Goal: Task Accomplishment & Management: Manage account settings

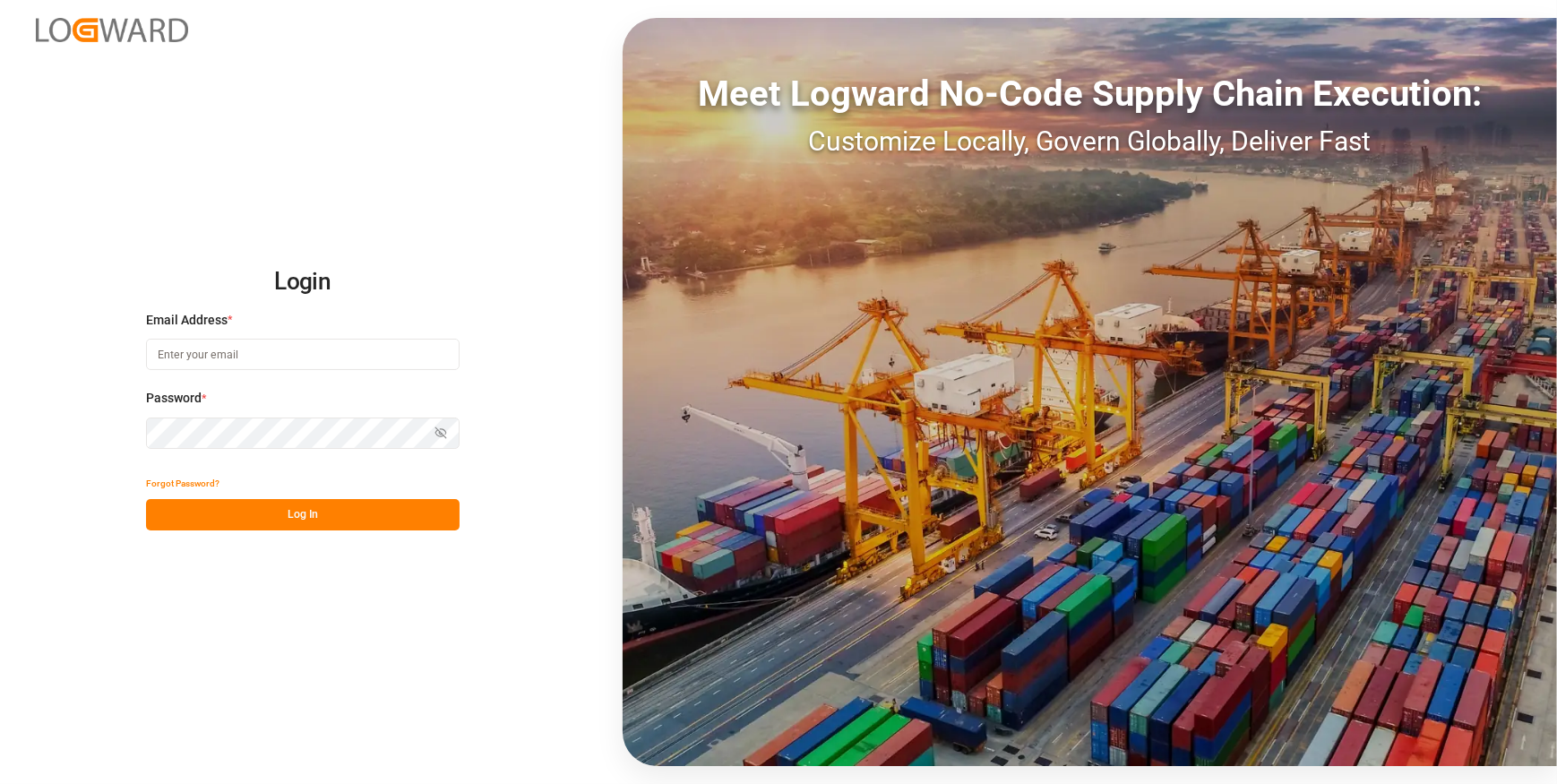
type input "chefequipe.fr.mse@melitta.fr"
click at [390, 510] on button "Log In" at bounding box center [303, 514] width 314 height 32
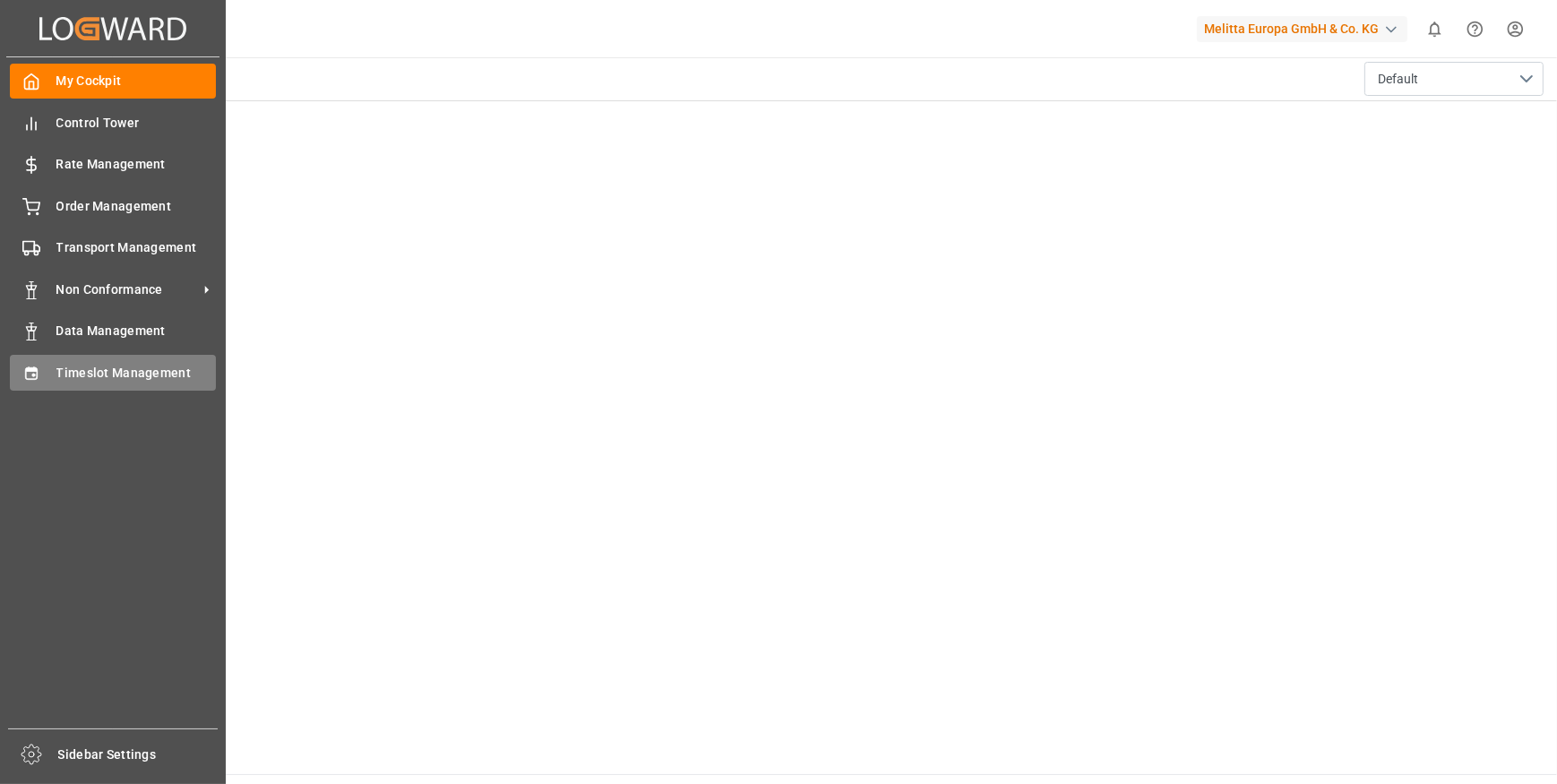
click at [161, 382] on span "Timeslot Management" at bounding box center [136, 373] width 161 height 19
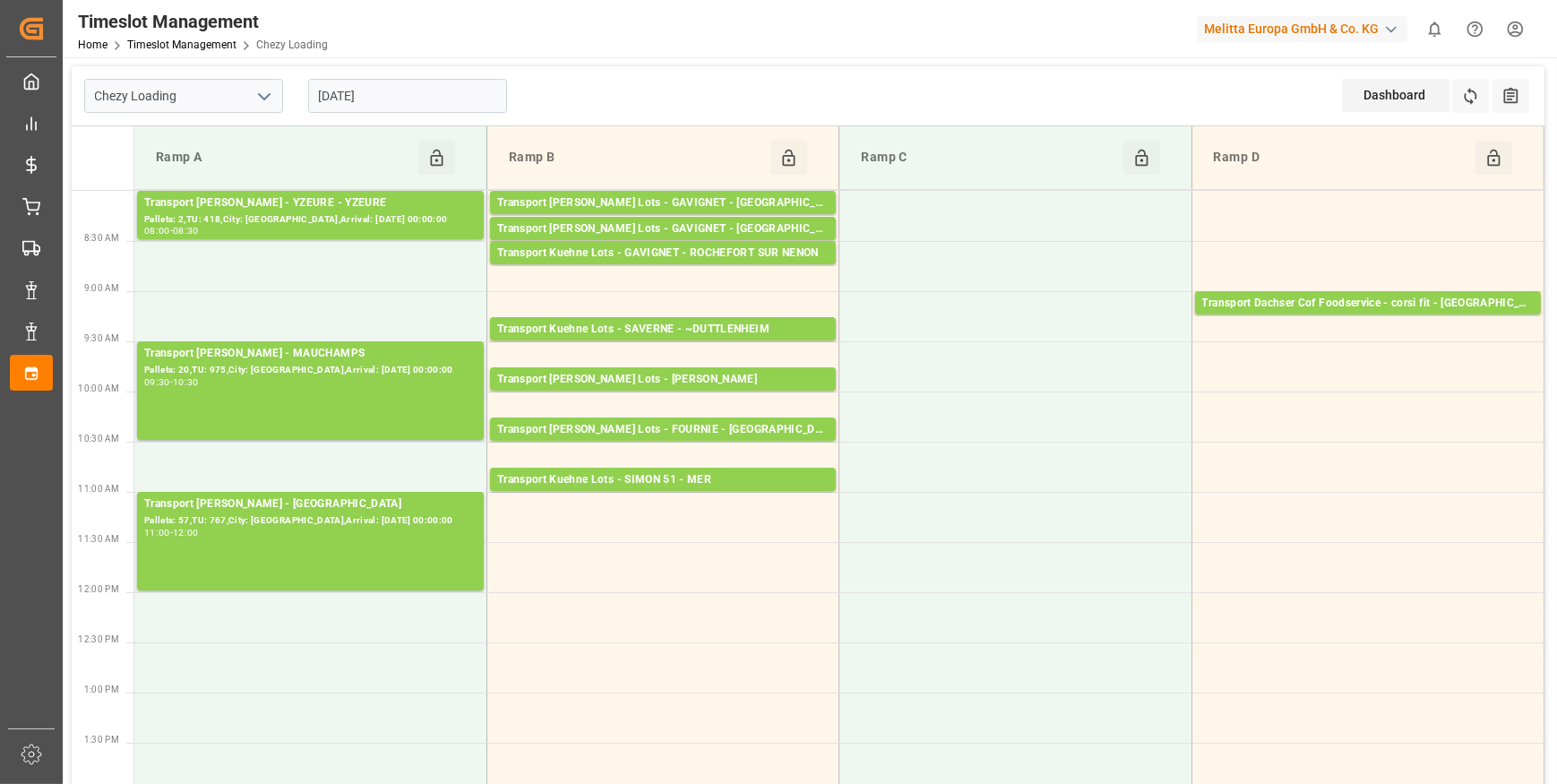
click at [267, 96] on icon "open menu" at bounding box center [265, 97] width 22 height 22
click at [179, 177] on div "Chezy Unloading" at bounding box center [183, 176] width 197 height 41
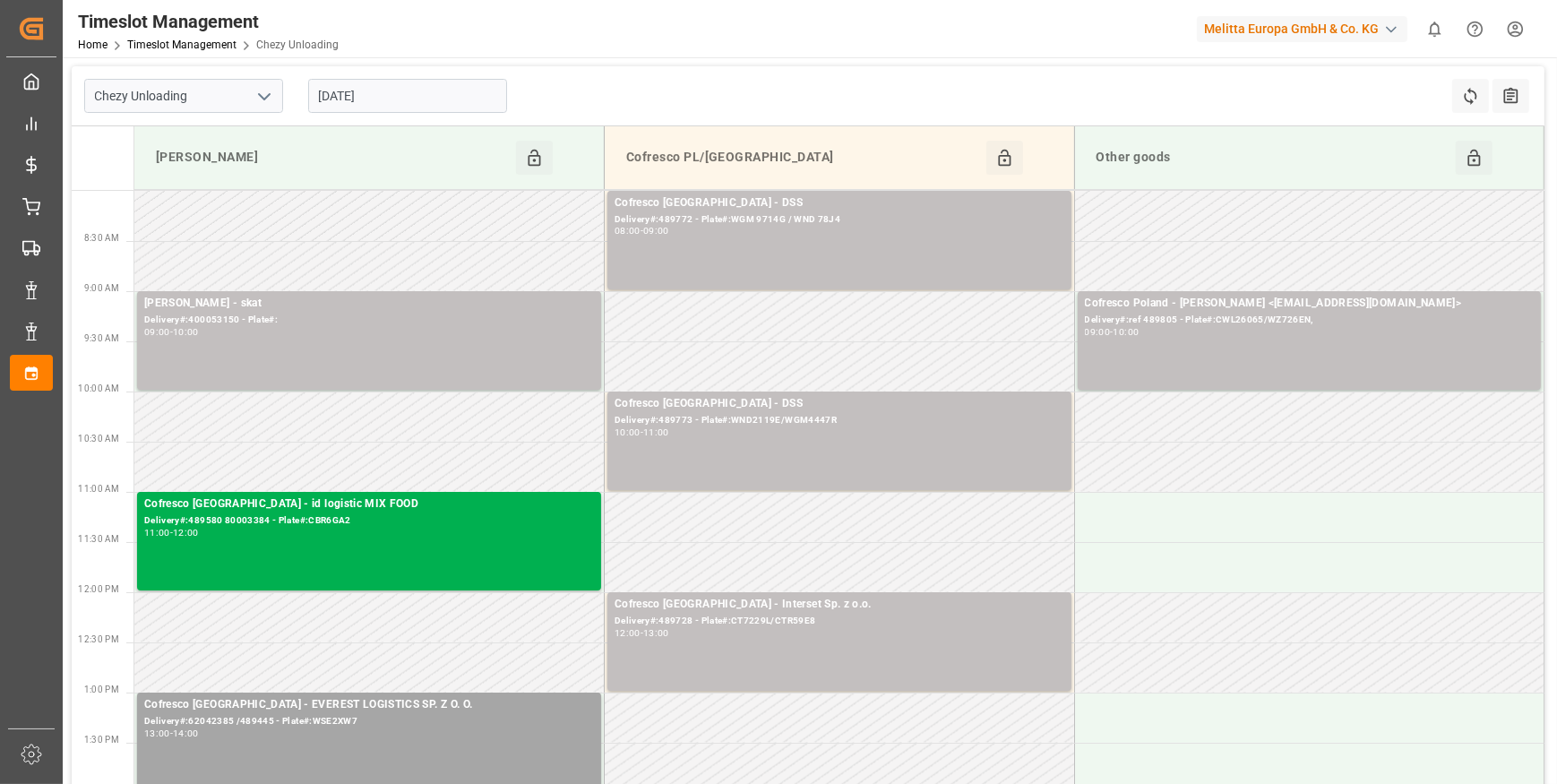
click at [268, 95] on polyline "open menu" at bounding box center [265, 97] width 11 height 5
drag, startPoint x: 171, startPoint y: 139, endPoint x: 184, endPoint y: 144, distance: 13.9
click at [183, 143] on div "Chezy Loading" at bounding box center [183, 135] width 197 height 41
type input "Chezy Loading"
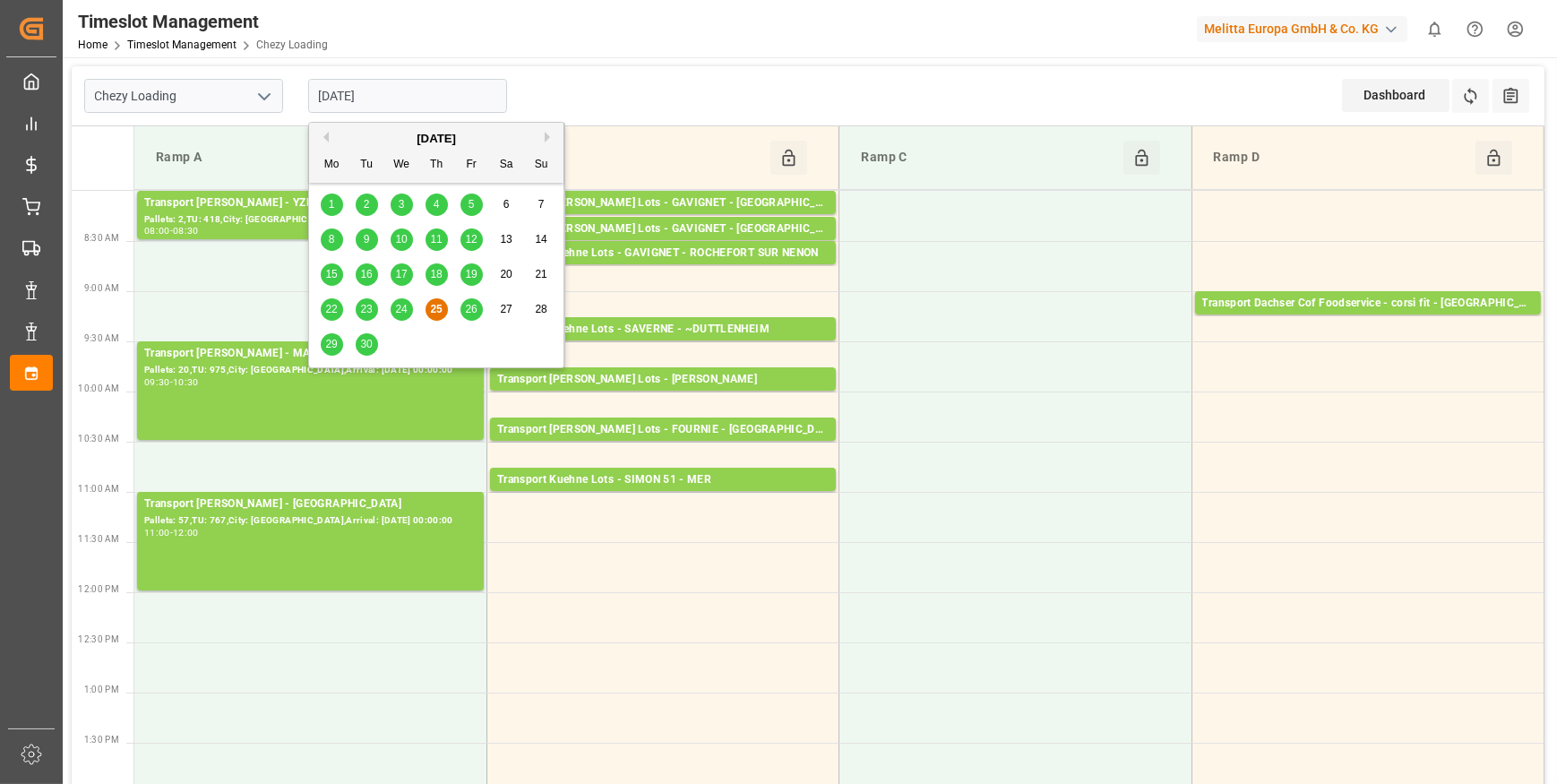
click at [413, 91] on input "[DATE]" at bounding box center [408, 96] width 199 height 34
click at [470, 313] on span "26" at bounding box center [471, 309] width 12 height 13
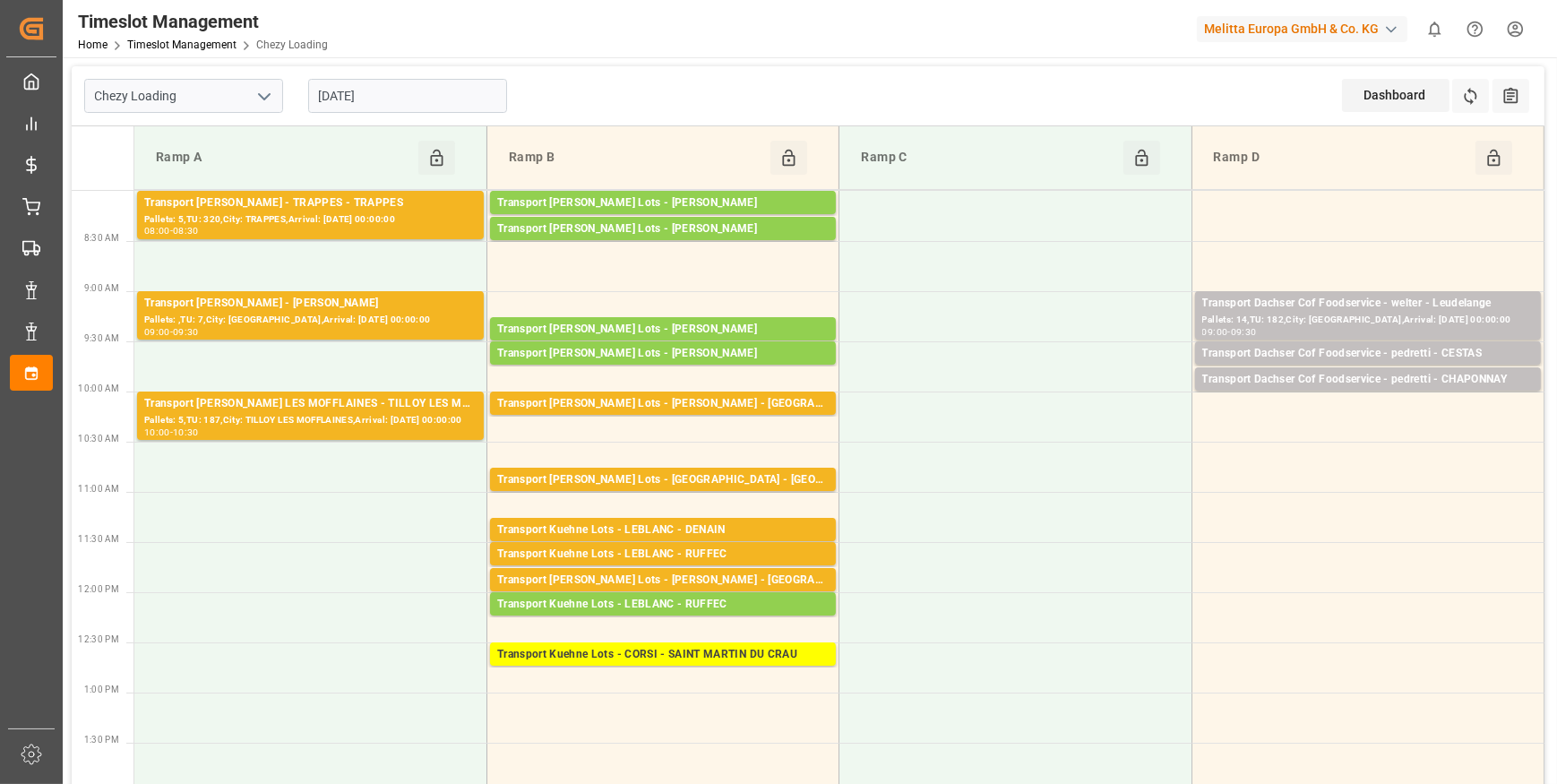
click at [420, 90] on input "[DATE]" at bounding box center [408, 96] width 199 height 34
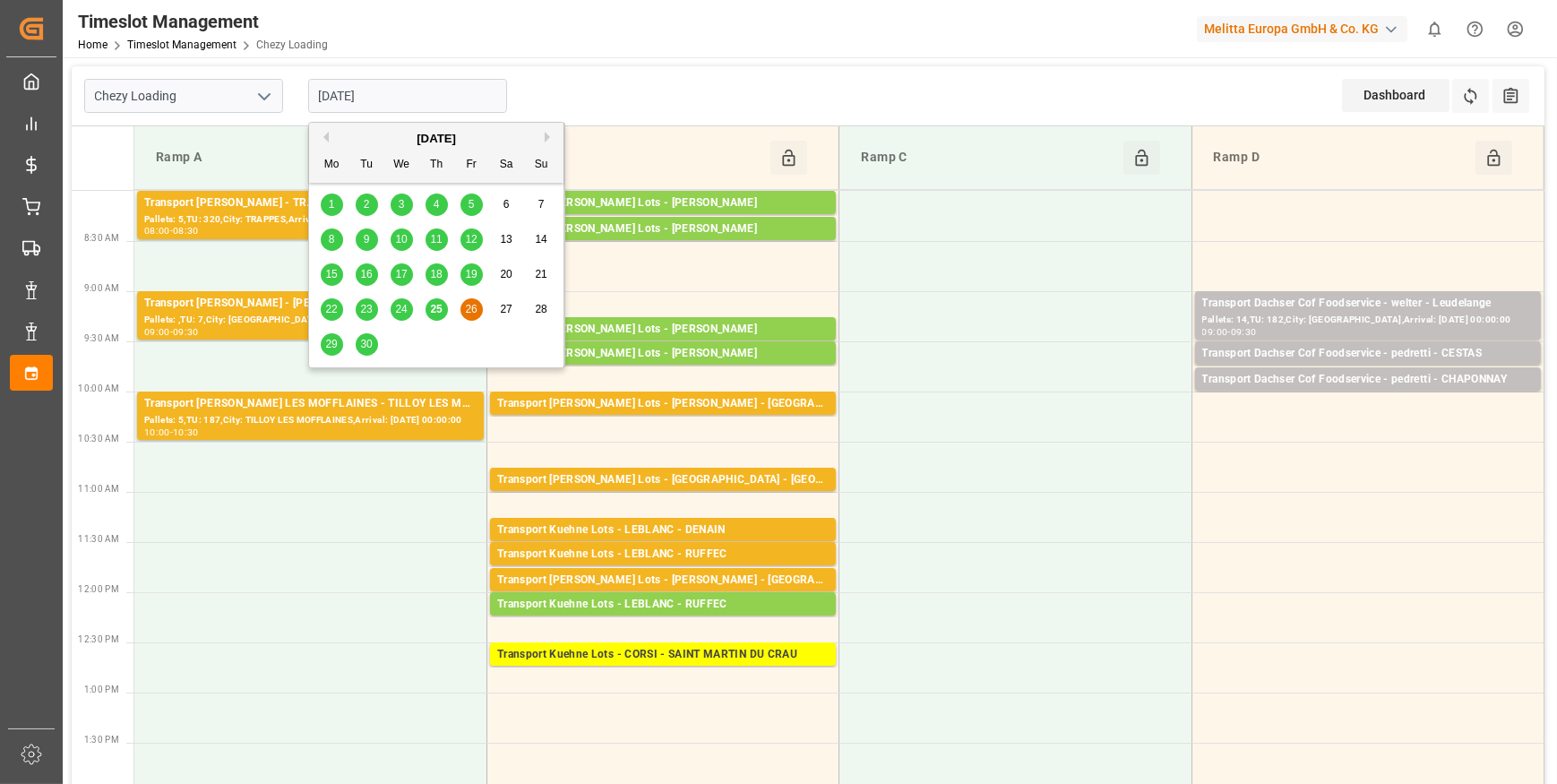
click at [326, 345] on span "29" at bounding box center [331, 344] width 12 height 13
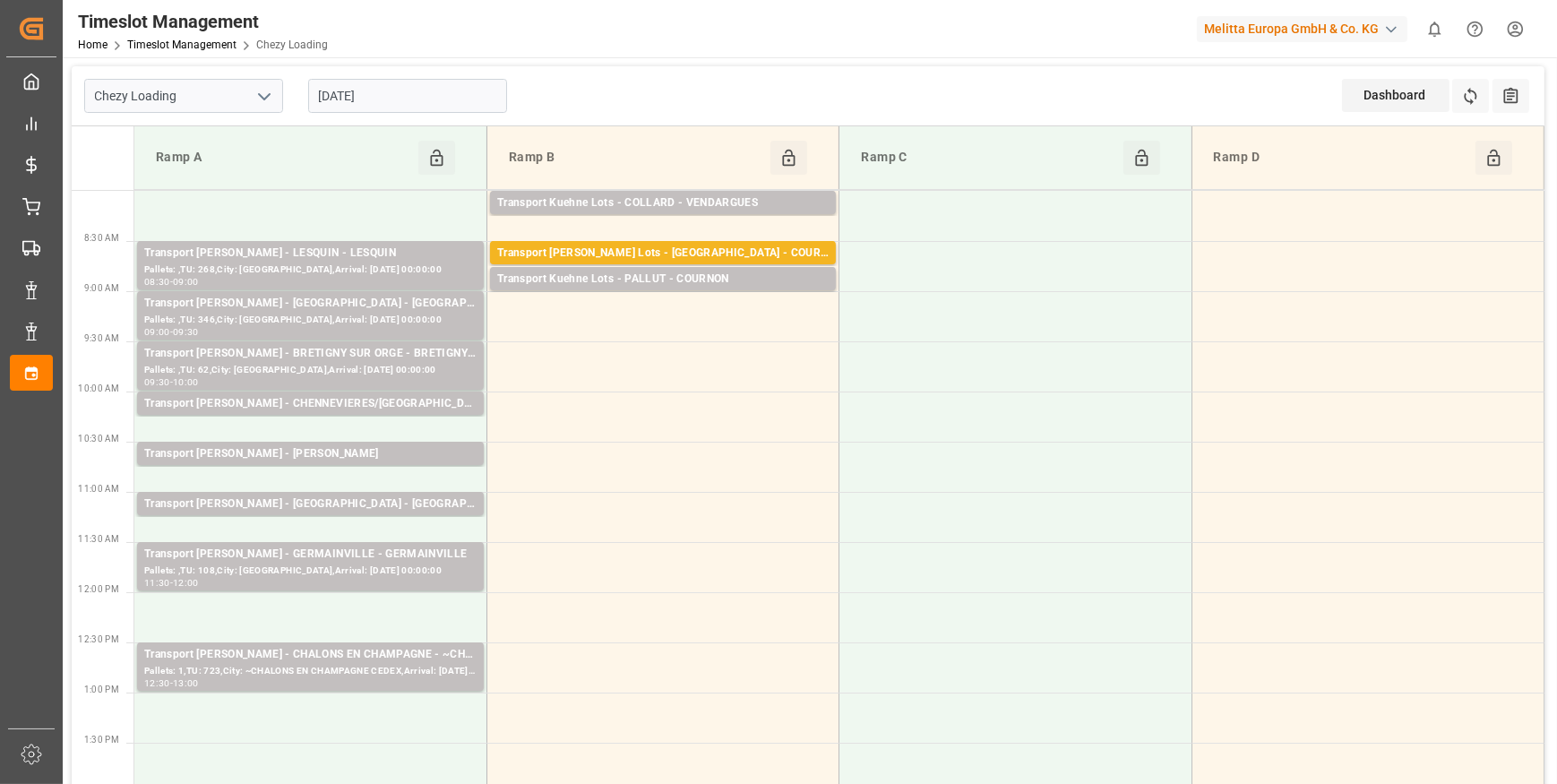
click at [407, 89] on input "29-09-2025" at bounding box center [408, 96] width 199 height 34
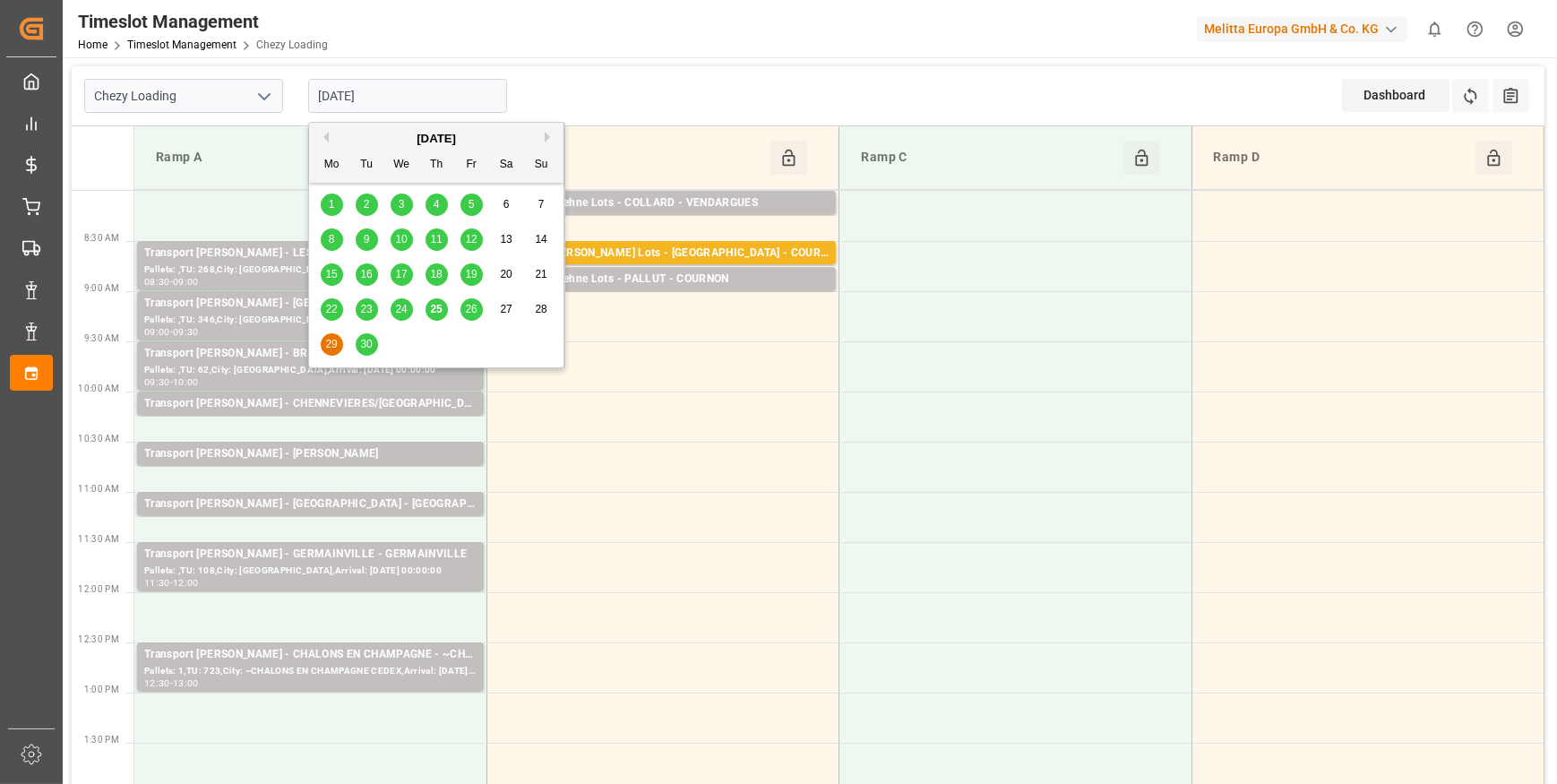
click at [438, 311] on span "25" at bounding box center [436, 309] width 12 height 13
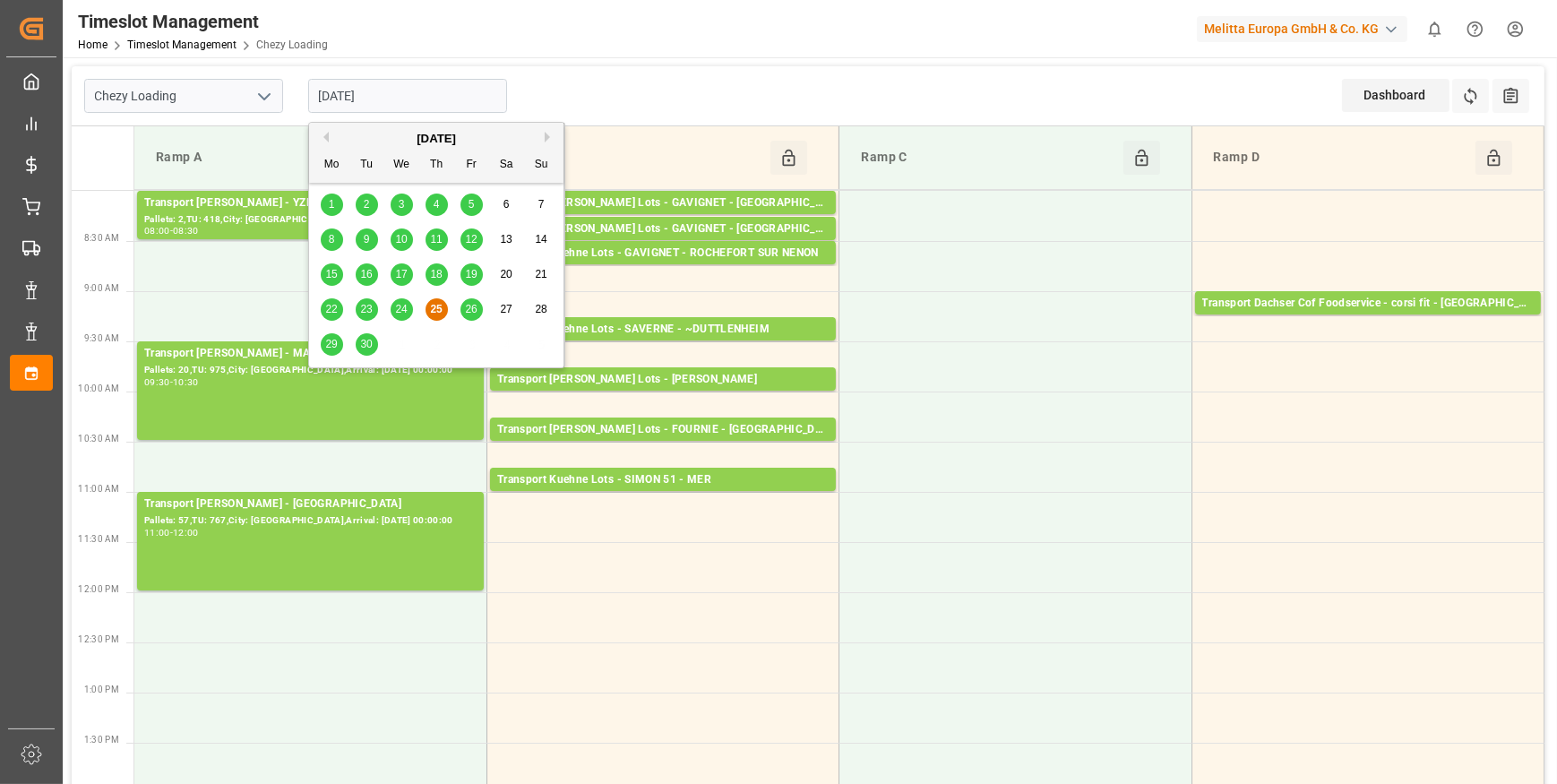
click at [426, 93] on input "[DATE]" at bounding box center [408, 96] width 199 height 34
click at [474, 306] on span "26" at bounding box center [471, 309] width 12 height 13
type input "[DATE]"
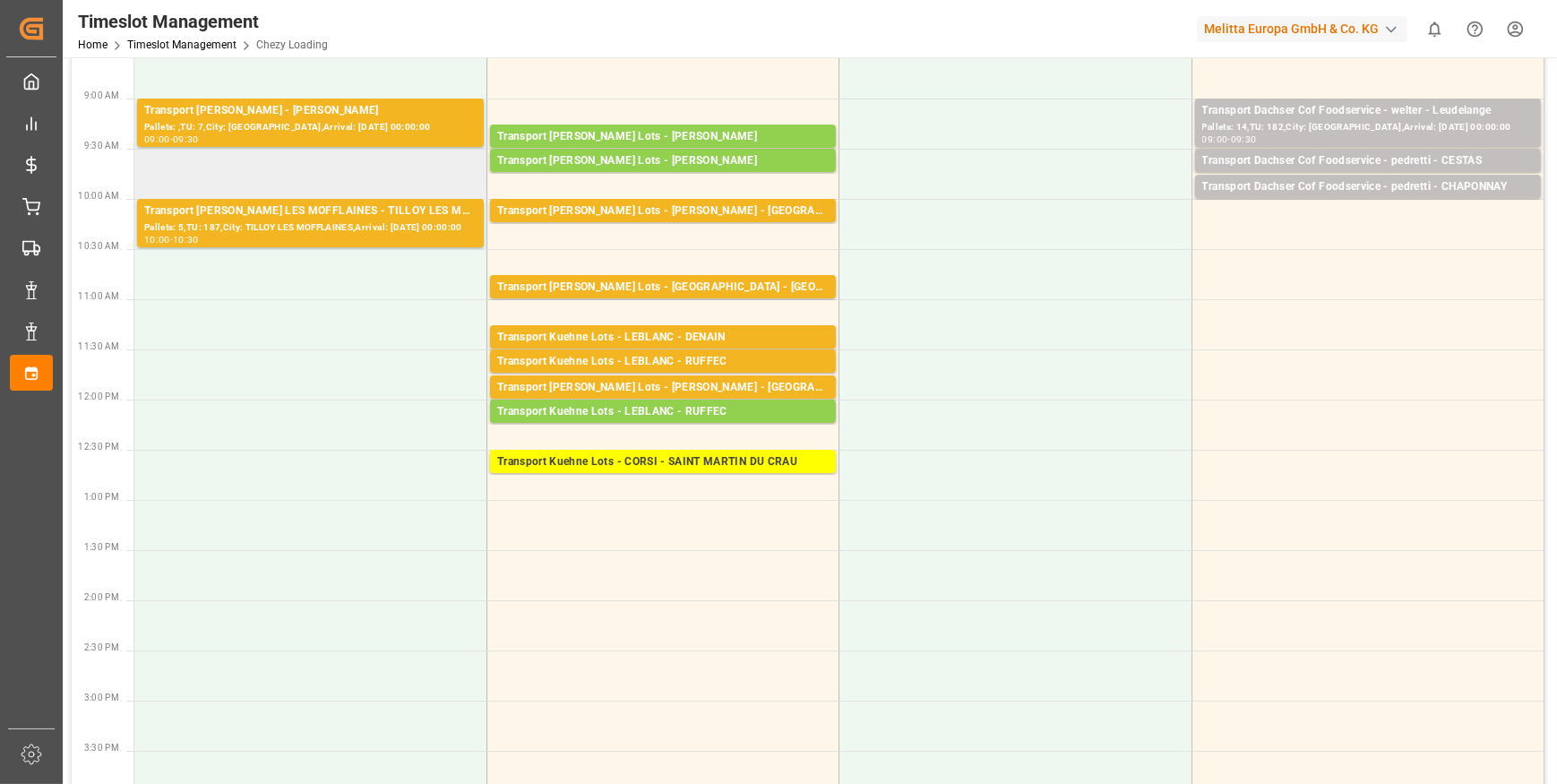
scroll to position [162, 0]
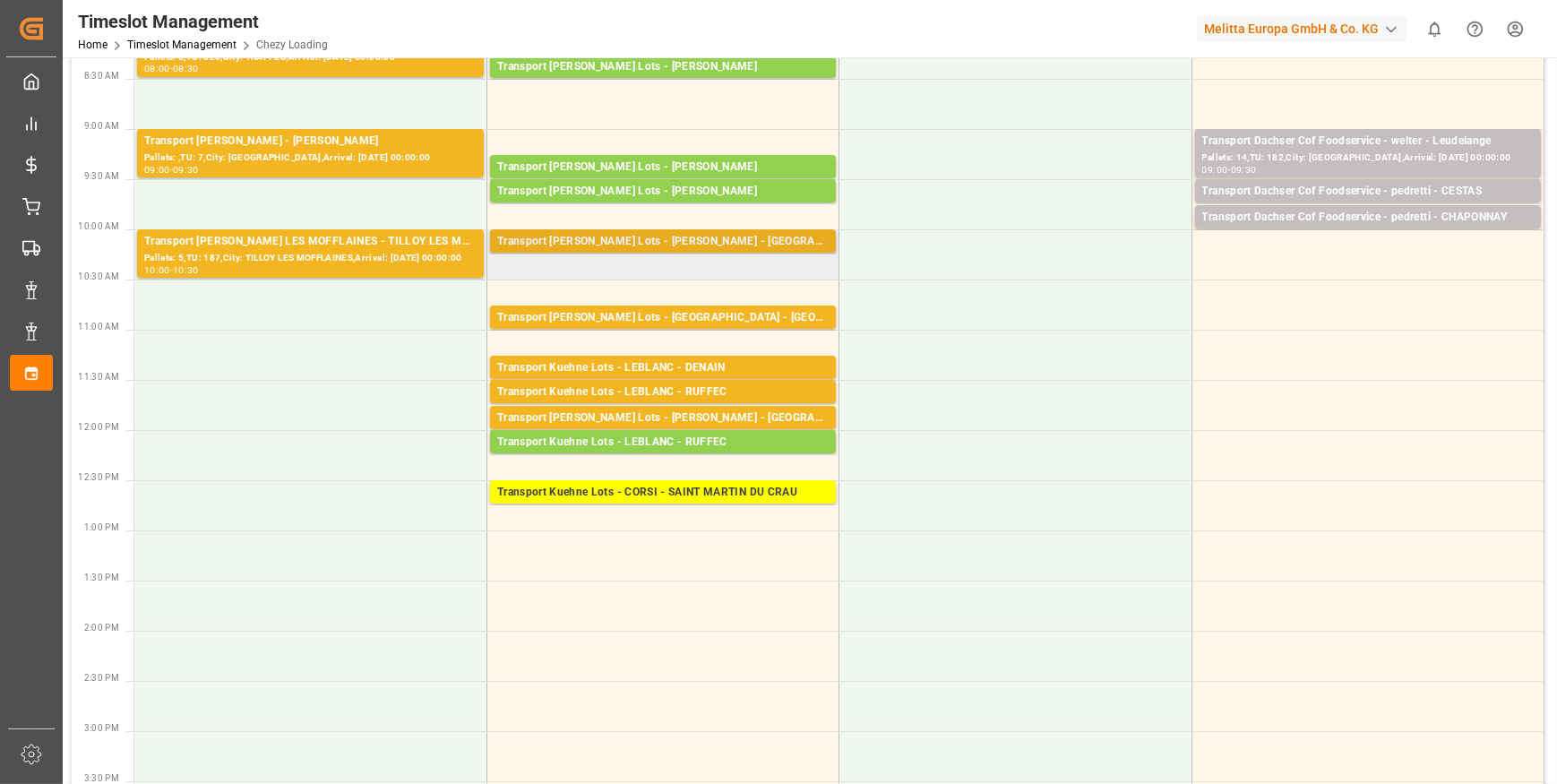
click at [759, 235] on div "Transport Kuehne Lots - BREGER - NIEDERHERGHEIM" at bounding box center [662, 242] width 332 height 18
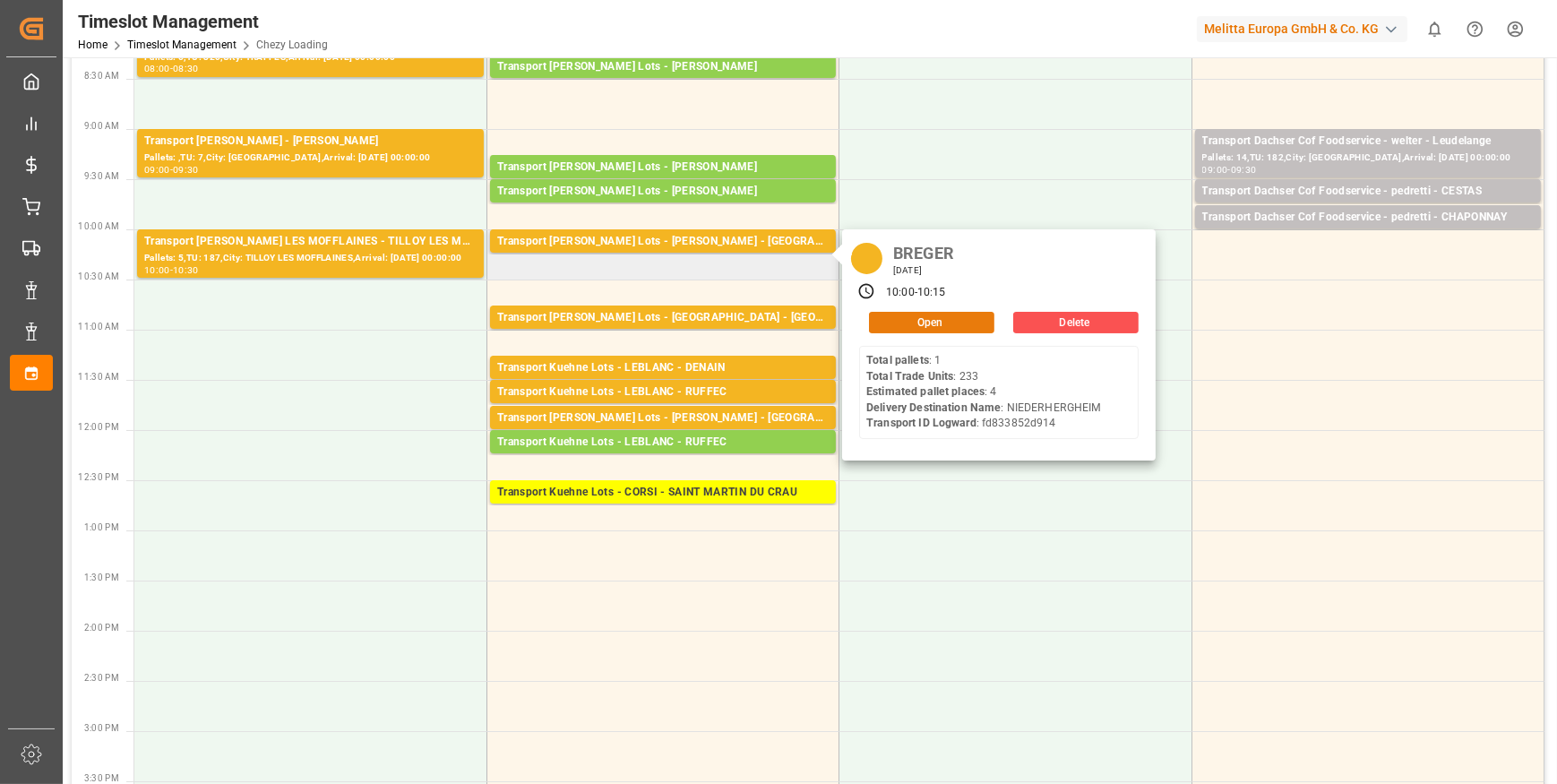
click at [892, 322] on button "Open" at bounding box center [932, 322] width 126 height 22
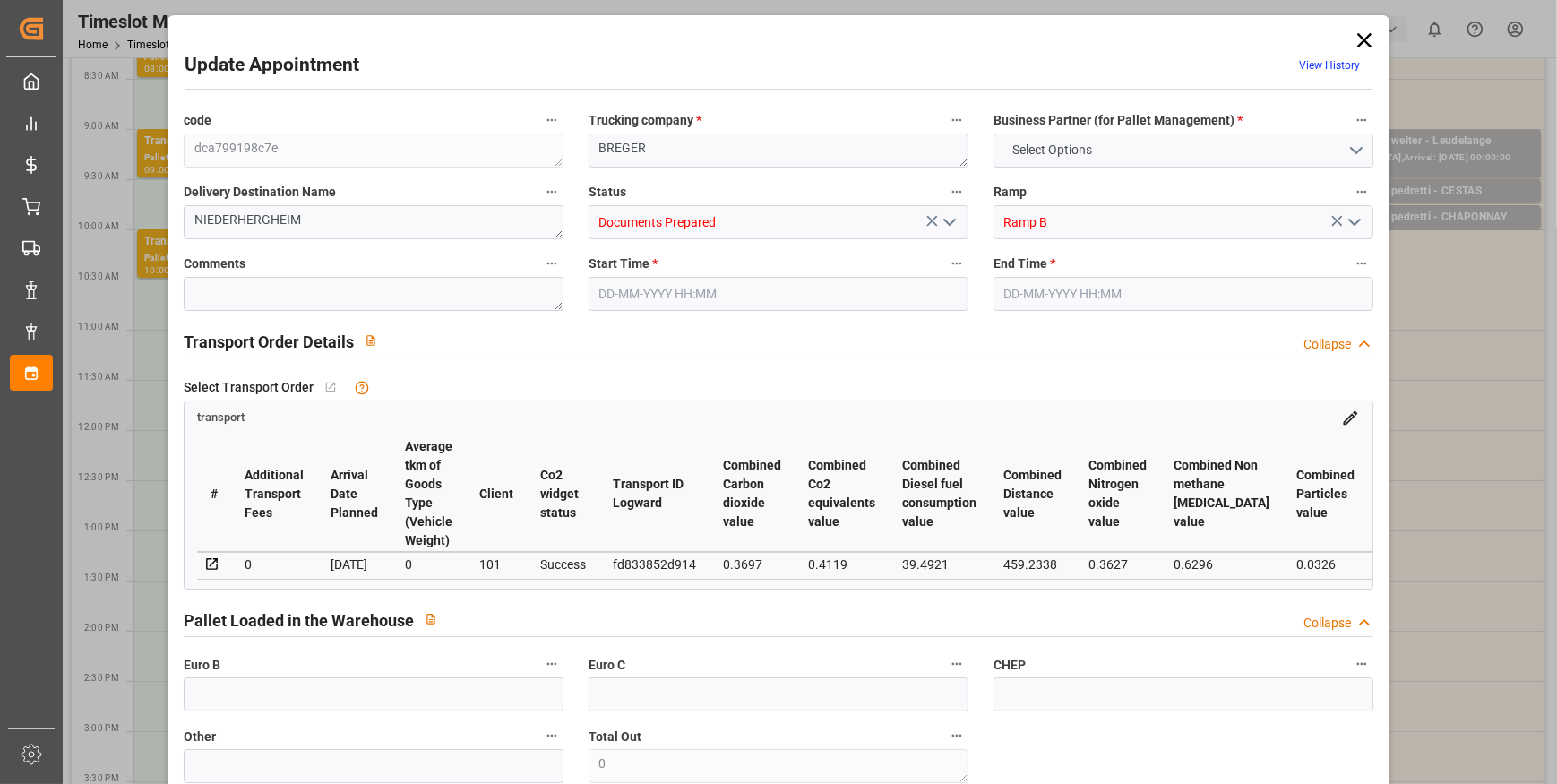
type input "4"
type input "203.35"
type input "0"
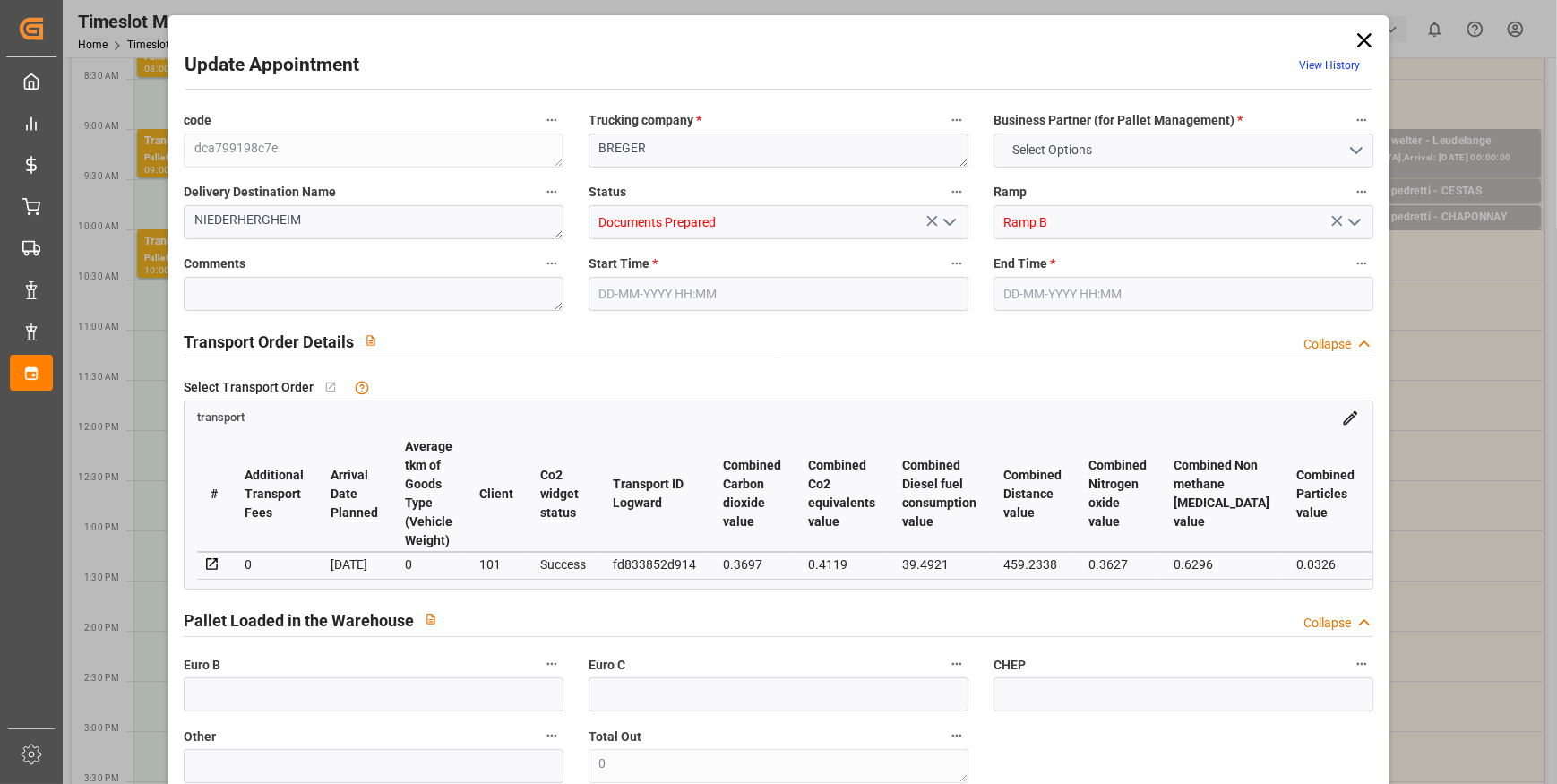
type input "203.35"
type input "0"
type input "1441.764"
type input "1808.736"
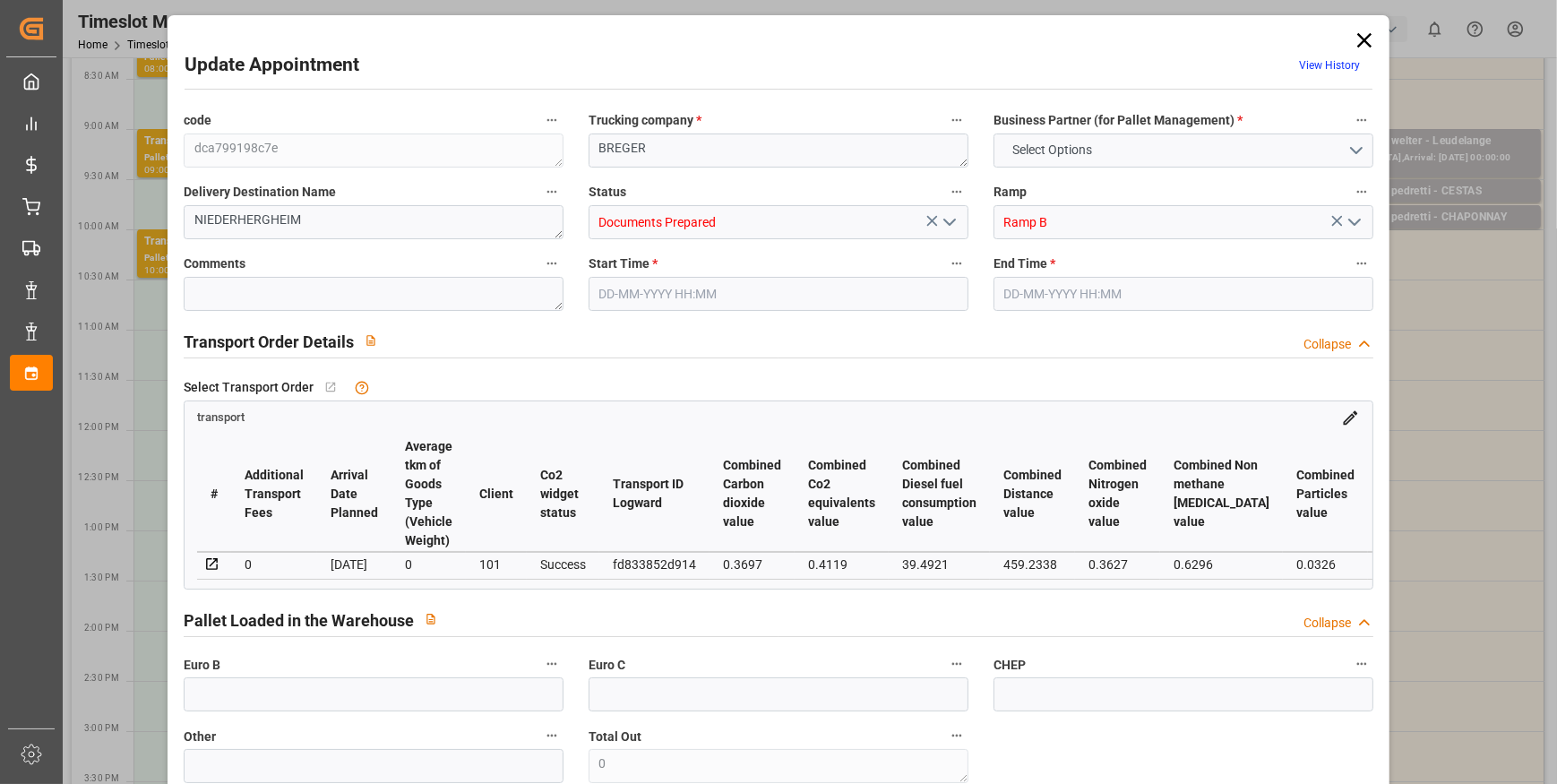
type input "3803.652"
type input "68"
type input "1"
type input "233"
type input "9"
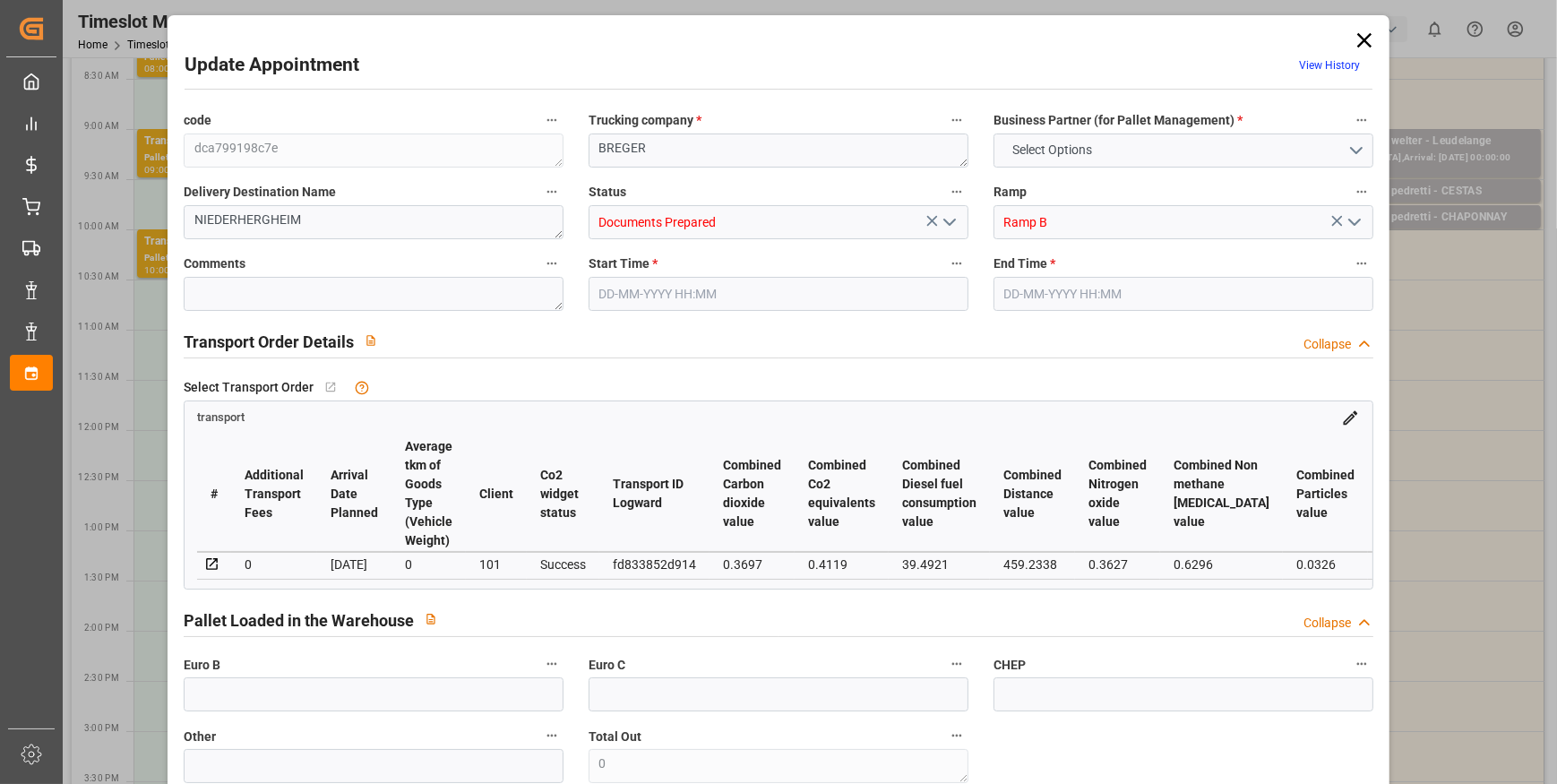
type input "101"
type input "1560.984"
type input "0"
type input "4710.8598"
type input "0"
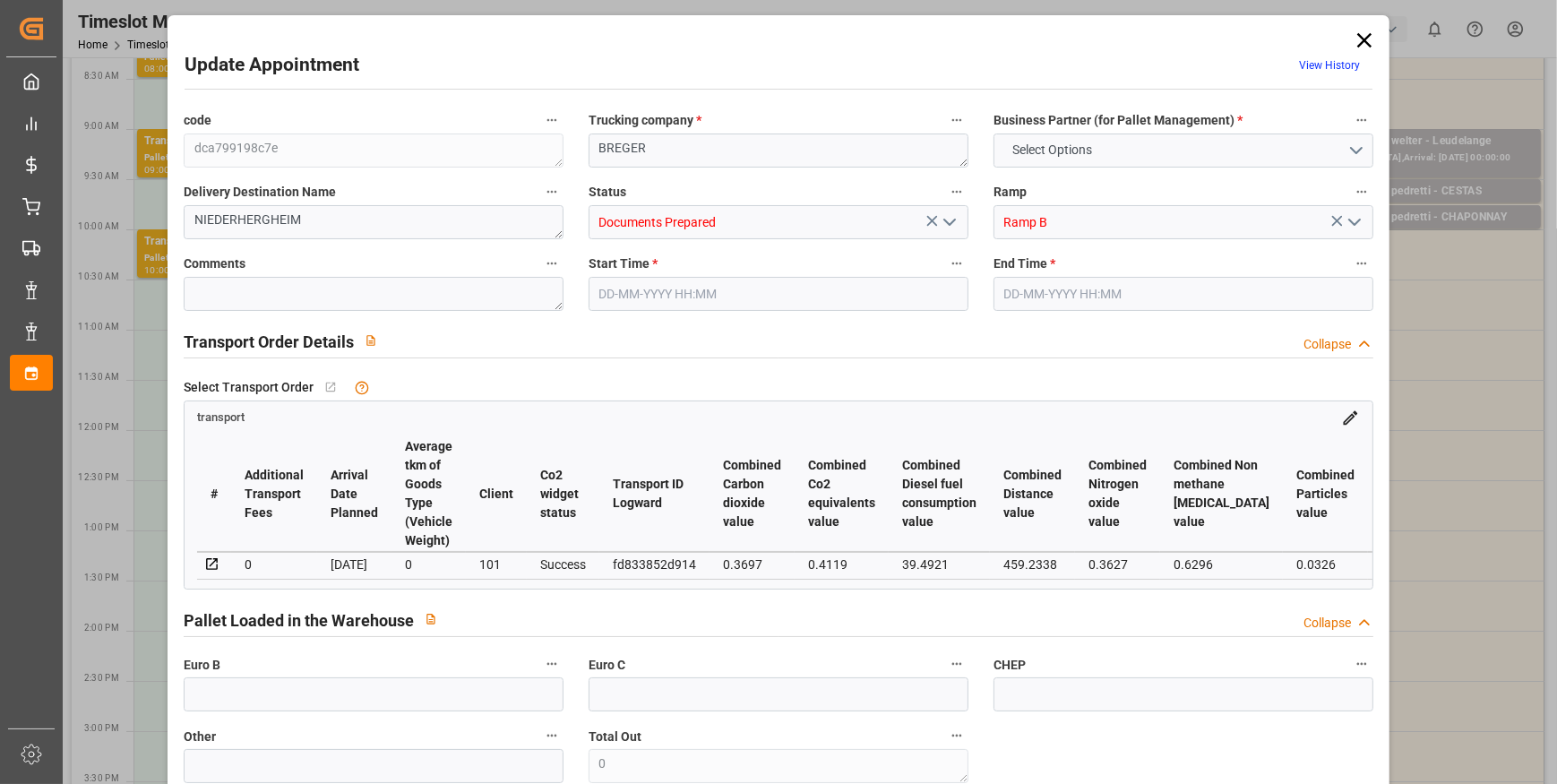
type input "0"
type input "21"
type input "35"
type input "[DATE] 10:00"
type input "26-09-2025 10:15"
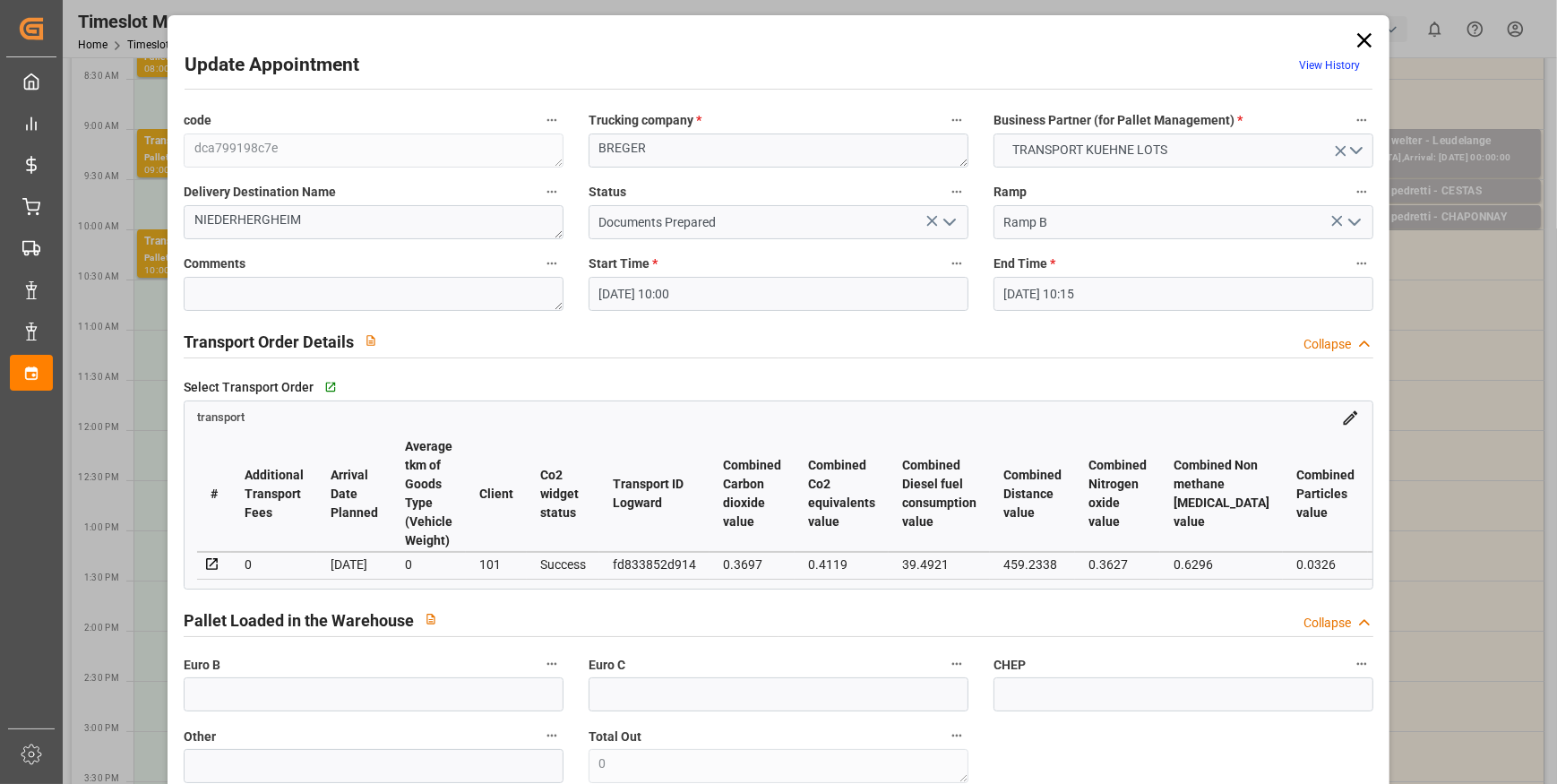
type input "24-09-2025 12:26"
type input "24-09-2025 11:21"
type input "[DATE]"
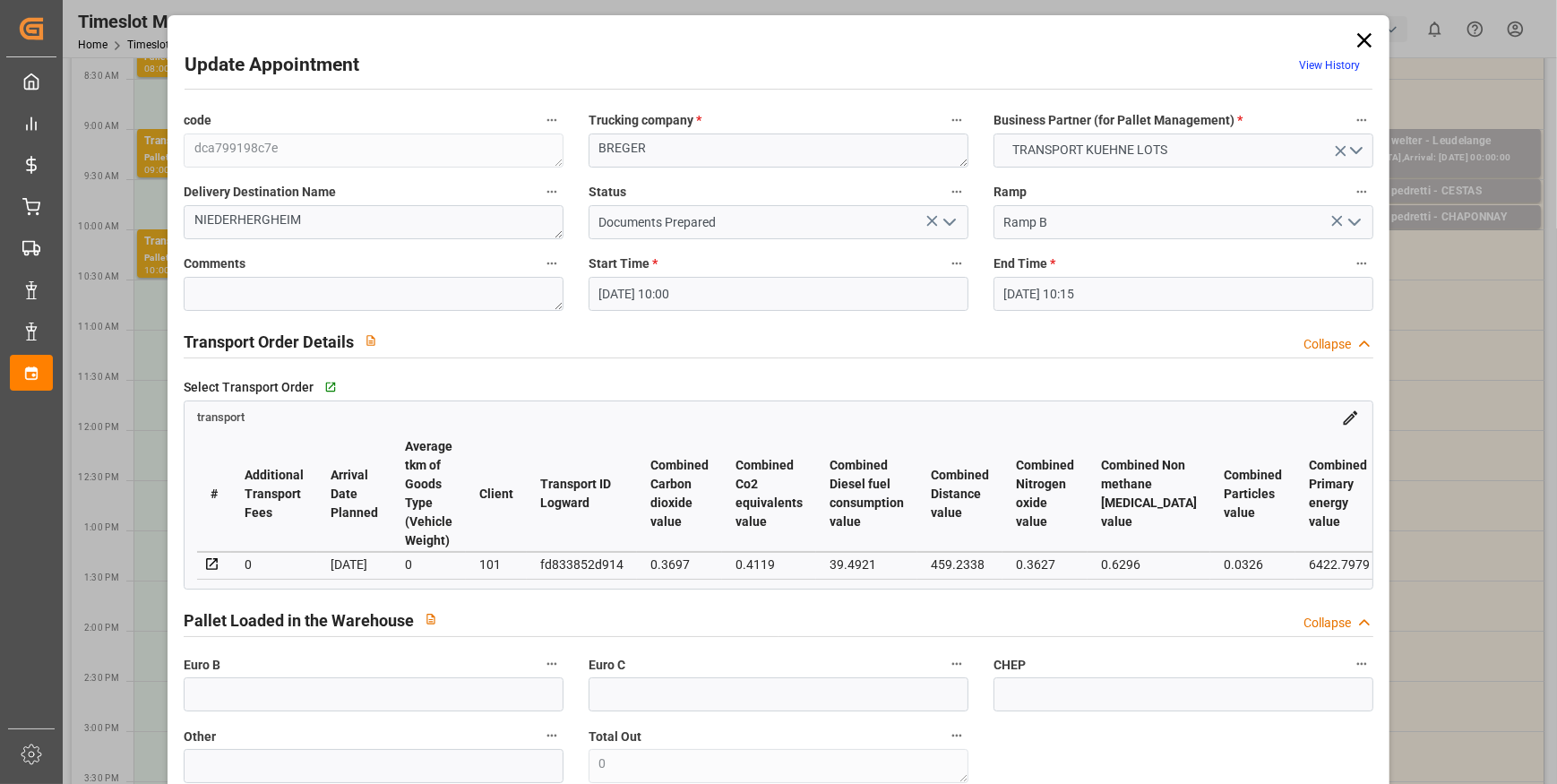
drag, startPoint x: 953, startPoint y: 222, endPoint x: 940, endPoint y: 229, distance: 14.8
click at [953, 223] on icon "open menu" at bounding box center [950, 222] width 22 height 22
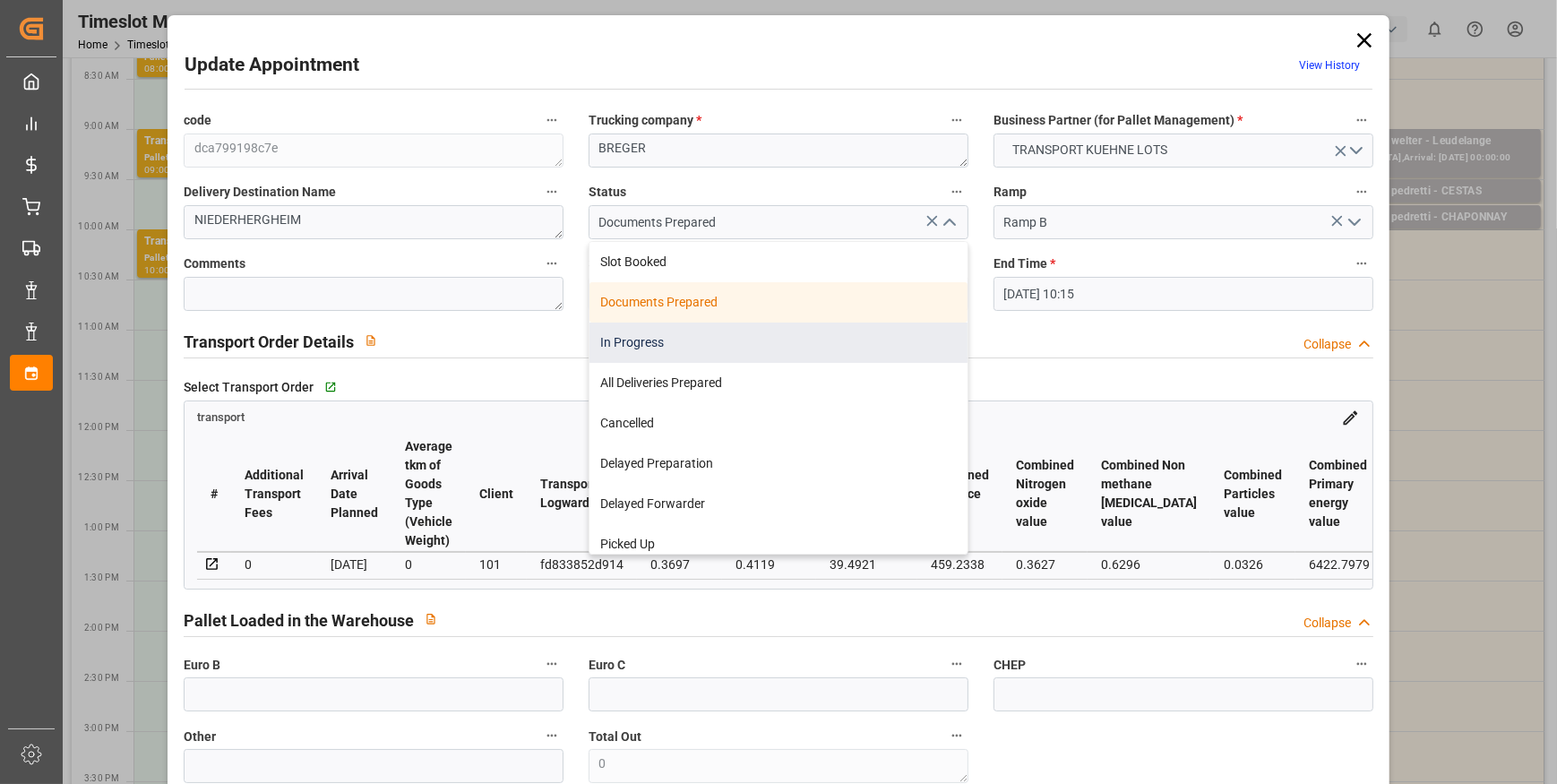
click at [649, 341] on div "In Progress" at bounding box center [778, 342] width 378 height 41
type input "In Progress"
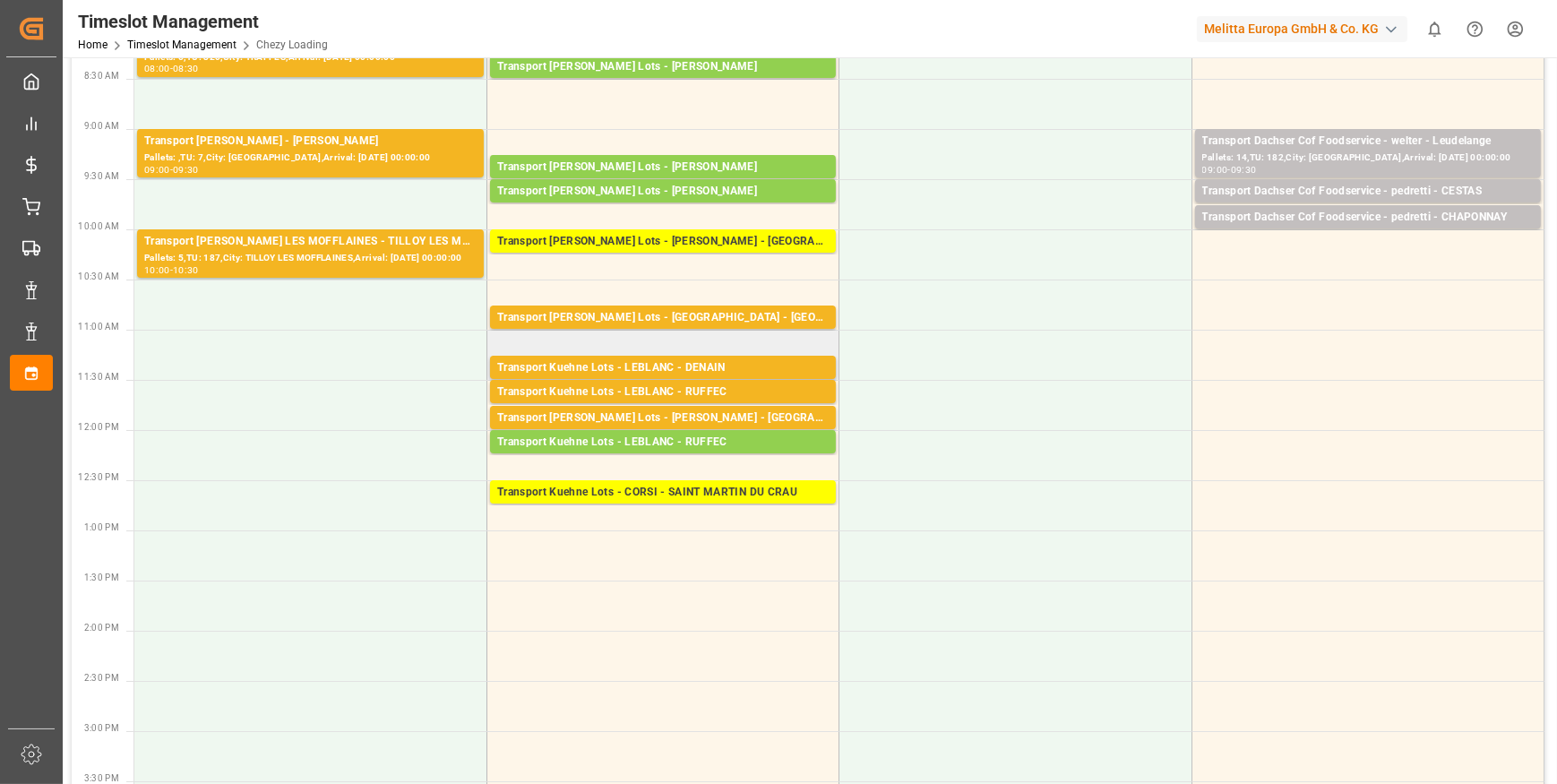
scroll to position [0, 0]
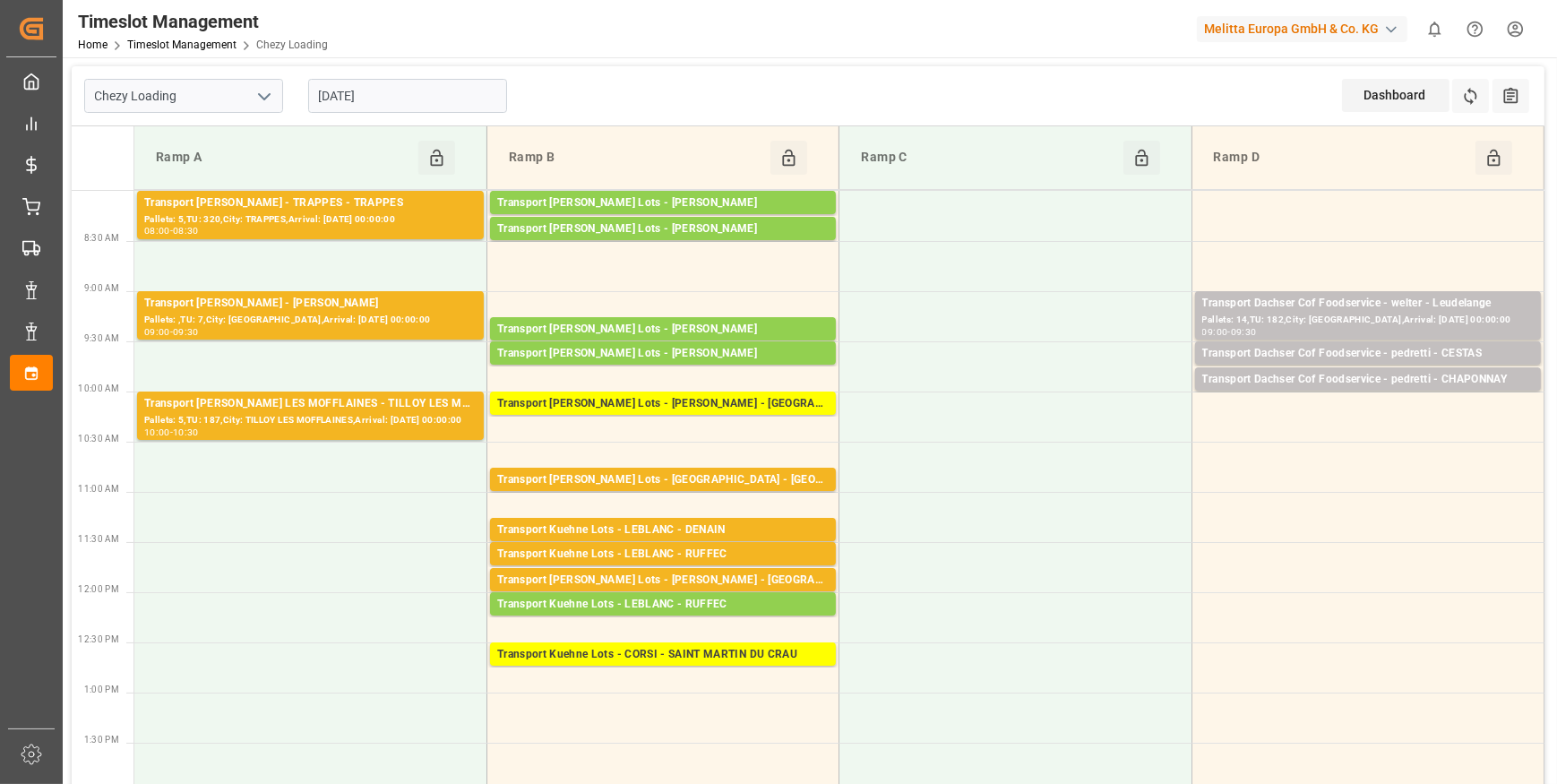
click at [262, 91] on icon "open menu" at bounding box center [265, 97] width 22 height 22
click at [179, 179] on div "Chezy Unloading" at bounding box center [183, 176] width 197 height 41
type input "Chezy Unloading"
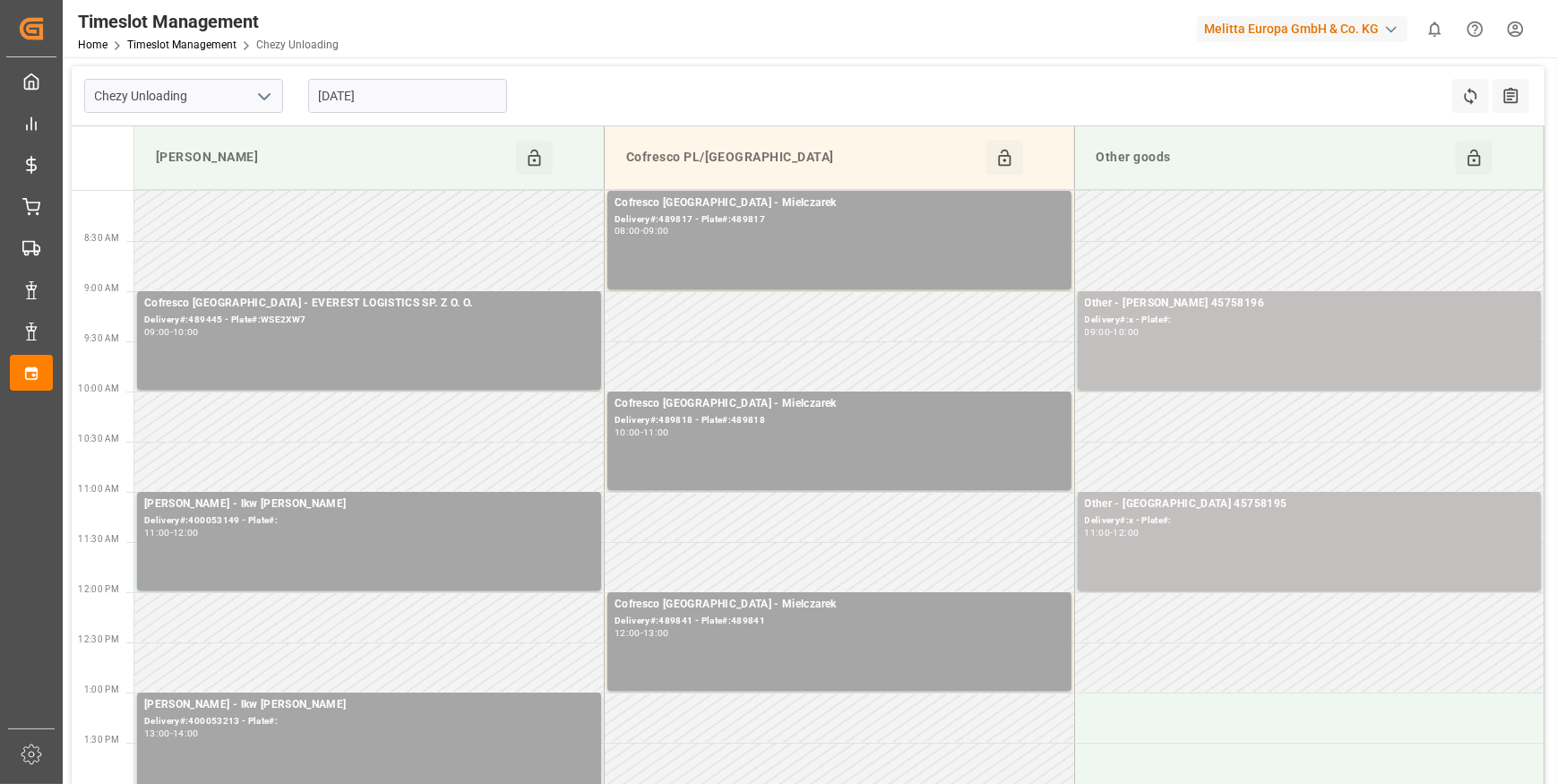
click at [430, 97] on input "[DATE]" at bounding box center [408, 96] width 199 height 34
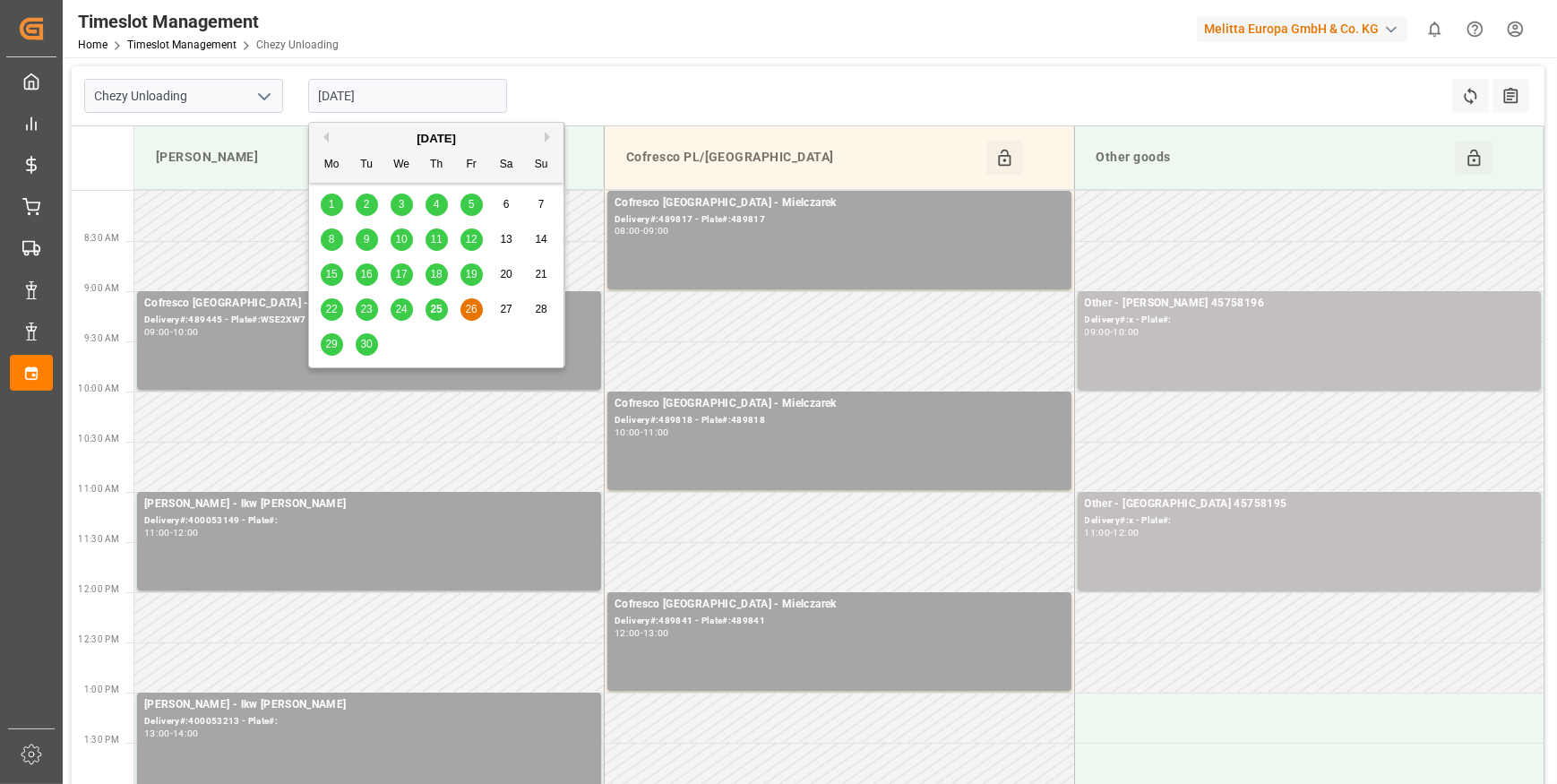
click at [441, 310] on span "25" at bounding box center [436, 309] width 12 height 13
type input "[DATE]"
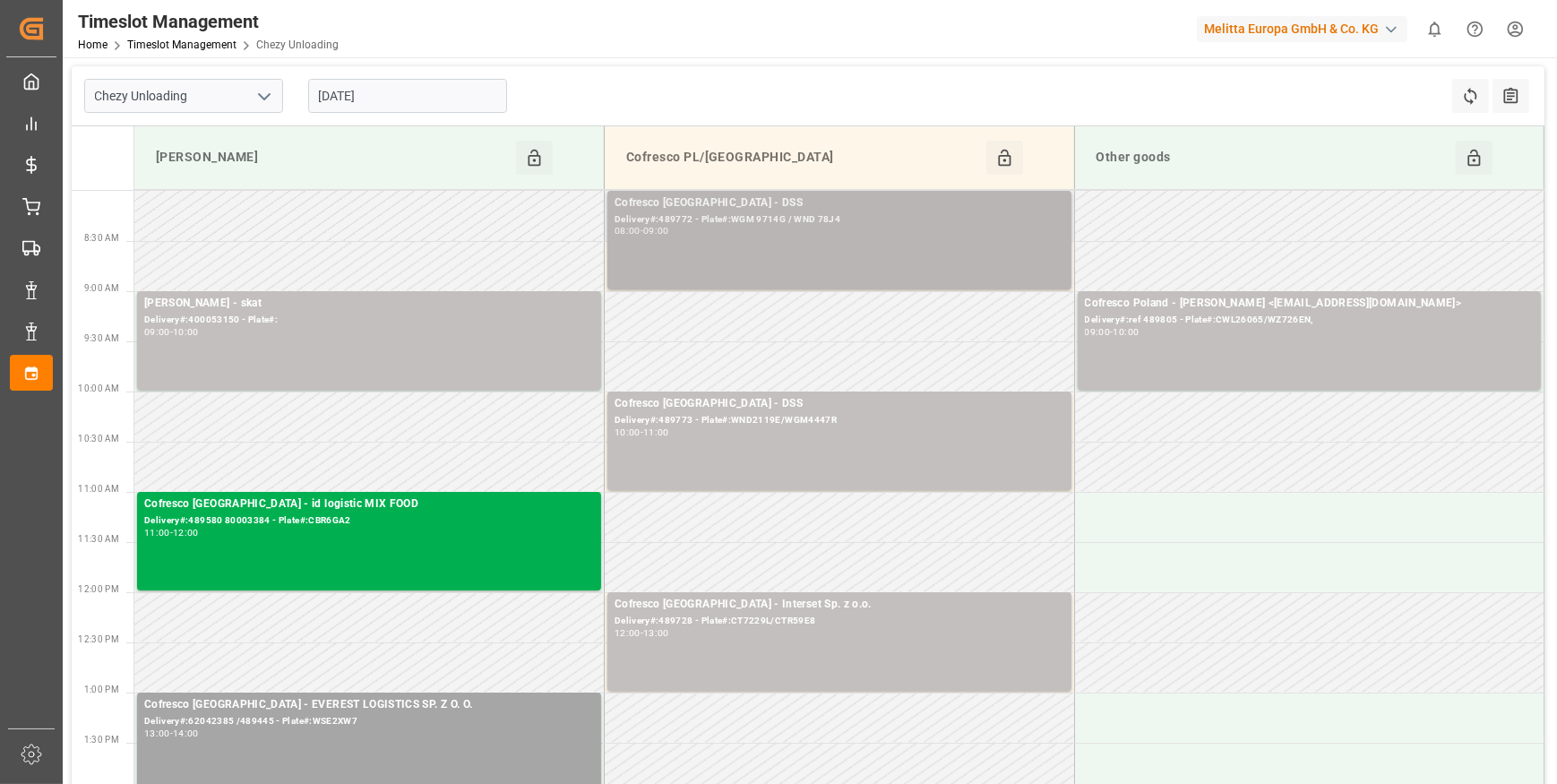
click at [753, 232] on div "08:00 - 09:00" at bounding box center [839, 231] width 450 height 10
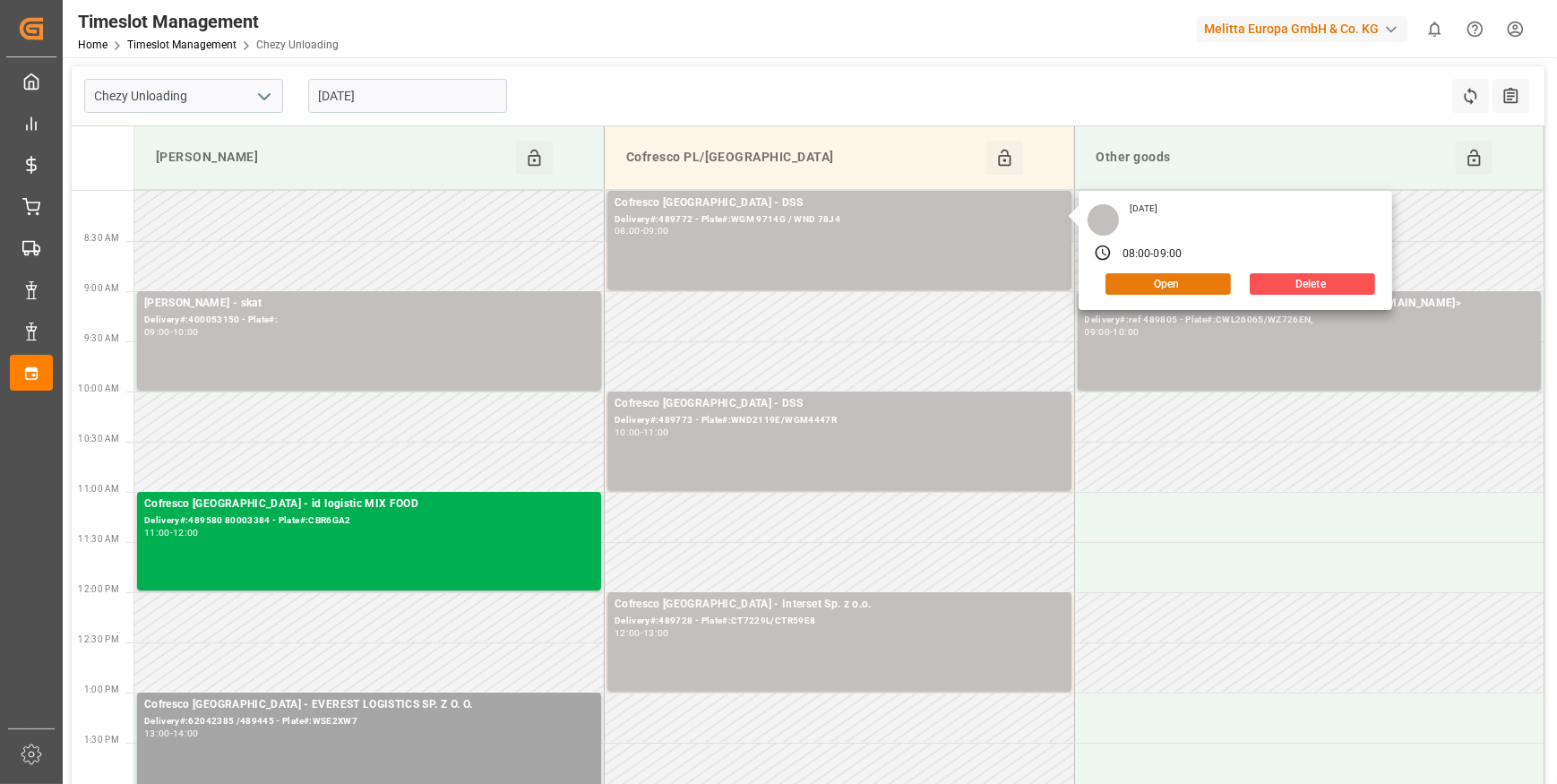
click at [1215, 290] on button "Open" at bounding box center [1168, 284] width 126 height 22
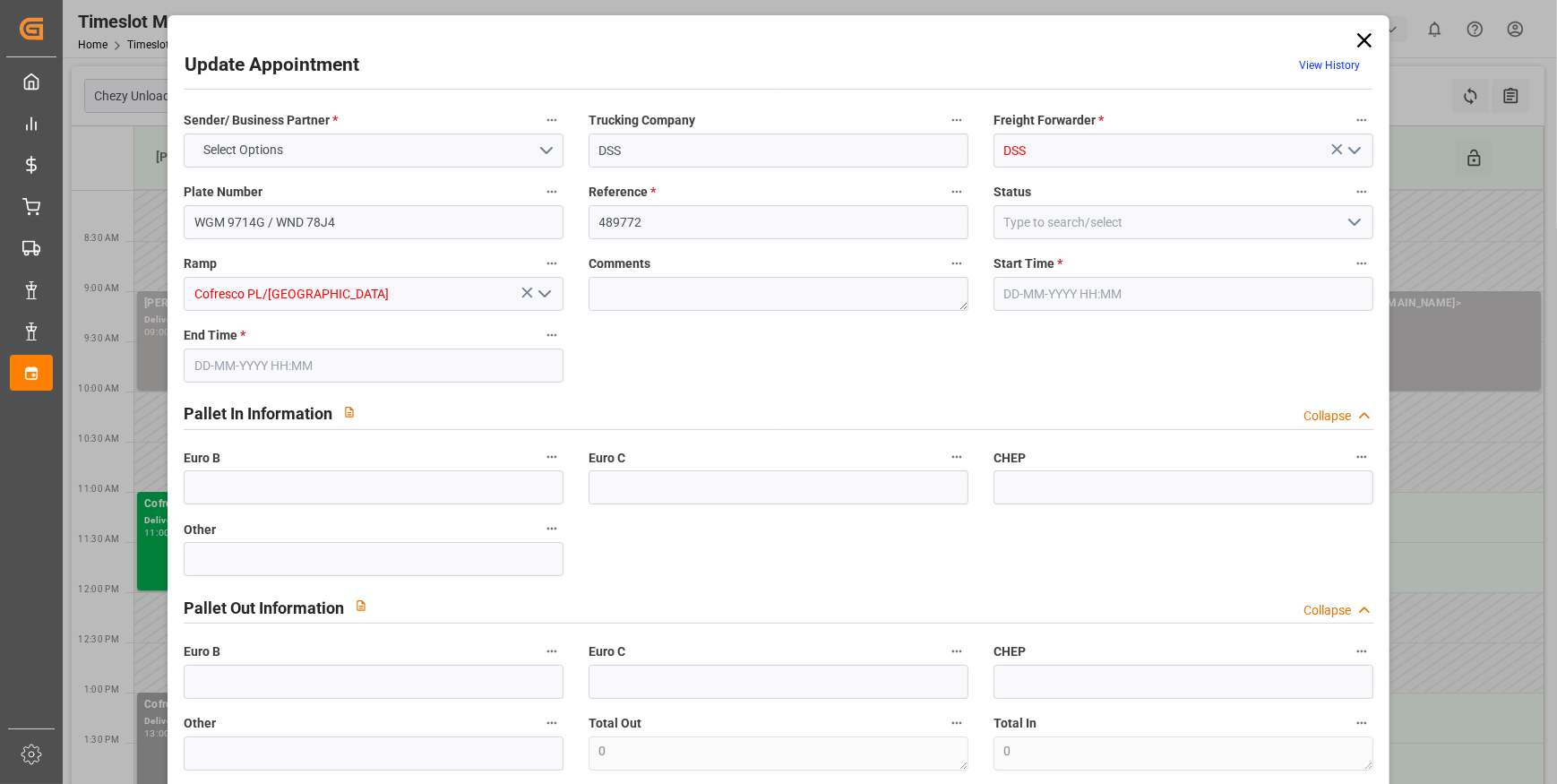
type input "4"
type input "203.35"
type input "0"
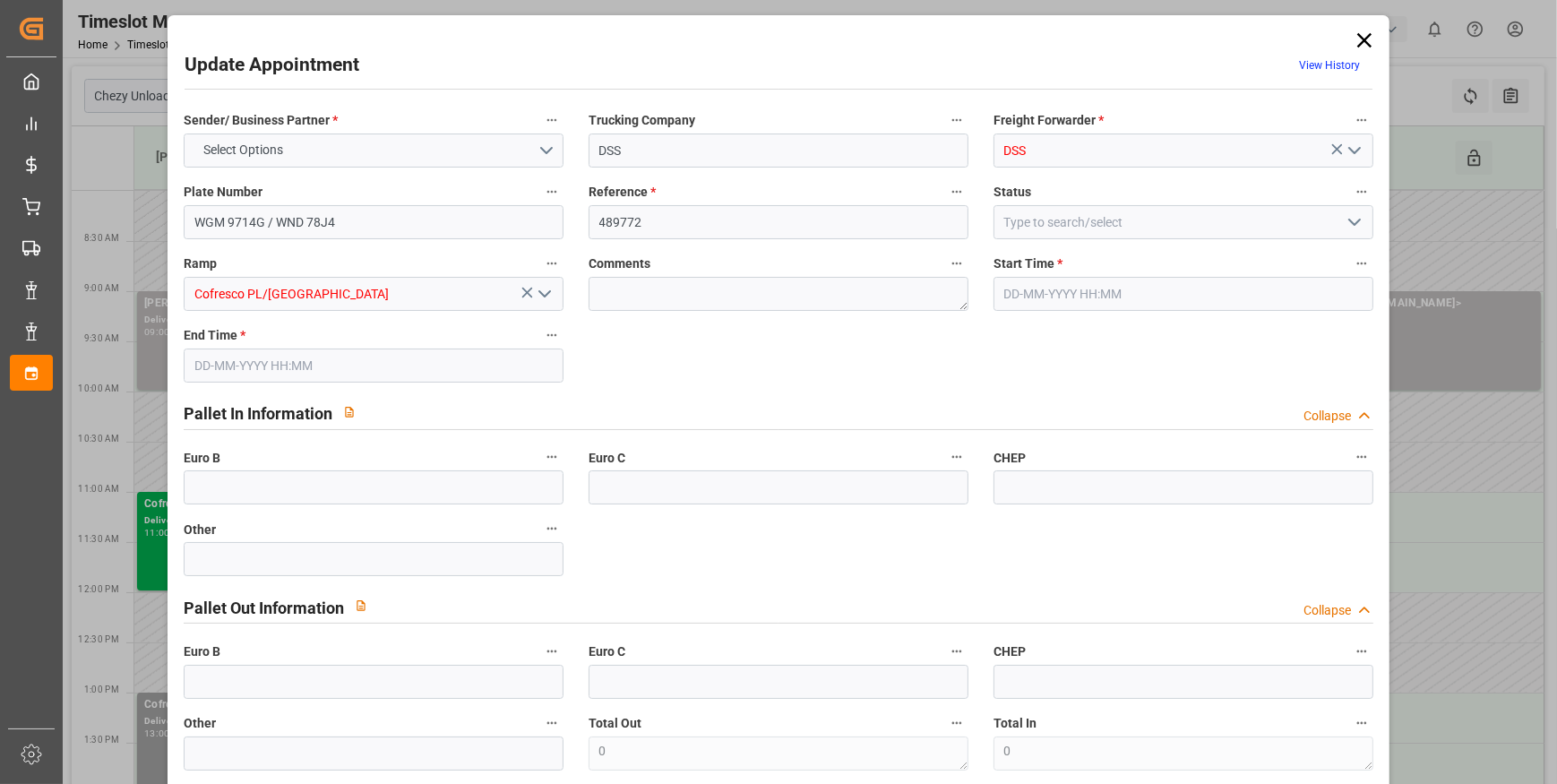
type input "203.35"
type input "0"
type input "1441.764"
type input "1808.736"
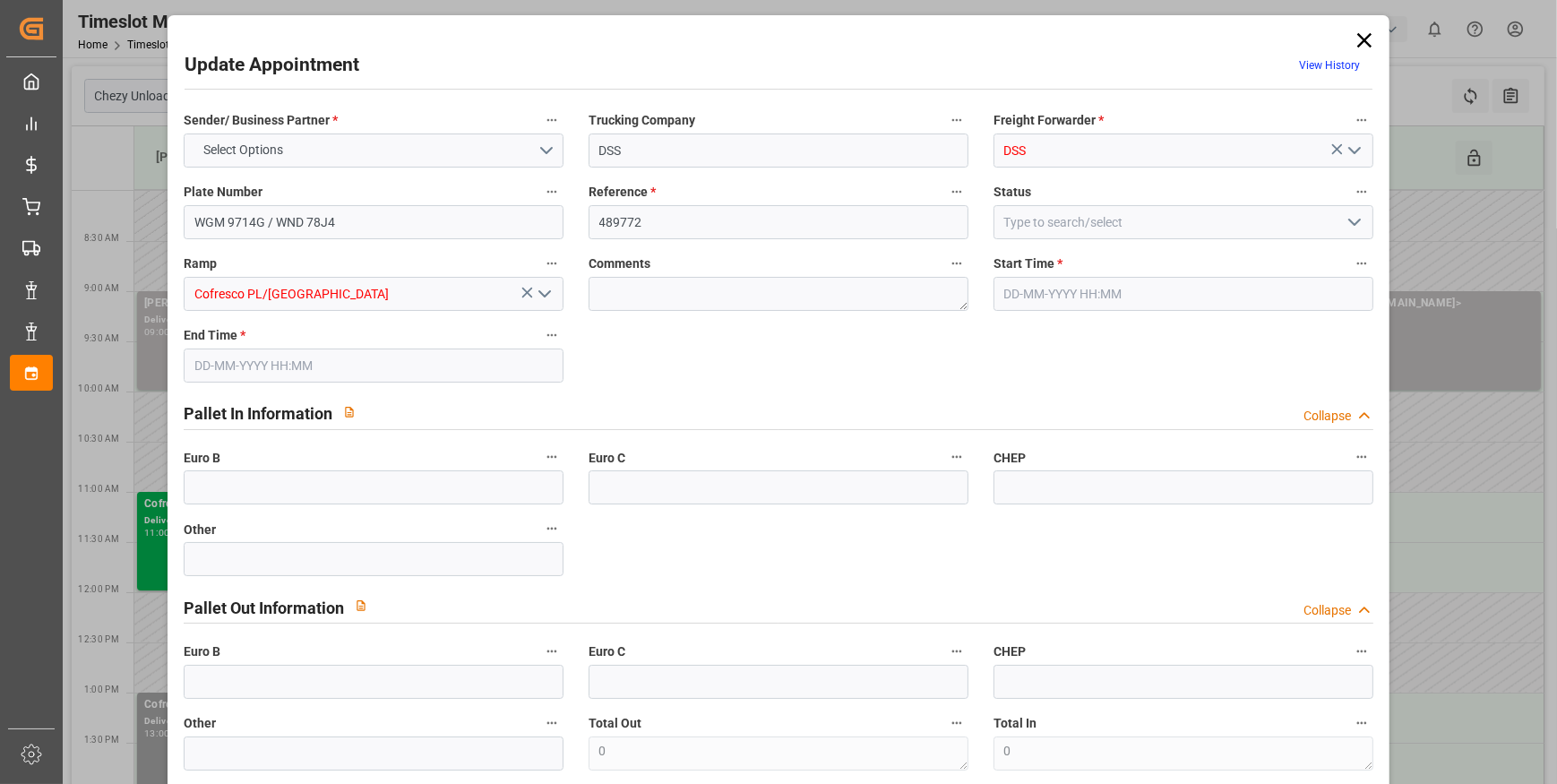
type input "3803.652"
type input "68"
type input "1"
type input "233"
type input "9"
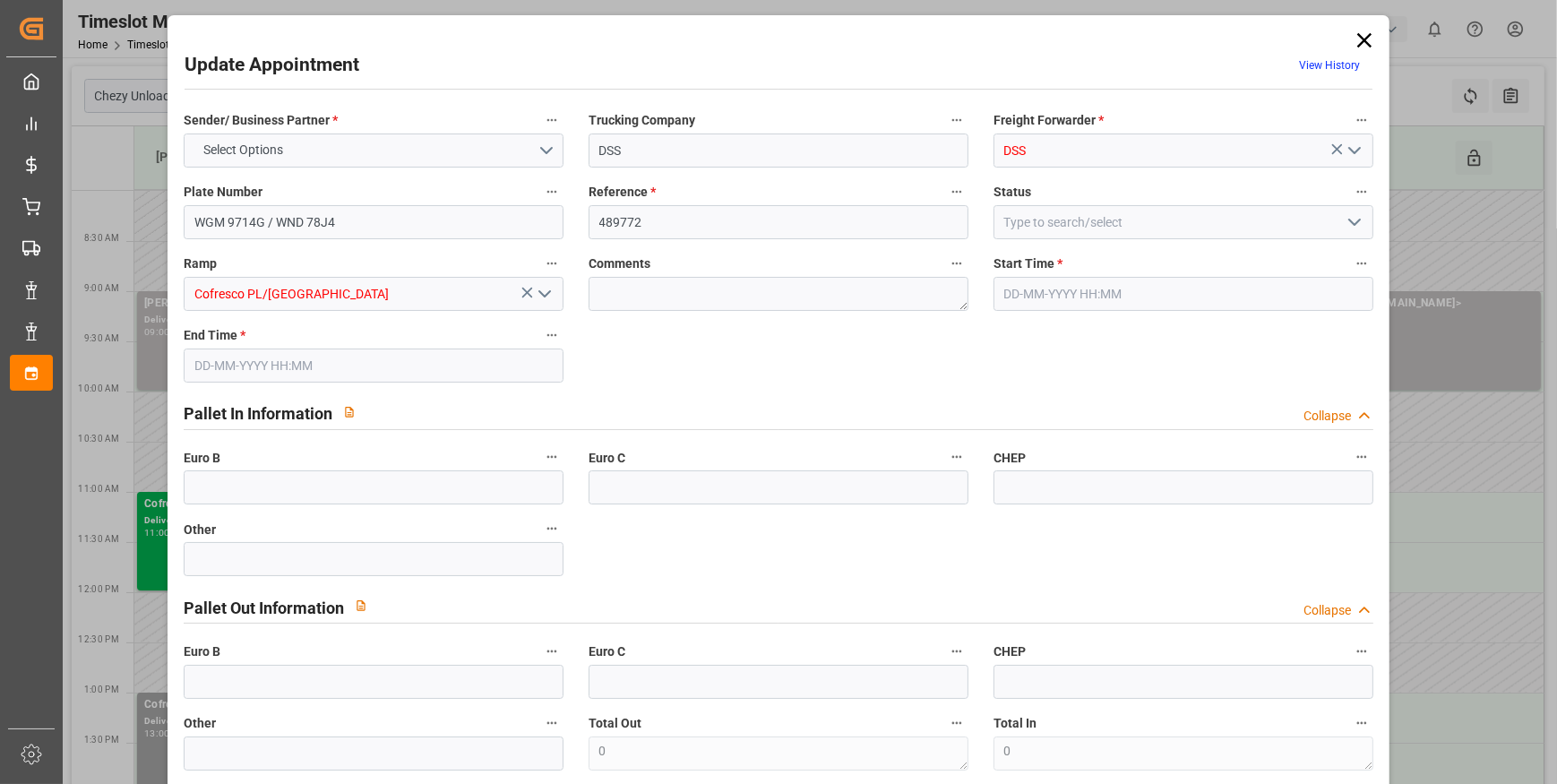
type input "101"
type input "1560.984"
type input "0"
type input "4710.8598"
type input "0"
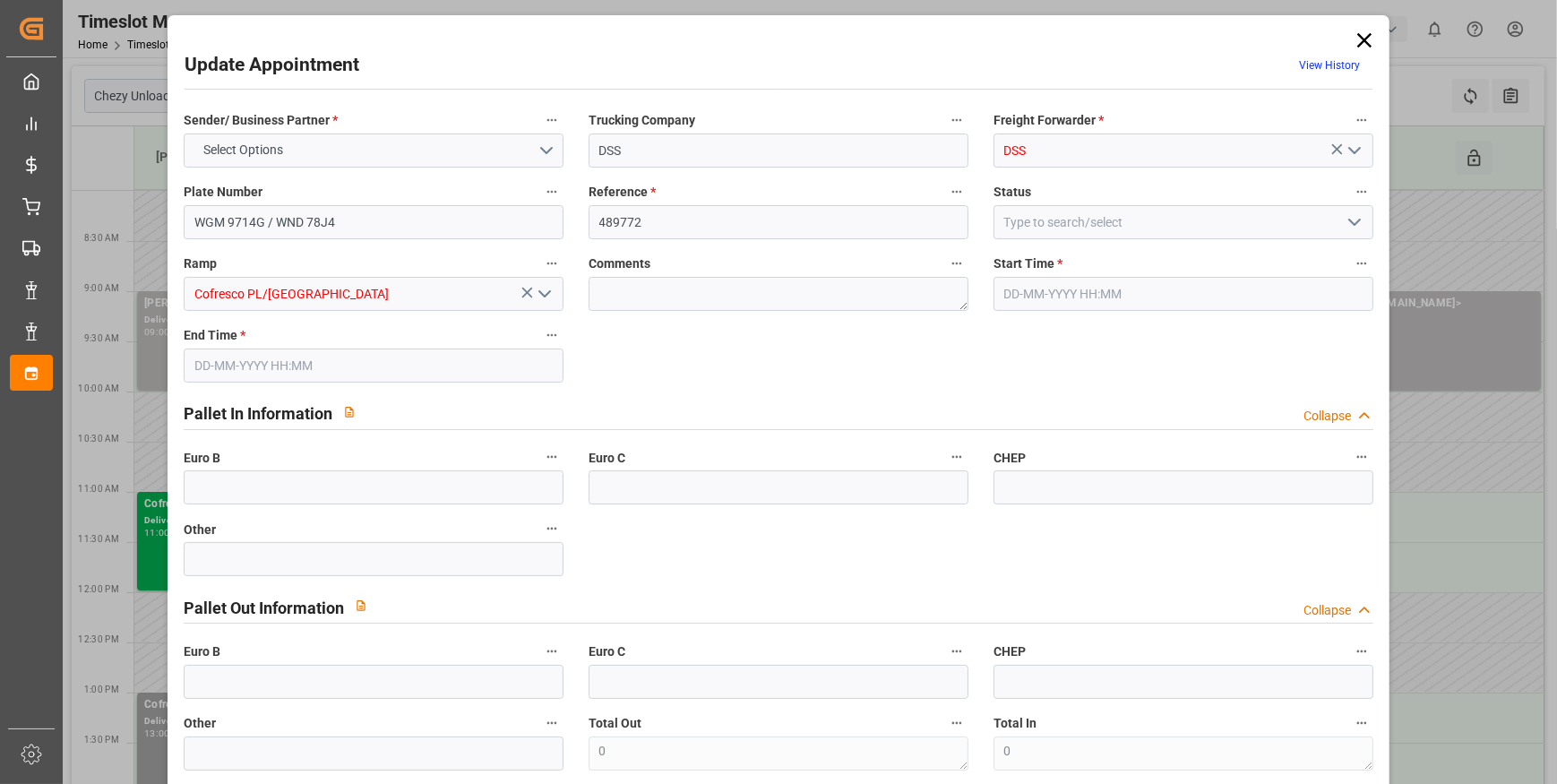
type input "0"
type input "21"
type input "35"
type input "[DATE] 08:00"
type input "[DATE] 09:00"
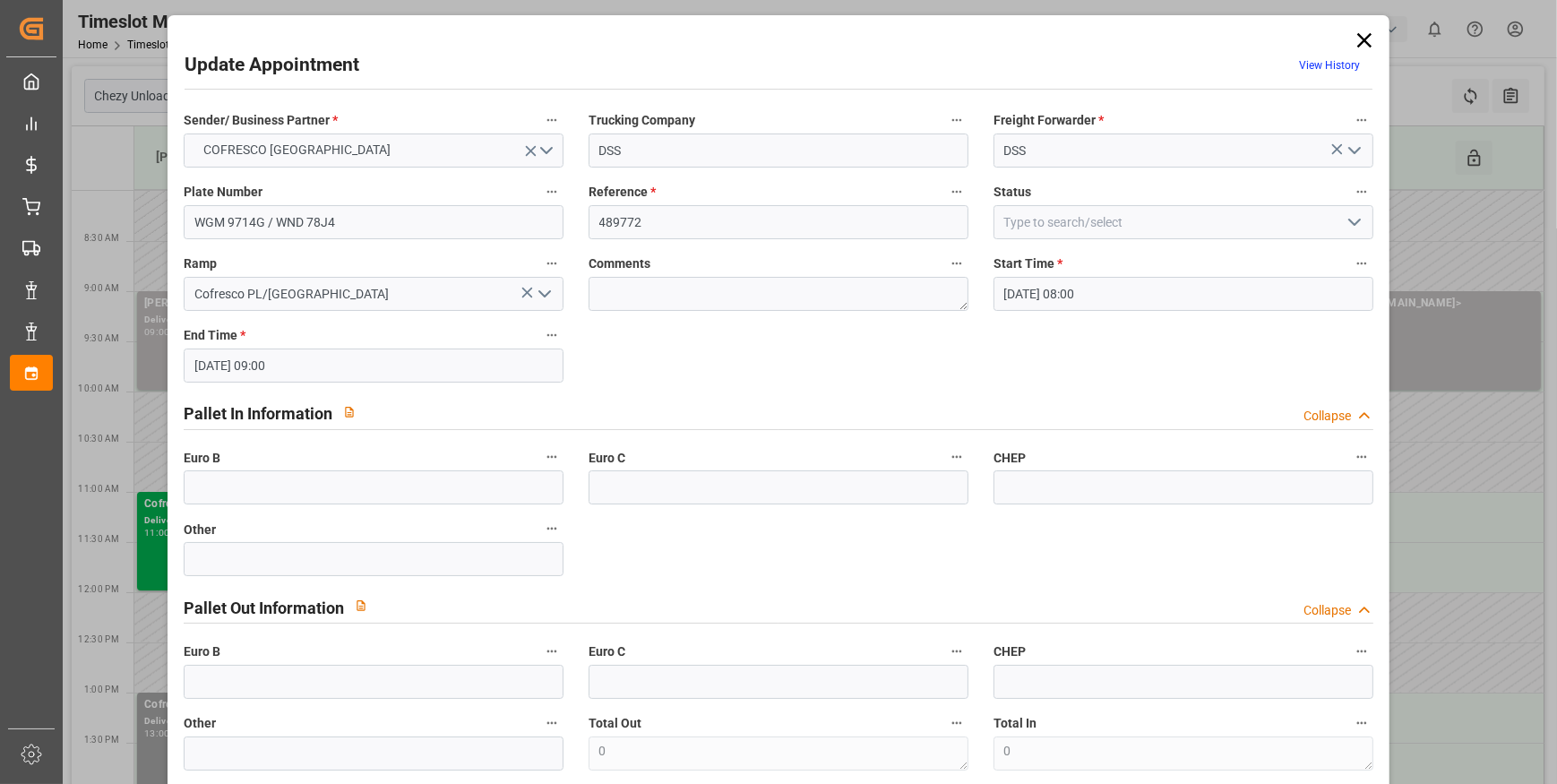
type input "17-09-2025 08:11"
type input "24-09-2025 11:21"
type input "[DATE]"
click at [1349, 222] on polyline "open menu" at bounding box center [1355, 222] width 11 height 5
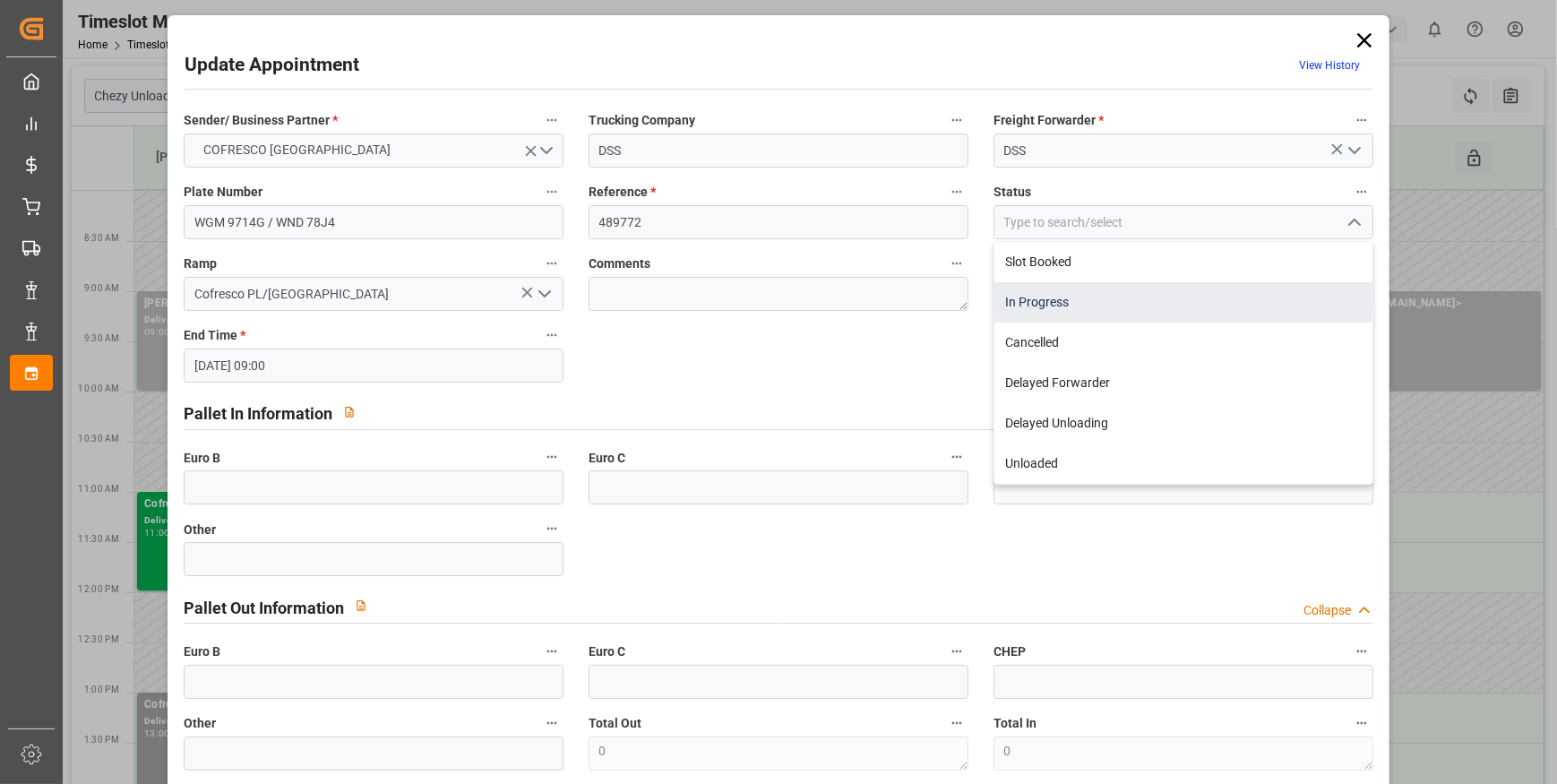
click at [1059, 296] on div "In Progress" at bounding box center [1184, 302] width 378 height 41
type input "In Progress"
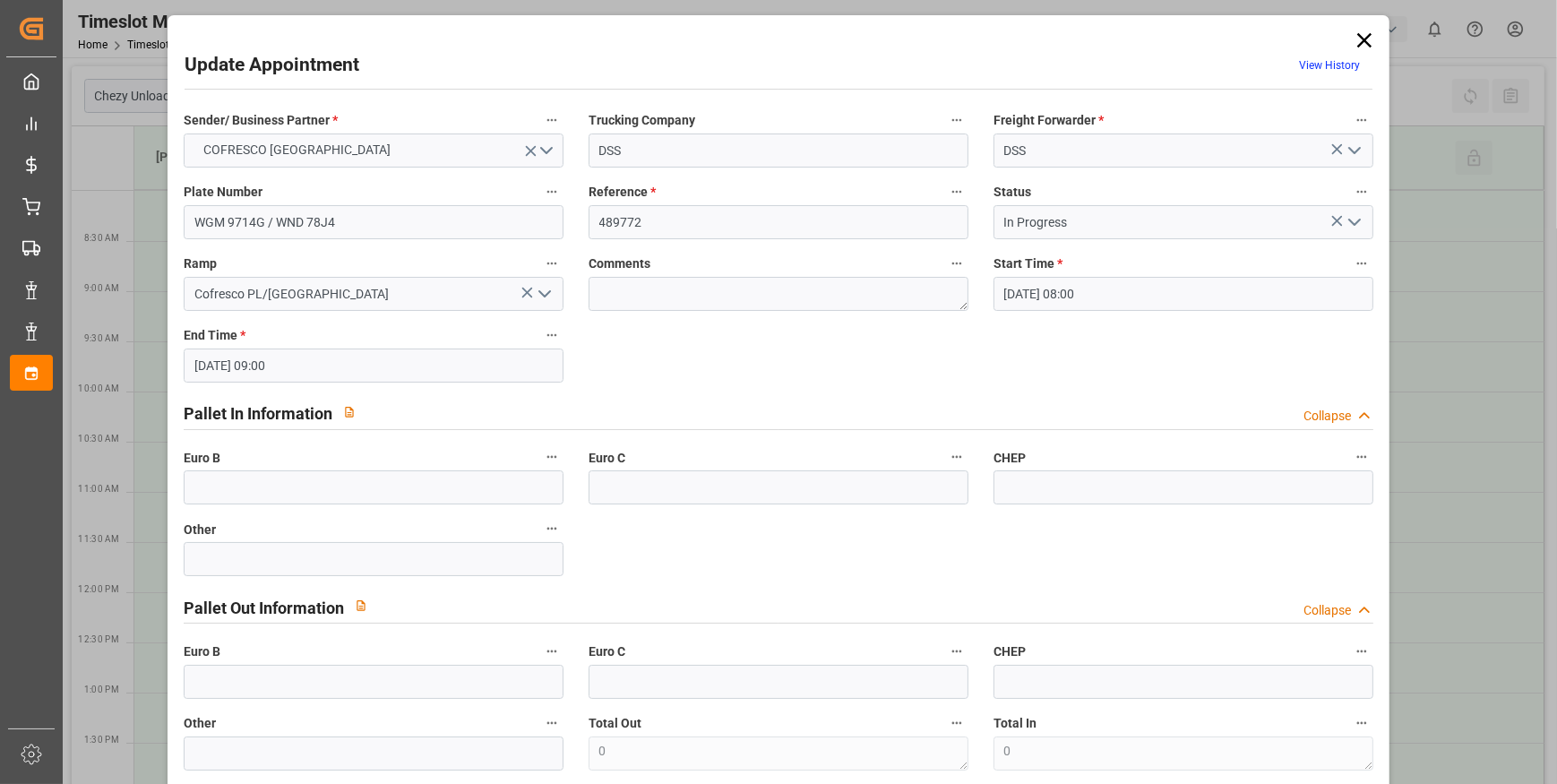
click at [1371, 0] on div at bounding box center [1366, 0] width 380 height 0
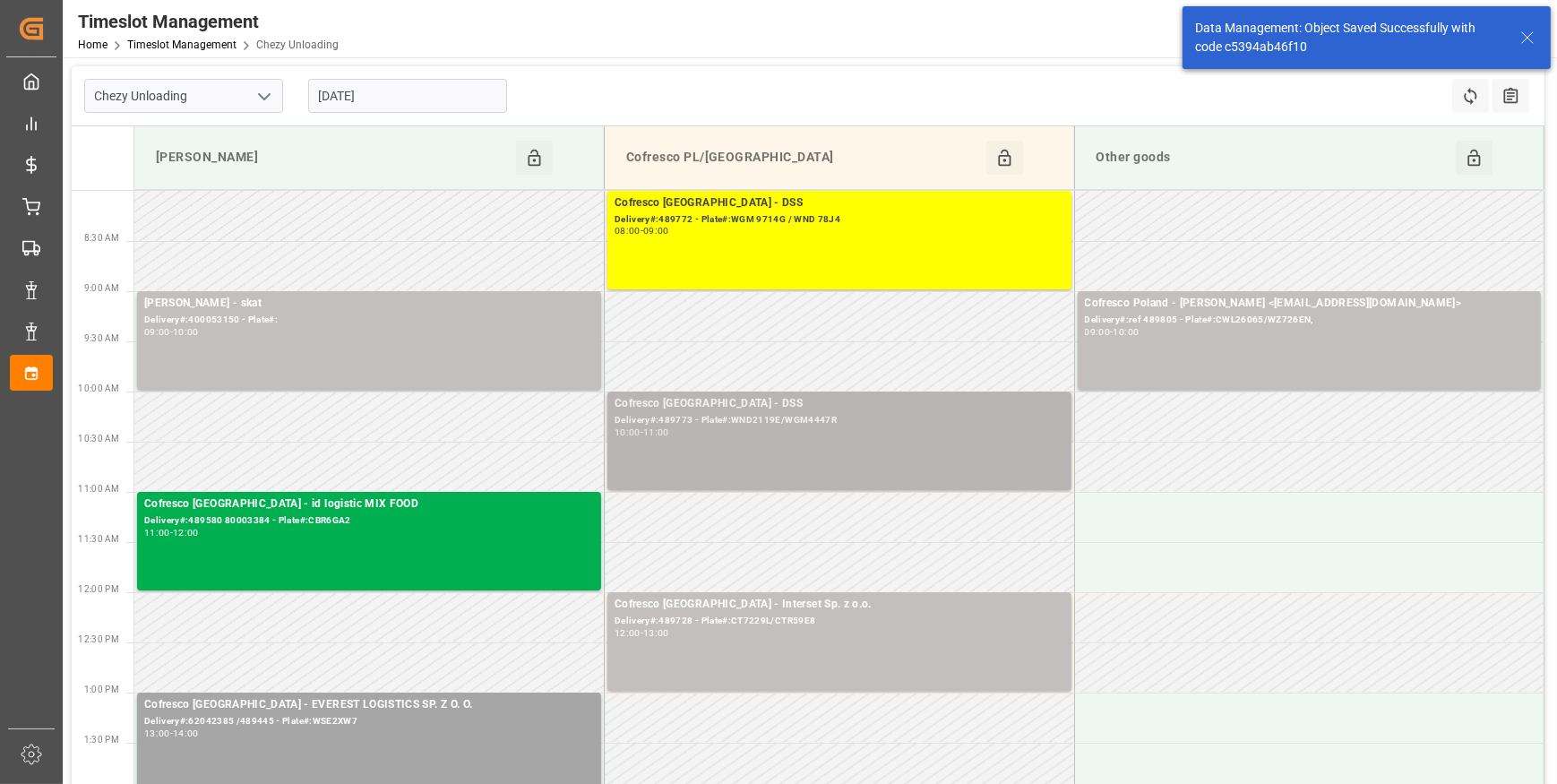
click at [770, 426] on div "Delivery#:489773 - Plate#:WND2119E/WGM4447R" at bounding box center [839, 420] width 450 height 15
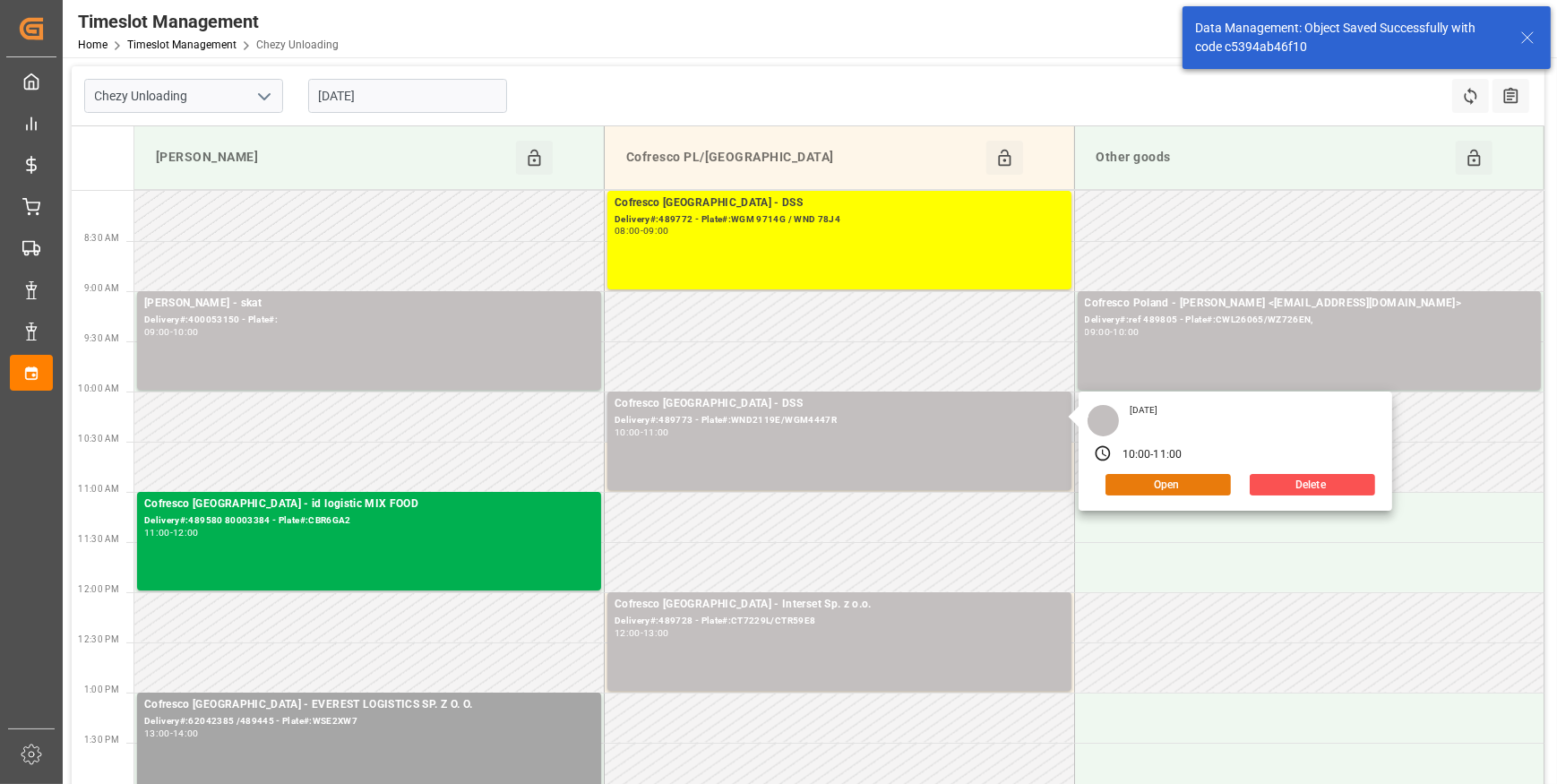
click at [1142, 481] on button "Open" at bounding box center [1168, 485] width 126 height 22
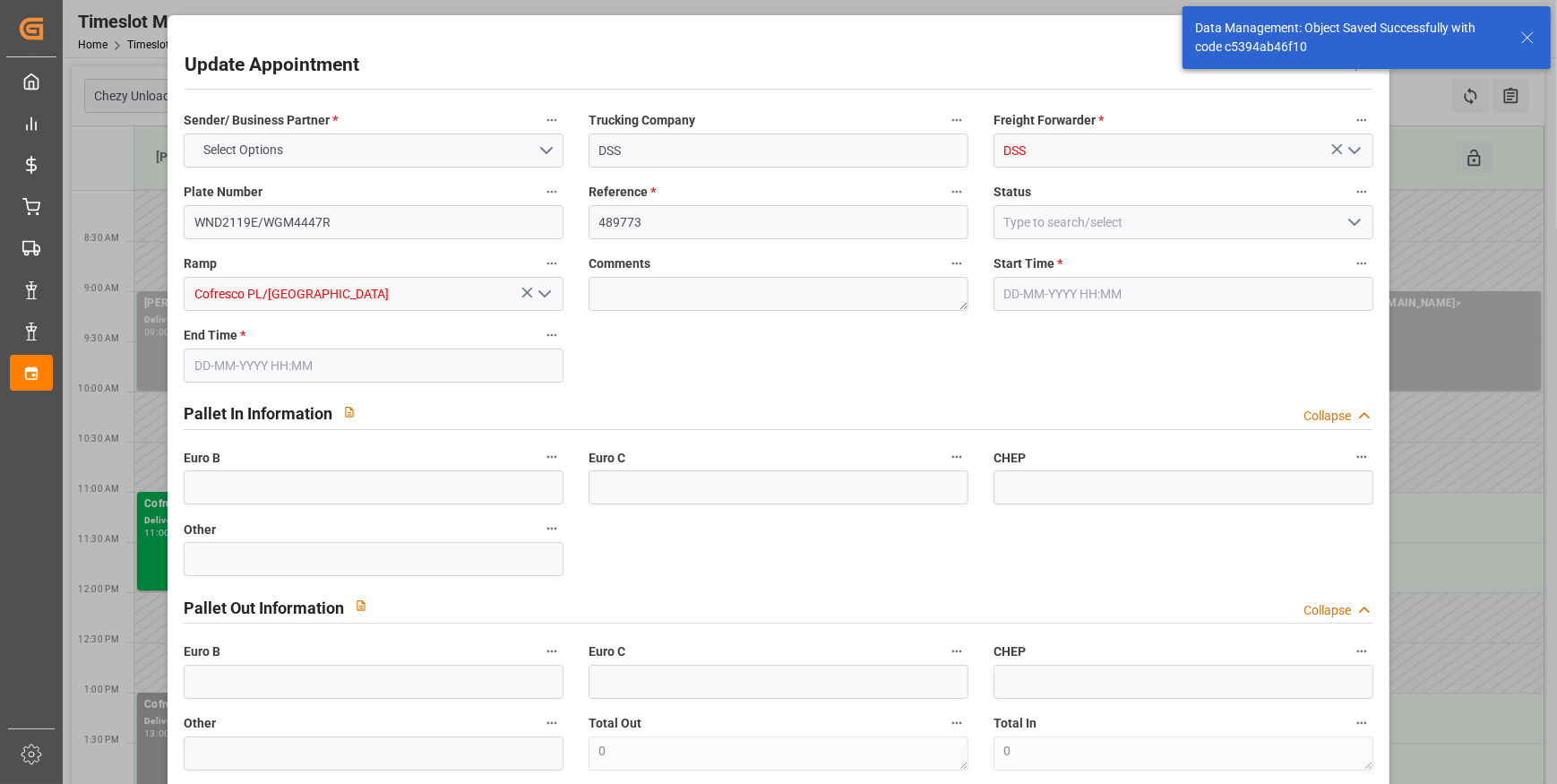
type input "4"
type input "203.35"
type input "0"
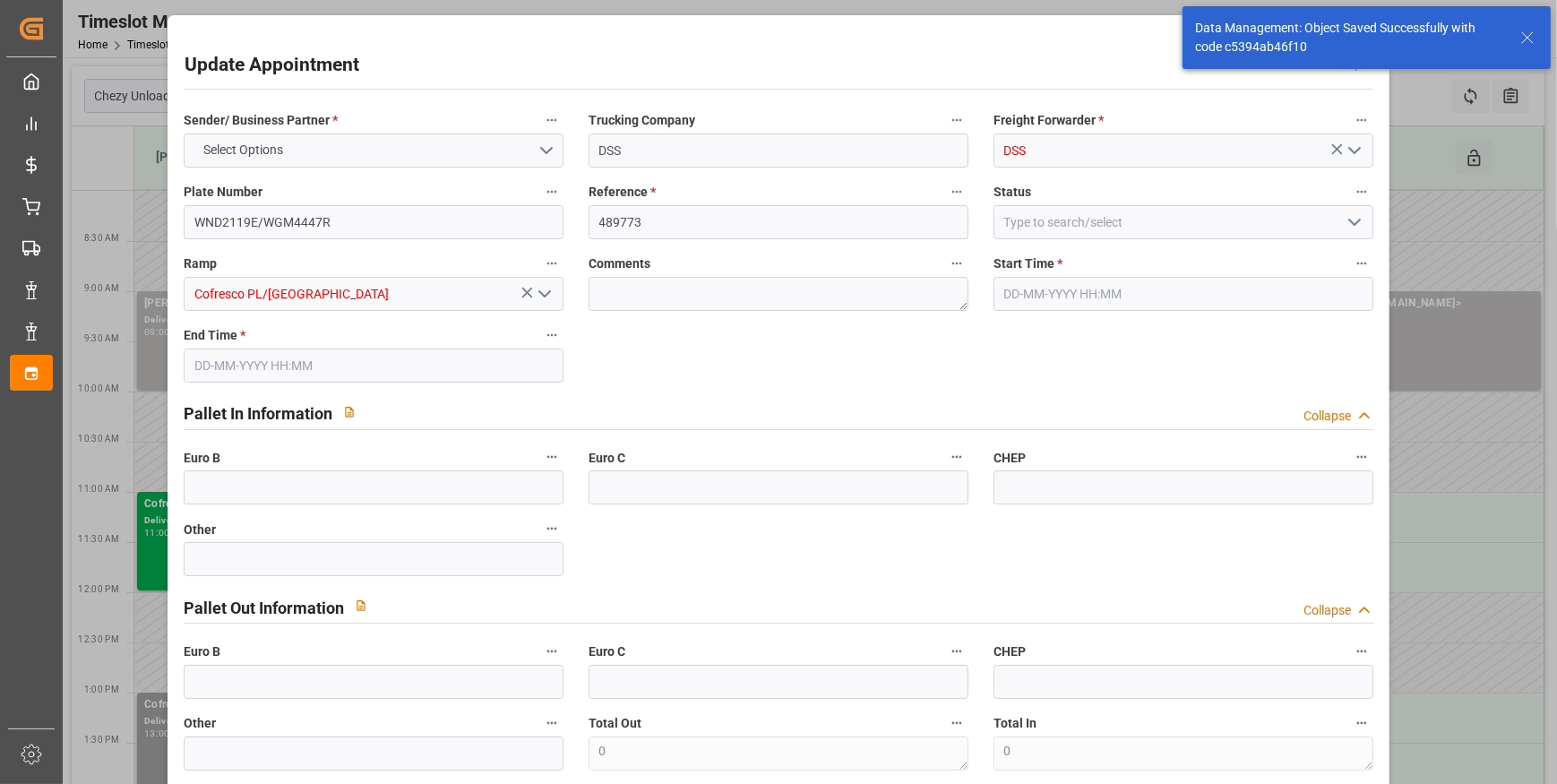
type input "203.35"
type input "0"
type input "1441.764"
type input "1808.736"
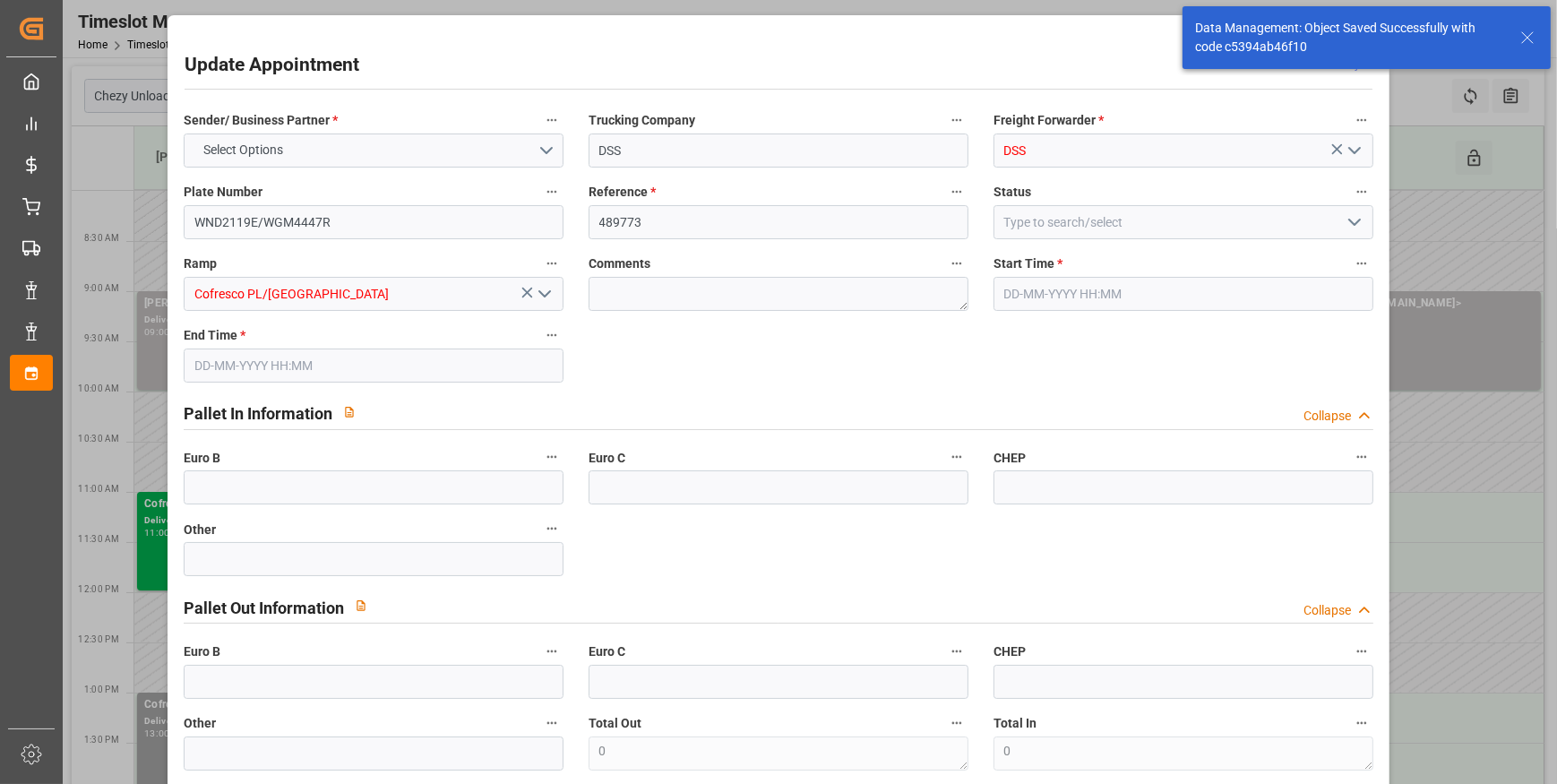
type input "3803.652"
type input "68"
type input "1"
type input "233"
type input "9"
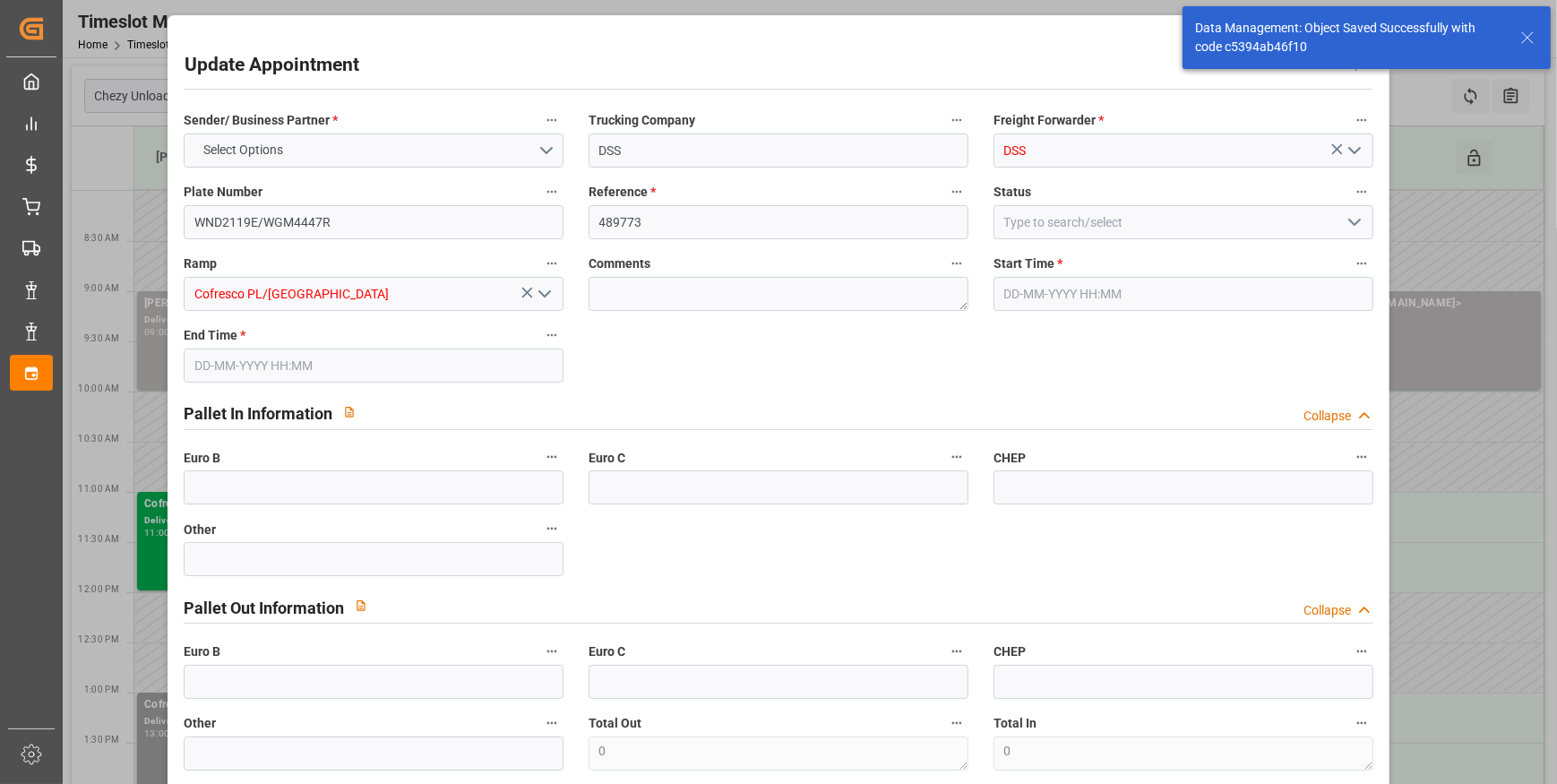
type input "101"
type input "1560.984"
type input "0"
type input "4710.8598"
type input "0"
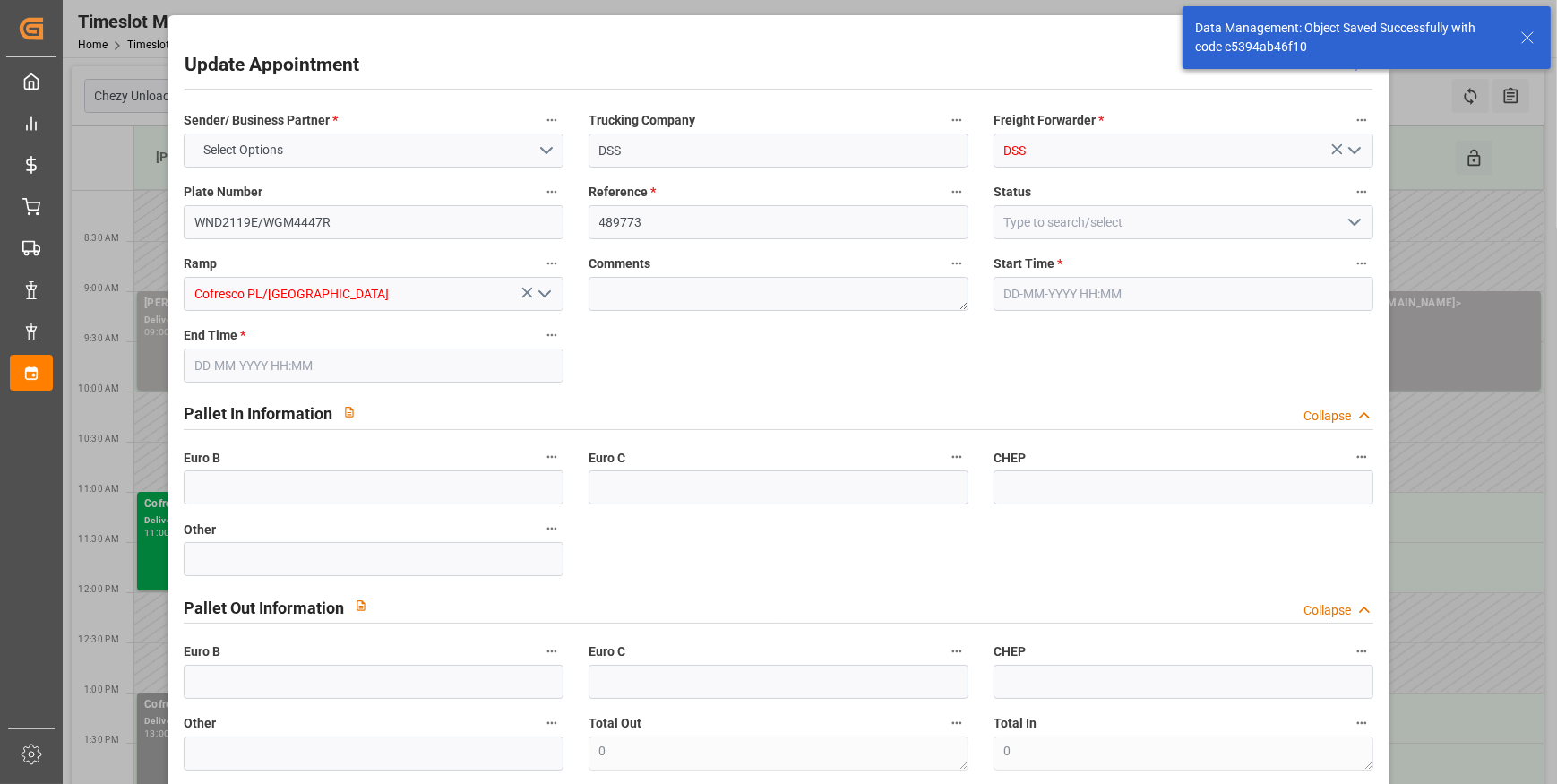
type input "0"
type input "21"
type input "35"
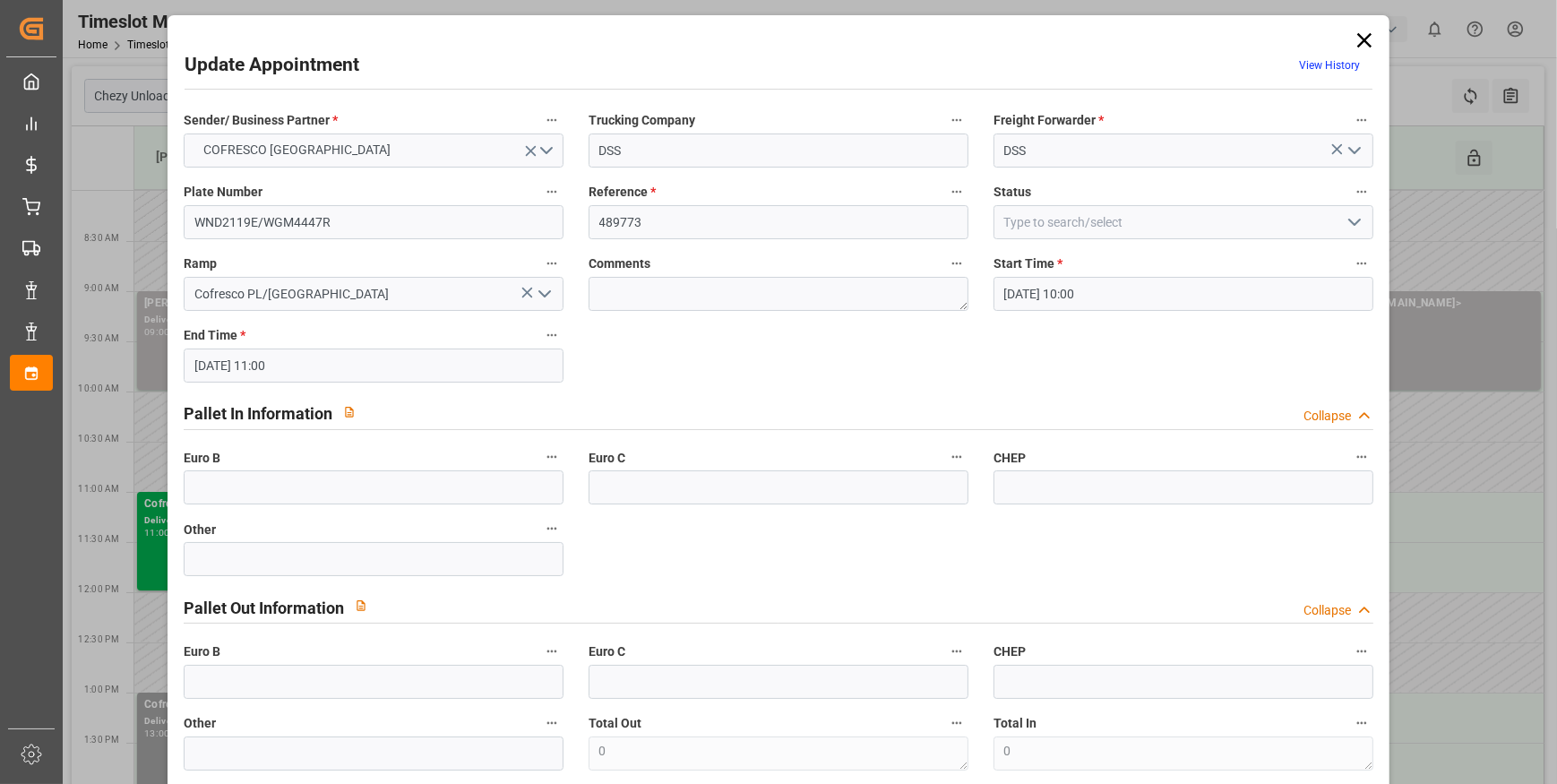
type input "25-09-2025 10:00"
type input "25-09-2025 11:00"
type input "17-09-2025 08:11"
type input "24-09-2025 11:21"
type input "[DATE]"
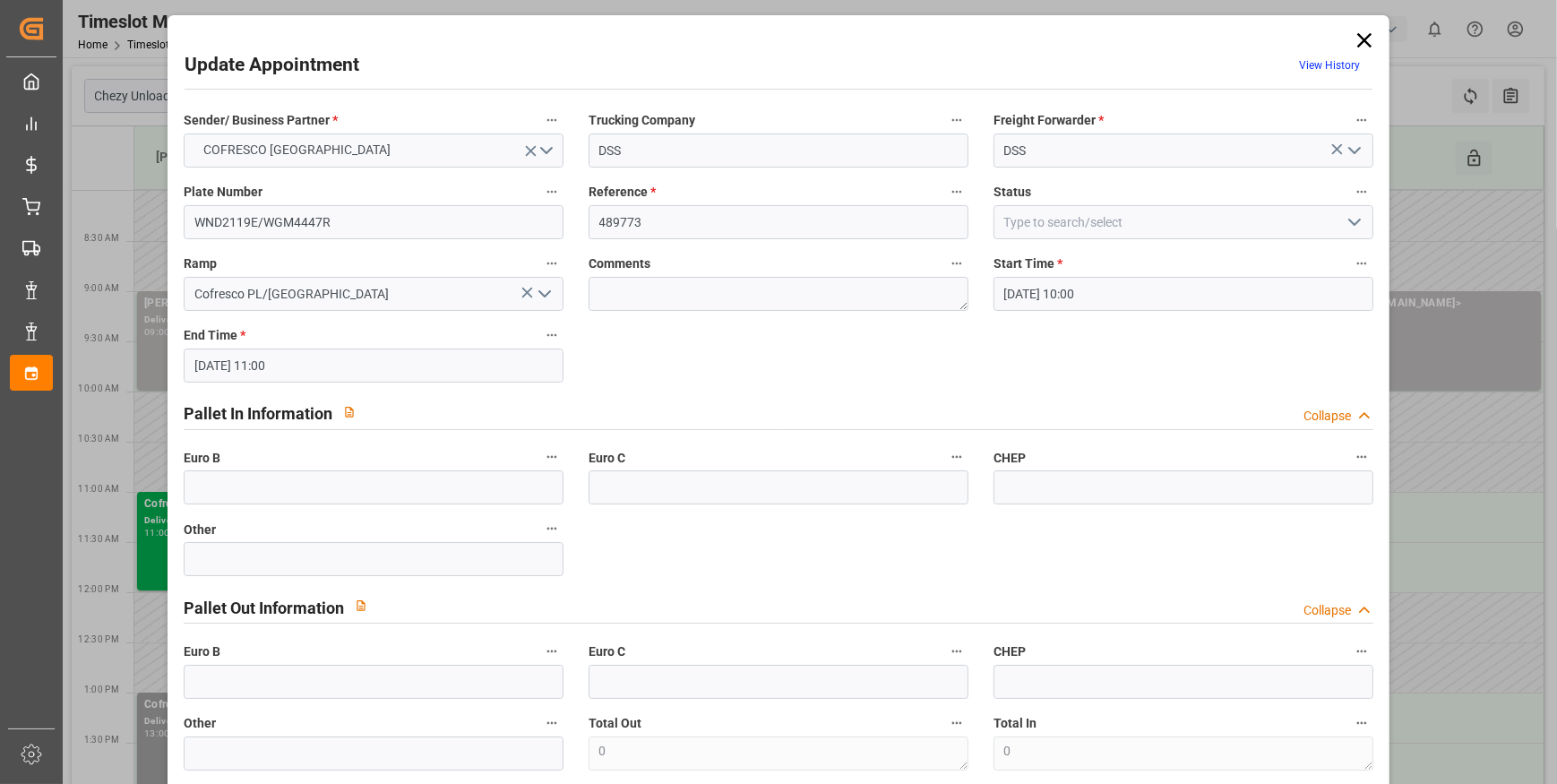
type input "[DATE]"
drag, startPoint x: 1351, startPoint y: 214, endPoint x: 1337, endPoint y: 235, distance: 25.2
click at [1350, 214] on icon "open menu" at bounding box center [1355, 222] width 22 height 22
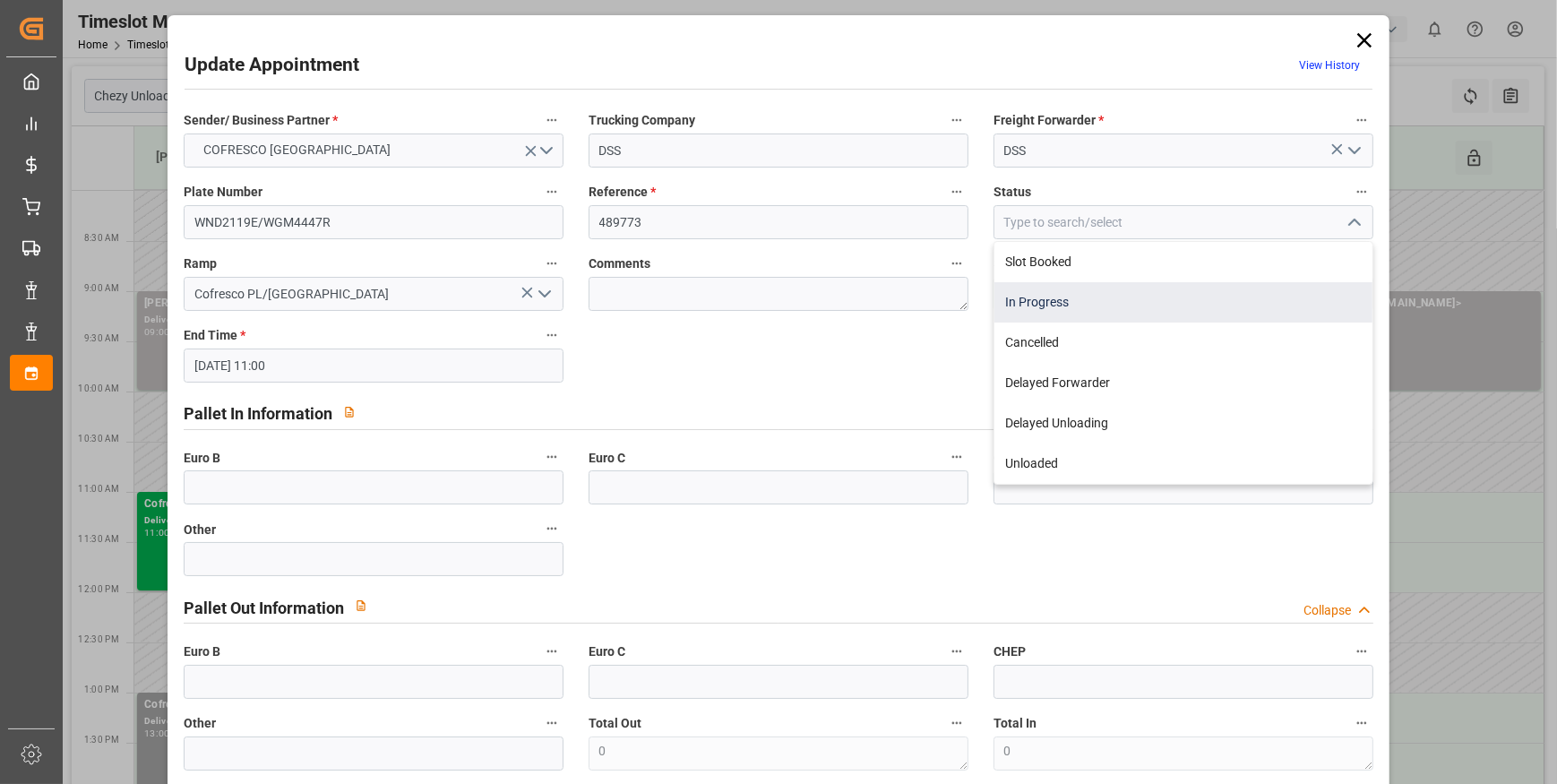
click at [1116, 296] on div "In Progress" at bounding box center [1184, 302] width 378 height 41
type input "In Progress"
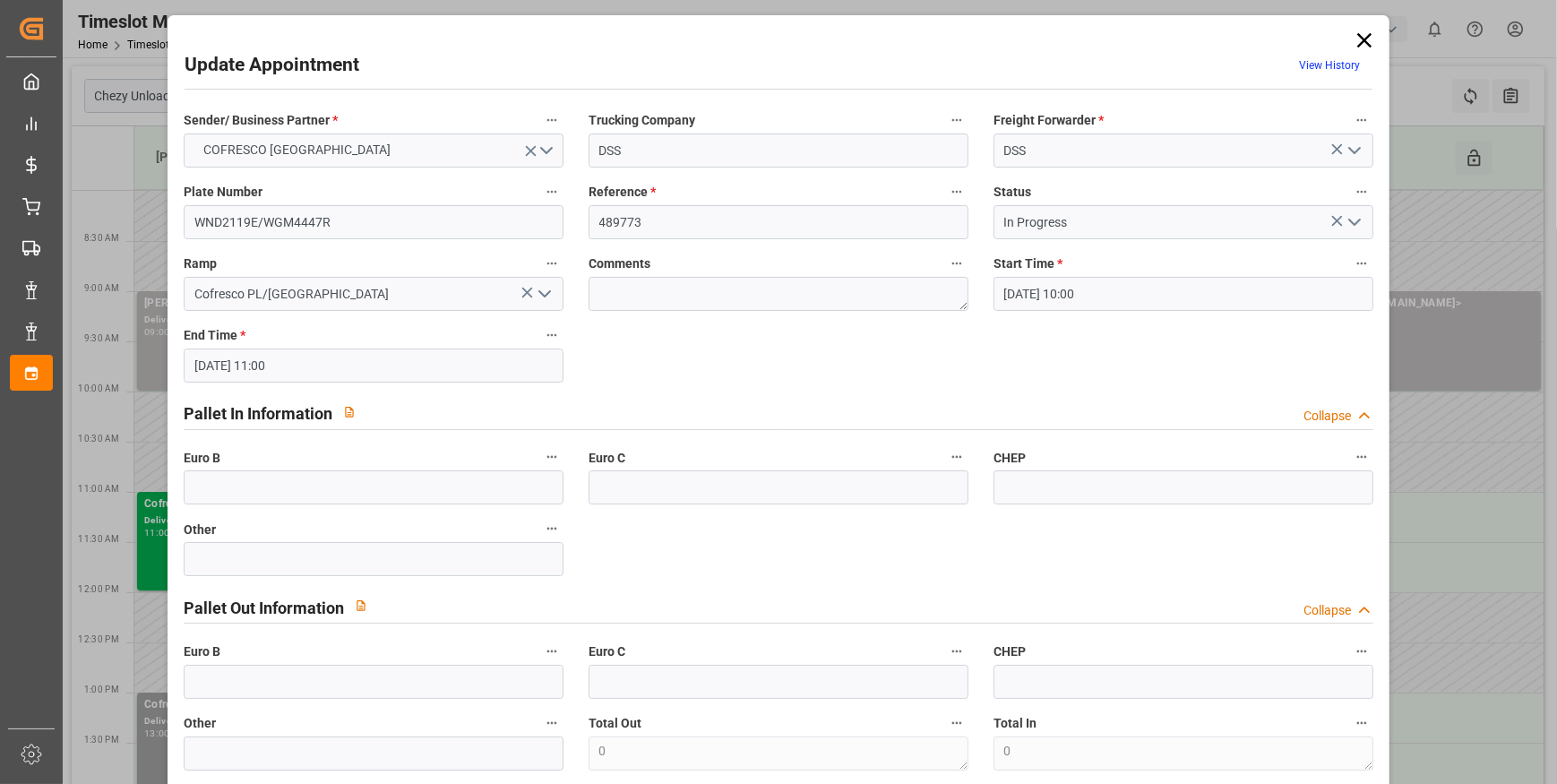
click at [1365, 44] on icon at bounding box center [1365, 41] width 25 height 25
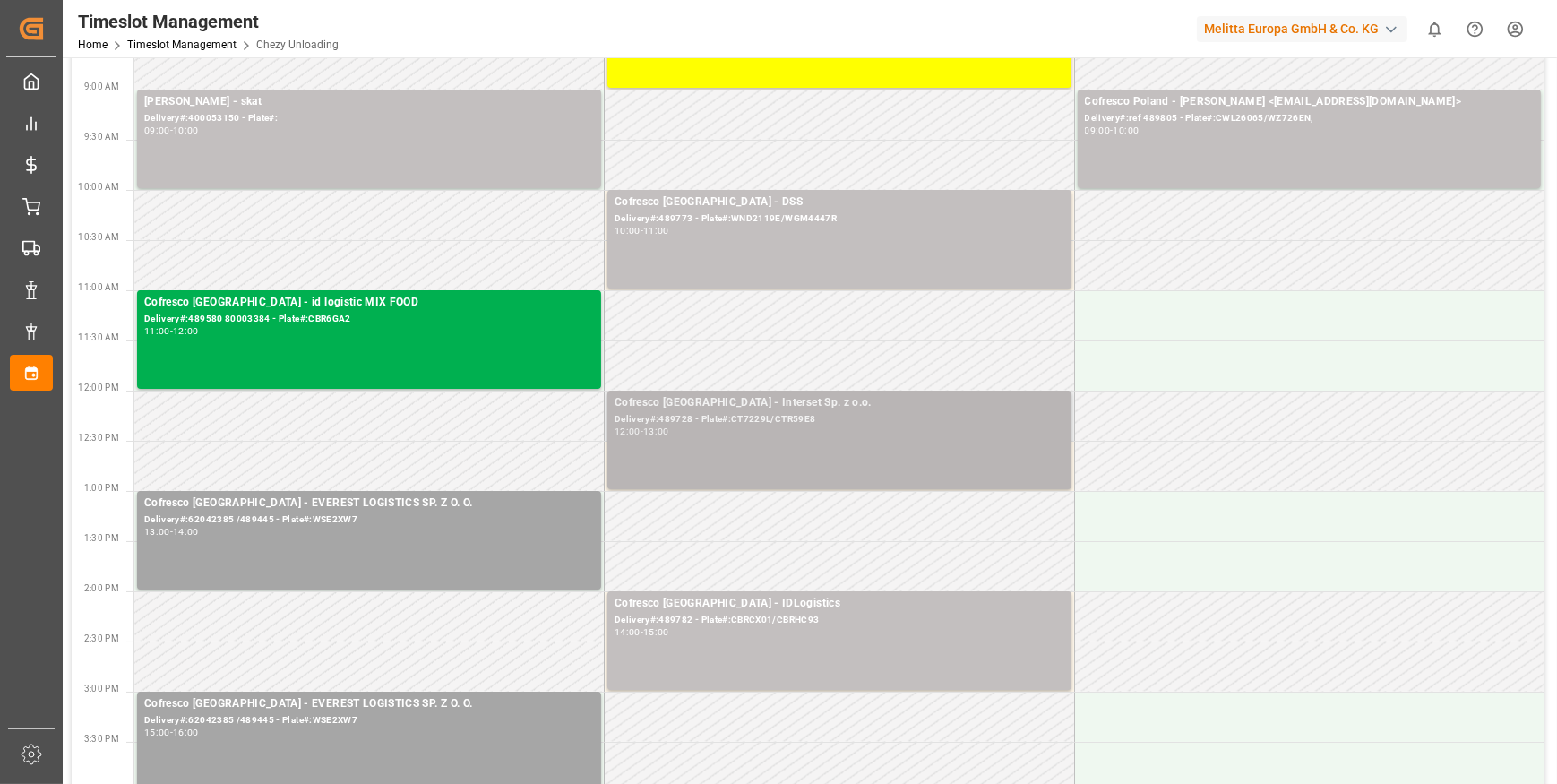
scroll to position [244, 0]
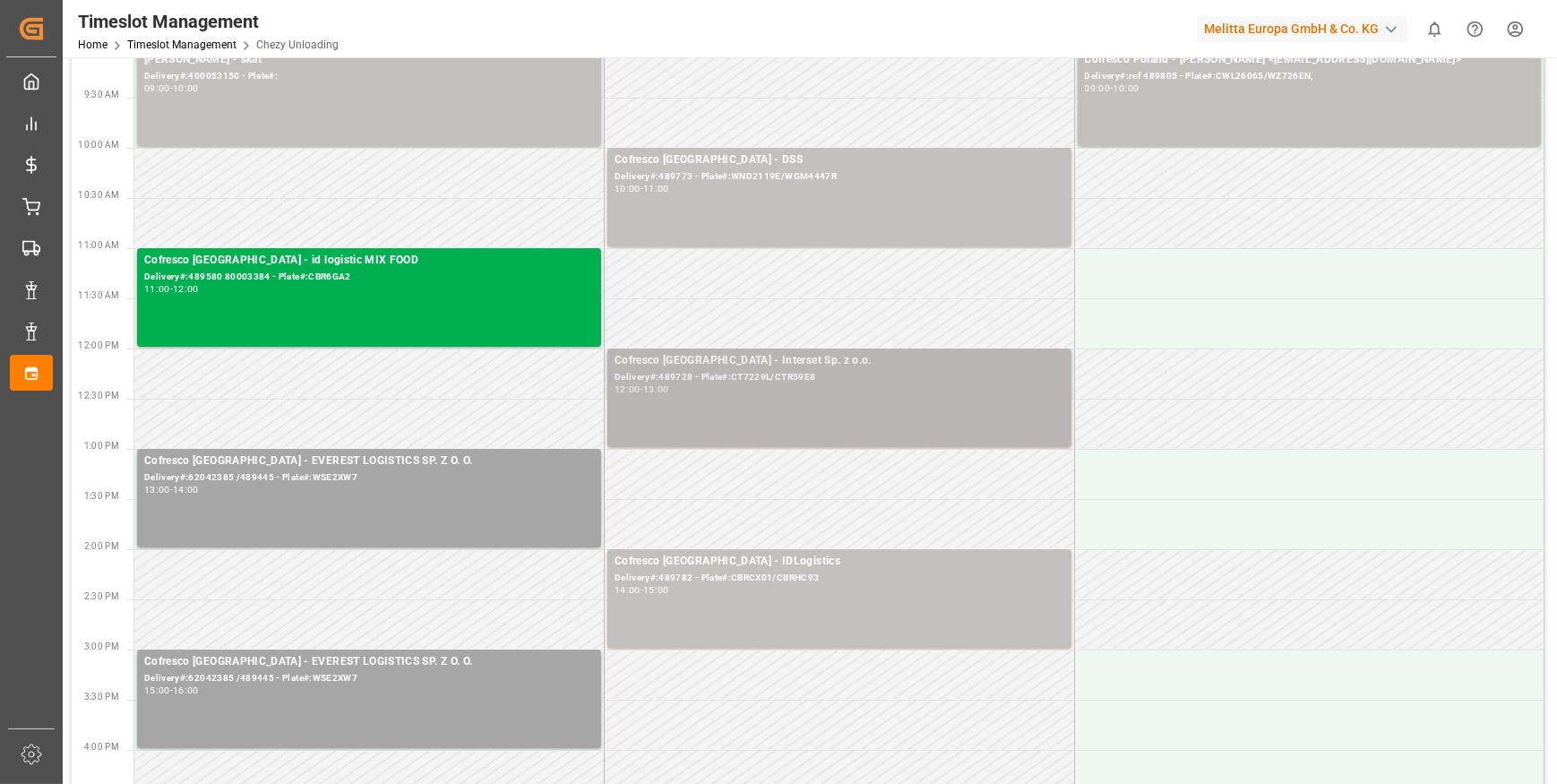
click at [767, 366] on div "Cofresco Poland - Interset Sp. z o.o." at bounding box center [839, 361] width 450 height 18
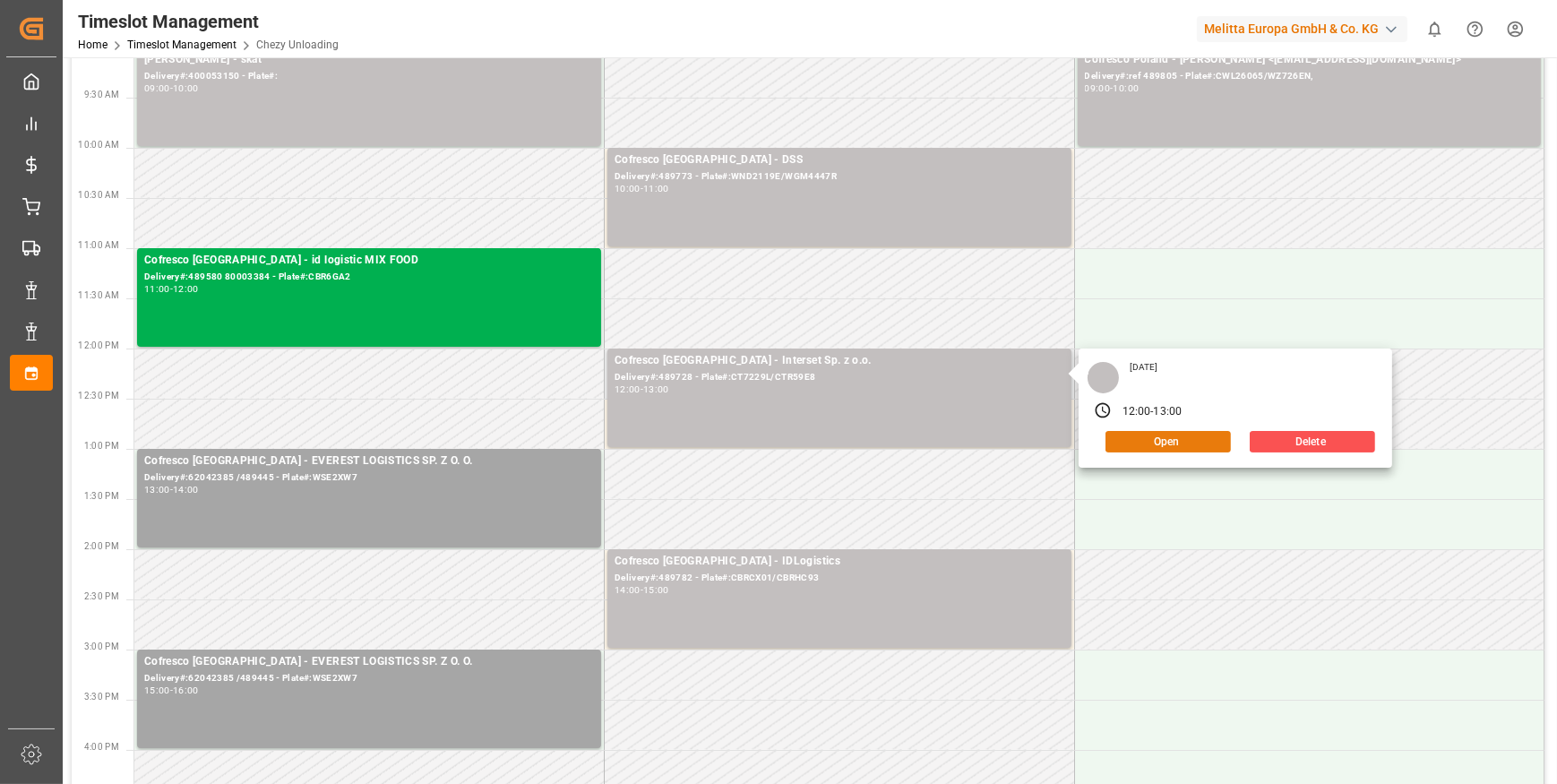
click at [1165, 441] on button "Open" at bounding box center [1168, 442] width 126 height 22
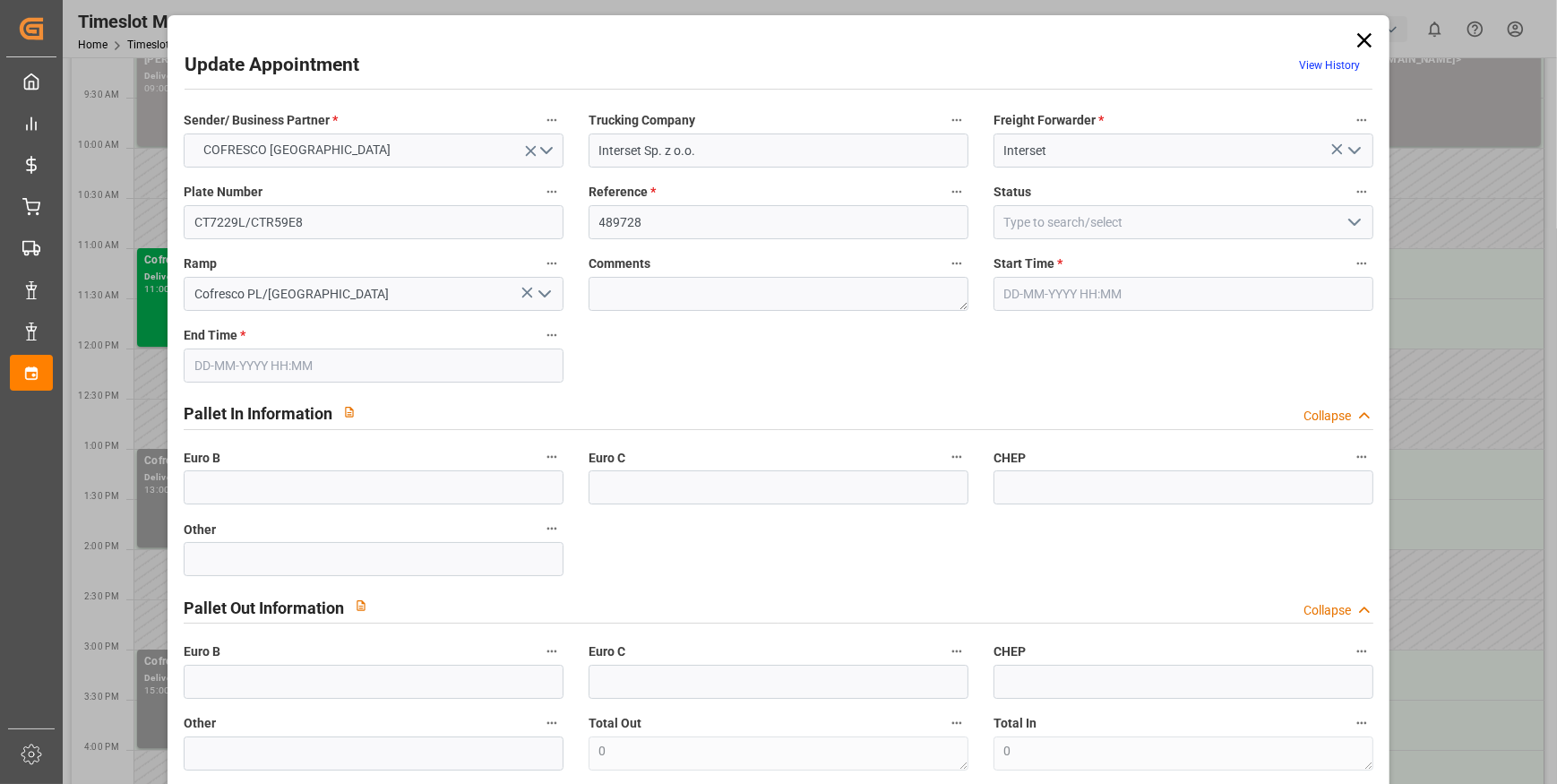
type input "25-09-2025 12:00"
type input "25-09-2025 13:00"
type input "18-09-2025 07:44"
click at [1355, 223] on icon "open menu" at bounding box center [1355, 222] width 22 height 22
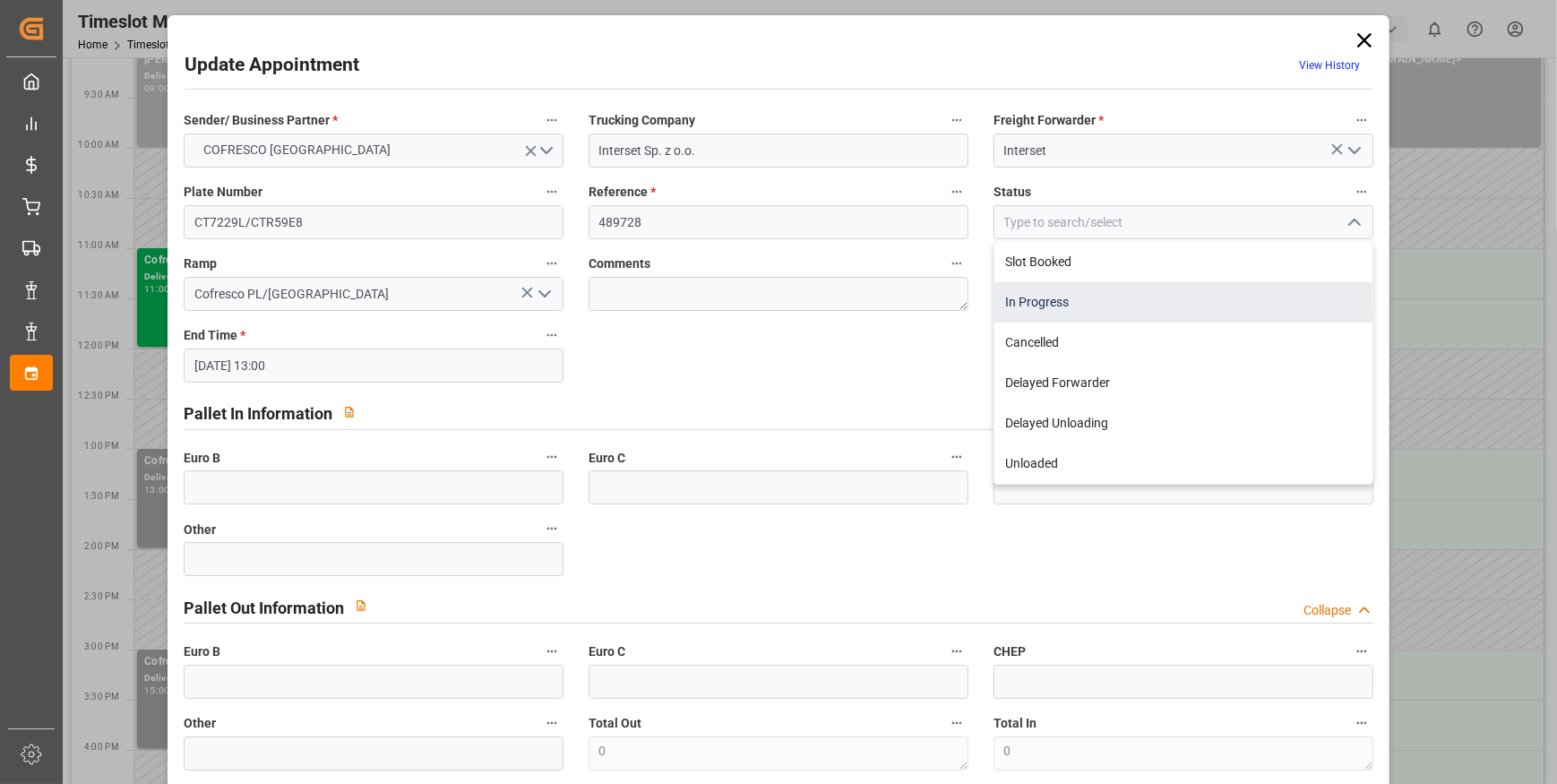
click at [1060, 303] on div "In Progress" at bounding box center [1184, 302] width 378 height 41
type input "In Progress"
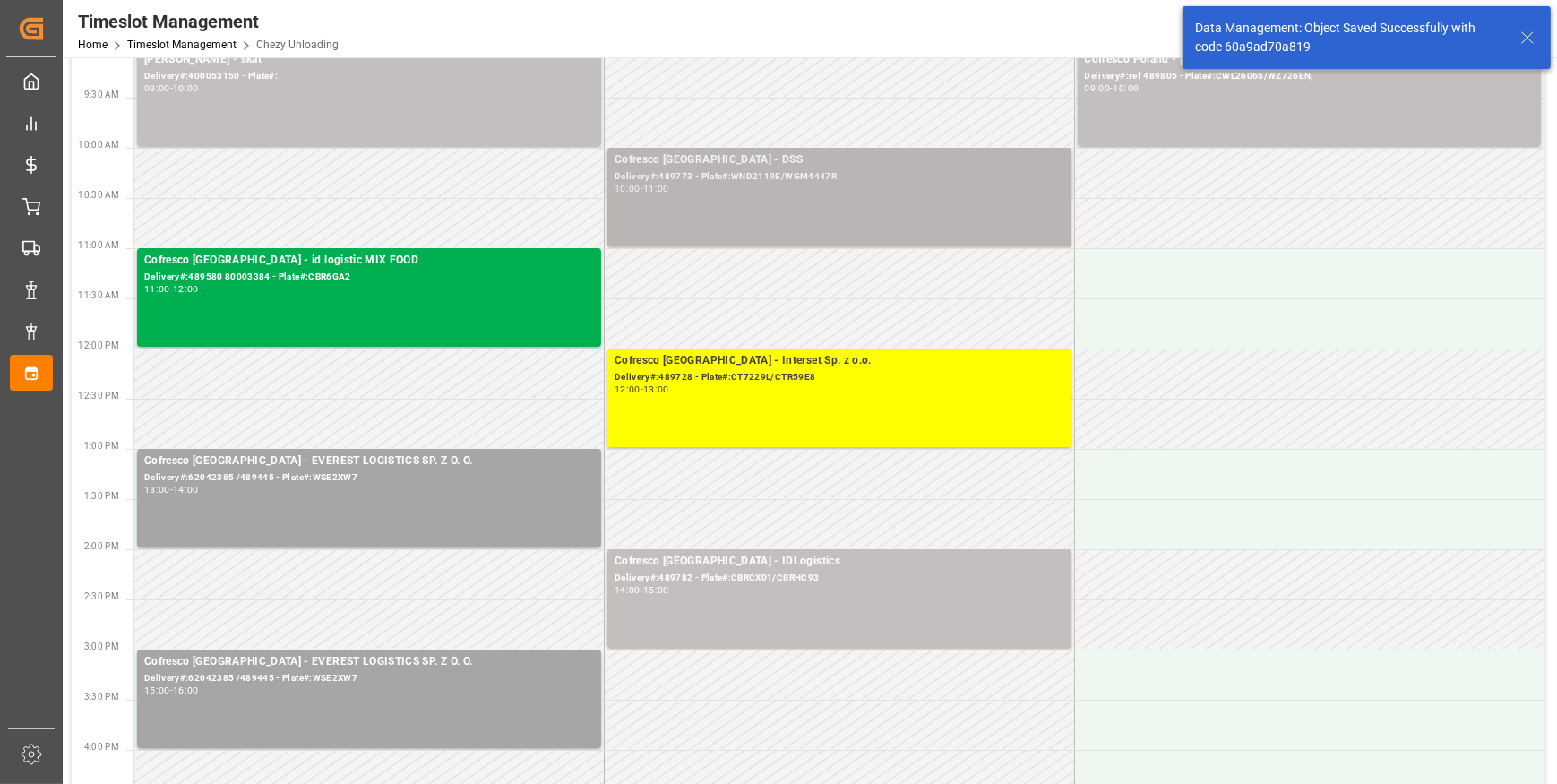
click at [926, 197] on div "Cofresco Poland - DSS Delivery#:489773 - Plate#:WND2119E/WGM4447R 10:00 - 11:00" at bounding box center [839, 197] width 450 height 91
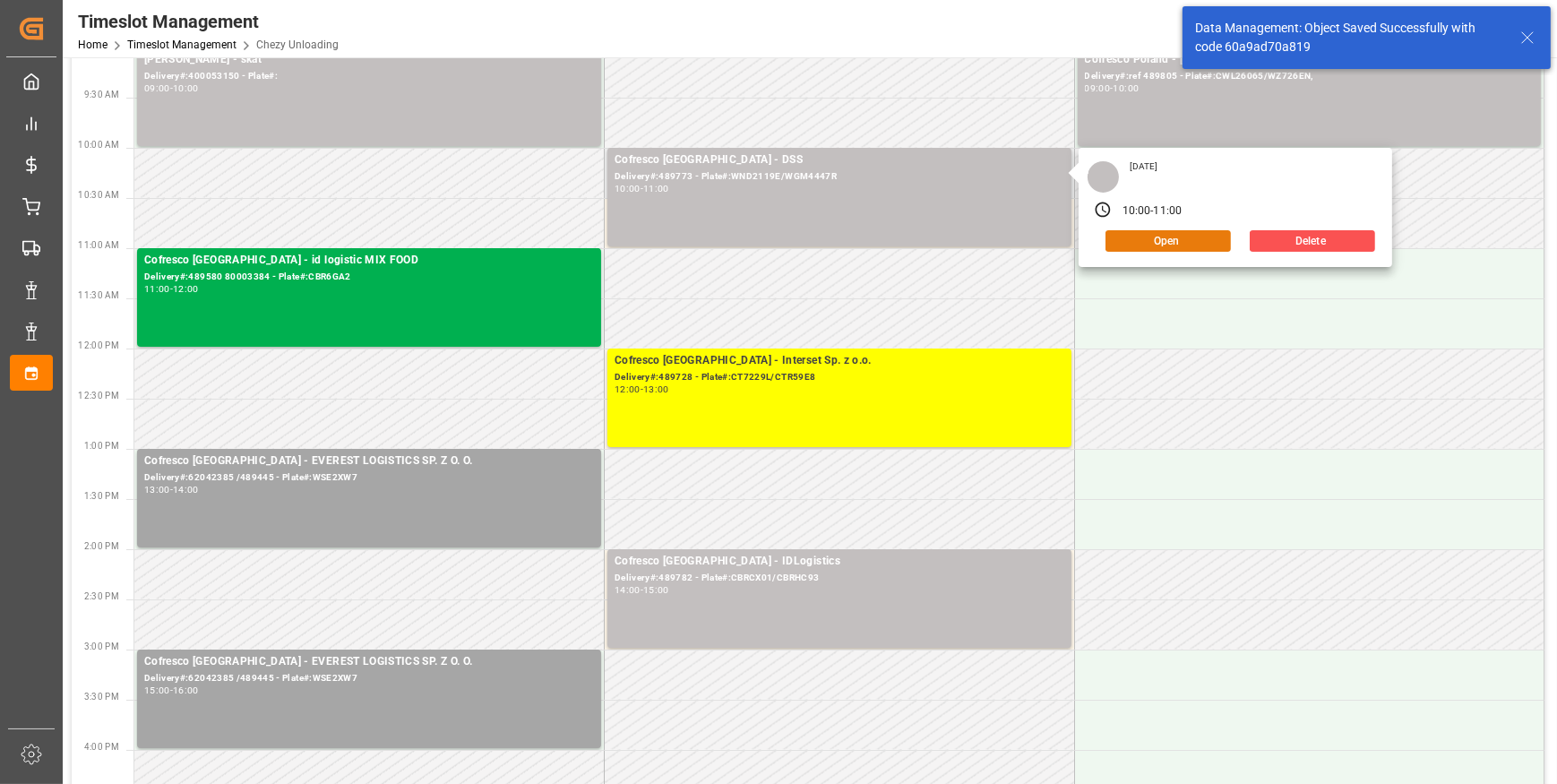
click at [1165, 242] on button "Open" at bounding box center [1168, 241] width 126 height 22
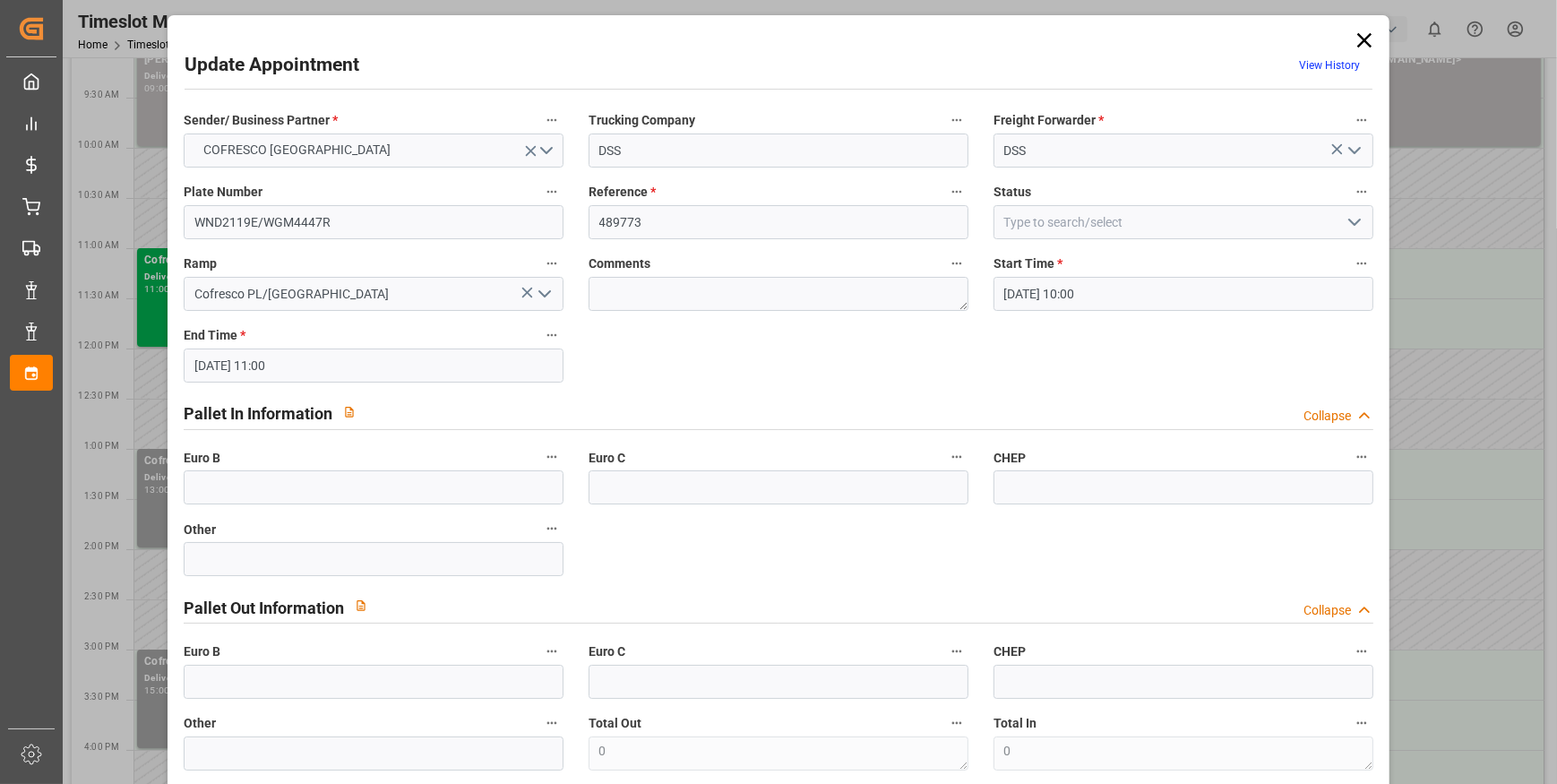
click at [1353, 223] on icon "open menu" at bounding box center [1355, 222] width 22 height 22
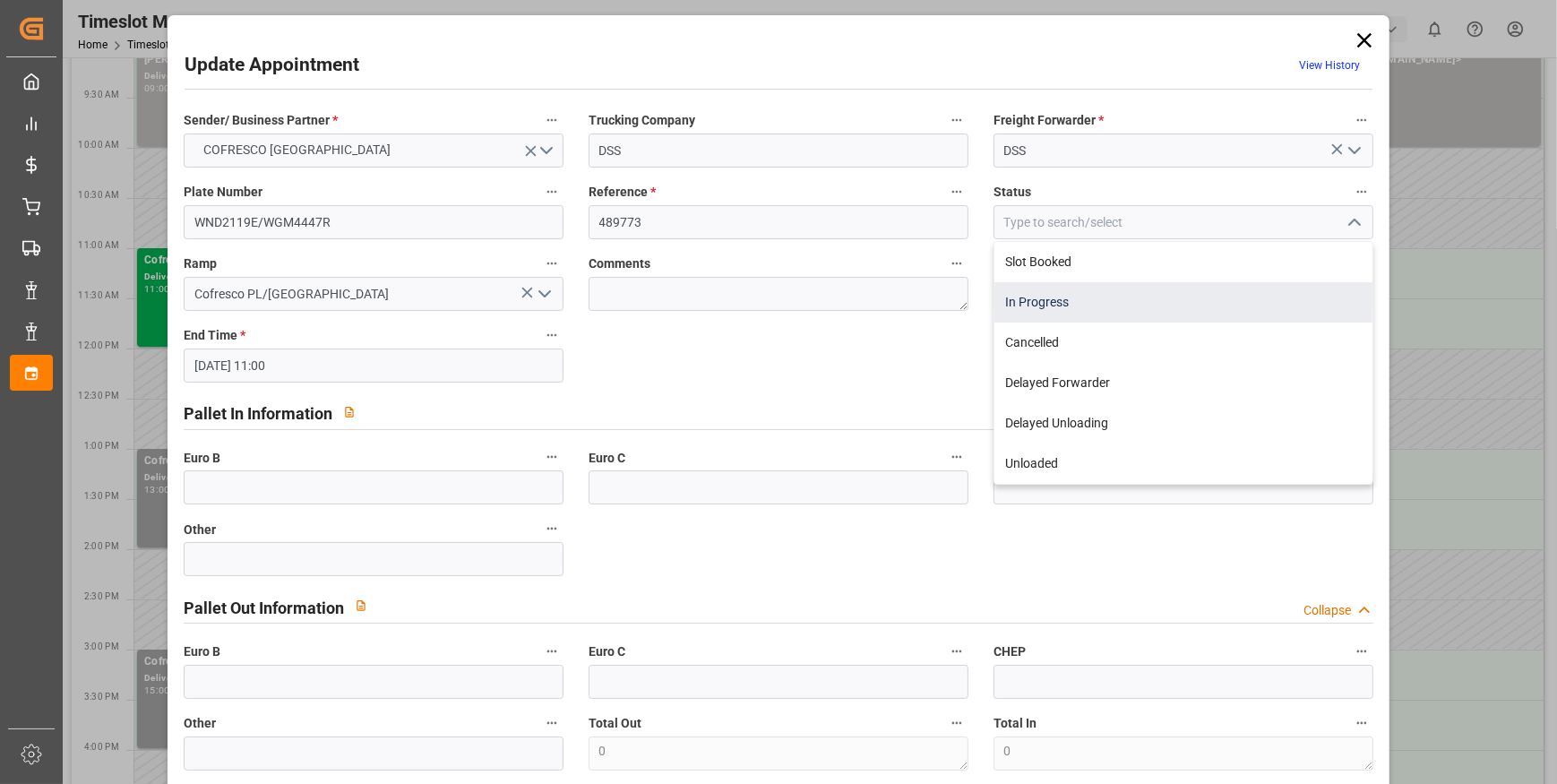
click at [1069, 303] on div "In Progress" at bounding box center [1184, 302] width 378 height 41
type input "In Progress"
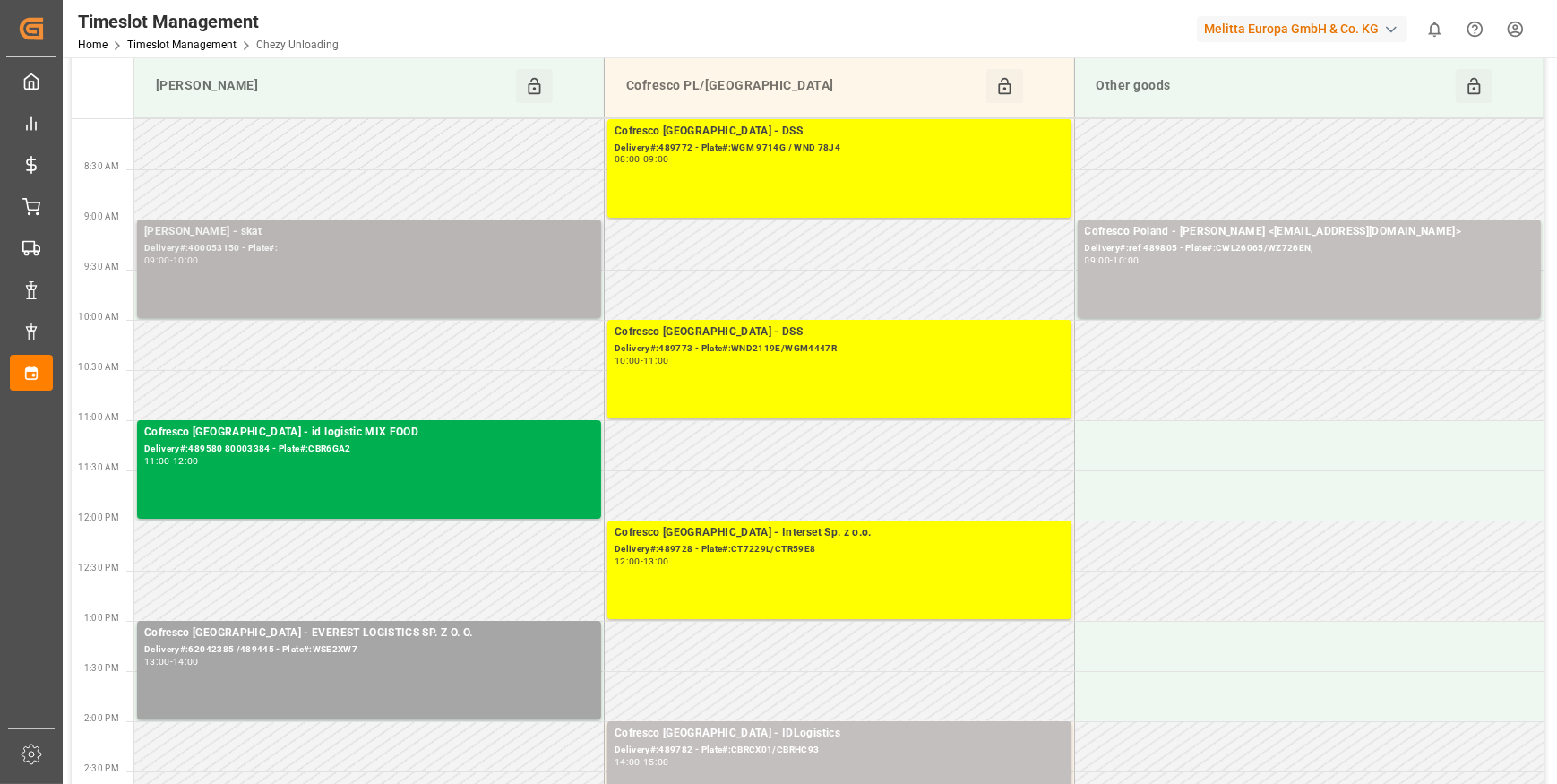
scroll to position [0, 0]
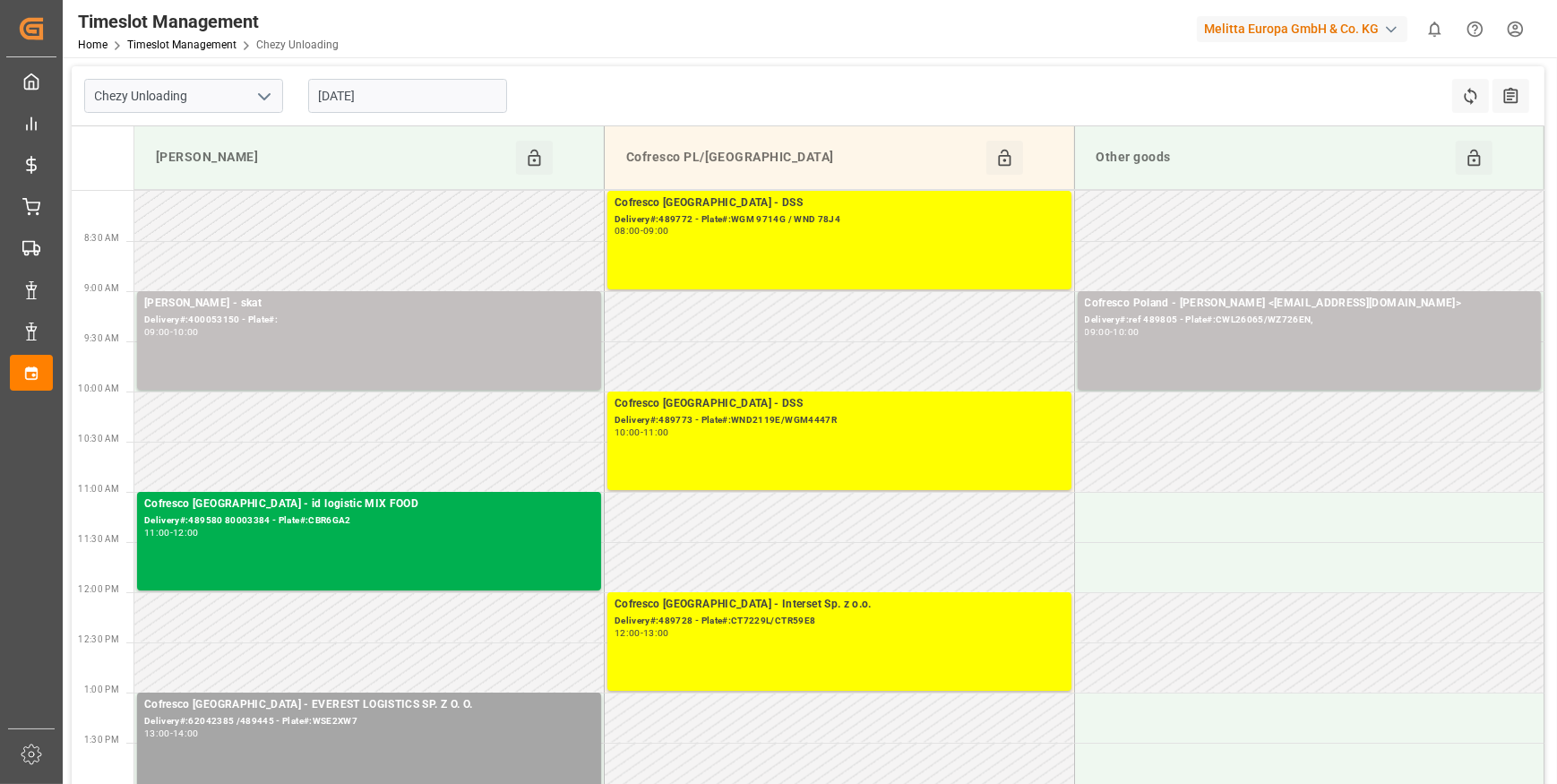
click at [267, 91] on icon "open menu" at bounding box center [265, 97] width 22 height 22
click at [171, 133] on div "Chezy Loading" at bounding box center [183, 135] width 197 height 41
type input "Chezy Loading"
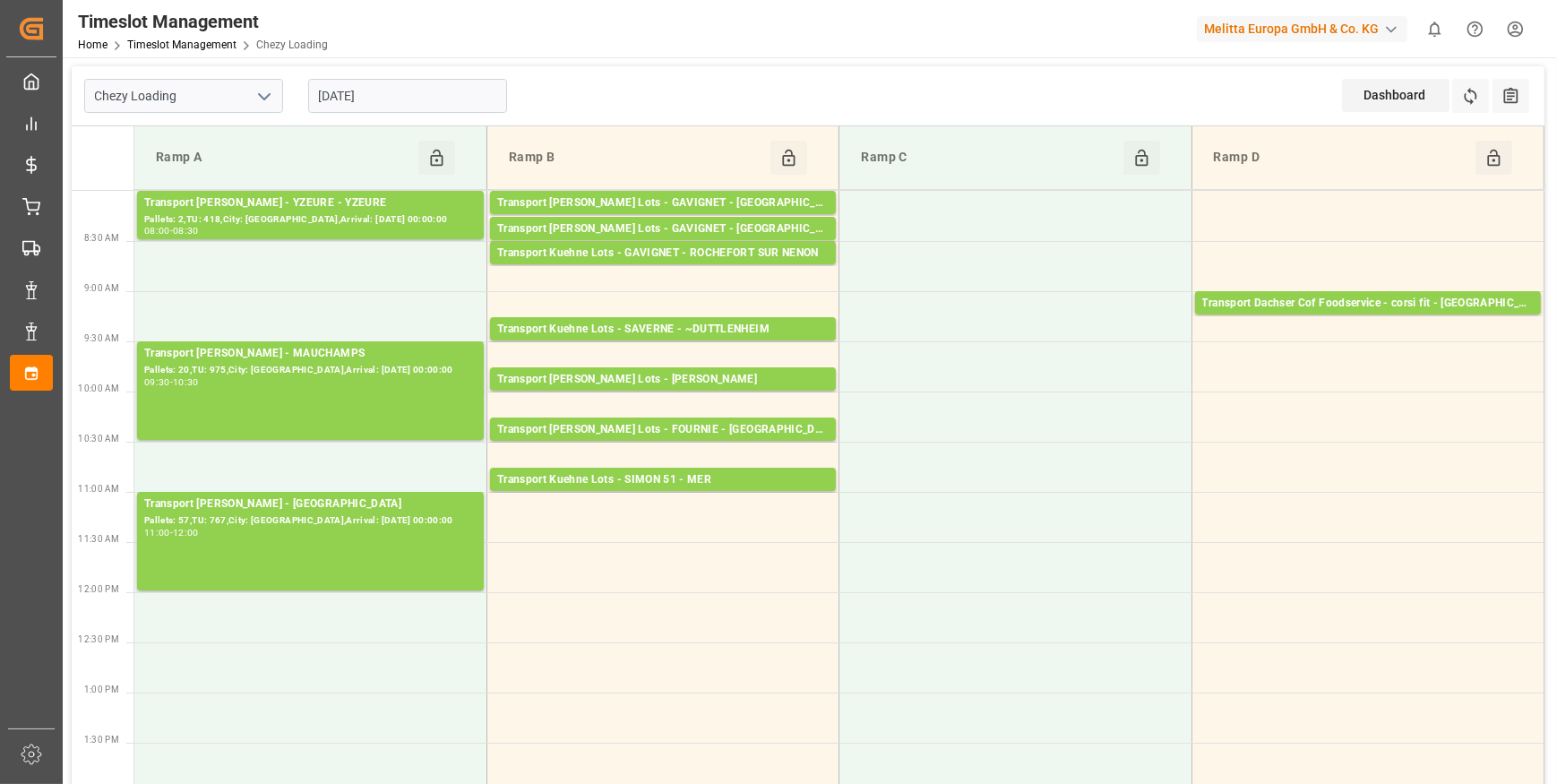
click at [399, 101] on input "[DATE]" at bounding box center [408, 96] width 199 height 34
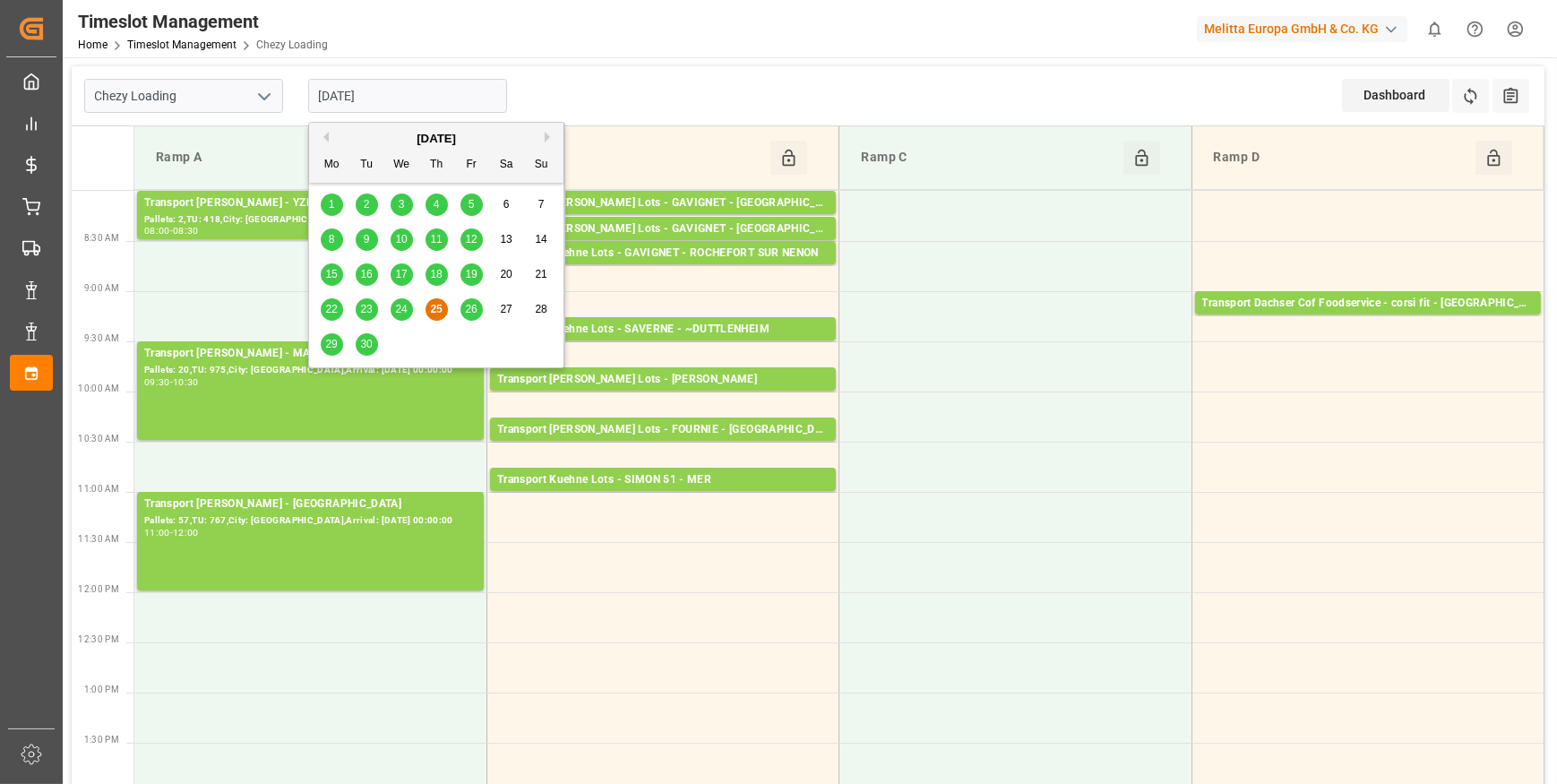
click at [468, 308] on span "26" at bounding box center [471, 309] width 12 height 13
type input "[DATE]"
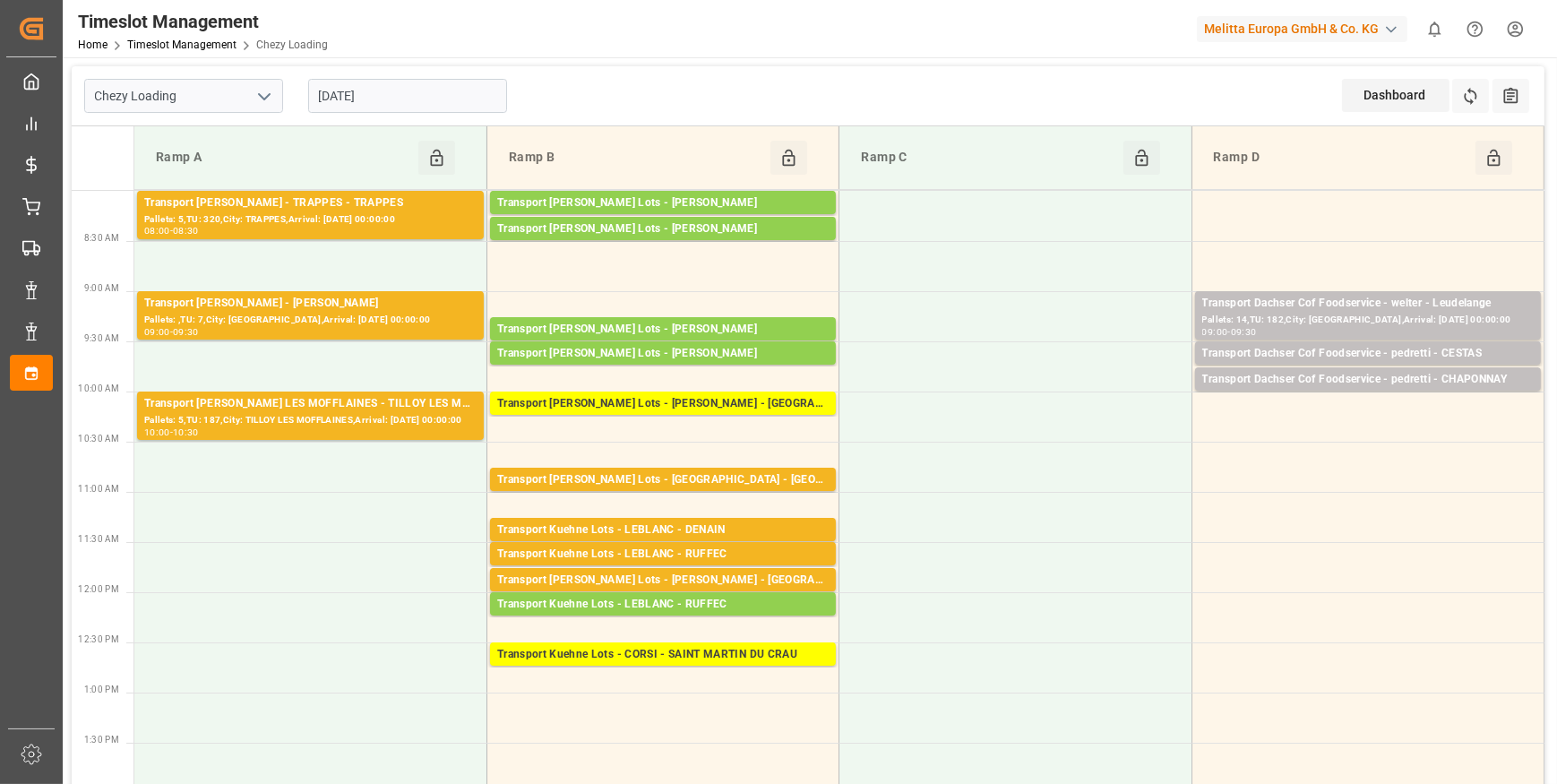
click at [263, 91] on icon "open menu" at bounding box center [265, 97] width 22 height 22
click at [164, 179] on div "Chezy Unloading" at bounding box center [183, 176] width 197 height 41
type input "Chezy Unloading"
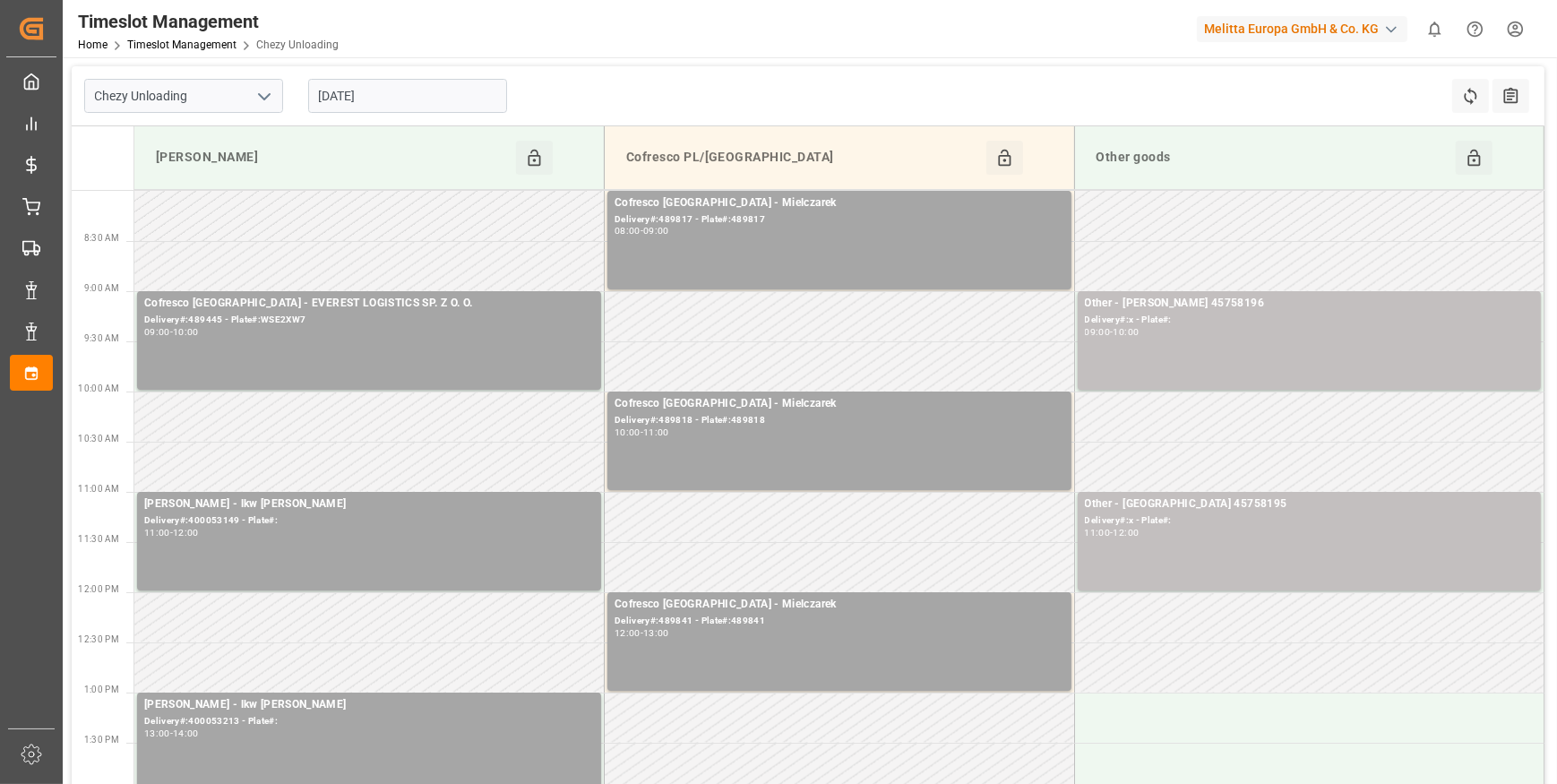
click at [408, 83] on input "[DATE]" at bounding box center [408, 96] width 199 height 34
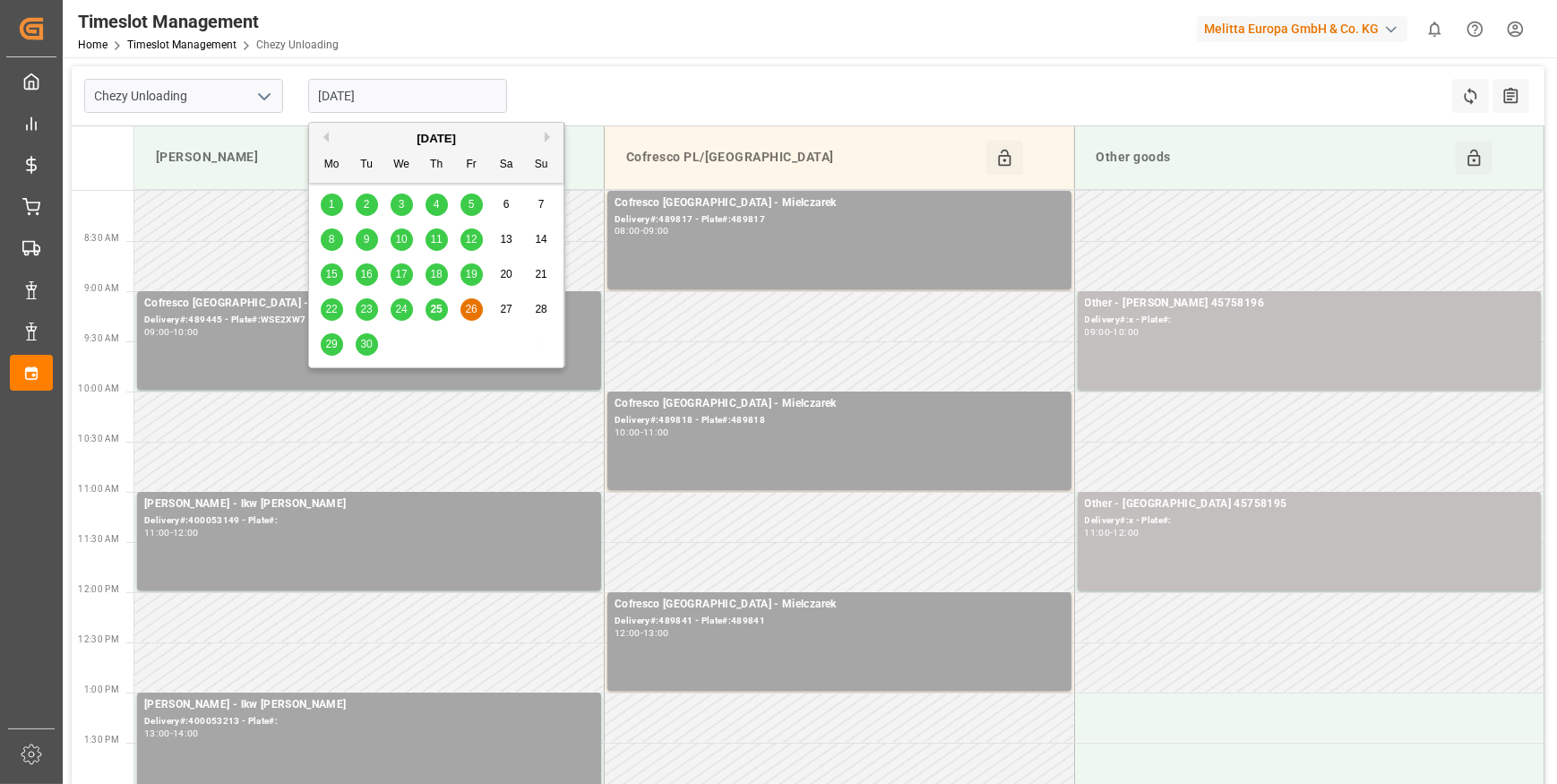
click at [435, 308] on span "25" at bounding box center [436, 309] width 12 height 13
type input "[DATE]"
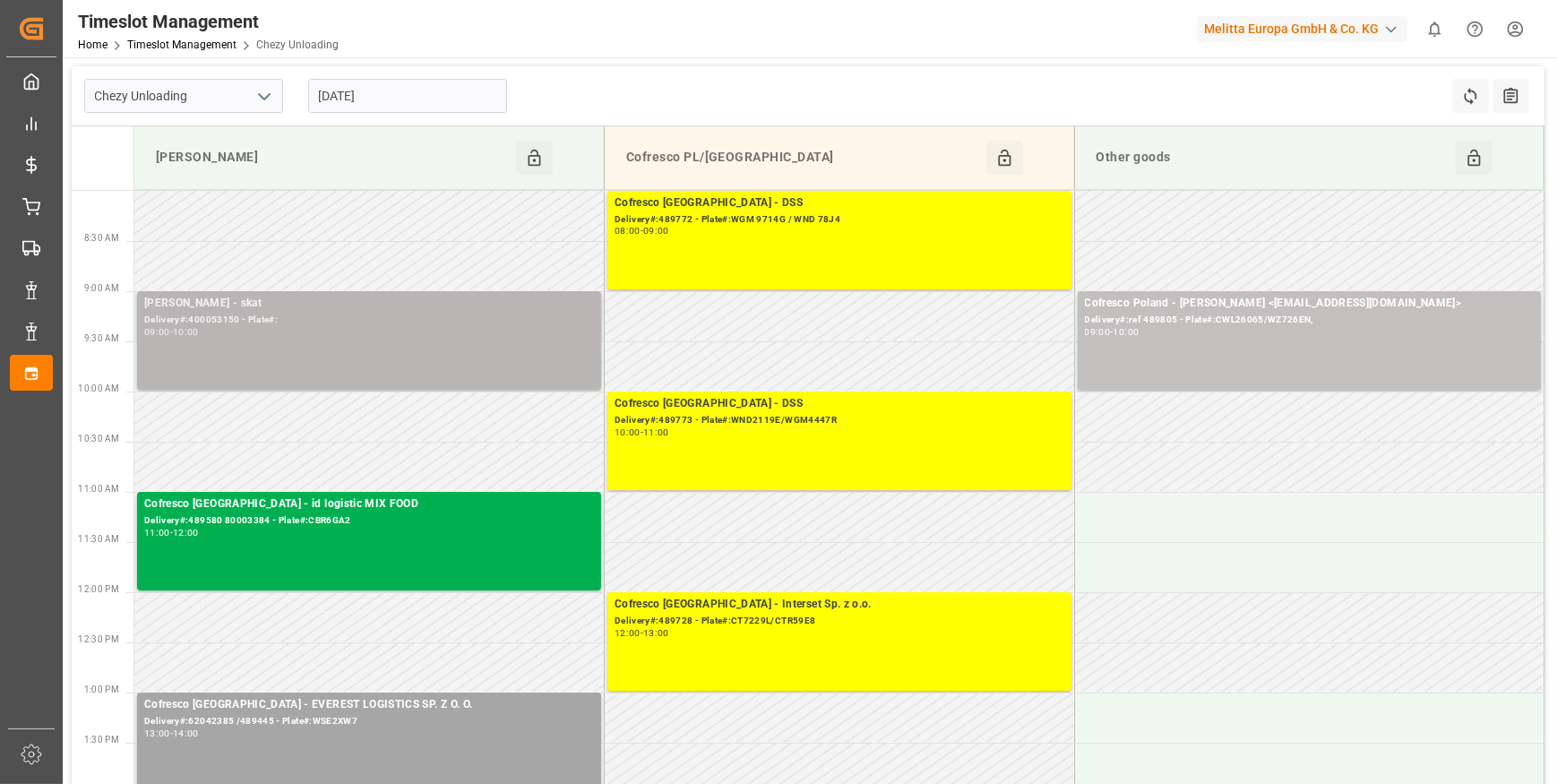
click at [246, 314] on div "Delivery#:400053150 - Plate#:" at bounding box center [370, 320] width 450 height 15
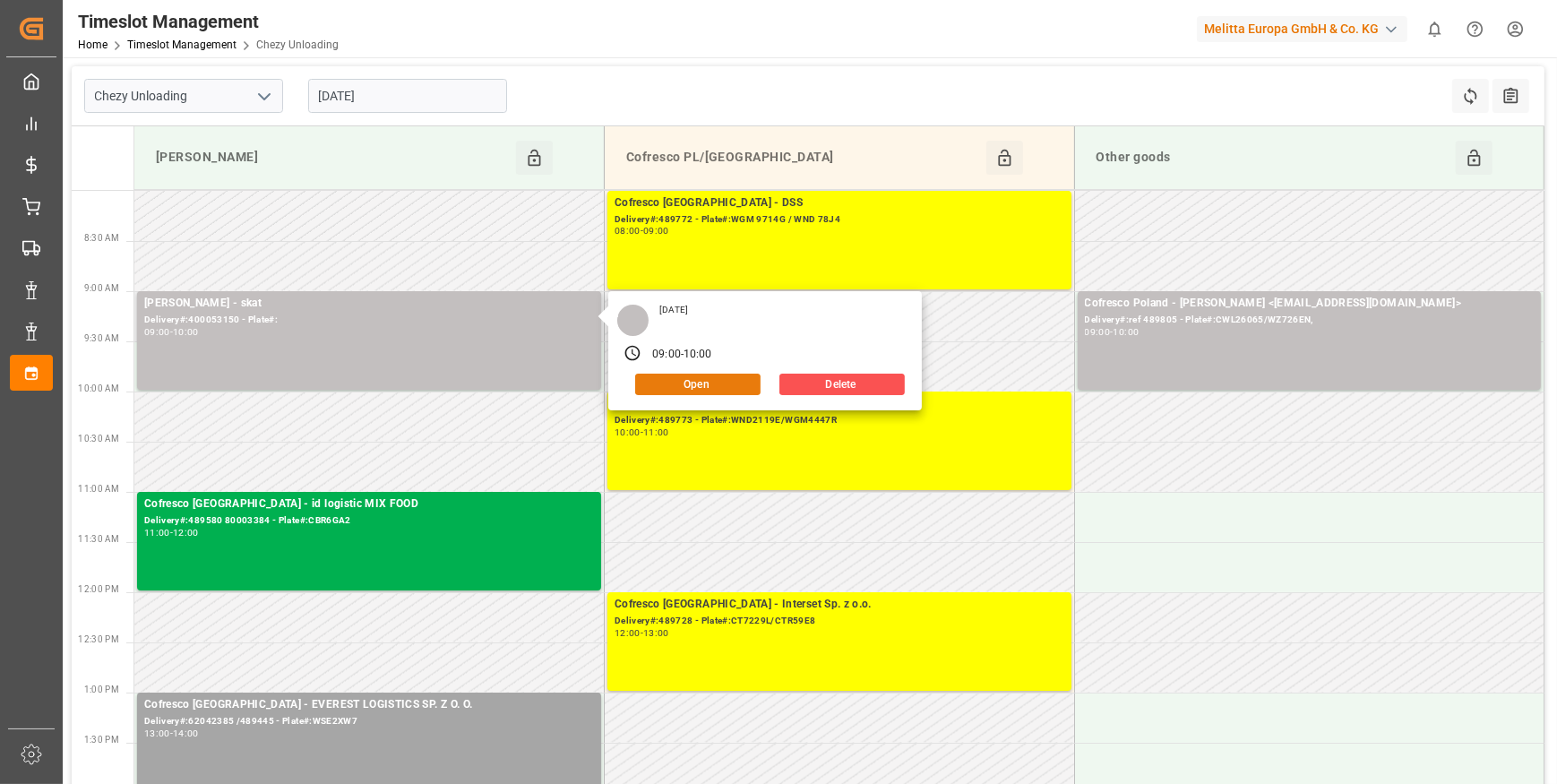
click at [697, 384] on button "Open" at bounding box center [698, 385] width 126 height 22
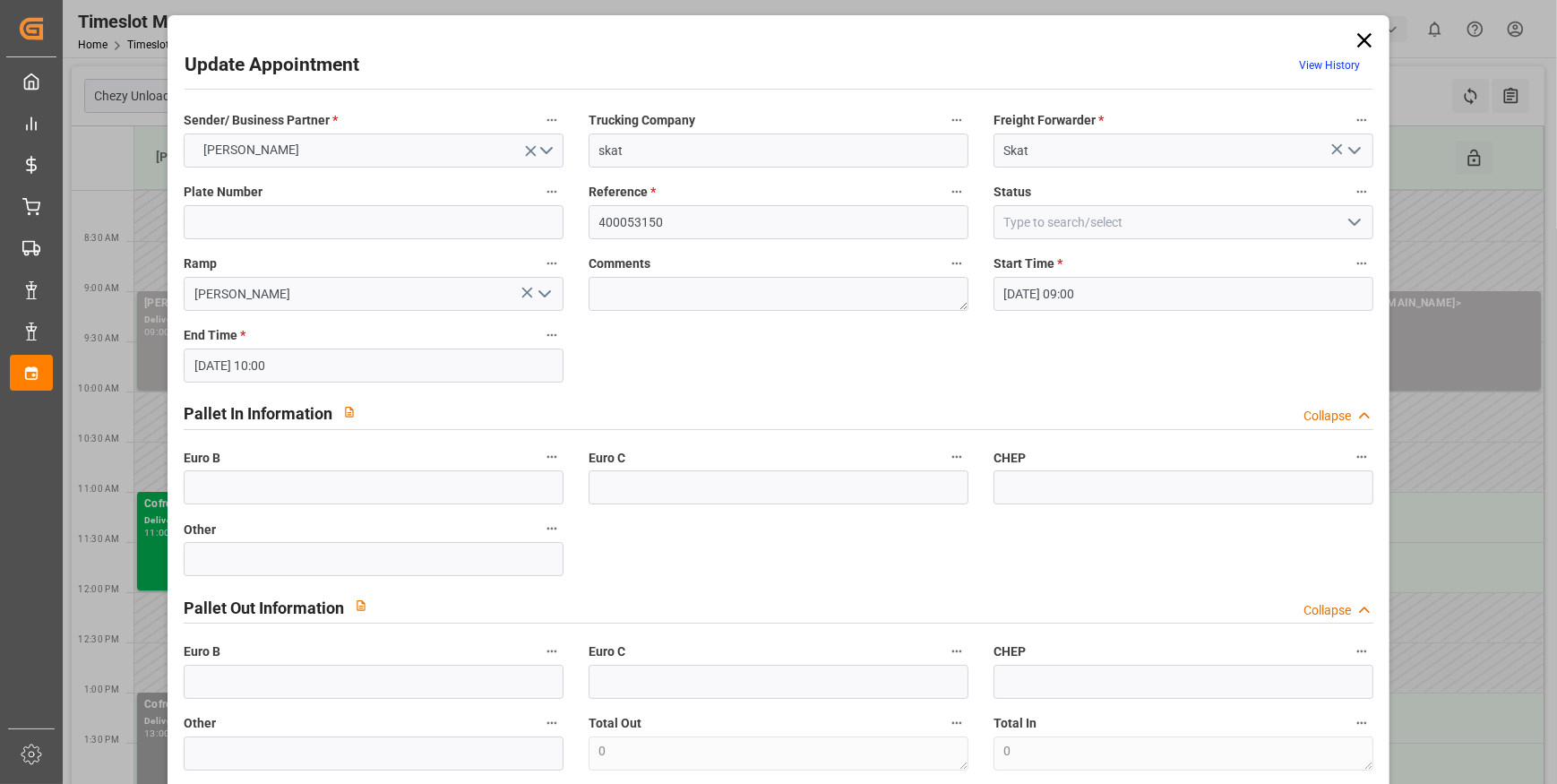
click at [1349, 223] on polyline "open menu" at bounding box center [1355, 222] width 11 height 5
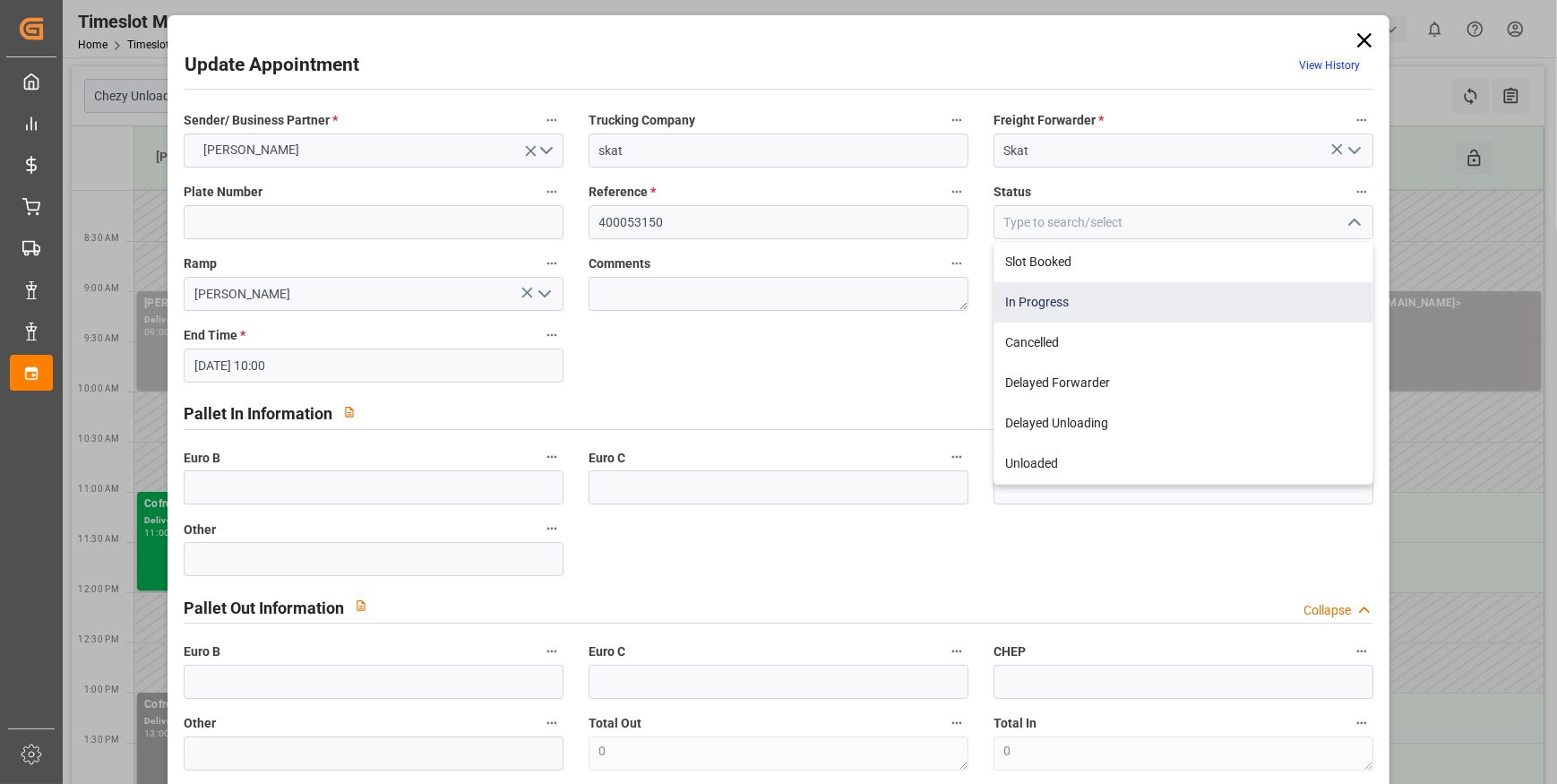
click at [1057, 309] on div "In Progress" at bounding box center [1184, 302] width 378 height 41
type input "In Progress"
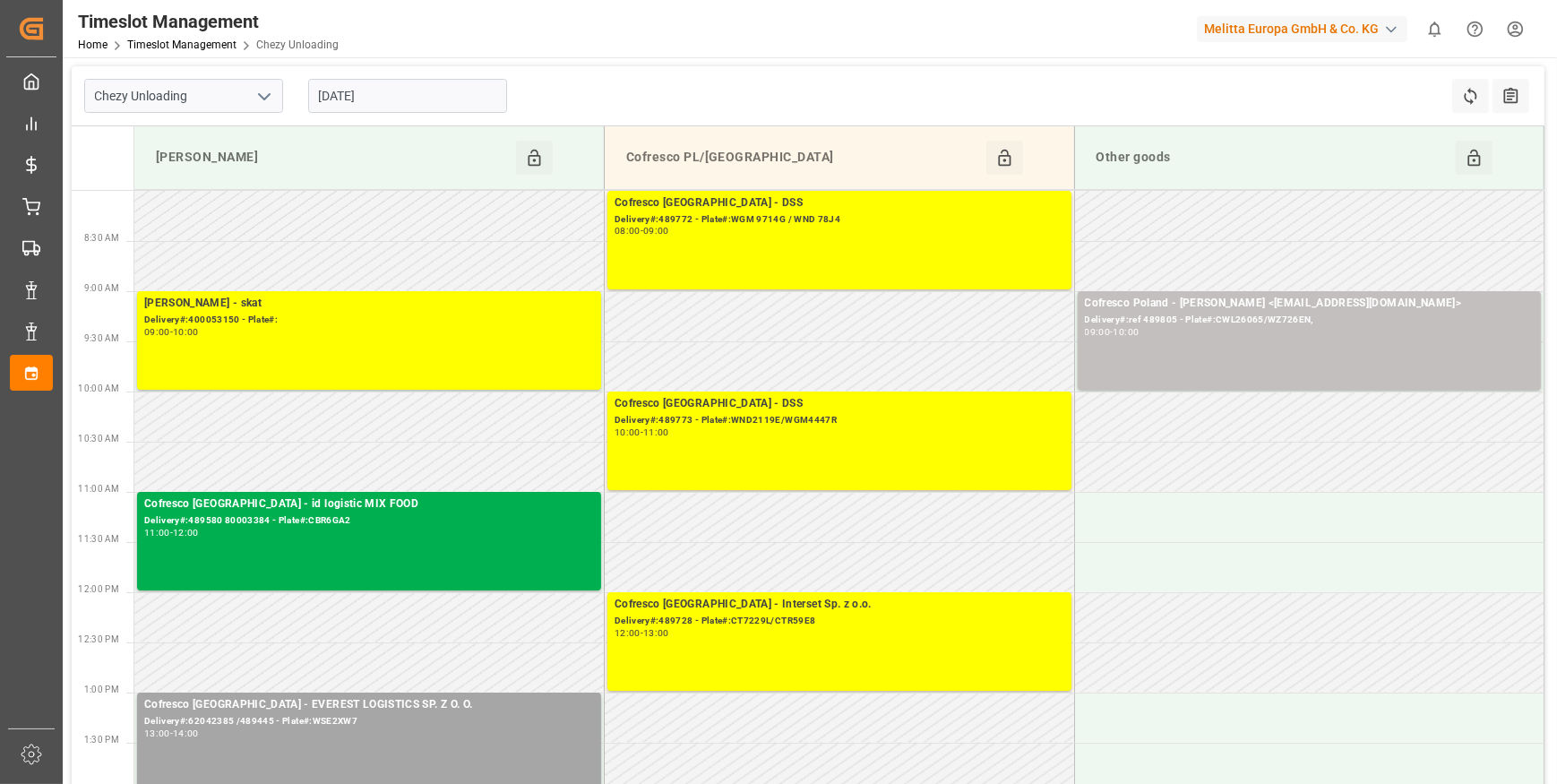
click at [428, 98] on input "[DATE]" at bounding box center [408, 96] width 199 height 34
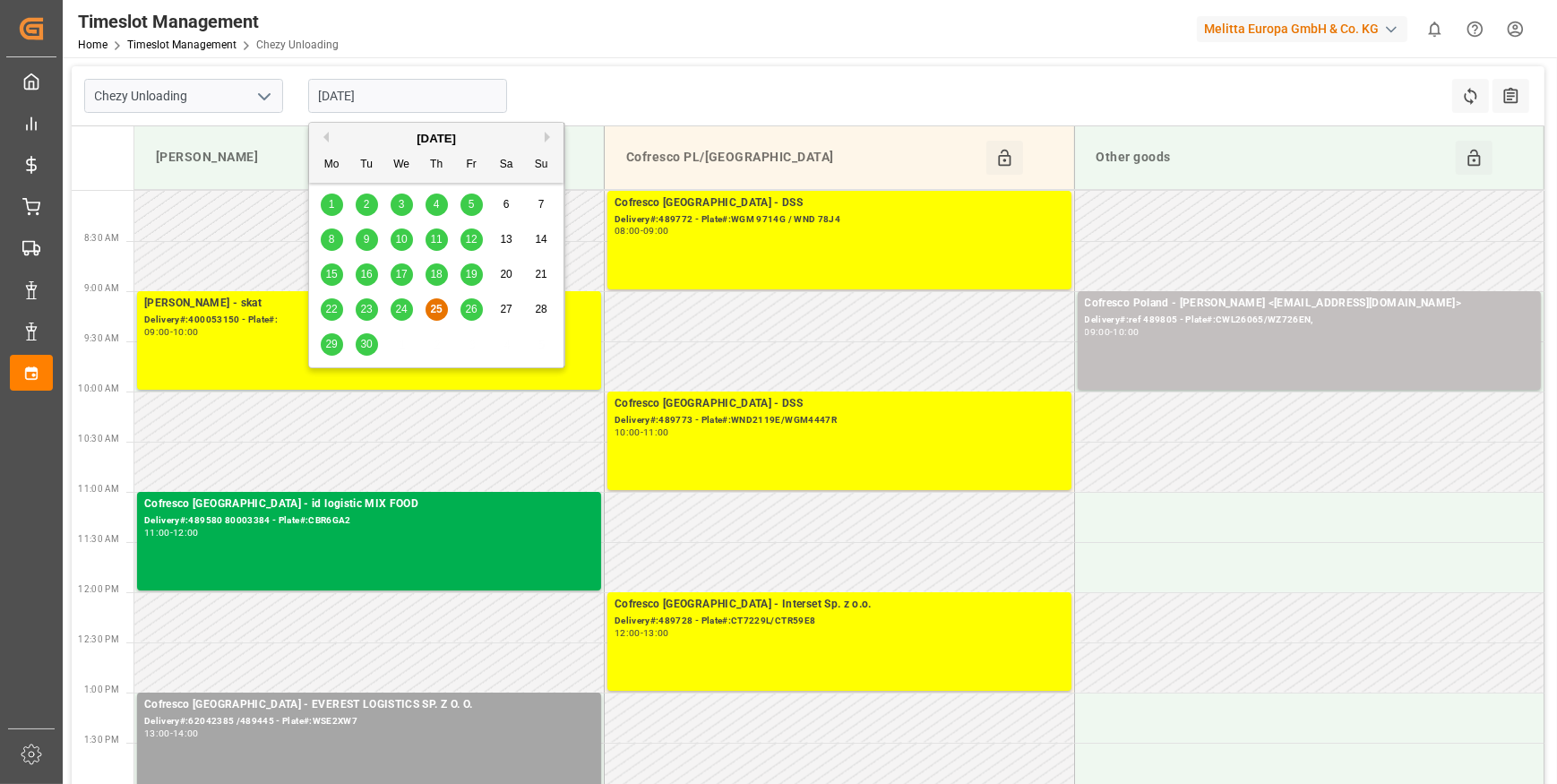
click at [262, 91] on icon "open menu" at bounding box center [265, 97] width 22 height 22
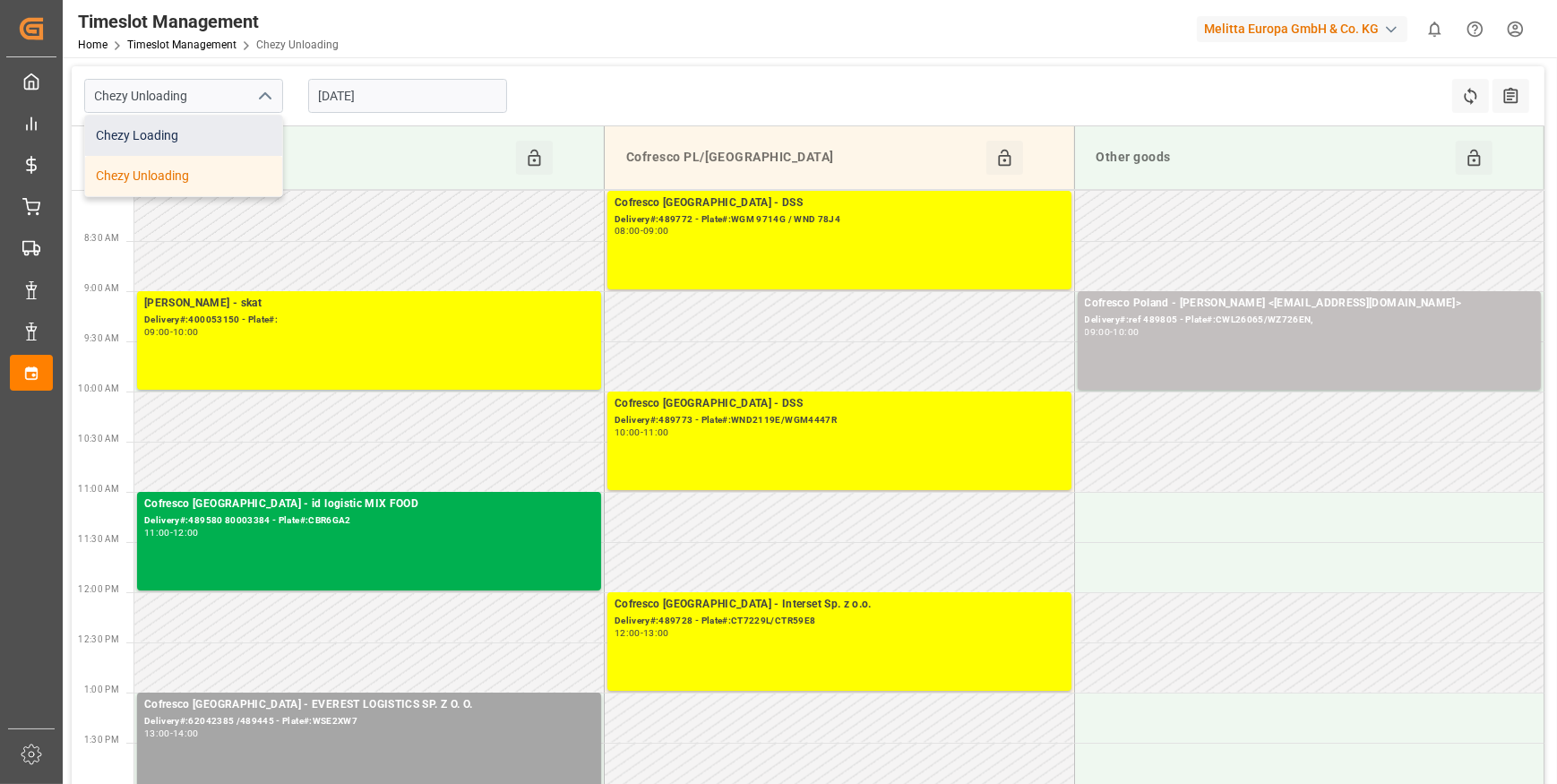
click at [164, 132] on div "Chezy Loading" at bounding box center [183, 135] width 197 height 41
type input "Chezy Loading"
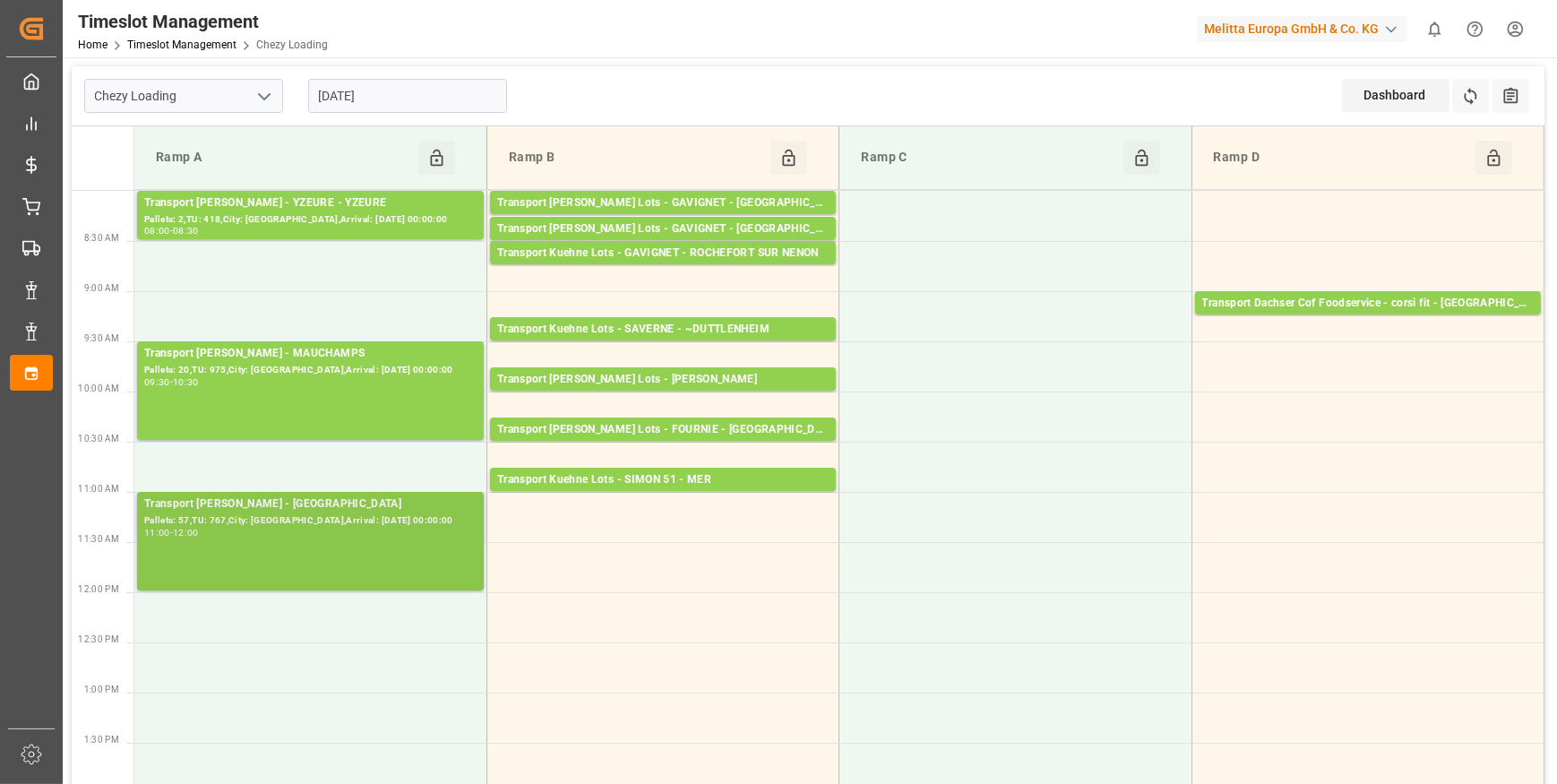
click at [350, 505] on div "Transport [PERSON_NAME] - [GEOGRAPHIC_DATA]" at bounding box center [311, 504] width 333 height 18
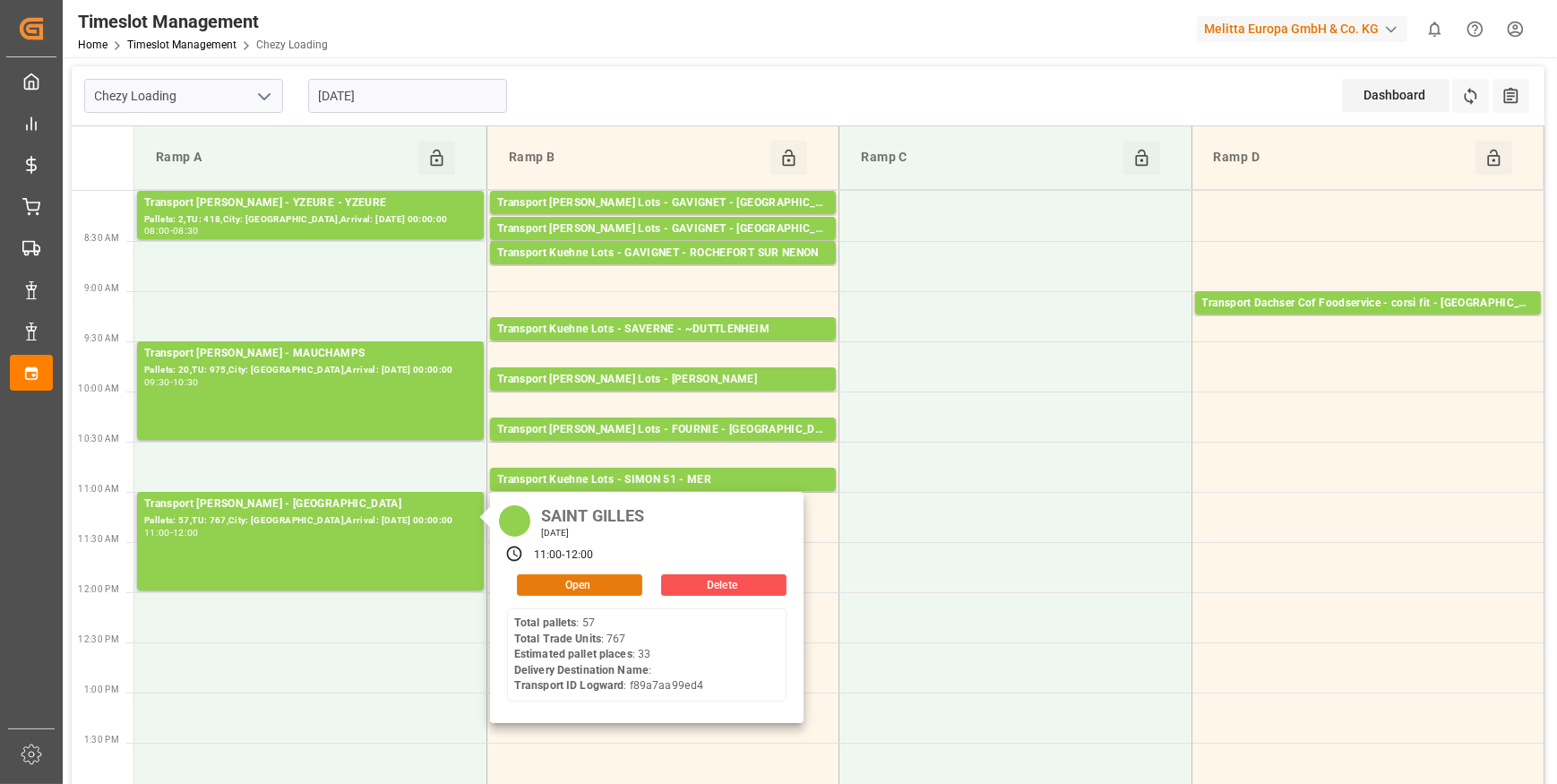
click at [602, 584] on button "Open" at bounding box center [579, 585] width 126 height 22
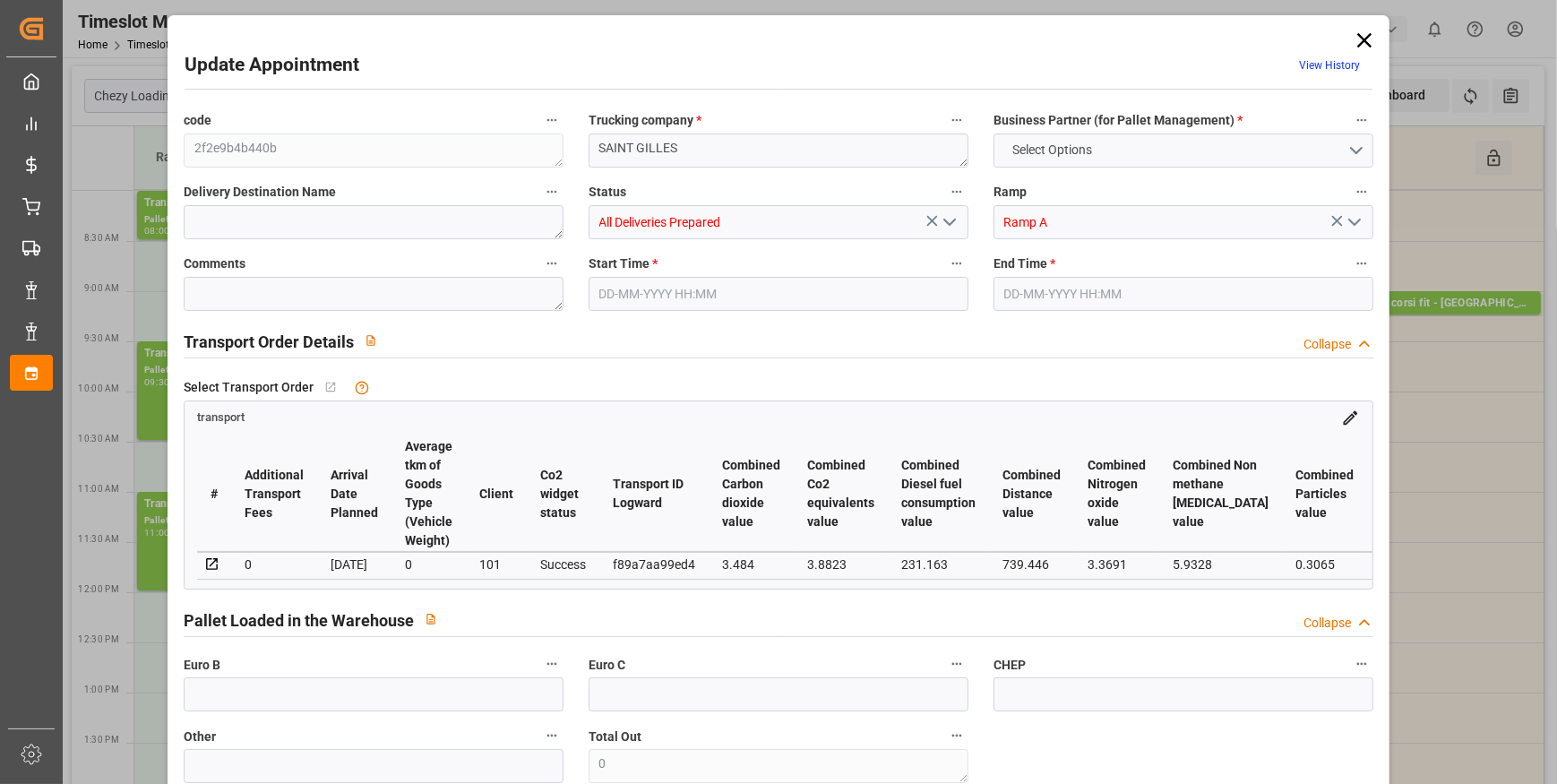
type input "33"
type input "1485.2"
type input "0"
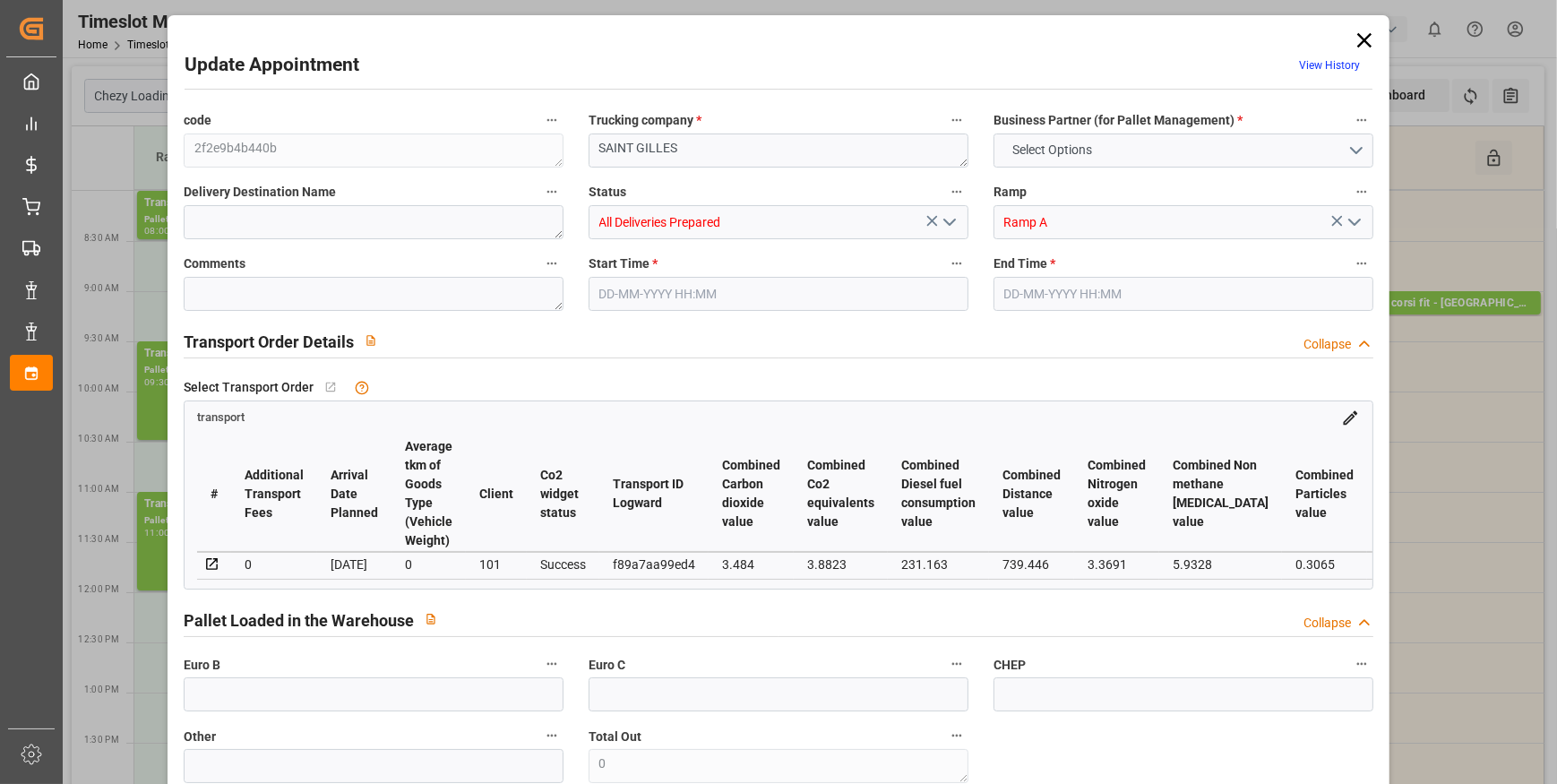
type input "1435.0002"
type input "-50.1998"
type input "0"
type input "6709.068"
type input "11051.976"
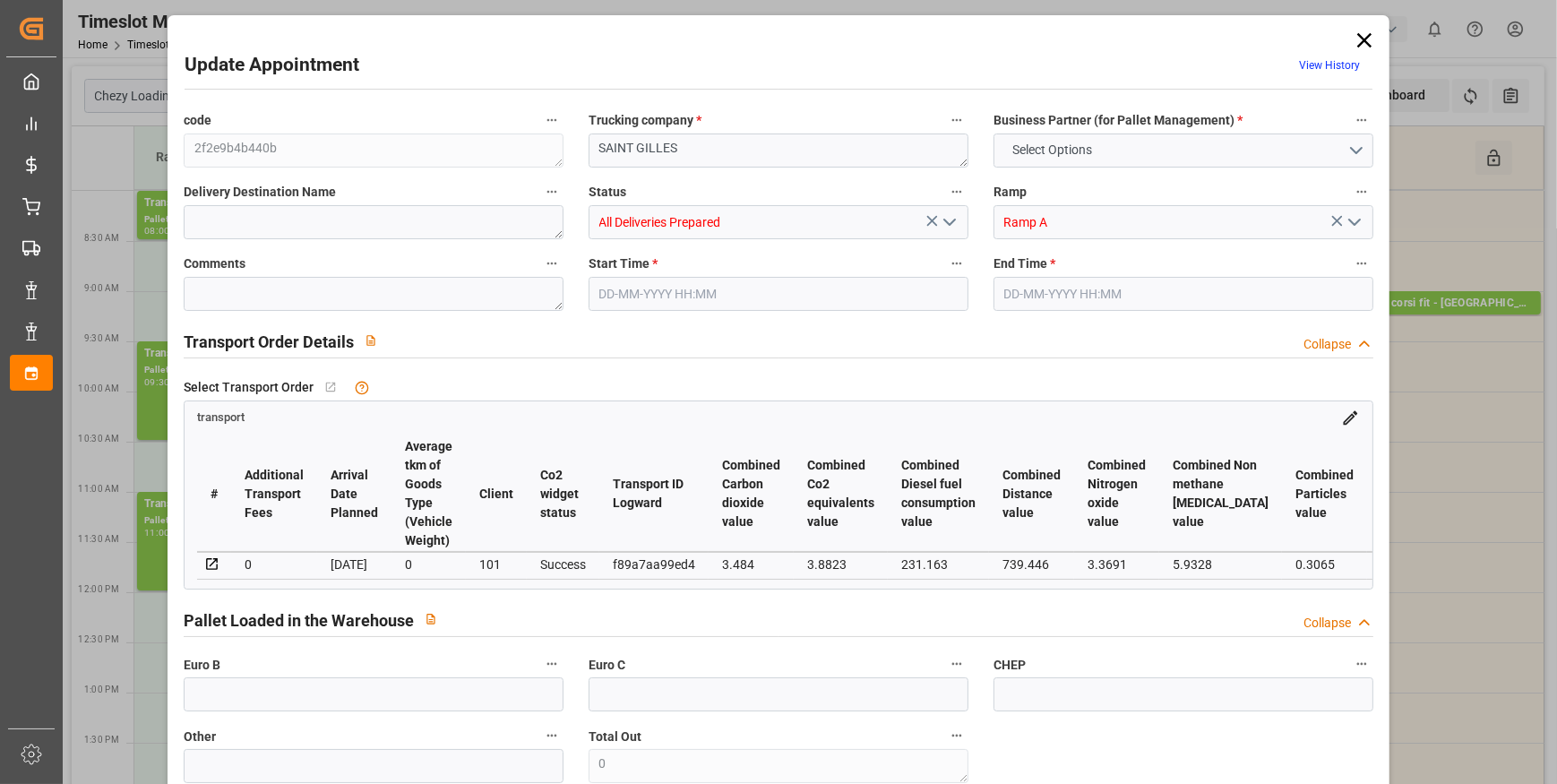
type input "42115.232"
type input "30"
type input "57"
type input "767"
type input "66"
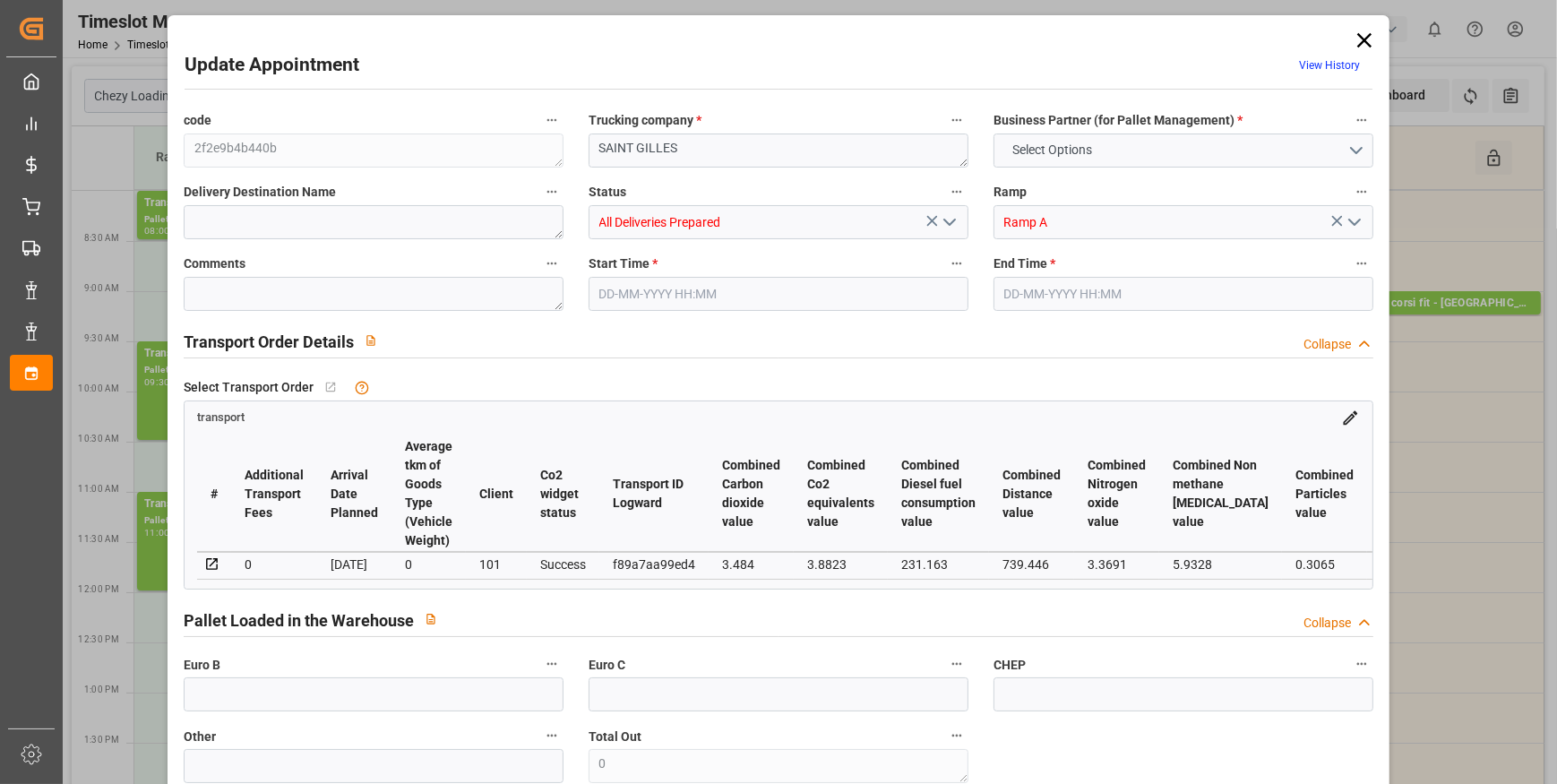
type input "101"
type input "9111.328"
type input "0"
type input "4710.8598"
type input "0"
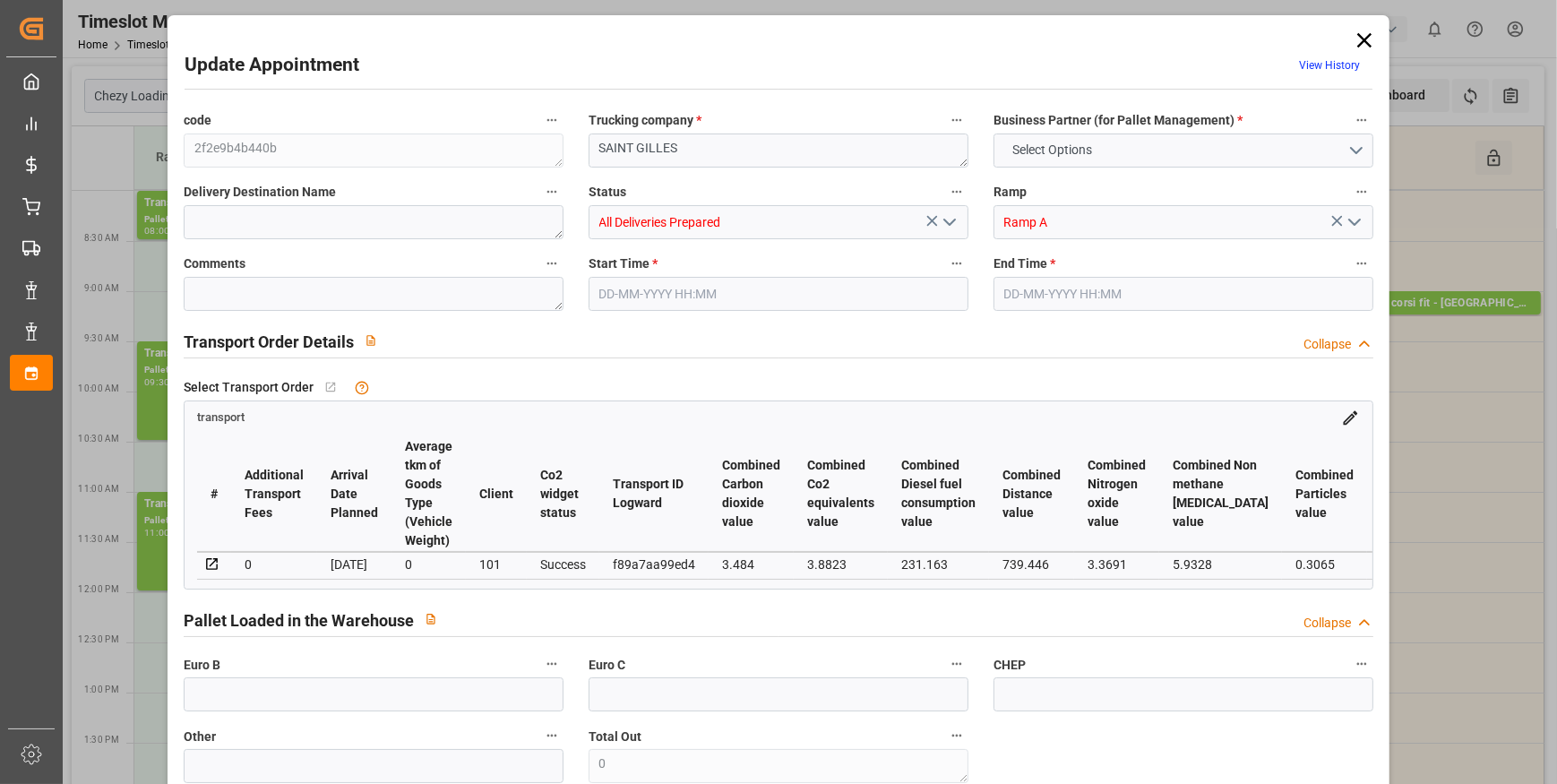
type input "0"
type input "21"
type input "35"
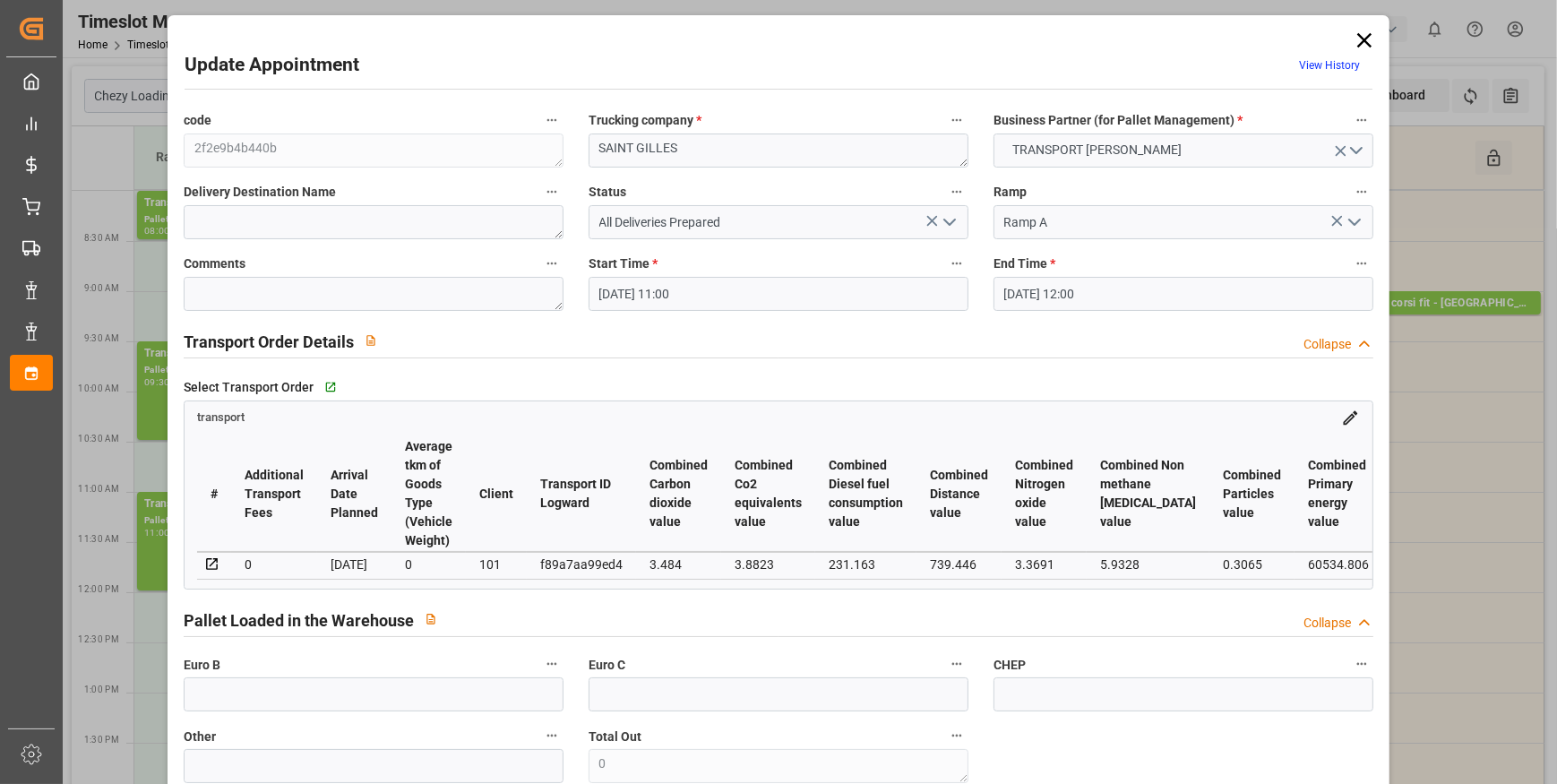
type input "25-09-2025 11:00"
type input "25-09-2025 12:00"
type input "22-09-2025 14:47"
type input "22-09-2025 14:36"
type input "29-09-2025"
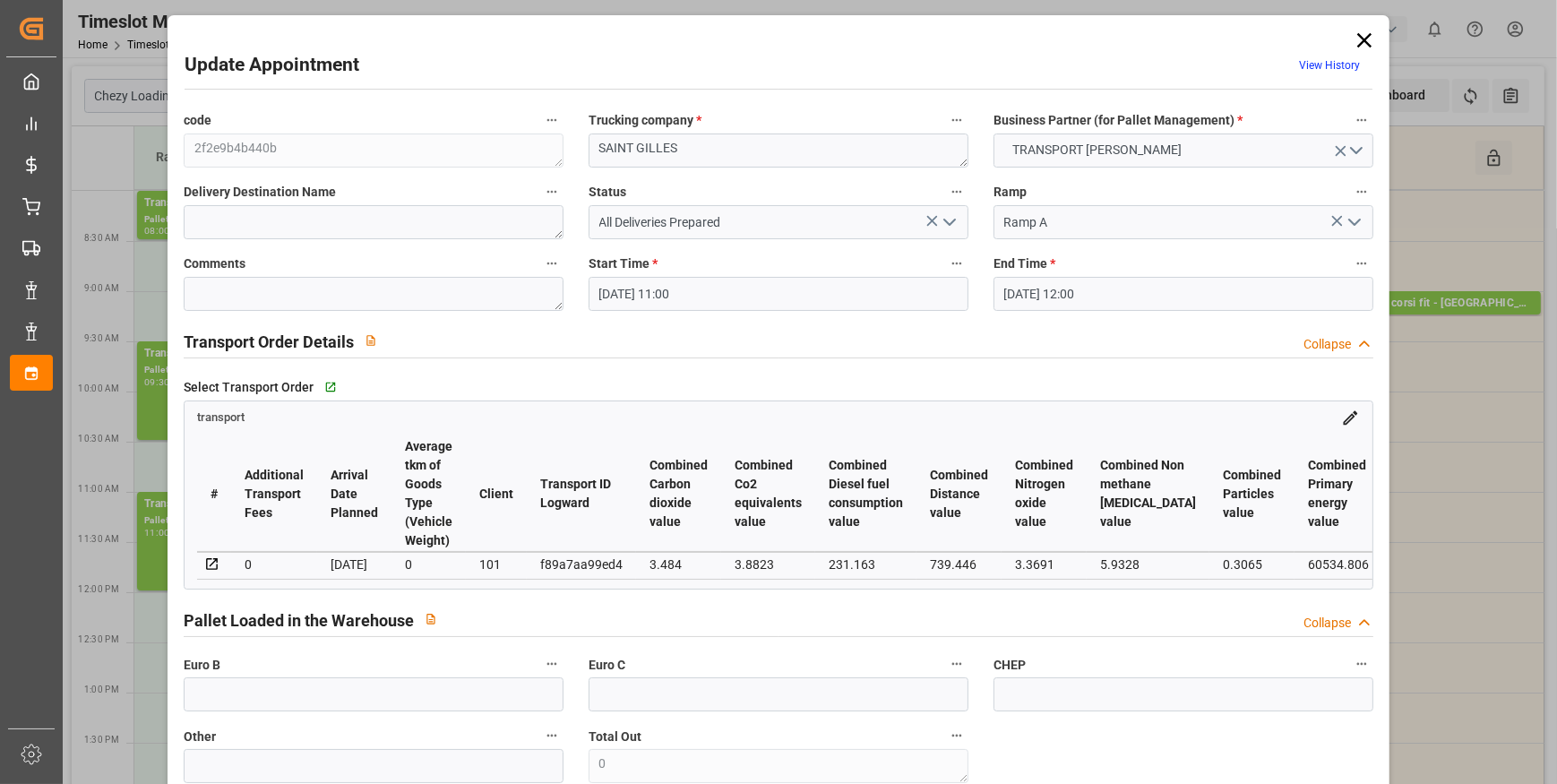
type input "18-09-2025"
click at [1360, 36] on icon at bounding box center [1365, 41] width 25 height 25
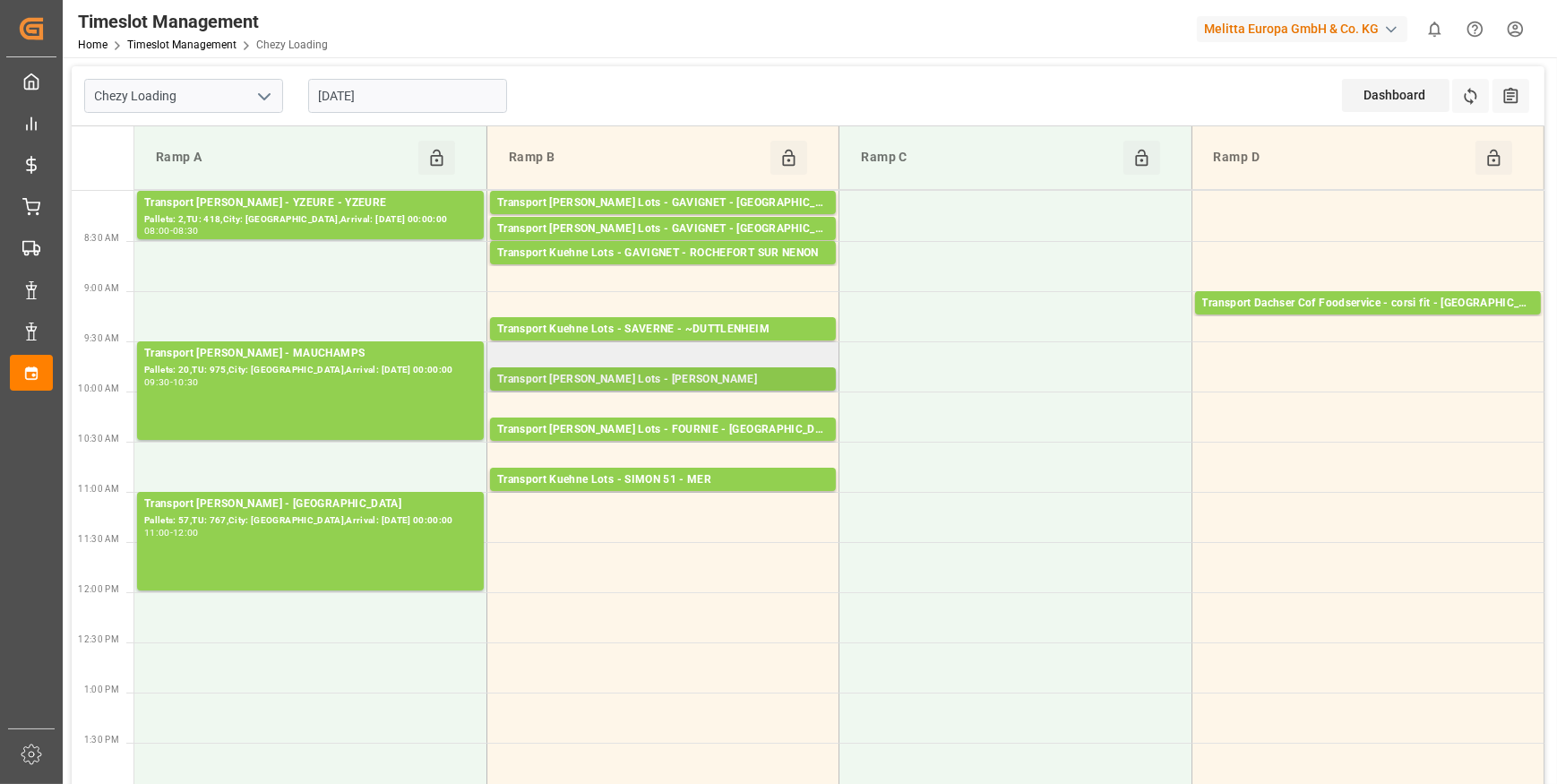
click at [727, 378] on div "Transport Kuehne Lots - ANTOINE - CARQUEFOU" at bounding box center [662, 380] width 332 height 18
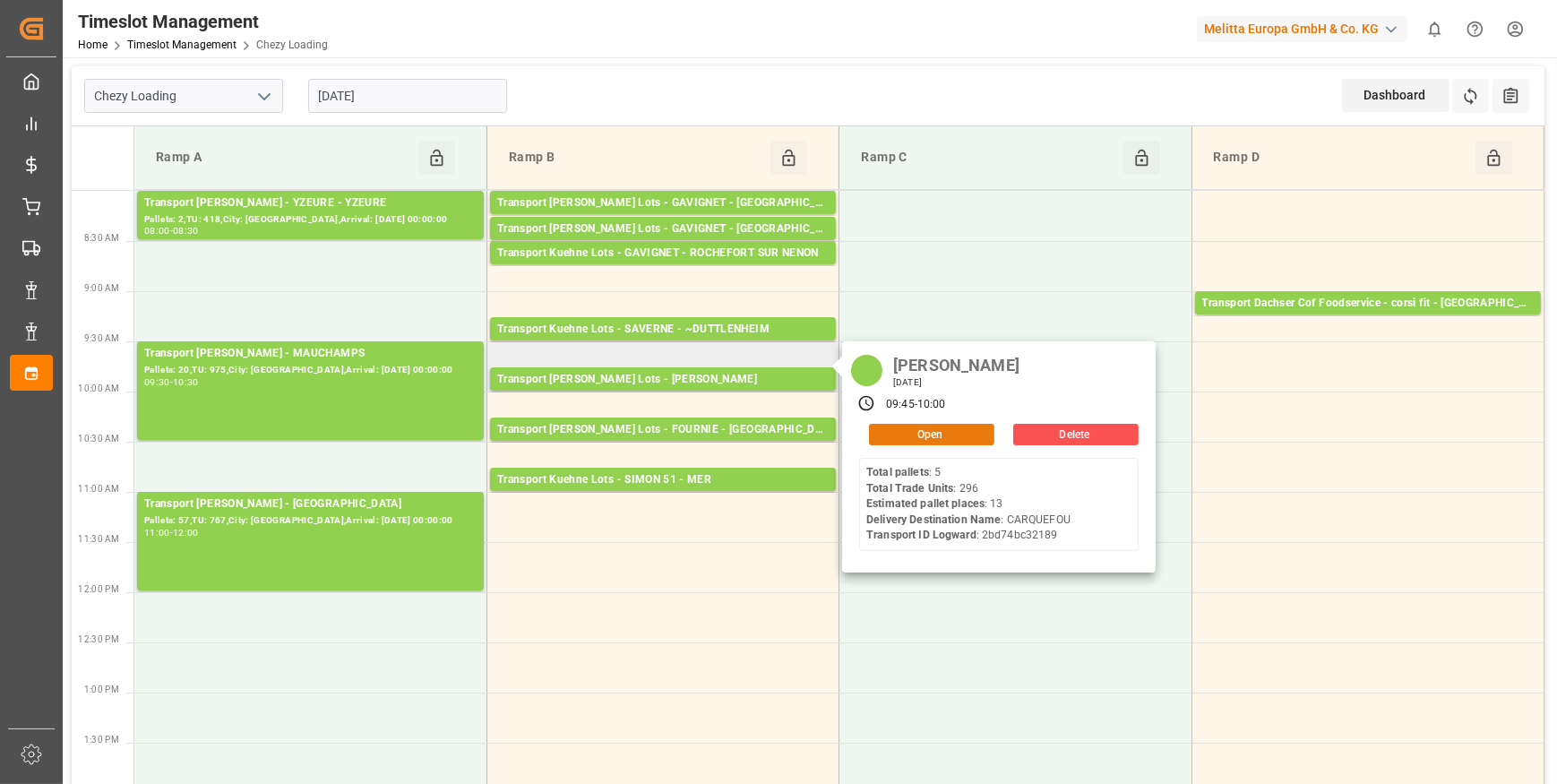
click at [896, 429] on button "Open" at bounding box center [932, 434] width 126 height 22
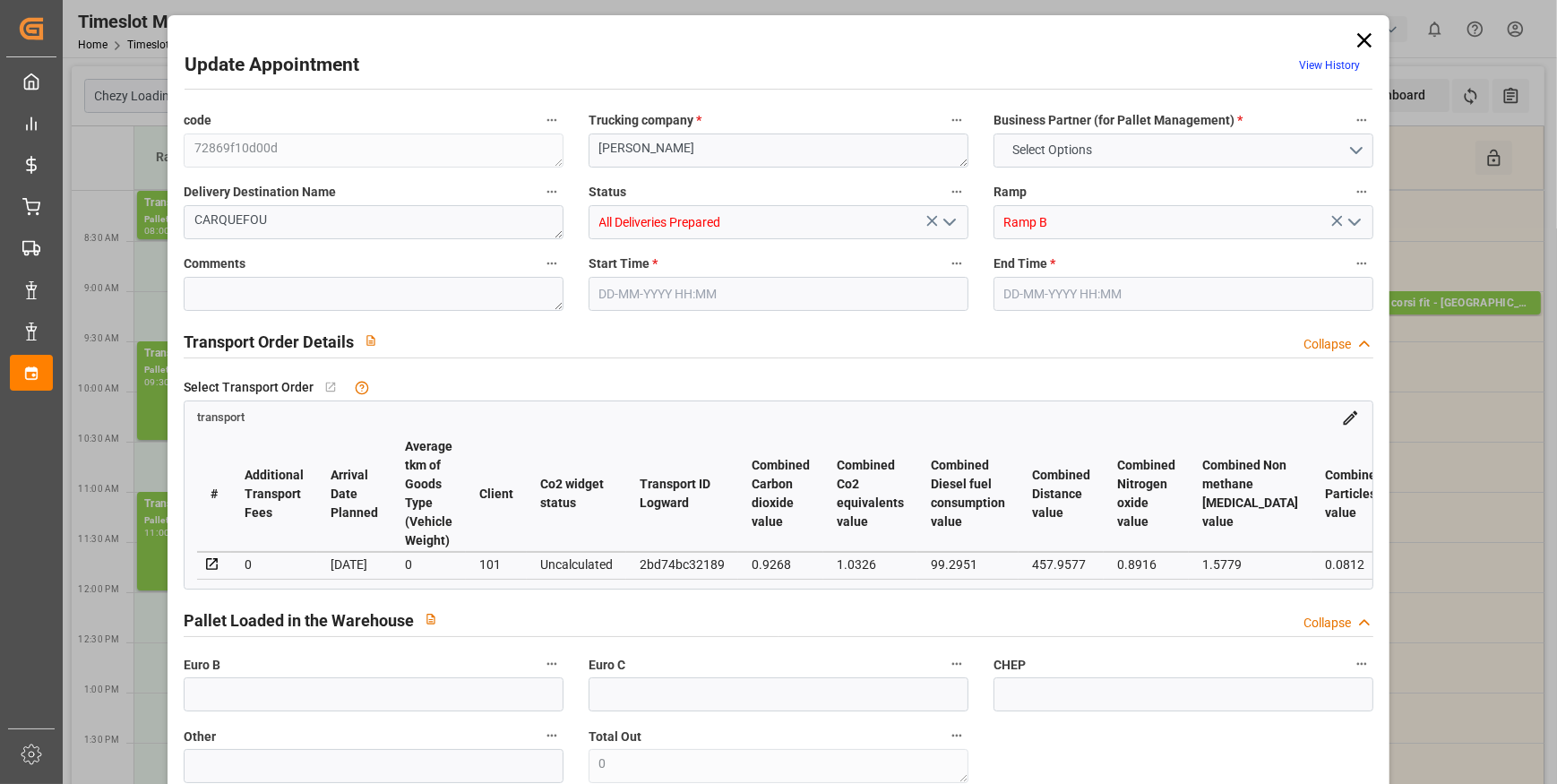
type input "13"
type input "477.49"
type input "0"
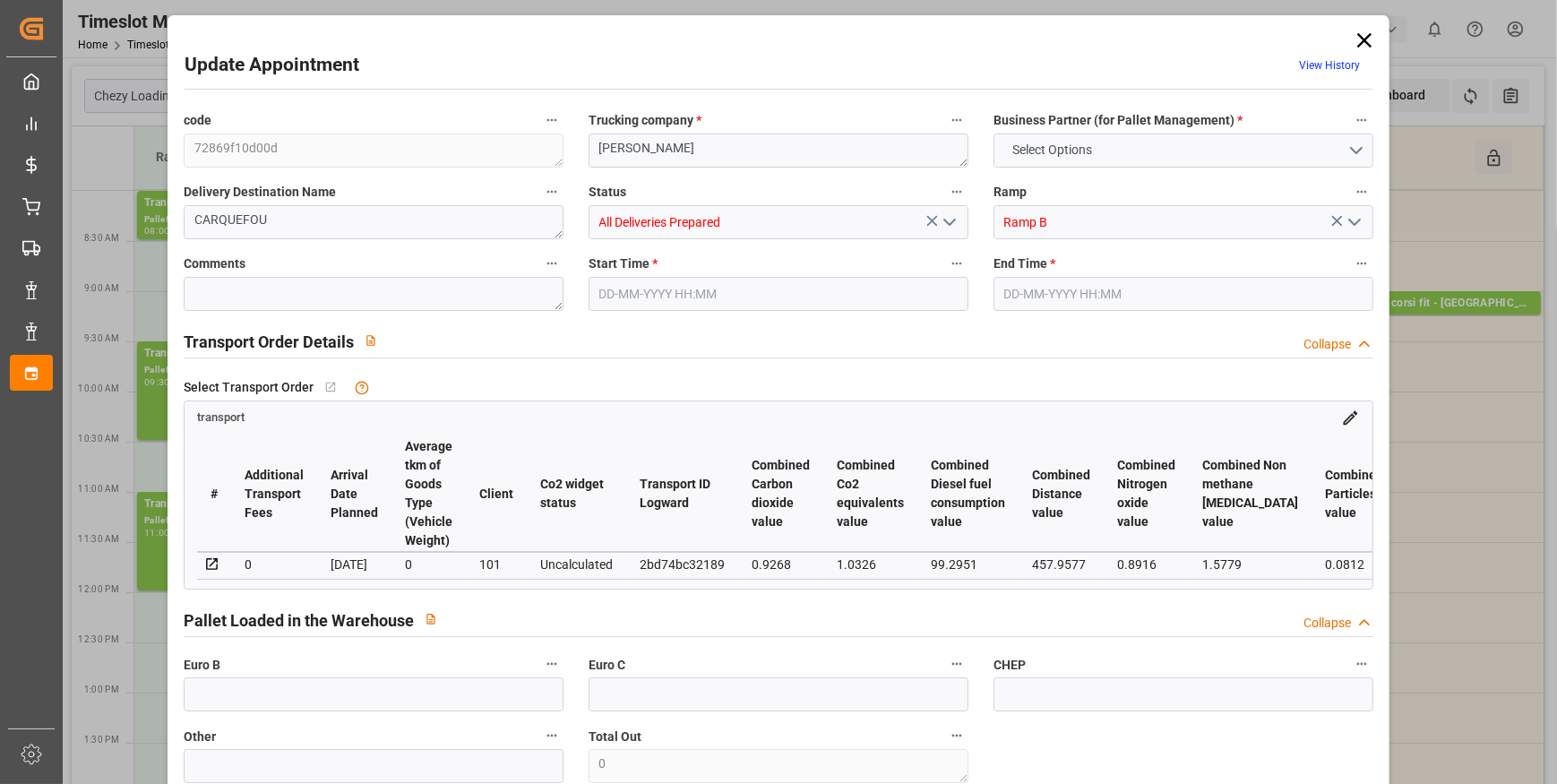
type input "477.49"
type input "0"
type input "1"
type input "3329.712"
type input "4309.392"
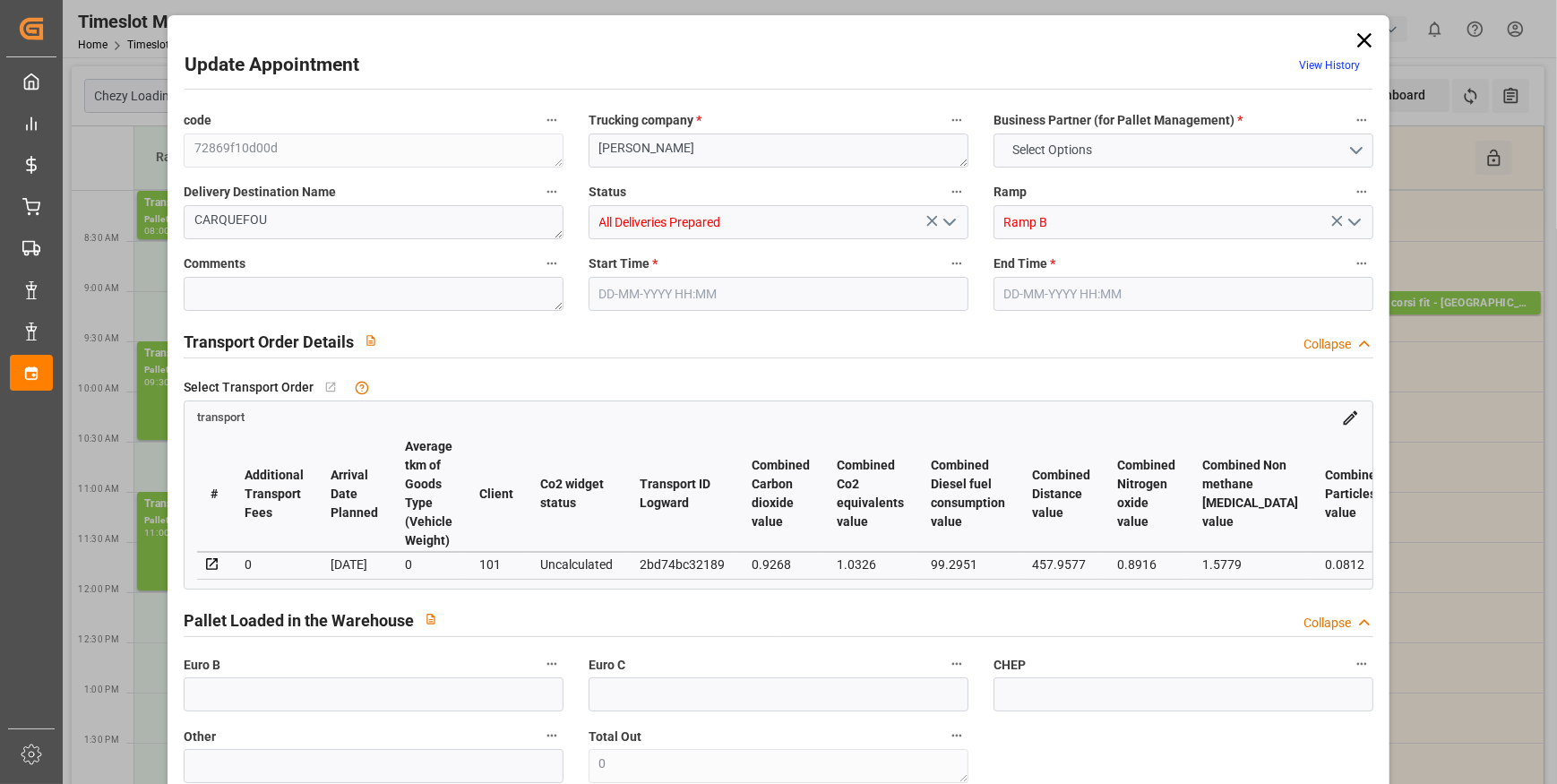
type input "14685.6"
type input "44"
type input "5"
type input "296"
type input "13"
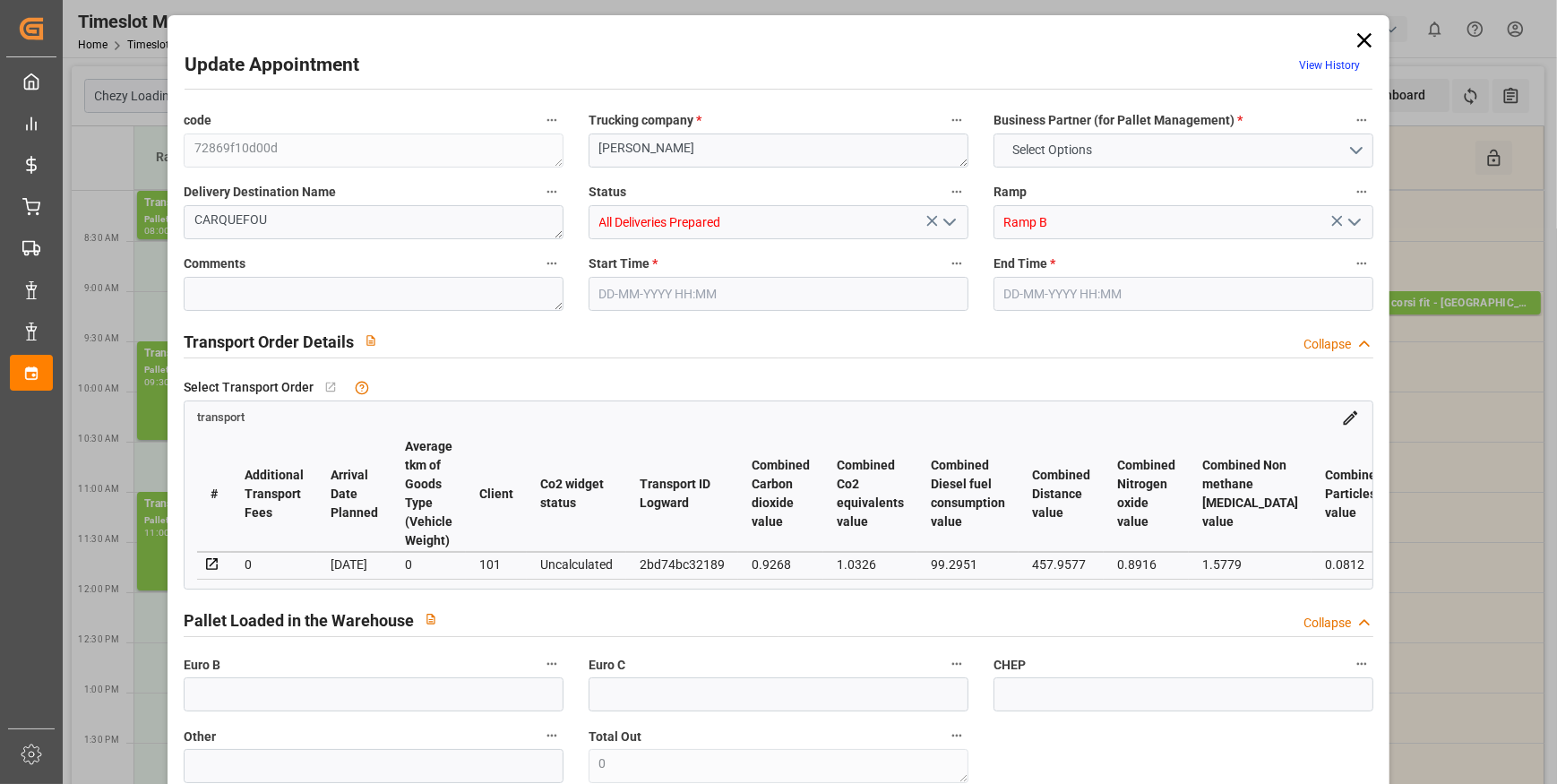
type input "101"
type input "3862.568"
type input "0"
type input "4710.8598"
type input "0"
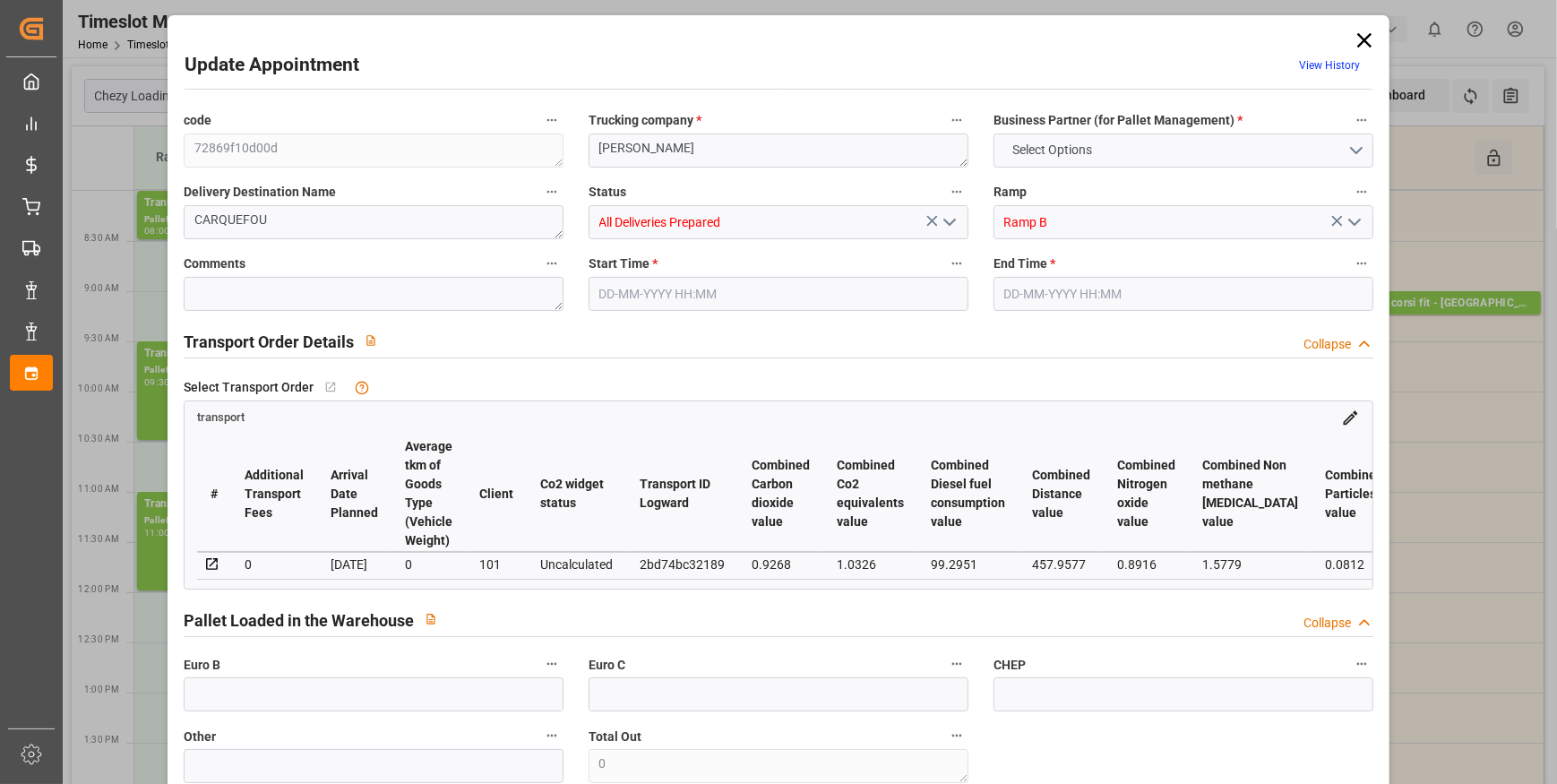
type input "0"
type input "21"
type input "35"
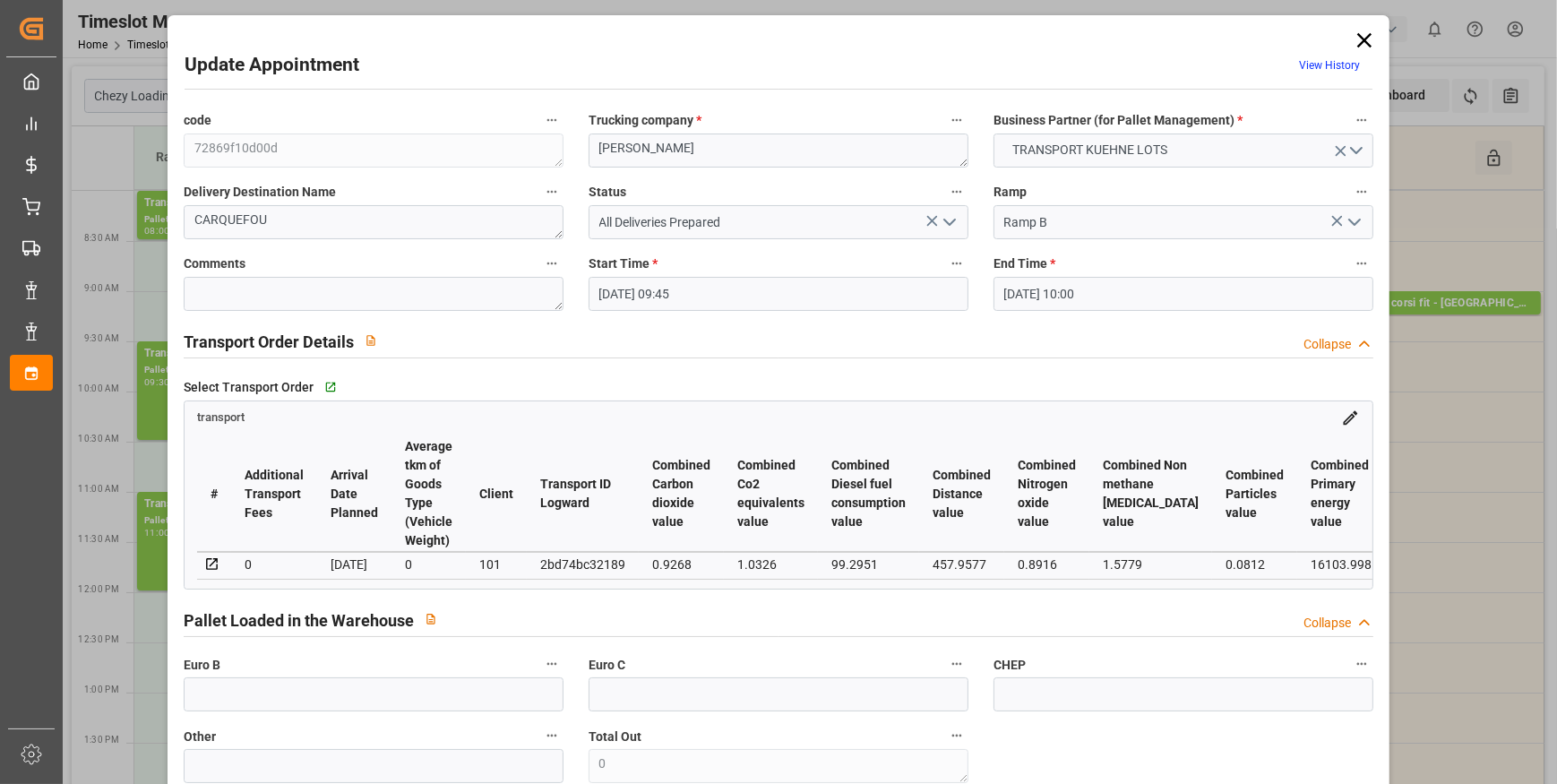
type input "25-09-2025 09:45"
type input "25-09-2025 10:00"
type input "22-09-2025 12:50"
type input "22-09-2025 11:22"
type input "29-09-2025"
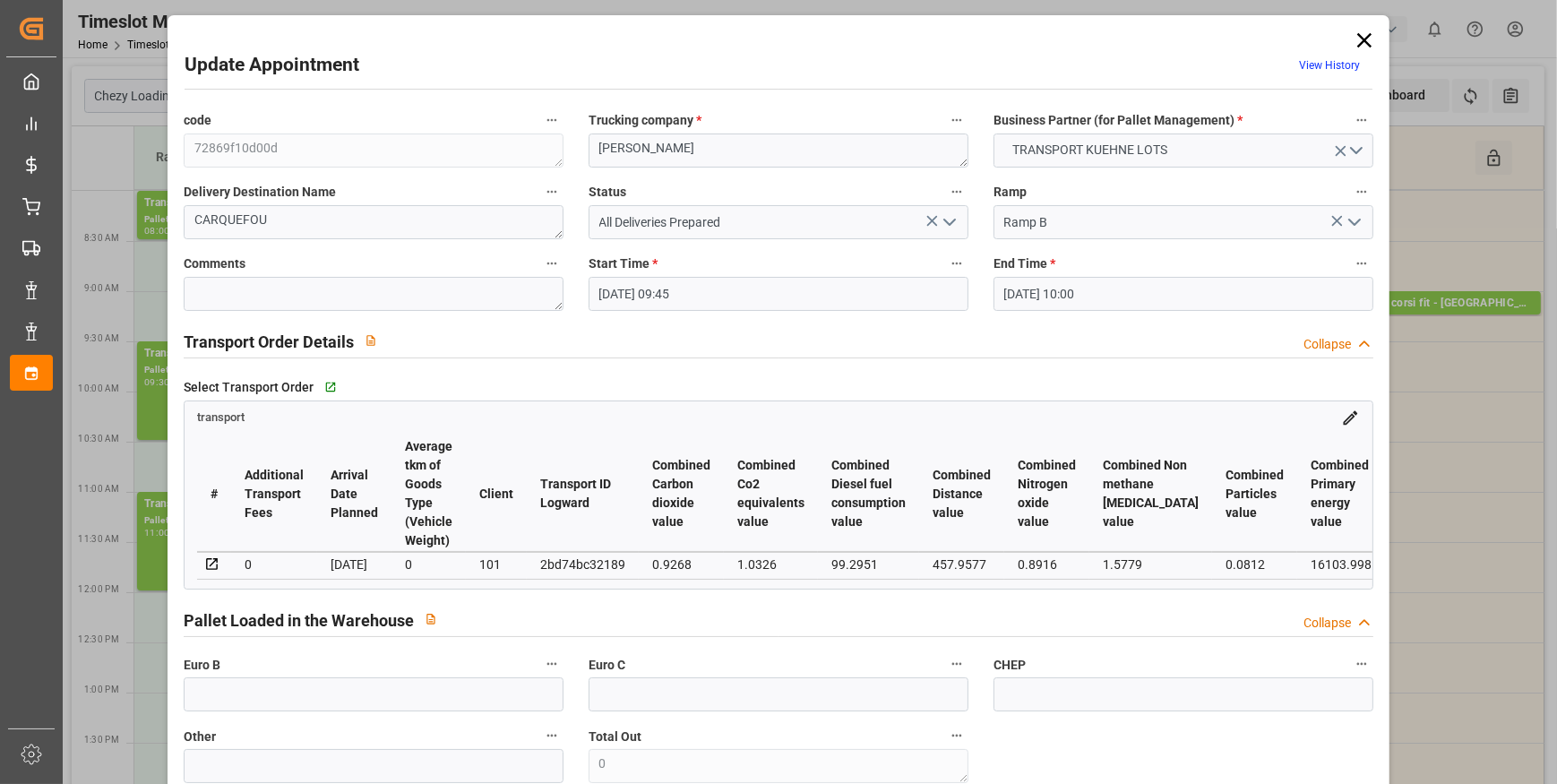
type input "[DATE]"
click at [1365, 44] on icon at bounding box center [1365, 41] width 25 height 25
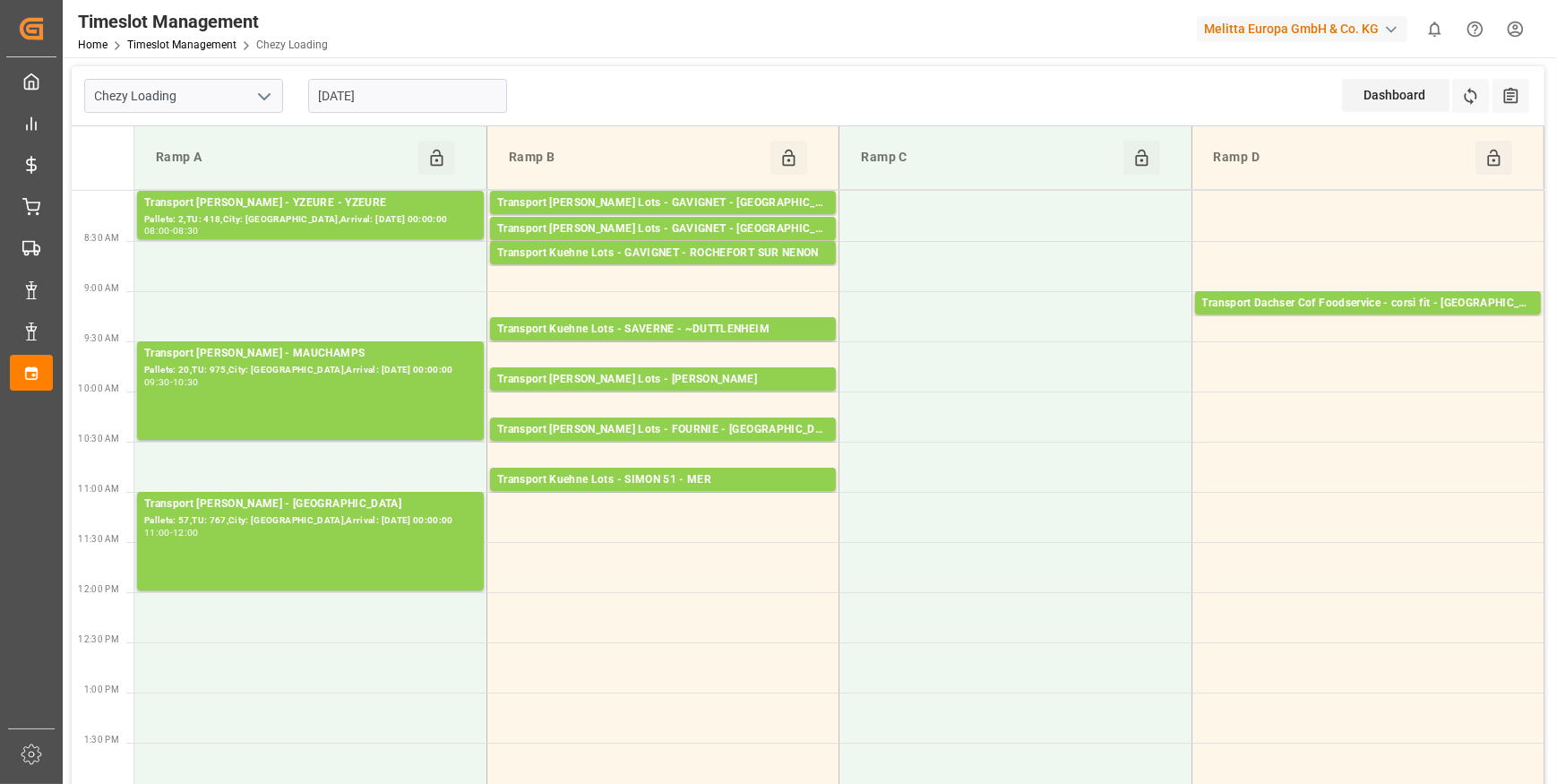
click at [447, 97] on input "[DATE]" at bounding box center [408, 96] width 199 height 34
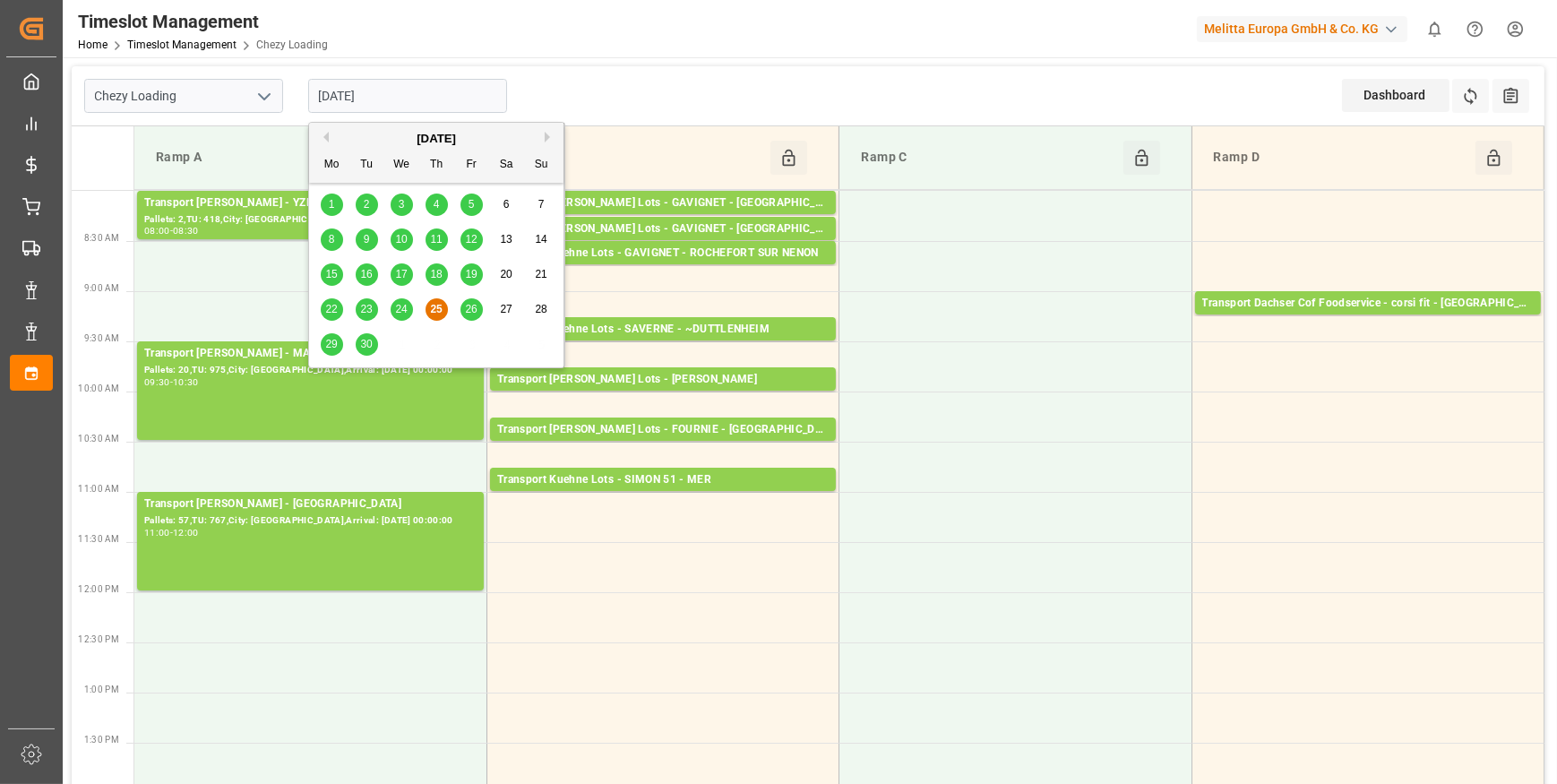
click at [474, 310] on span "26" at bounding box center [471, 309] width 12 height 13
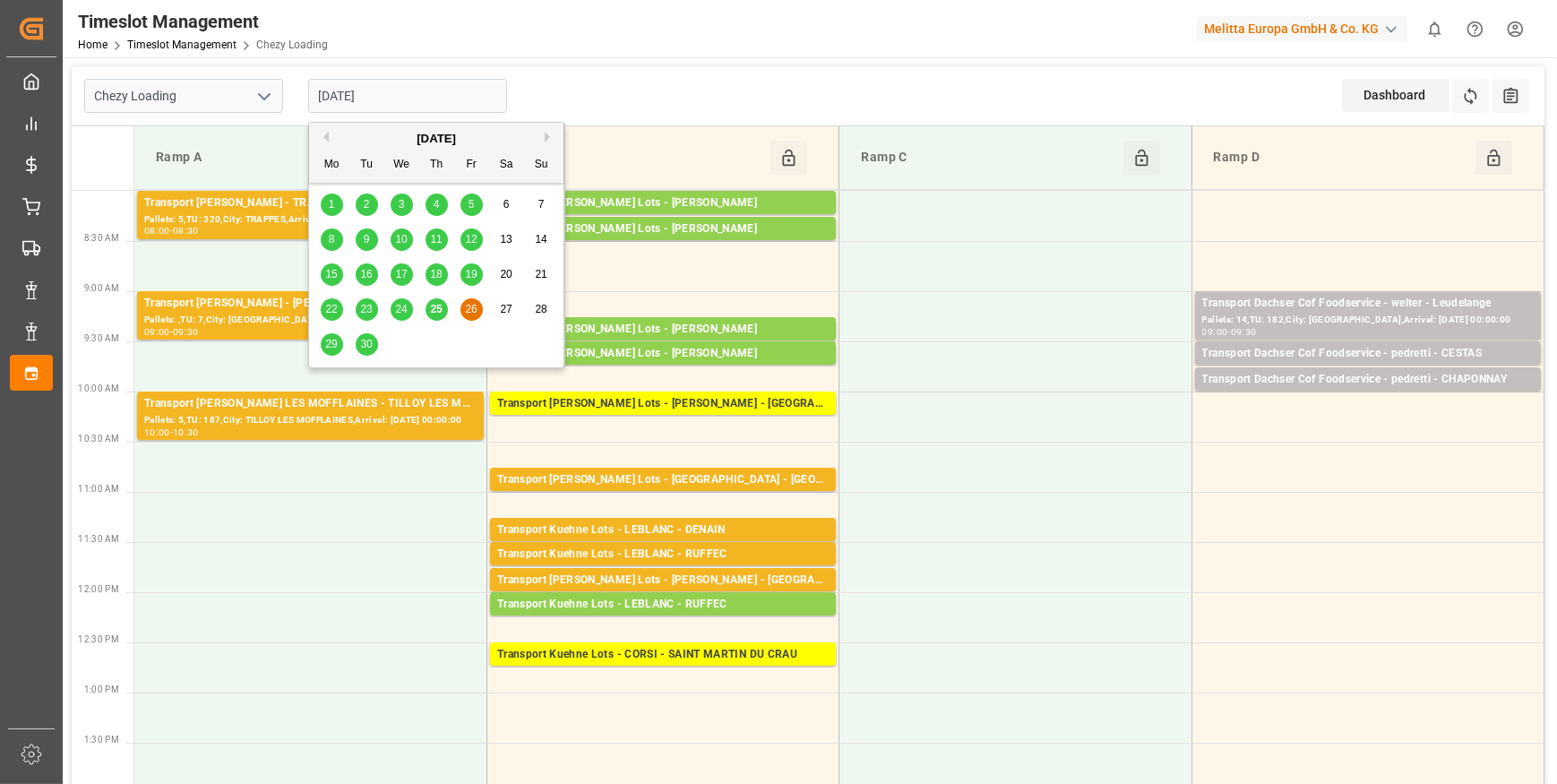
click at [405, 98] on input "[DATE]" at bounding box center [408, 96] width 199 height 34
click at [438, 302] on div "25" at bounding box center [436, 310] width 23 height 22
type input "[DATE]"
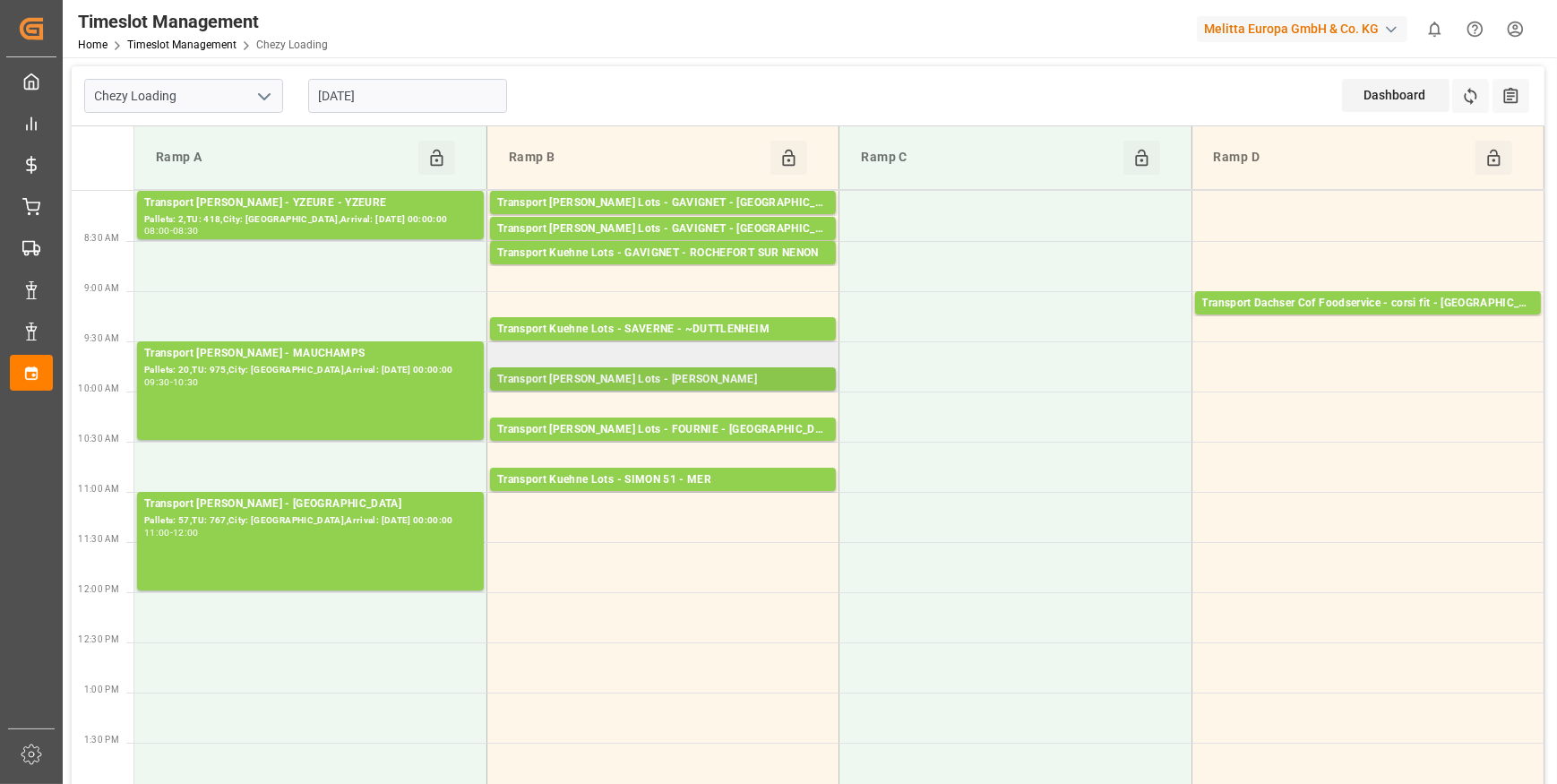
click at [747, 378] on div "Transport Kuehne Lots - ANTOINE - CARQUEFOU" at bounding box center [662, 380] width 332 height 18
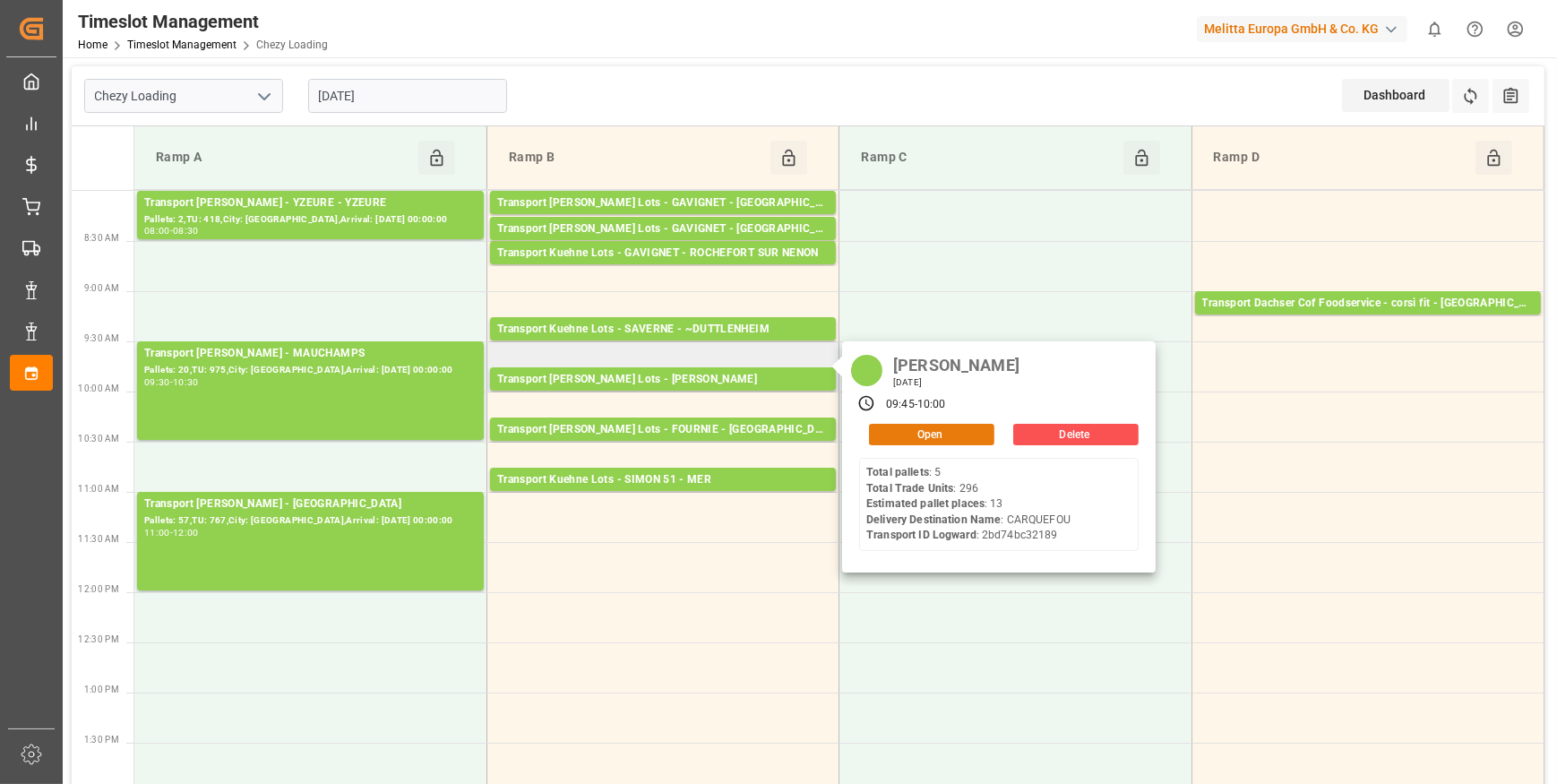
click at [931, 434] on button "Open" at bounding box center [932, 434] width 126 height 22
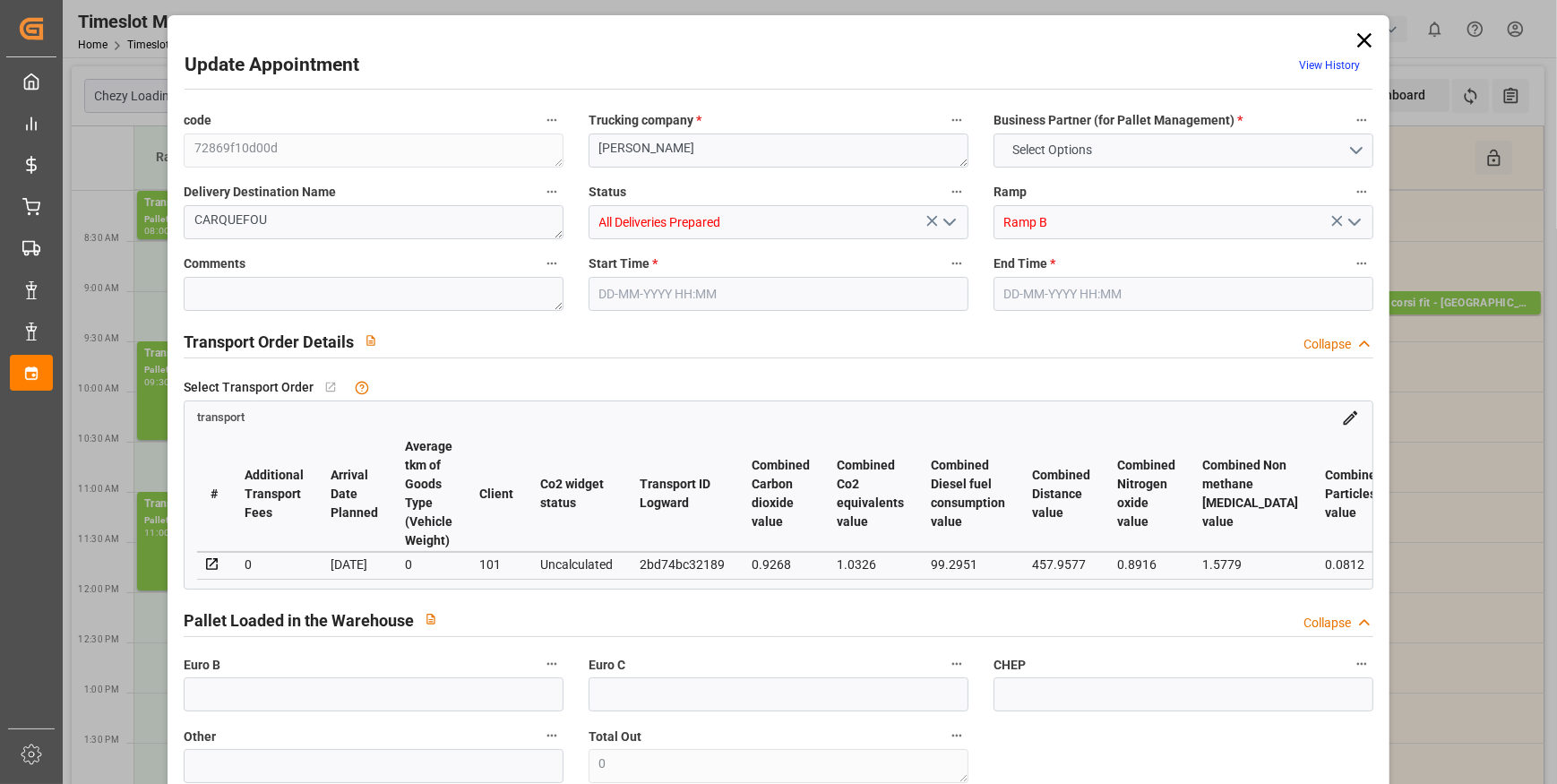
type input "13"
type input "477.49"
type input "0"
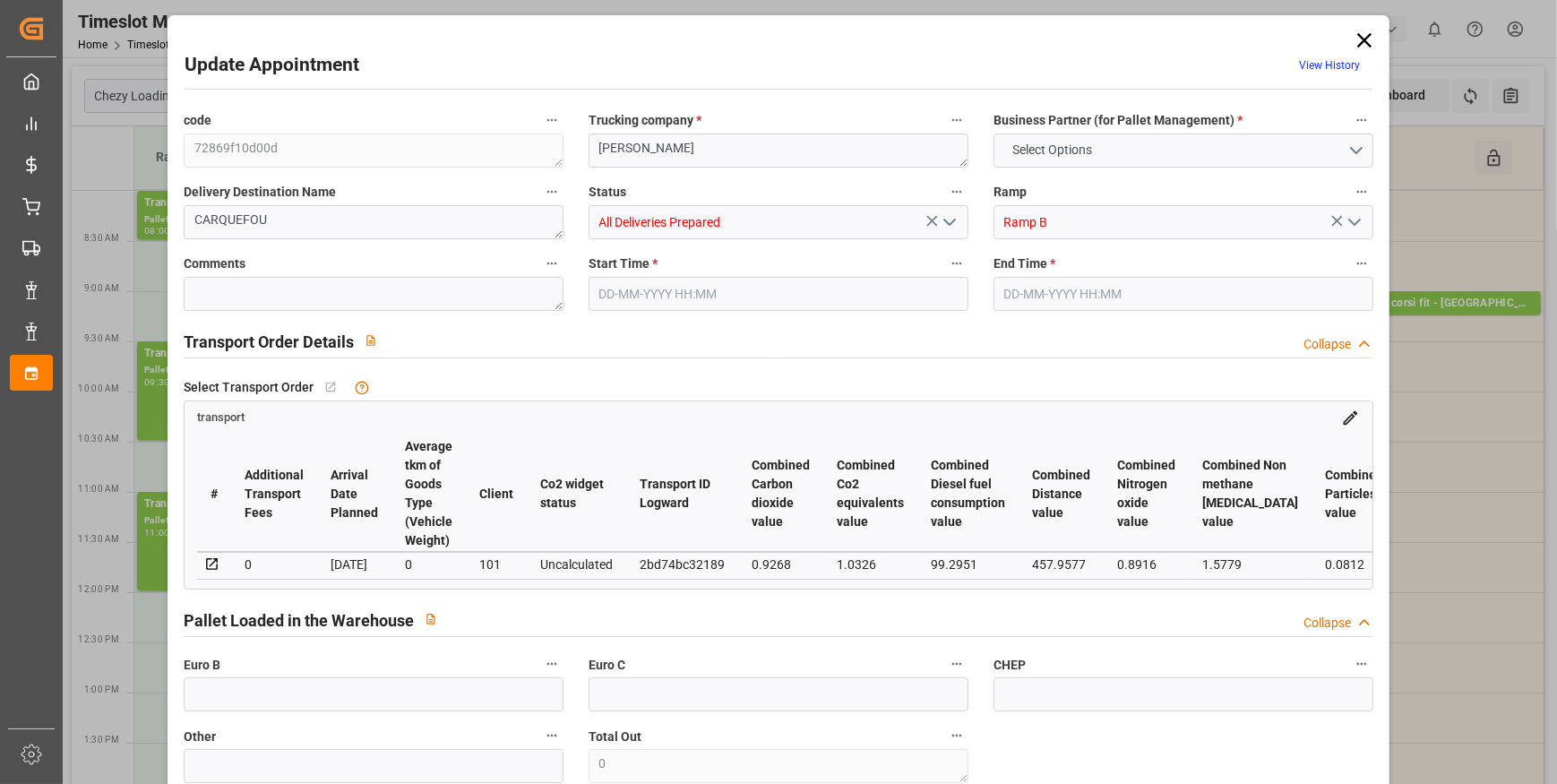
type input "477.49"
type input "0"
type input "1"
type input "3329.712"
type input "4309.392"
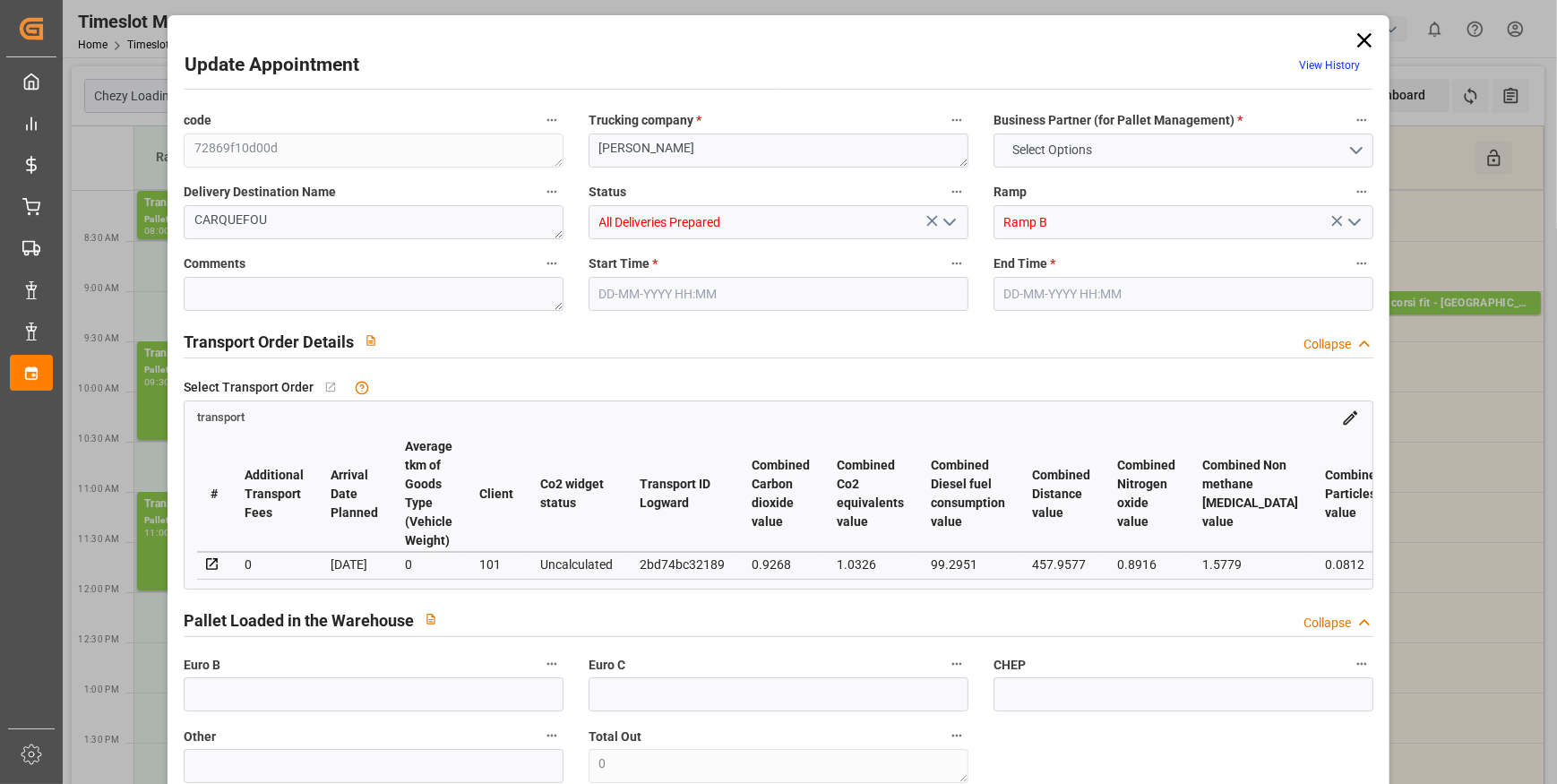
type input "14685.6"
type input "44"
type input "5"
type input "296"
type input "13"
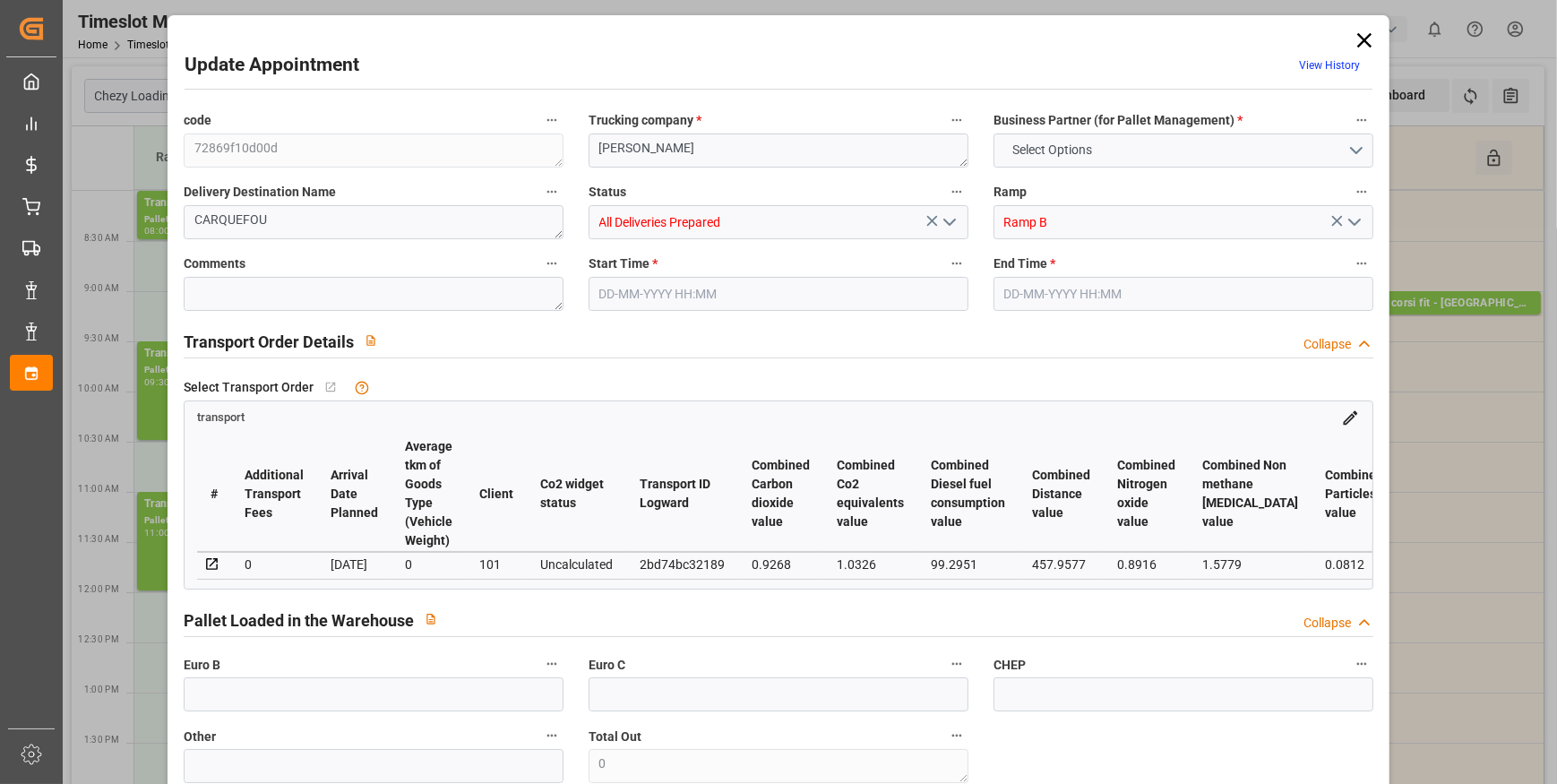
type input "101"
type input "3862.568"
type input "0"
type input "4710.8598"
type input "0"
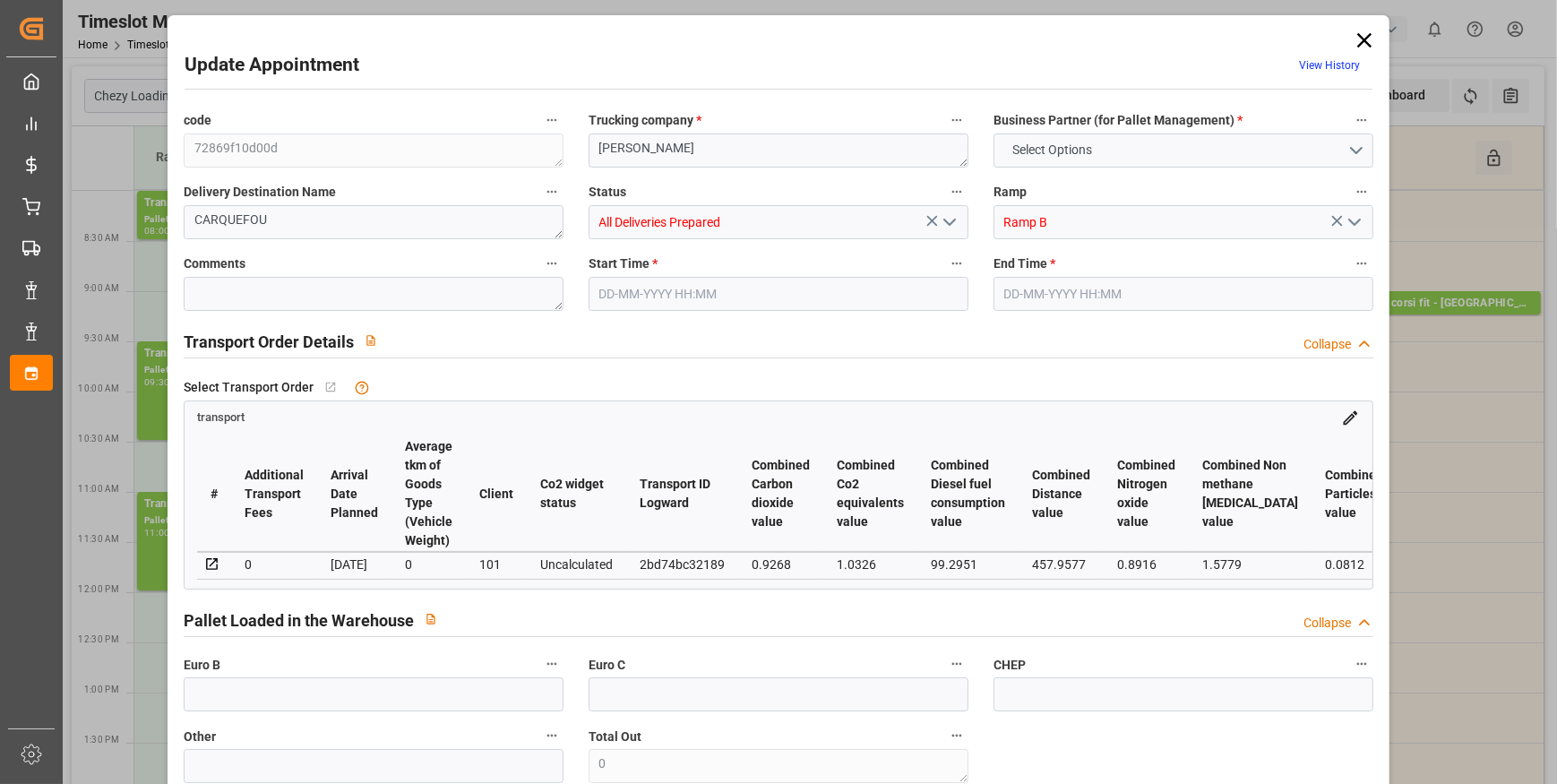
type input "0"
type input "21"
type input "35"
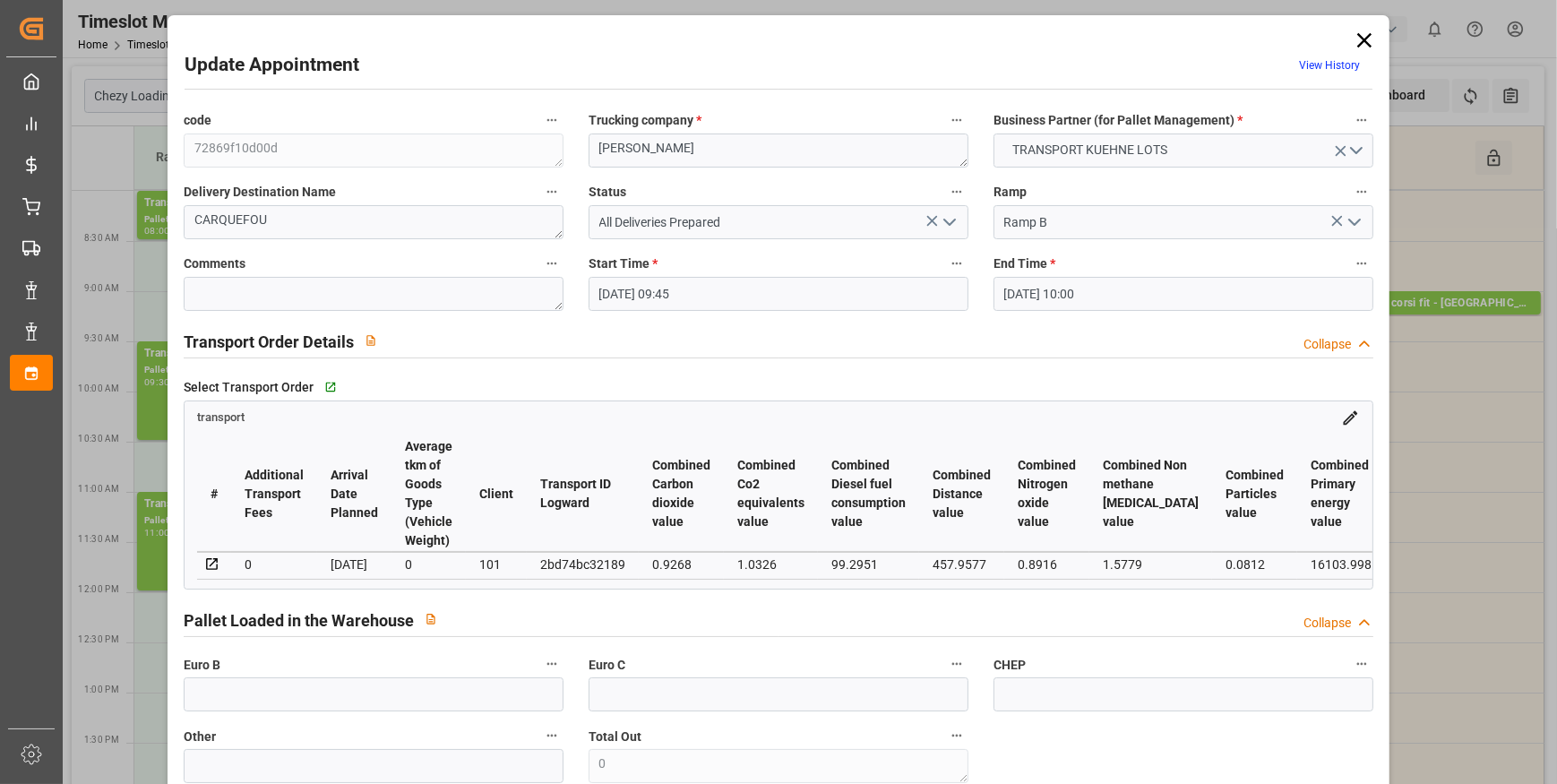
type input "25-09-2025 09:45"
type input "25-09-2025 10:00"
type input "22-09-2025 12:50"
type input "22-09-2025 11:22"
type input "29-09-2025"
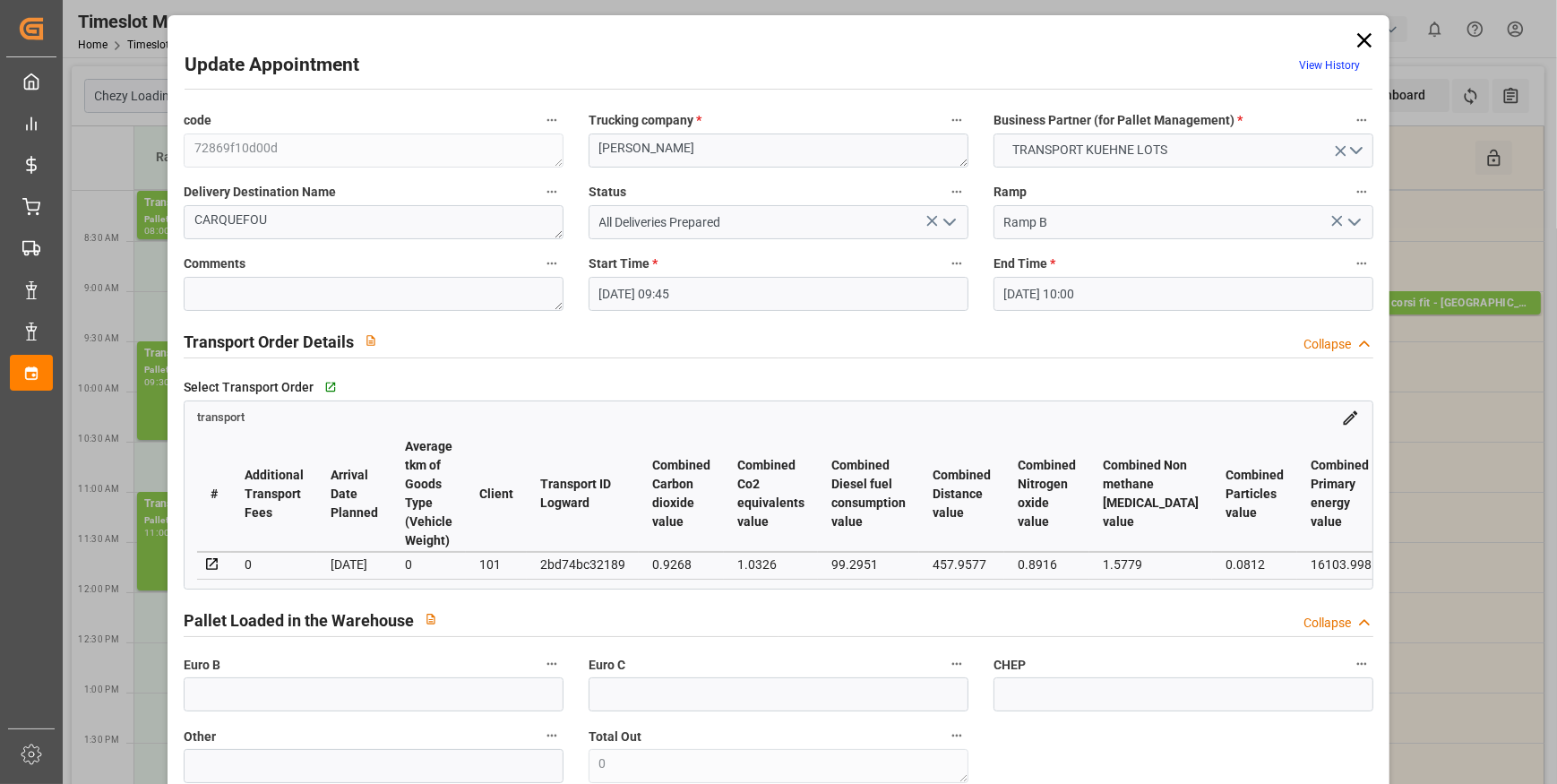
type input "[DATE]"
click at [955, 218] on icon "open menu" at bounding box center [950, 222] width 22 height 22
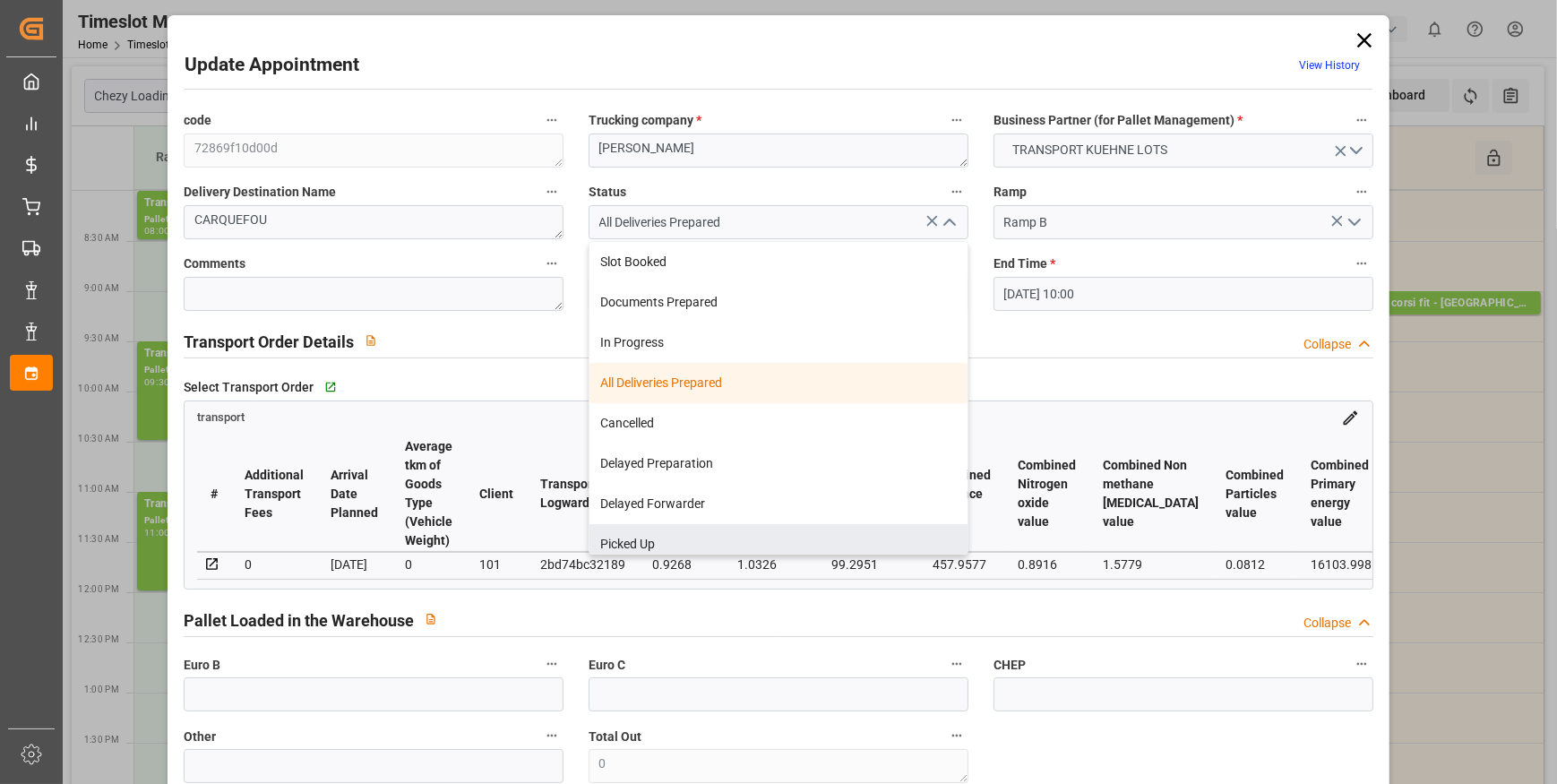
drag, startPoint x: 656, startPoint y: 535, endPoint x: 562, endPoint y: 506, distance: 98.4
click at [655, 536] on div "Picked Up" at bounding box center [778, 544] width 378 height 41
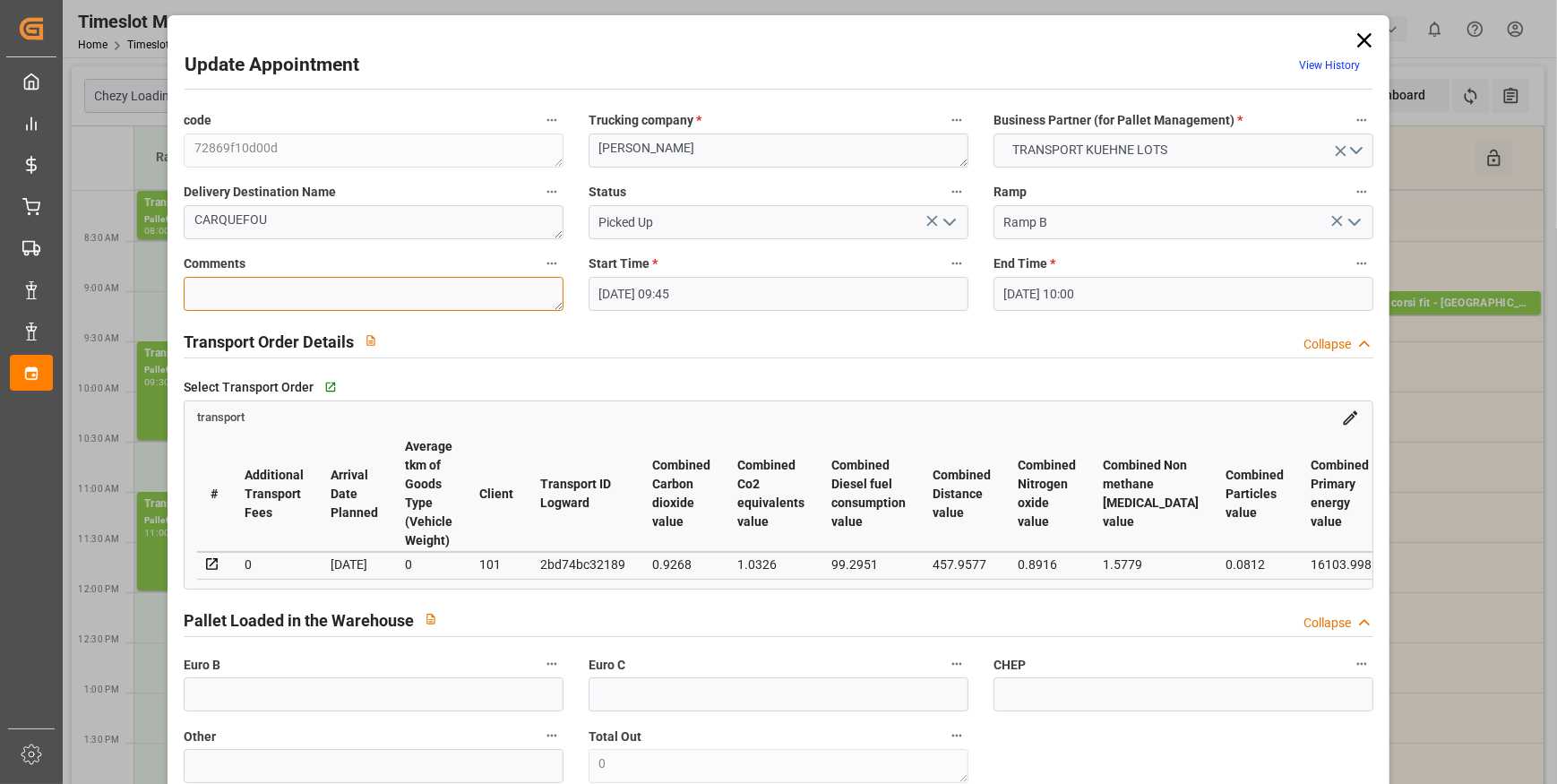
click at [220, 295] on textarea at bounding box center [373, 294] width 380 height 34
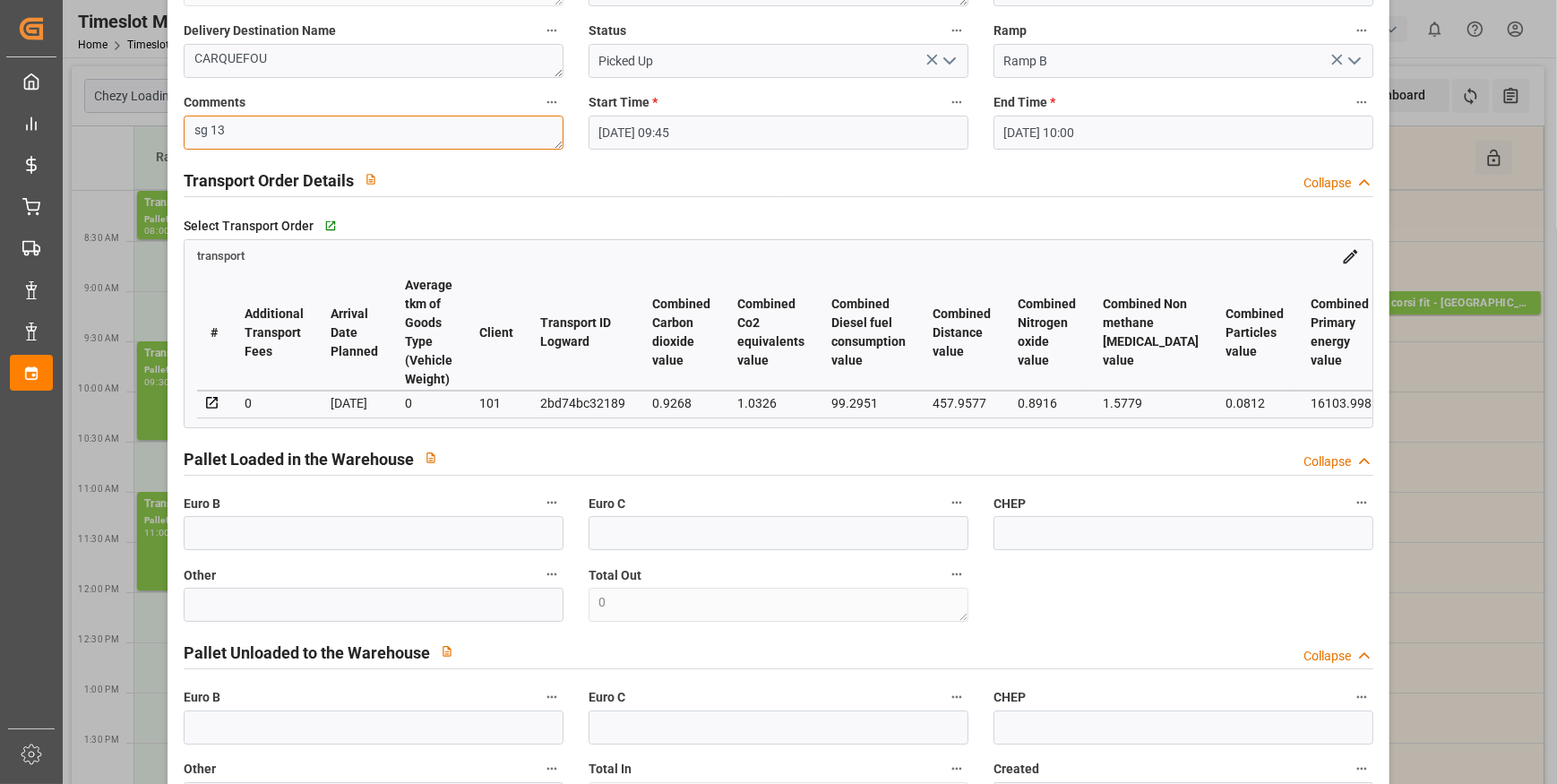
scroll to position [162, 0]
click at [237, 536] on input "text" at bounding box center [373, 532] width 380 height 34
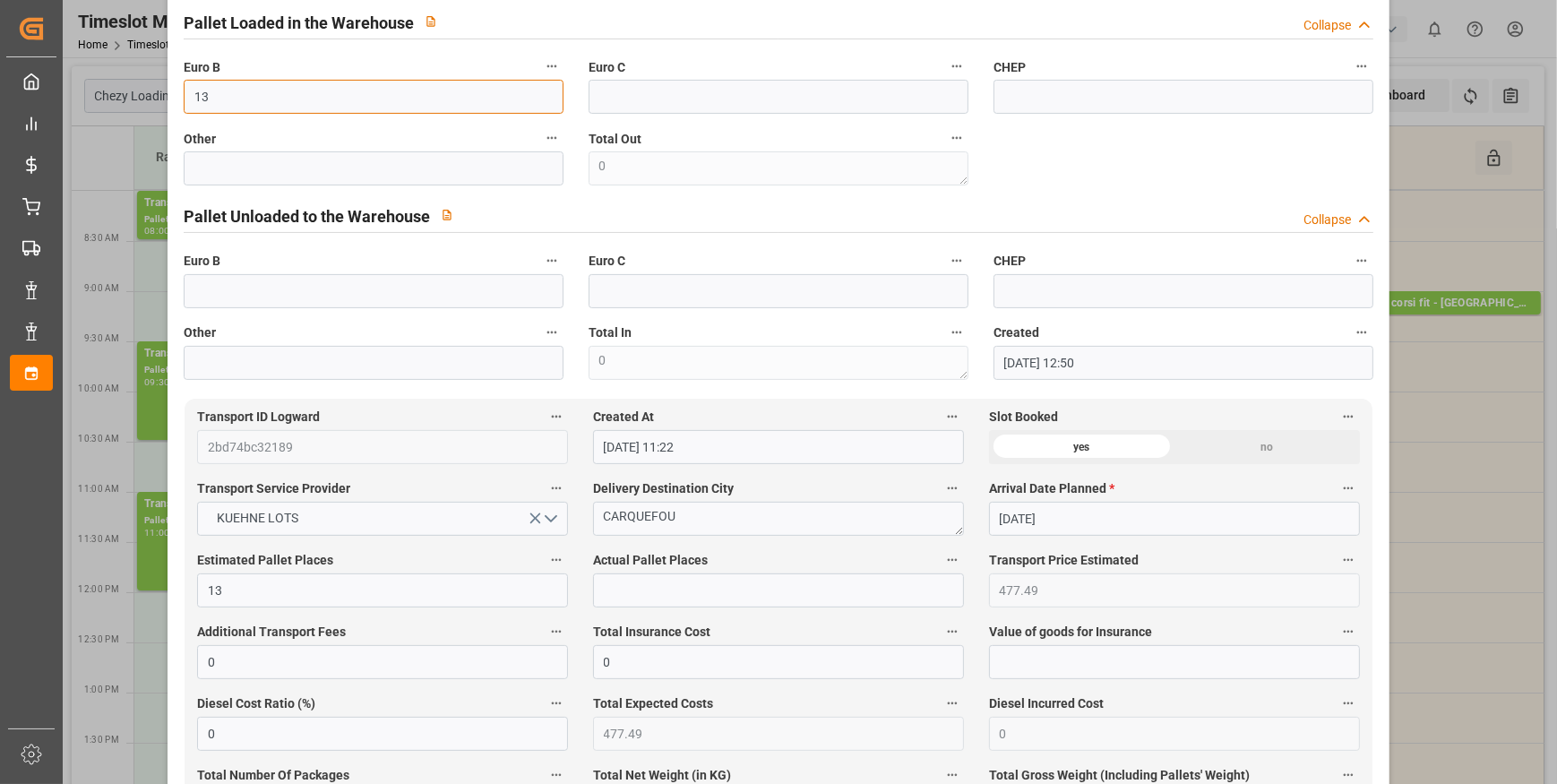
scroll to position [651, 0]
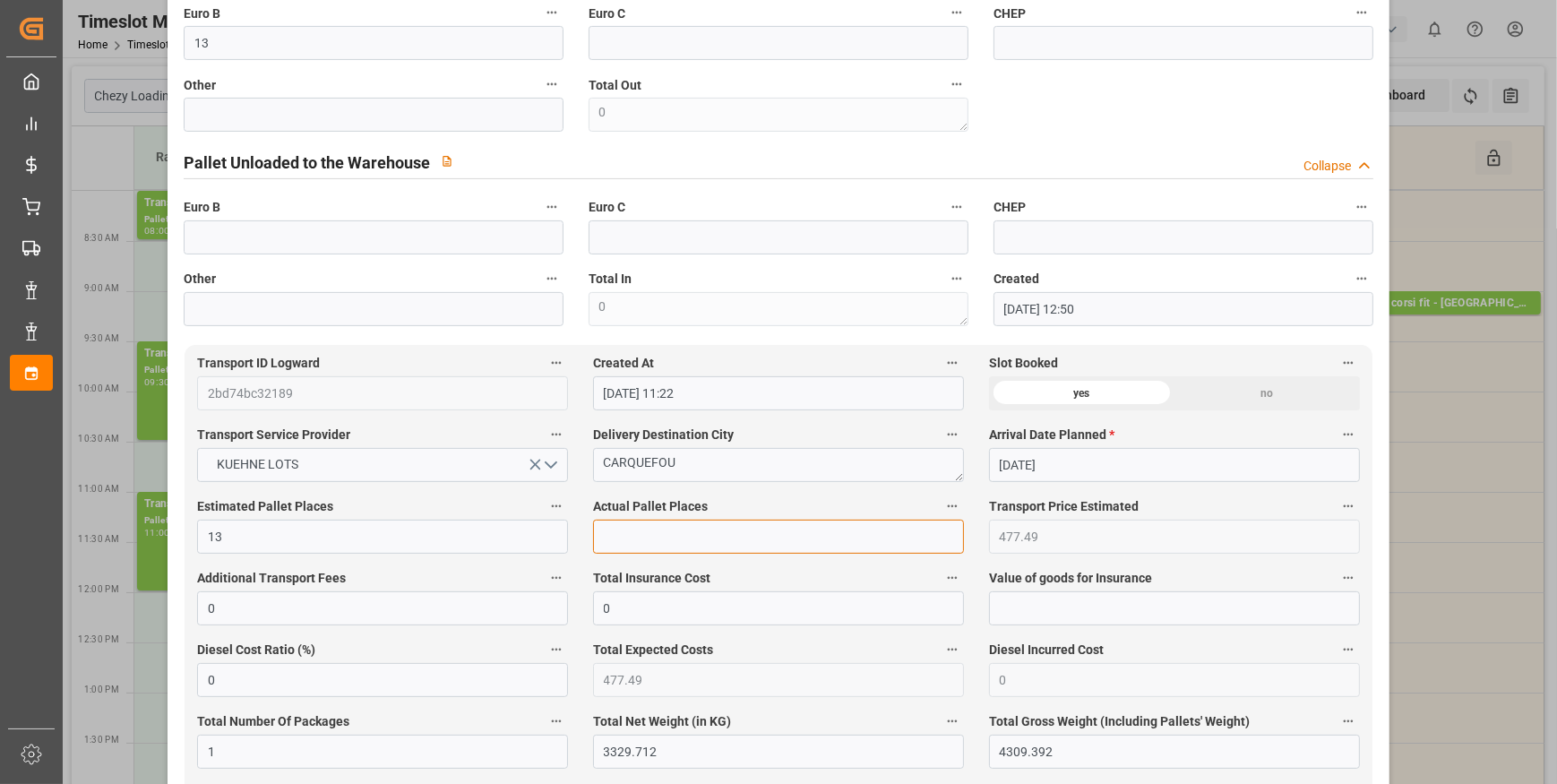
click at [618, 546] on input "text" at bounding box center [778, 537] width 371 height 34
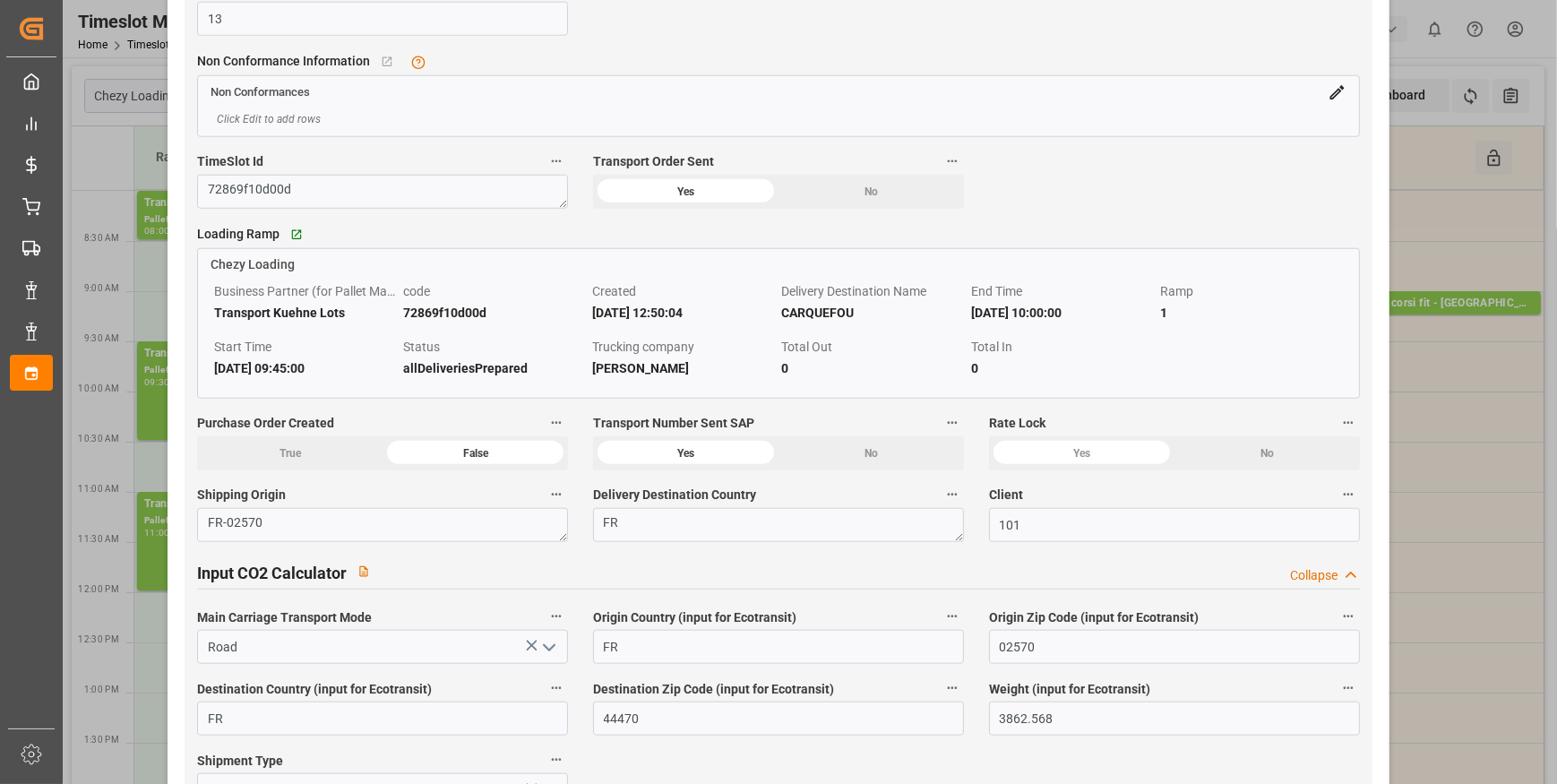
scroll to position [2198, 0]
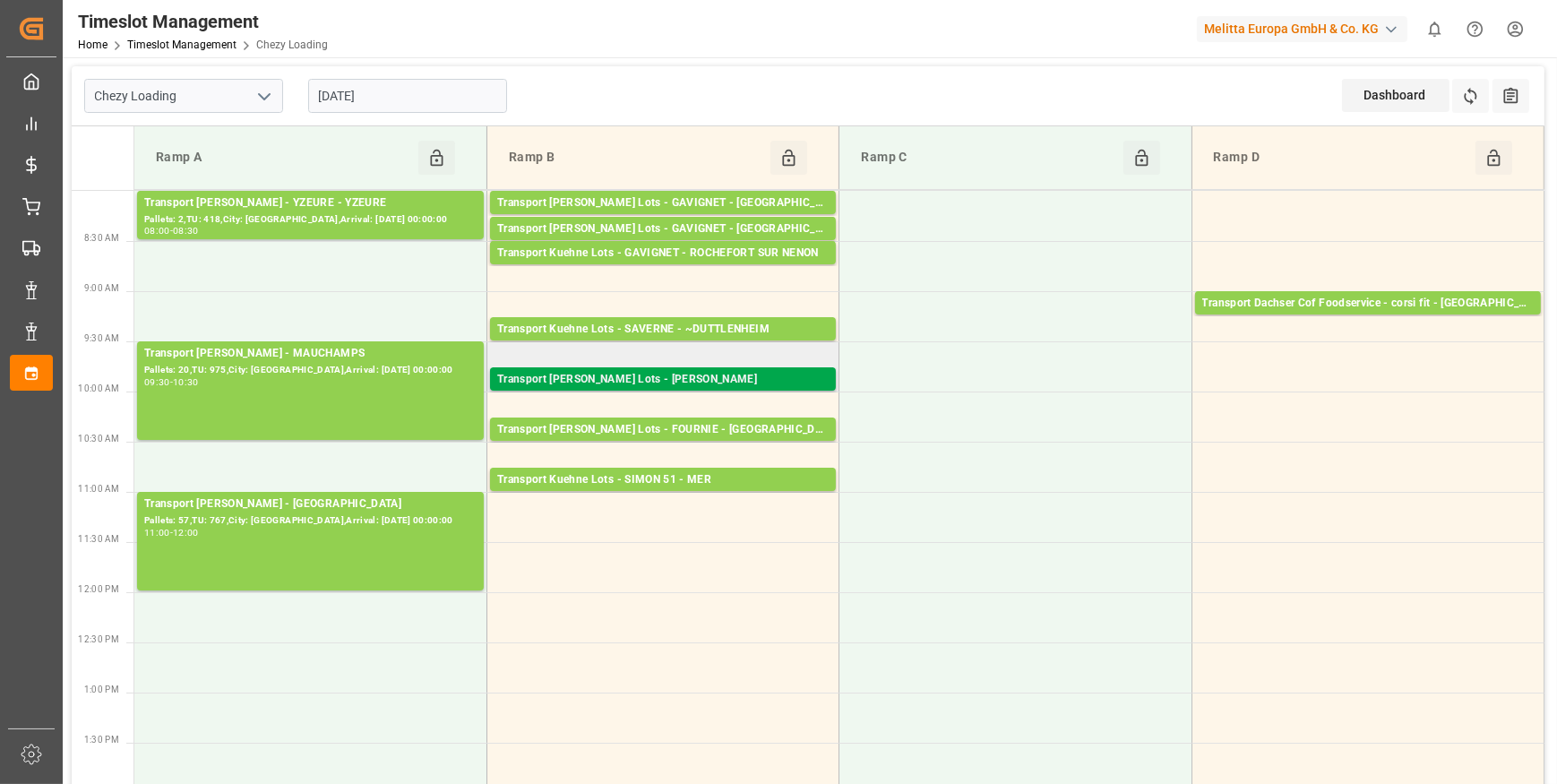
click at [718, 371] on div "Transport Kuehne Lots - ANTOINE - CARQUEFOU" at bounding box center [662, 380] width 332 height 18
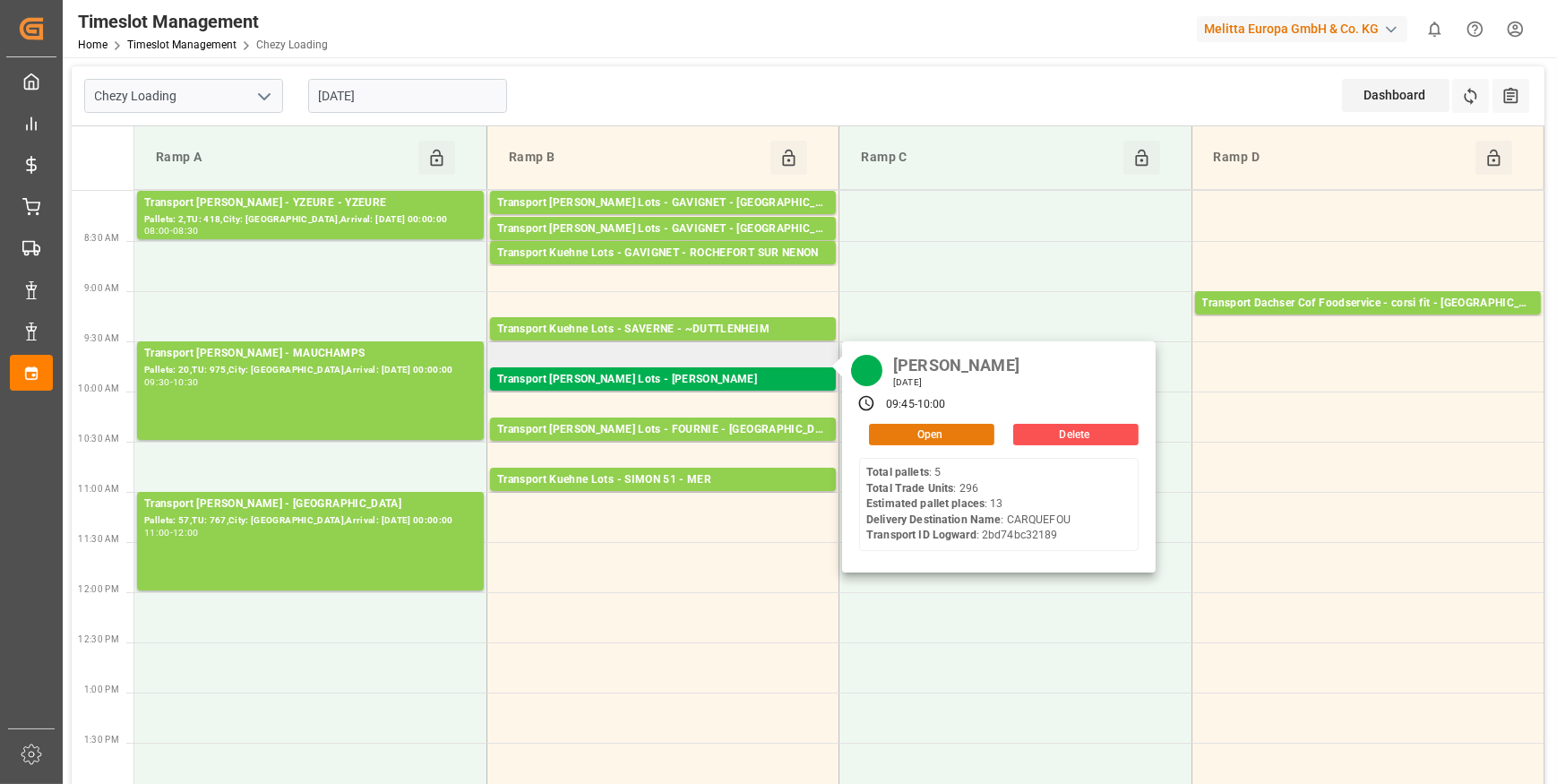
click at [901, 431] on button "Open" at bounding box center [932, 434] width 126 height 22
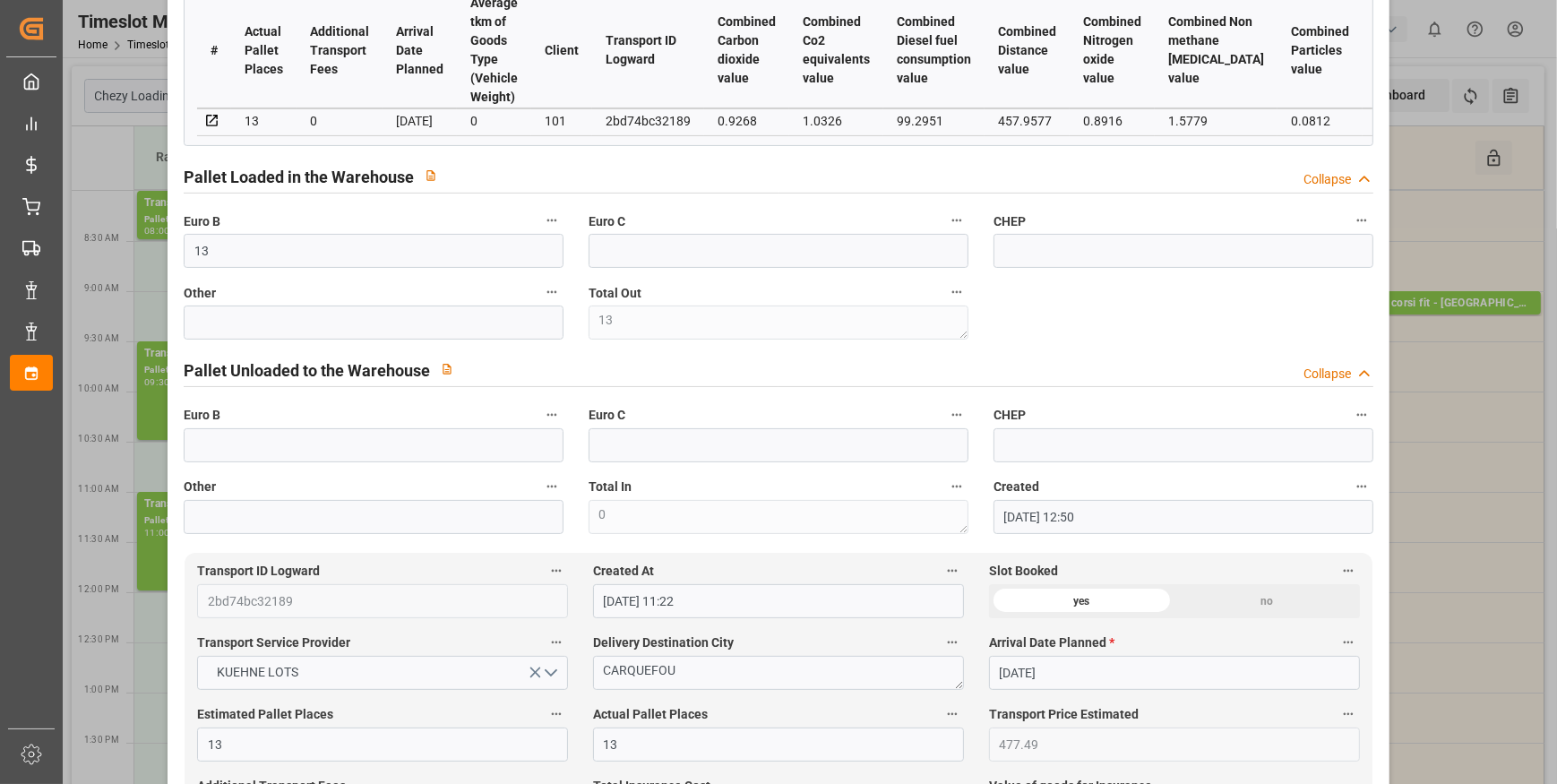
scroll to position [570, 0]
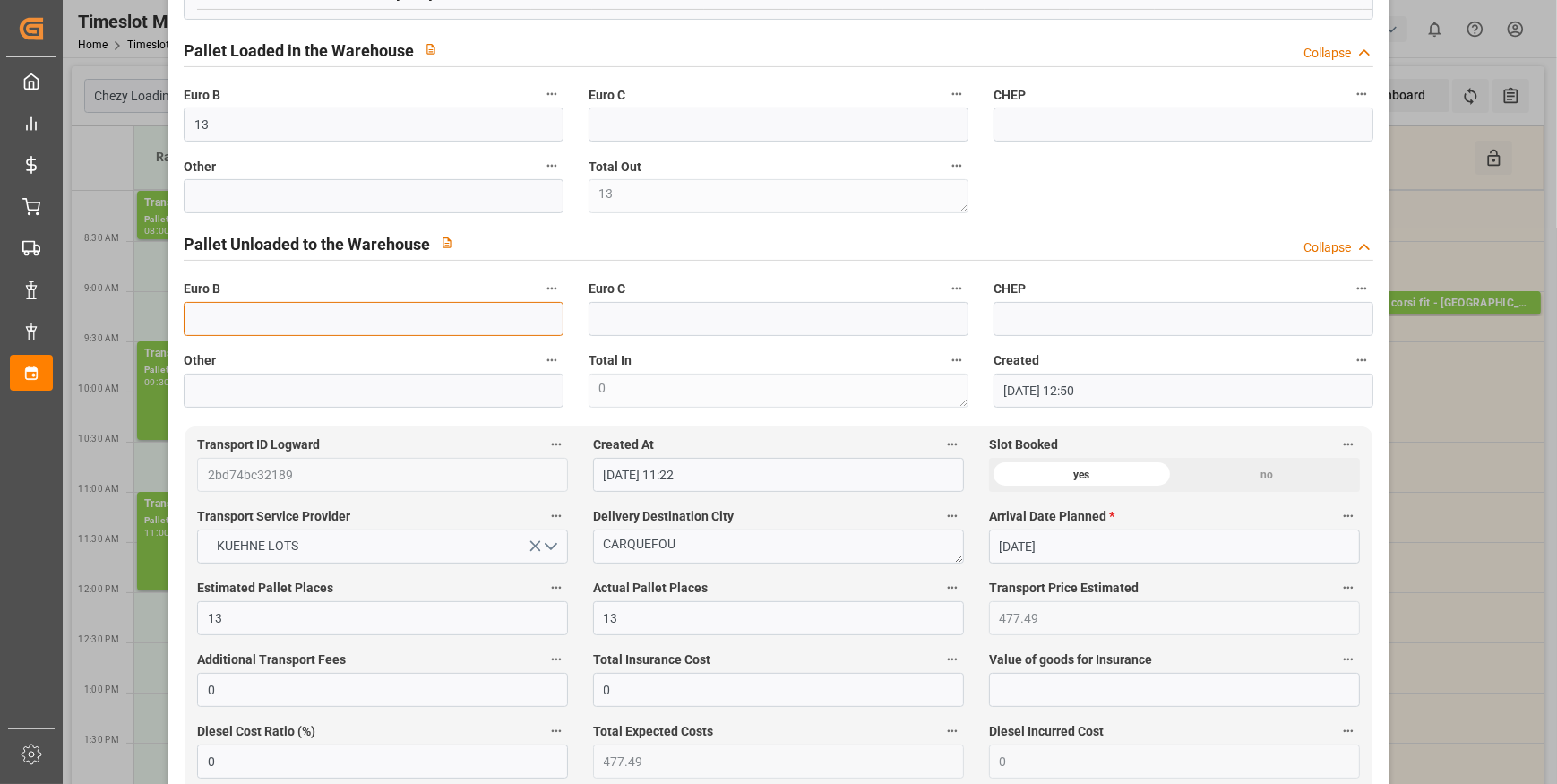
click at [217, 318] on input "text" at bounding box center [373, 319] width 380 height 34
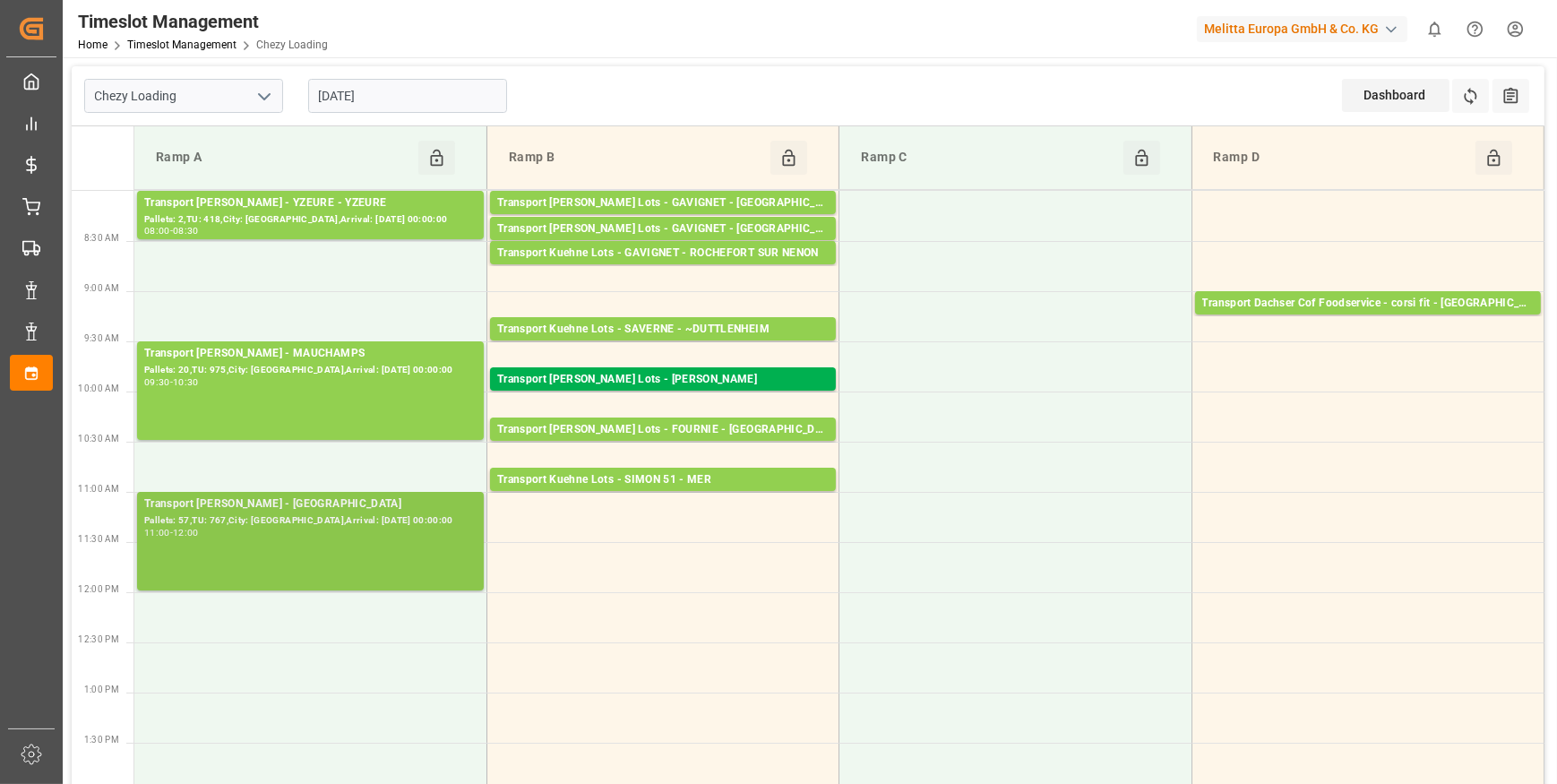
click at [352, 514] on div "Pallets: 57,TU: 767,City: SAINT GILLES,Arrival: 2025-09-29 00:00:00" at bounding box center [311, 520] width 333 height 15
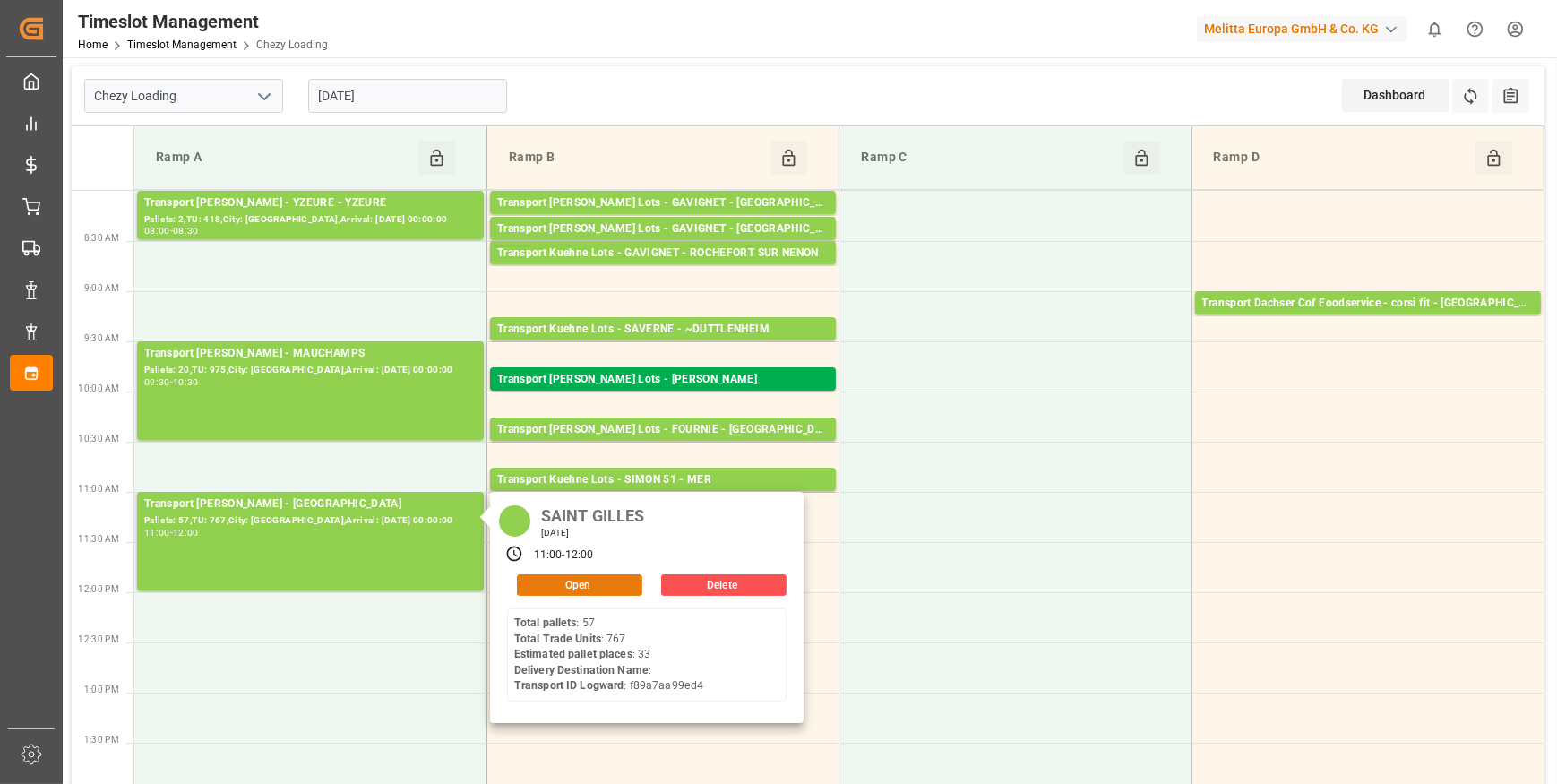
click at [557, 580] on button "Open" at bounding box center [579, 585] width 126 height 22
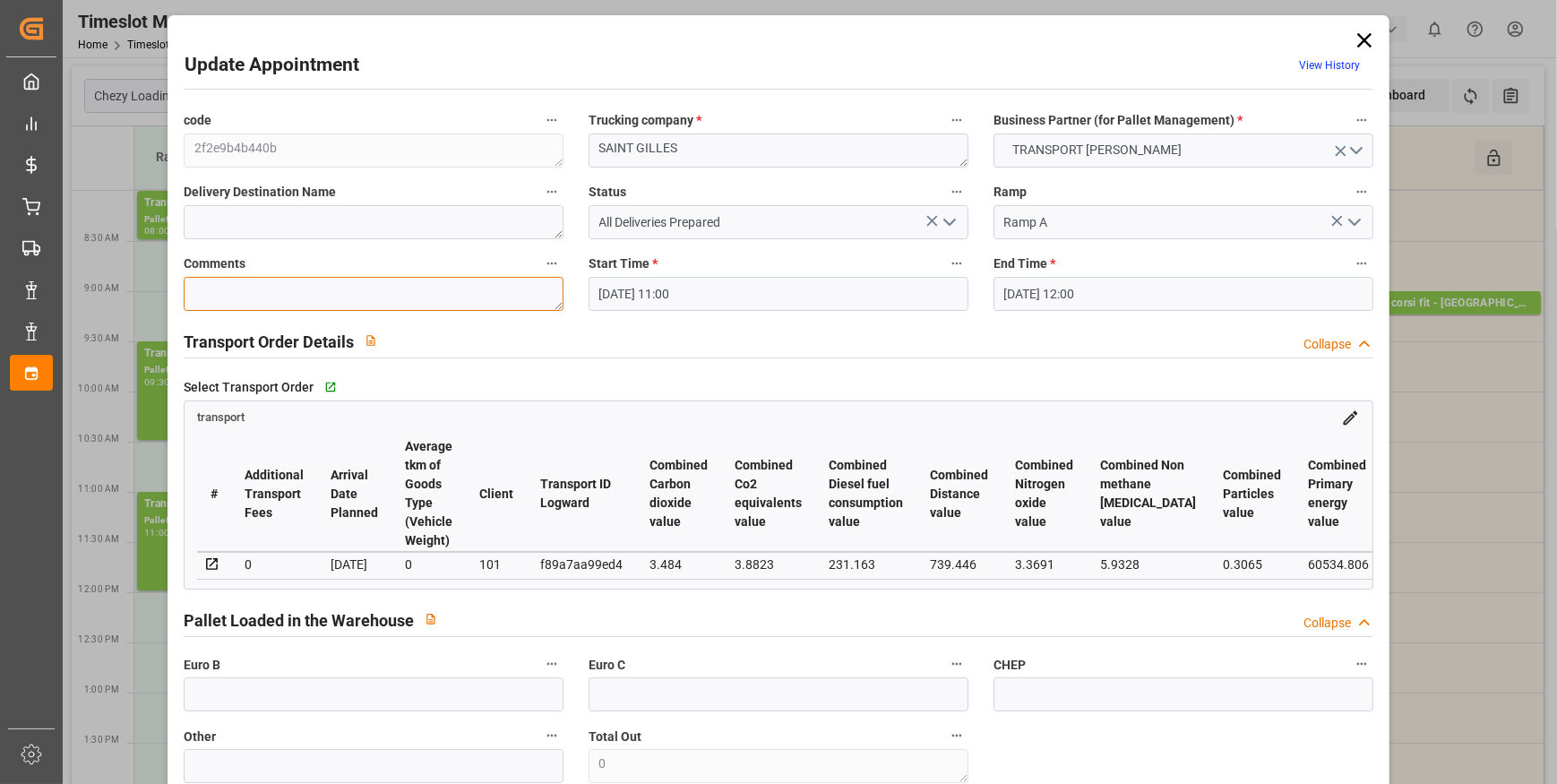
drag, startPoint x: 267, startPoint y: 294, endPoint x: 254, endPoint y: 292, distance: 13.2
click at [267, 294] on textarea at bounding box center [373, 294] width 380 height 34
click at [945, 218] on icon "open menu" at bounding box center [950, 222] width 22 height 22
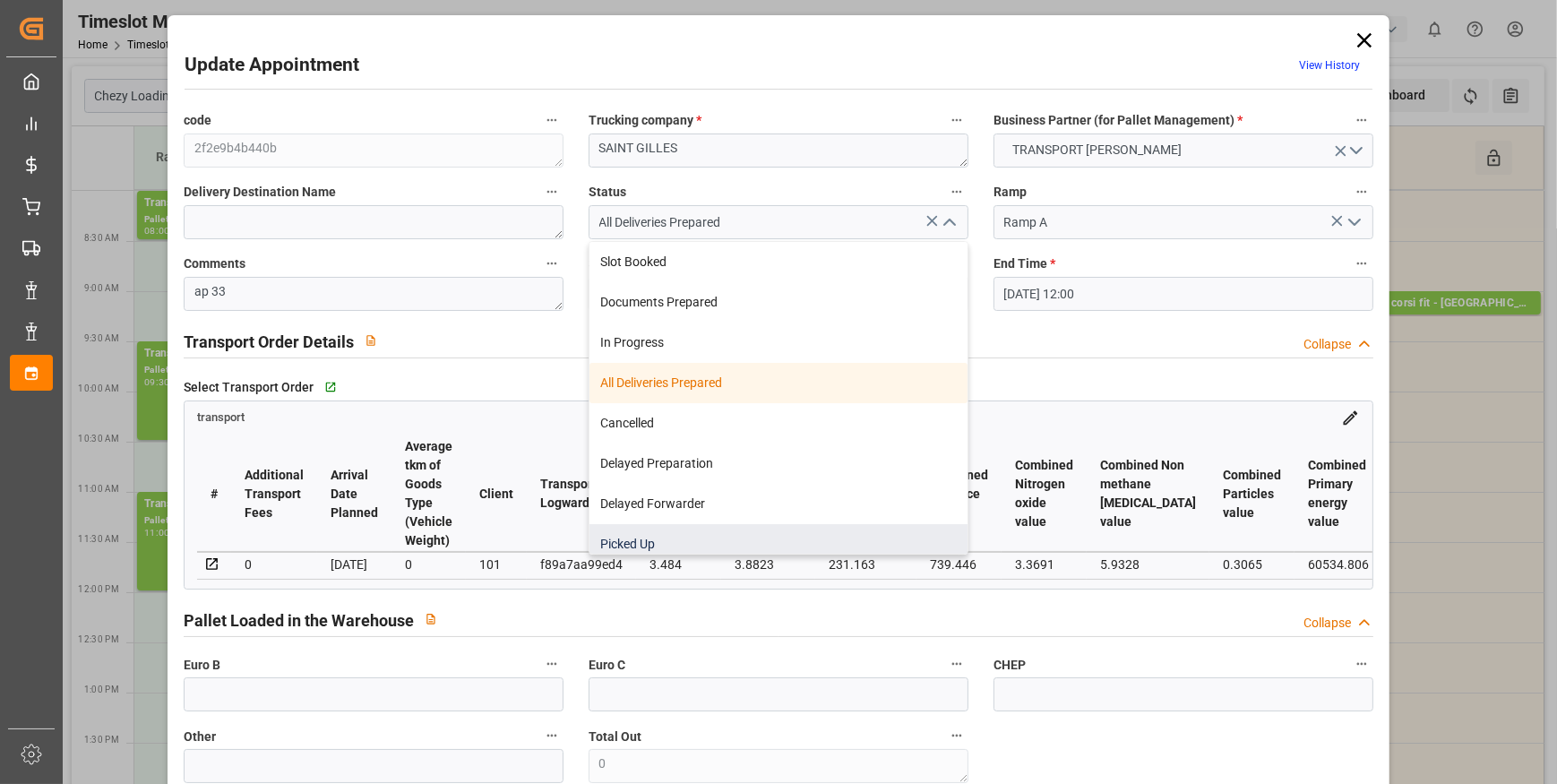
click at [660, 538] on div "Picked Up" at bounding box center [778, 544] width 378 height 41
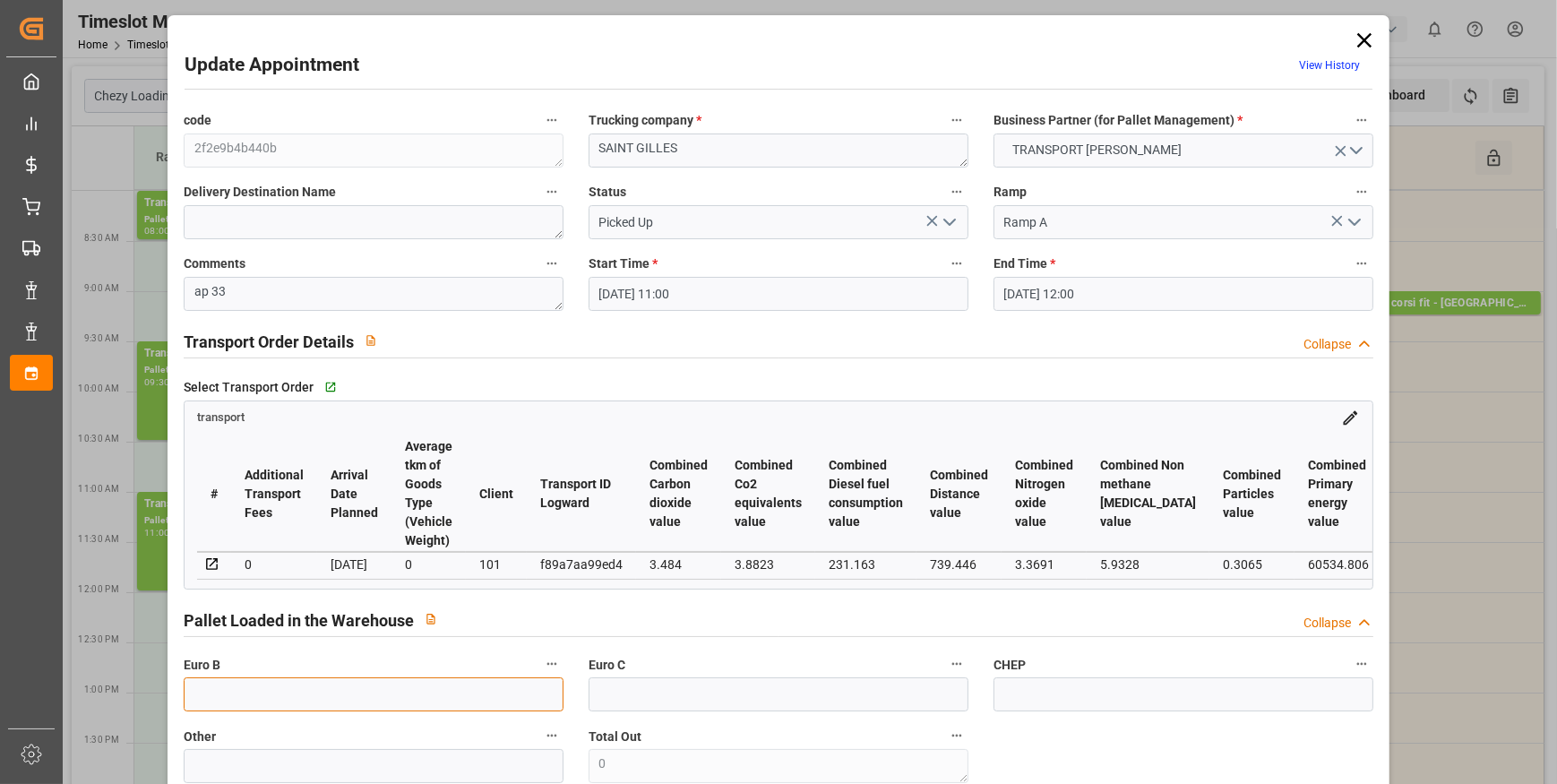
click at [226, 704] on input "text" at bounding box center [373, 695] width 380 height 34
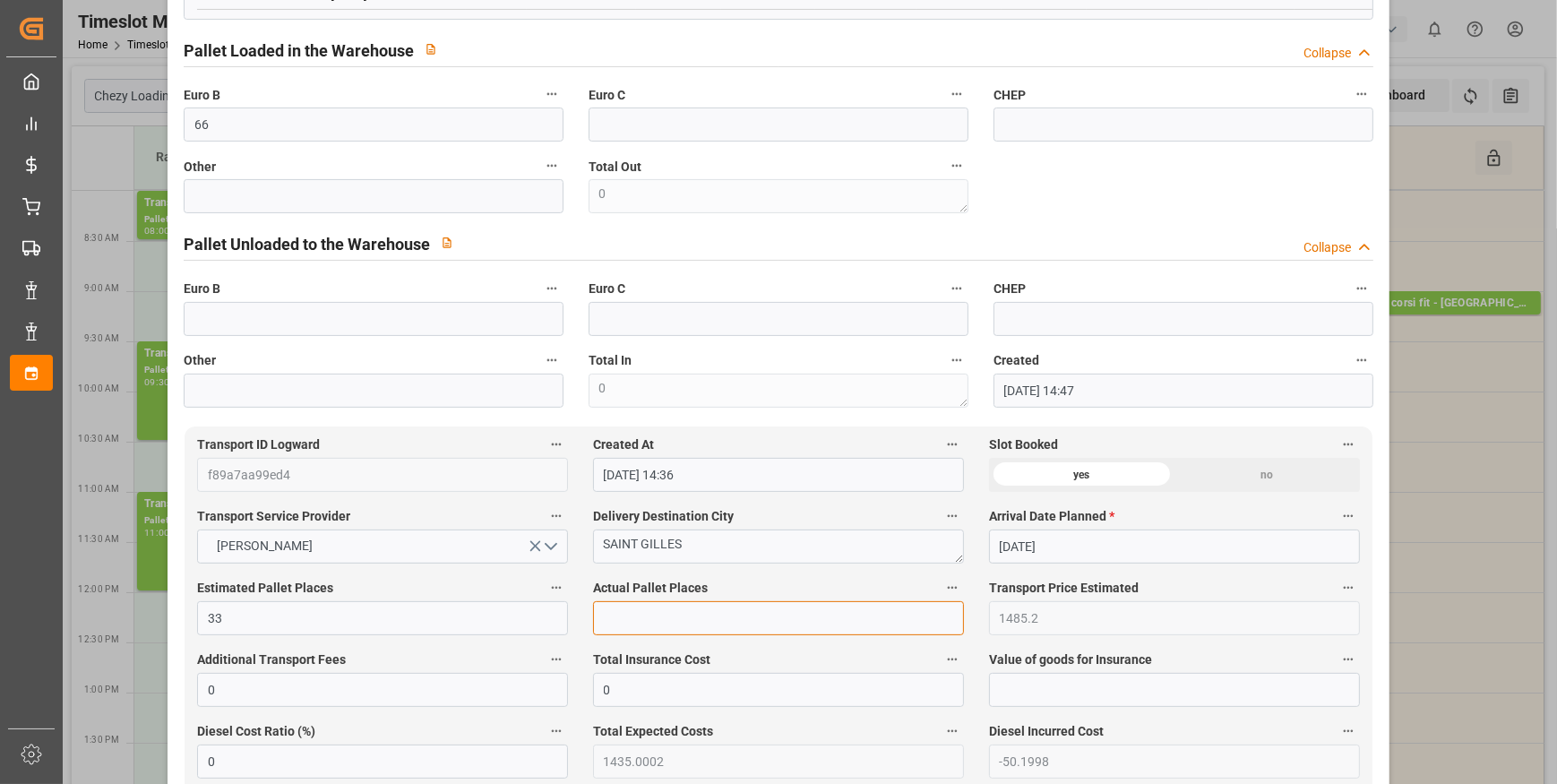
click at [625, 627] on input "text" at bounding box center [778, 618] width 371 height 34
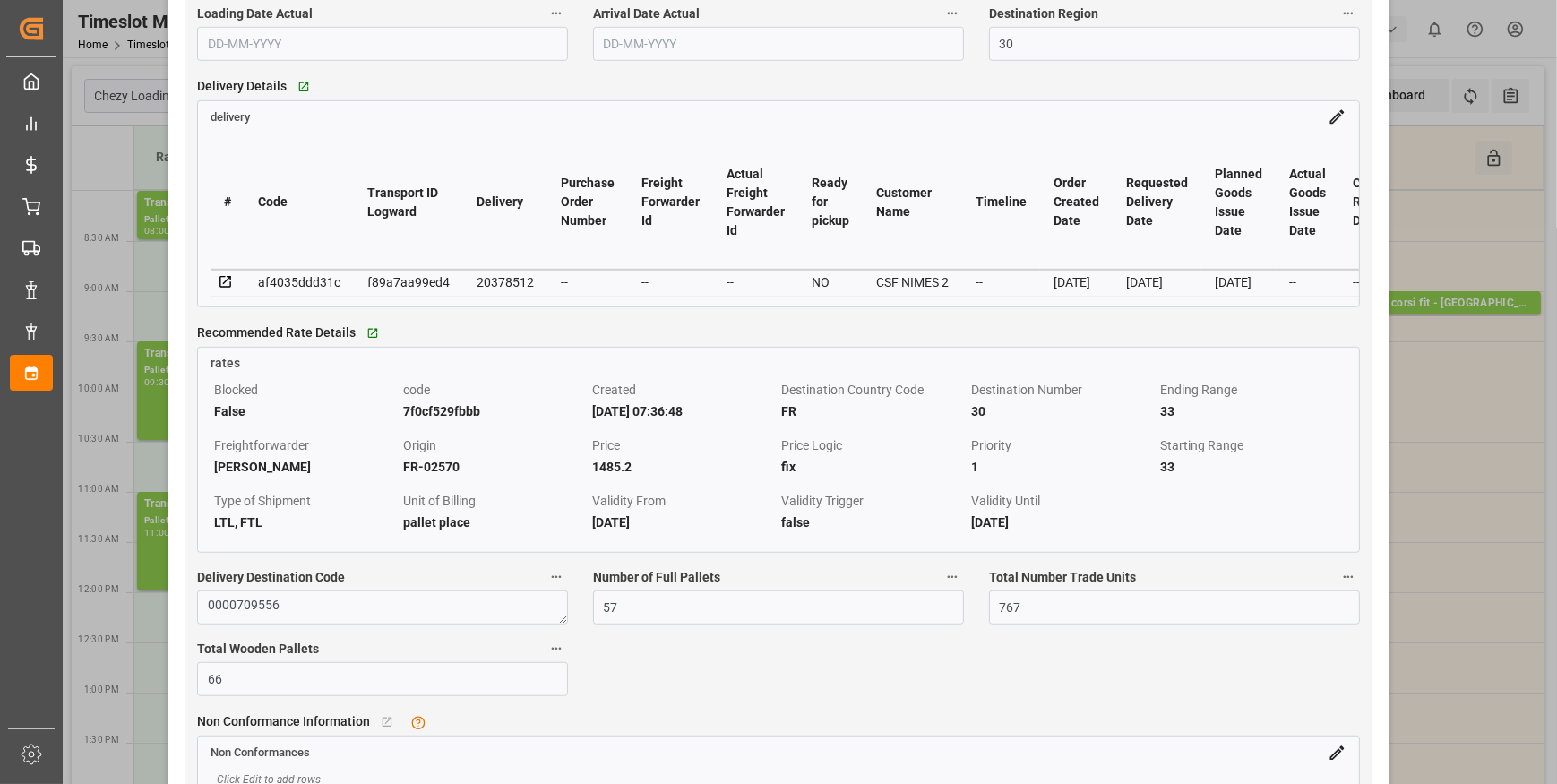
scroll to position [1629, 0]
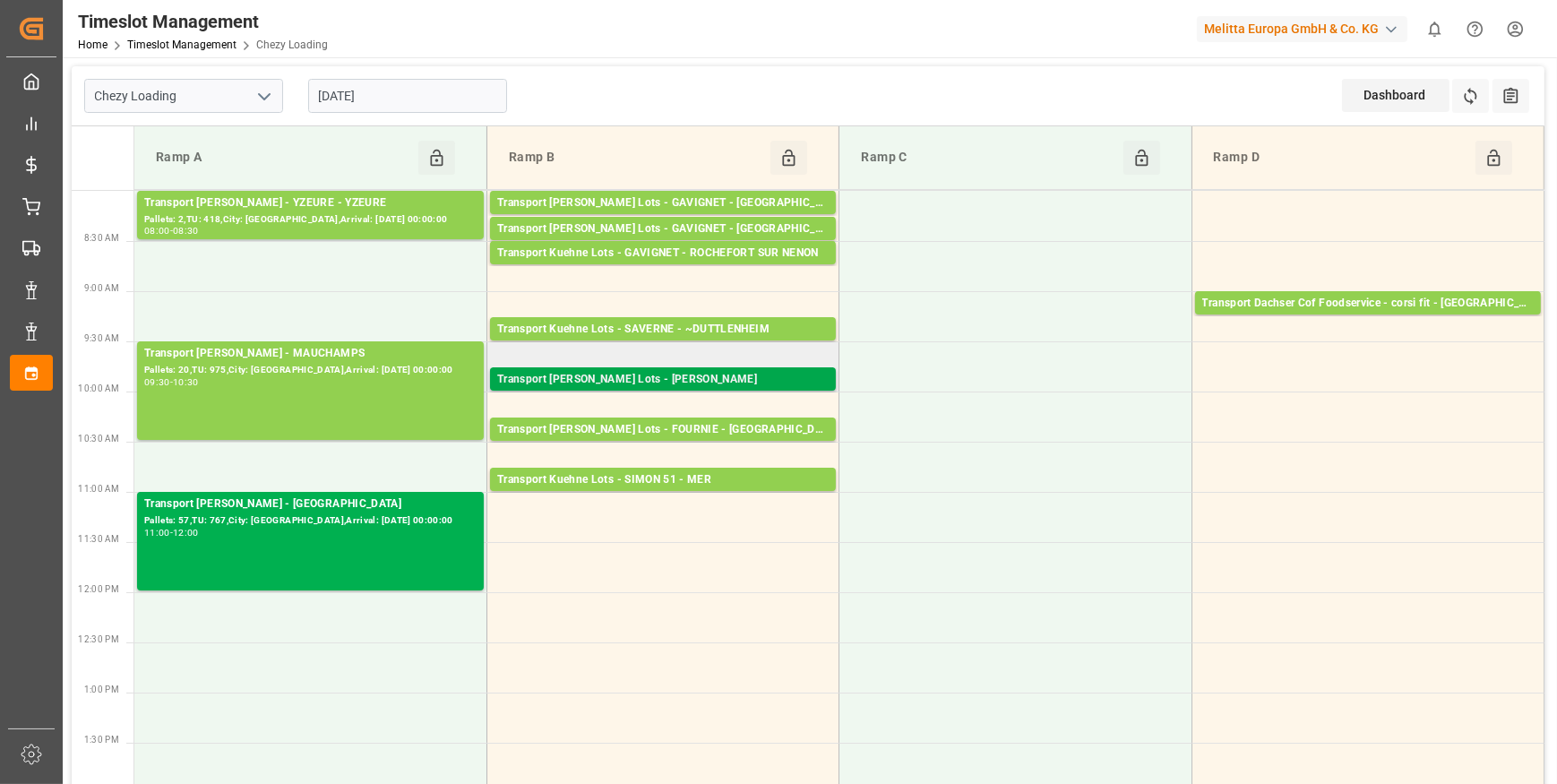
click at [756, 378] on div "Transport Kuehne Lots - ANTOINE - CARQUEFOU" at bounding box center [662, 380] width 332 height 18
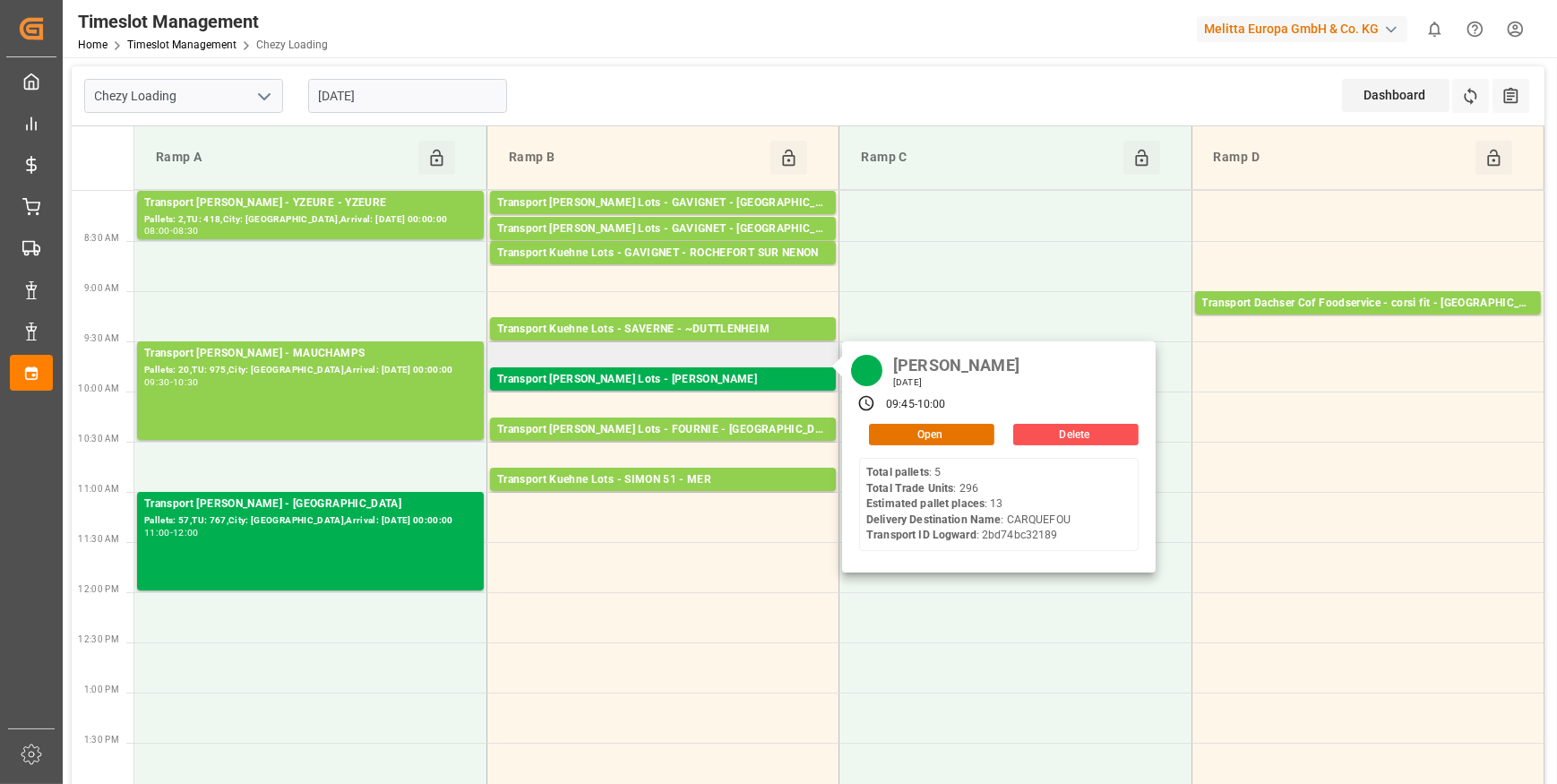
click at [887, 446] on div "ANTOINE Thursday, September 25, 2025 09:45 - 10:00 Open Delete Total pallets : …" at bounding box center [999, 457] width 314 height 231
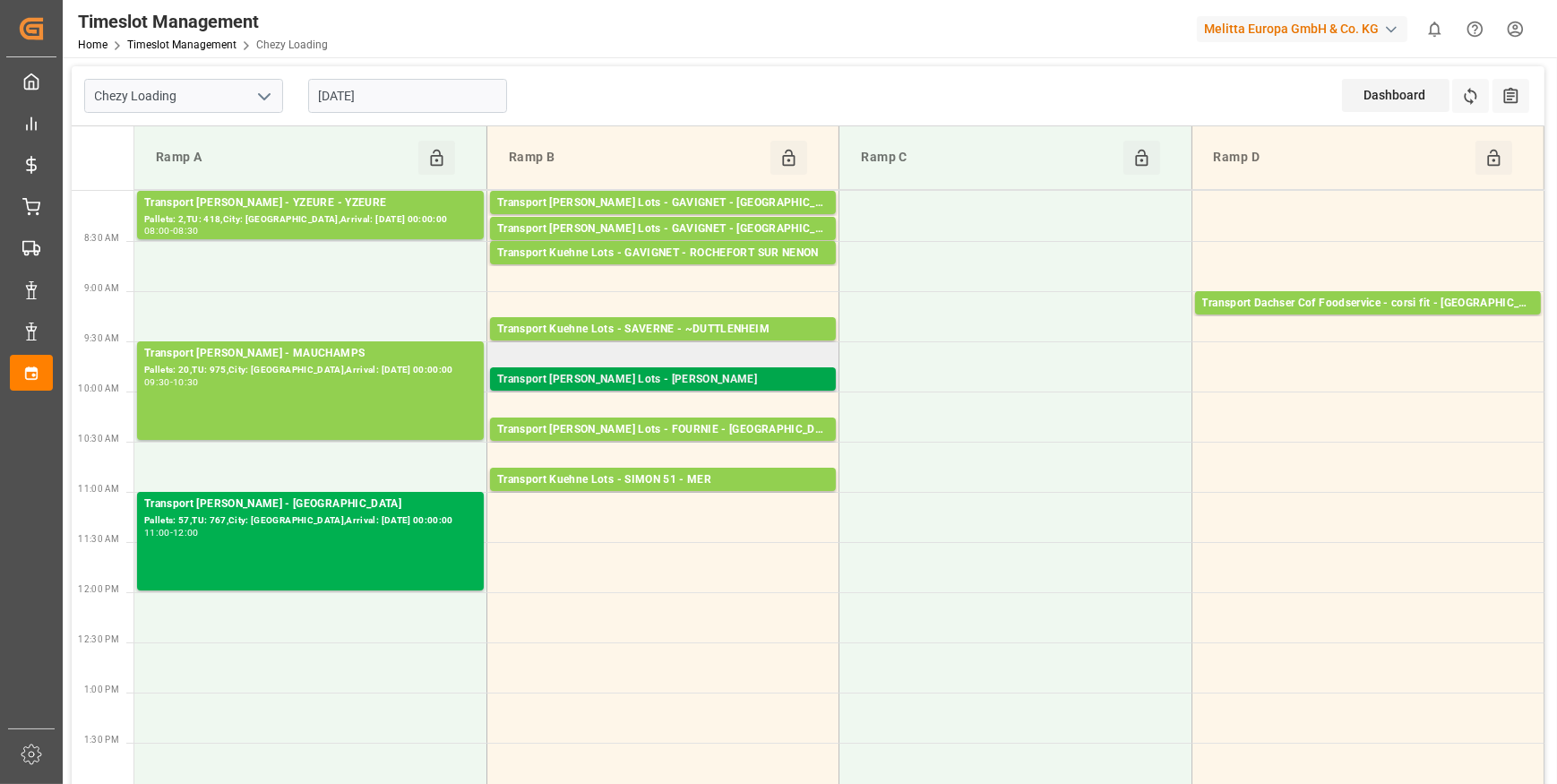
click at [786, 380] on div "Transport Kuehne Lots - ANTOINE - CARQUEFOU" at bounding box center [662, 380] width 332 height 18
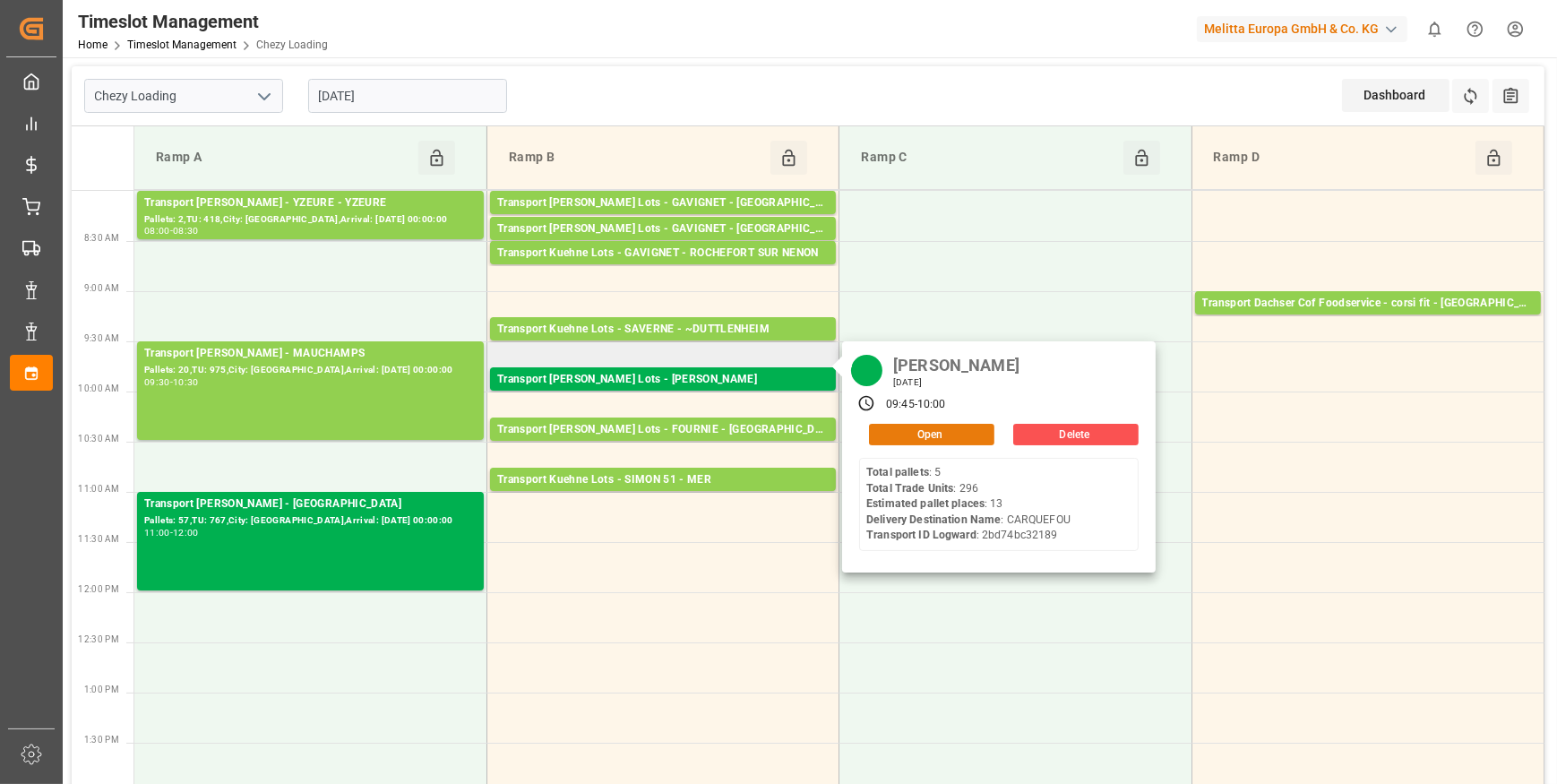
click at [916, 438] on button "Open" at bounding box center [932, 434] width 126 height 22
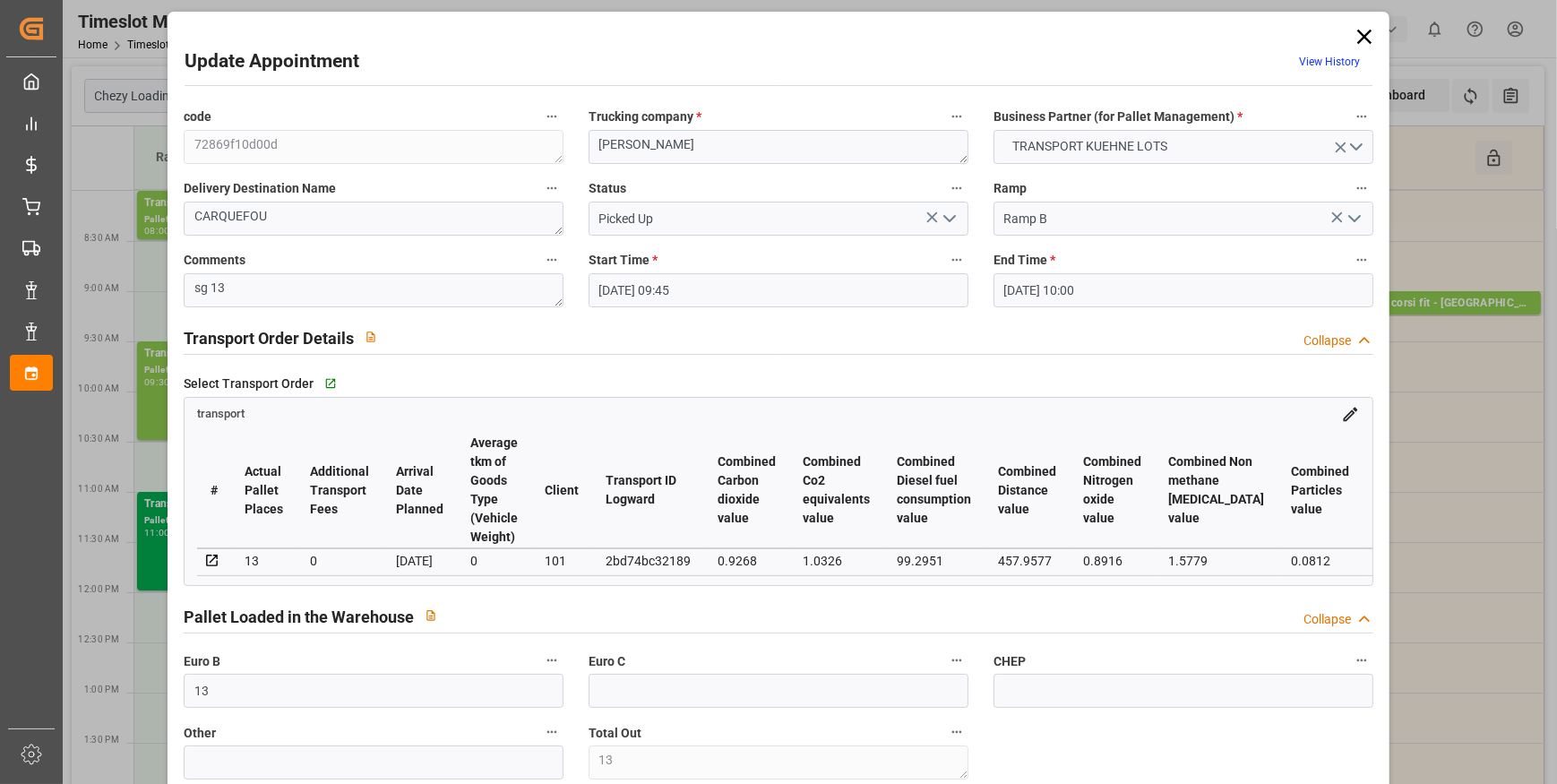
scroll to position [0, 0]
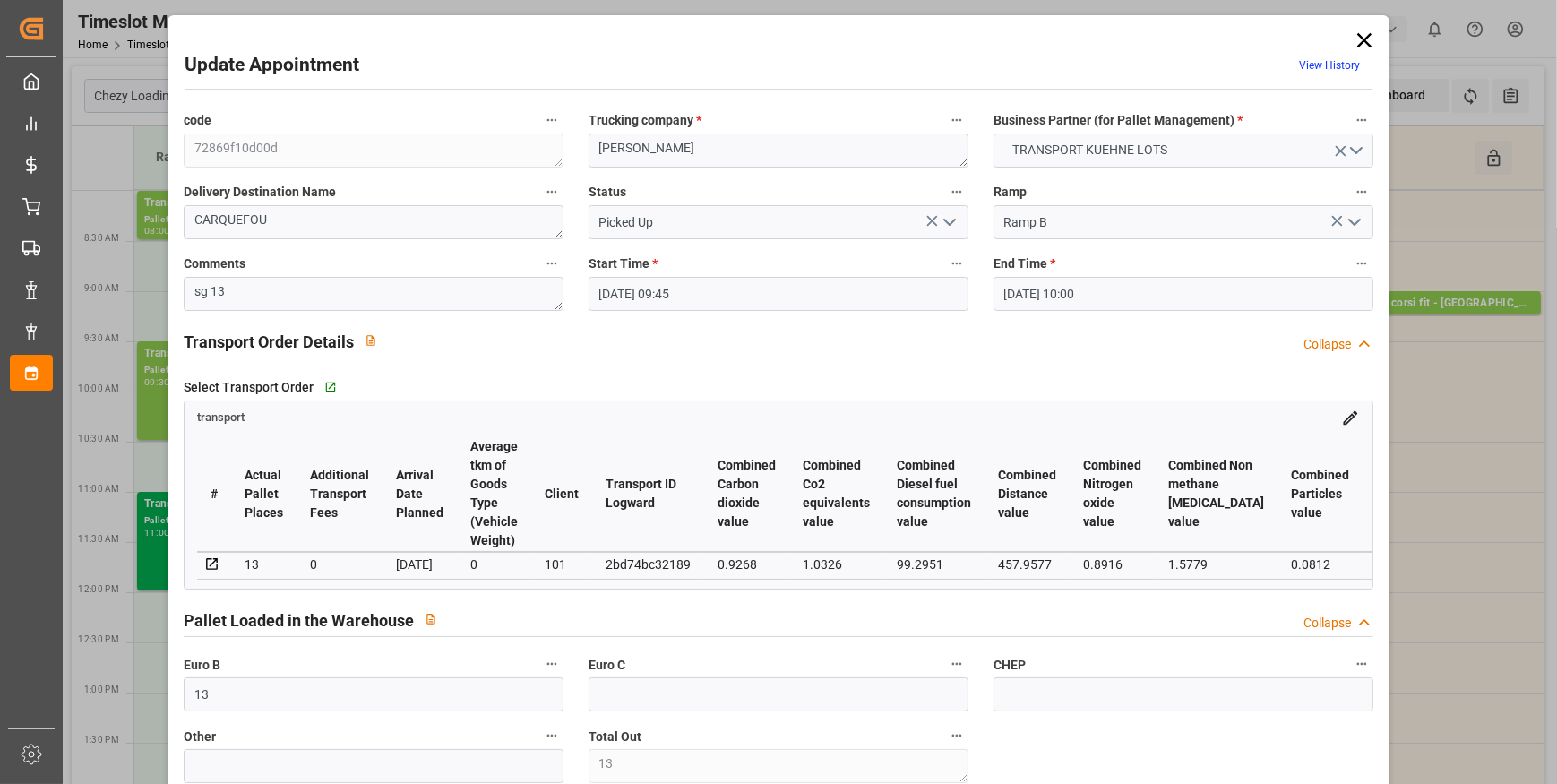
click at [1365, 36] on icon at bounding box center [1365, 41] width 14 height 14
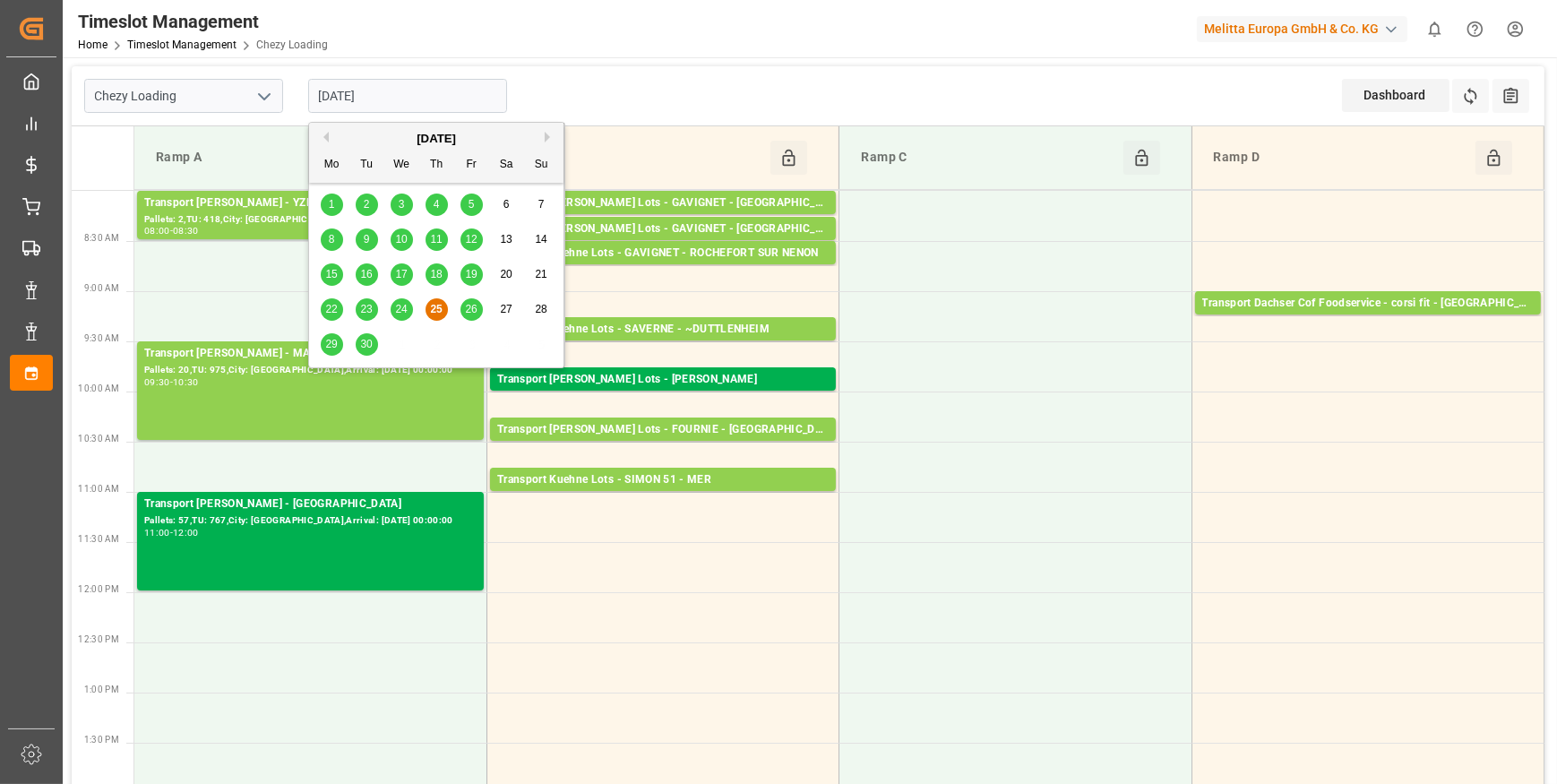
click at [415, 98] on input "[DATE]" at bounding box center [408, 96] width 199 height 34
click at [466, 313] on span "26" at bounding box center [471, 309] width 12 height 13
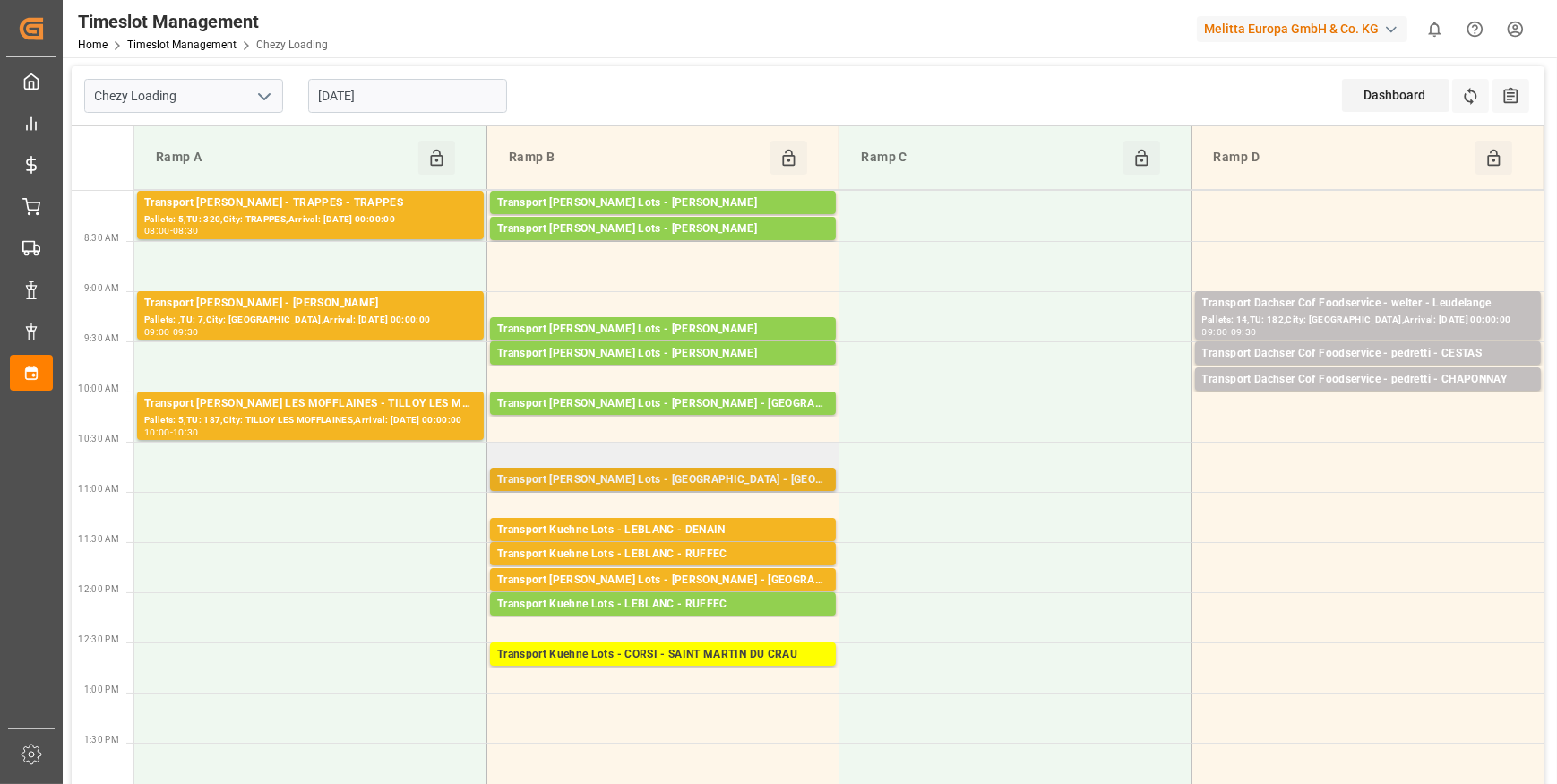
click at [744, 475] on div "Transport Kuehne Lots - FOURNIE - CASTELNAUDARY" at bounding box center [662, 481] width 332 height 18
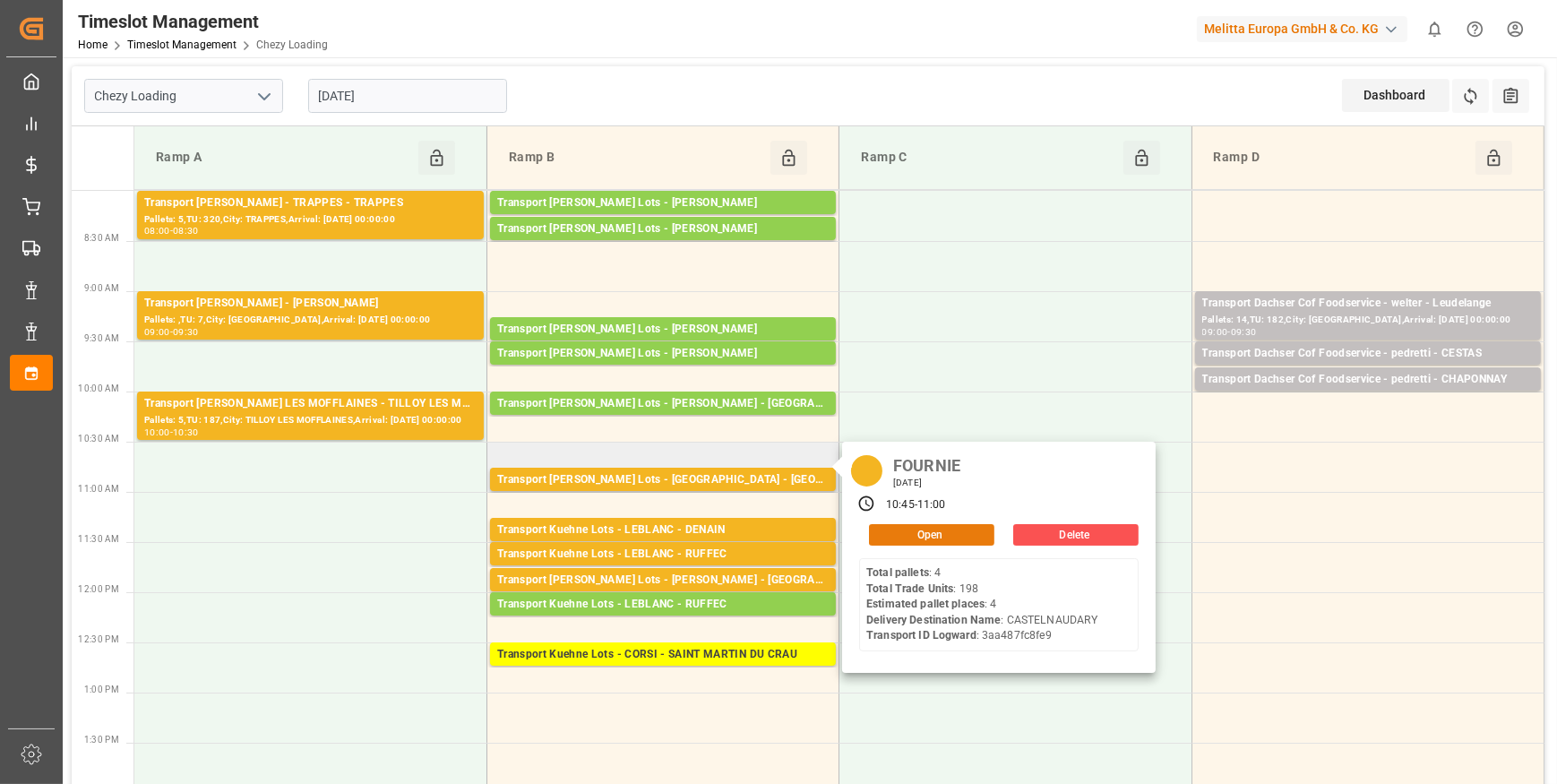
click at [925, 532] on button "Open" at bounding box center [932, 535] width 126 height 22
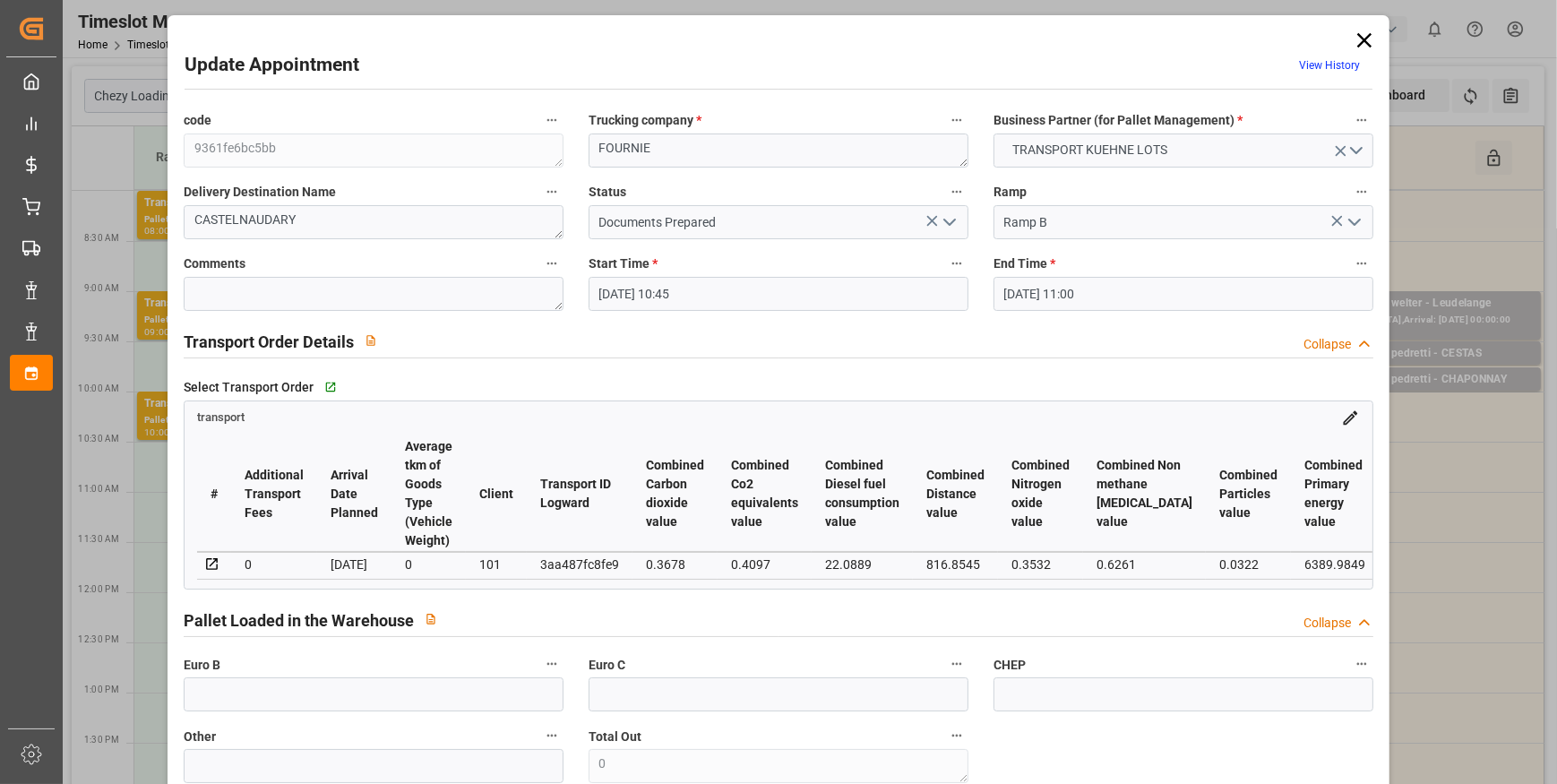
click at [1360, 42] on icon at bounding box center [1365, 41] width 14 height 14
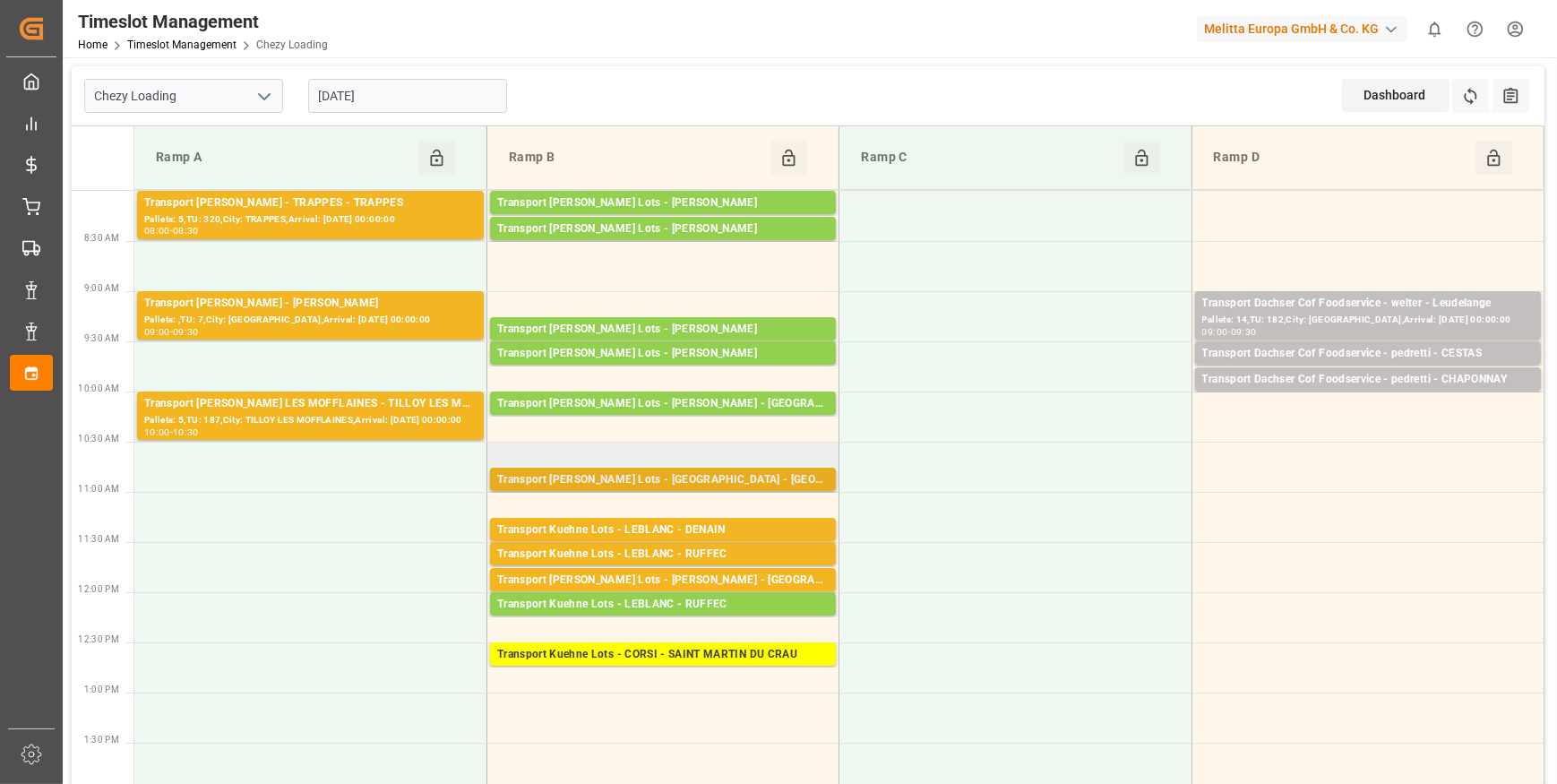
click at [755, 482] on div "Transport Kuehne Lots - FOURNIE - CASTELNAUDARY" at bounding box center [662, 481] width 332 height 18
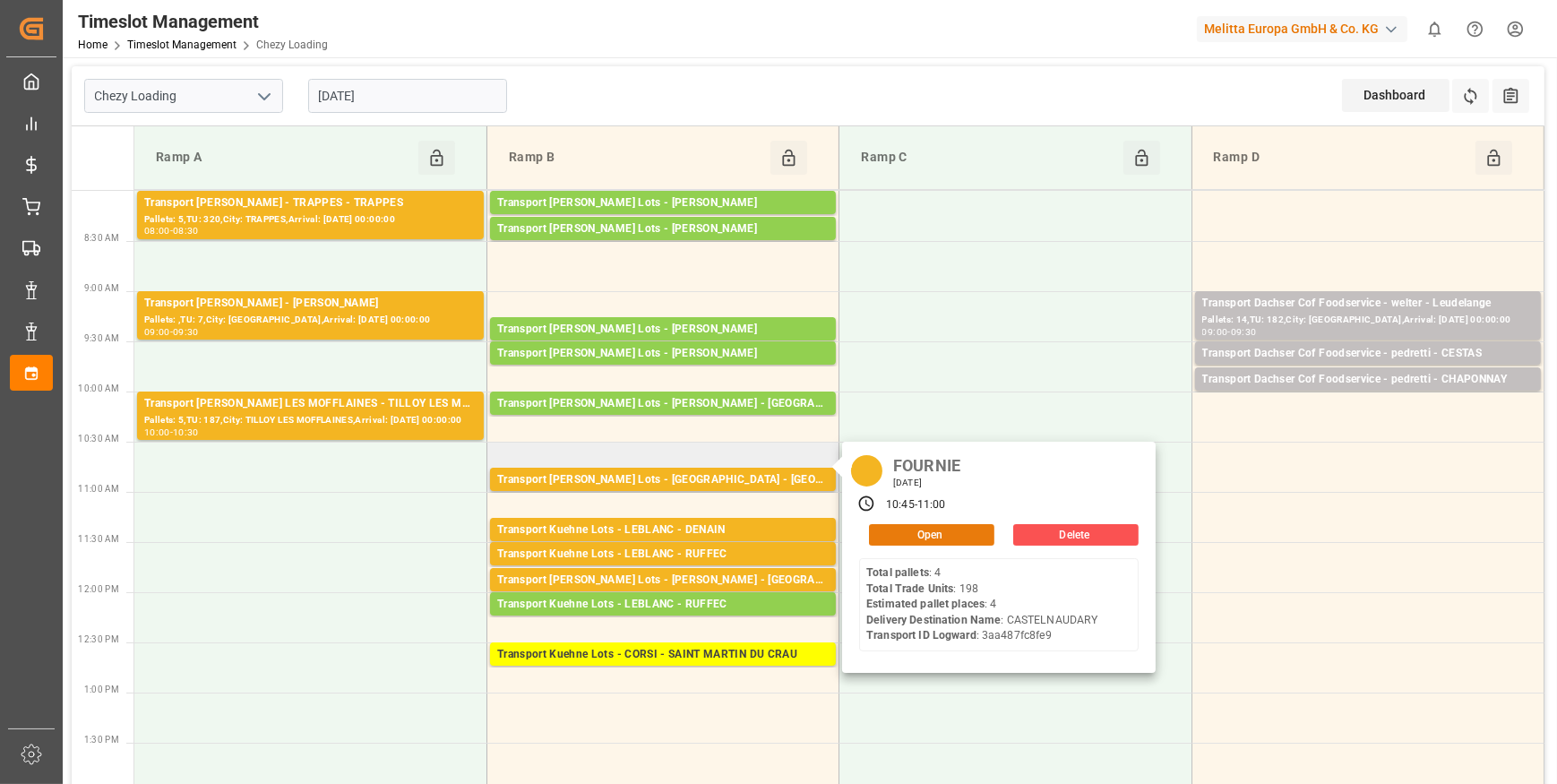
click at [944, 526] on button "Open" at bounding box center [932, 535] width 126 height 22
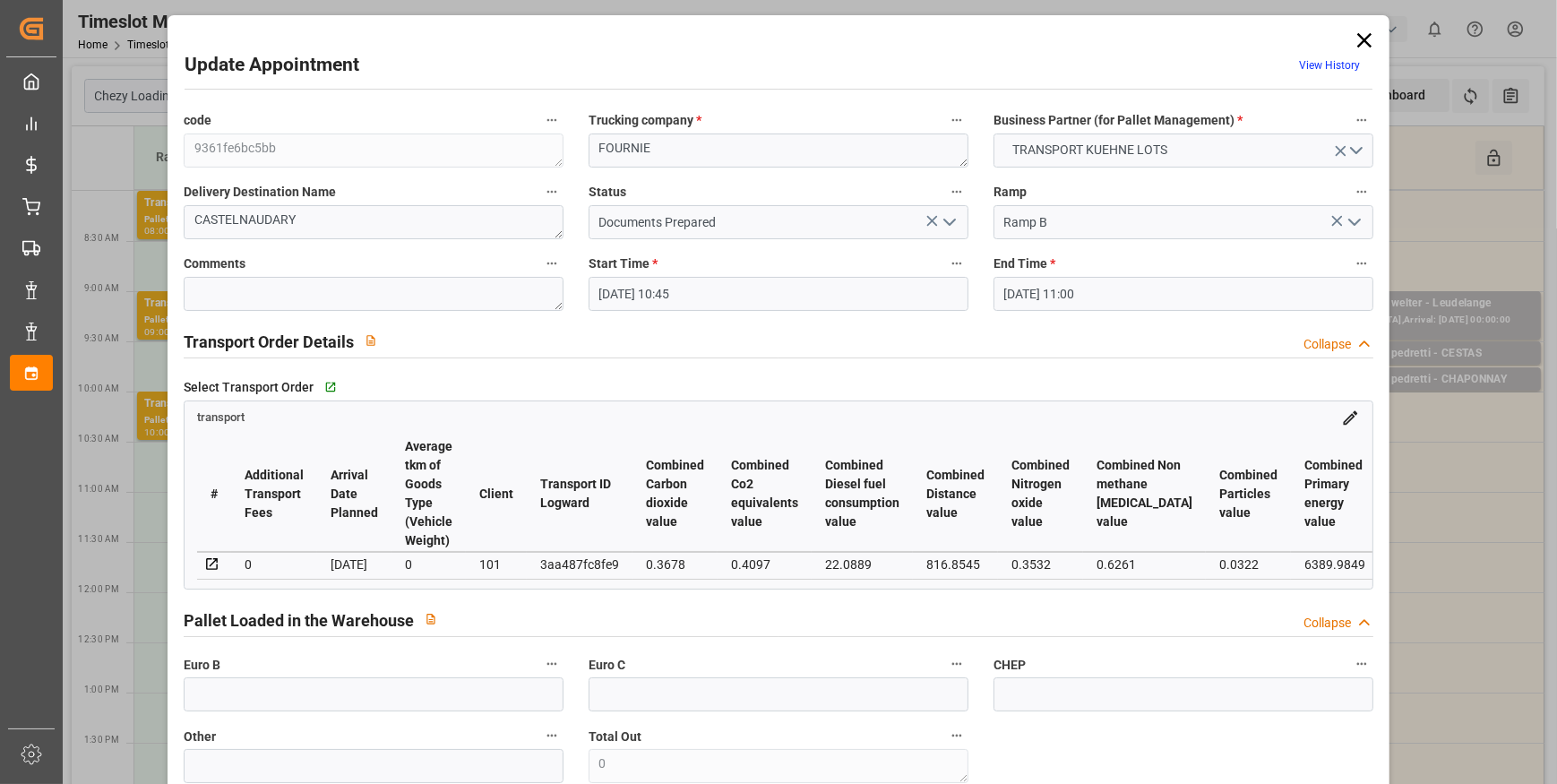
click at [952, 221] on icon "open menu" at bounding box center [950, 222] width 22 height 22
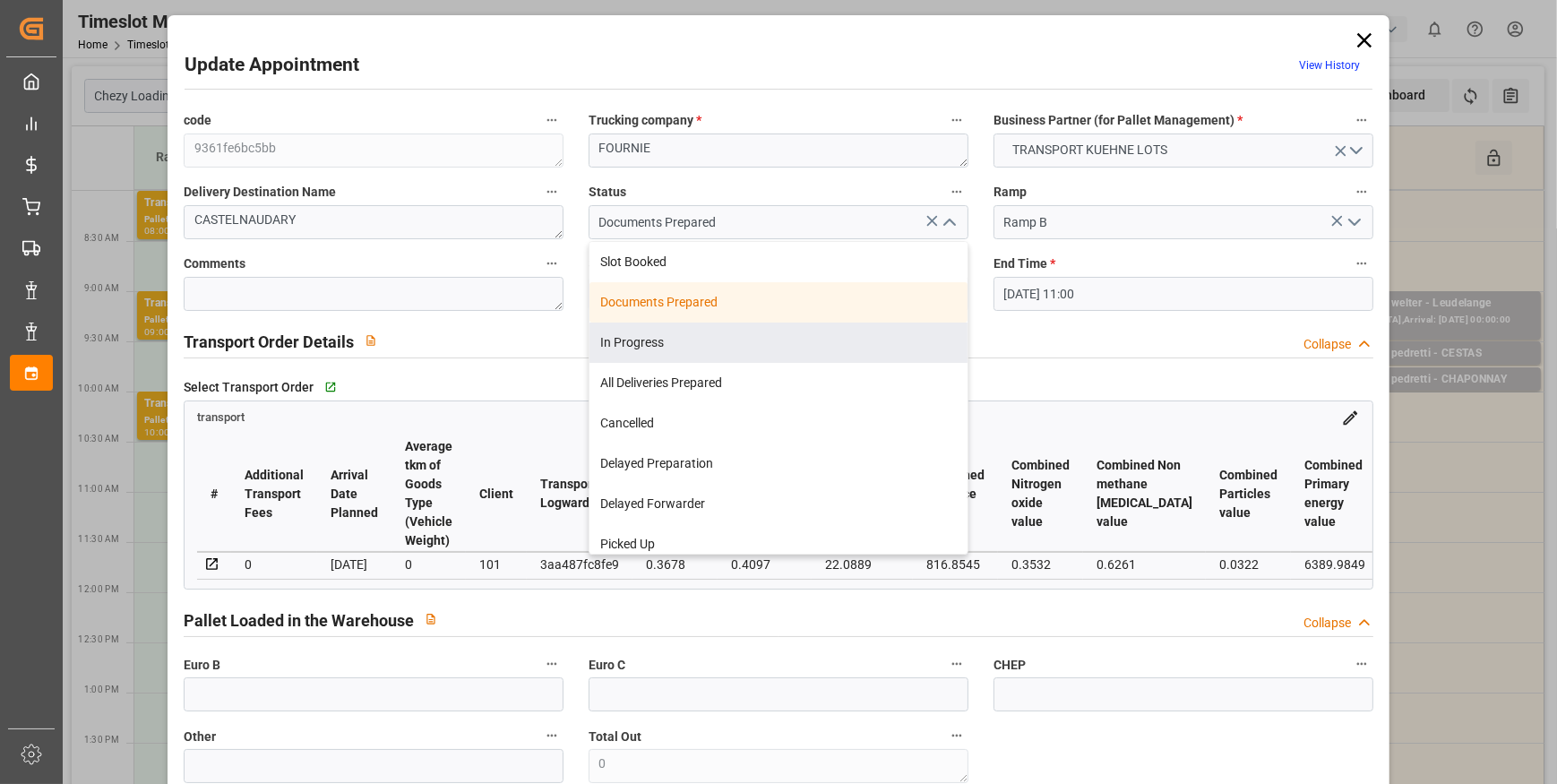
click at [641, 345] on div "In Progress" at bounding box center [778, 342] width 378 height 41
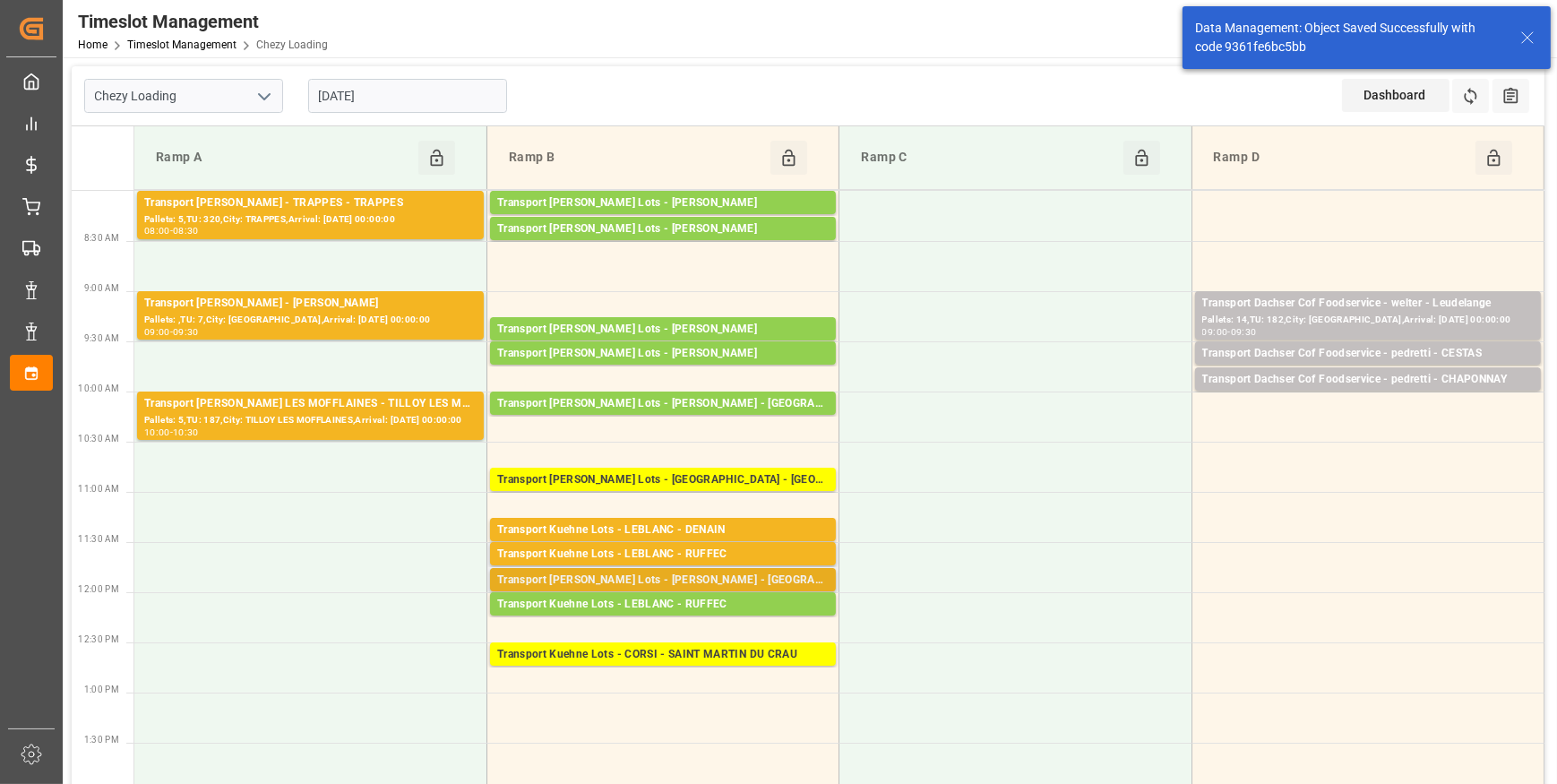
click at [764, 577] on div "Transport Kuehne Lots - LEBLANC - SAINT AVIT" at bounding box center [662, 581] width 332 height 18
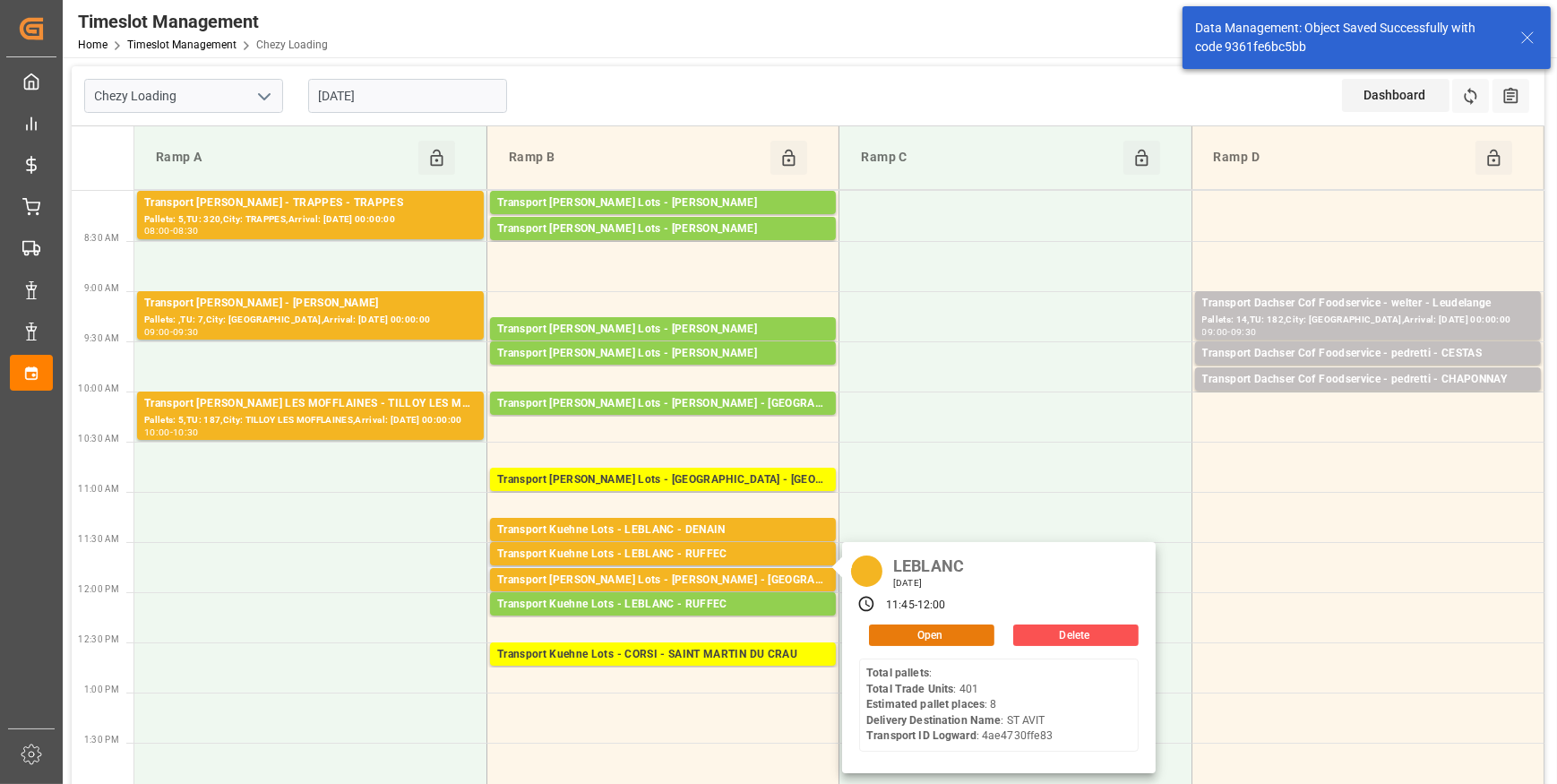
click at [929, 632] on button "Open" at bounding box center [932, 635] width 126 height 22
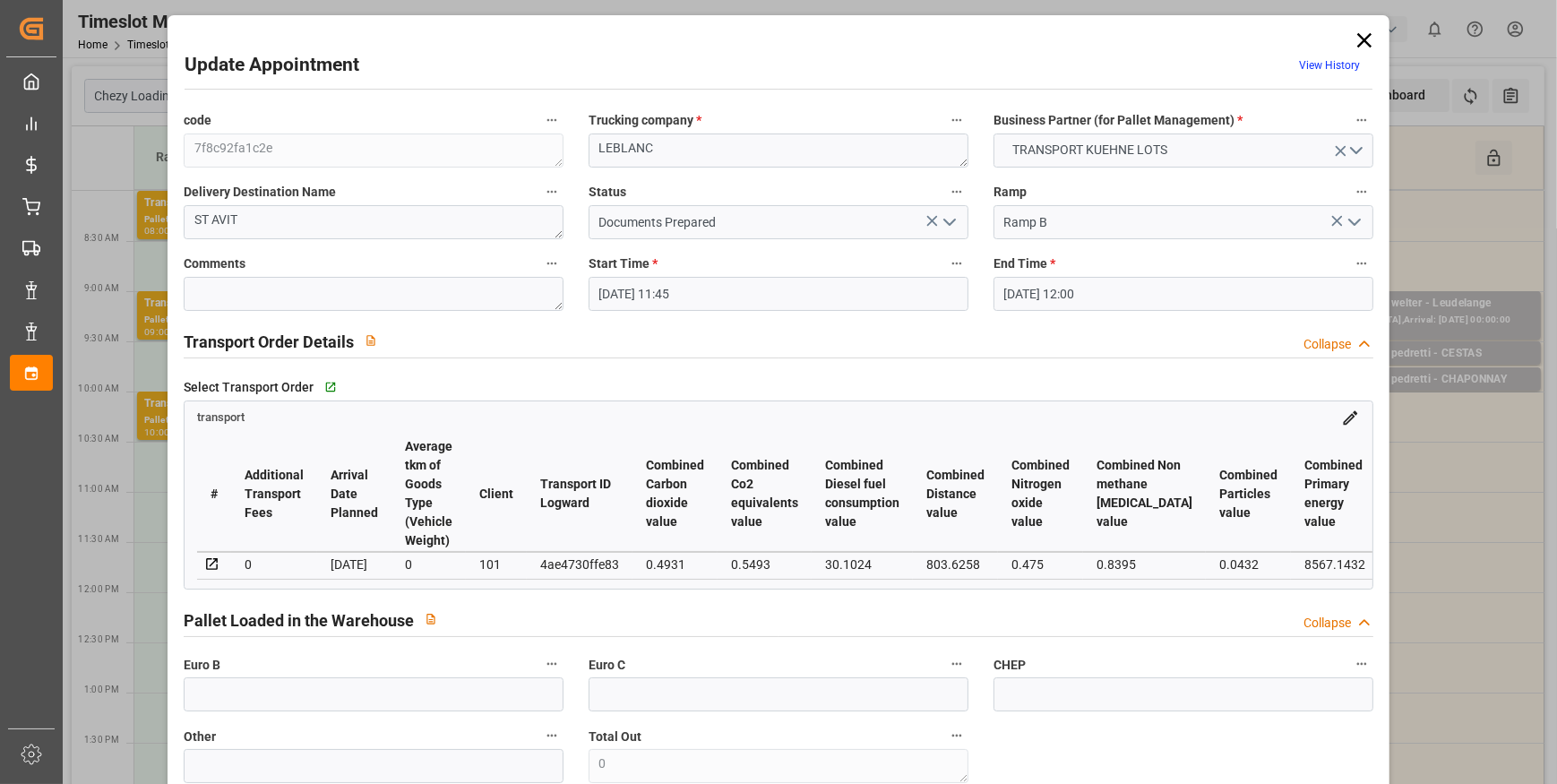
drag, startPoint x: 951, startPoint y: 222, endPoint x: 901, endPoint y: 237, distance: 52.2
click at [950, 222] on icon "open menu" at bounding box center [950, 222] width 22 height 22
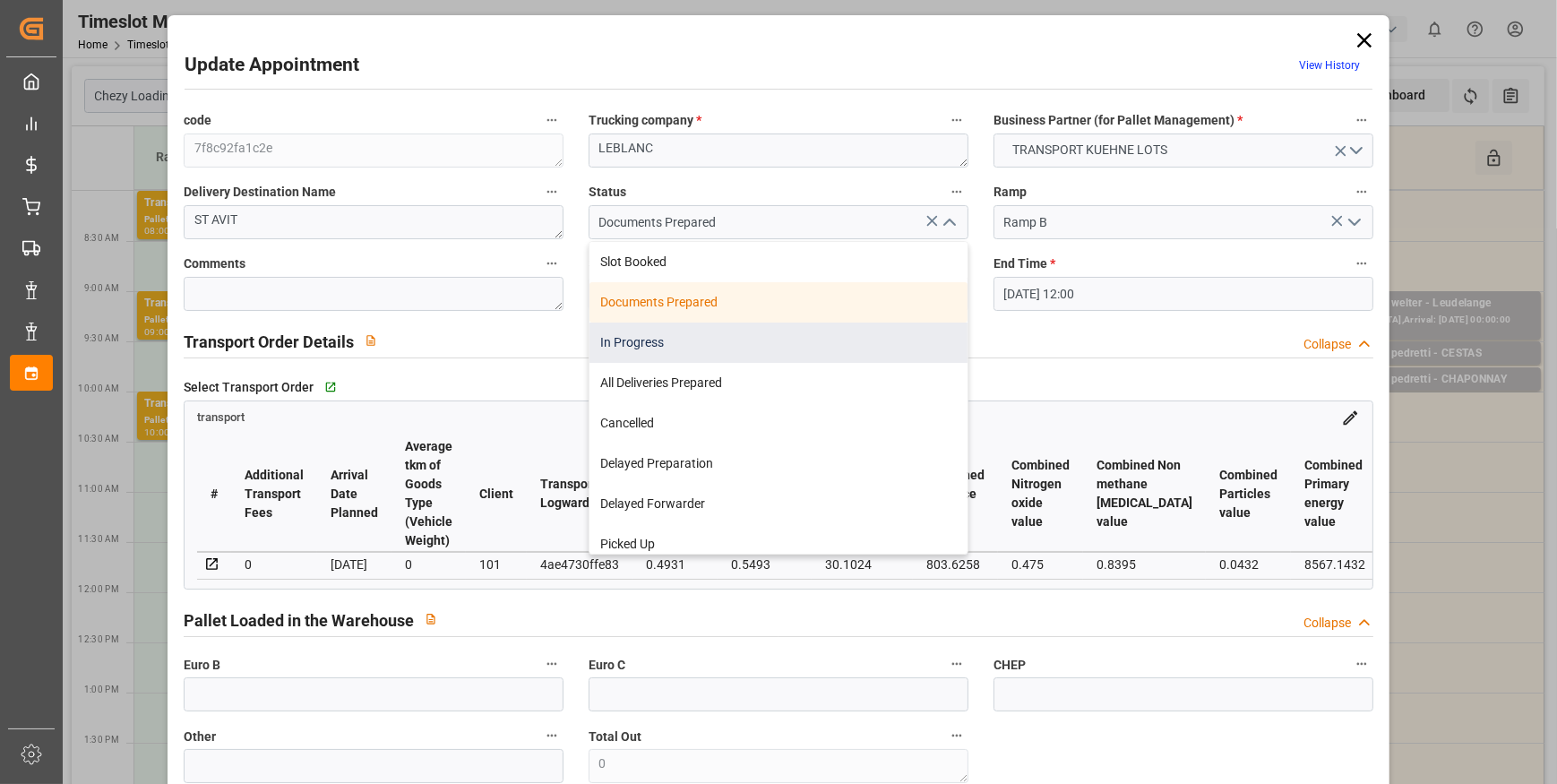
click at [628, 341] on div "In Progress" at bounding box center [778, 342] width 378 height 41
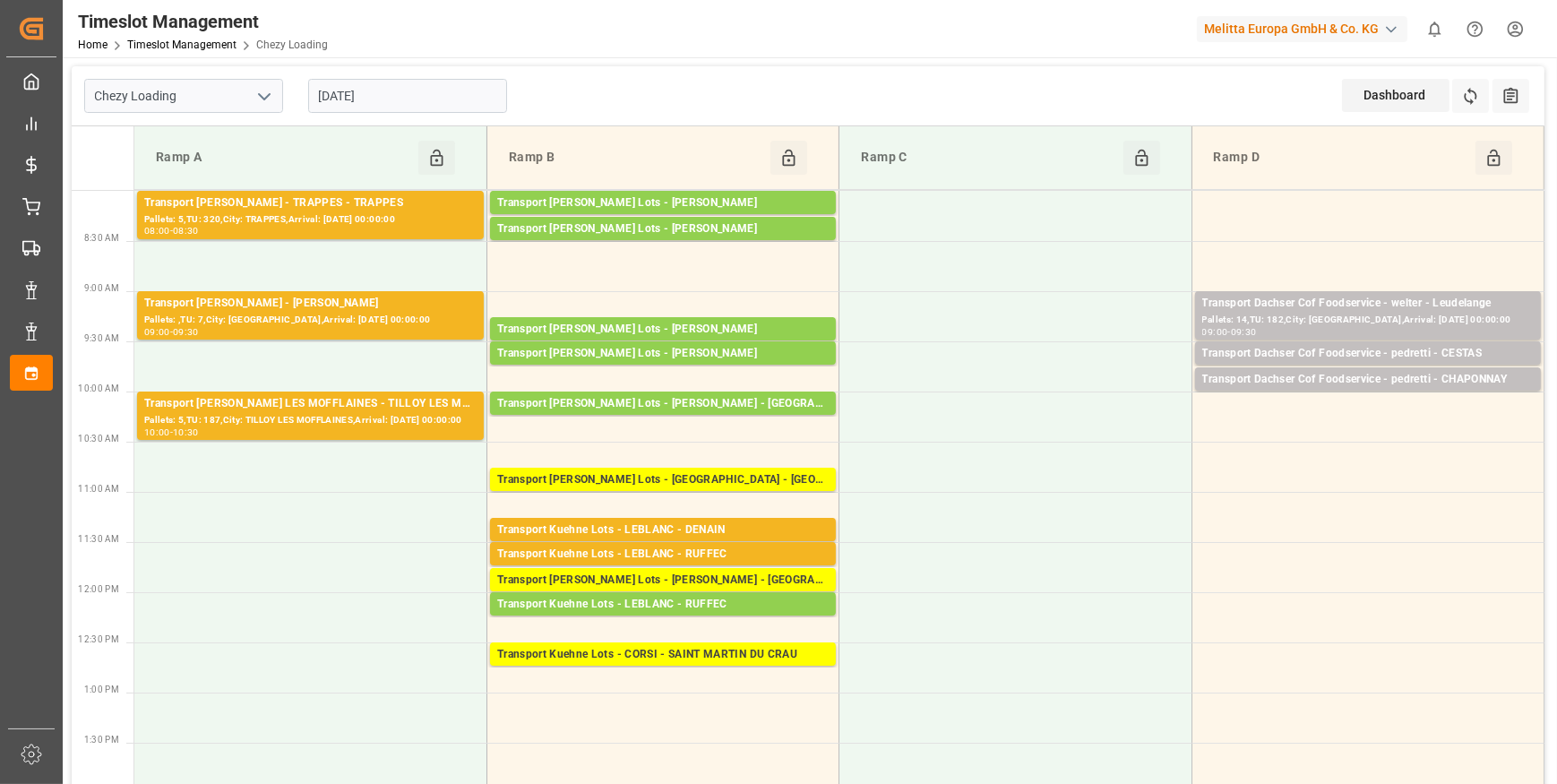
click at [413, 94] on input "[DATE]" at bounding box center [408, 96] width 199 height 34
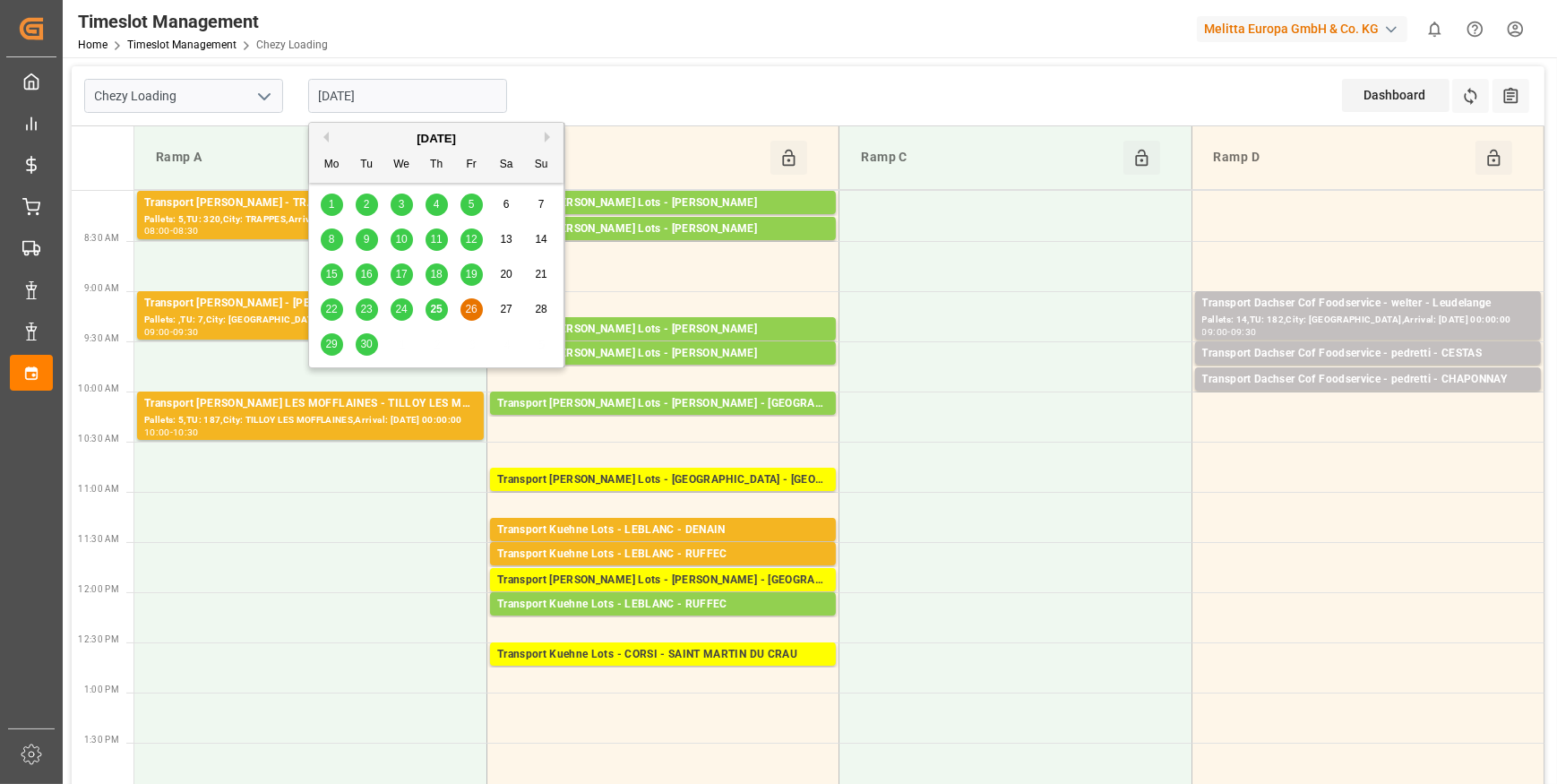
click at [436, 311] on span "25" at bounding box center [436, 309] width 12 height 13
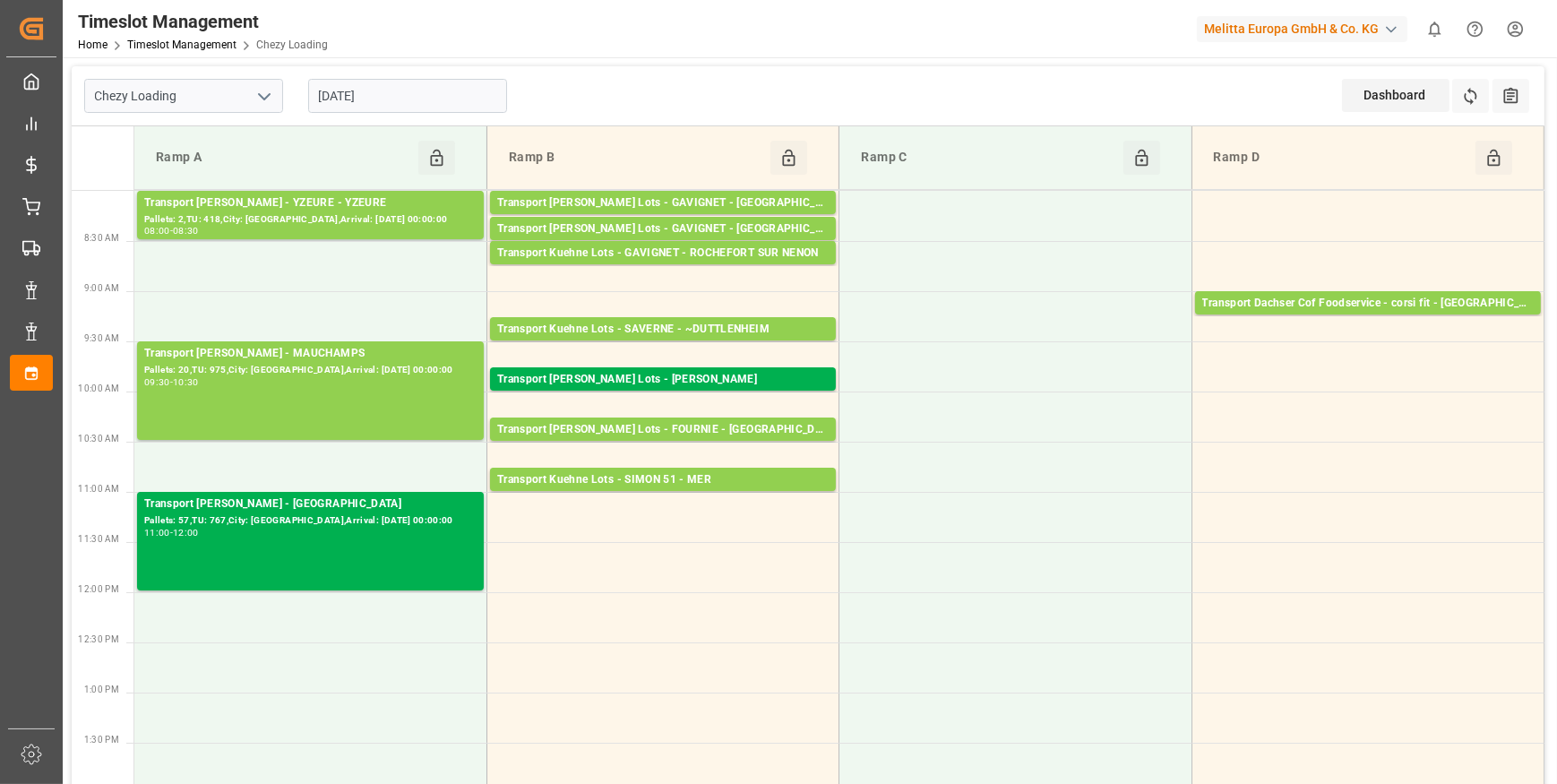
click at [467, 87] on input "[DATE]" at bounding box center [408, 96] width 199 height 34
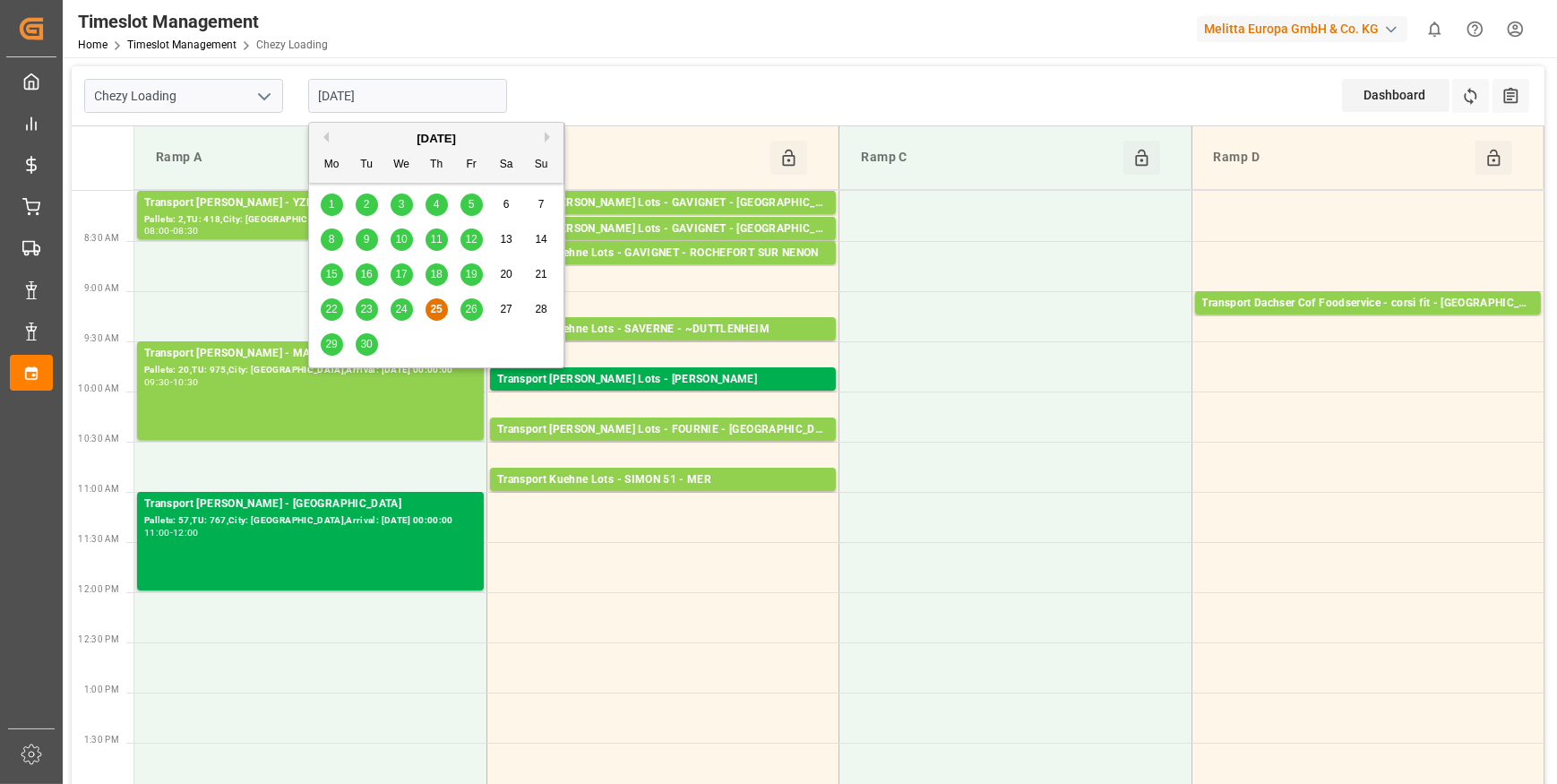
click at [473, 310] on span "26" at bounding box center [471, 309] width 12 height 13
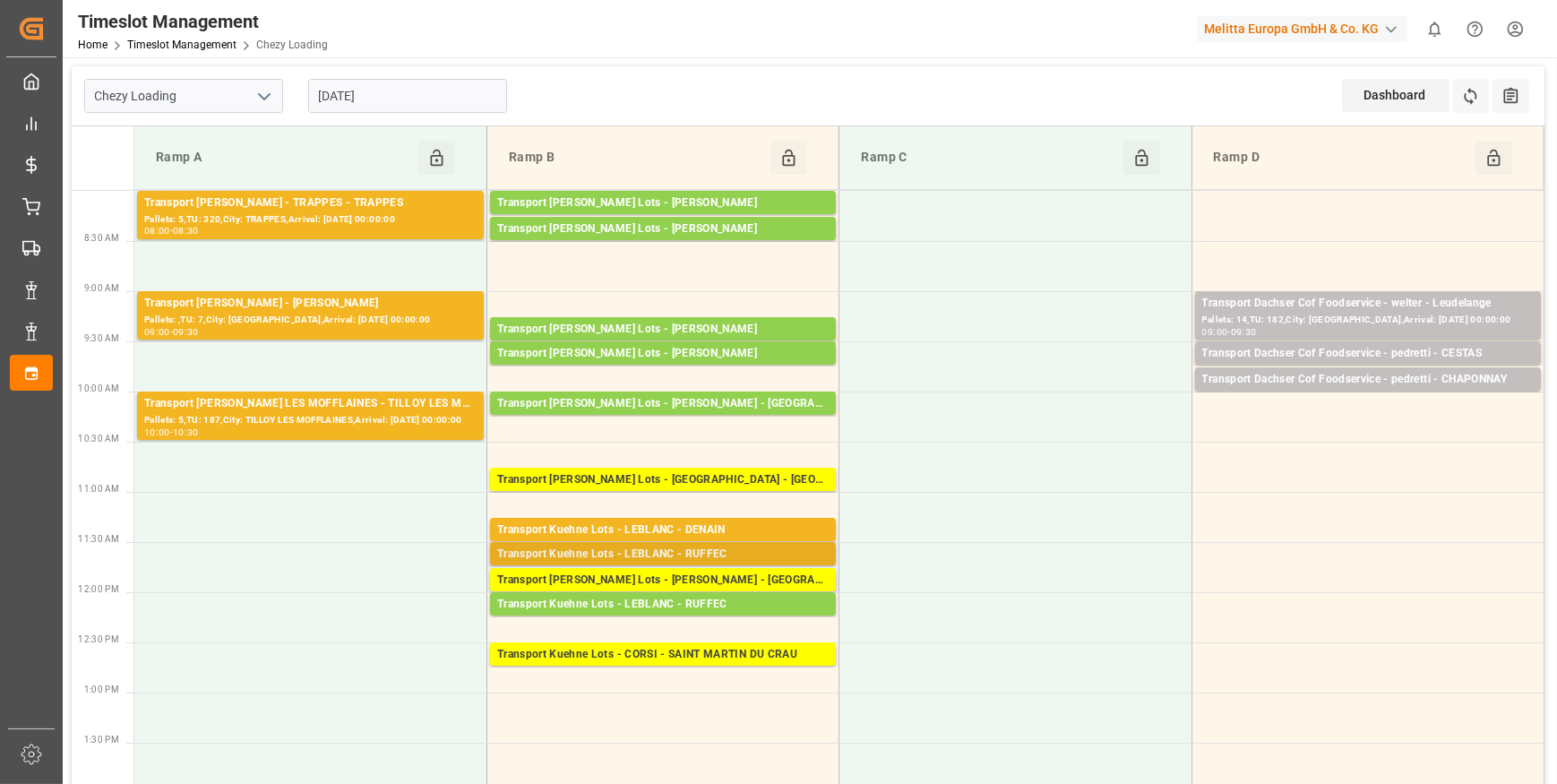
click at [747, 555] on div "Transport Kuehne Lots - LEBLANC - RUFFEC" at bounding box center [662, 555] width 332 height 18
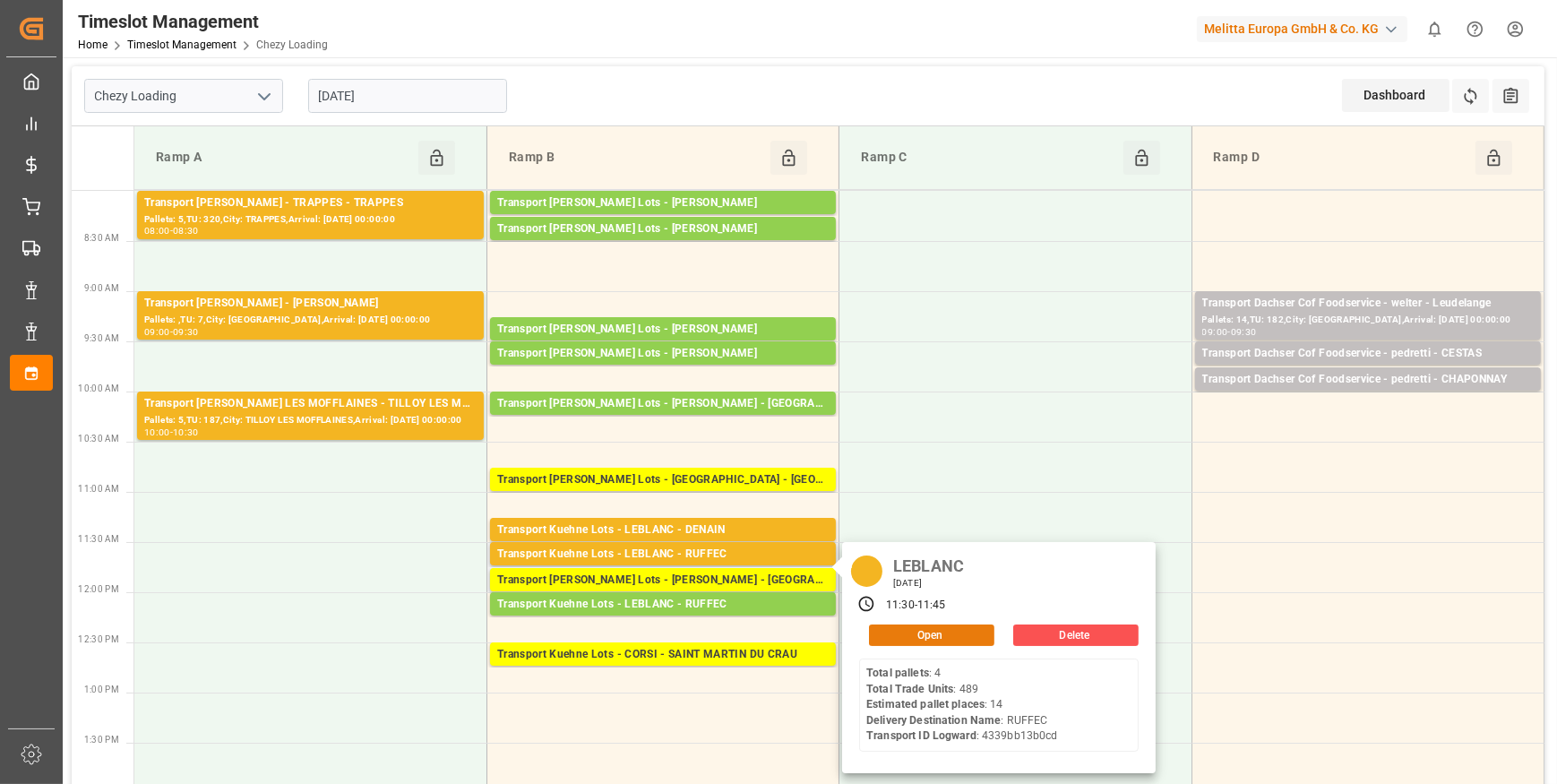
click at [921, 632] on button "Open" at bounding box center [932, 635] width 126 height 22
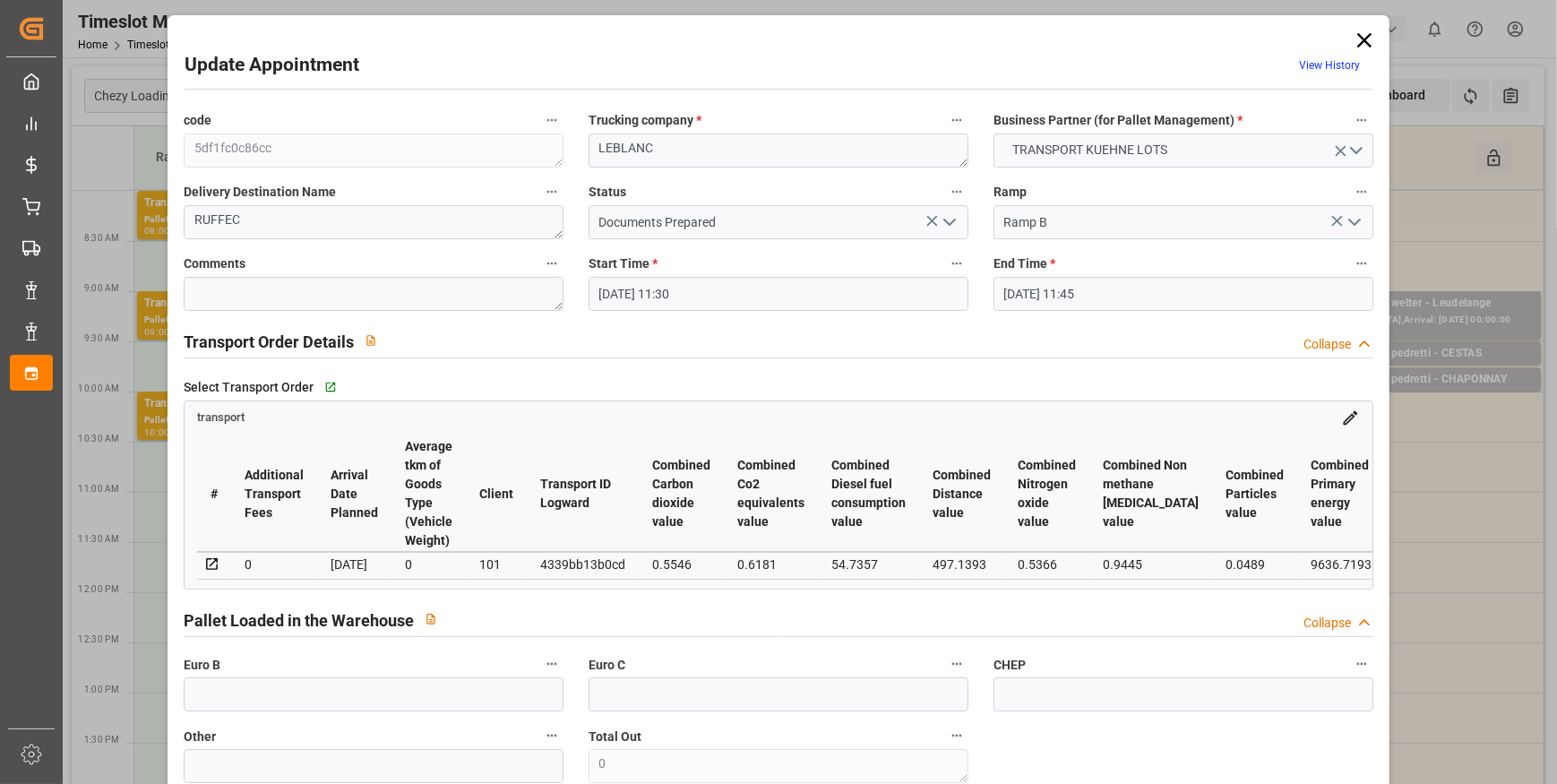
click at [947, 220] on icon "open menu" at bounding box center [950, 222] width 22 height 22
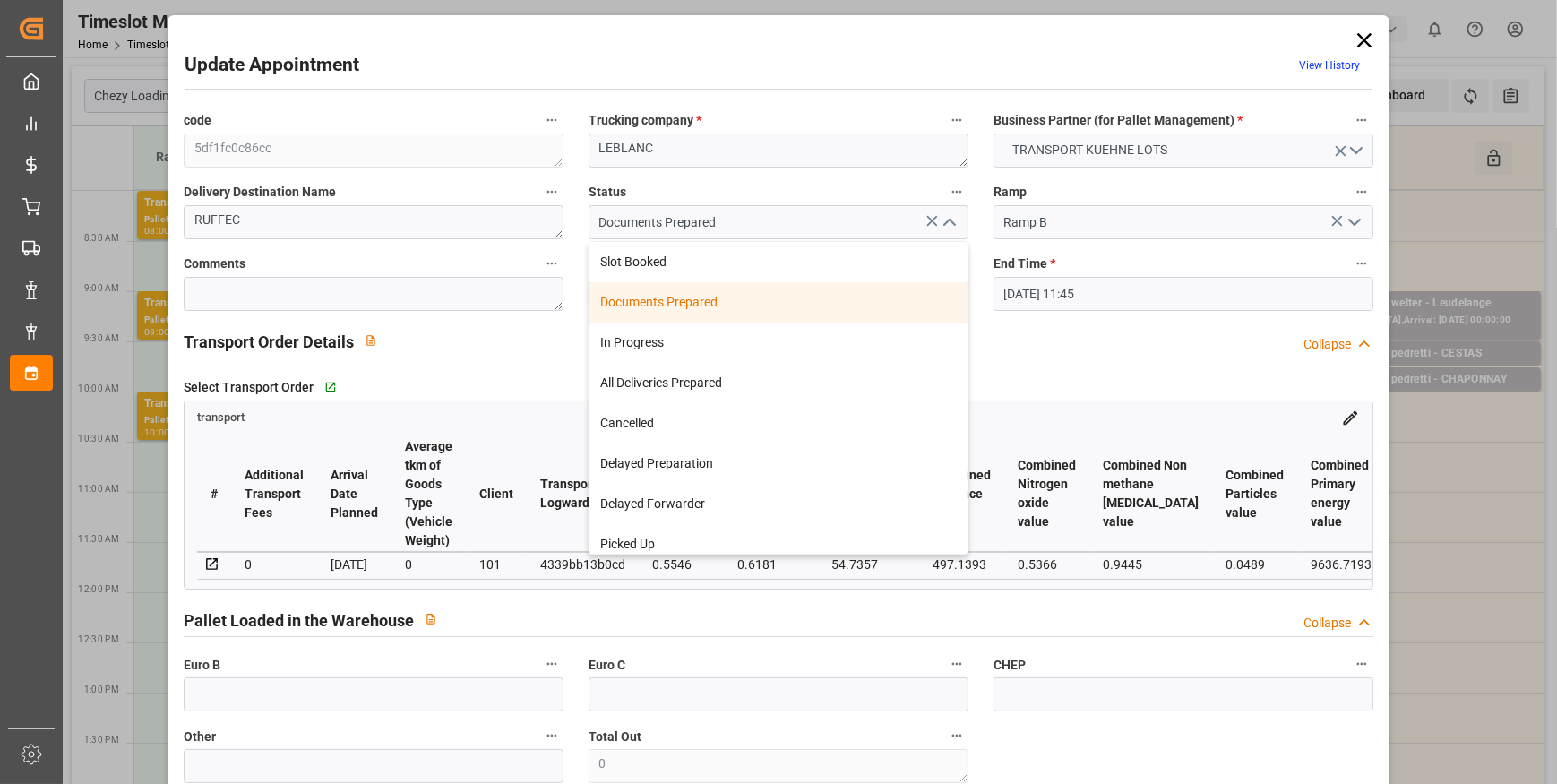
click at [680, 305] on div "Documents Prepared" at bounding box center [778, 302] width 378 height 41
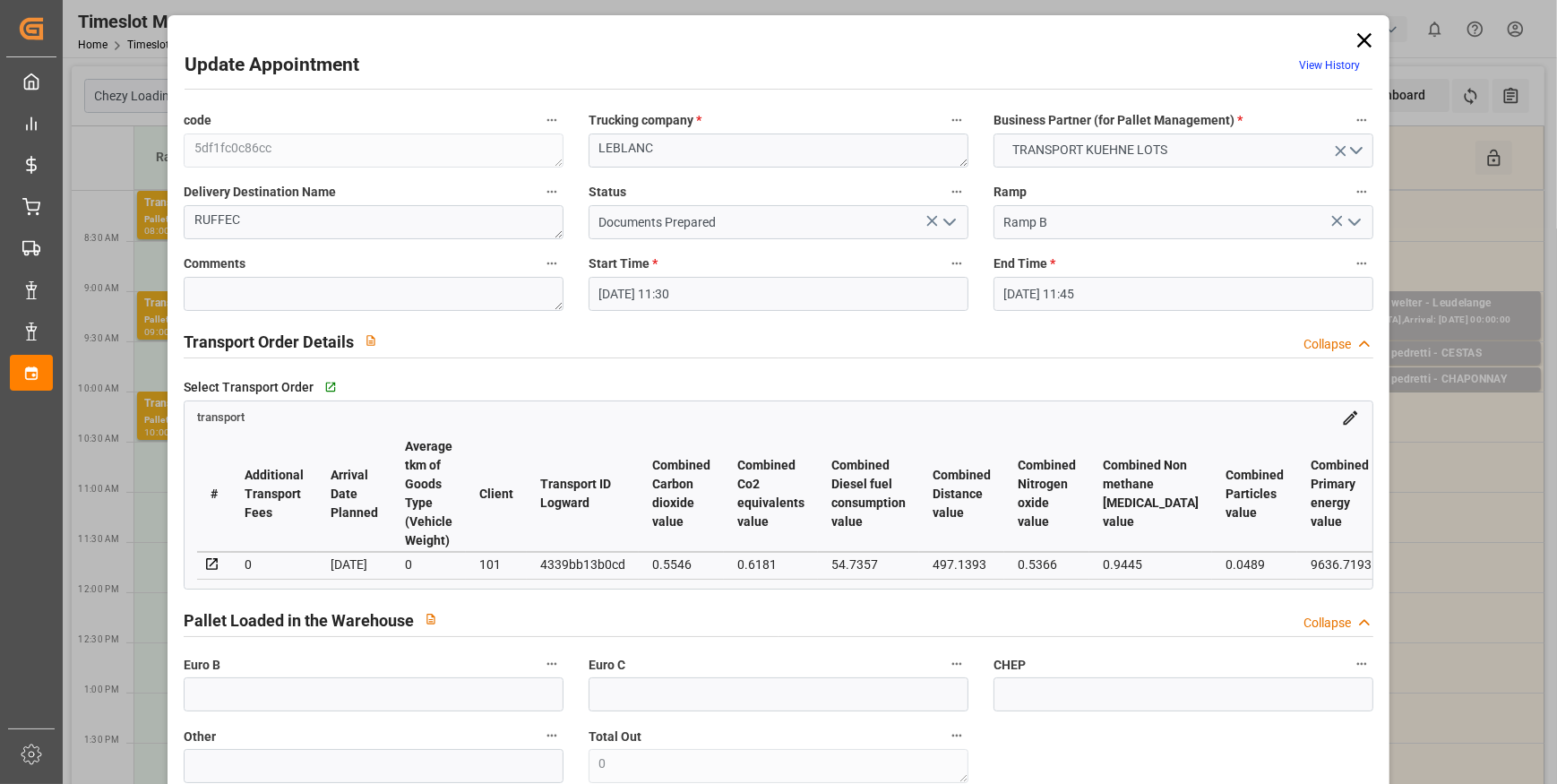
click at [941, 227] on icon "open menu" at bounding box center [950, 222] width 22 height 22
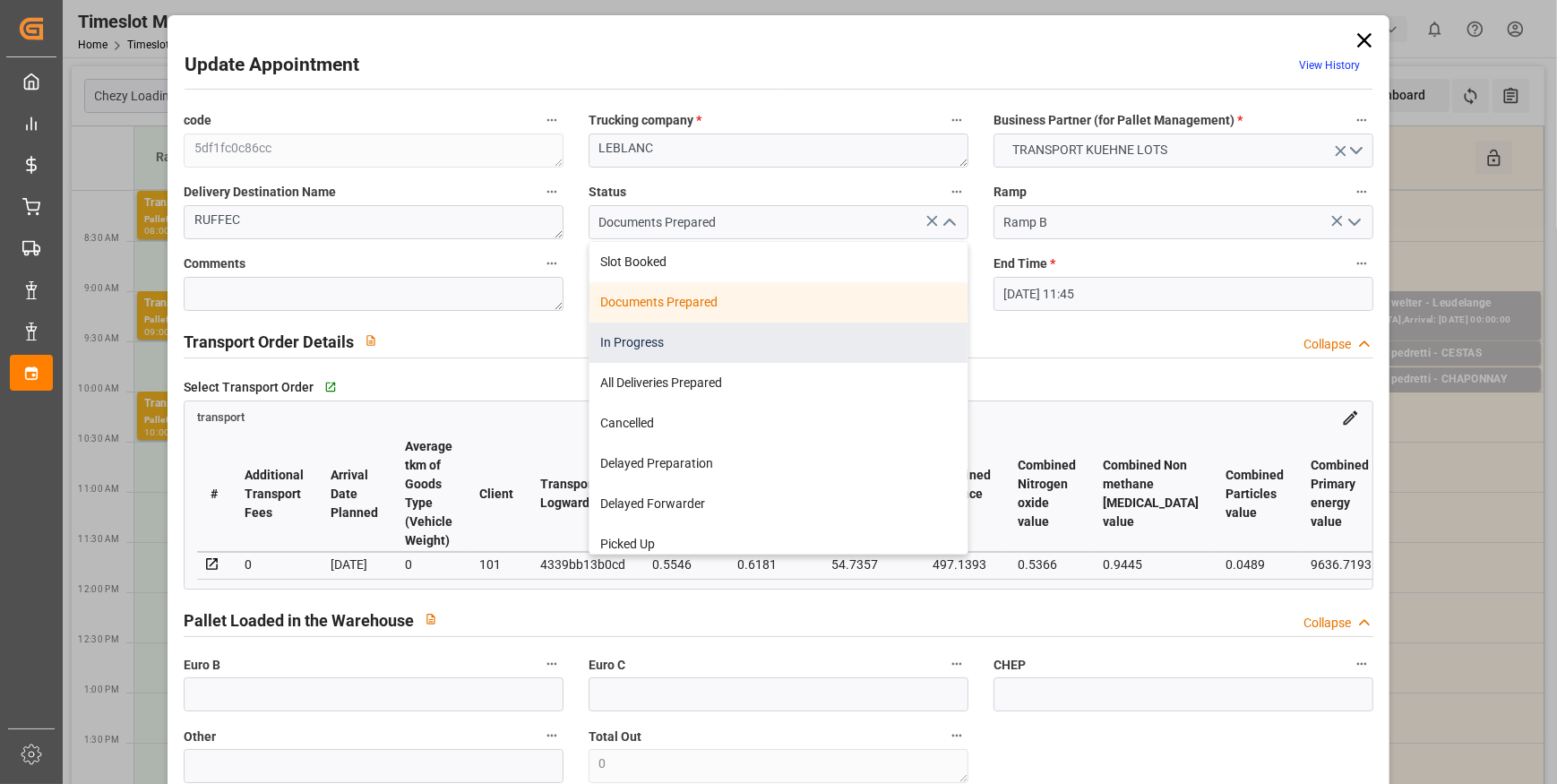
click at [676, 341] on div "In Progress" at bounding box center [778, 342] width 378 height 41
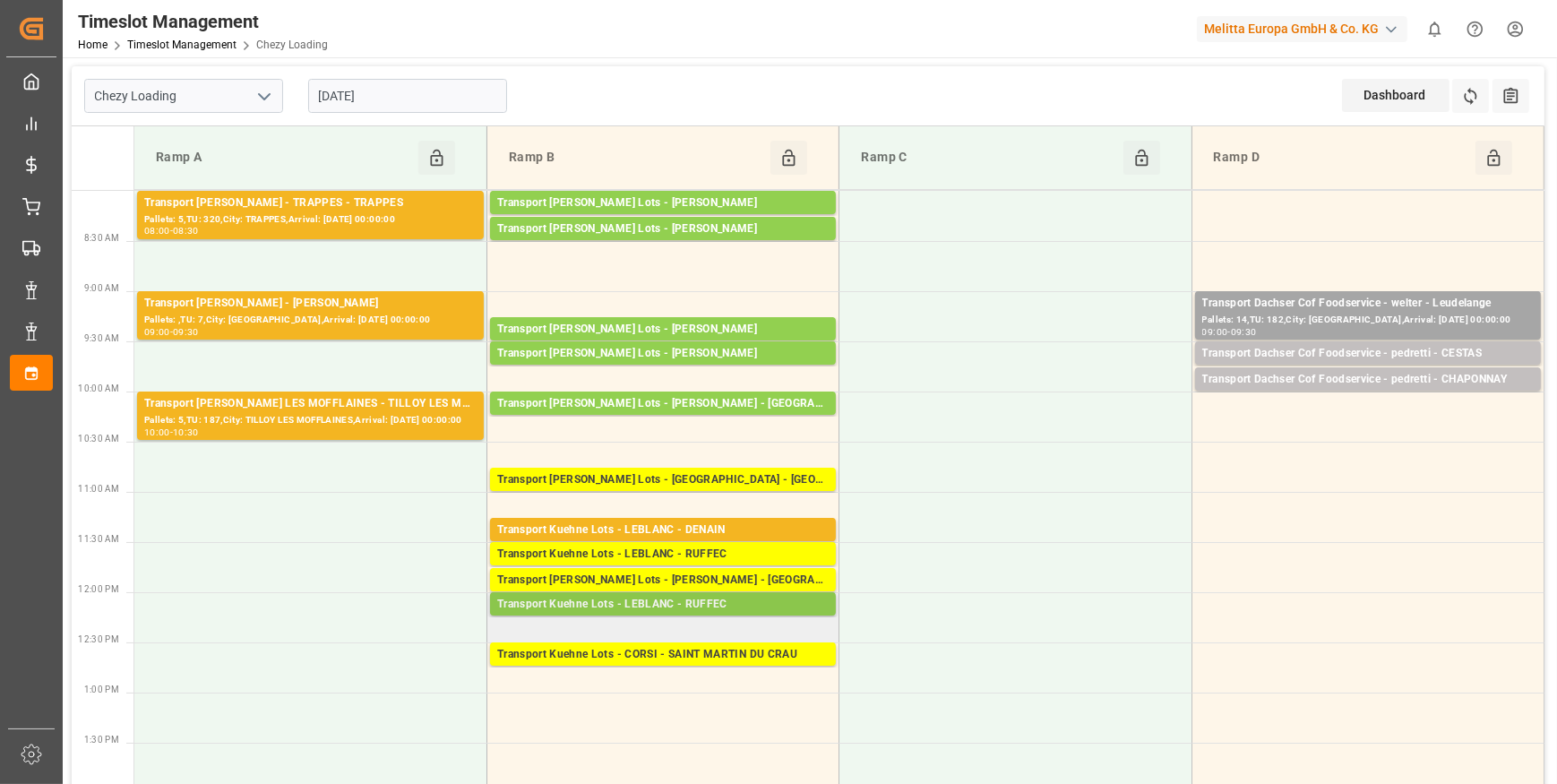
click at [671, 600] on div "Transport Kuehne Lots - LEBLANC - RUFFEC" at bounding box center [662, 604] width 332 height 18
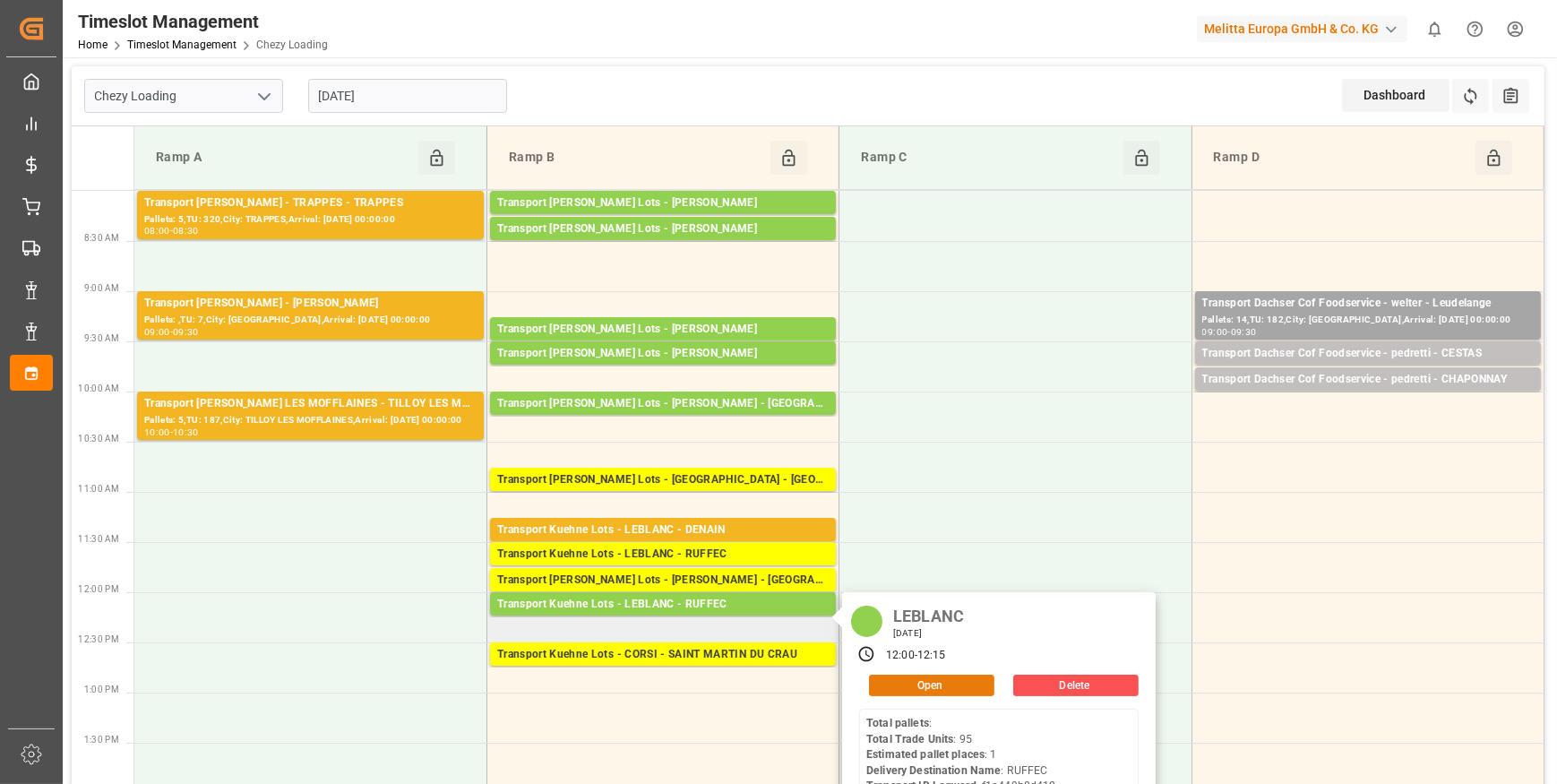
click at [887, 676] on button "Open" at bounding box center [932, 686] width 126 height 22
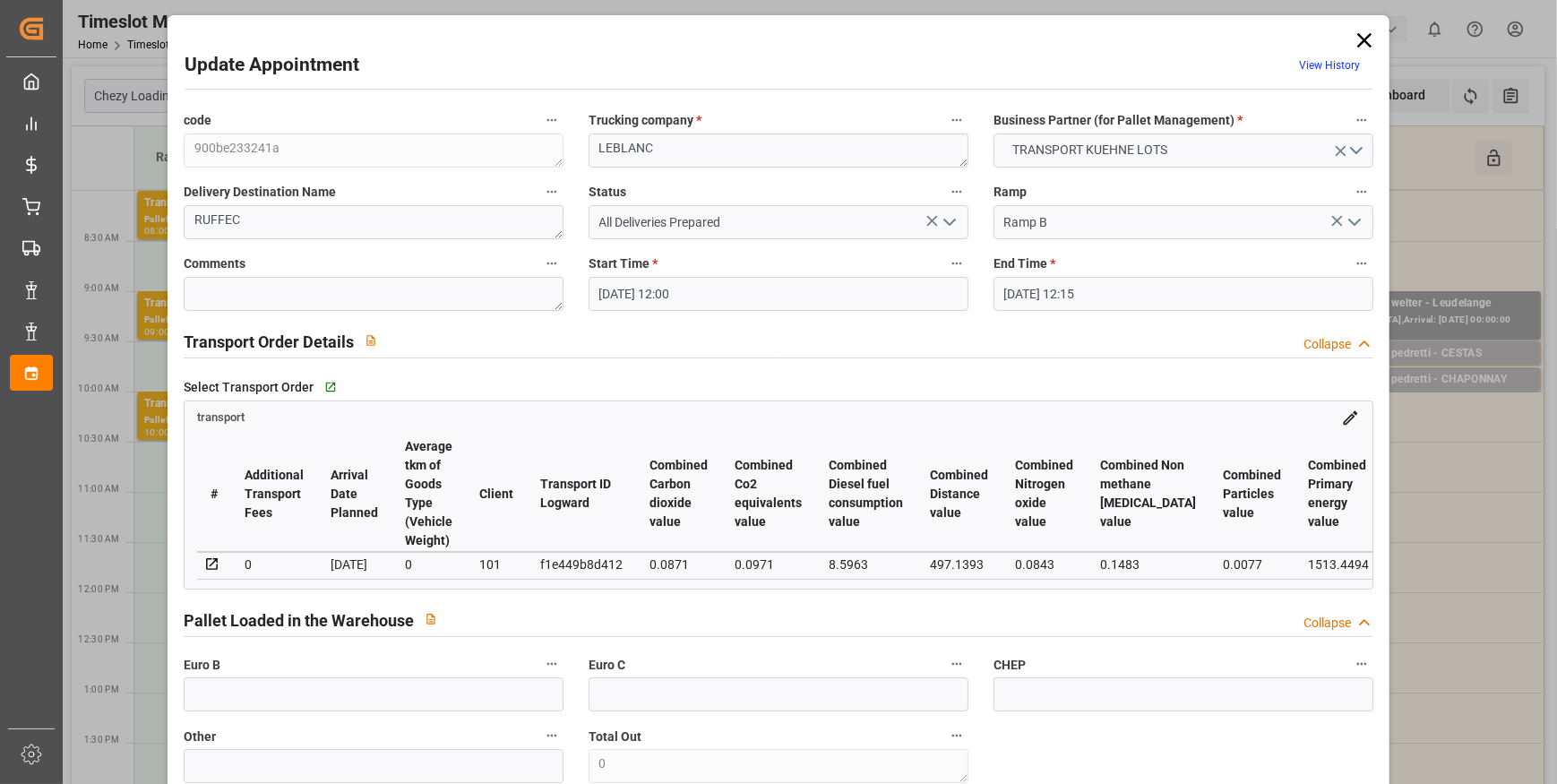
click at [1362, 30] on icon at bounding box center [1365, 41] width 25 height 25
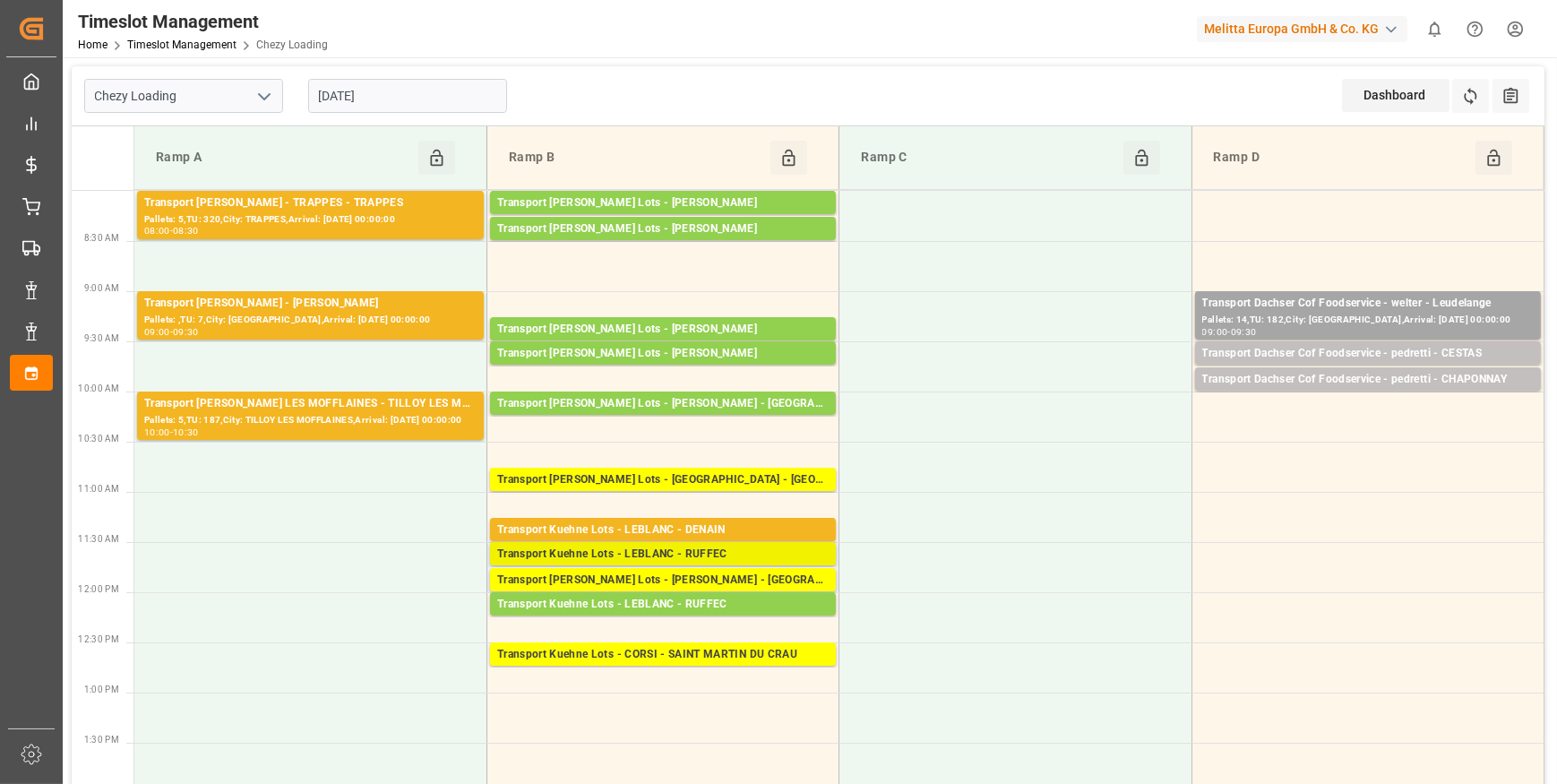
click at [746, 552] on div "Transport Kuehne Lots - LEBLANC - RUFFEC" at bounding box center [662, 555] width 332 height 18
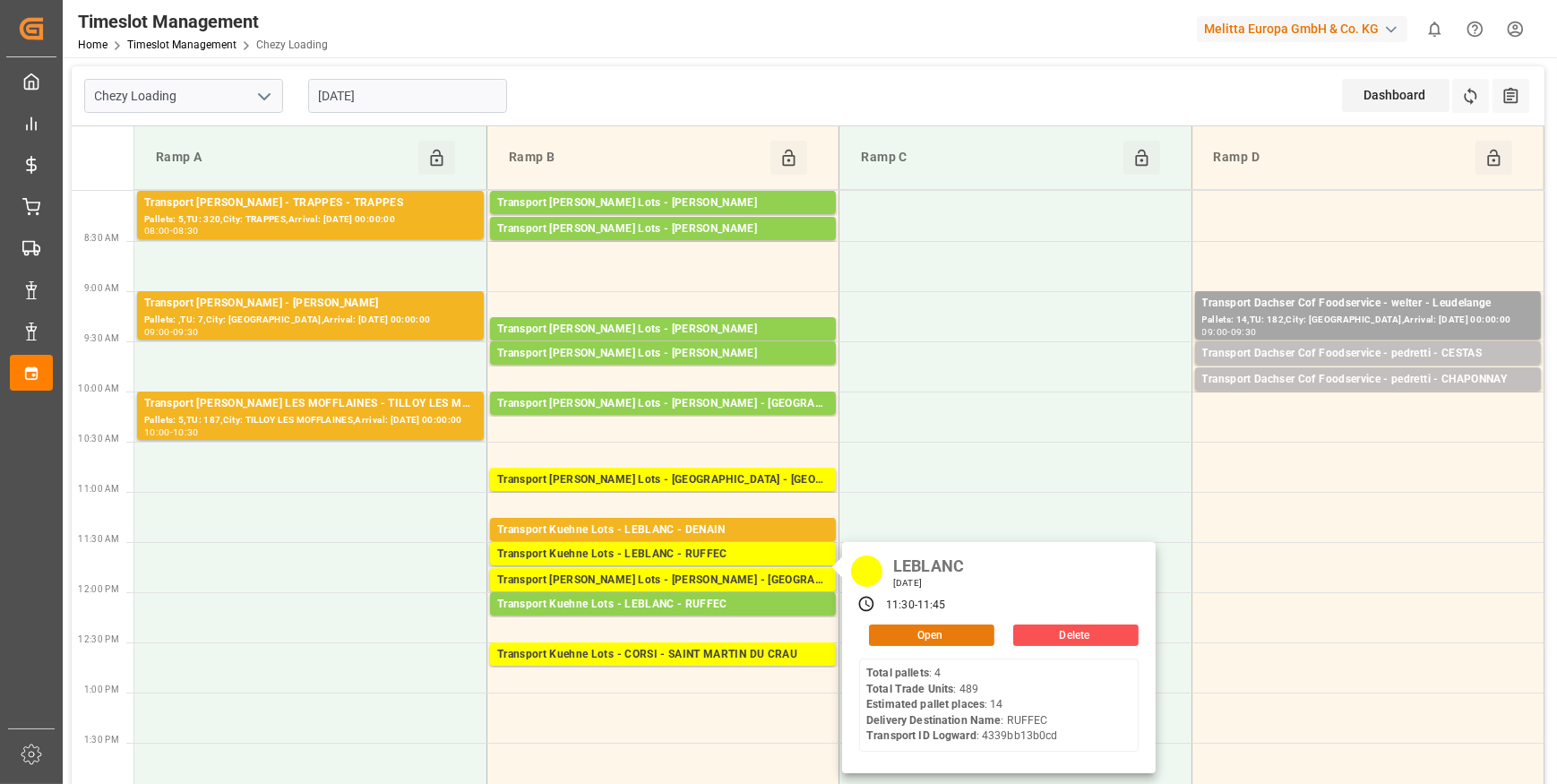
click at [941, 636] on button "Open" at bounding box center [932, 635] width 126 height 22
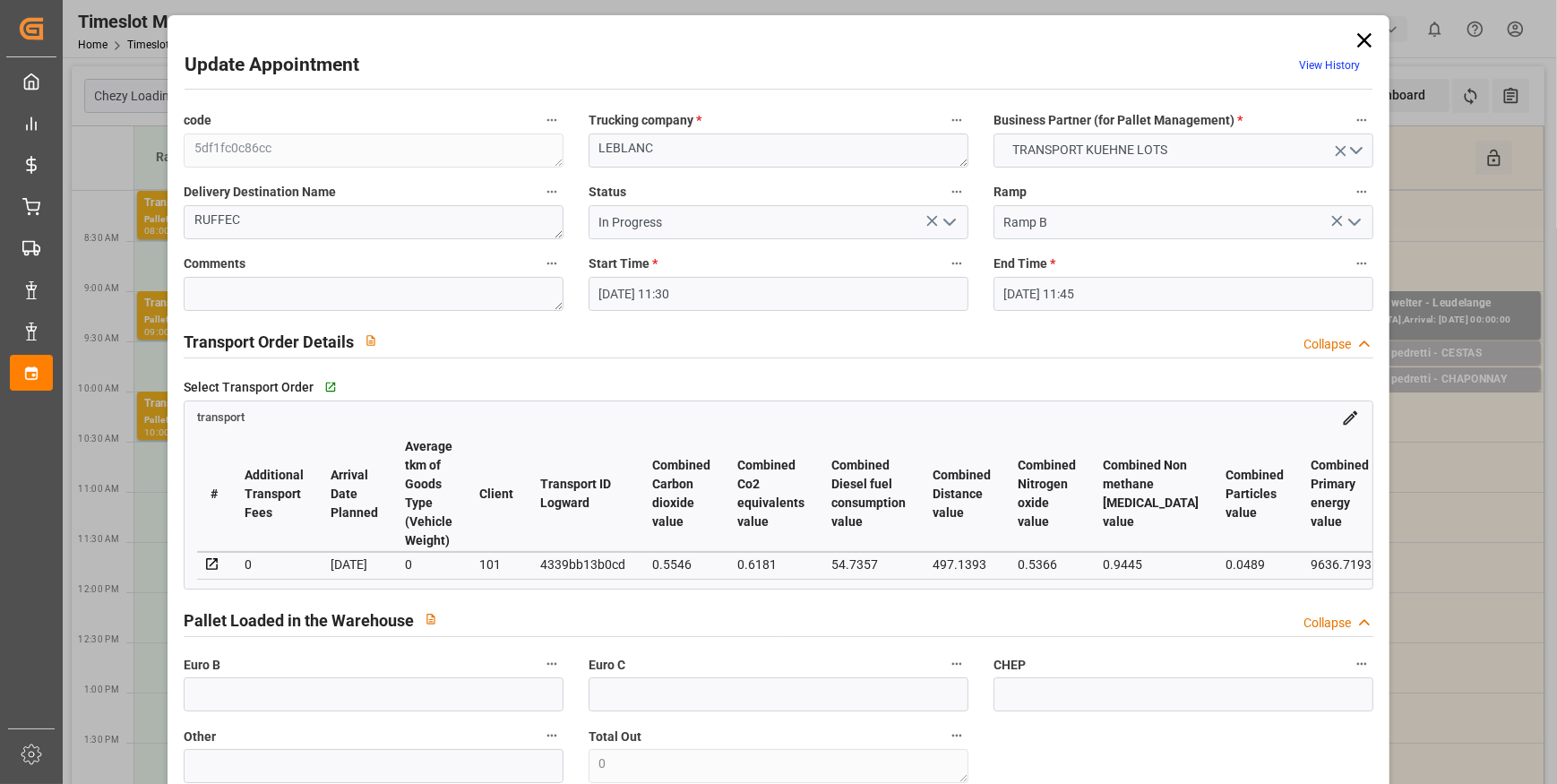
click at [1358, 43] on icon at bounding box center [1365, 41] width 25 height 25
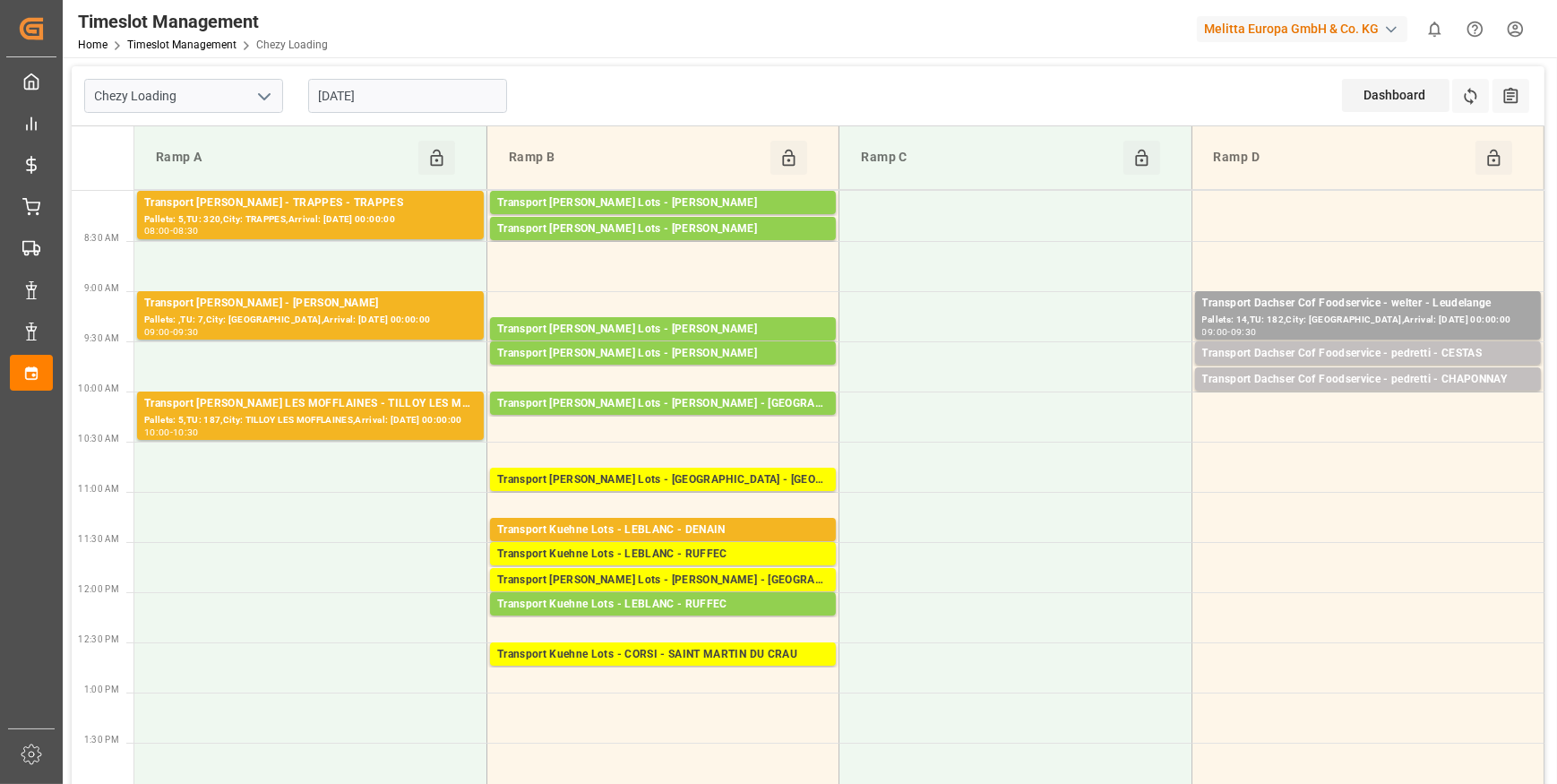
click at [410, 92] on input "[DATE]" at bounding box center [408, 96] width 199 height 34
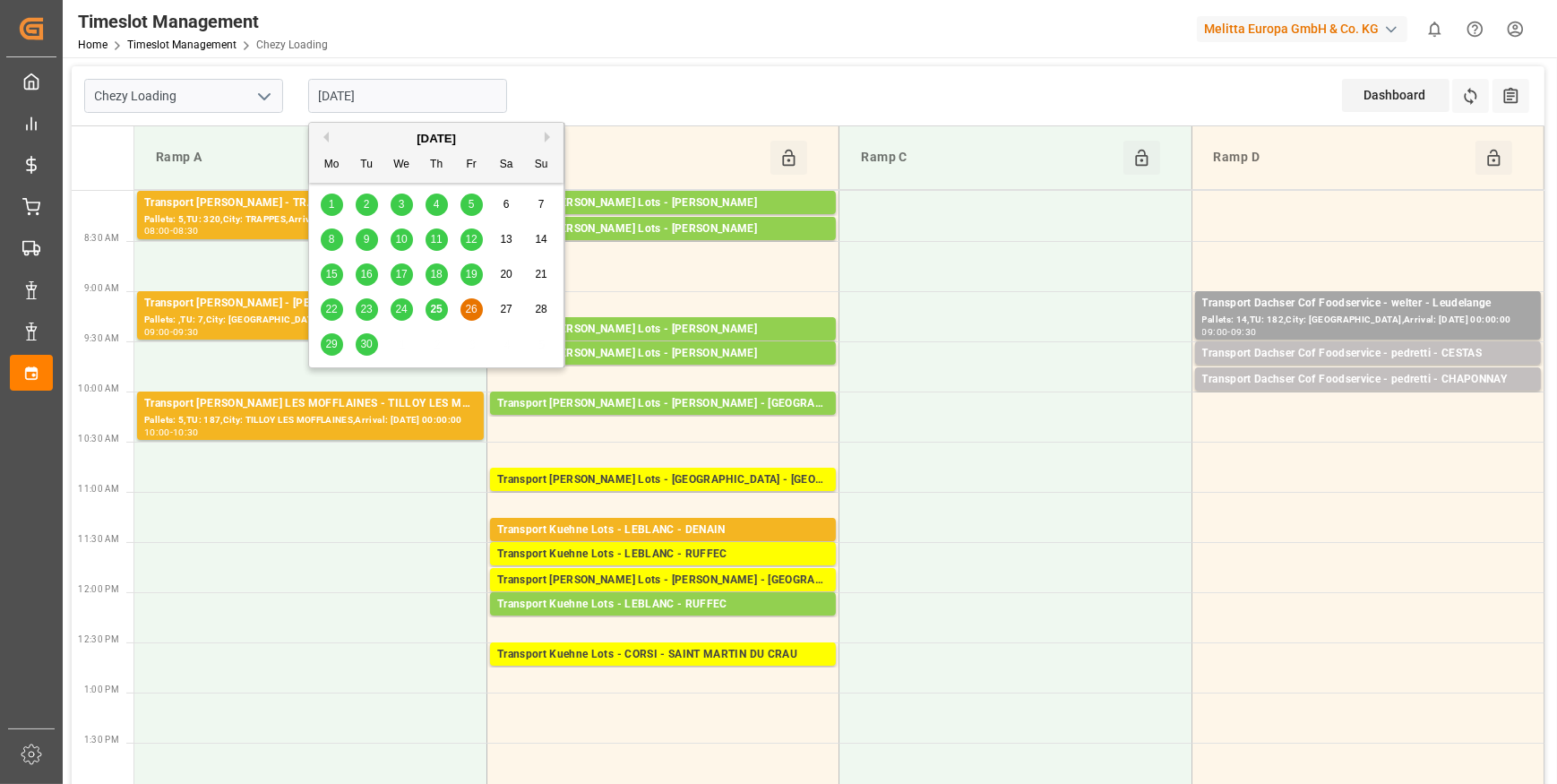
click at [435, 303] on span "25" at bounding box center [436, 309] width 12 height 13
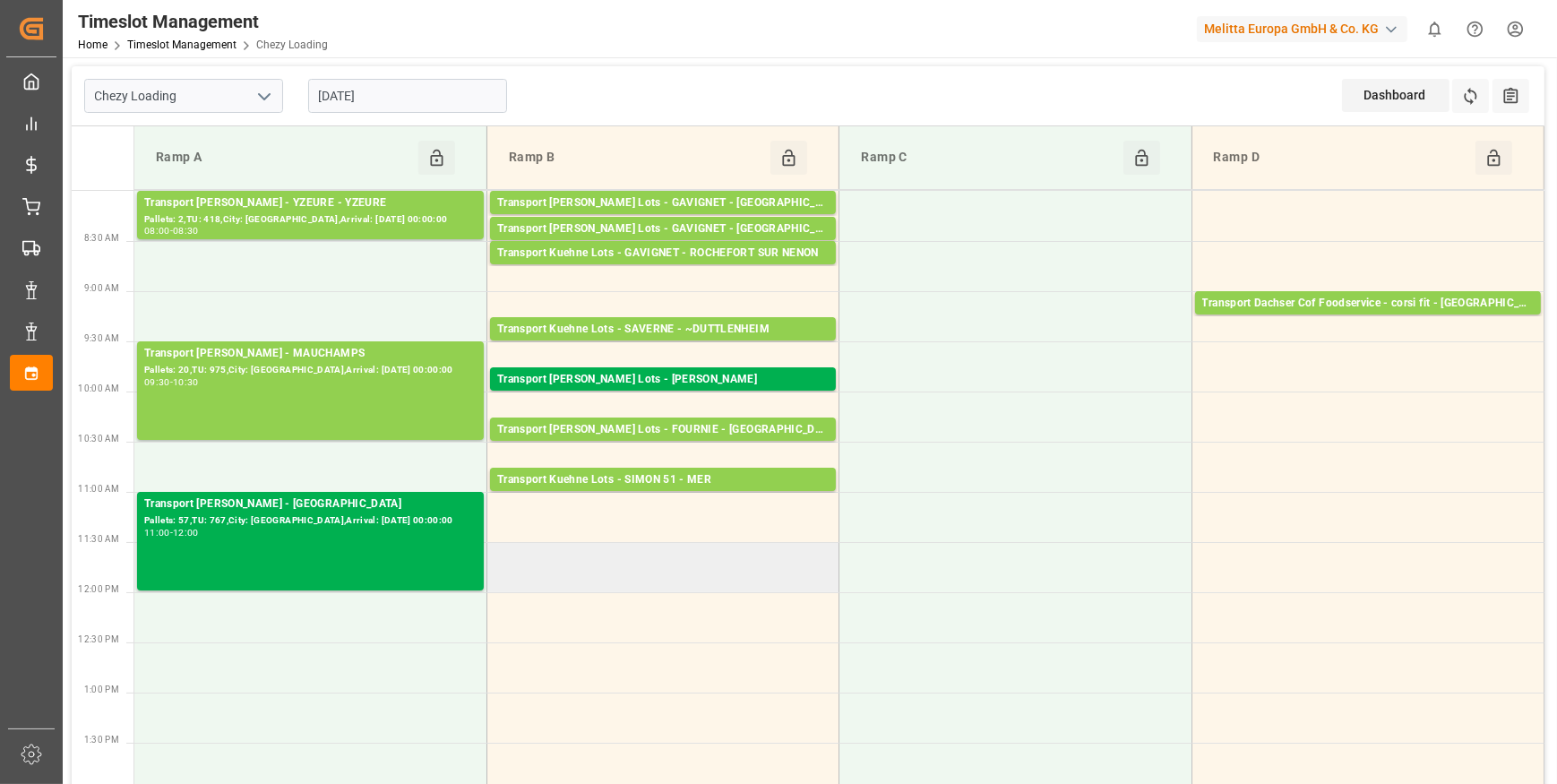
click at [633, 572] on td at bounding box center [662, 567] width 352 height 51
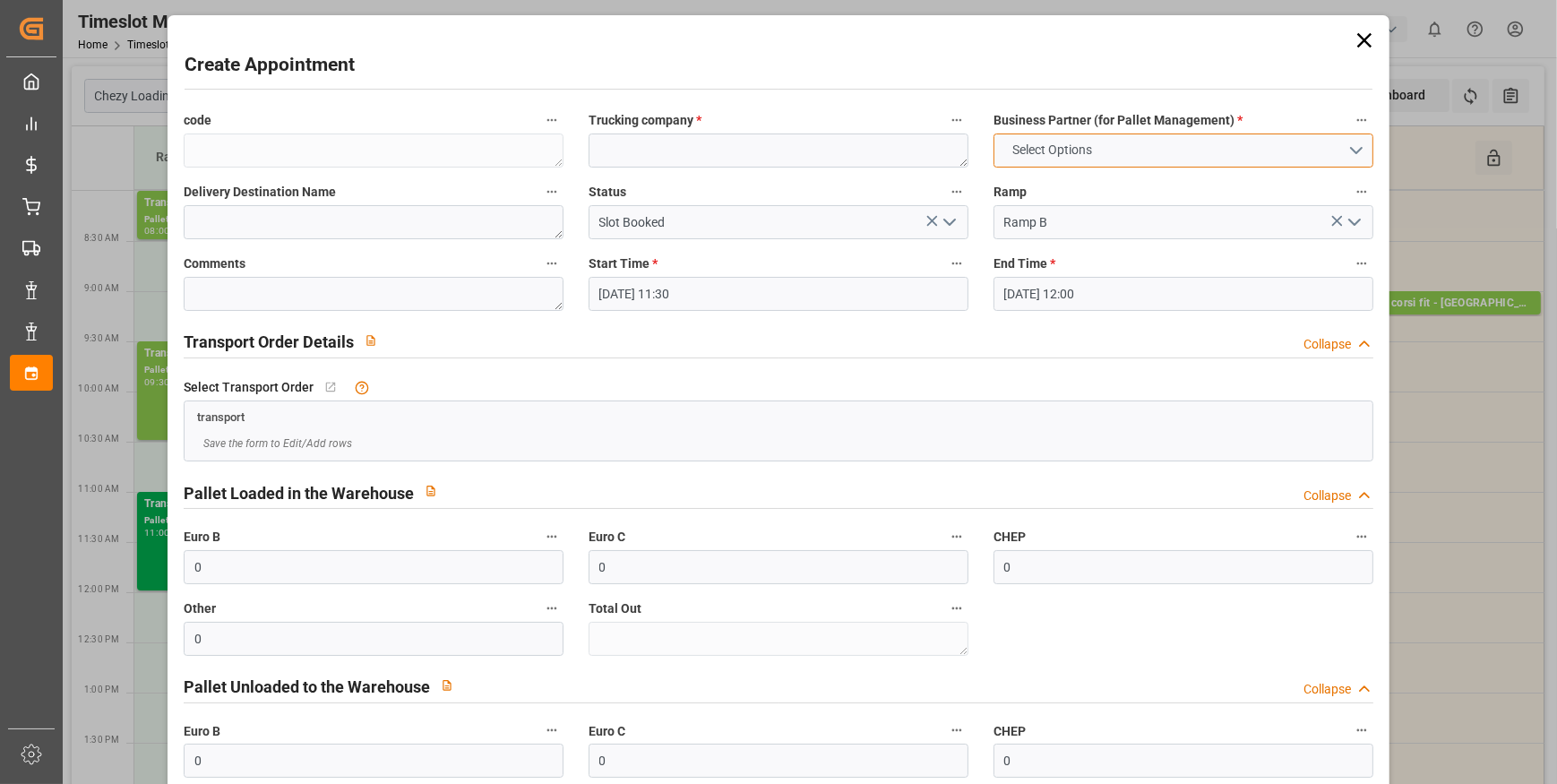
click at [1350, 155] on button "Select Options" at bounding box center [1184, 151] width 380 height 34
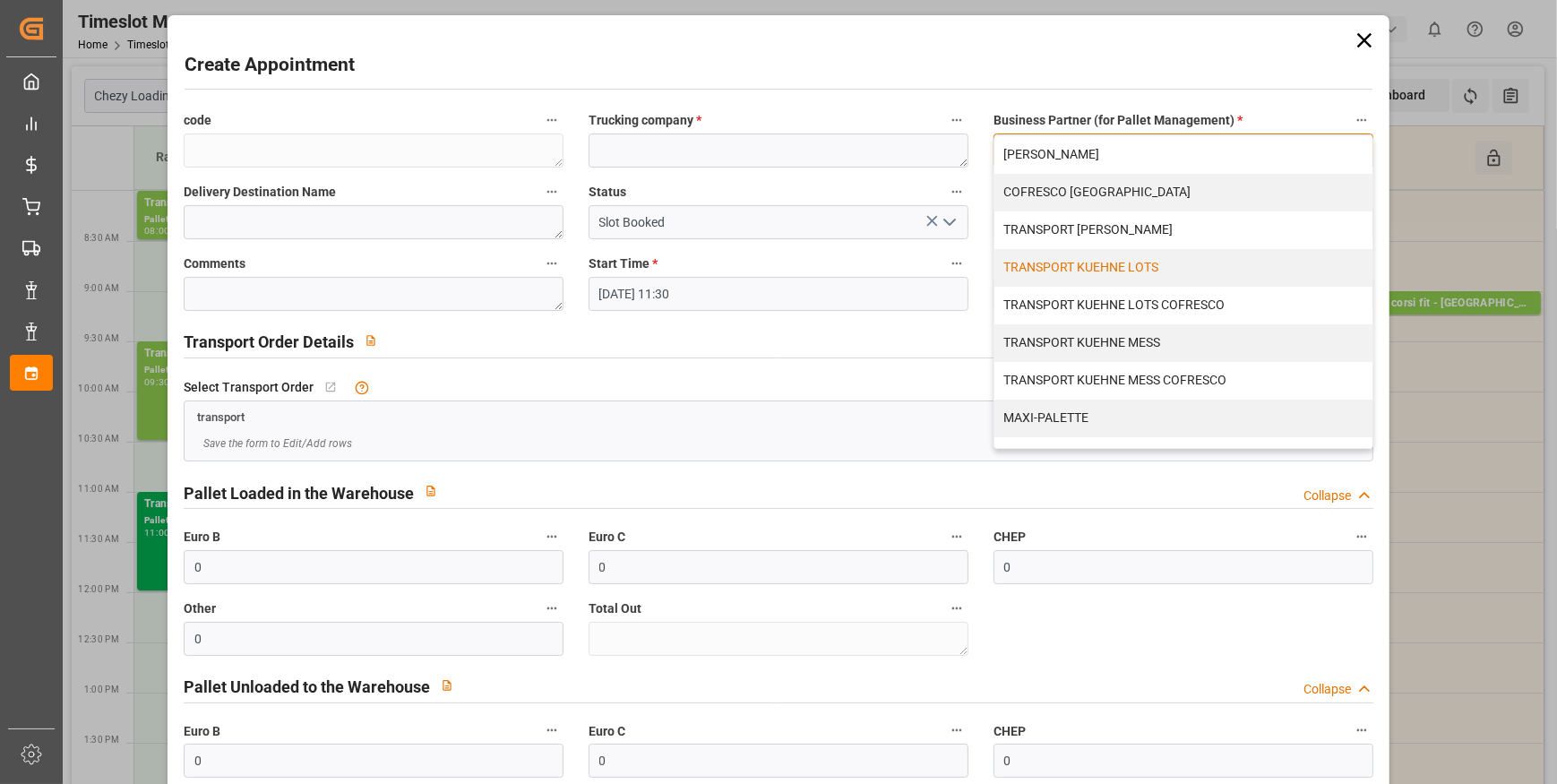
click at [1122, 265] on div "TRANSPORT KUEHNE LOTS" at bounding box center [1184, 268] width 378 height 38
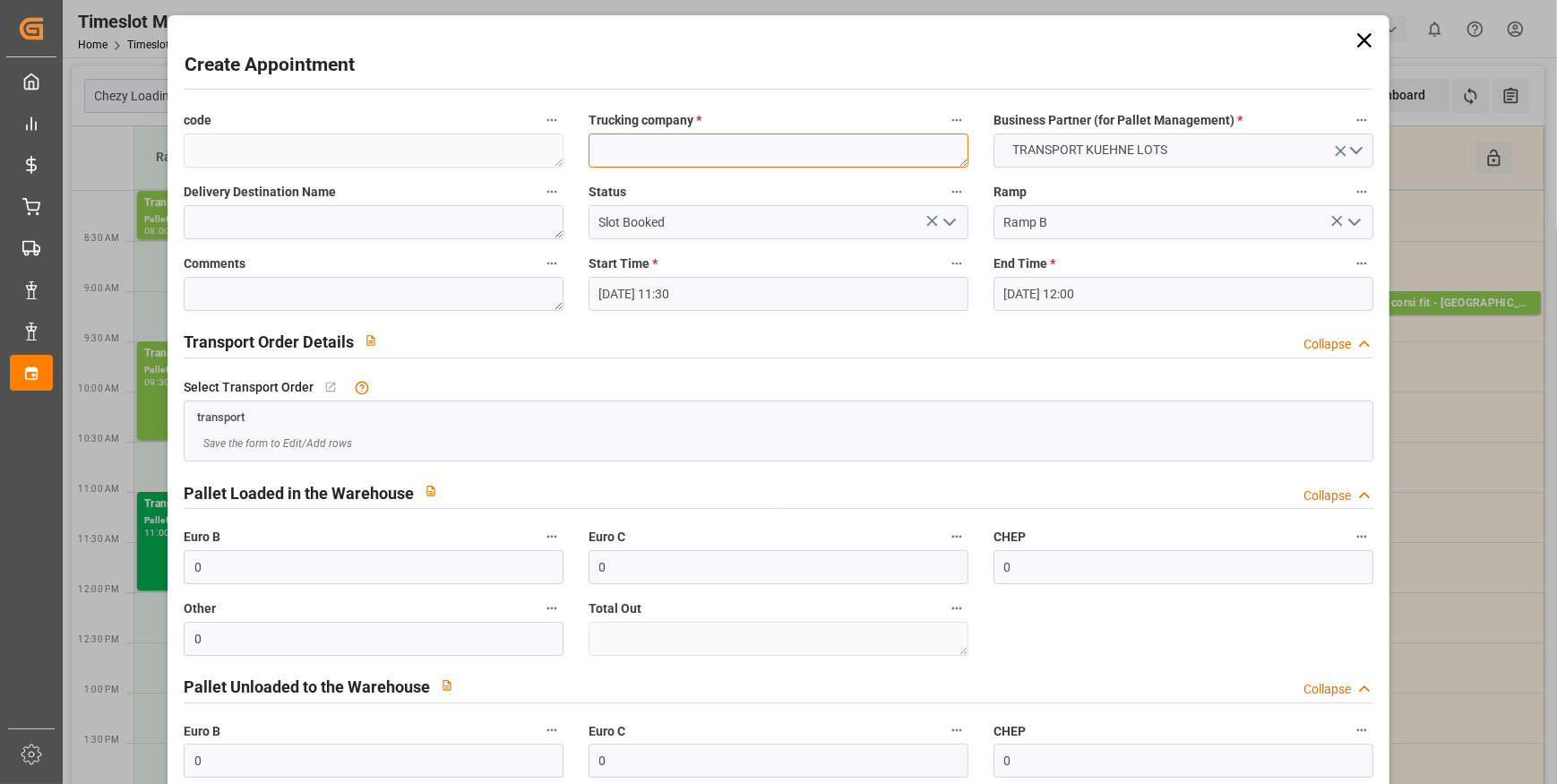
click at [672, 153] on textarea at bounding box center [779, 151] width 380 height 34
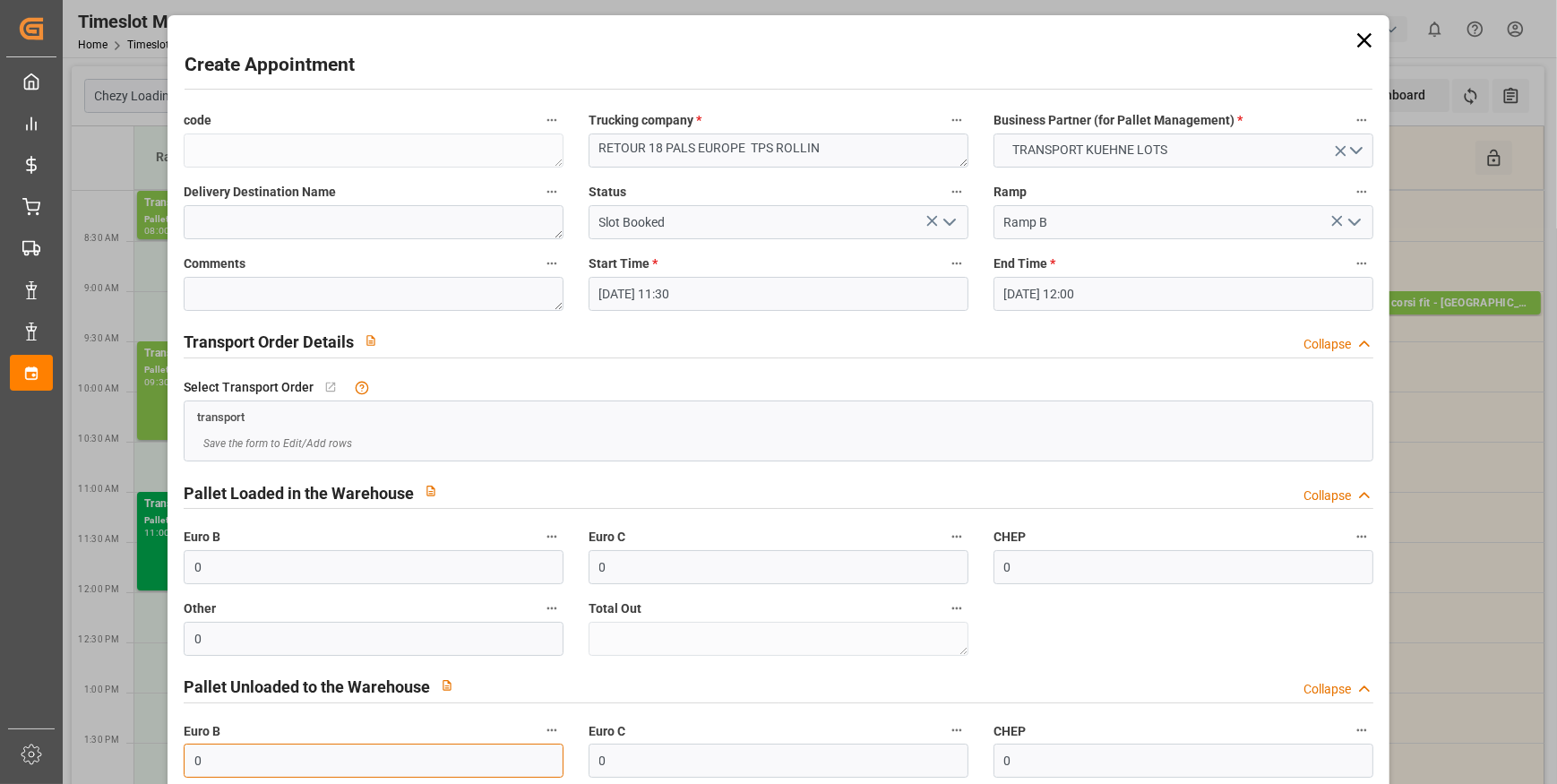
click at [267, 764] on input "0" at bounding box center [373, 761] width 380 height 34
click at [238, 294] on textarea at bounding box center [373, 294] width 380 height 34
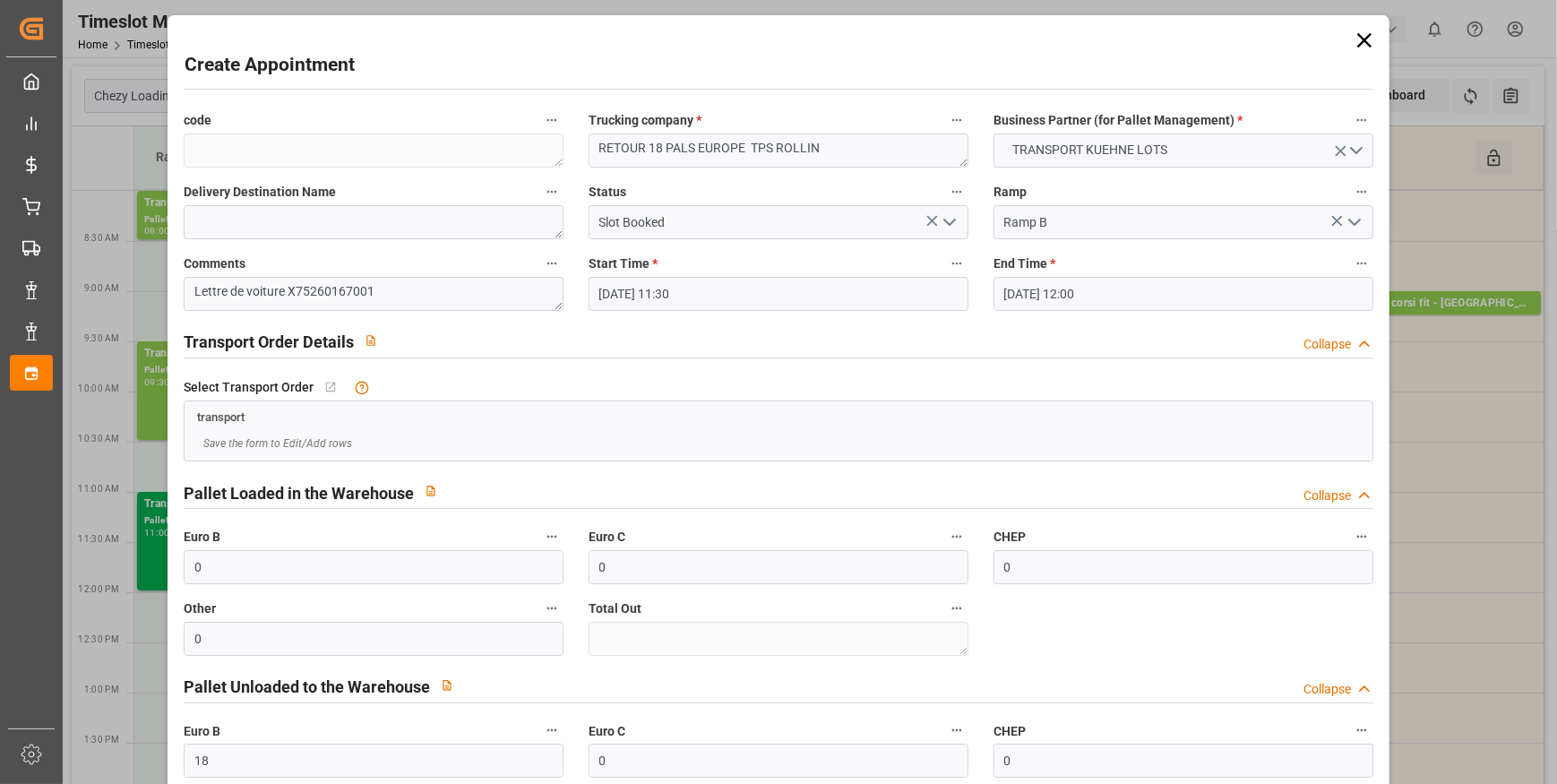
click at [946, 227] on icon "open menu" at bounding box center [950, 222] width 22 height 22
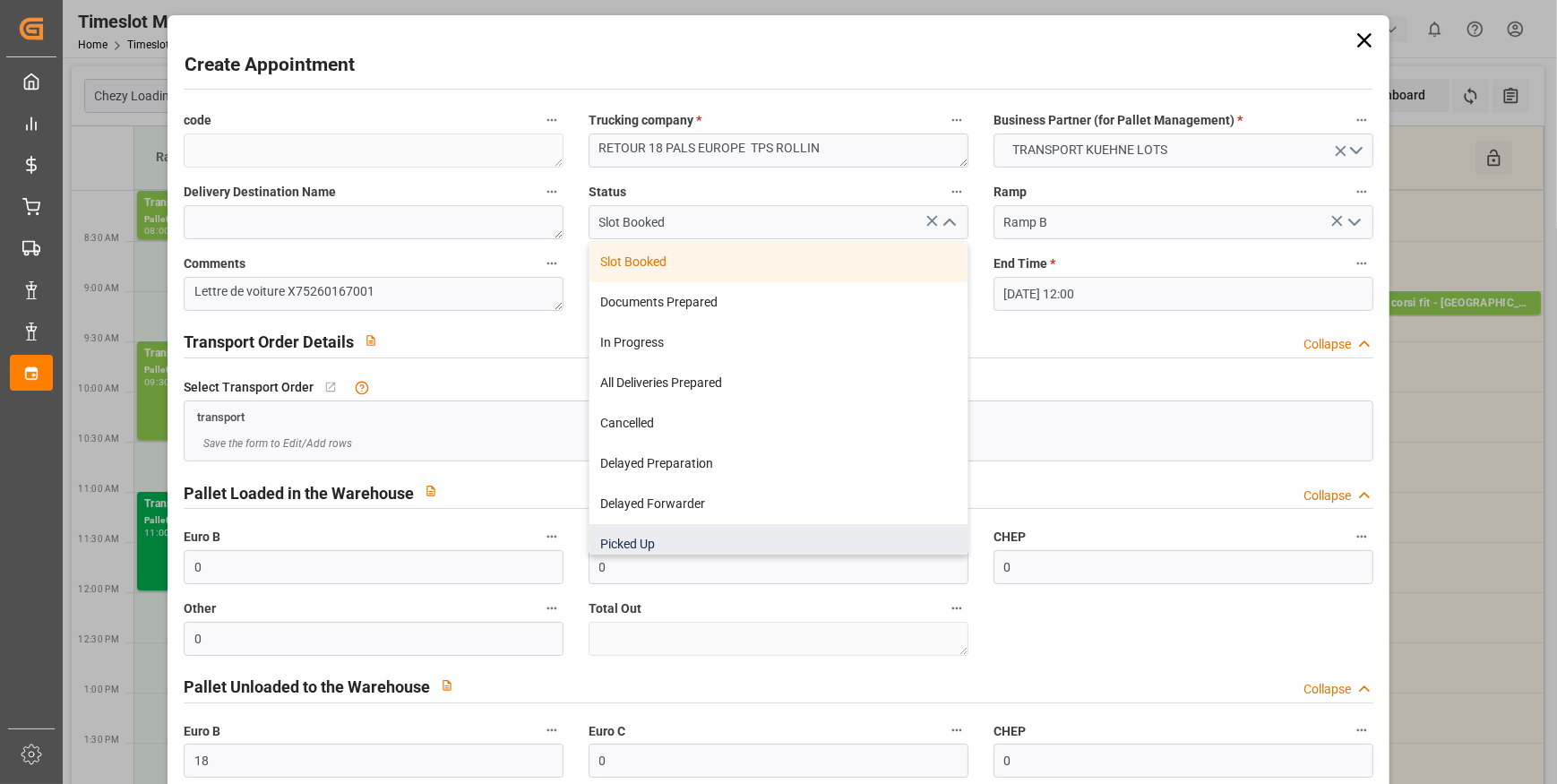
click at [646, 538] on div "Picked Up" at bounding box center [778, 544] width 378 height 41
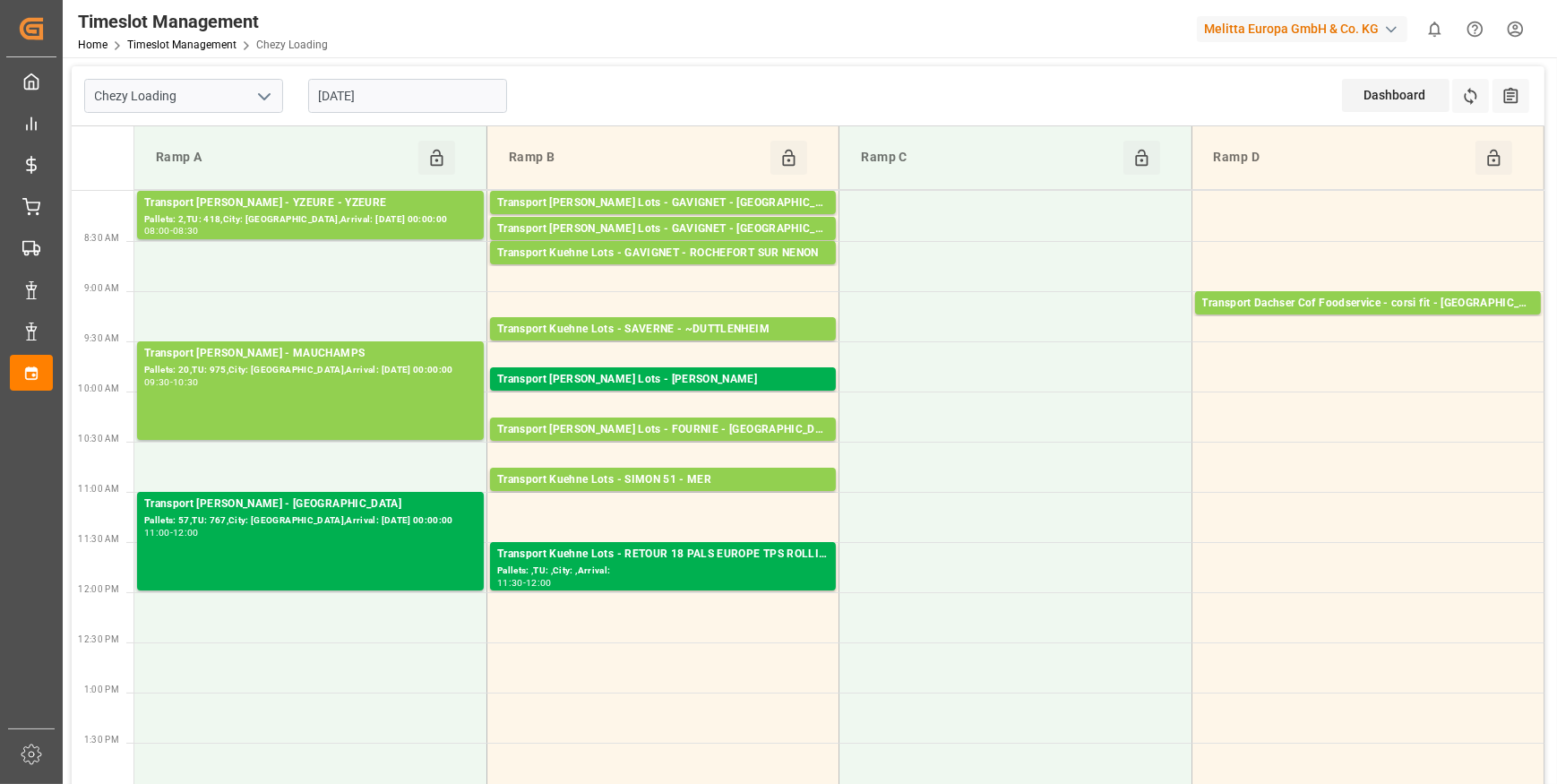
click at [334, 105] on input "[DATE]" at bounding box center [408, 96] width 199 height 34
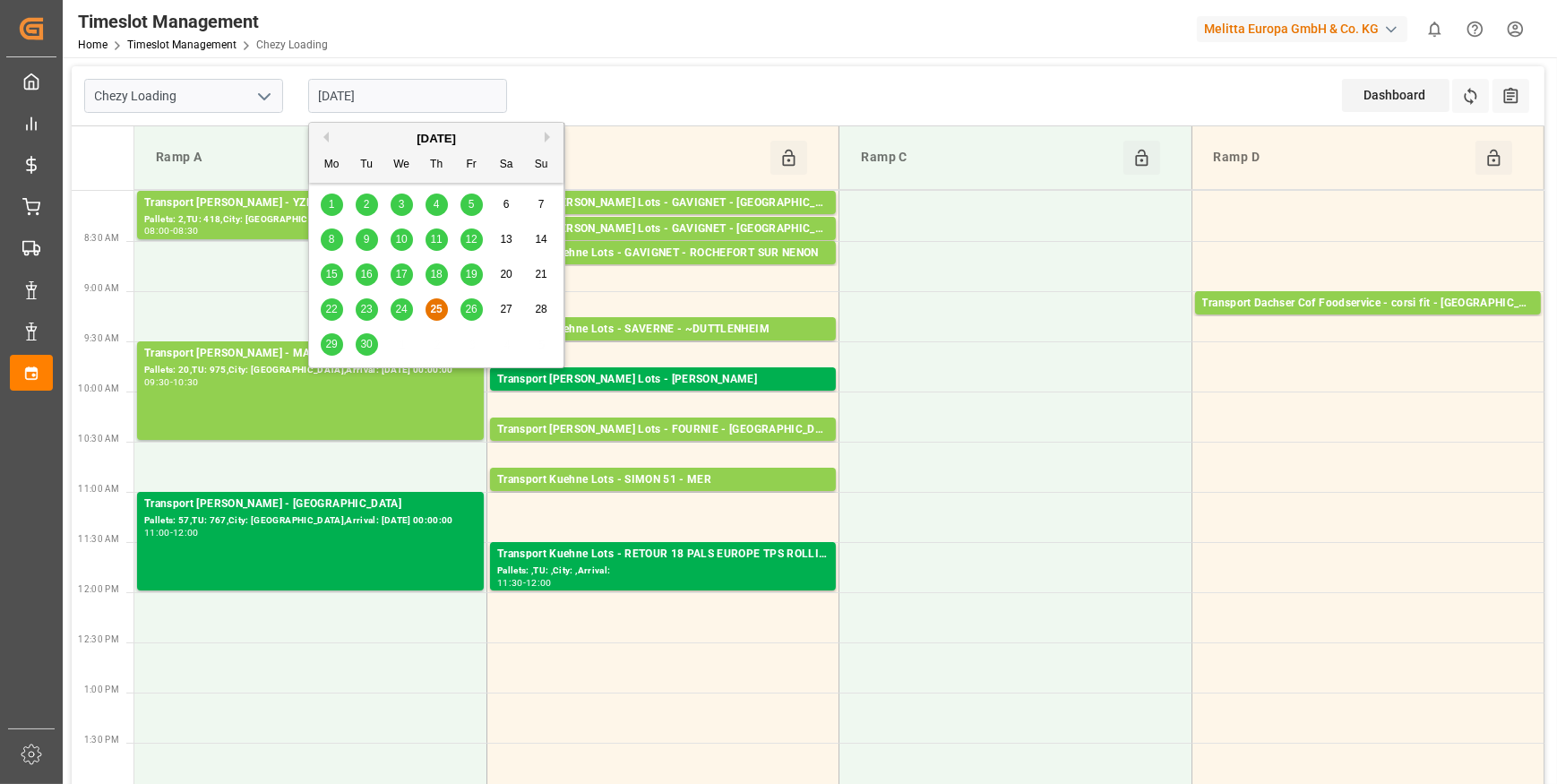
click at [464, 313] on div "26" at bounding box center [472, 310] width 23 height 22
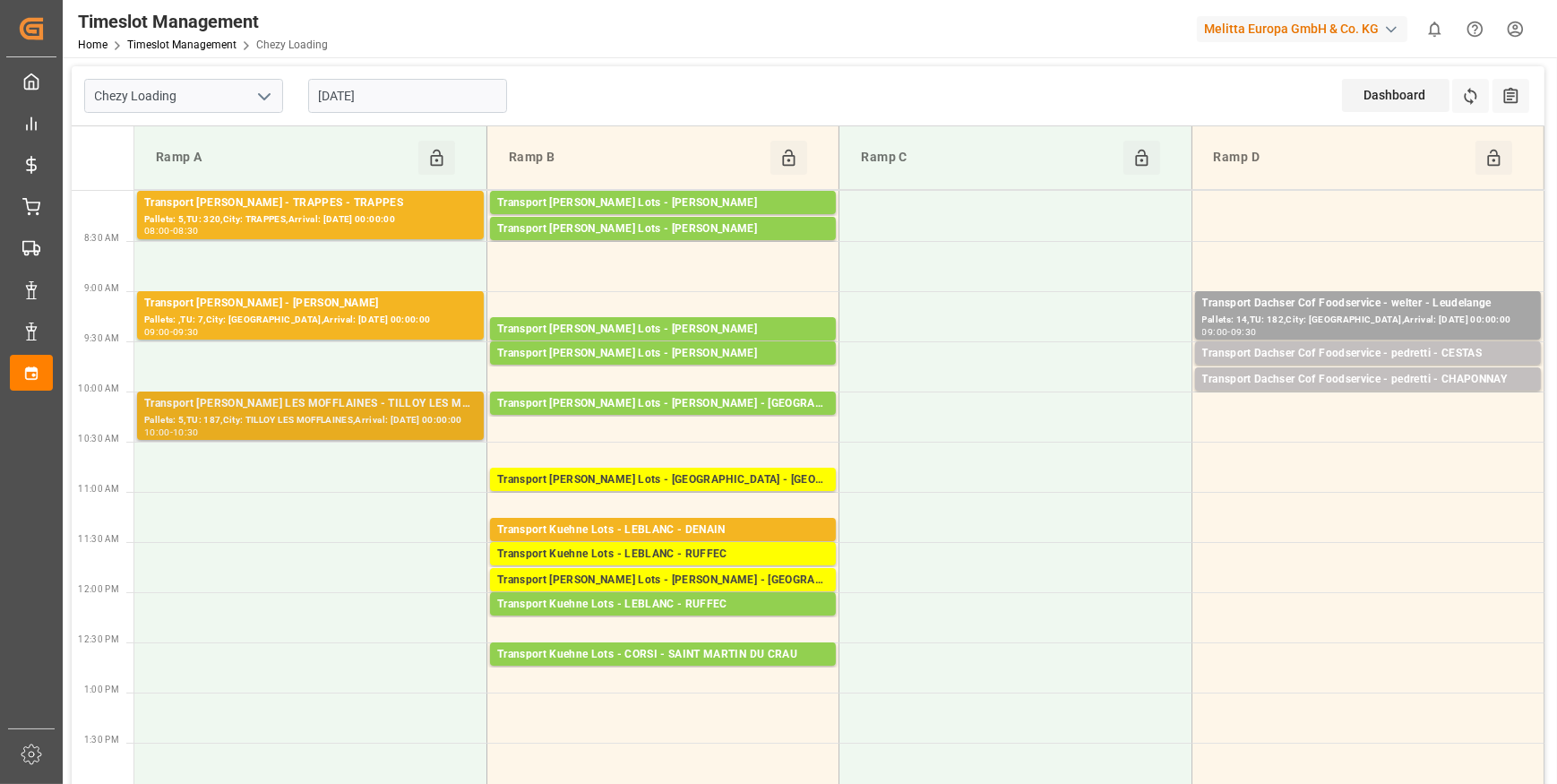
click at [376, 402] on div "Transport Delisle - TILLOY LES MOFFLAINES - TILLOY LES MOFFLAINES" at bounding box center [311, 404] width 333 height 18
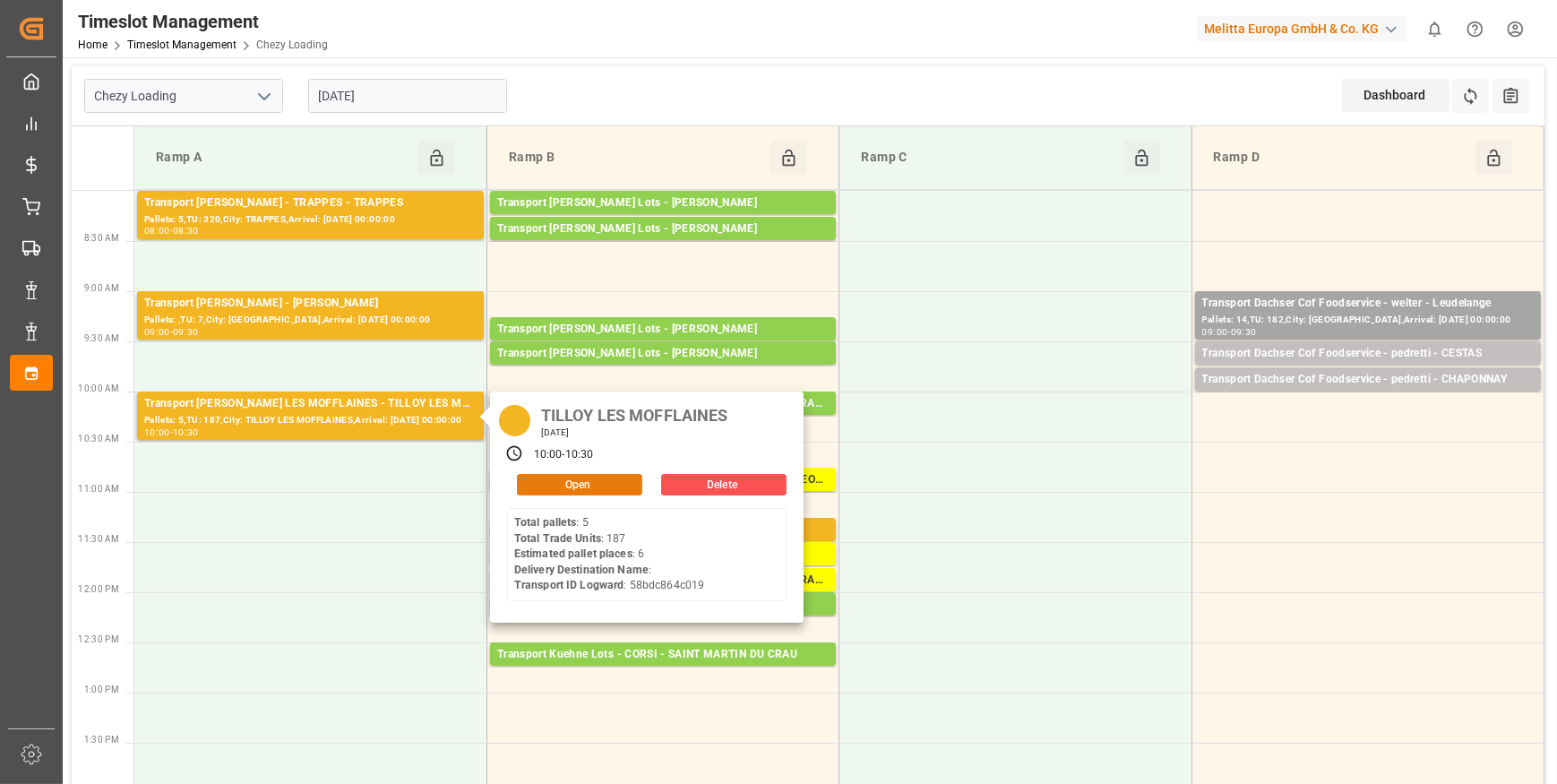
click at [549, 481] on button "Open" at bounding box center [579, 485] width 126 height 22
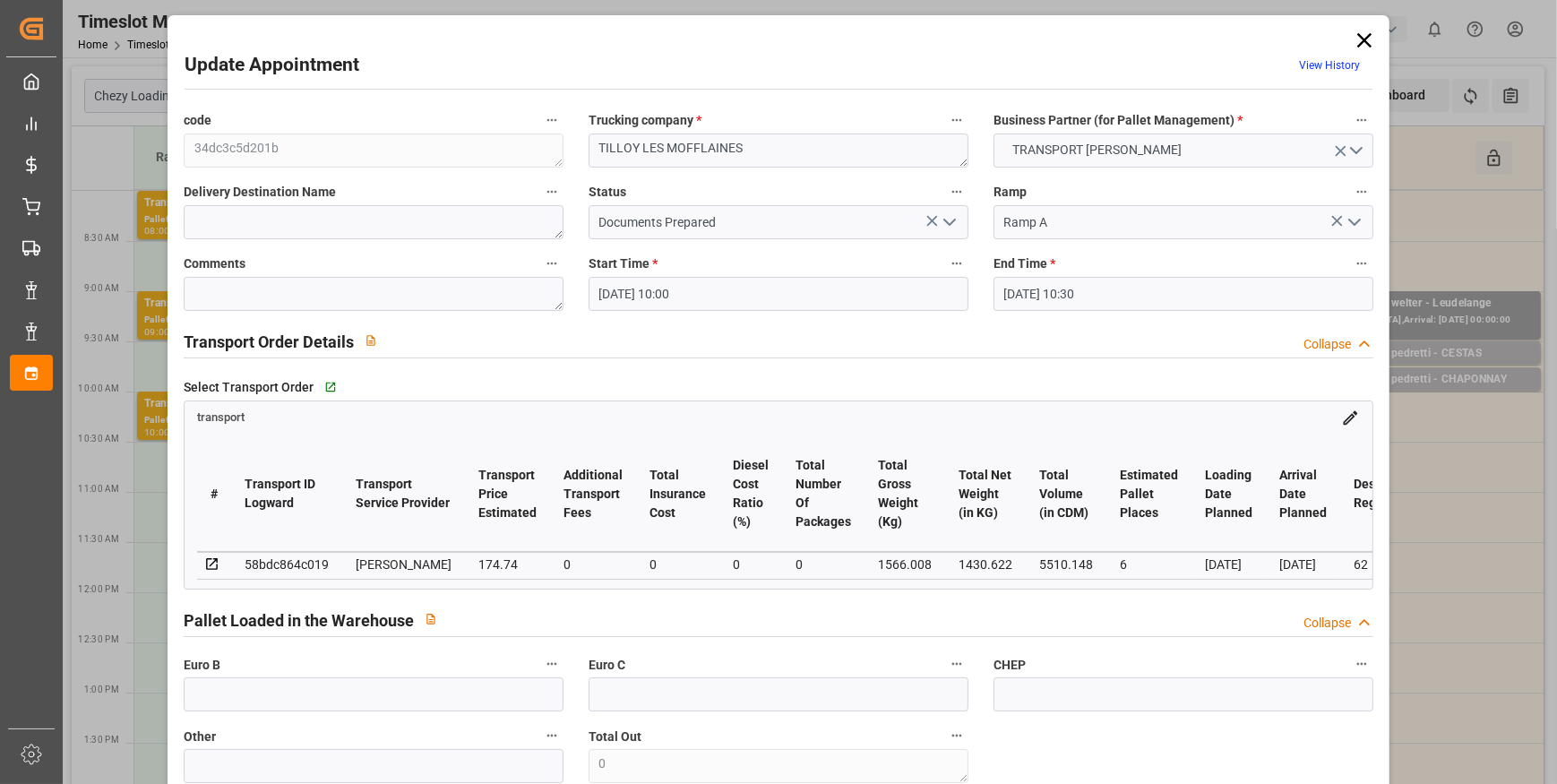
click at [940, 219] on icon "open menu" at bounding box center [950, 222] width 22 height 22
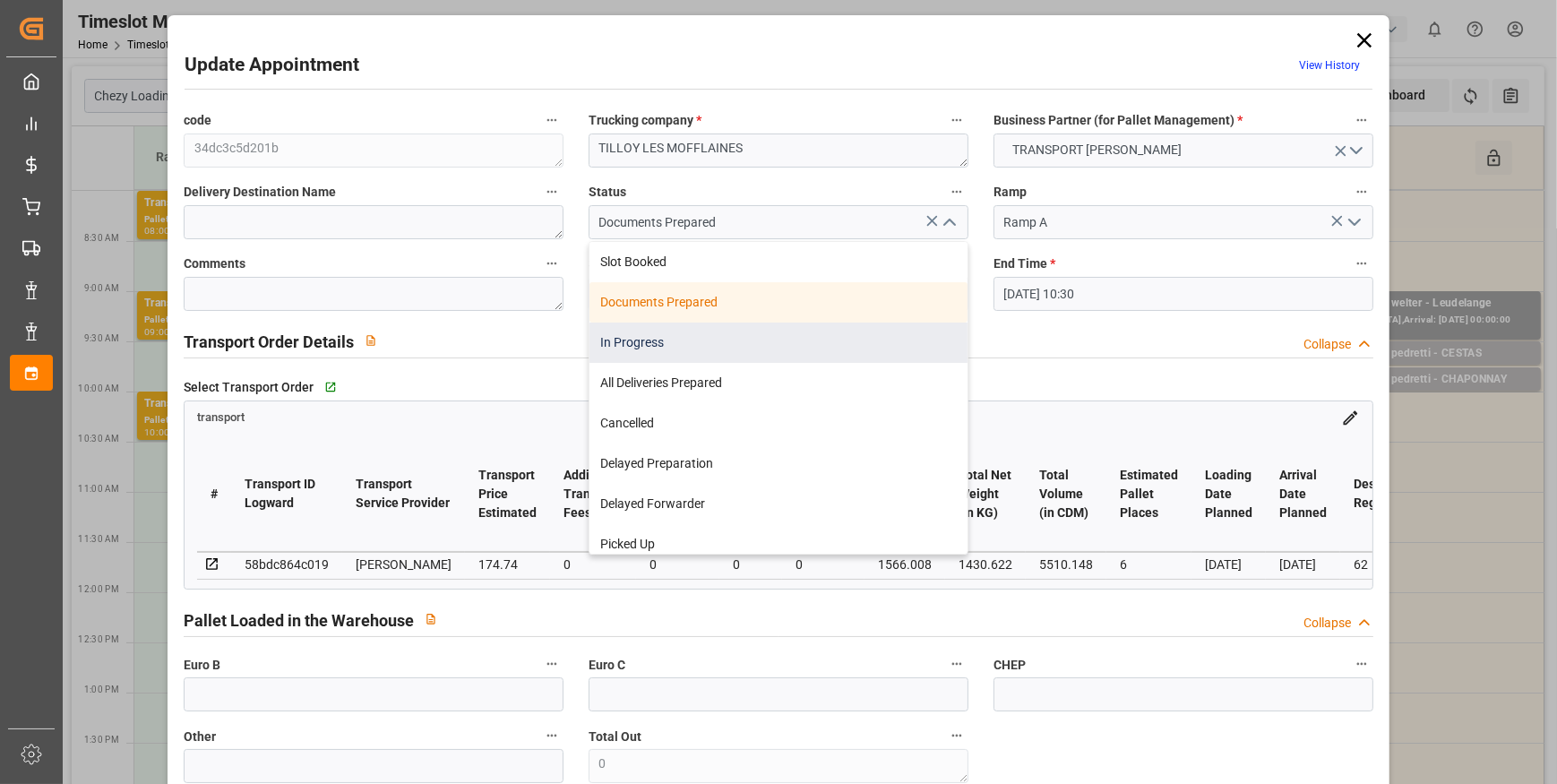
click at [606, 342] on div "In Progress" at bounding box center [778, 342] width 378 height 41
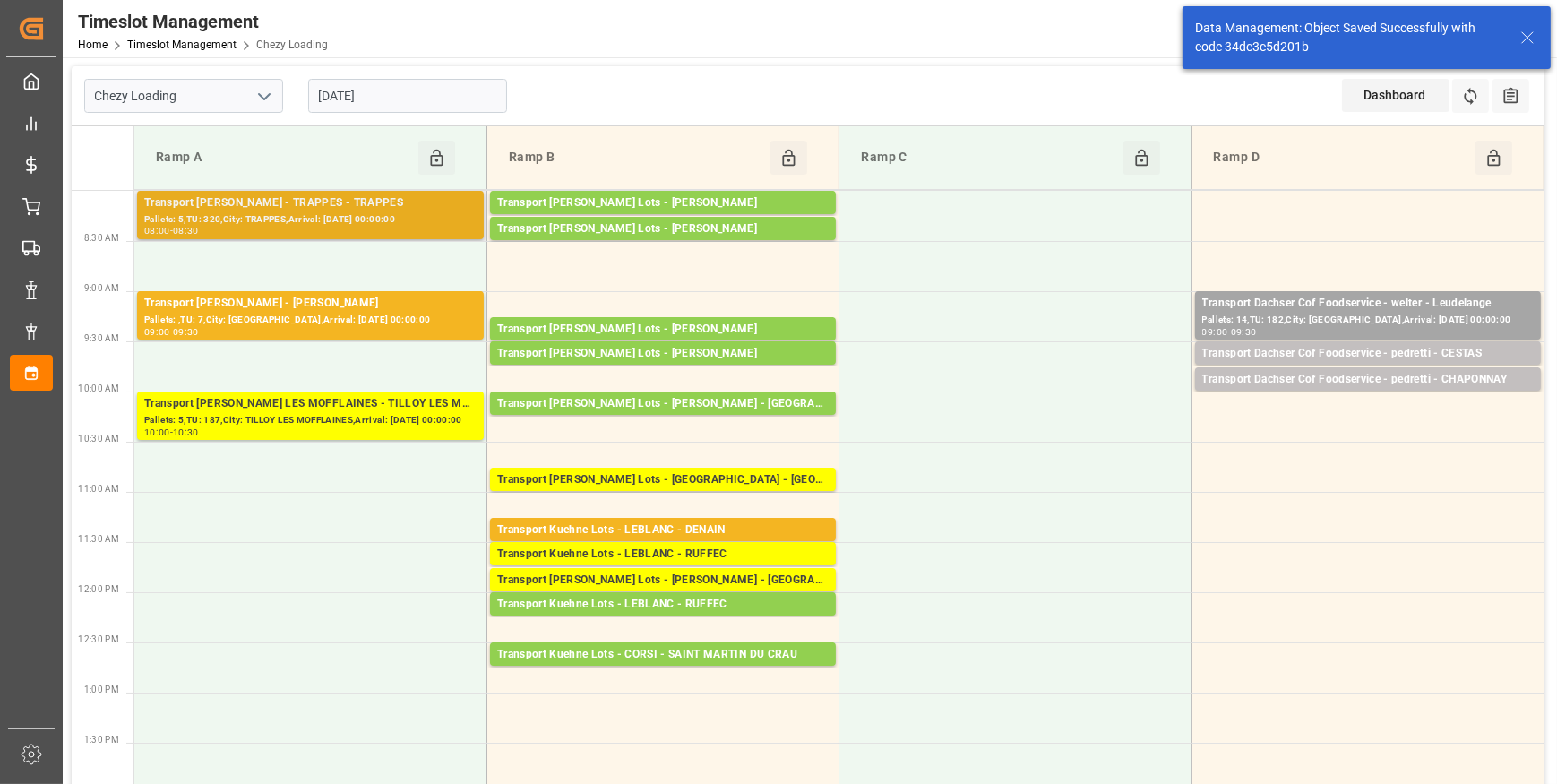
click at [405, 205] on div "Transport Delisle - TRAPPES - TRAPPES" at bounding box center [311, 203] width 333 height 18
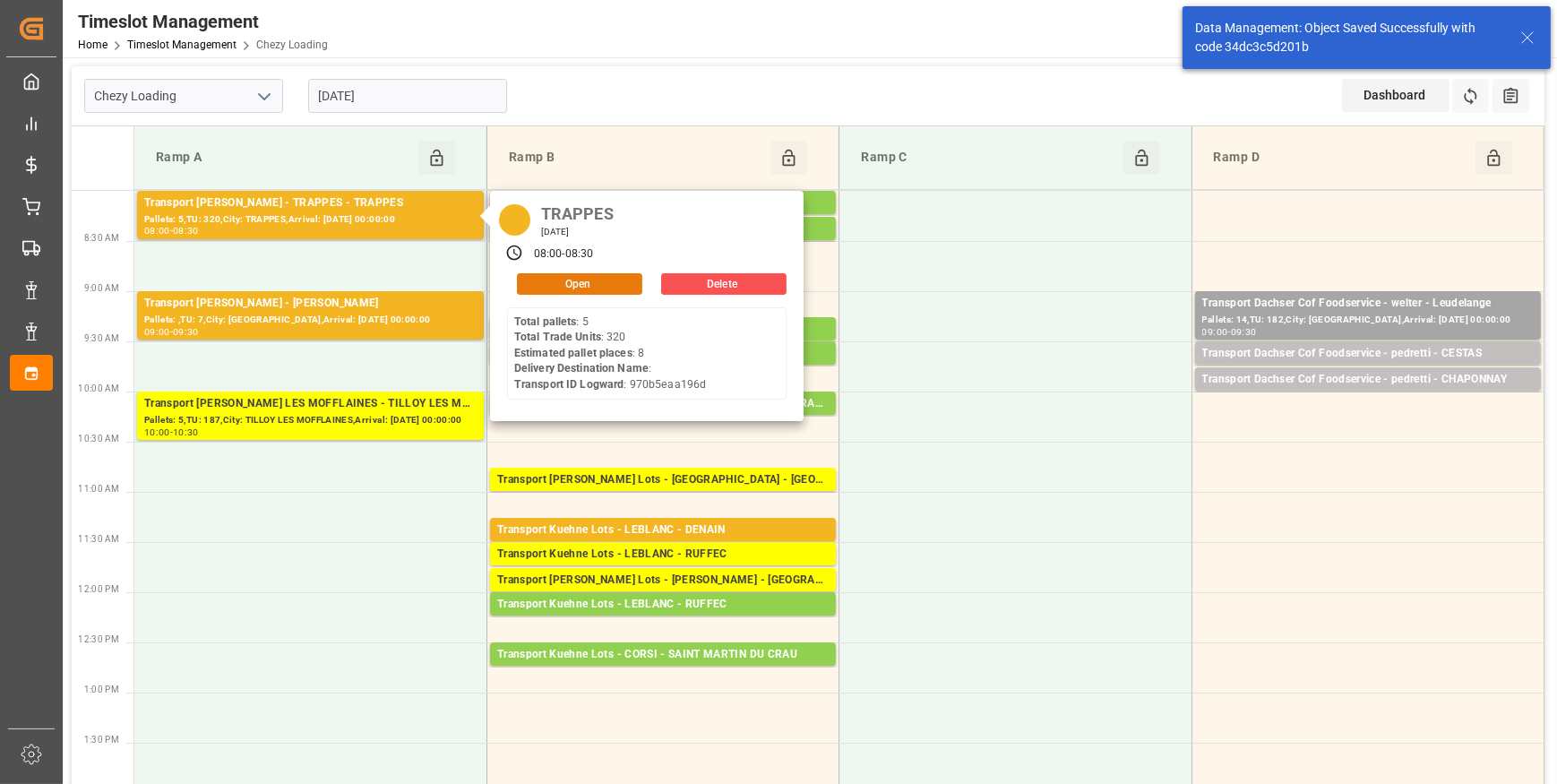
click at [566, 275] on button "Open" at bounding box center [579, 284] width 126 height 22
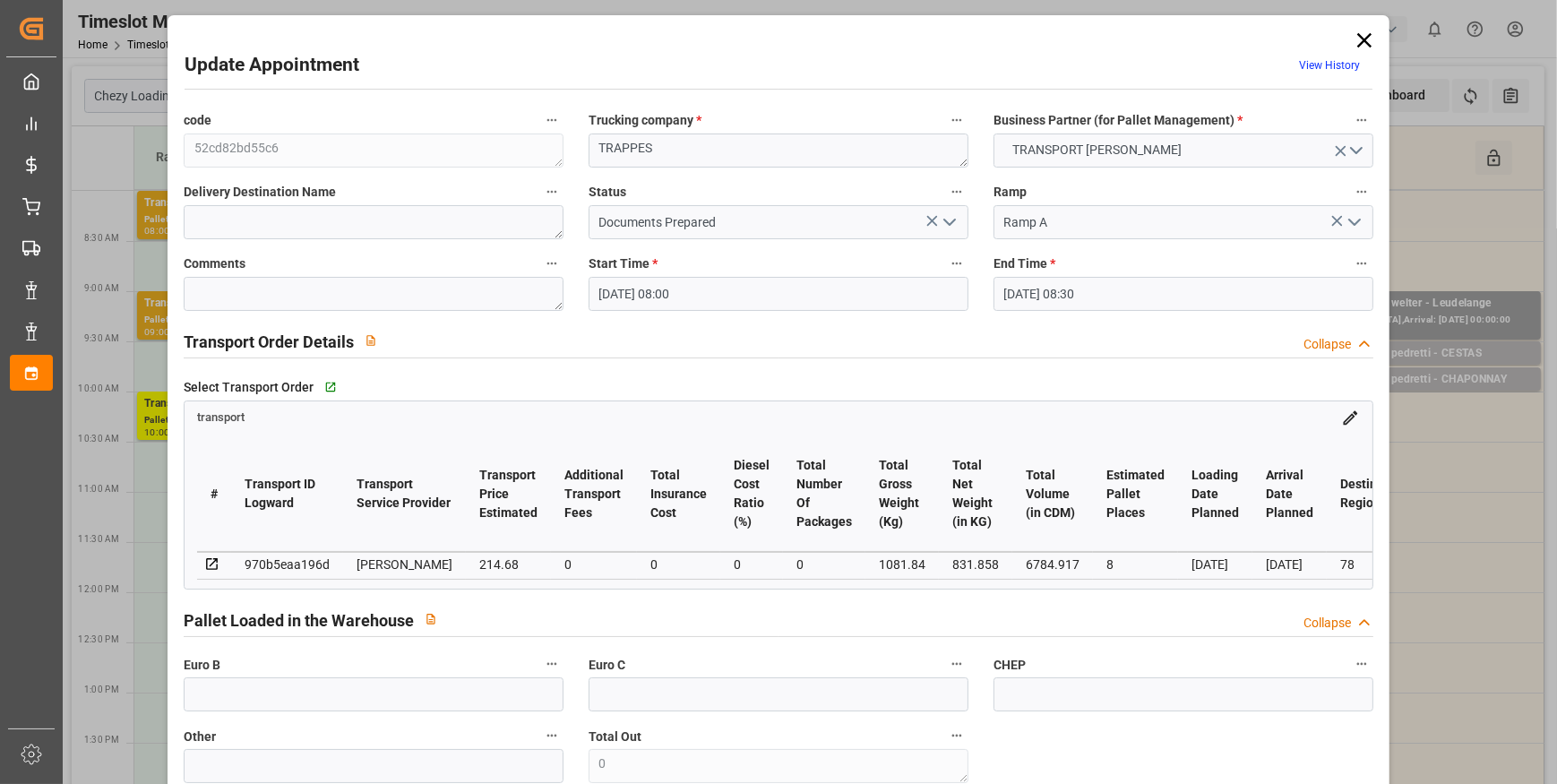
click at [944, 221] on polyline "open menu" at bounding box center [950, 222] width 11 height 5
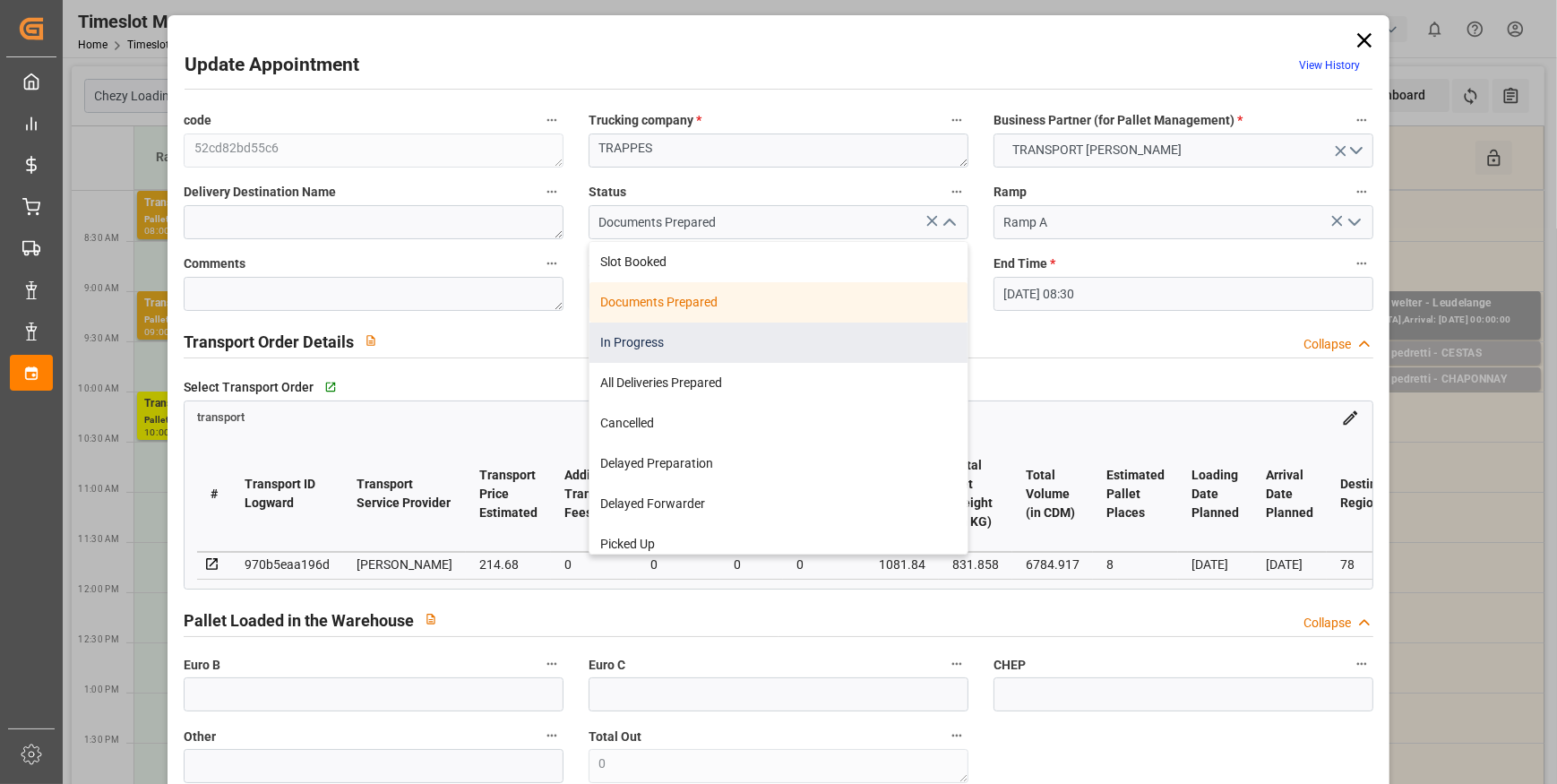
click at [611, 341] on div "In Progress" at bounding box center [778, 342] width 378 height 41
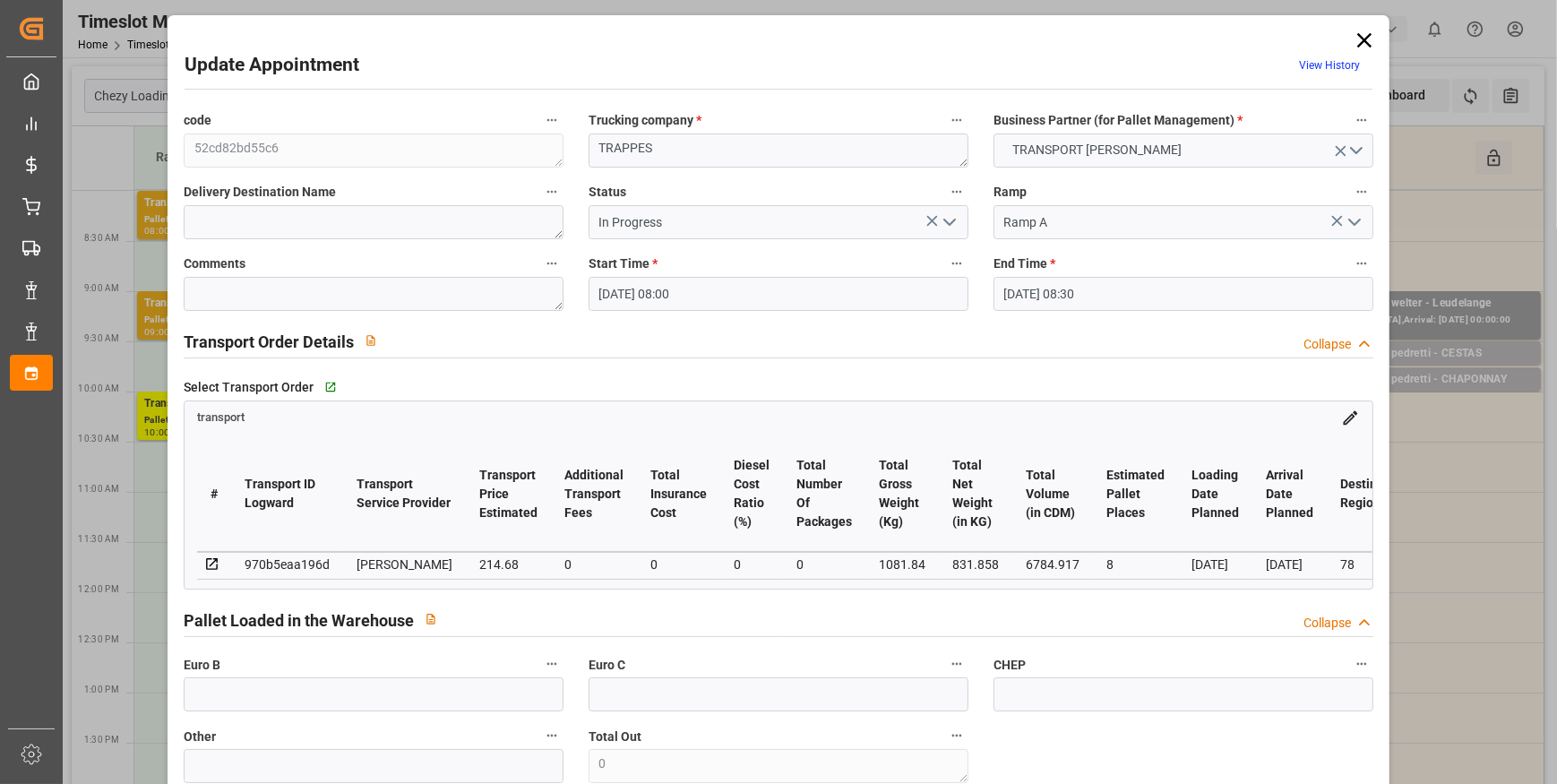
drag, startPoint x: 949, startPoint y: 223, endPoint x: 935, endPoint y: 217, distance: 15.2
click at [948, 223] on icon "open menu" at bounding box center [950, 222] width 22 height 22
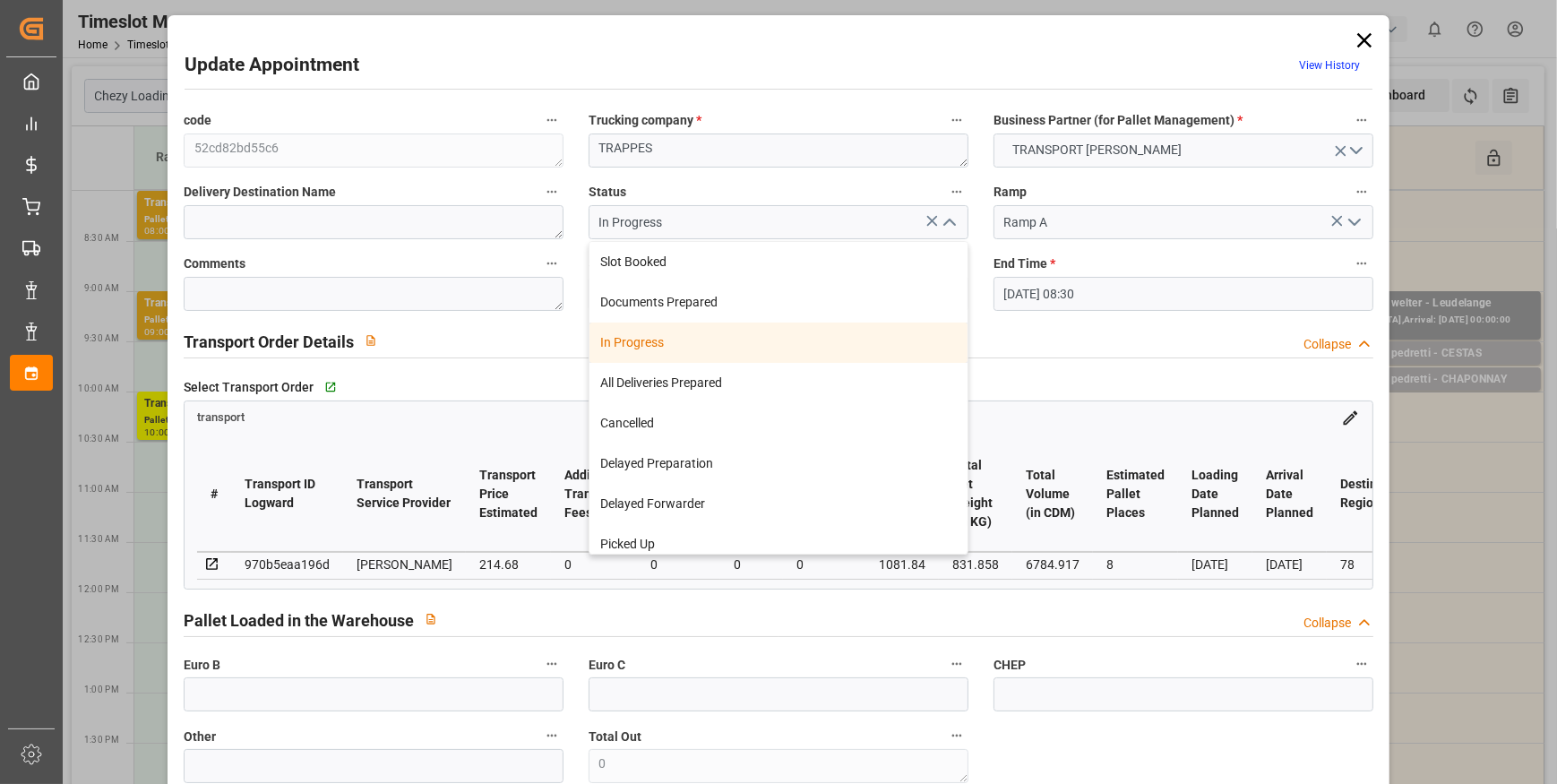
click at [653, 341] on div "In Progress" at bounding box center [778, 342] width 378 height 41
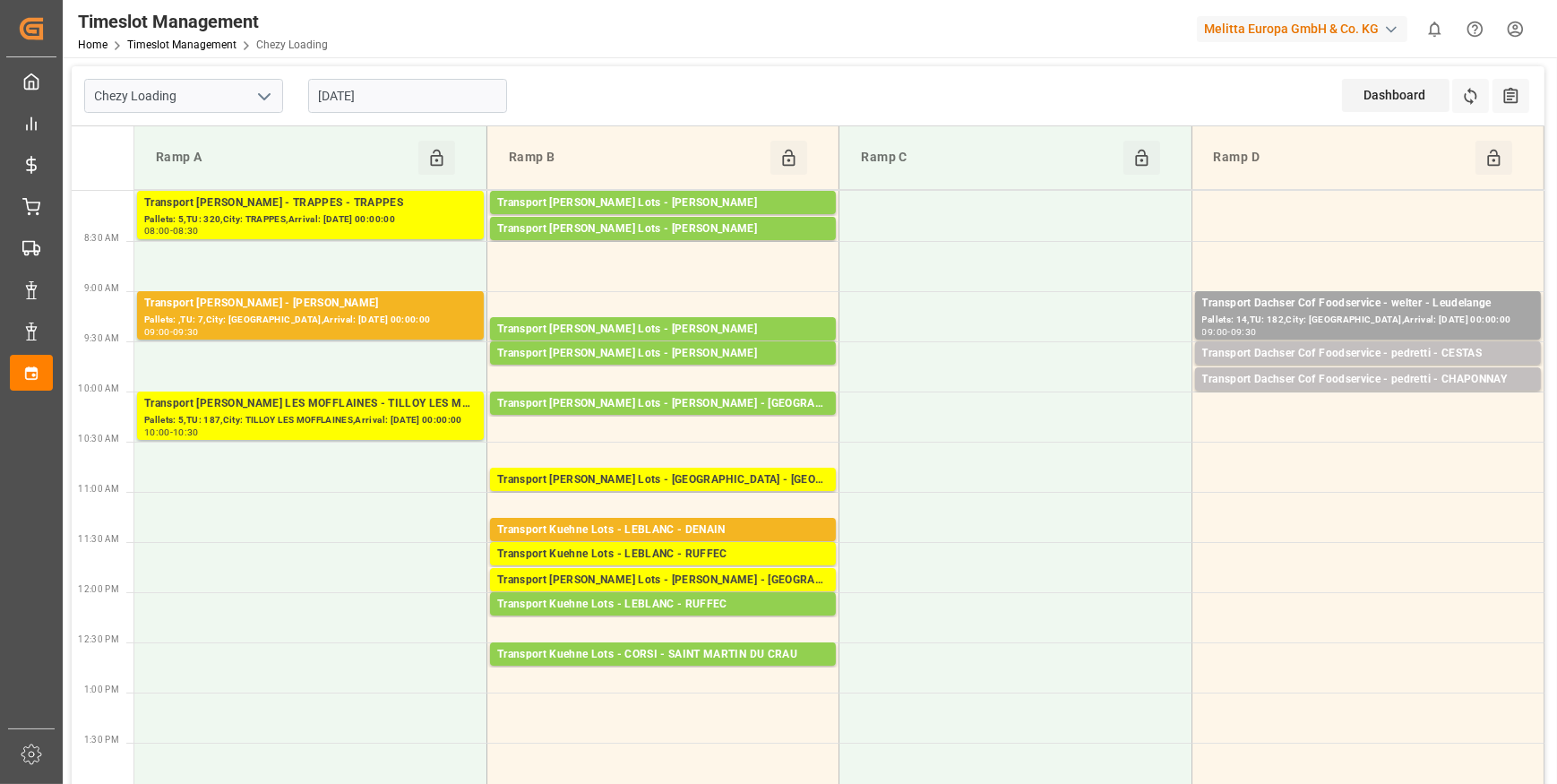
click at [464, 89] on input "[DATE]" at bounding box center [408, 96] width 199 height 34
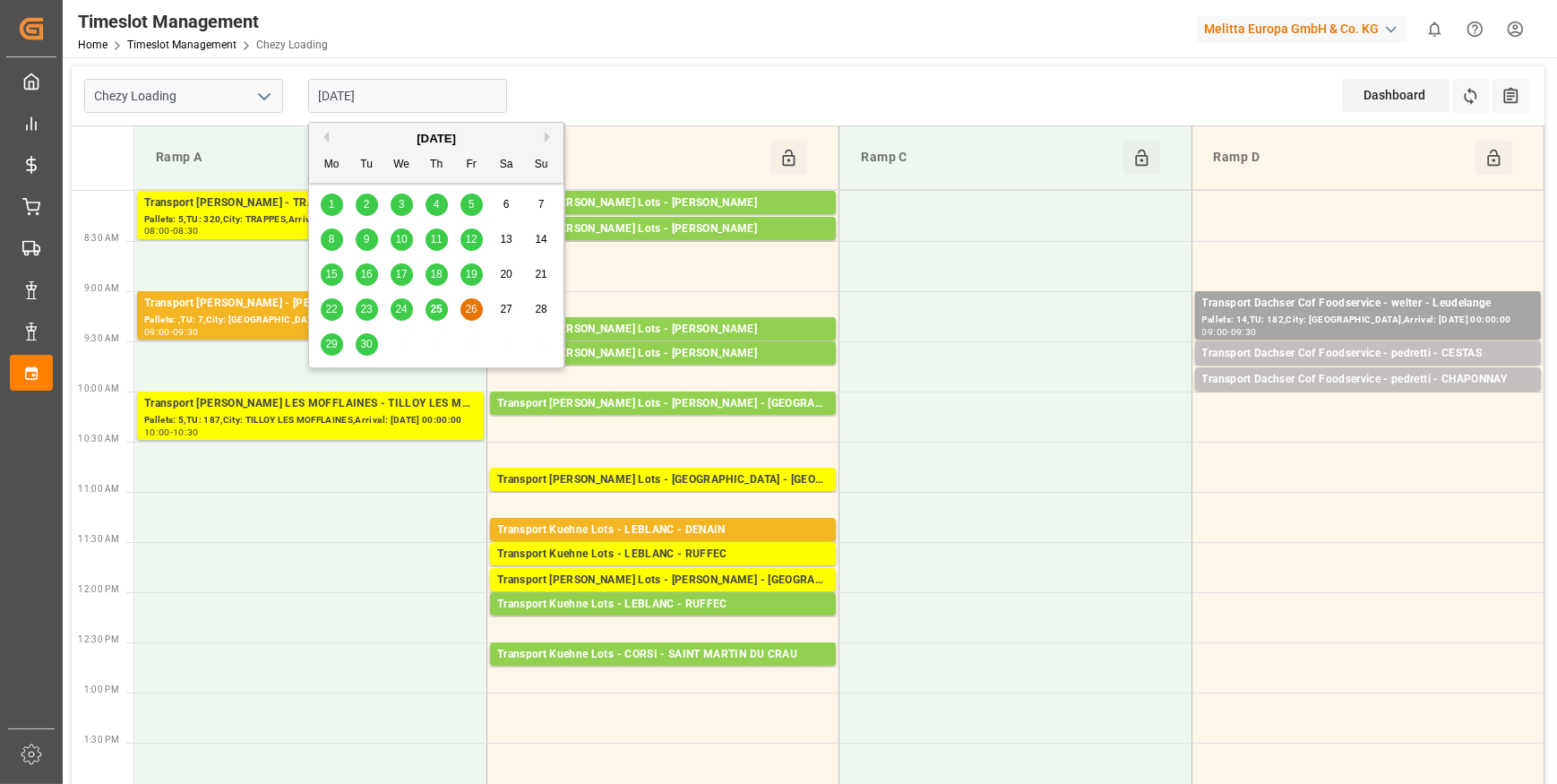
click at [332, 350] on div "29" at bounding box center [332, 345] width 23 height 22
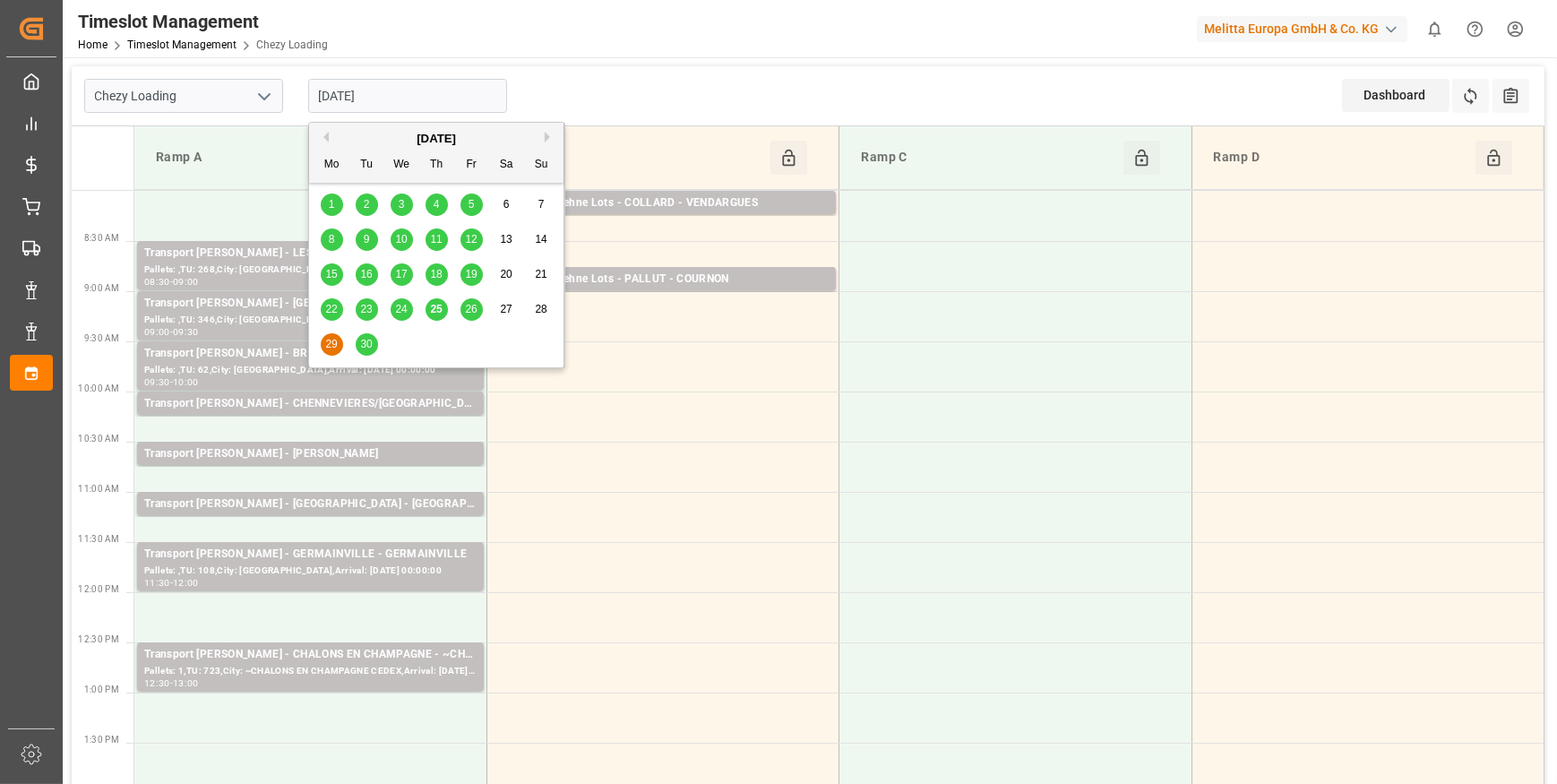
click at [403, 101] on input "29-09-2025" at bounding box center [408, 96] width 199 height 34
click at [633, 80] on div "Chezy Loading 29-09-2025 Dashboard View Dashboard Refresh Time Slots All Audits" at bounding box center [808, 96] width 1473 height 60
click at [413, 85] on input "29-09-2025" at bounding box center [408, 96] width 199 height 34
click at [467, 307] on span "26" at bounding box center [471, 309] width 12 height 13
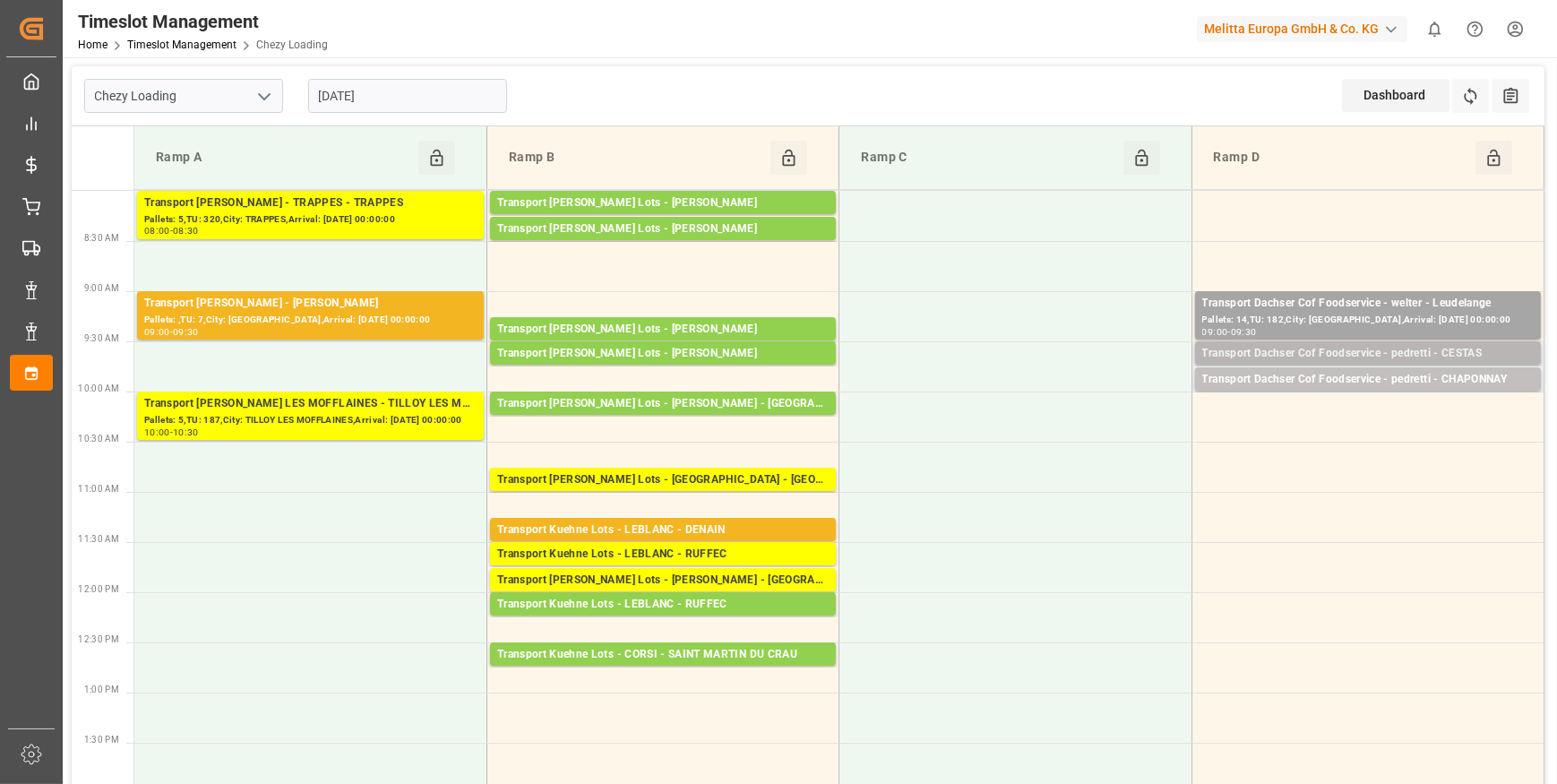
click at [1284, 353] on div "Transport Dachser Cof Foodservice - pedretti - CESTAS" at bounding box center [1368, 354] width 332 height 18
click at [1294, 375] on div "Transport Dachser Cof Foodservice - pedretti - CHAPONNAY" at bounding box center [1368, 380] width 332 height 18
click at [1272, 316] on div "Pallets: 14,TU: 182,City: Leudelange,Arrival: 2025-09-30 00:00:00" at bounding box center [1368, 320] width 332 height 15
click at [449, 89] on input "[DATE]" at bounding box center [408, 96] width 199 height 34
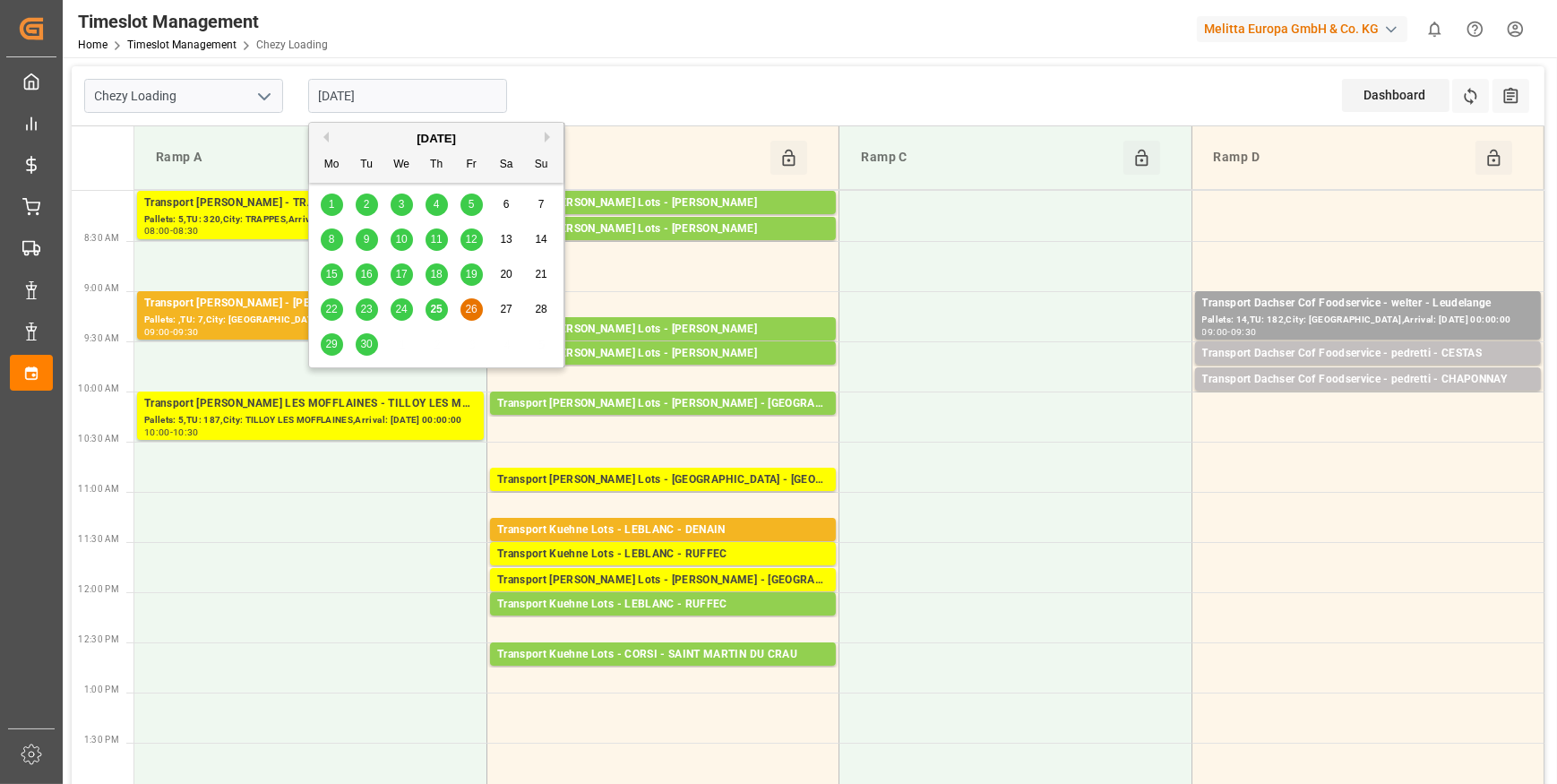
click at [435, 307] on span "25" at bounding box center [436, 309] width 12 height 13
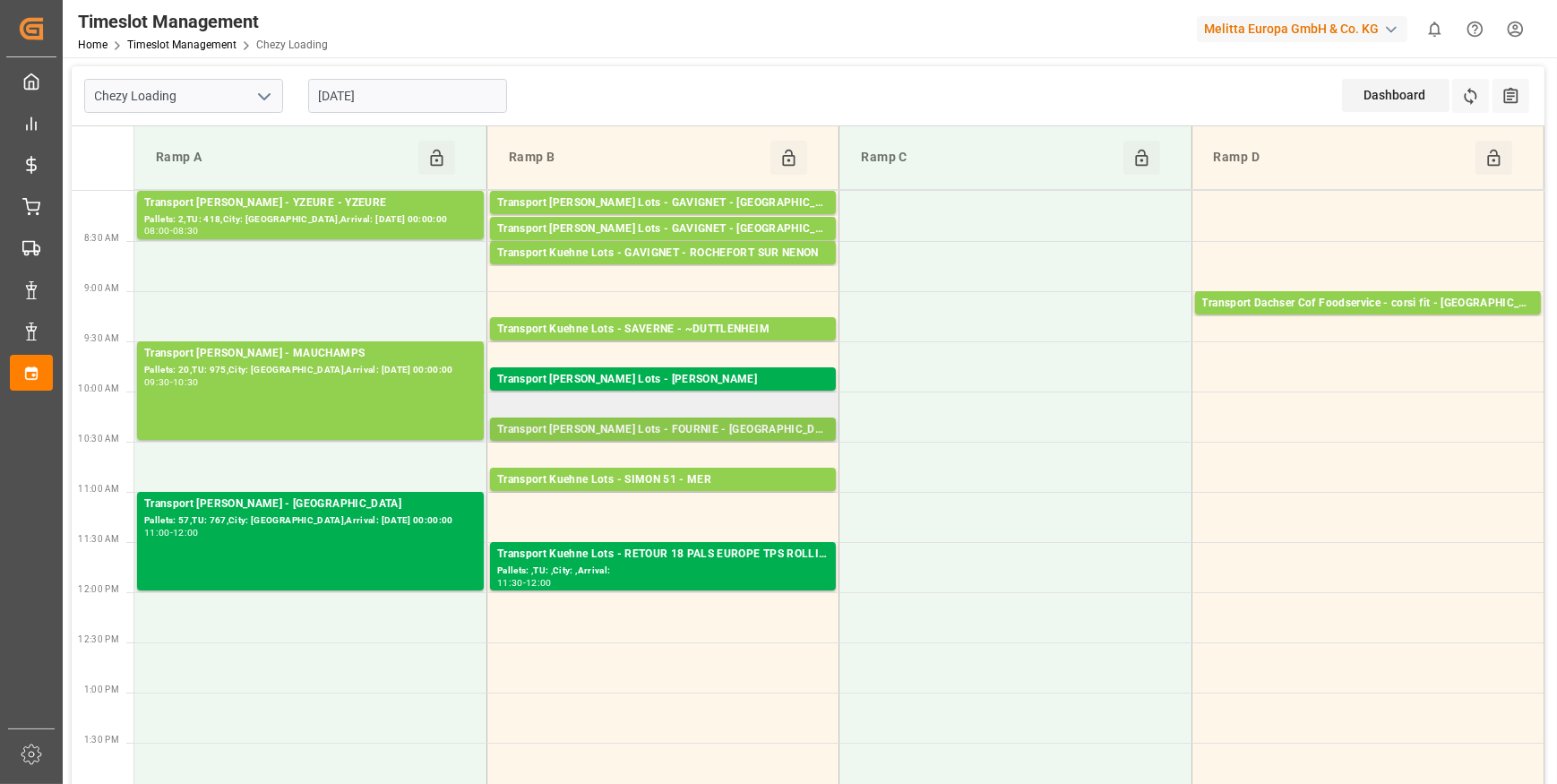
click at [686, 427] on div "Transport Kuehne Lots - FOURNIE - BLANQUEFORT" at bounding box center [662, 430] width 332 height 18
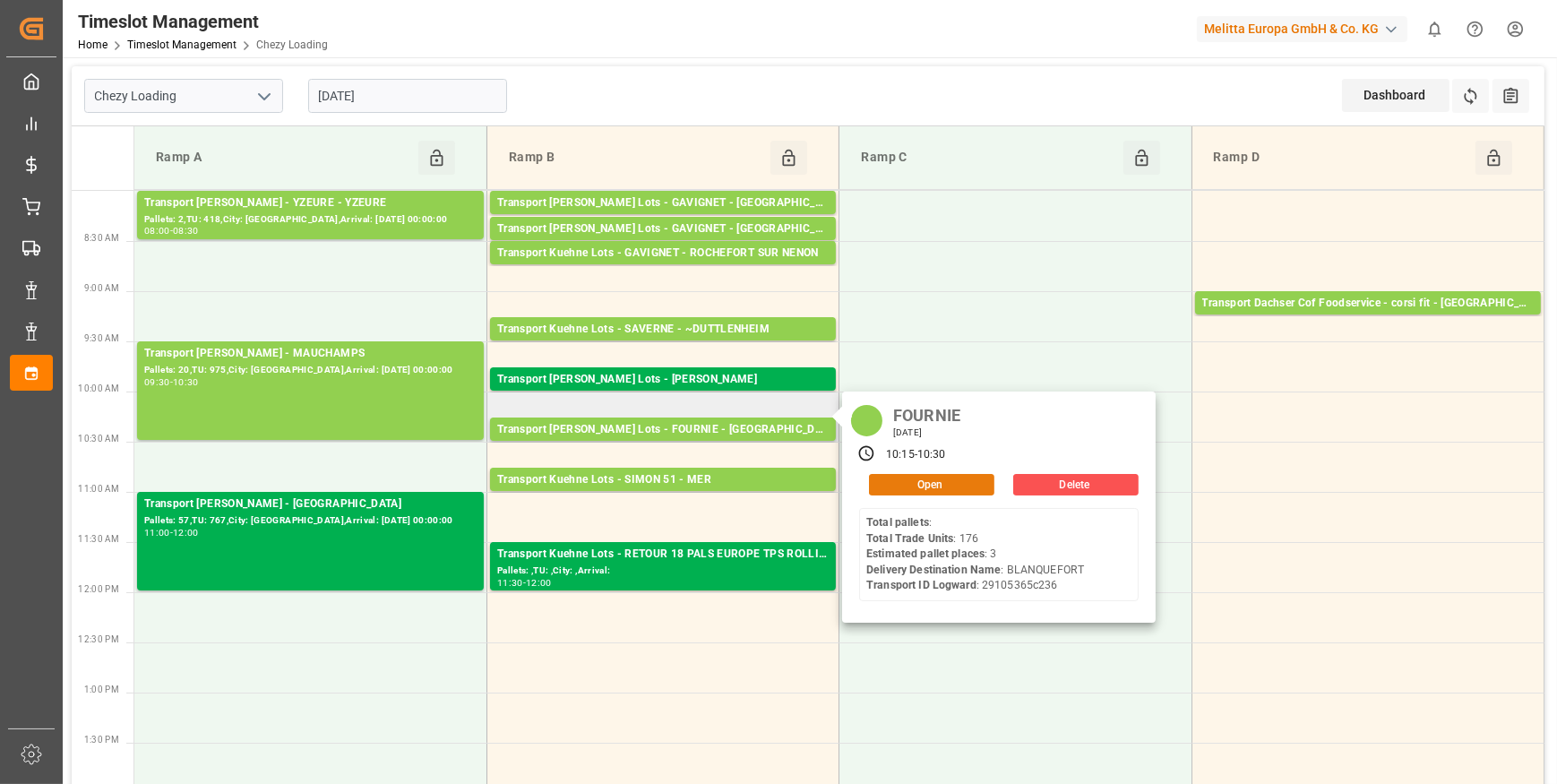
click at [910, 485] on button "Open" at bounding box center [932, 485] width 126 height 22
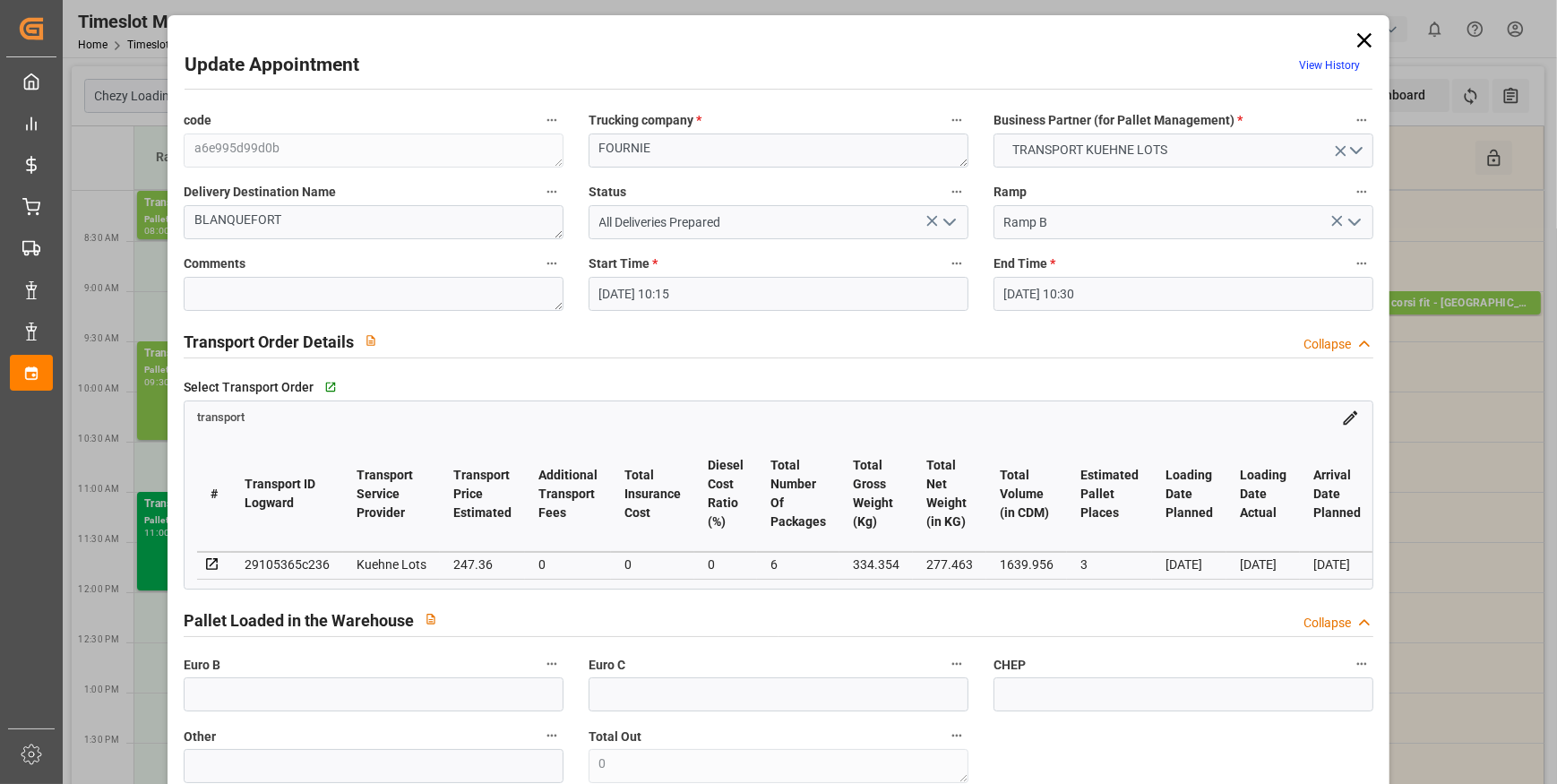
click at [939, 217] on icon "open menu" at bounding box center [950, 222] width 22 height 22
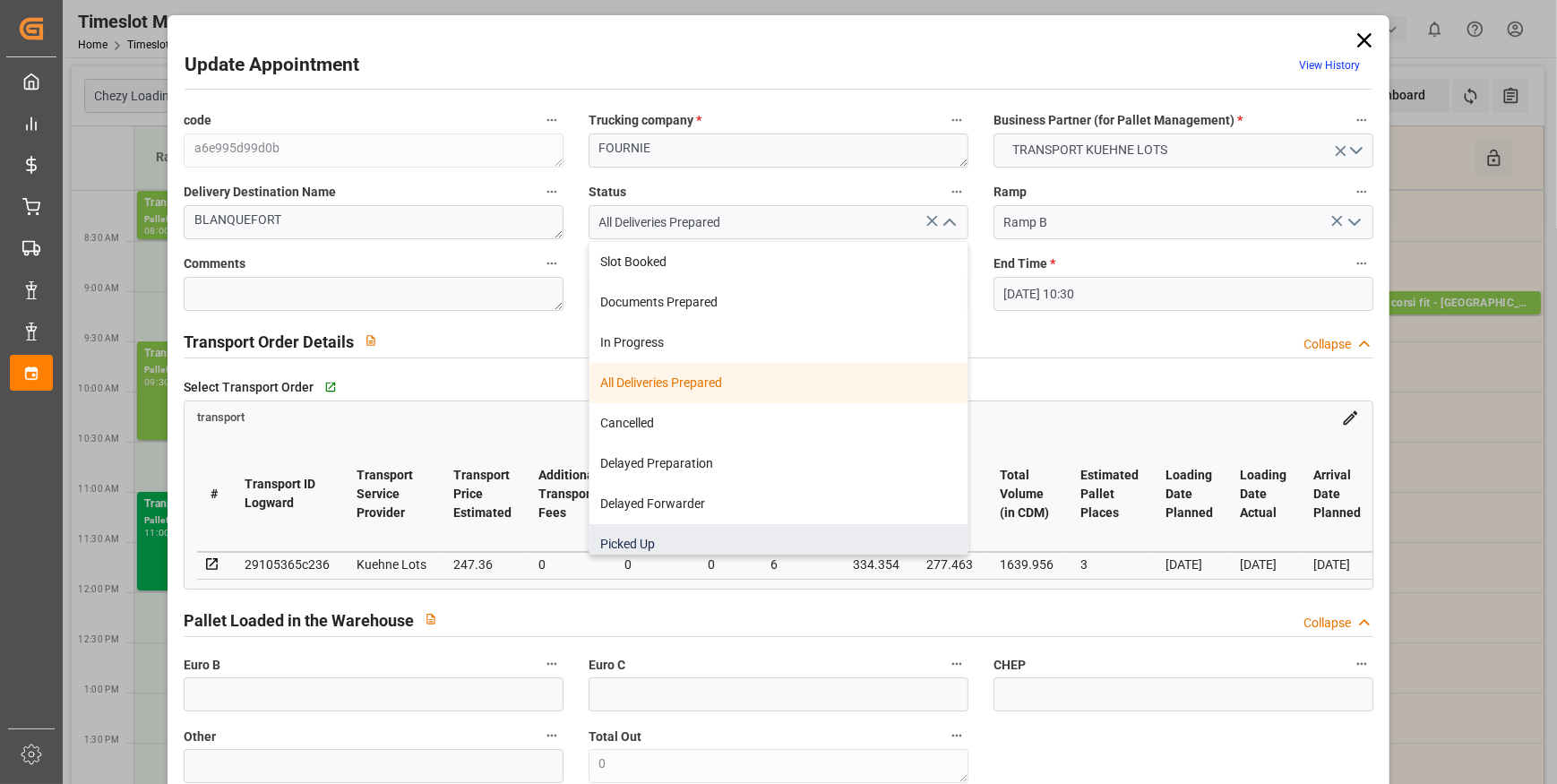
click at [620, 542] on div "Picked Up" at bounding box center [778, 544] width 378 height 41
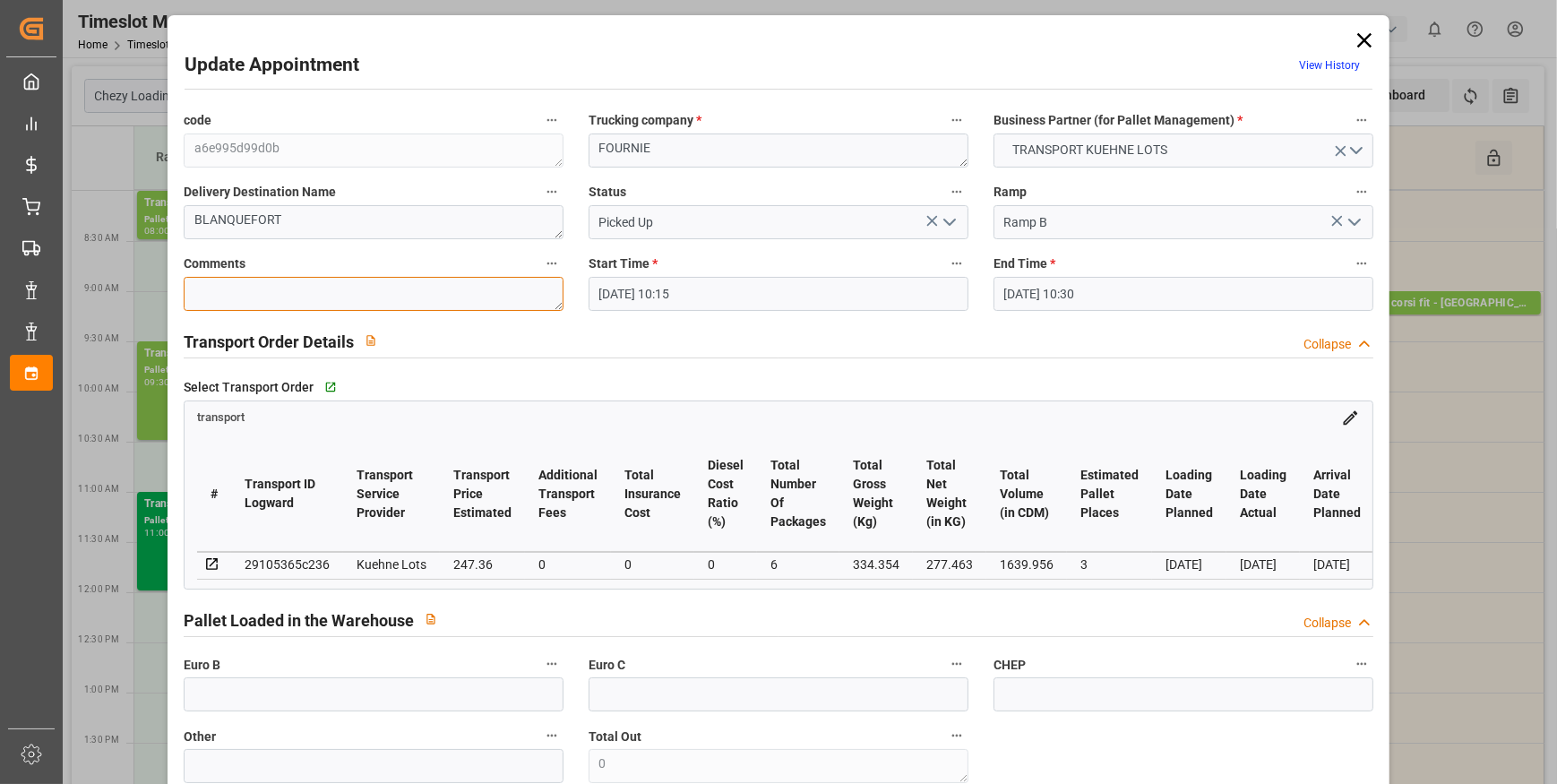
click at [212, 304] on textarea at bounding box center [373, 294] width 380 height 34
click at [227, 299] on textarea at bounding box center [373, 294] width 380 height 34
click at [266, 707] on input "text" at bounding box center [373, 695] width 380 height 34
click at [242, 695] on input "text" at bounding box center [373, 695] width 380 height 34
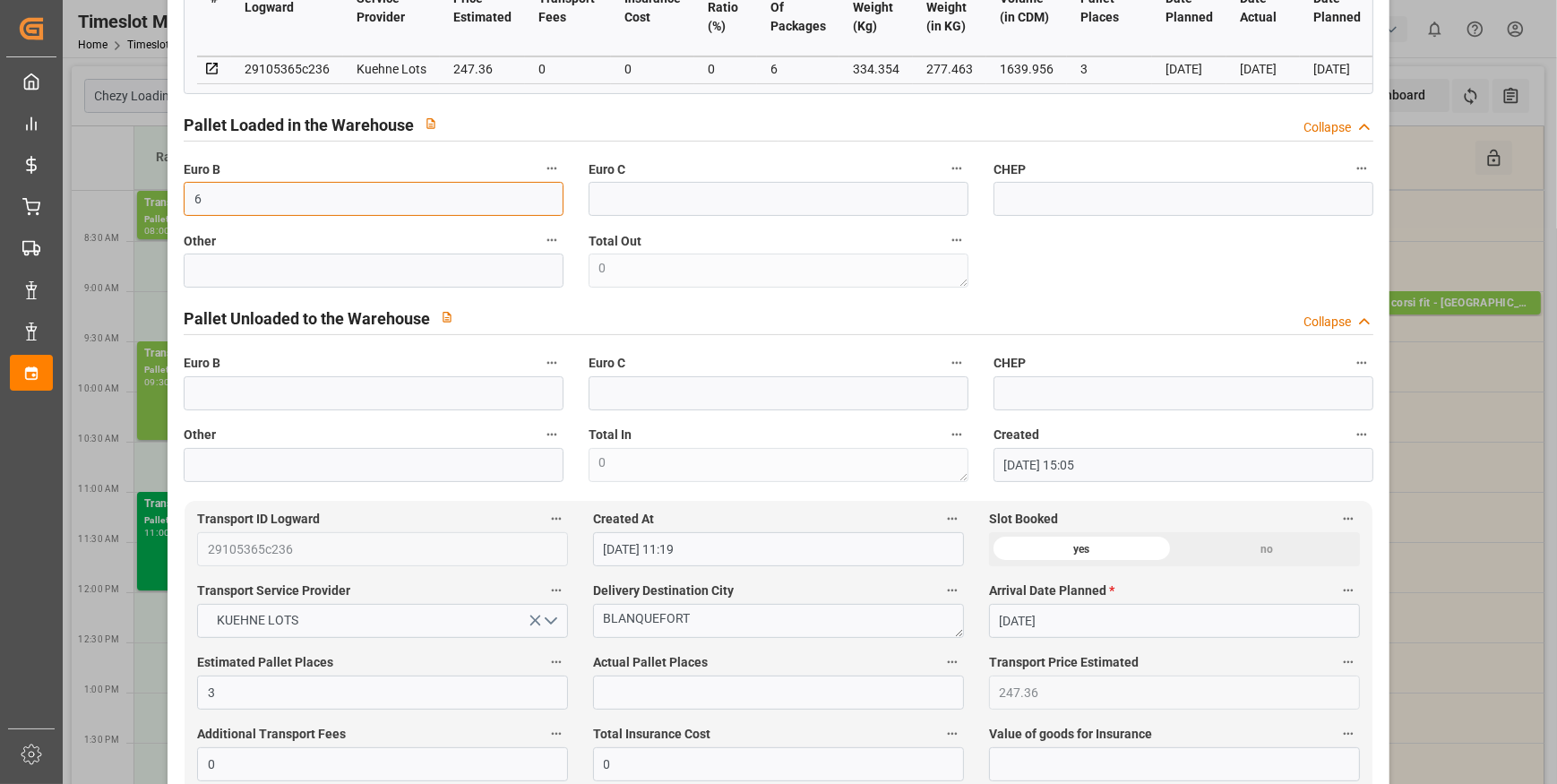
scroll to position [651, 0]
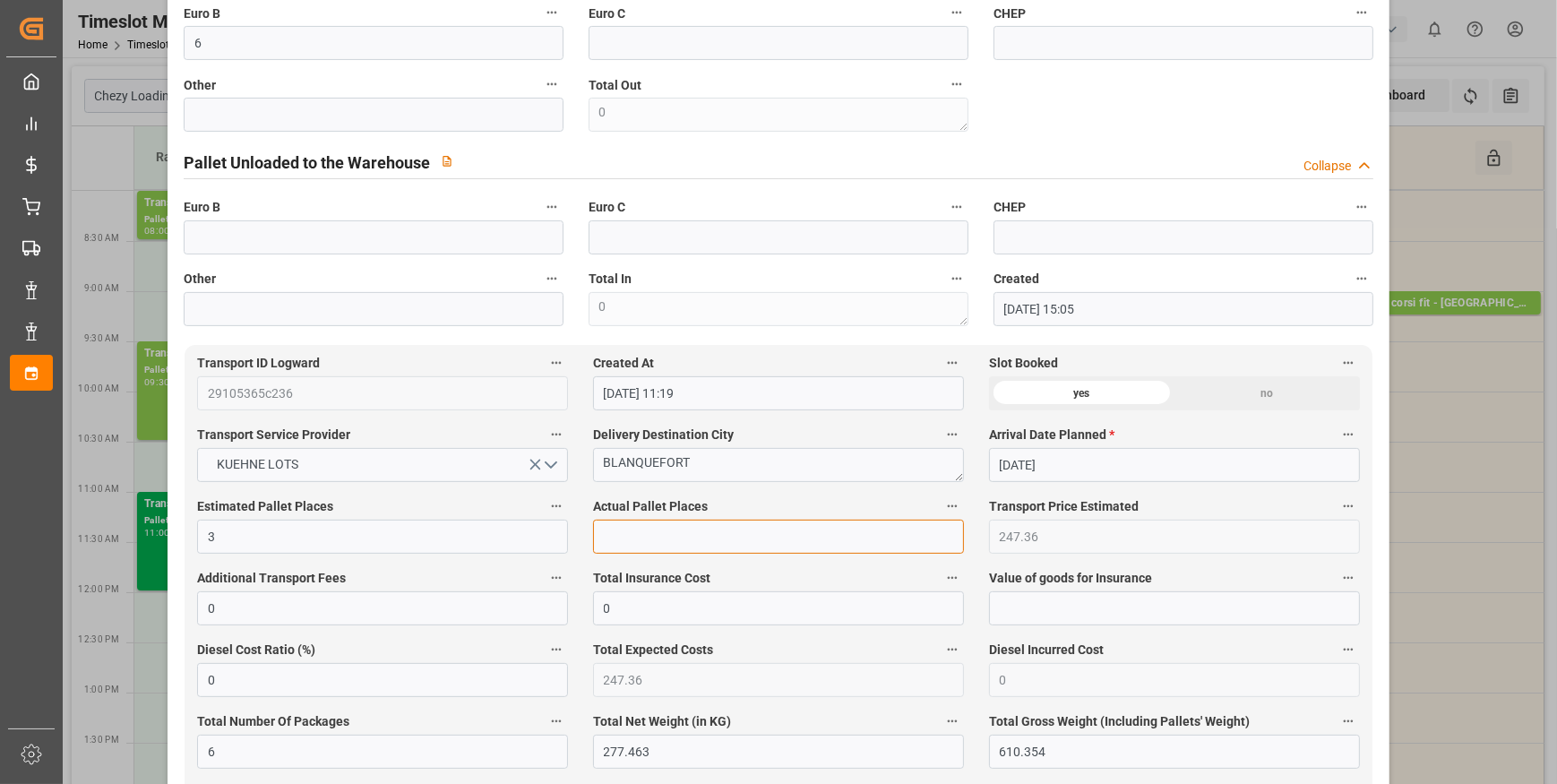
click at [643, 550] on input "text" at bounding box center [778, 537] width 371 height 34
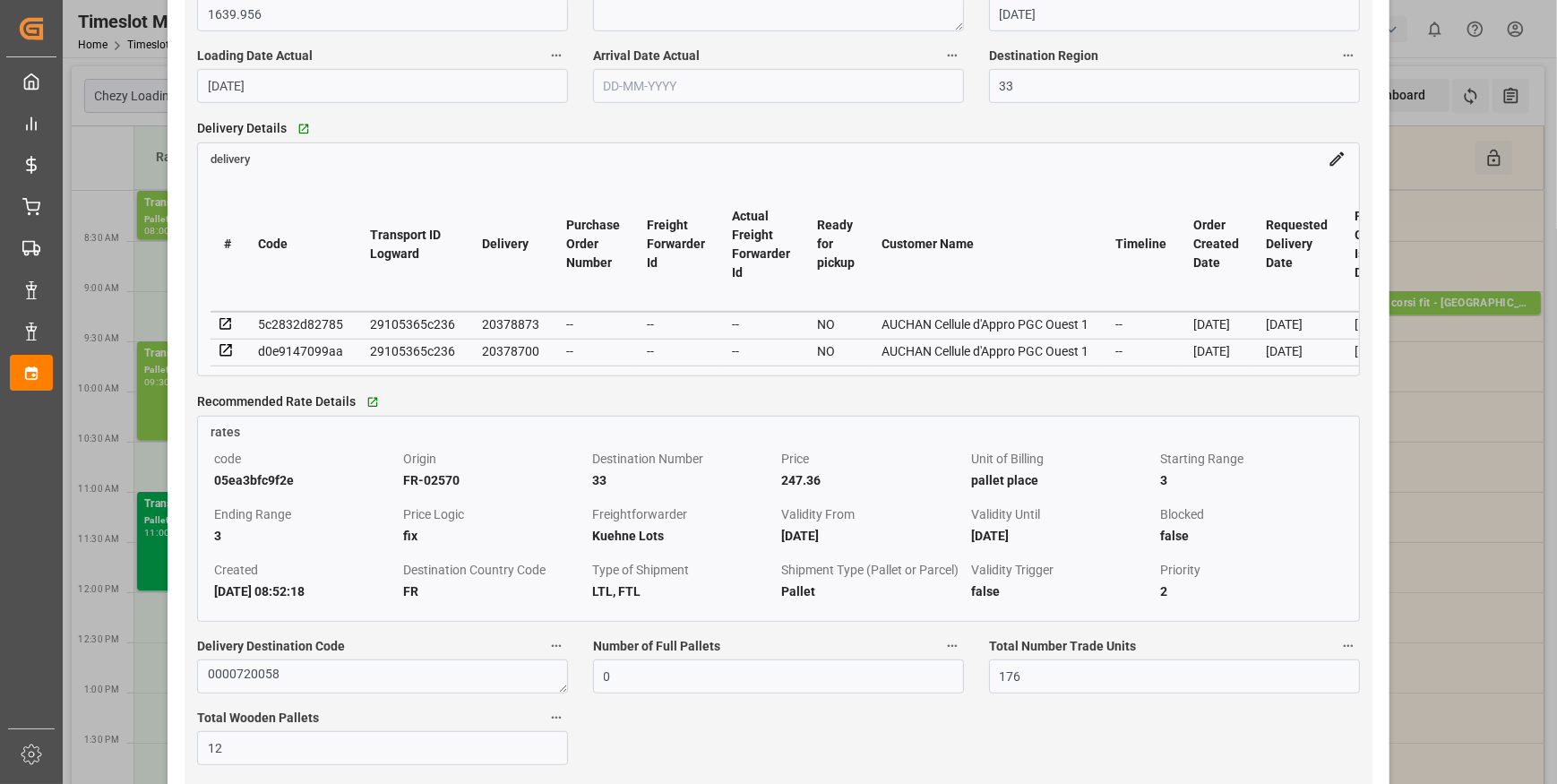
scroll to position [1547, 0]
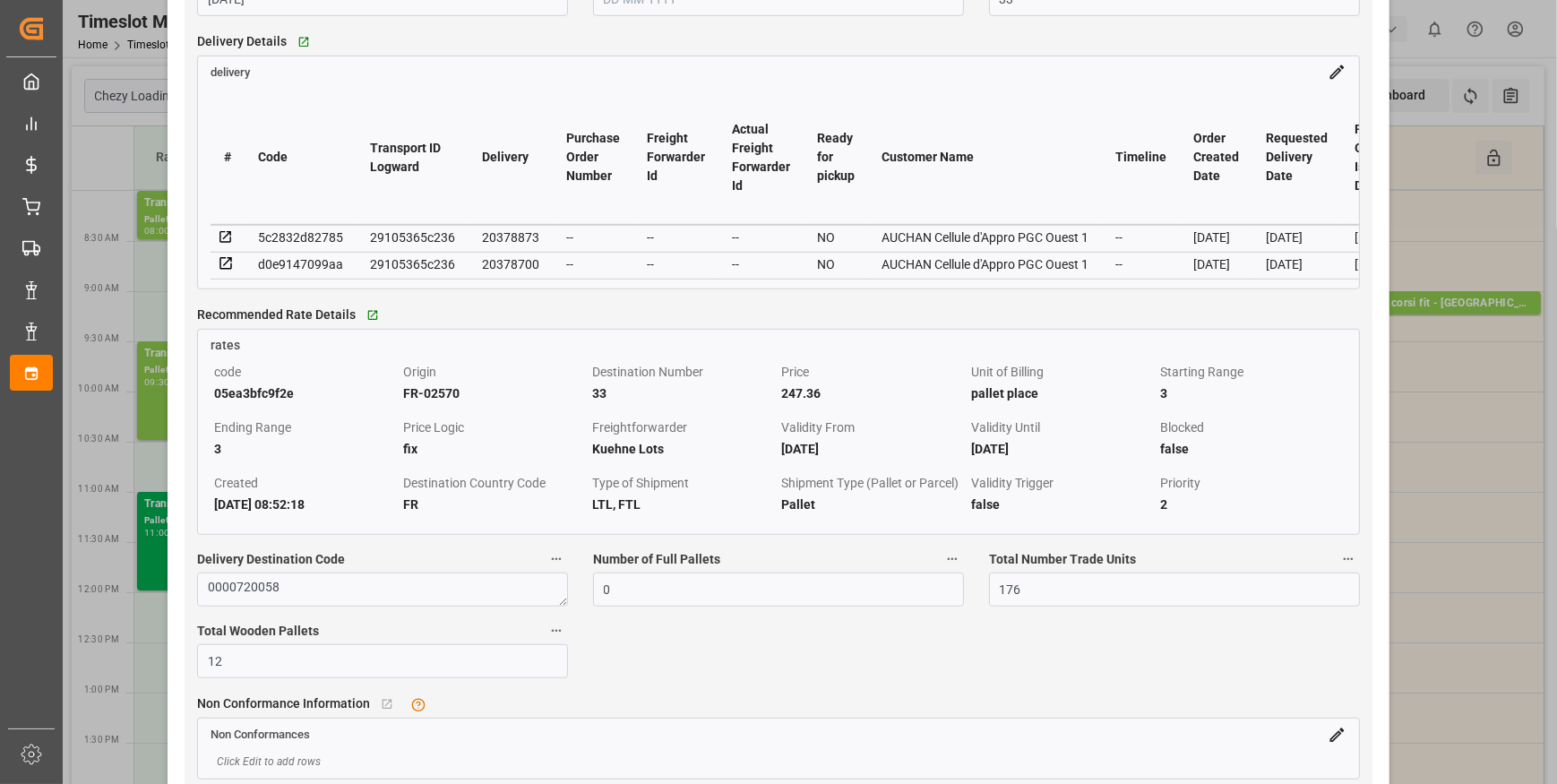
click at [226, 262] on icon at bounding box center [226, 264] width 16 height 16
click at [218, 237] on icon at bounding box center [226, 238] width 16 height 16
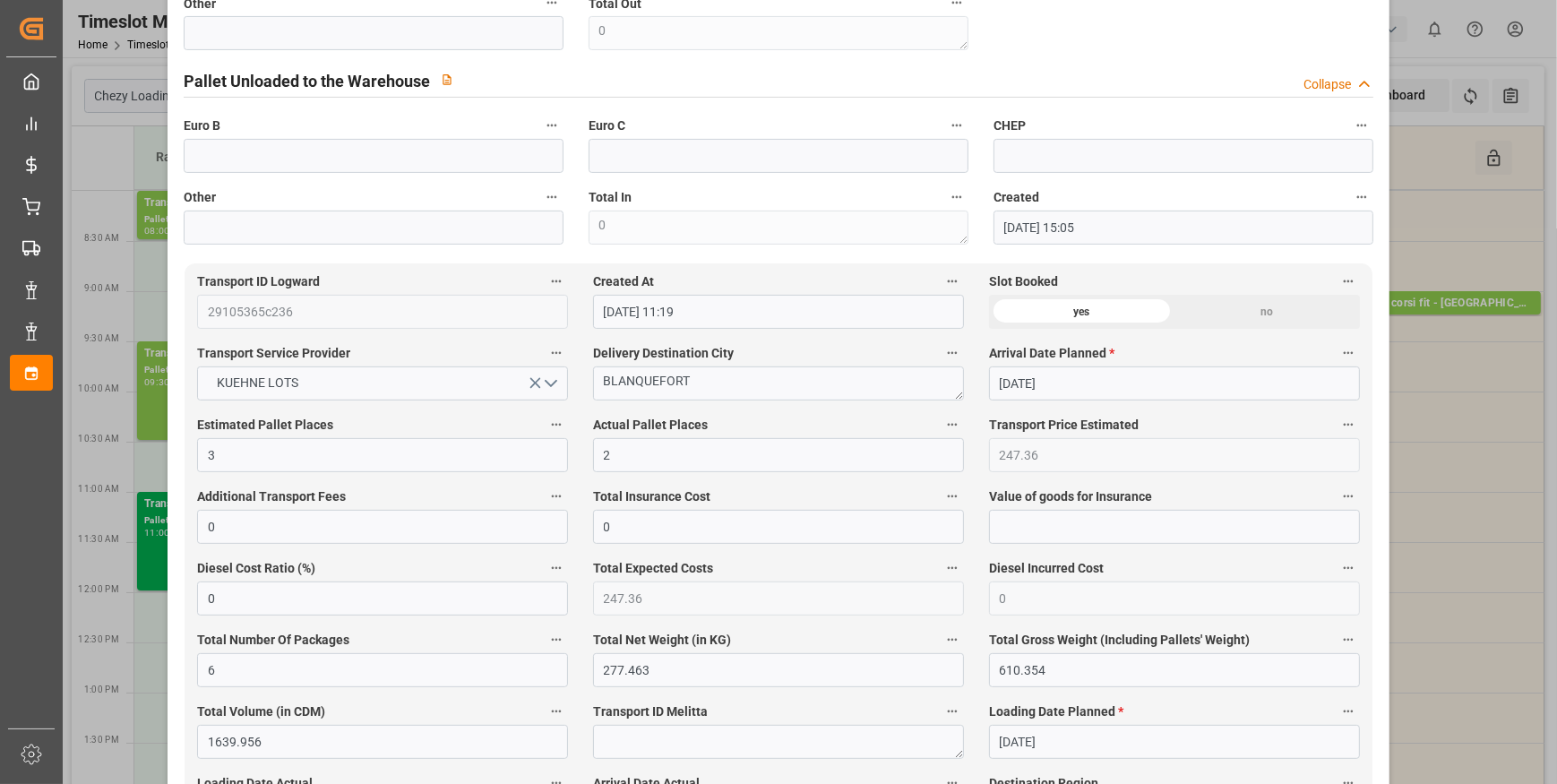
scroll to position [162, 0]
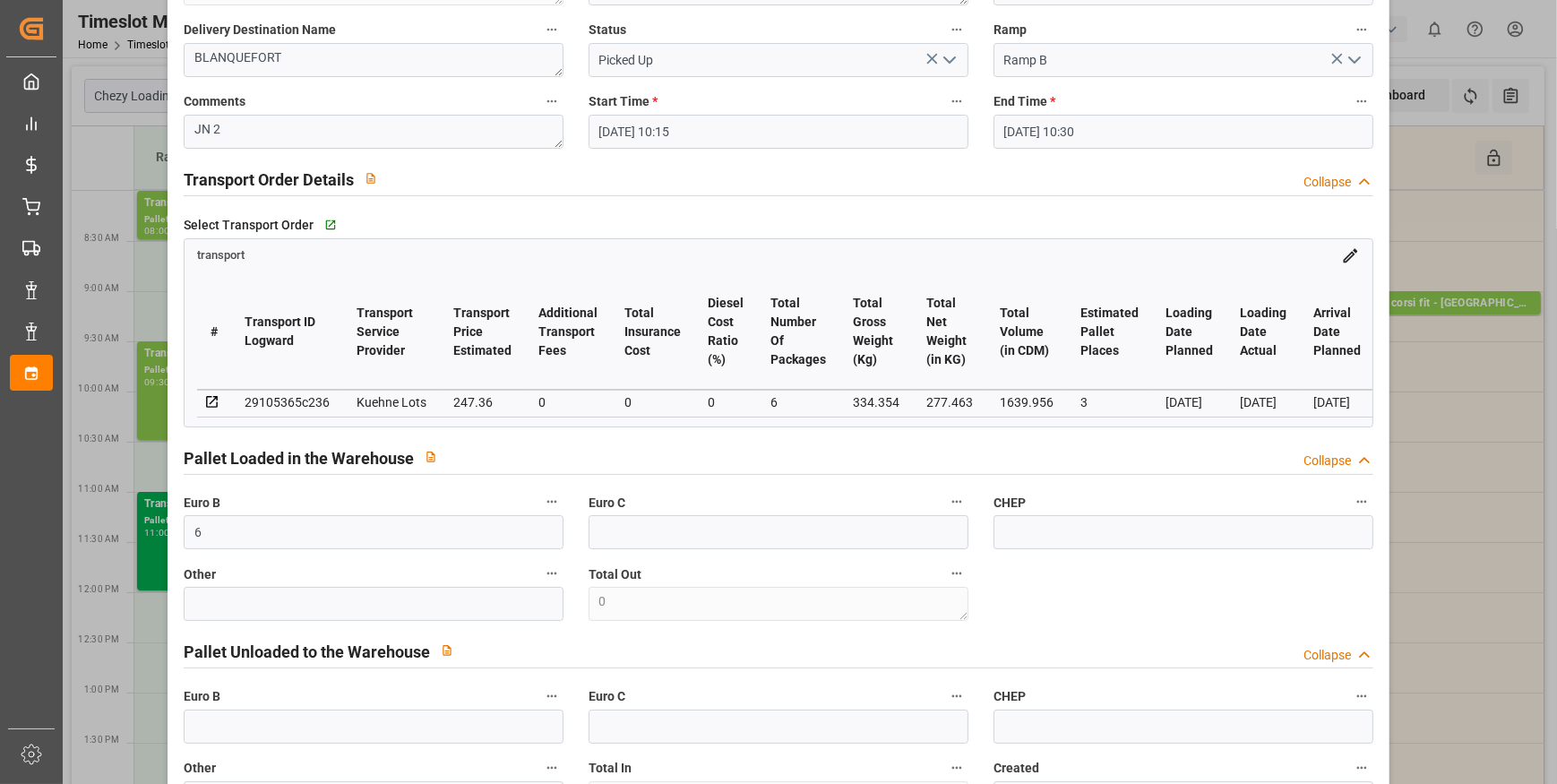
click at [949, 61] on icon "open menu" at bounding box center [950, 61] width 22 height 22
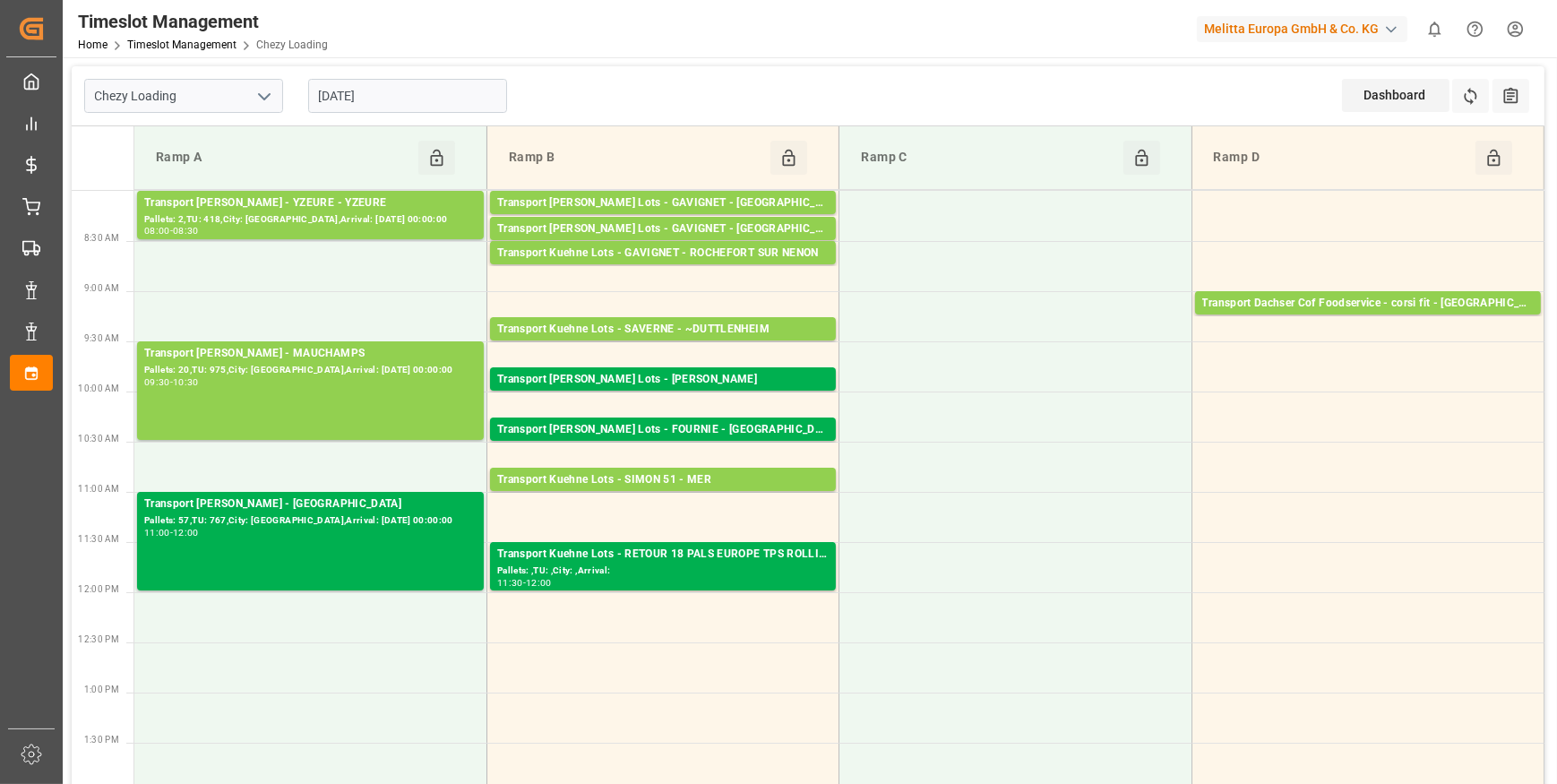
click at [391, 106] on input "[DATE]" at bounding box center [408, 96] width 199 height 34
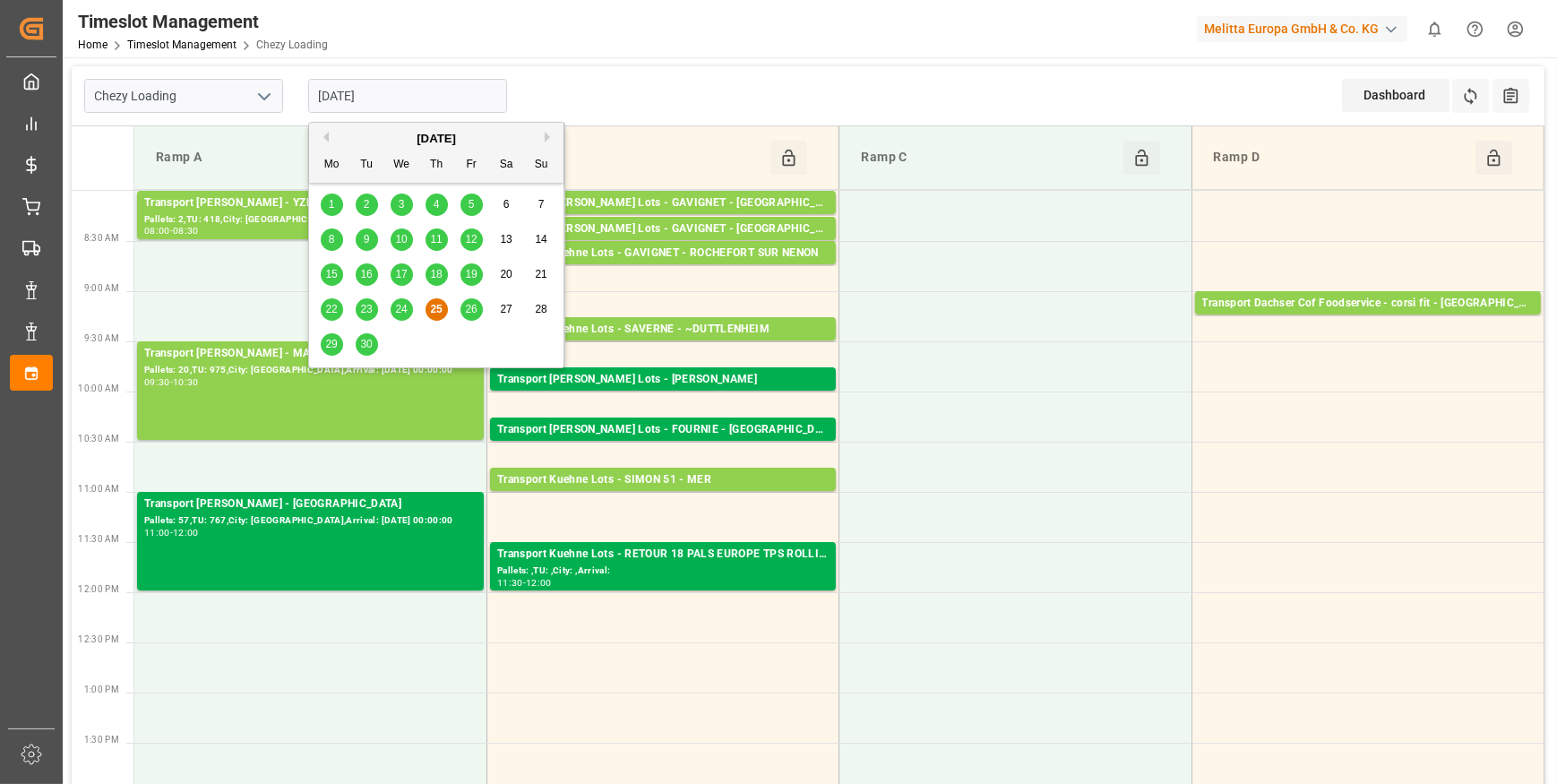
click at [469, 313] on span "26" at bounding box center [471, 309] width 12 height 13
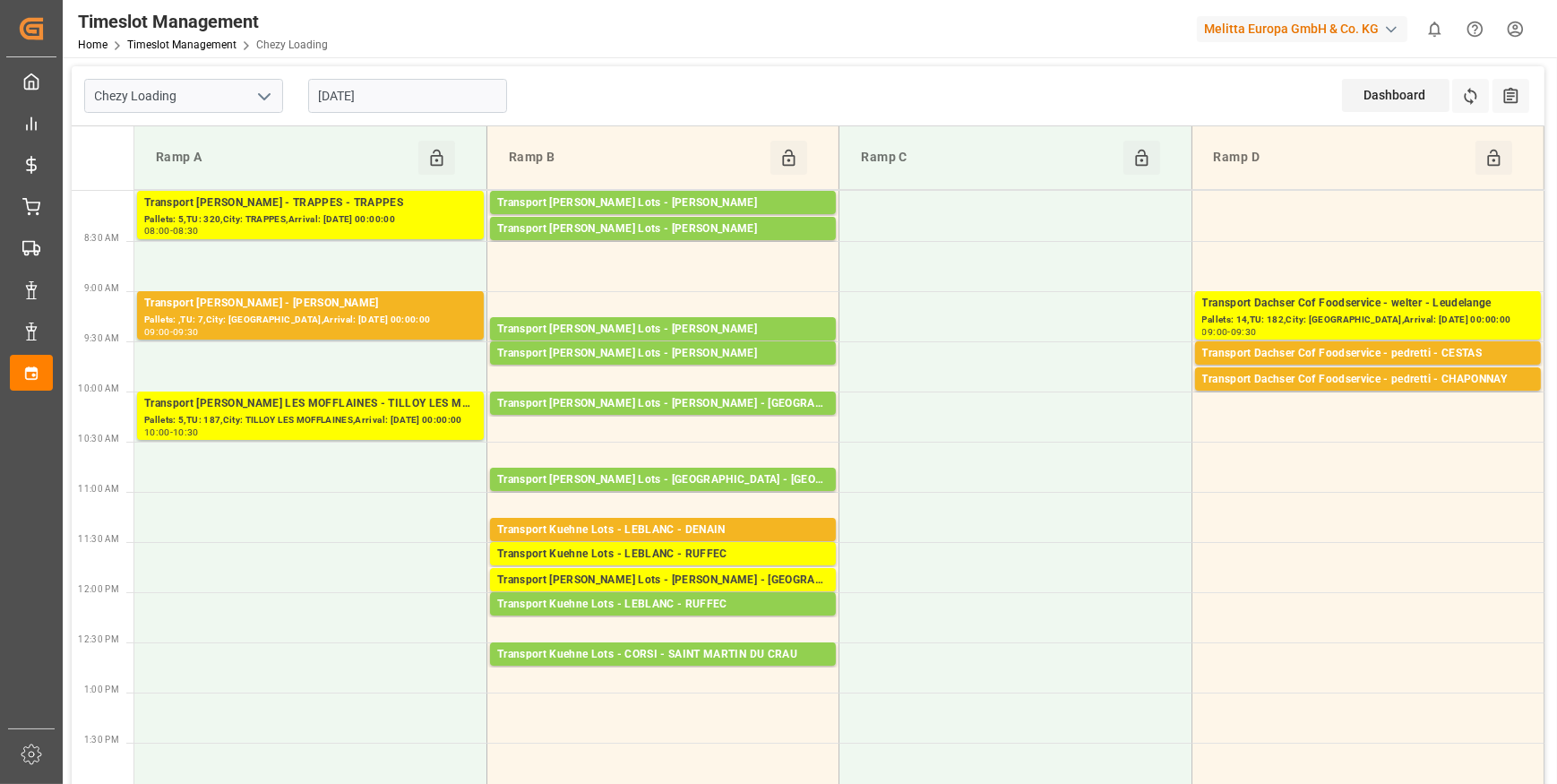
click at [396, 107] on input "[DATE]" at bounding box center [408, 96] width 199 height 34
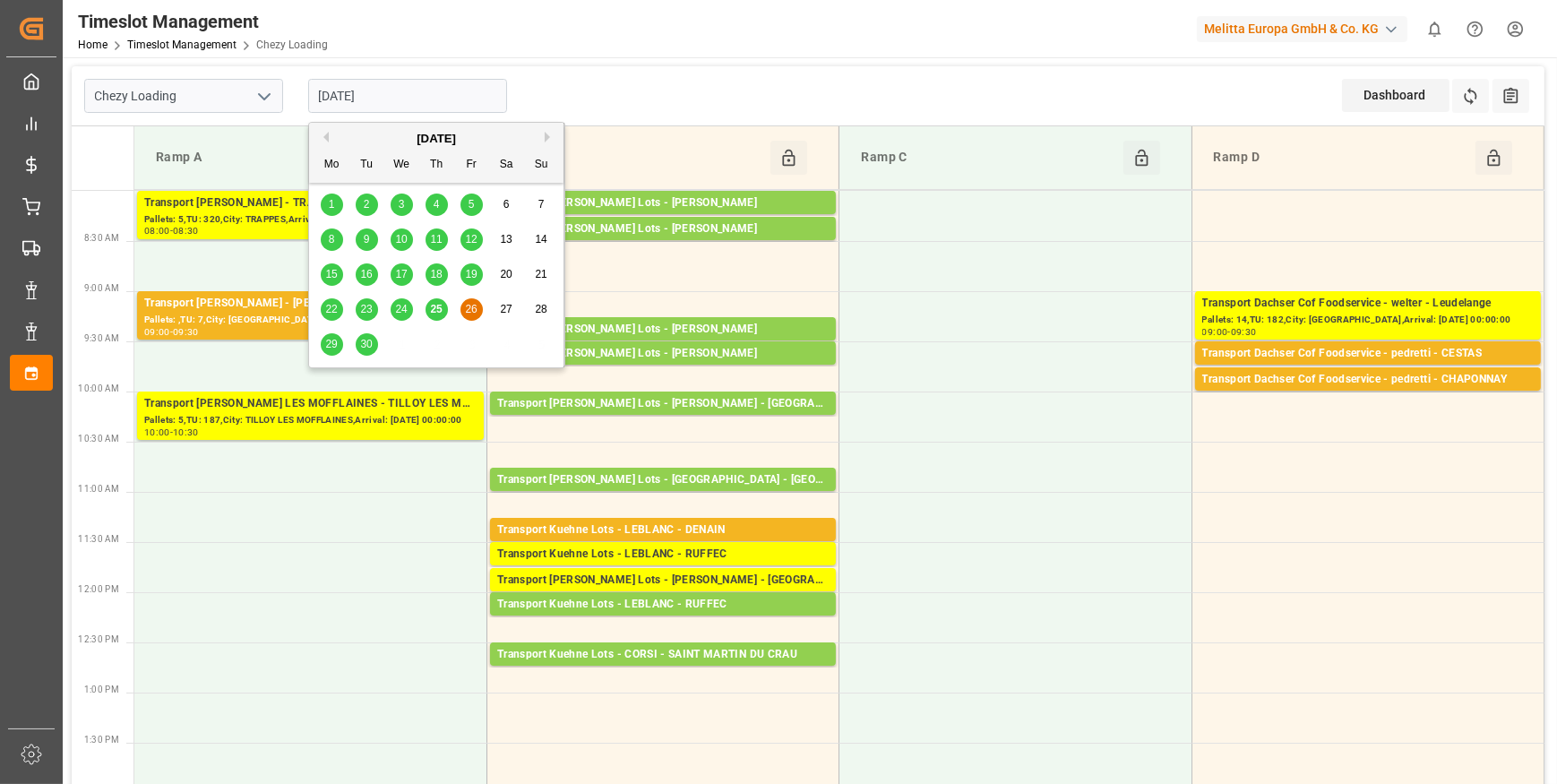
click at [338, 339] on div "29" at bounding box center [332, 345] width 23 height 22
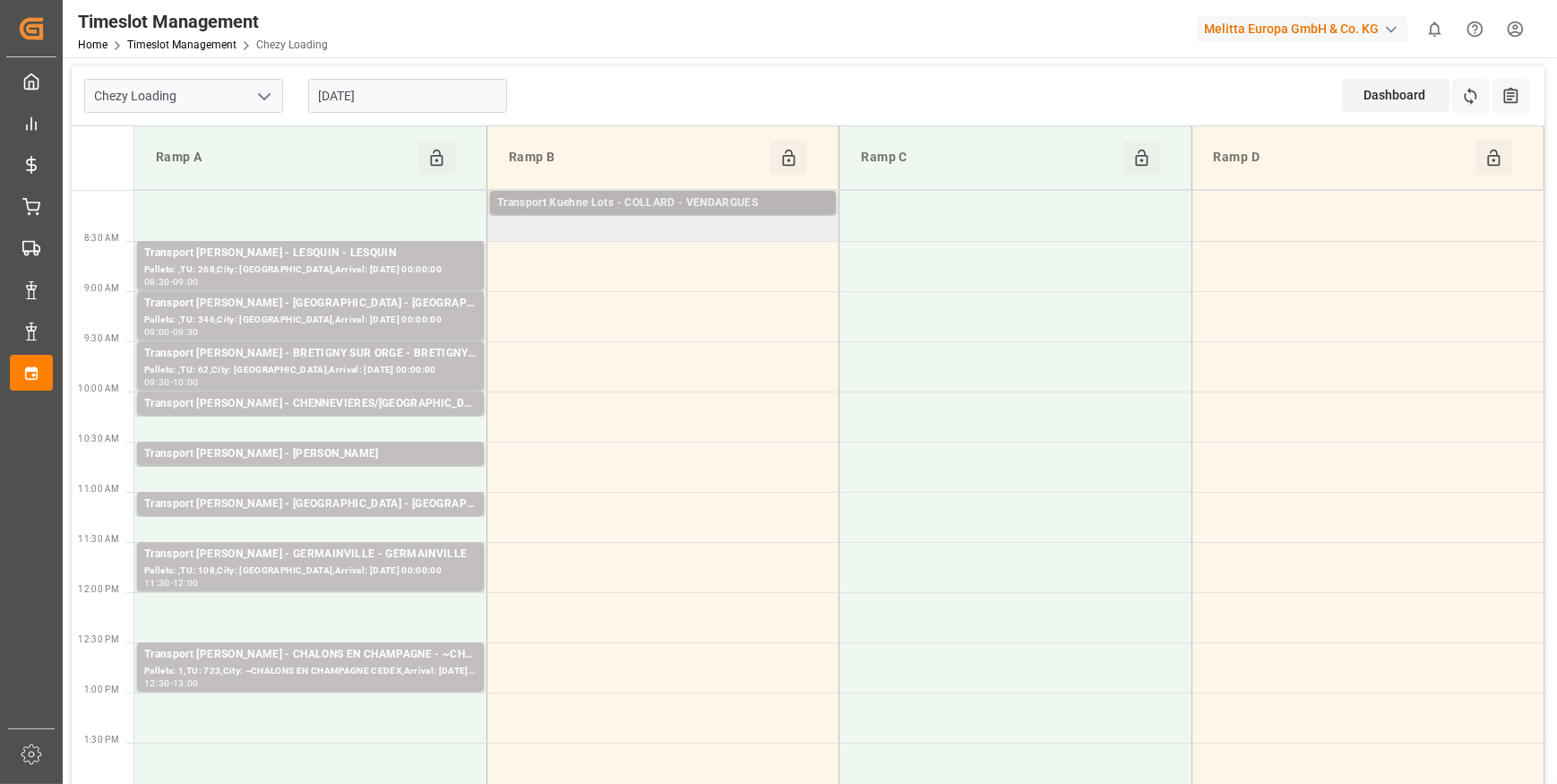
click at [694, 200] on div "Transport Kuehne Lots - COLLARD - VENDARGUES" at bounding box center [662, 203] width 332 height 18
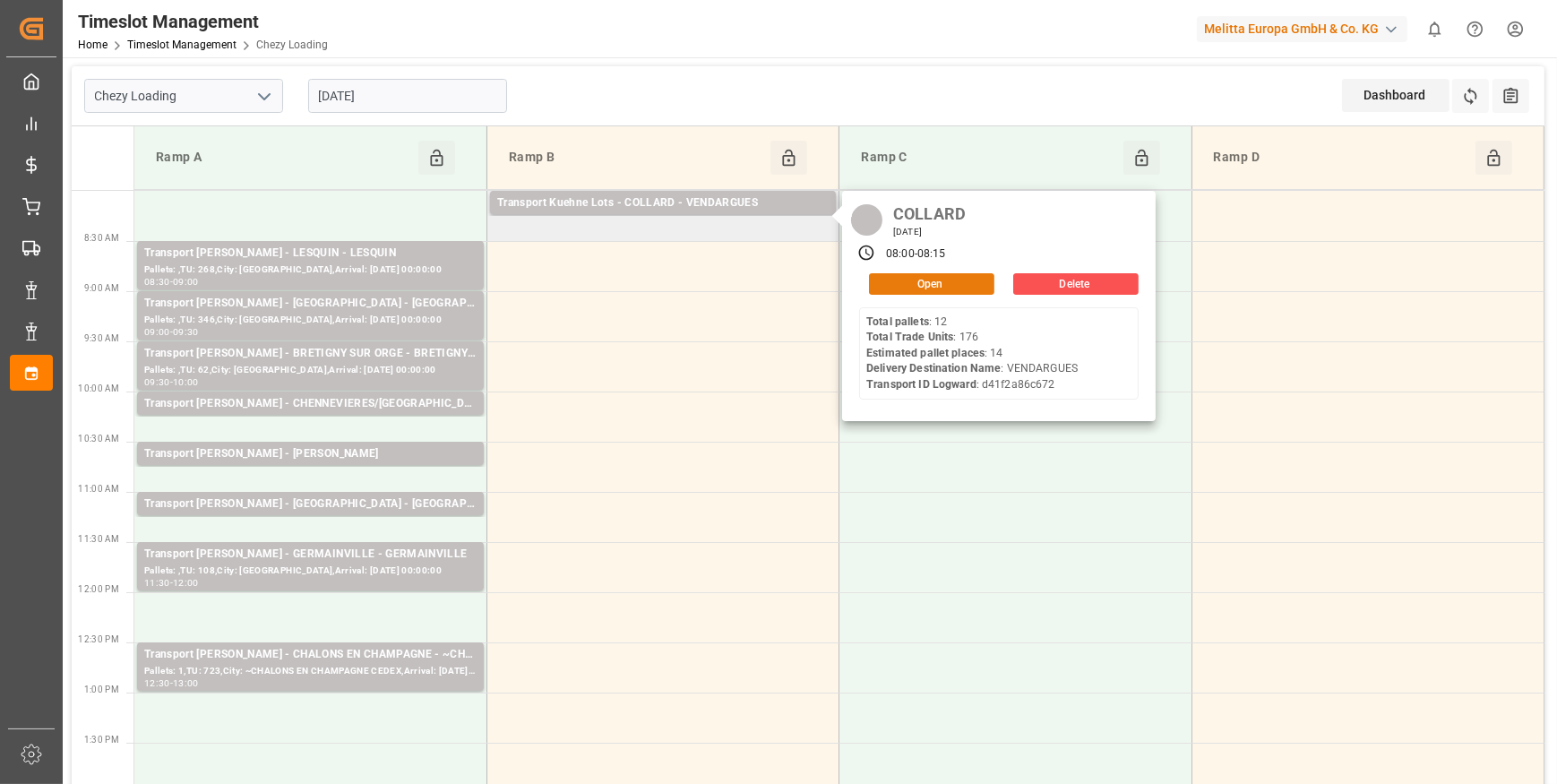
click at [938, 284] on button "Open" at bounding box center [932, 284] width 126 height 22
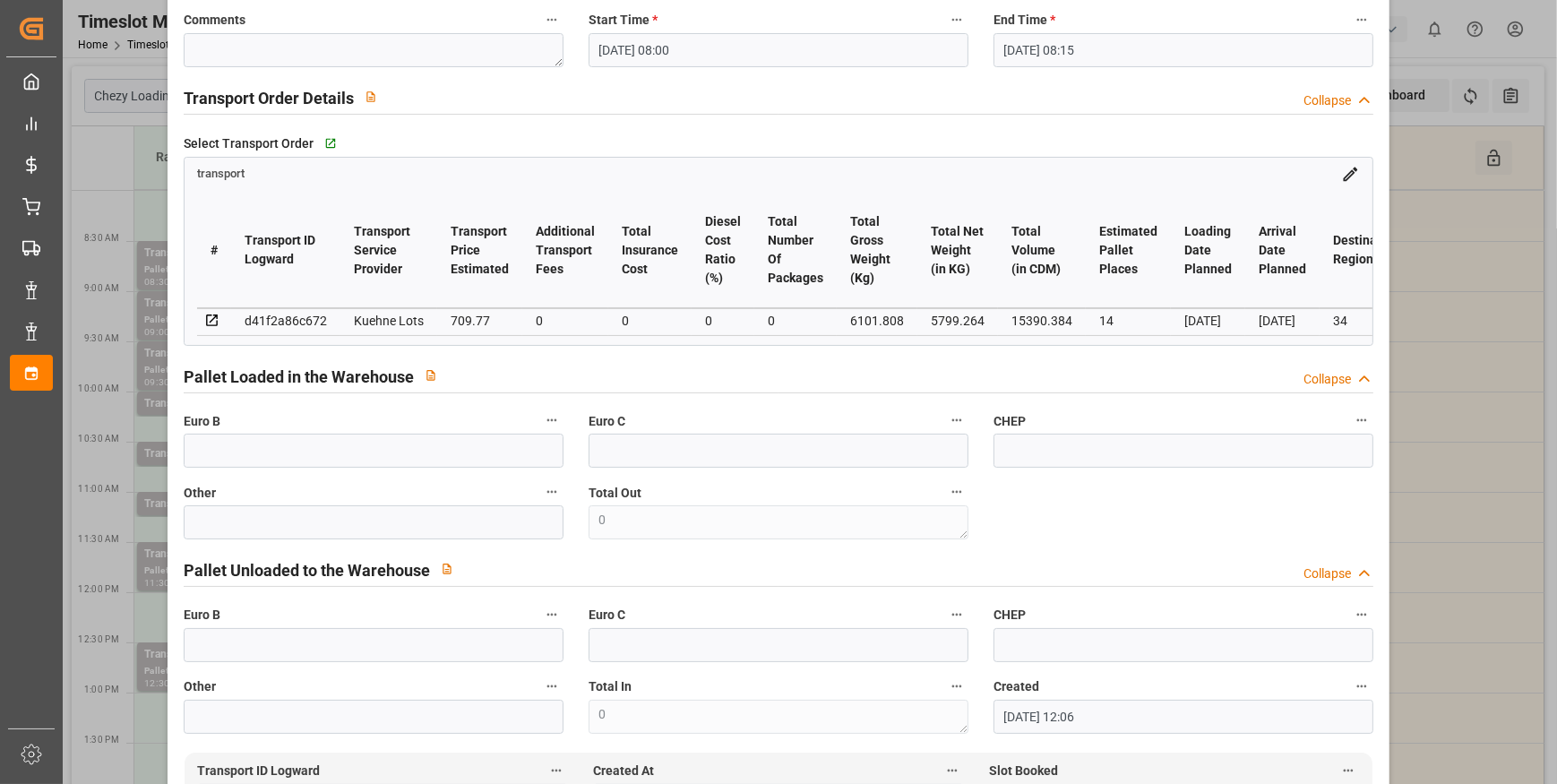
scroll to position [0, 0]
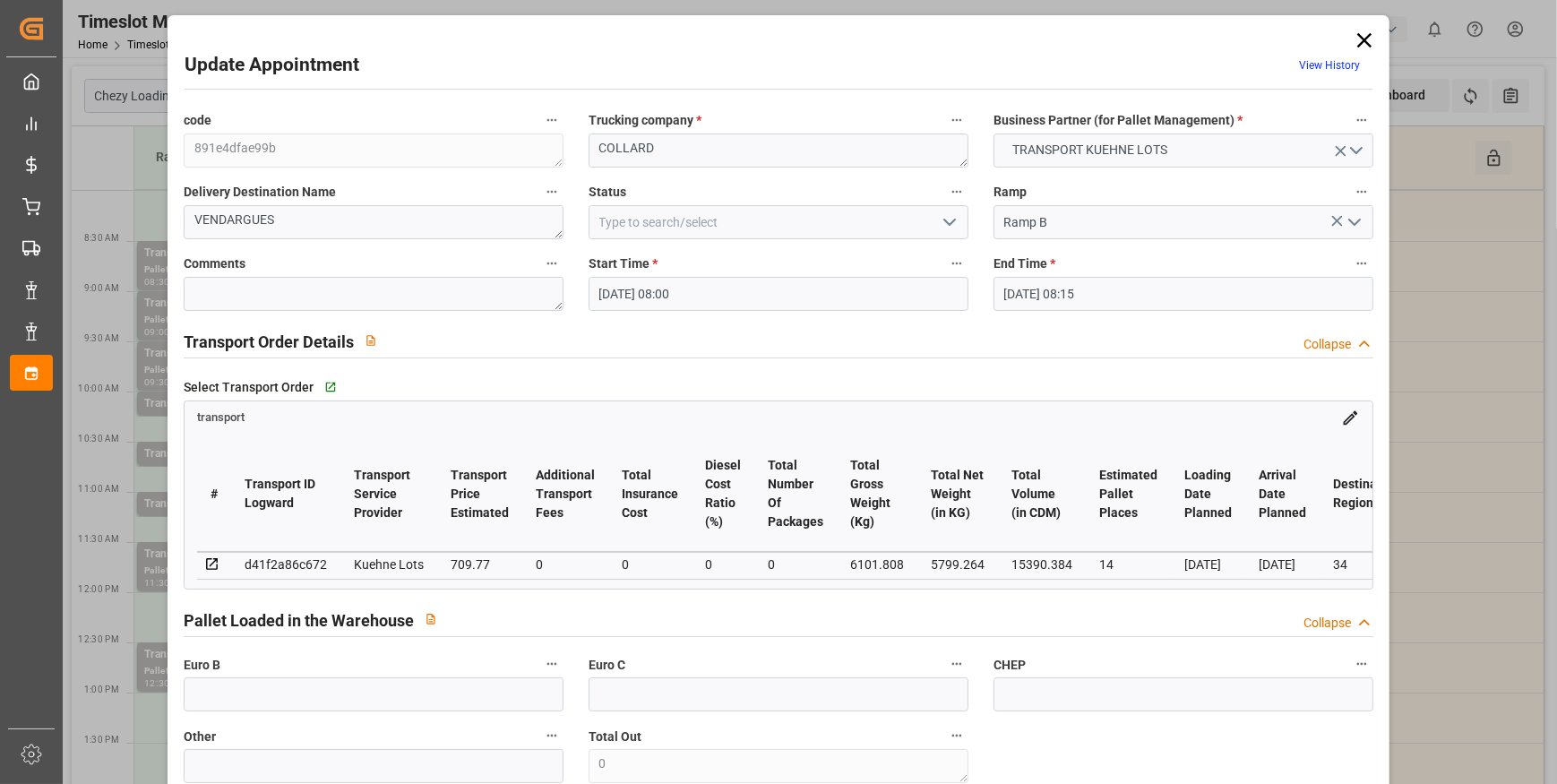
click at [950, 211] on icon "open menu" at bounding box center [950, 222] width 22 height 22
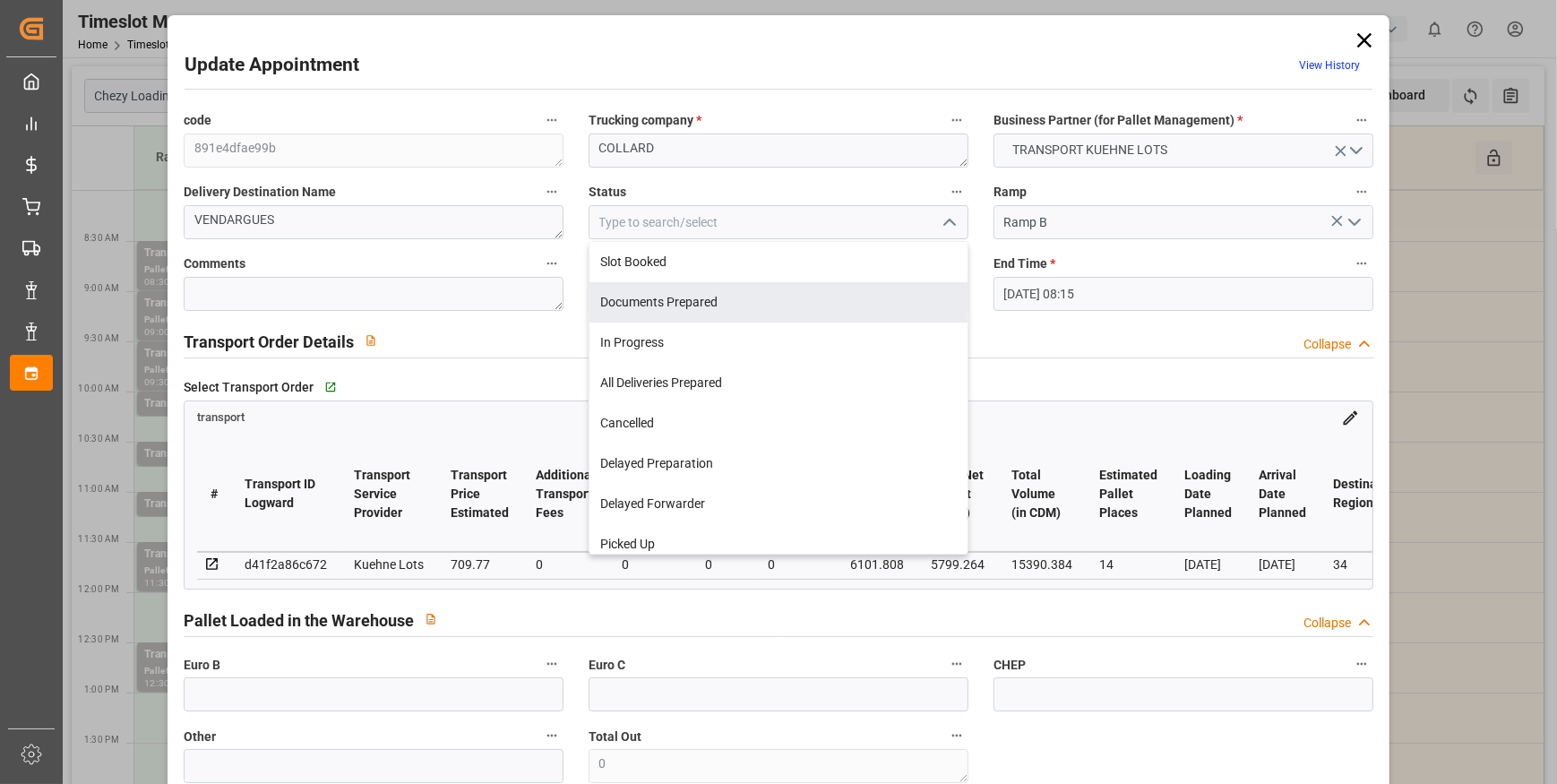
click at [672, 302] on div "Documents Prepared" at bounding box center [778, 302] width 378 height 41
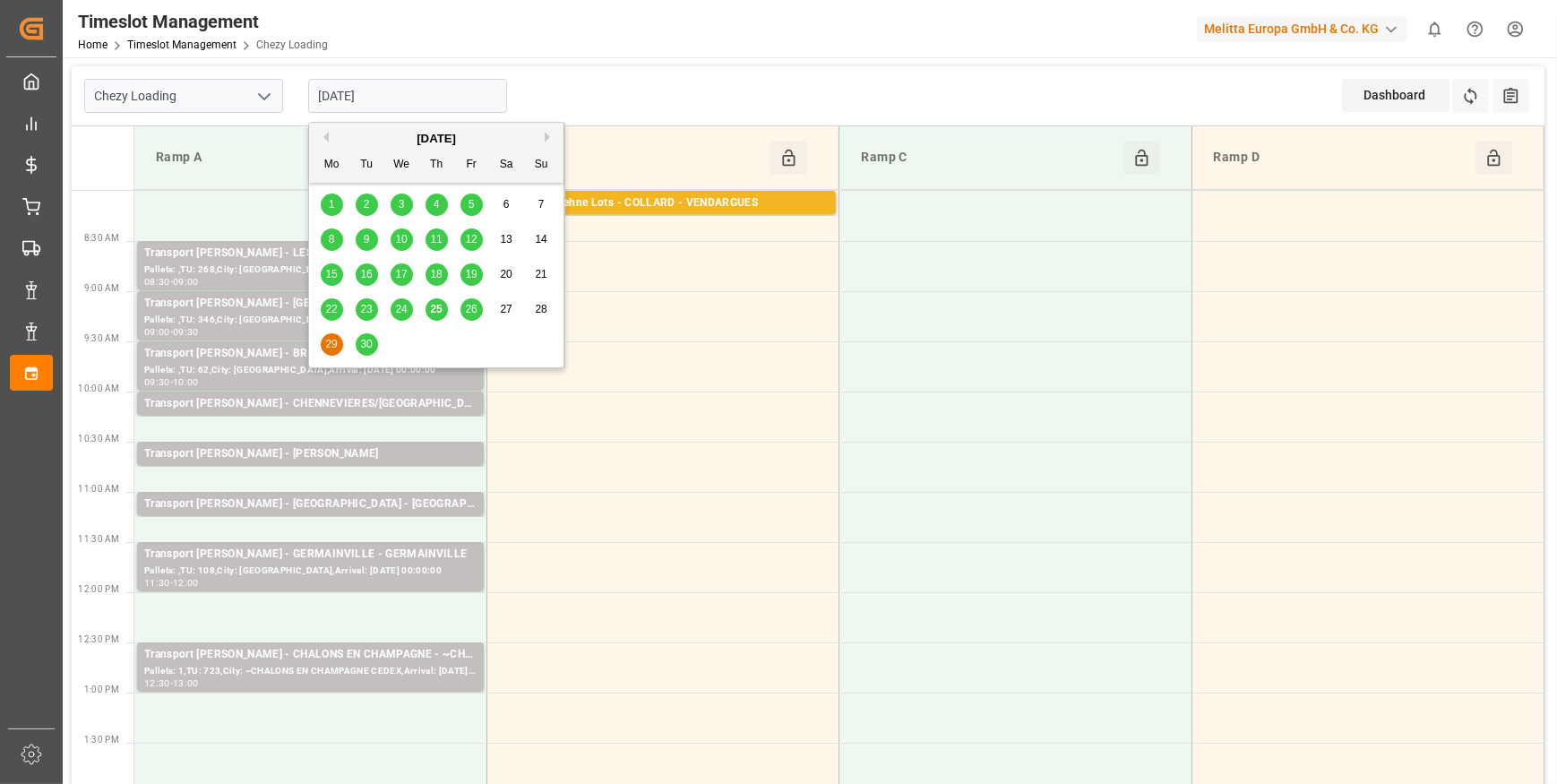
click at [471, 98] on input "29-09-2025" at bounding box center [408, 96] width 199 height 34
click at [366, 341] on span "30" at bounding box center [366, 344] width 12 height 13
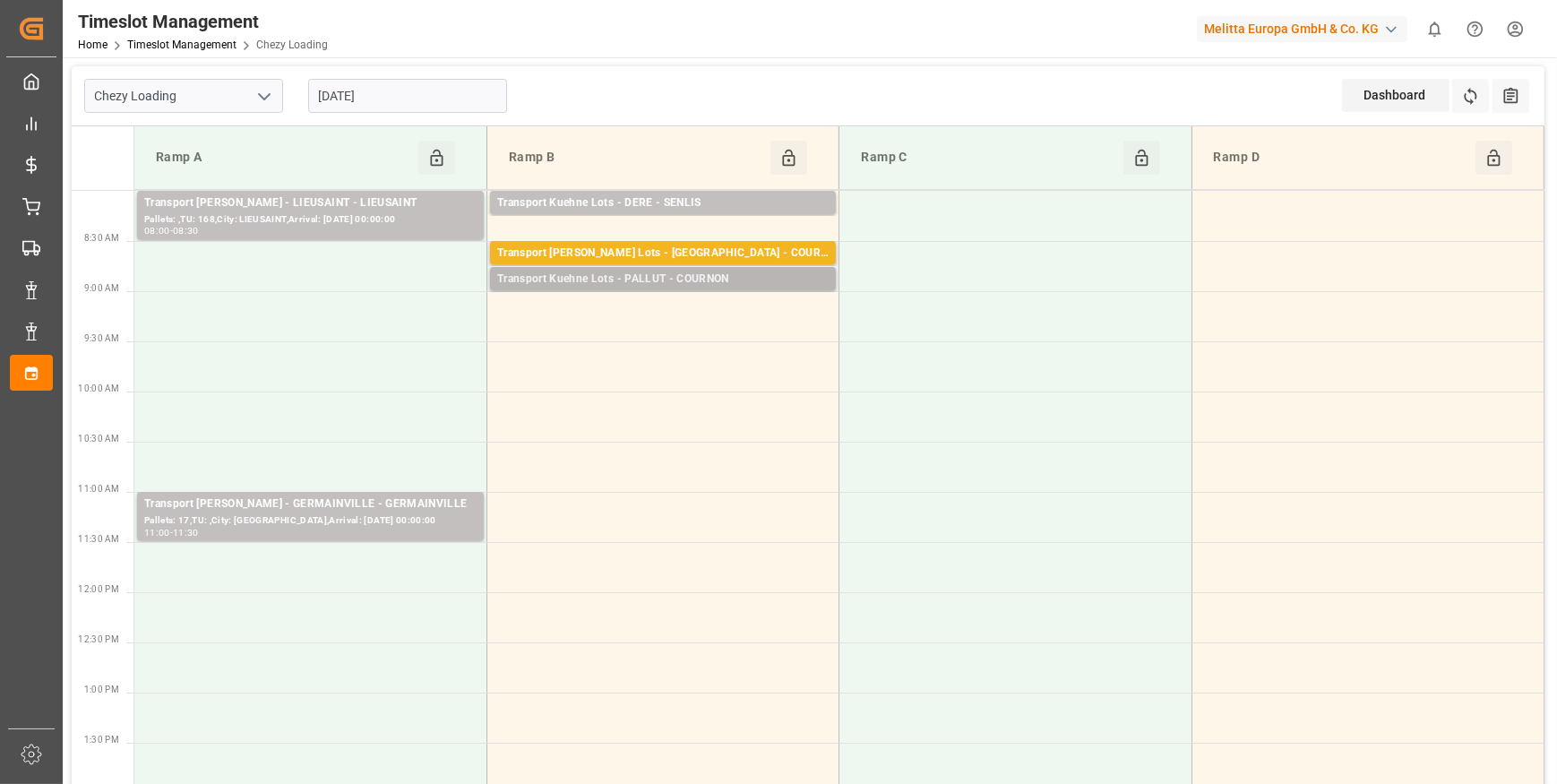
click at [676, 272] on div "Transport Kuehne Lots - PALLUT - COURNON" at bounding box center [662, 279] width 332 height 18
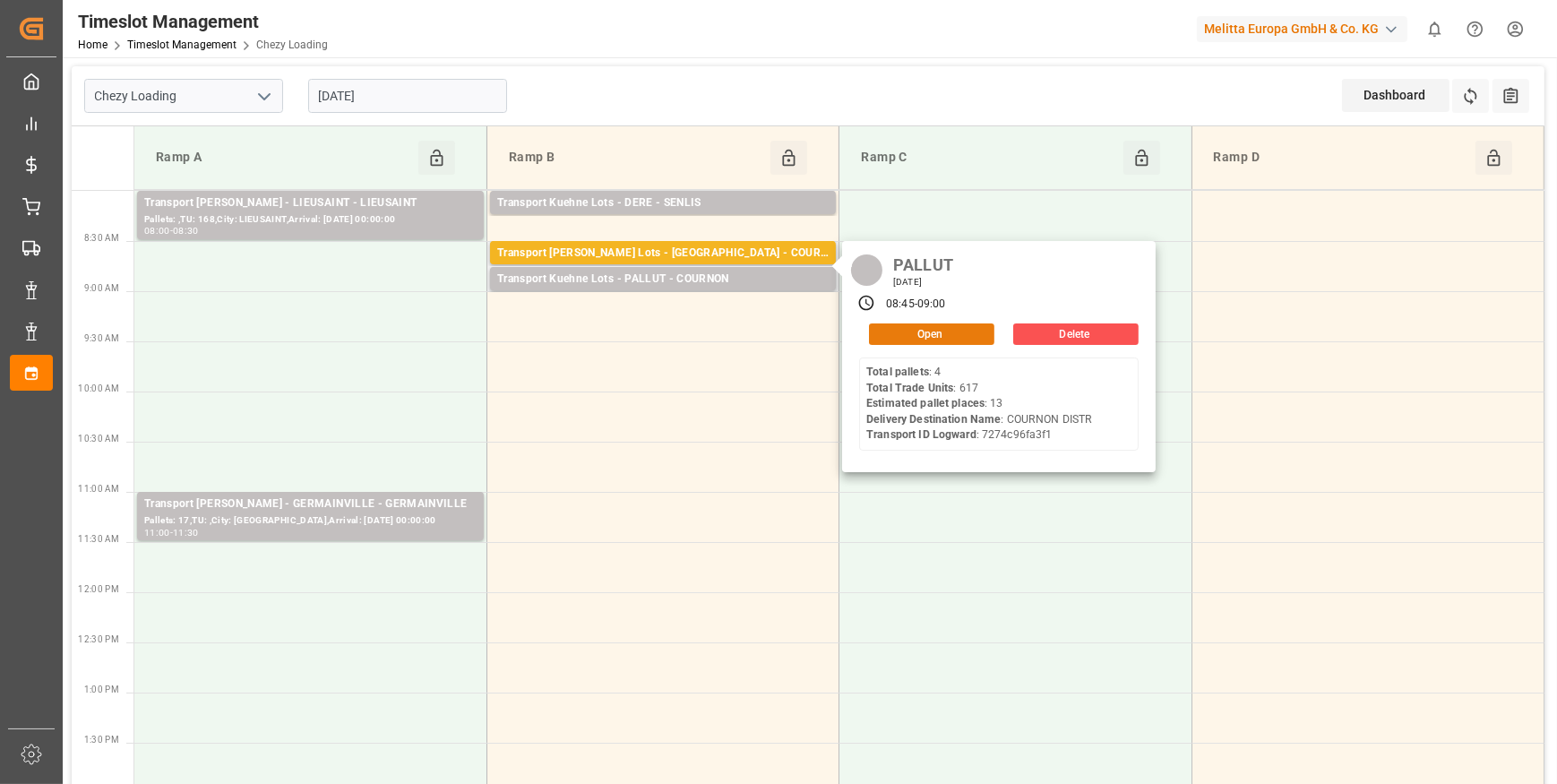
click at [888, 335] on button "Open" at bounding box center [932, 334] width 126 height 22
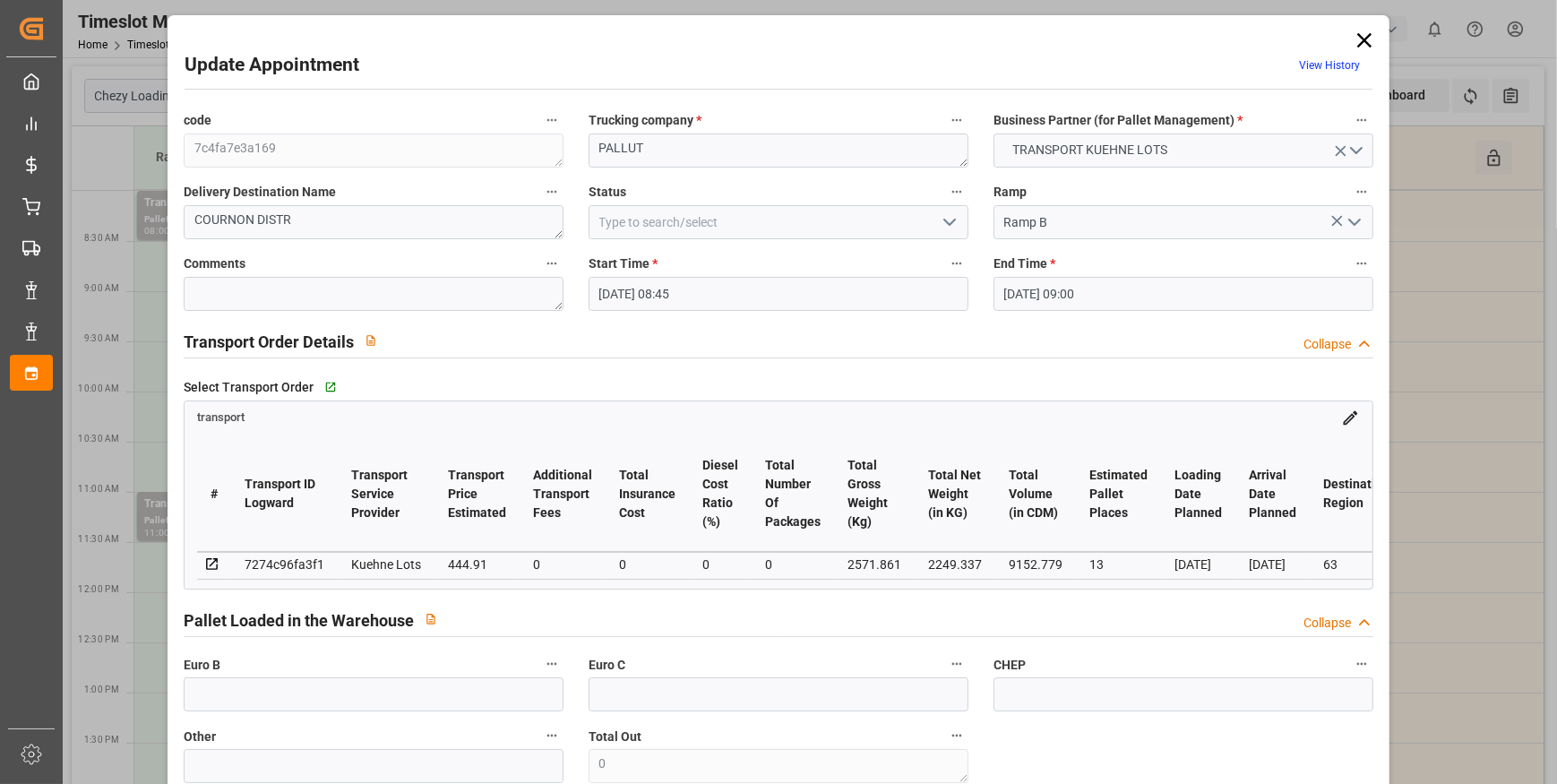
click at [1359, 39] on icon at bounding box center [1365, 41] width 14 height 14
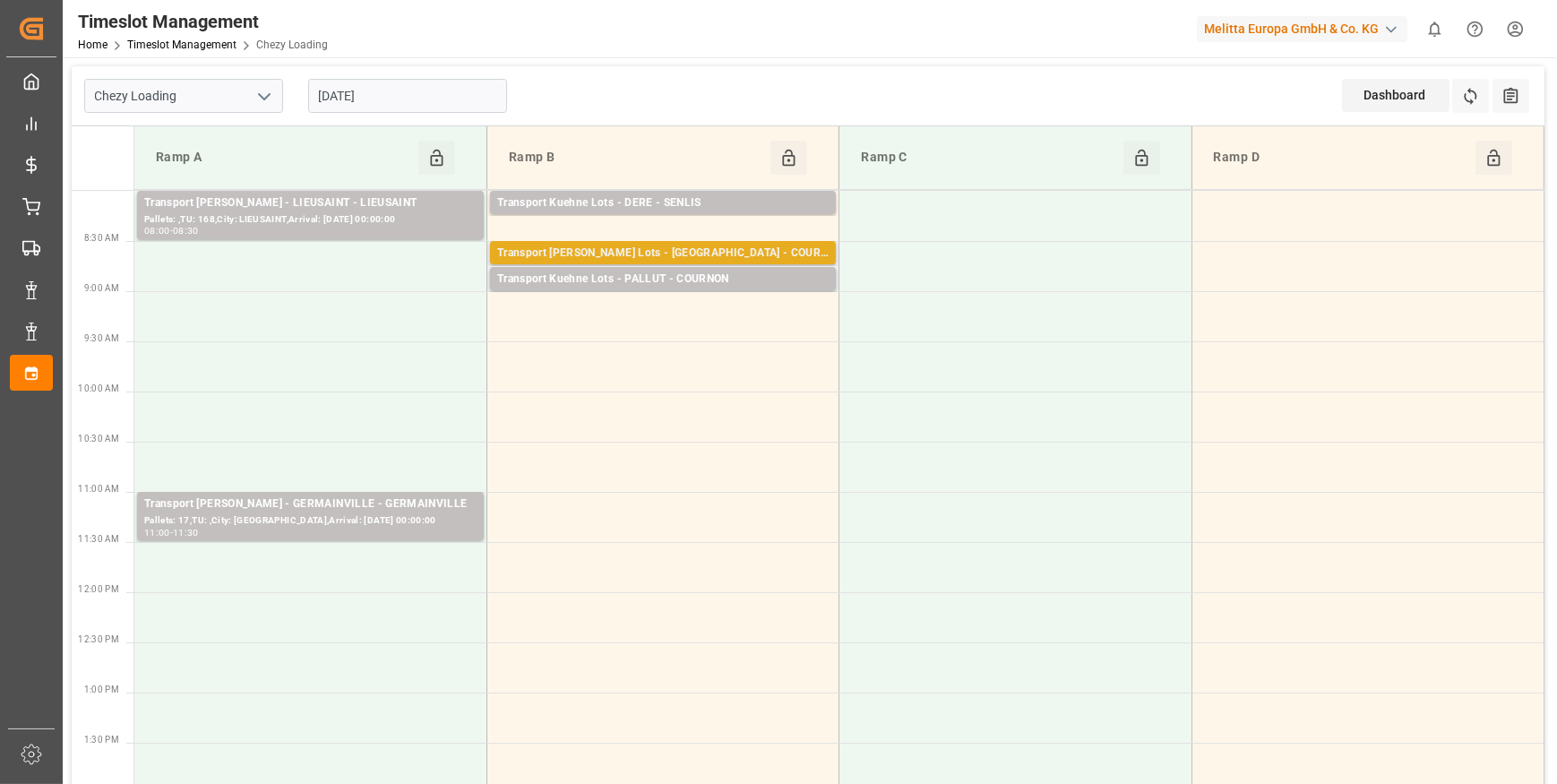
click at [642, 257] on div "Transport Kuehne Lots - PALLUT - COURNON D'AUVERGNE" at bounding box center [662, 254] width 332 height 18
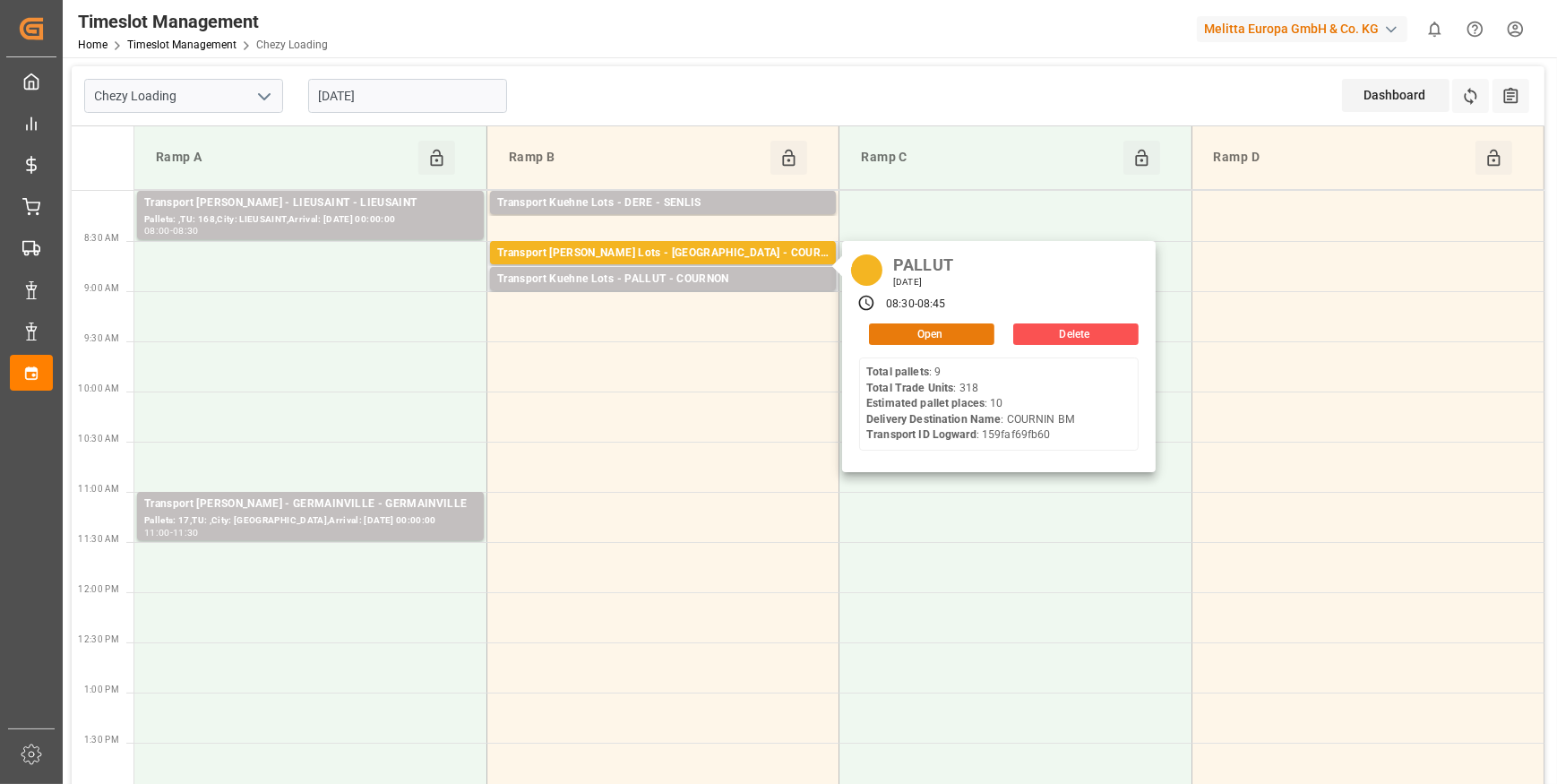
click at [968, 325] on button "Open" at bounding box center [932, 334] width 126 height 22
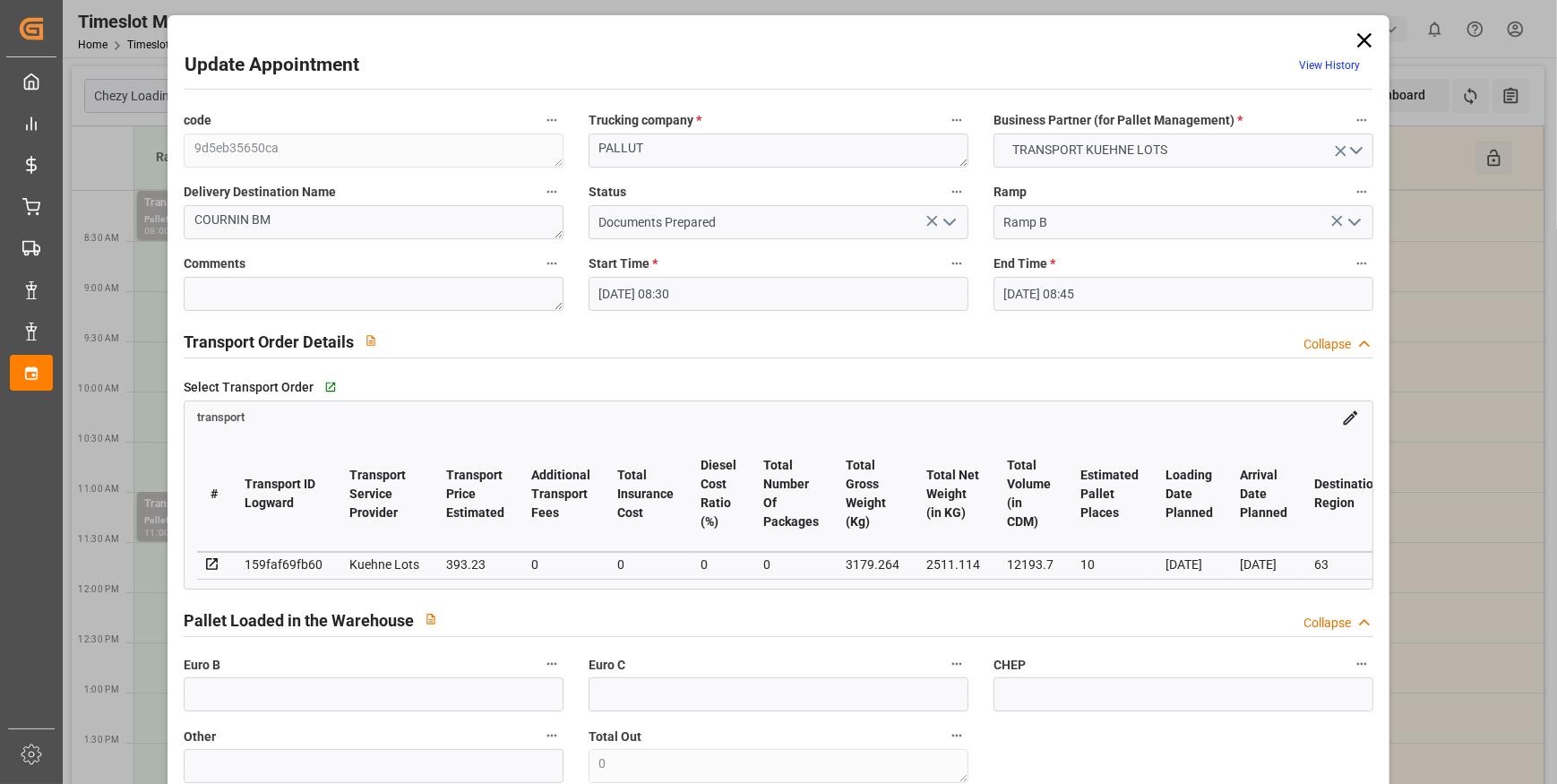
click at [1358, 33] on icon at bounding box center [1365, 41] width 25 height 25
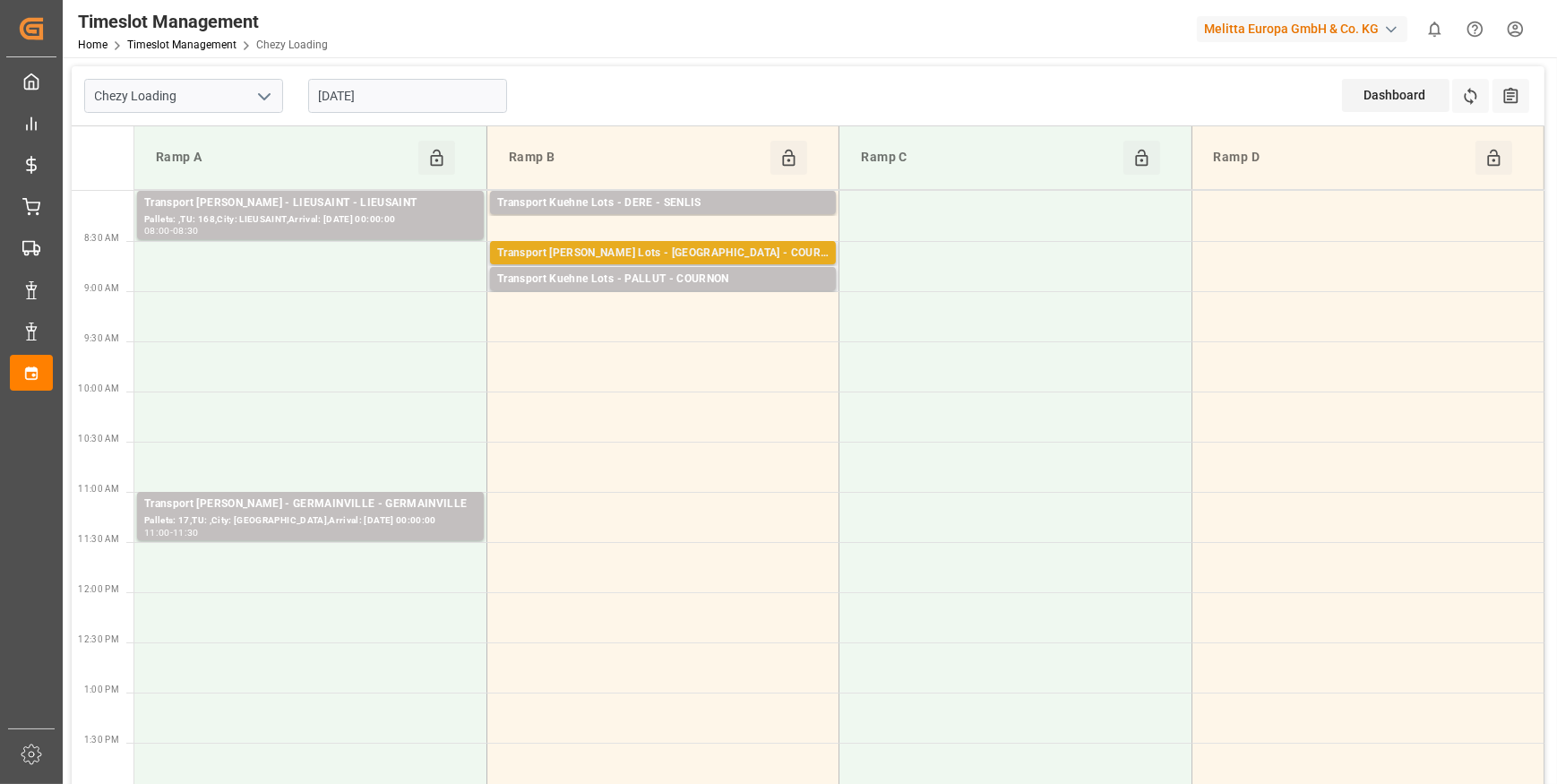
click at [642, 247] on div "Transport Kuehne Lots - PALLUT - COURNON D'AUVERGNE" at bounding box center [662, 254] width 332 height 18
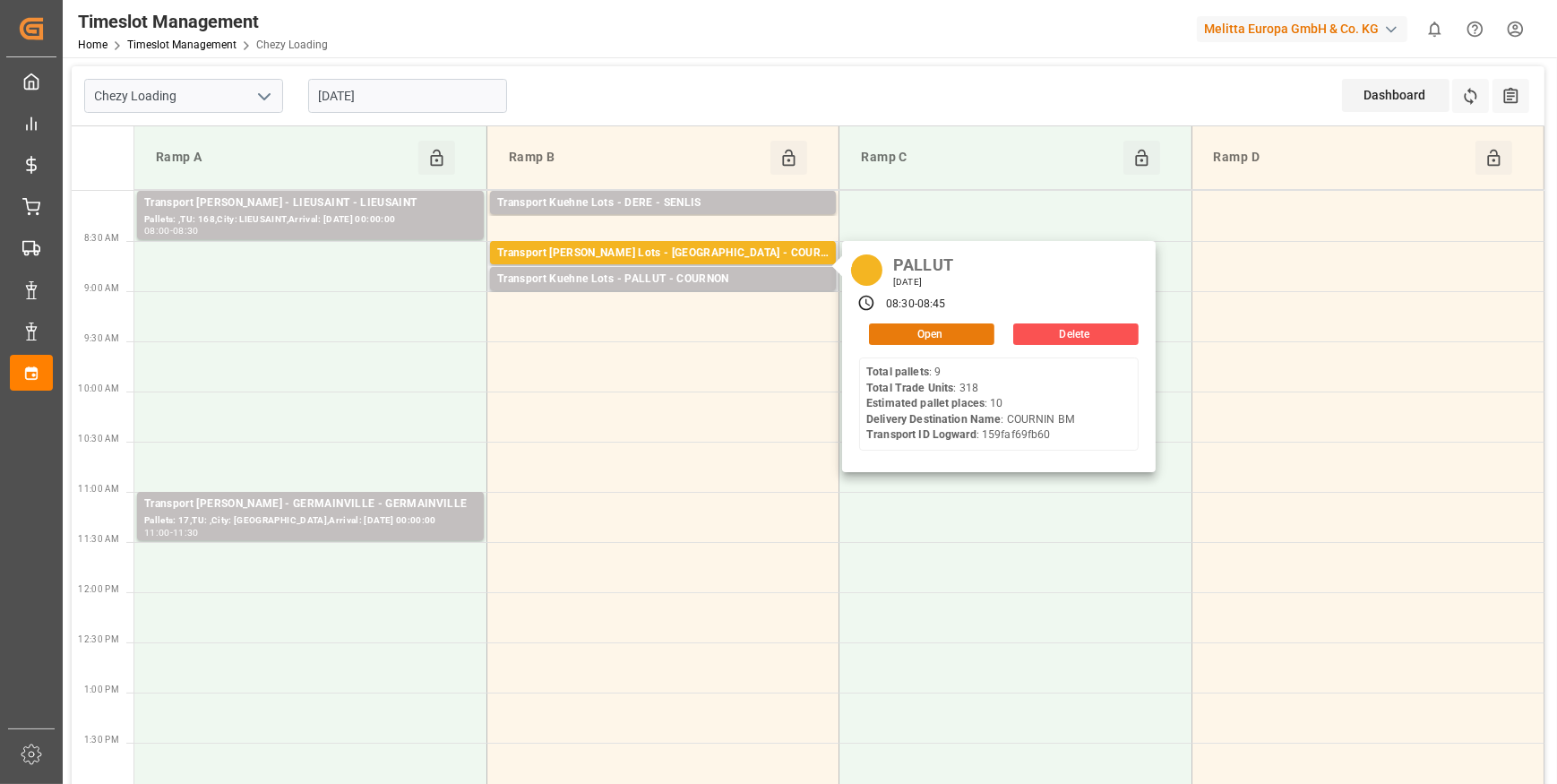
click at [917, 332] on button "Open" at bounding box center [932, 334] width 126 height 22
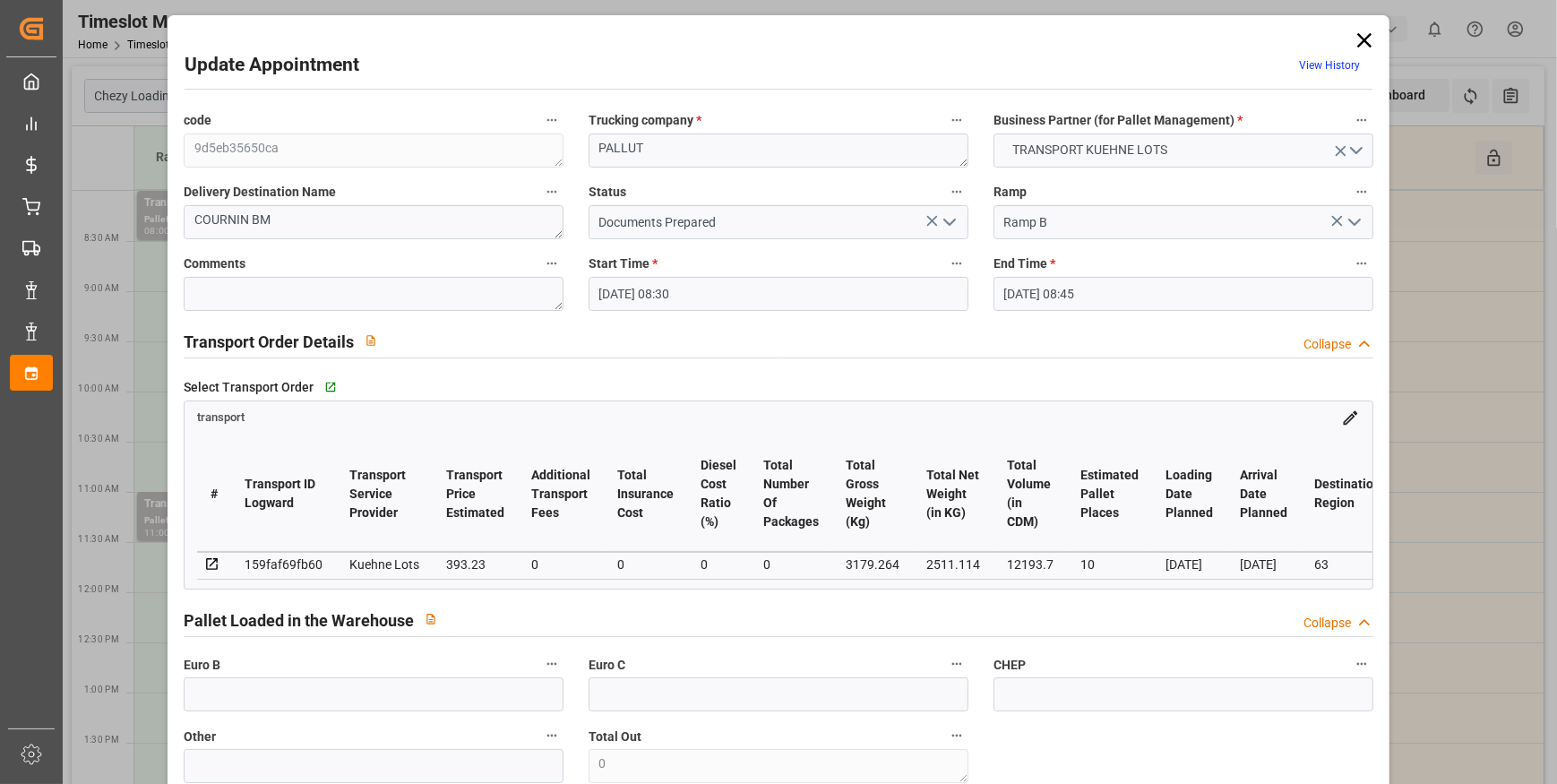
click at [952, 222] on icon "open menu" at bounding box center [950, 222] width 22 height 22
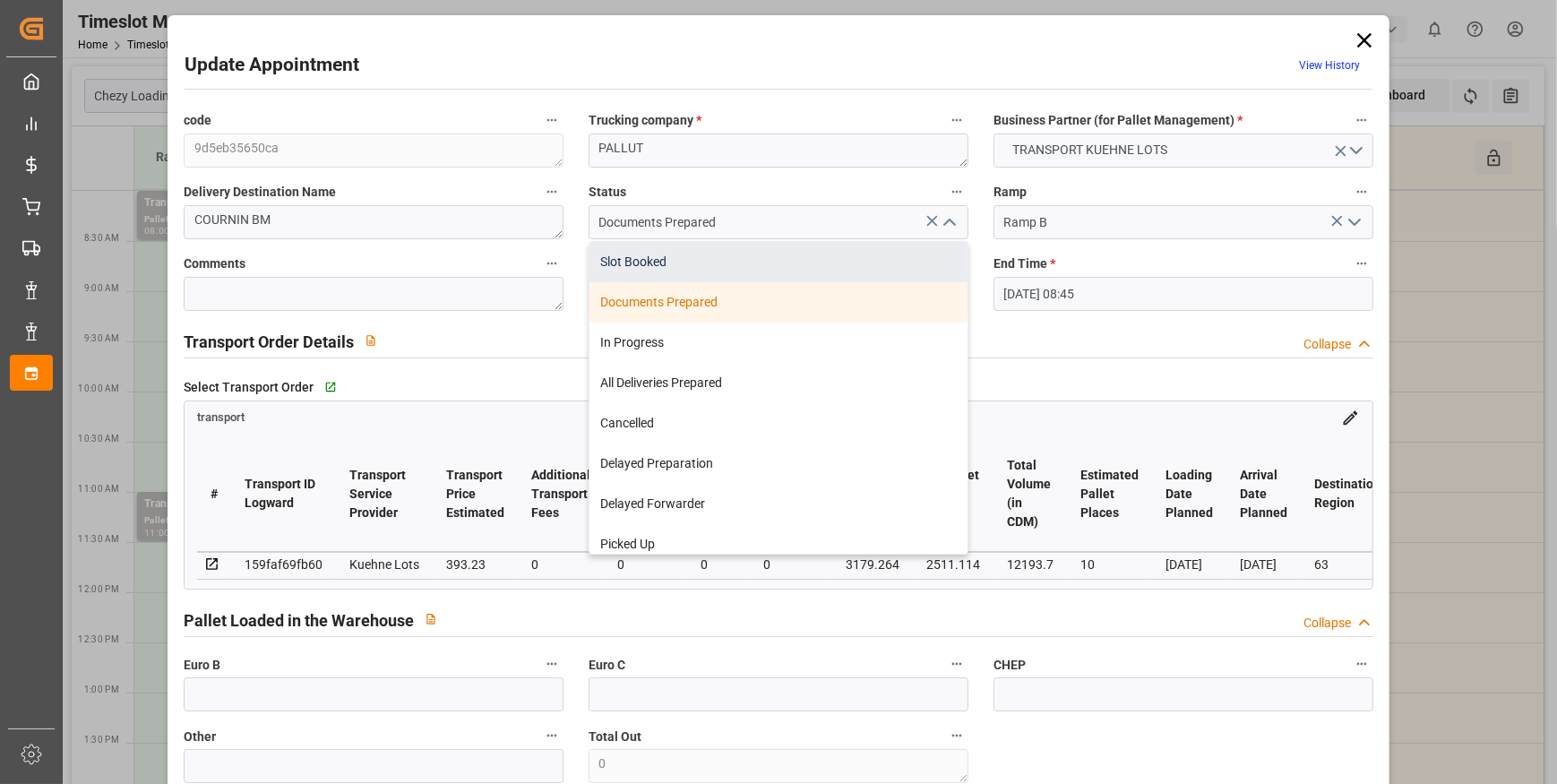
click at [659, 268] on div "Slot Booked" at bounding box center [778, 262] width 378 height 41
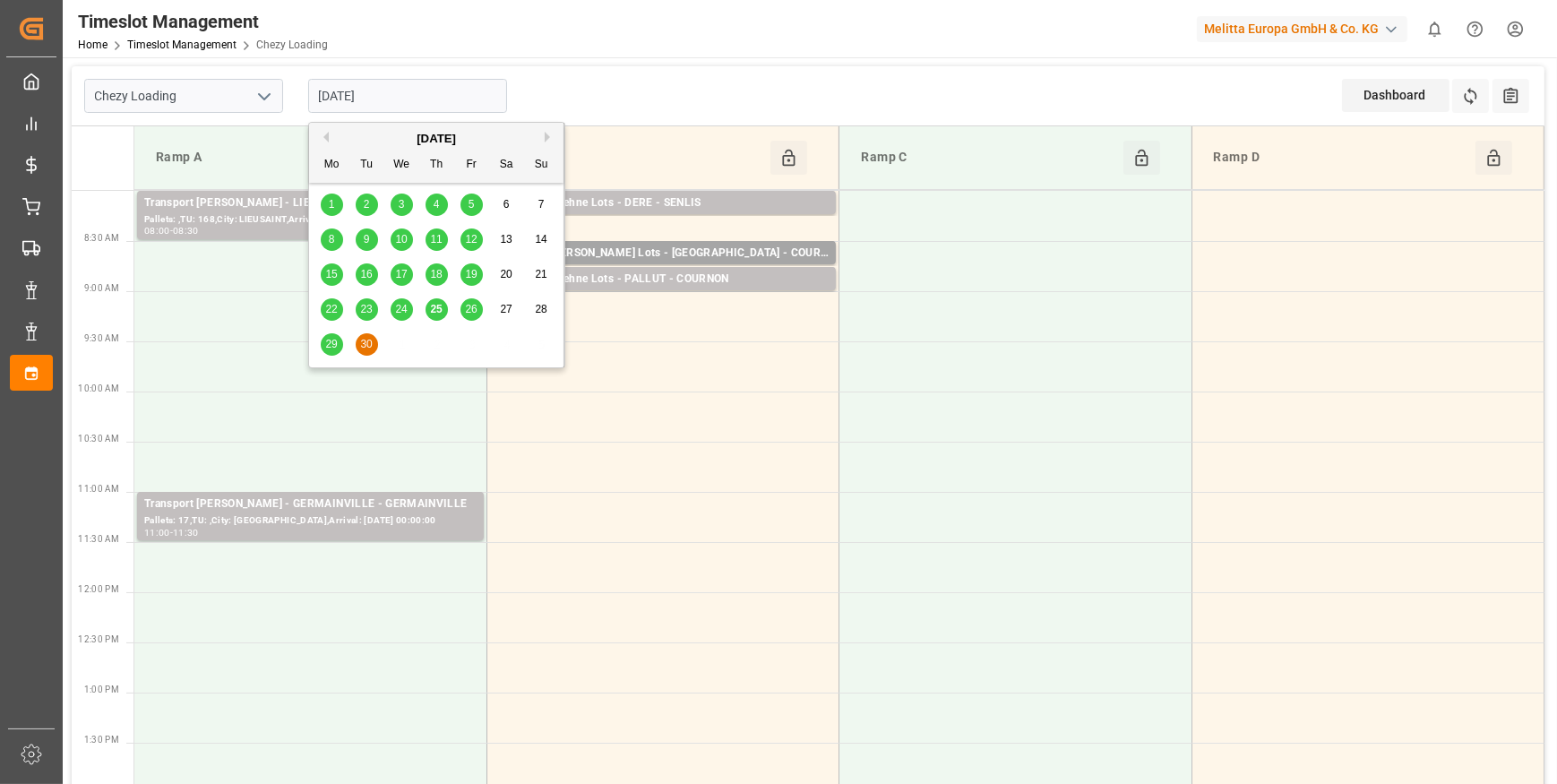
click at [448, 105] on input "30-09-2025" at bounding box center [408, 96] width 199 height 34
click at [324, 349] on div "29" at bounding box center [332, 345] width 23 height 22
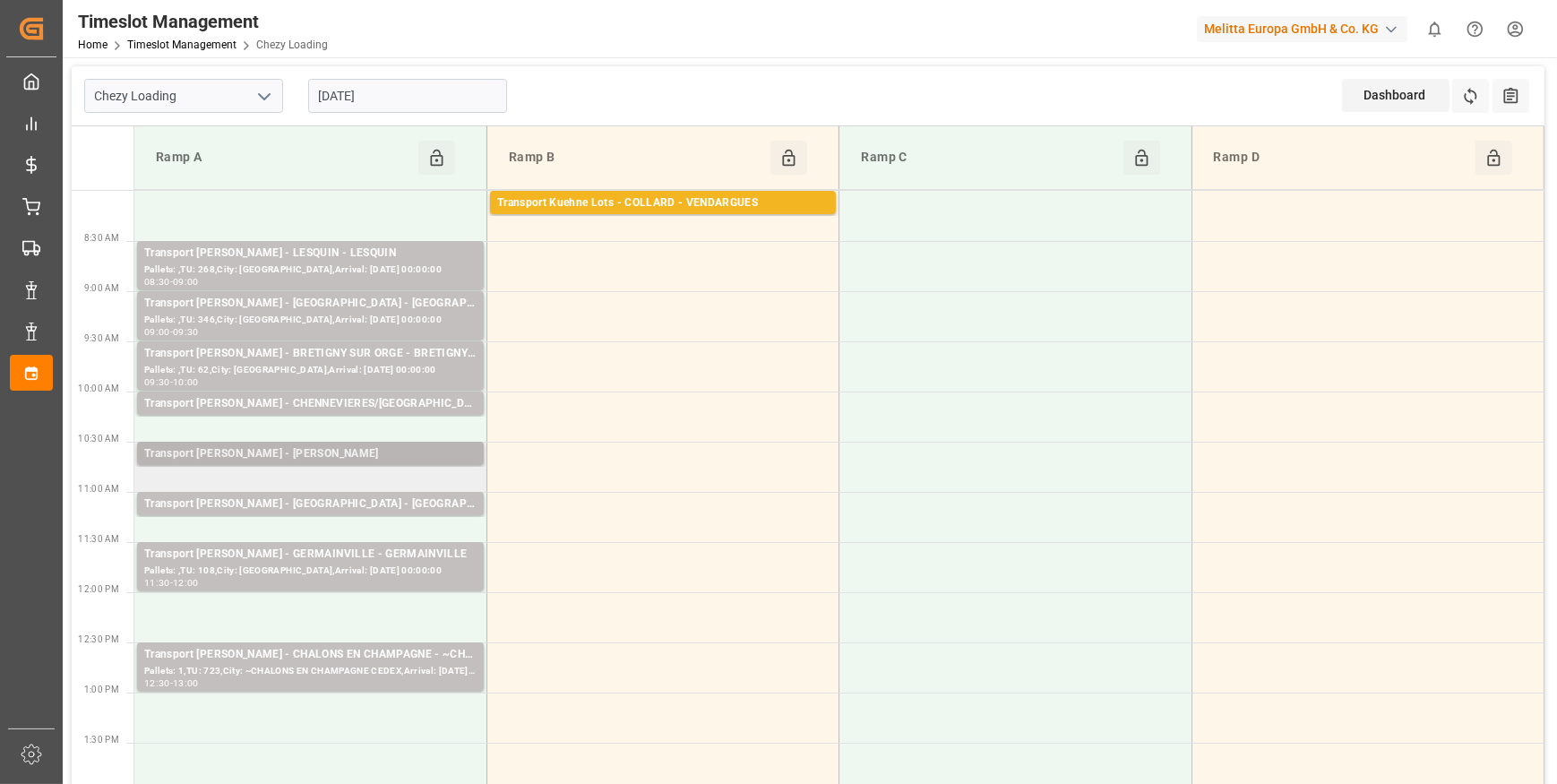
click at [326, 455] on div "Transport Delisle - REAU - REAU" at bounding box center [311, 454] width 333 height 18
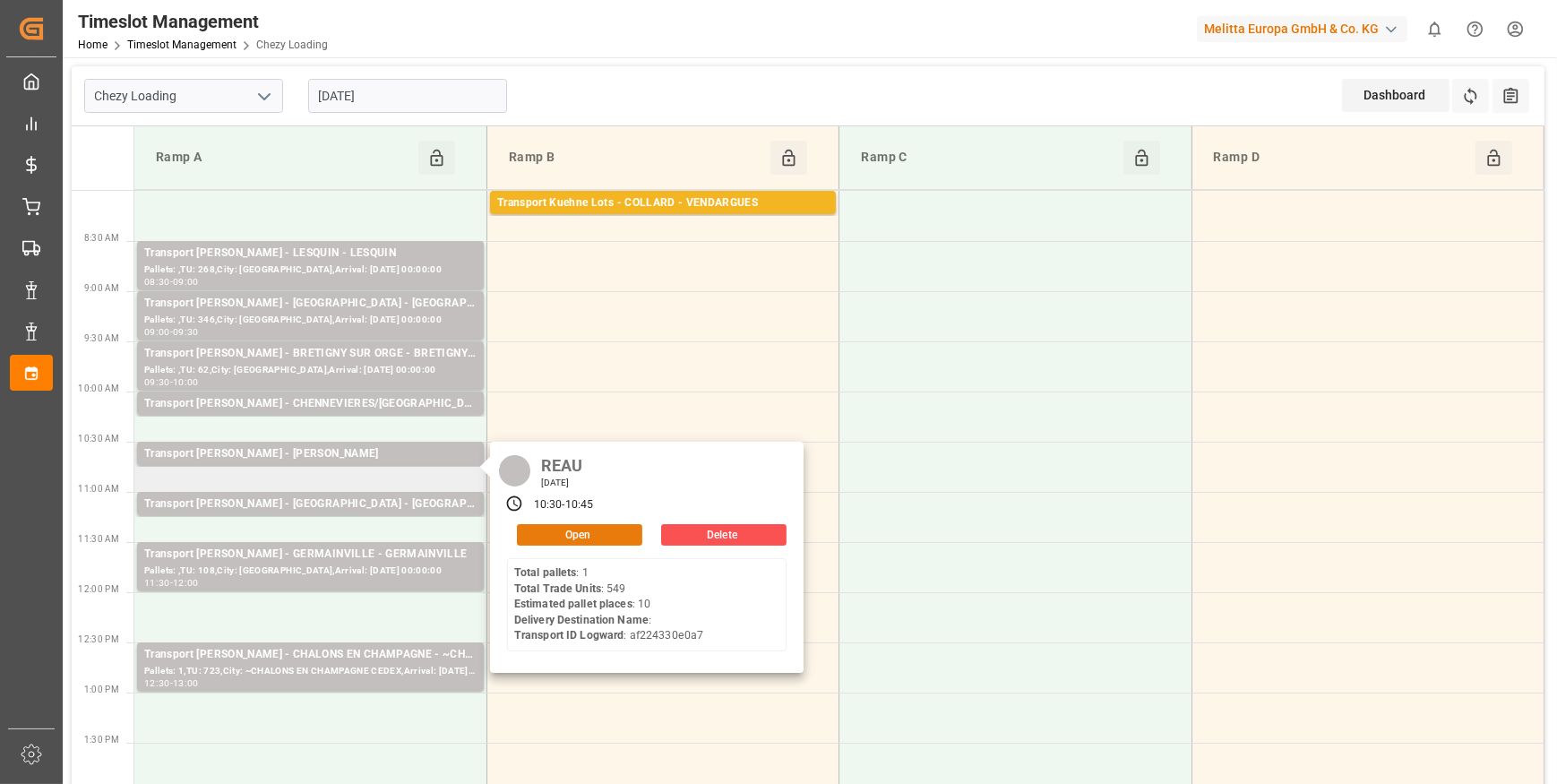
click at [577, 535] on button "Open" at bounding box center [579, 535] width 126 height 22
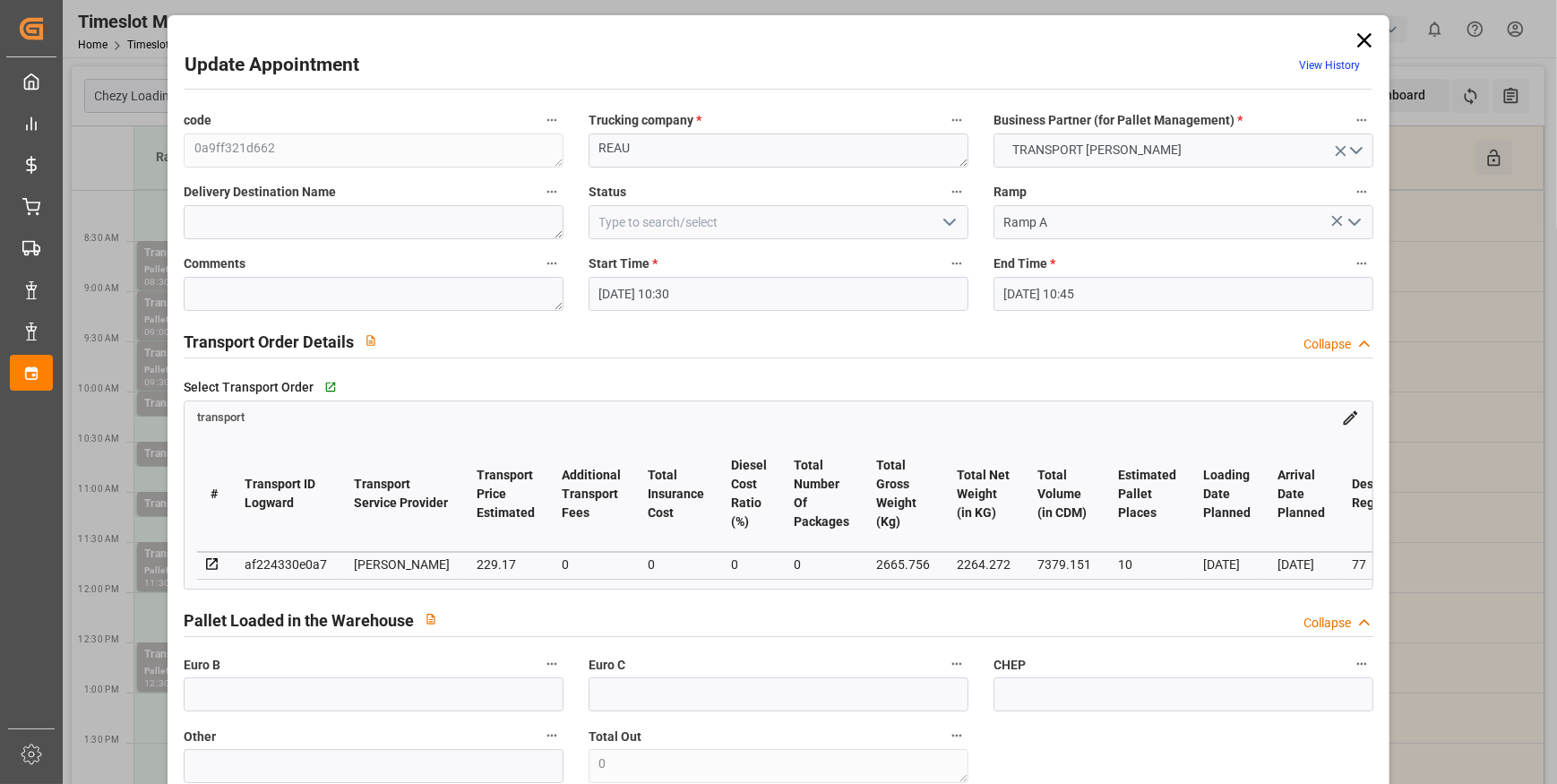
click at [944, 220] on polyline "open menu" at bounding box center [950, 222] width 11 height 5
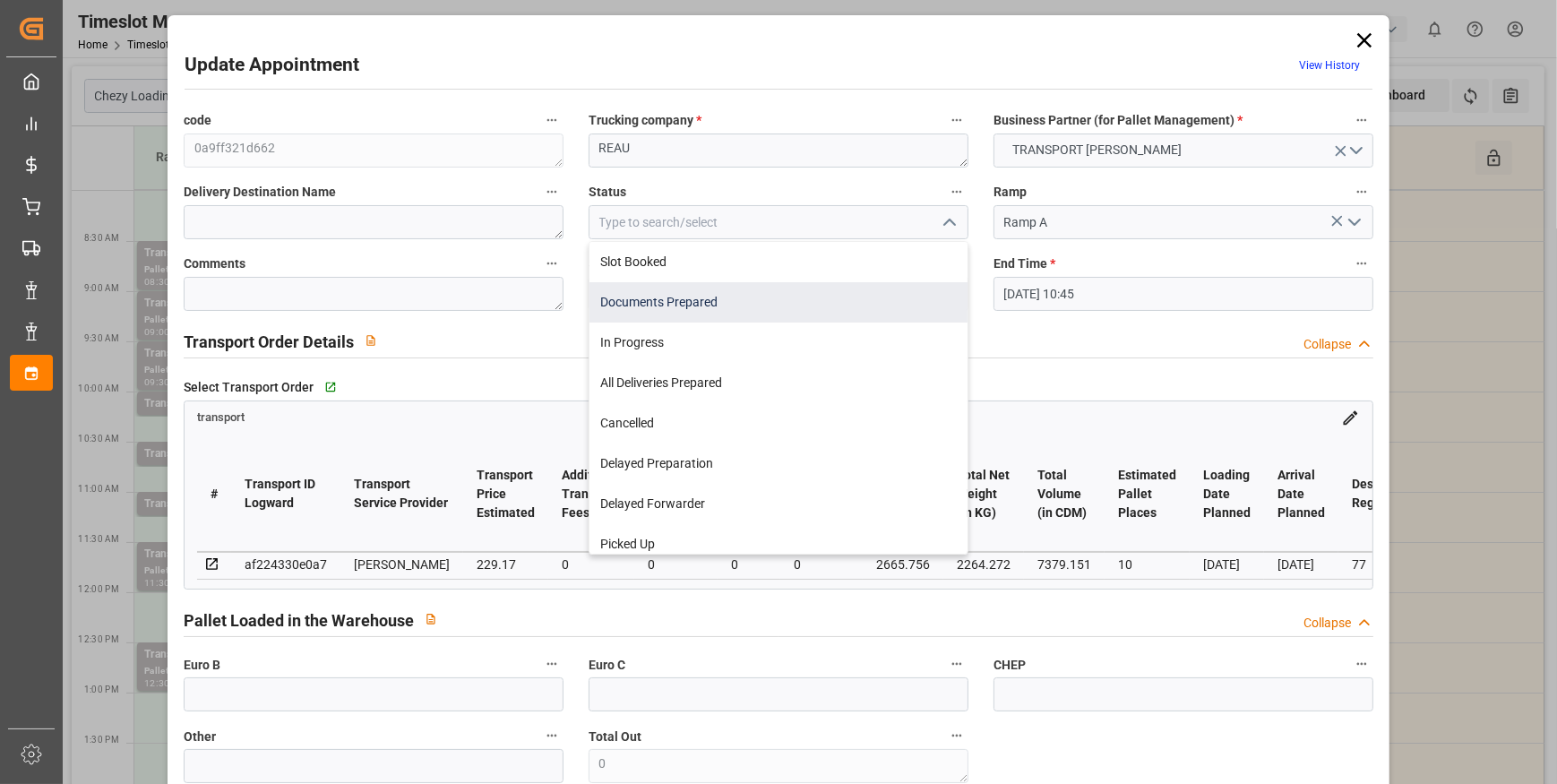
click at [671, 295] on div "Documents Prepared" at bounding box center [778, 302] width 378 height 41
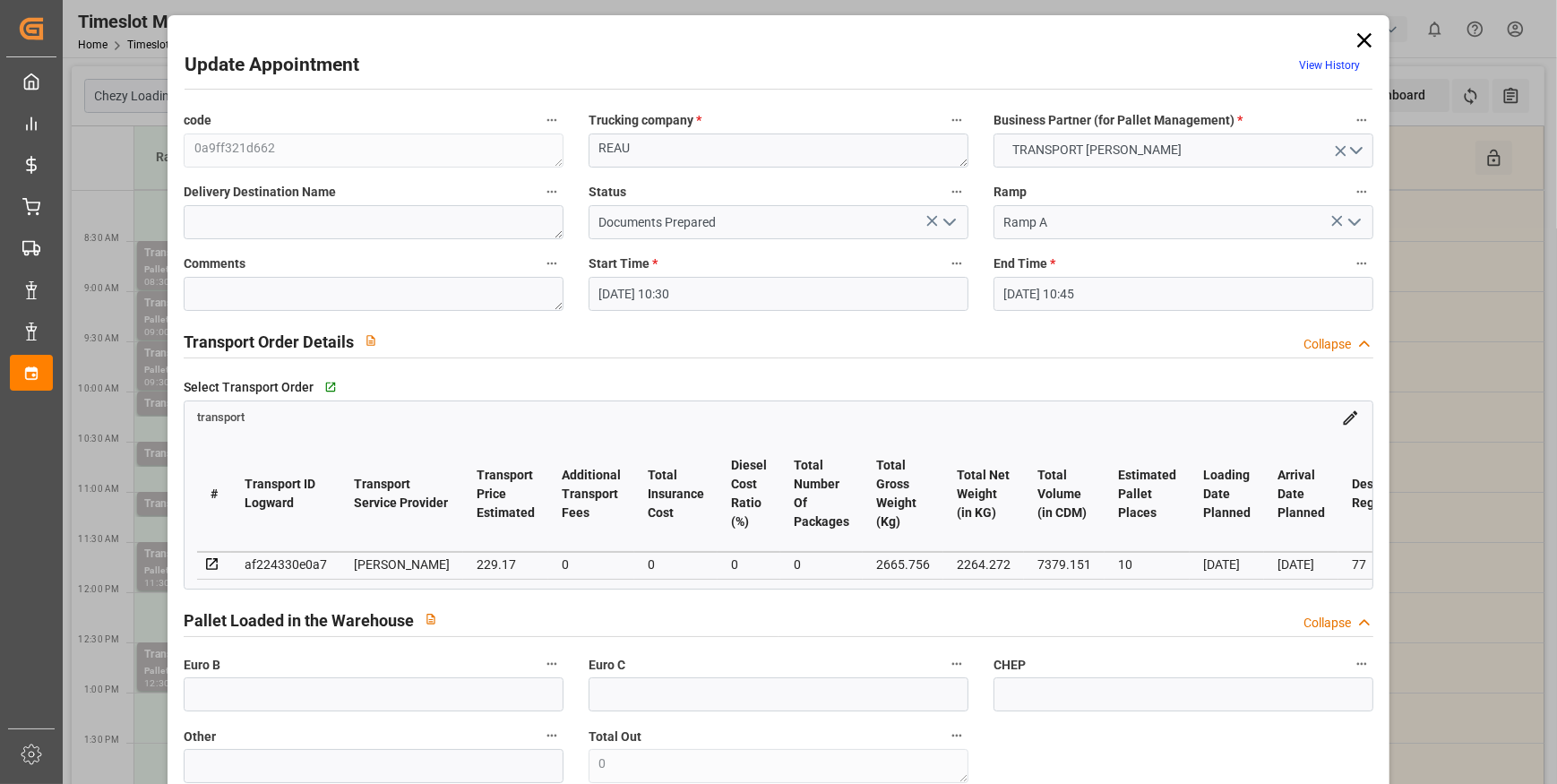
click at [939, 213] on icon "open menu" at bounding box center [950, 222] width 22 height 22
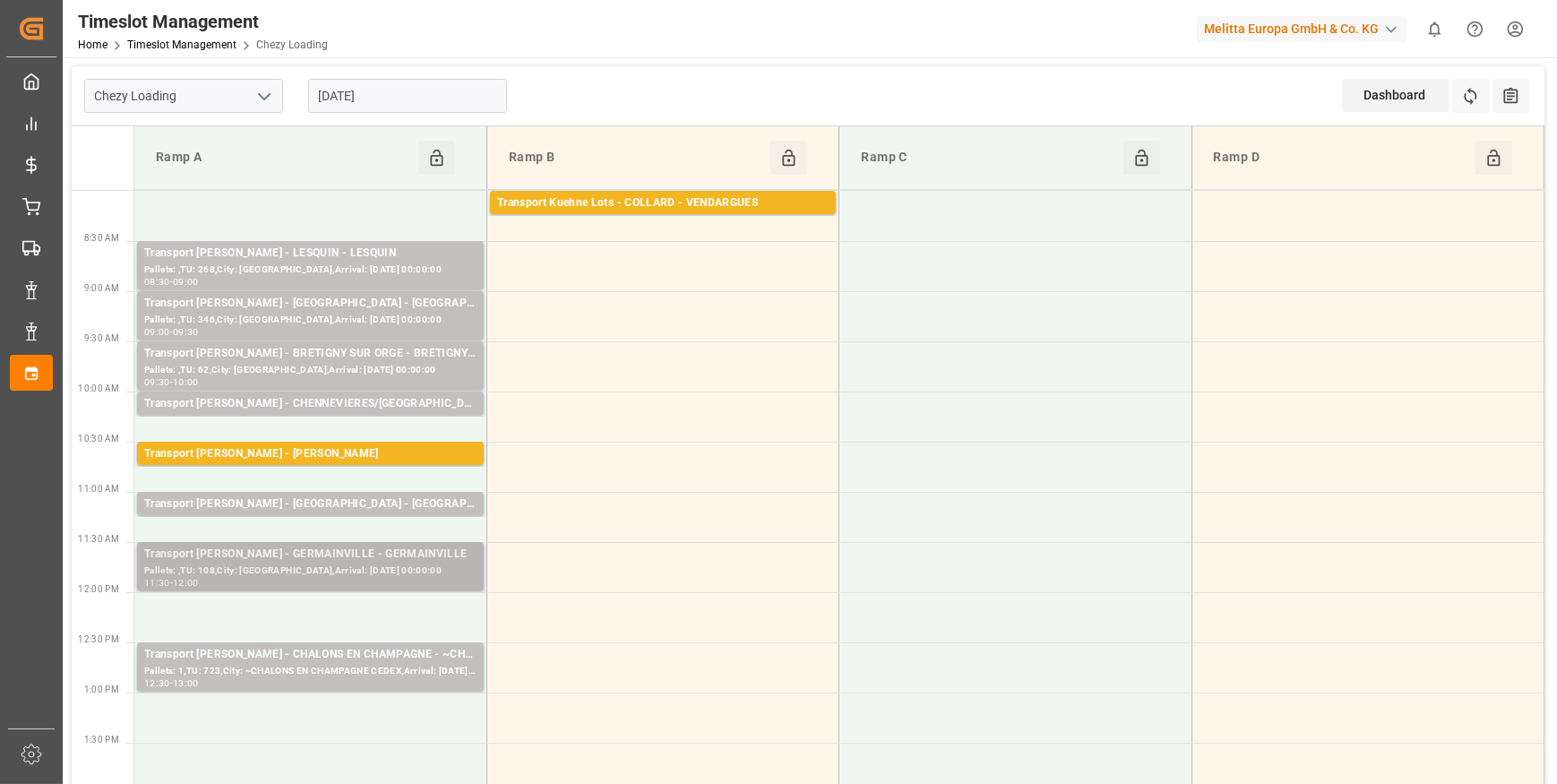
click at [304, 565] on div "Pallets: ,TU: 108,City: GERMAINVILLE,Arrival: 2025-09-30 00:00:00" at bounding box center [311, 571] width 333 height 15
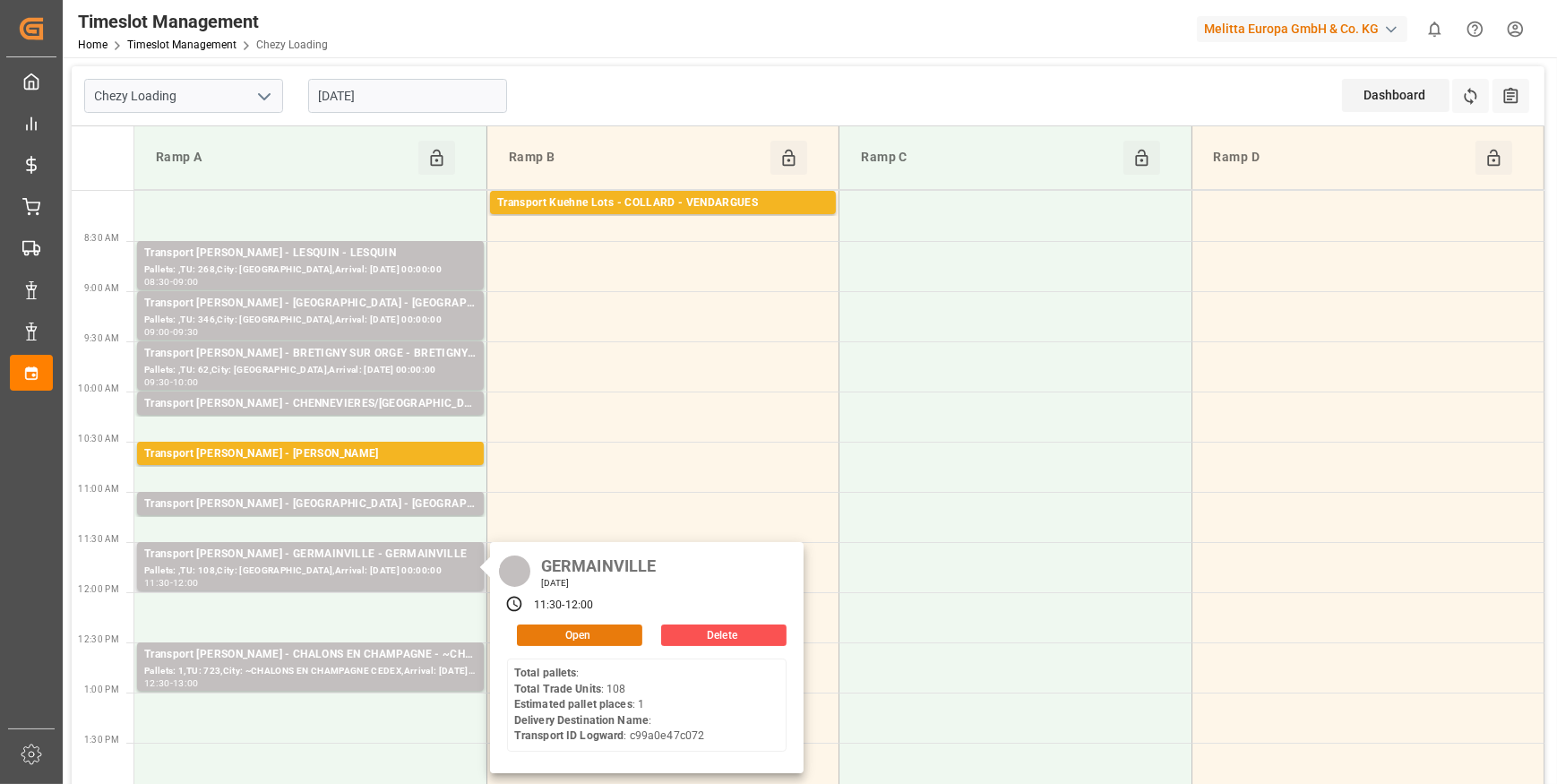
click at [542, 627] on button "Open" at bounding box center [579, 635] width 126 height 22
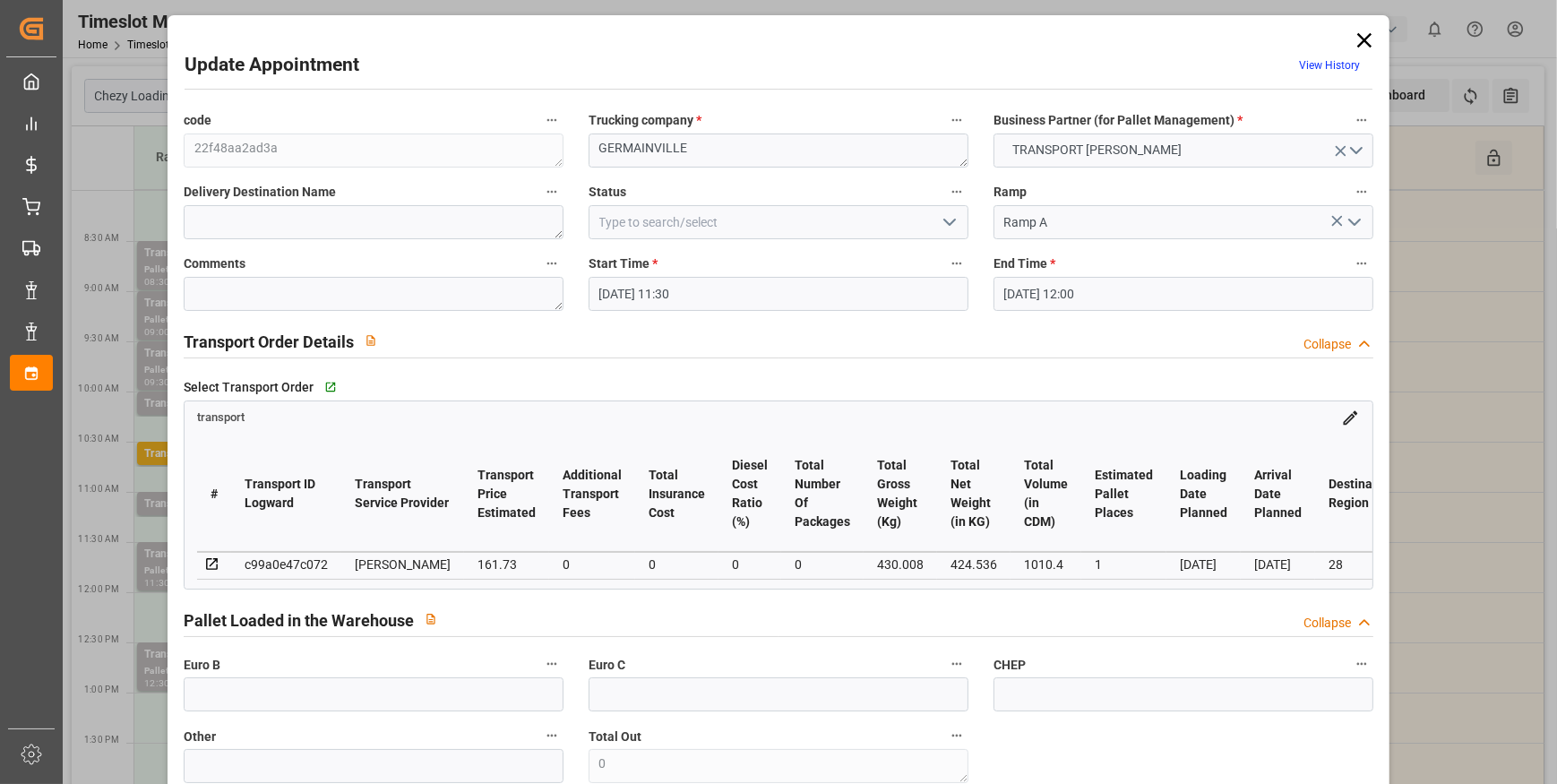
click at [950, 214] on icon "open menu" at bounding box center [950, 222] width 22 height 22
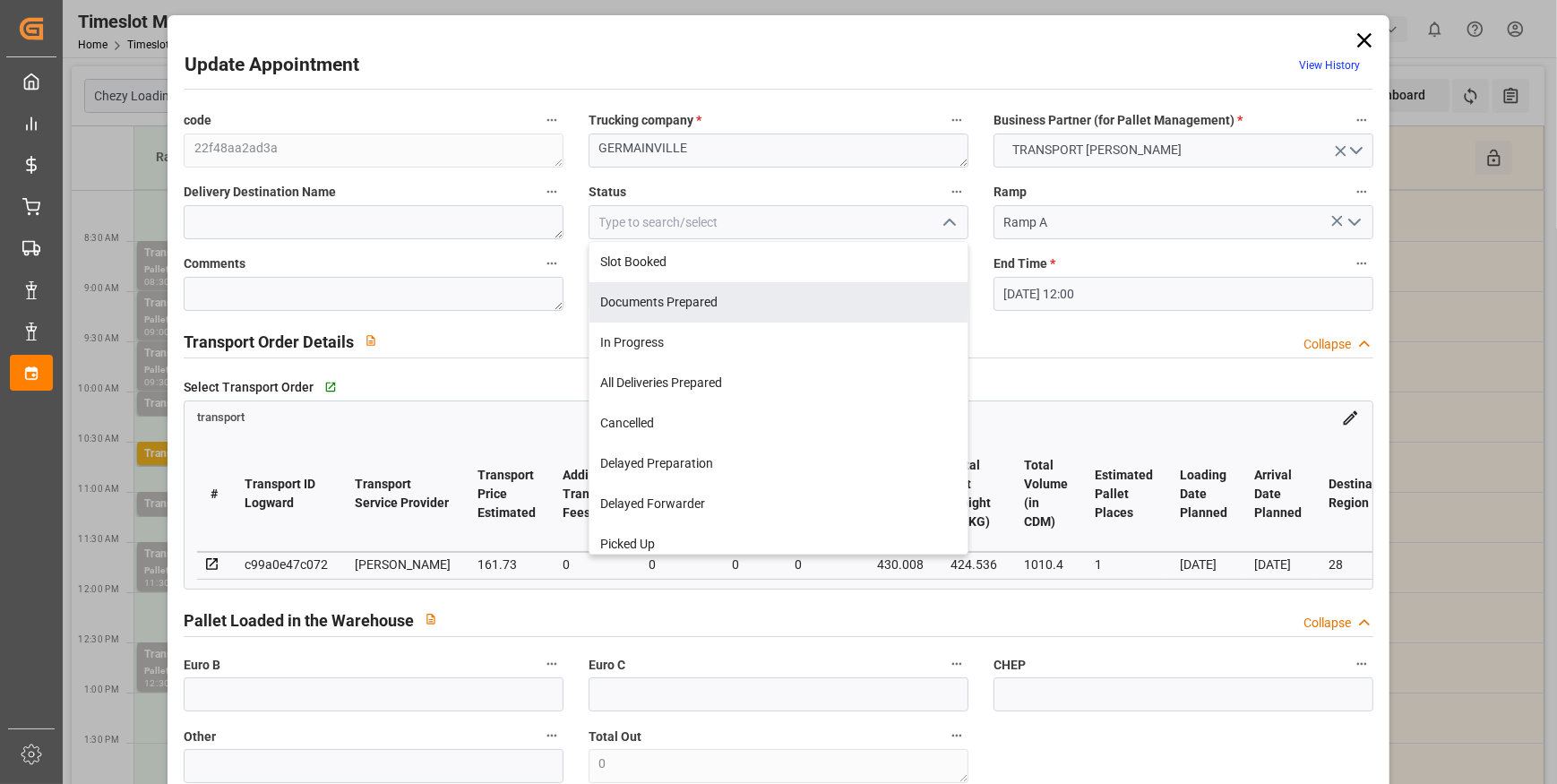
click at [633, 304] on div "Documents Prepared" at bounding box center [778, 302] width 378 height 41
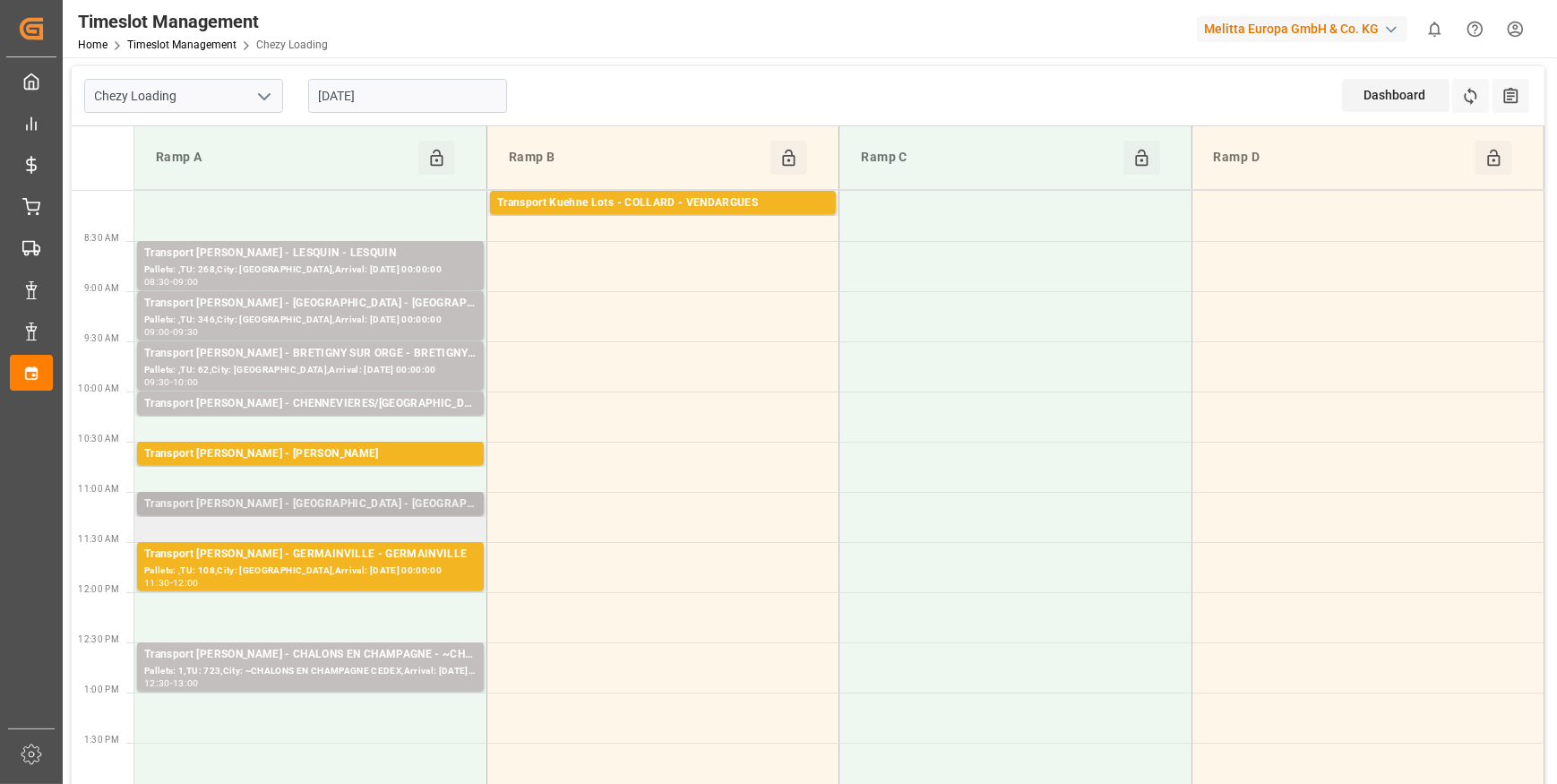
click at [417, 496] on div "Transport Delisle - AMIENS - AMIENS" at bounding box center [311, 504] width 333 height 18
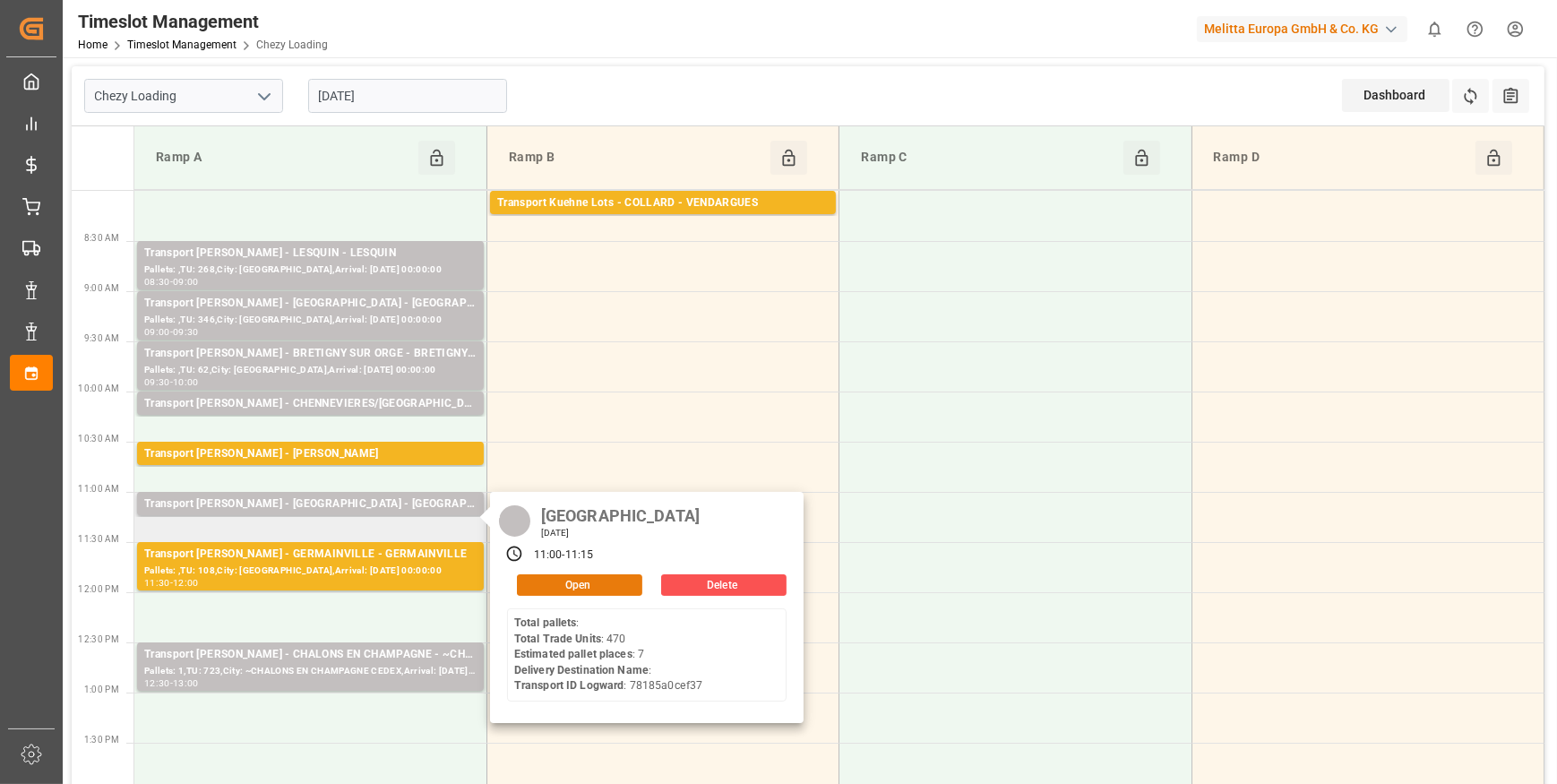
click at [537, 584] on button "Open" at bounding box center [579, 585] width 126 height 22
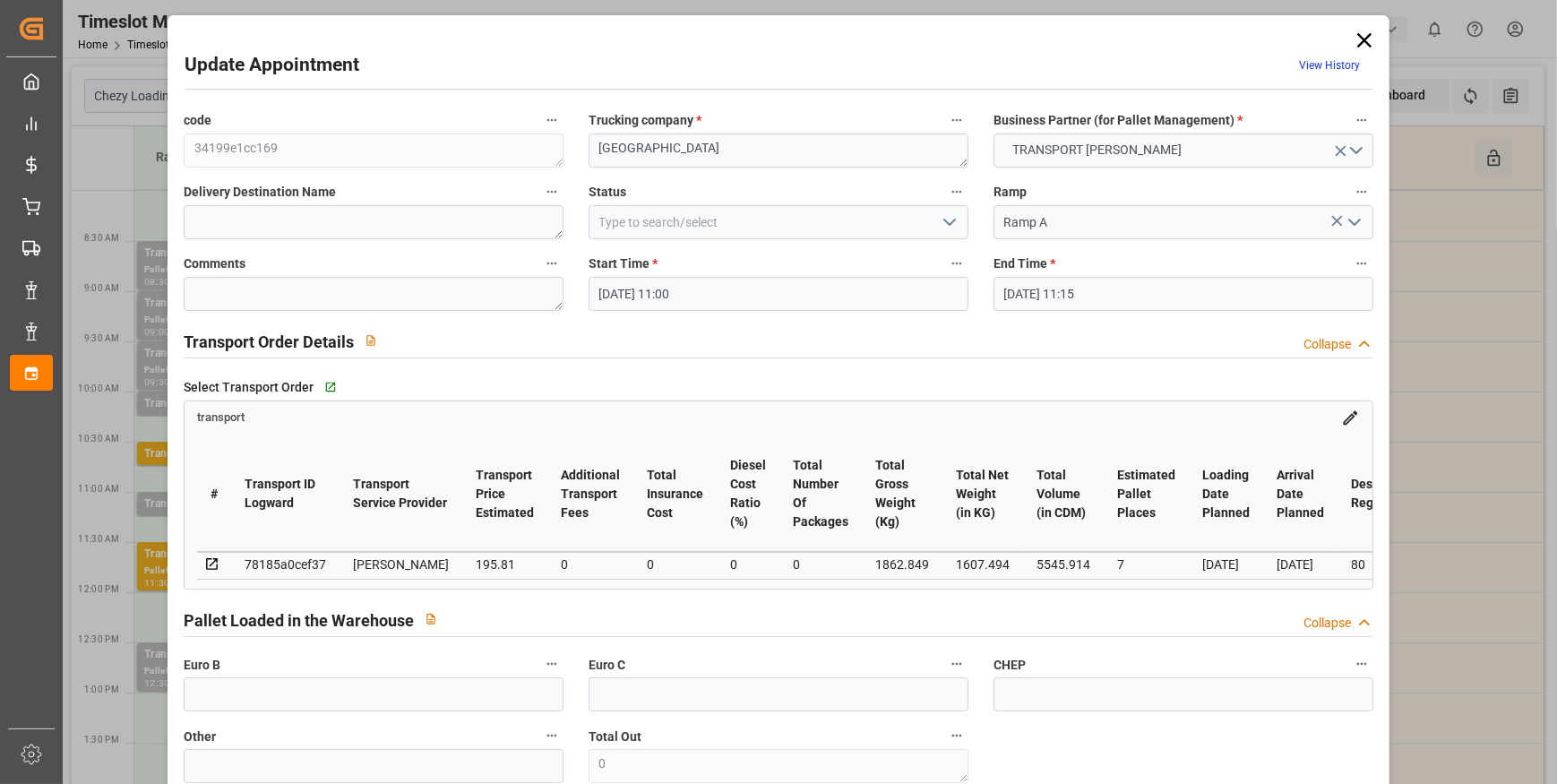
click at [949, 222] on polyline "open menu" at bounding box center [950, 222] width 11 height 5
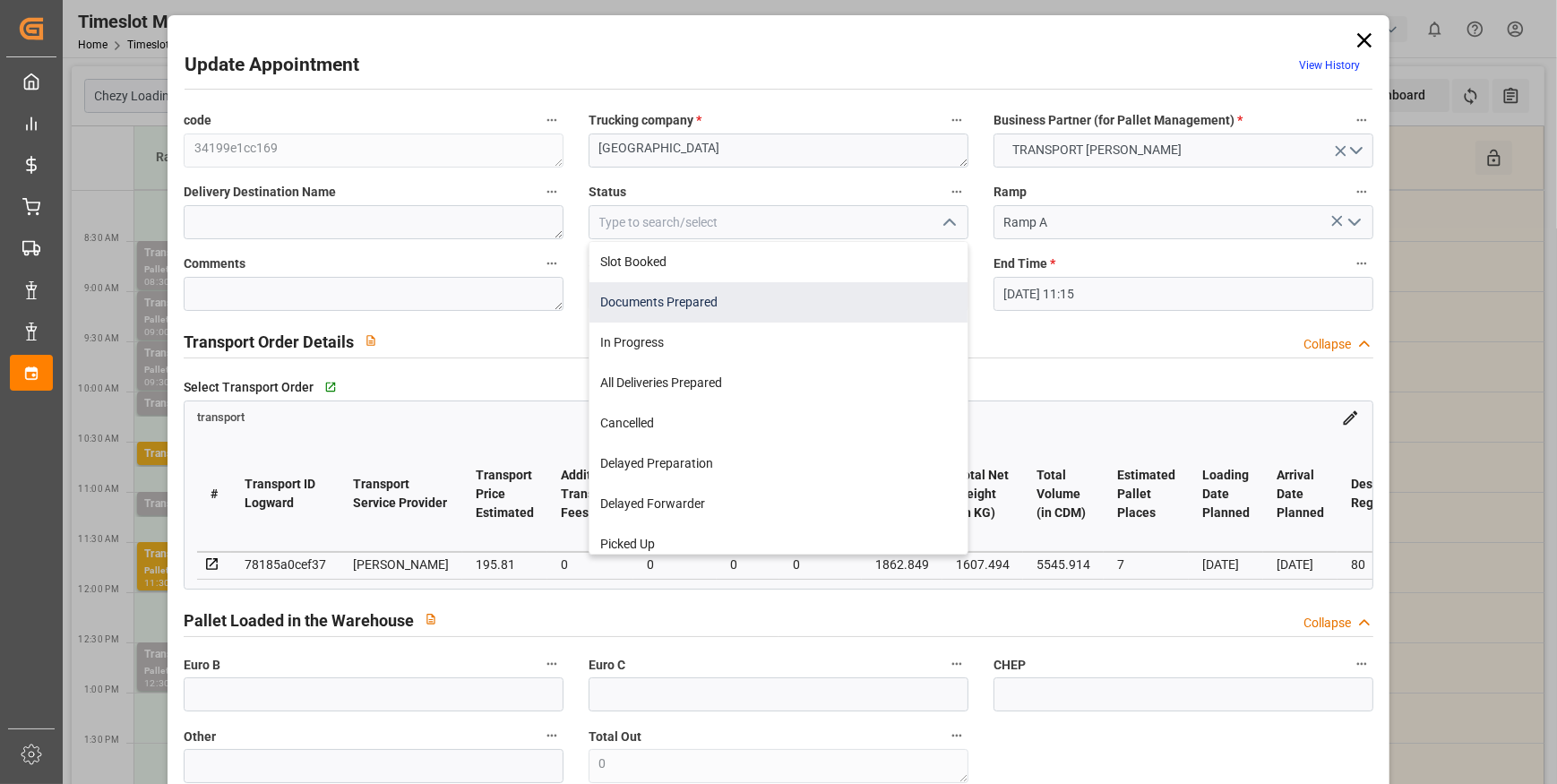
click at [694, 304] on div "Documents Prepared" at bounding box center [778, 302] width 378 height 41
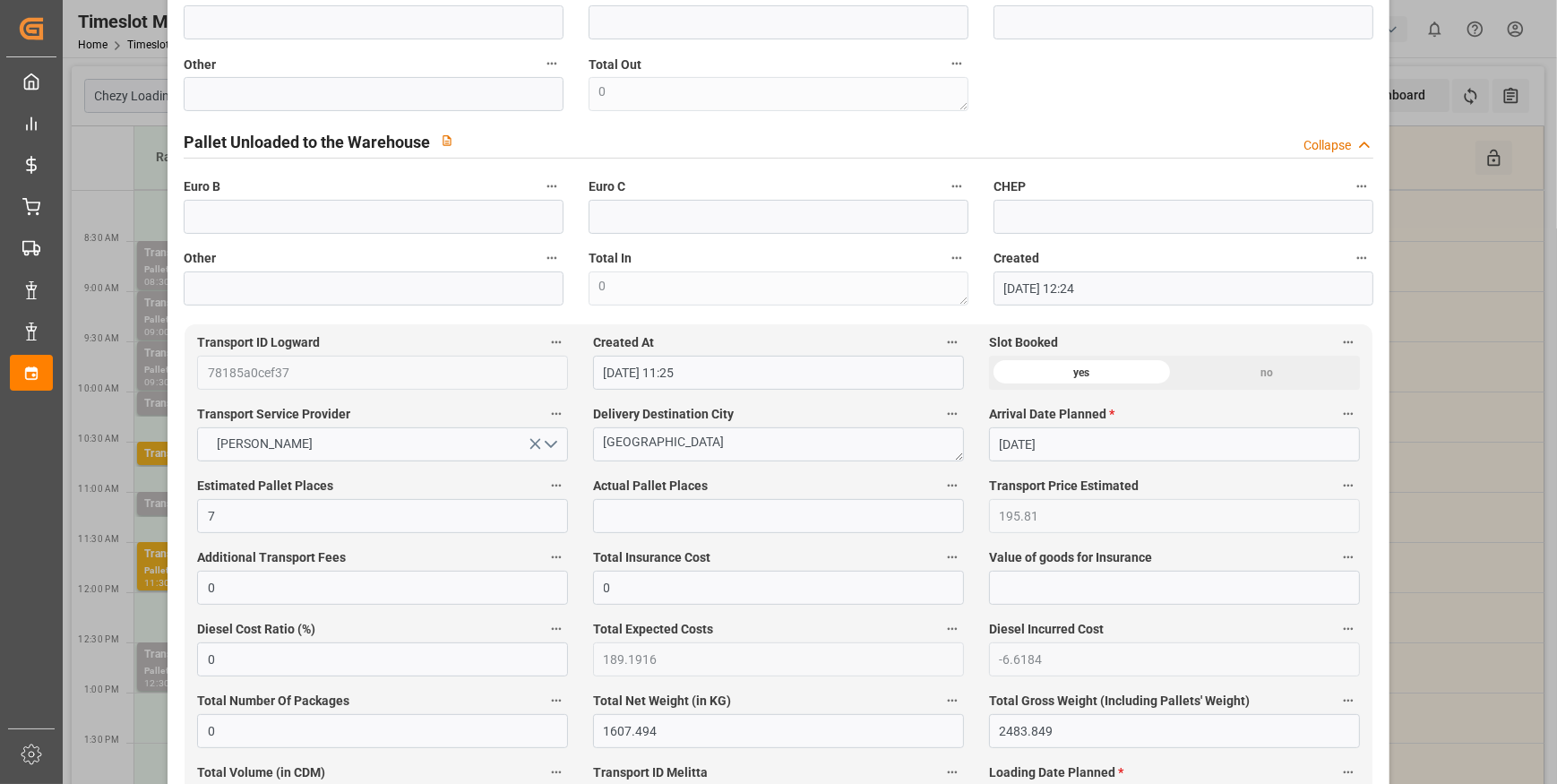
scroll to position [570, 0]
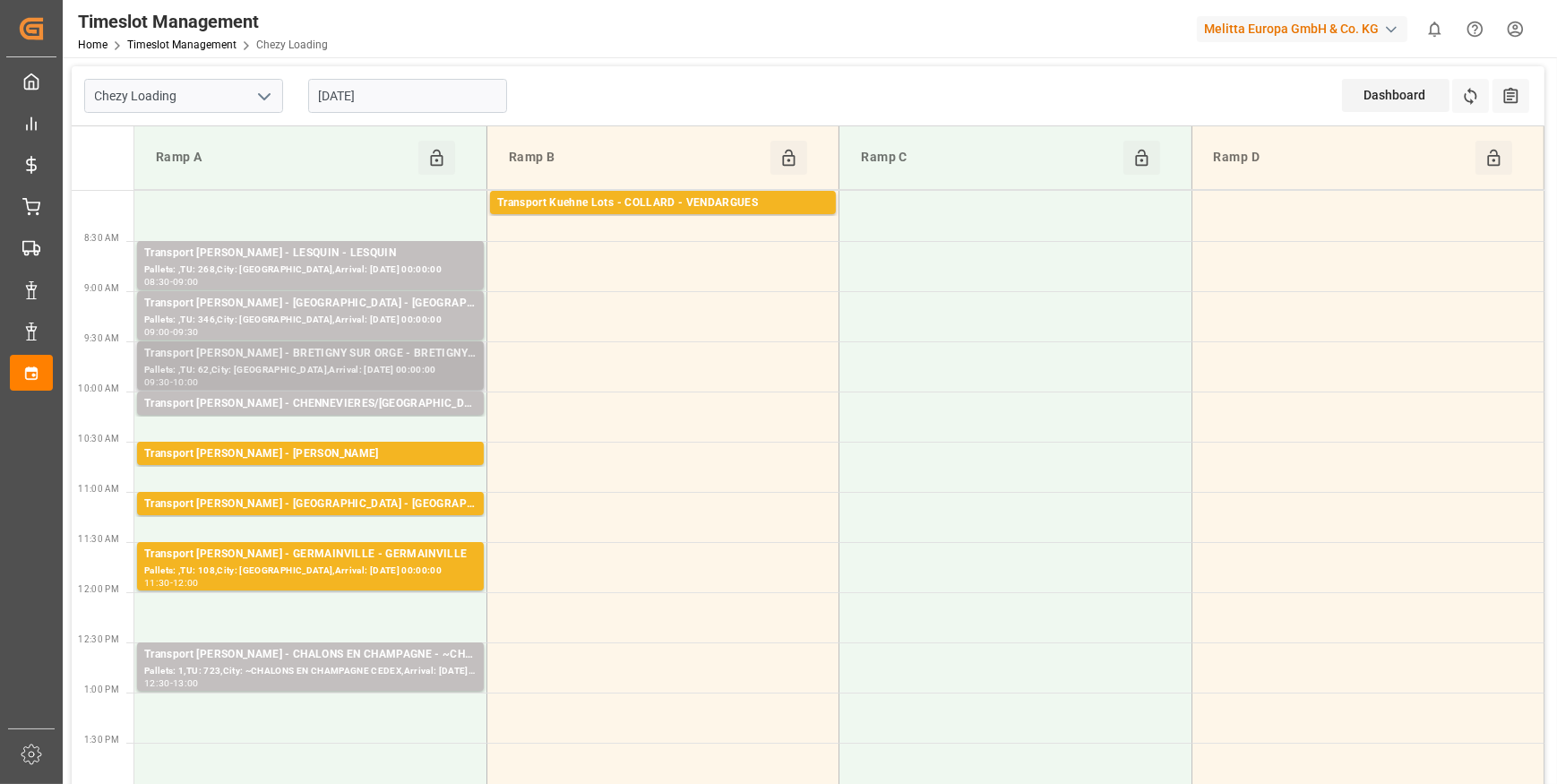
click at [299, 363] on div "Pallets: ,TU: 62,City: BRETIGNY SUR ORGE,Arrival: 2025-09-30 00:00:00" at bounding box center [311, 370] width 333 height 15
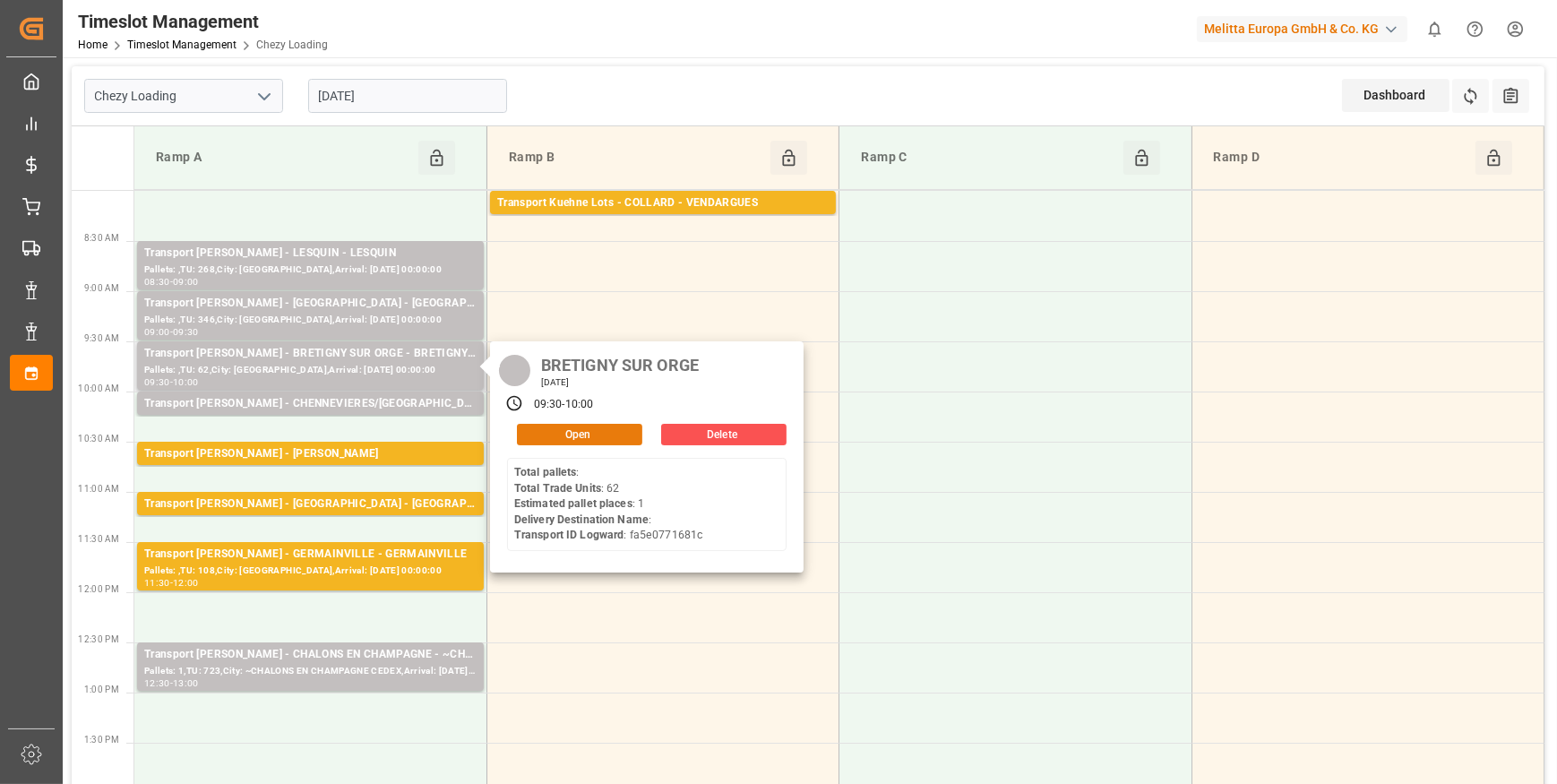
click at [618, 433] on button "Open" at bounding box center [579, 434] width 126 height 22
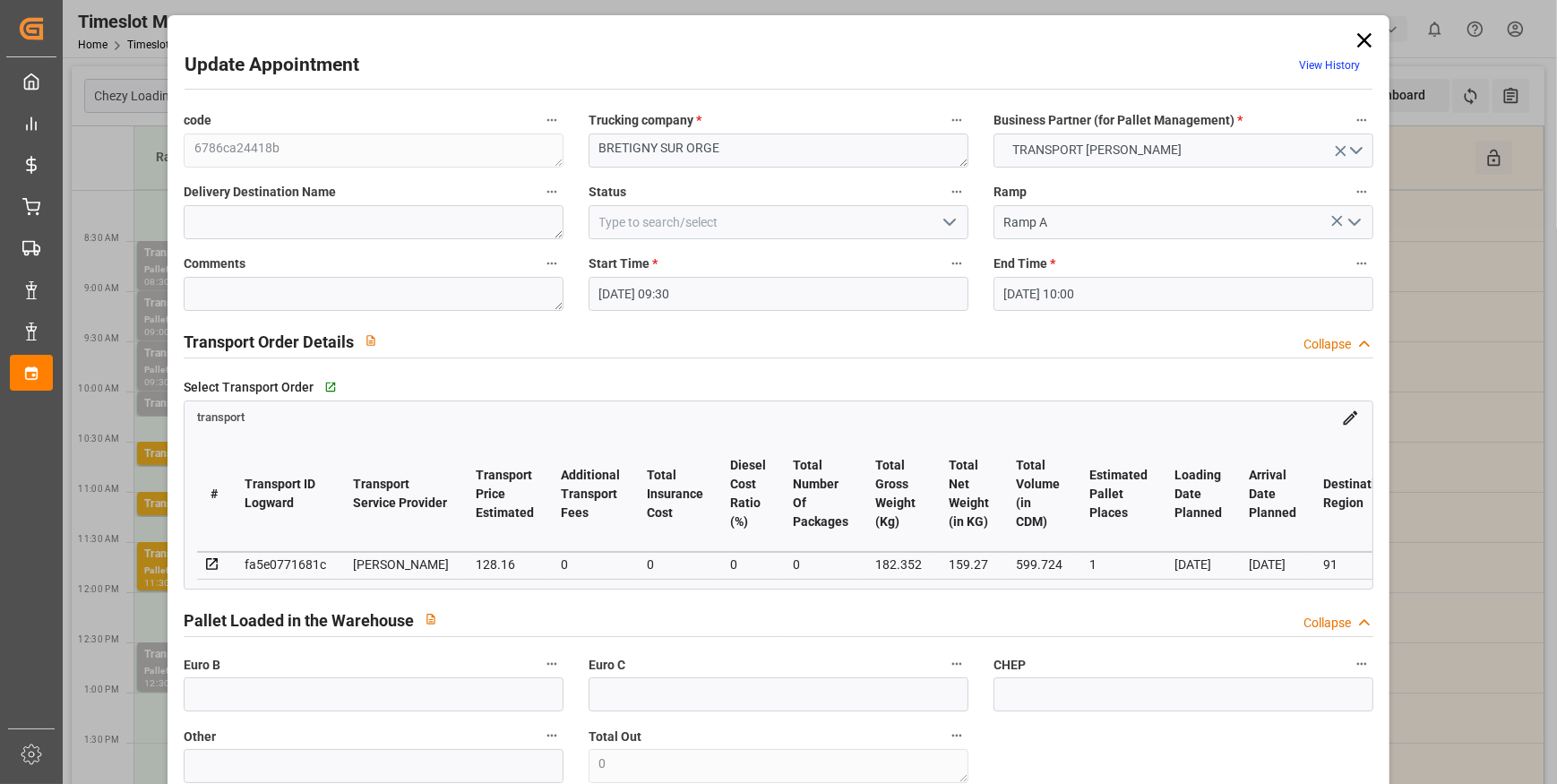
click at [944, 219] on polyline "open menu" at bounding box center [950, 222] width 11 height 5
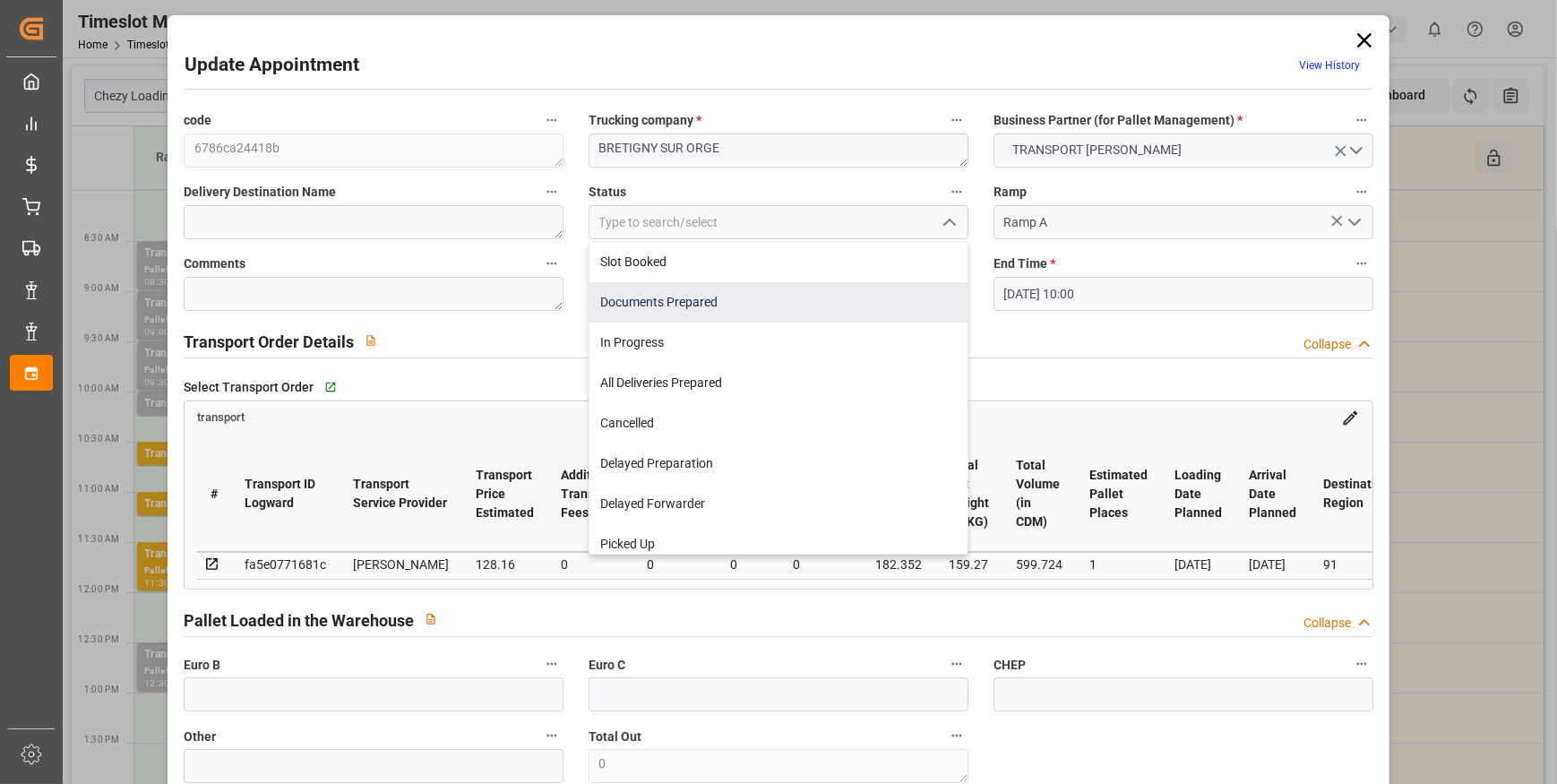
click at [654, 295] on div "Documents Prepared" at bounding box center [778, 302] width 378 height 41
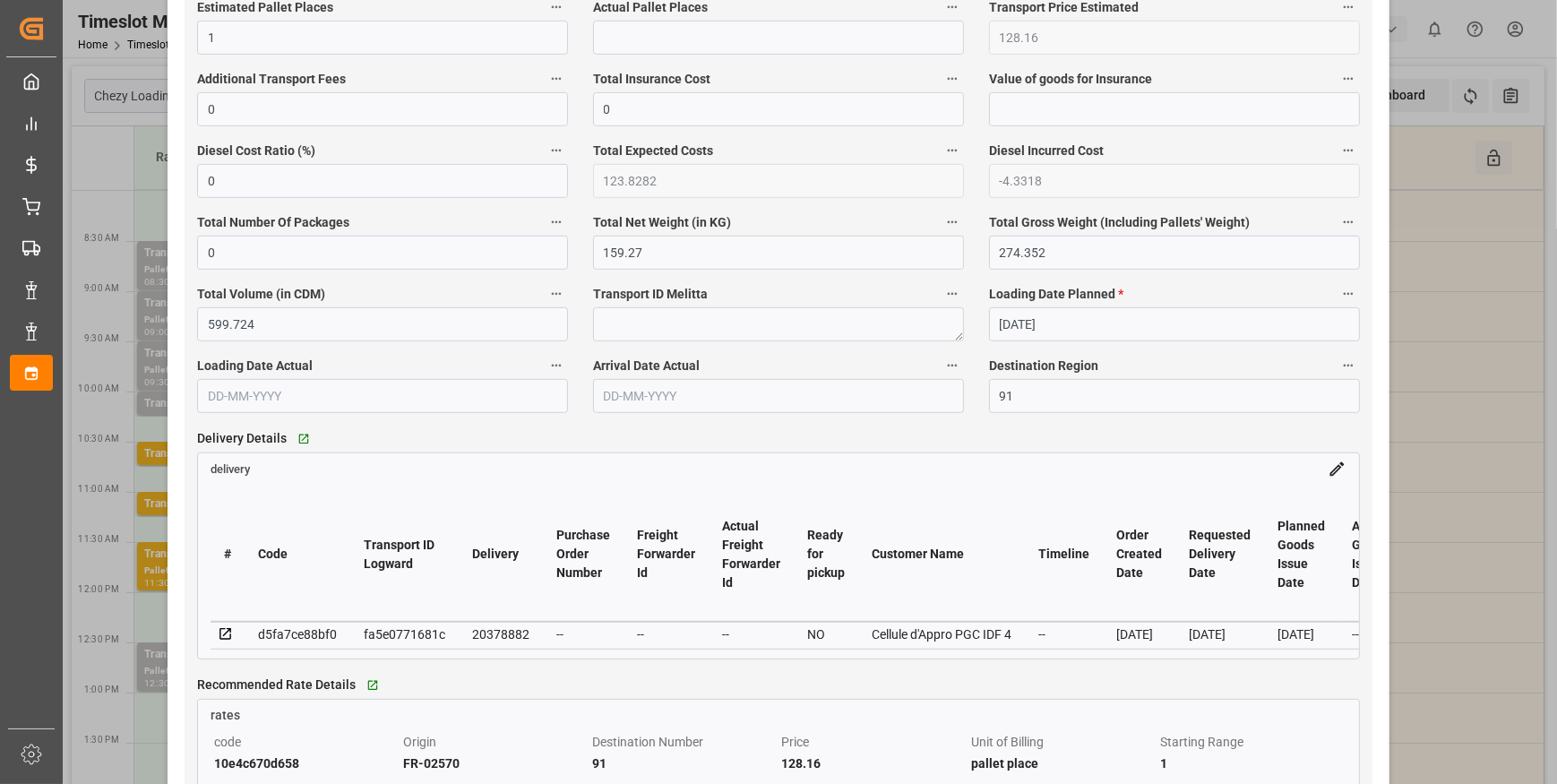
scroll to position [1221, 0]
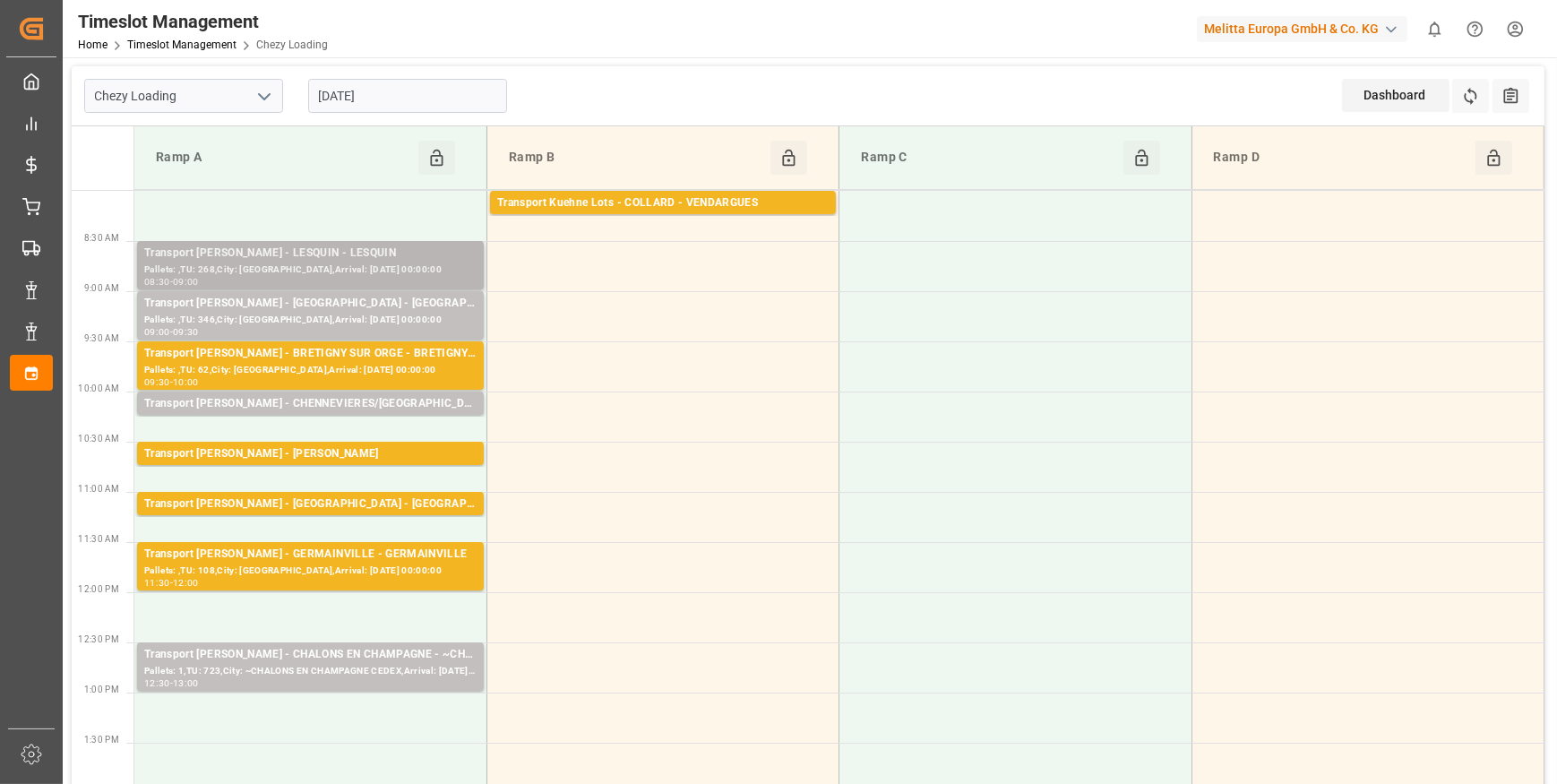
click at [298, 263] on div "Pallets: ,TU: 268,City: LESQUIN,Arrival: 2025-09-30 00:00:00" at bounding box center [311, 270] width 333 height 15
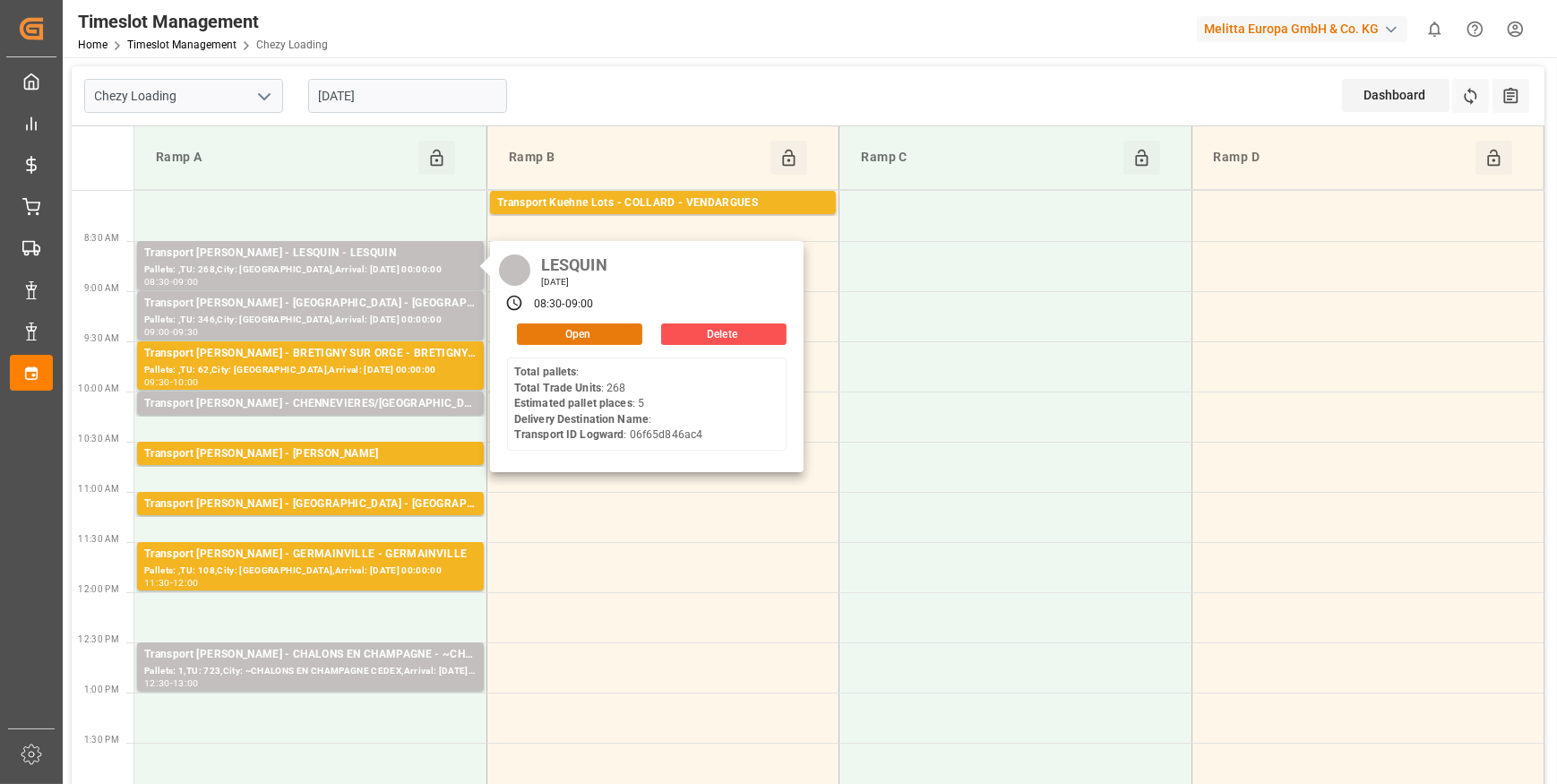
click at [550, 328] on button "Open" at bounding box center [579, 334] width 126 height 22
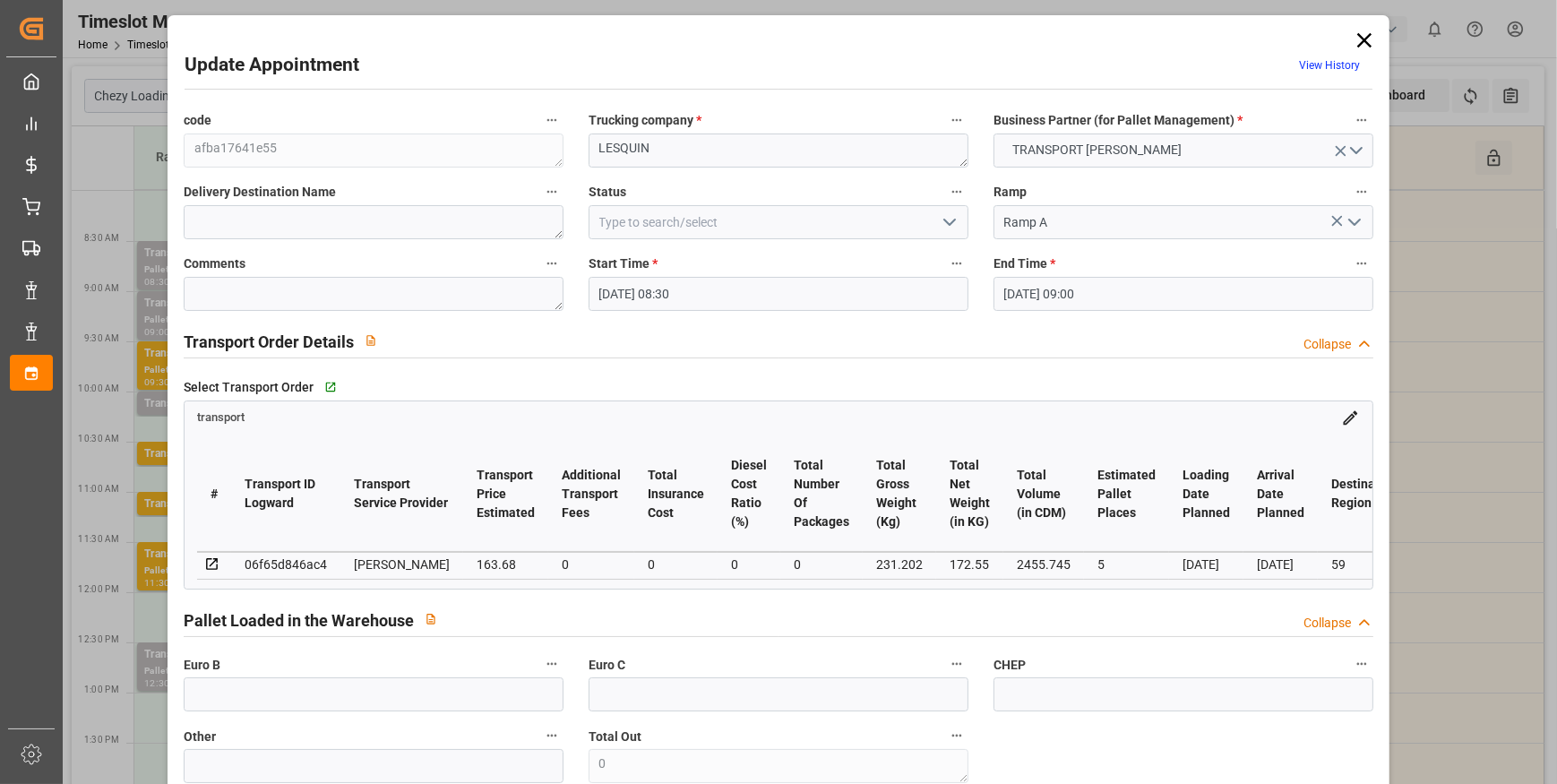
click at [929, 202] on label "Status" at bounding box center [779, 192] width 380 height 25
click at [945, 202] on button "Status" at bounding box center [957, 191] width 23 height 23
click at [947, 218] on li "Audits" at bounding box center [1000, 220] width 118 height 30
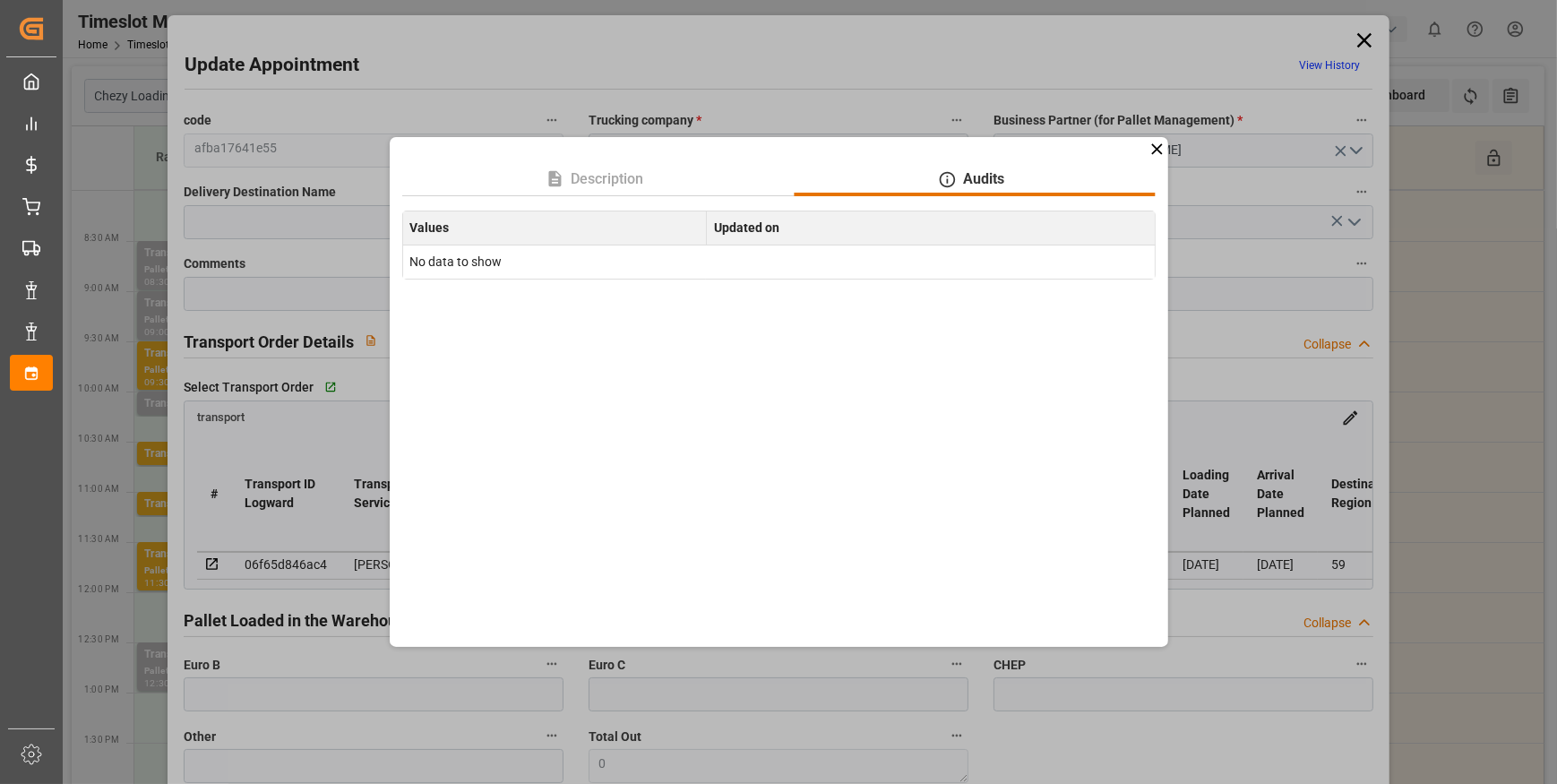
click at [1149, 154] on icon at bounding box center [1157, 149] width 19 height 19
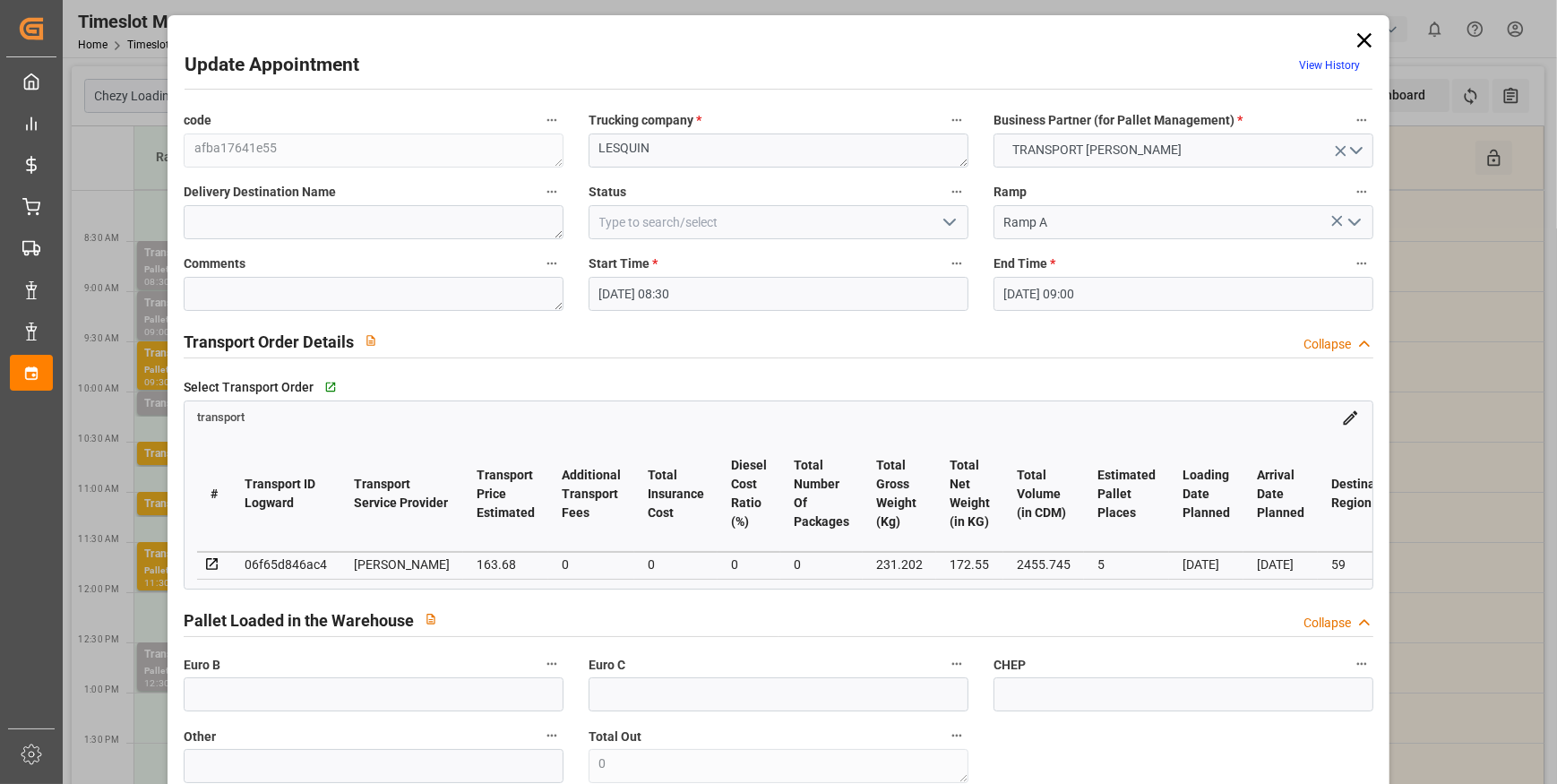
click at [941, 224] on icon "open menu" at bounding box center [950, 222] width 22 height 22
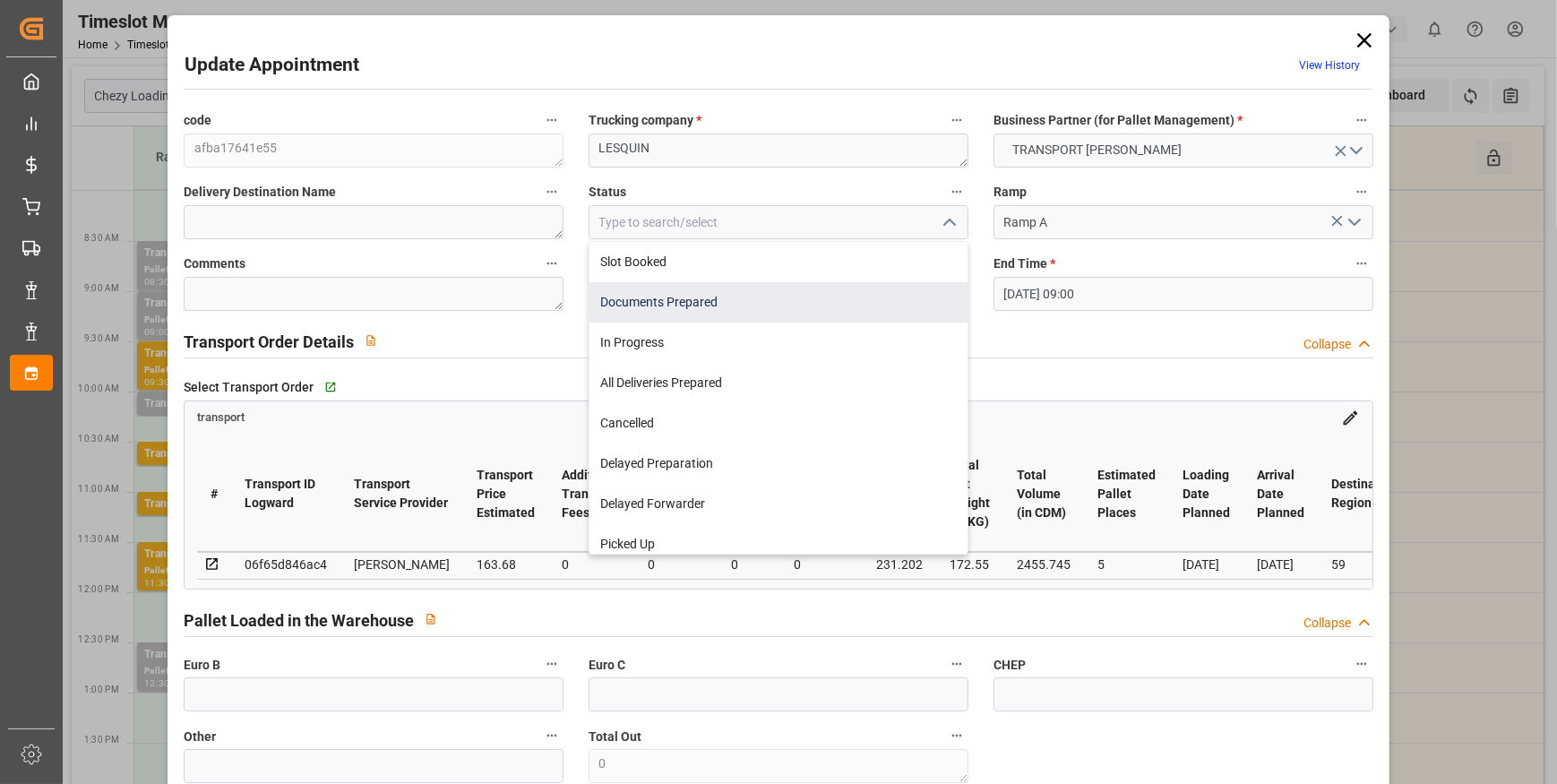
click at [683, 295] on div "Documents Prepared" at bounding box center [778, 302] width 378 height 41
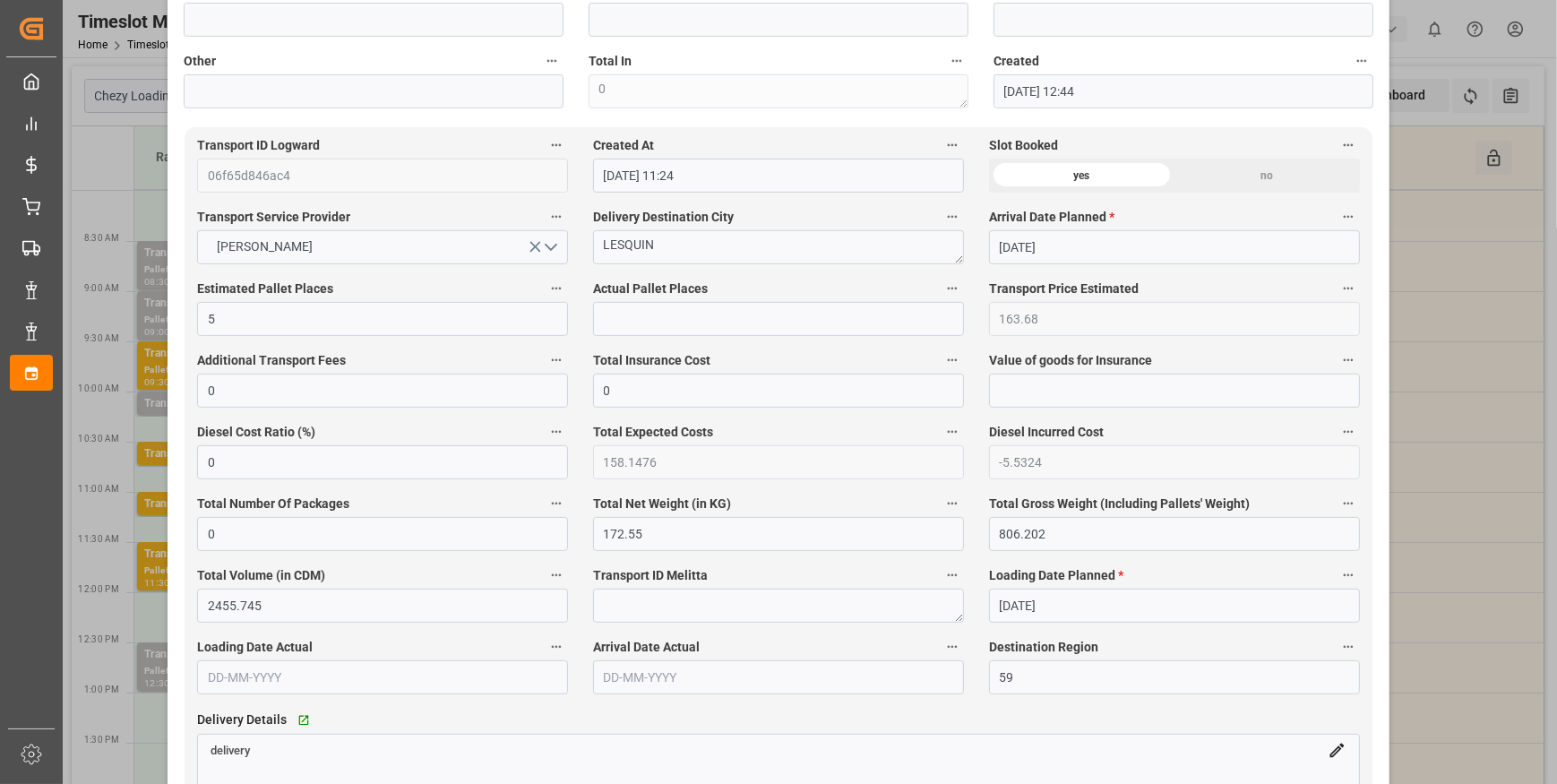
scroll to position [1384, 0]
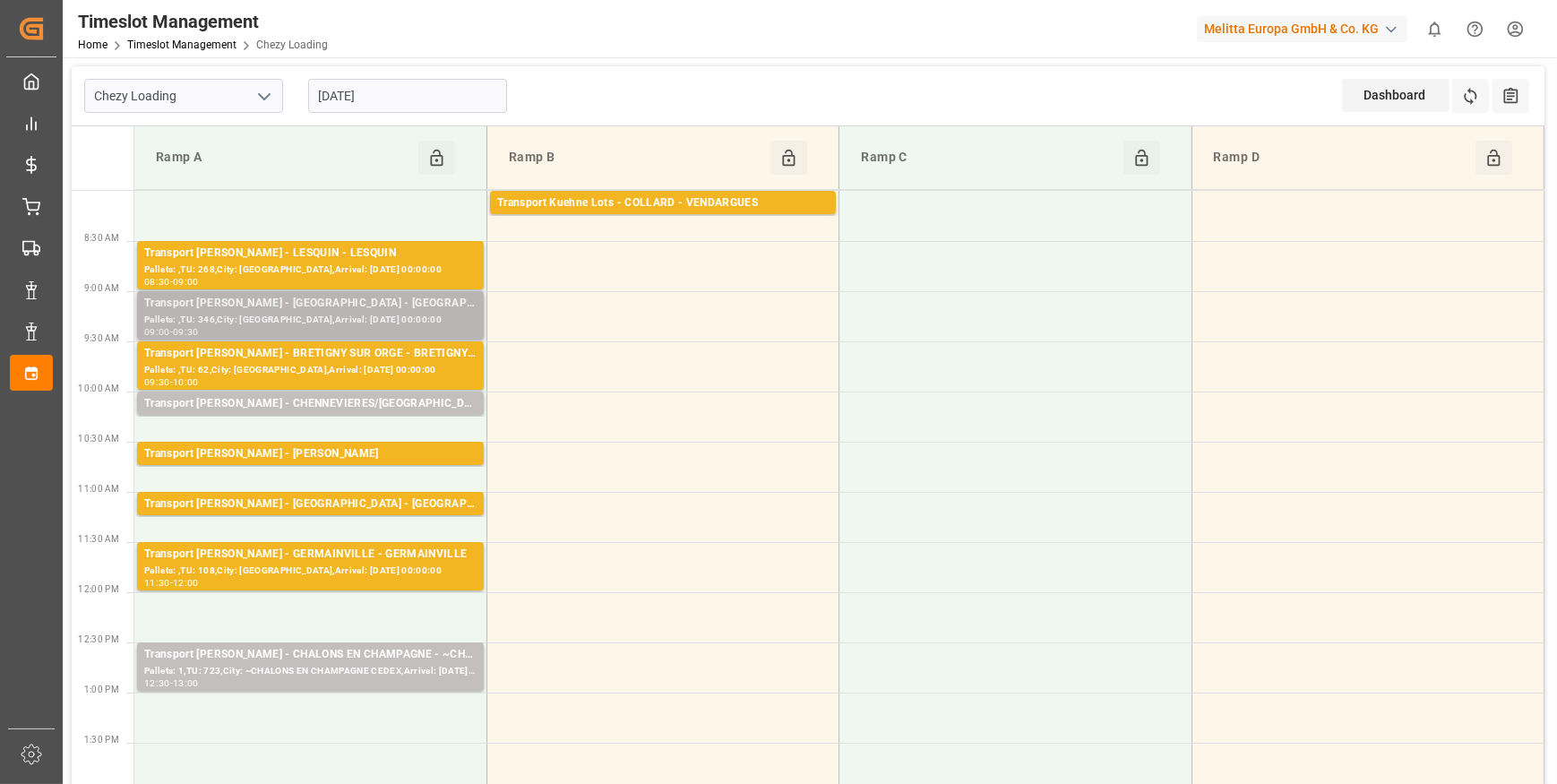
click at [370, 303] on div "Transport Delisle - VILLABE - VILLABE" at bounding box center [311, 303] width 333 height 18
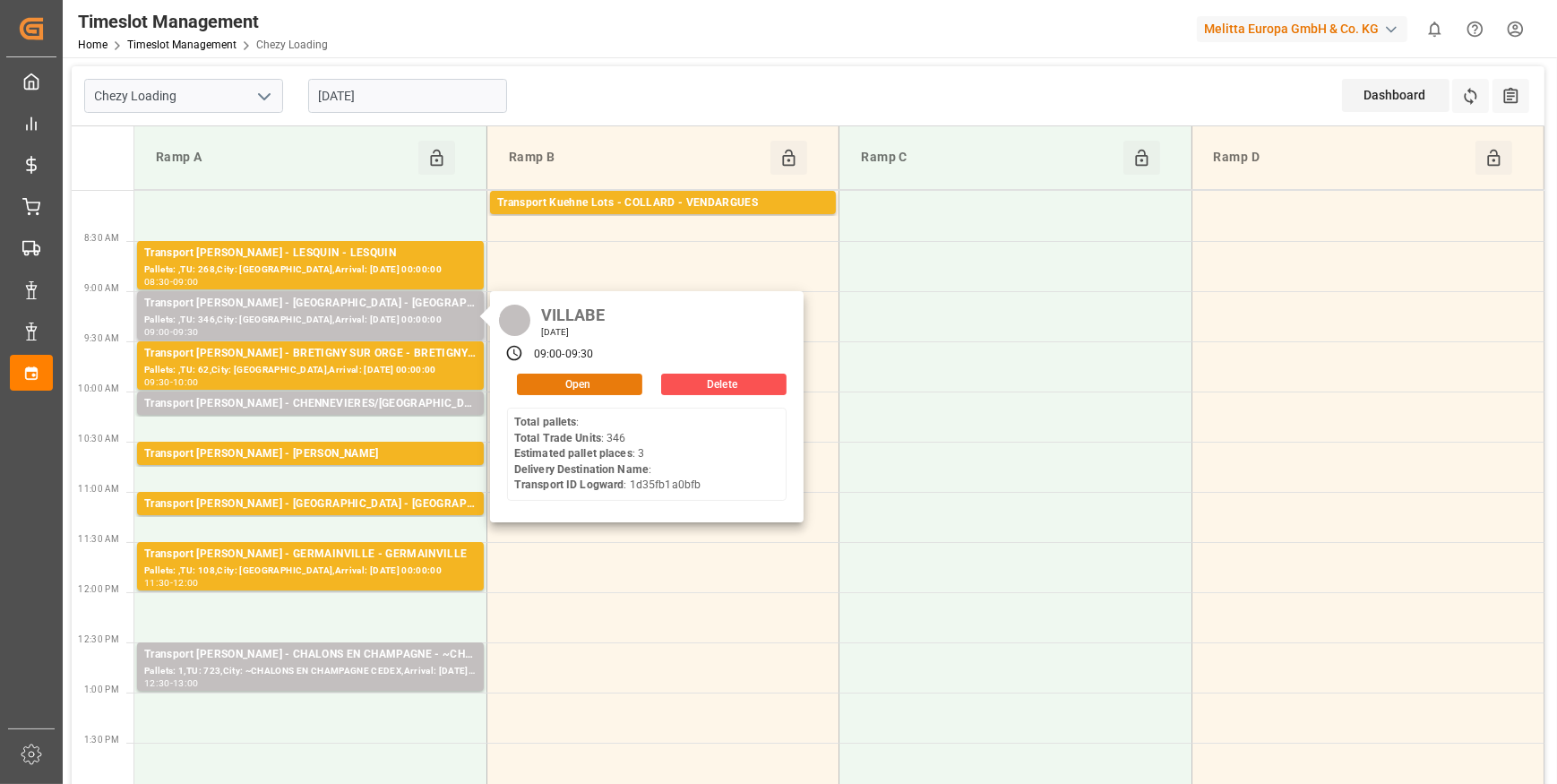
click at [576, 383] on button "Open" at bounding box center [579, 385] width 126 height 22
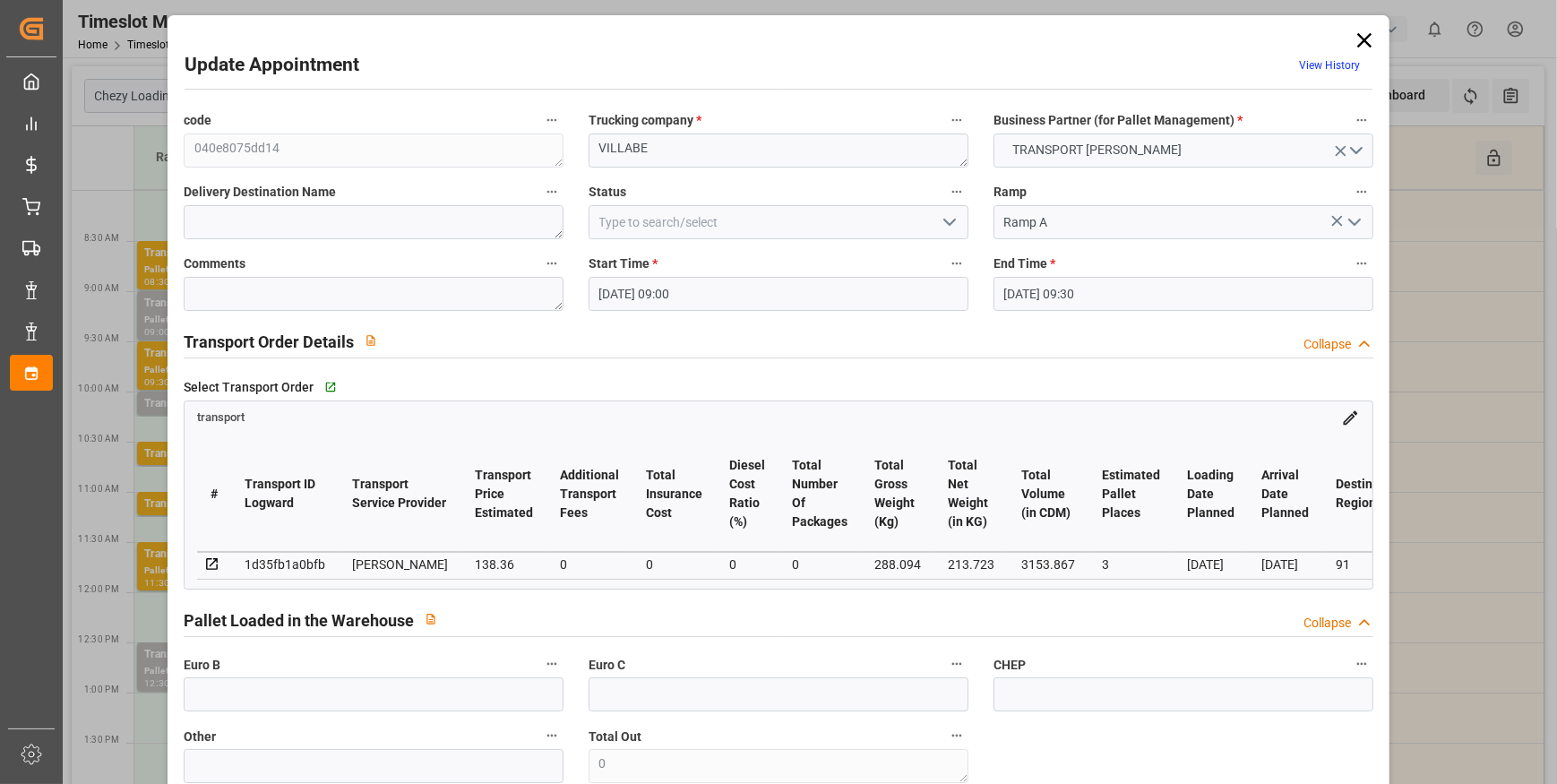
click at [952, 218] on icon "open menu" at bounding box center [950, 222] width 22 height 22
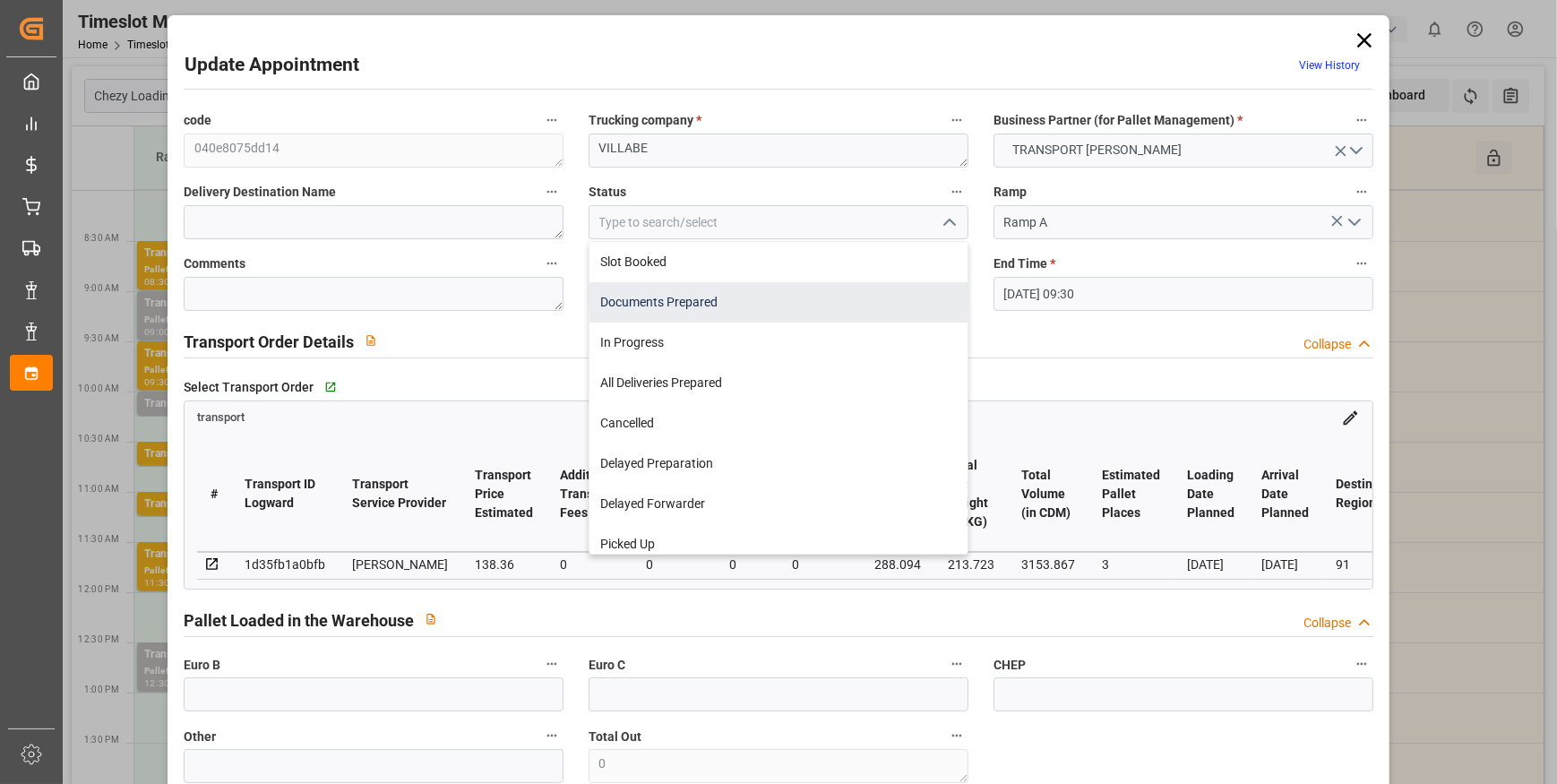
click at [675, 303] on div "Documents Prepared" at bounding box center [778, 302] width 378 height 41
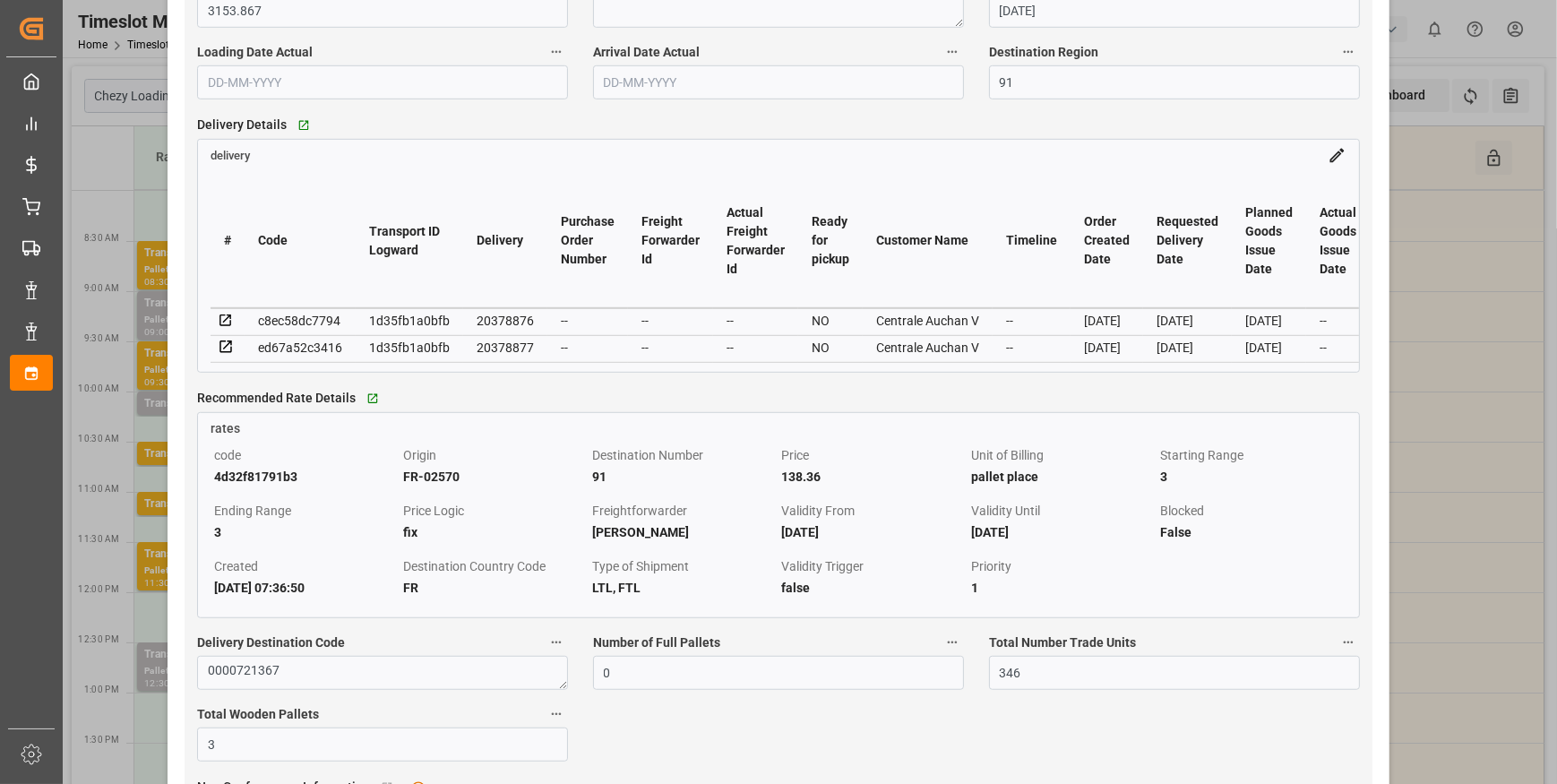
scroll to position [1465, 0]
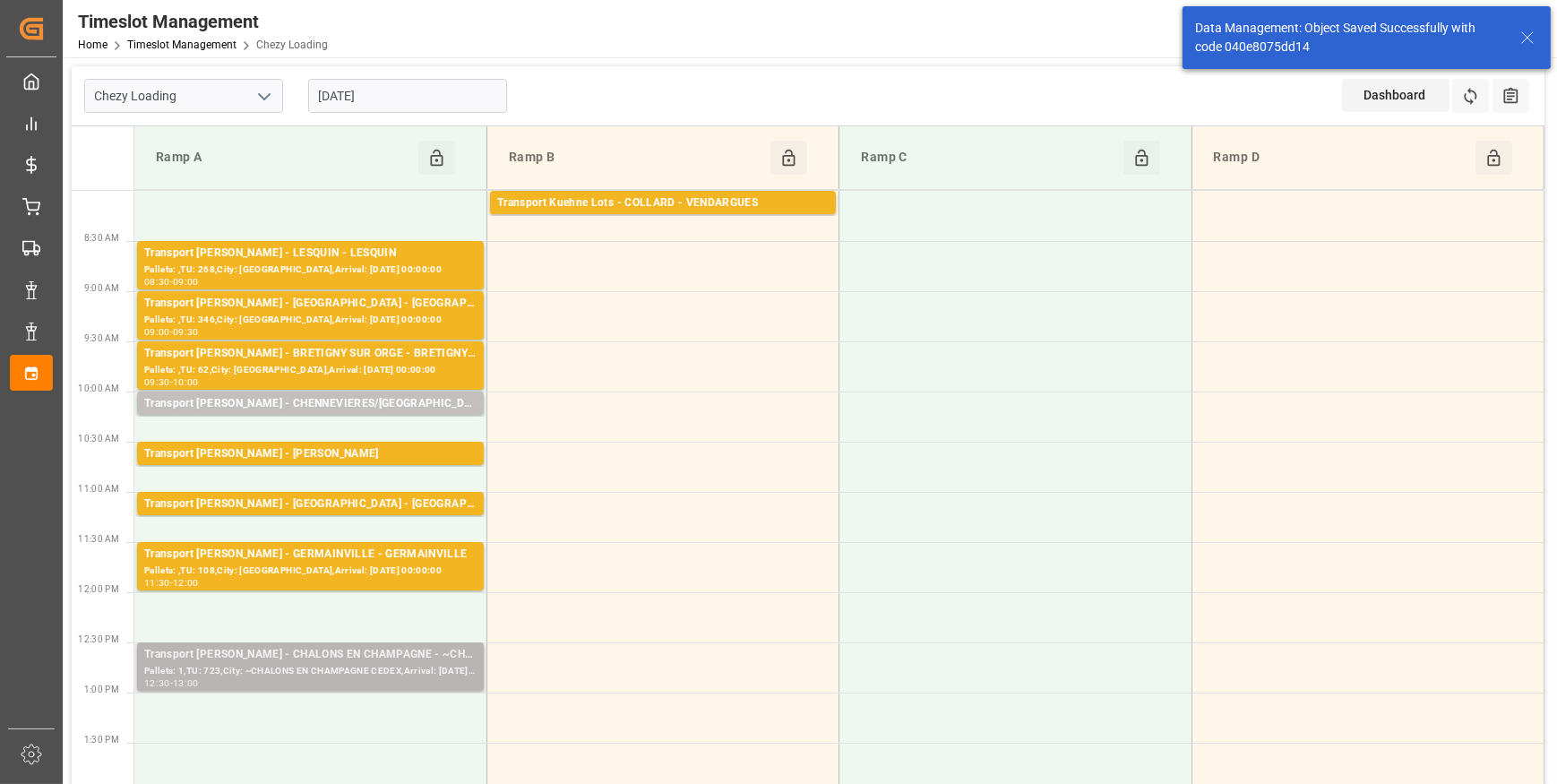
click at [337, 662] on div "Transport Delisle - CHALONS EN CHAMPAGNE - ~CHALONS EN CHAMPAGNE CEDEX" at bounding box center [311, 655] width 333 height 18
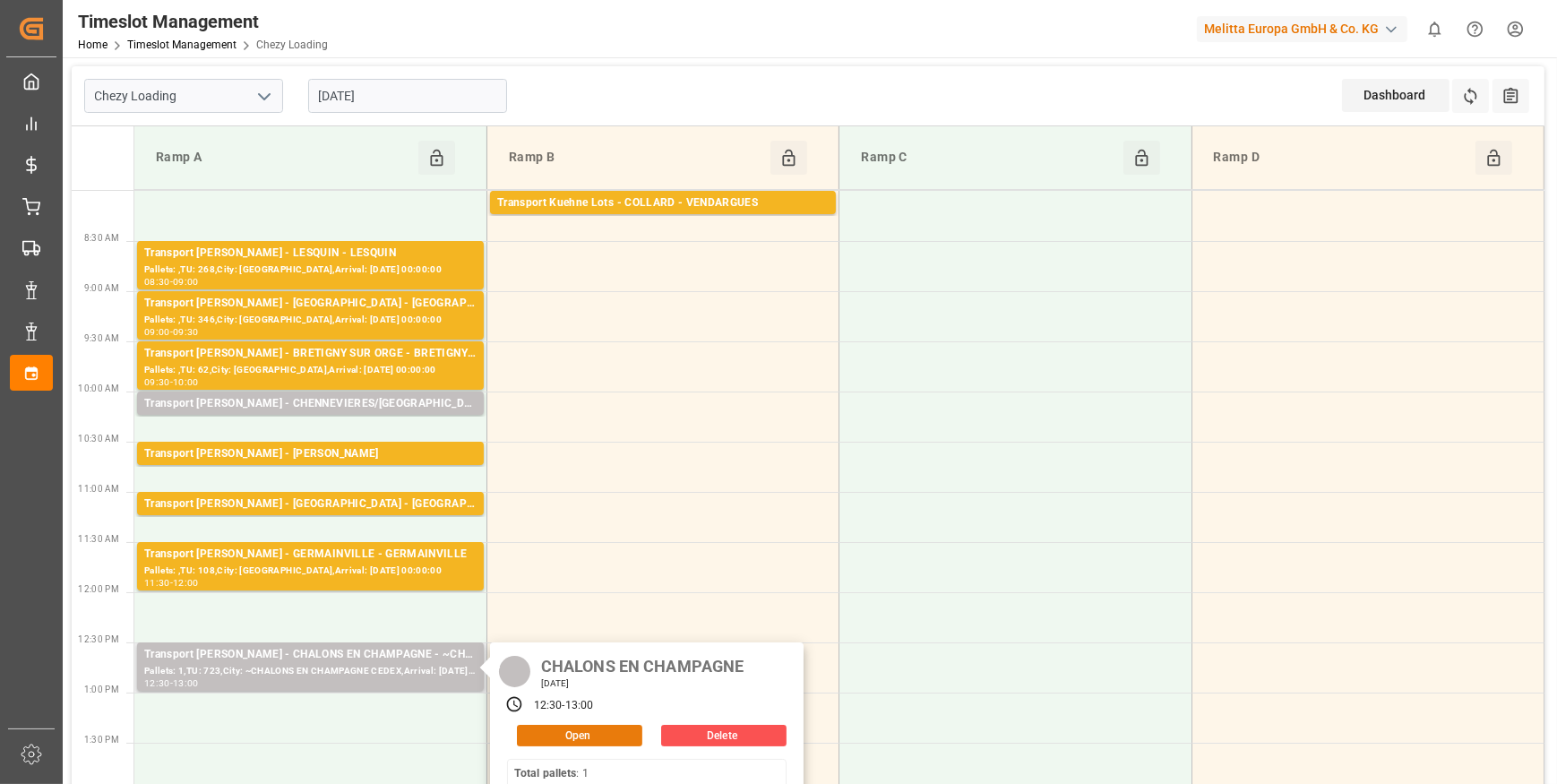
click at [591, 734] on button "Open" at bounding box center [579, 735] width 126 height 22
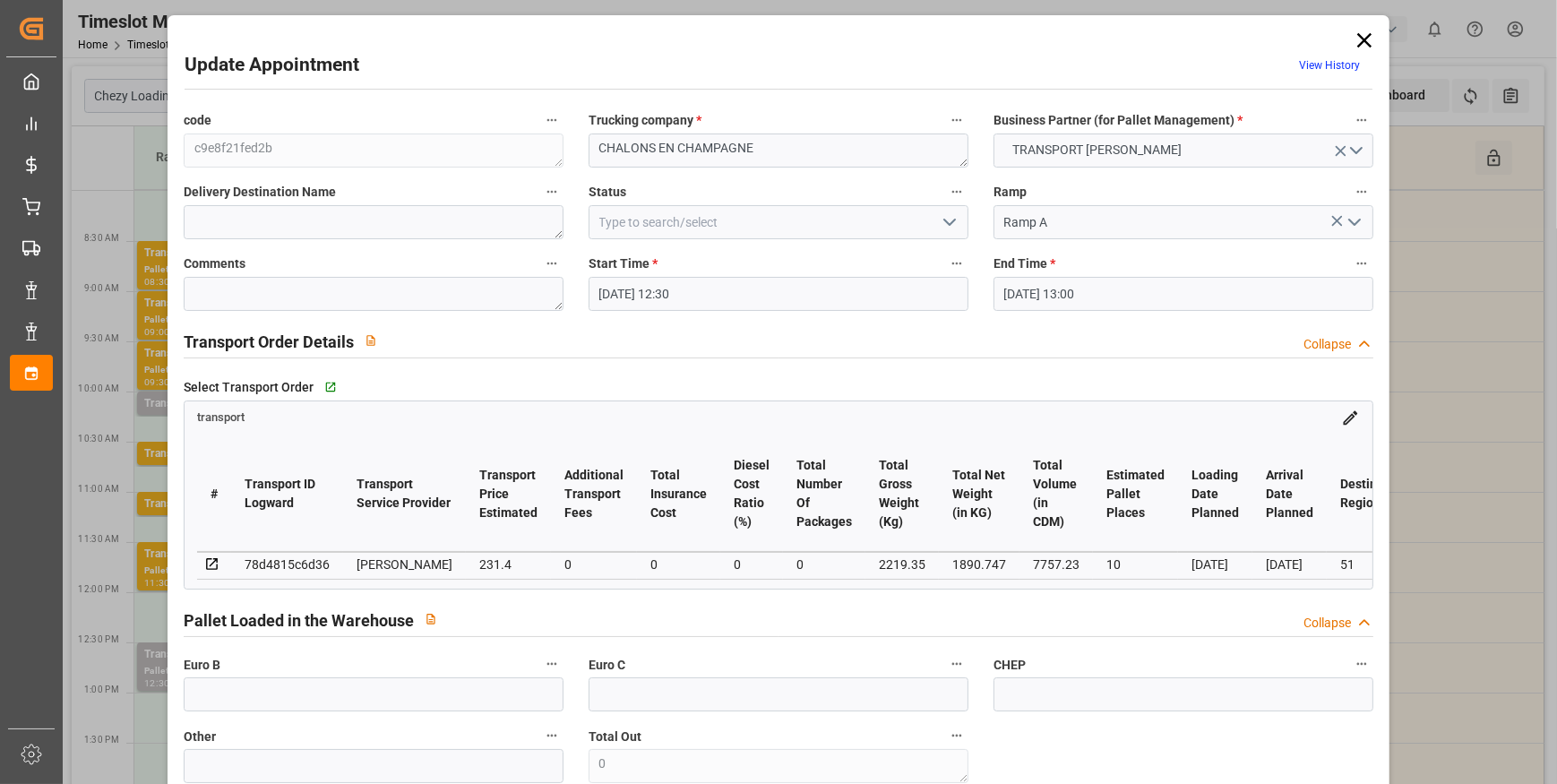
drag, startPoint x: 951, startPoint y: 223, endPoint x: 913, endPoint y: 228, distance: 38.3
click at [951, 220] on icon "open menu" at bounding box center [950, 222] width 22 height 22
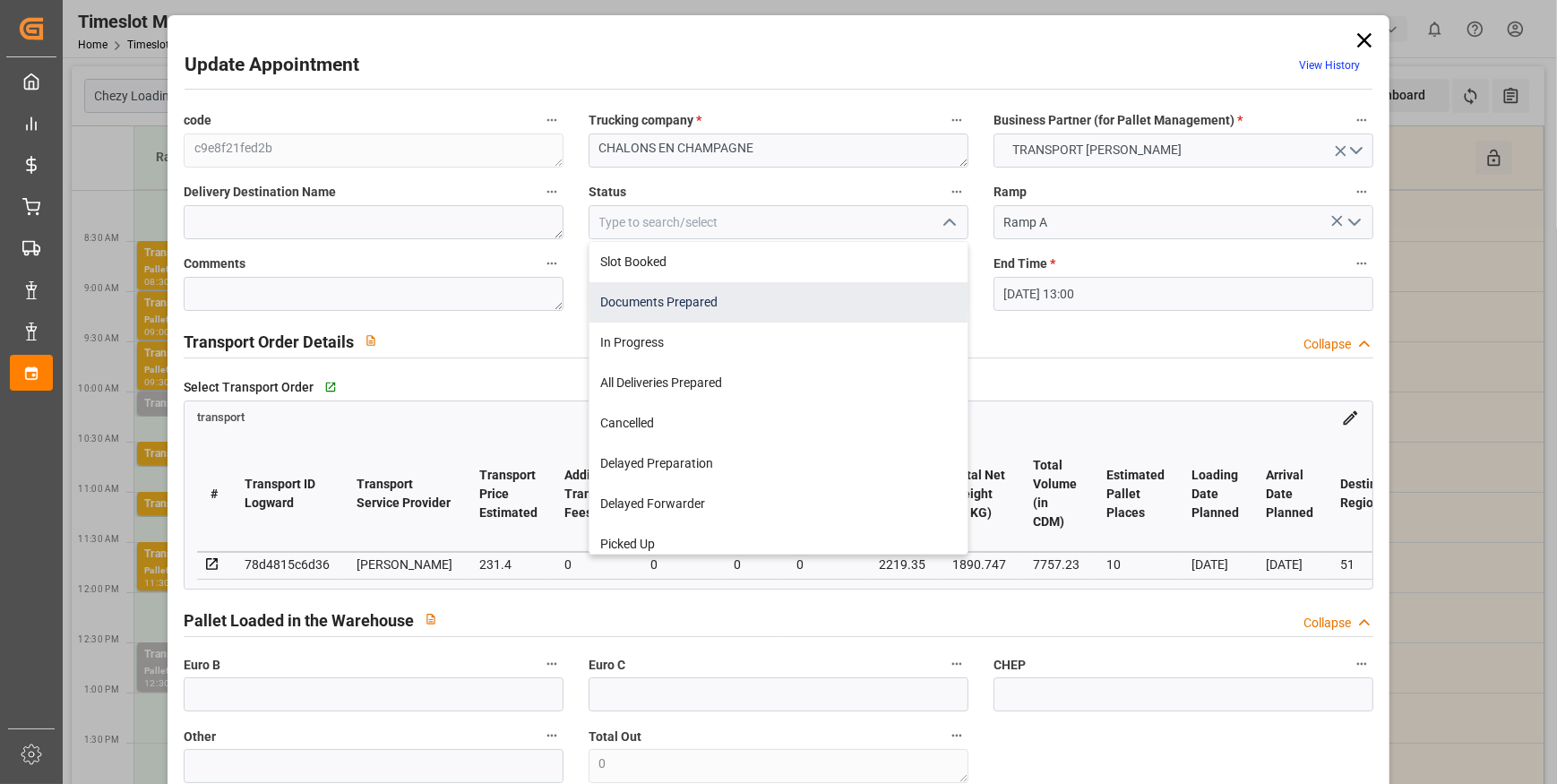
click at [663, 295] on div "Documents Prepared" at bounding box center [778, 302] width 378 height 41
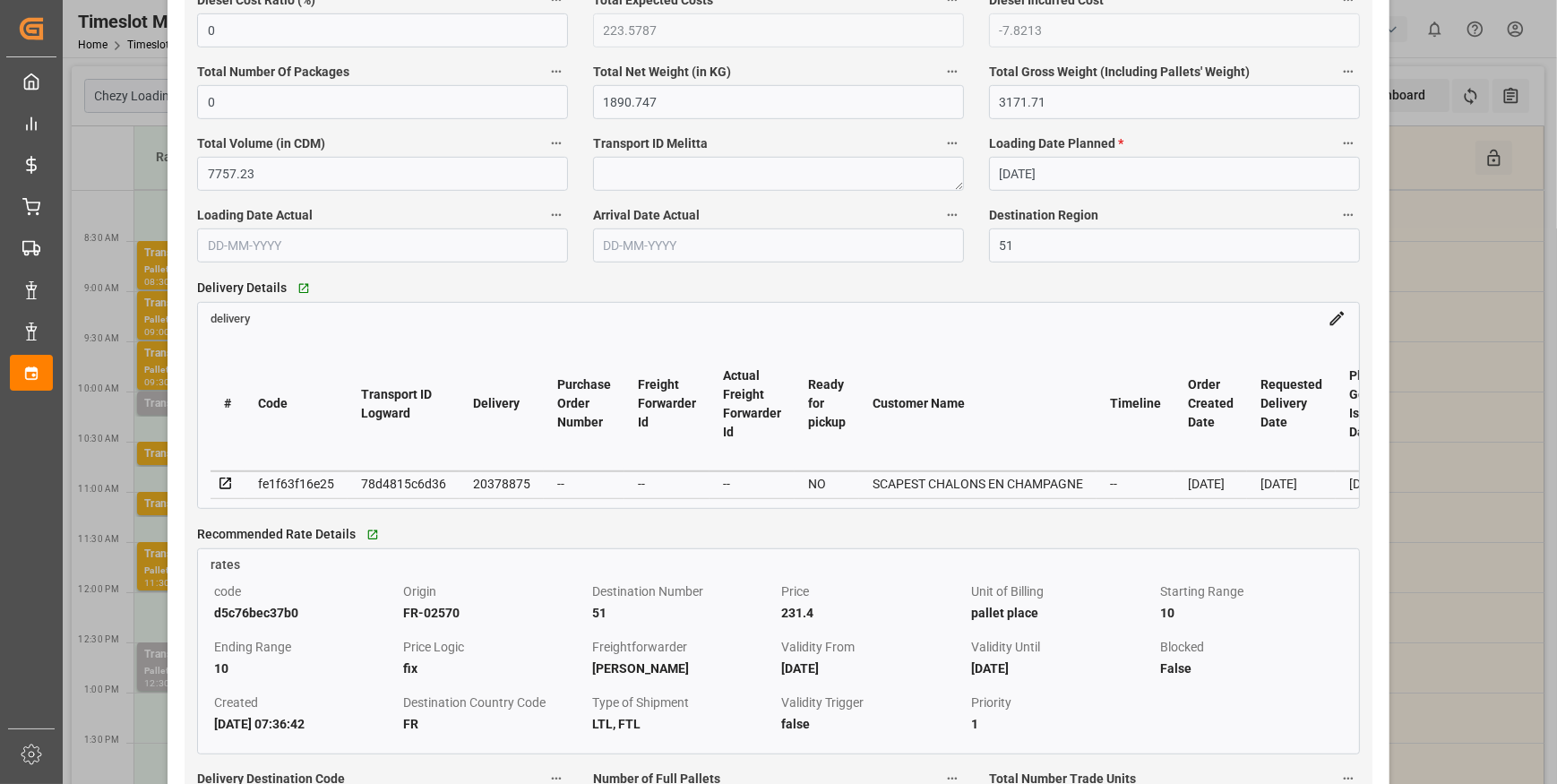
scroll to position [1302, 0]
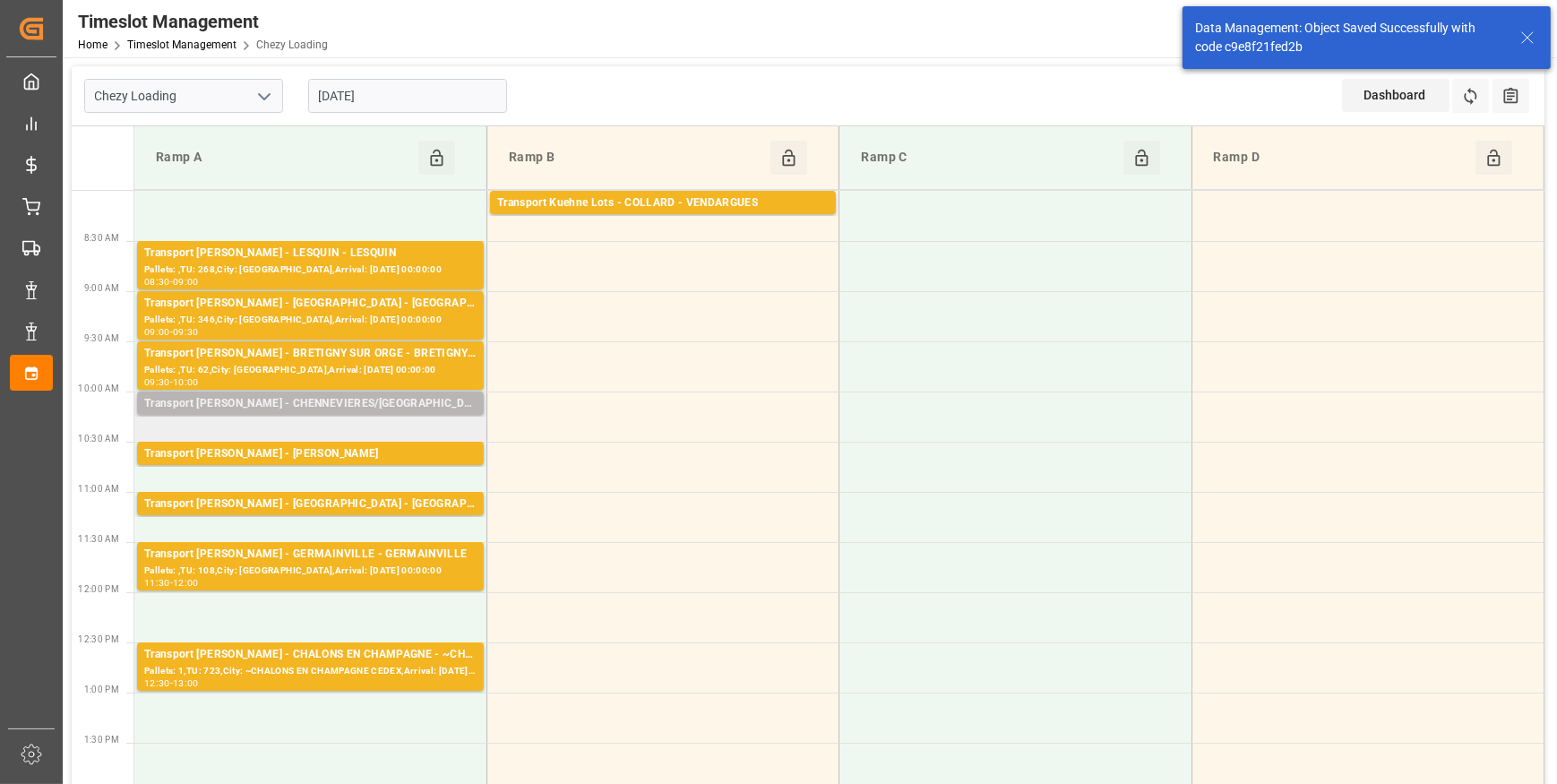
click at [432, 397] on div "Transport Delisle - CHENNEVIERES/MARNE - CHENNEVIERES/MARNE CEDEX" at bounding box center [311, 404] width 333 height 18
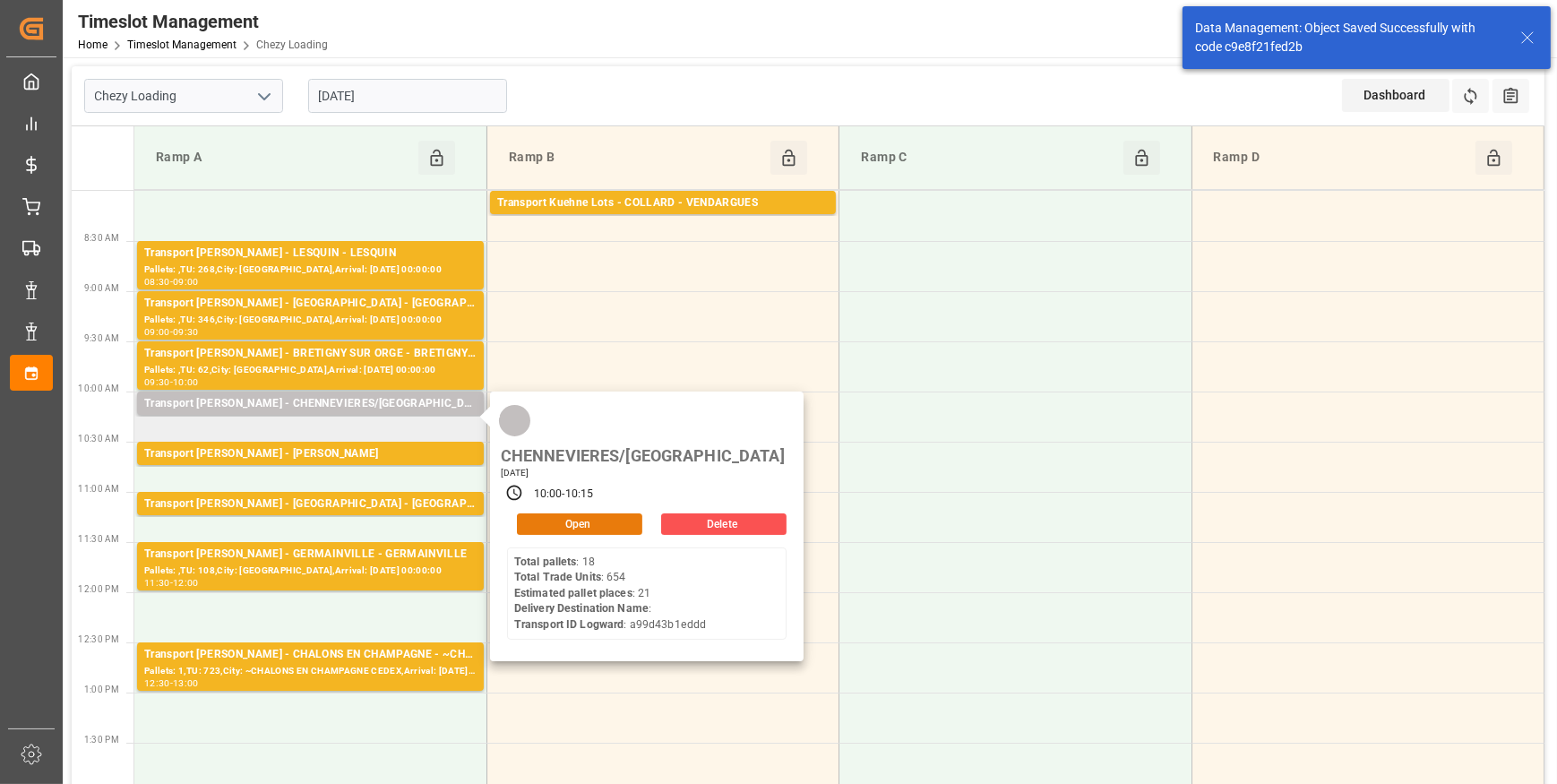
click at [589, 513] on button "Open" at bounding box center [579, 524] width 126 height 22
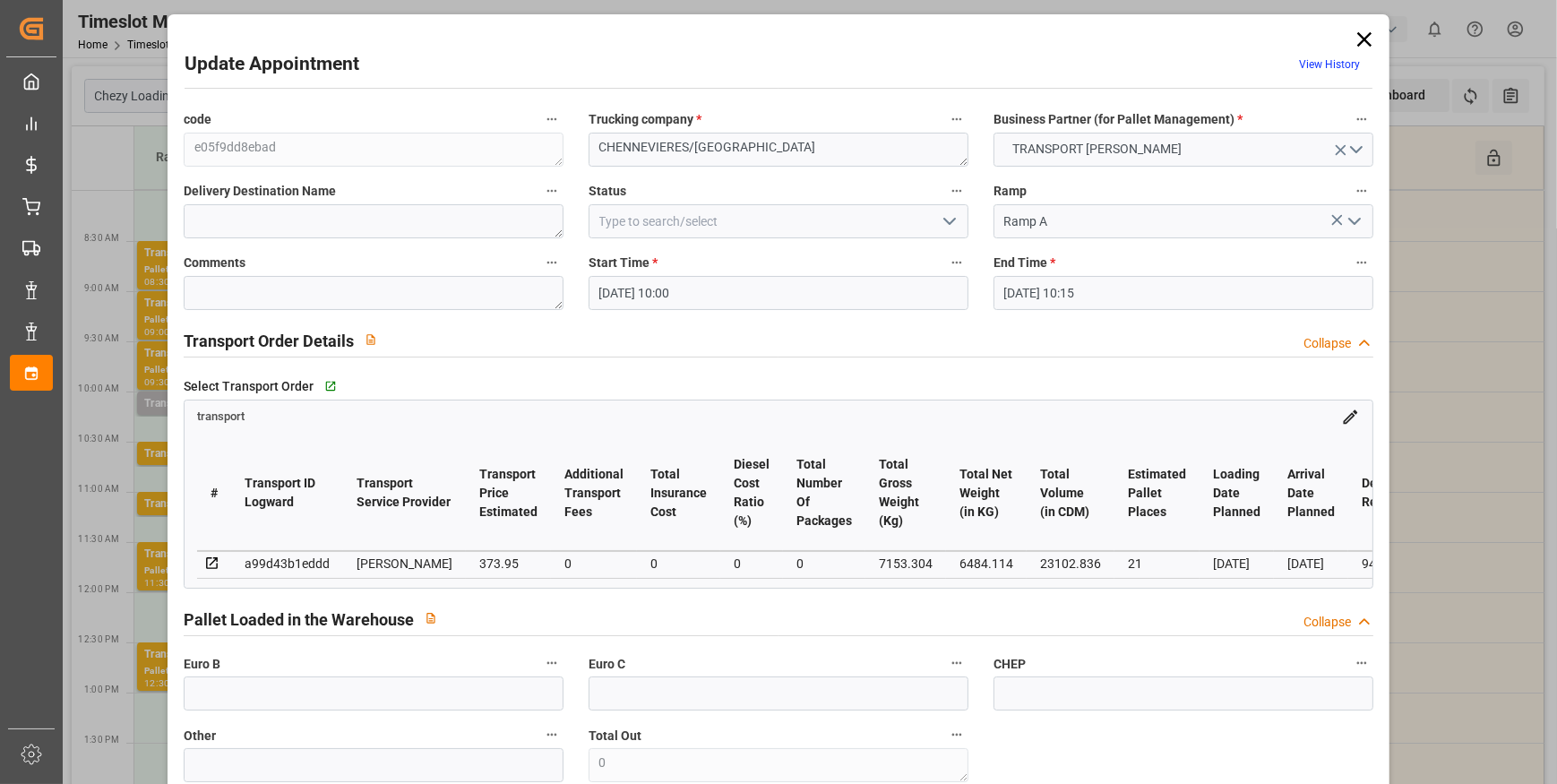
scroll to position [0, 0]
click at [950, 223] on icon "open menu" at bounding box center [950, 222] width 22 height 22
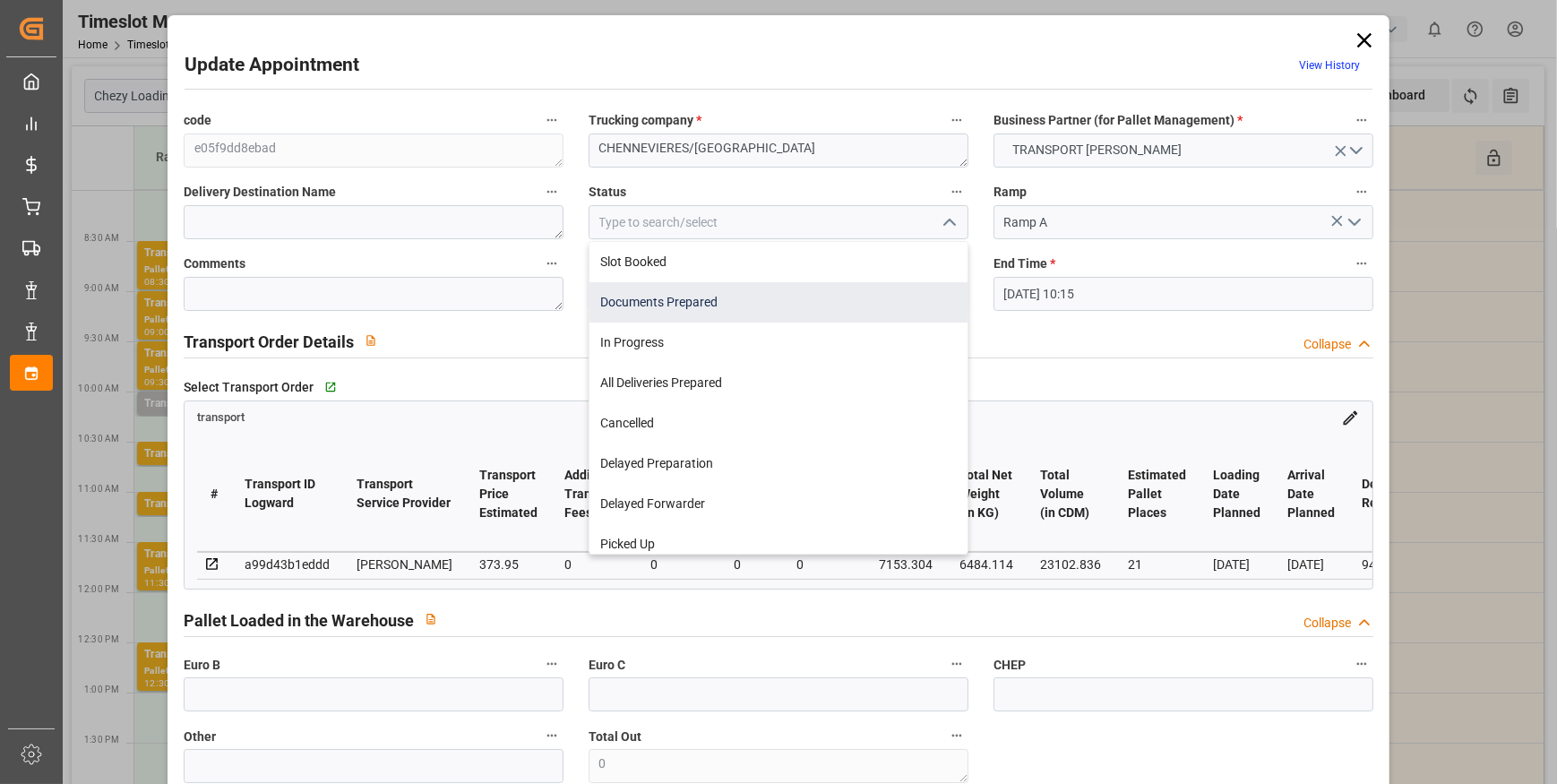
click at [681, 298] on div "Documents Prepared" at bounding box center [778, 302] width 378 height 41
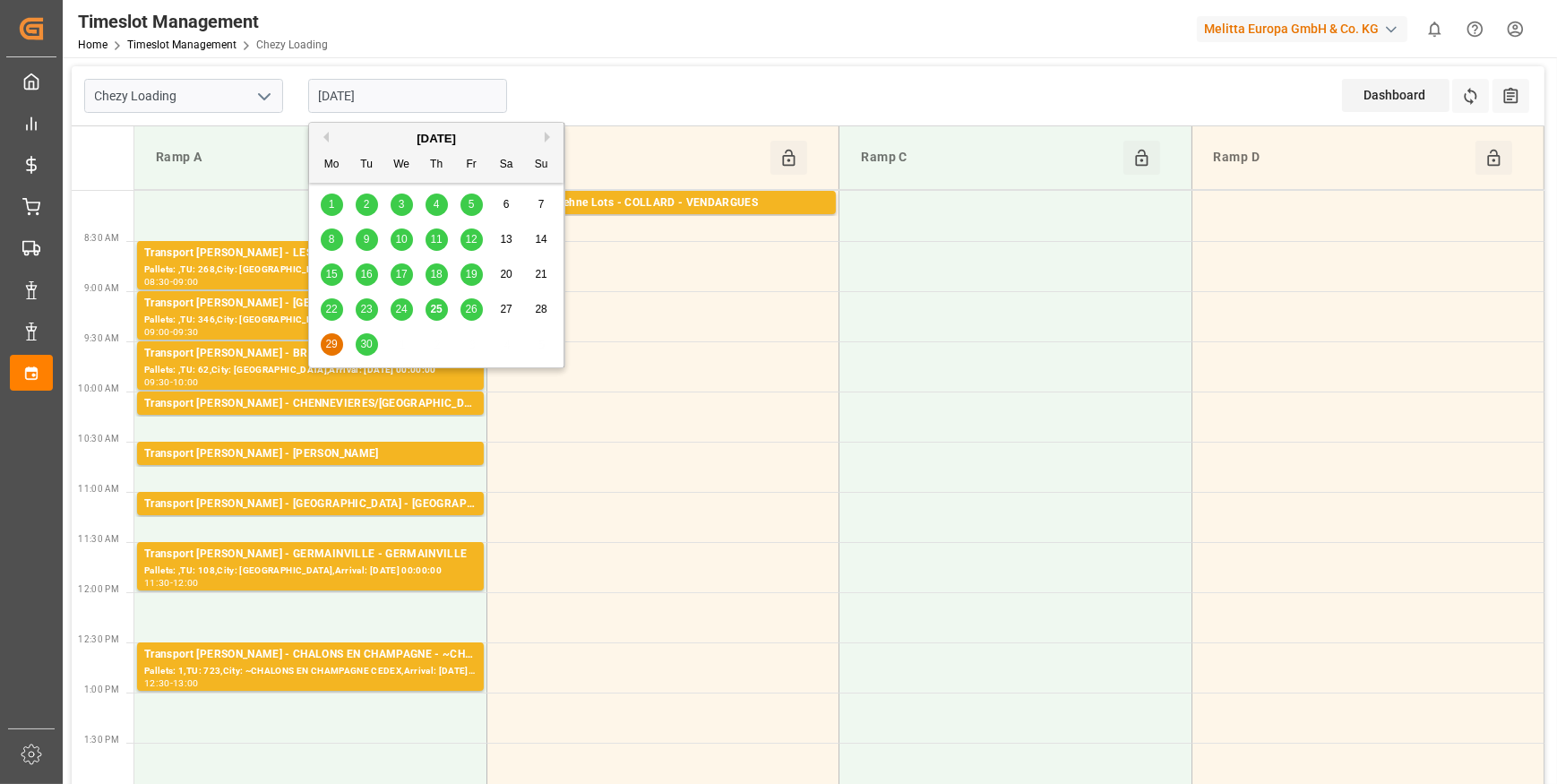
click at [419, 89] on input "29-09-2025" at bounding box center [408, 96] width 199 height 34
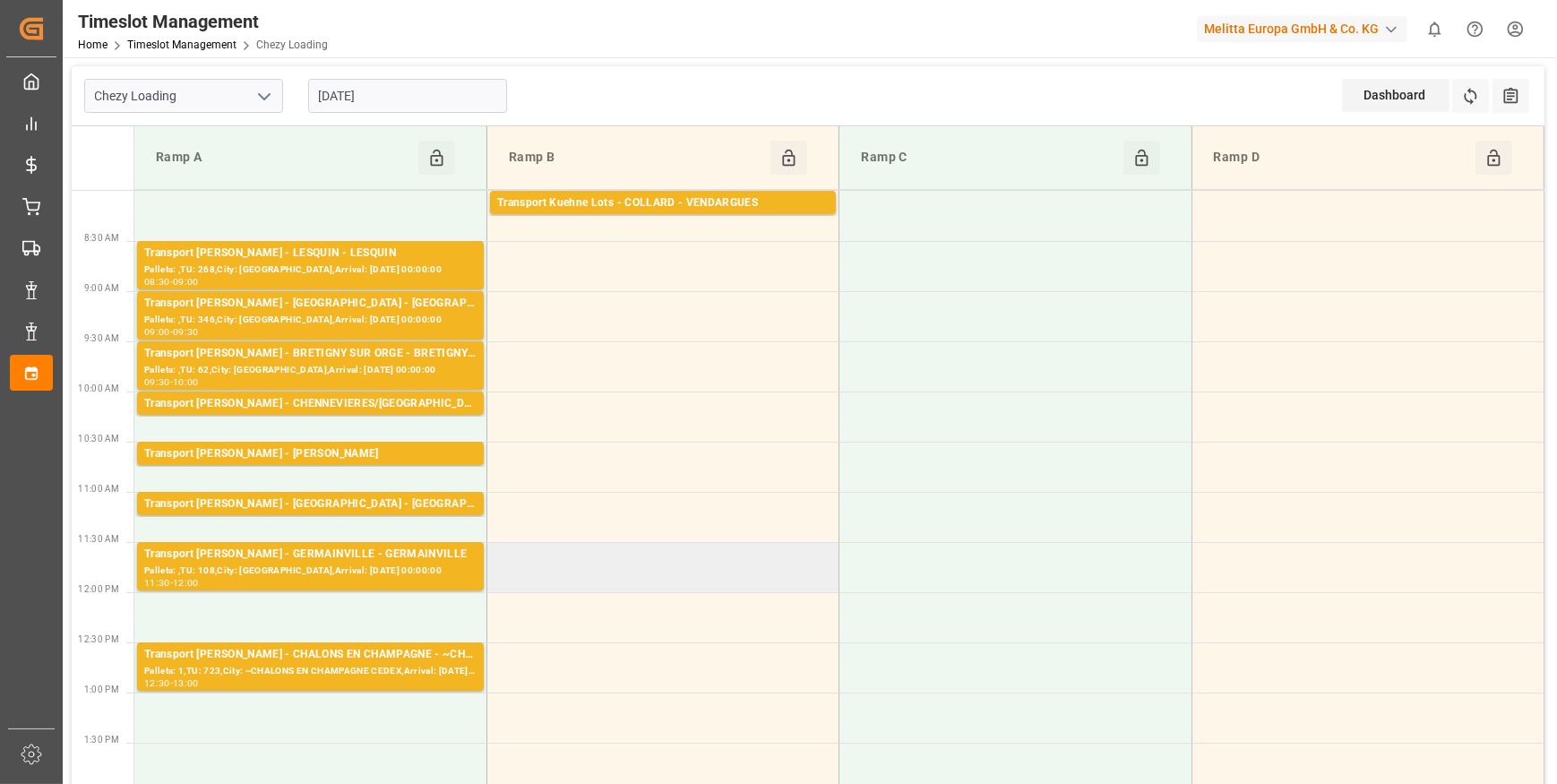
click at [833, 558] on td at bounding box center [662, 567] width 352 height 51
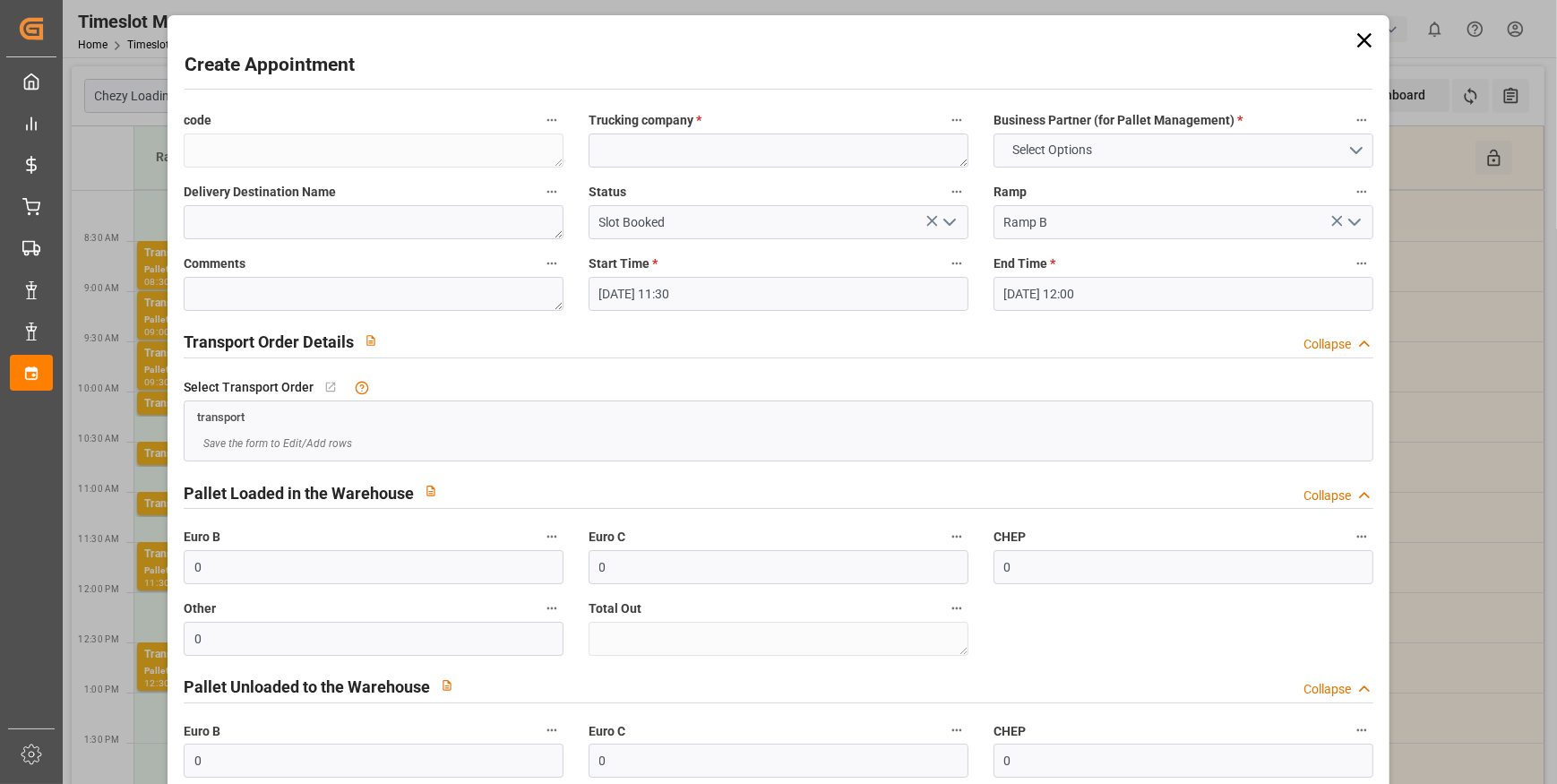
click at [1357, 36] on icon at bounding box center [1365, 41] width 25 height 25
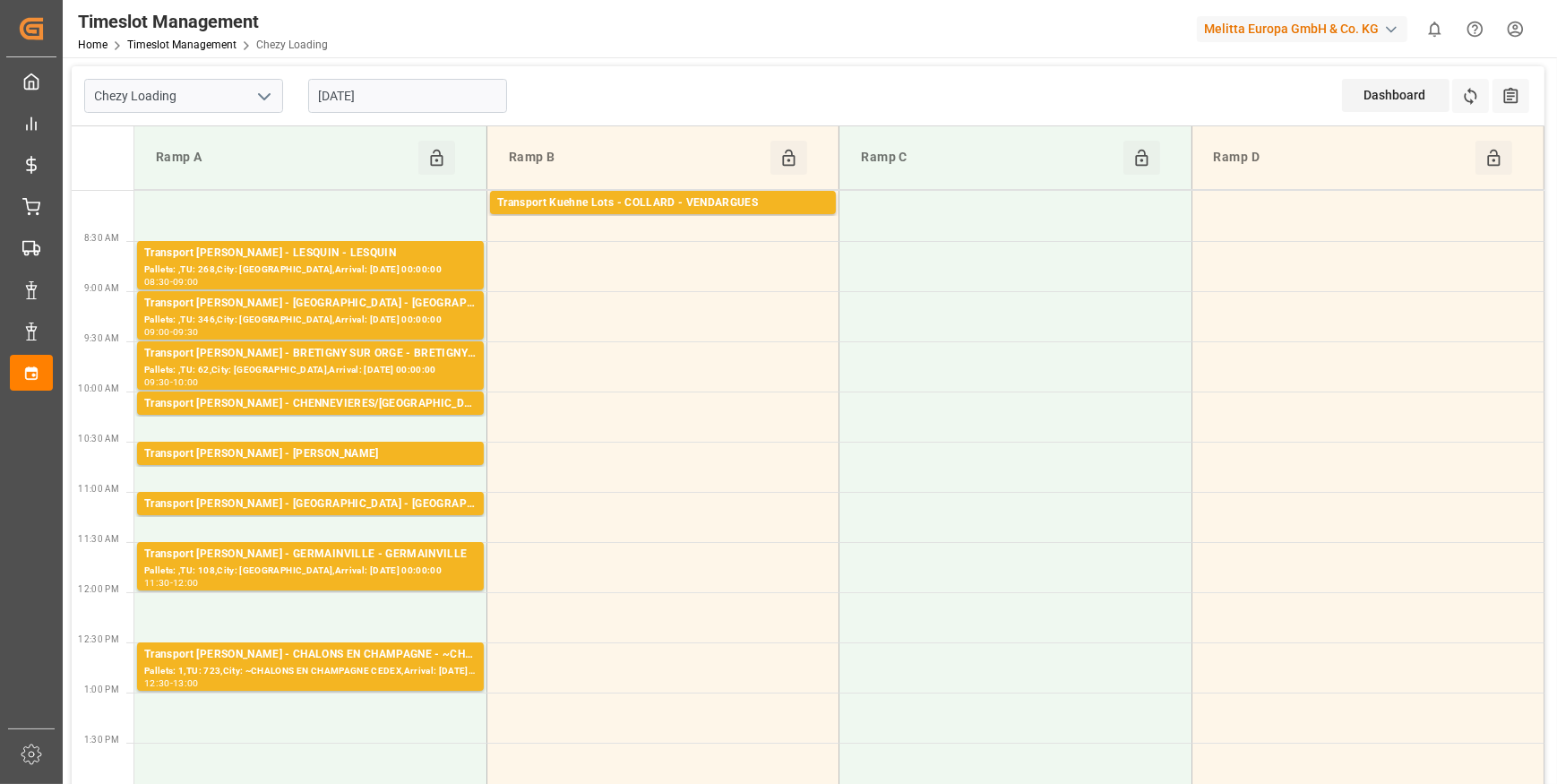
click at [262, 99] on icon "open menu" at bounding box center [265, 97] width 22 height 22
click at [391, 81] on input "29-09-2025" at bounding box center [408, 96] width 199 height 34
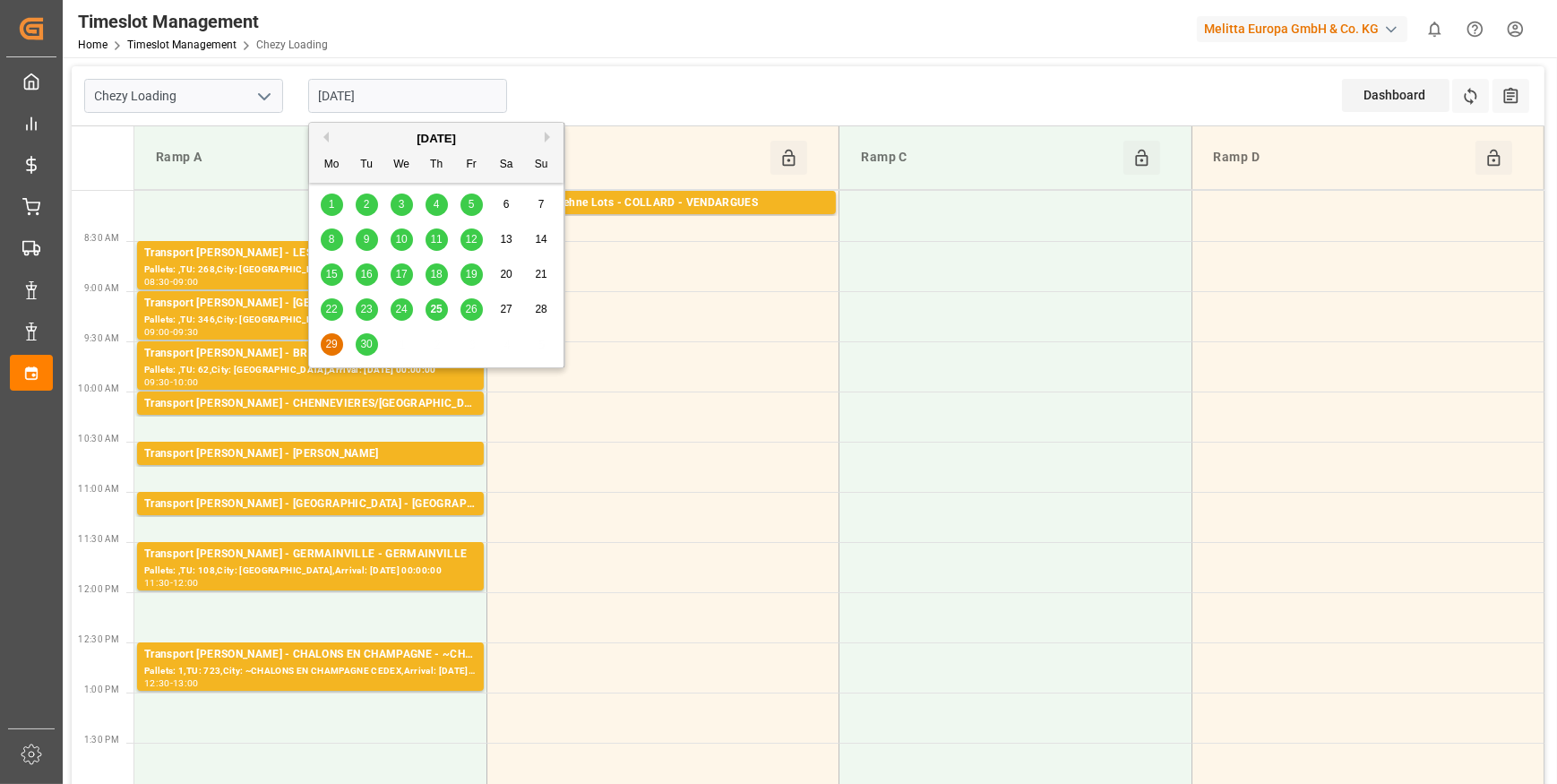
click at [440, 310] on span "25" at bounding box center [436, 309] width 12 height 13
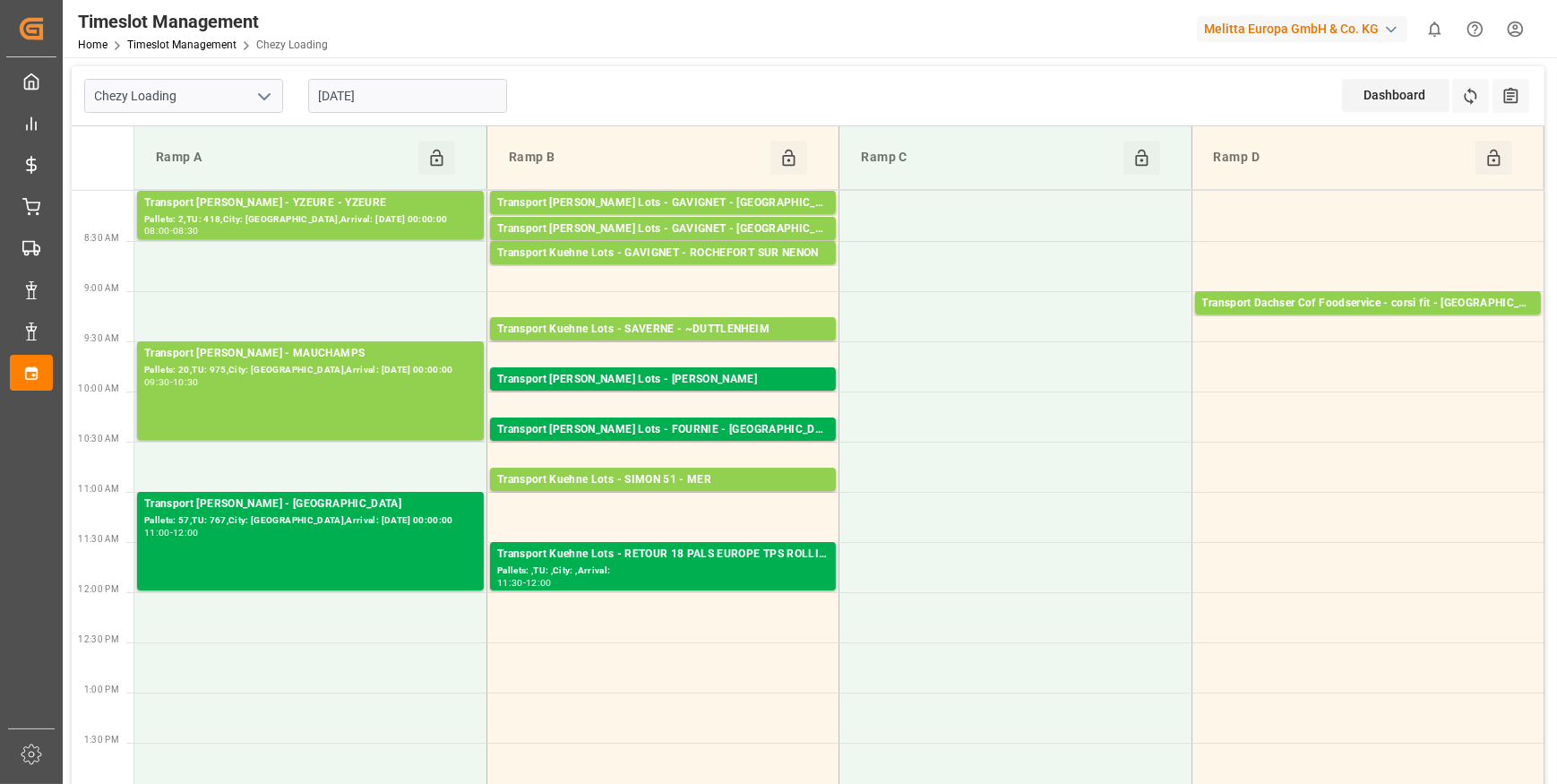
click at [267, 89] on icon "open menu" at bounding box center [265, 97] width 22 height 22
click at [184, 176] on div "Chezy Unloading" at bounding box center [183, 176] width 197 height 41
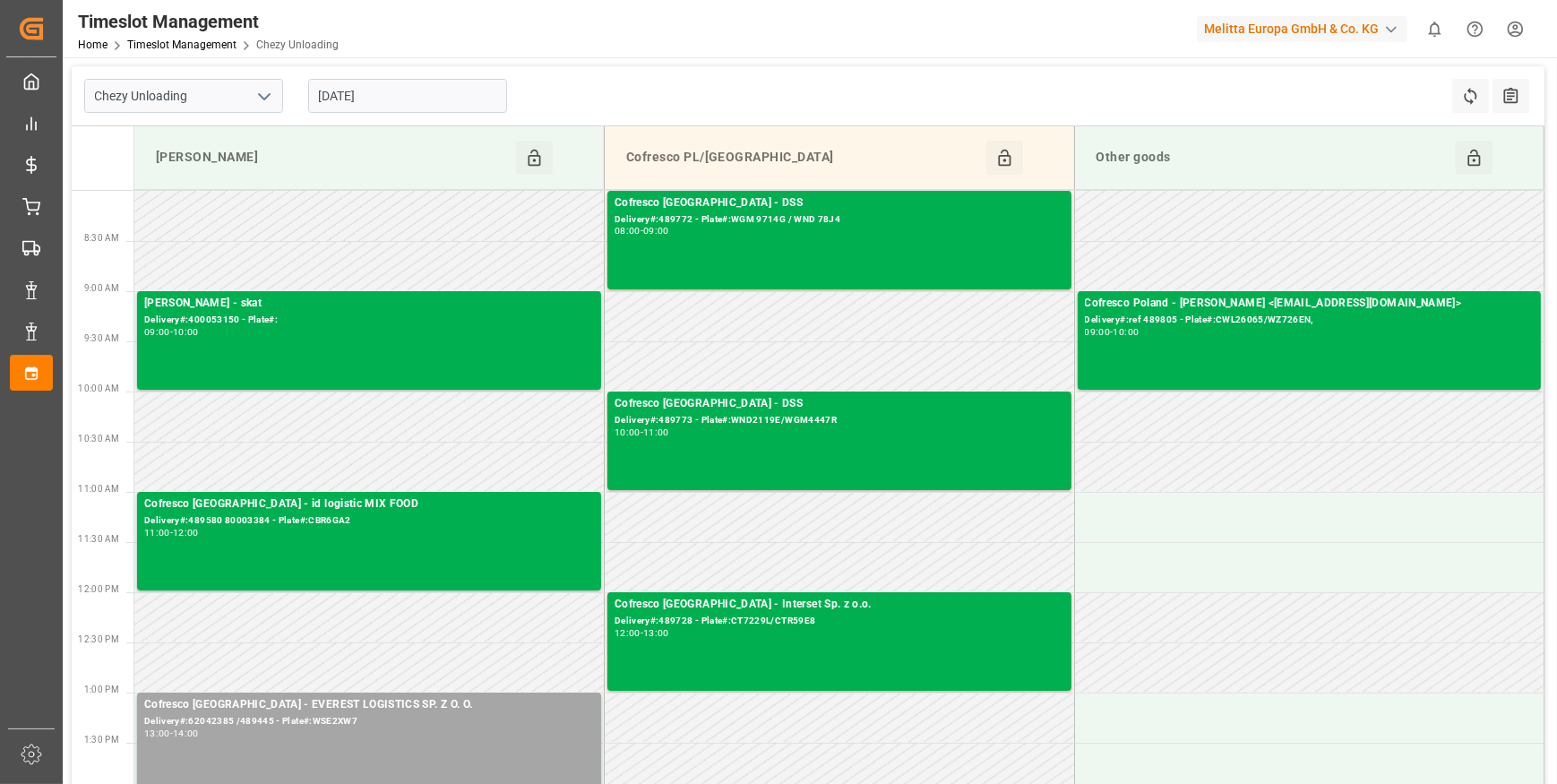
click at [446, 92] on input "[DATE]" at bounding box center [408, 96] width 199 height 34
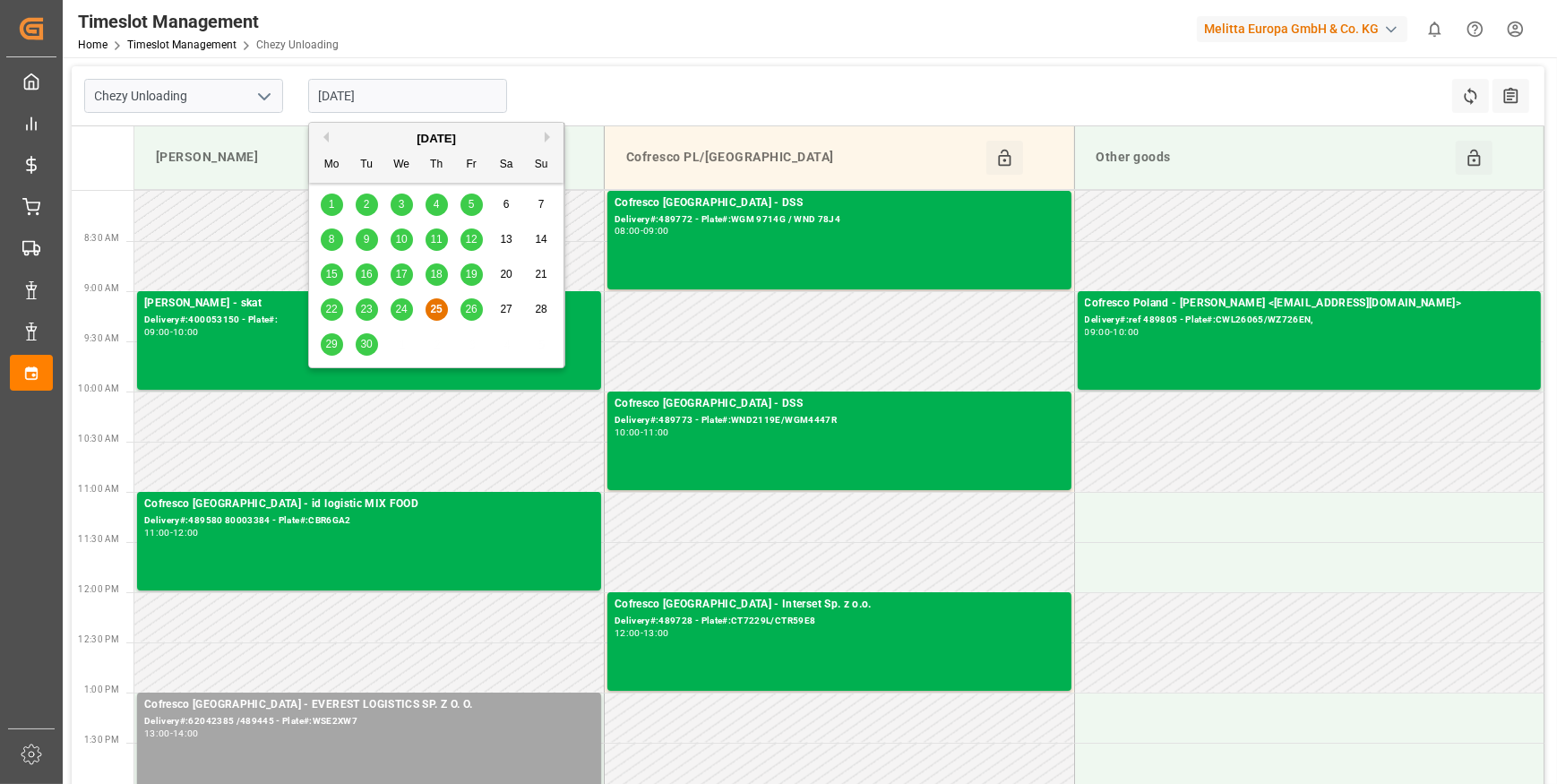
click at [474, 315] on div "26" at bounding box center [472, 310] width 23 height 22
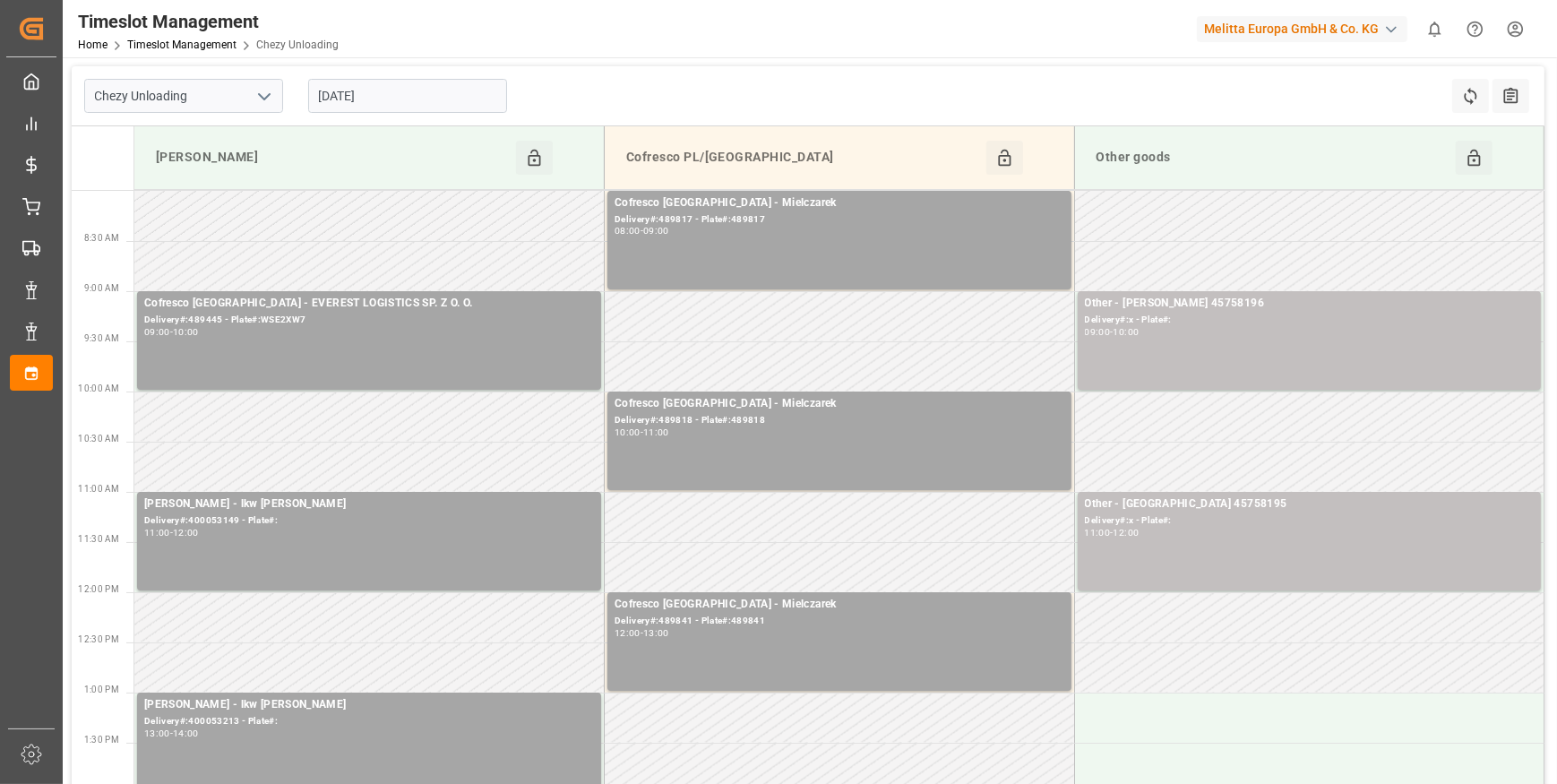
click at [438, 85] on input "[DATE]" at bounding box center [408, 96] width 199 height 34
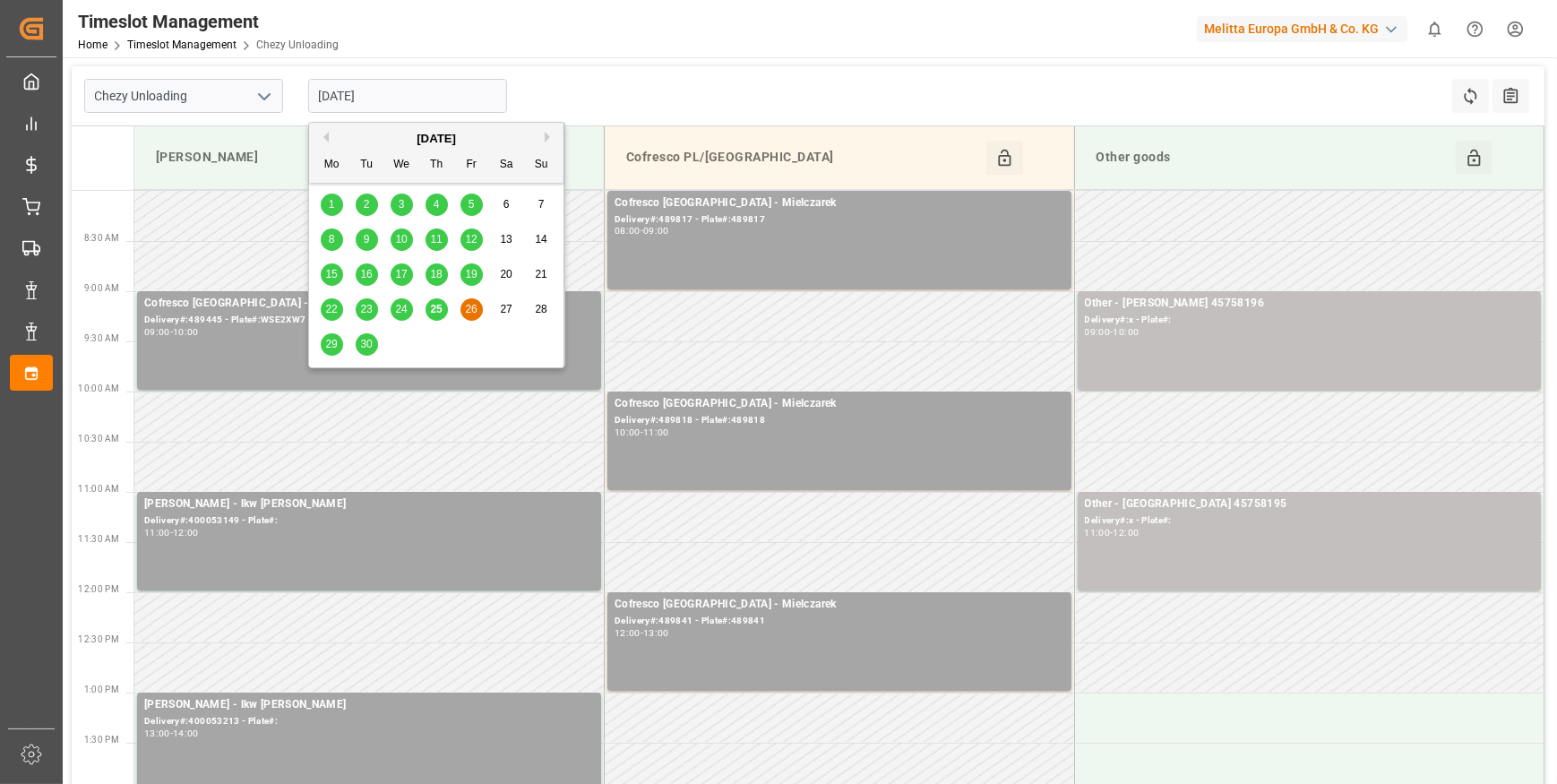
click at [410, 313] on div "24" at bounding box center [401, 310] width 23 height 22
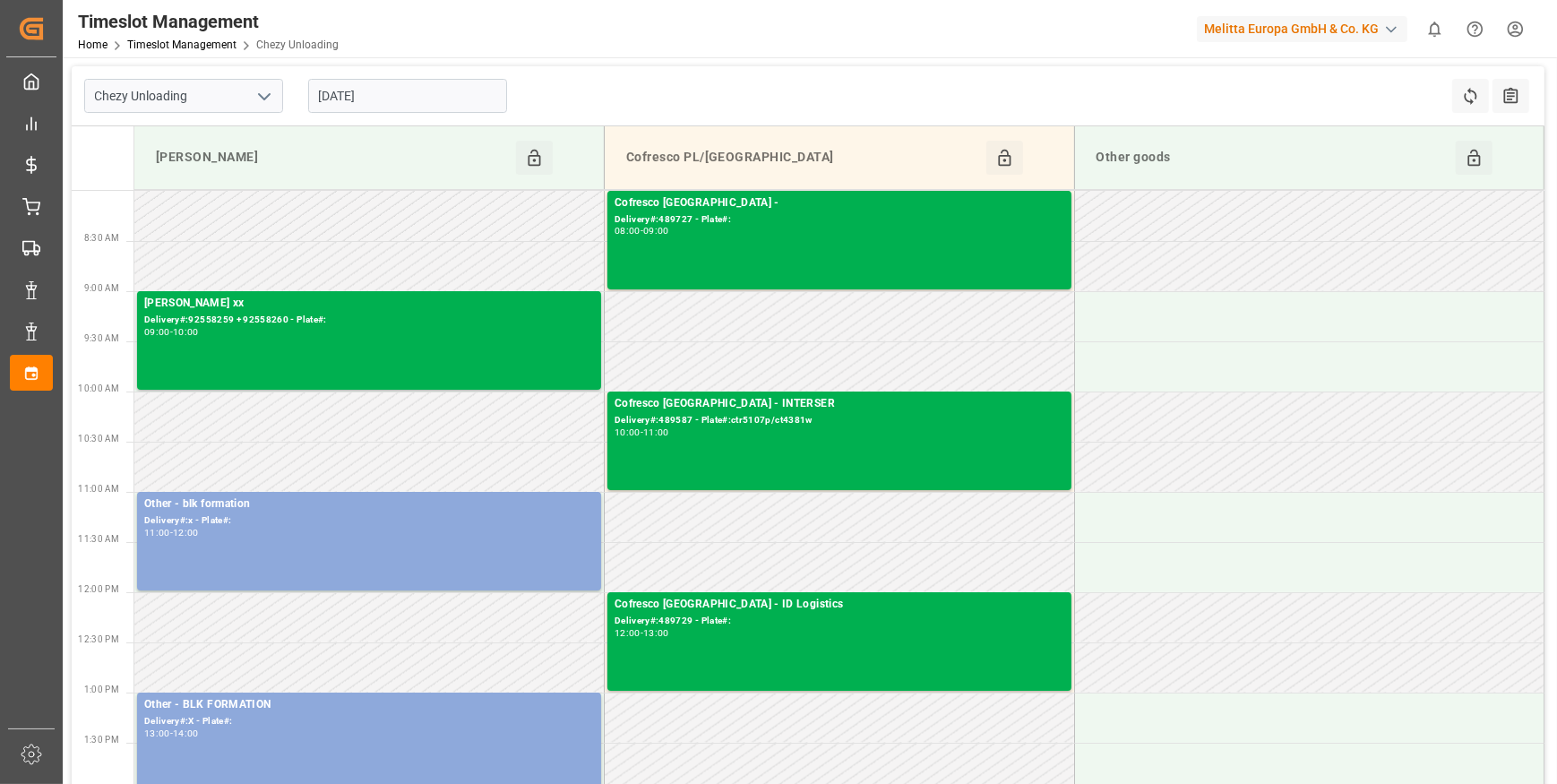
click at [255, 91] on icon "open menu" at bounding box center [265, 97] width 22 height 22
click at [161, 135] on div "Chezy Loading" at bounding box center [183, 135] width 197 height 41
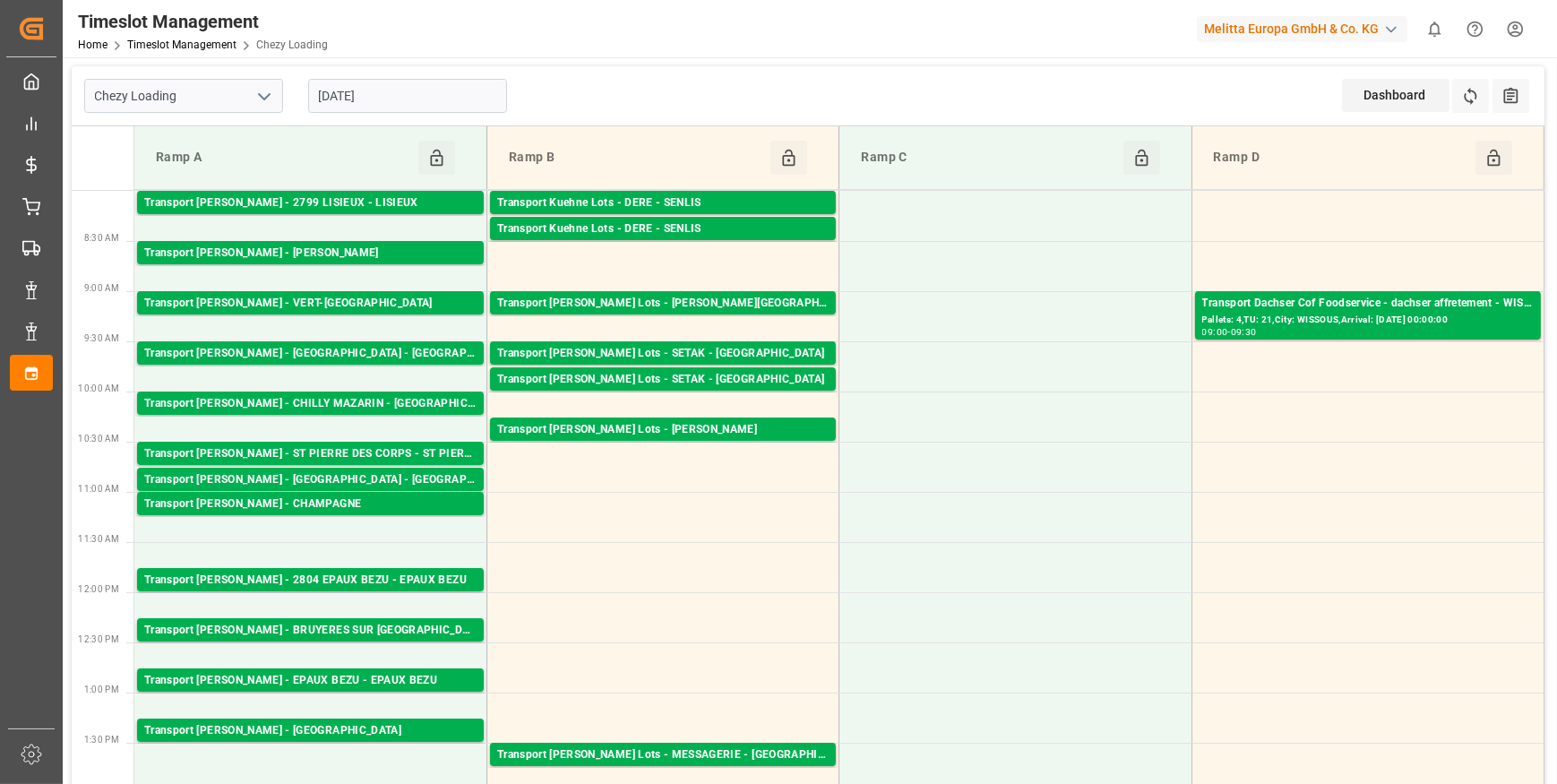
click at [418, 98] on input "24-09-2025" at bounding box center [408, 96] width 199 height 34
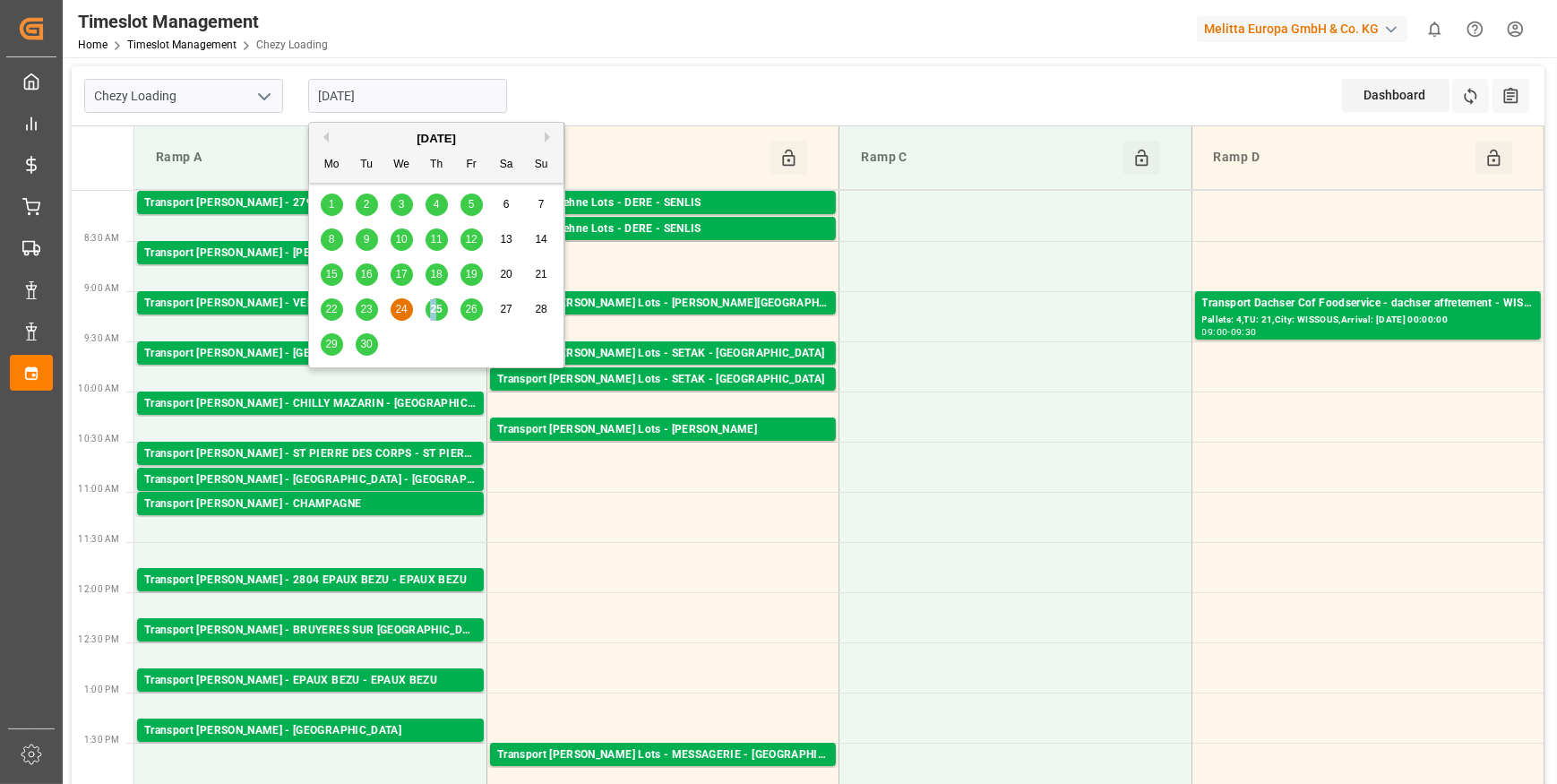
click at [436, 306] on span "25" at bounding box center [436, 309] width 12 height 13
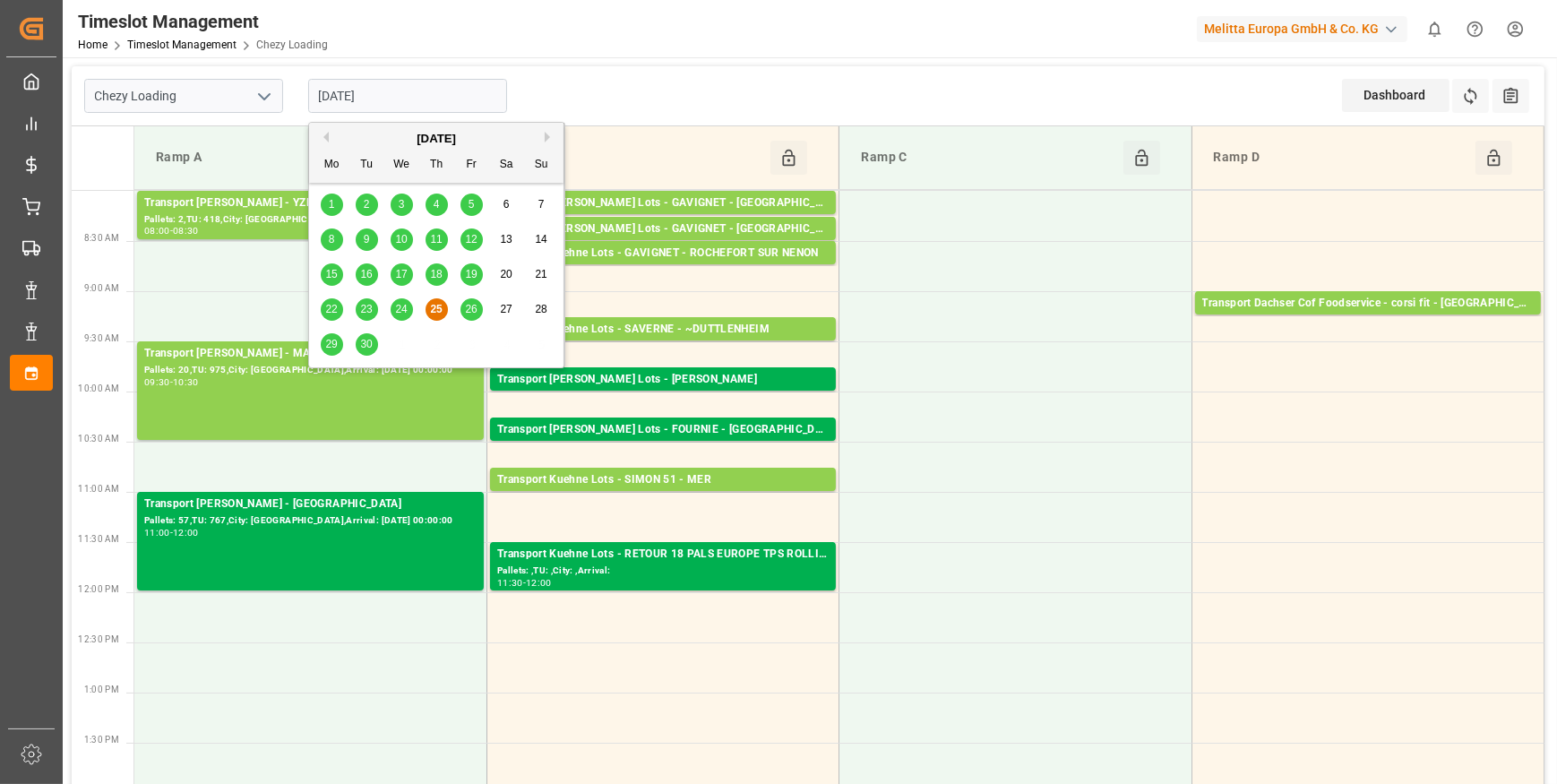
click at [442, 98] on input "[DATE]" at bounding box center [408, 96] width 199 height 34
click at [467, 303] on div "26" at bounding box center [472, 310] width 23 height 22
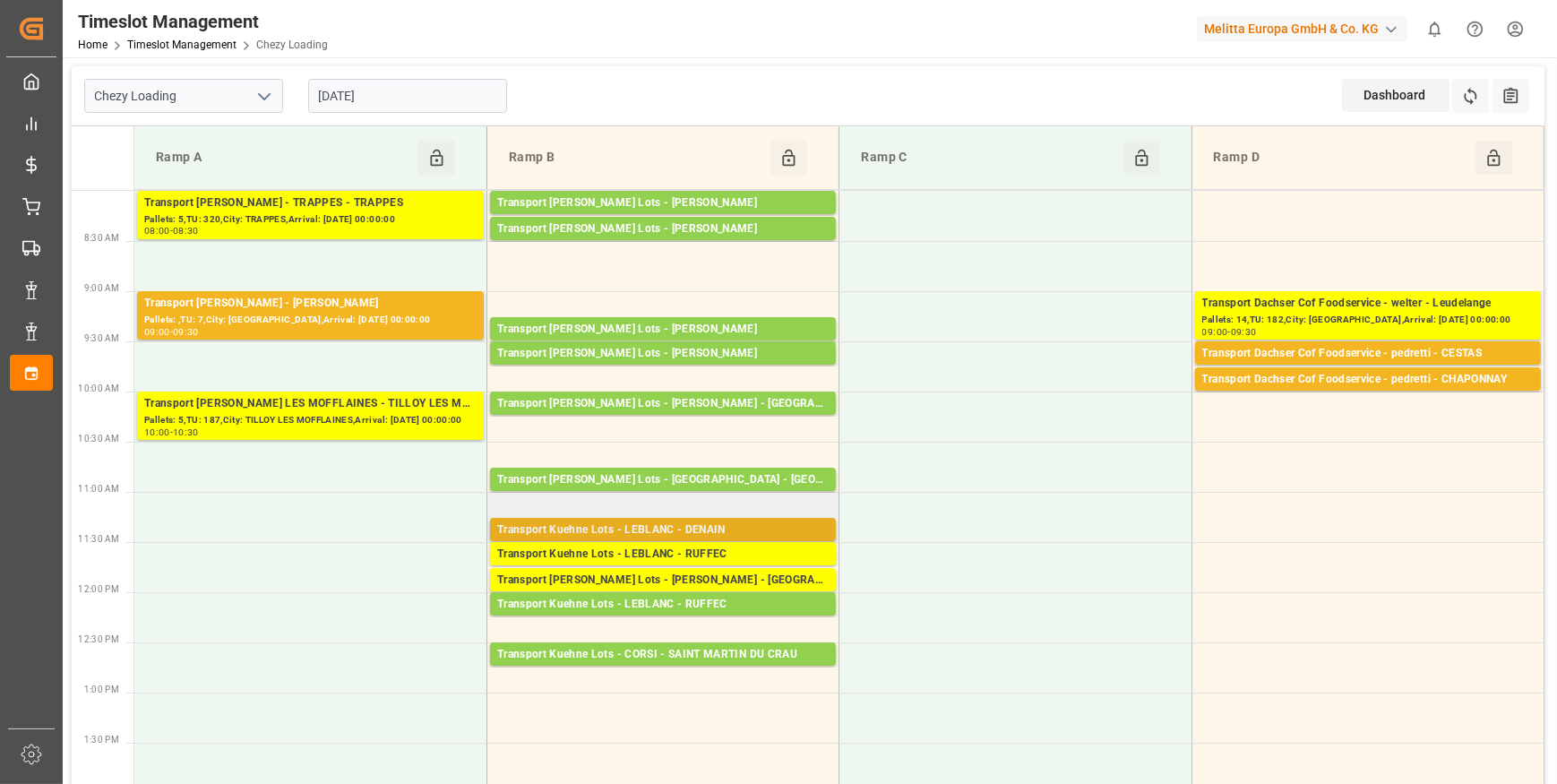
click at [691, 531] on div "Transport Kuehne Lots - LEBLANC - DENAIN" at bounding box center [662, 530] width 332 height 18
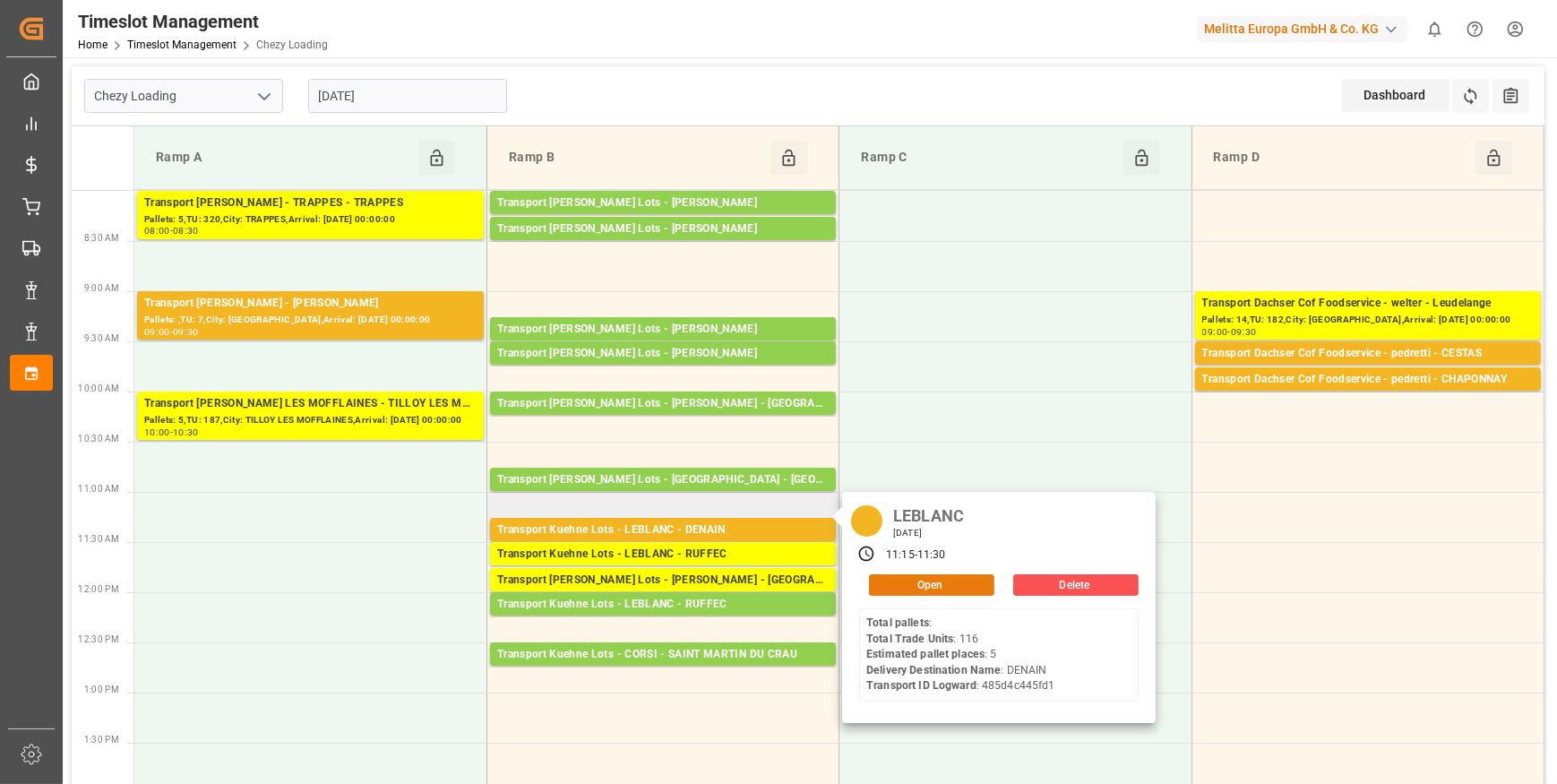
click at [905, 578] on button "Open" at bounding box center [932, 585] width 126 height 22
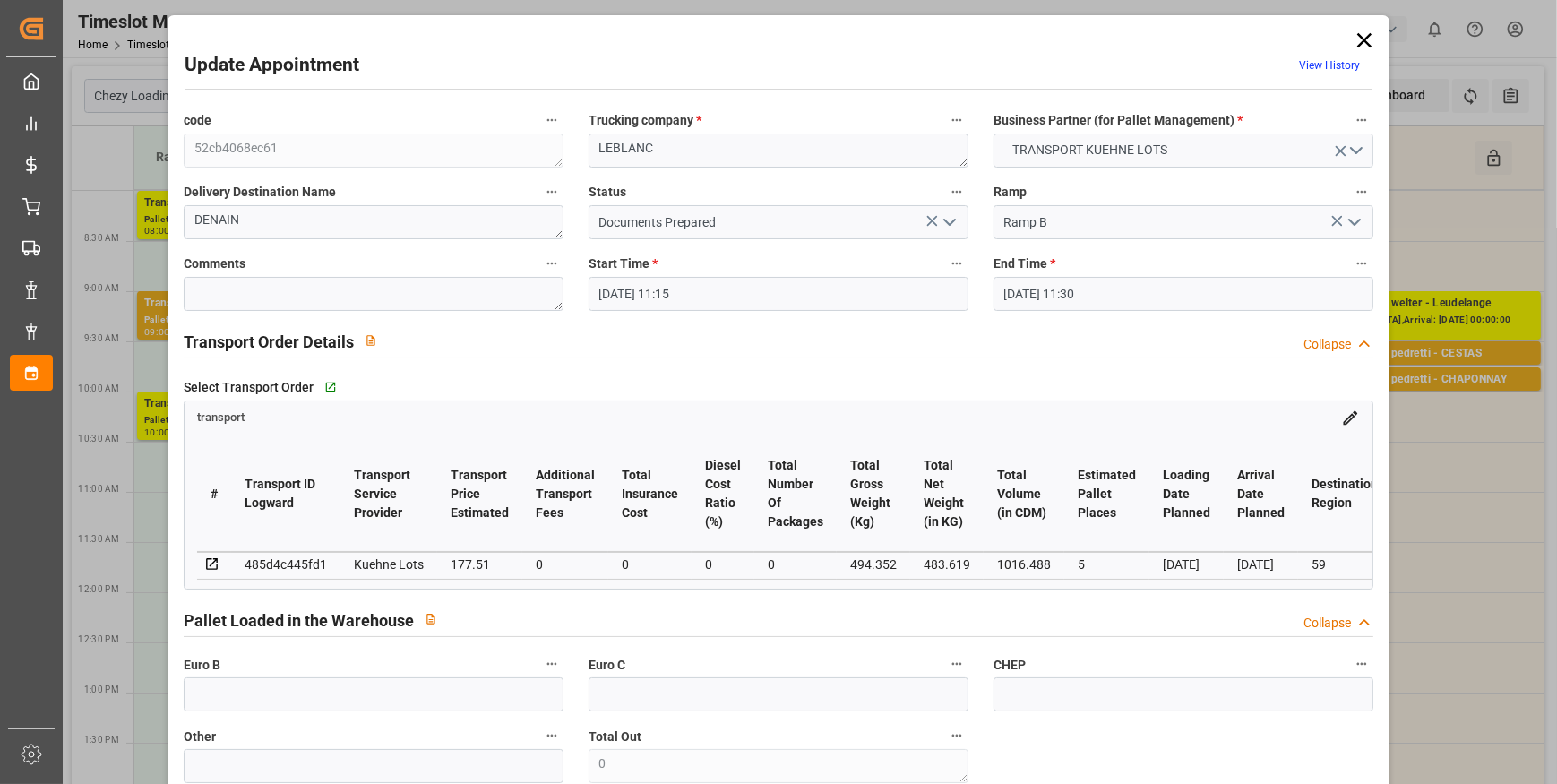
click at [945, 220] on icon "open menu" at bounding box center [950, 222] width 22 height 22
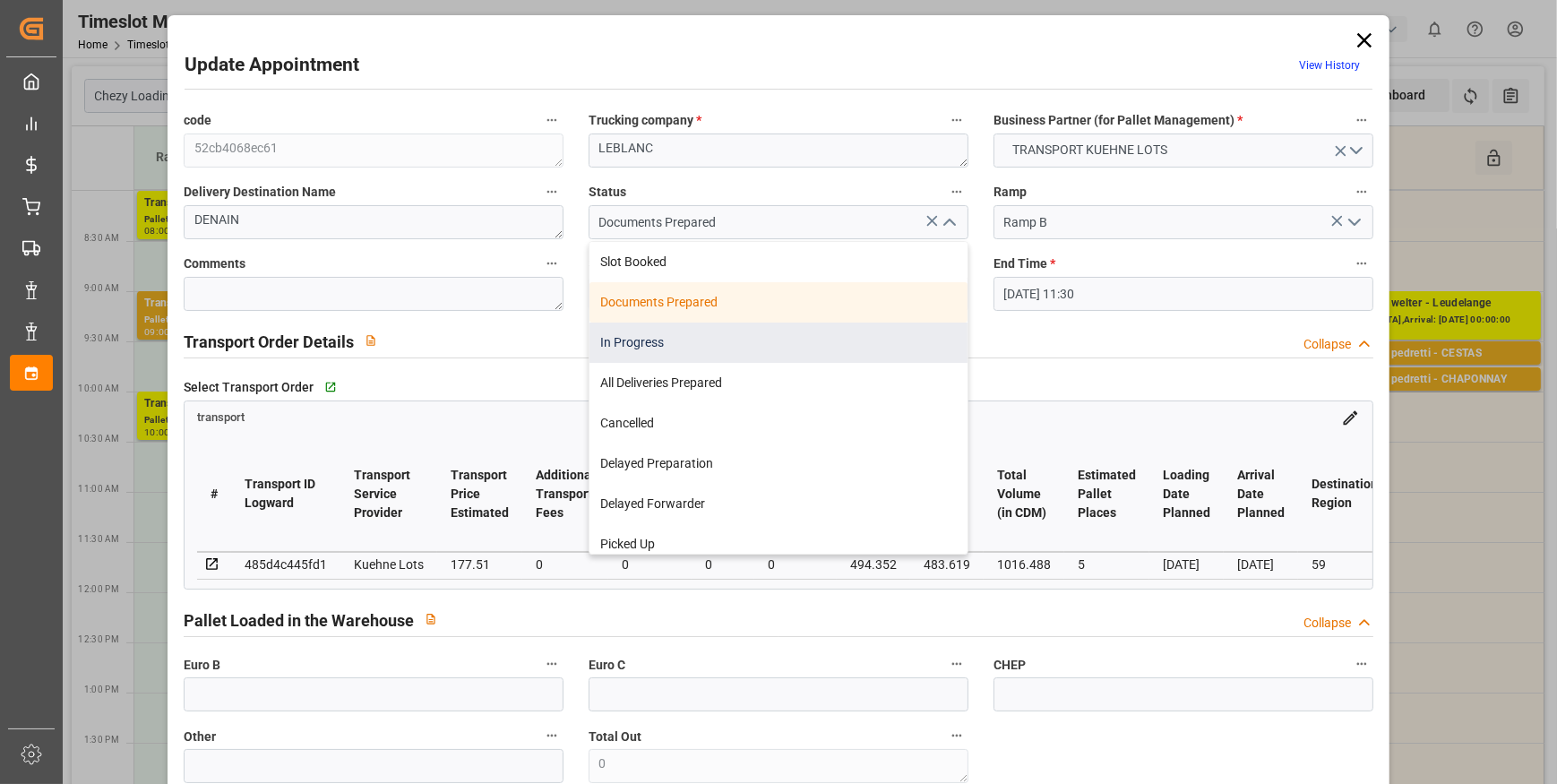
click at [651, 339] on div "In Progress" at bounding box center [778, 342] width 378 height 41
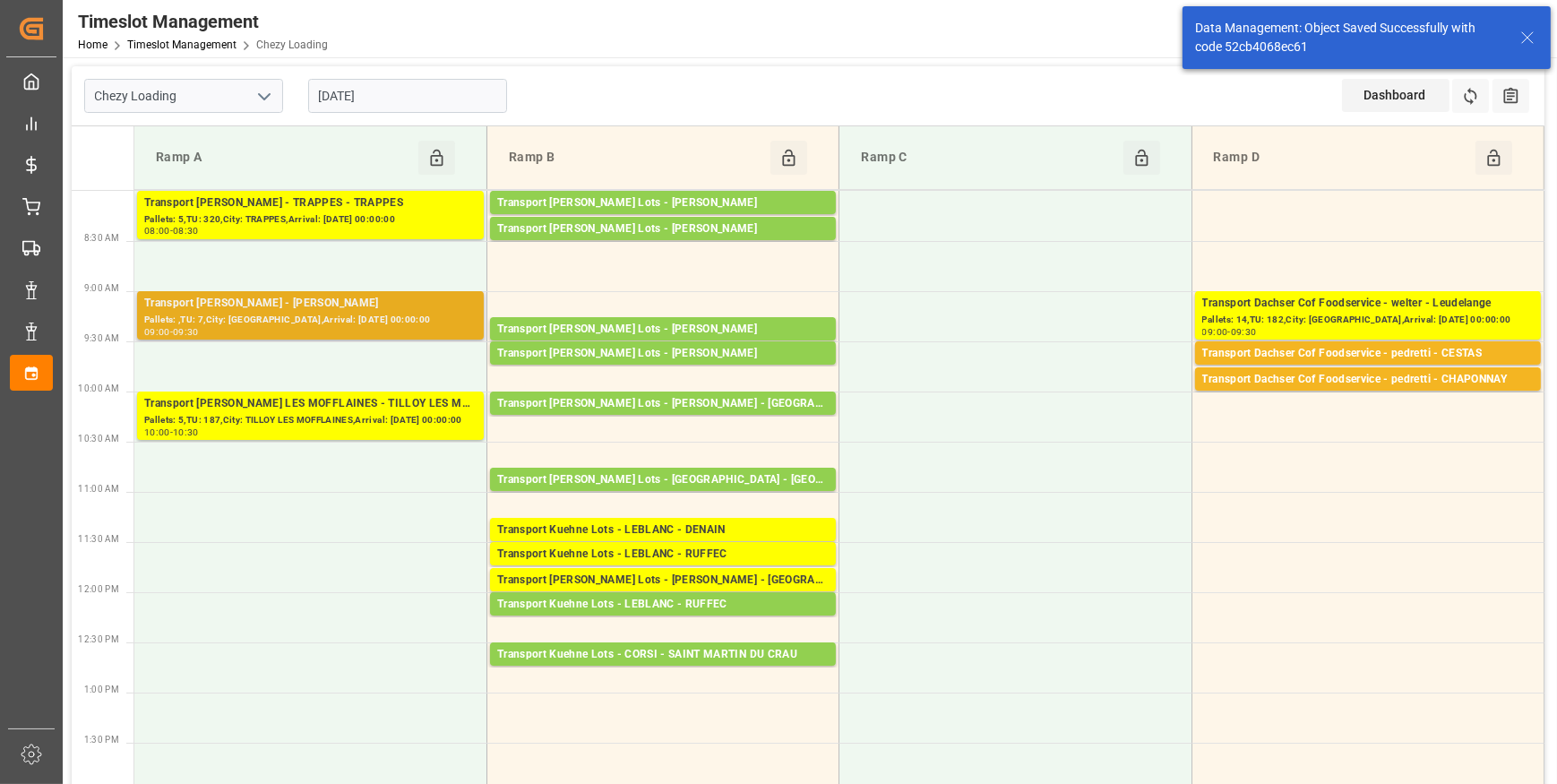
click at [351, 322] on div "Pallets: ,TU: 7,City: REAU,Arrival: 2025-09-29 00:00:00" at bounding box center [311, 320] width 333 height 15
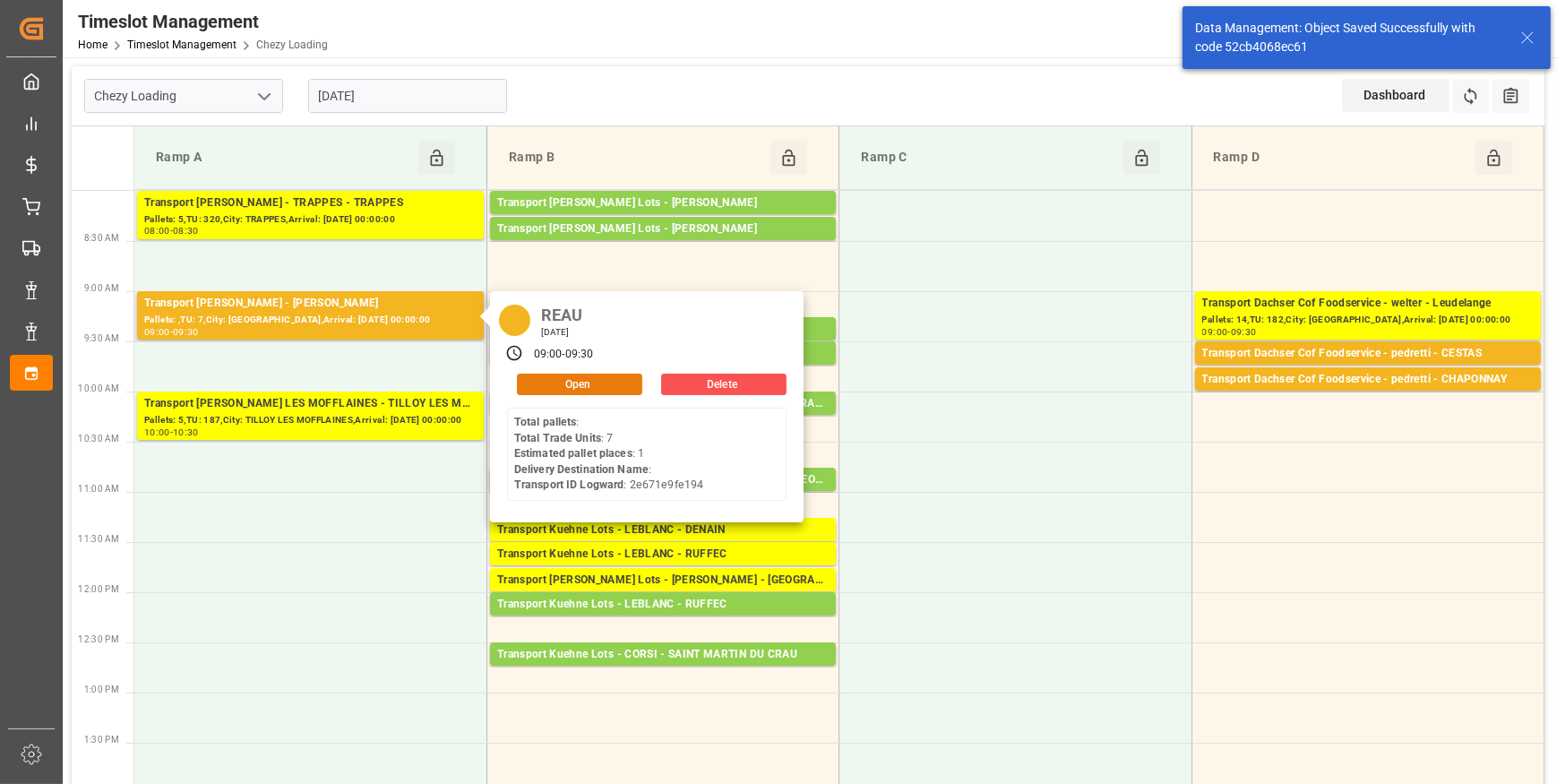
click at [566, 384] on button "Open" at bounding box center [579, 385] width 126 height 22
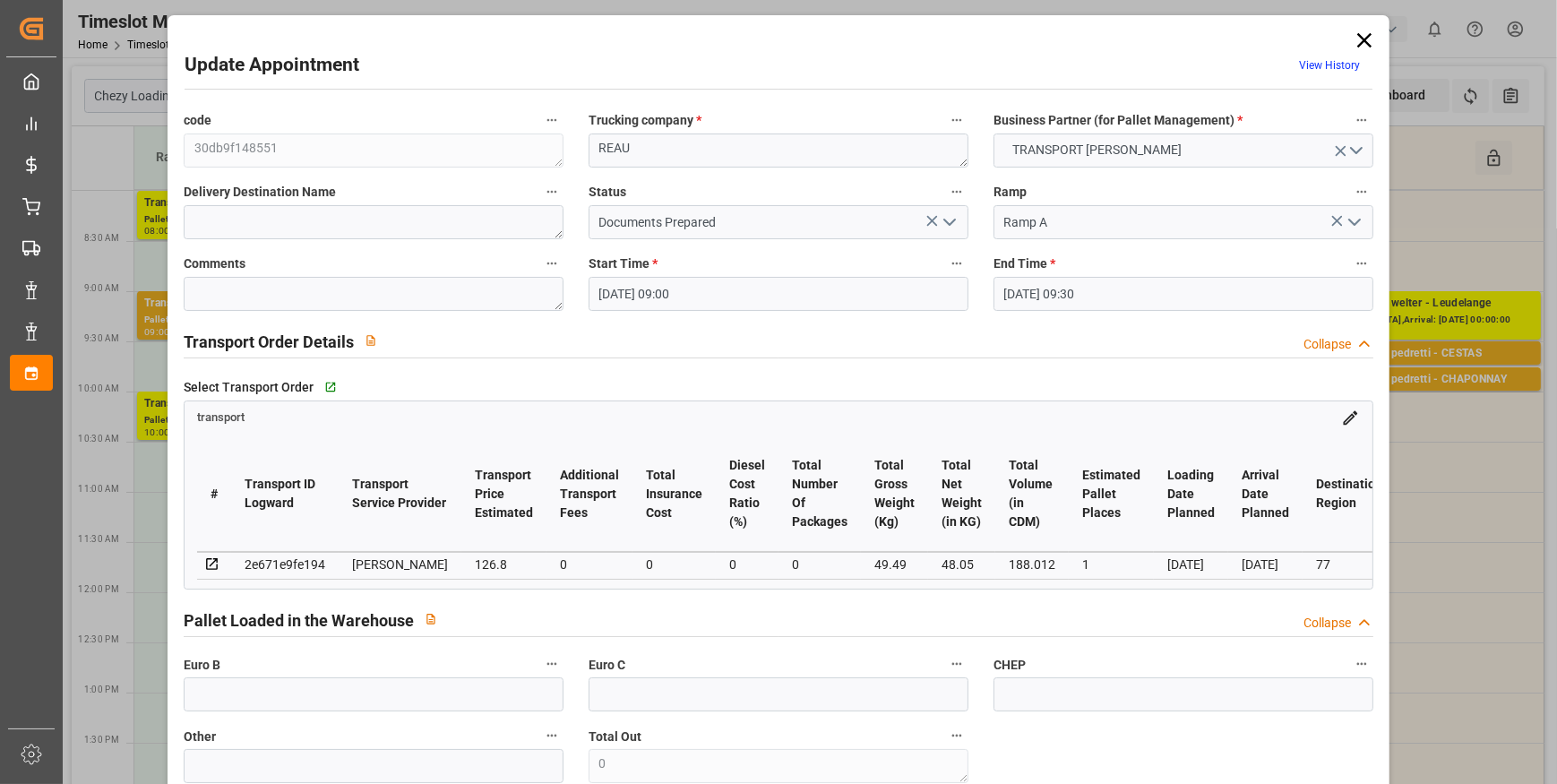
click at [944, 221] on icon "open menu" at bounding box center [950, 222] width 22 height 22
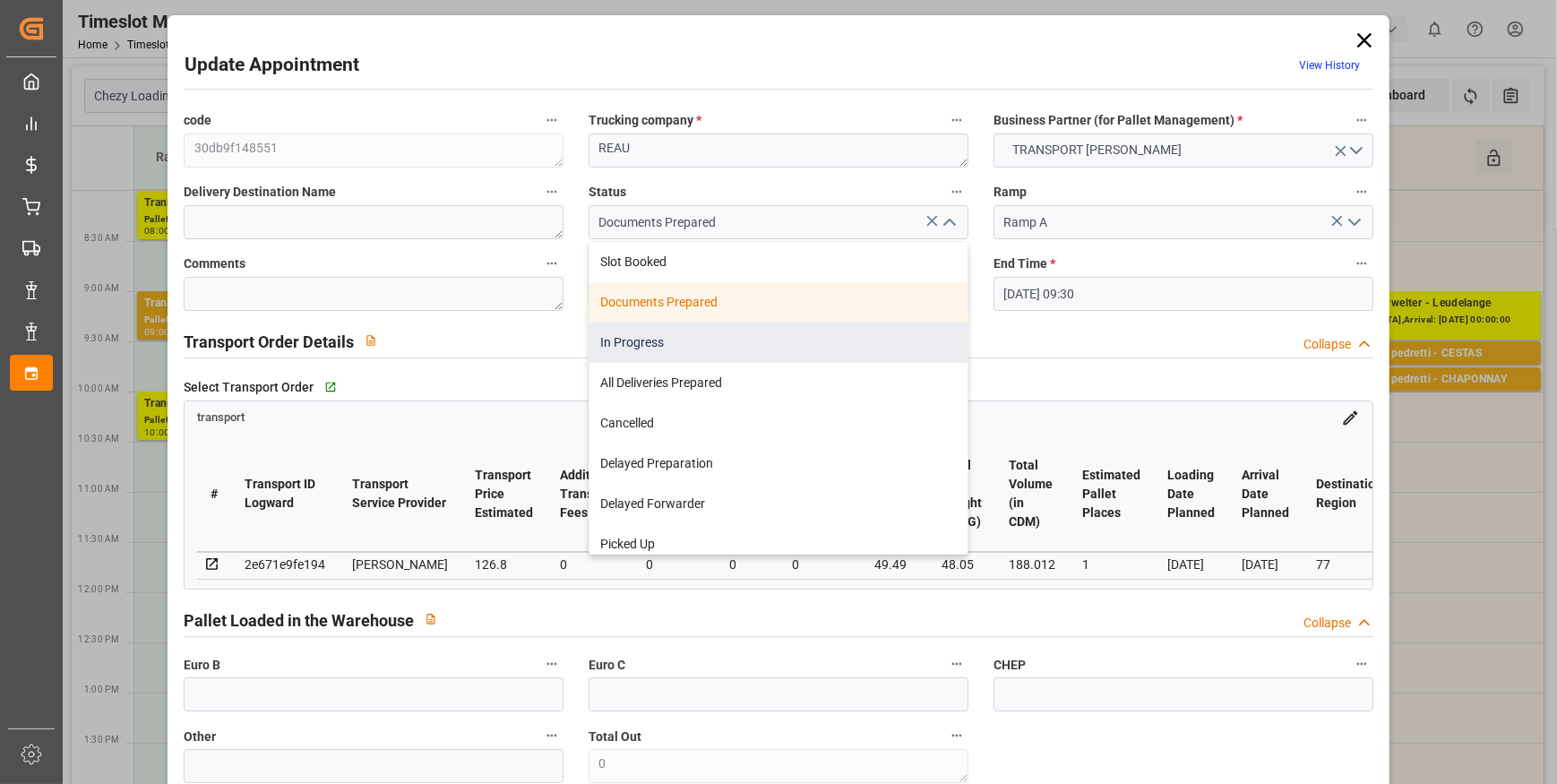
click at [610, 339] on div "In Progress" at bounding box center [778, 342] width 378 height 41
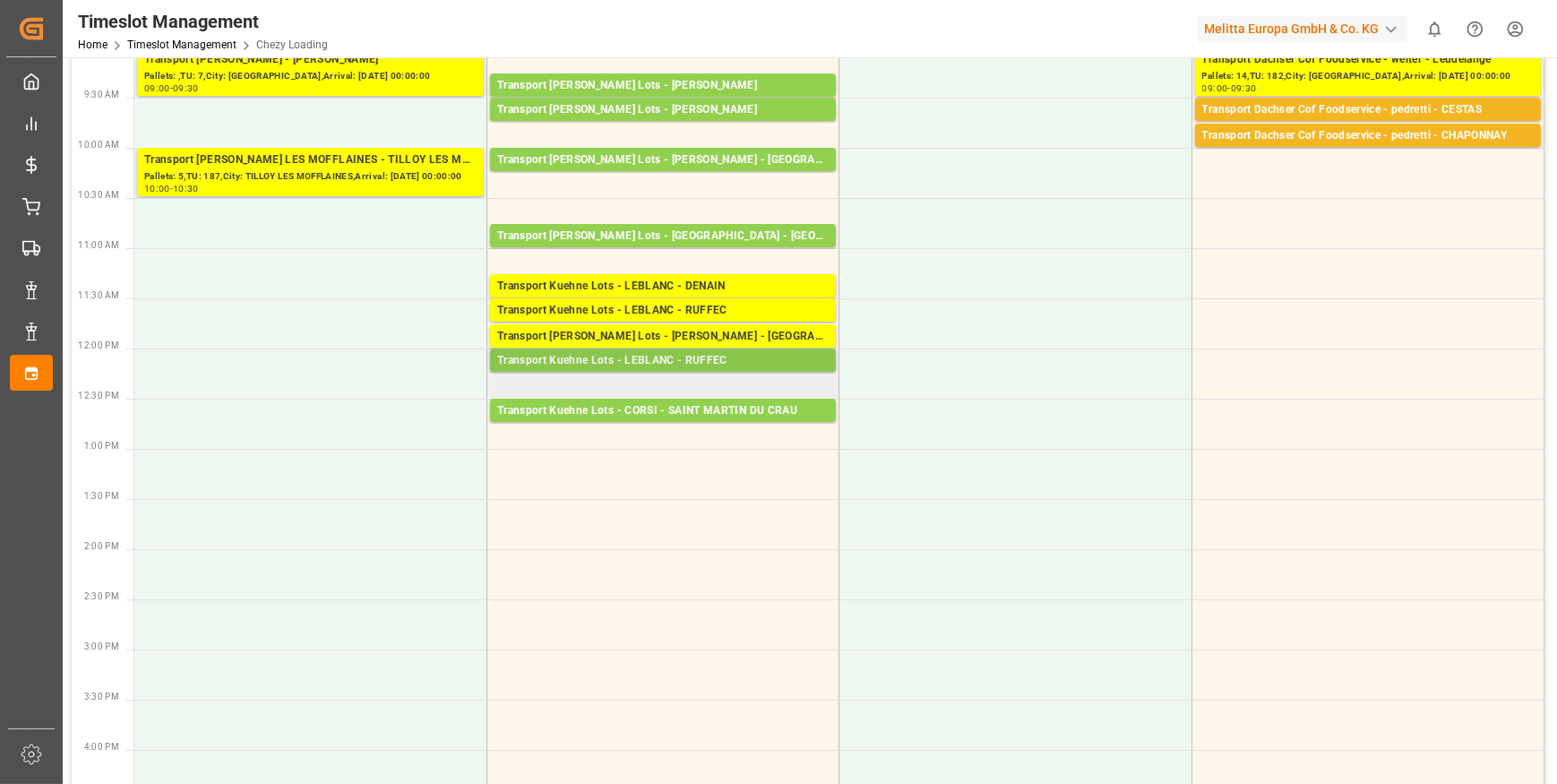
scroll to position [162, 0]
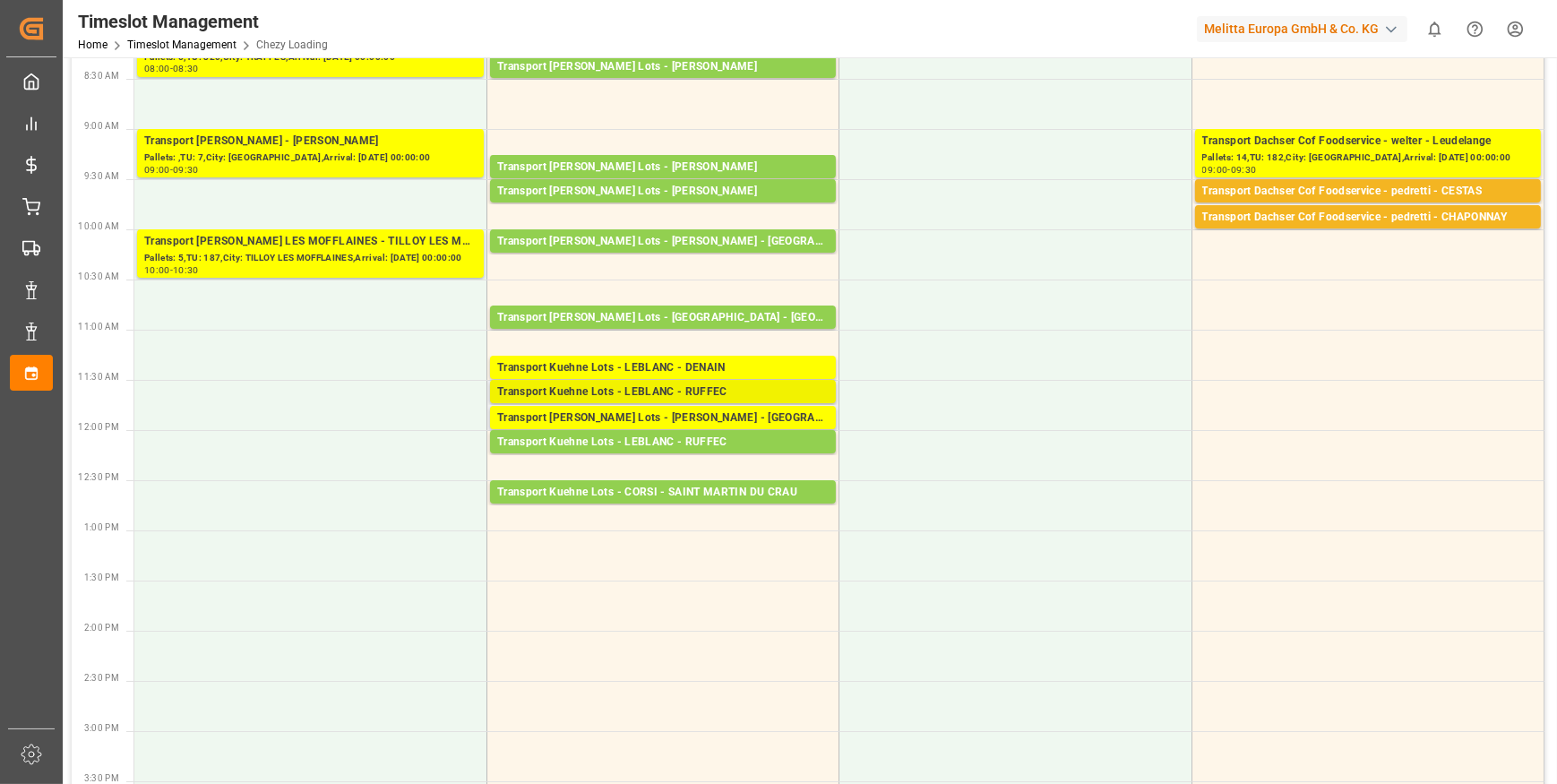
click at [649, 387] on div "Transport Kuehne Lots - LEBLANC - RUFFEC" at bounding box center [662, 392] width 332 height 18
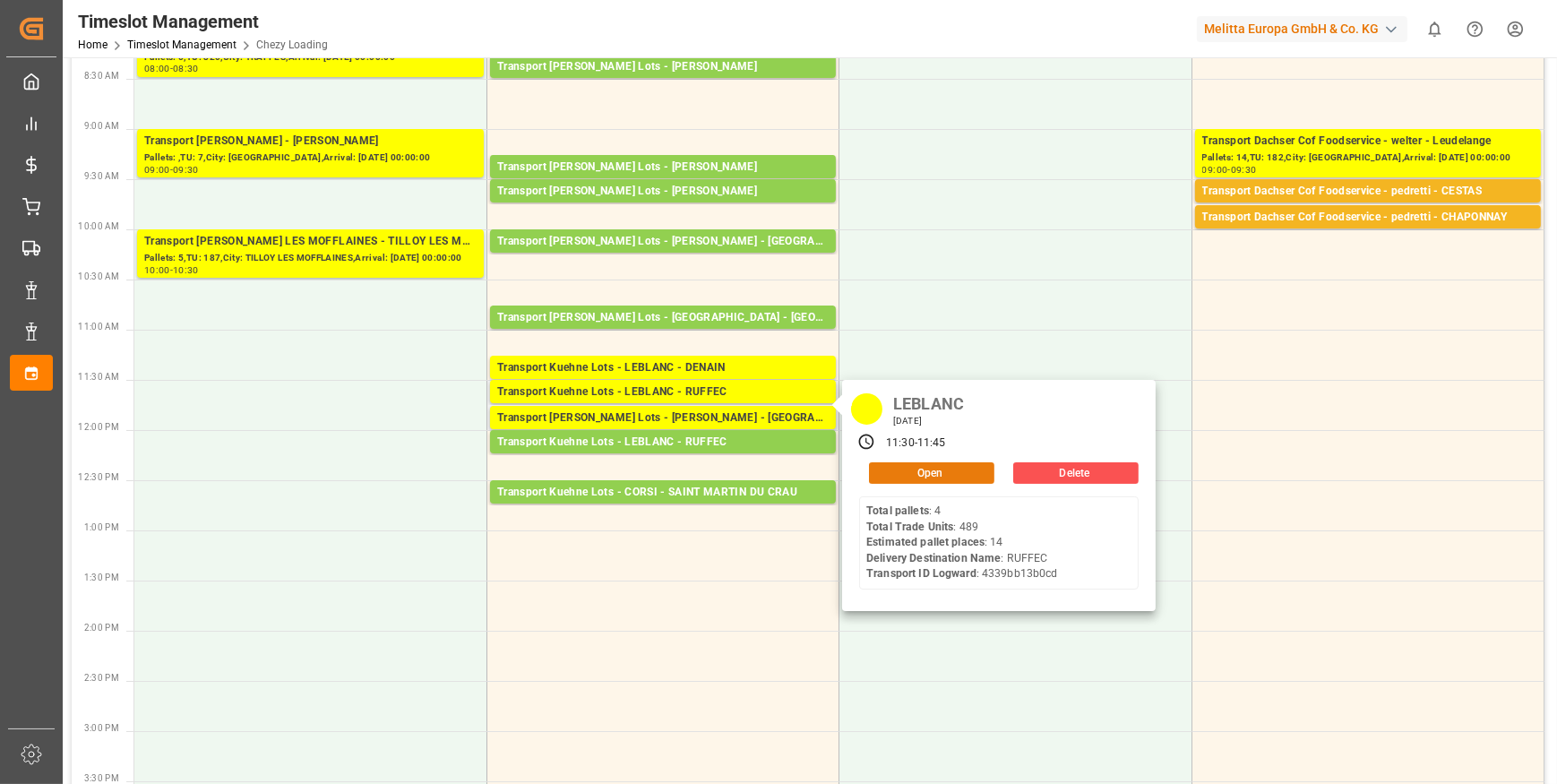
click at [929, 468] on button "Open" at bounding box center [932, 473] width 126 height 22
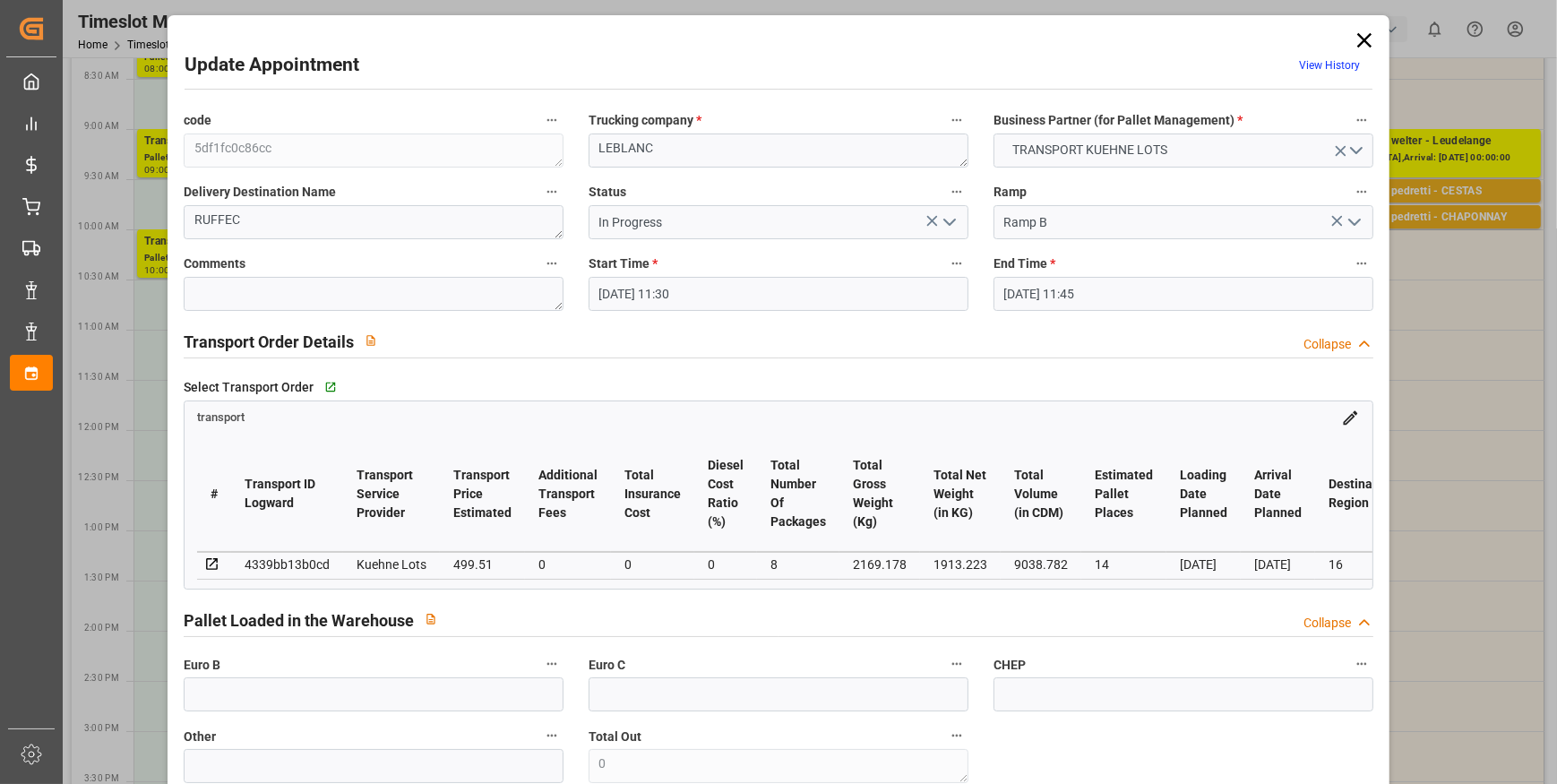
click at [951, 220] on icon "open menu" at bounding box center [950, 222] width 22 height 22
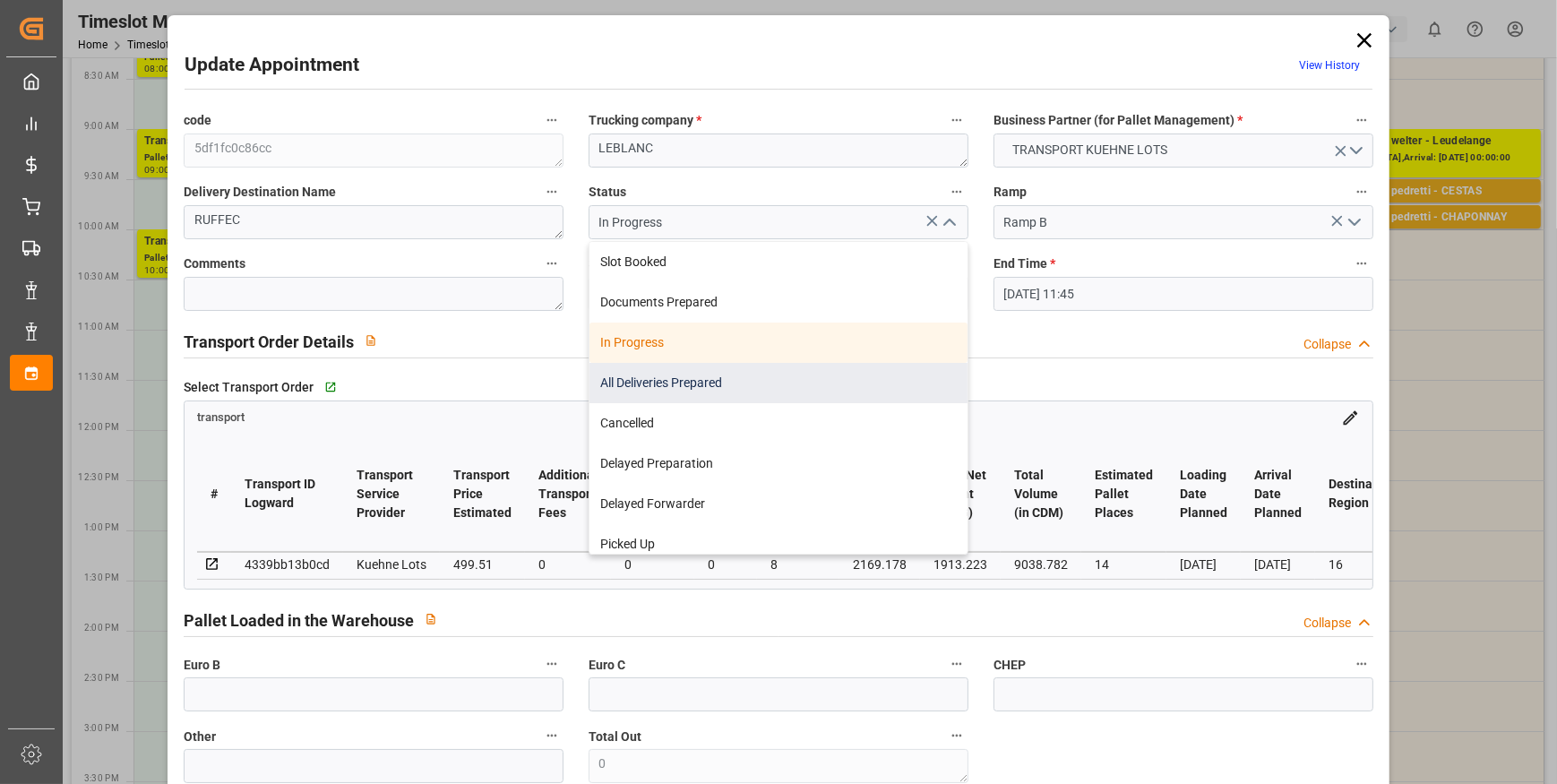
click at [689, 382] on div "All Deliveries Prepared" at bounding box center [778, 383] width 378 height 41
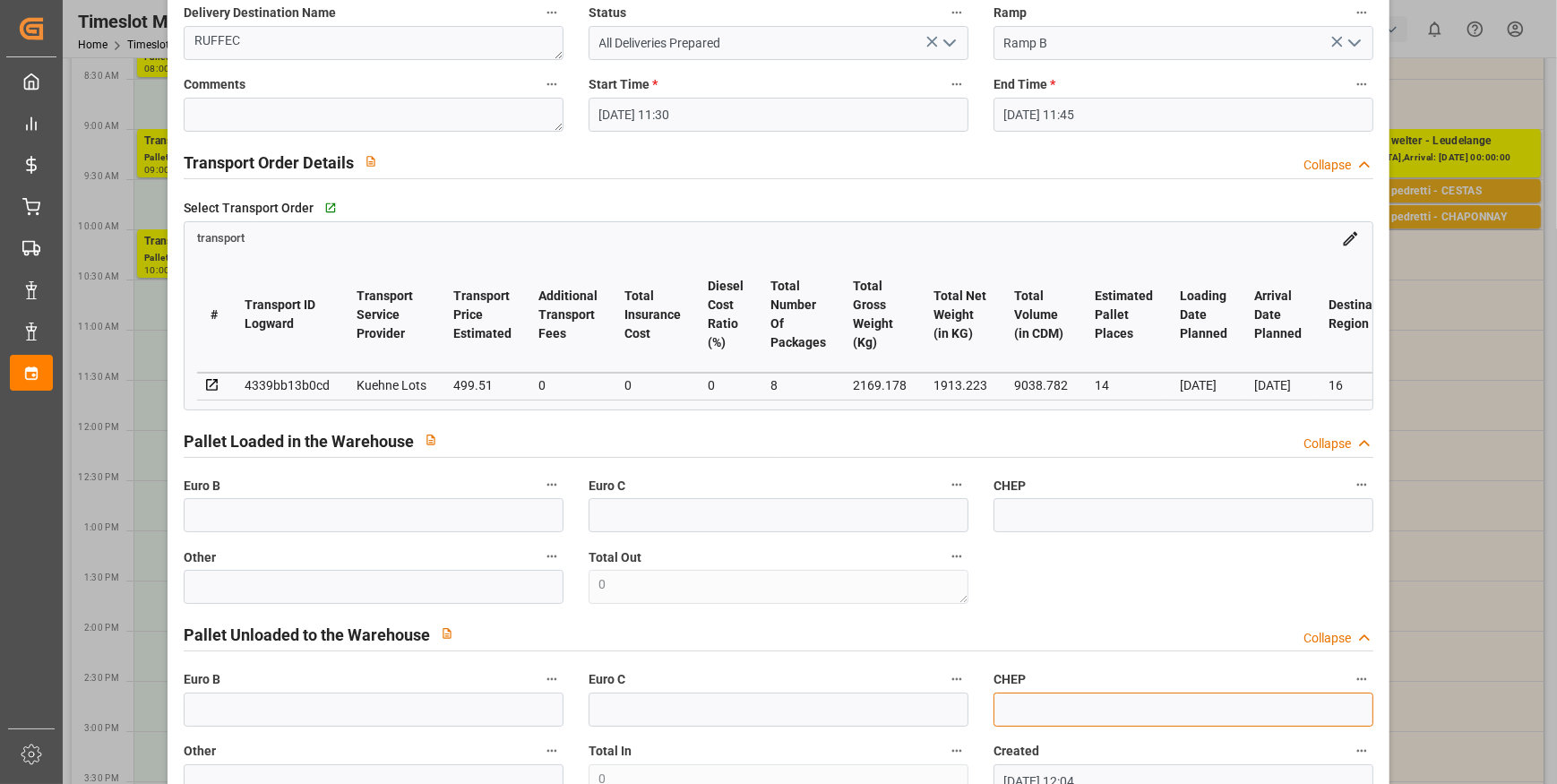
scroll to position [0, 0]
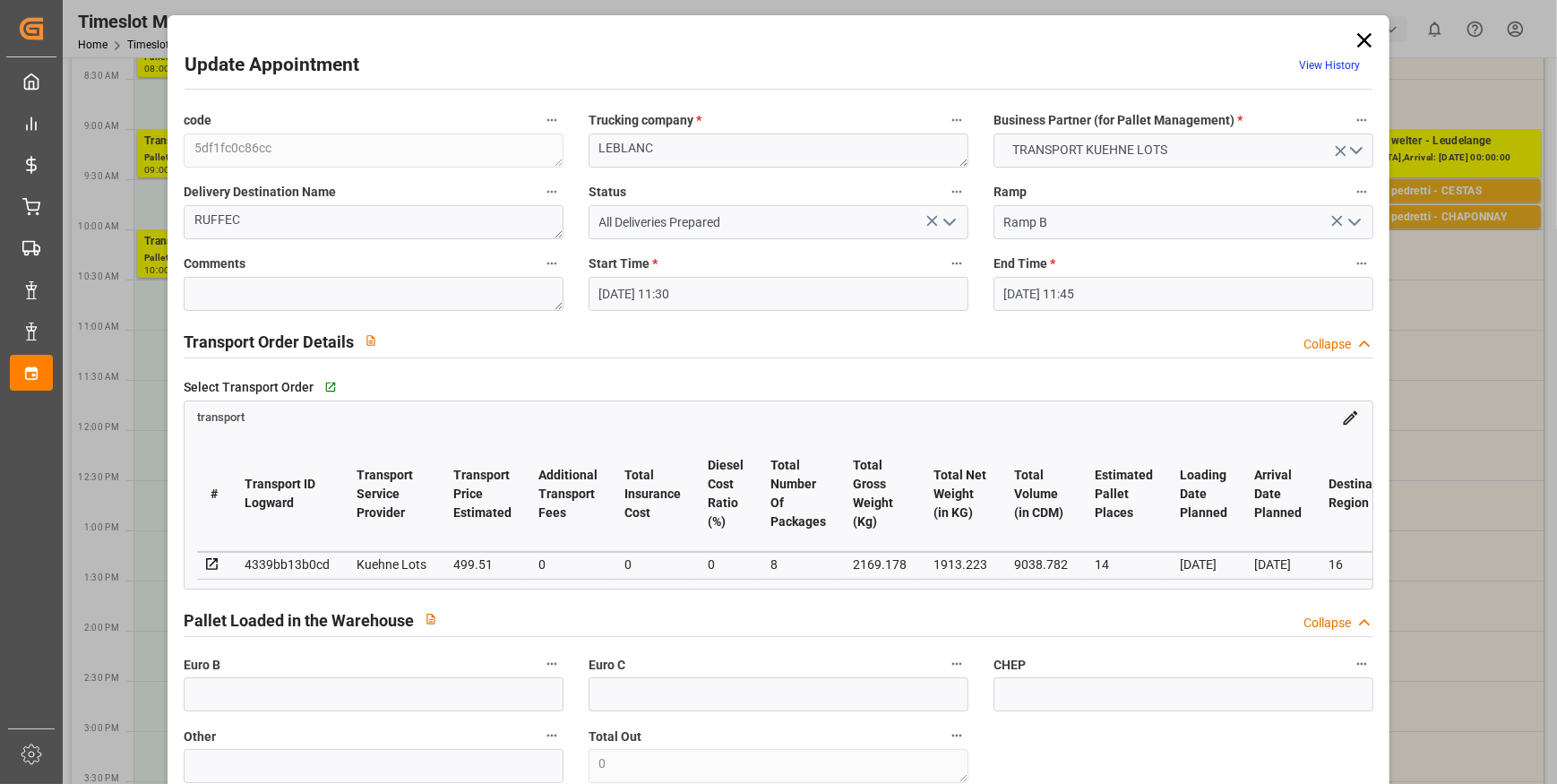
click at [1371, 42] on icon at bounding box center [1365, 41] width 25 height 25
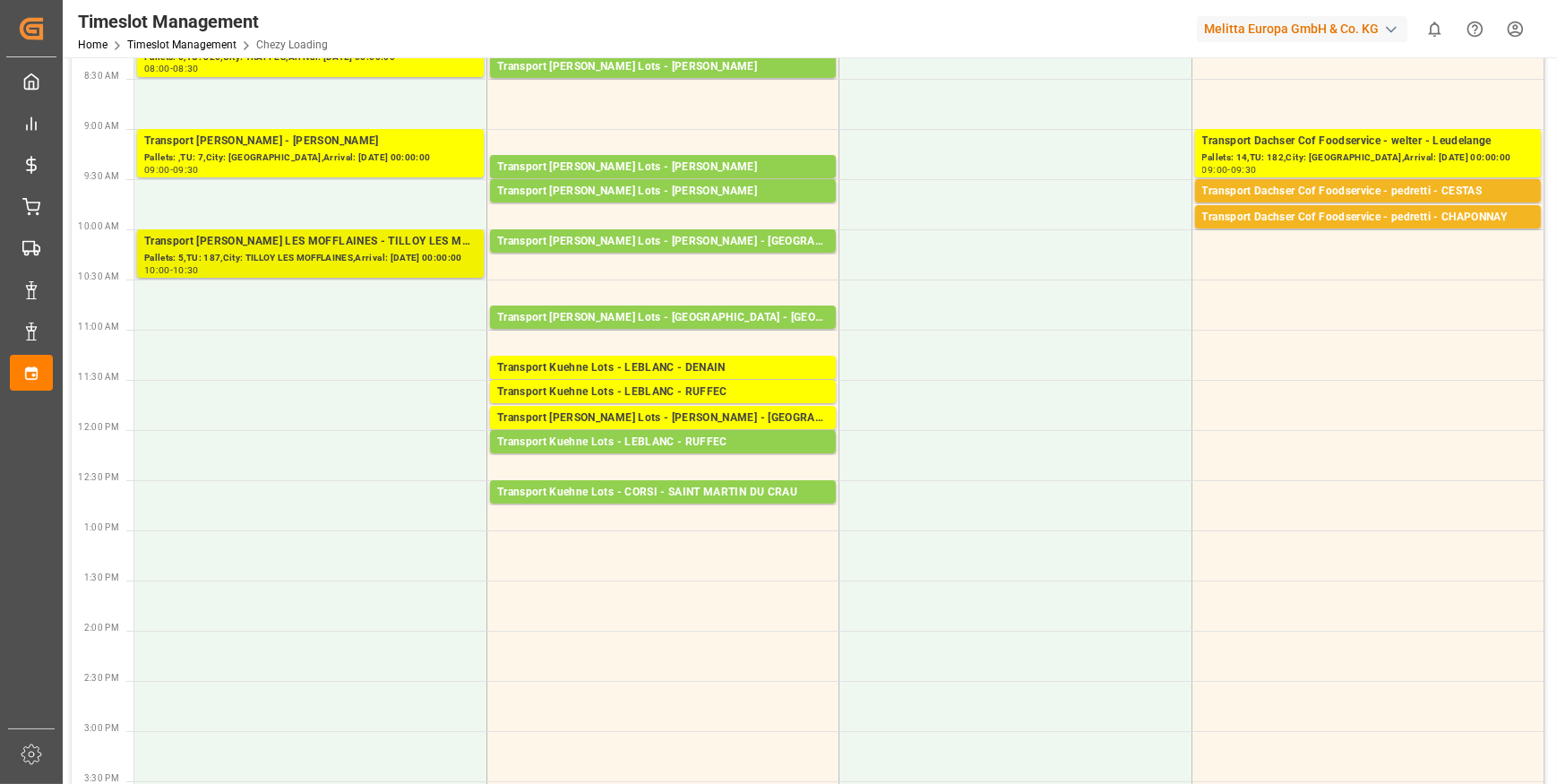
click at [342, 256] on div "Pallets: 5,TU: 187,City: TILLOY LES MOFFLAINES,Arrival: 2025-09-29 00:00:00" at bounding box center [311, 258] width 333 height 15
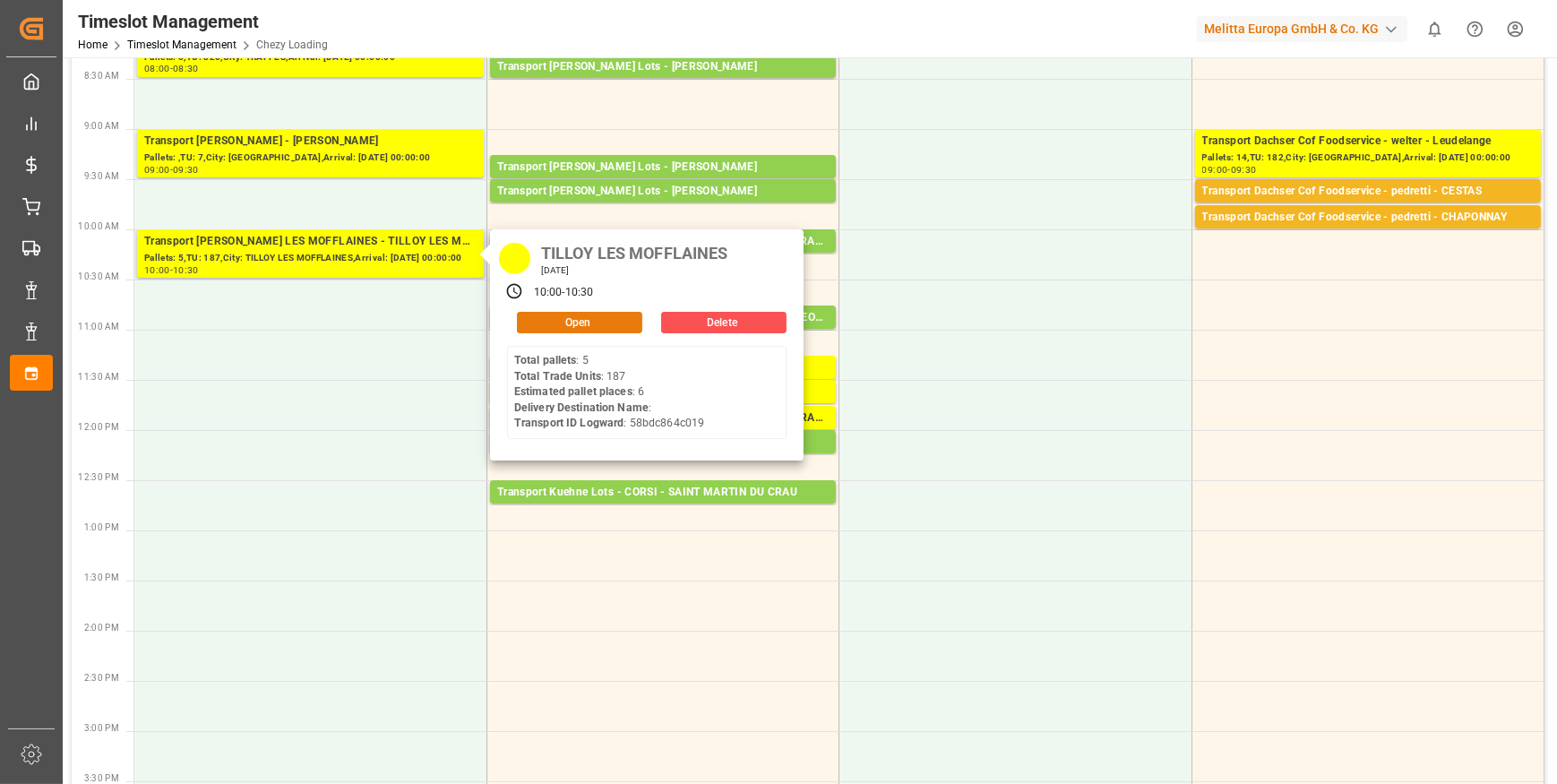
click at [560, 317] on button "Open" at bounding box center [579, 322] width 126 height 22
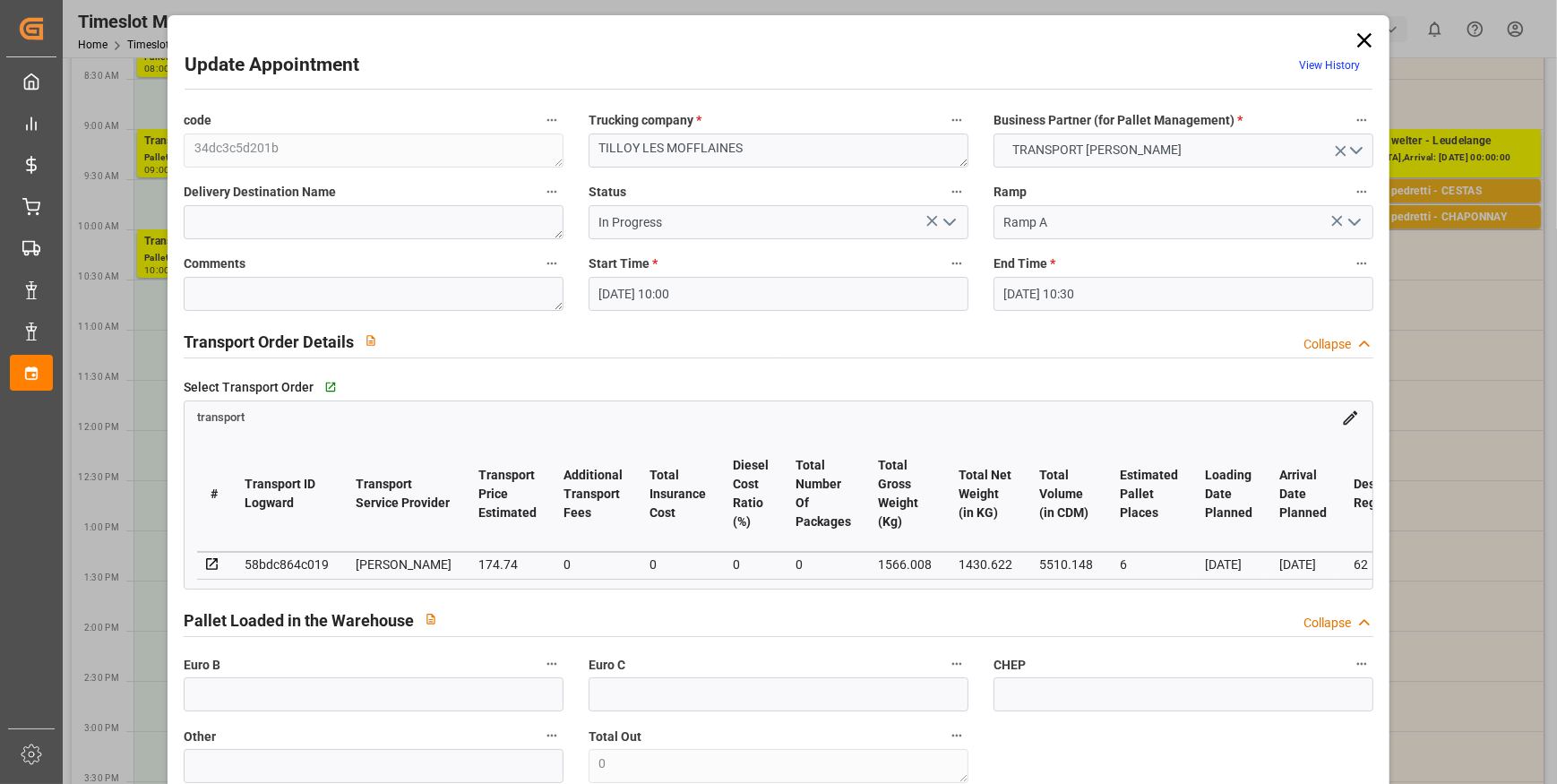
drag, startPoint x: 940, startPoint y: 218, endPoint x: 922, endPoint y: 210, distance: 19.7
click at [939, 215] on icon "open menu" at bounding box center [950, 222] width 22 height 22
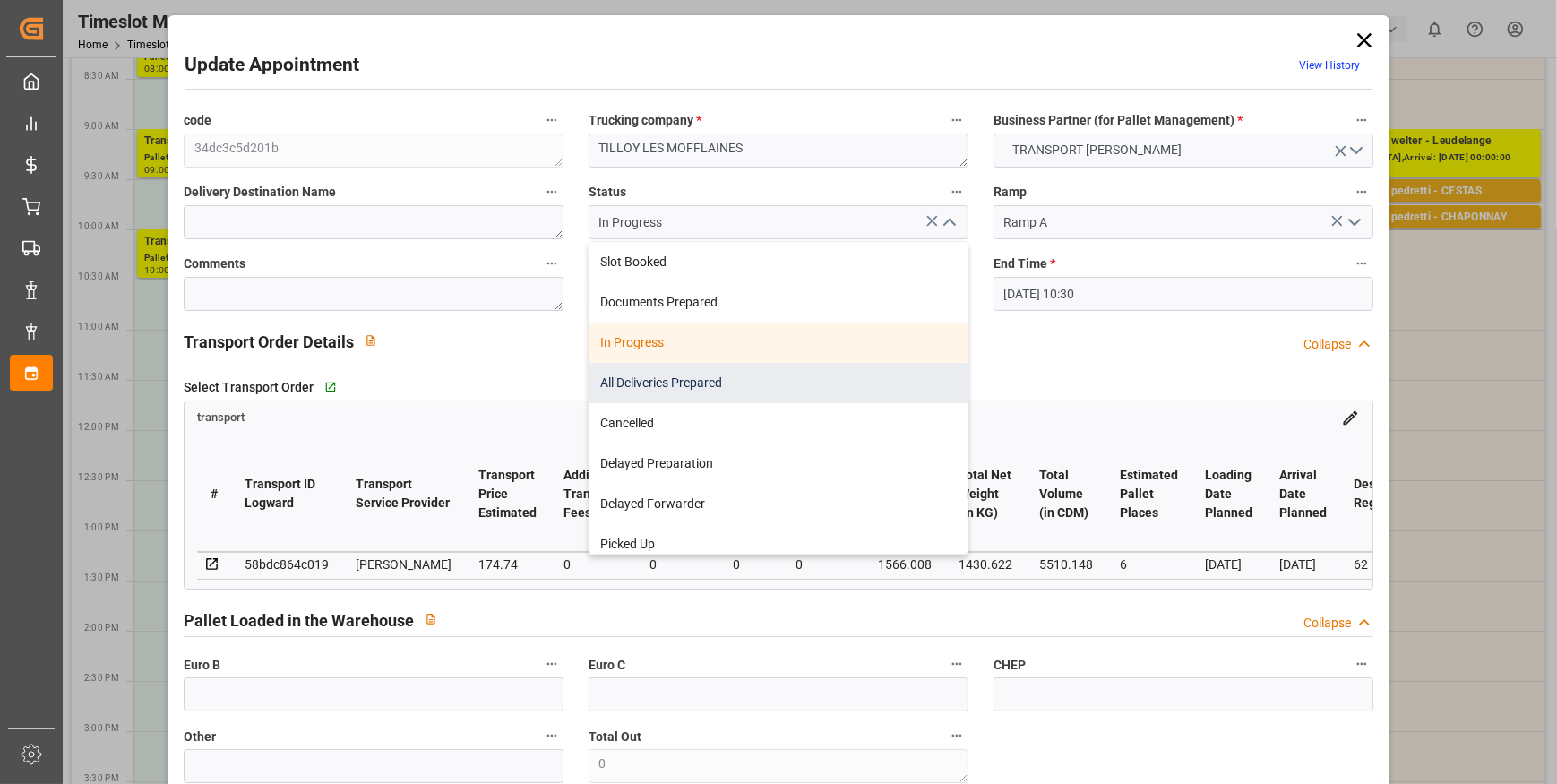
click at [642, 377] on div "All Deliveries Prepared" at bounding box center [778, 383] width 378 height 41
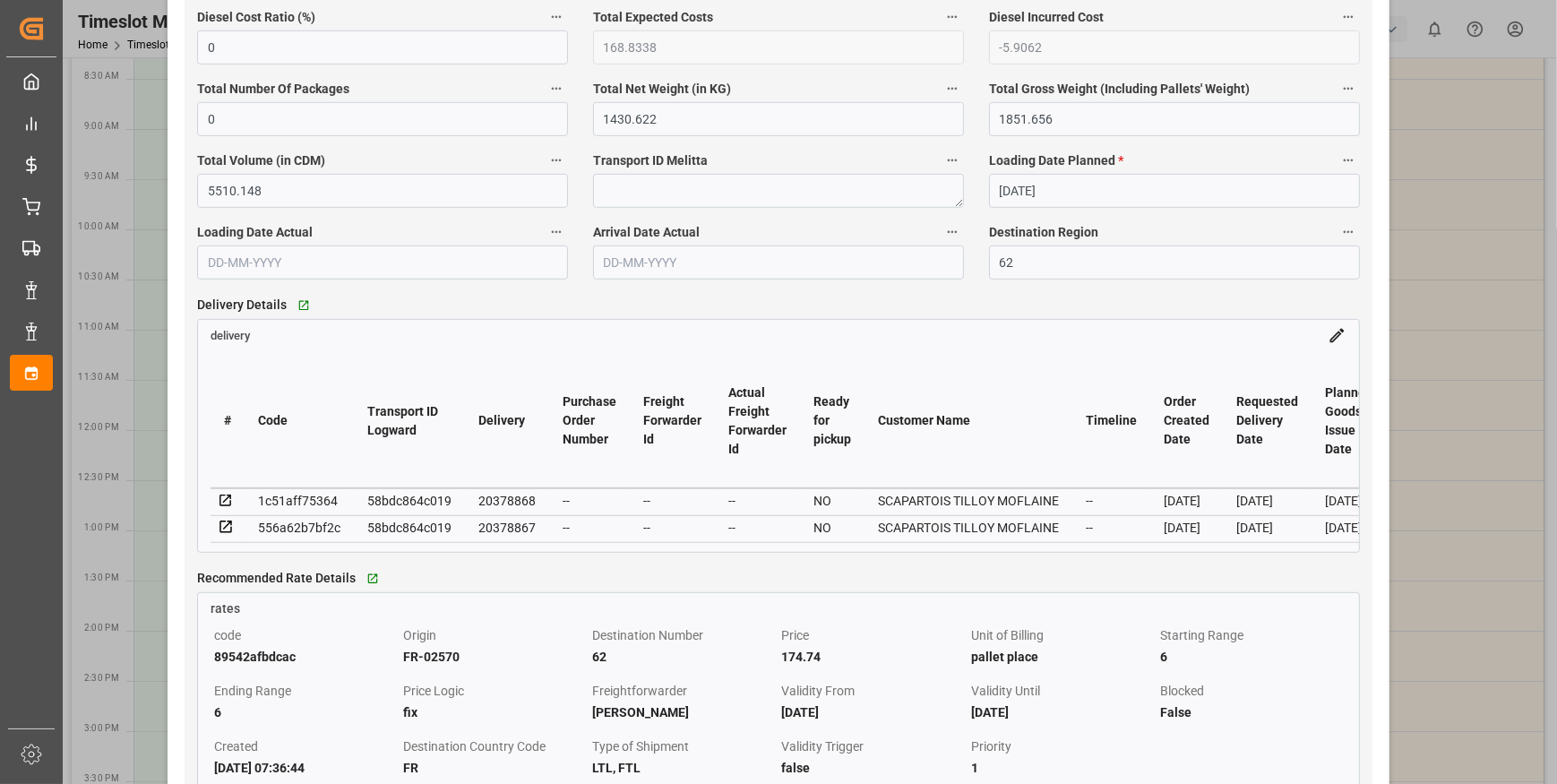
scroll to position [1384, 0]
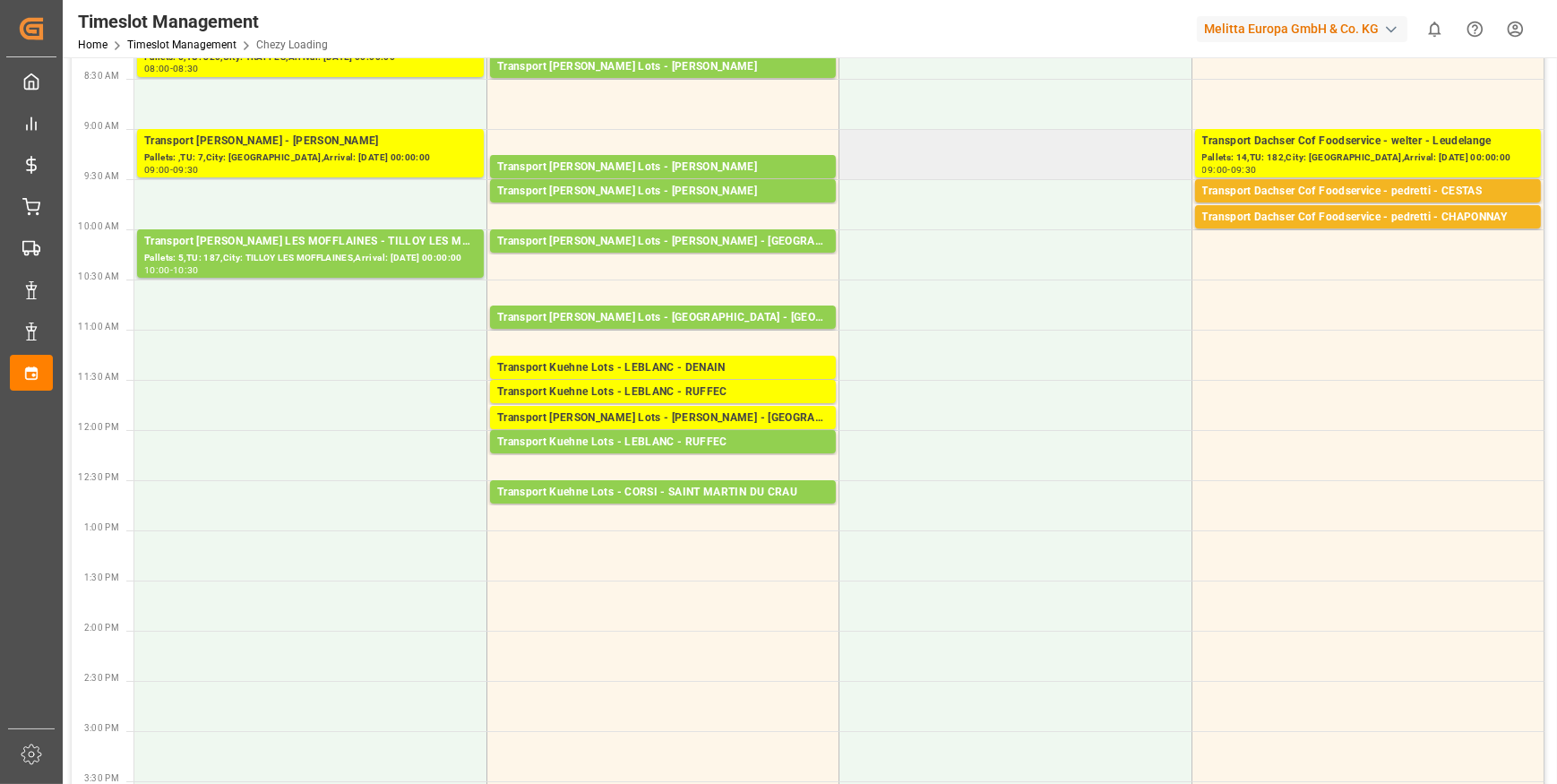
drag, startPoint x: 930, startPoint y: 144, endPoint x: 919, endPoint y: 138, distance: 12.5
click at [927, 142] on td at bounding box center [1016, 154] width 352 height 51
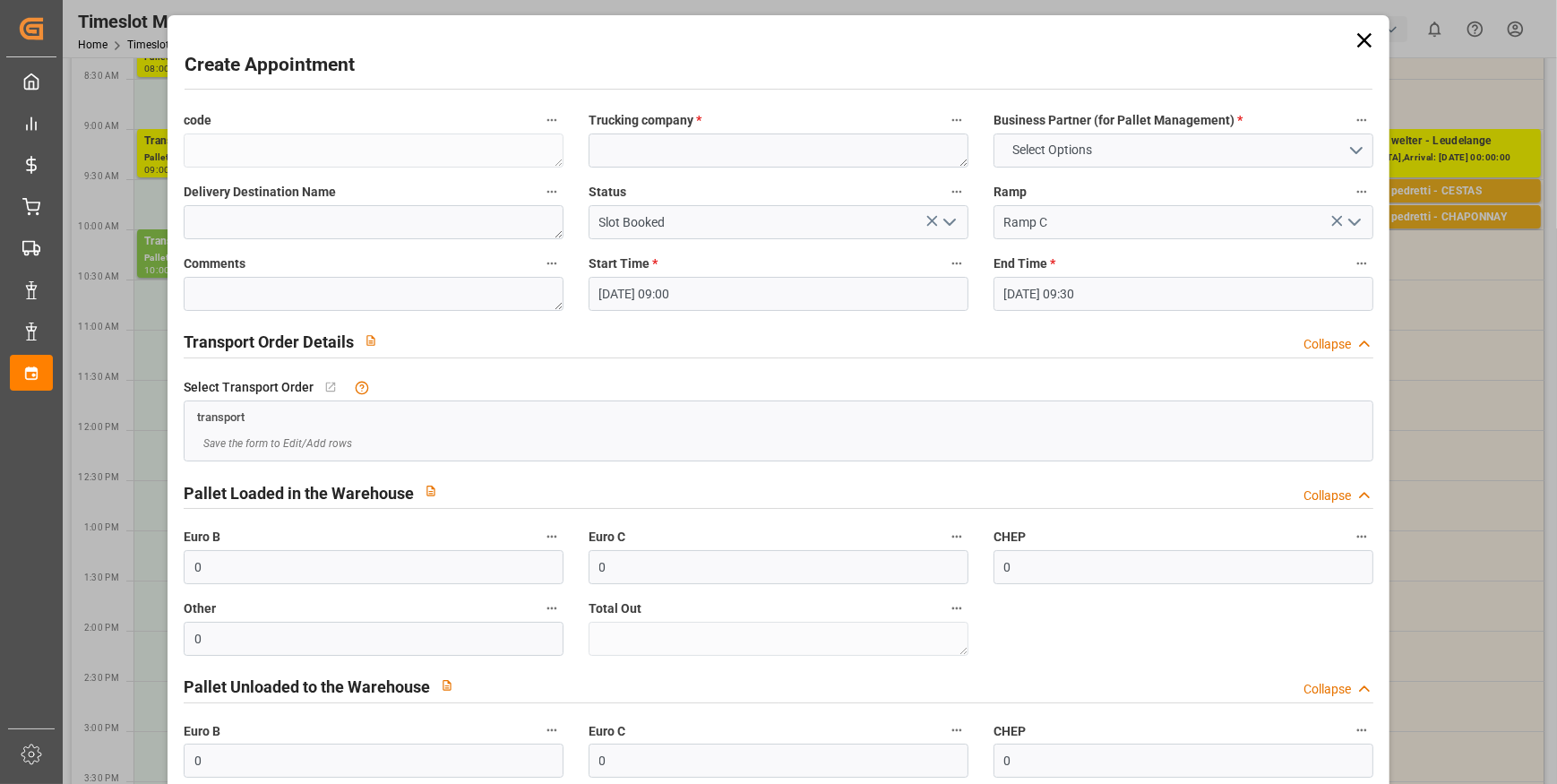
click at [1361, 36] on icon at bounding box center [1365, 41] width 25 height 25
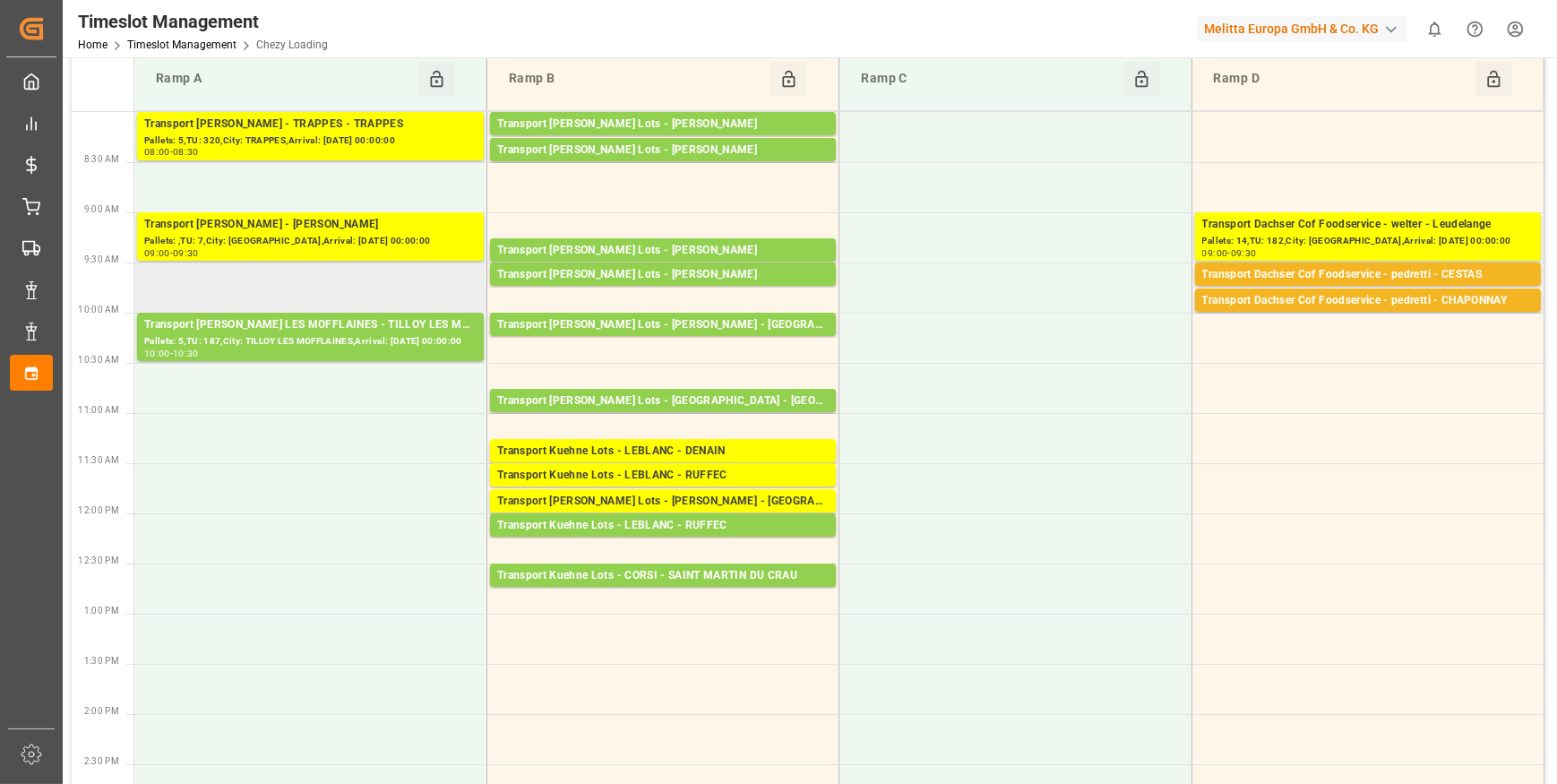
scroll to position [0, 0]
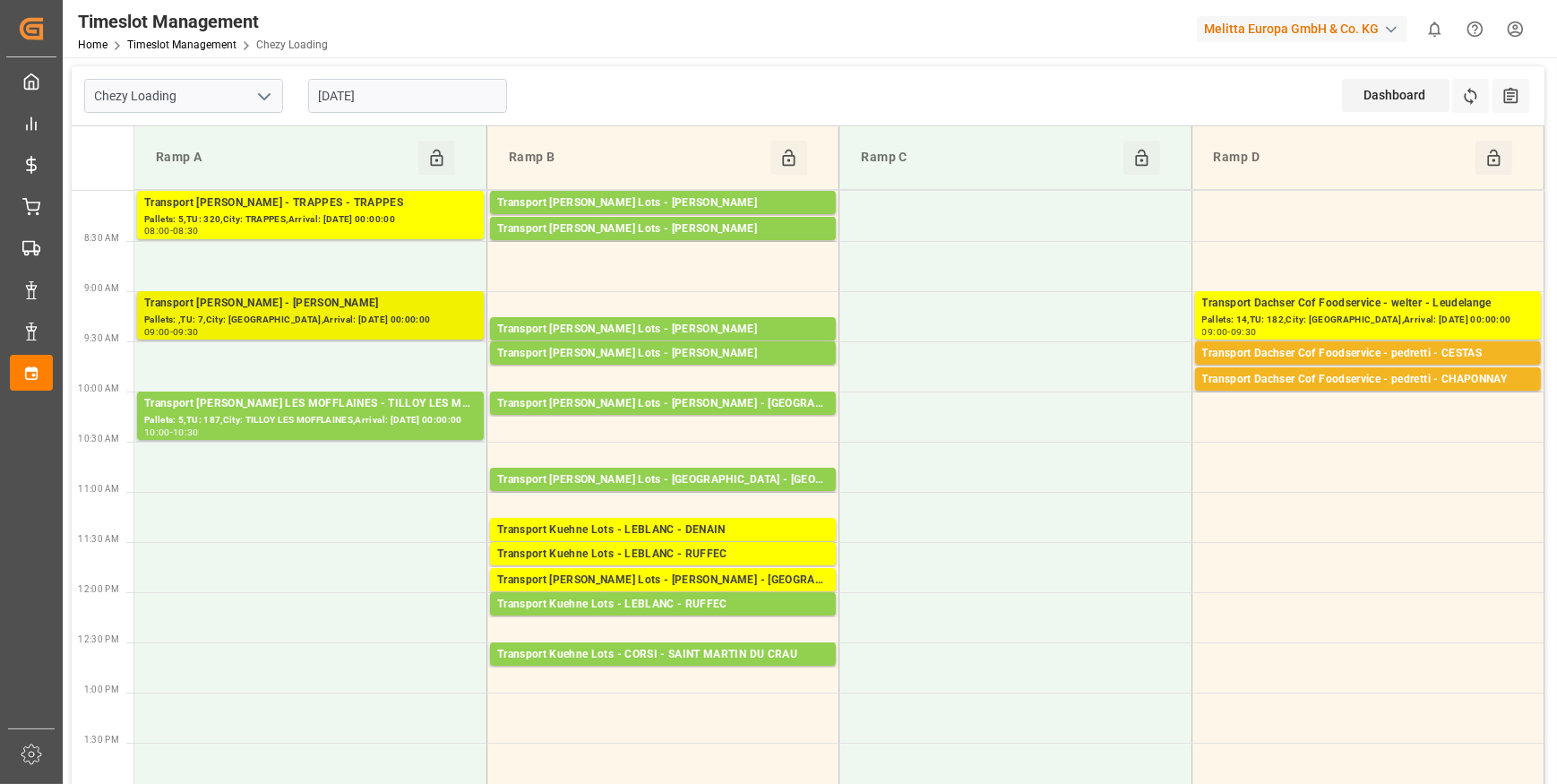
click at [353, 314] on div "Pallets: ,TU: 7,City: REAU,Arrival: 2025-09-29 00:00:00" at bounding box center [311, 320] width 333 height 15
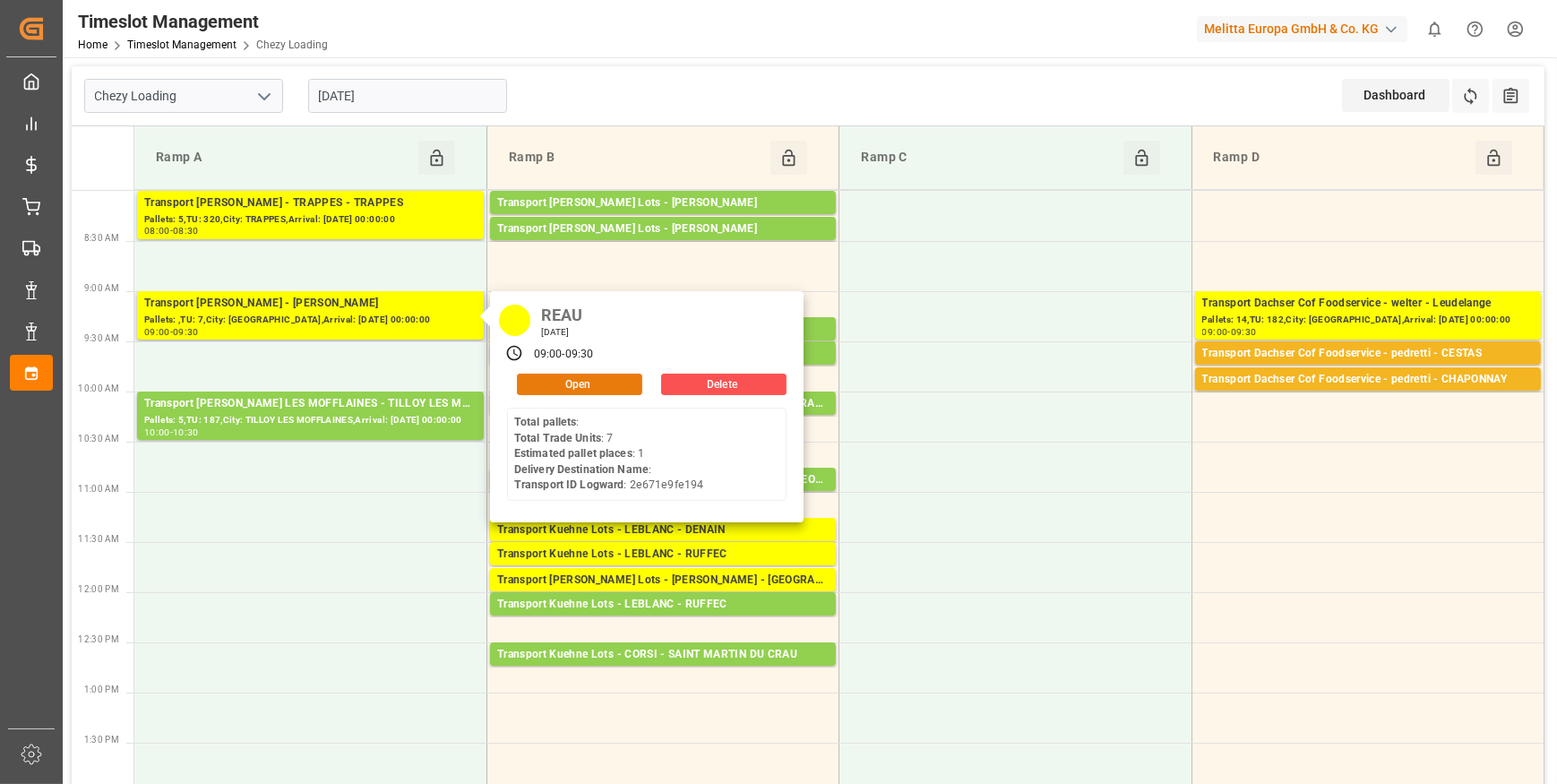
click at [580, 379] on button "Open" at bounding box center [579, 385] width 126 height 22
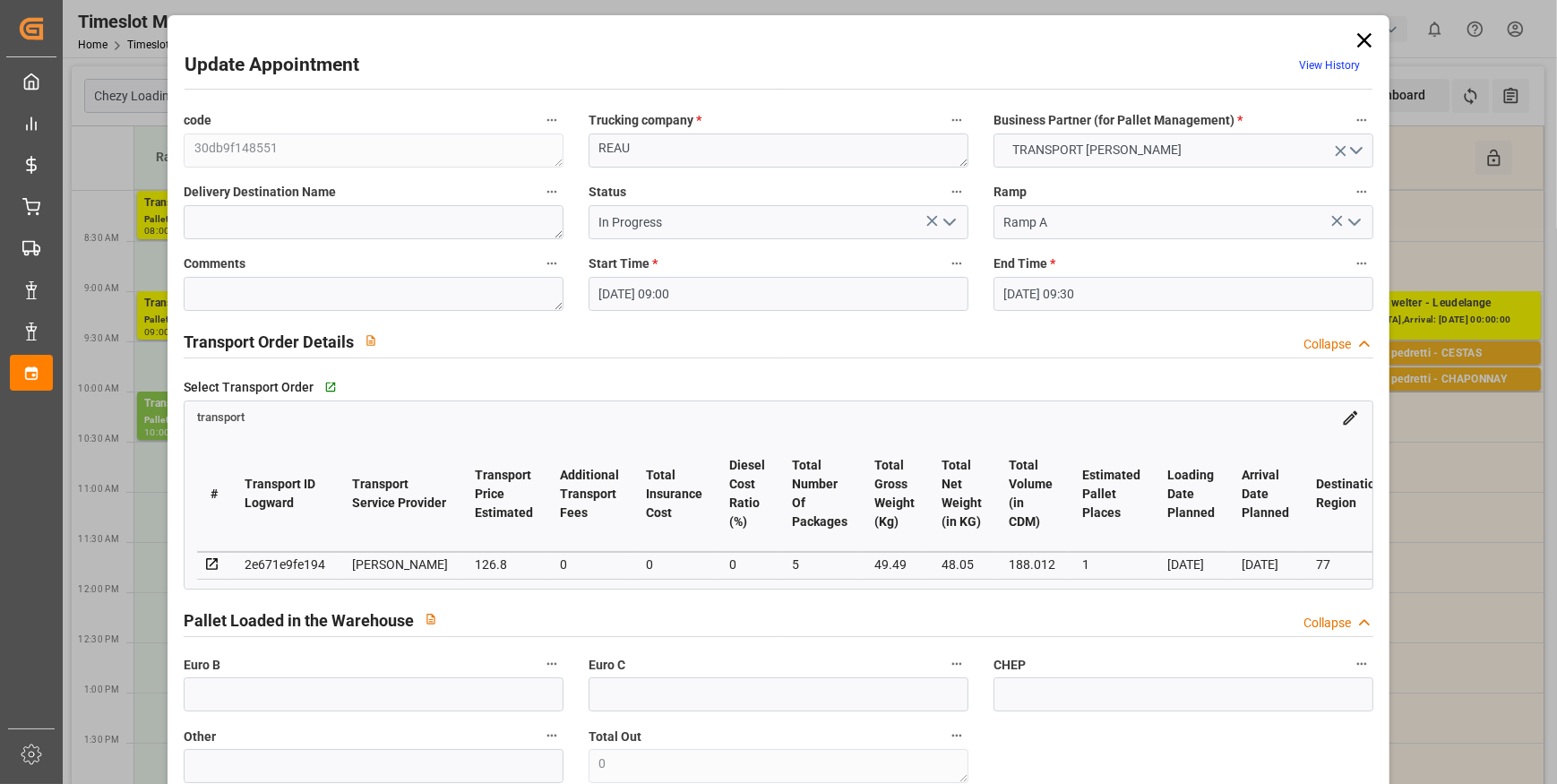
click at [939, 223] on icon "open menu" at bounding box center [950, 222] width 22 height 22
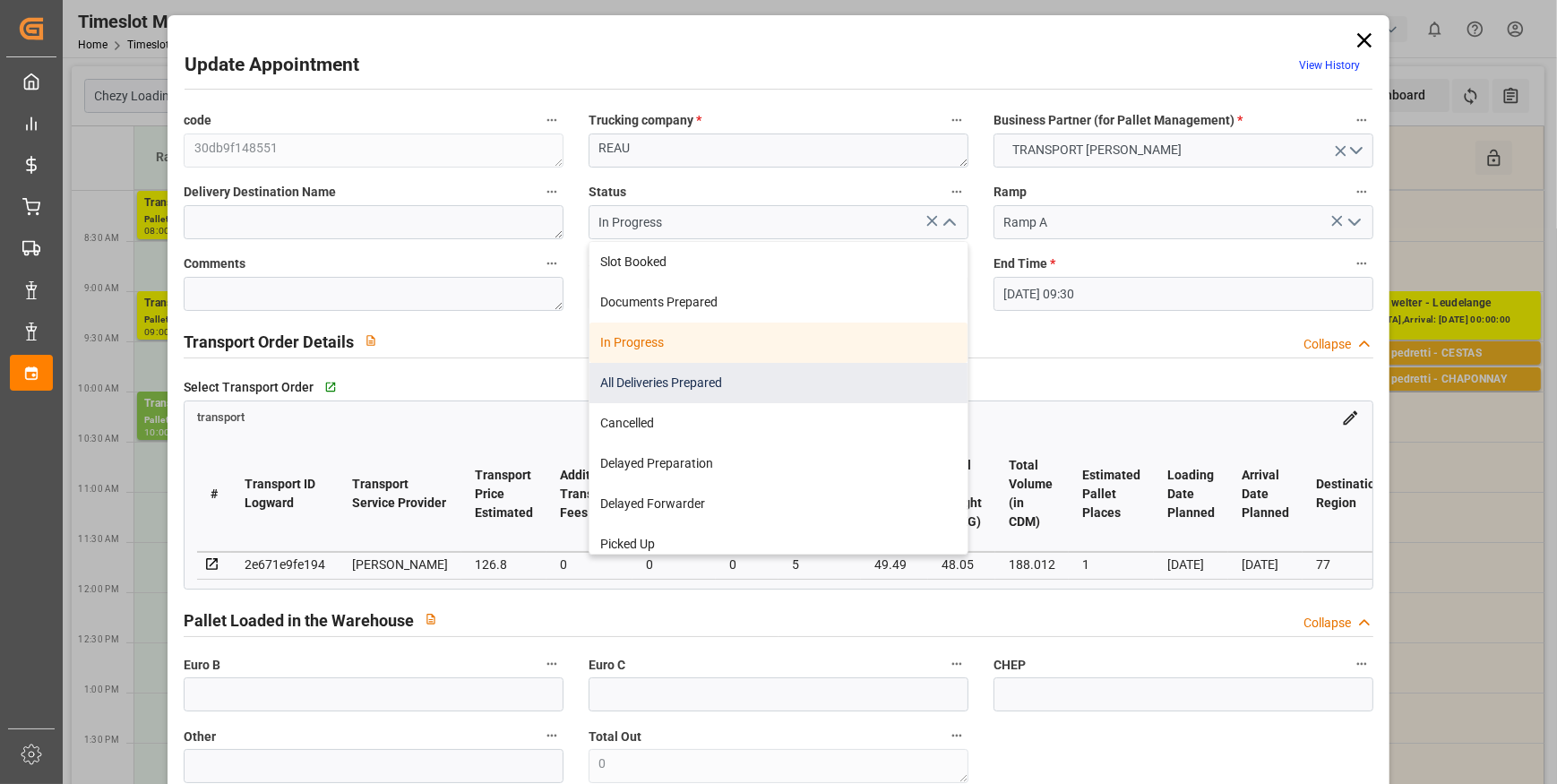
click at [626, 382] on div "All Deliveries Prepared" at bounding box center [778, 383] width 378 height 41
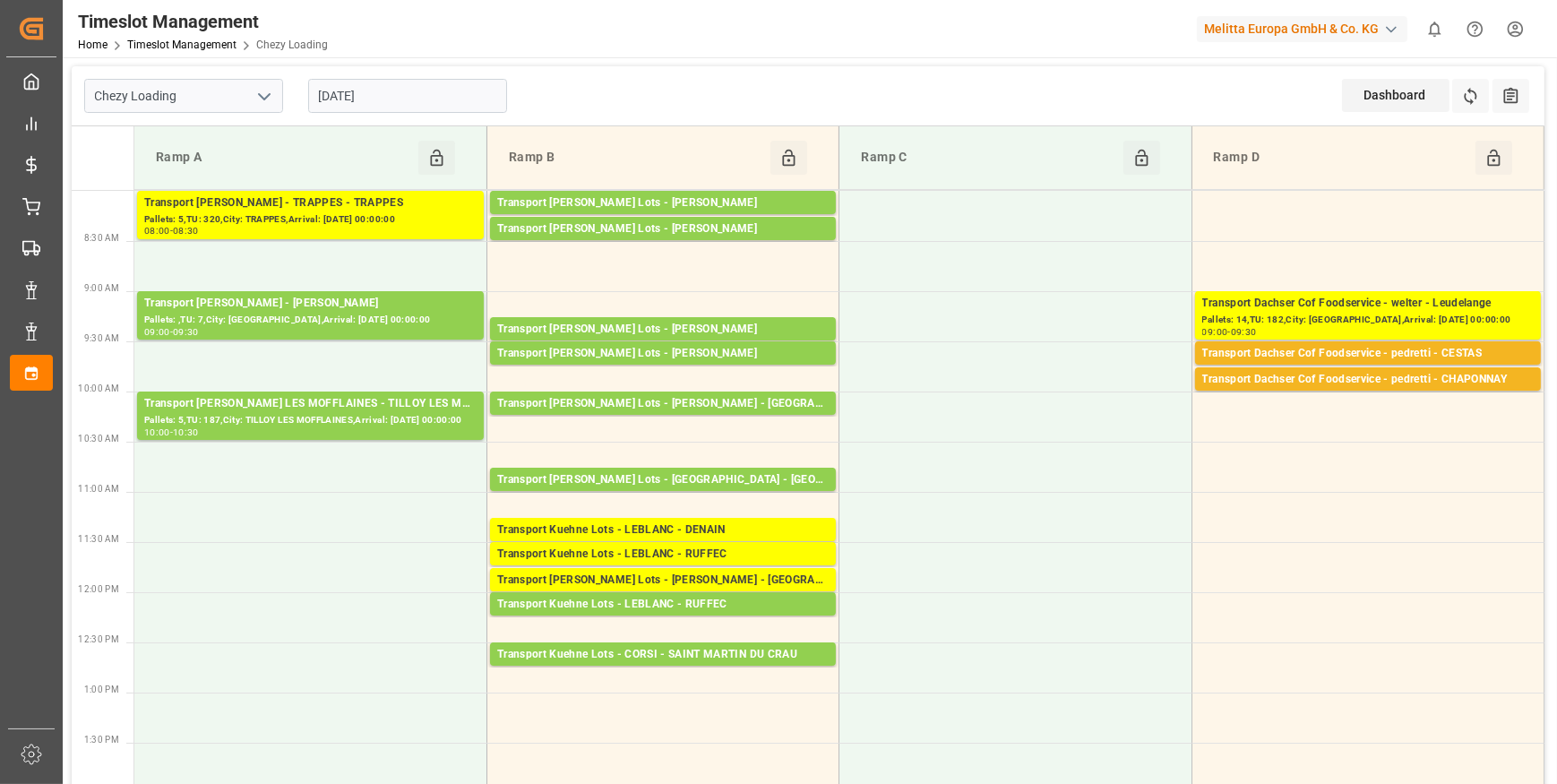
click at [402, 96] on input "[DATE]" at bounding box center [408, 96] width 199 height 34
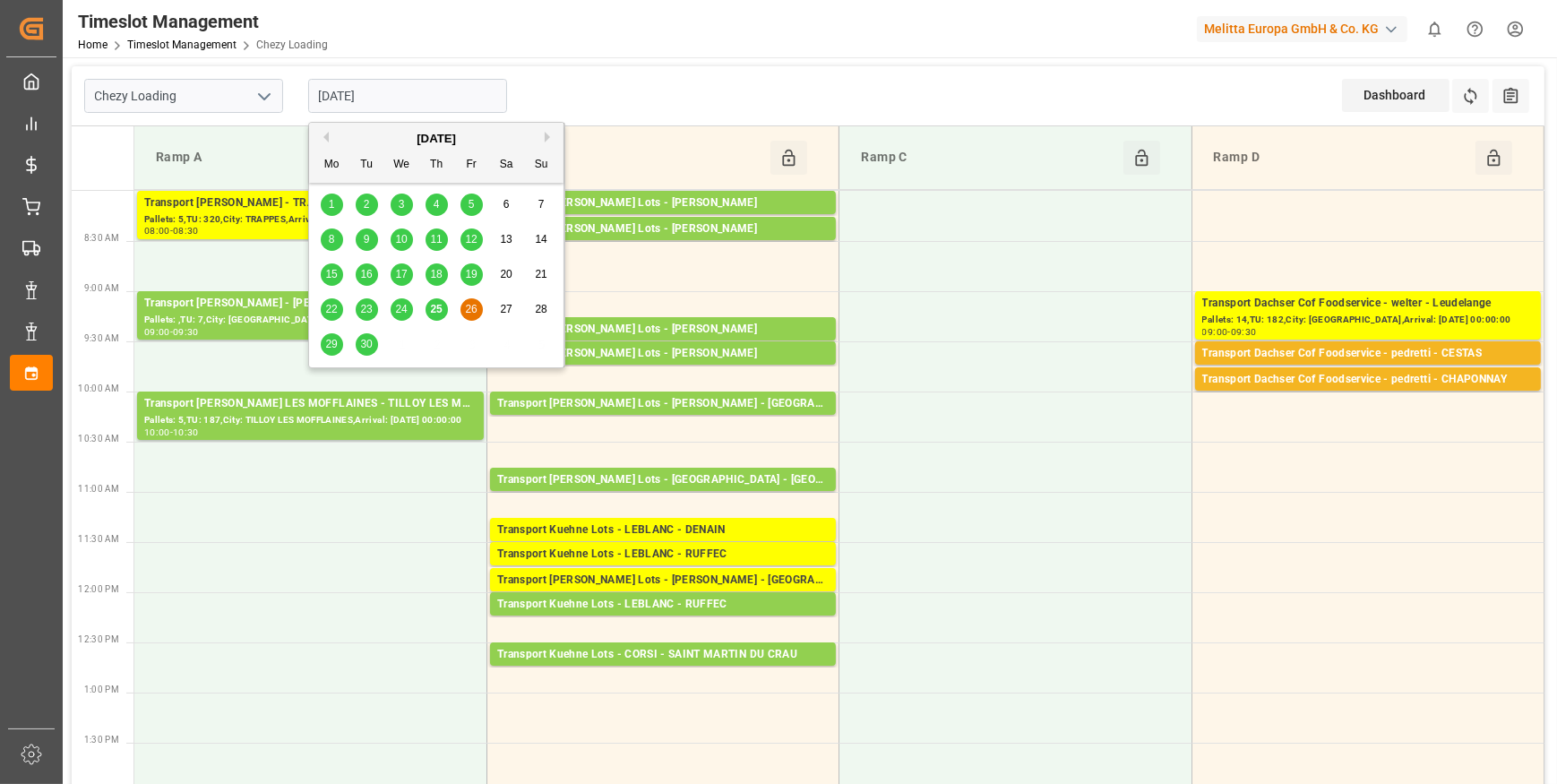
click at [331, 341] on span "29" at bounding box center [331, 344] width 12 height 13
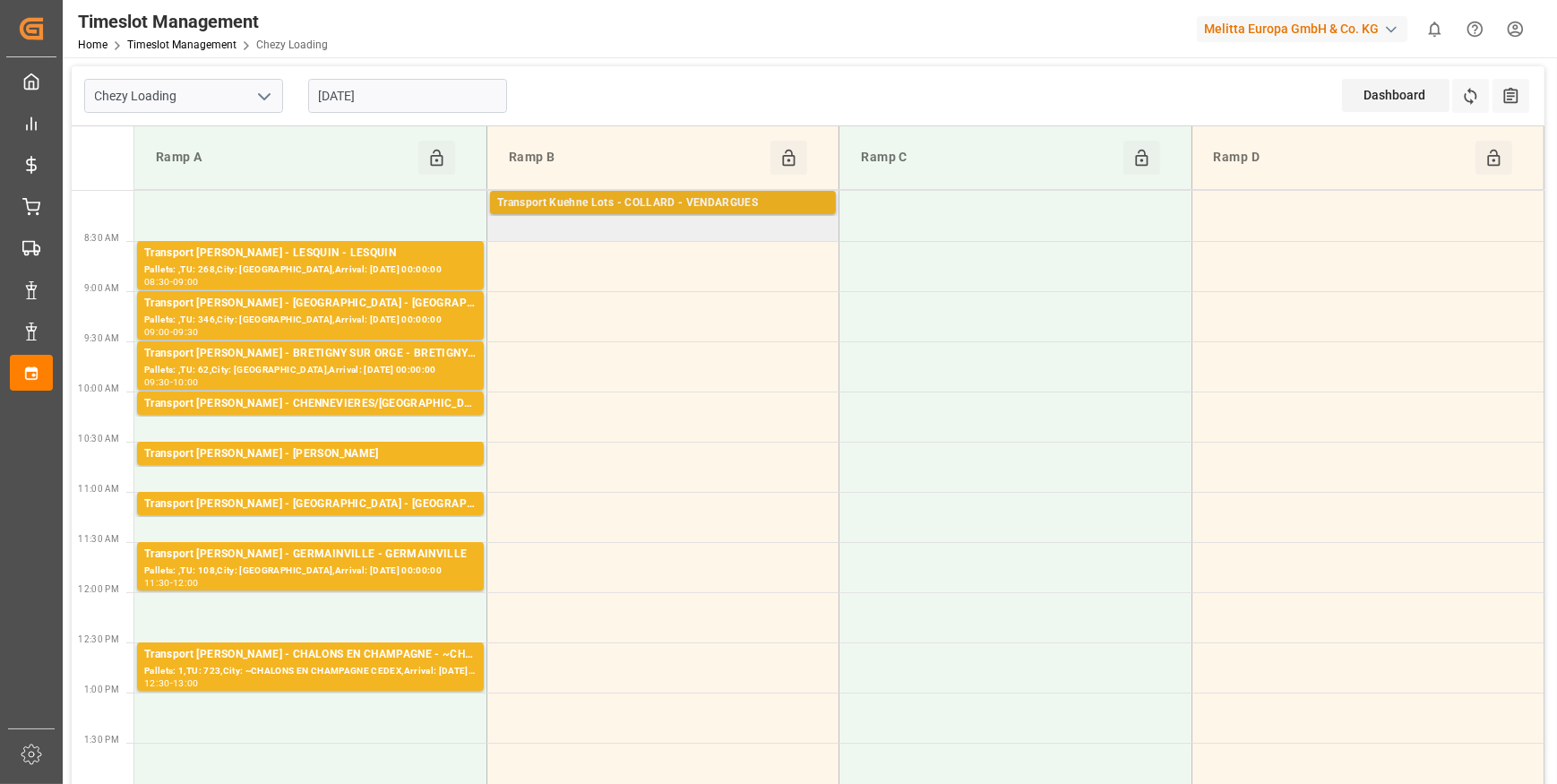
click at [722, 212] on div "Pallets: 12,TU: 176,City: VENDARGUES,Arrival: 2025-10-01 00:00:00" at bounding box center [662, 219] width 332 height 15
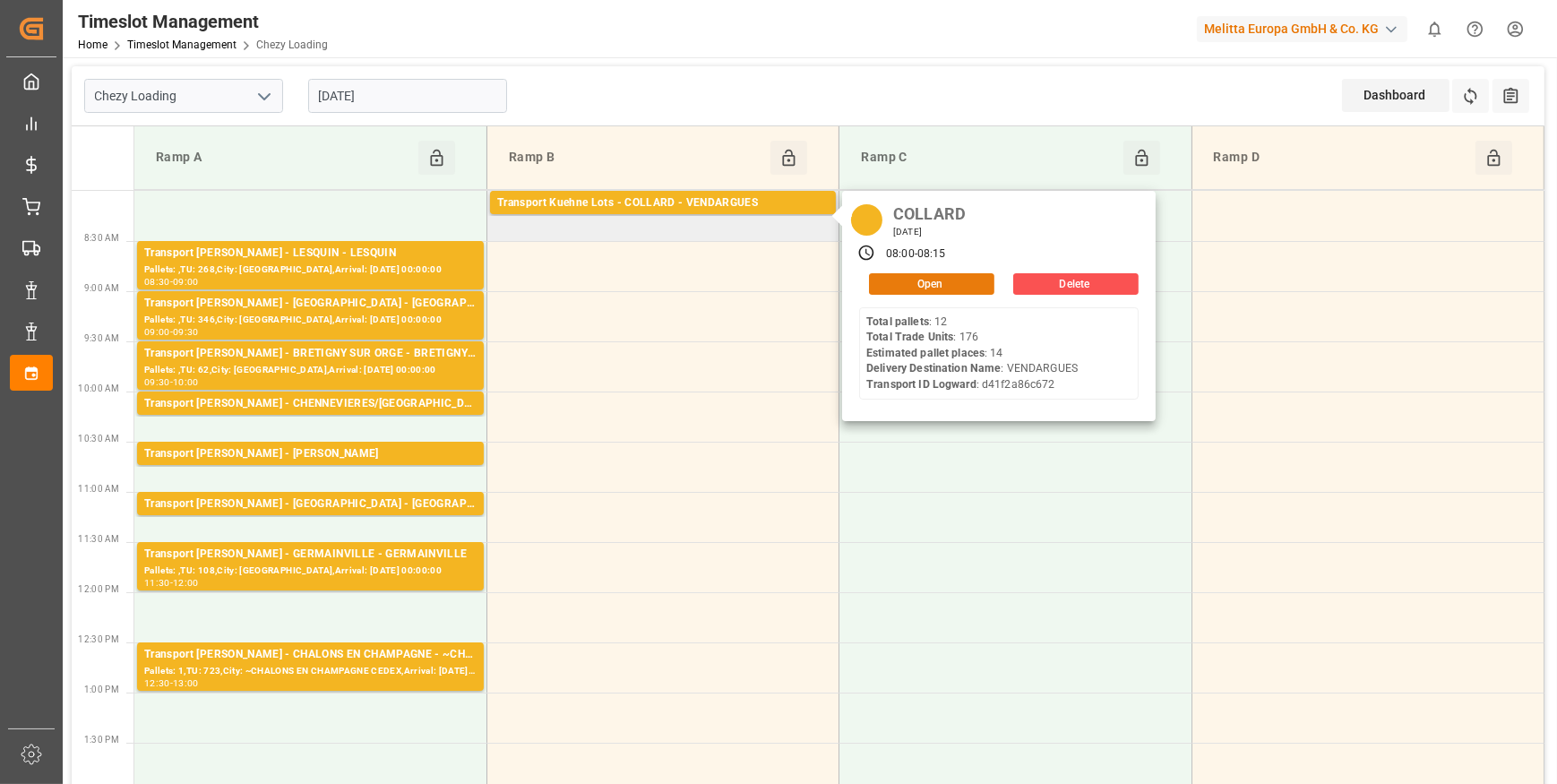
click at [924, 282] on button "Open" at bounding box center [932, 284] width 126 height 22
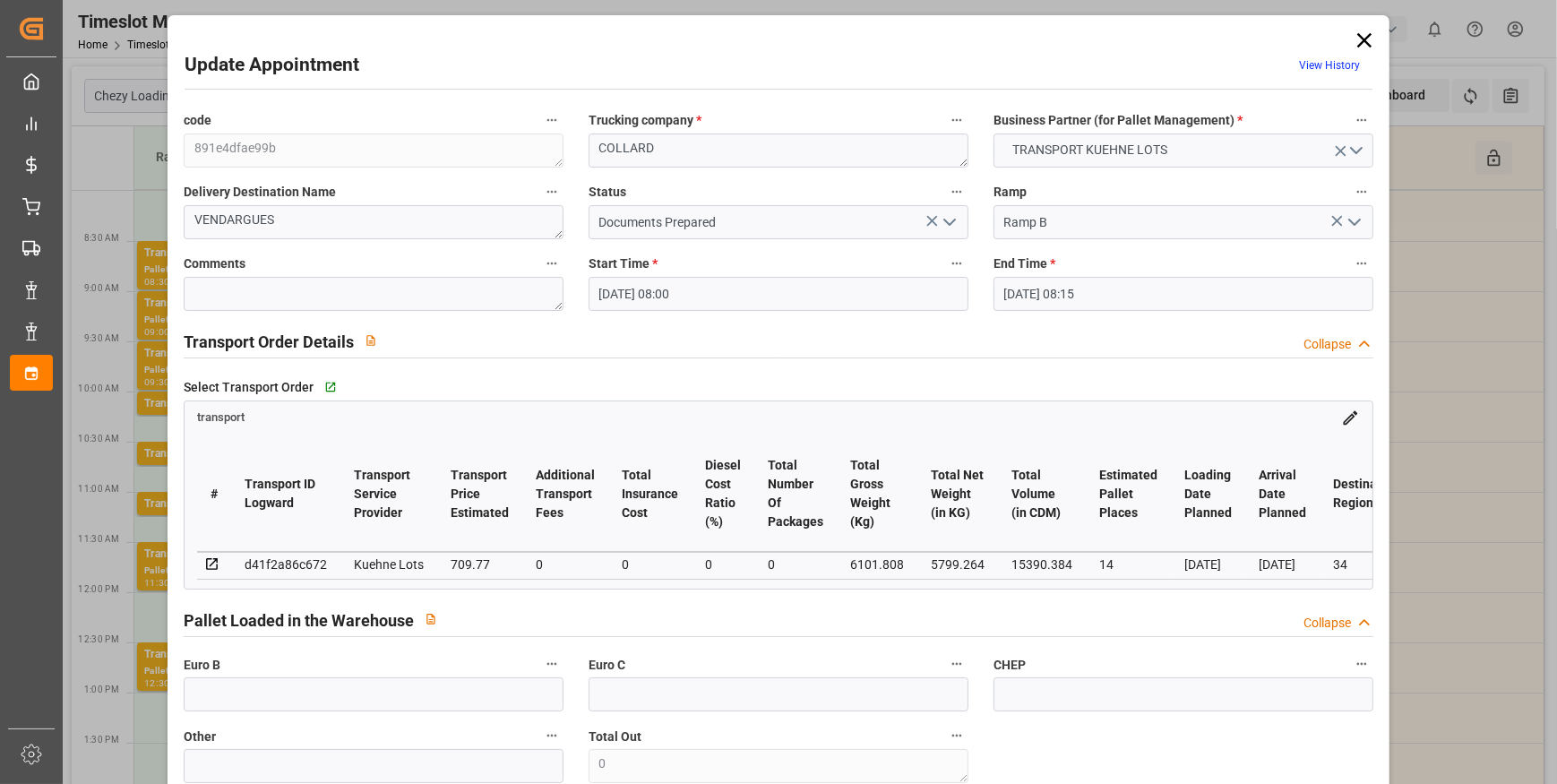
click at [943, 217] on icon "open menu" at bounding box center [950, 222] width 22 height 22
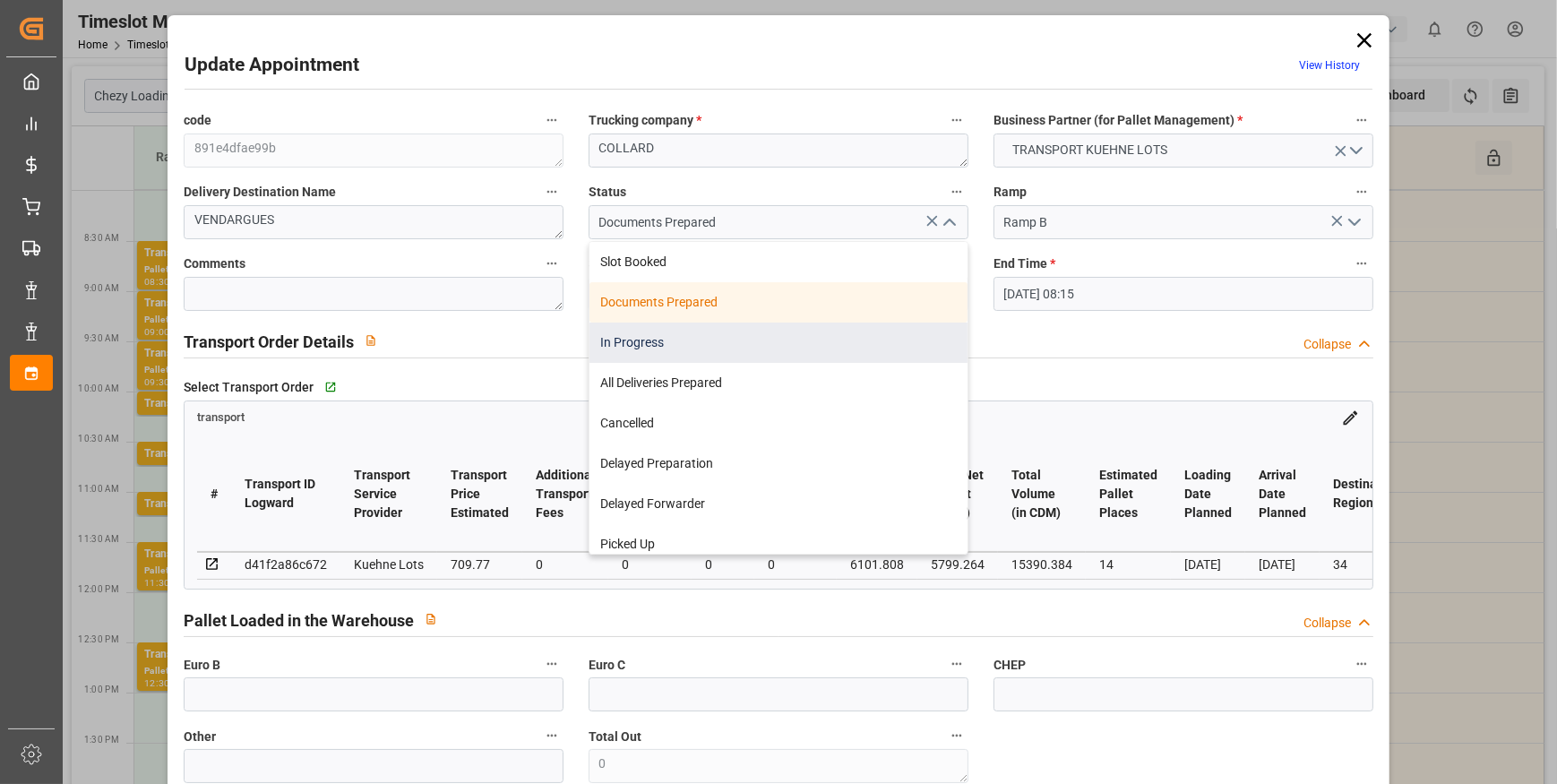
click at [626, 342] on div "In Progress" at bounding box center [778, 342] width 378 height 41
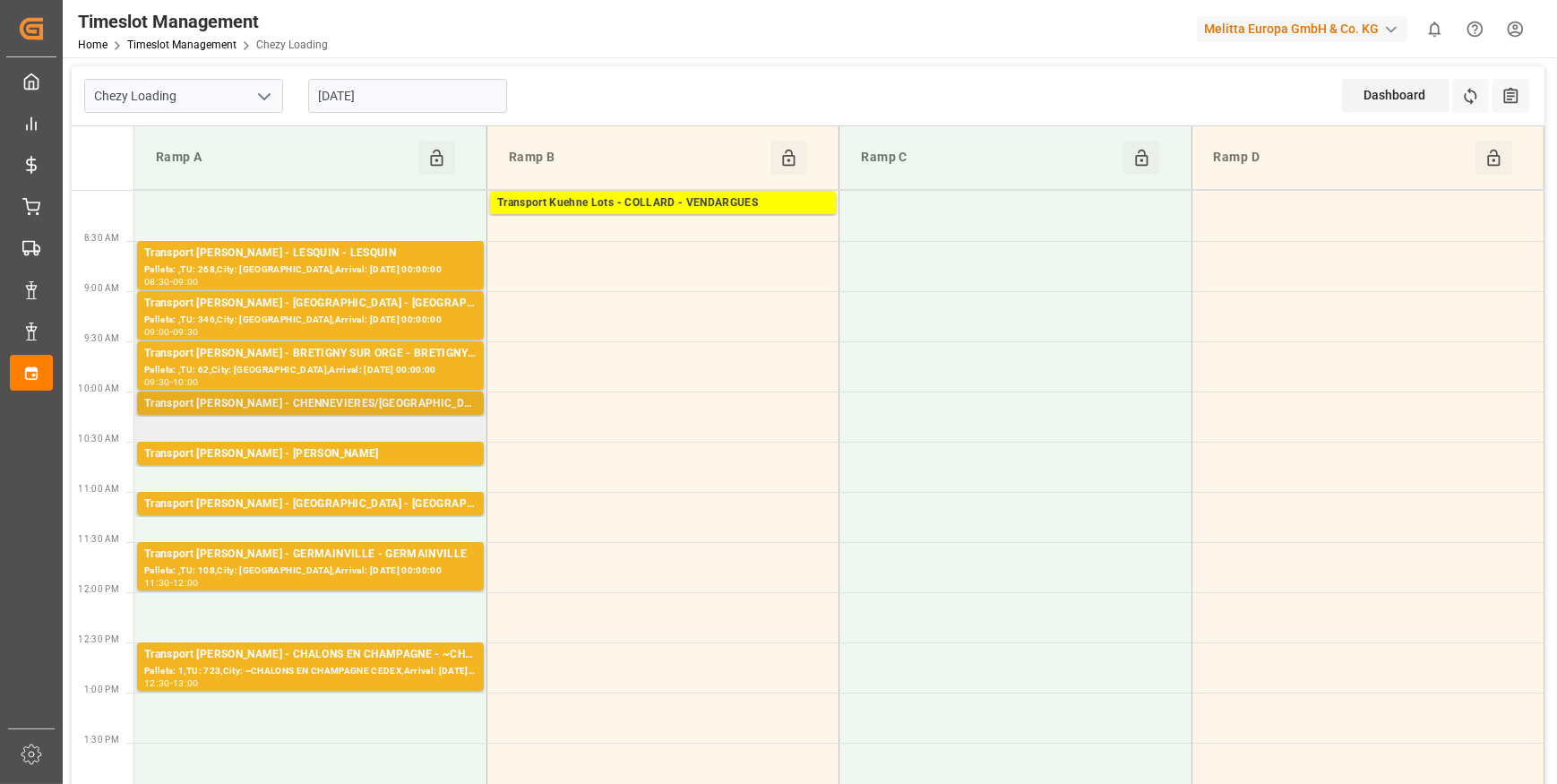
click at [341, 399] on div "Transport Delisle - CHENNEVIERES/MARNE - CHENNEVIERES/MARNE CEDEX" at bounding box center [311, 404] width 333 height 18
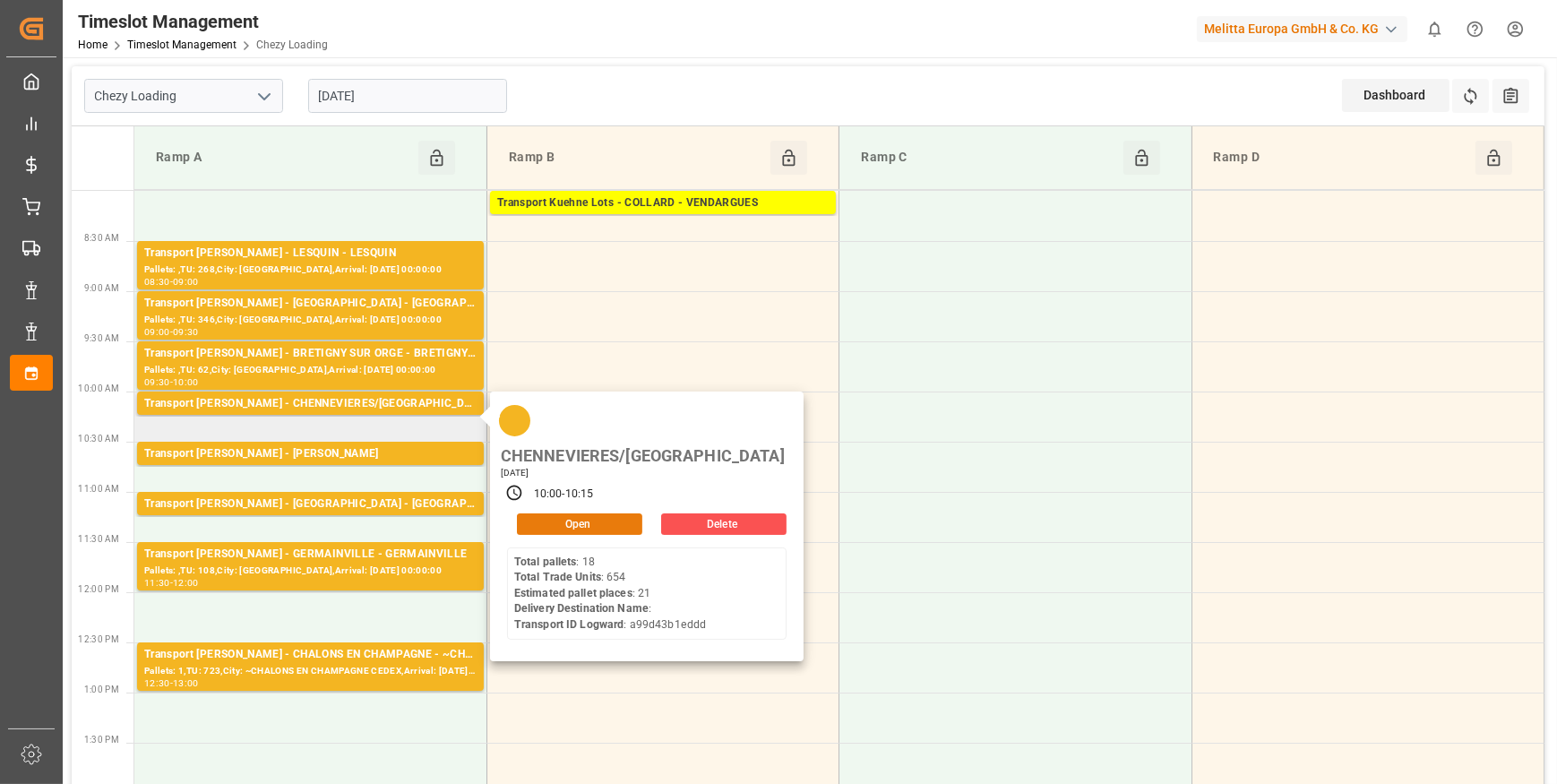
click at [532, 513] on button "Open" at bounding box center [579, 524] width 126 height 22
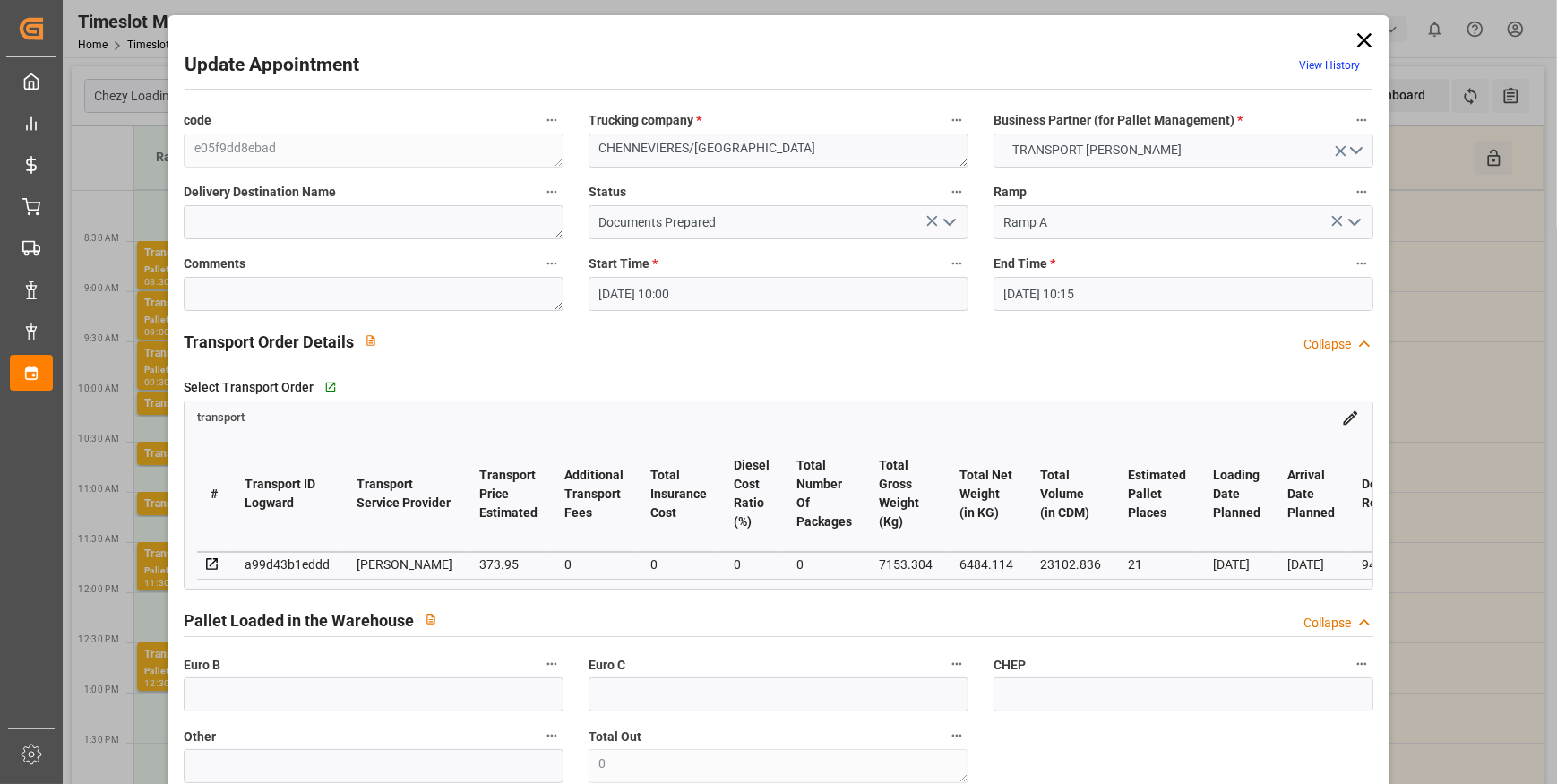
click at [941, 227] on icon "open menu" at bounding box center [950, 222] width 22 height 22
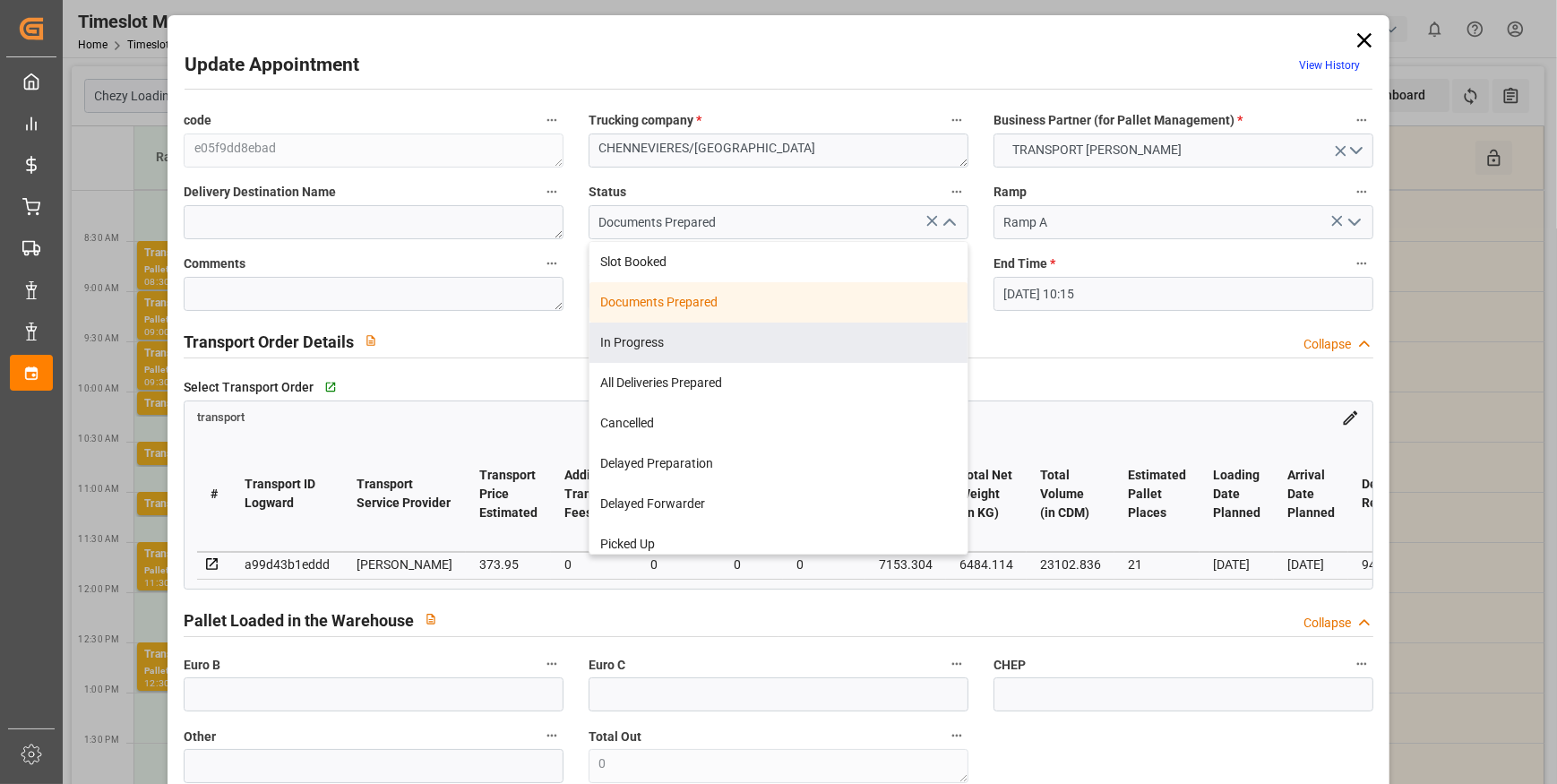
click at [618, 335] on div "In Progress" at bounding box center [778, 342] width 378 height 41
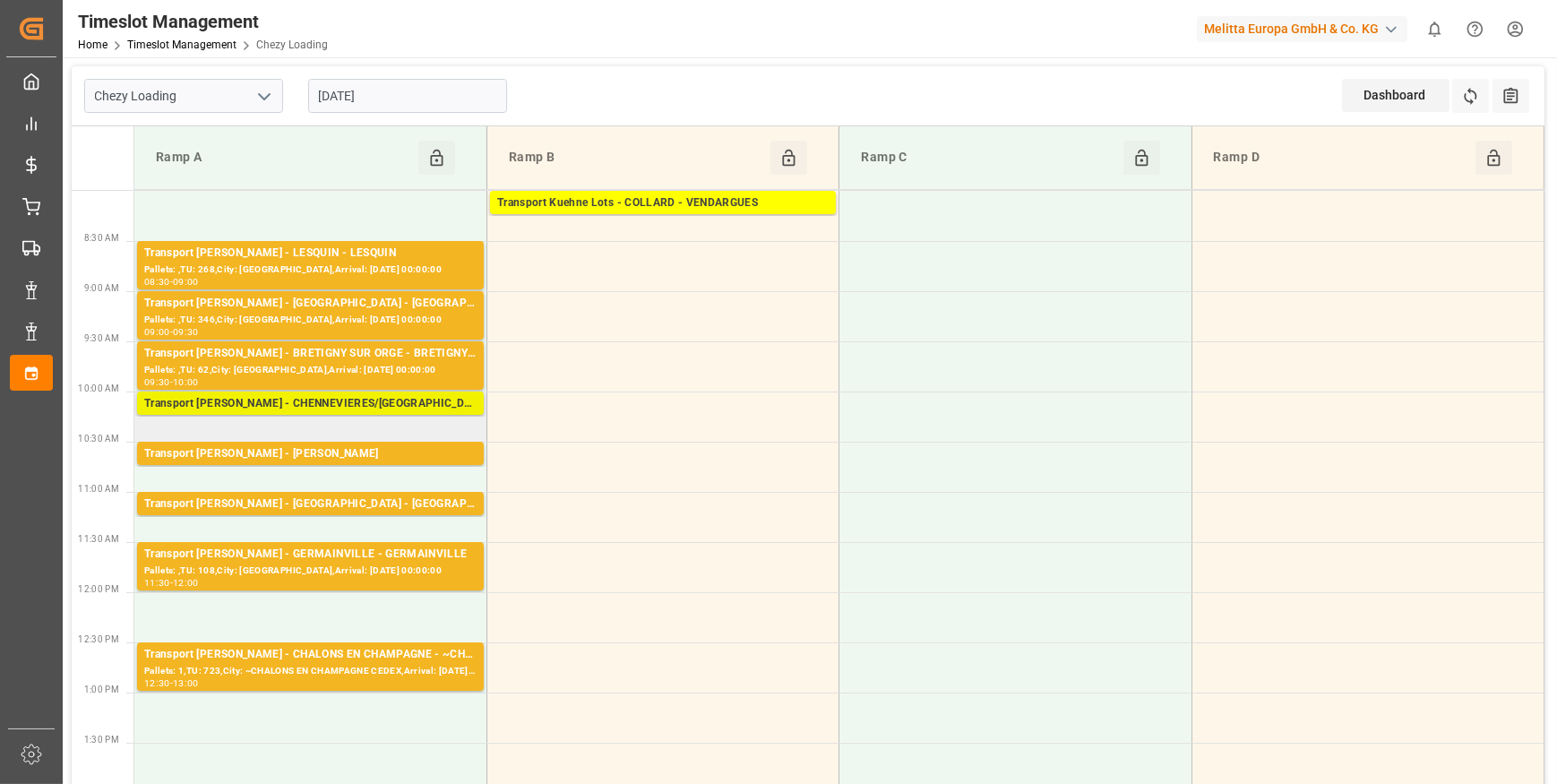
click at [427, 407] on div "Transport Delisle - CHENNEVIERES/MARNE - CHENNEVIERES/MARNE CEDEX" at bounding box center [311, 404] width 333 height 18
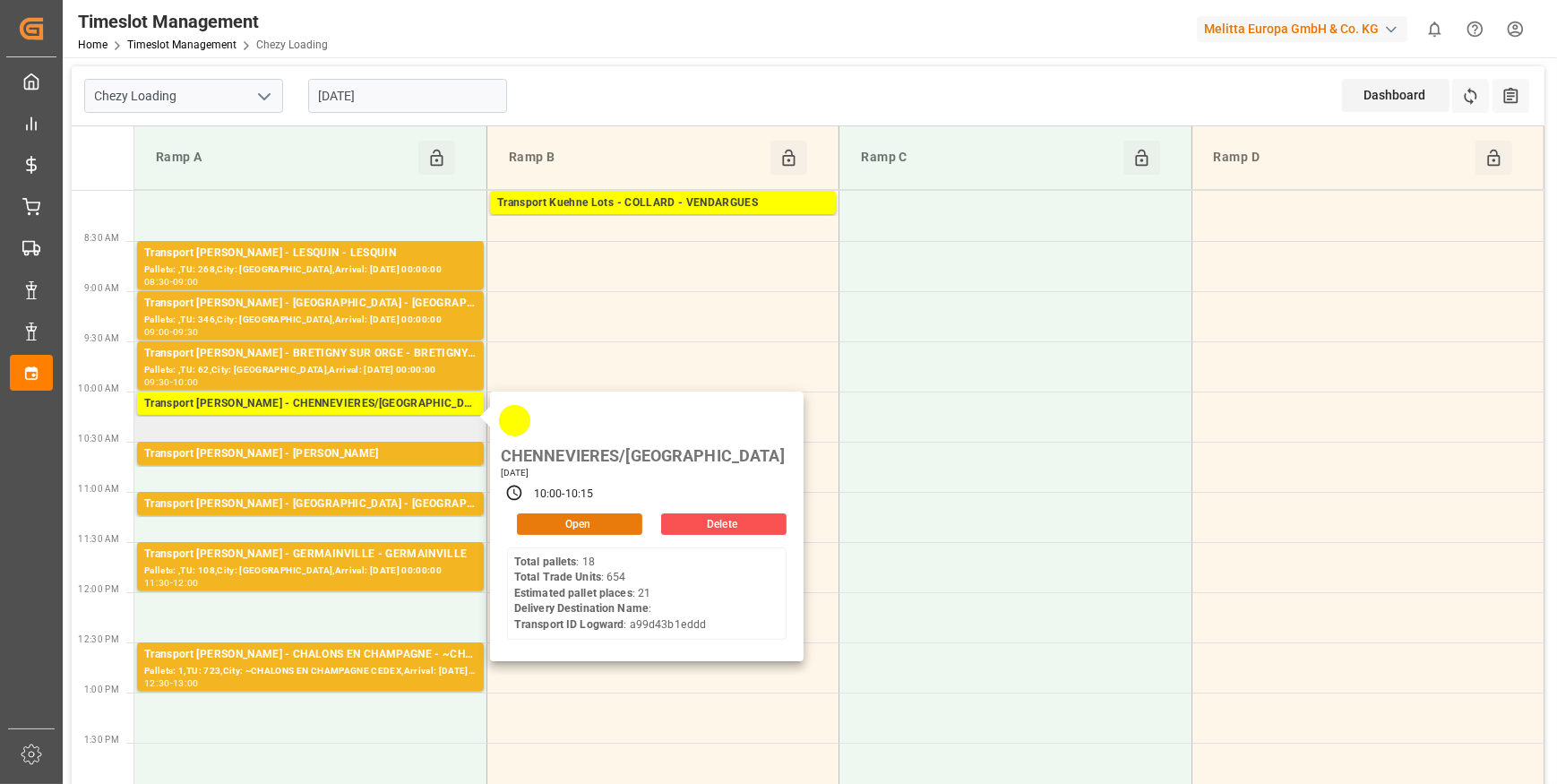
click at [541, 513] on button "Open" at bounding box center [579, 524] width 126 height 22
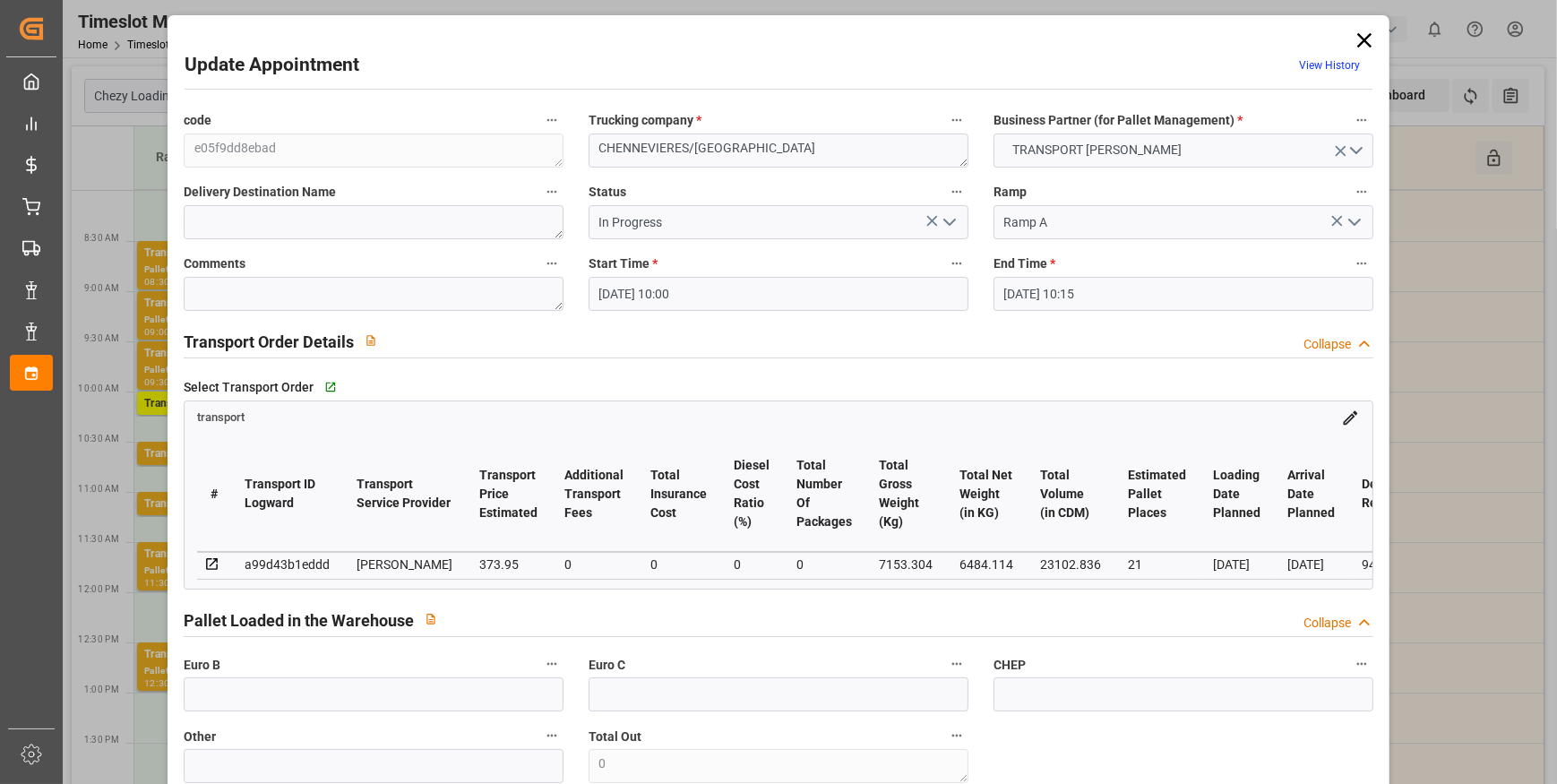
click at [1360, 36] on icon at bounding box center [1365, 41] width 25 height 25
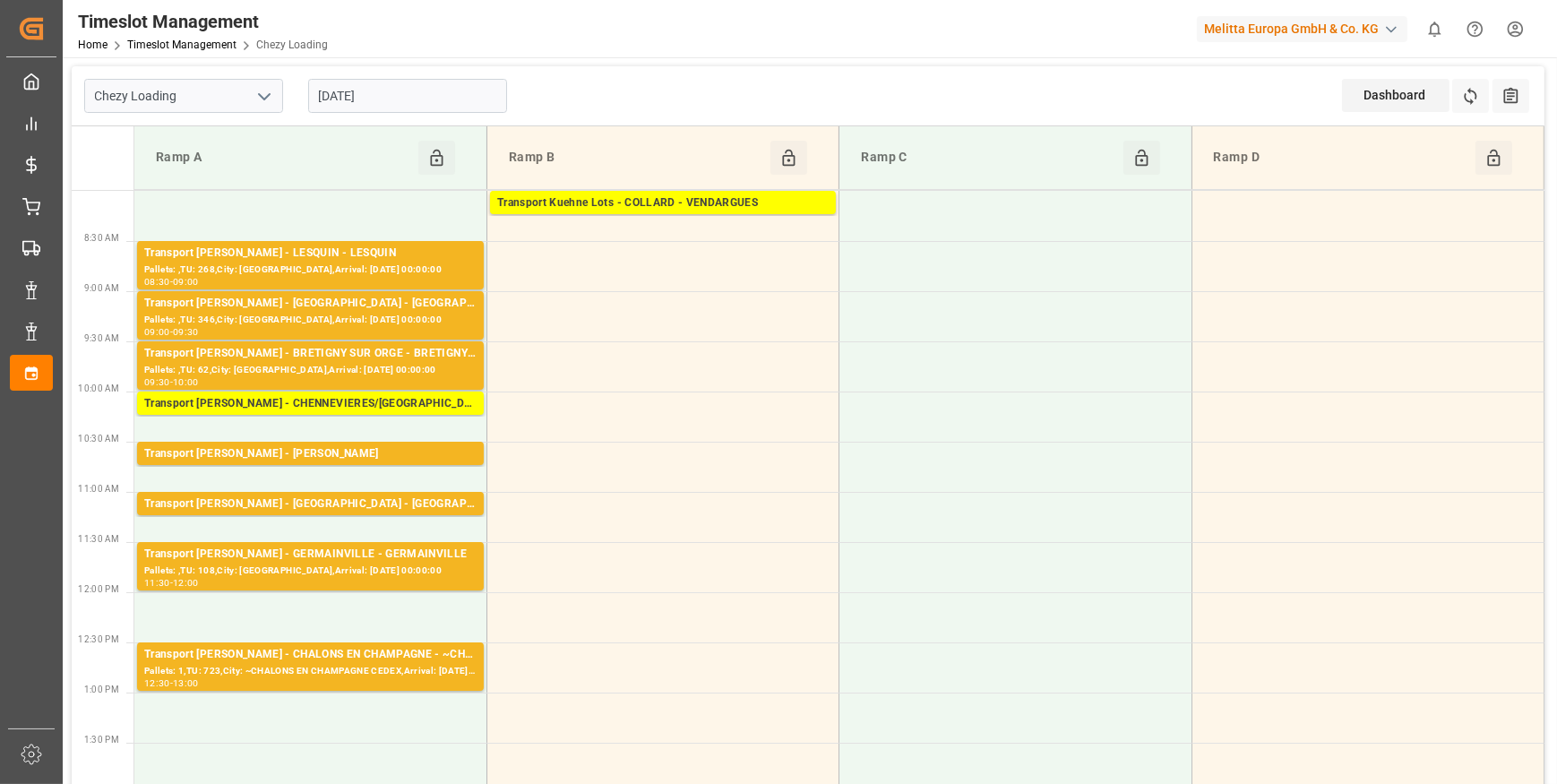
click at [415, 92] on input "29-09-2025" at bounding box center [408, 96] width 199 height 34
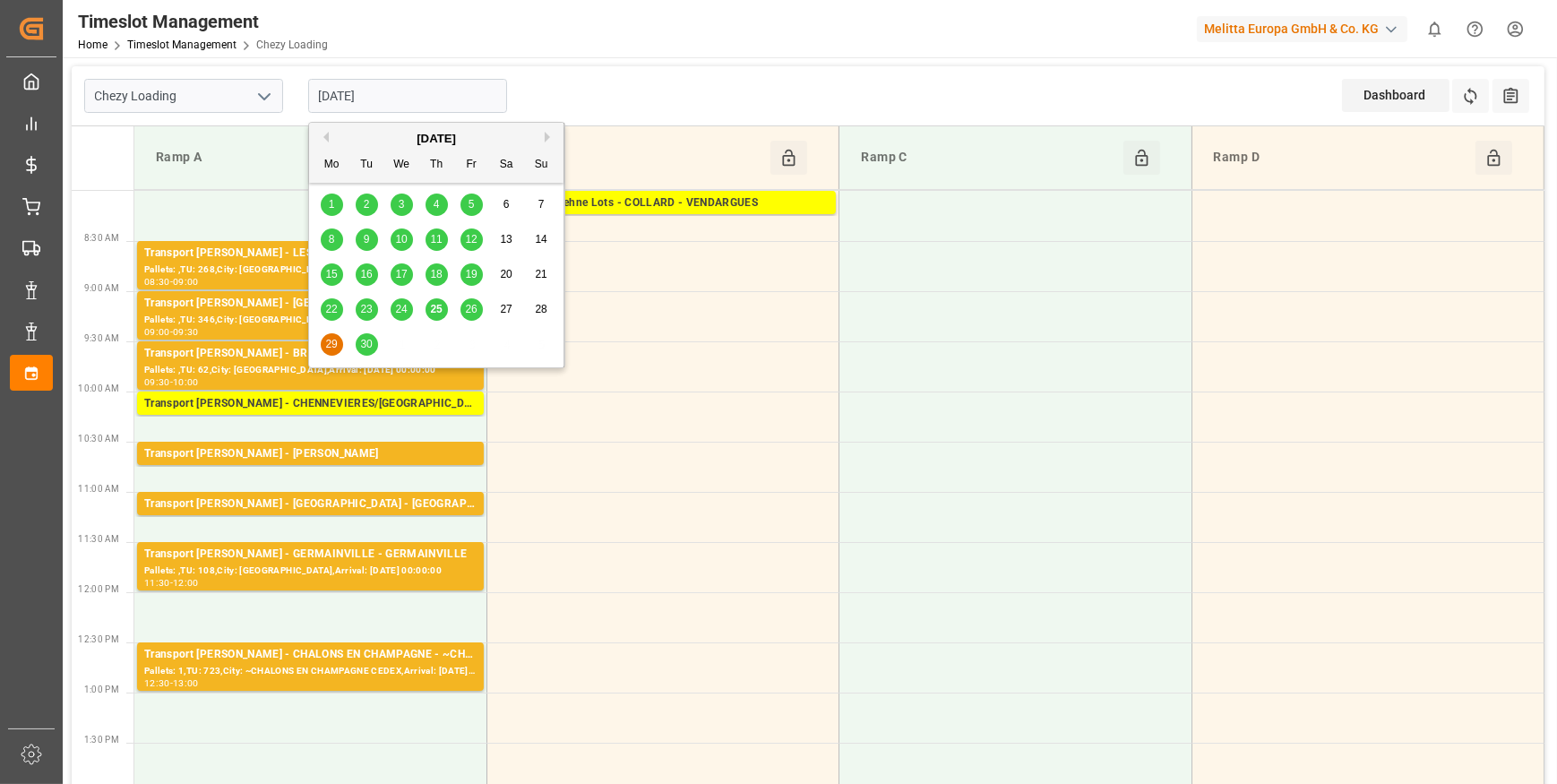
click at [436, 303] on span "25" at bounding box center [436, 309] width 12 height 13
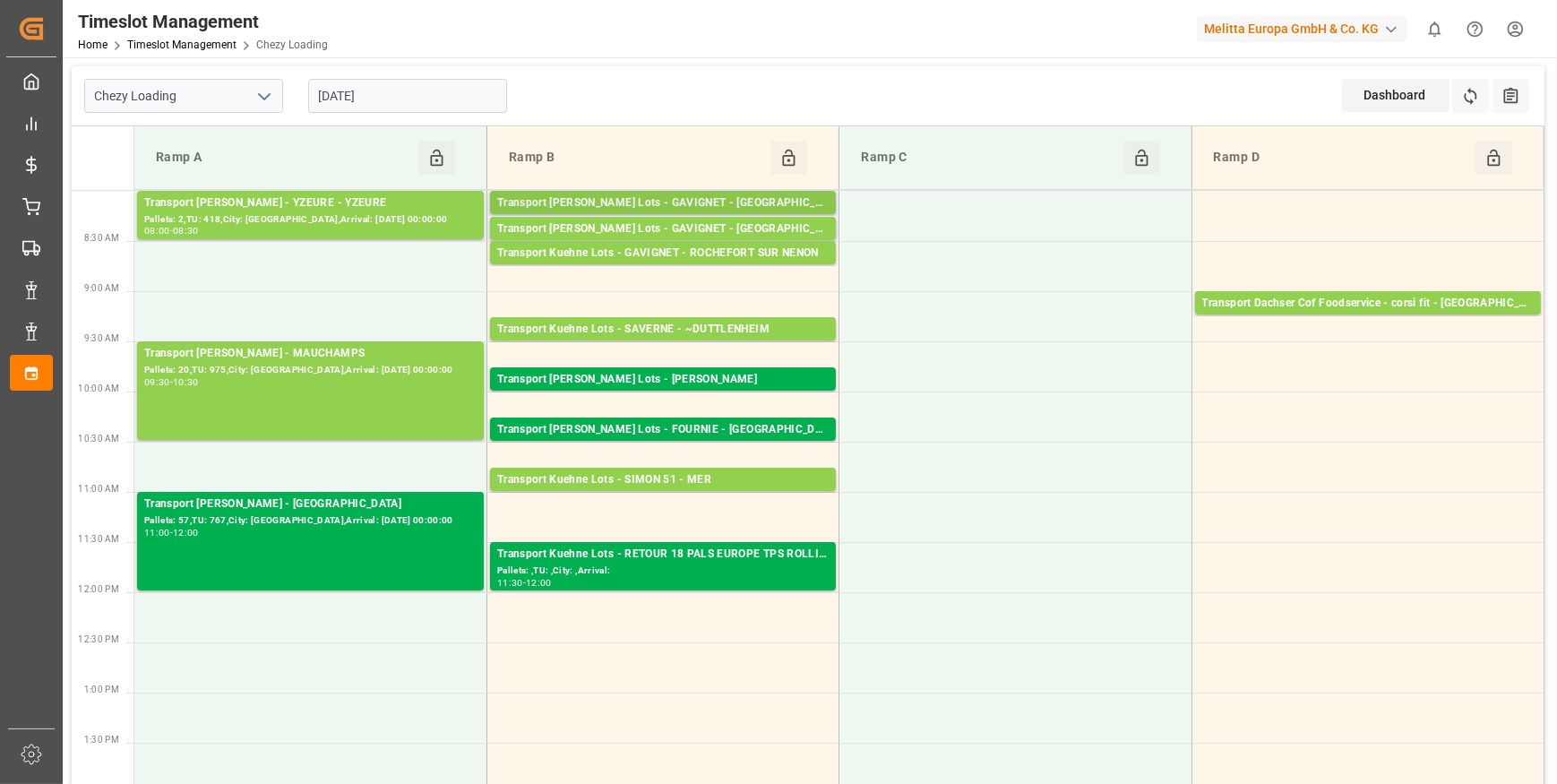
click at [711, 201] on div "Transport Kuehne Lots - GAVIGNET - SAINT VIT" at bounding box center [662, 203] width 332 height 18
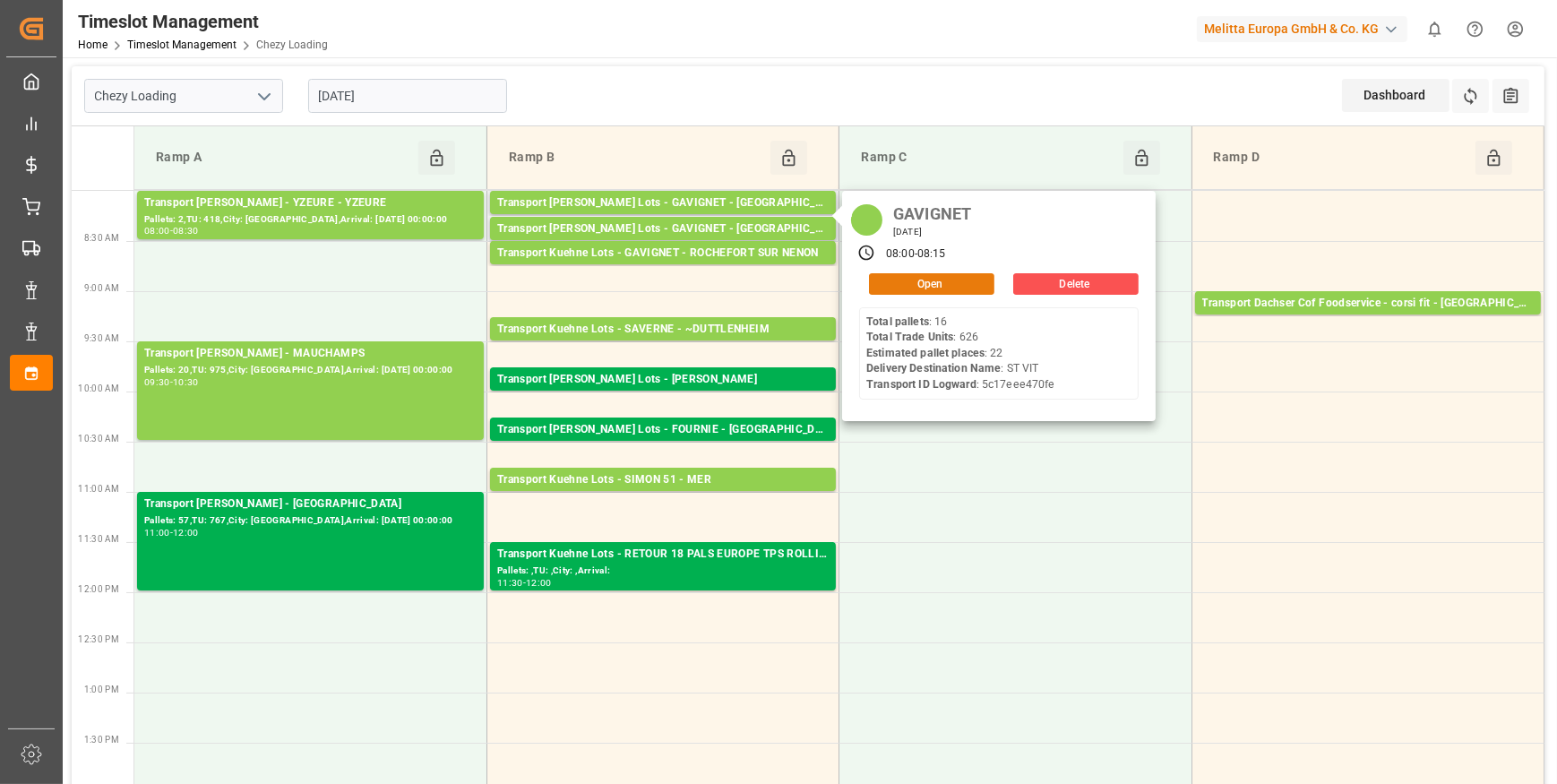
click at [919, 280] on button "Open" at bounding box center [932, 284] width 126 height 22
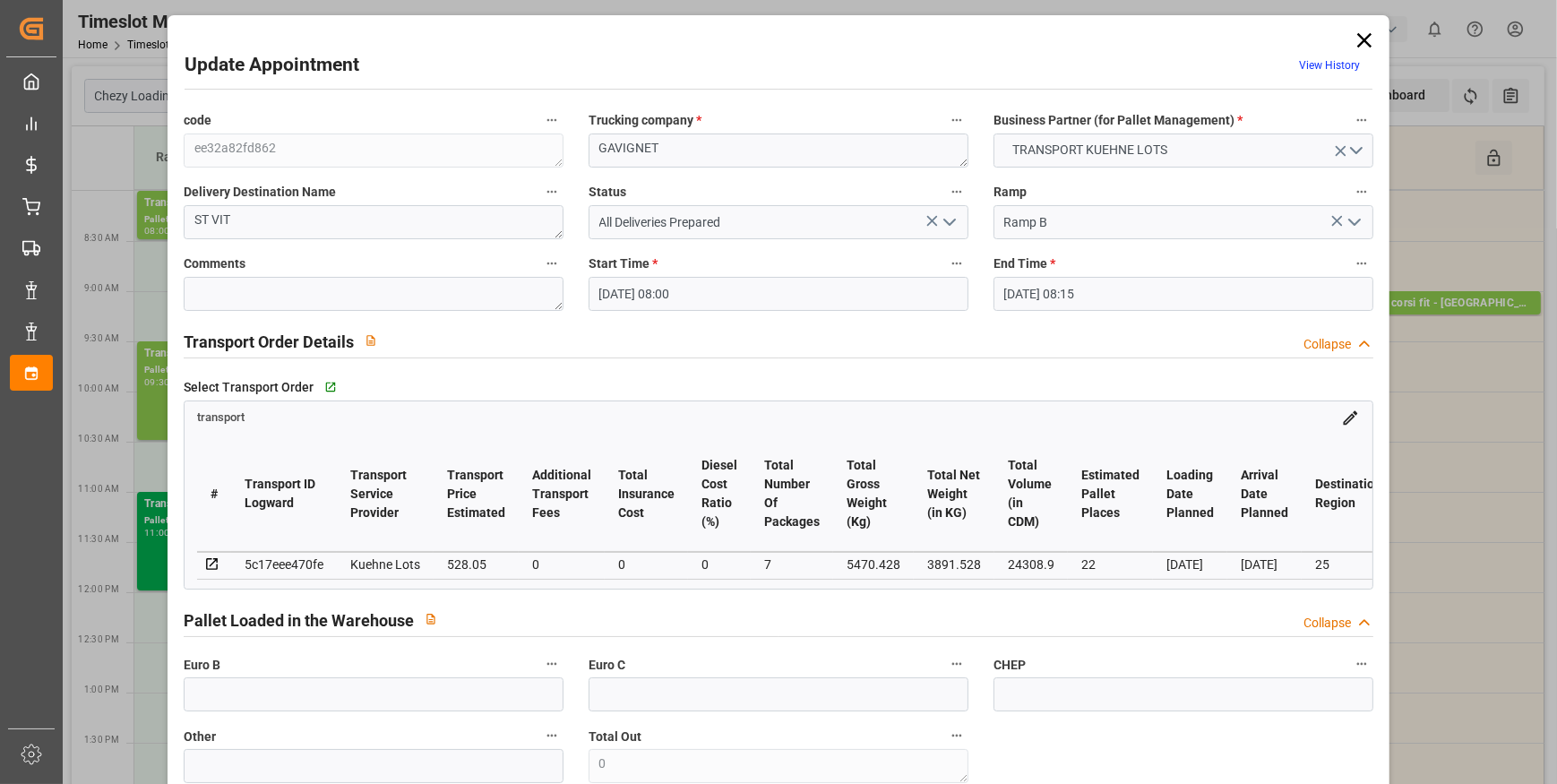
click at [1359, 40] on icon at bounding box center [1365, 41] width 14 height 14
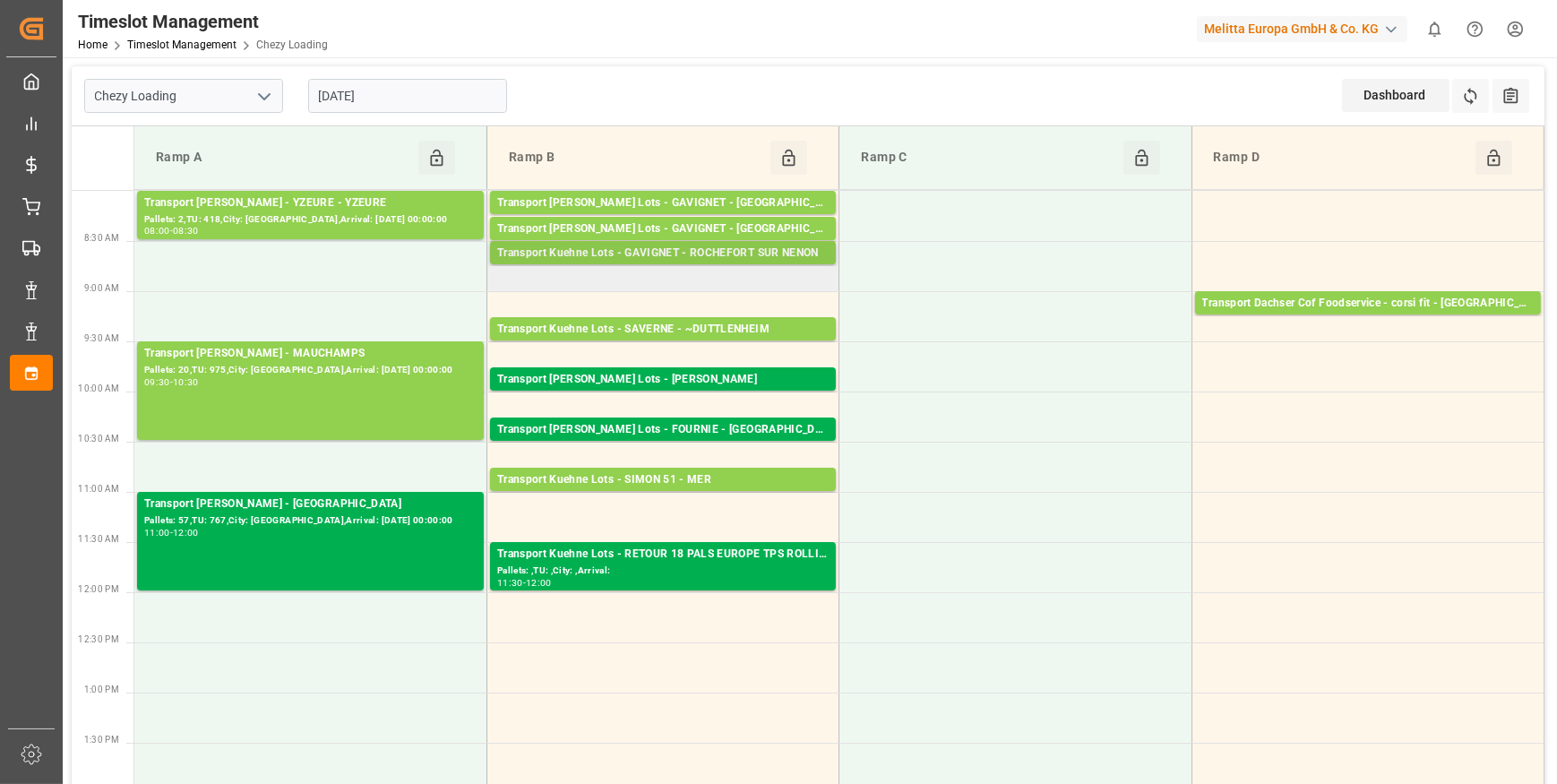
click at [802, 253] on div "Transport Kuehne Lots - GAVIGNET - ROCHEFORT SUR NENON" at bounding box center [662, 254] width 332 height 18
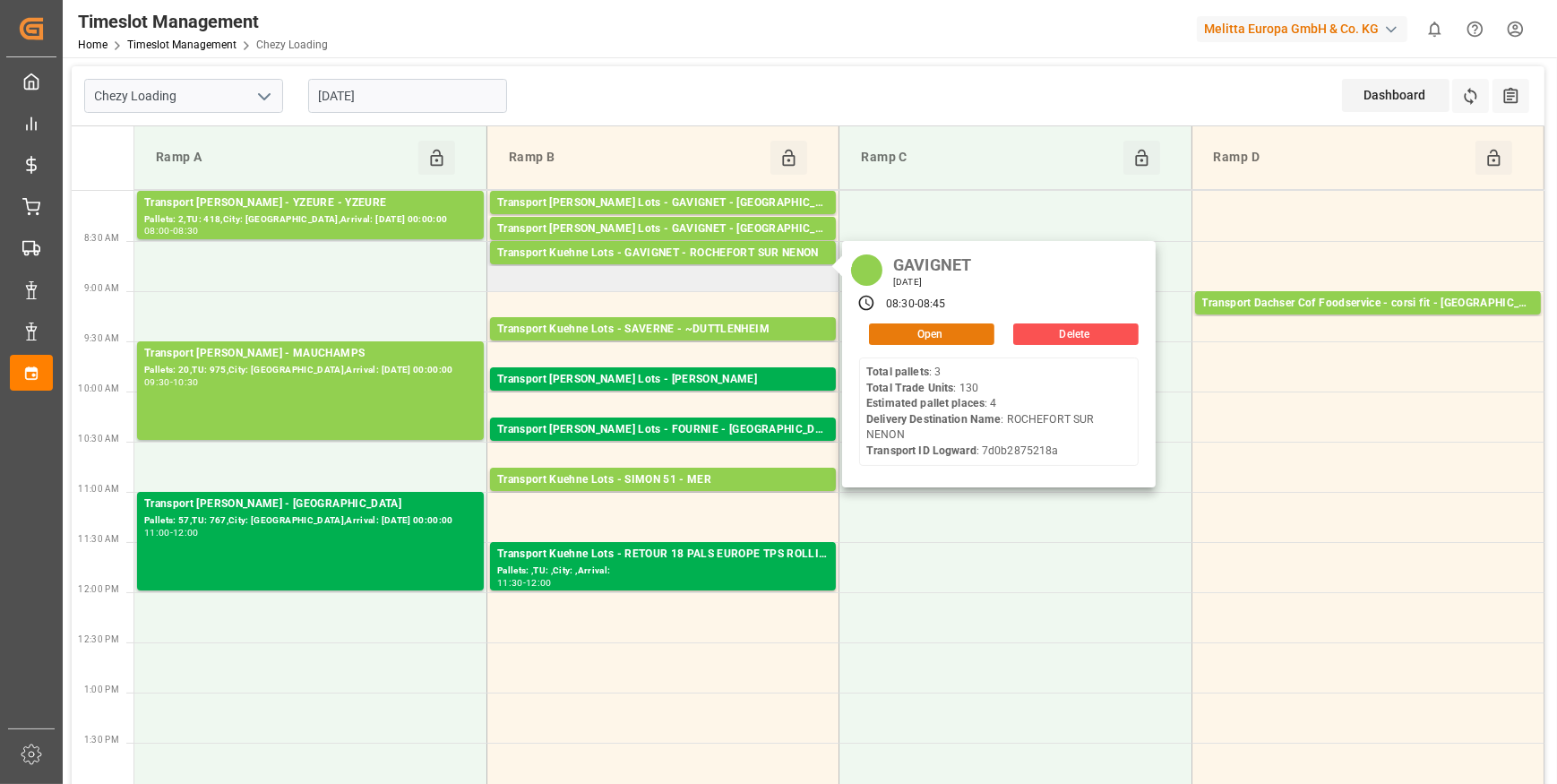
click at [926, 331] on button "Open" at bounding box center [932, 334] width 126 height 22
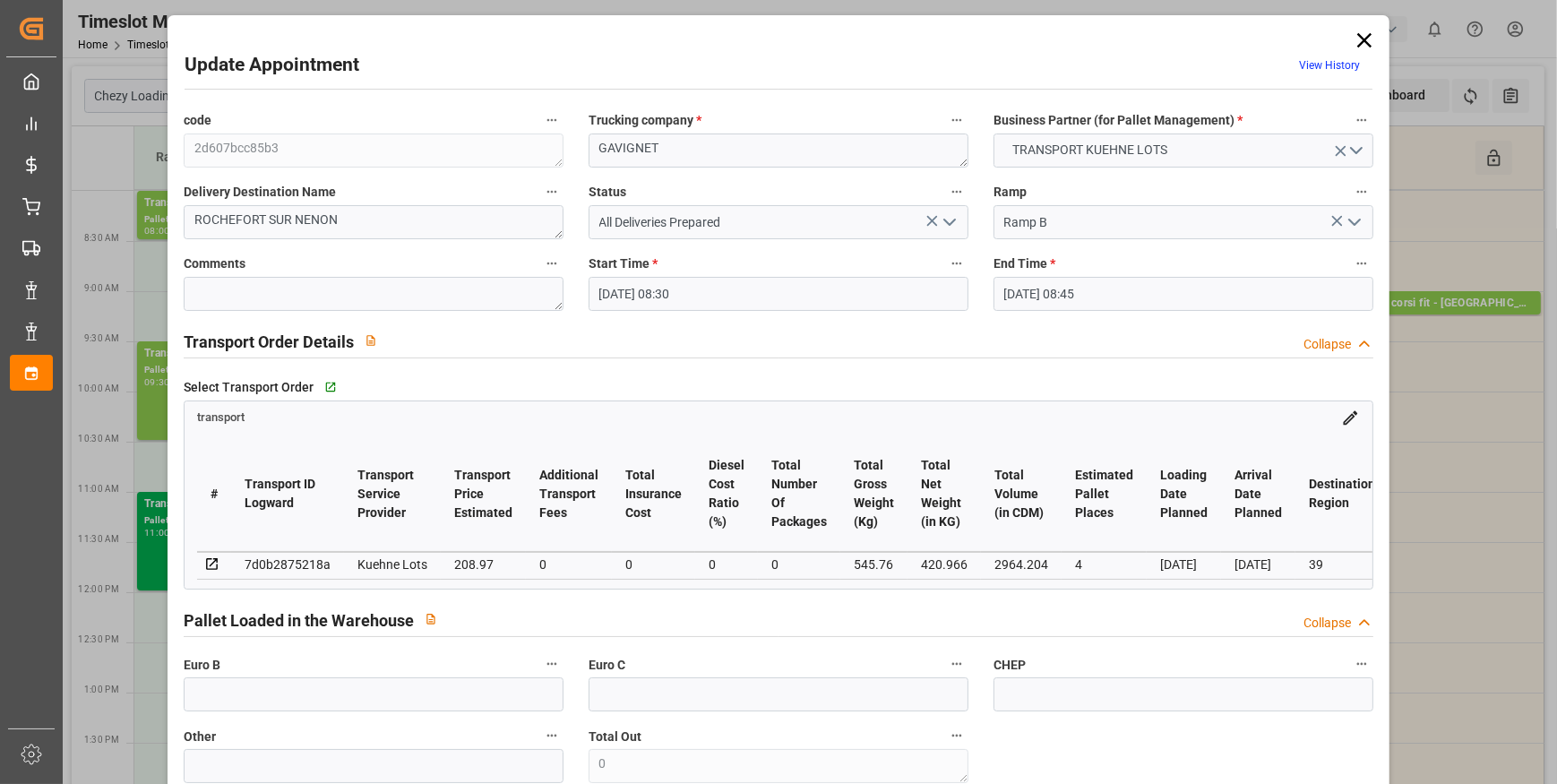
click at [1358, 39] on icon at bounding box center [1365, 41] width 14 height 14
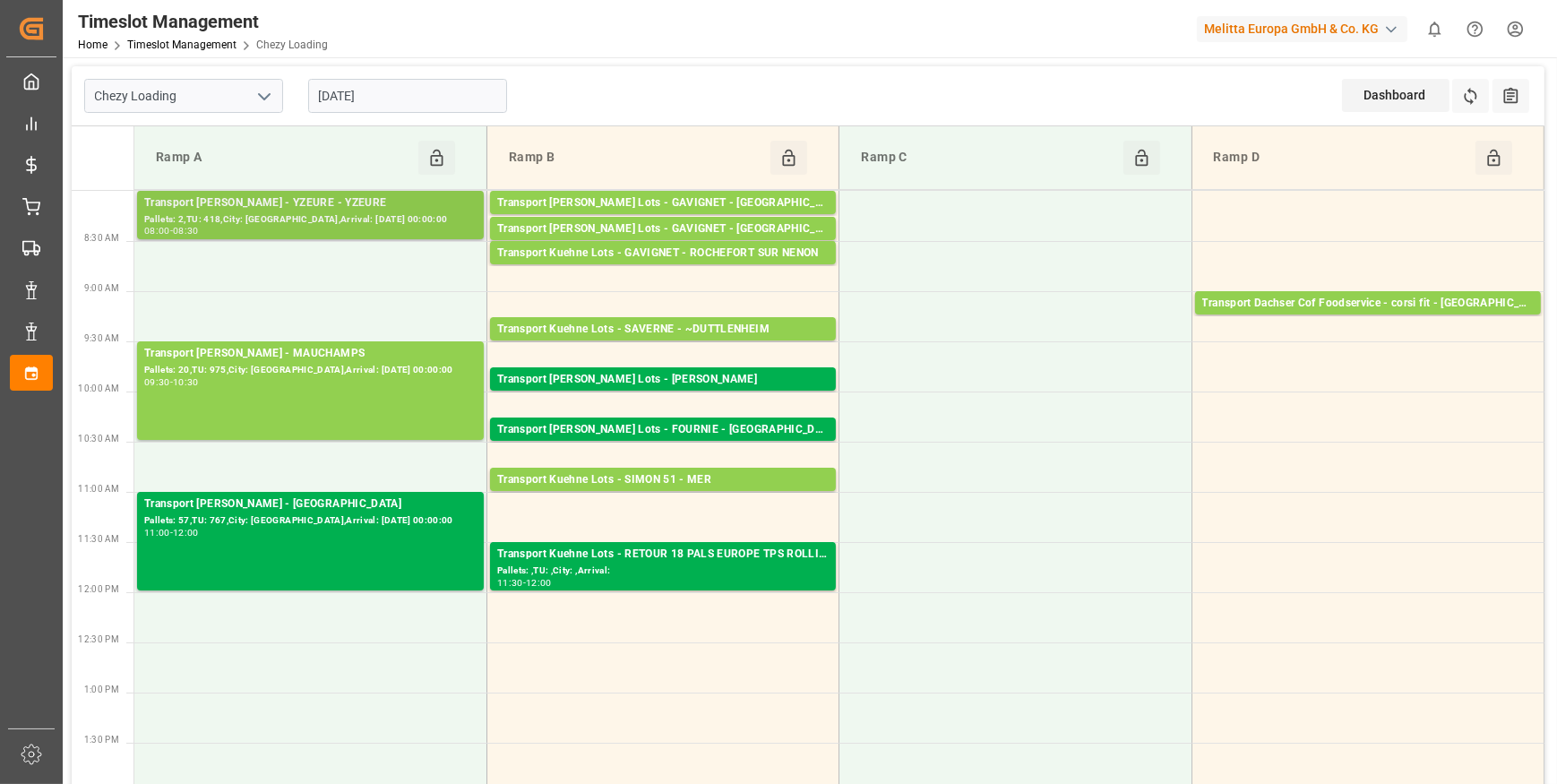
click at [297, 212] on div "Pallets: 2,TU: 418,City: YZEURE,Arrival: 2025-09-29 00:00:00" at bounding box center [311, 219] width 333 height 15
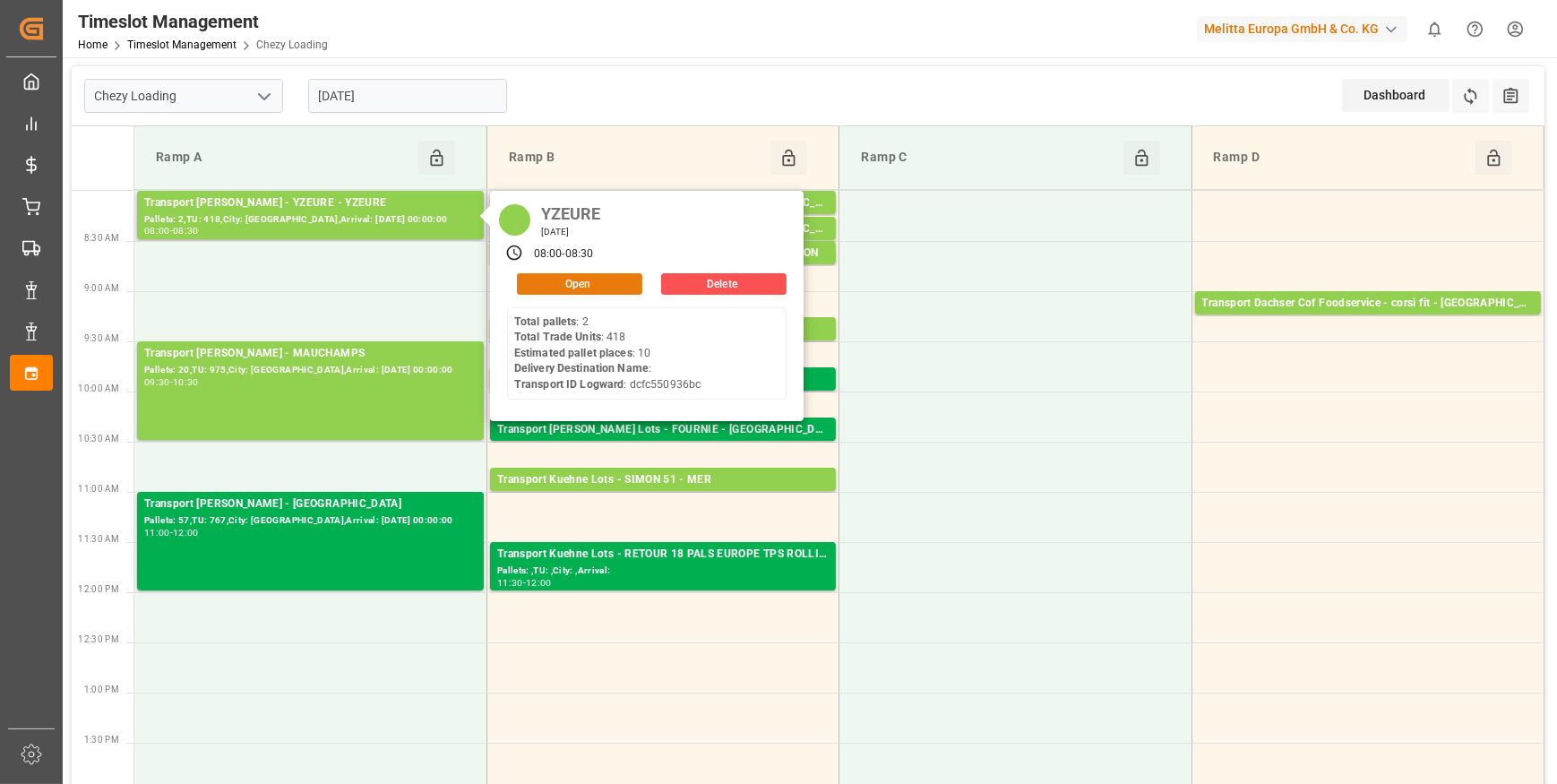
click at [574, 277] on button "Open" at bounding box center [579, 284] width 126 height 22
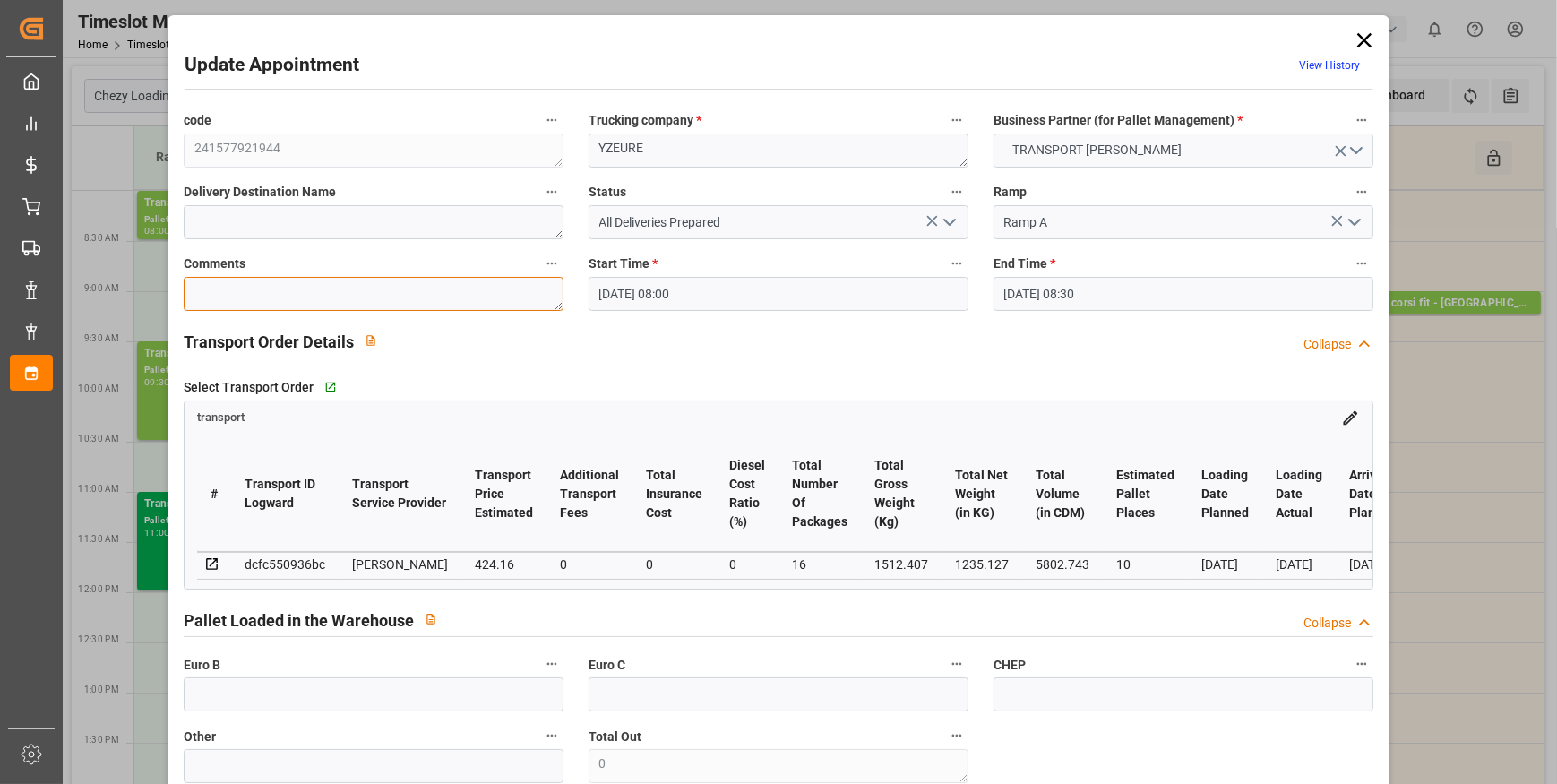
click at [237, 297] on textarea at bounding box center [373, 294] width 380 height 34
click at [950, 214] on icon "open menu" at bounding box center [950, 222] width 22 height 22
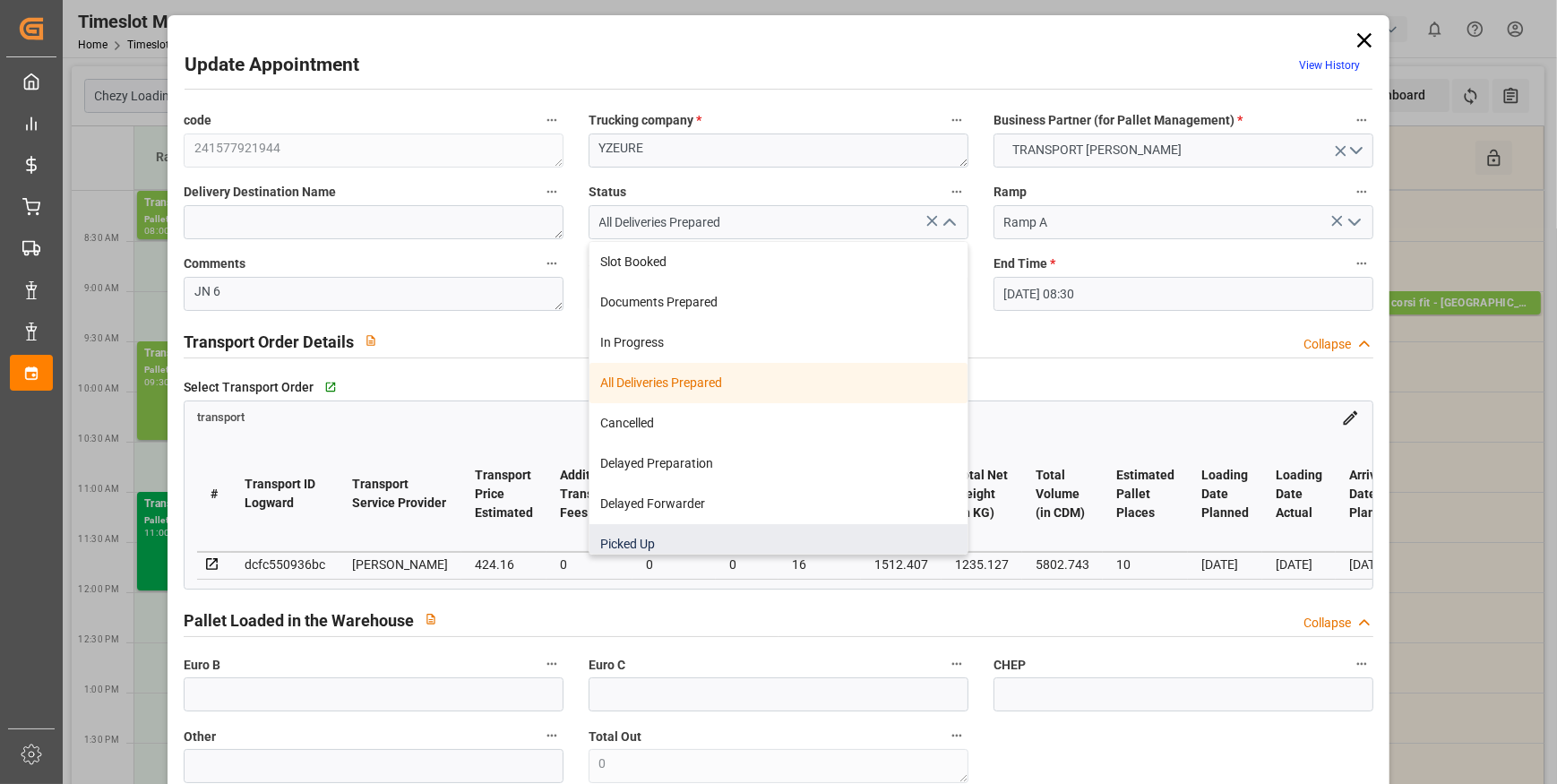
click at [636, 535] on div "Picked Up" at bounding box center [778, 544] width 378 height 41
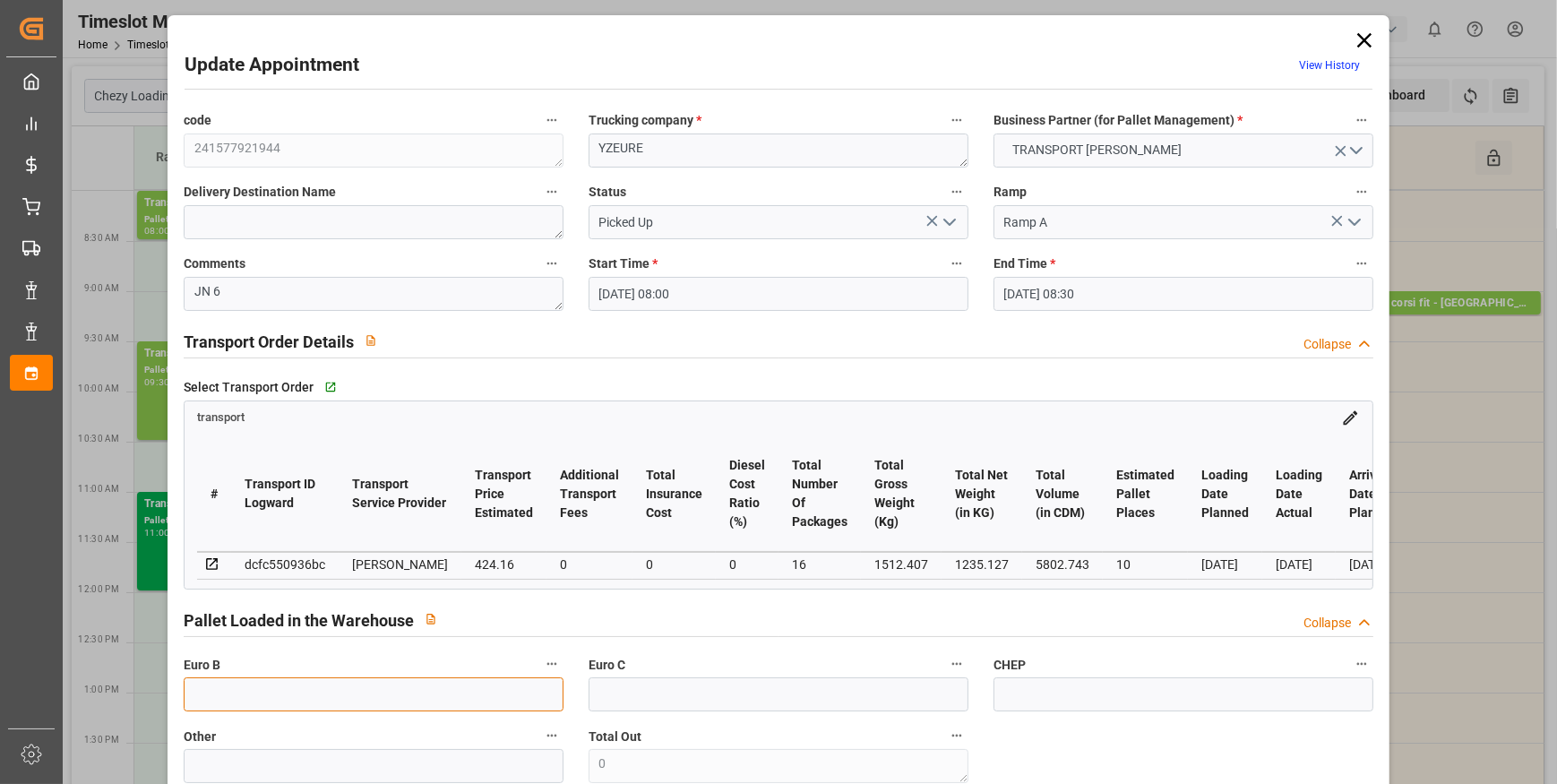
click at [251, 694] on input "text" at bounding box center [373, 695] width 380 height 34
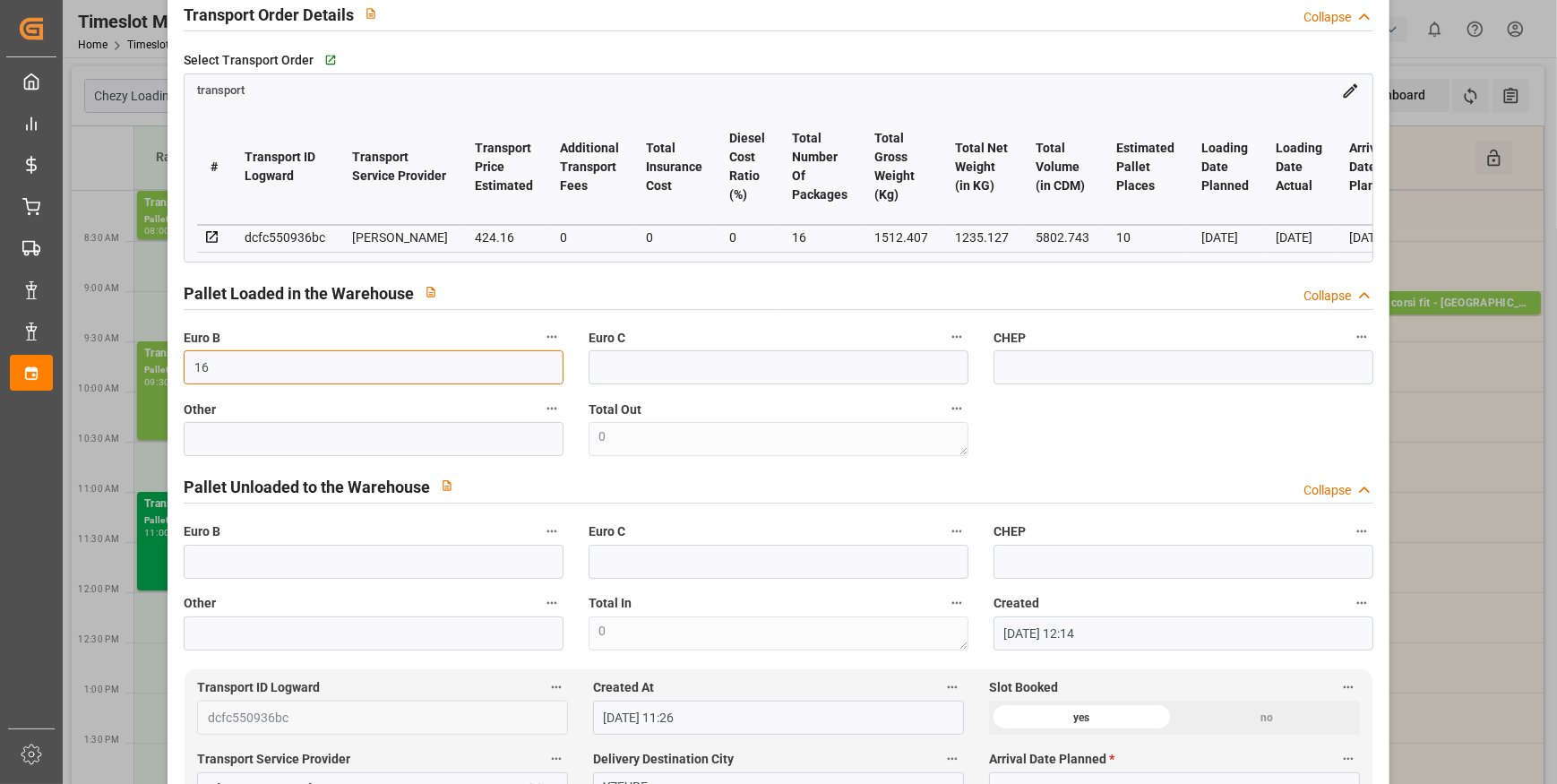
scroll to position [651, 0]
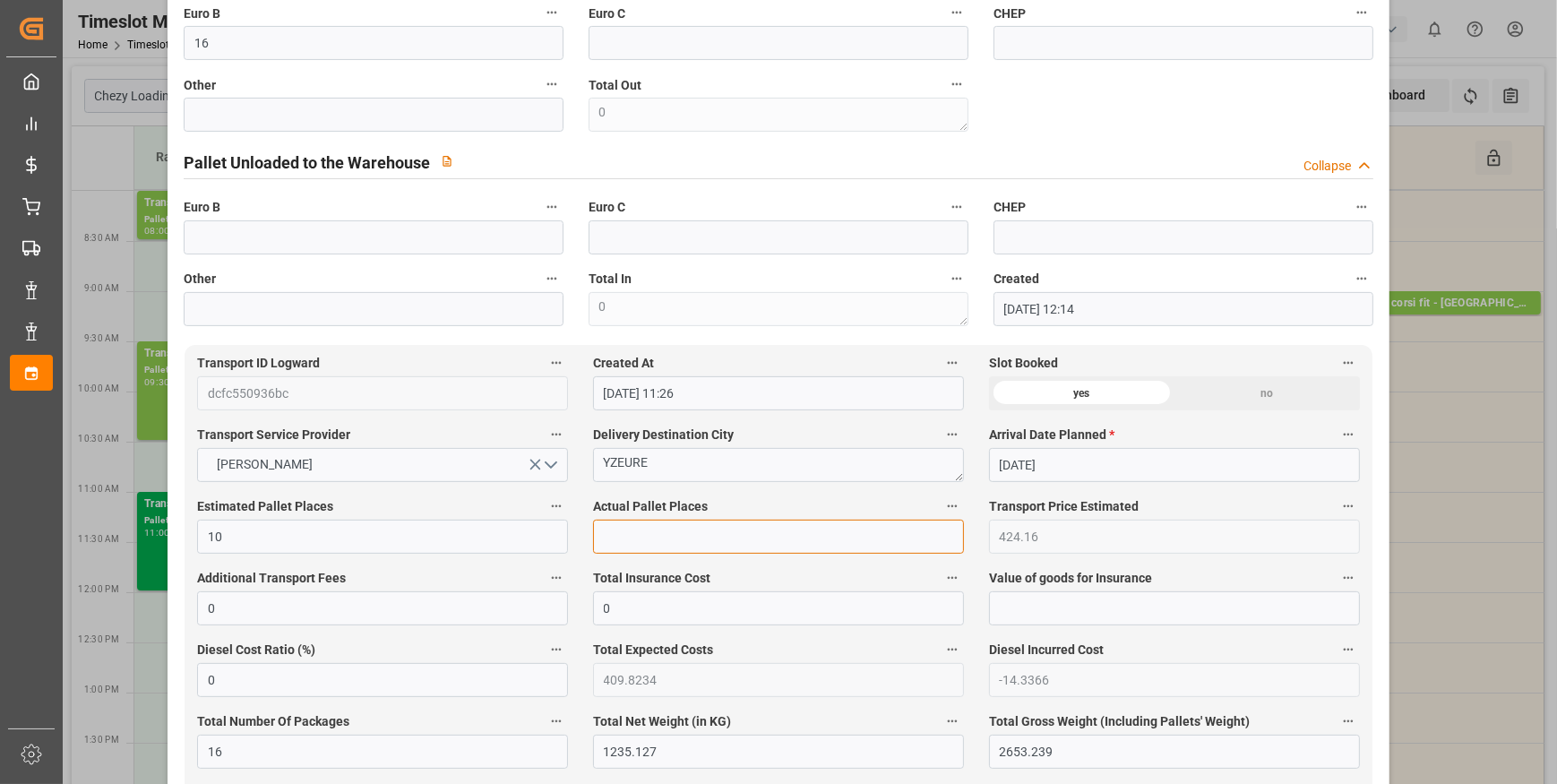
click at [596, 529] on input "text" at bounding box center [778, 537] width 371 height 34
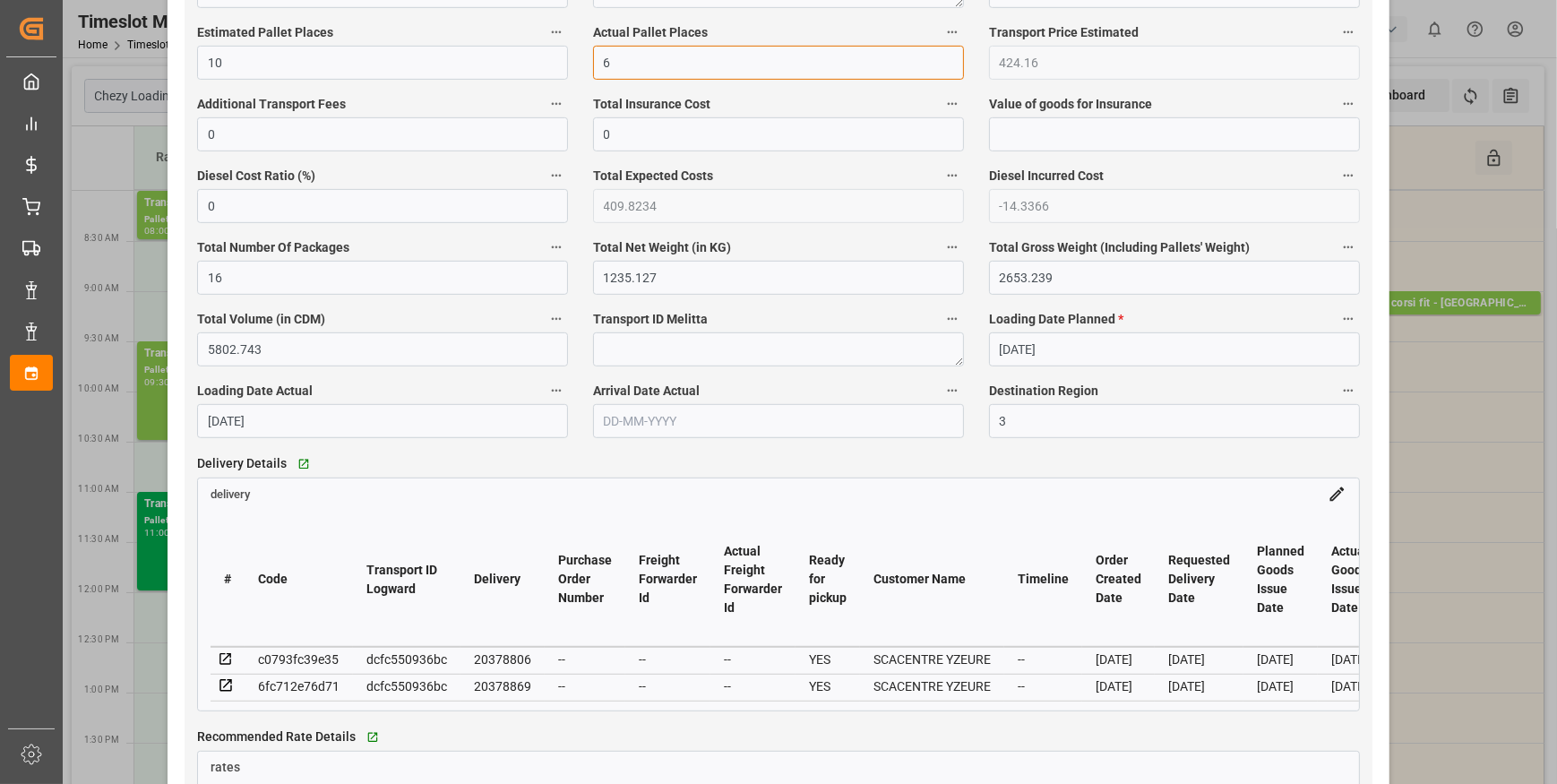
scroll to position [1465, 0]
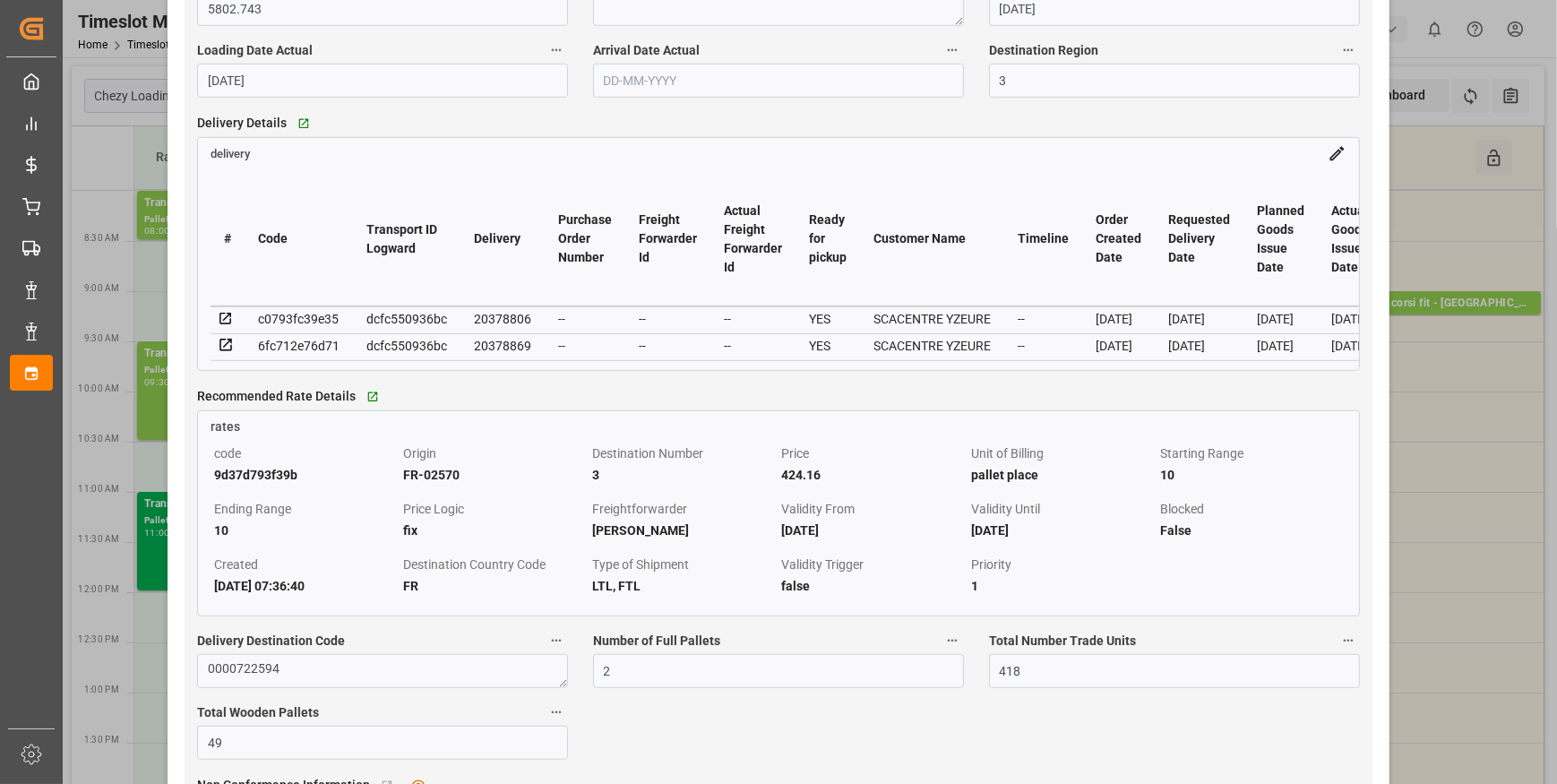
click at [230, 324] on icon at bounding box center [225, 318] width 12 height 12
click at [224, 343] on icon at bounding box center [226, 345] width 16 height 16
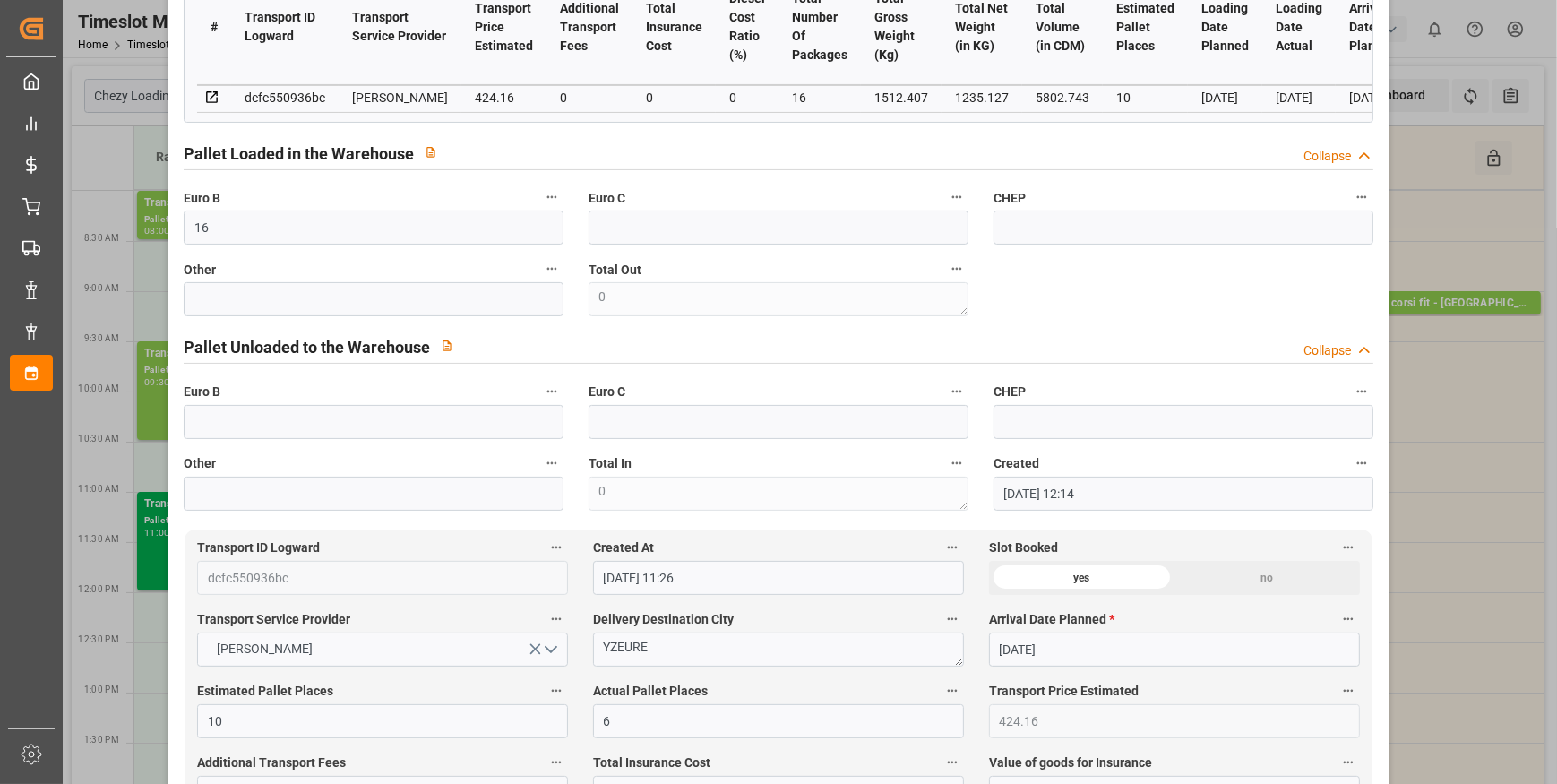
scroll to position [80, 0]
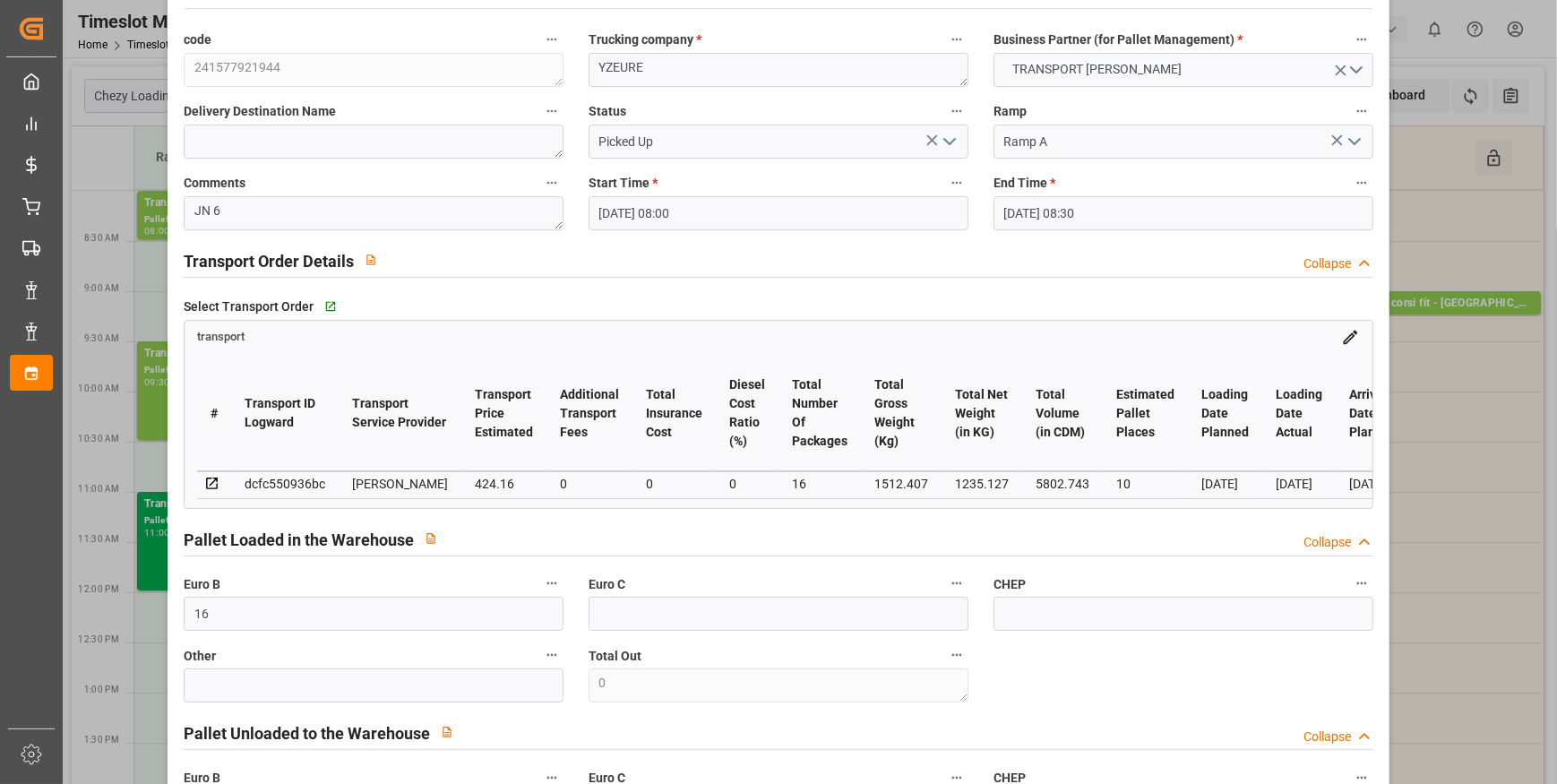
click at [948, 143] on polyline "open menu" at bounding box center [950, 142] width 11 height 5
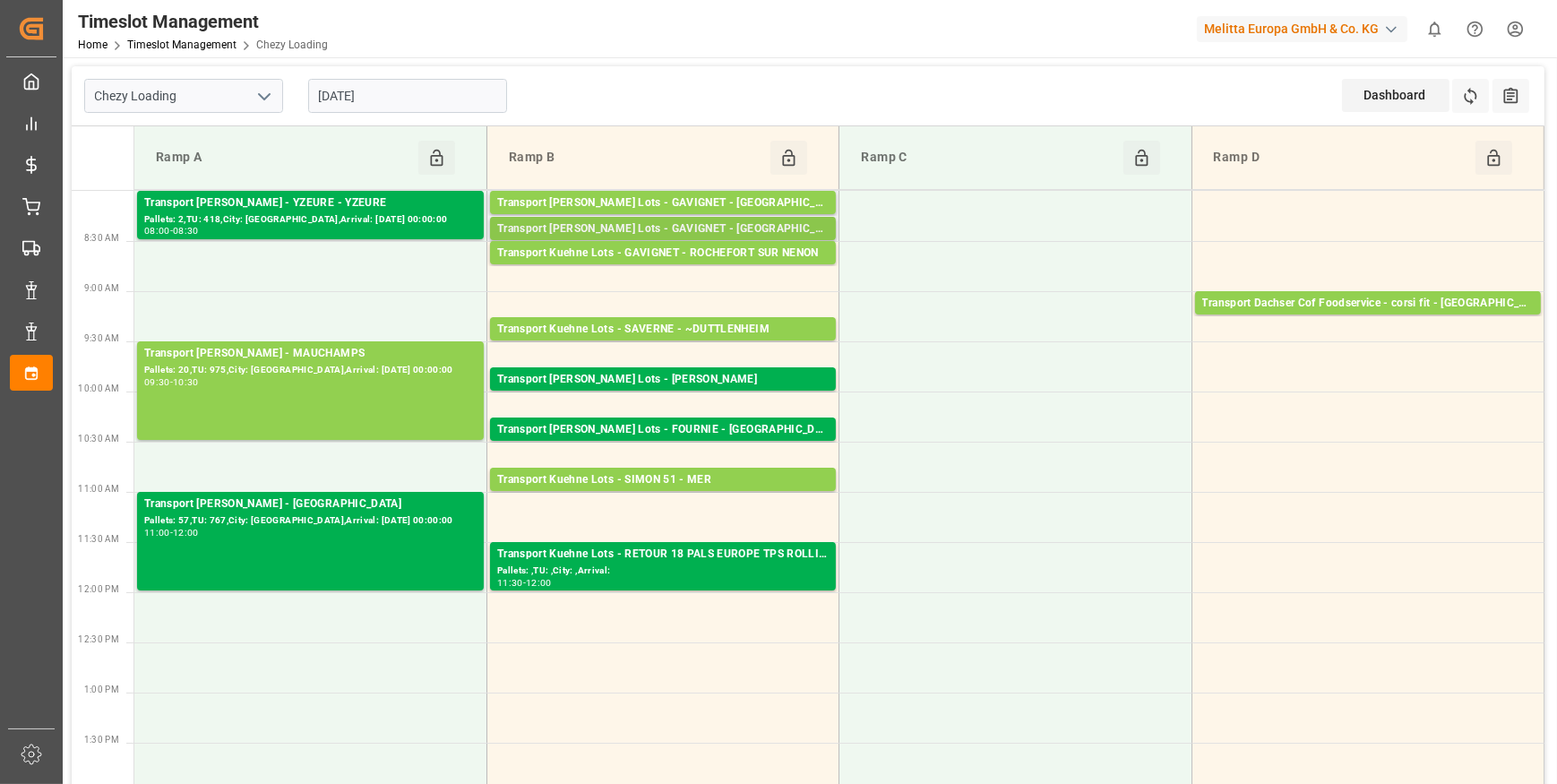
click at [679, 224] on div "Transport Kuehne Lots - GAVIGNET - SAINT VIT" at bounding box center [662, 229] width 332 height 18
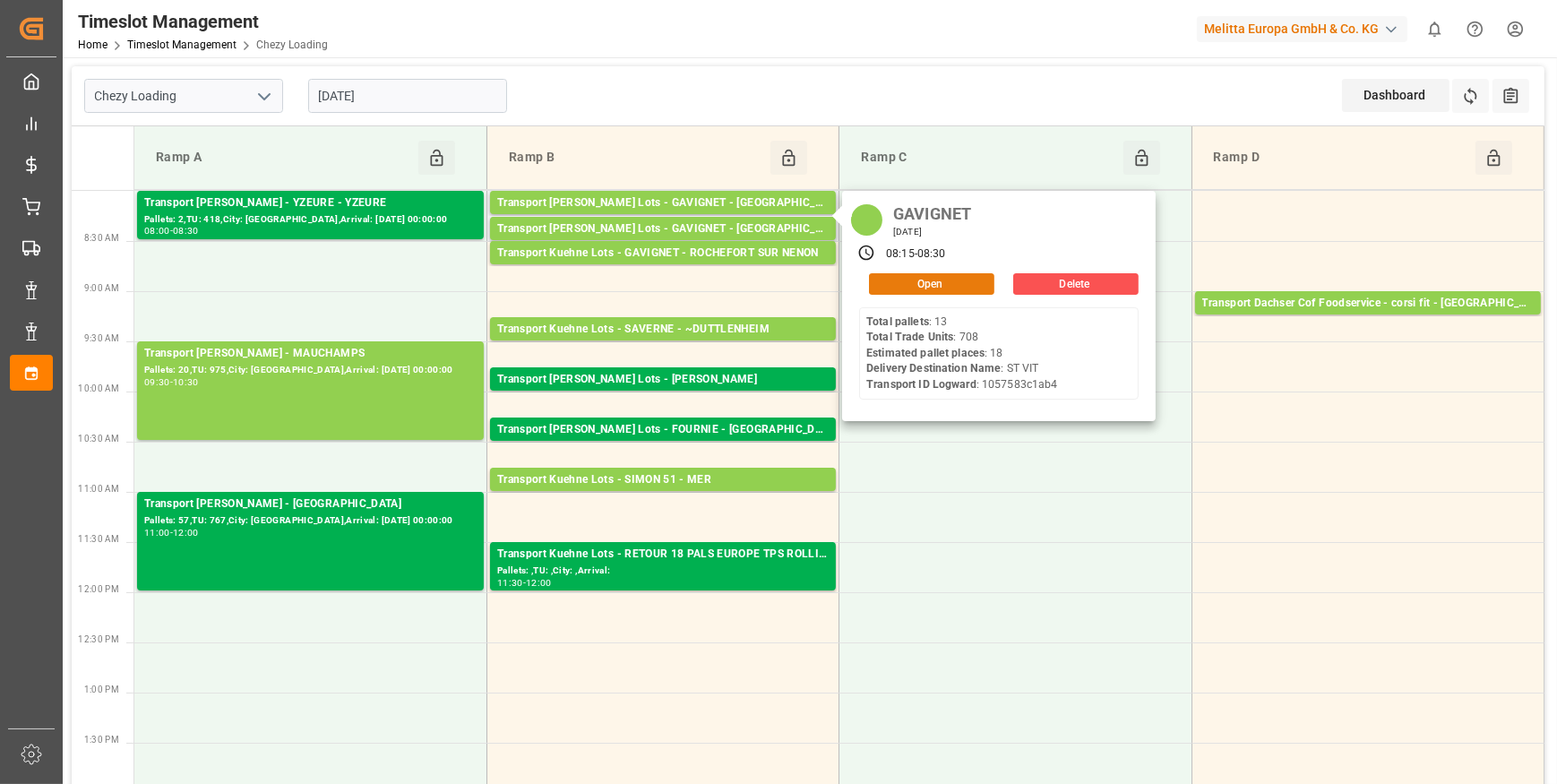
click at [936, 275] on button "Open" at bounding box center [932, 284] width 126 height 22
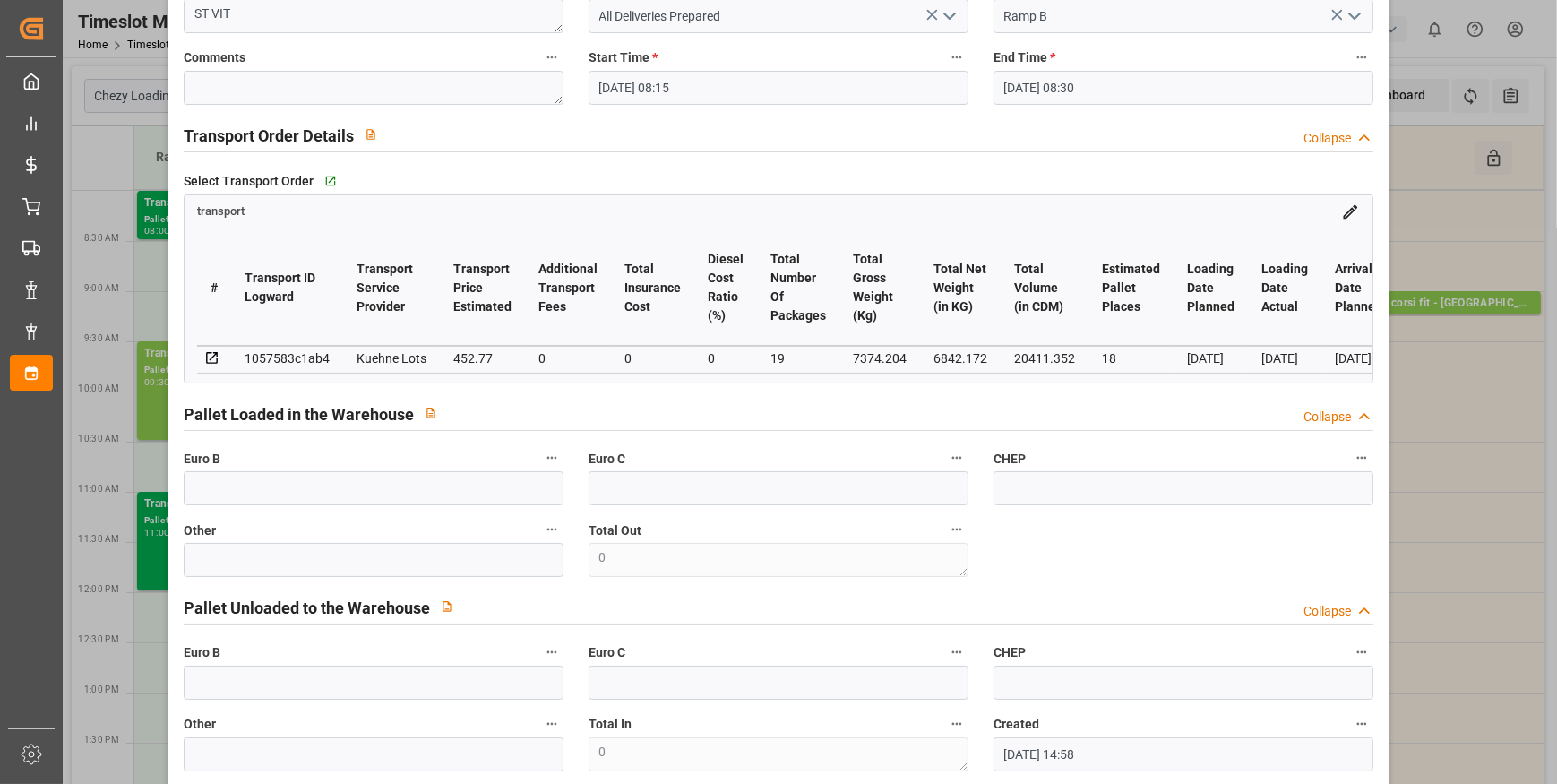
scroll to position [0, 0]
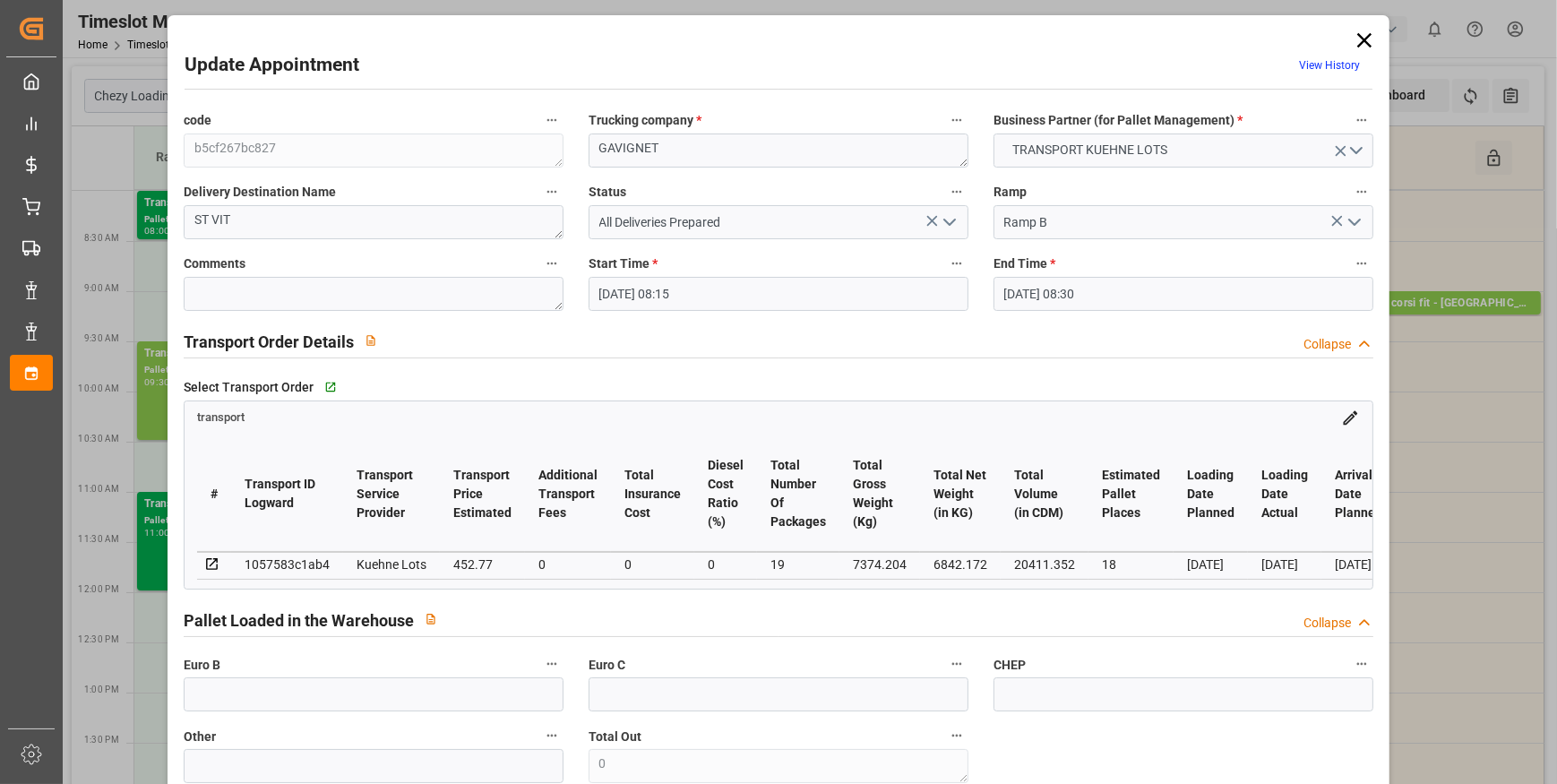
click at [1363, 41] on icon at bounding box center [1365, 41] width 25 height 25
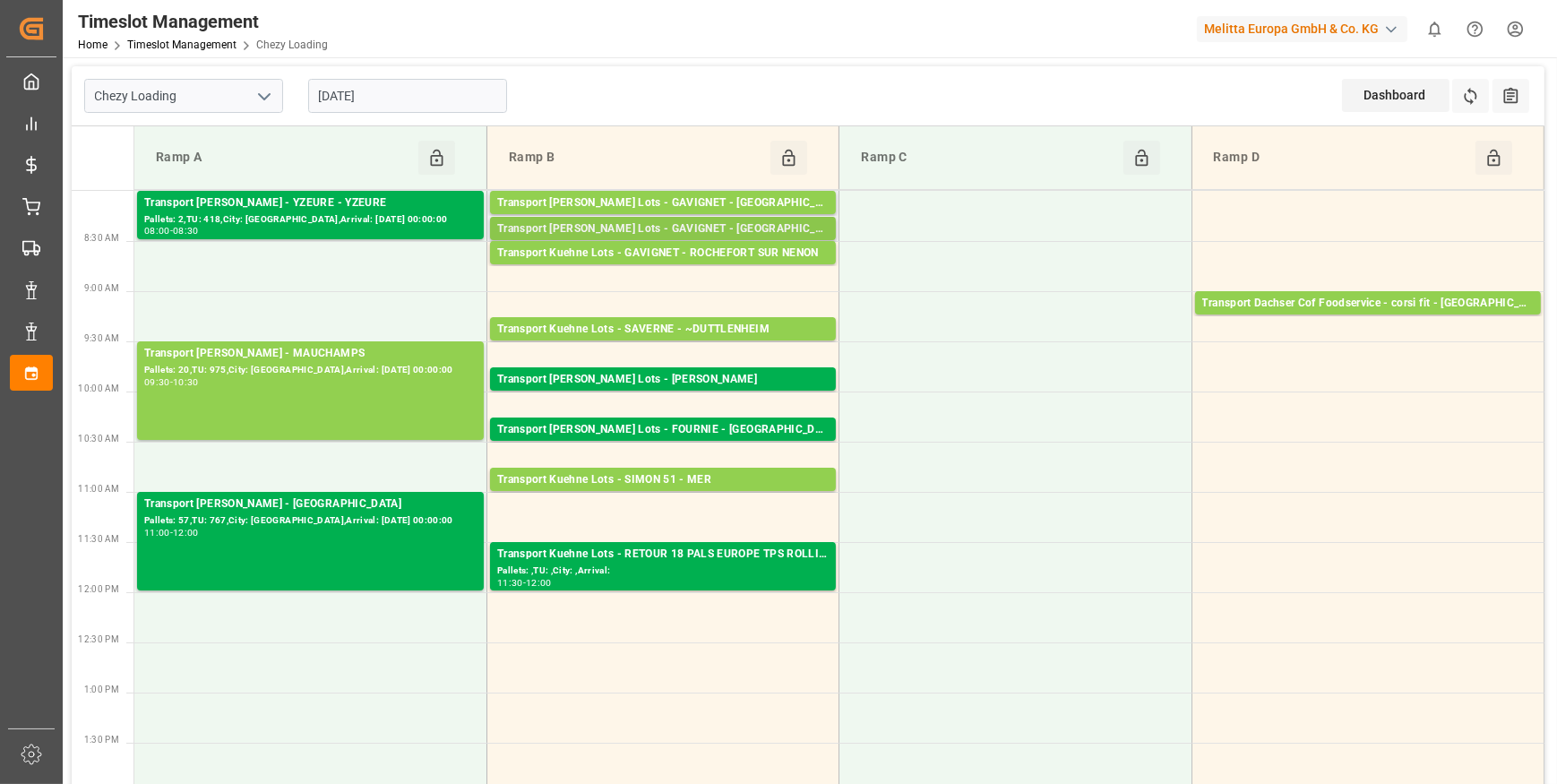
click at [655, 230] on div "Transport Kuehne Lots - GAVIGNET - SAINT VIT" at bounding box center [662, 229] width 332 height 18
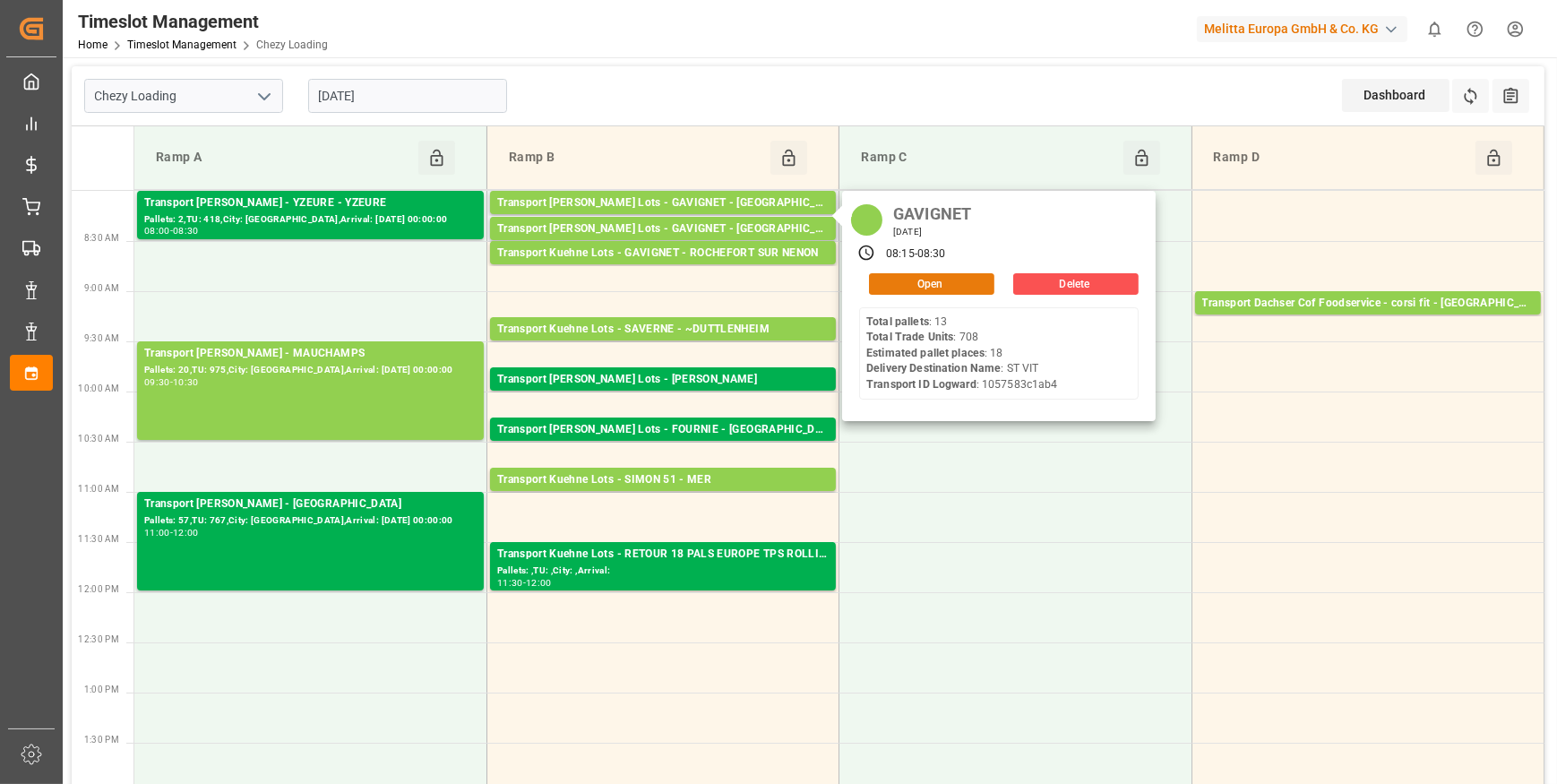
click at [909, 281] on button "Open" at bounding box center [932, 284] width 126 height 22
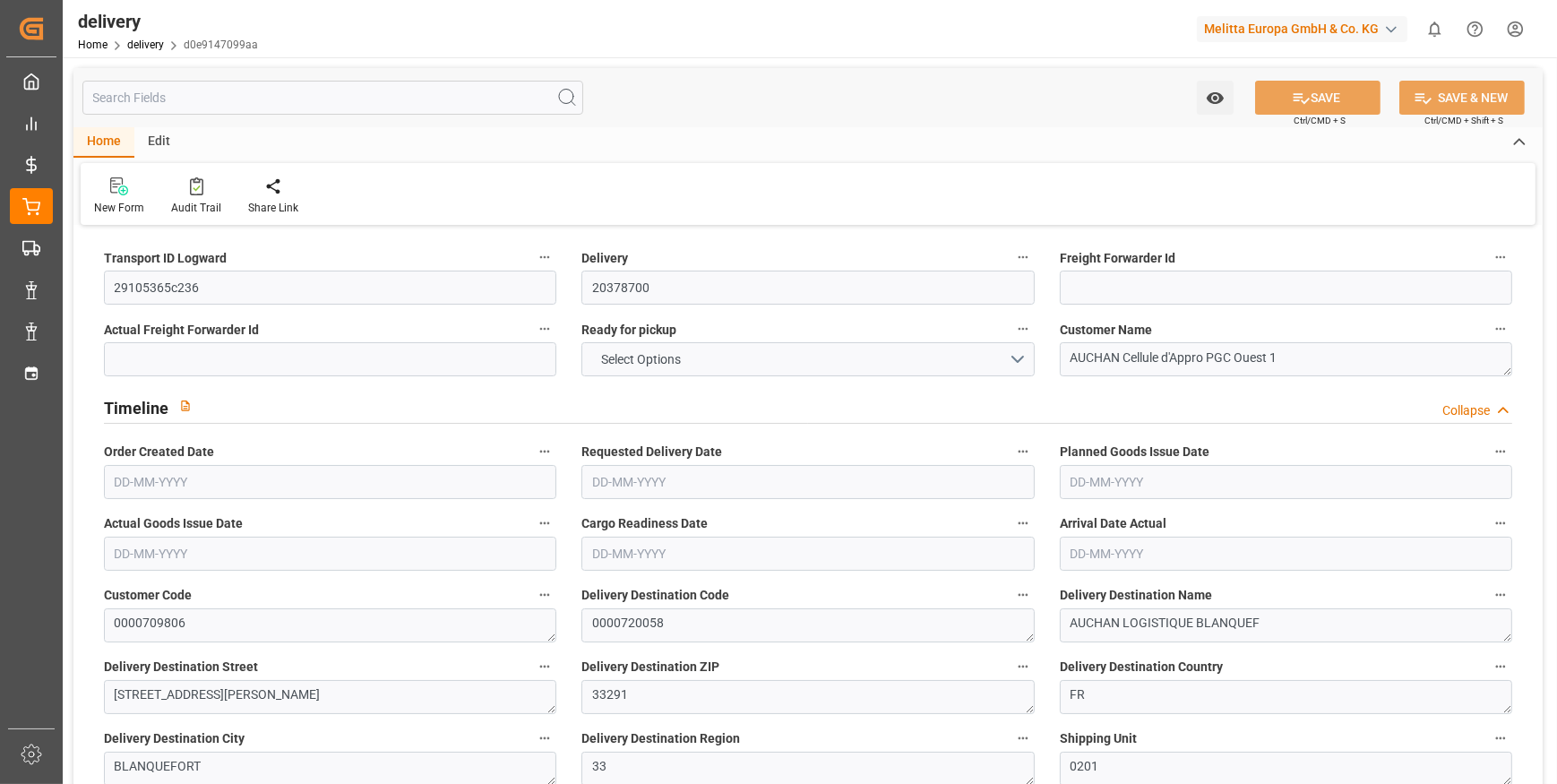
type input "2"
type input "113.535"
type input "185.374"
type input "848.772"
type input "87"
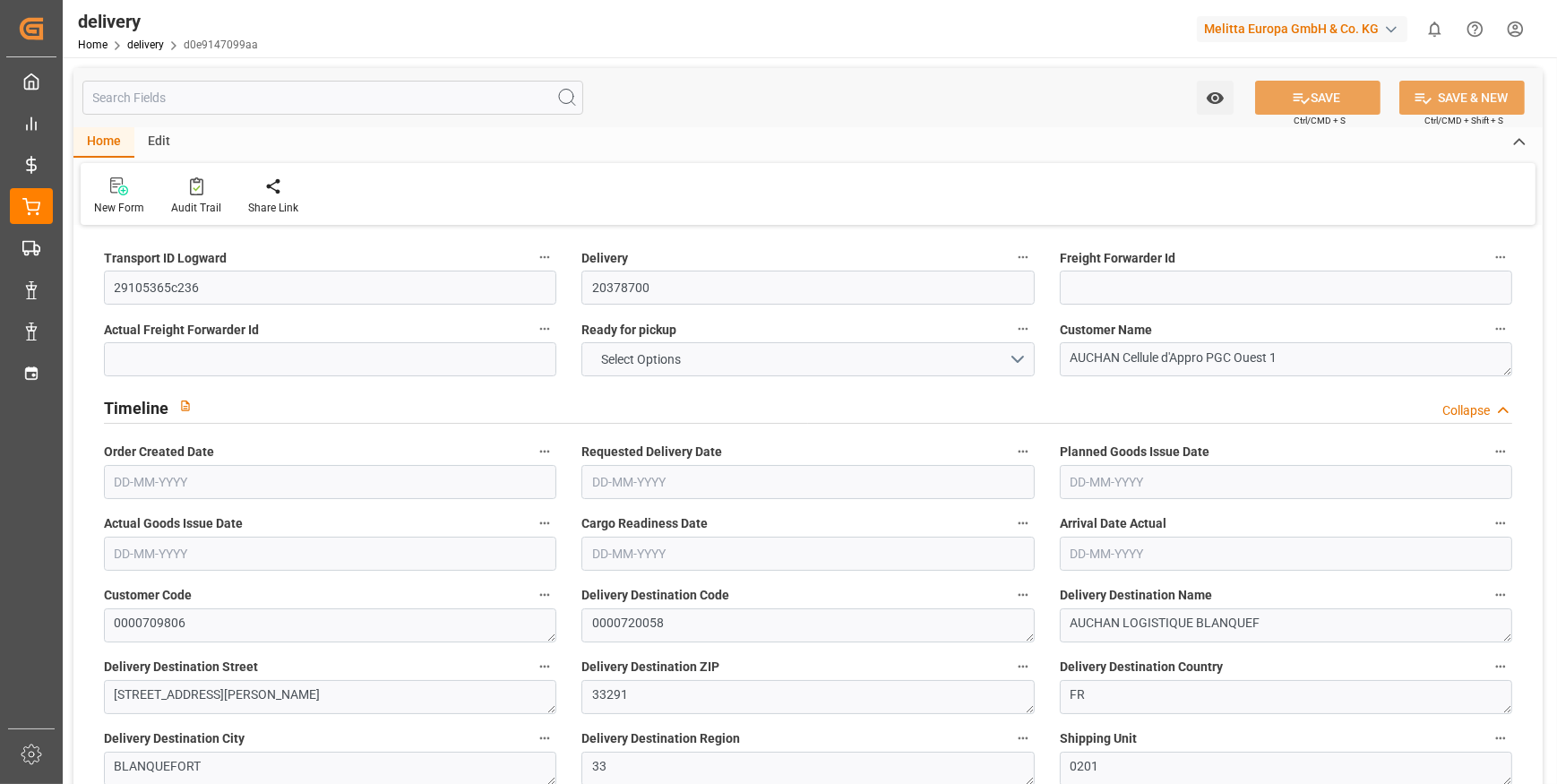
type input "2"
type input "0"
type input "1"
type input "0"
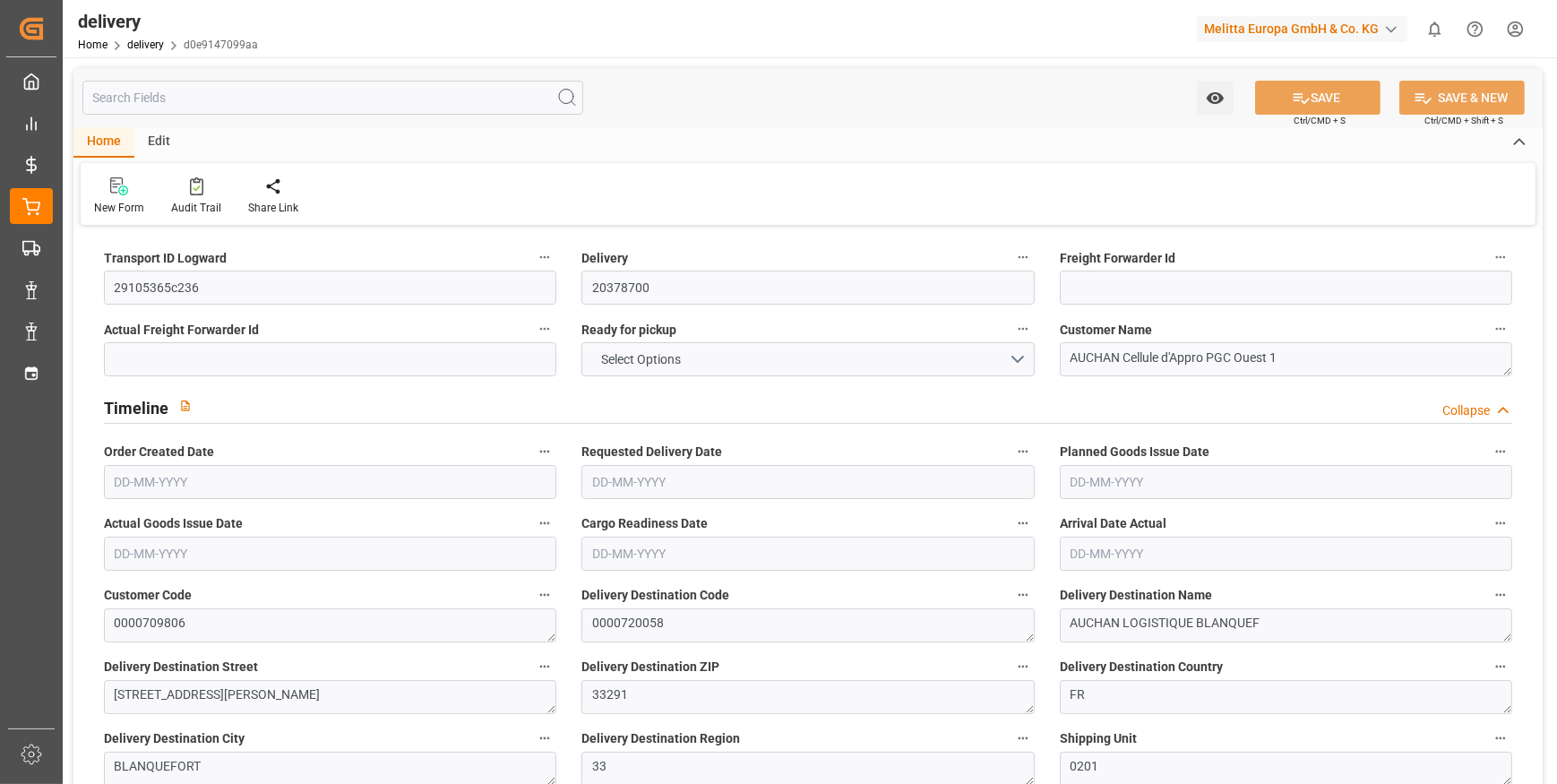
type input "0"
type input "82.4533"
type input "0"
type input "31.32"
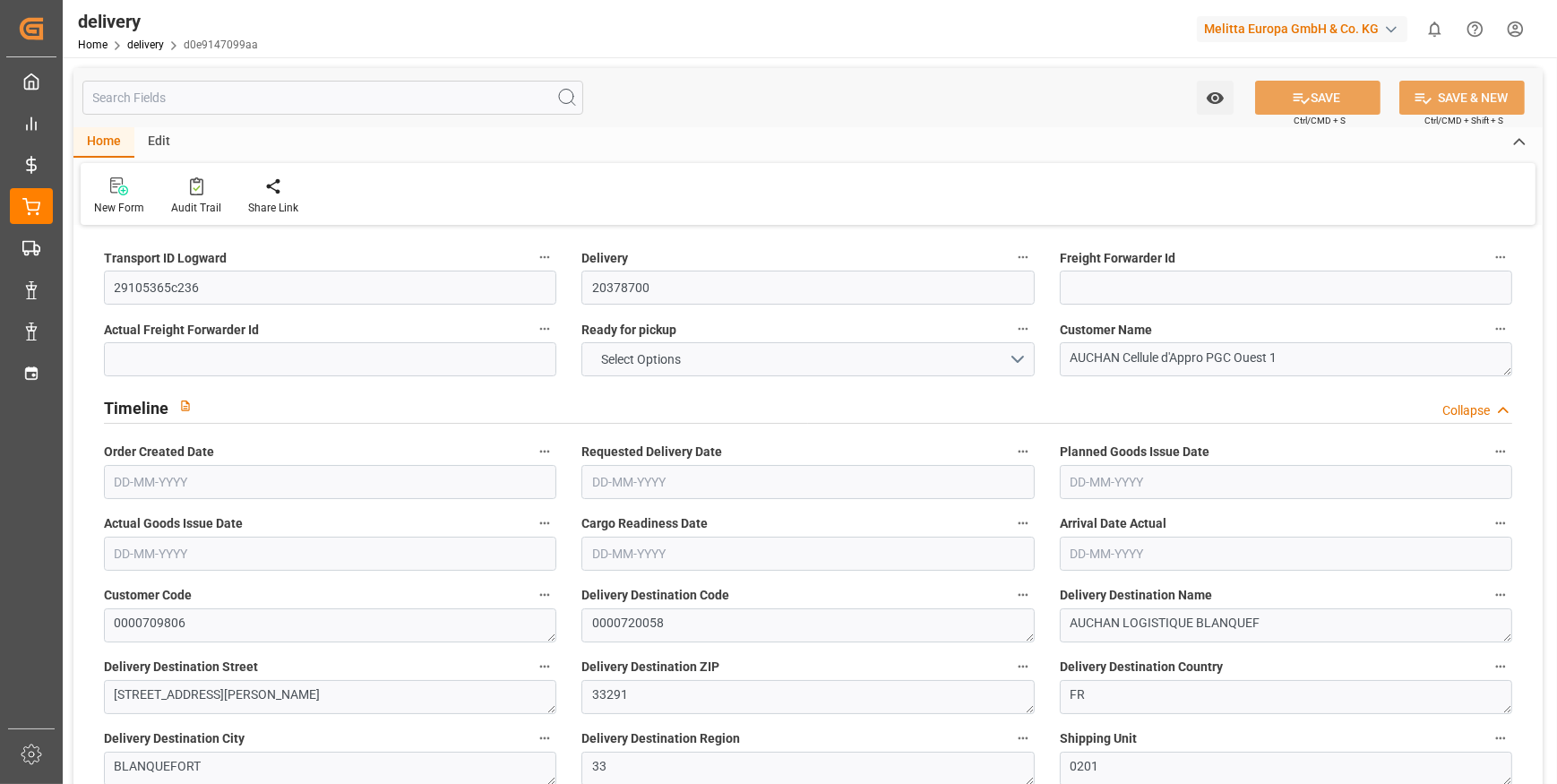
type input "1.5"
type input "1.3"
type input "0"
type input "3"
type input "139.374"
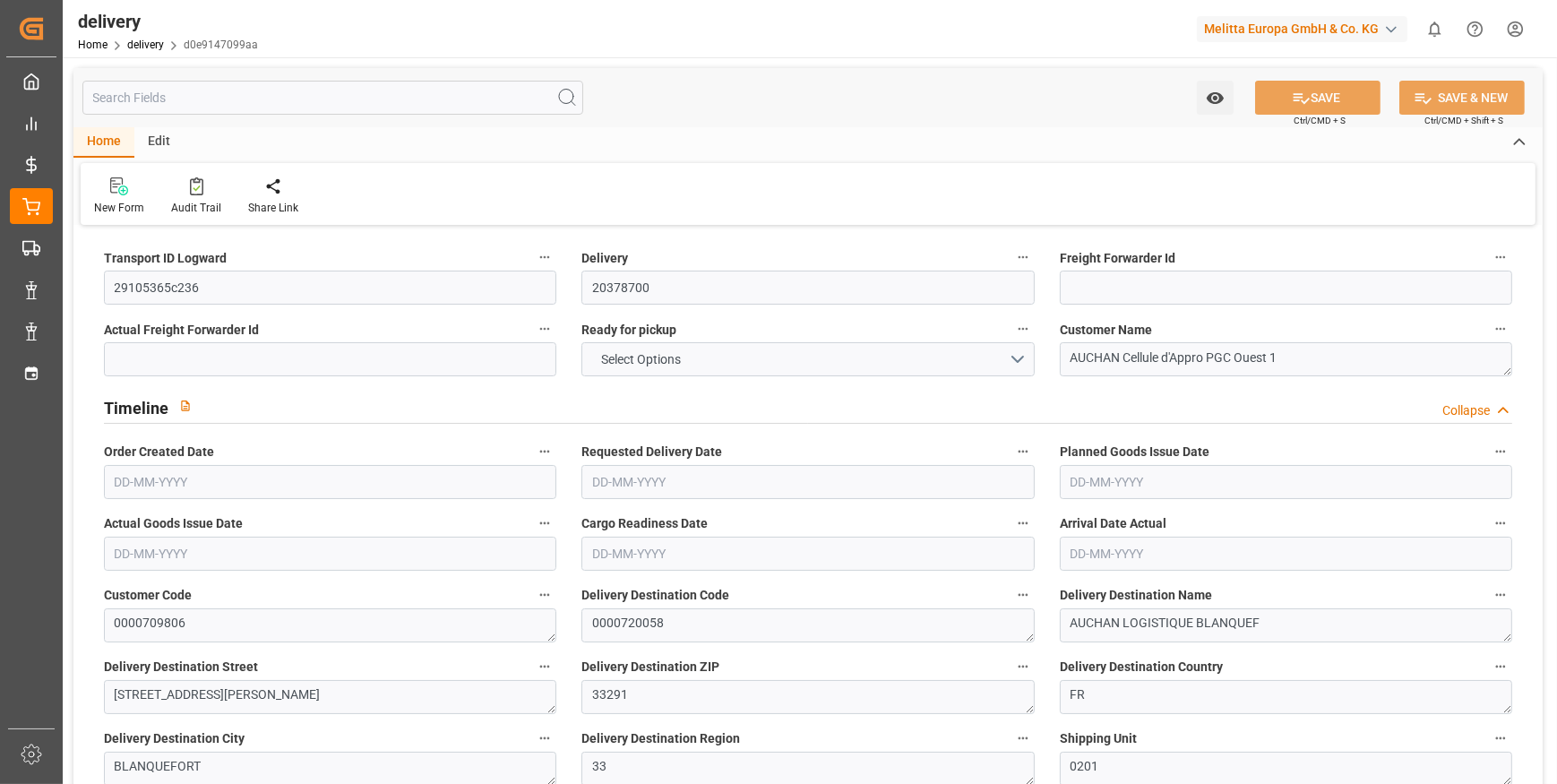
type input "101"
type input "1065.9039"
type input "0.0684"
type input "0"
type input "[DATE]"
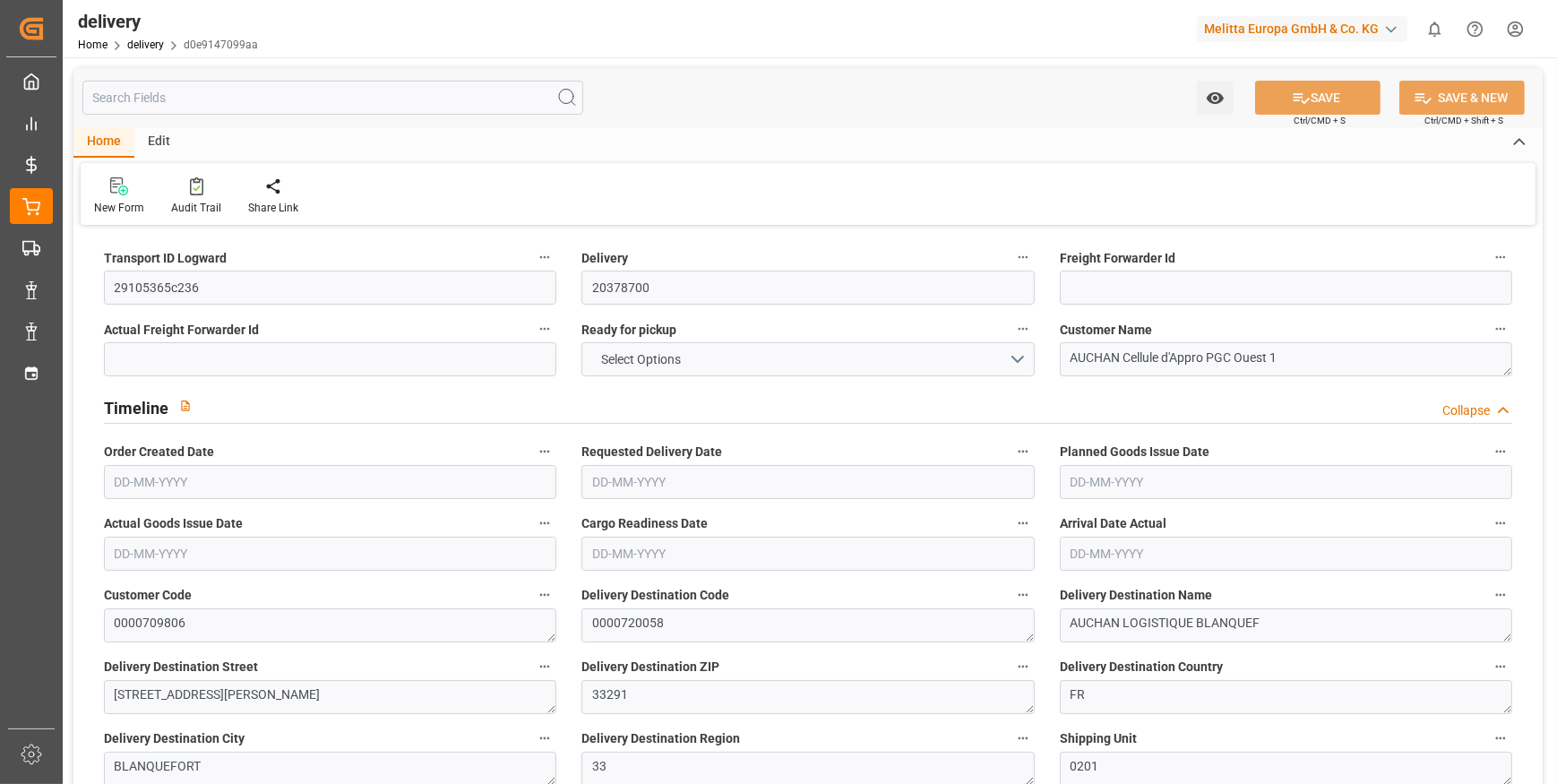
type input "[DATE]"
type input "19-09-2025 11:01"
type input "4"
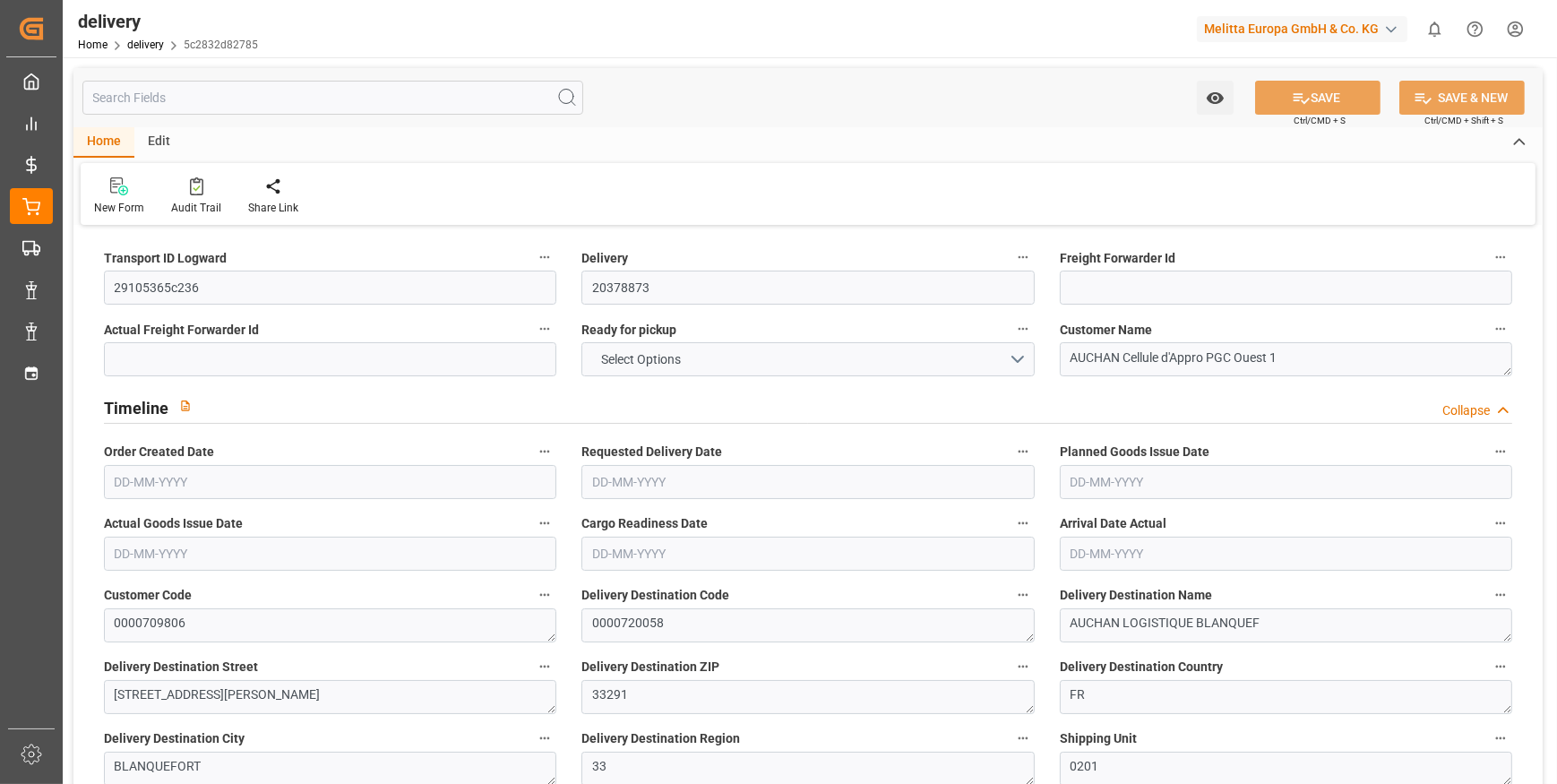
type input "163.928"
type input "424.98"
type input "791.184"
type input "89"
type input "10"
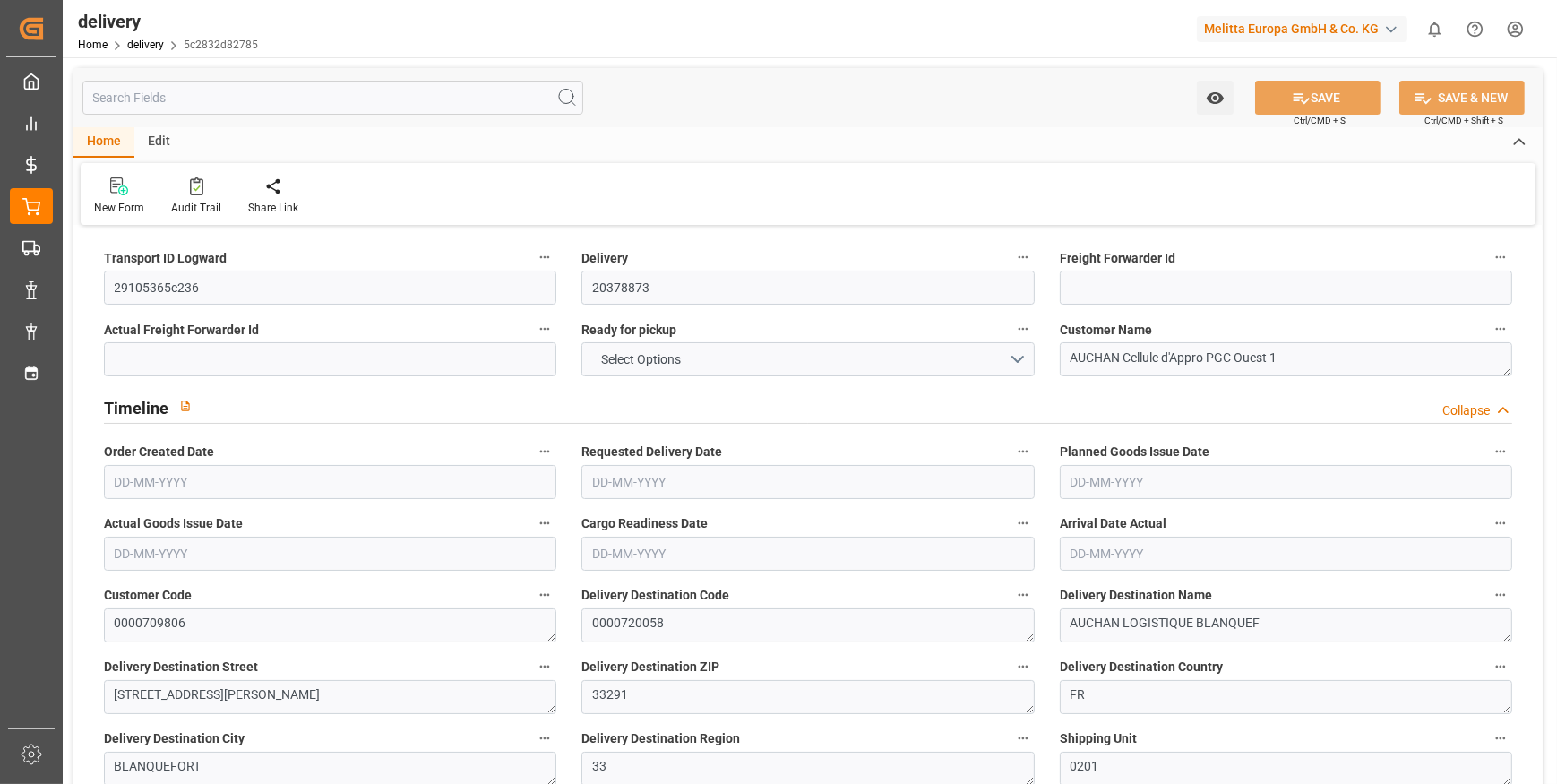
type input "0"
type input "2"
type input "0"
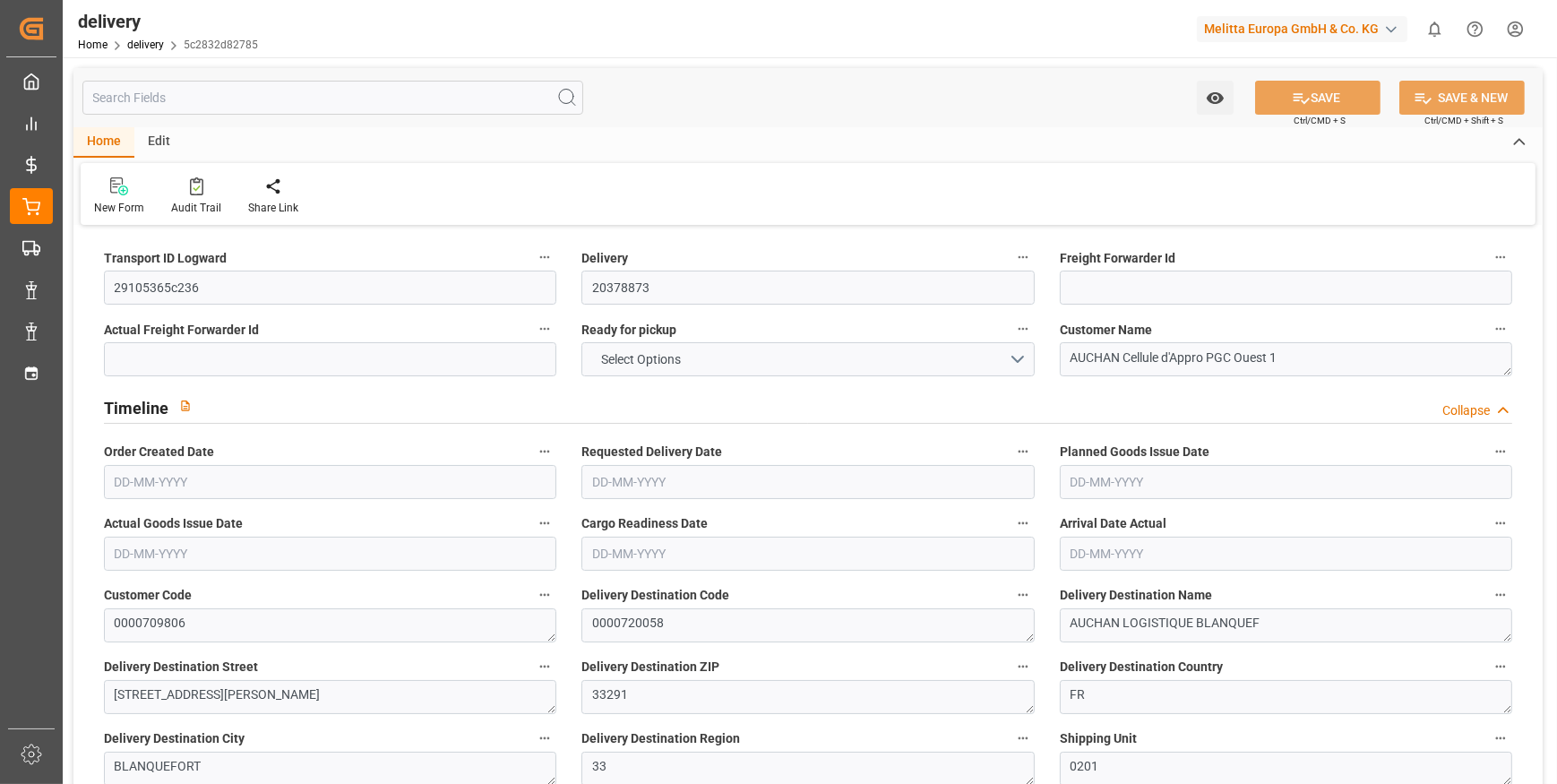
type input "164.9067"
type input "0"
type input "32.04"
type input "1.5"
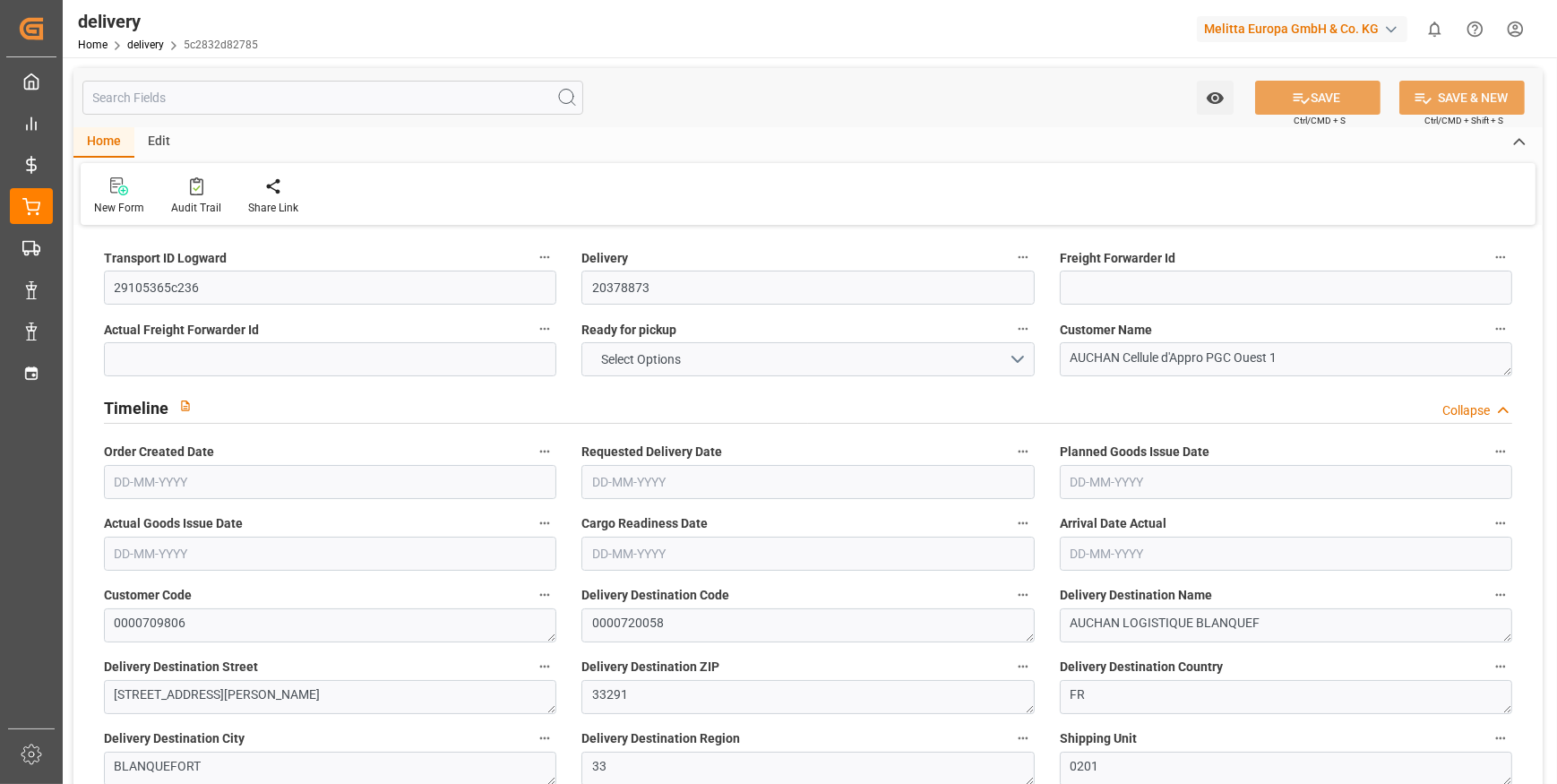
type input "1.3"
type input "0"
type input "15"
type input "194.98"
type input "101"
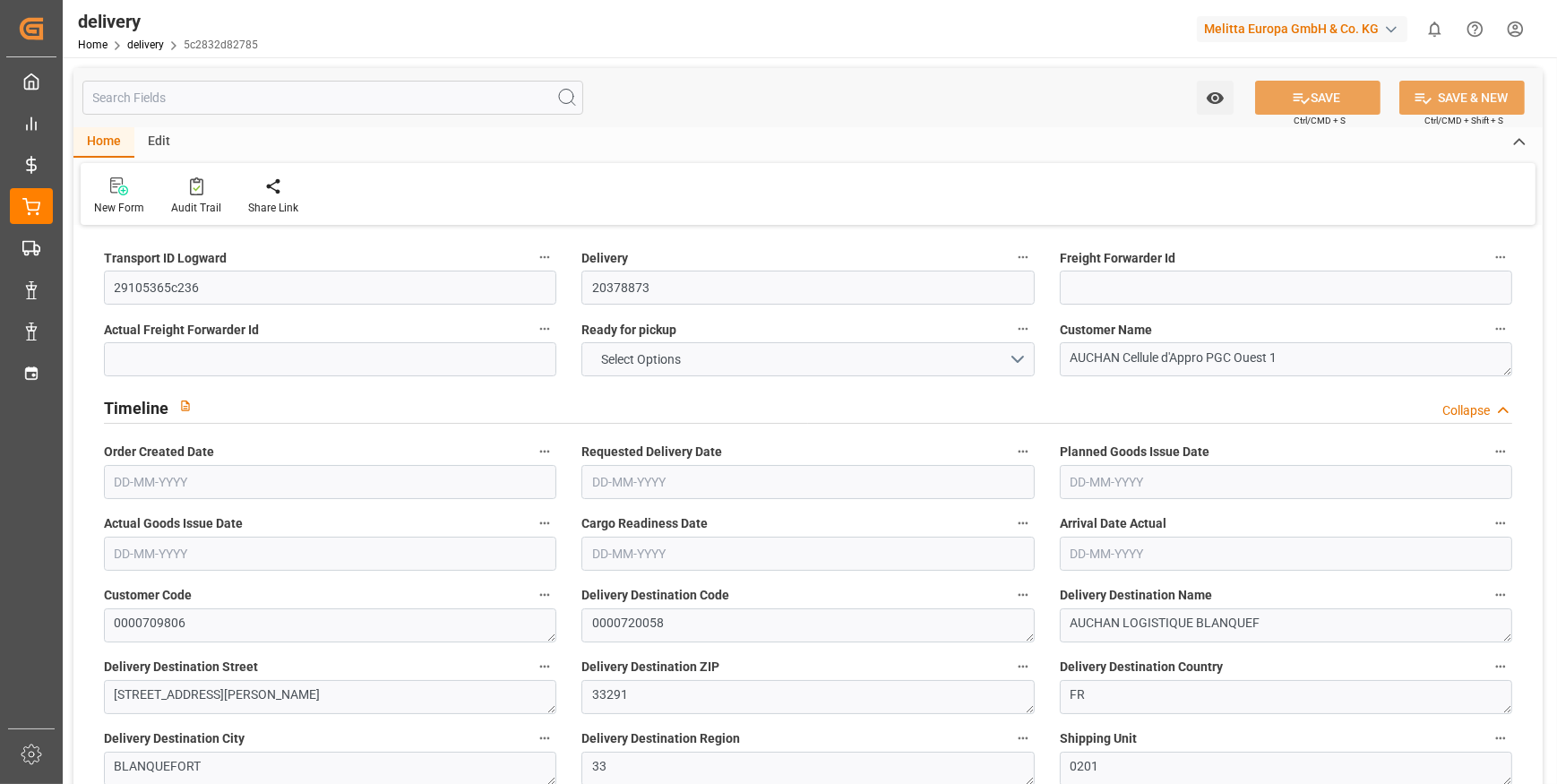
type input "993.5838"
type input "0.0637"
type input "0"
type input "[DATE]"
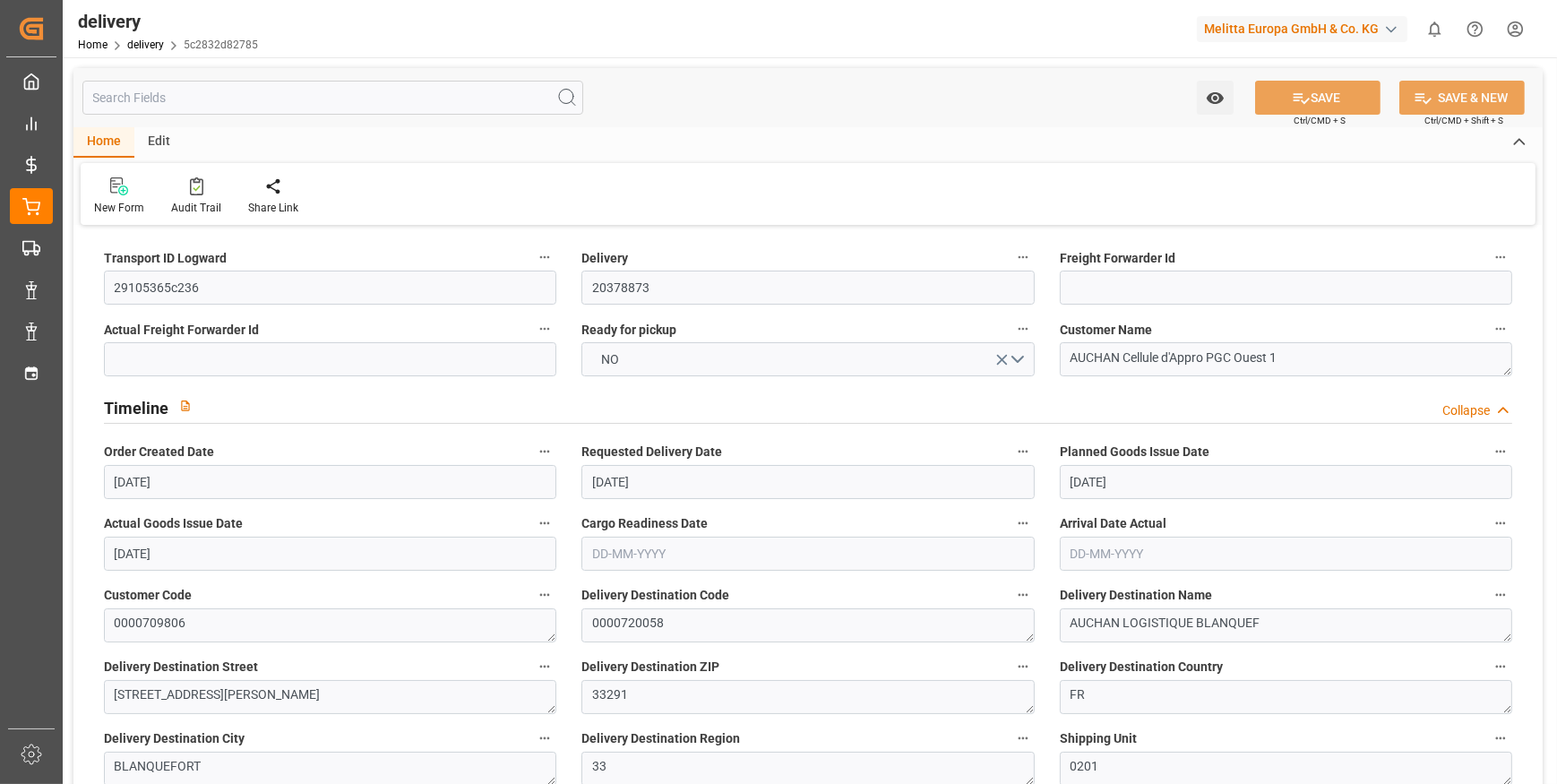
type input "[DATE]"
type input "23-09-2025 11:01"
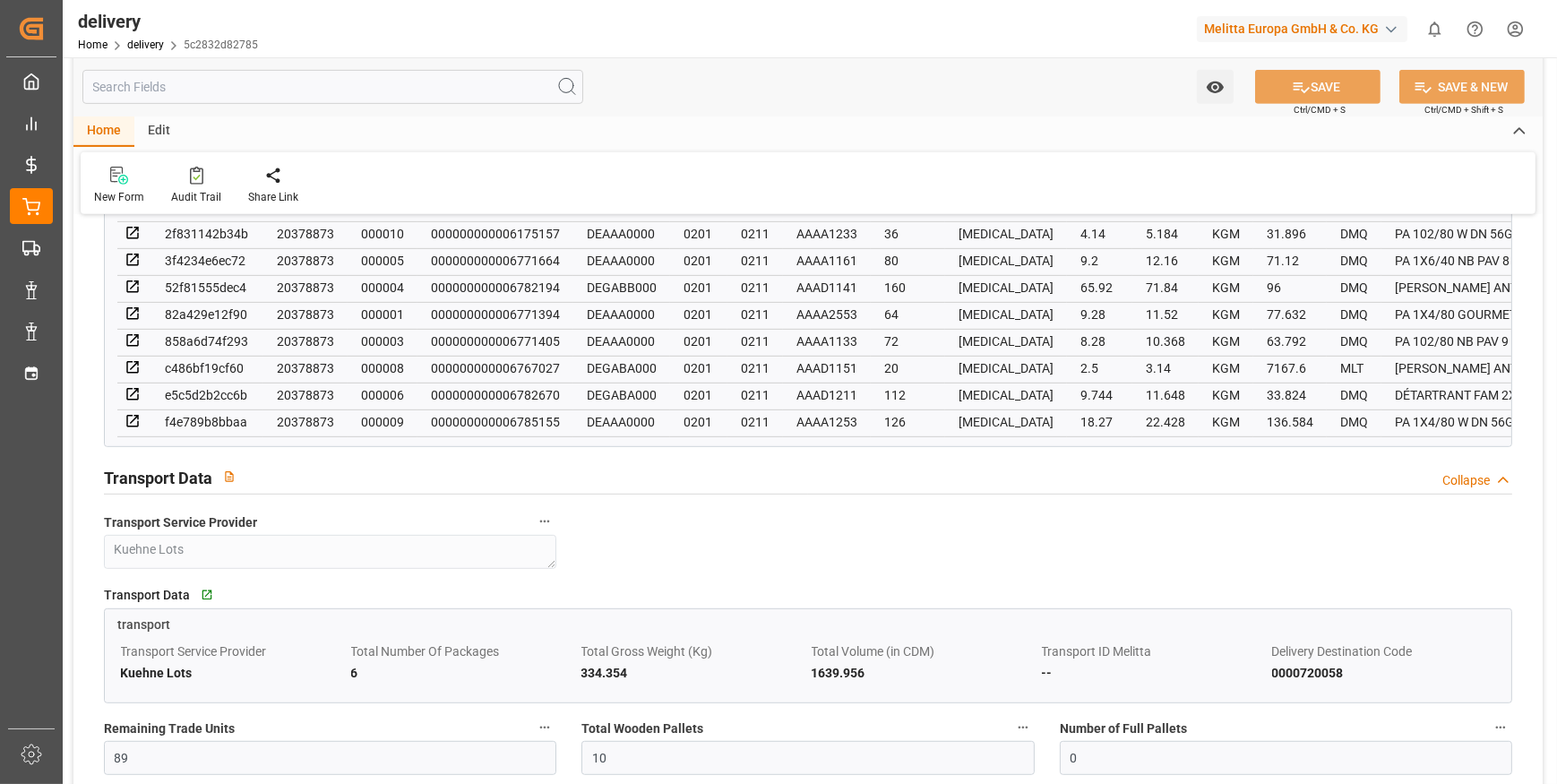
scroll to position [1139, 0]
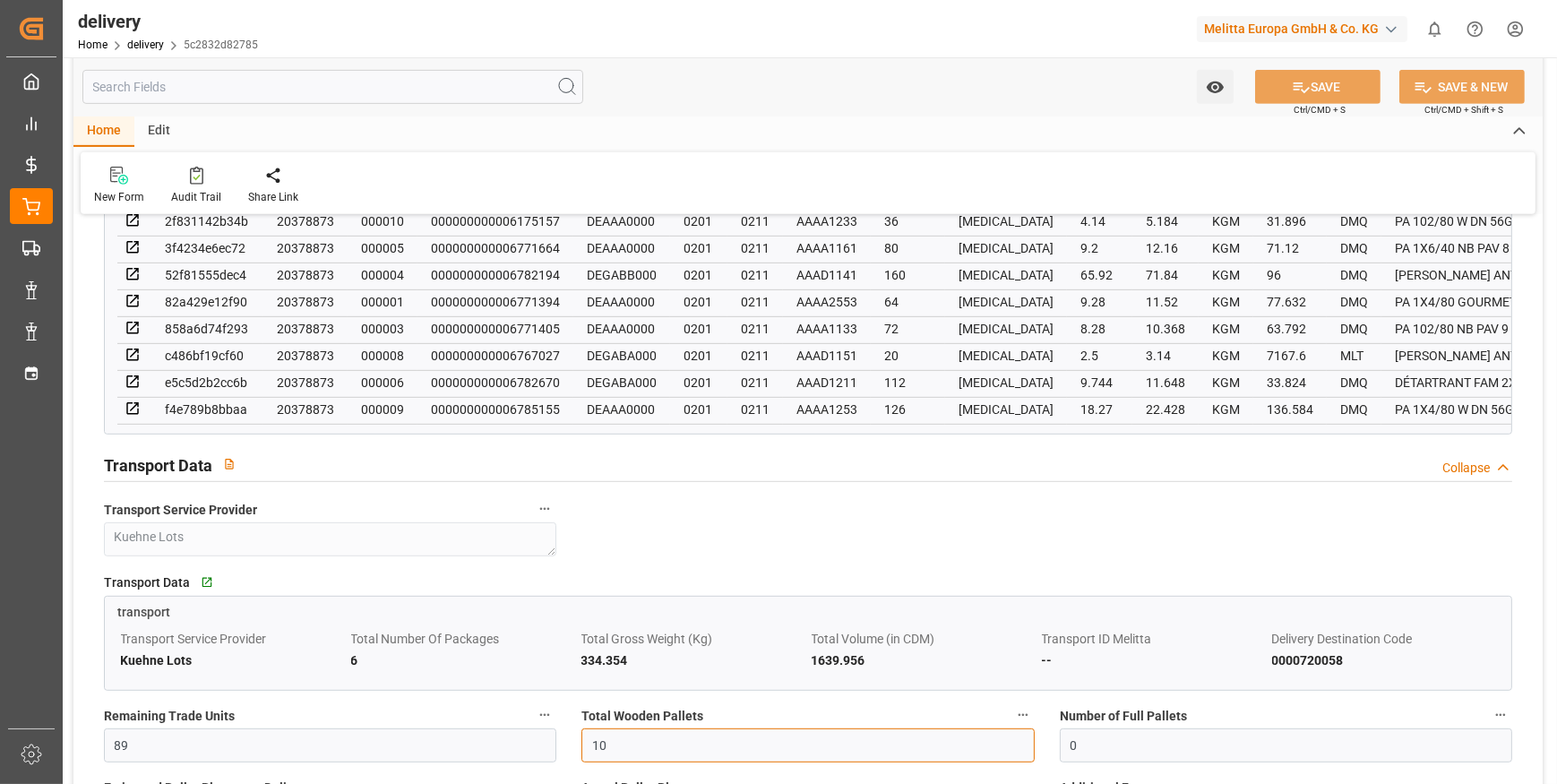
click at [627, 754] on input "10" at bounding box center [808, 745] width 453 height 34
type input "1"
type input "0"
type input "4"
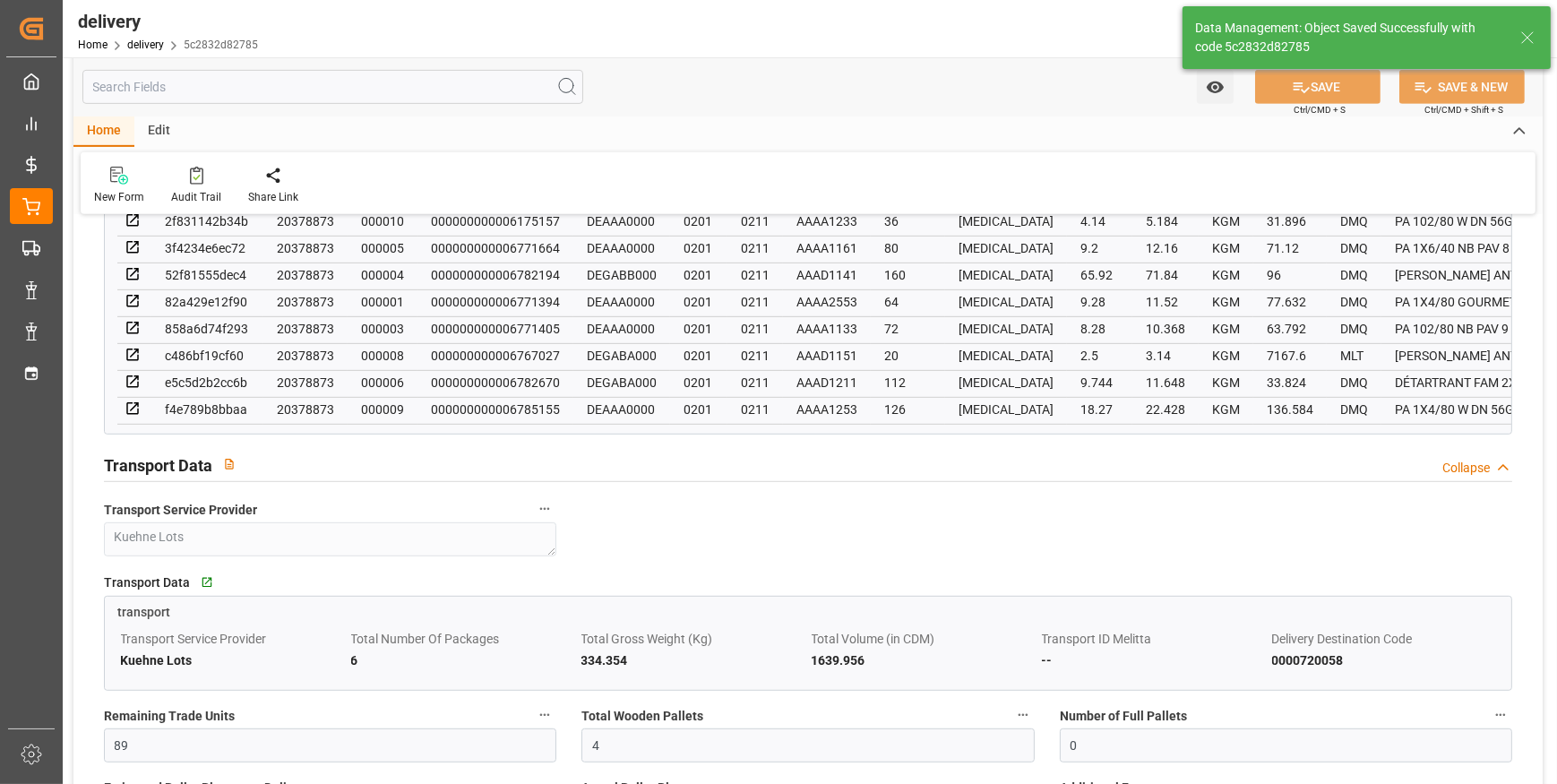
type input "6"
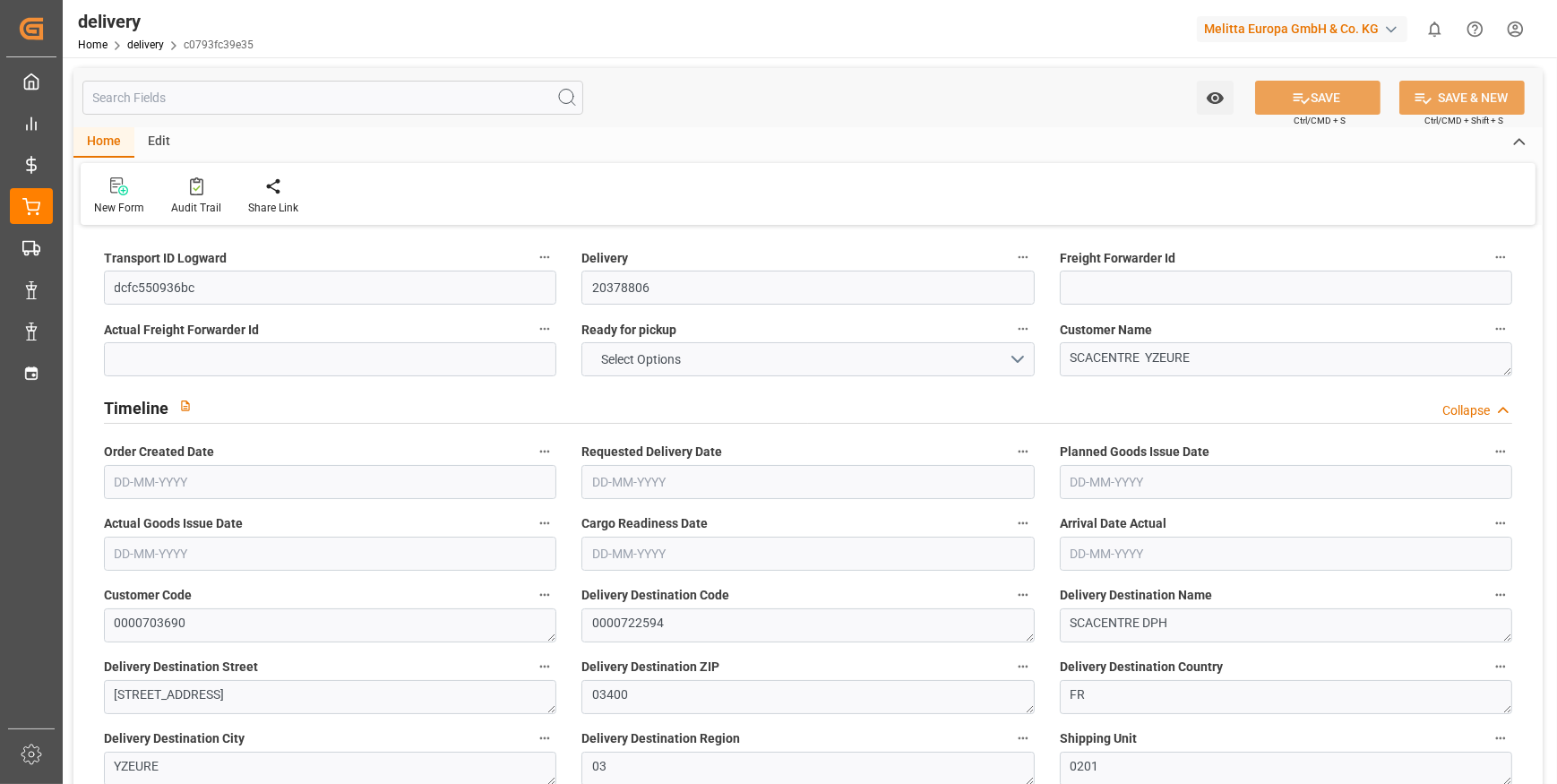
type input "1"
type input "353.523"
type input "1195.727"
type input "1257.567"
type input "124"
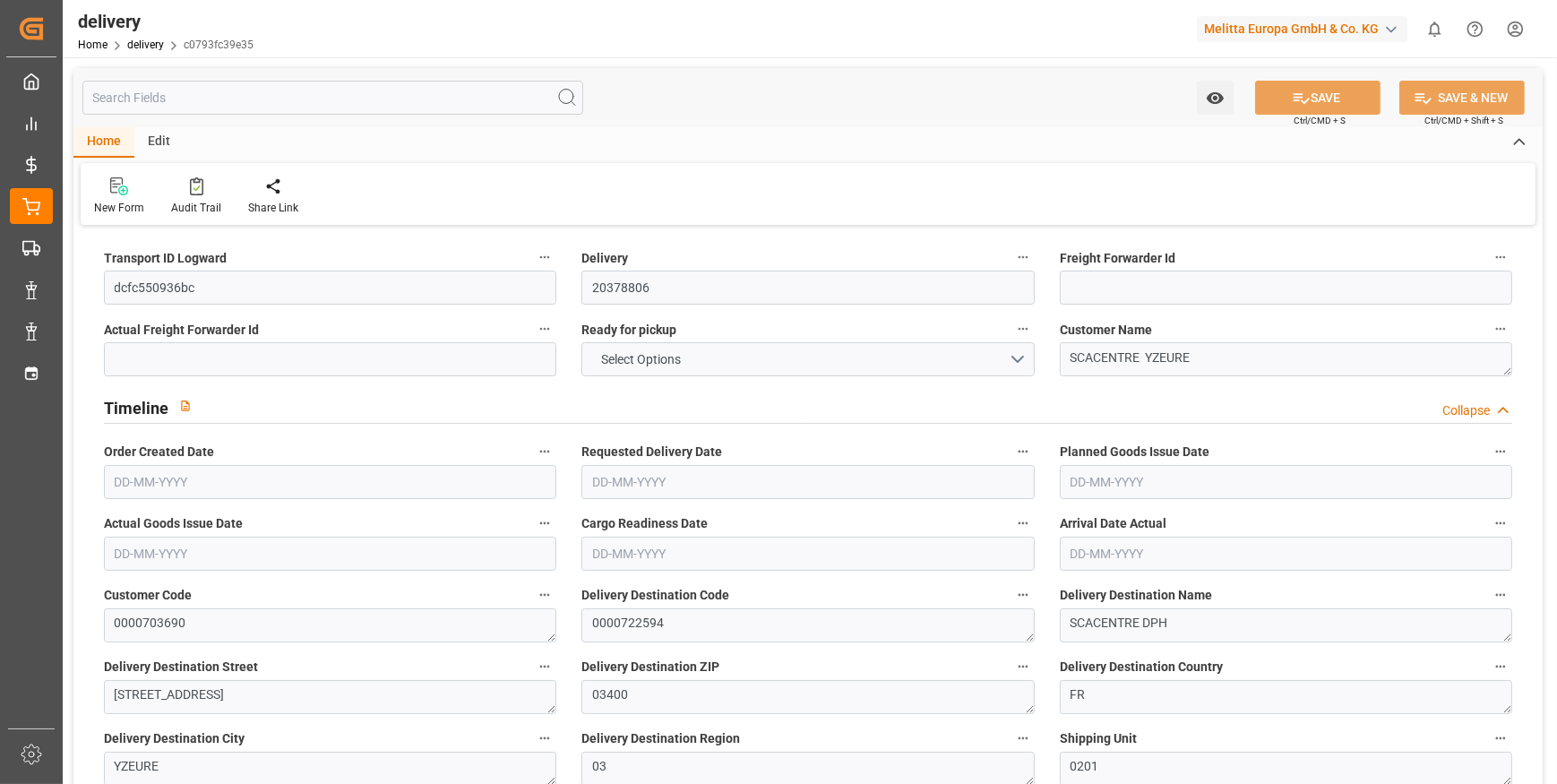
type input "34"
type input "0"
type input "5"
type input "0"
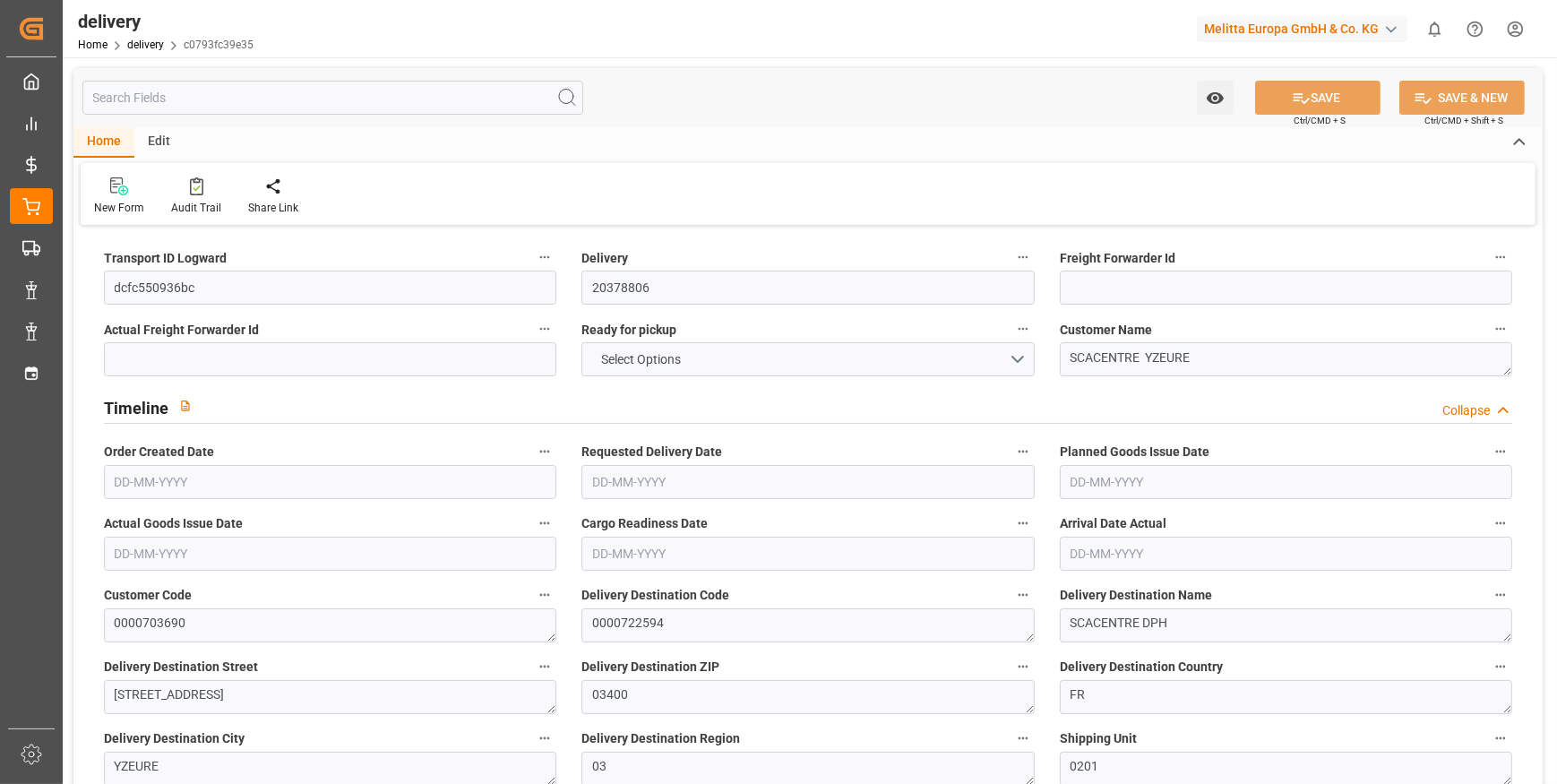
type input "-7.1683"
type input "212.08"
type input "204.9117"
type input "0"
type input "44.64"
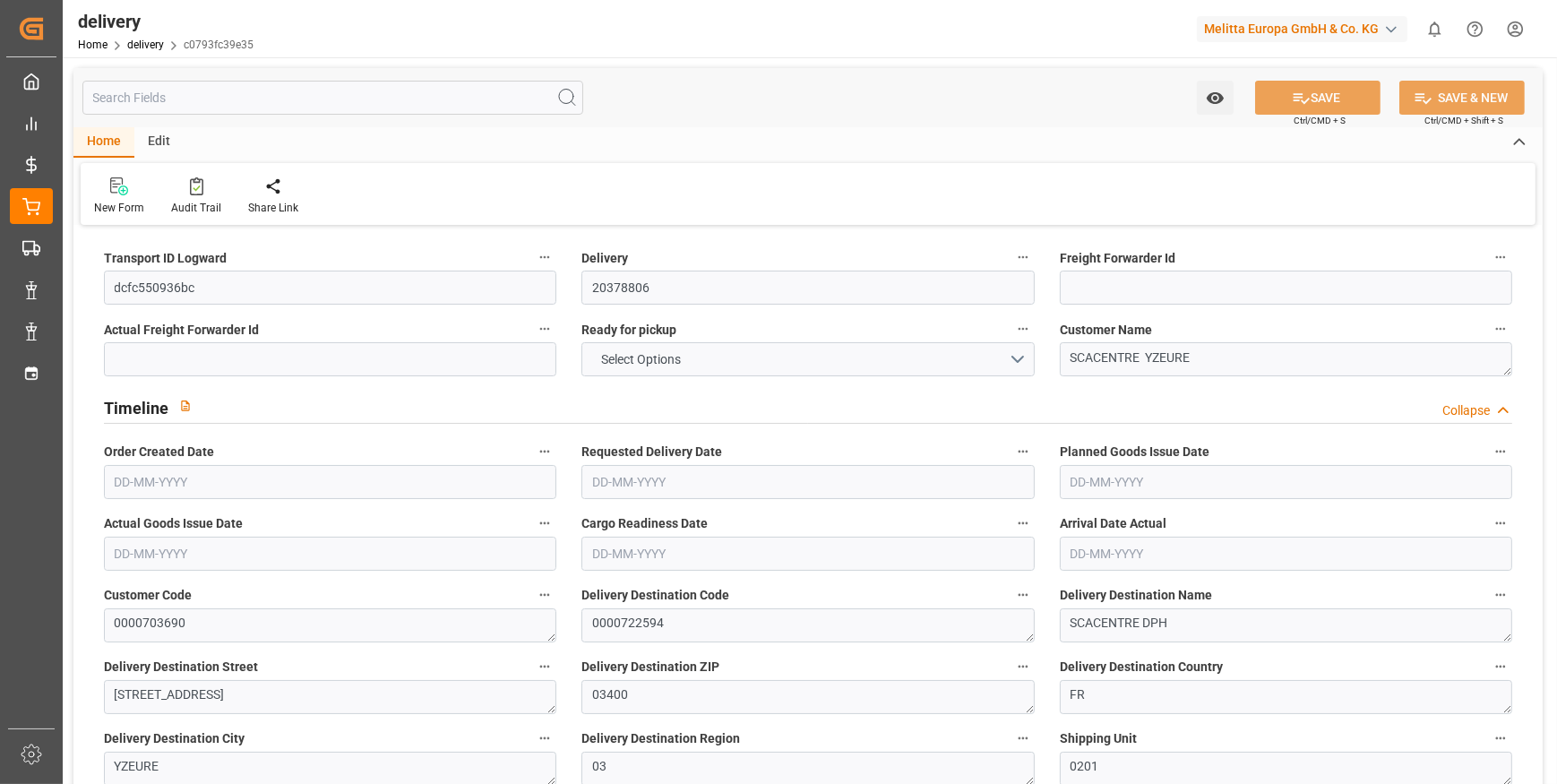
type input "1.5"
type input "1.3"
type input "0"
type input "51"
type input "413.727"
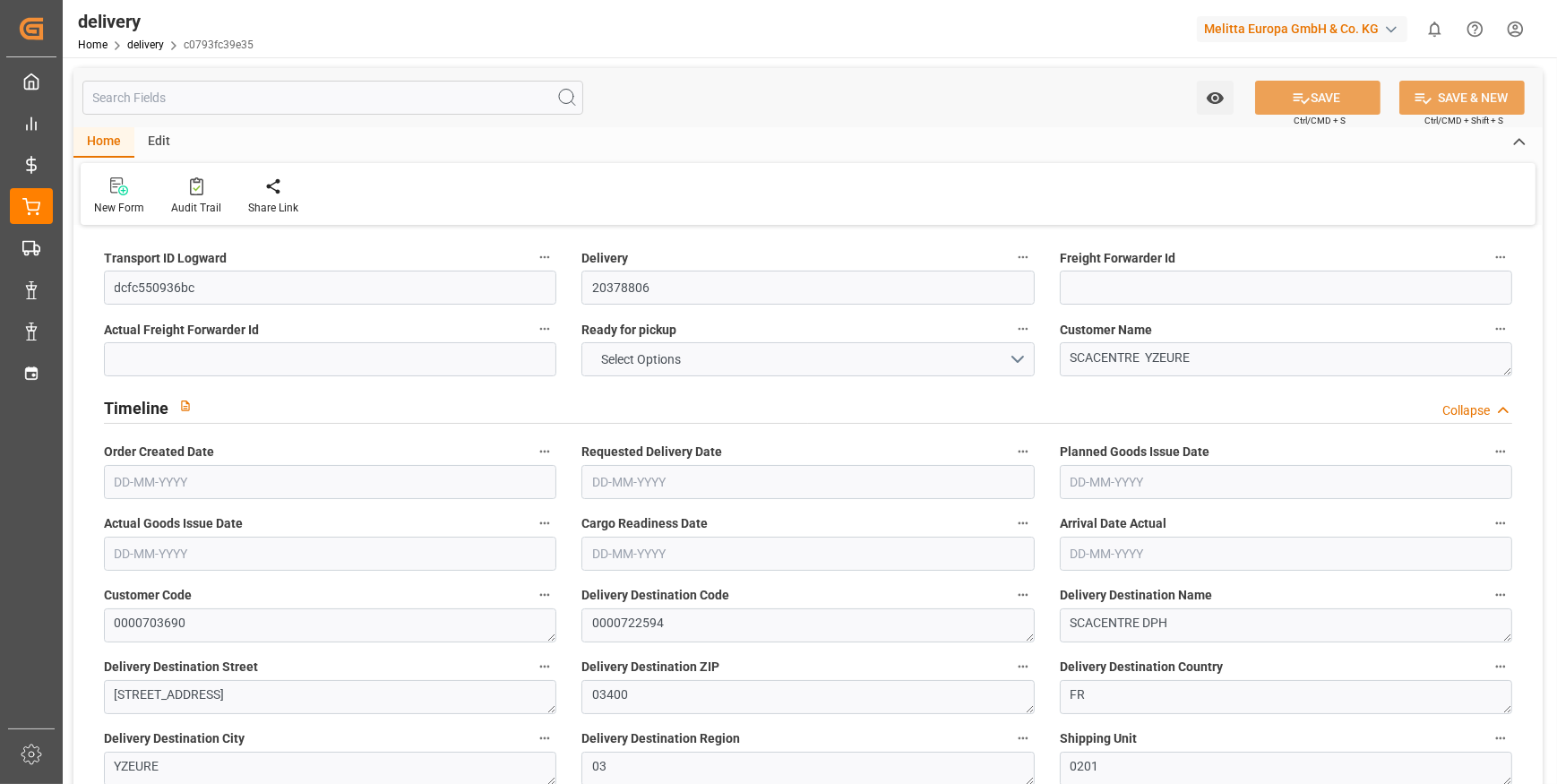
type input "101"
type input "1042.4262"
type input "0.0669"
type input "0"
type input "[DATE]"
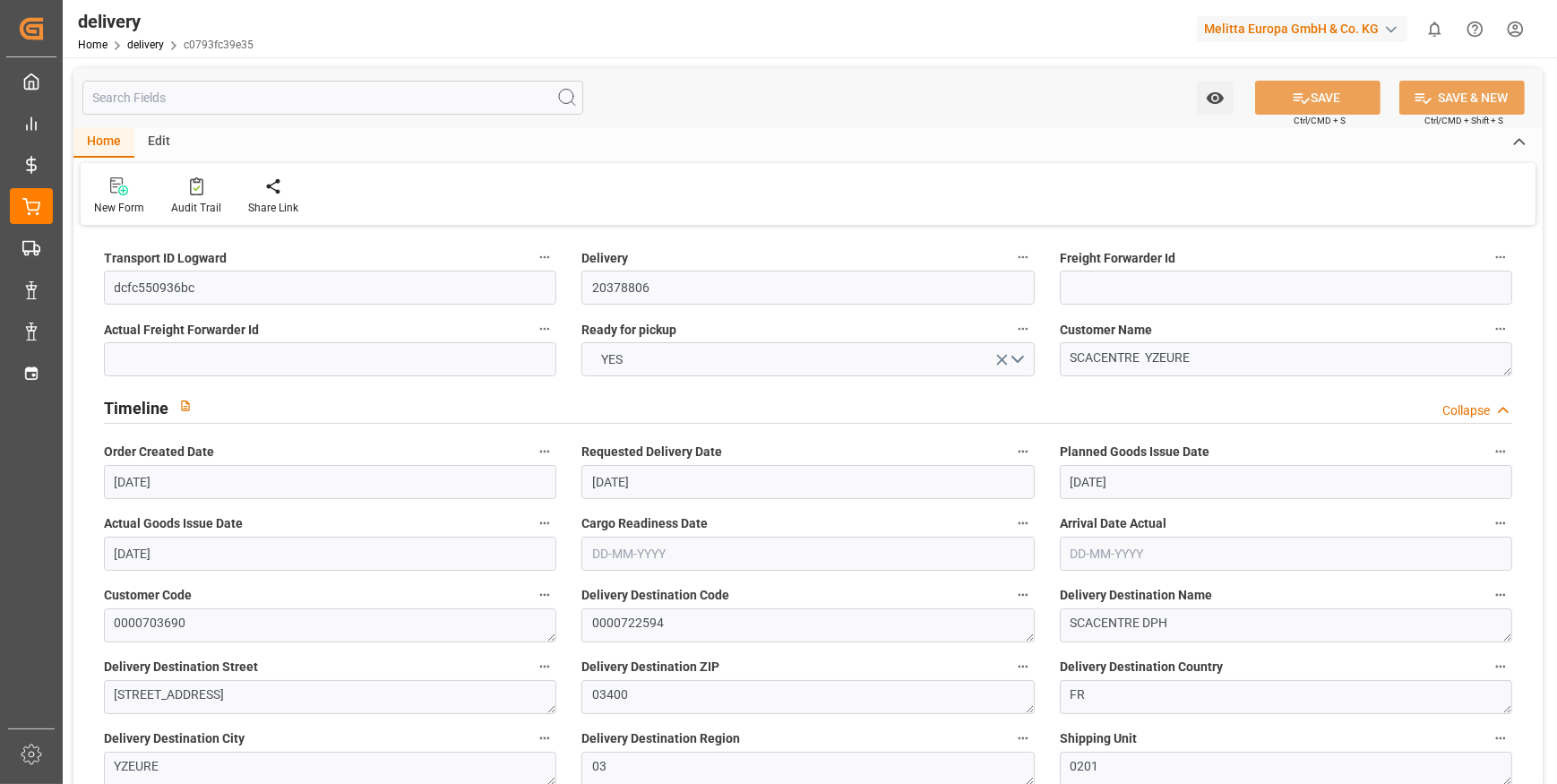
type input "29-09-2025"
type input "[DATE]"
type input "22-09-2025 11:01"
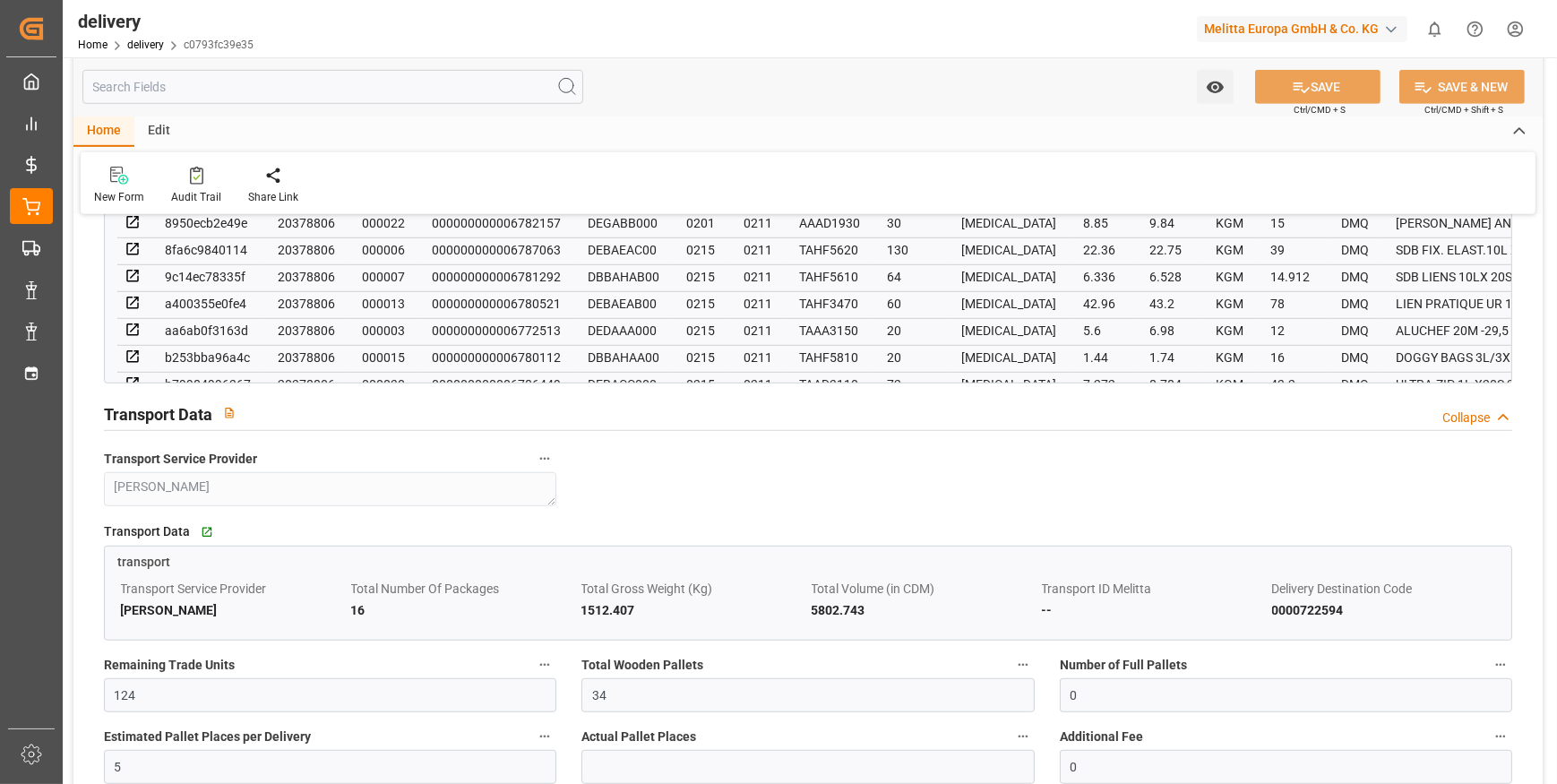
scroll to position [1465, 0]
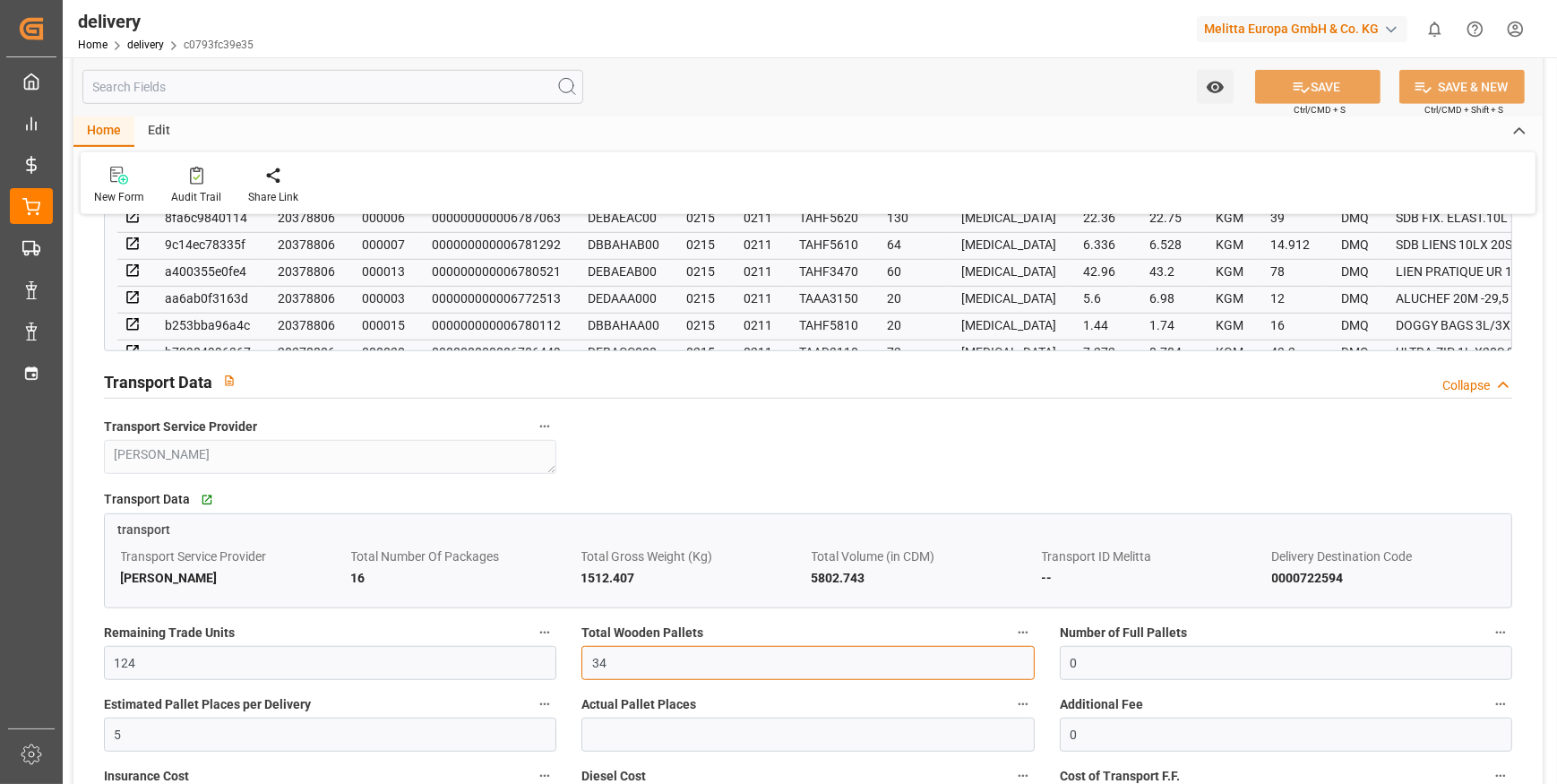
click at [628, 662] on input "34" at bounding box center [808, 663] width 453 height 34
type input "3"
type input "0"
type input "1"
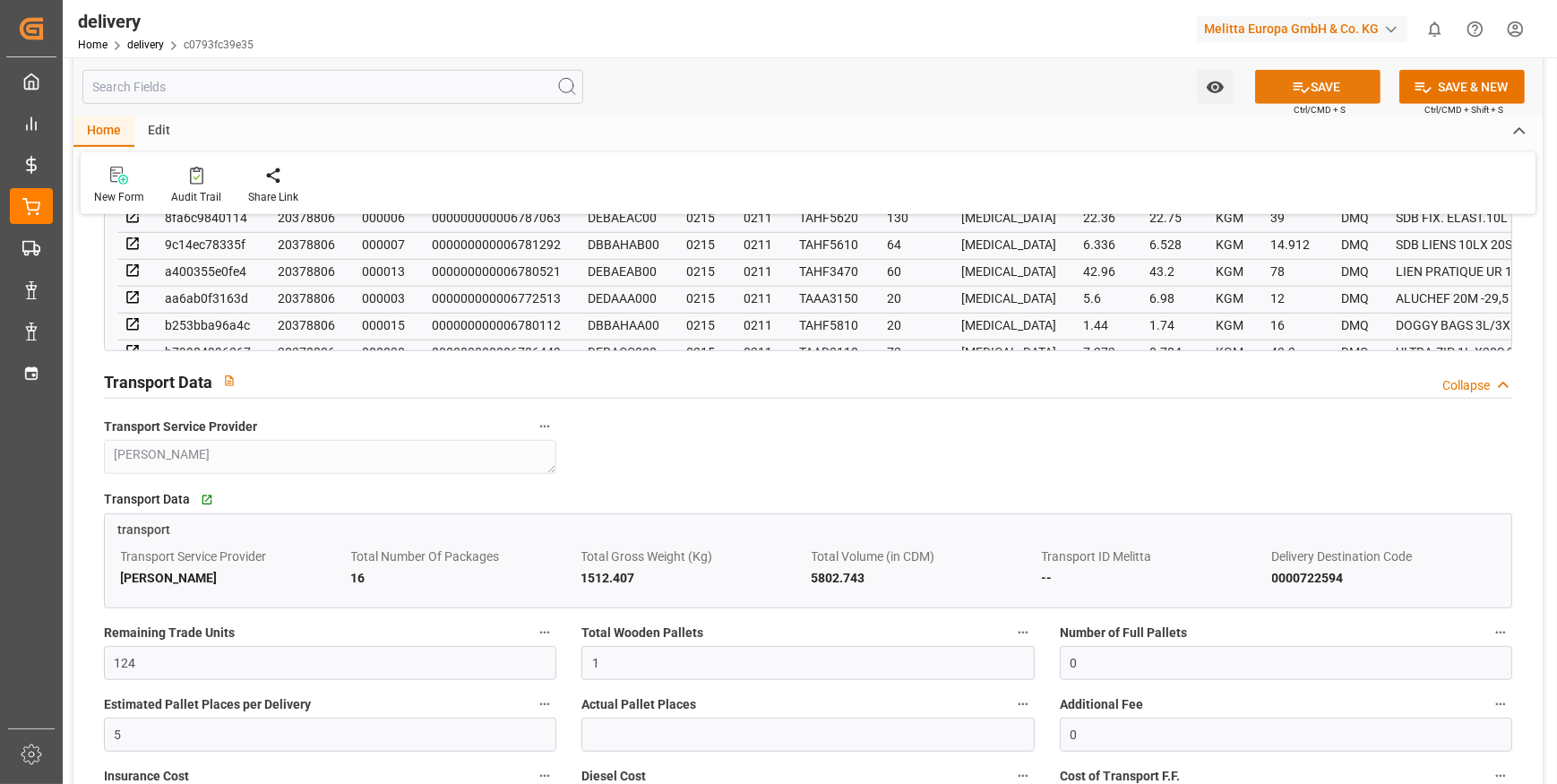
click at [1269, 89] on button "SAVE" at bounding box center [1318, 87] width 126 height 34
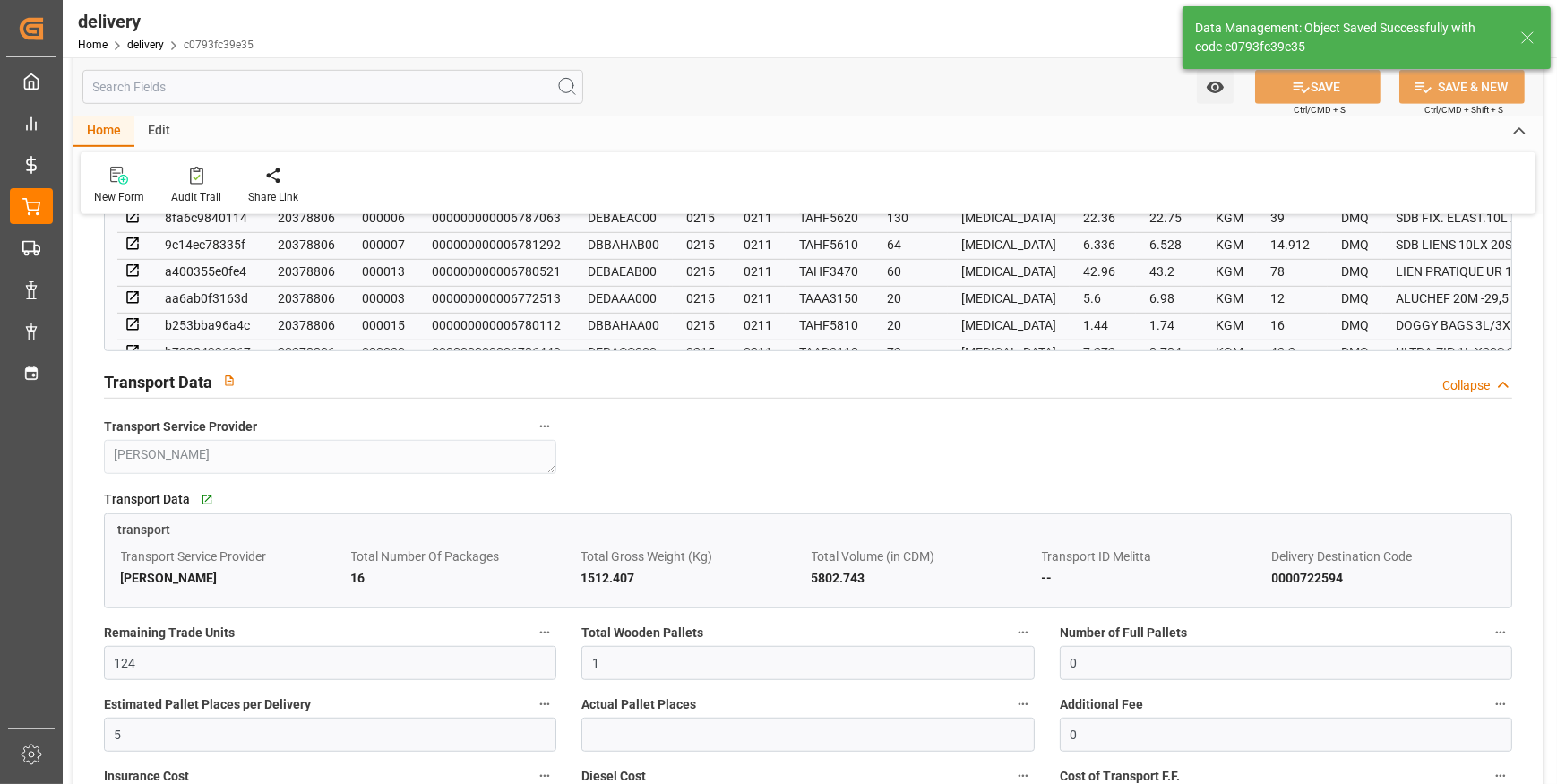
type input "1.5"
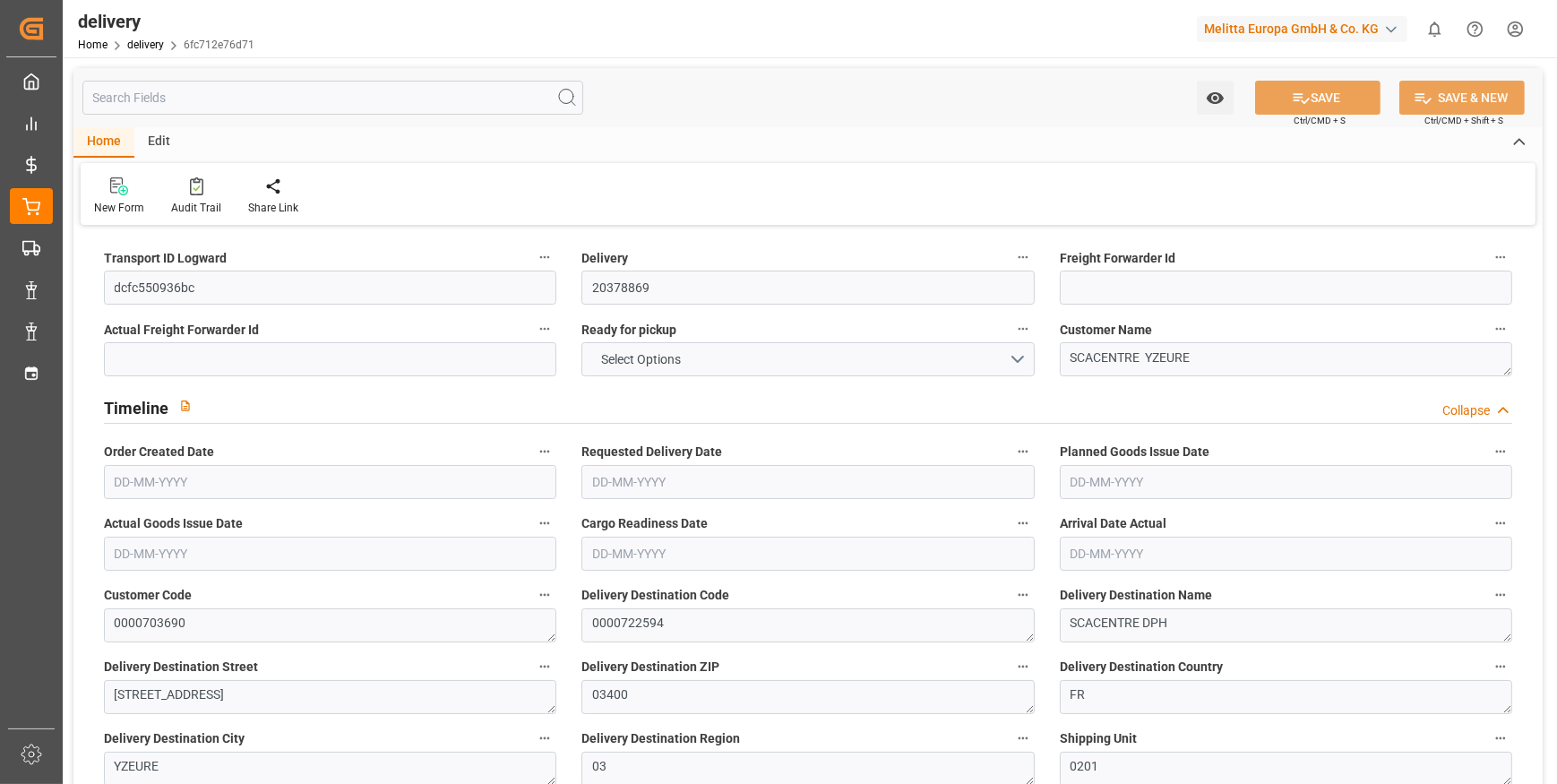
type input "15"
type input "881.604"
type input "1457.512"
type input "4545.176"
type input "294"
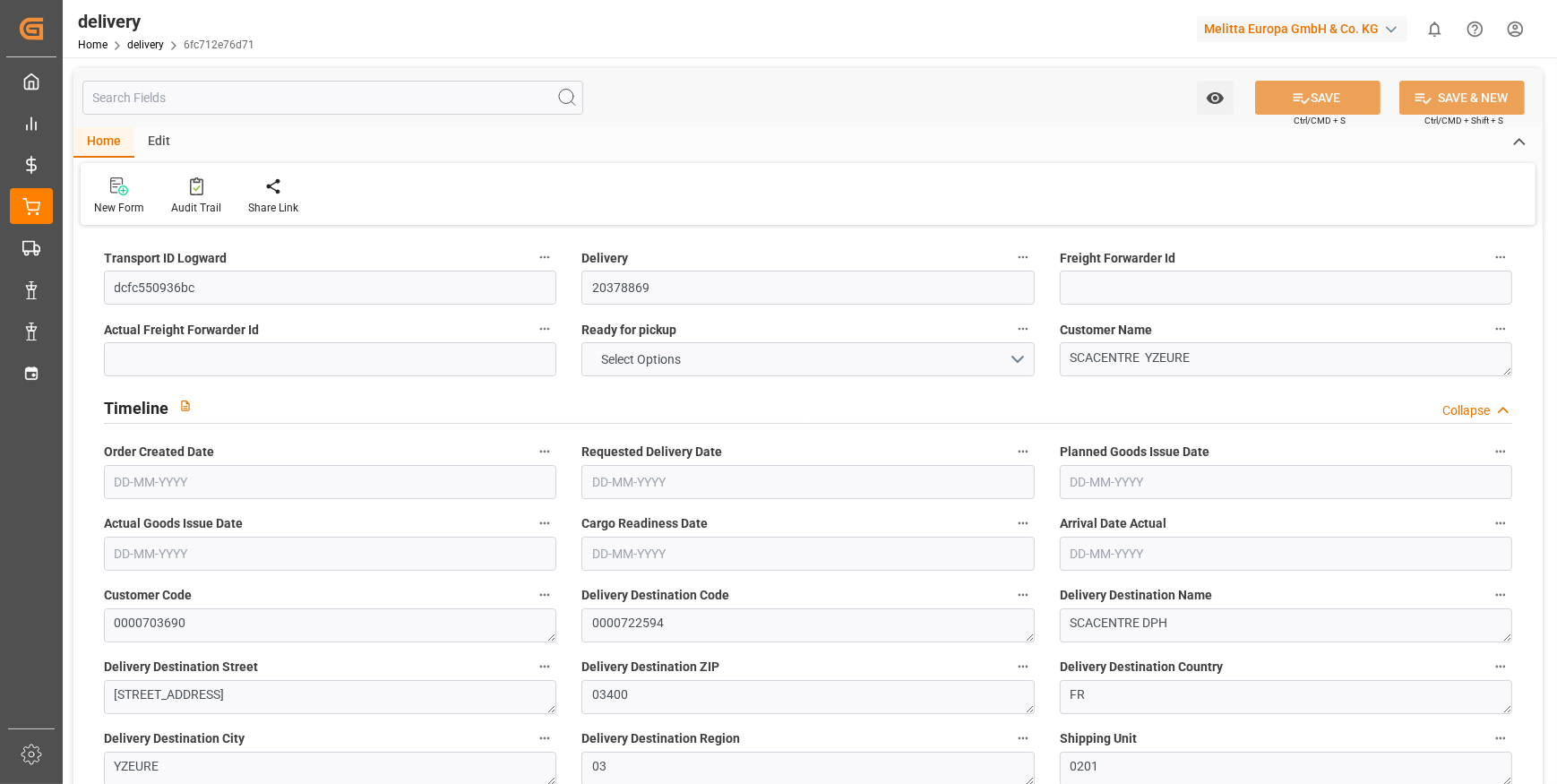
type input "15"
type input "2"
type input "5"
type input "0"
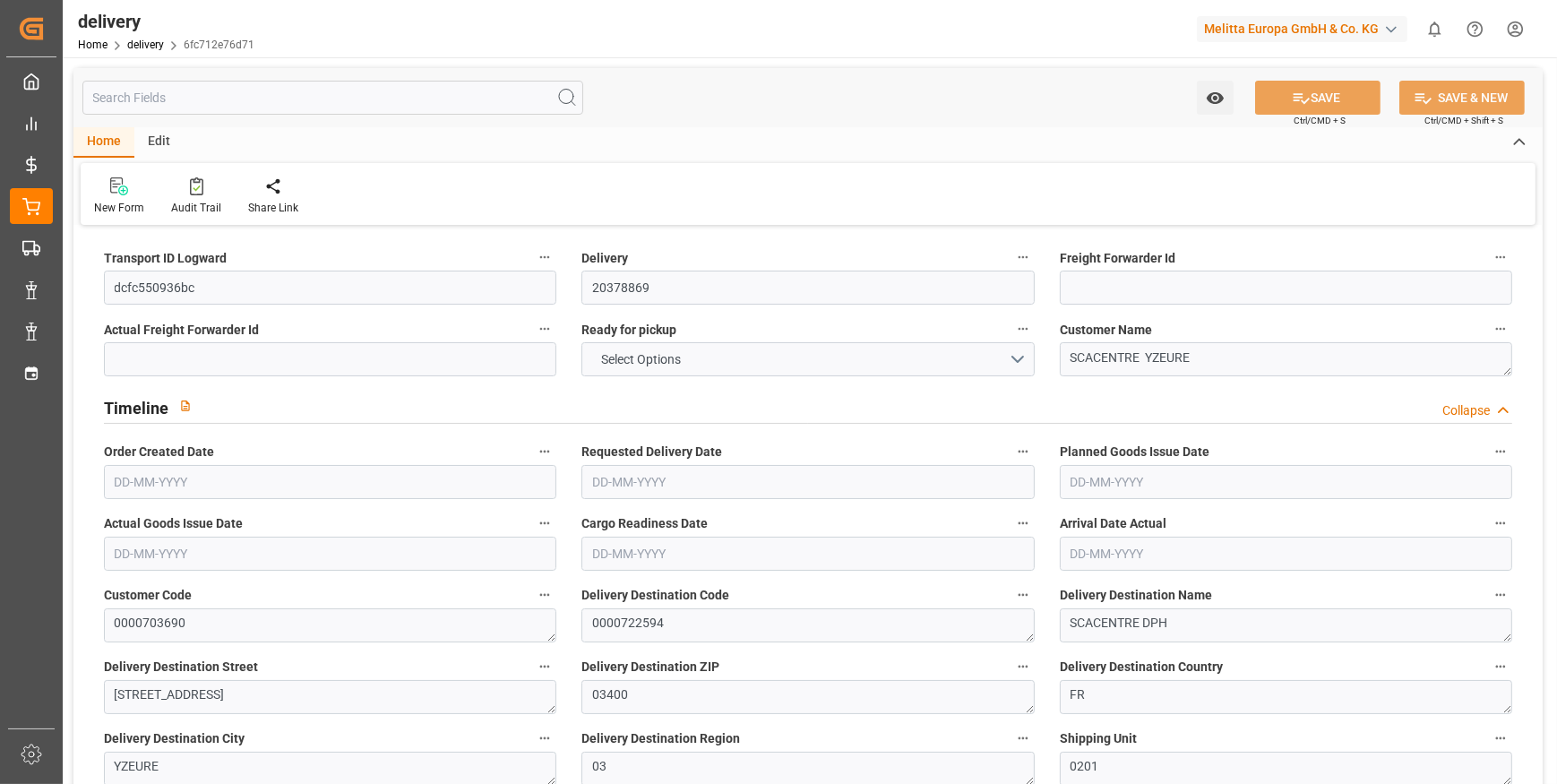
type input "-7.1683"
type input "212.08"
type input "204.9117"
type input "4.9"
type input "105.84"
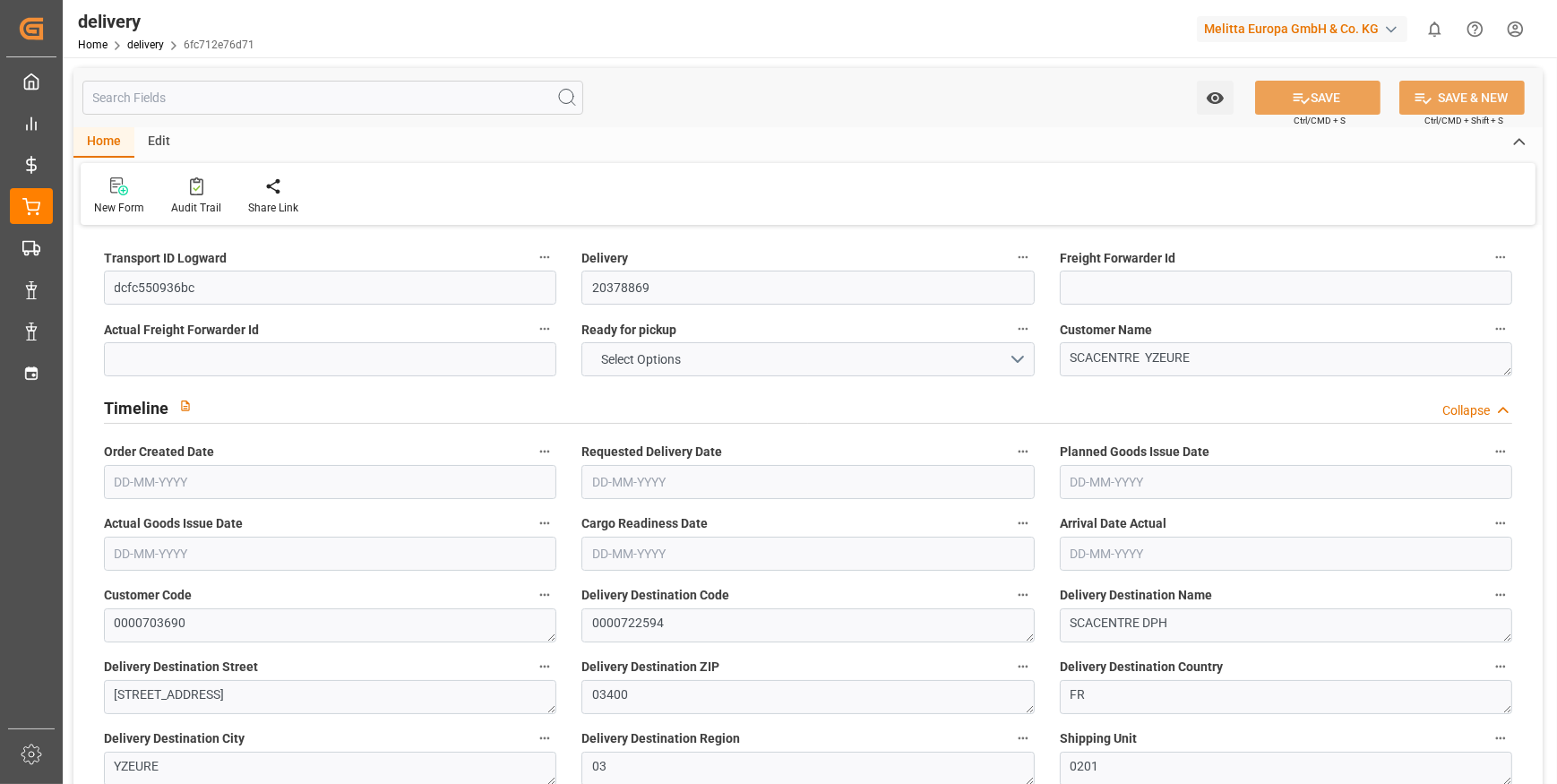
type input "1.5"
type input "1.3"
type input "0"
type input "22.5"
type input "1098.68"
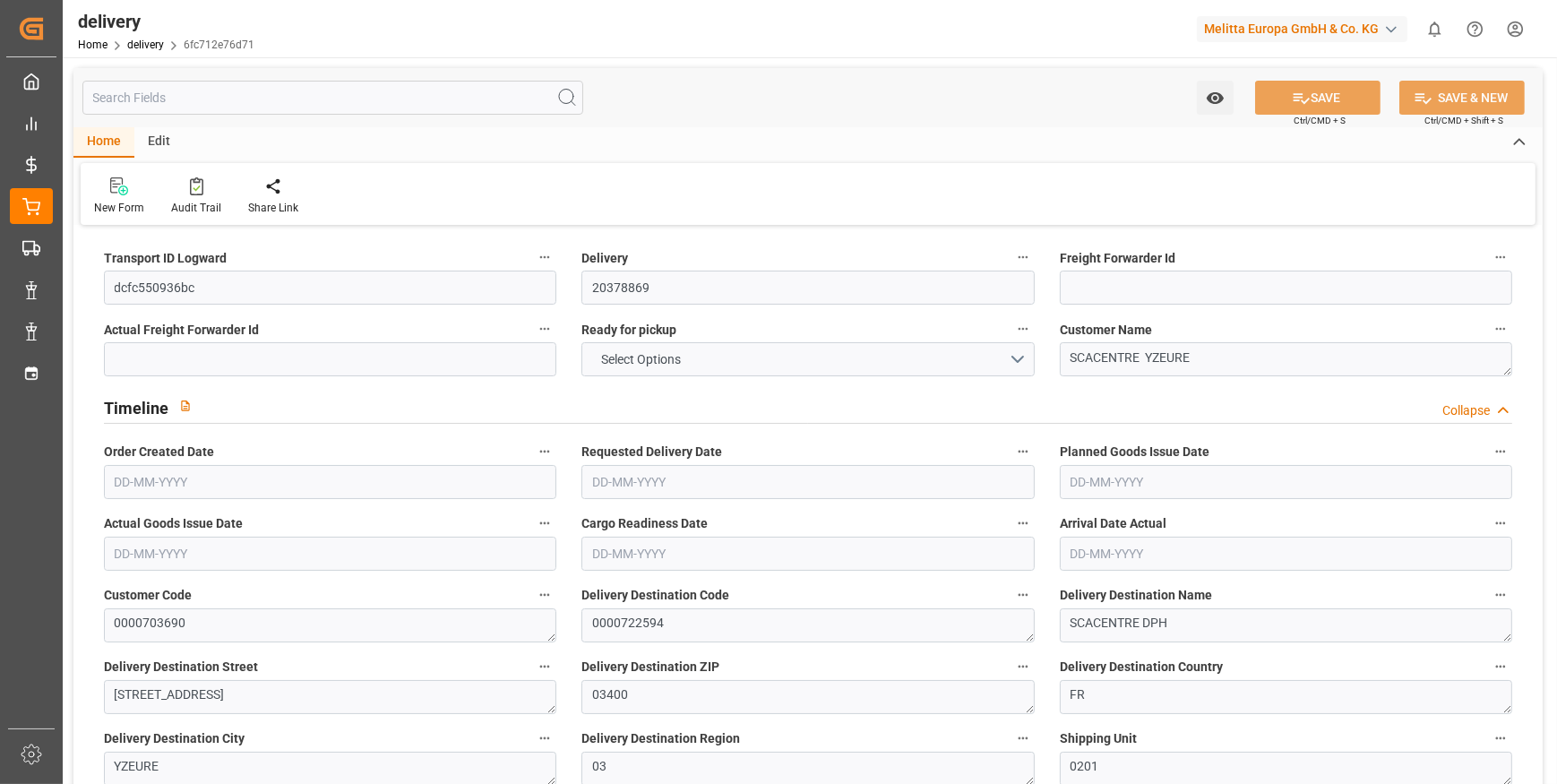
type input "101"
type input "3767.6007"
type input "0.2417"
type input "0"
type input "[DATE]"
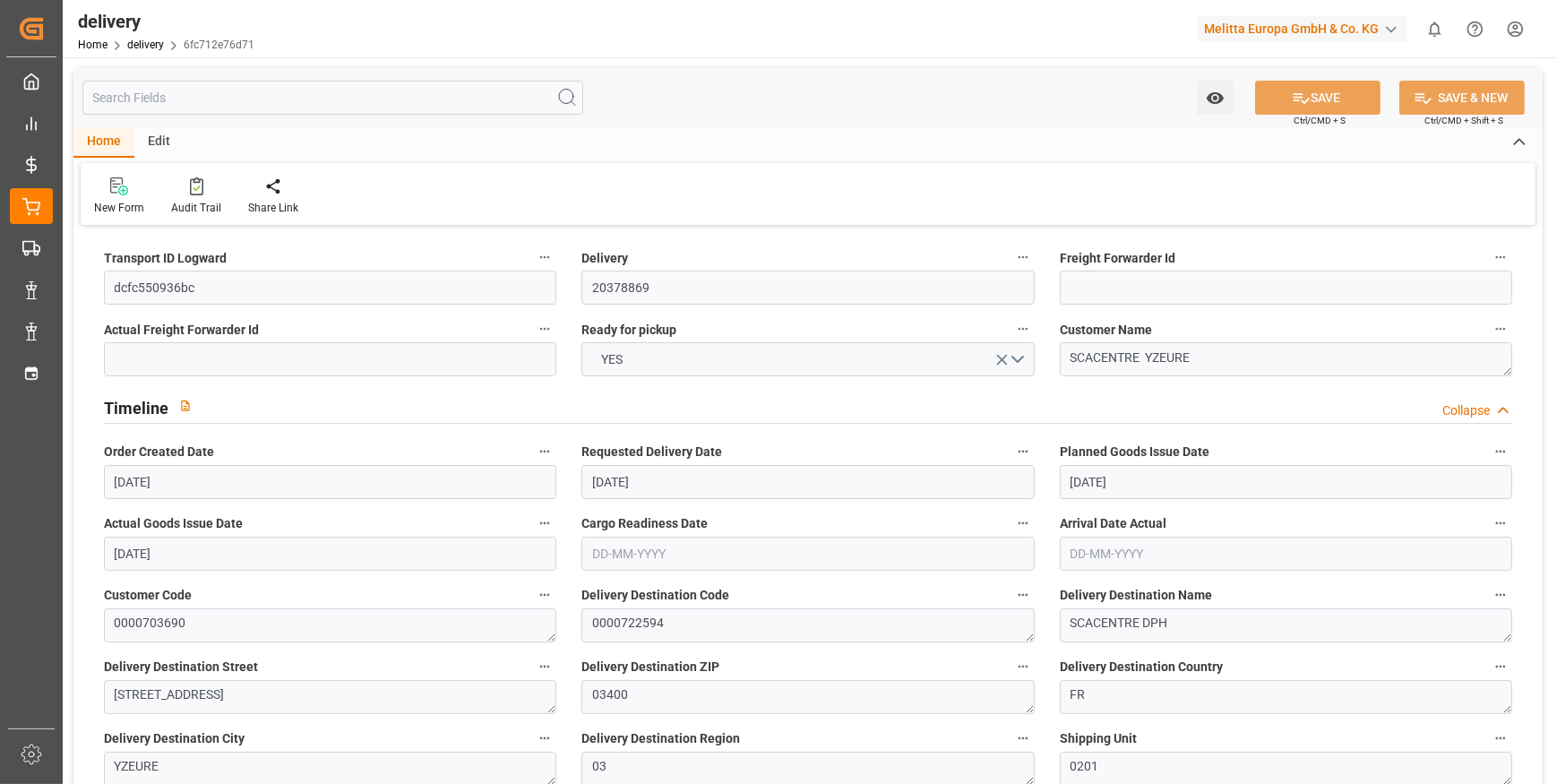
type input "29-09-2025"
type input "[DATE]"
type input "23-09-2025 11:01"
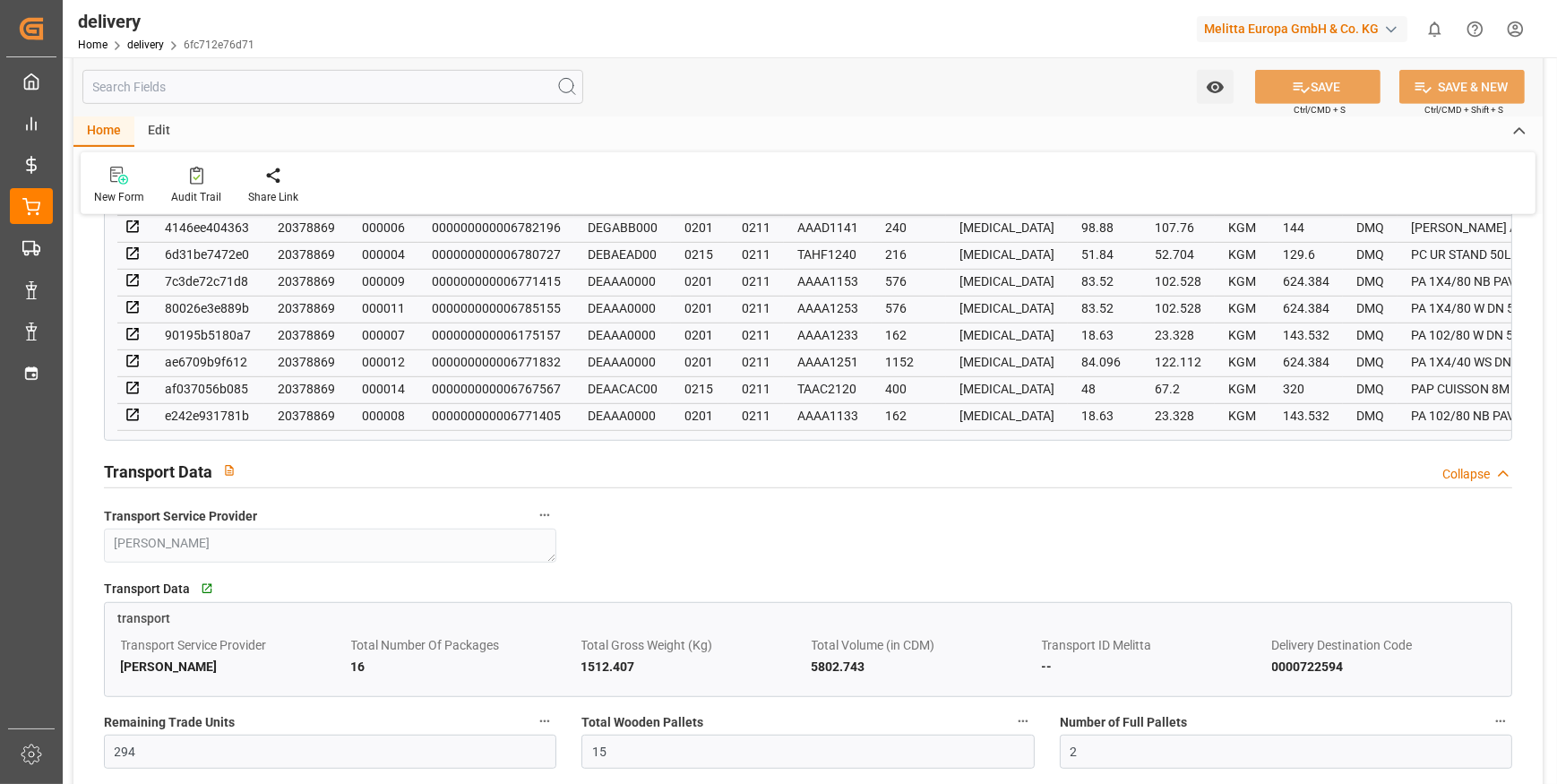
scroll to position [1302, 0]
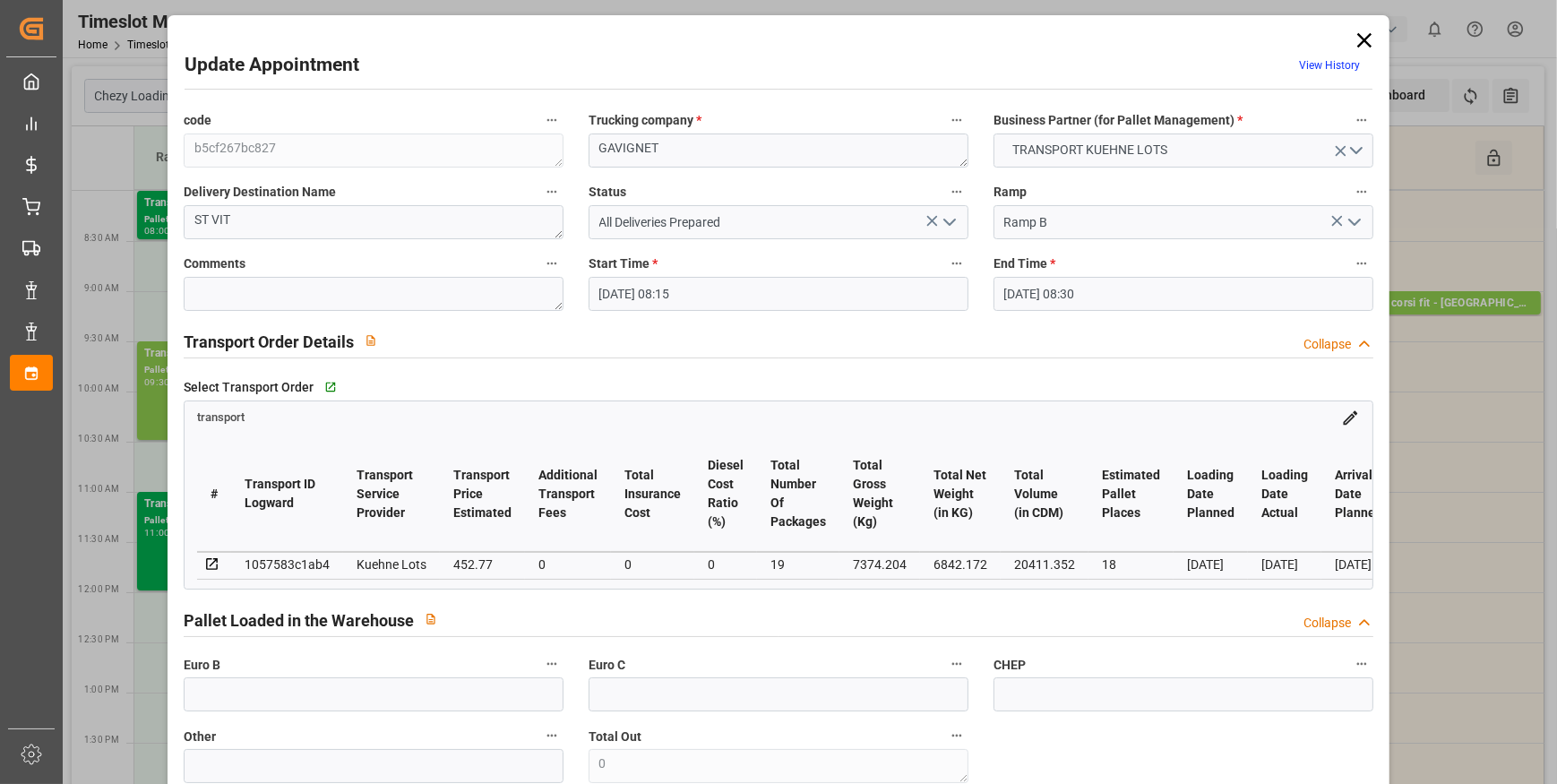
click at [1357, 40] on icon at bounding box center [1365, 41] width 14 height 14
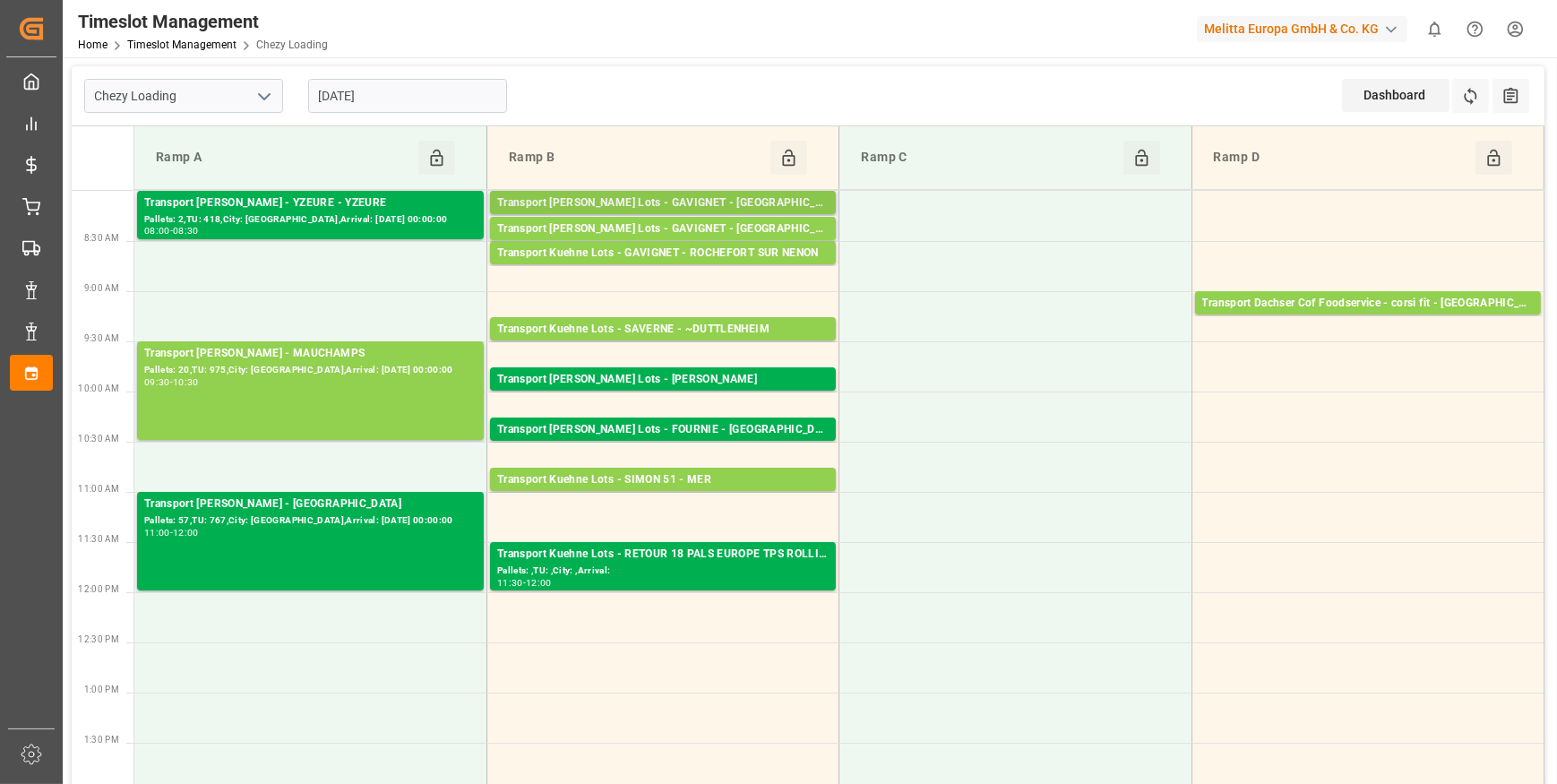
click at [711, 200] on div "Transport [PERSON_NAME] Lots - GAVIGNET - [GEOGRAPHIC_DATA]" at bounding box center [662, 203] width 332 height 18
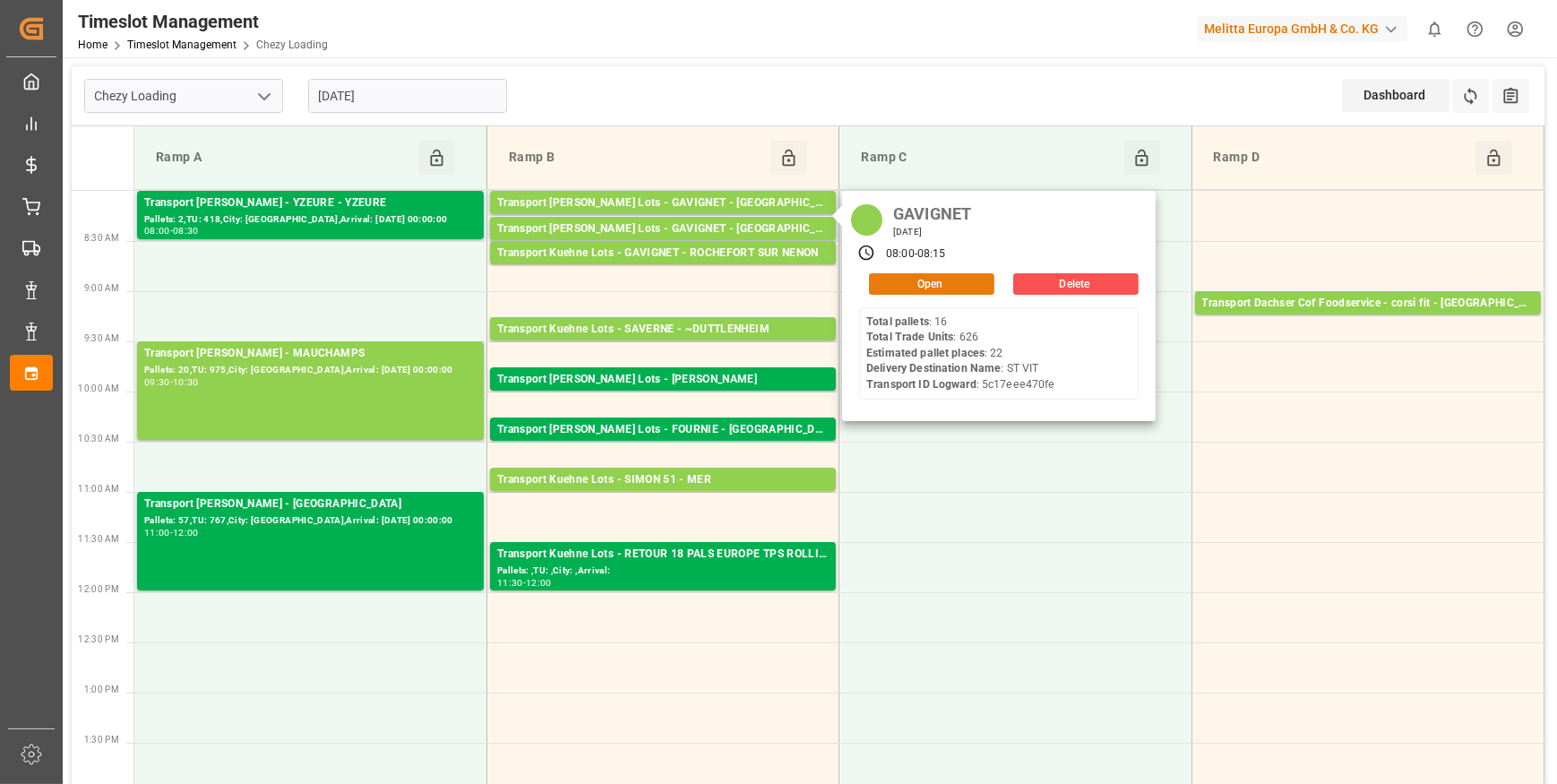
click at [919, 279] on button "Open" at bounding box center [932, 284] width 126 height 22
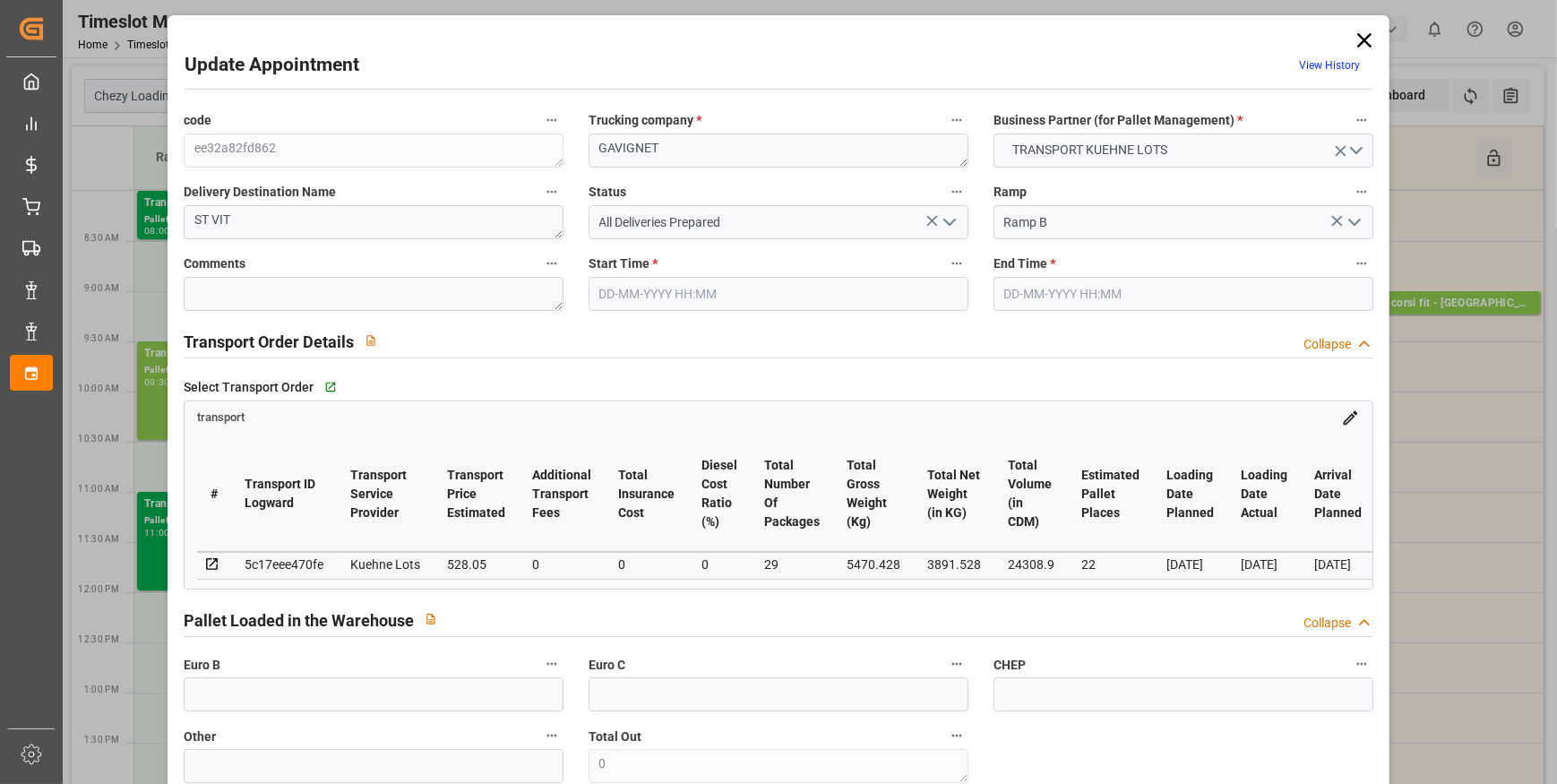
type input "22"
type input "528.05"
type input "0"
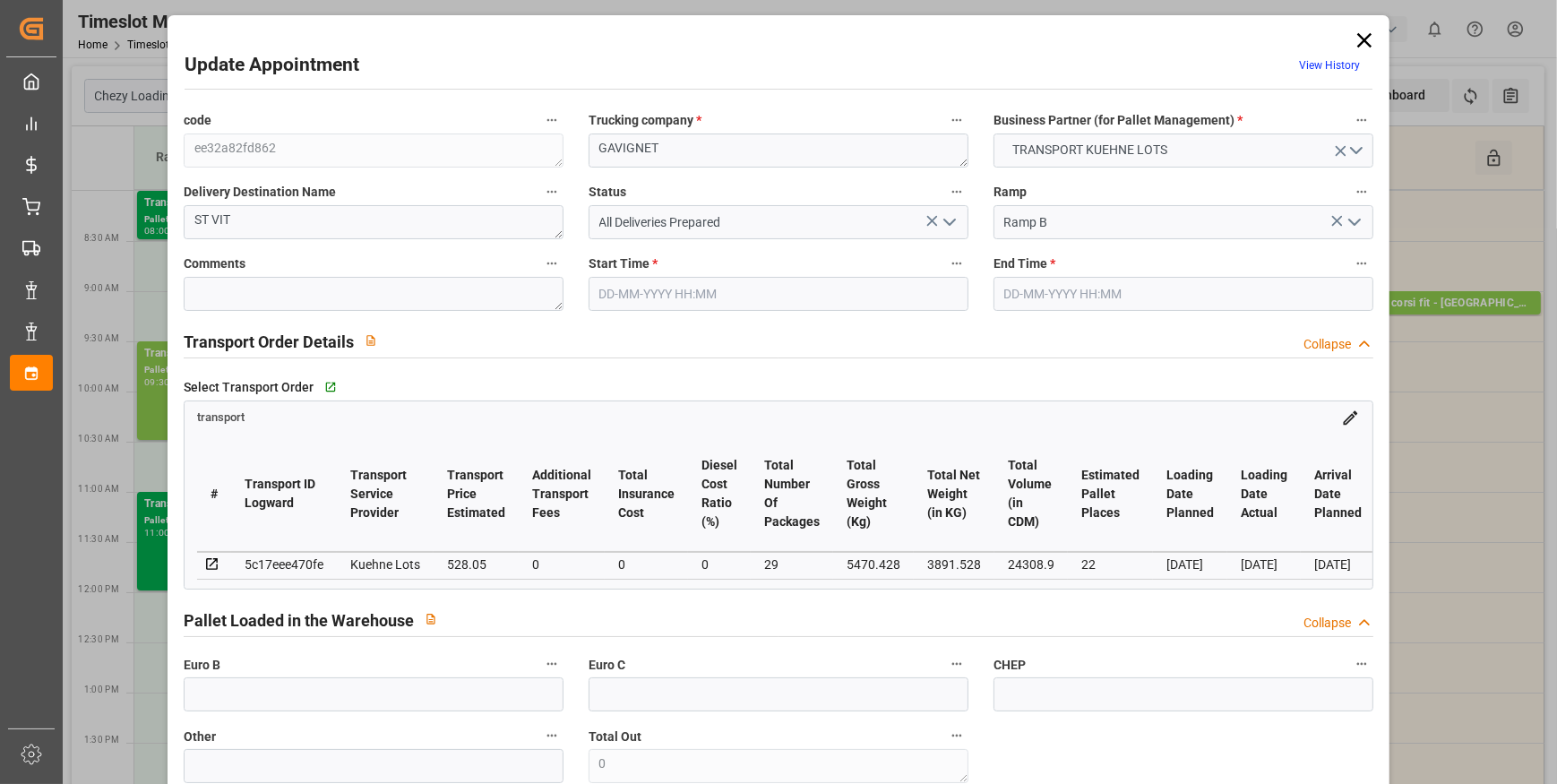
type input "528.05"
type input "0"
type input "29"
type input "3891.528"
type input "6446.16"
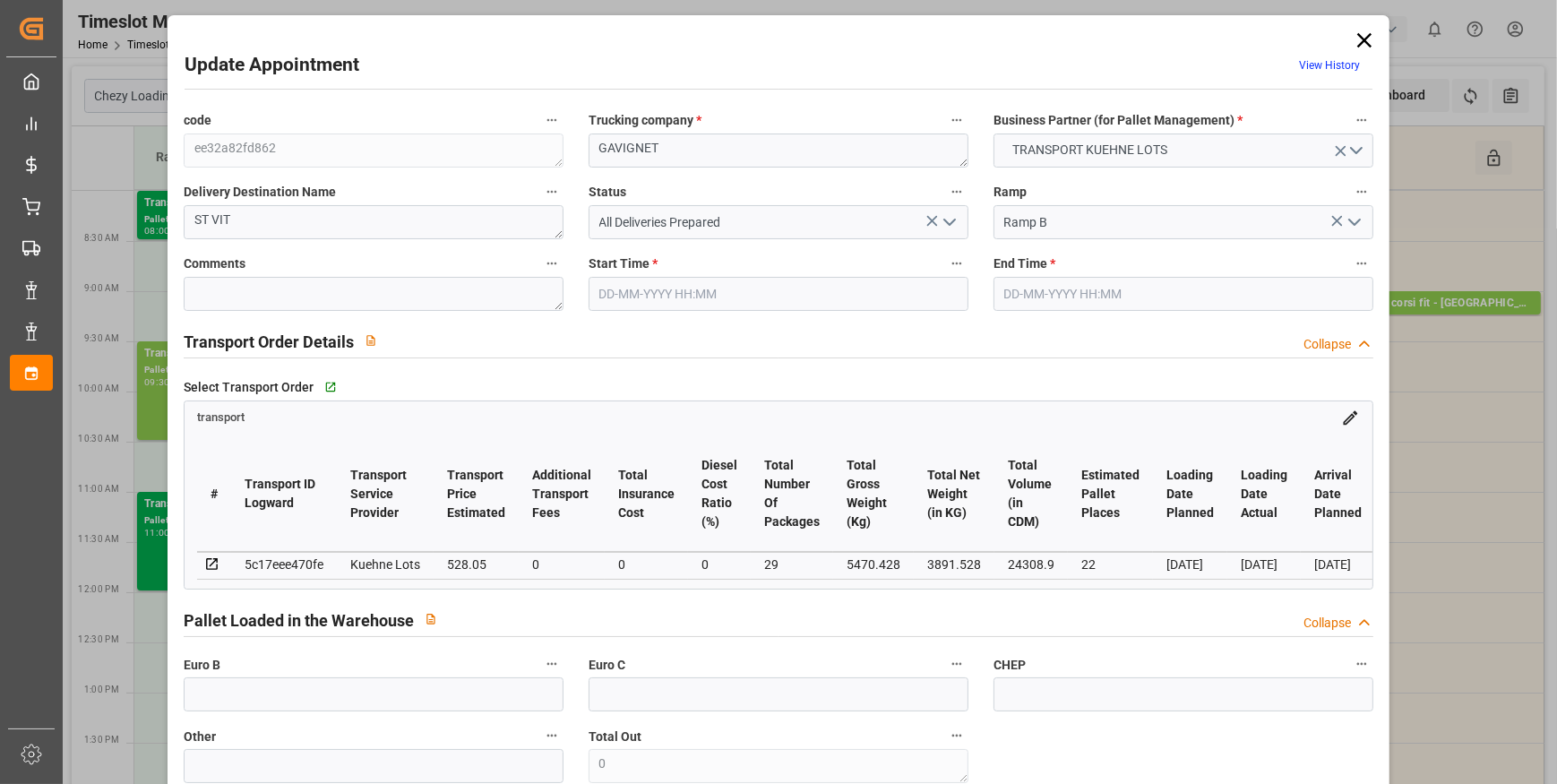
type input "24308.9"
type input "25"
type input "16"
type input "626"
type input "29"
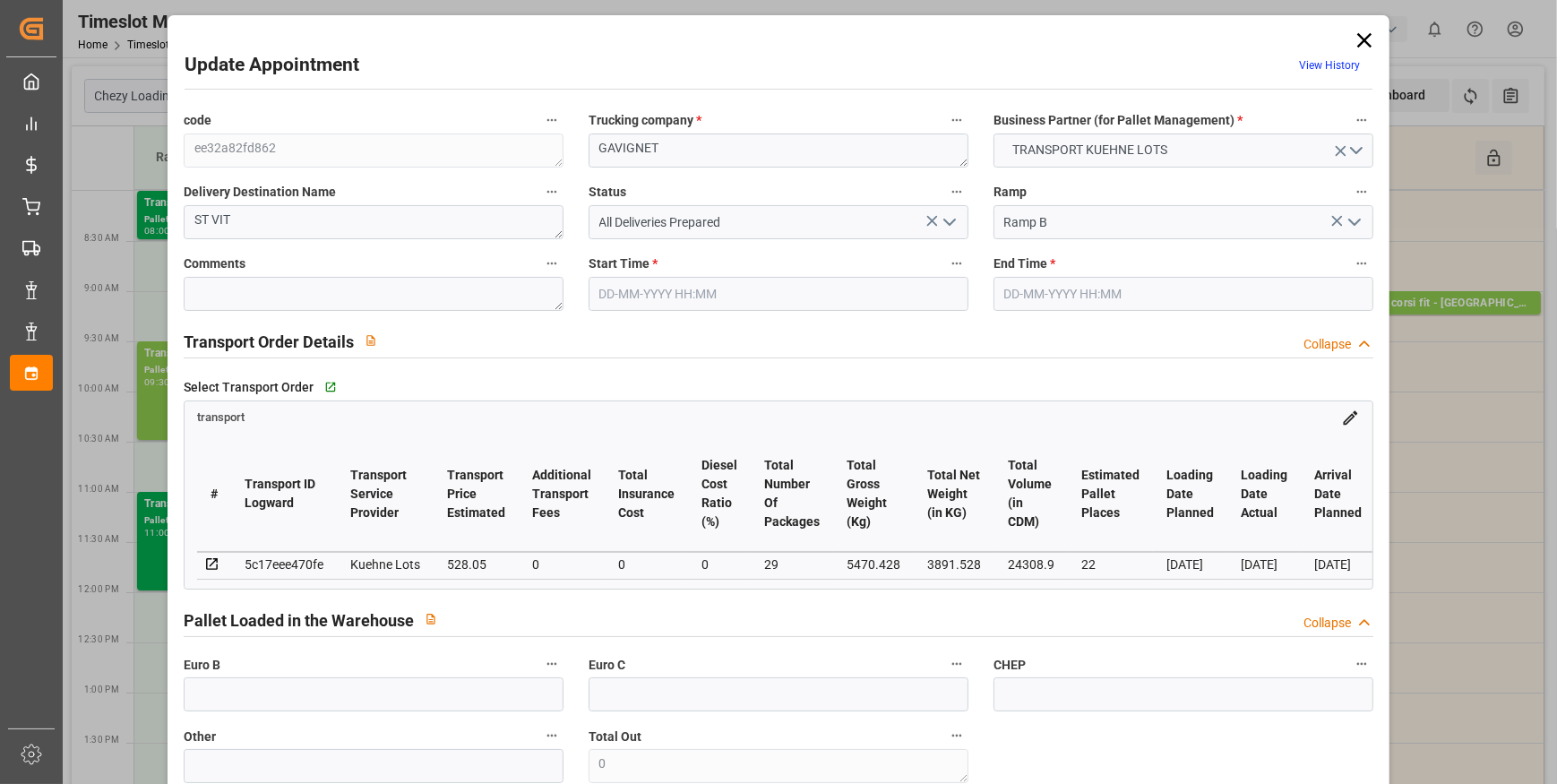
type input "101"
type input "5470.428"
type input "0"
type input "4710.8598"
type input "0"
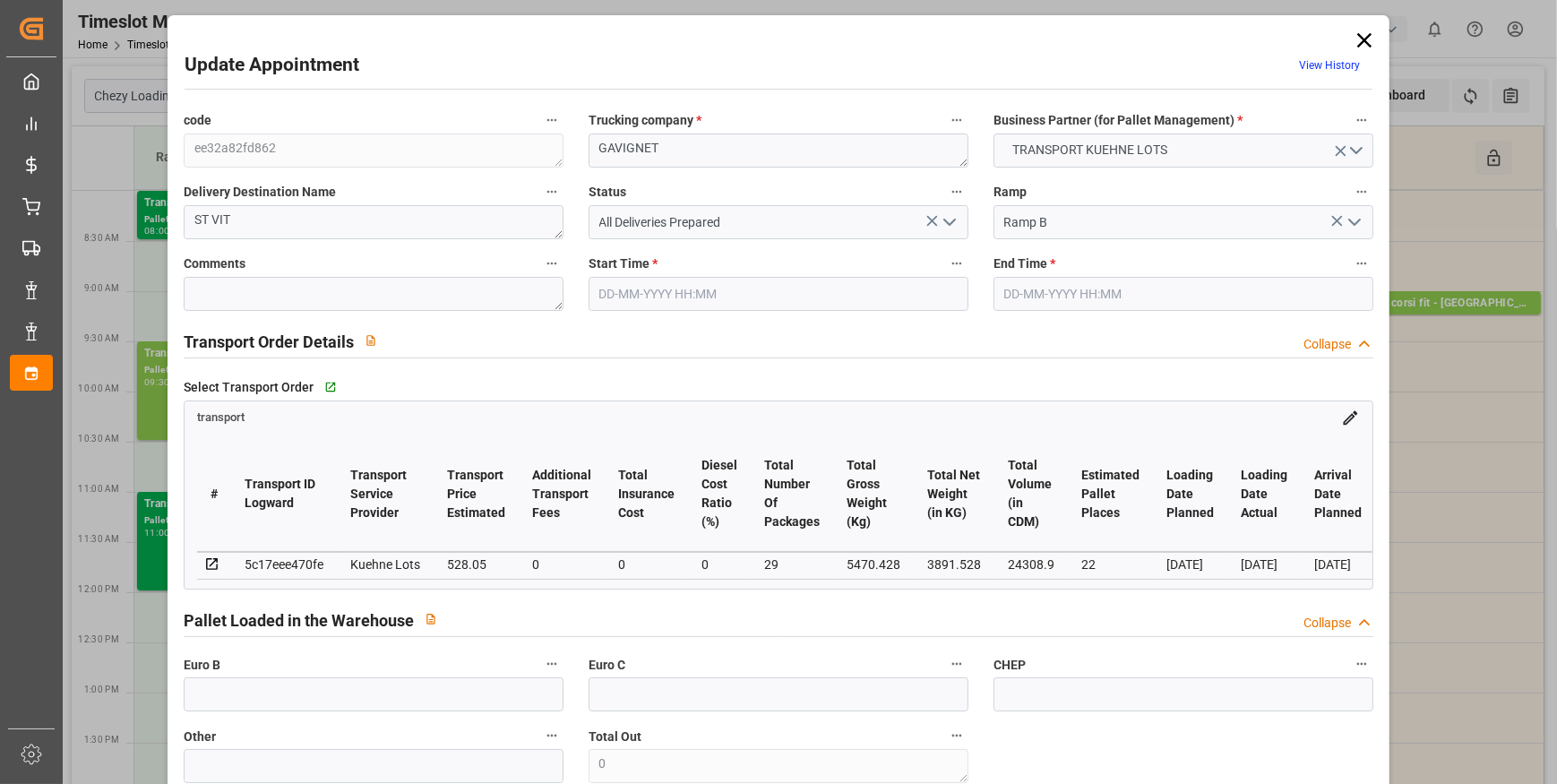
type input "0"
type input "21"
type input "35"
type input "[DATE] 08:00"
type input "[DATE] 08:15"
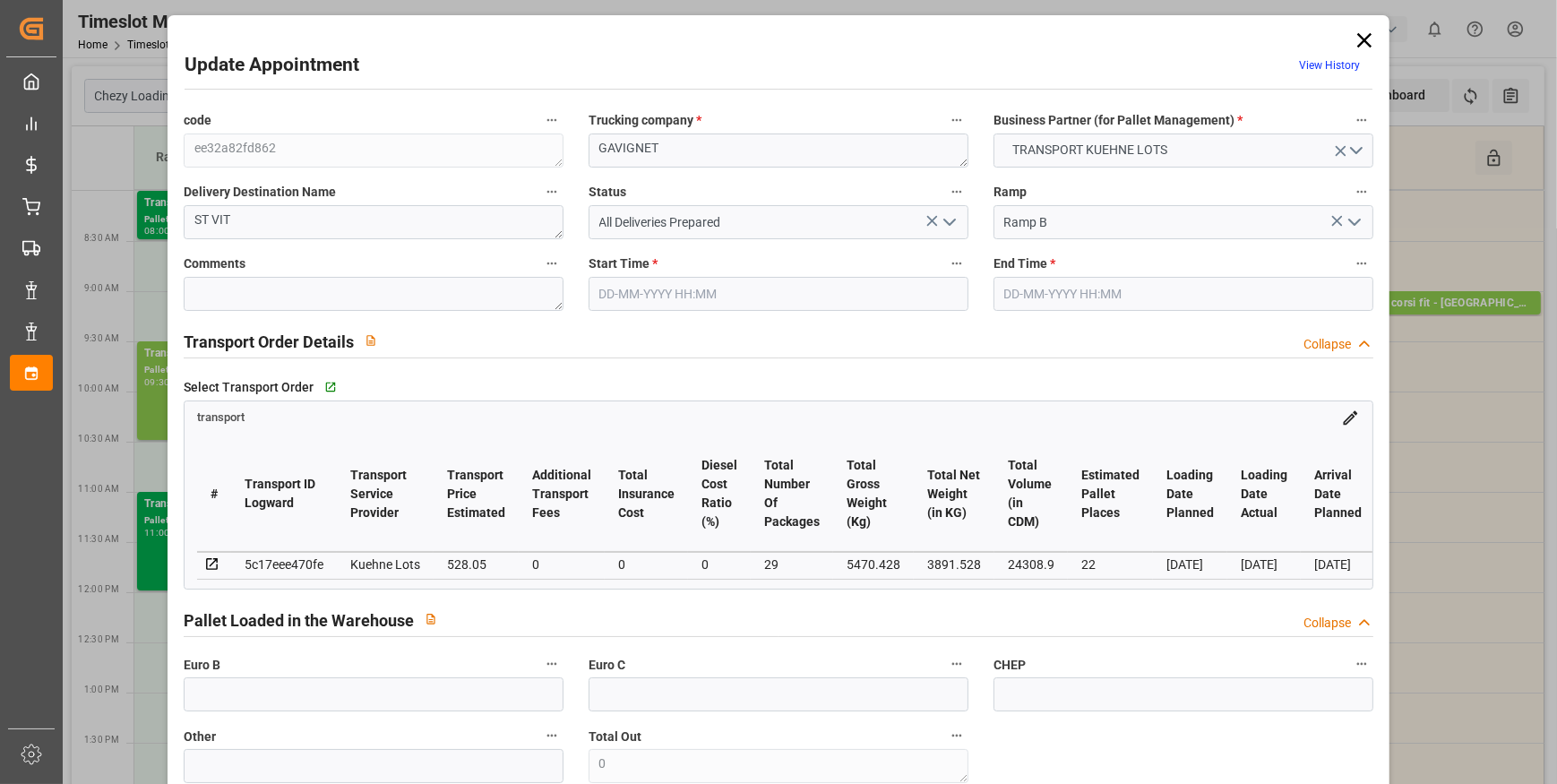
type input "[DATE] 14:58"
type input "[DATE] 11:17"
type input "[DATE]"
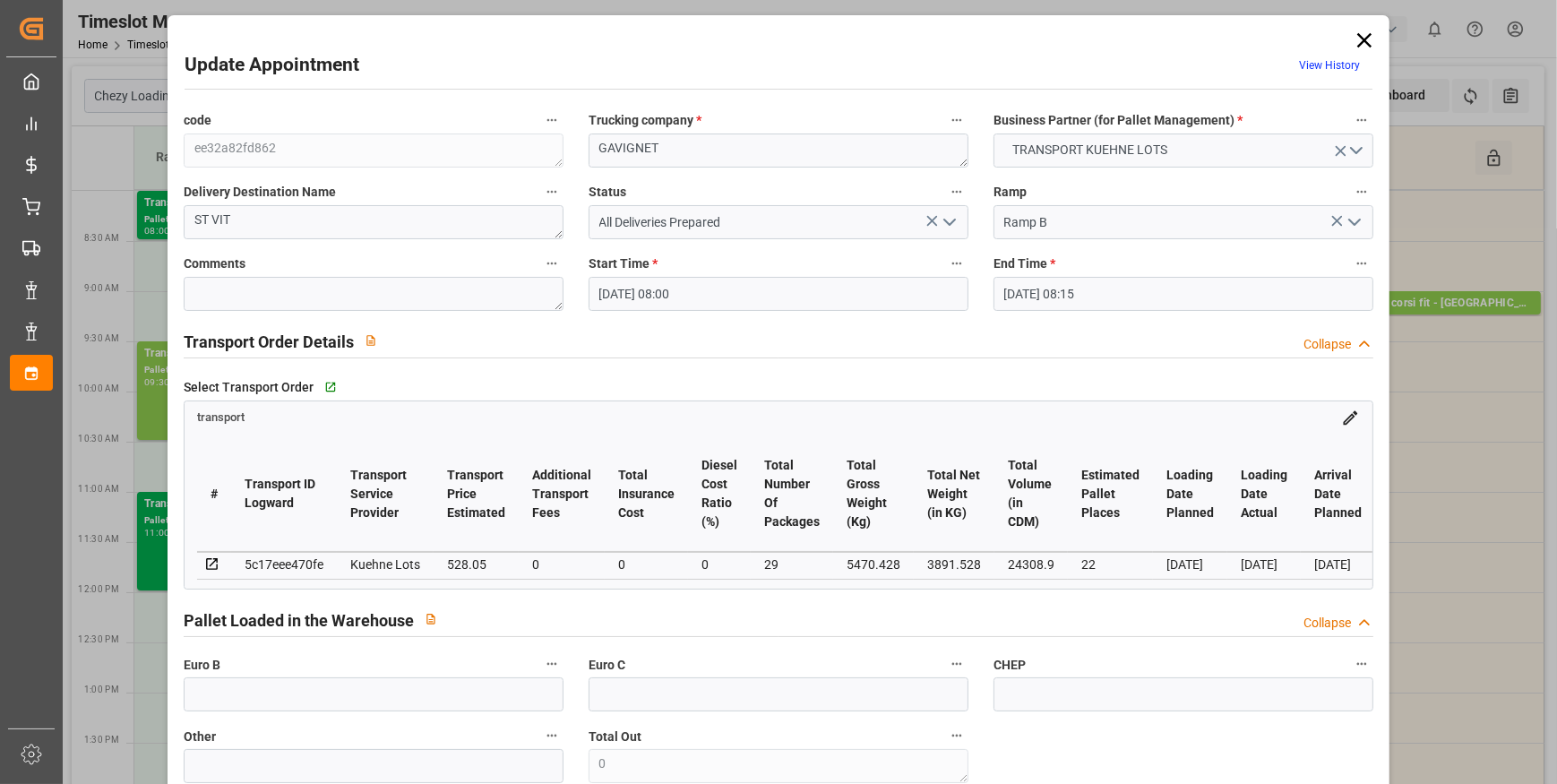
click at [946, 219] on icon "open menu" at bounding box center [950, 222] width 22 height 22
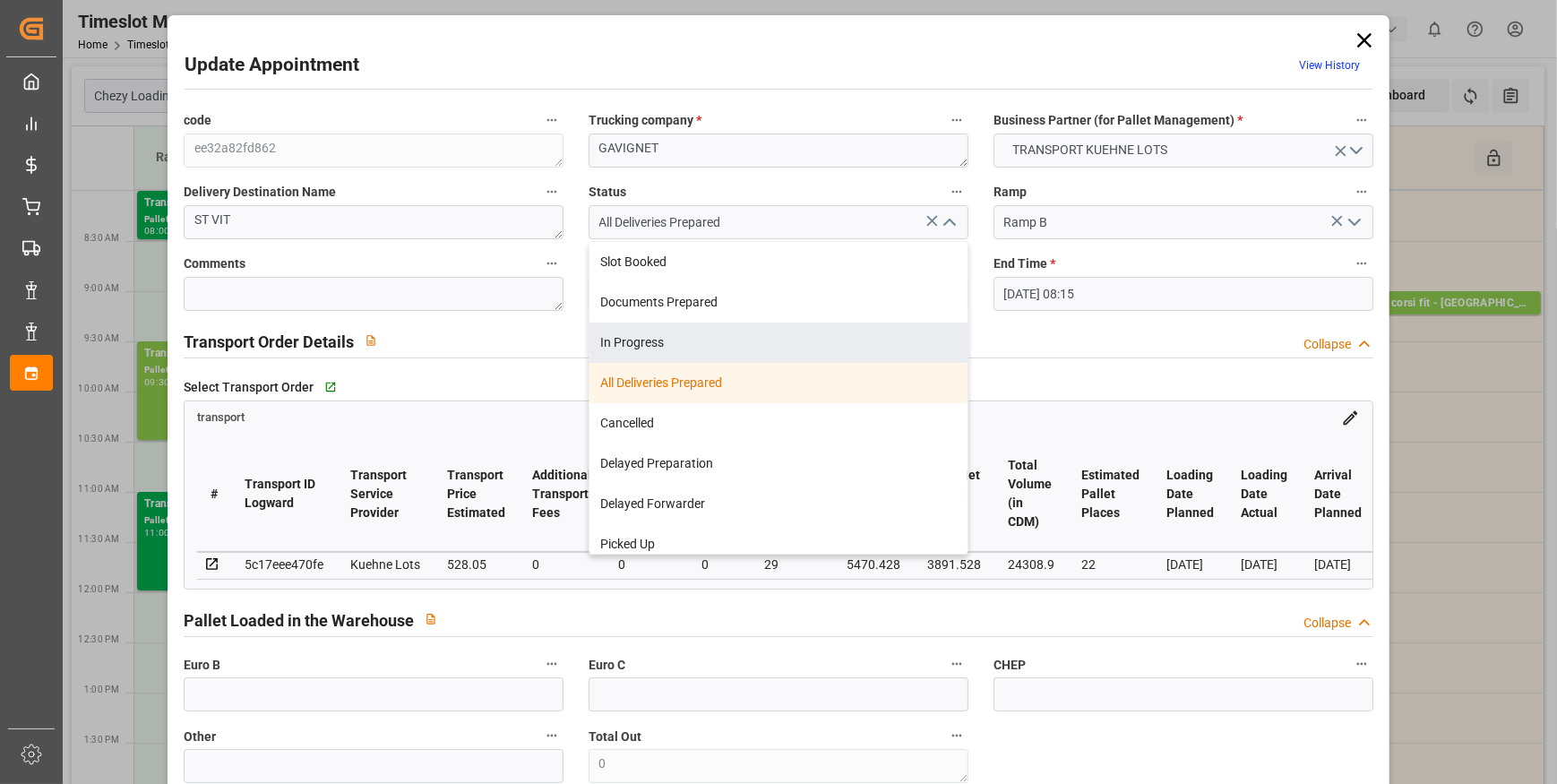
click at [1039, 323] on div "Transport Order Details Collapse" at bounding box center [778, 341] width 1190 height 34
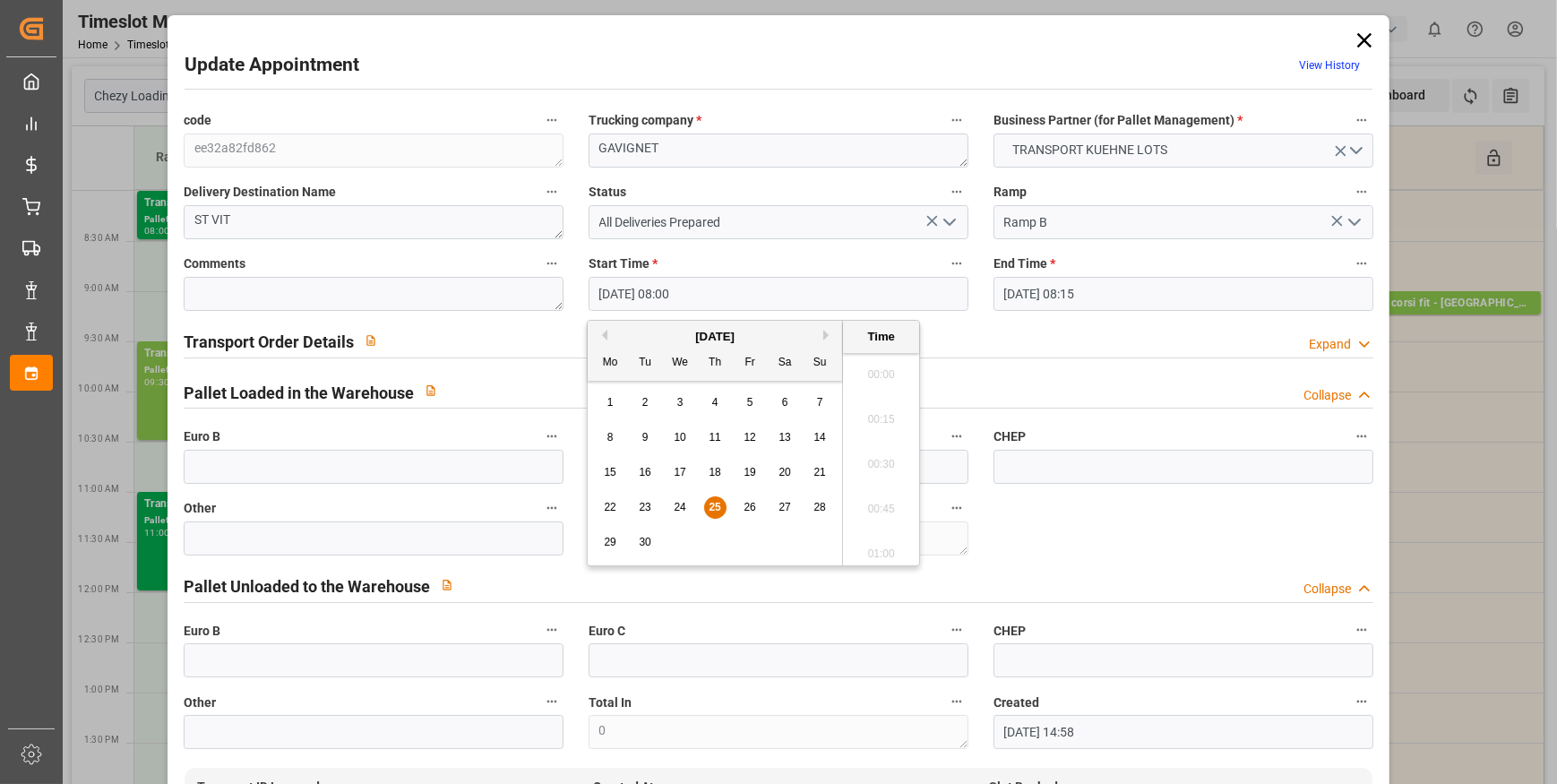
click at [683, 295] on input "[DATE] 08:00" at bounding box center [779, 294] width 380 height 34
click at [710, 512] on span "25" at bounding box center [714, 507] width 12 height 13
click at [877, 513] on li "08:45" at bounding box center [881, 512] width 76 height 45
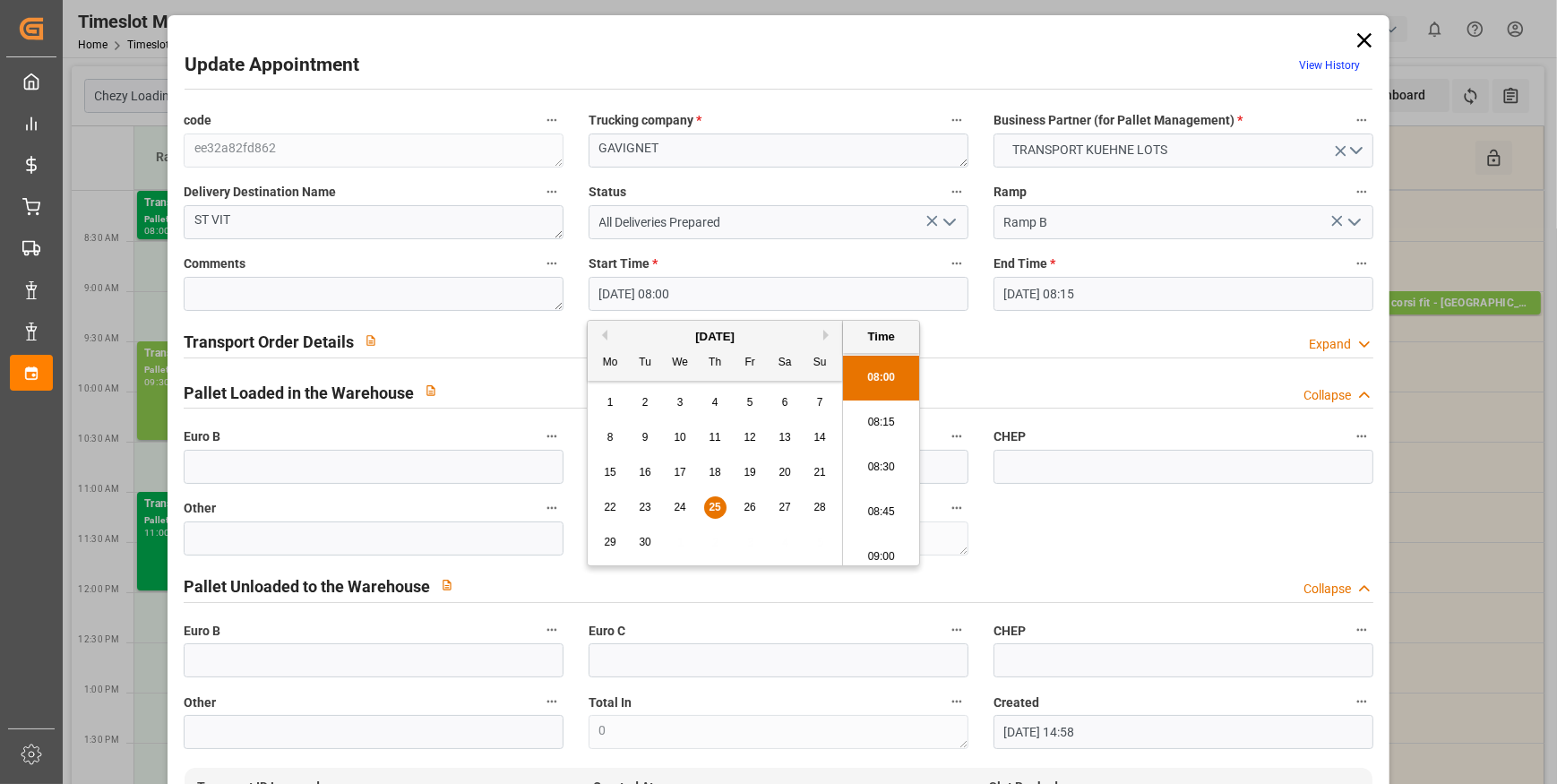
type input "[DATE] 08:45"
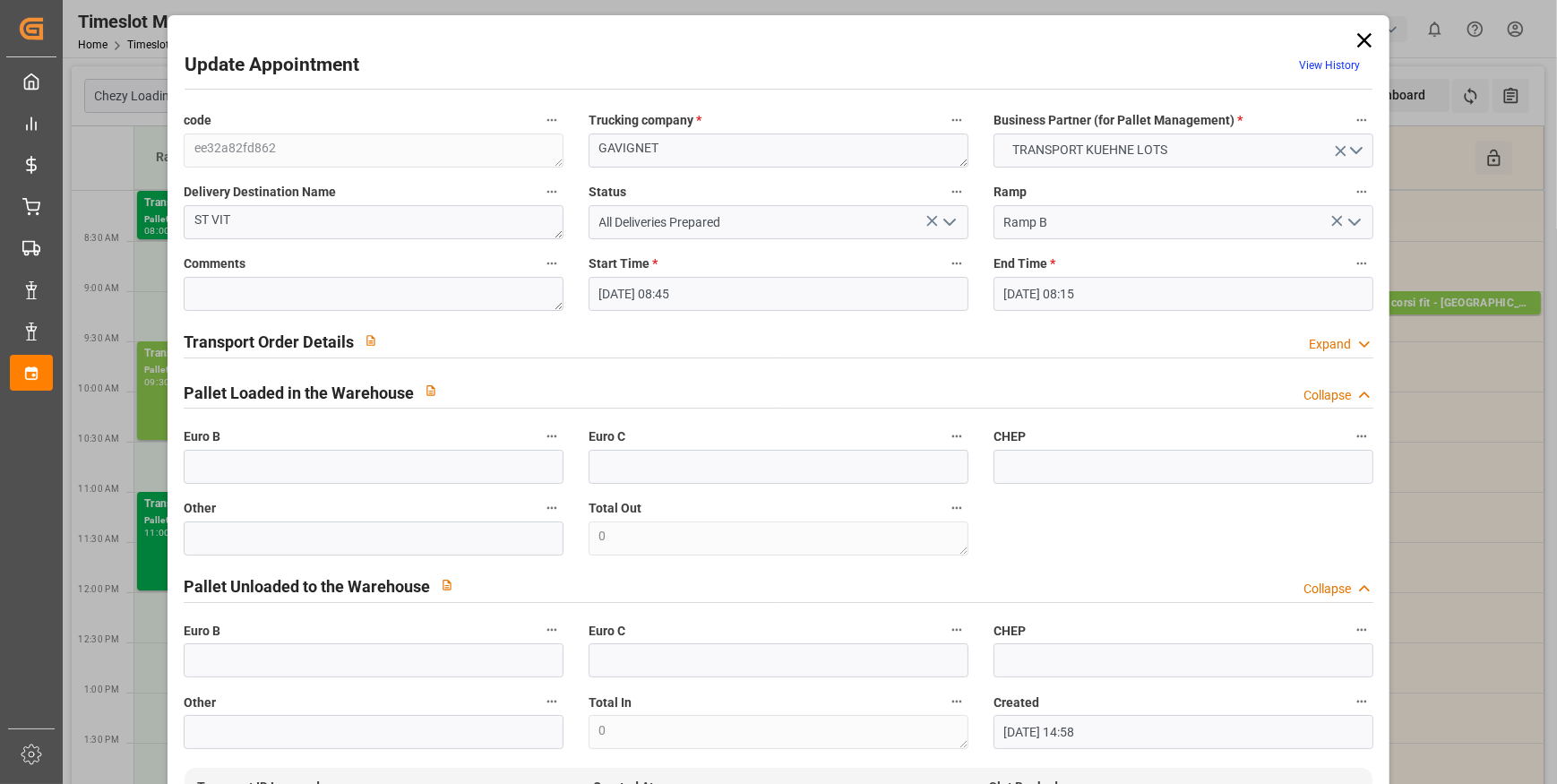
click at [1122, 295] on input "[DATE] 08:15" at bounding box center [1184, 294] width 380 height 34
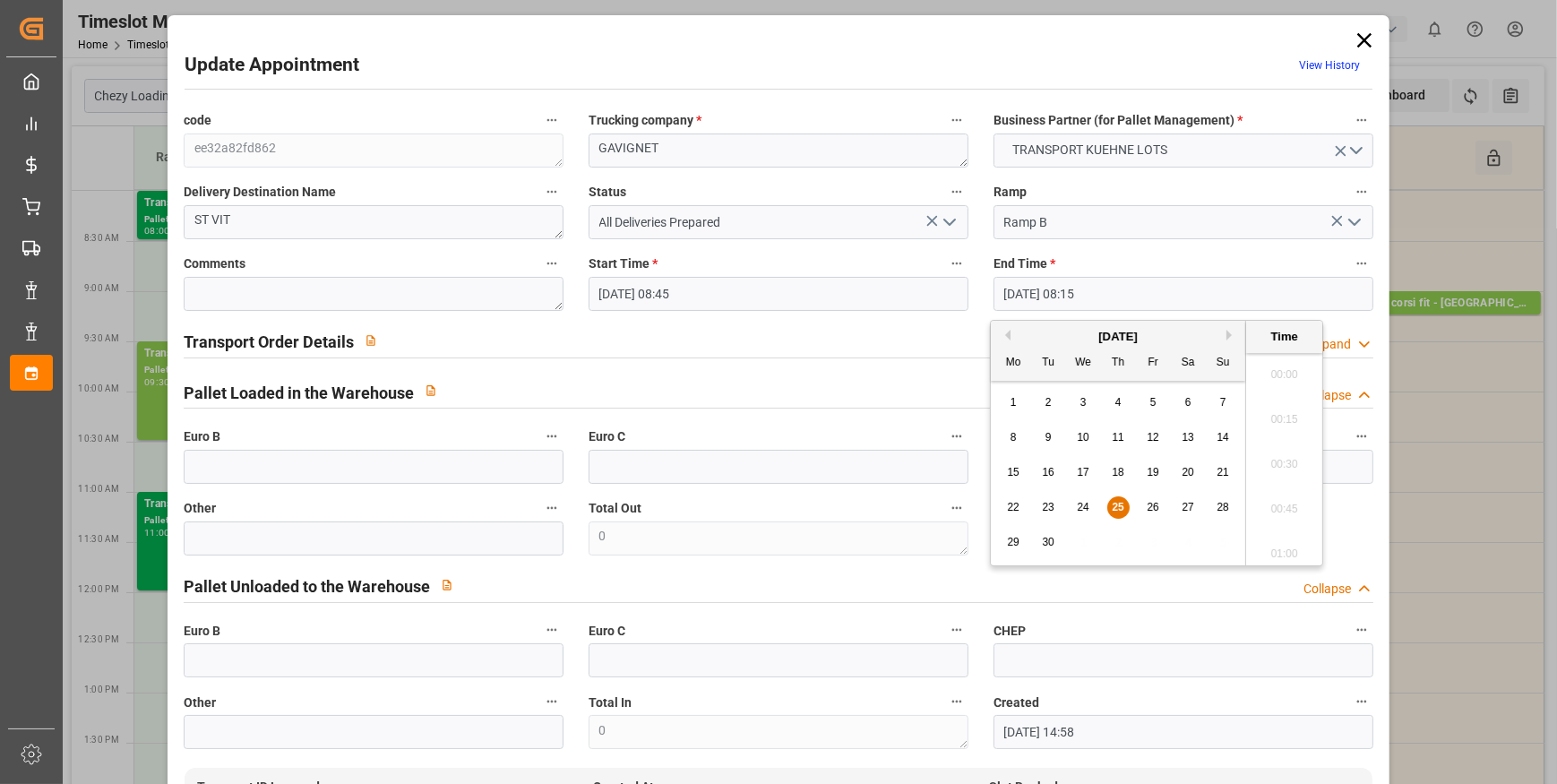
scroll to position [1394, 0]
click at [1120, 504] on span "25" at bounding box center [1118, 507] width 12 height 13
click at [1286, 420] on li "09:00" at bounding box center [1284, 431] width 76 height 45
type input "[DATE] 09:00"
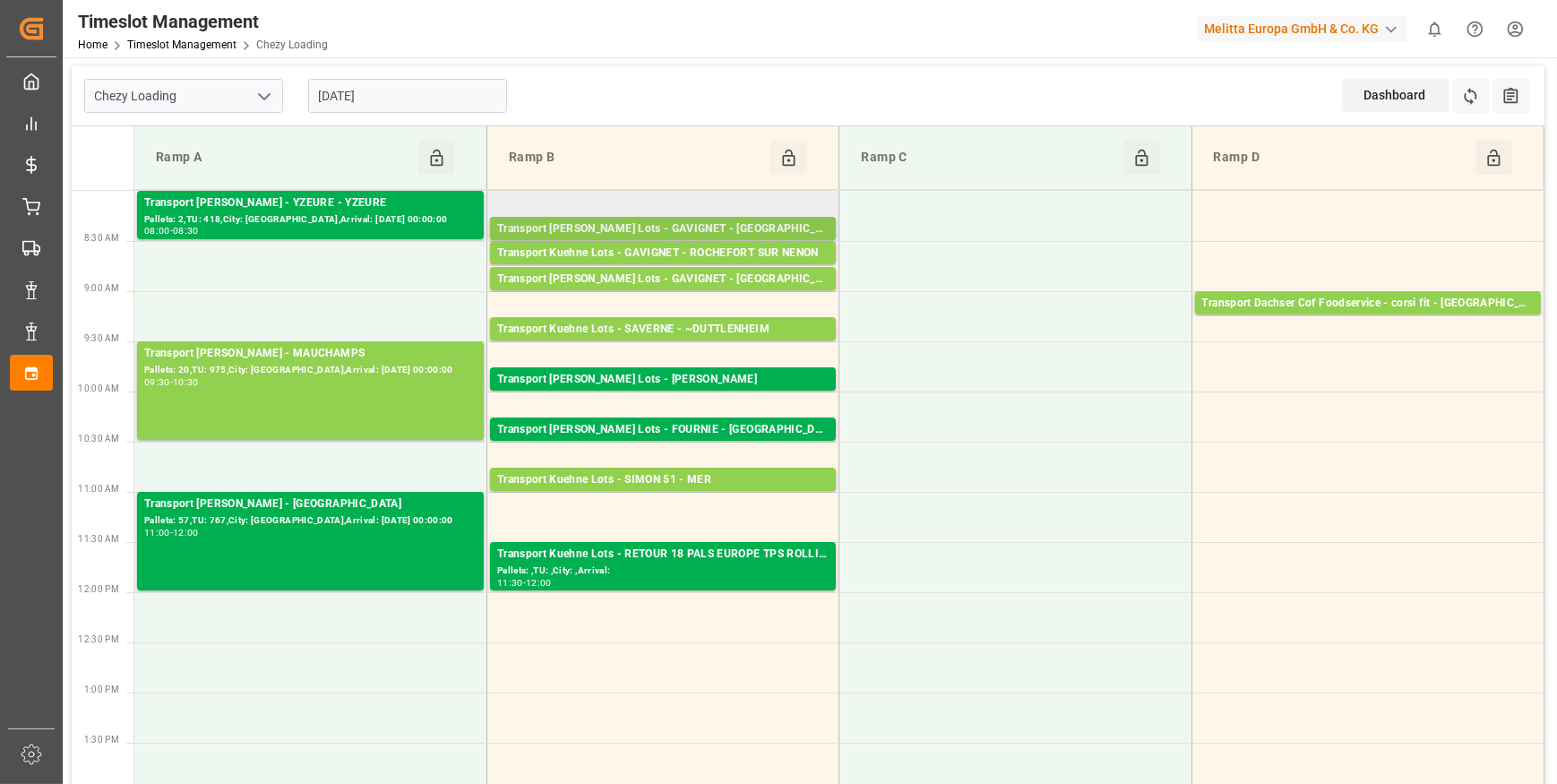
click at [680, 223] on div "Transport [PERSON_NAME] Lots - GAVIGNET - [GEOGRAPHIC_DATA]" at bounding box center [662, 229] width 332 height 18
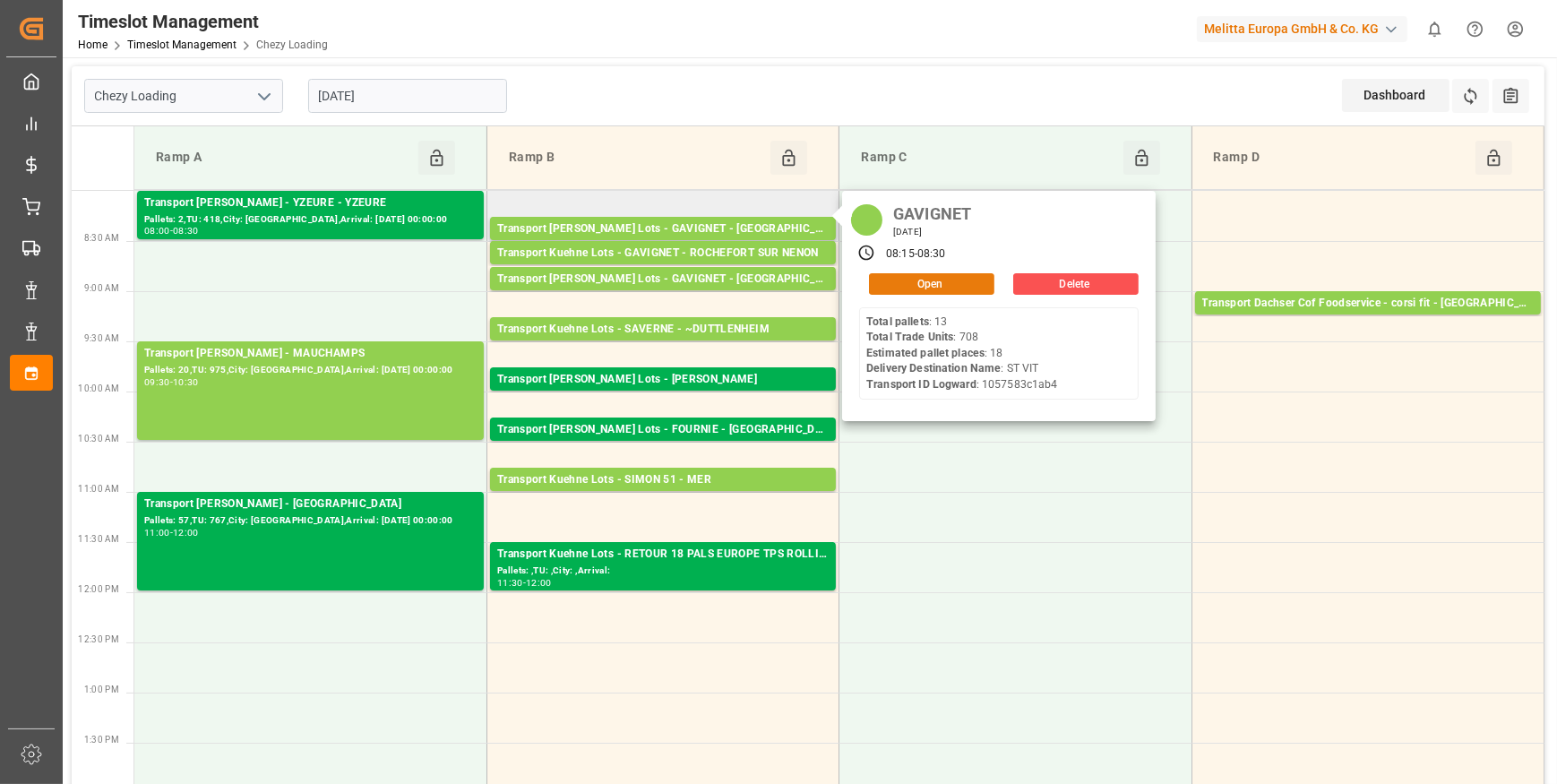
click at [909, 281] on button "Open" at bounding box center [932, 284] width 126 height 22
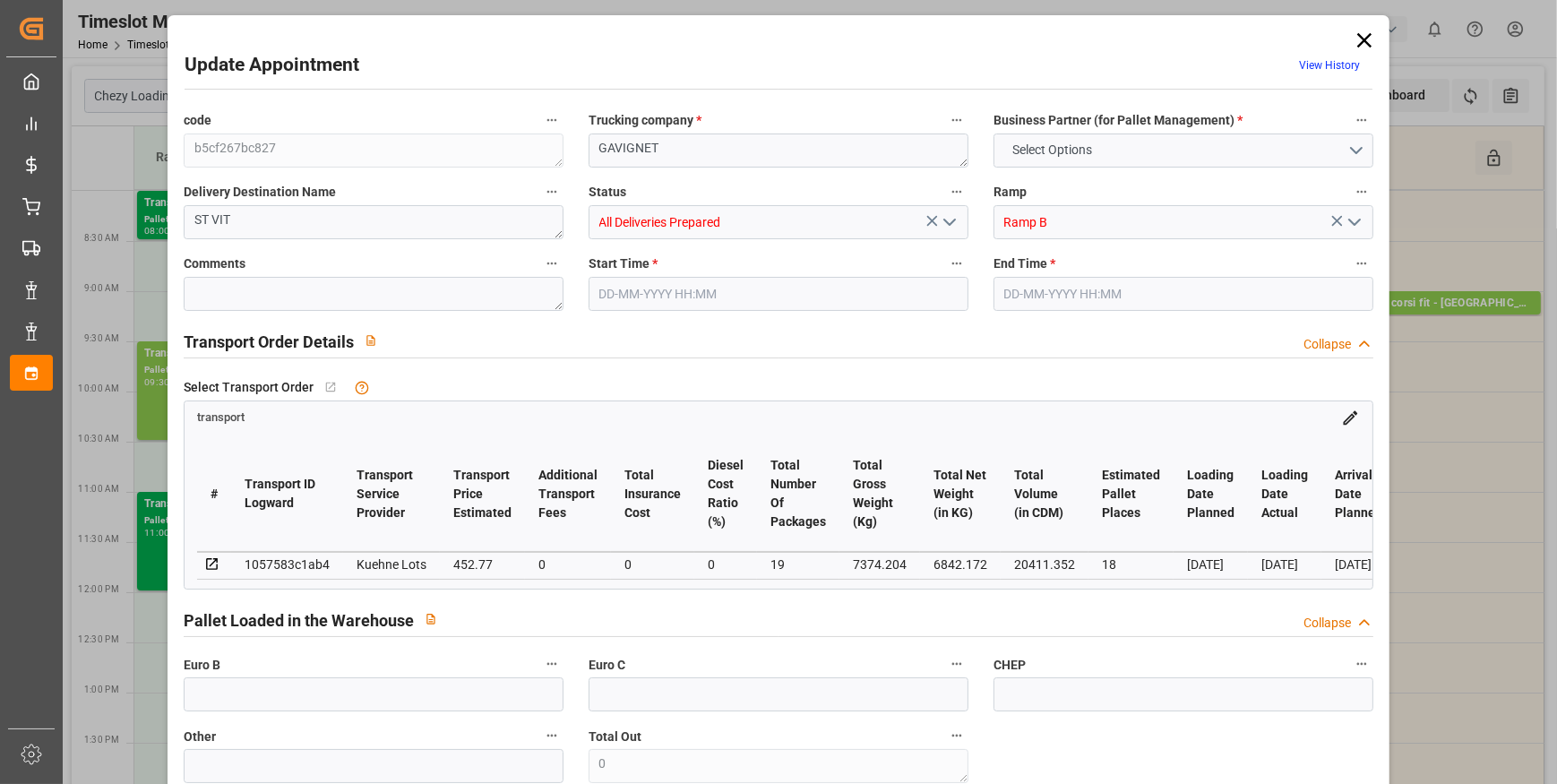
type input "18"
type input "452.77"
type input "0"
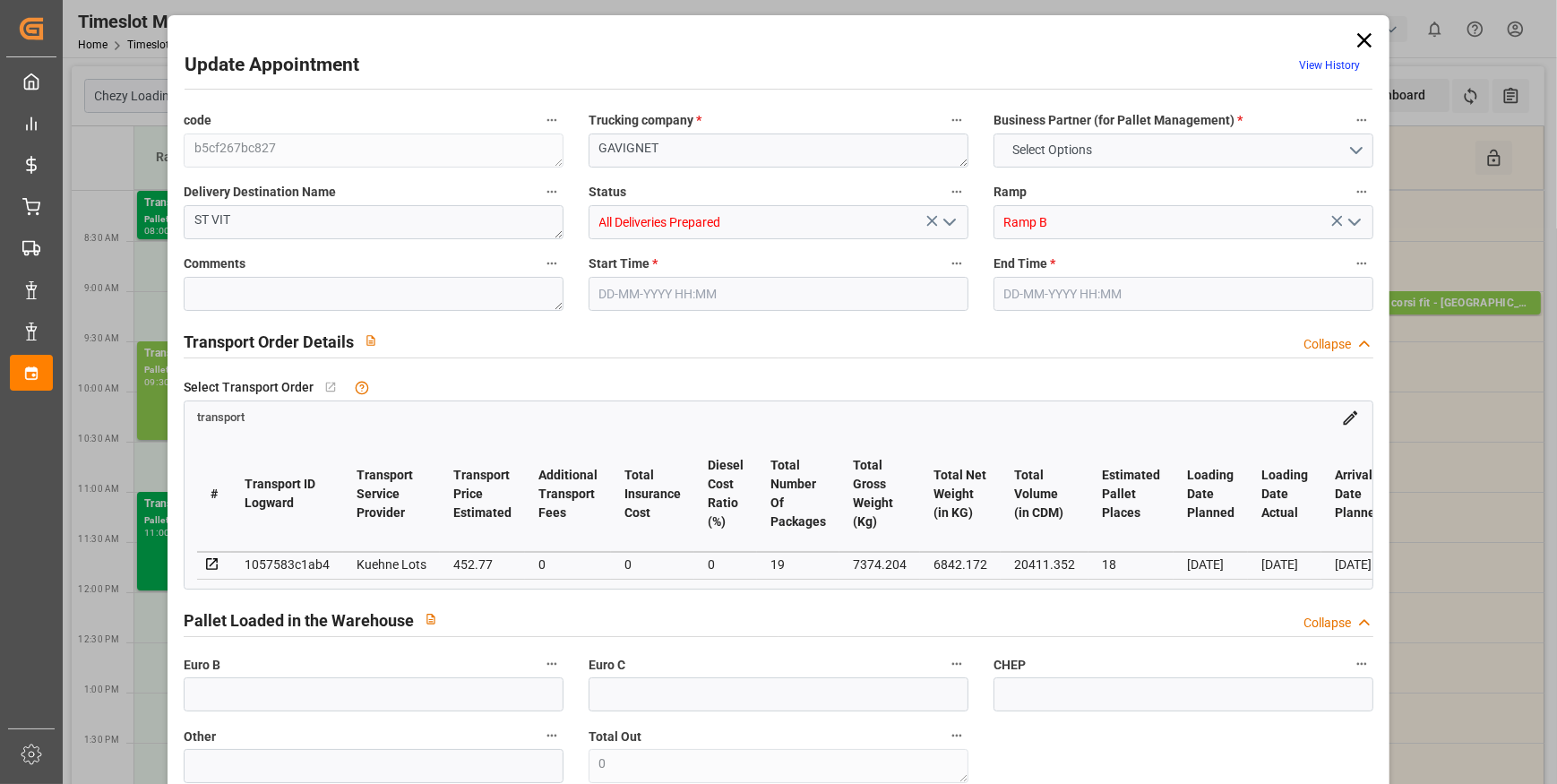
type input "452.77"
type input "0"
type input "19"
type input "6842.172"
type input "8189.596"
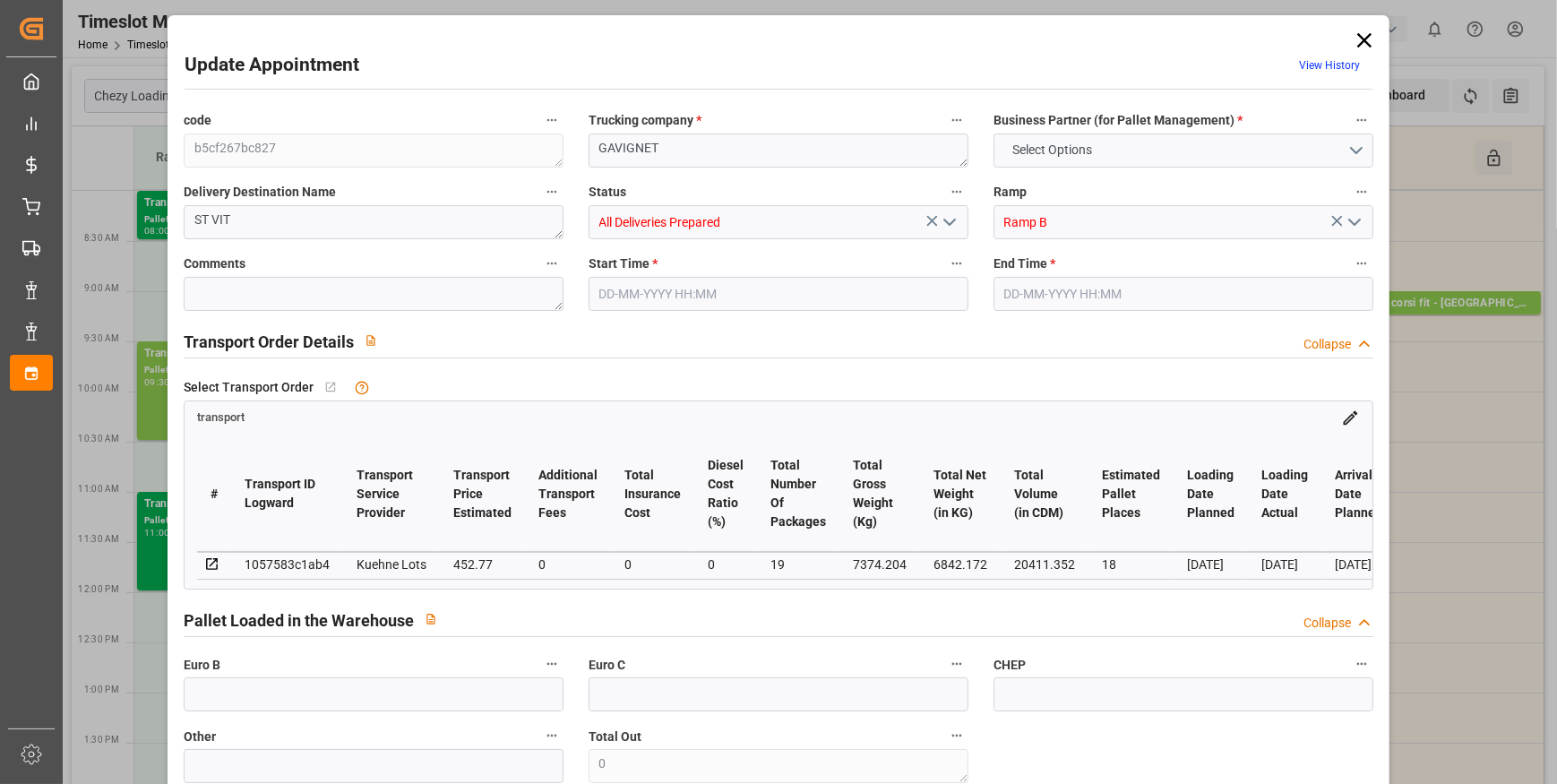
type input "20411.352"
type input "25"
type input "13"
type input "708"
type input "19"
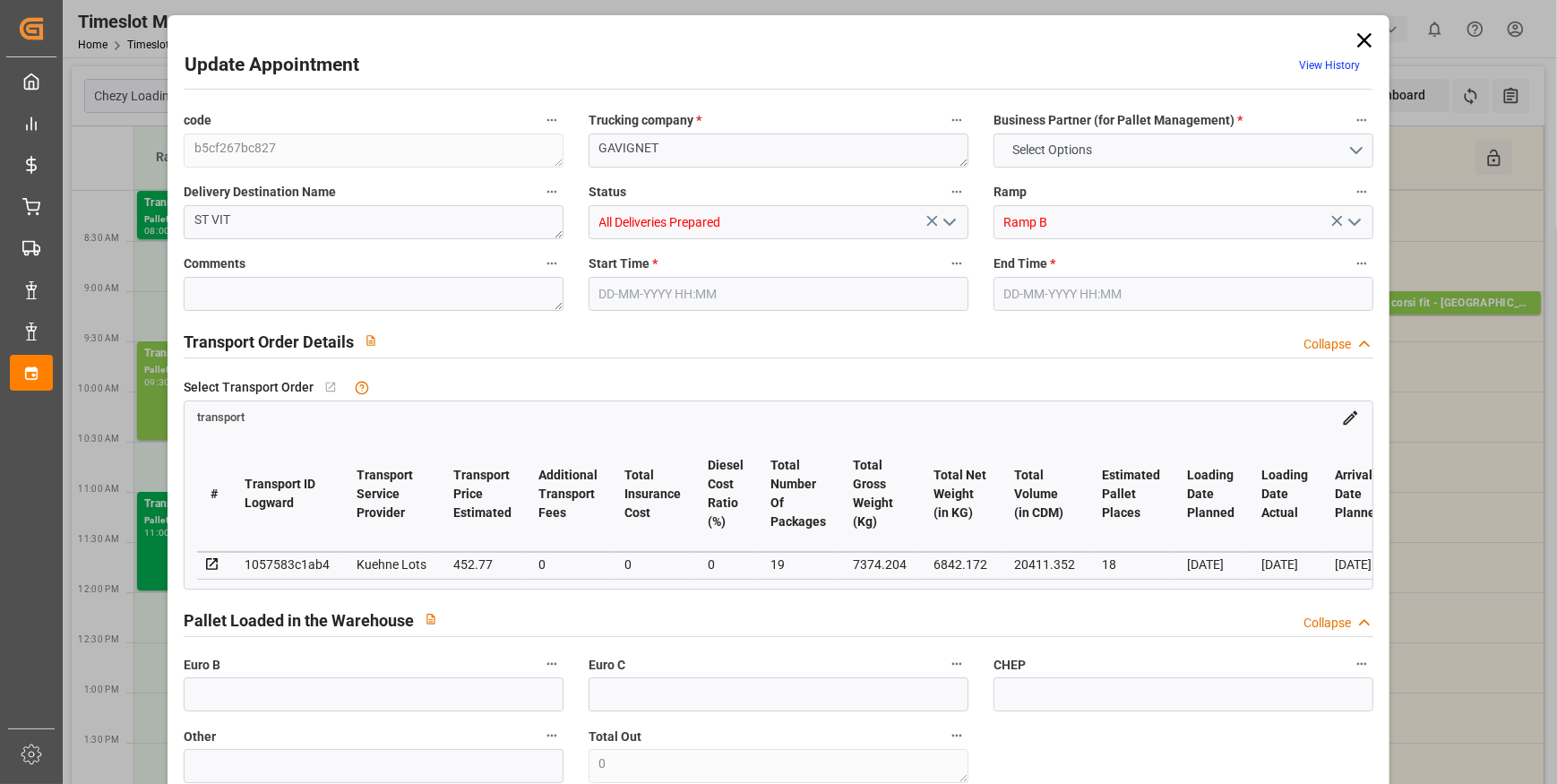
type input "101"
type input "7374.204"
type input "0"
type input "4710.8598"
type input "0"
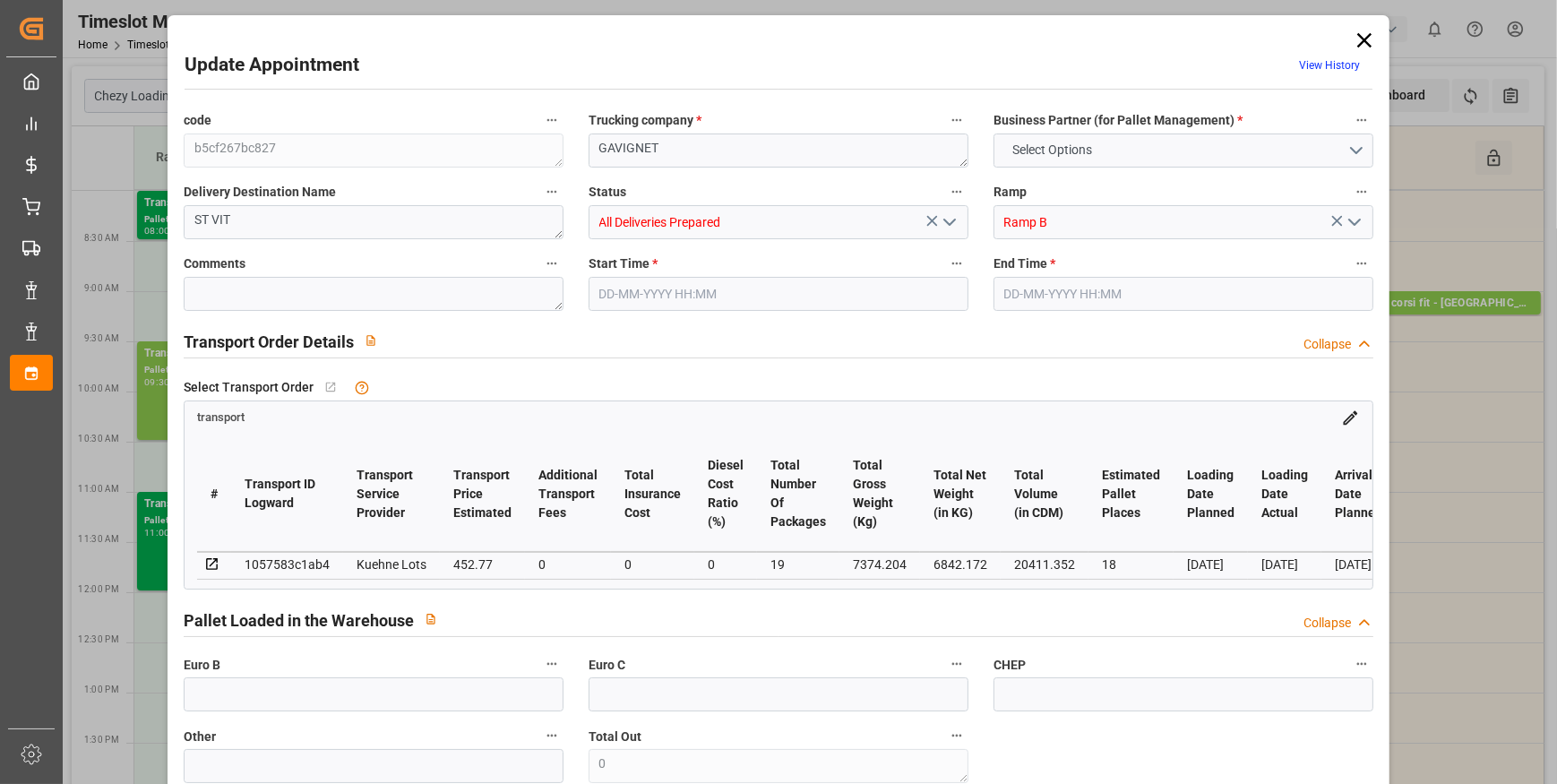
type input "0"
type input "21"
type input "35"
type input "[DATE] 08:15"
type input "[DATE] 08:30"
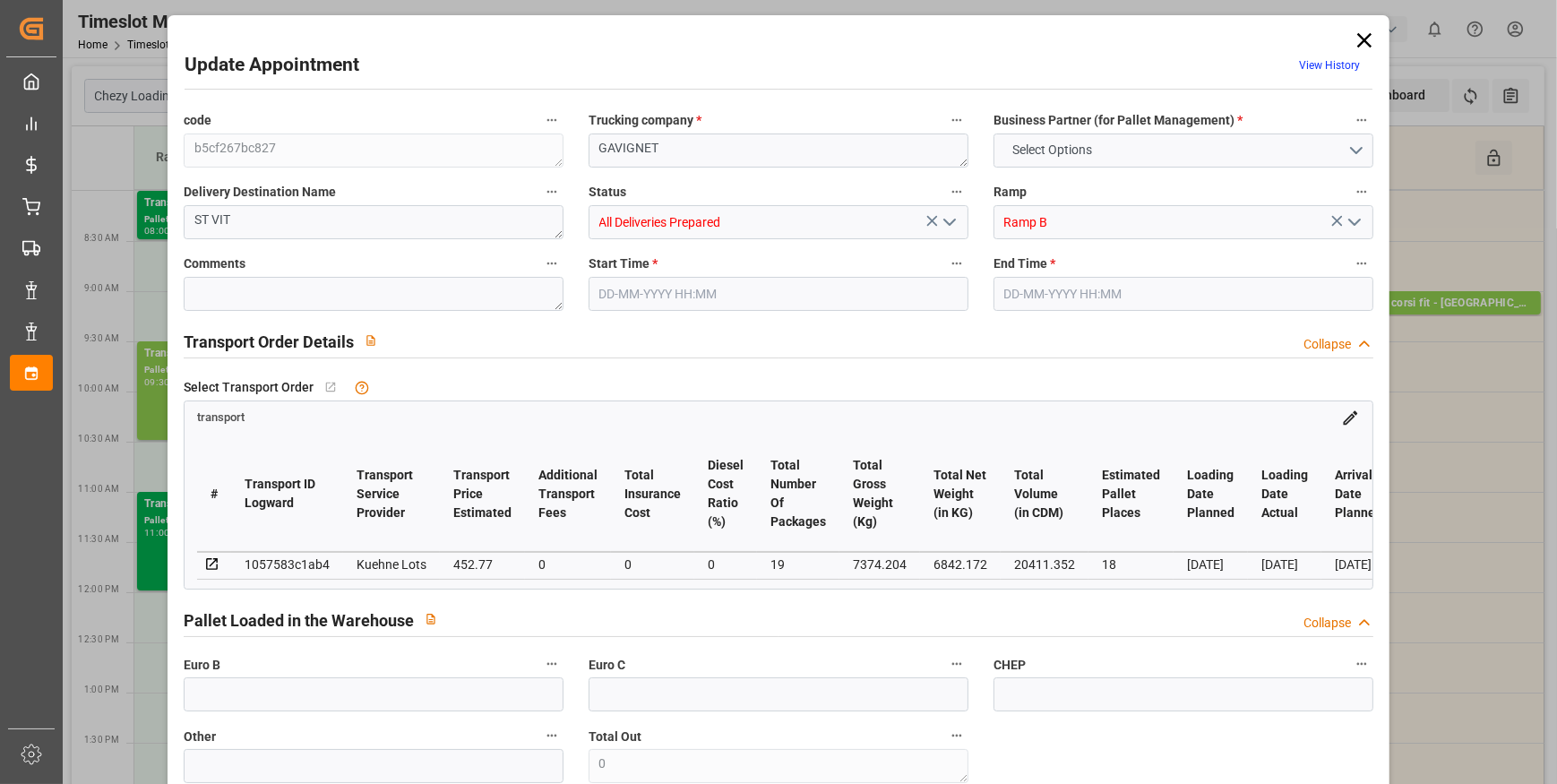
type input "[DATE] 14:58"
type input "[DATE] 11:17"
type input "[DATE]"
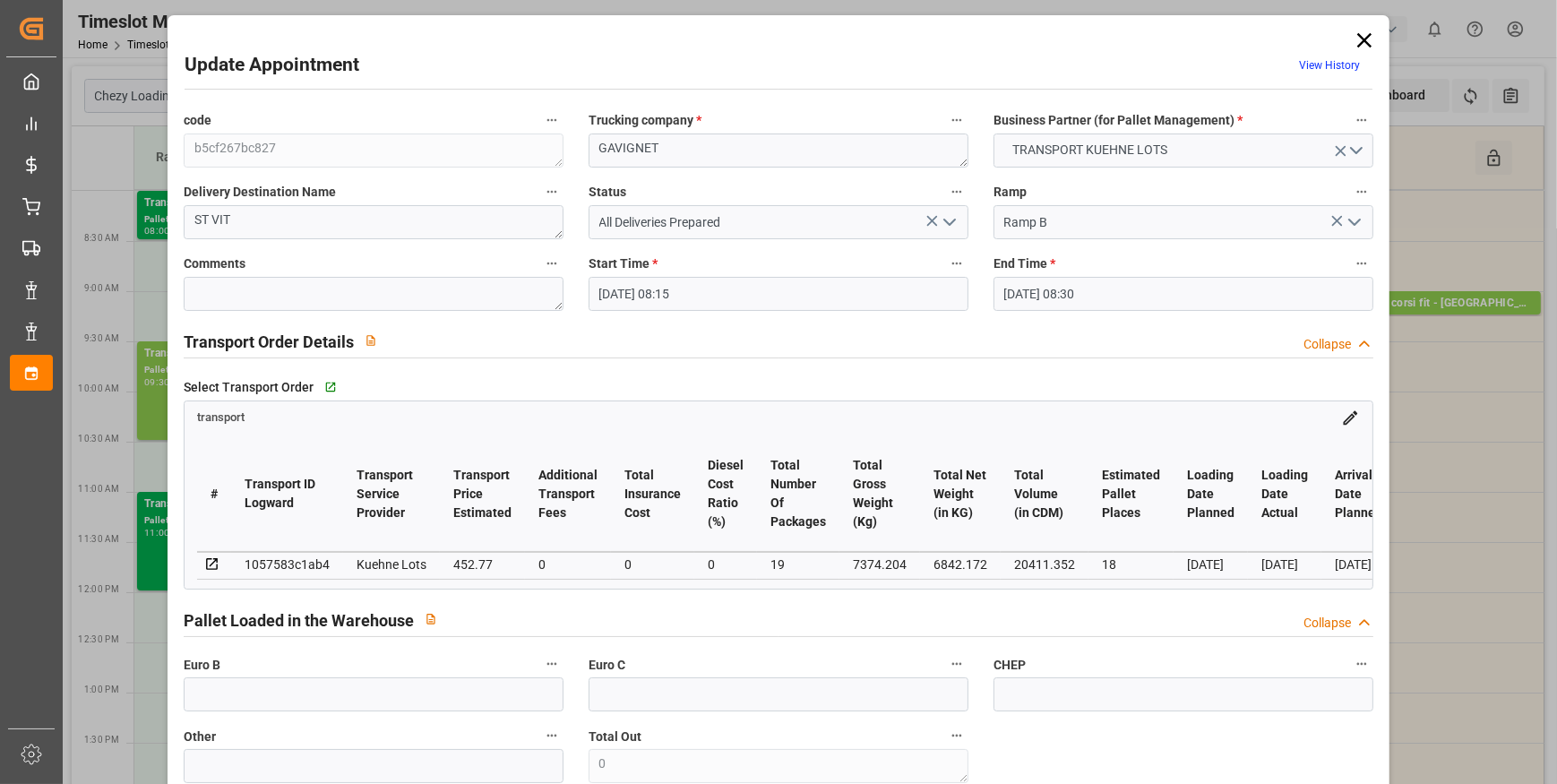
click at [829, 279] on input "[DATE] 08:15" at bounding box center [779, 294] width 380 height 34
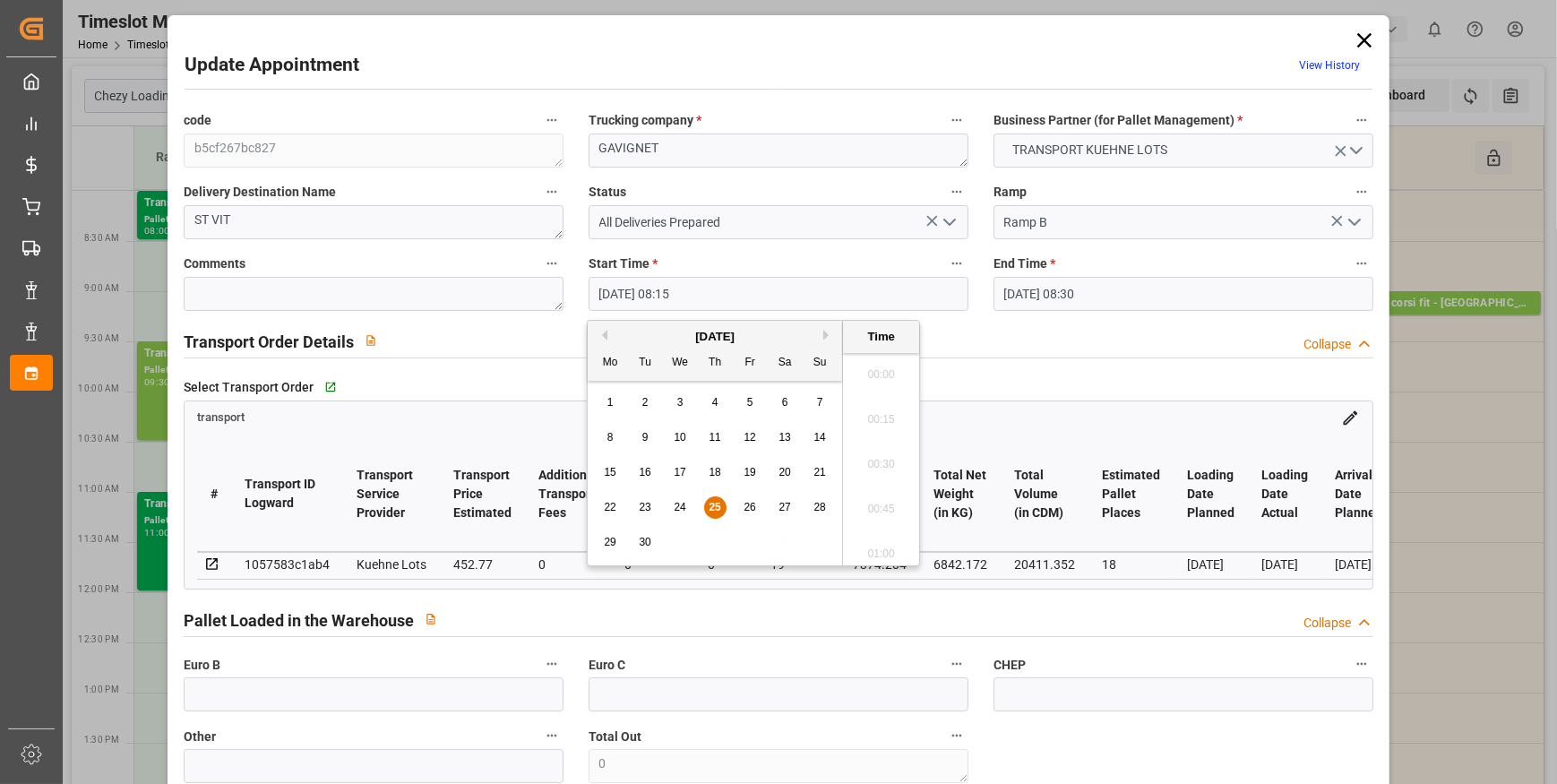
scroll to position [1394, 0]
click at [714, 504] on span "25" at bounding box center [714, 507] width 12 height 13
click at [878, 421] on li "08:00" at bounding box center [881, 415] width 76 height 45
type input "[DATE] 08:00"
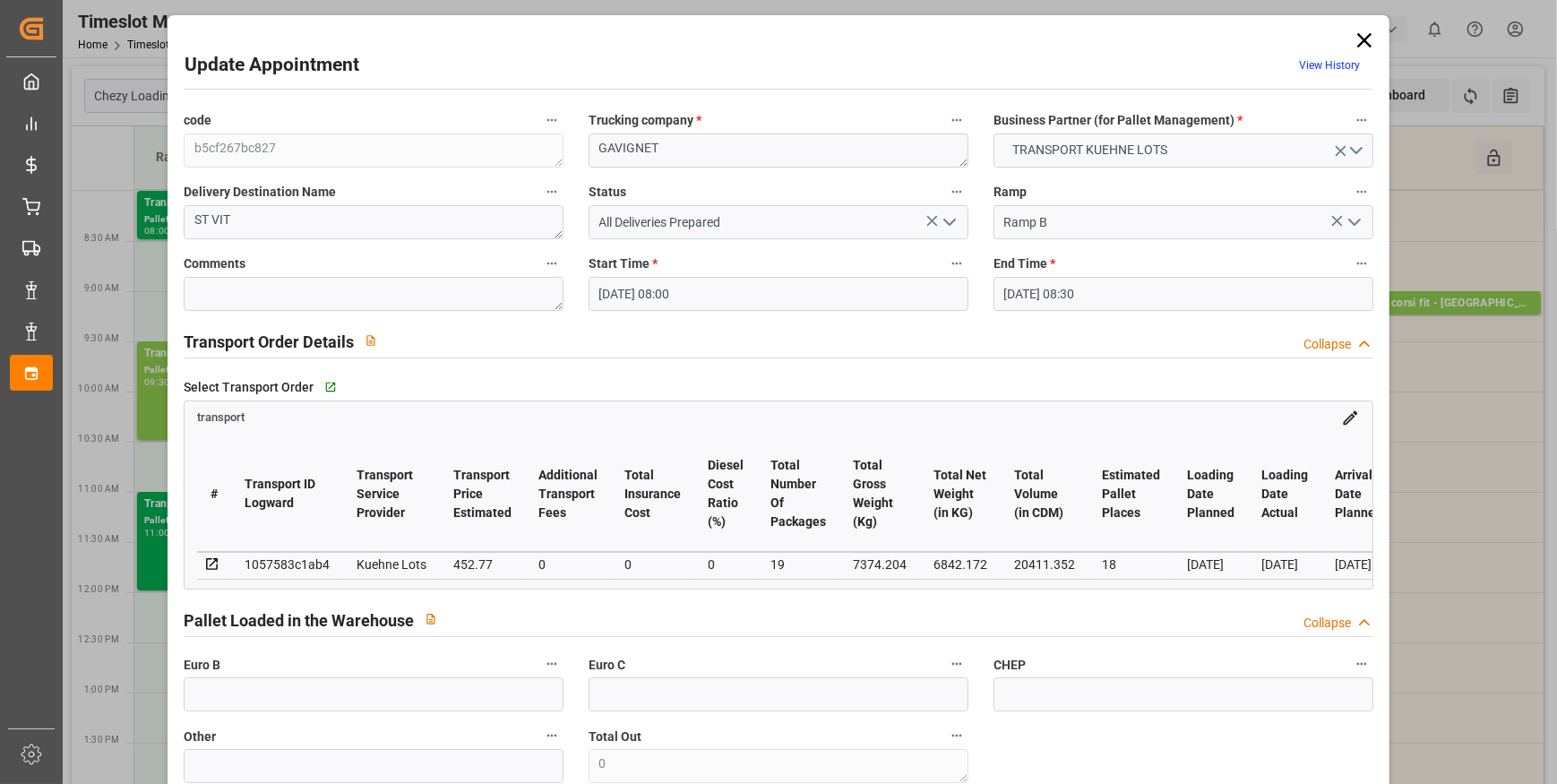
click at [1081, 293] on input "[DATE] 08:30" at bounding box center [1184, 294] width 380 height 34
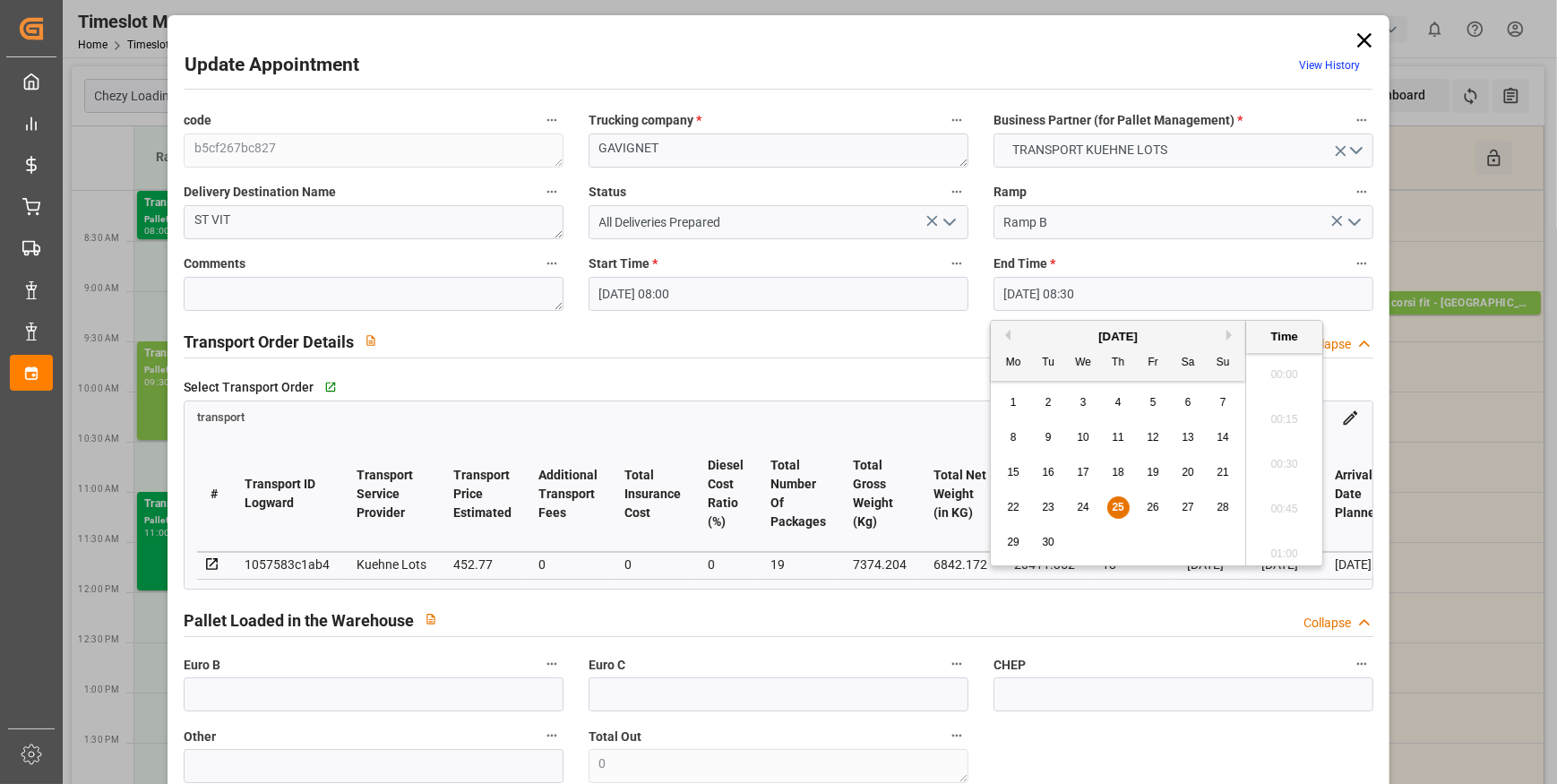
scroll to position [1439, 0]
click at [1119, 500] on span "25" at bounding box center [1118, 507] width 12 height 13
click at [1283, 410] on li "08:15" at bounding box center [1284, 415] width 76 height 45
type input "[DATE] 08:15"
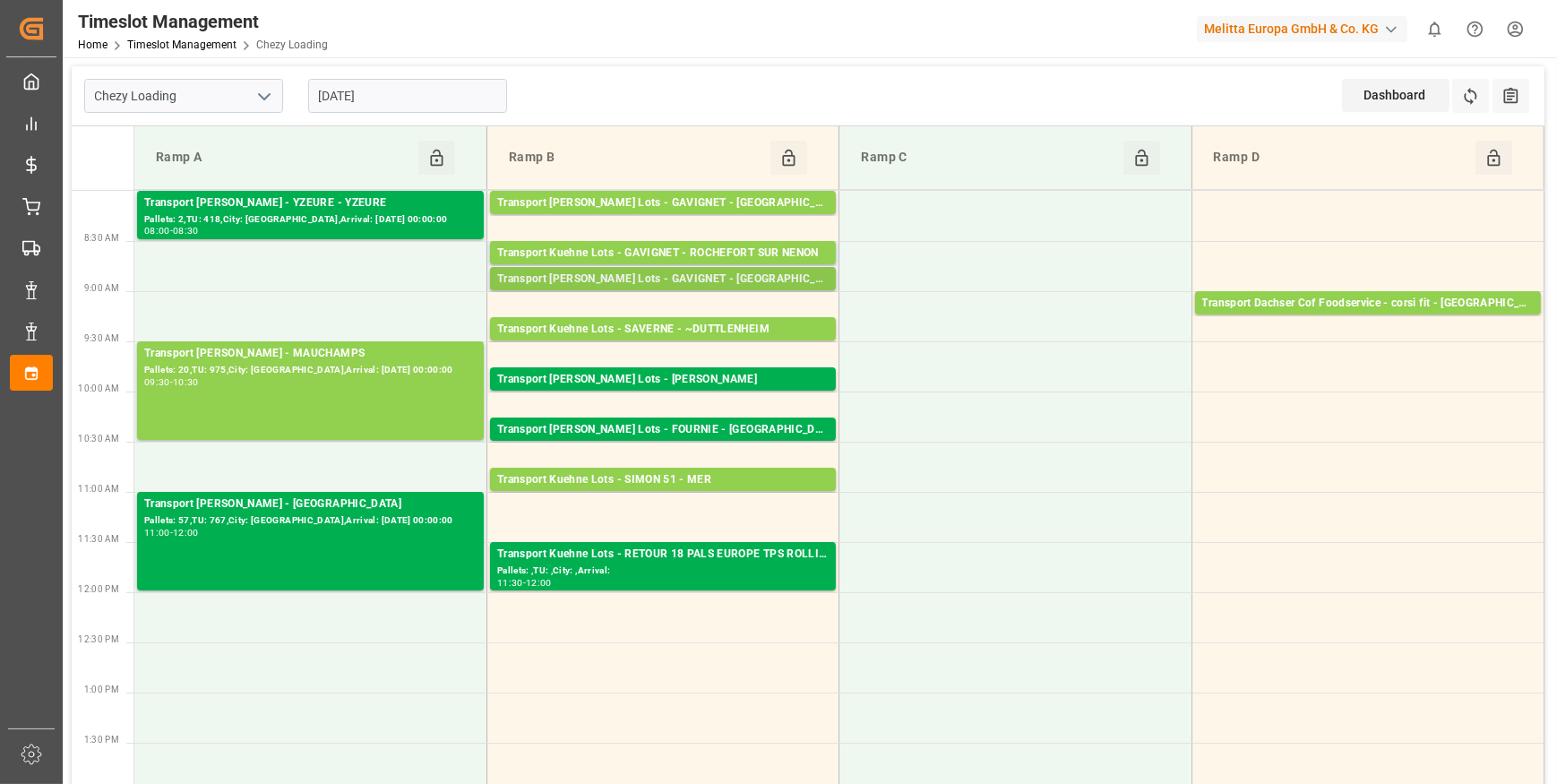
click at [722, 275] on div "Transport [PERSON_NAME] Lots - GAVIGNET - [GEOGRAPHIC_DATA]" at bounding box center [662, 279] width 332 height 18
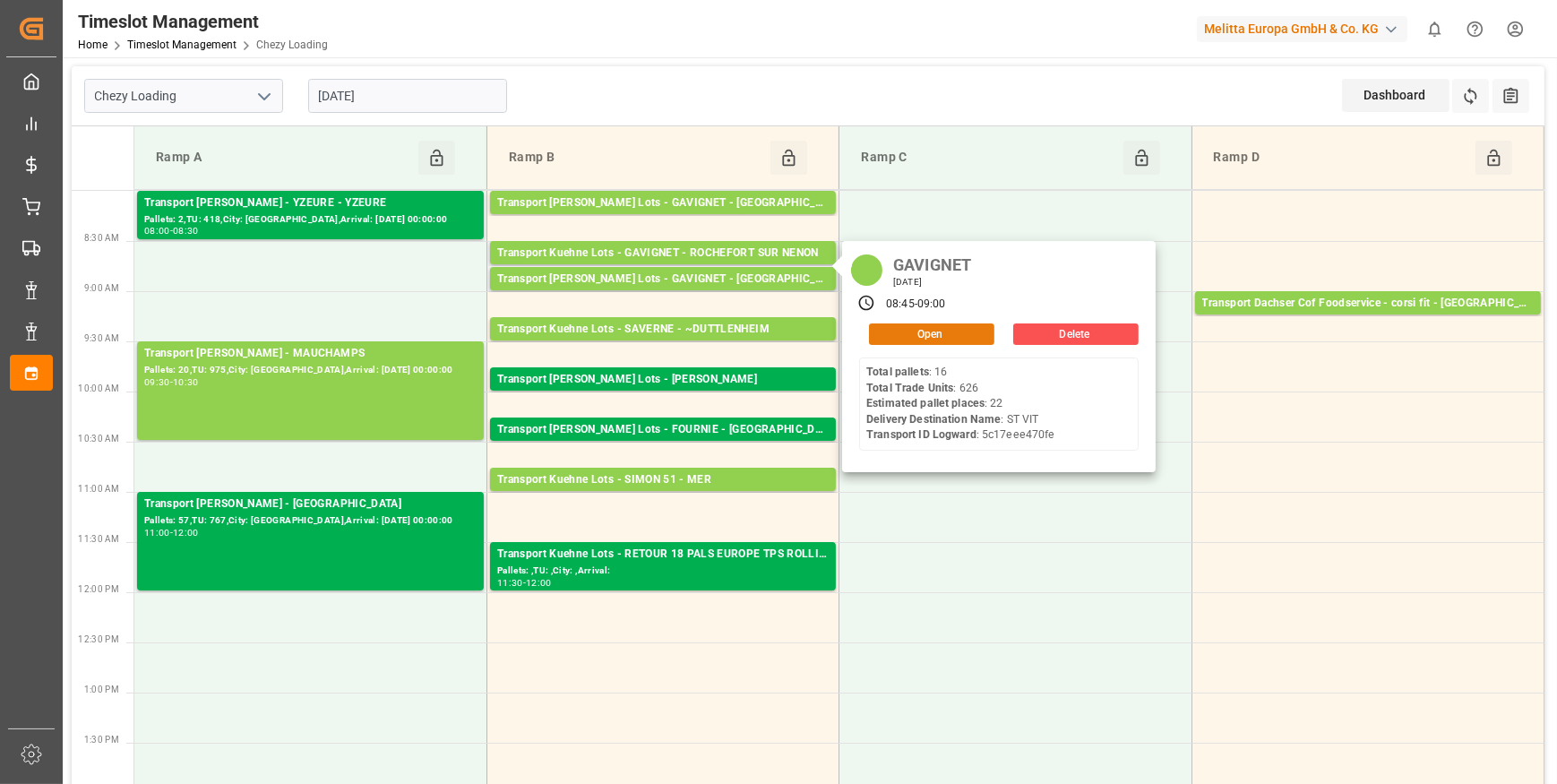
click at [905, 328] on button "Open" at bounding box center [932, 334] width 126 height 22
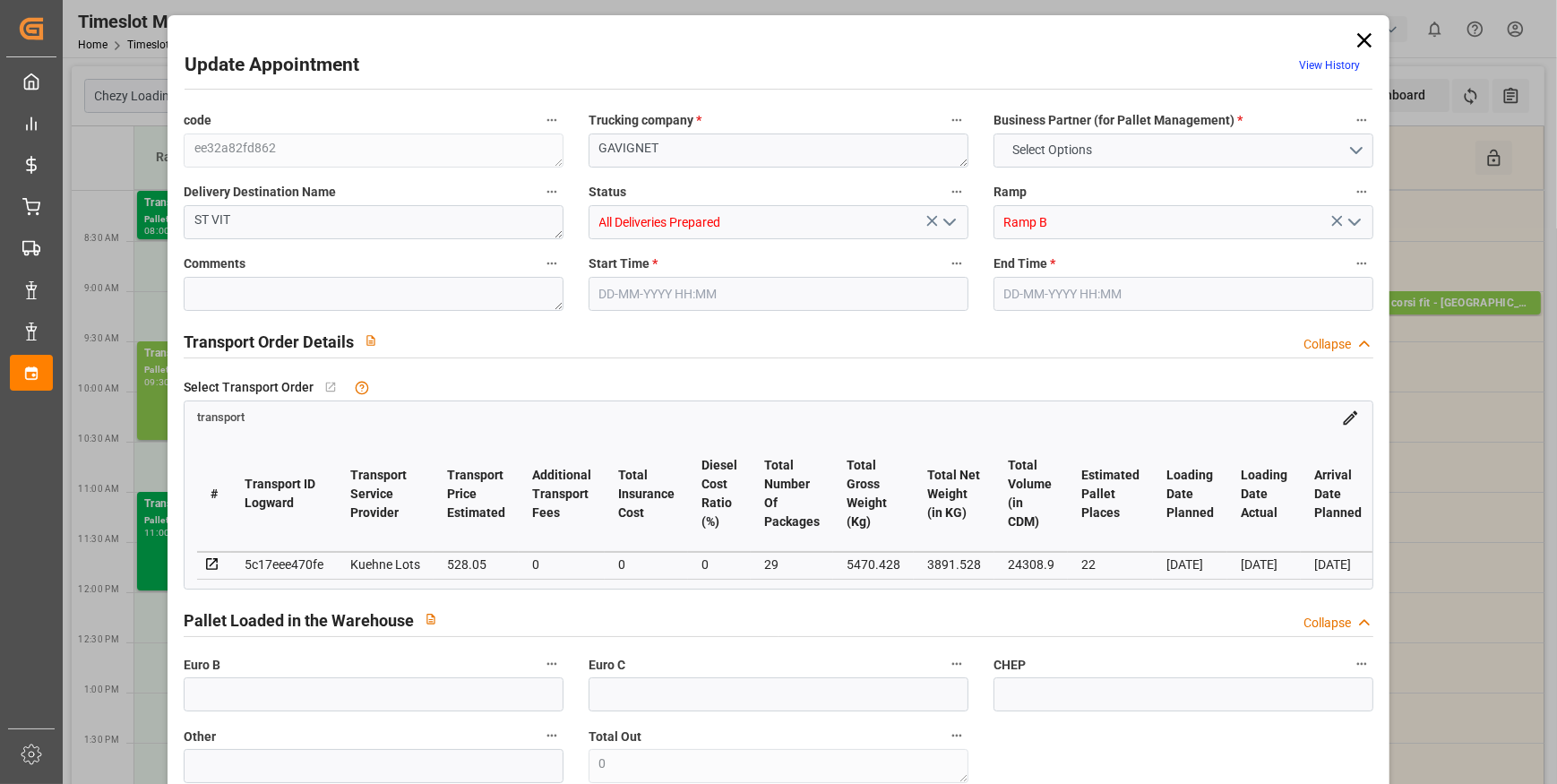
type input "22"
type input "528.05"
type input "0"
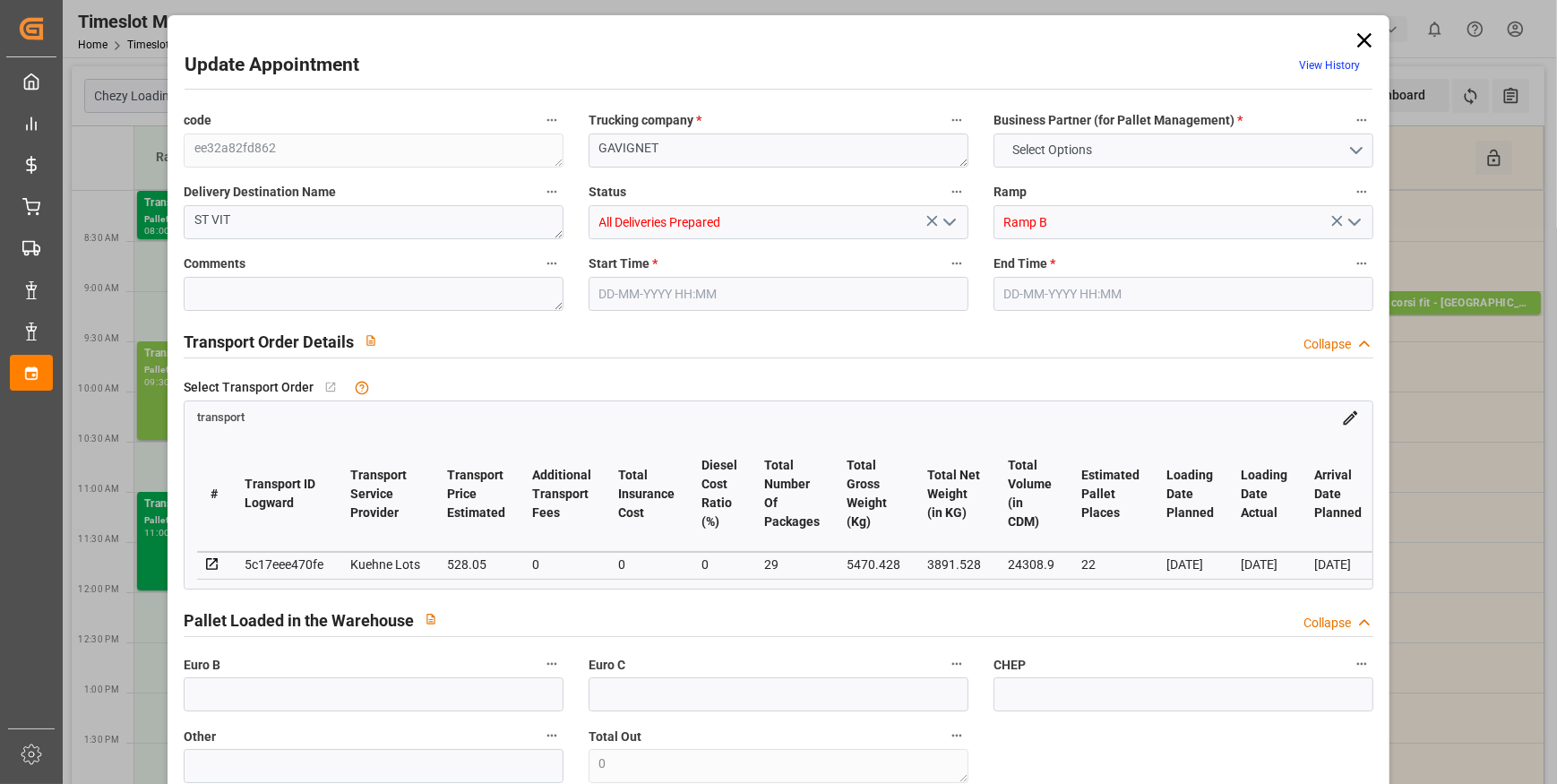
type input "528.05"
type input "0"
type input "29"
type input "3891.528"
type input "6446.16"
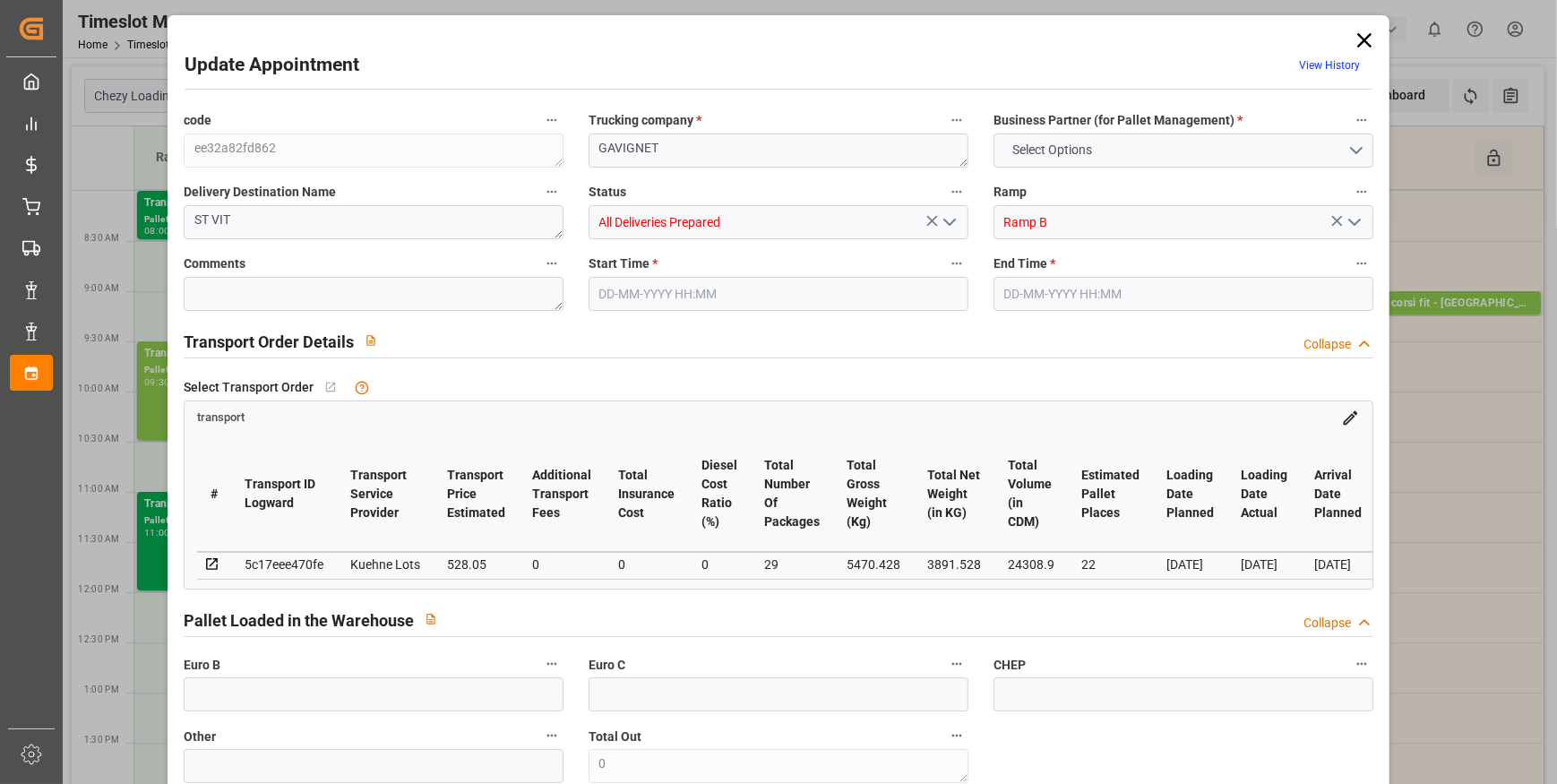
type input "24308.9"
type input "25"
type input "16"
type input "626"
type input "29"
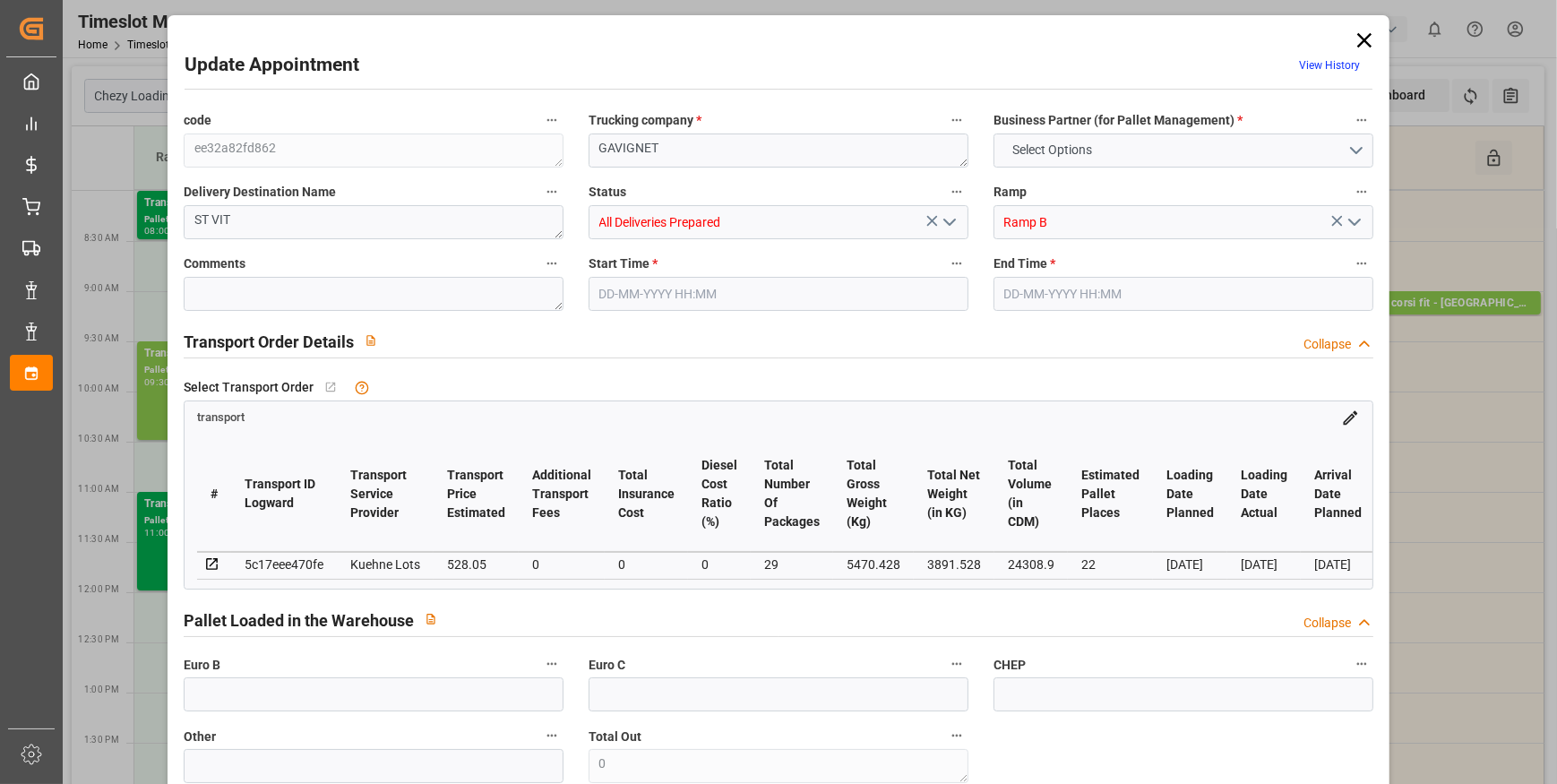
type input "101"
type input "5470.428"
type input "0"
type input "4710.8598"
type input "0"
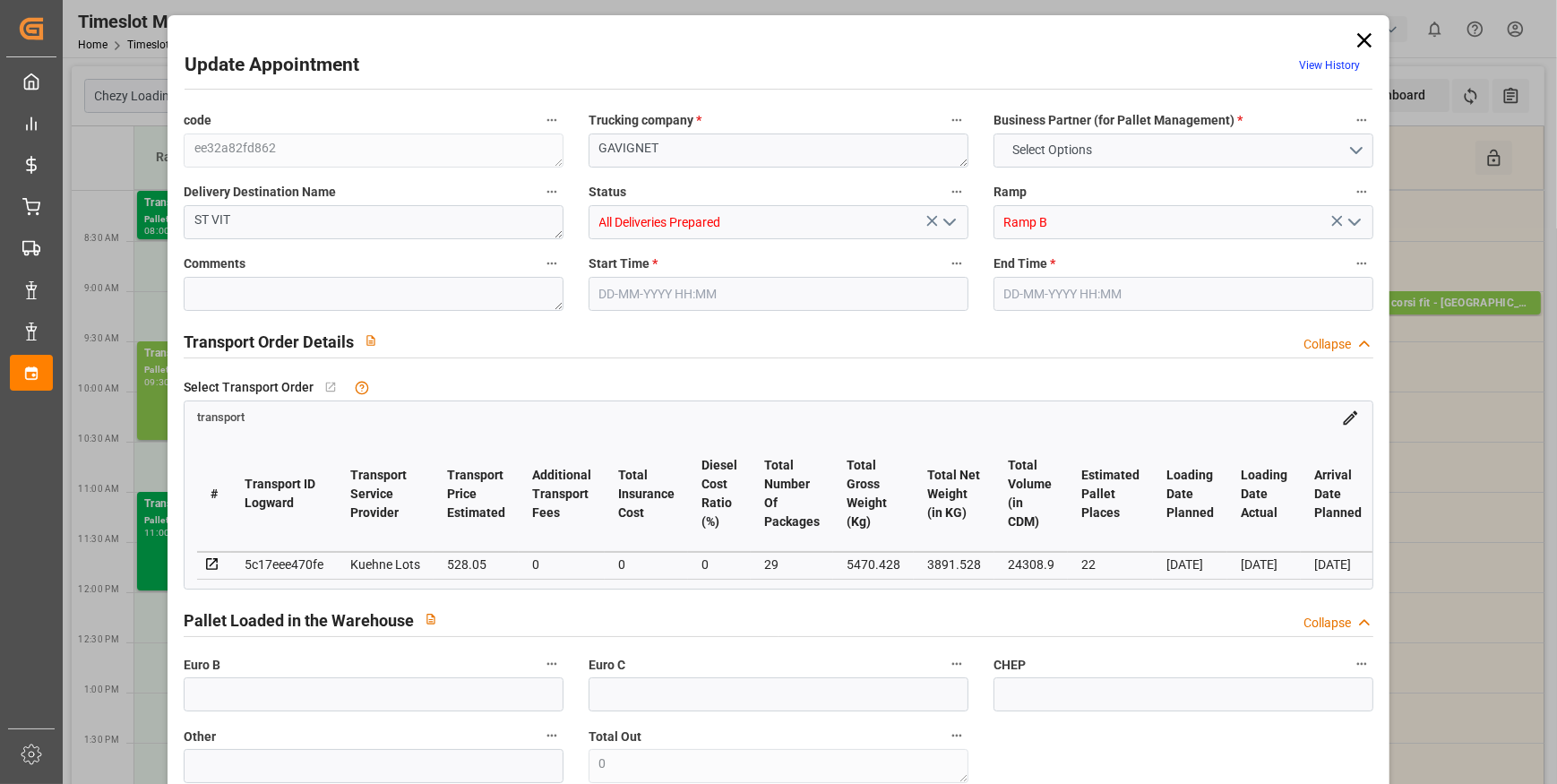
type input "0"
type input "21"
type input "35"
type input "[DATE] 08:45"
type input "[DATE] 09:00"
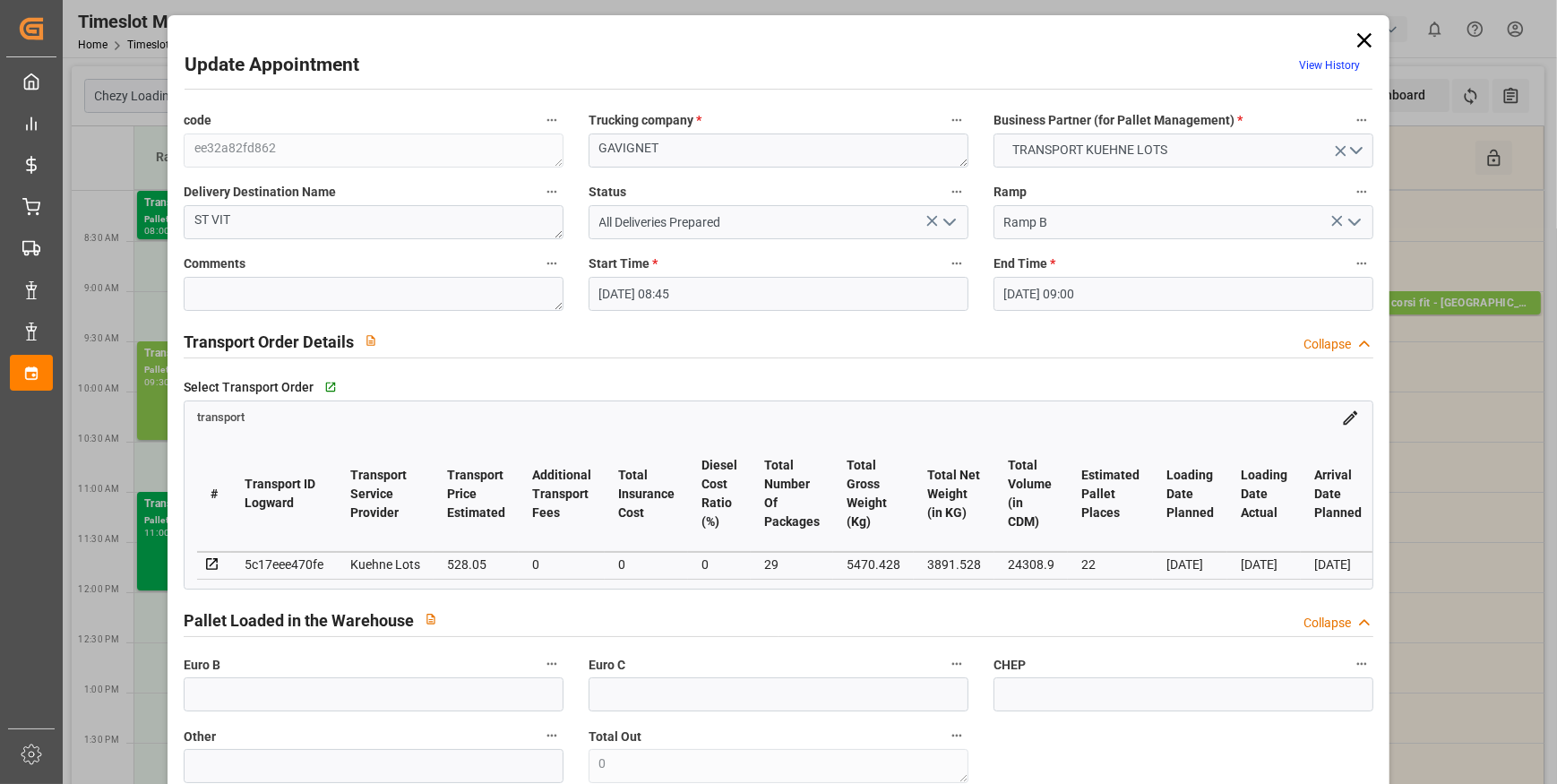
type input "[DATE] 14:58"
type input "[DATE] 11:17"
type input "[DATE]"
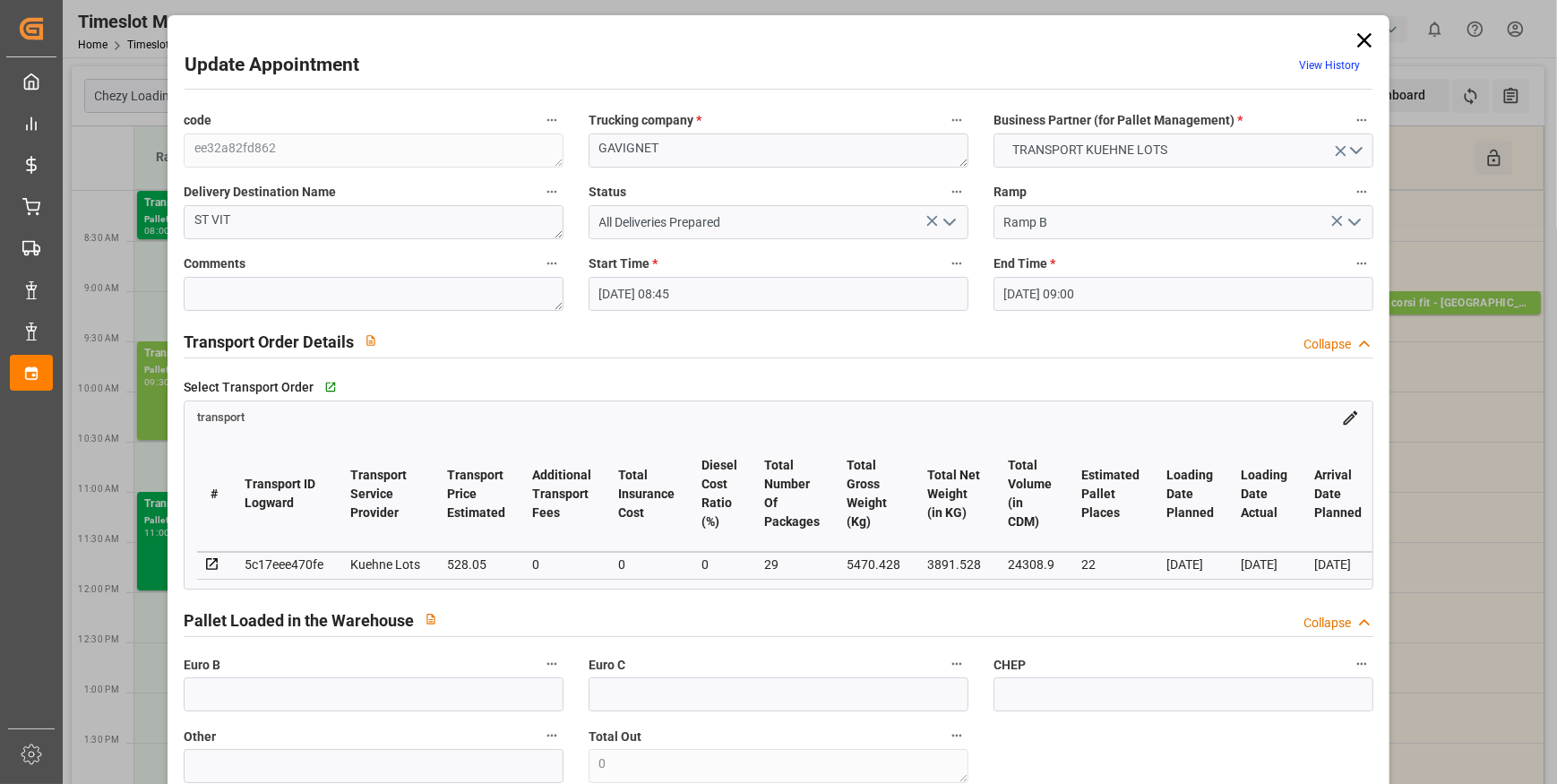
scroll to position [1075, 0]
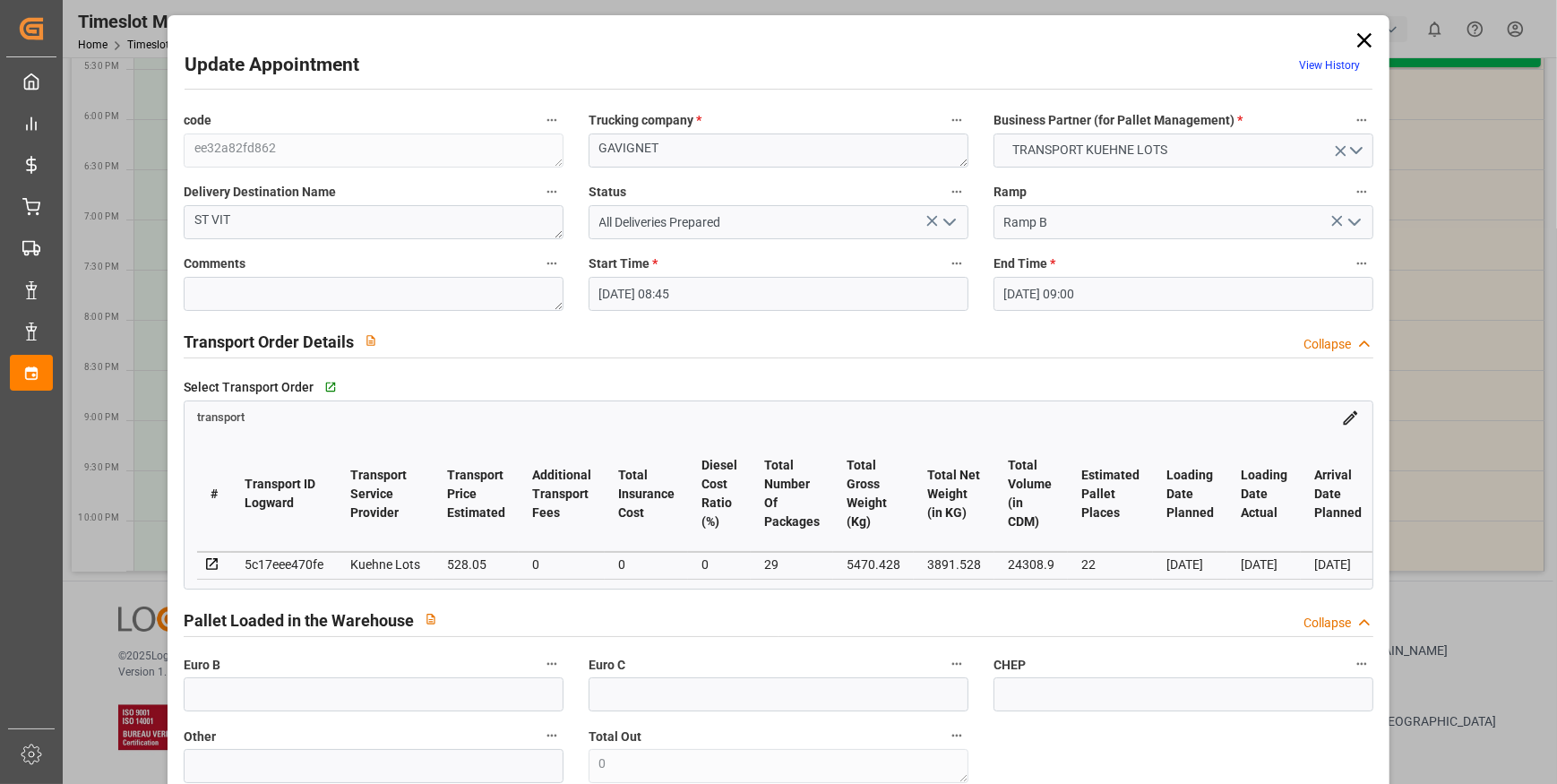
click at [814, 374] on div "Select Transport Order   Go to transport Grid" at bounding box center [778, 387] width 1190 height 27
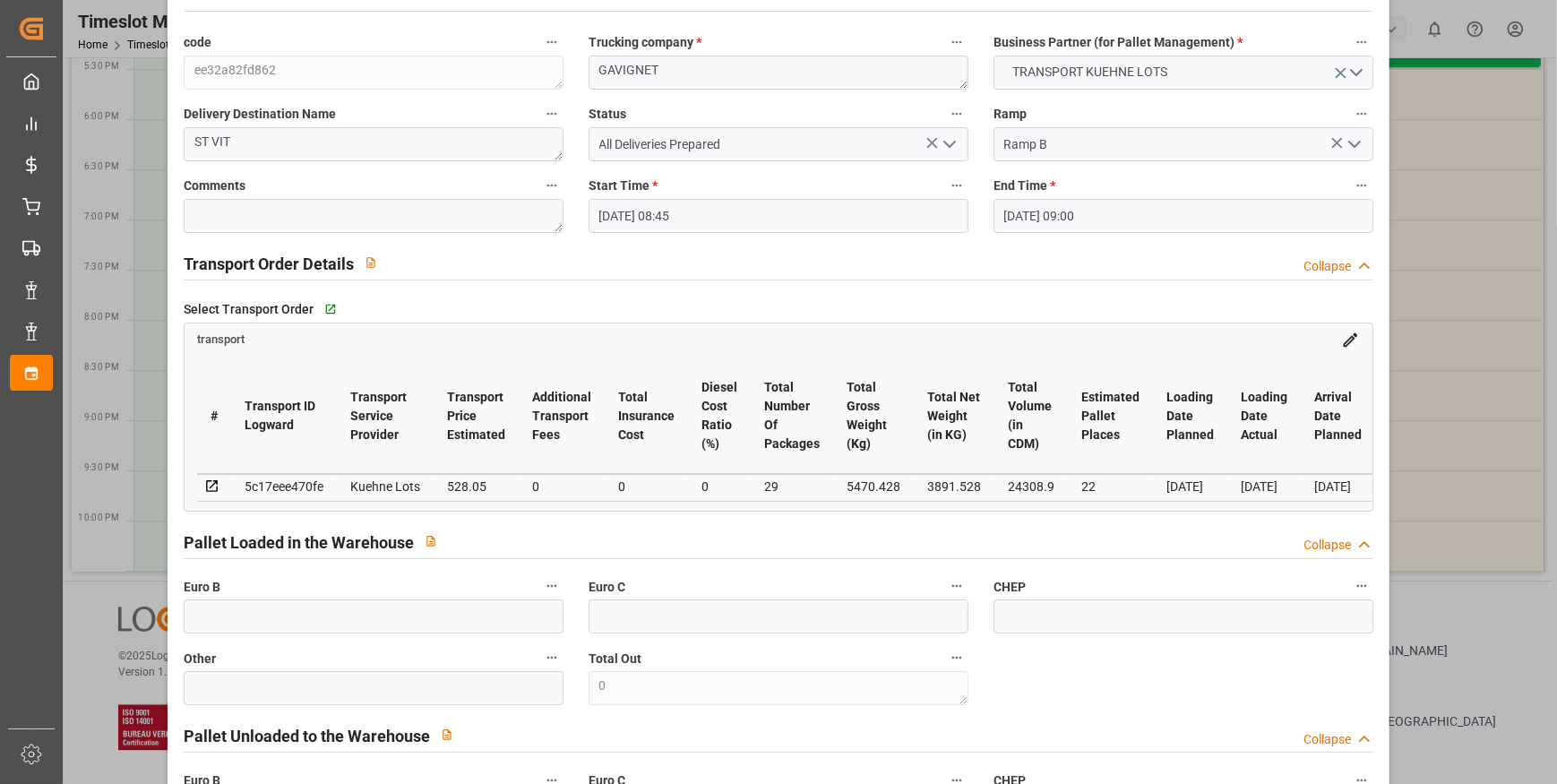
scroll to position [0, 0]
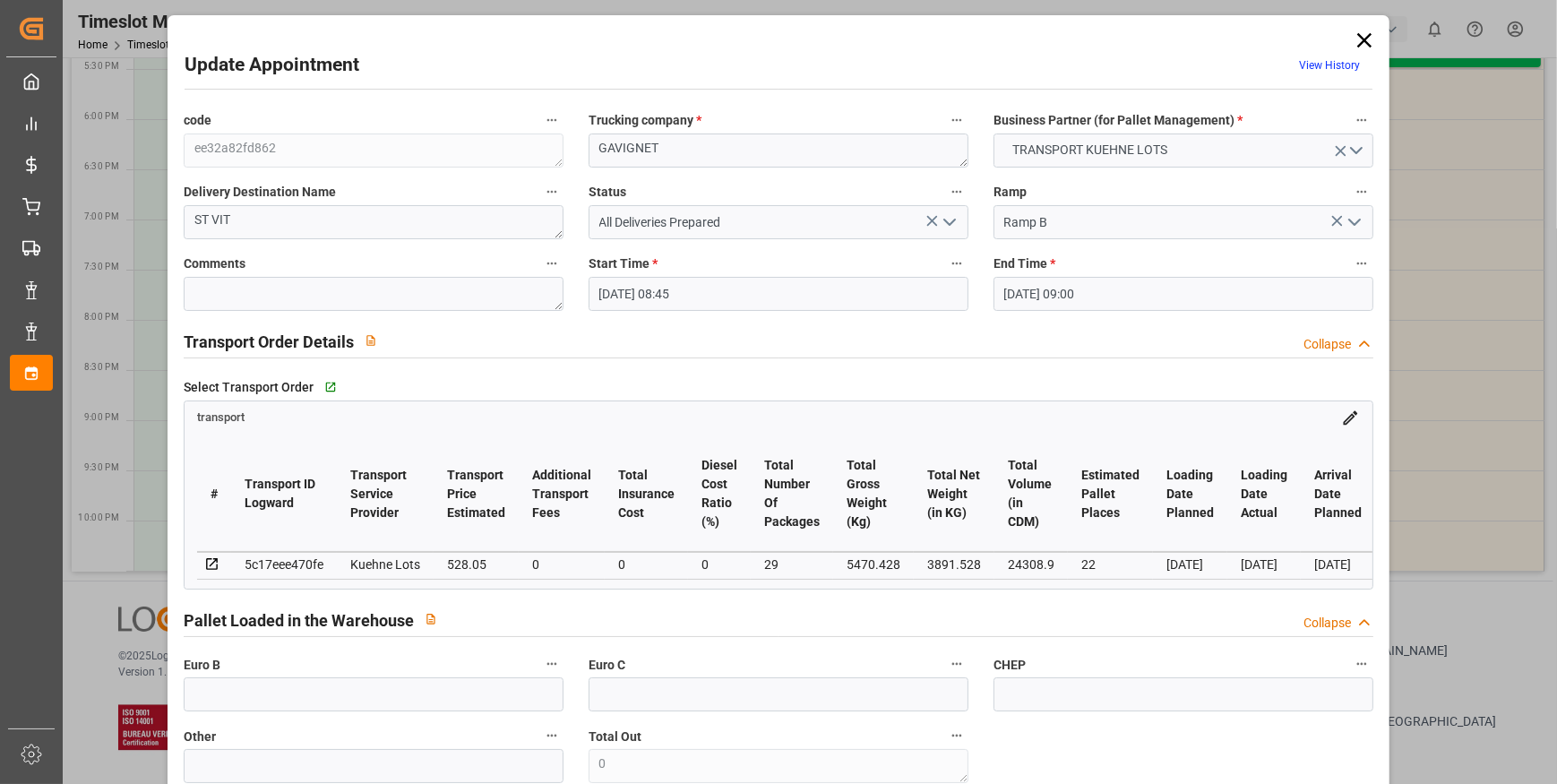
click at [1360, 40] on icon at bounding box center [1365, 41] width 14 height 14
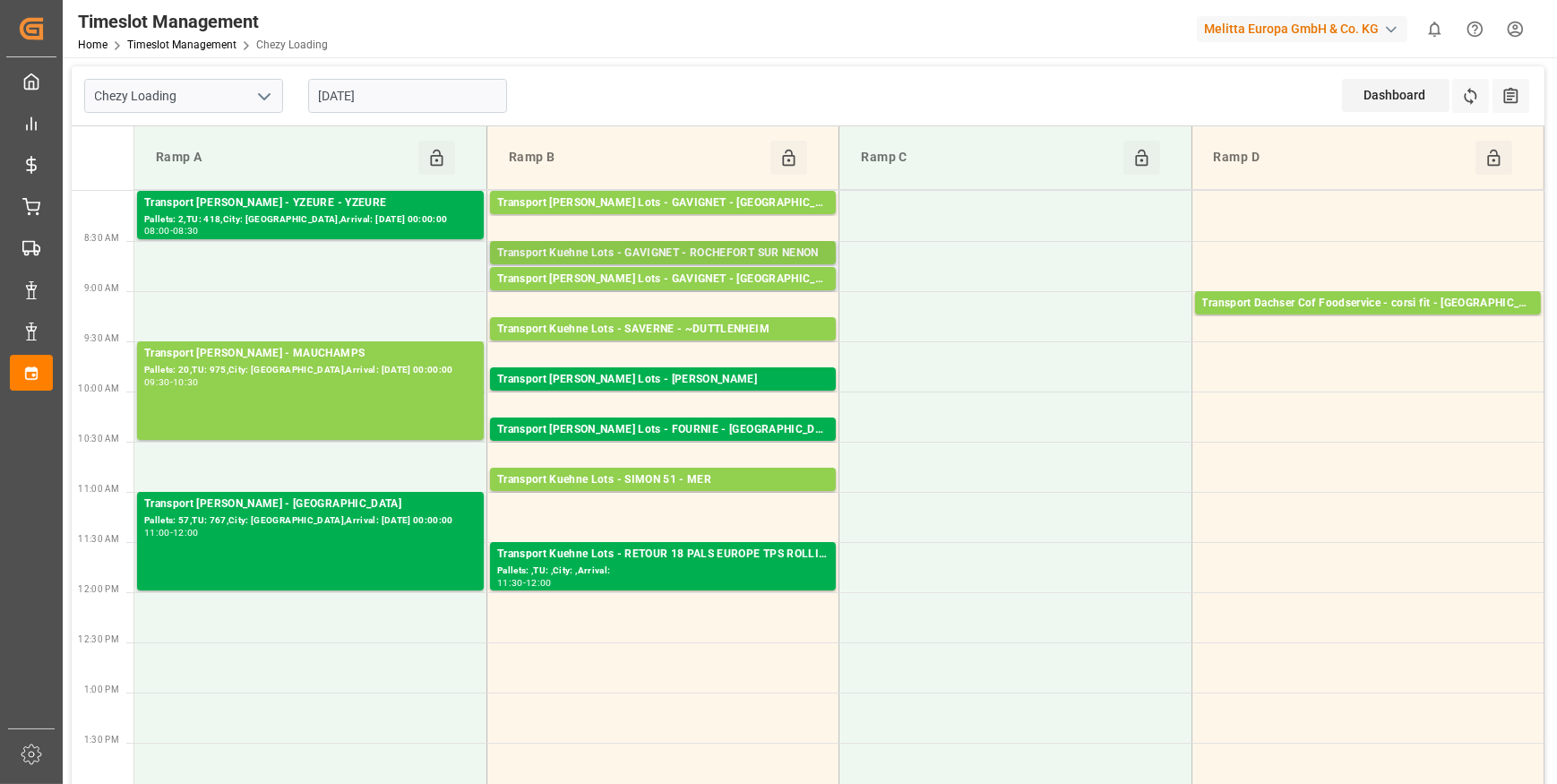
click at [699, 252] on div "Transport Kuehne Lots - GAVIGNET - ROCHEFORT SUR NENON" at bounding box center [662, 254] width 332 height 18
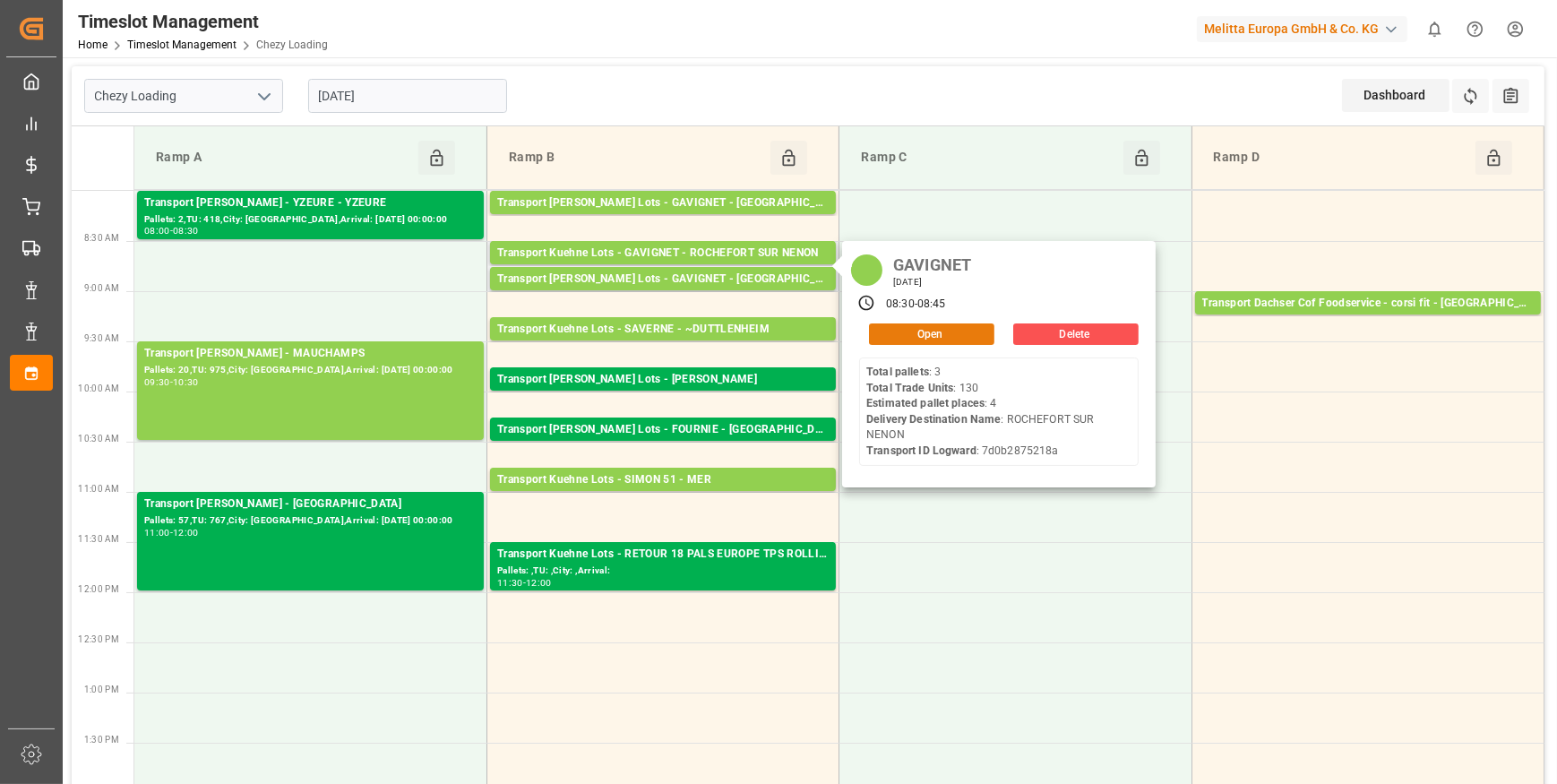
click at [924, 337] on button "Open" at bounding box center [932, 334] width 126 height 22
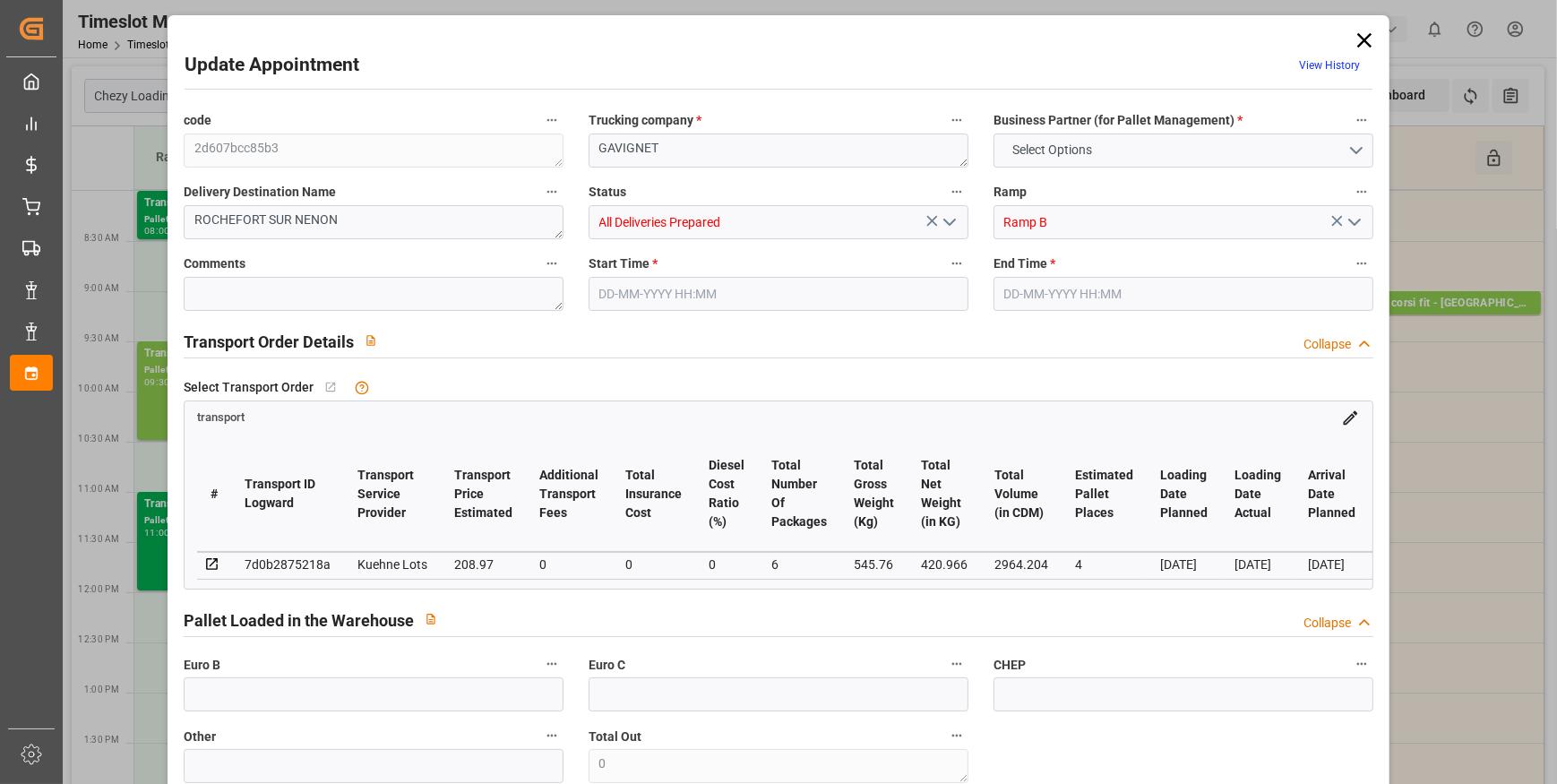
type input "4"
type input "208.97"
type input "0"
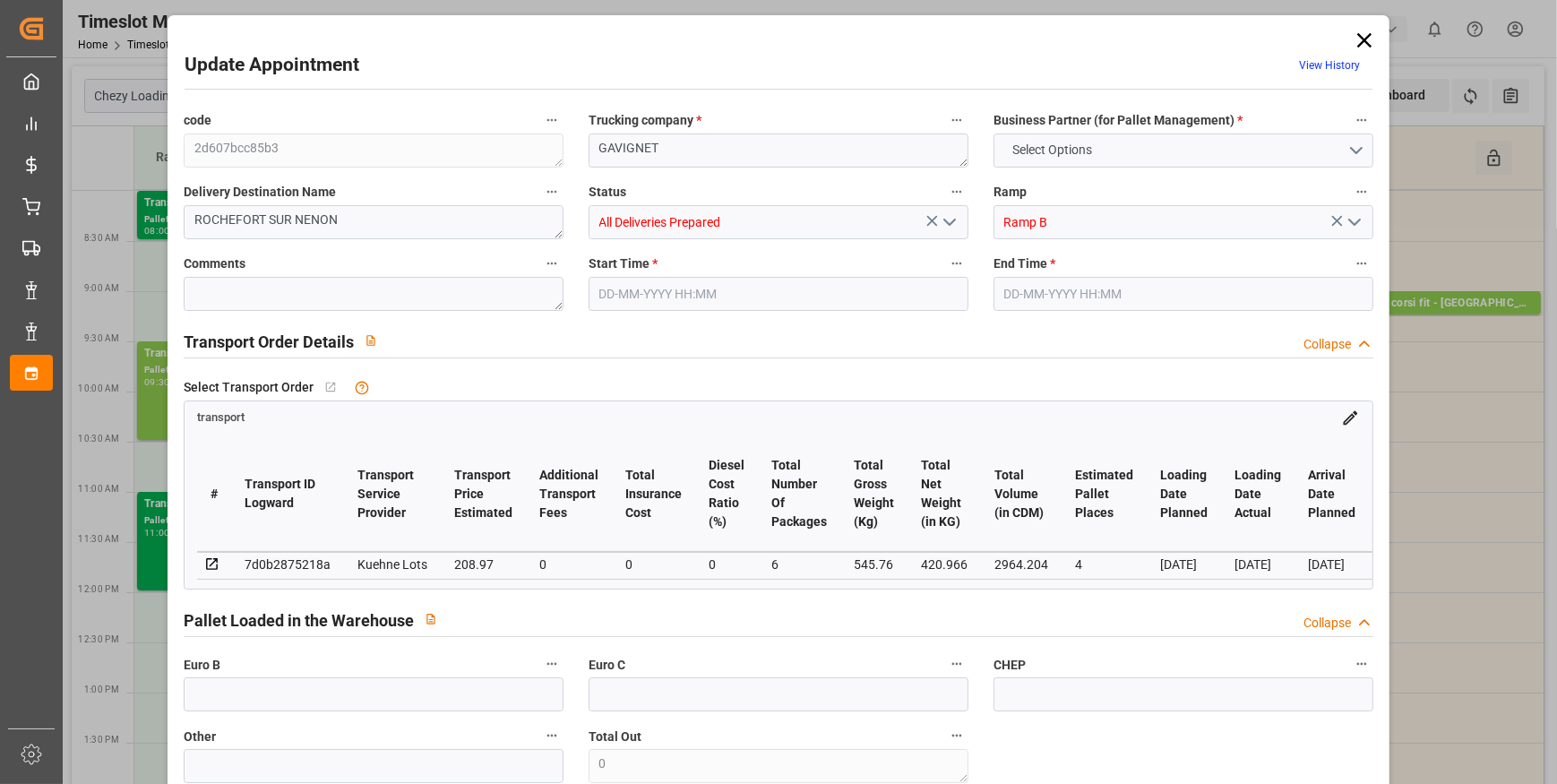
type input "208.97"
type input "0"
type input "6"
type input "420.966"
type input "707.912"
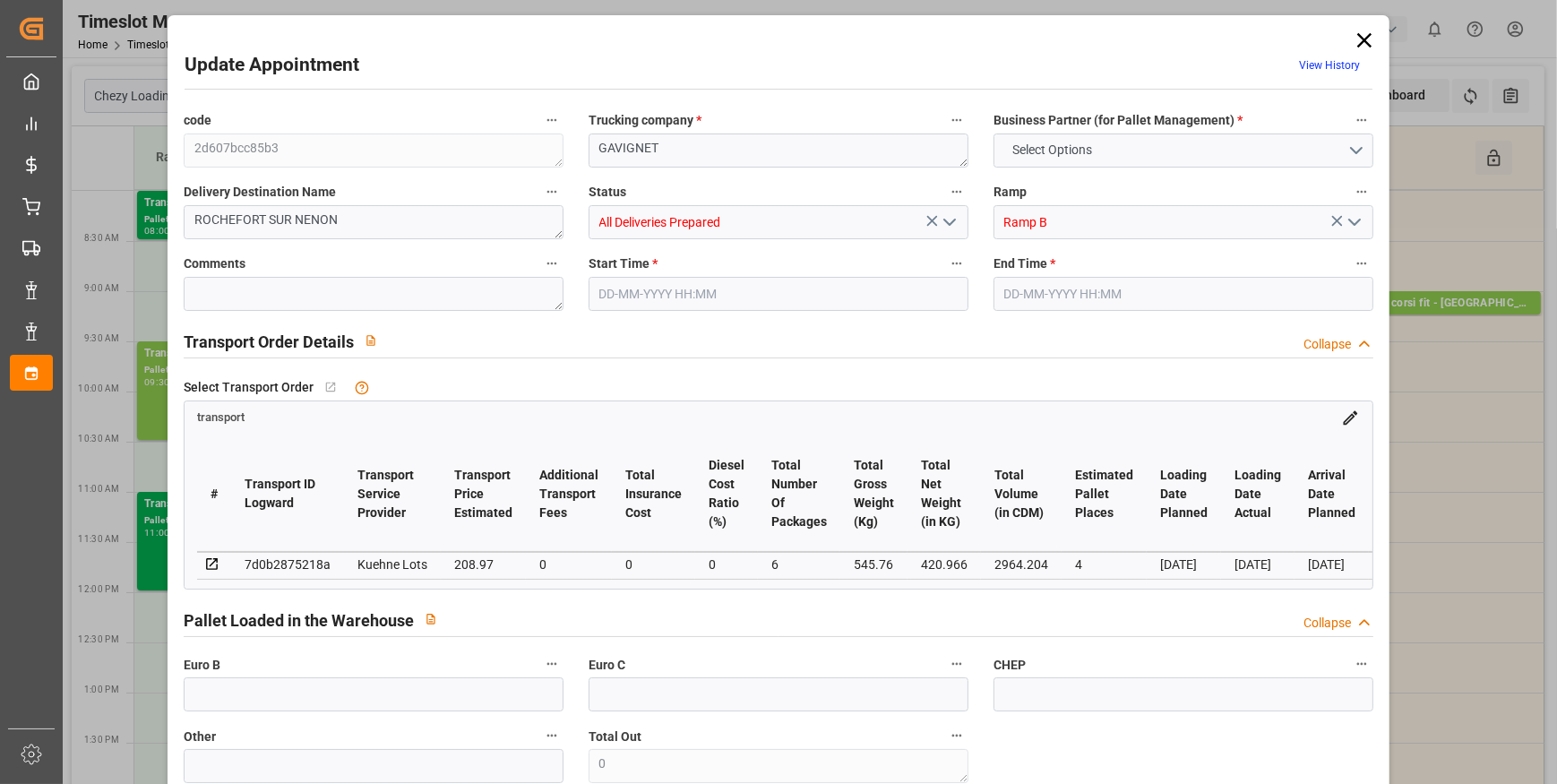
type input "2964.204"
type input "39"
type input "3"
type input "130"
type input "6"
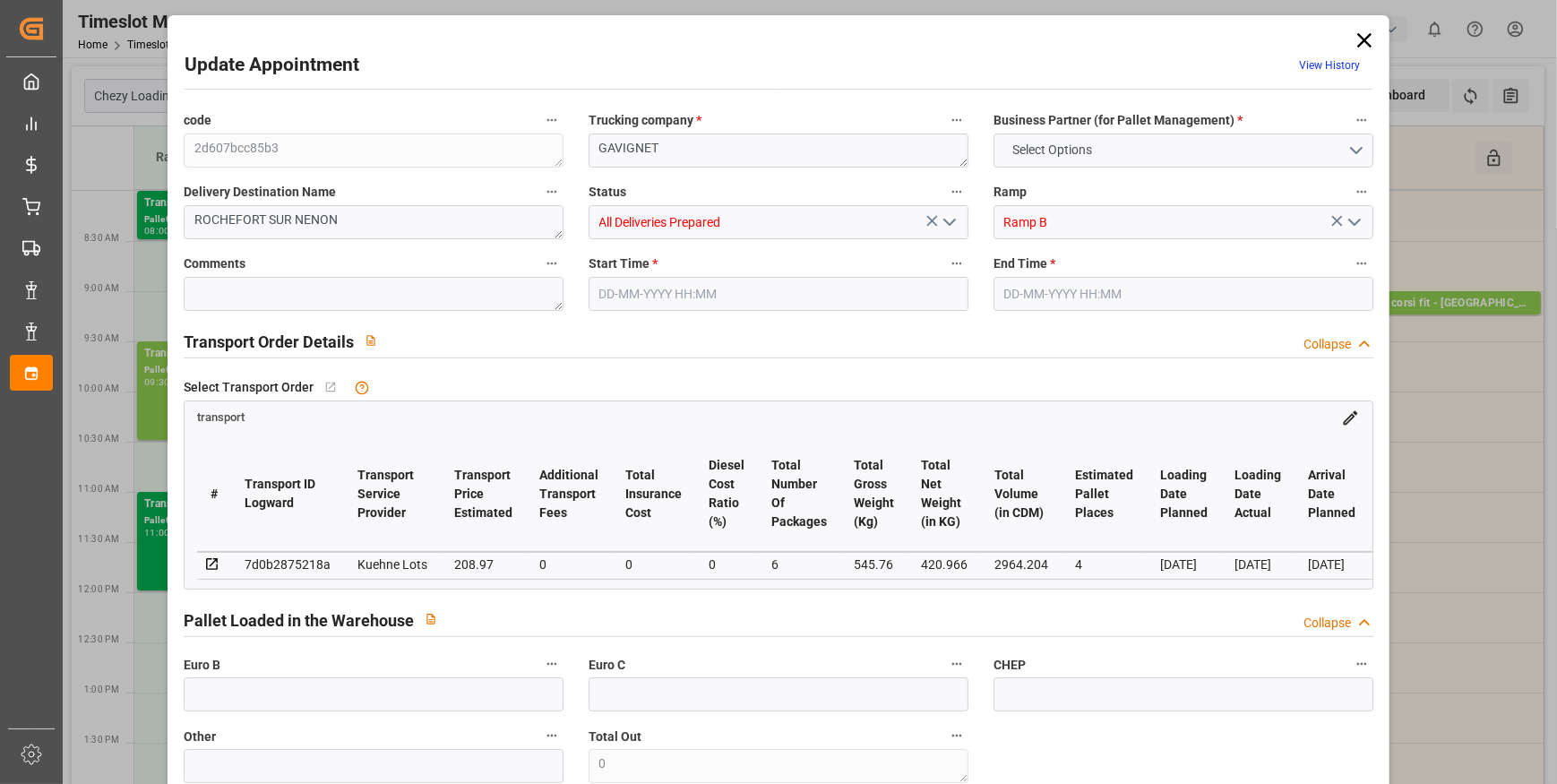
type input "101"
type input "545.76"
type input "0"
type input "4710.8598"
type input "0"
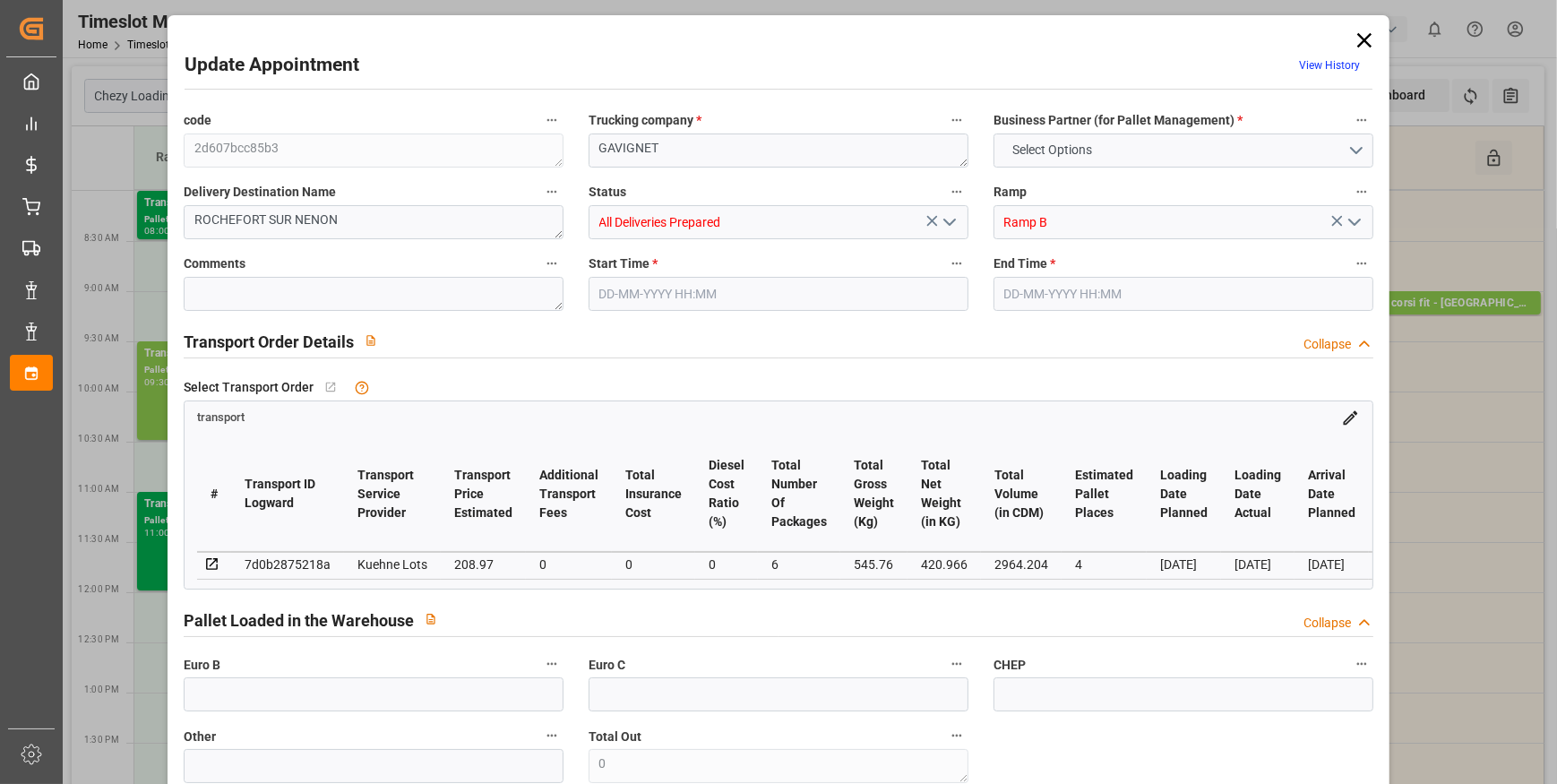
type input "0"
type input "21"
type input "35"
type input "[DATE] 08:30"
type input "[DATE] 08:45"
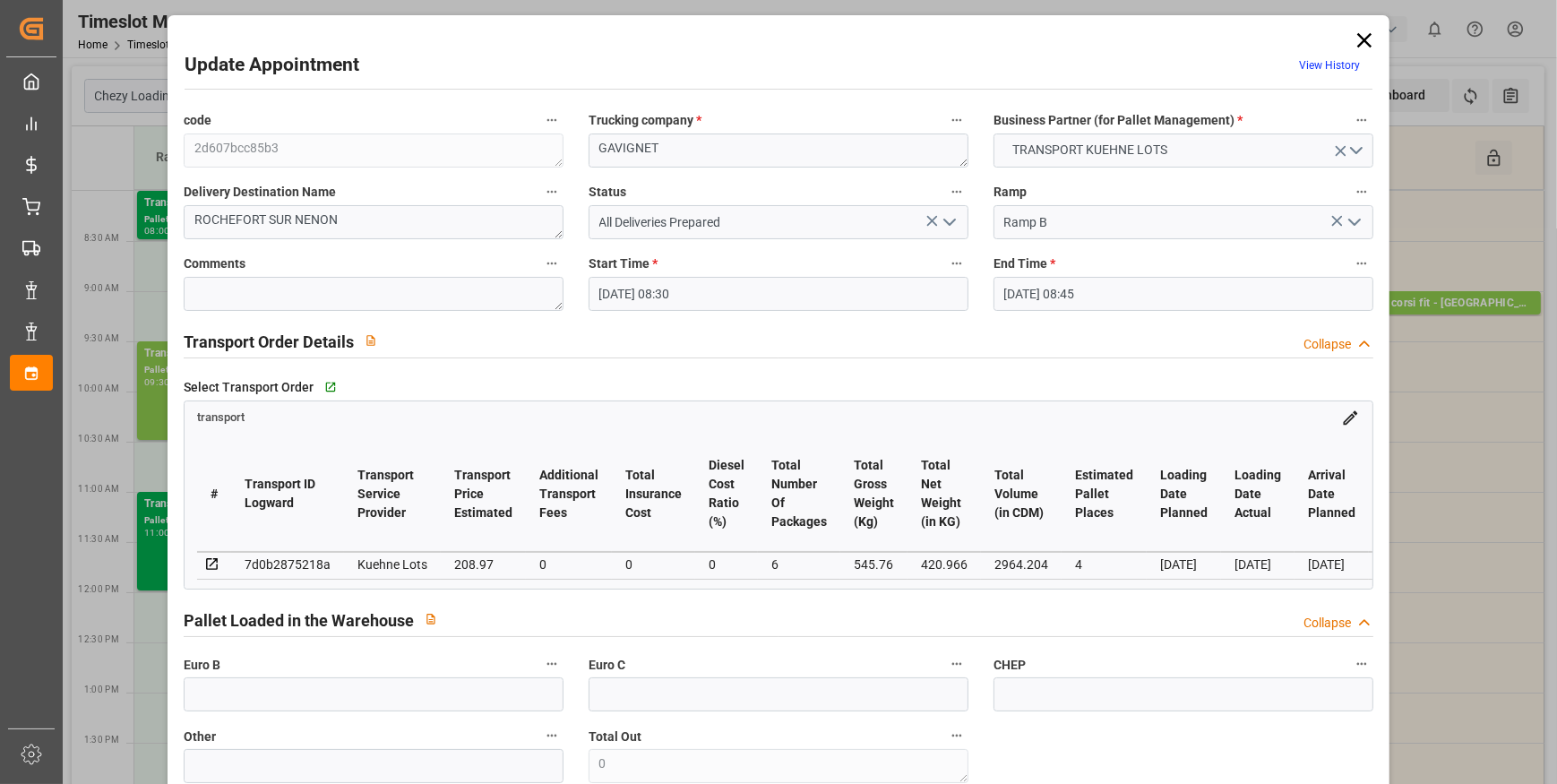
type input "[DATE] 15:16"
type input "[DATE] 11:20"
type input "[DATE]"
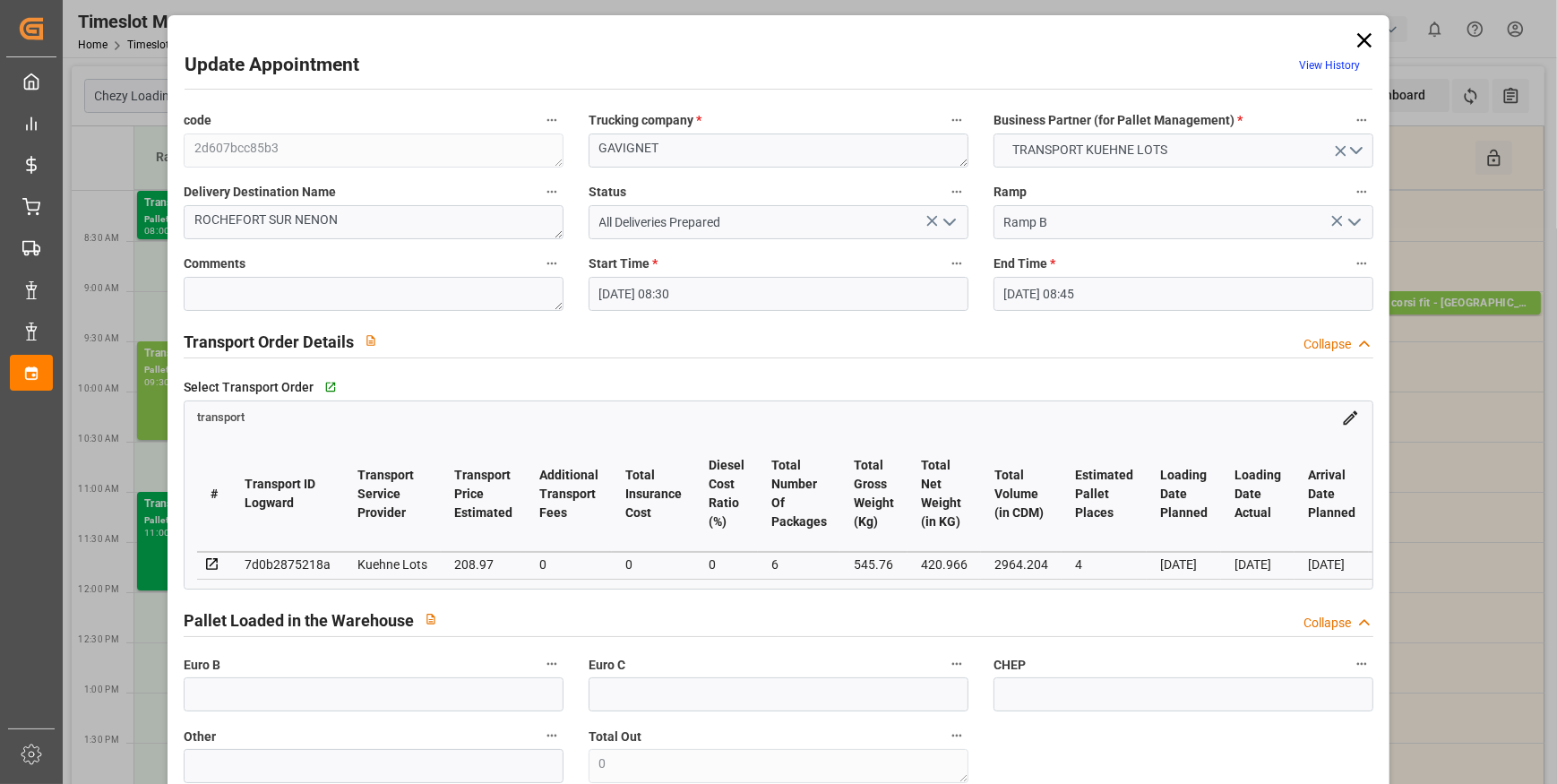
click at [944, 217] on icon "open menu" at bounding box center [950, 222] width 22 height 22
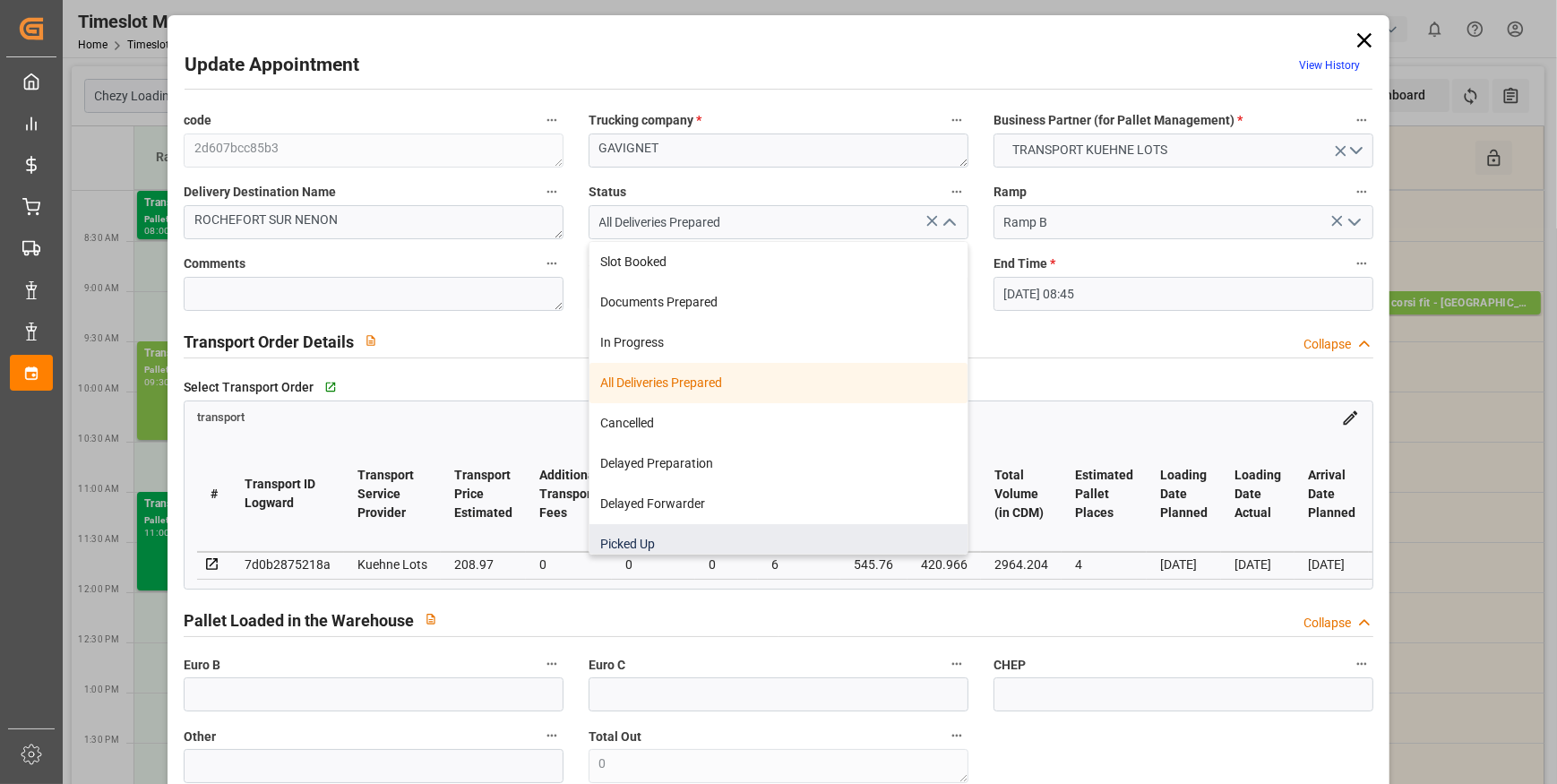
click at [625, 537] on div "Picked Up" at bounding box center [778, 544] width 378 height 41
type input "Picked Up"
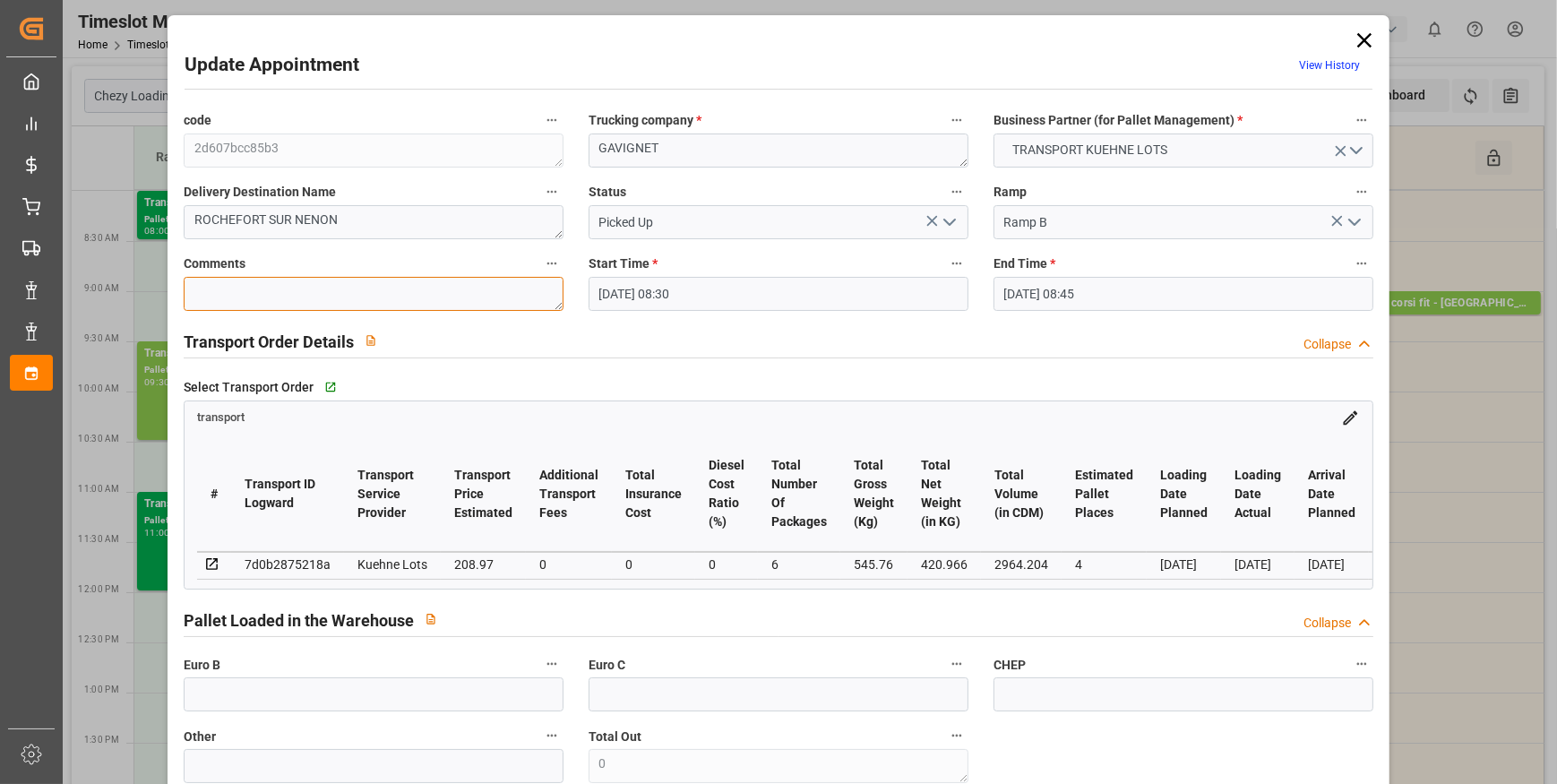
click at [274, 292] on textarea at bounding box center [373, 294] width 380 height 34
type textarea "AP 3"
click at [250, 711] on input "text" at bounding box center [373, 695] width 380 height 34
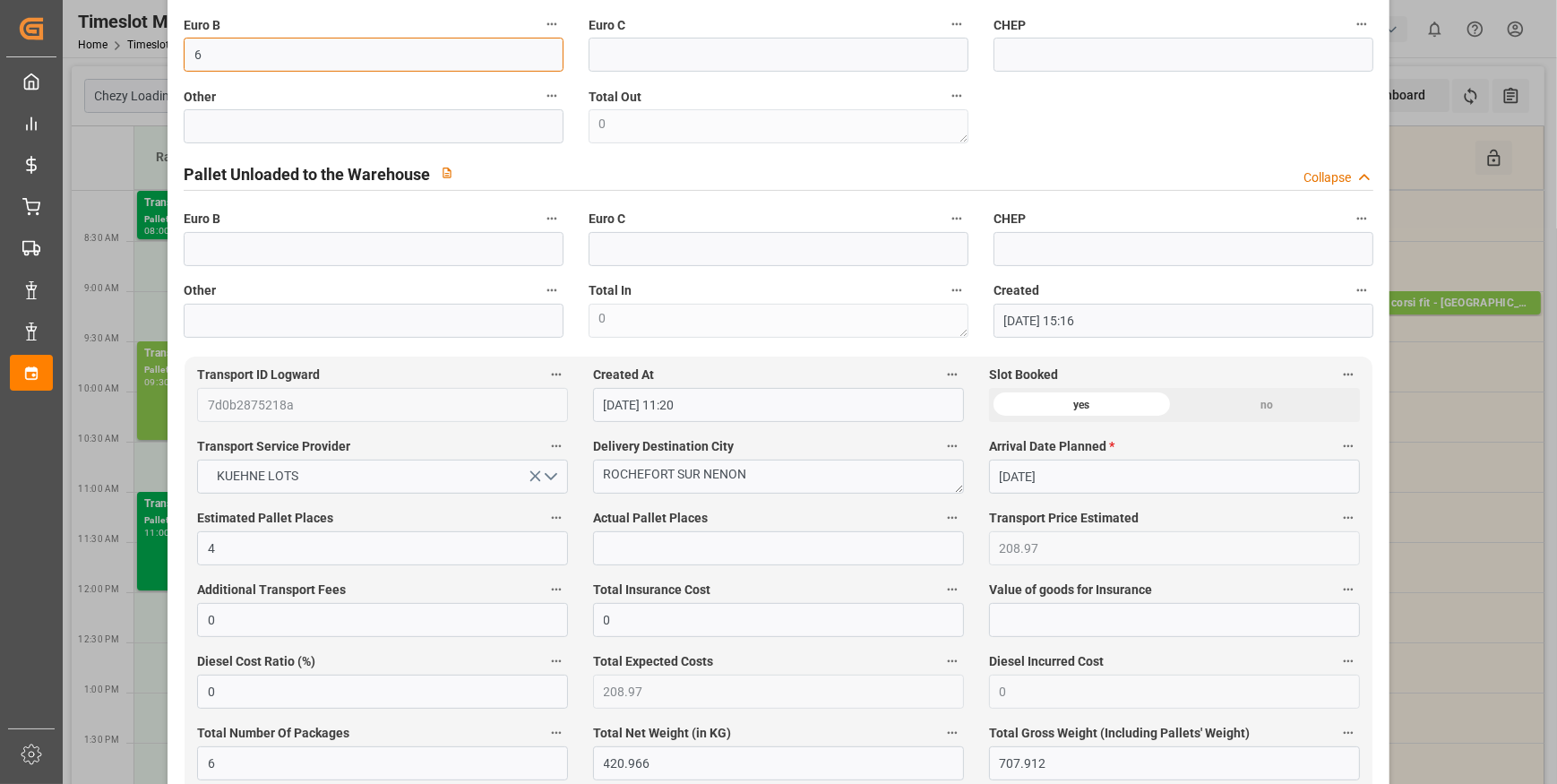
scroll to position [651, 0]
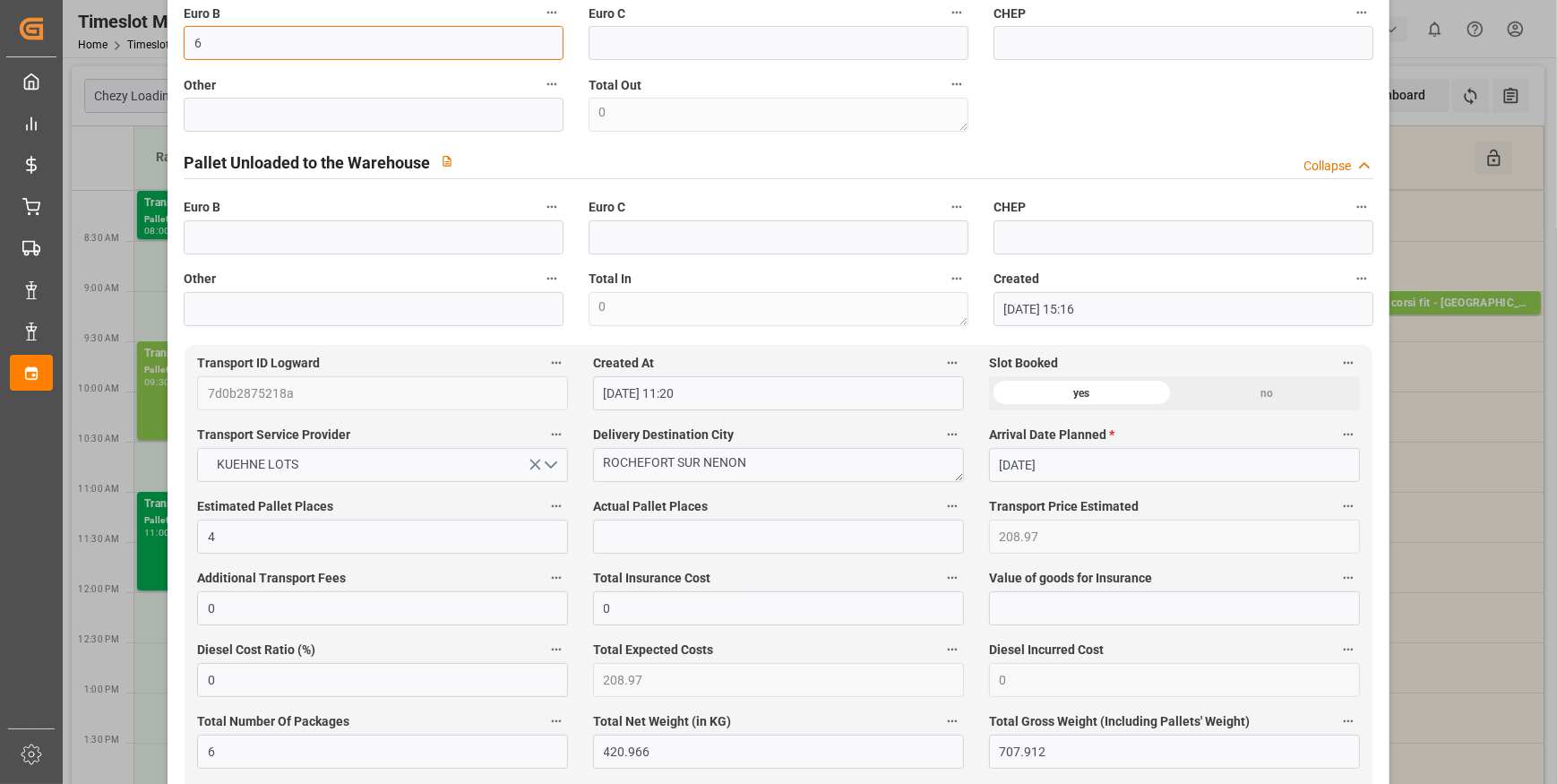
type input "6"
click at [672, 533] on input "text" at bounding box center [778, 537] width 371 height 34
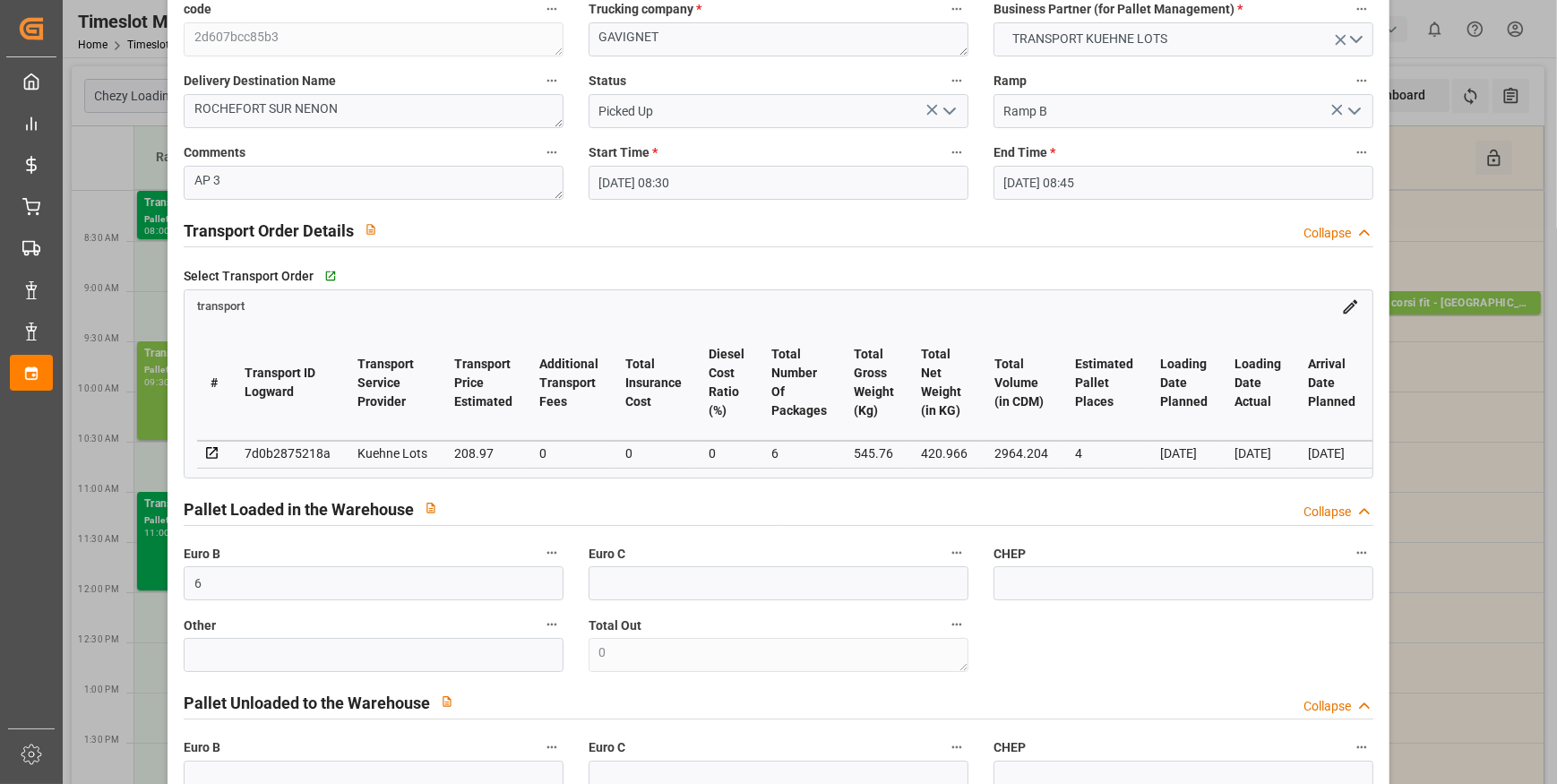
scroll to position [0, 0]
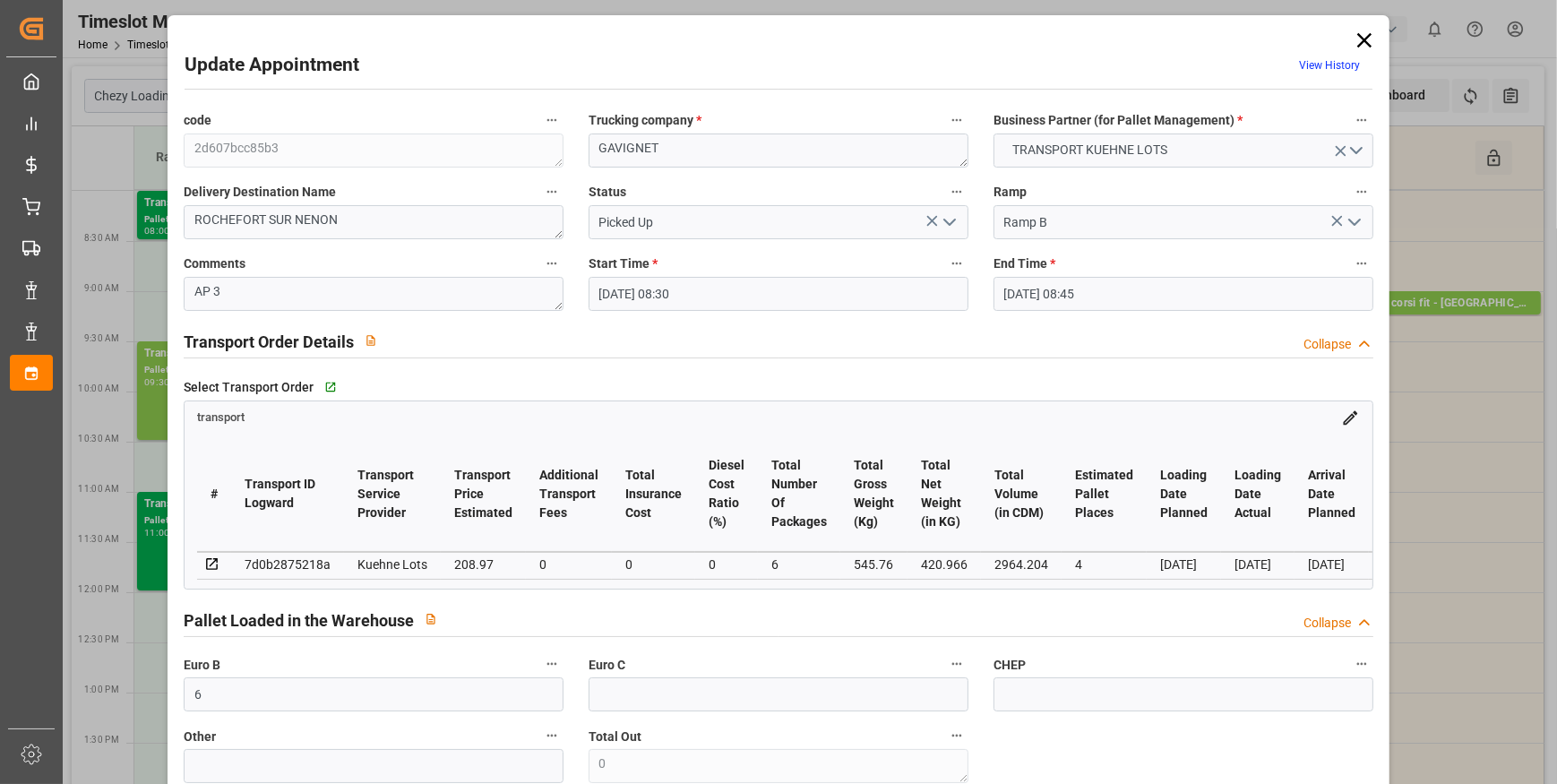
type input "3"
click at [945, 221] on icon "open menu" at bounding box center [950, 222] width 22 height 22
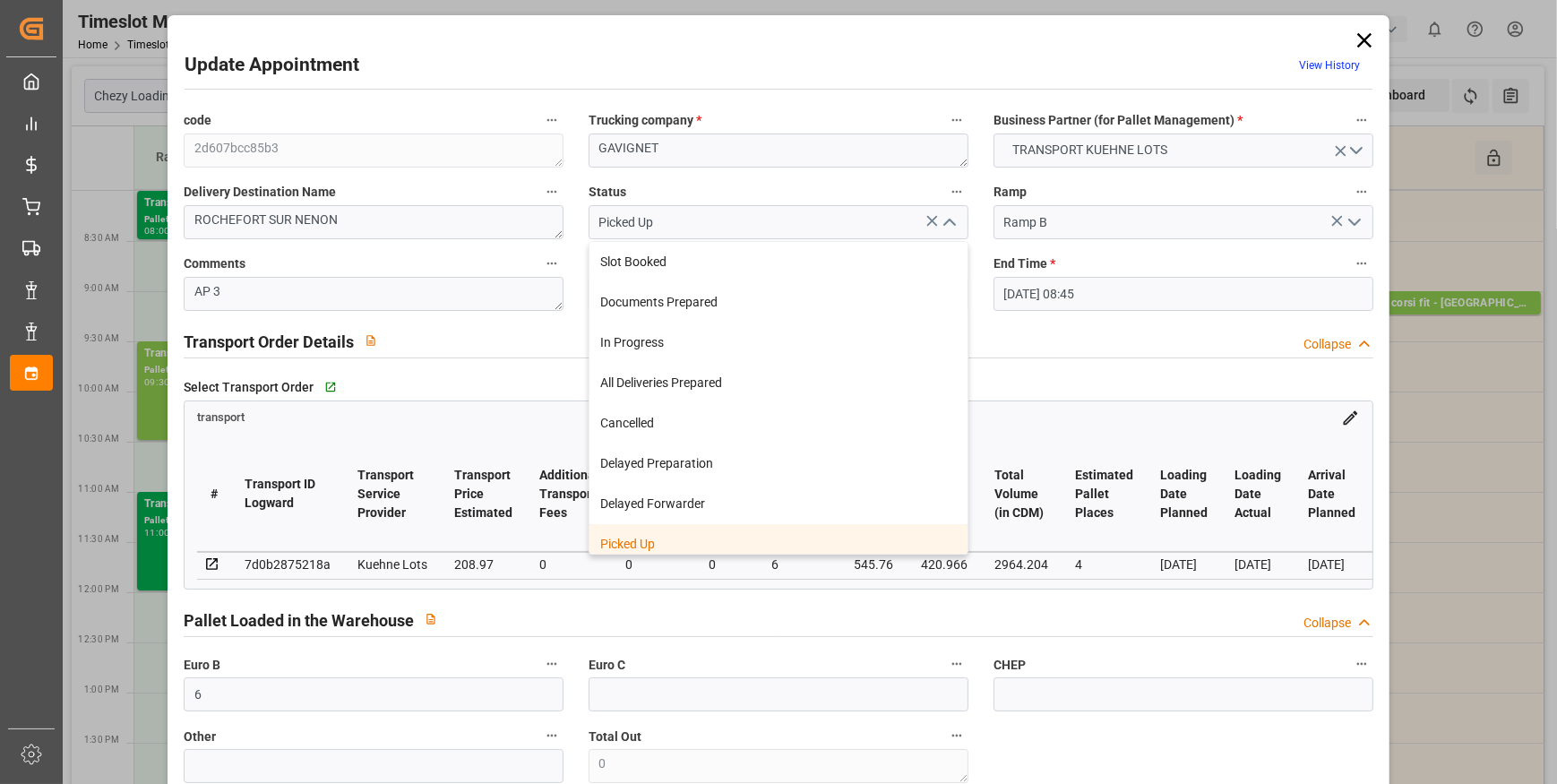
click at [690, 549] on div "Picked Up" at bounding box center [778, 544] width 378 height 41
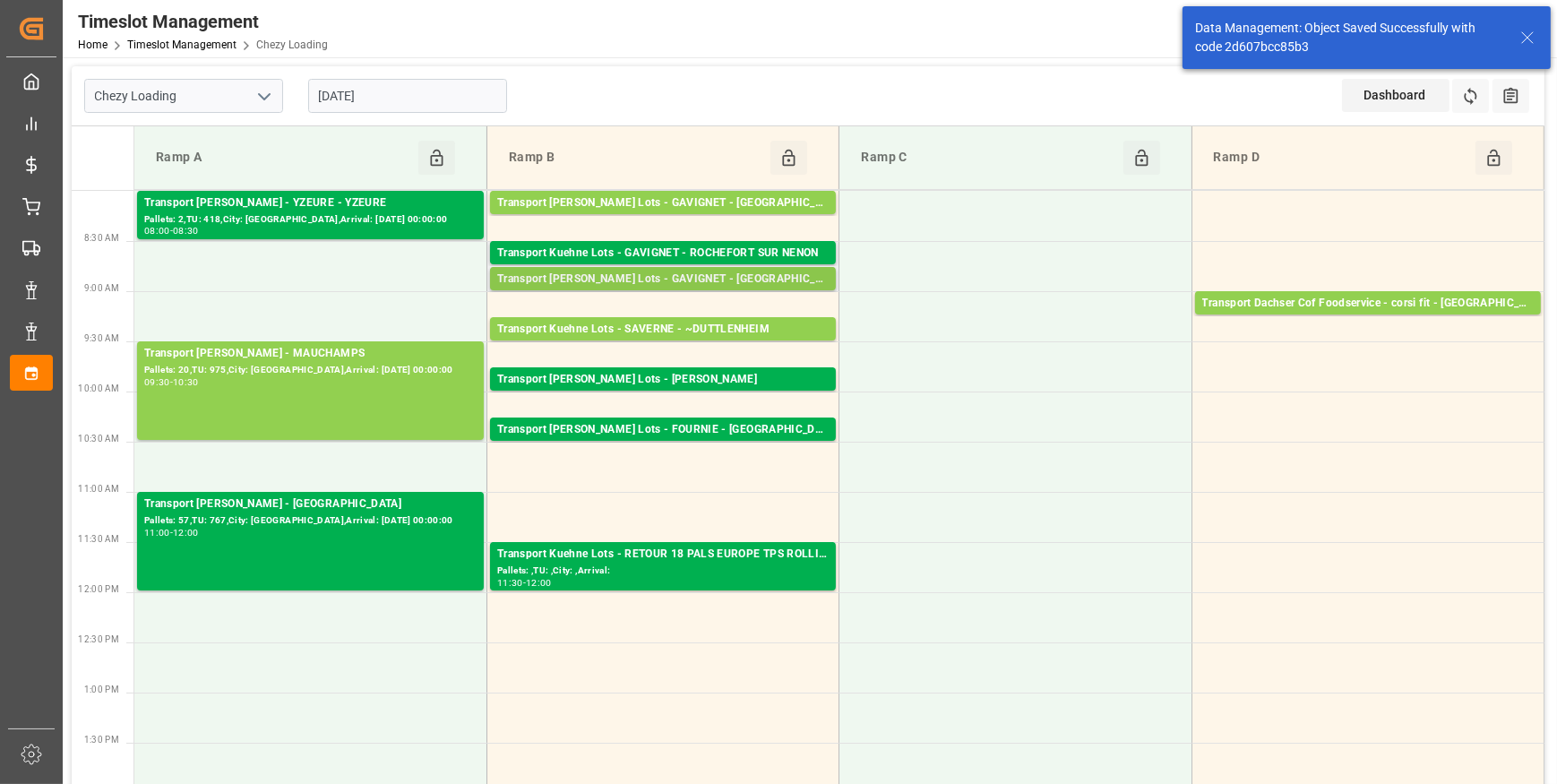
click at [690, 275] on div "Transport [PERSON_NAME] Lots - GAVIGNET - [GEOGRAPHIC_DATA]" at bounding box center [662, 279] width 332 height 18
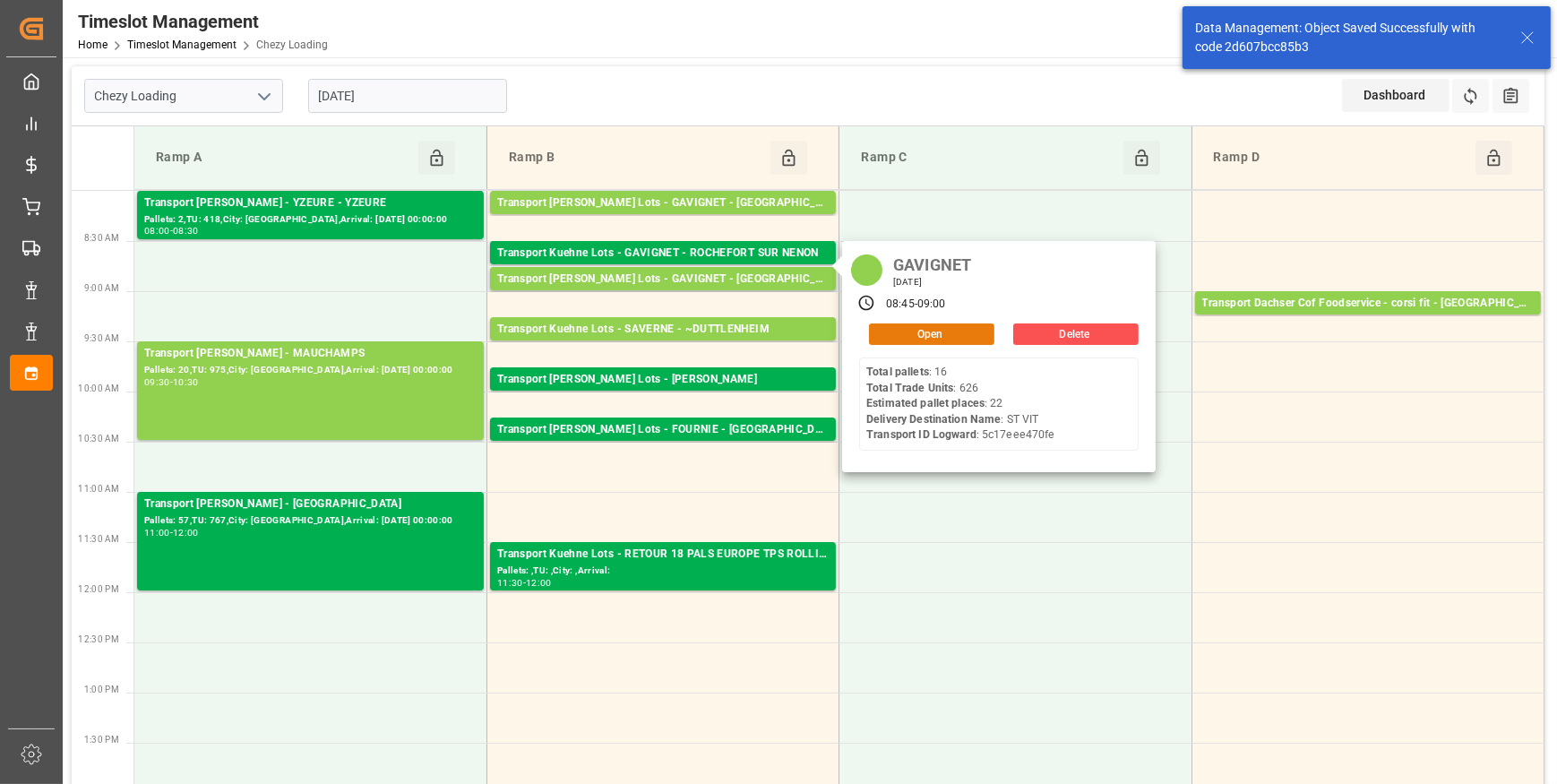
click at [880, 333] on button "Open" at bounding box center [932, 334] width 126 height 22
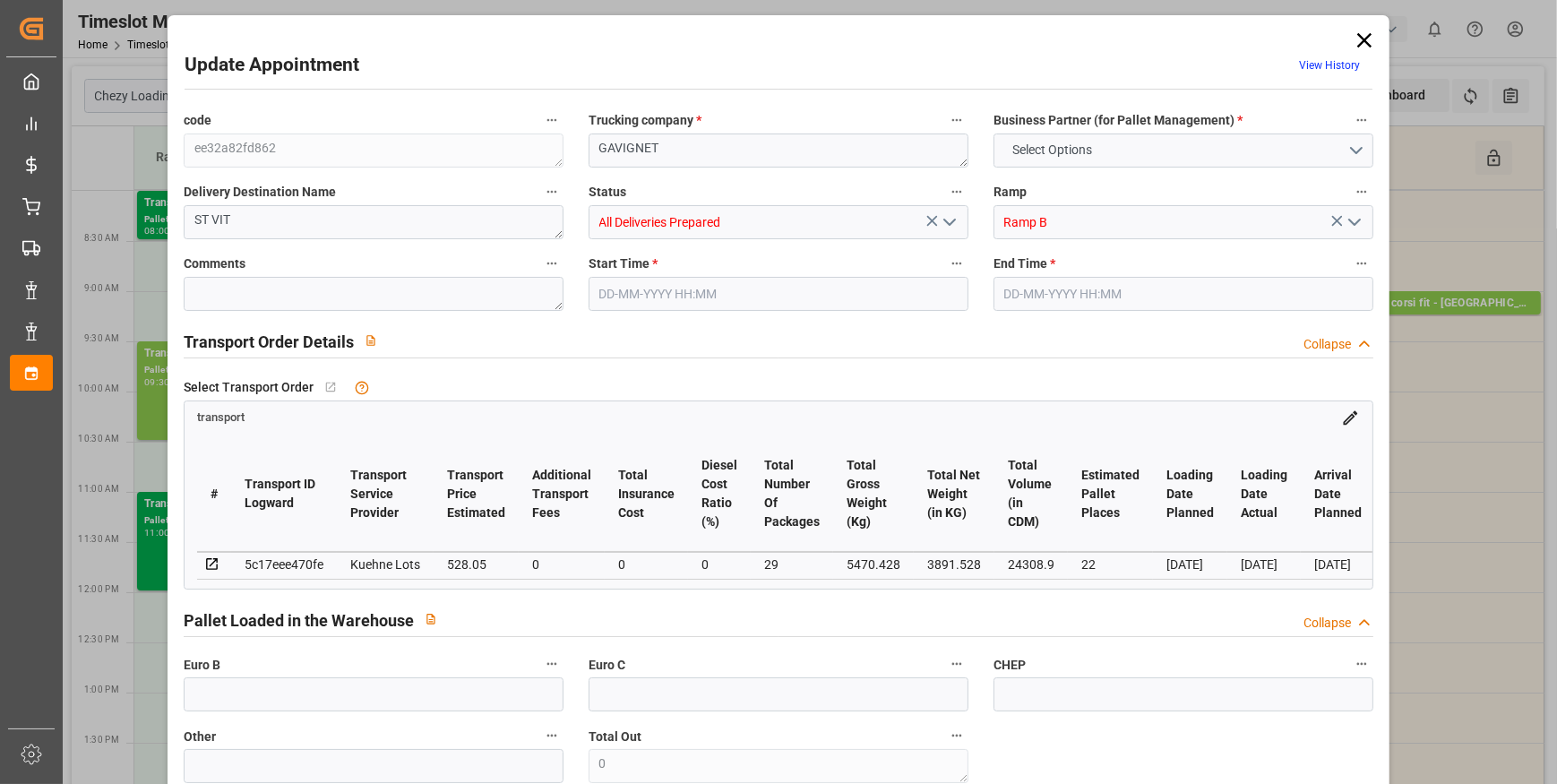
type input "22"
type input "528.05"
type input "0"
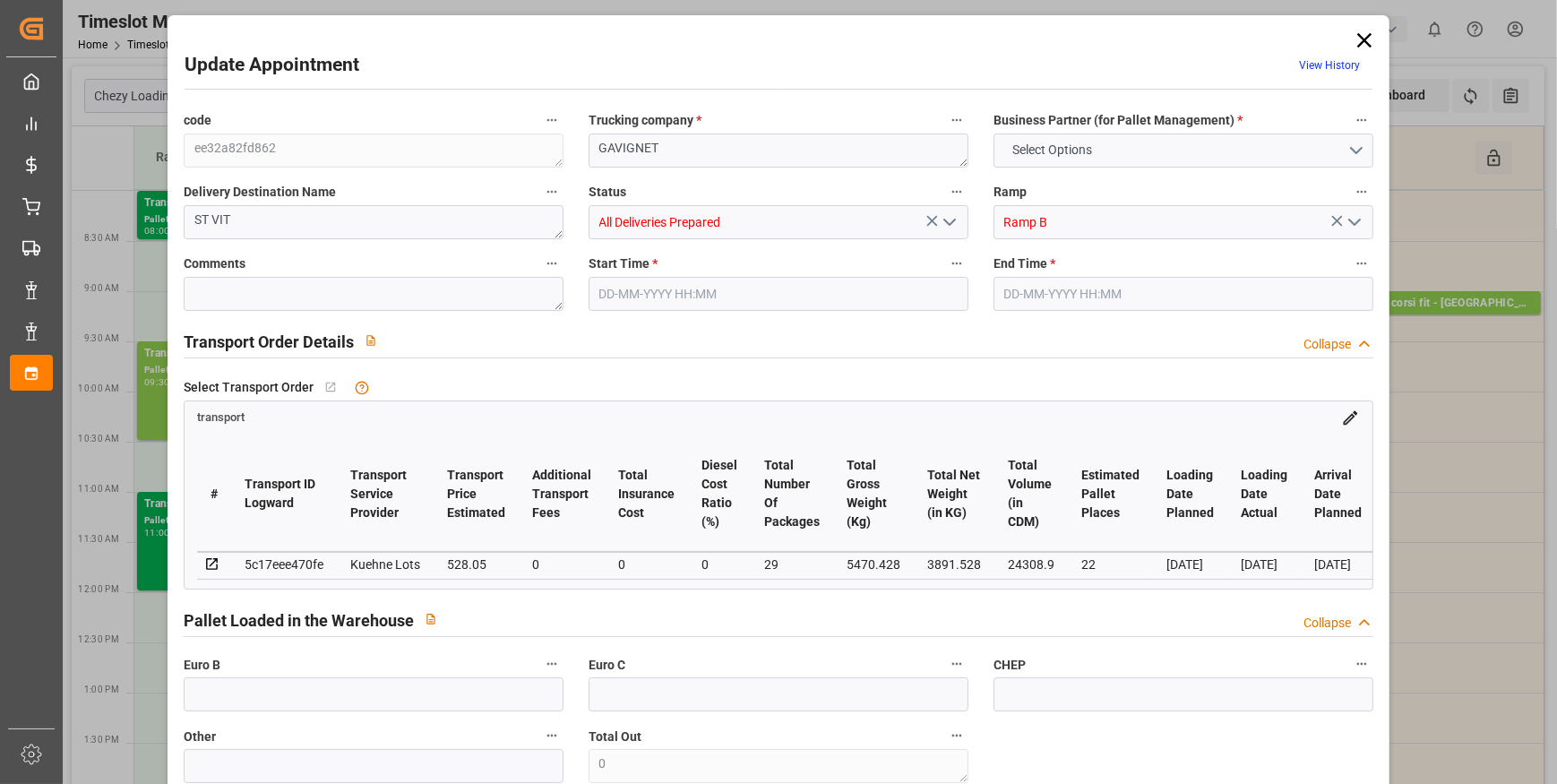
type input "528.05"
type input "0"
type input "29"
type input "3891.528"
type input "6446.16"
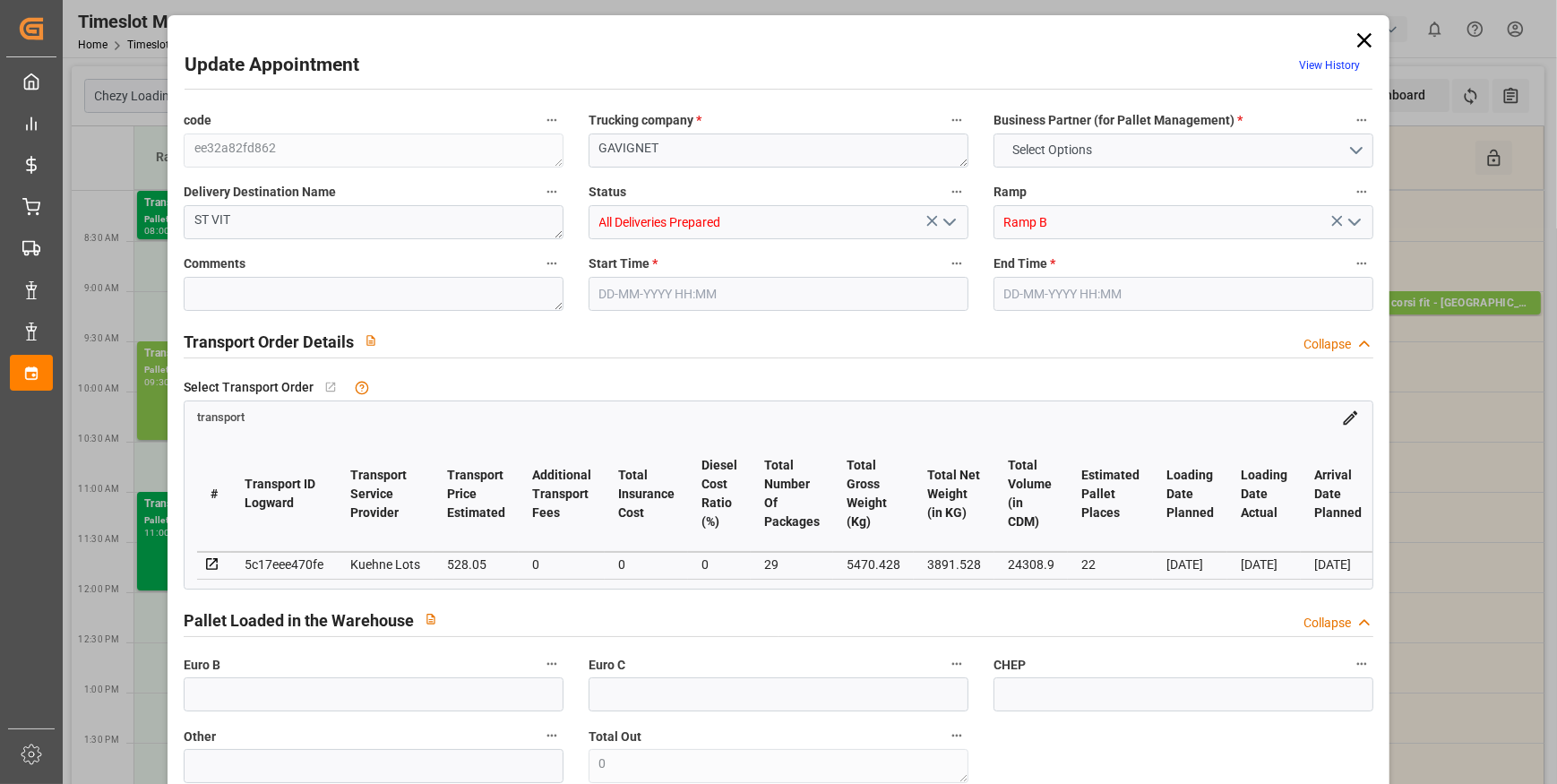
type input "24308.9"
type input "25"
type input "16"
type input "626"
type input "29"
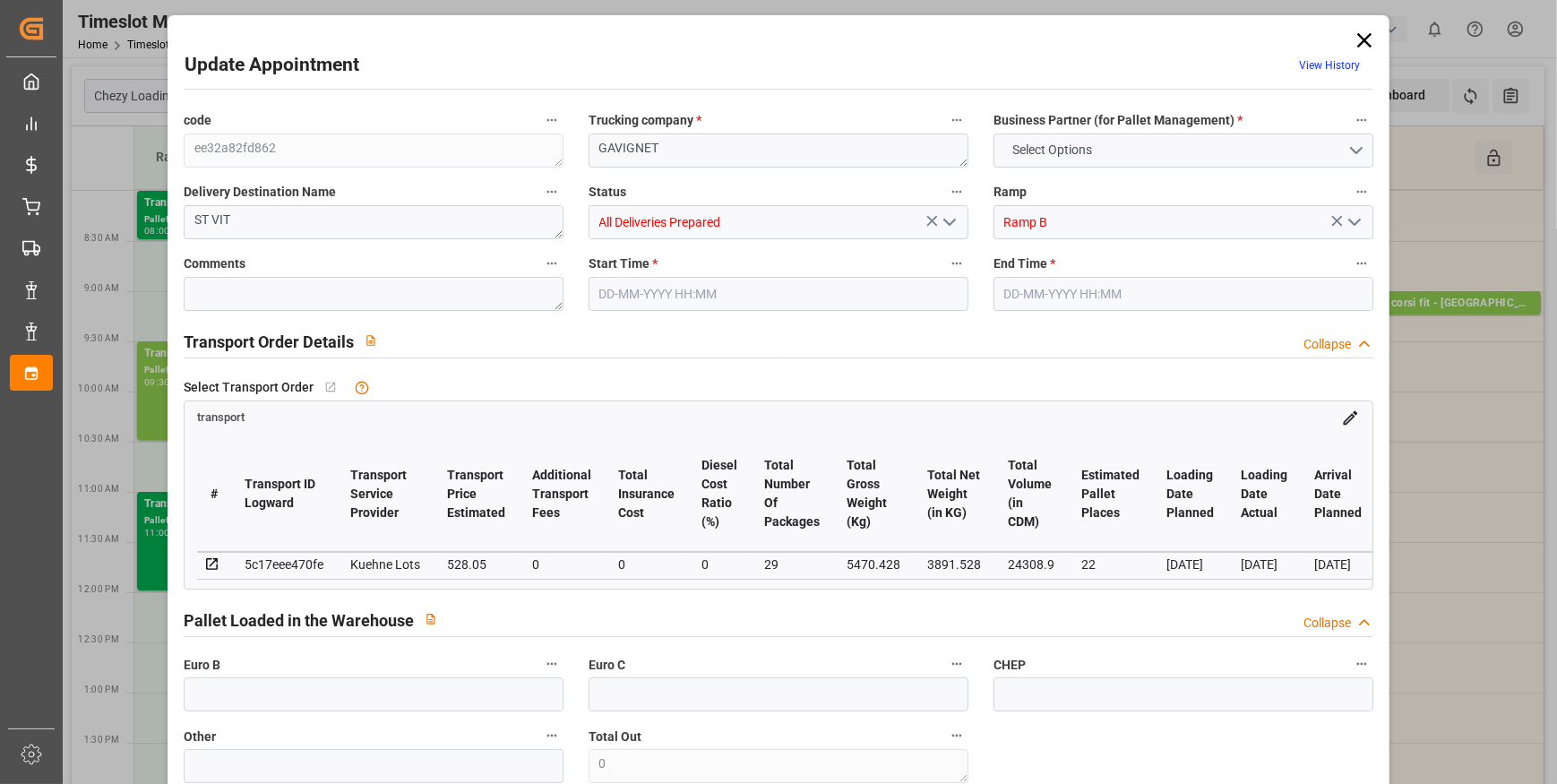
type input "101"
type input "5470.428"
type input "0"
type input "4710.8598"
type input "0"
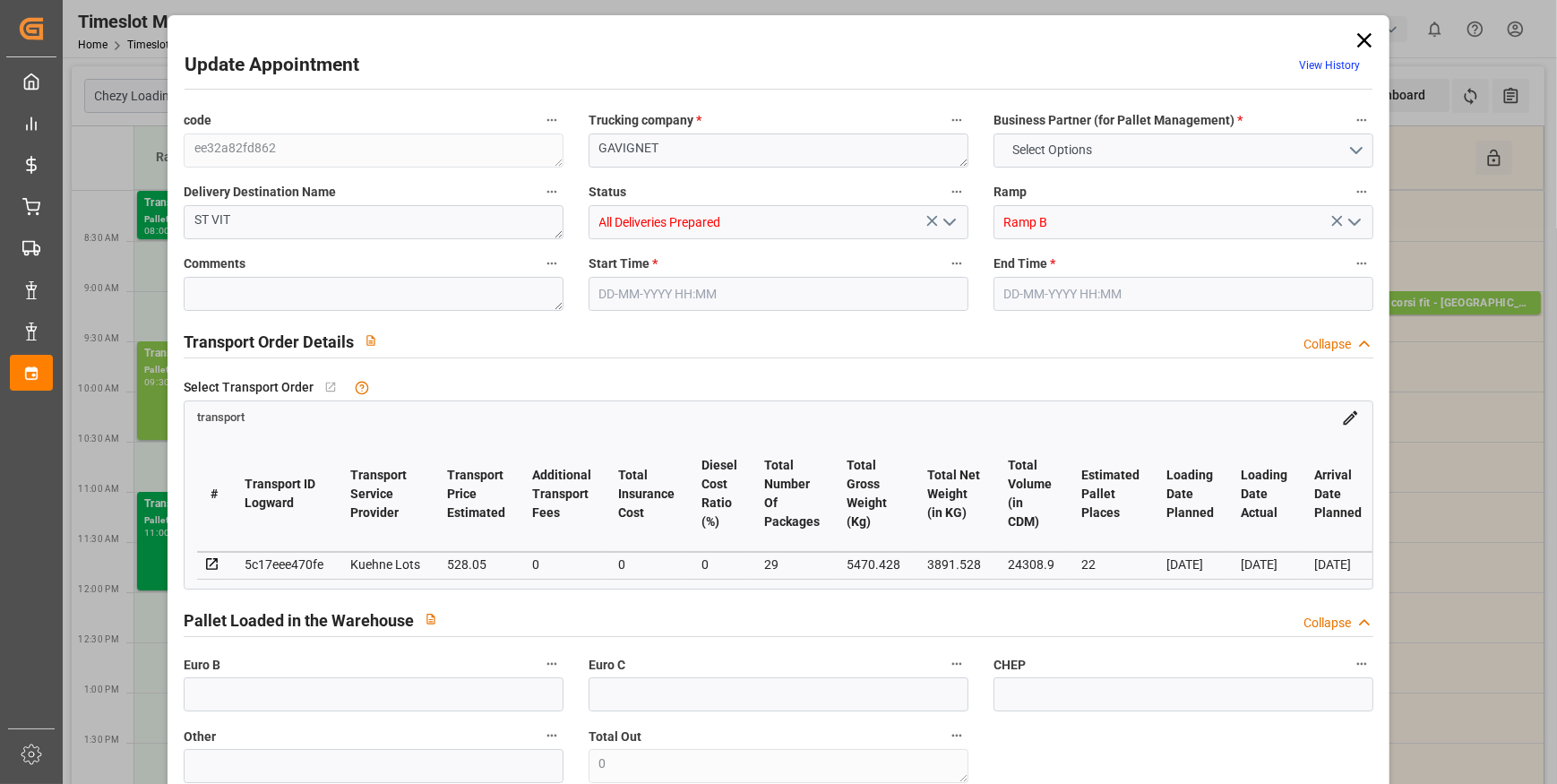
type input "0"
type input "21"
type input "35"
type input "[DATE] 08:45"
type input "25-09-2025 09:00"
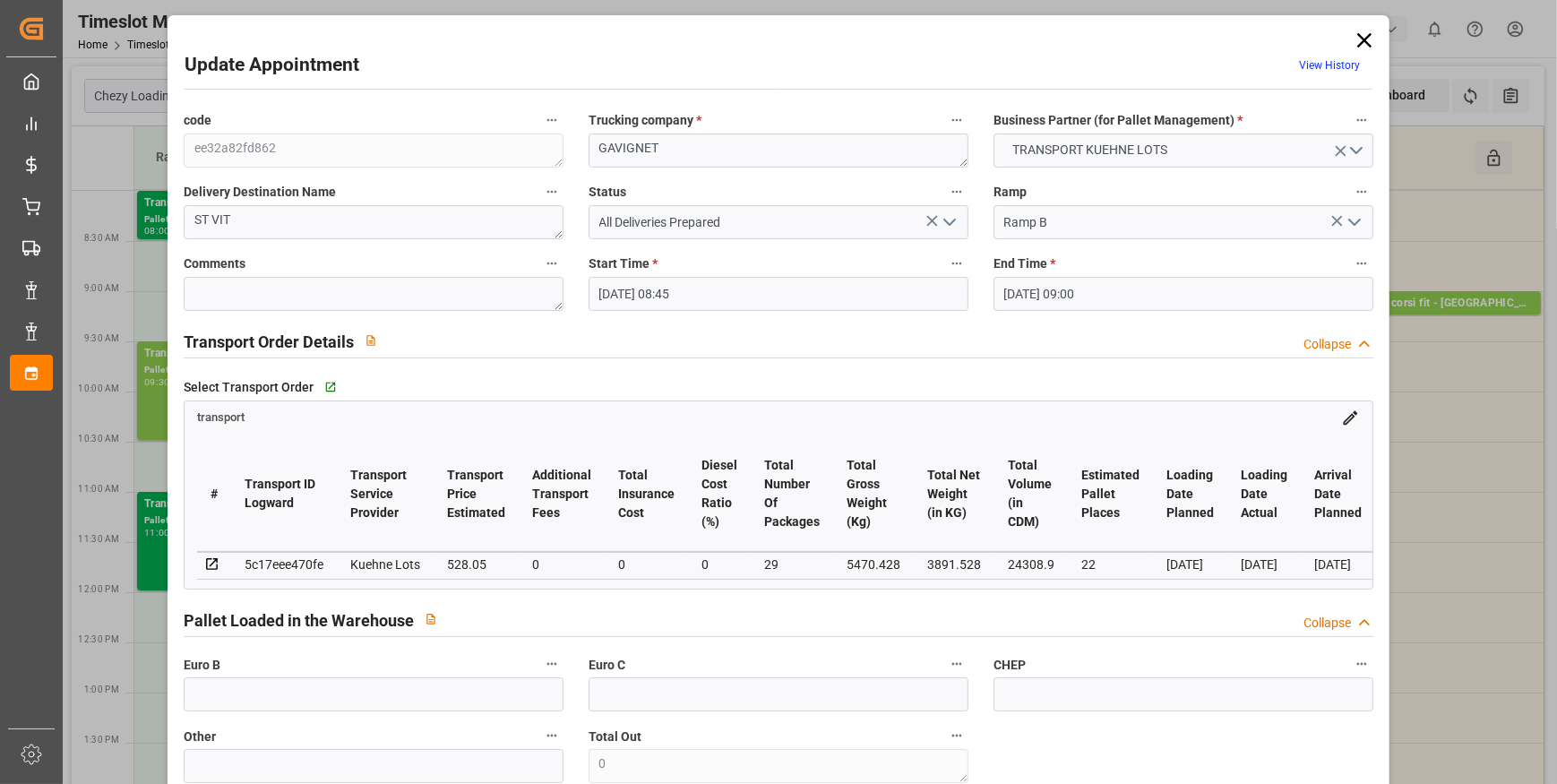
type input "19-09-2025 14:58"
type input "19-09-2025 11:17"
type input "29-09-2025"
type input "[DATE]"
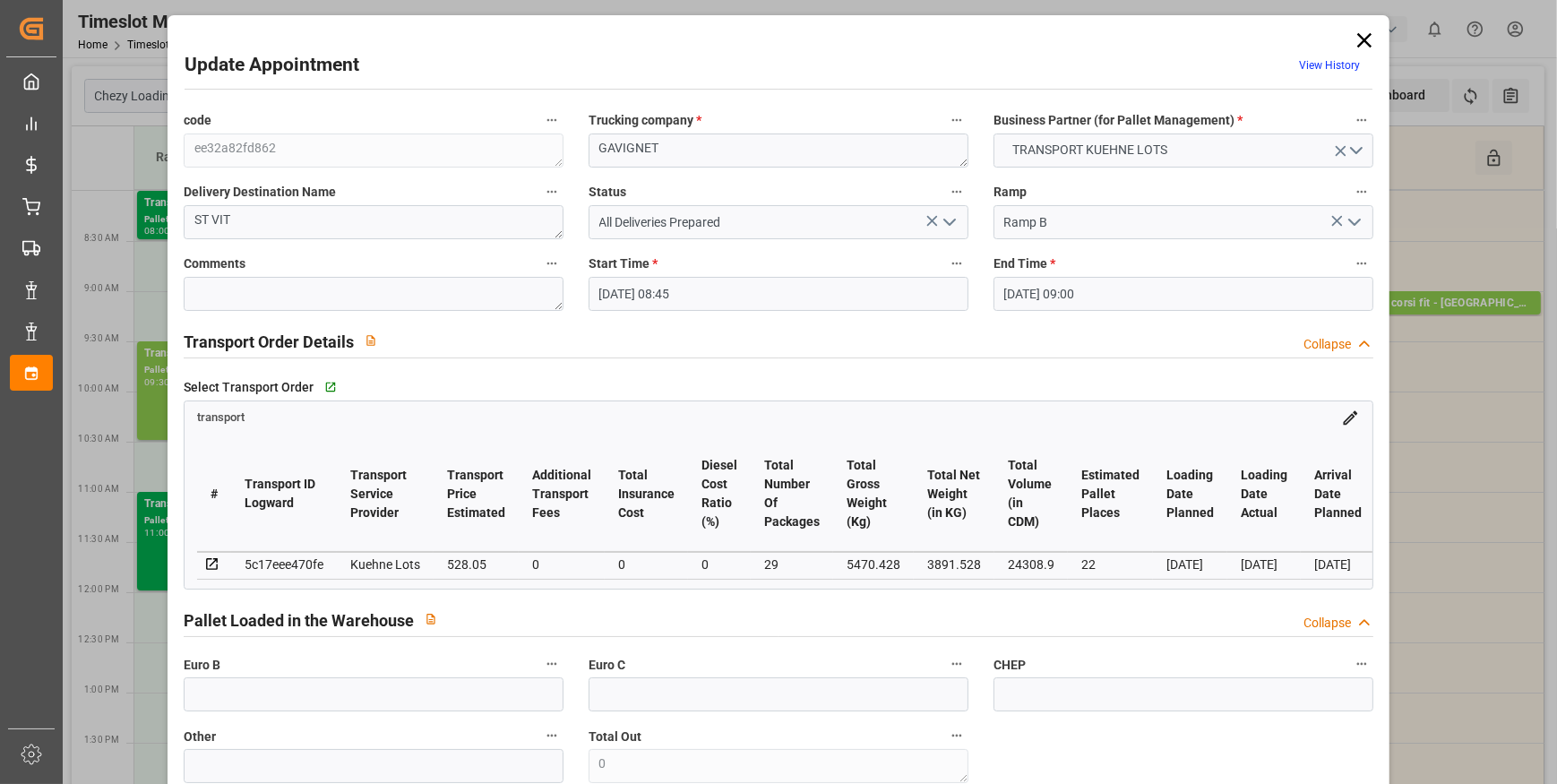
click at [944, 221] on polyline "open menu" at bounding box center [950, 222] width 11 height 5
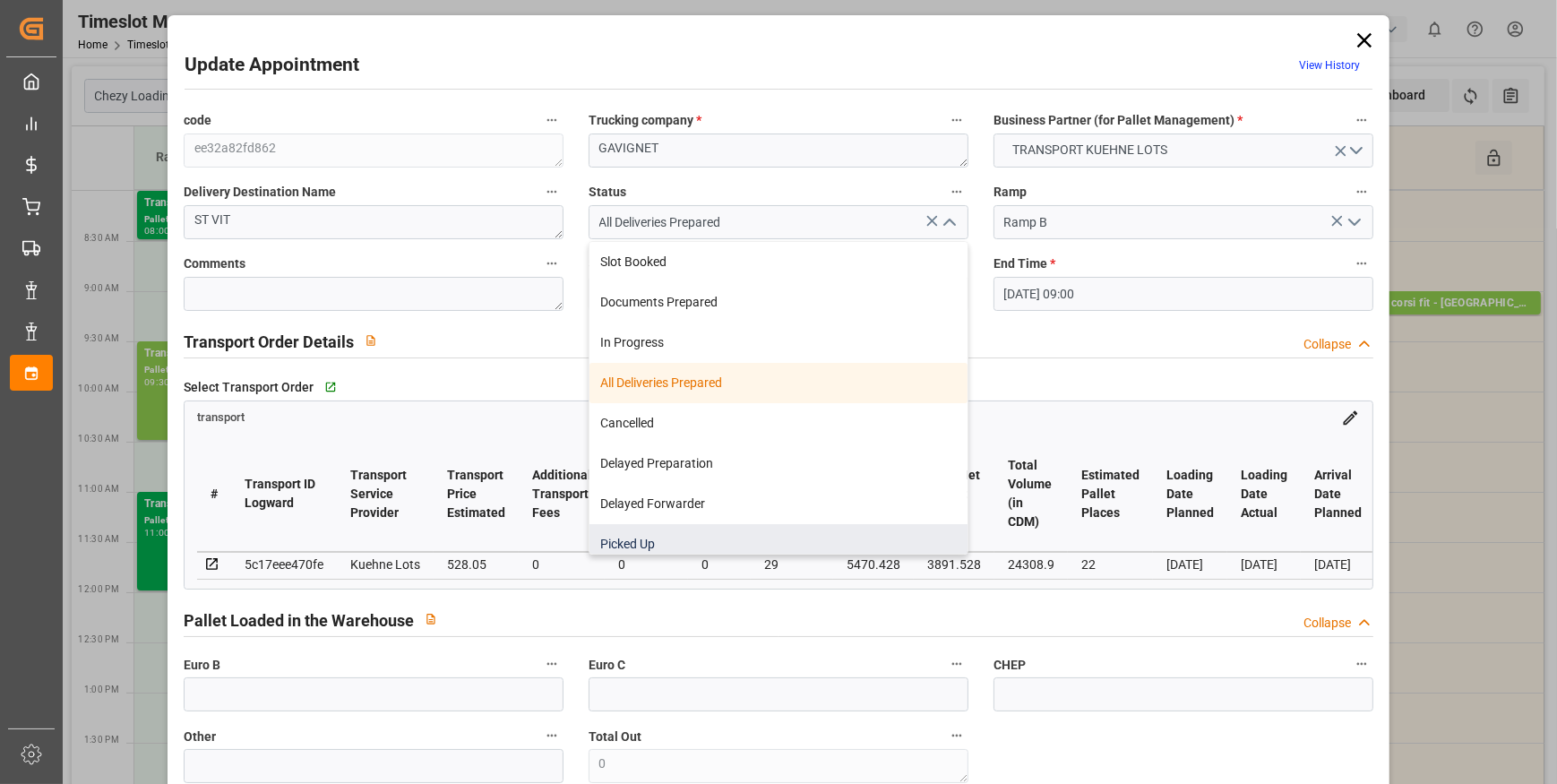
click at [630, 546] on div "Picked Up" at bounding box center [778, 544] width 378 height 41
type input "Picked Up"
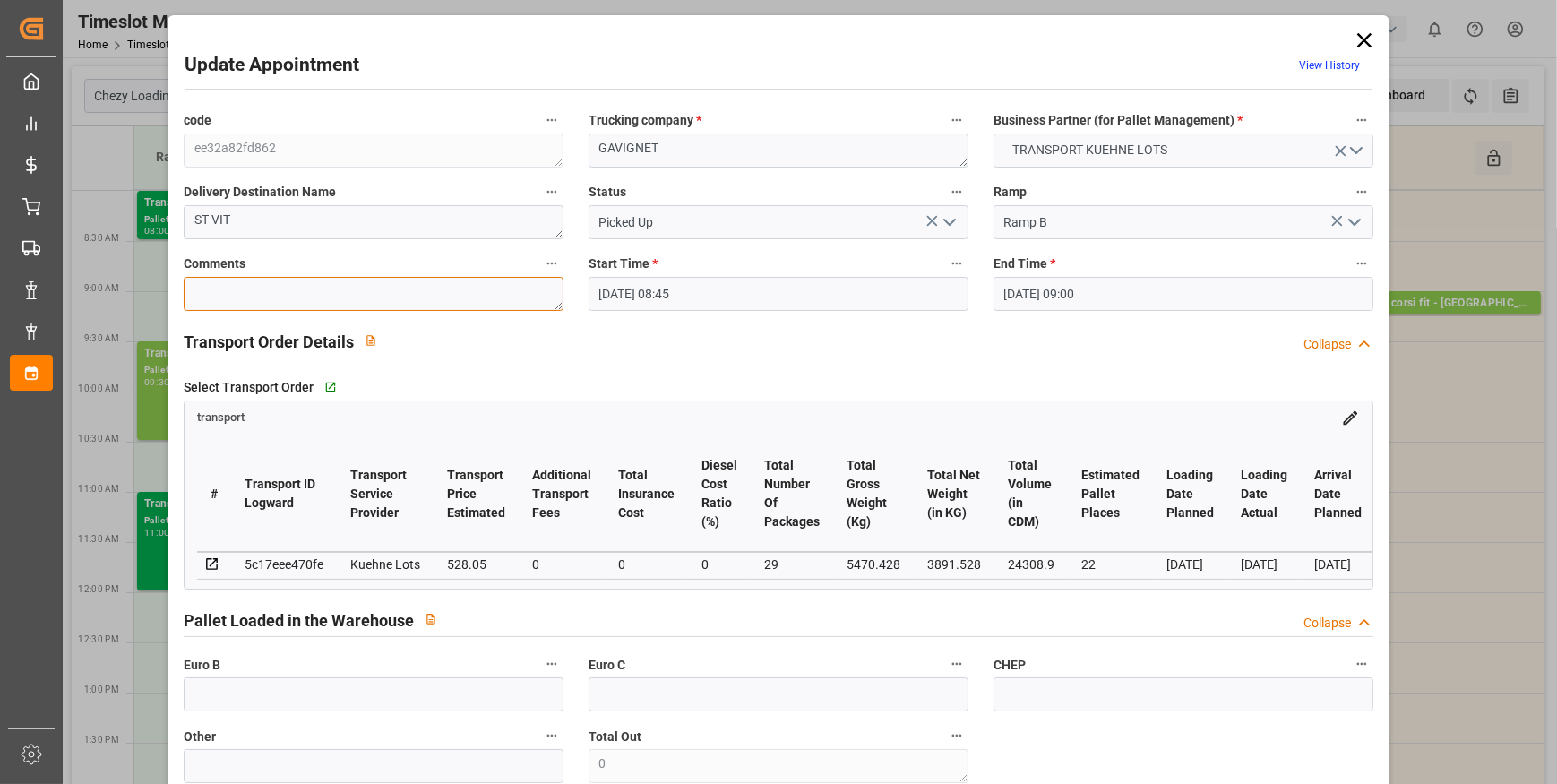
click at [236, 295] on textarea at bounding box center [373, 294] width 380 height 34
type textarea "AP 22"
click at [260, 711] on input "text" at bounding box center [373, 695] width 380 height 34
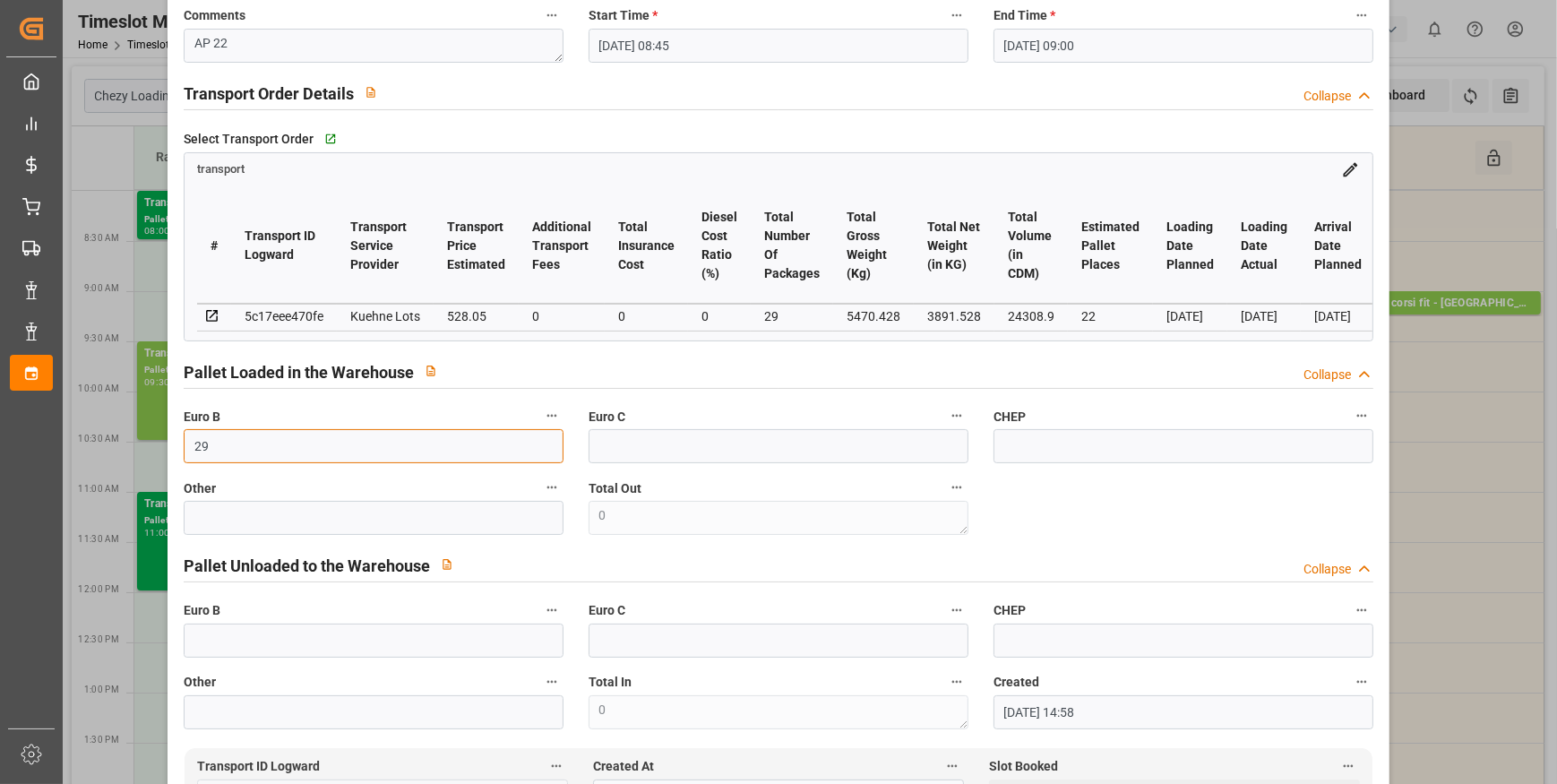
scroll to position [814, 0]
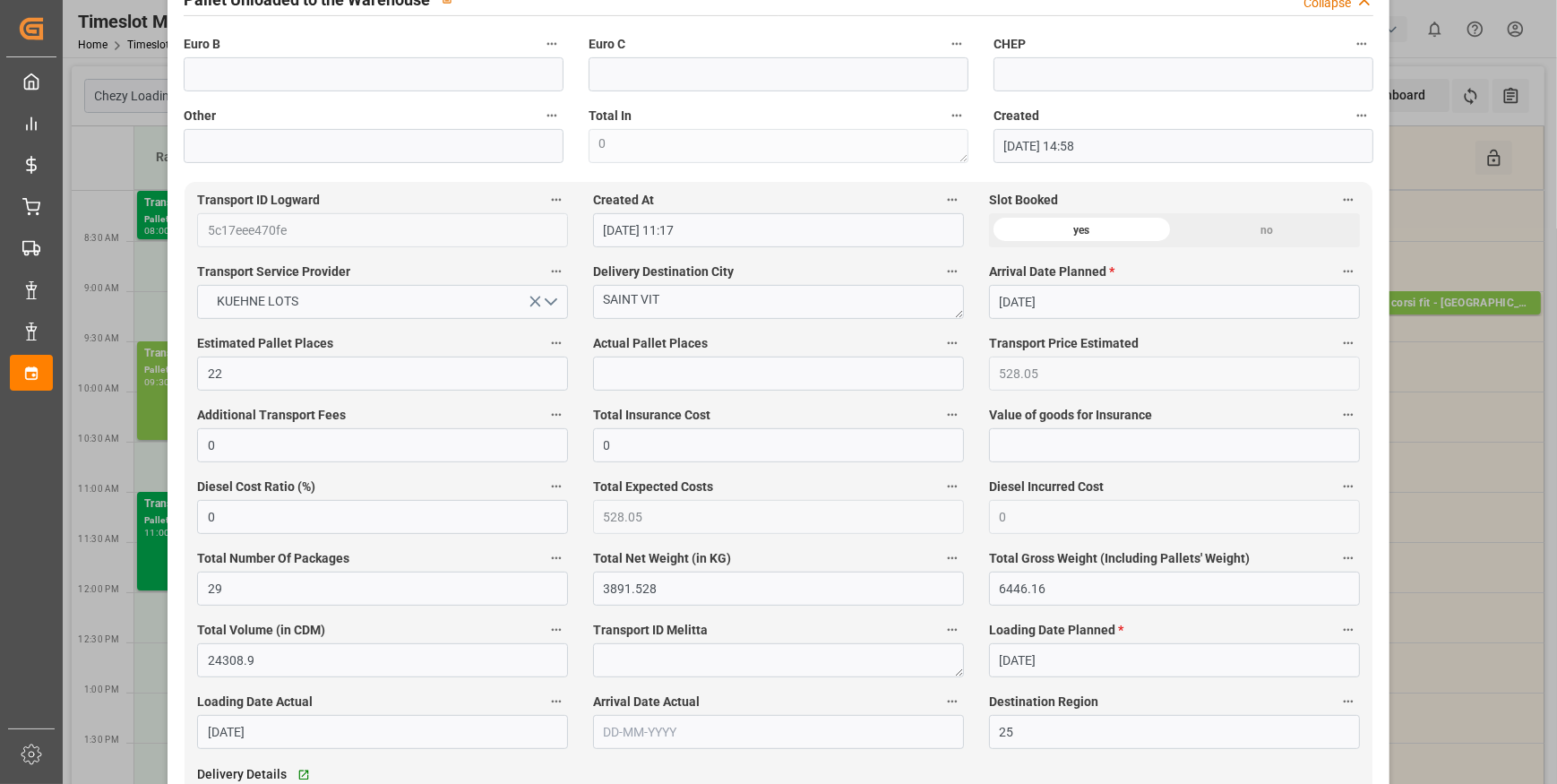
type input "29"
click at [642, 368] on input "text" at bounding box center [778, 374] width 371 height 34
type input "22"
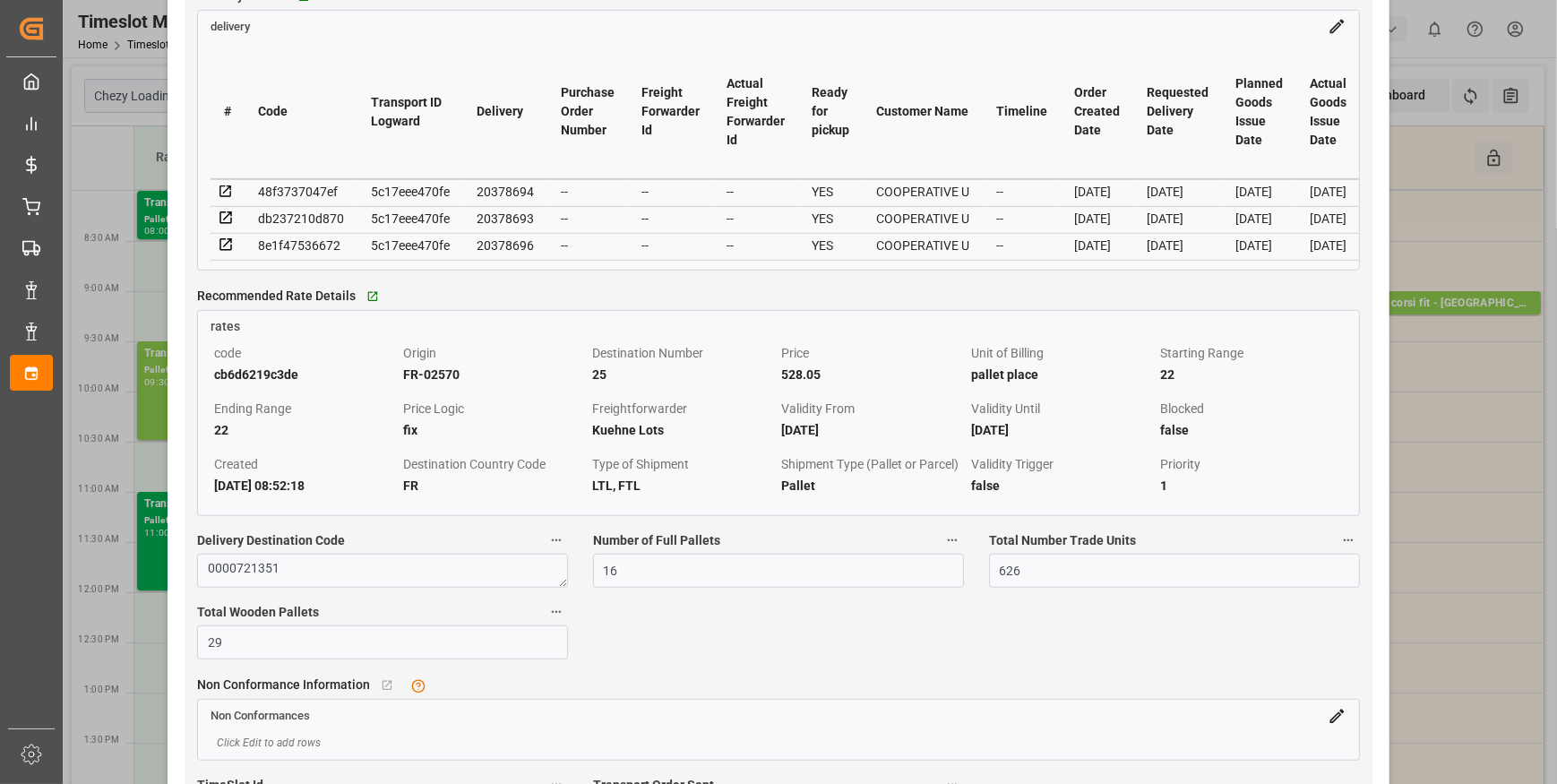
scroll to position [1629, 0]
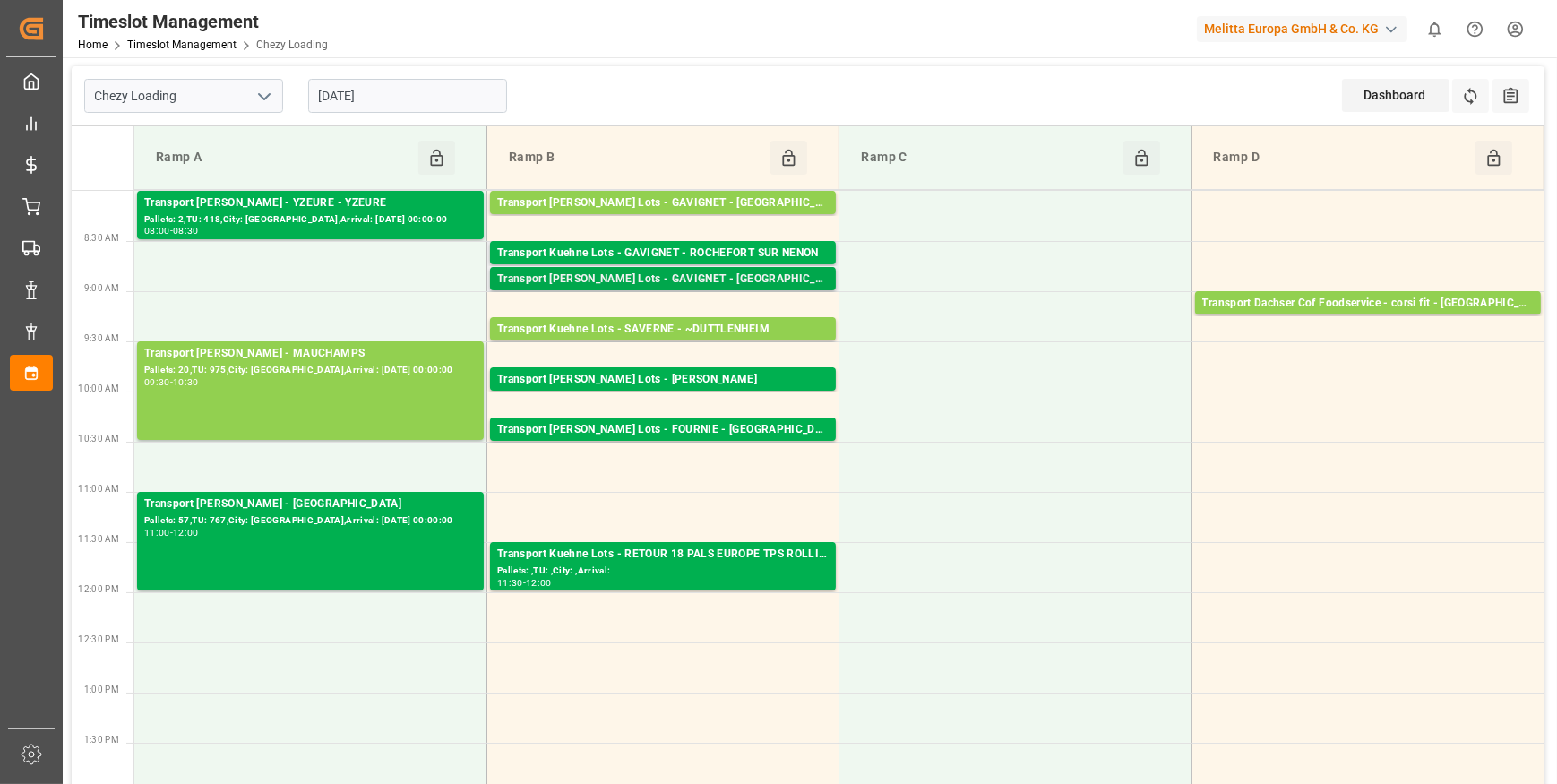
click at [605, 276] on div "Transport Kuehne Lots - GAVIGNET - SAINT VIT" at bounding box center [662, 279] width 332 height 18
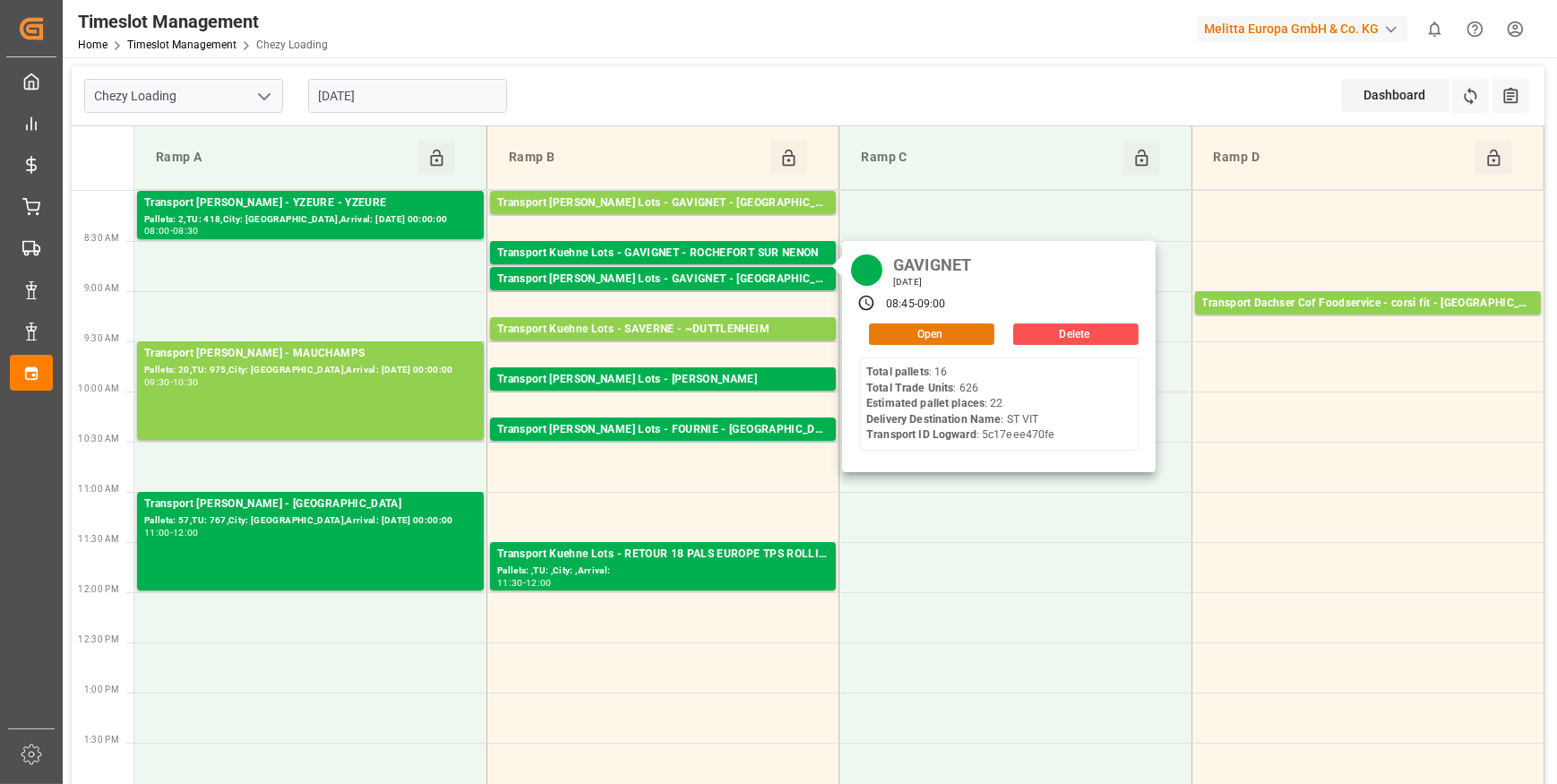
click at [934, 331] on button "Open" at bounding box center [932, 334] width 126 height 22
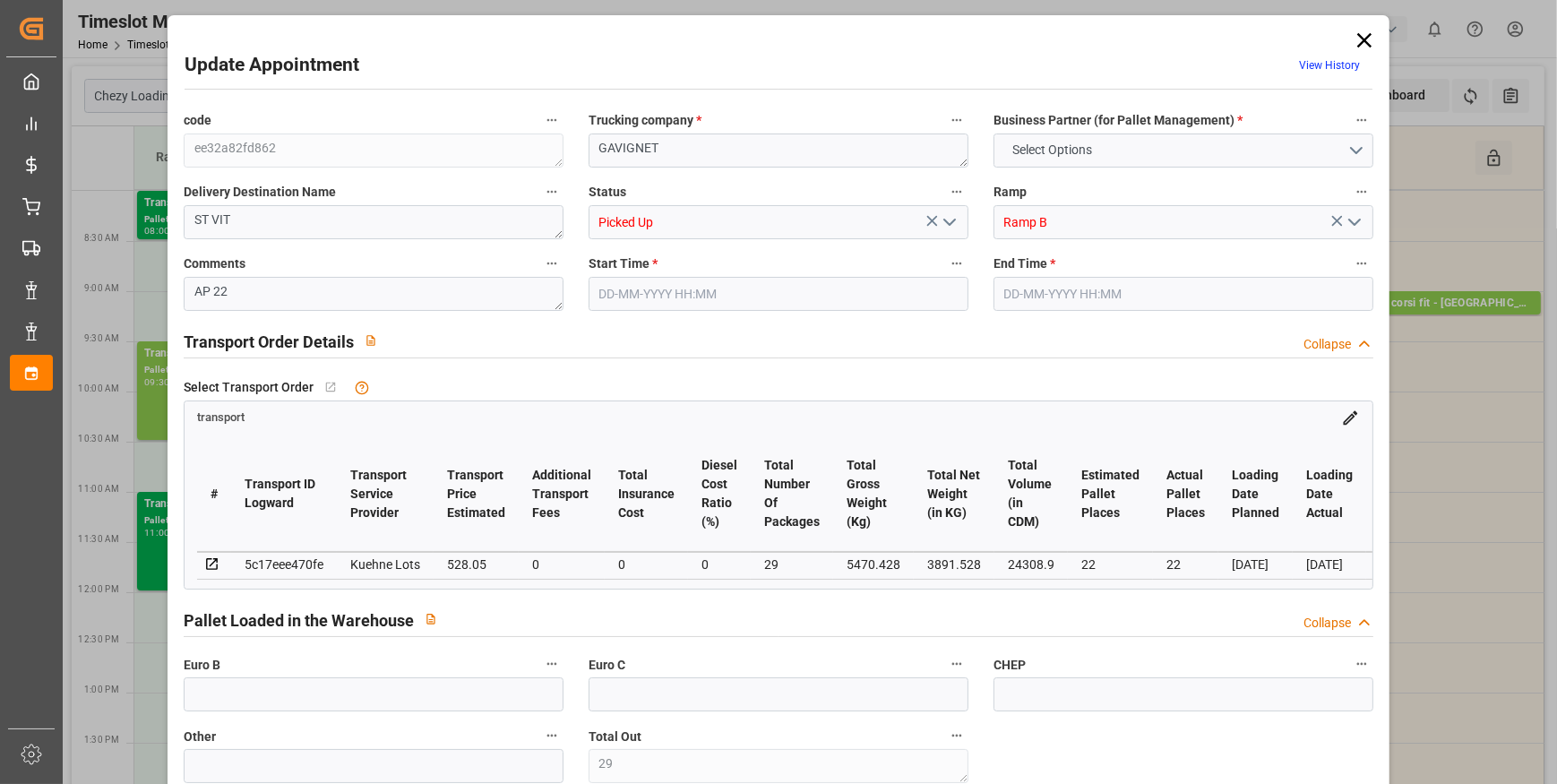
type input "29"
type input "22"
type input "528.05"
type input "0"
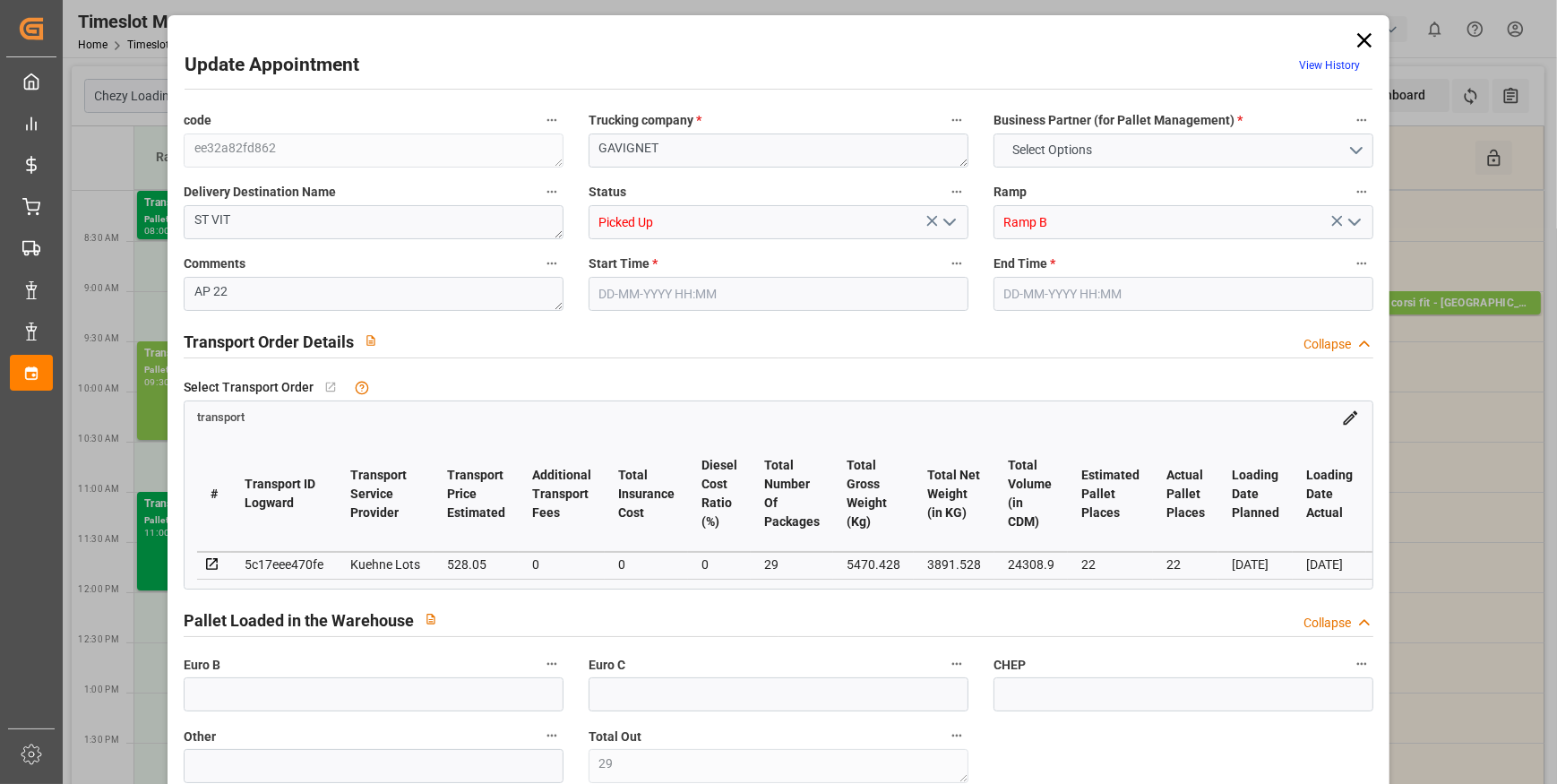
type input "0"
type input "528.05"
type input "0"
type input "29"
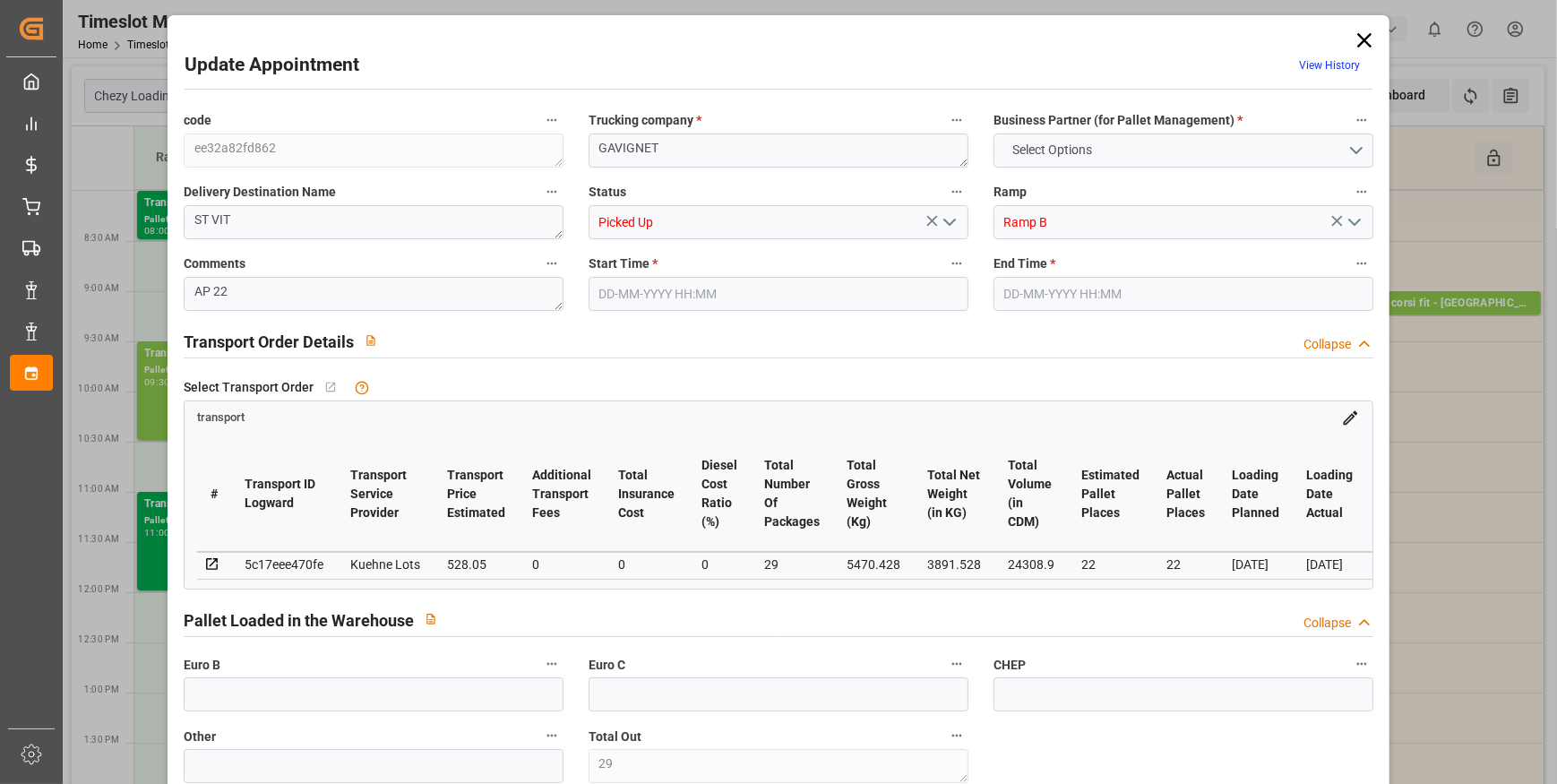
type input "3891.528"
type input "6446.16"
type input "24308.9"
type input "25"
type input "16"
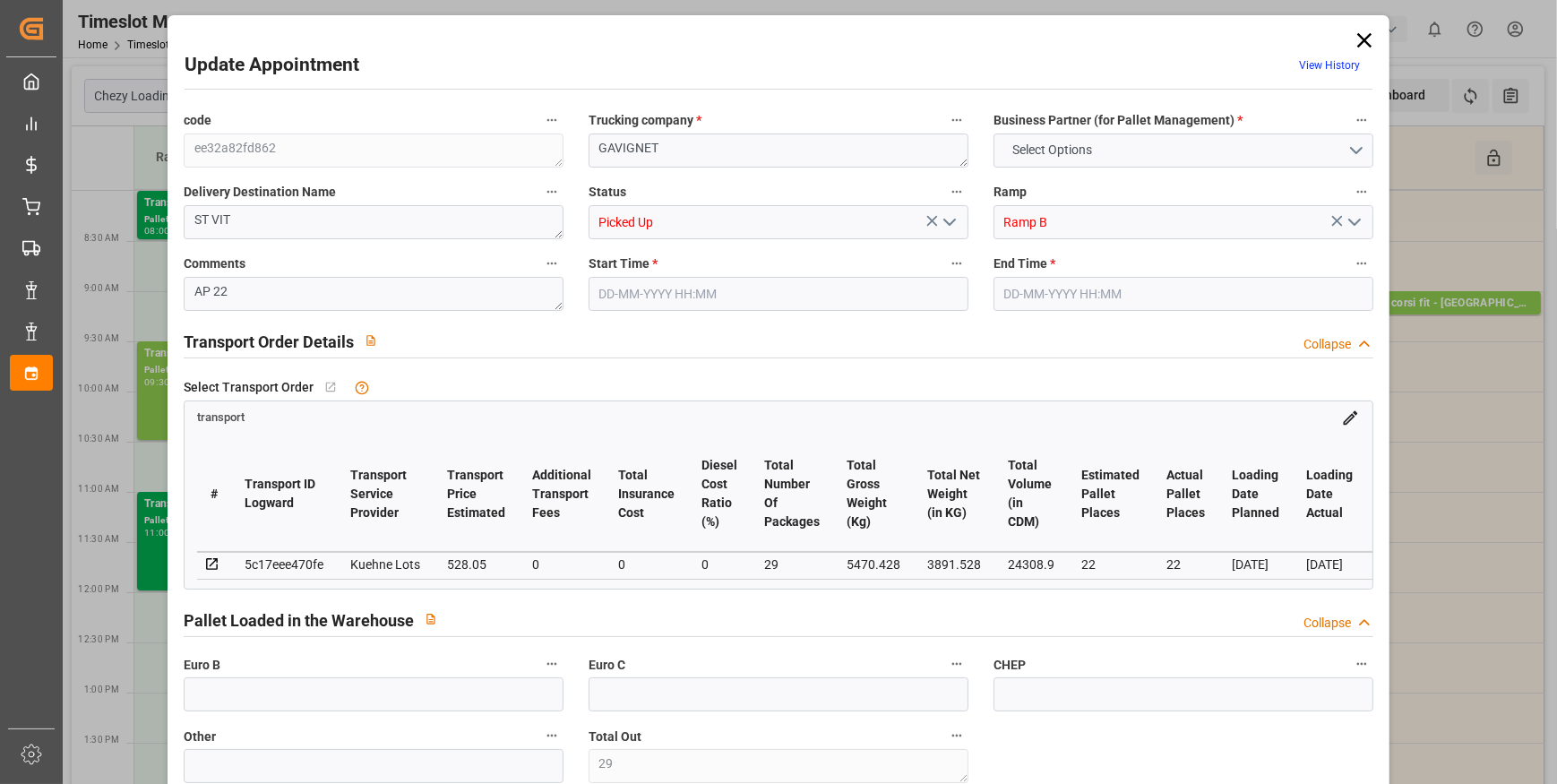
type input "626"
type input "29"
type input "101"
type input "5470.428"
type input "0"
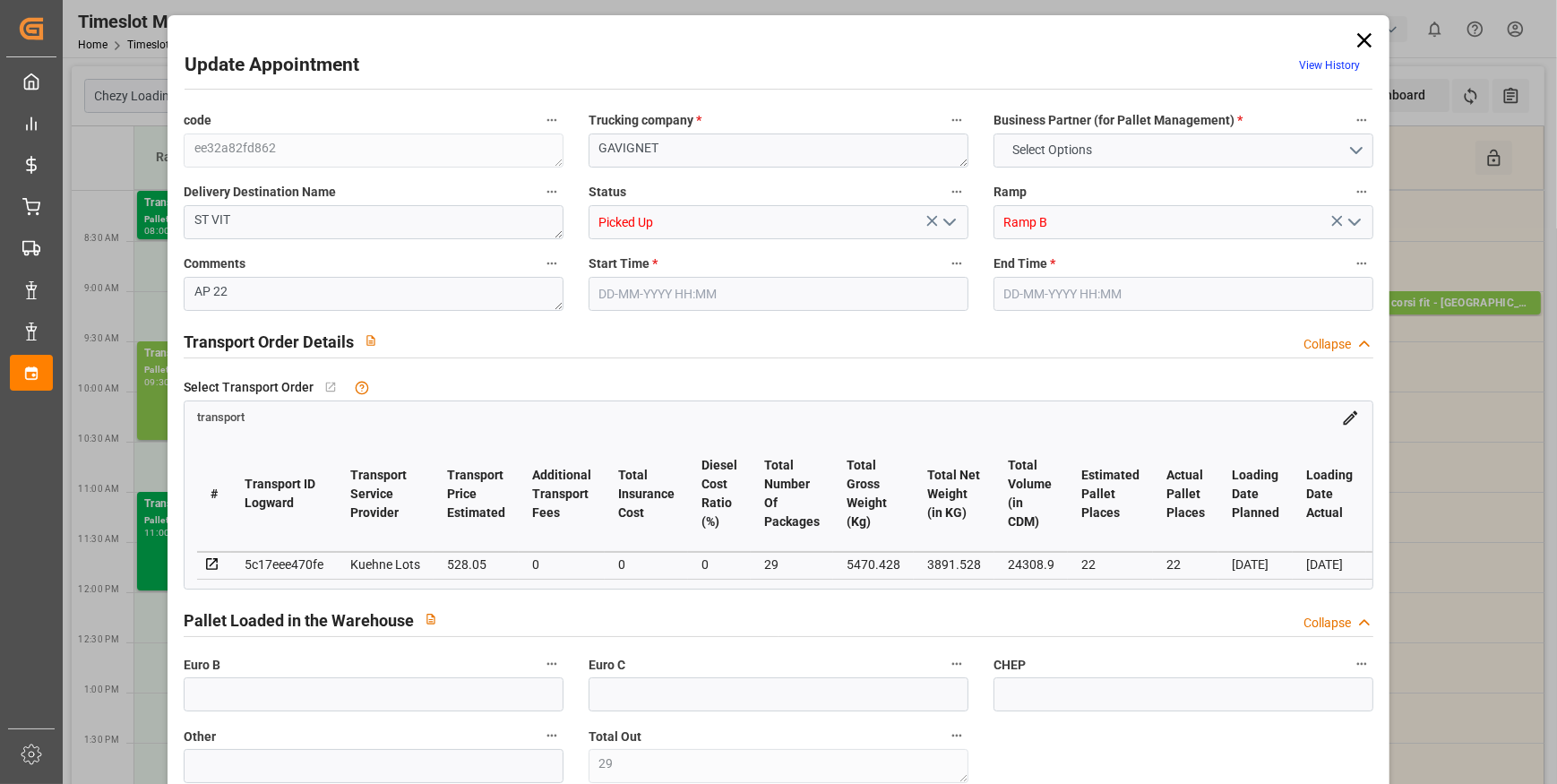
type input "5470.428"
type input "0"
type input "21"
type input "100"
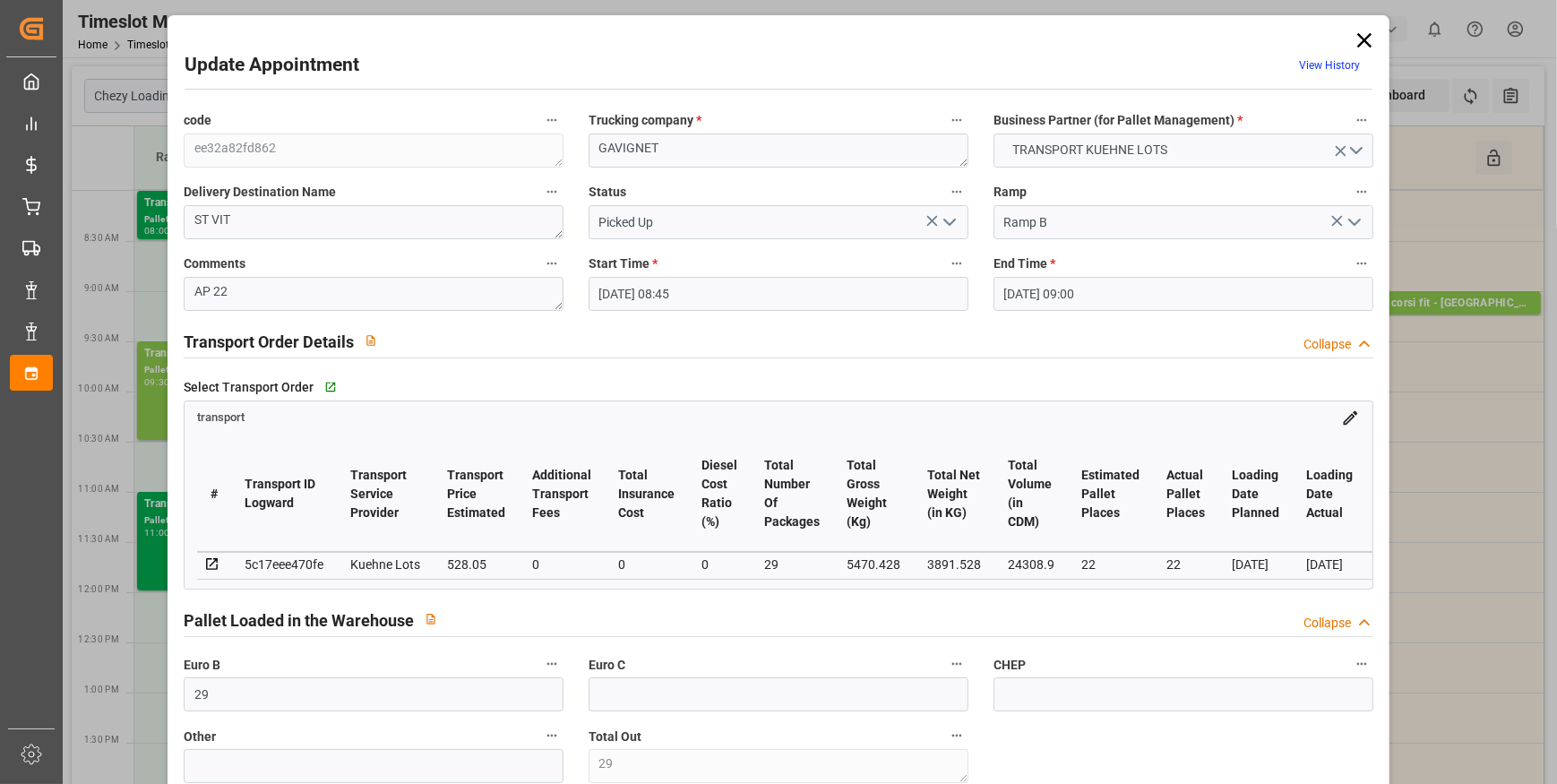
type input "25-09-2025 08:45"
type input "25-09-2025 09:00"
type input "19-09-2025 14:58"
type input "19-09-2025 11:17"
type input "29-09-2025"
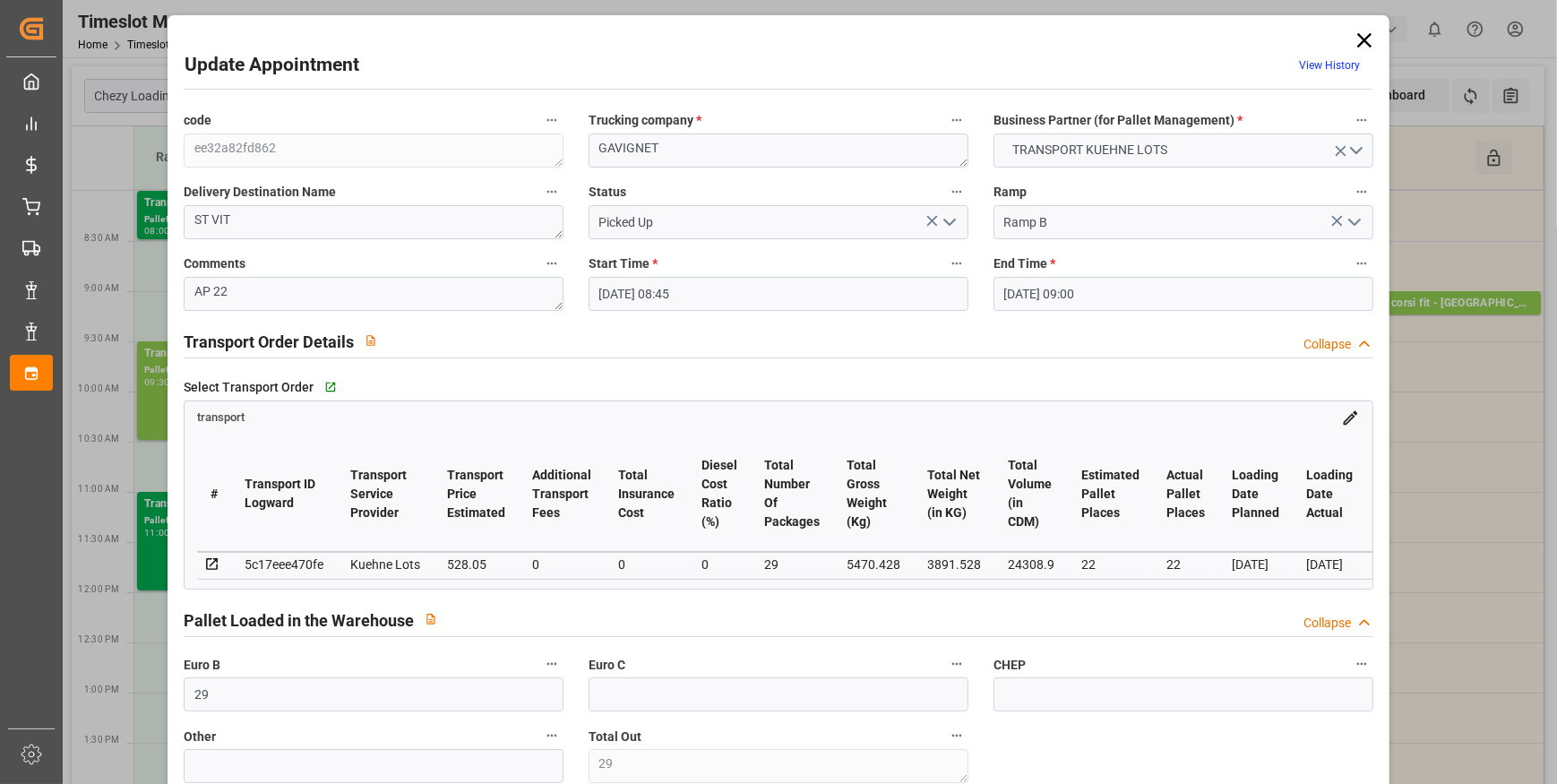
type input "[DATE]"
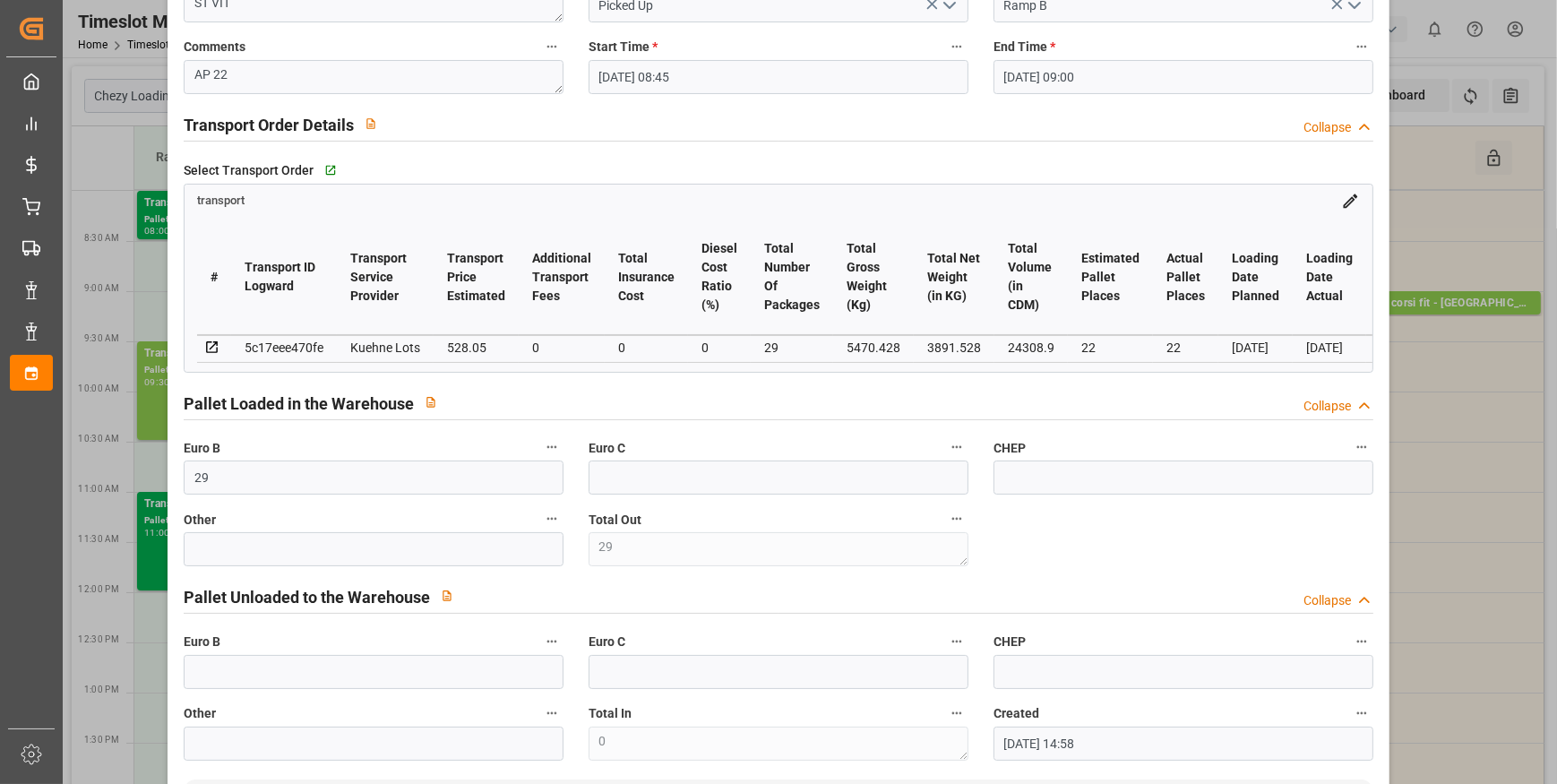
scroll to position [244, 0]
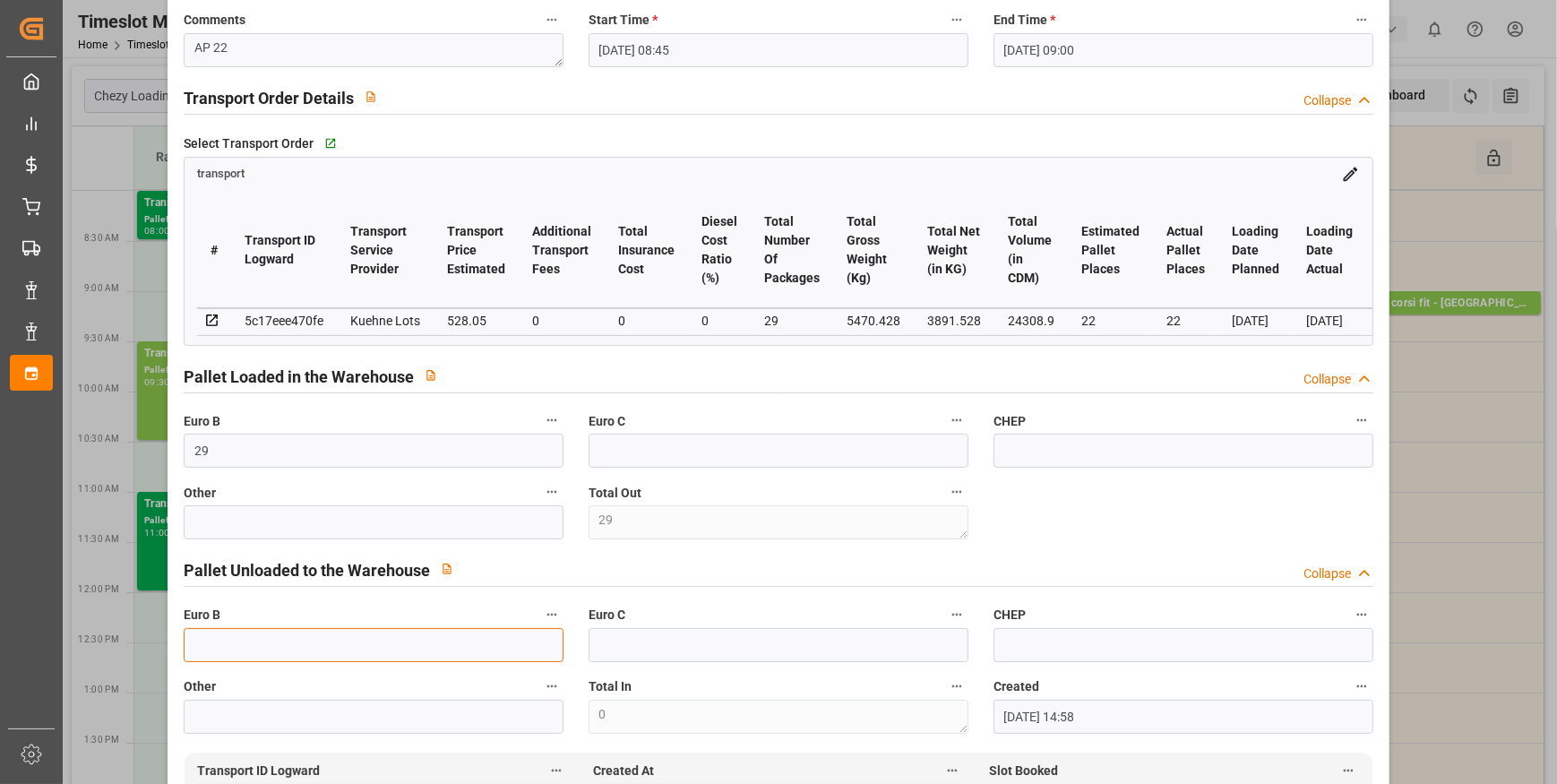
click at [286, 650] on input "text" at bounding box center [373, 645] width 380 height 34
type input "20"
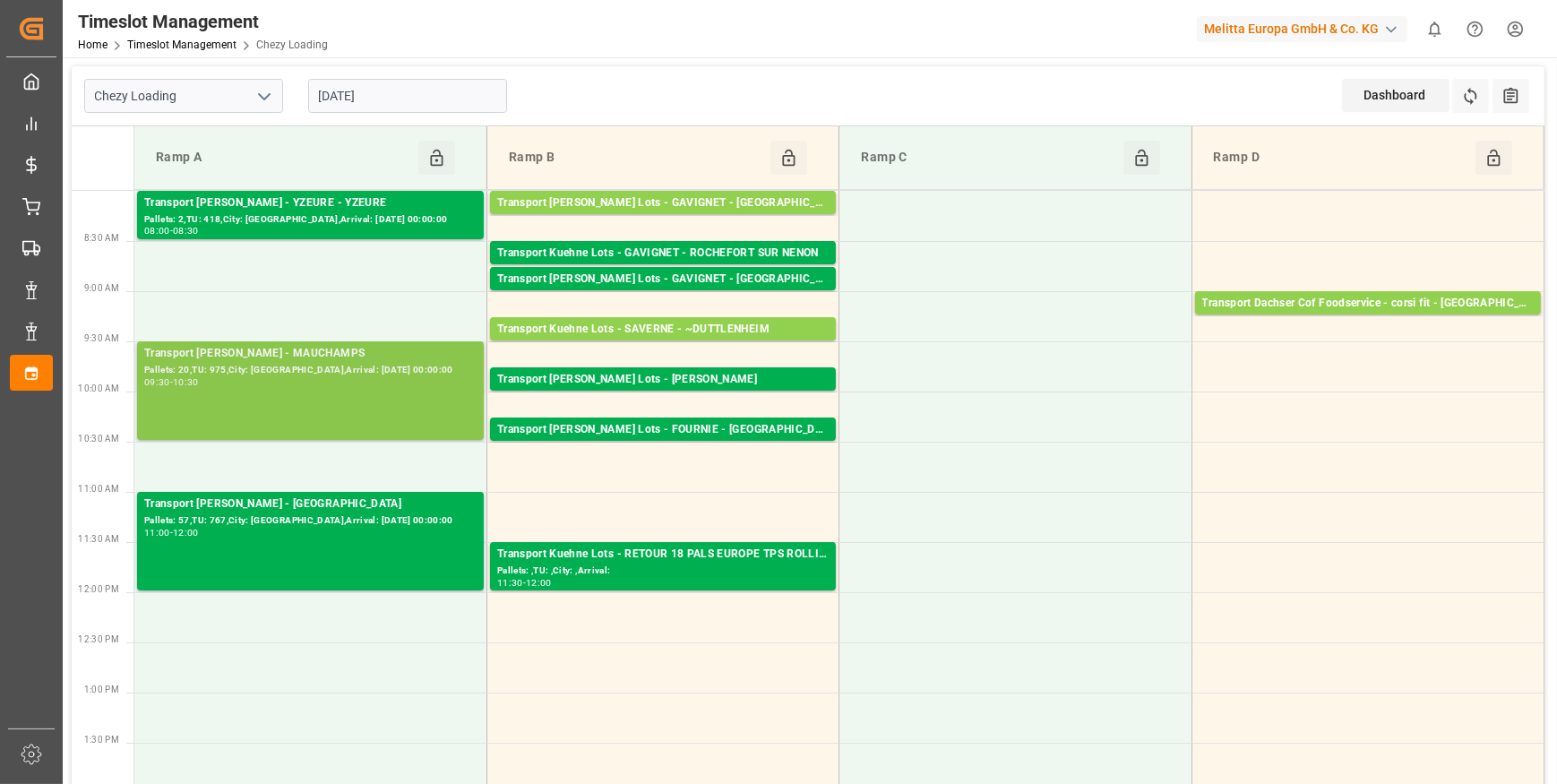
click at [310, 405] on div "Transport Delisle - MAUCHAMPS - MAUCHAMPS Pallets: 20,TU: 975,City: MAUCHAMPS,A…" at bounding box center [311, 390] width 333 height 91
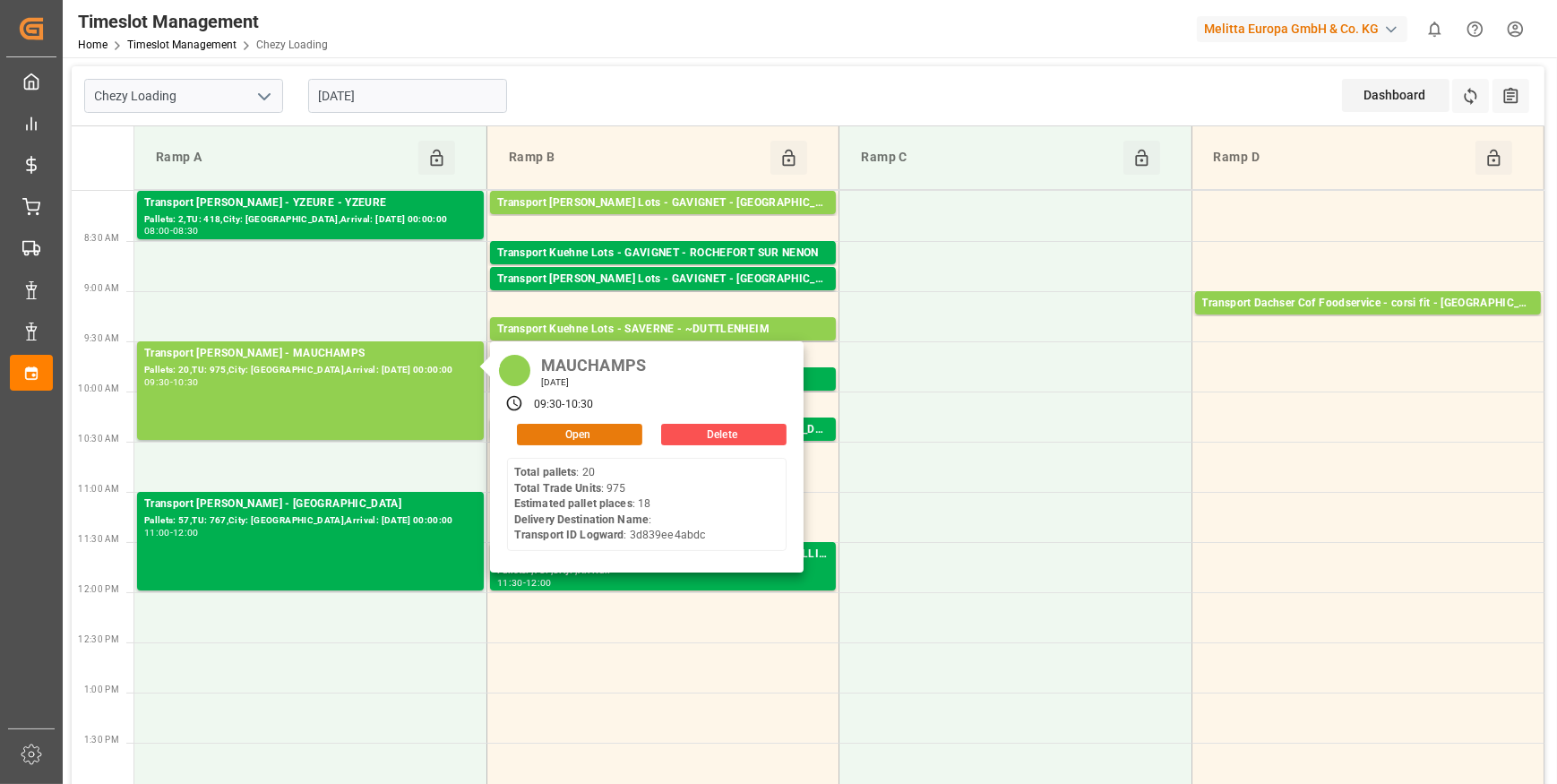
click at [567, 430] on button "Open" at bounding box center [579, 434] width 126 height 22
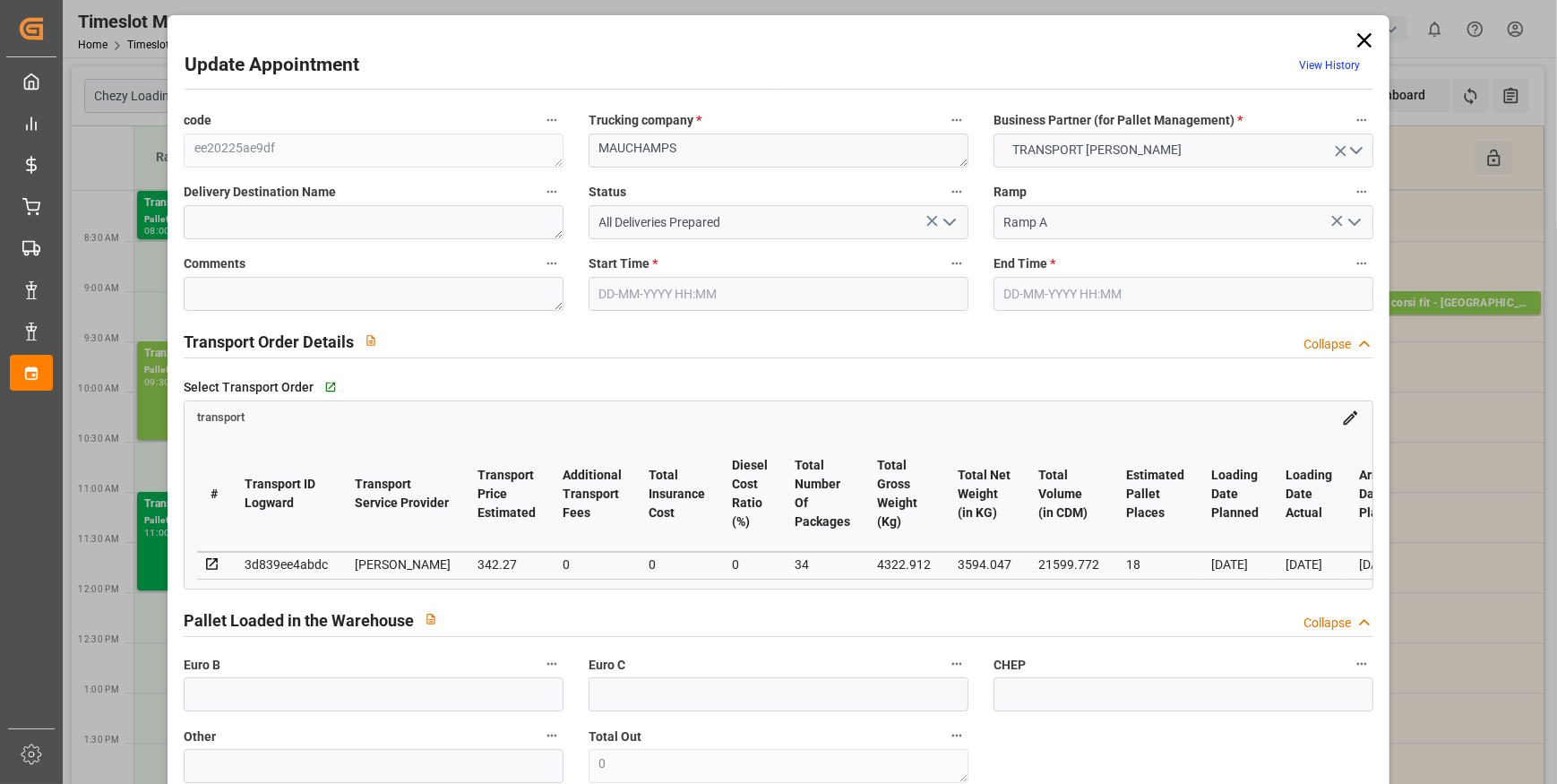
type input "18"
type input "342.27"
type input "0"
click at [951, 219] on polyline "open menu" at bounding box center [950, 222] width 11 height 5
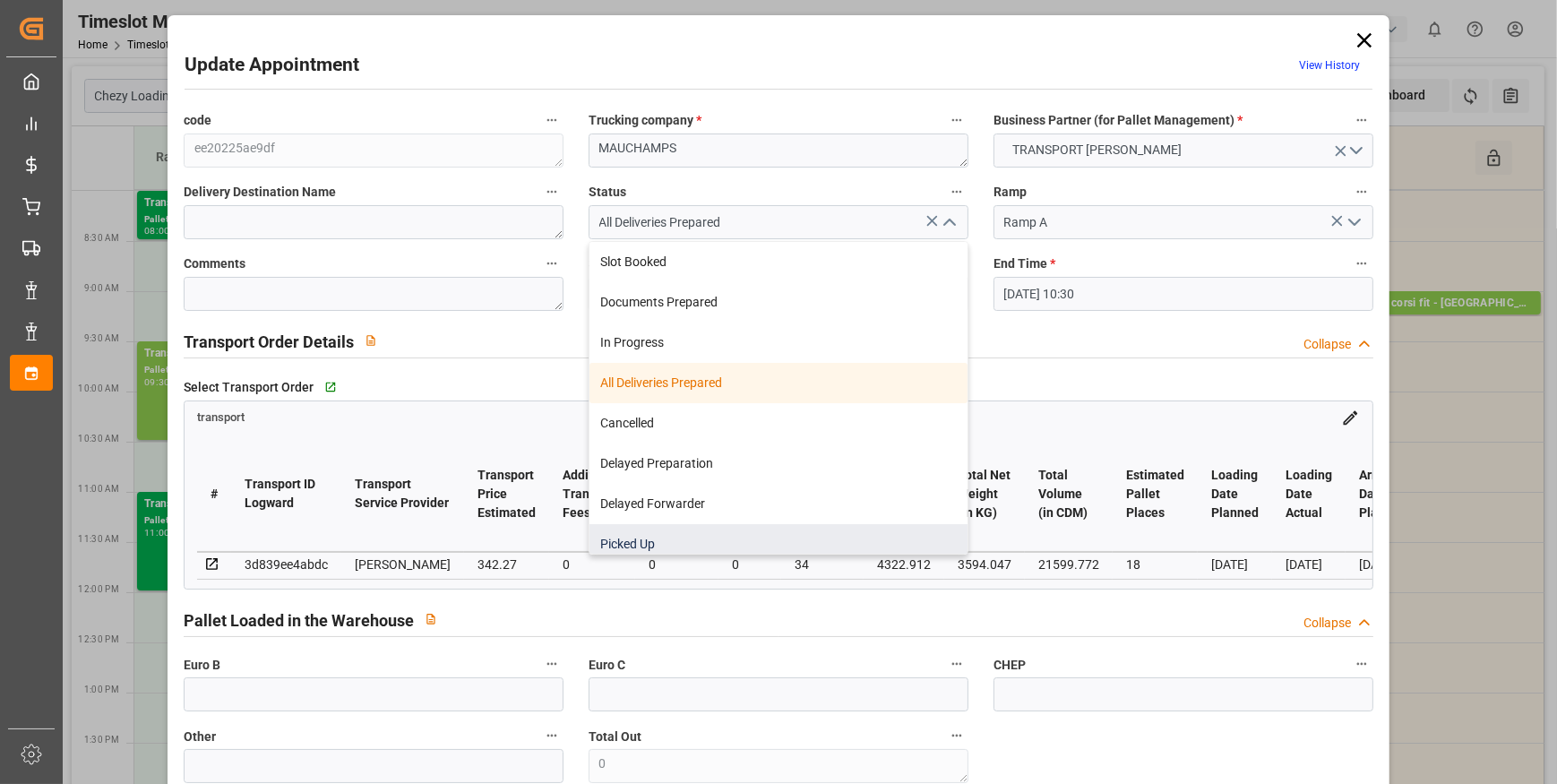
click at [615, 548] on div "Picked Up" at bounding box center [778, 544] width 378 height 41
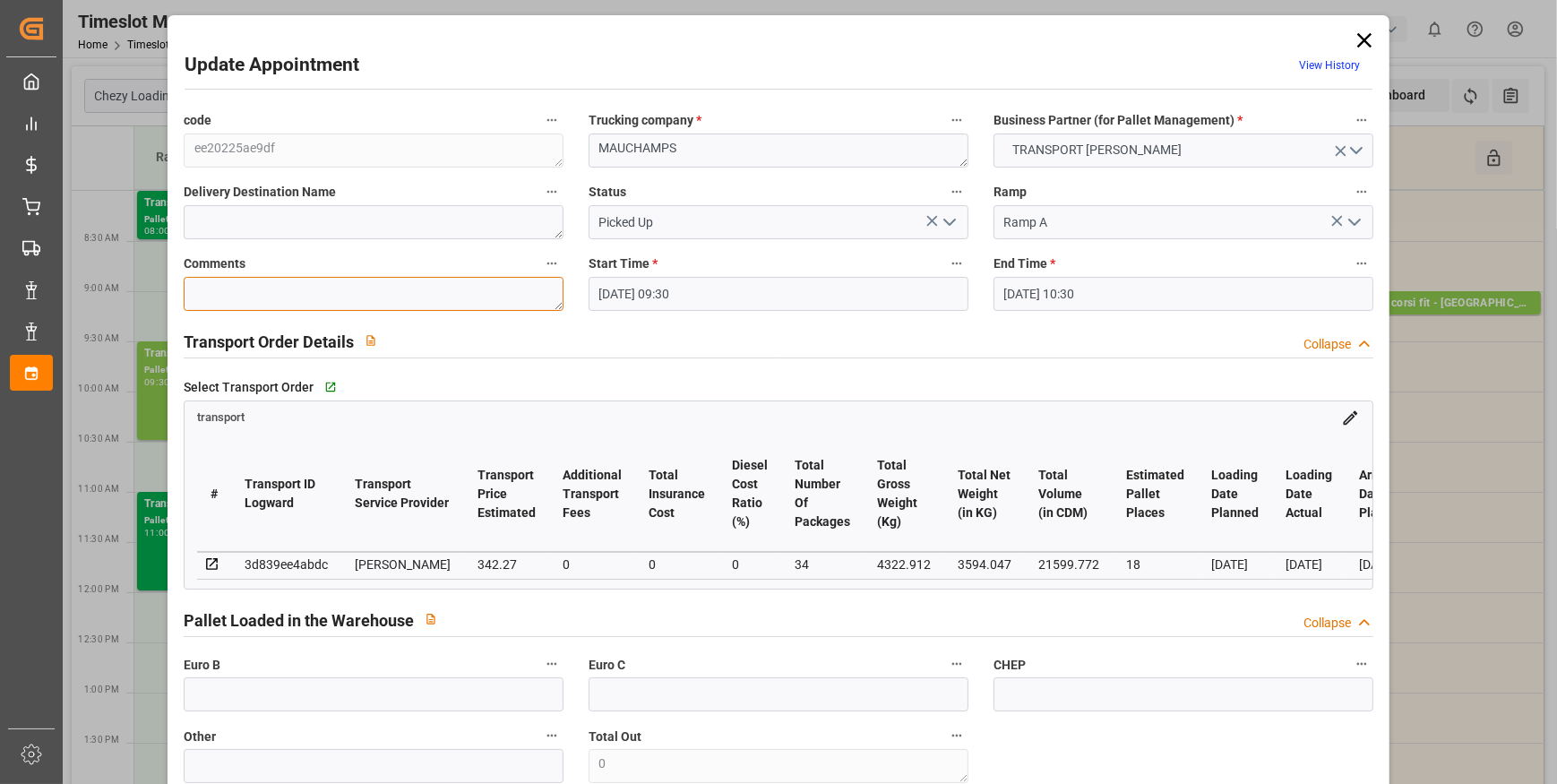
click at [265, 298] on textarea at bounding box center [373, 294] width 380 height 34
click at [261, 293] on textarea at bounding box center [373, 294] width 380 height 34
click at [256, 700] on input "text" at bounding box center [373, 695] width 380 height 34
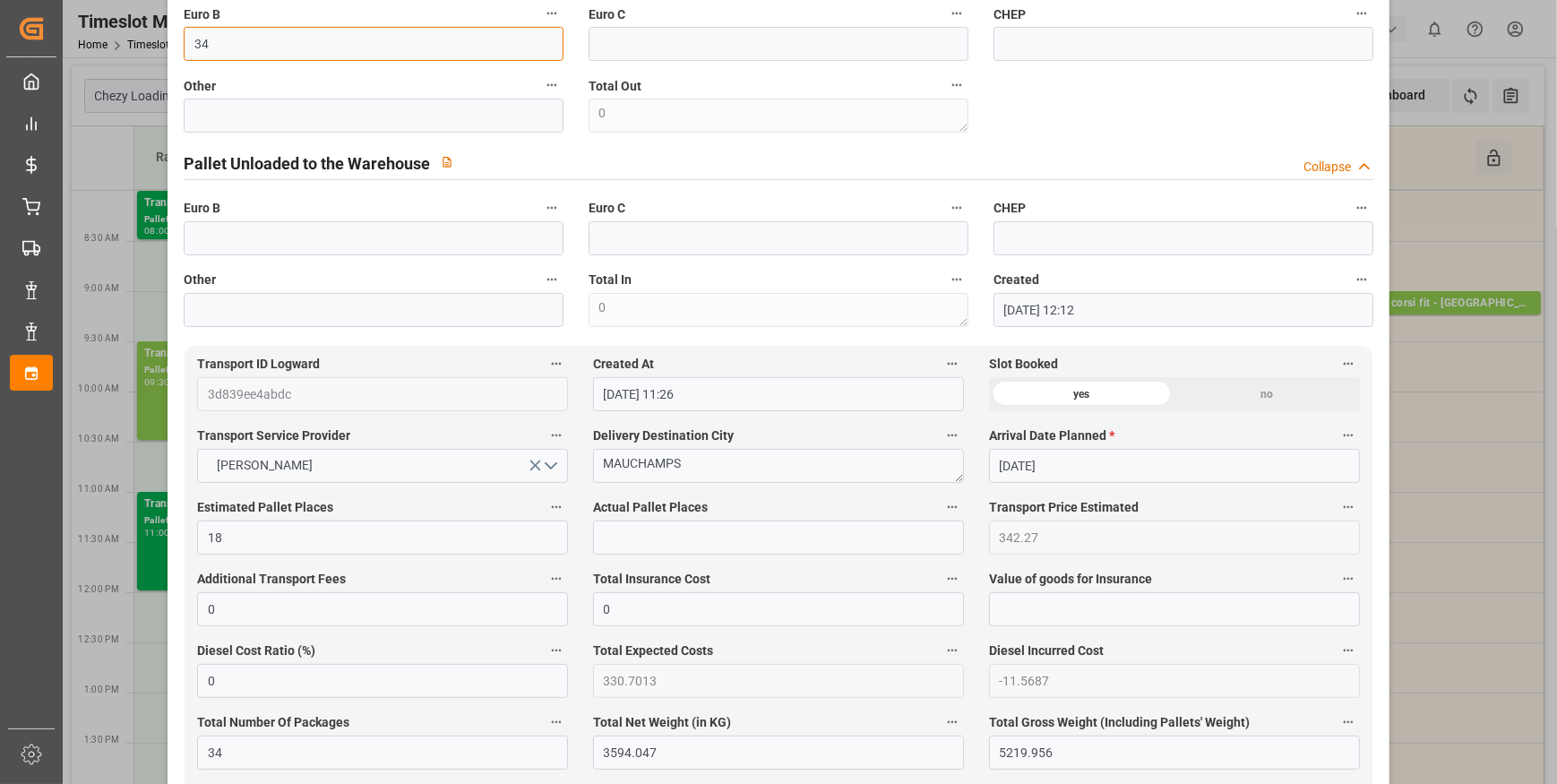
scroll to position [651, 0]
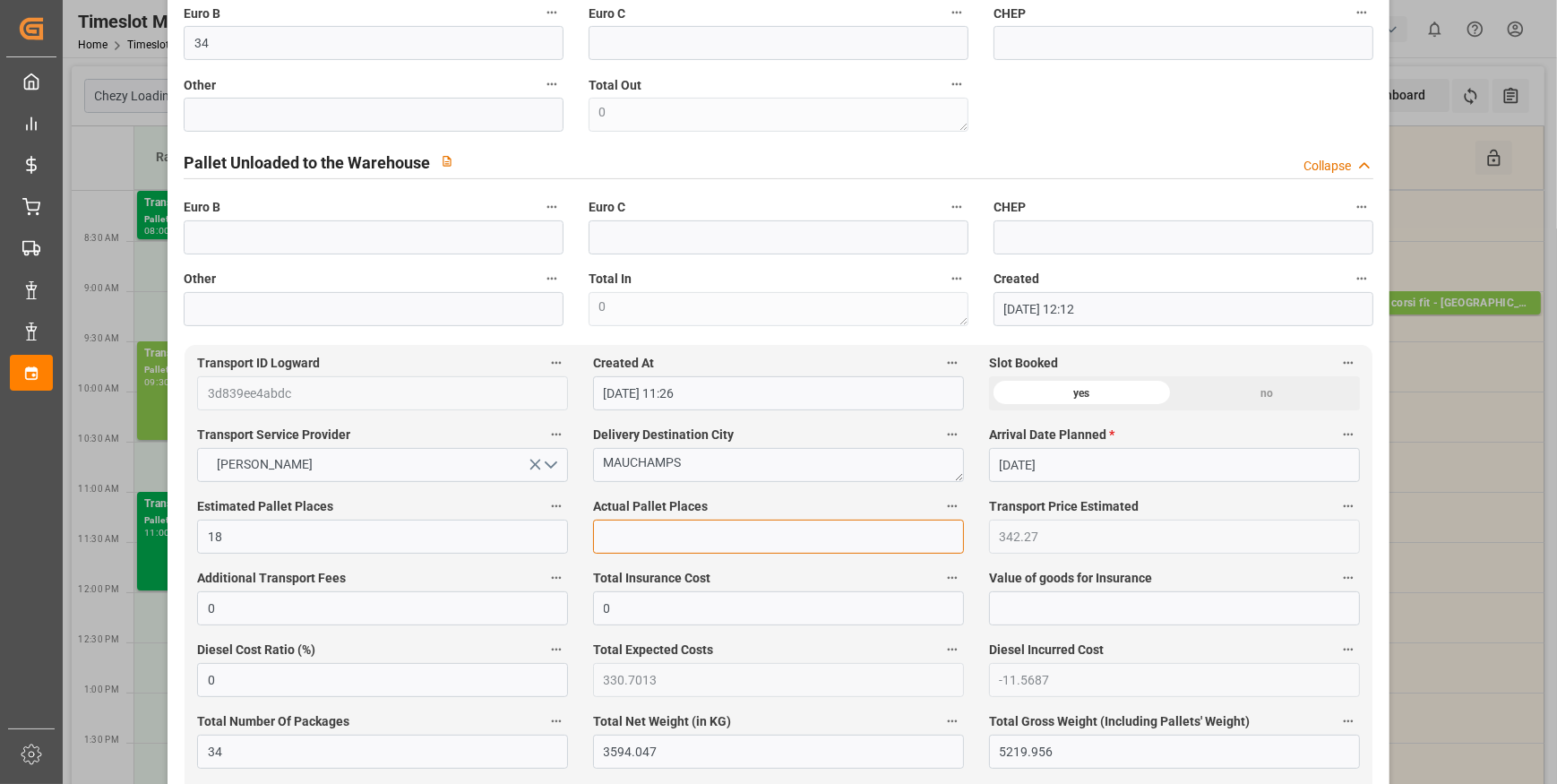
click at [624, 552] on input "text" at bounding box center [778, 537] width 371 height 34
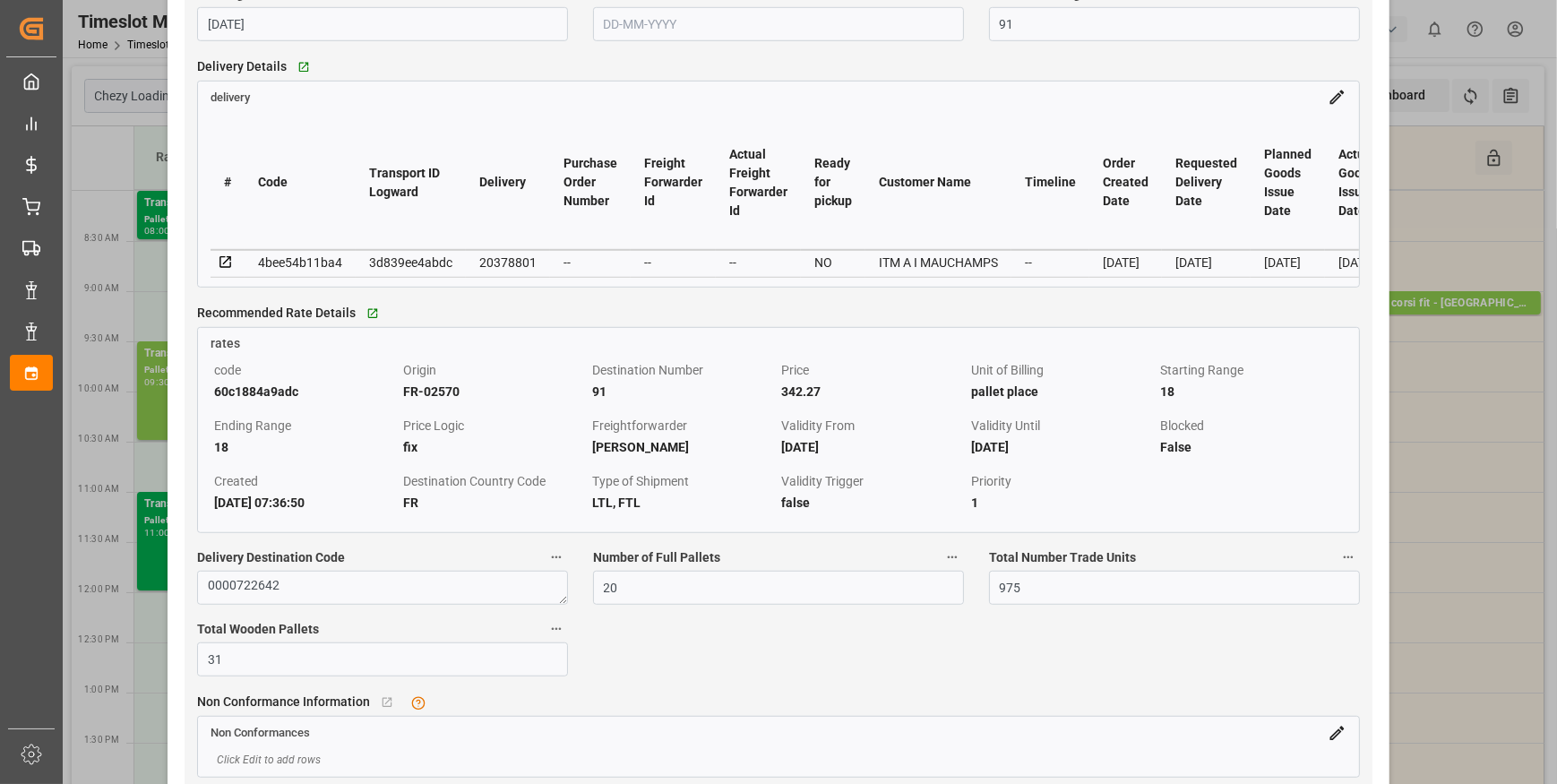
scroll to position [1547, 0]
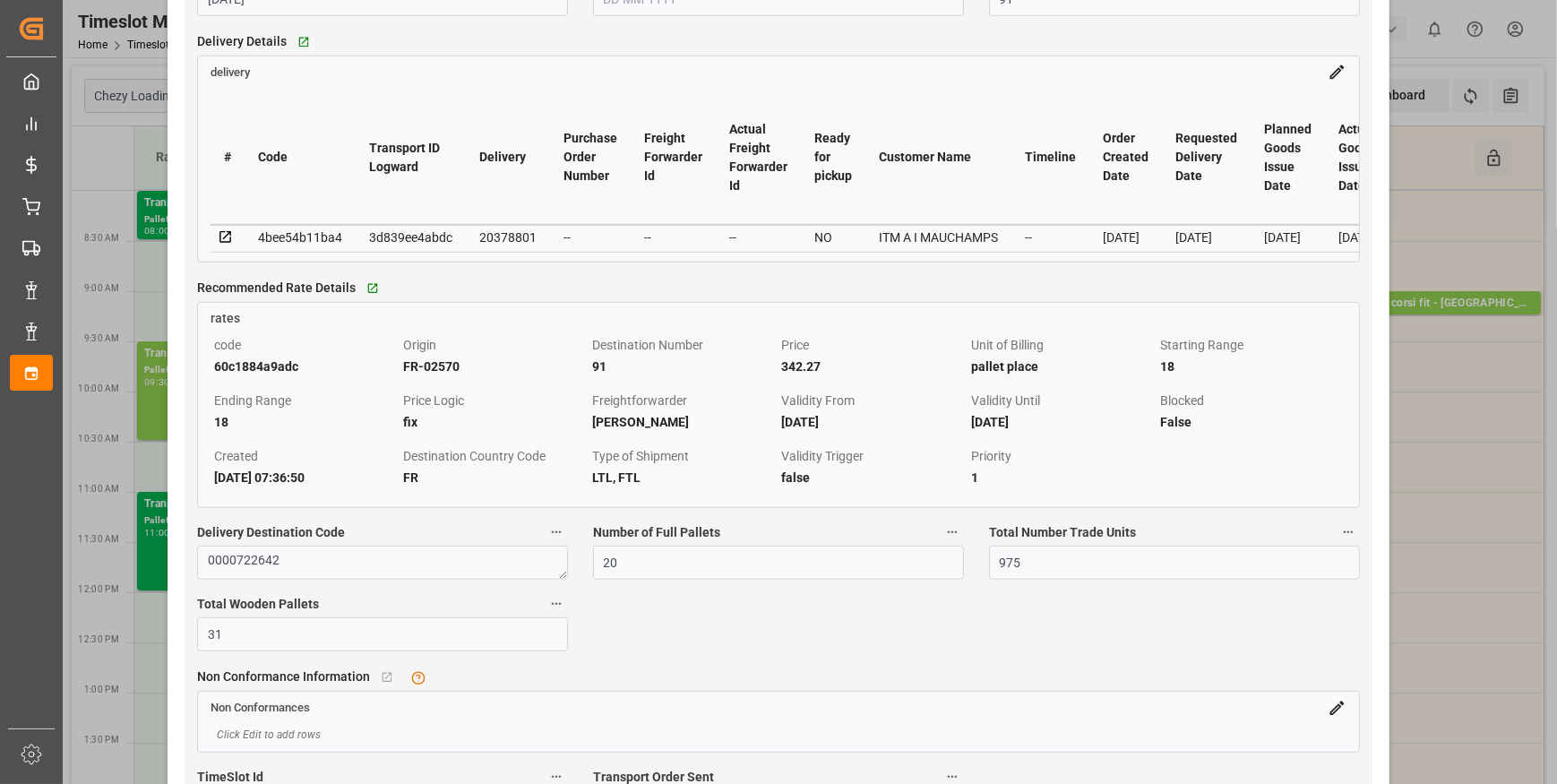
click at [223, 241] on icon at bounding box center [226, 238] width 16 height 16
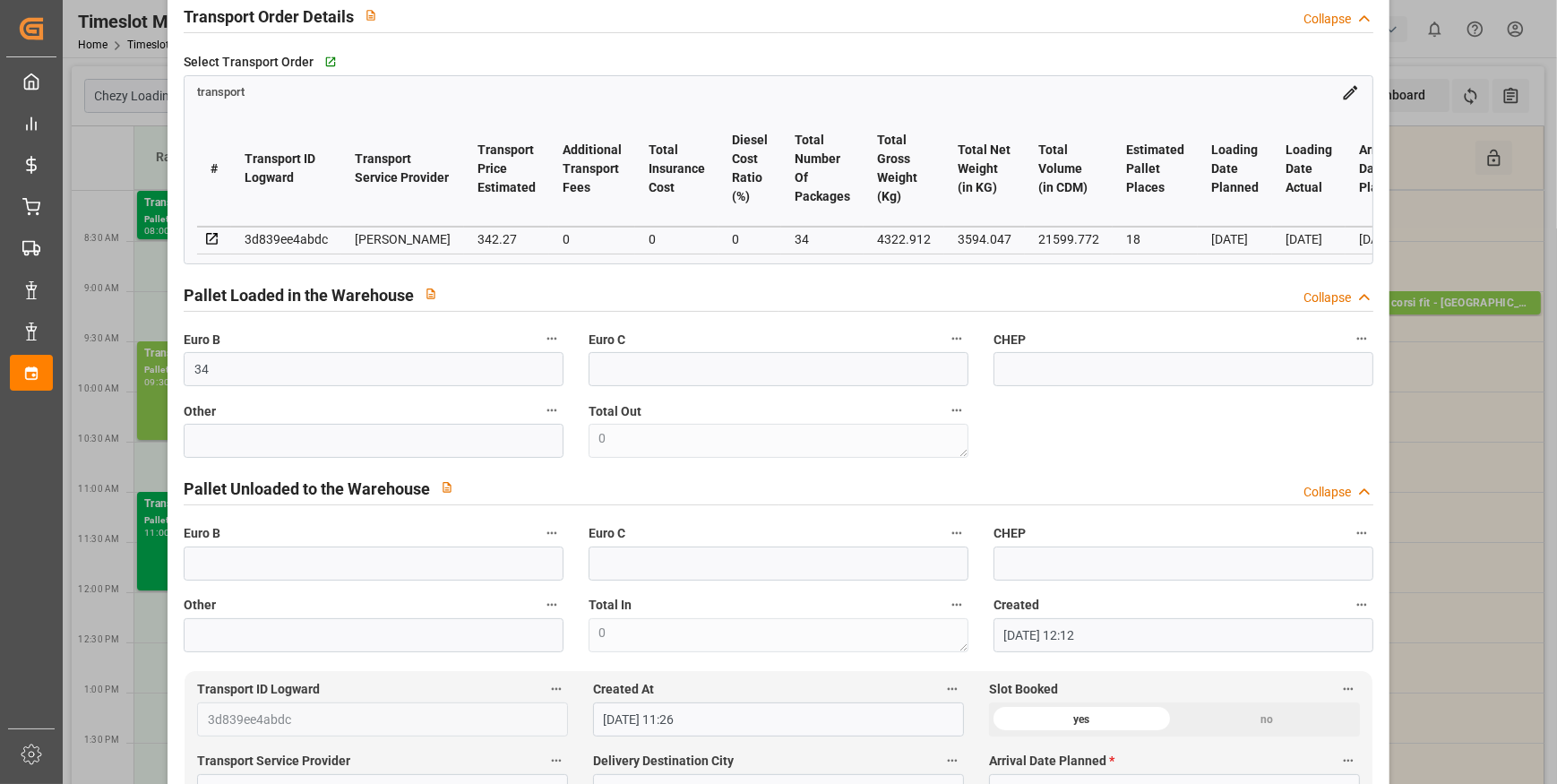
scroll to position [0, 0]
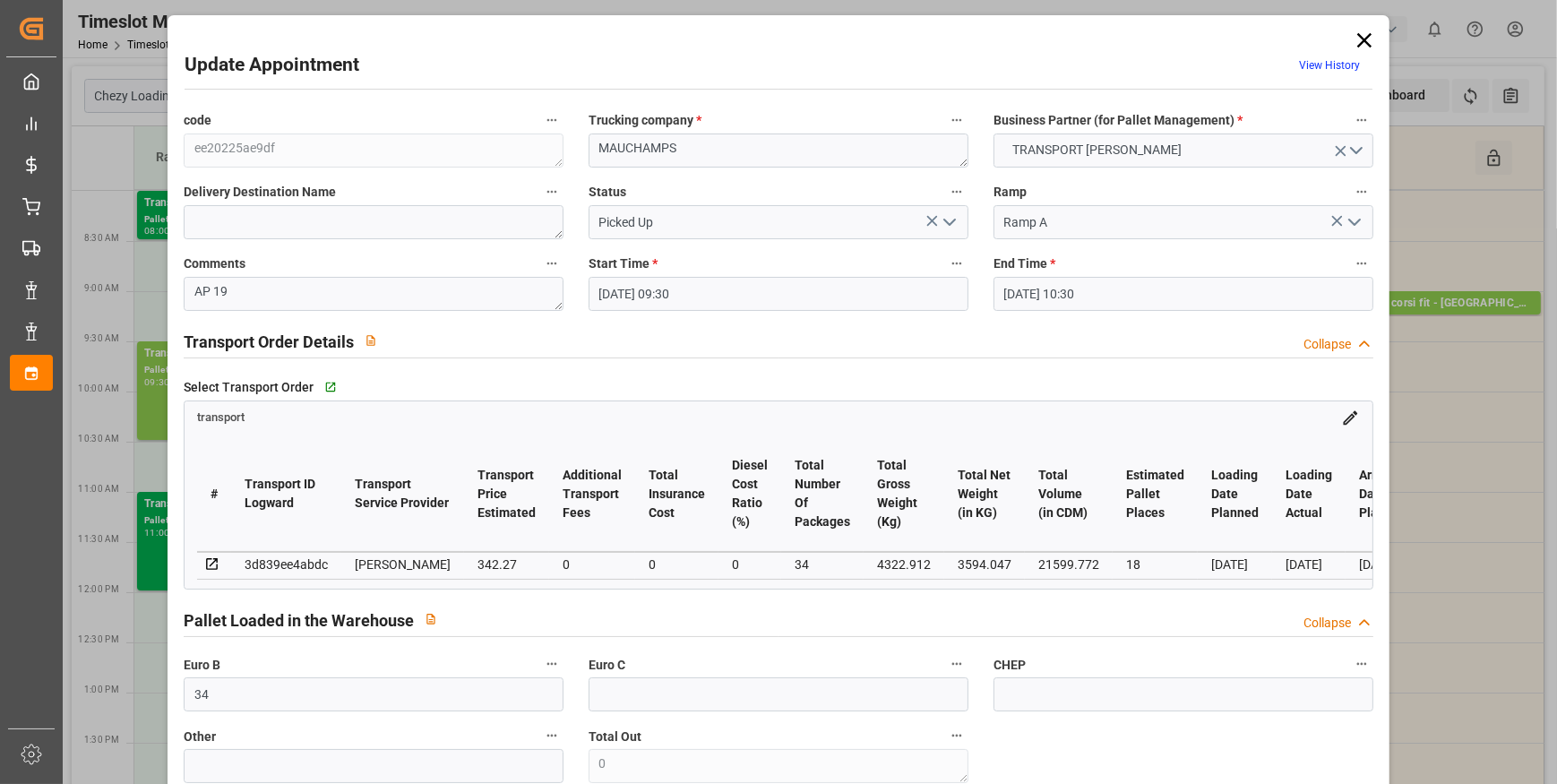
click at [950, 219] on icon "open menu" at bounding box center [950, 222] width 22 height 22
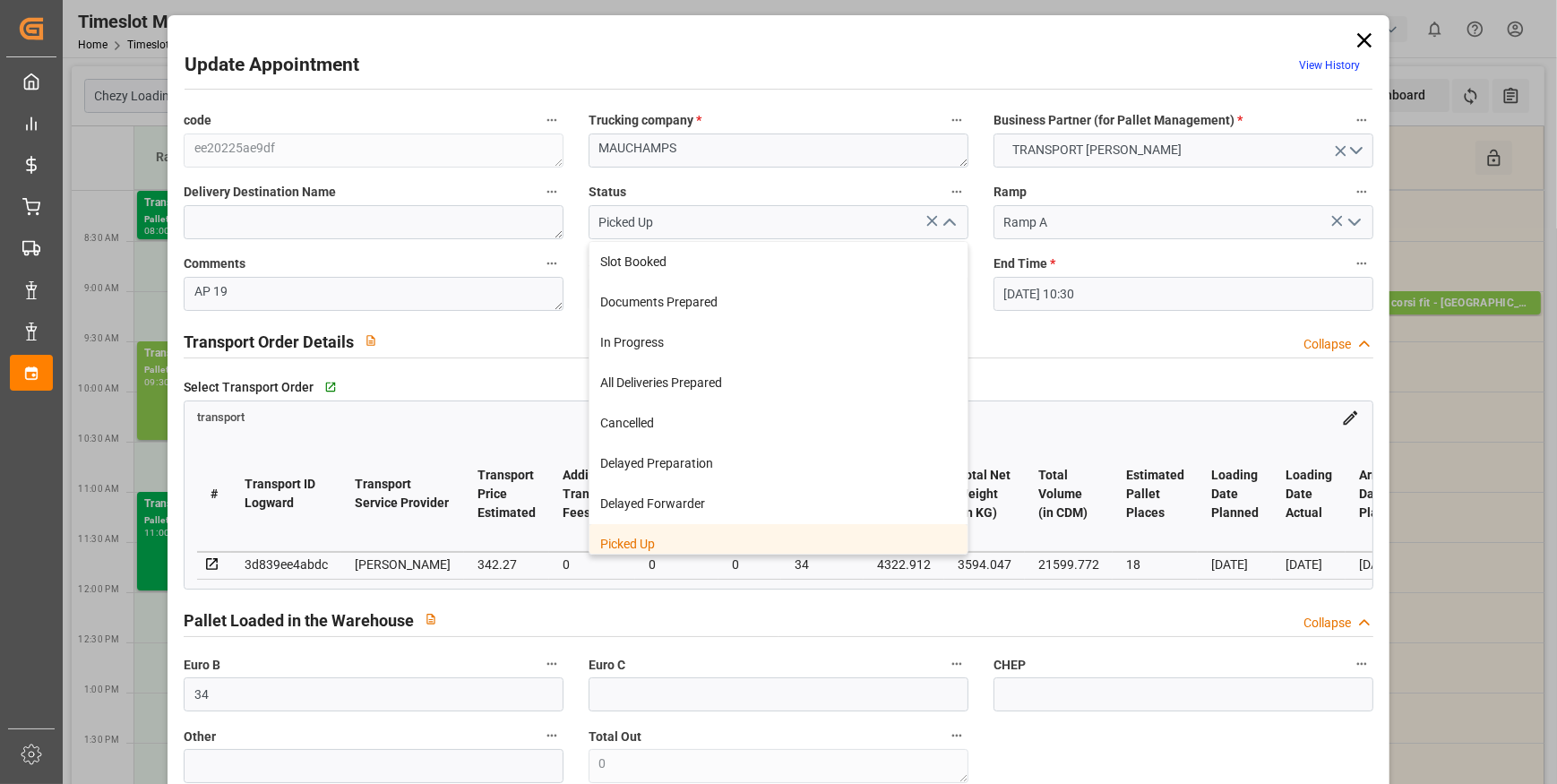
click at [639, 537] on div "Picked Up" at bounding box center [778, 544] width 378 height 41
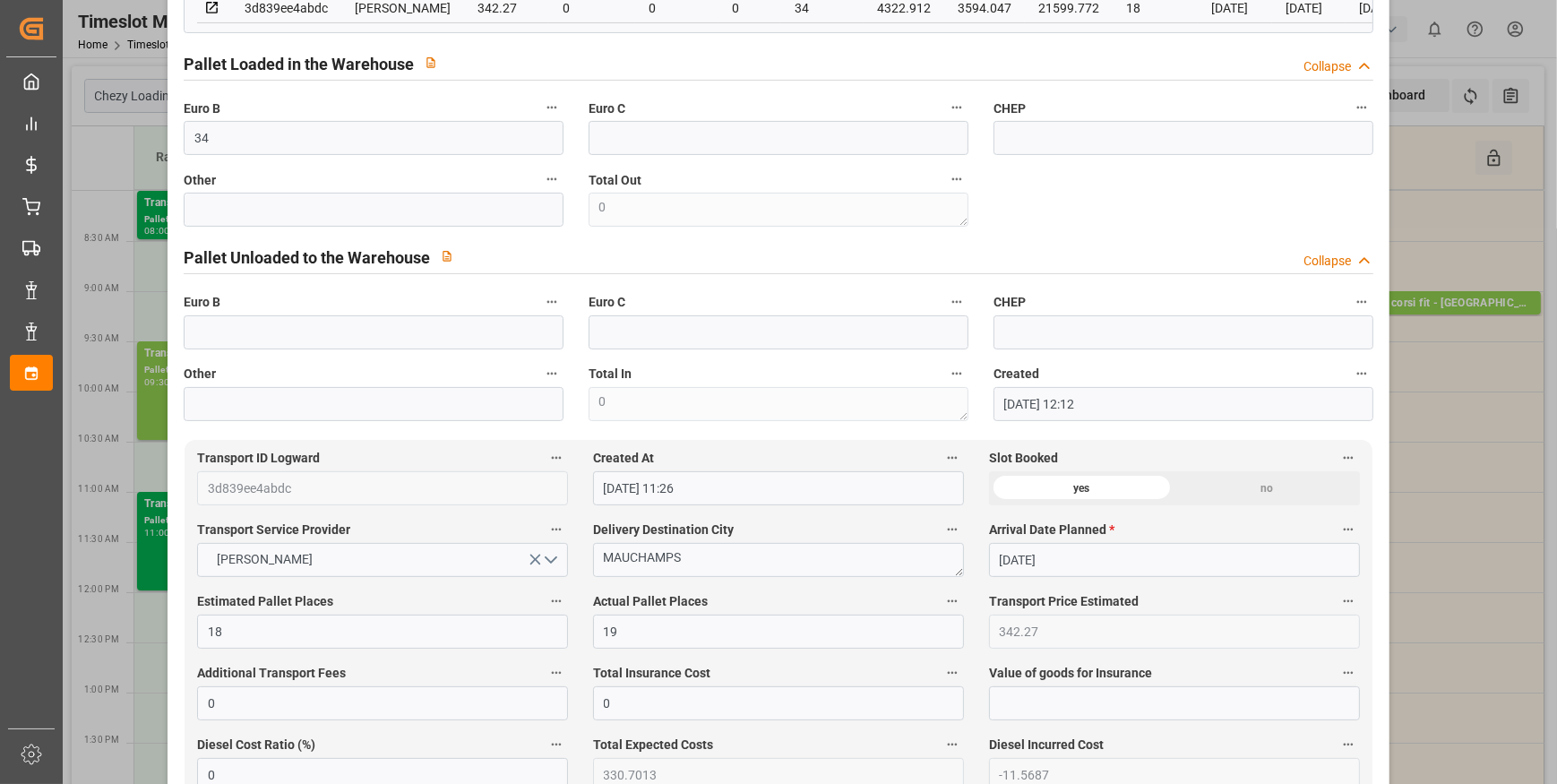
scroll to position [570, 0]
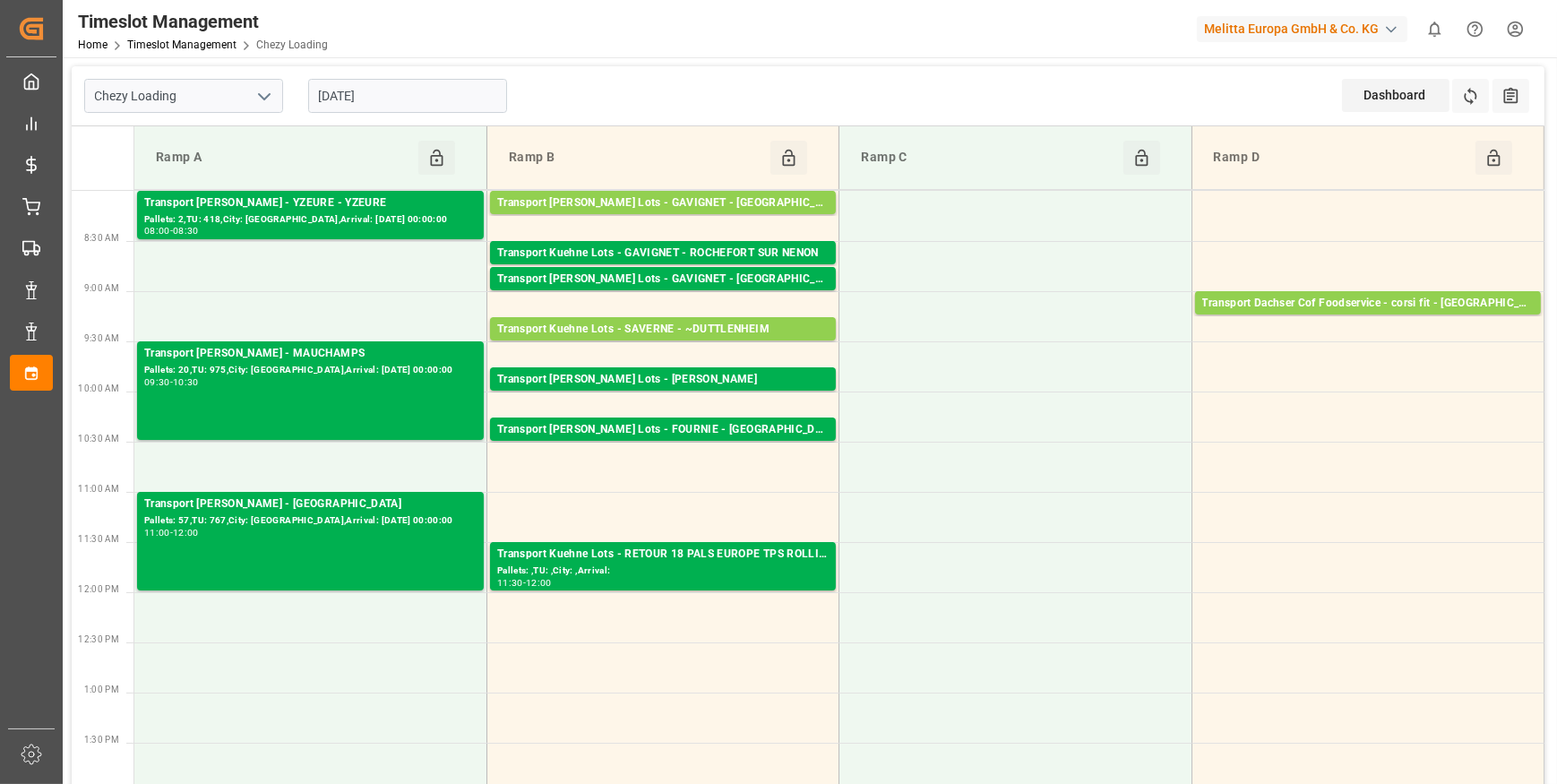
click at [411, 98] on input "[DATE]" at bounding box center [408, 96] width 199 height 34
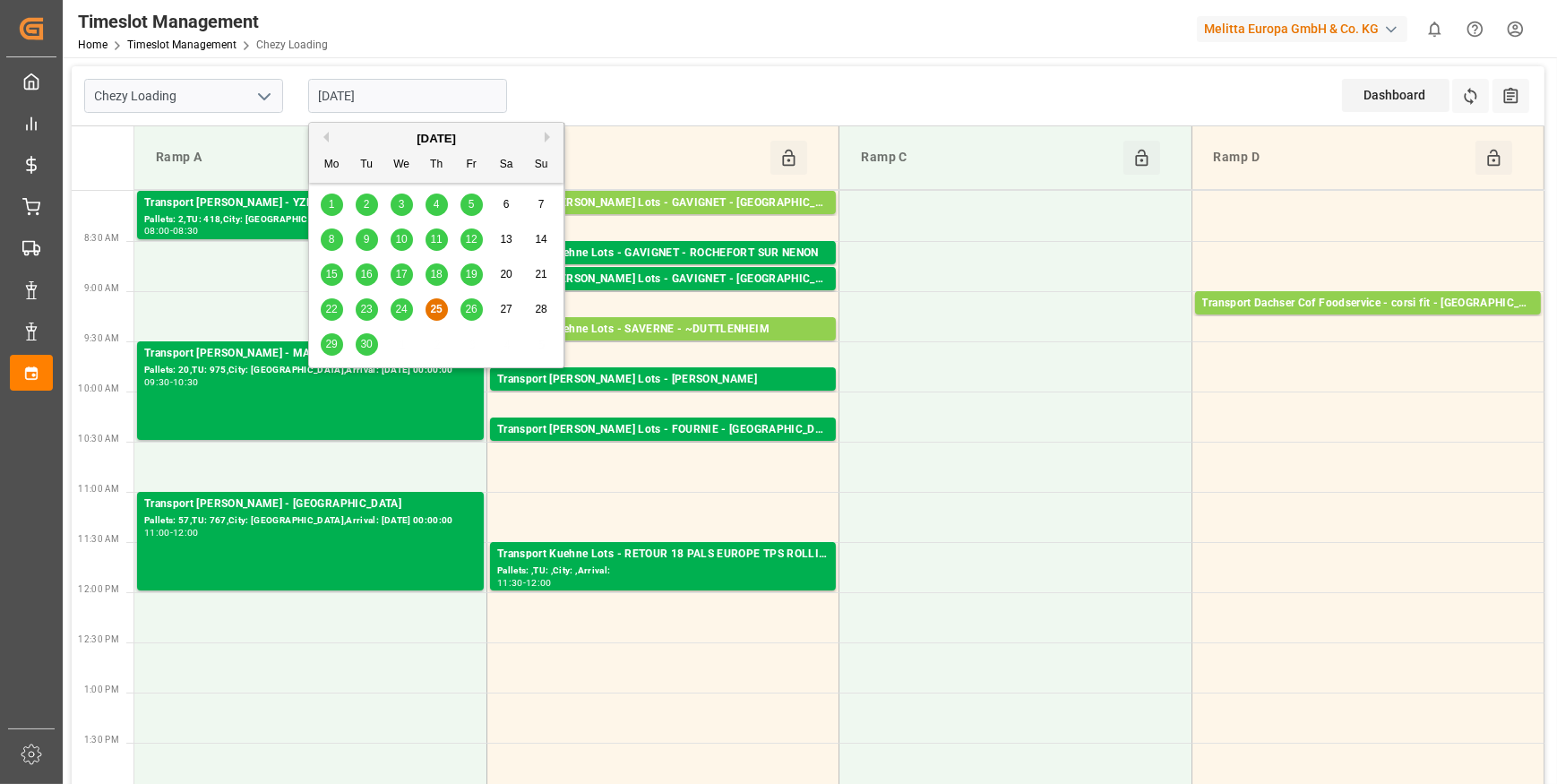
click at [475, 305] on span "26" at bounding box center [471, 309] width 12 height 13
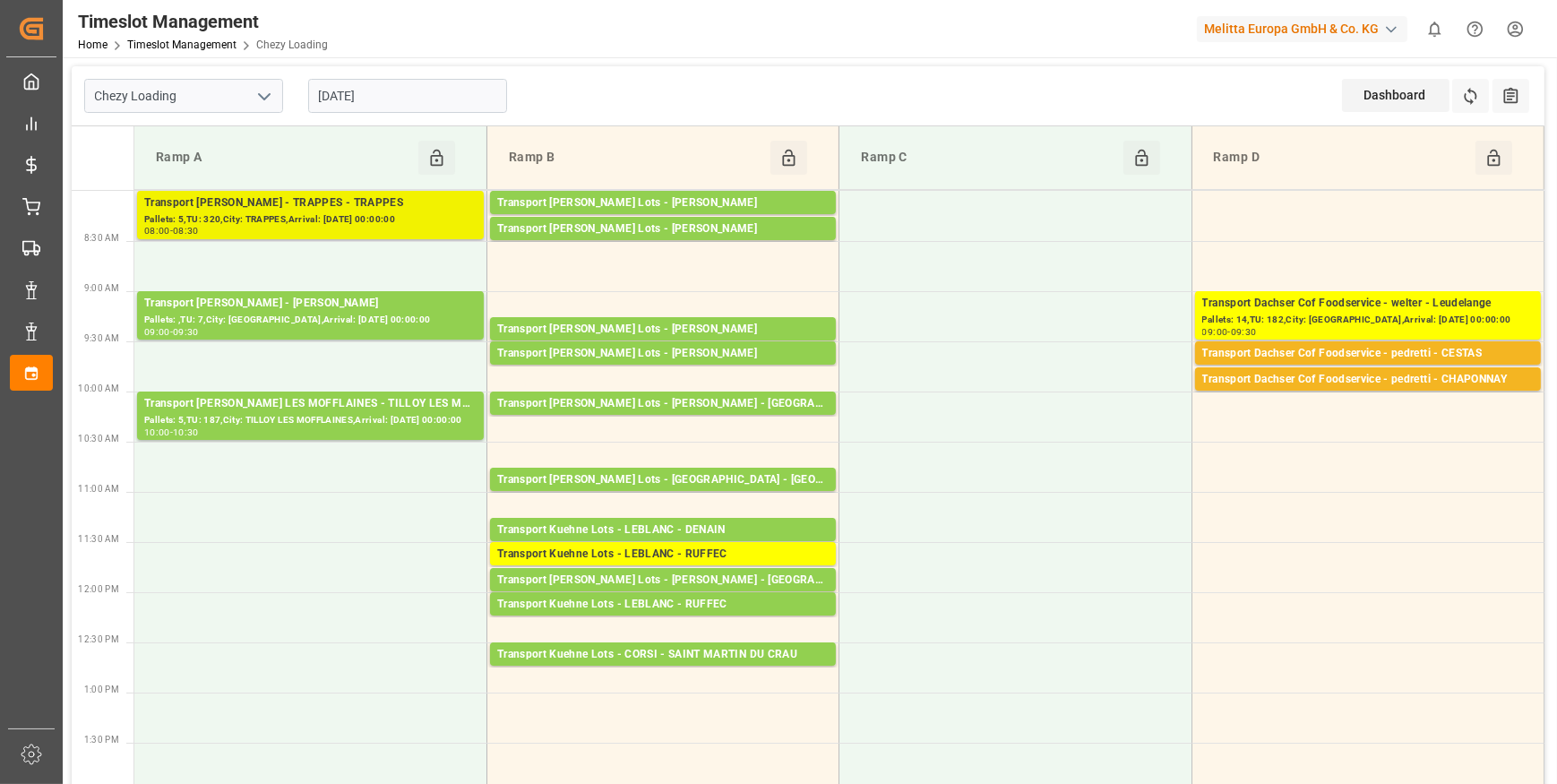
click at [394, 216] on div "Pallets: 5,TU: 320,City: TRAPPES,Arrival: 2025-09-29 00:00:00" at bounding box center [311, 219] width 333 height 15
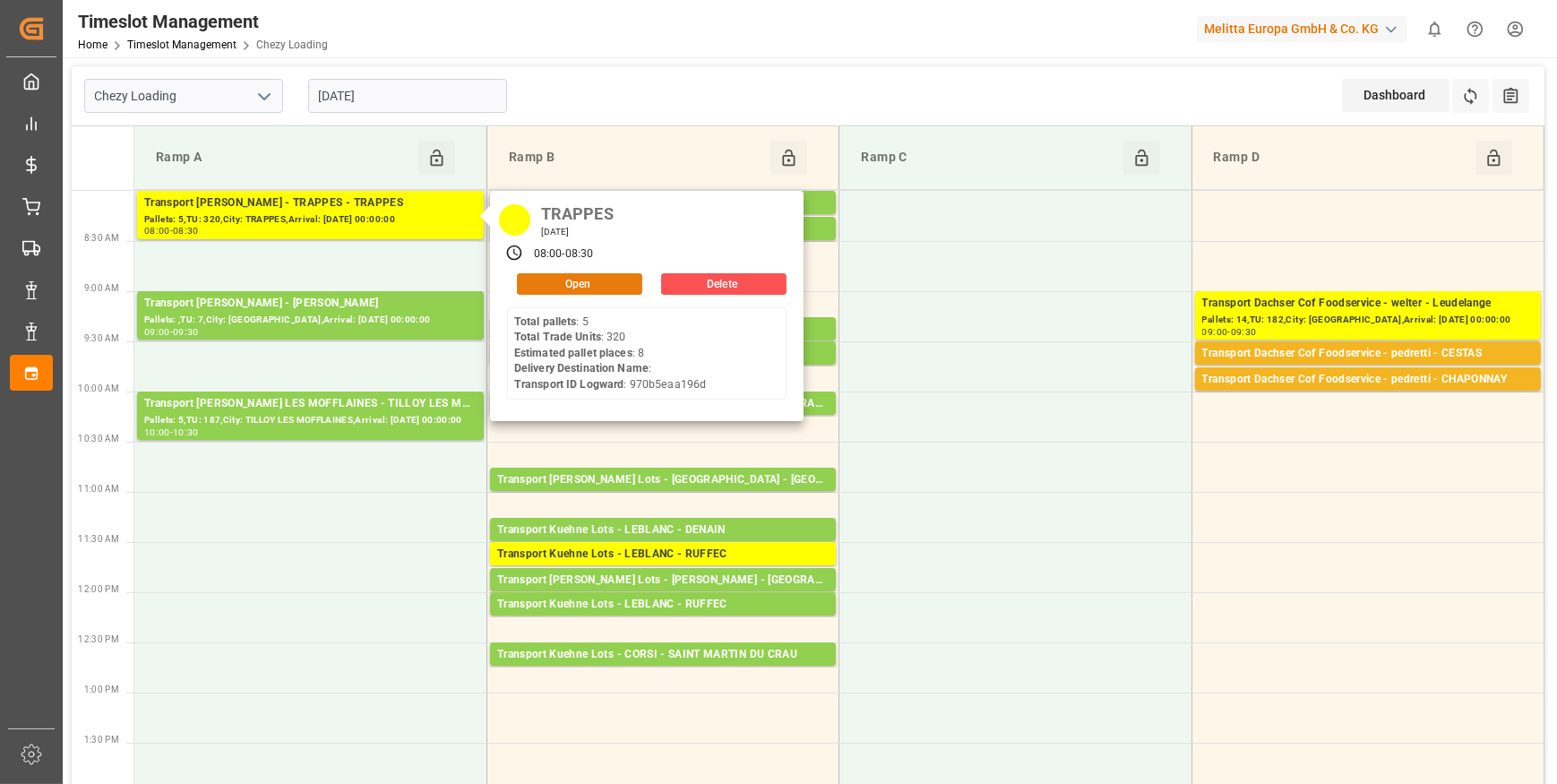
click at [528, 285] on button "Open" at bounding box center [579, 284] width 126 height 22
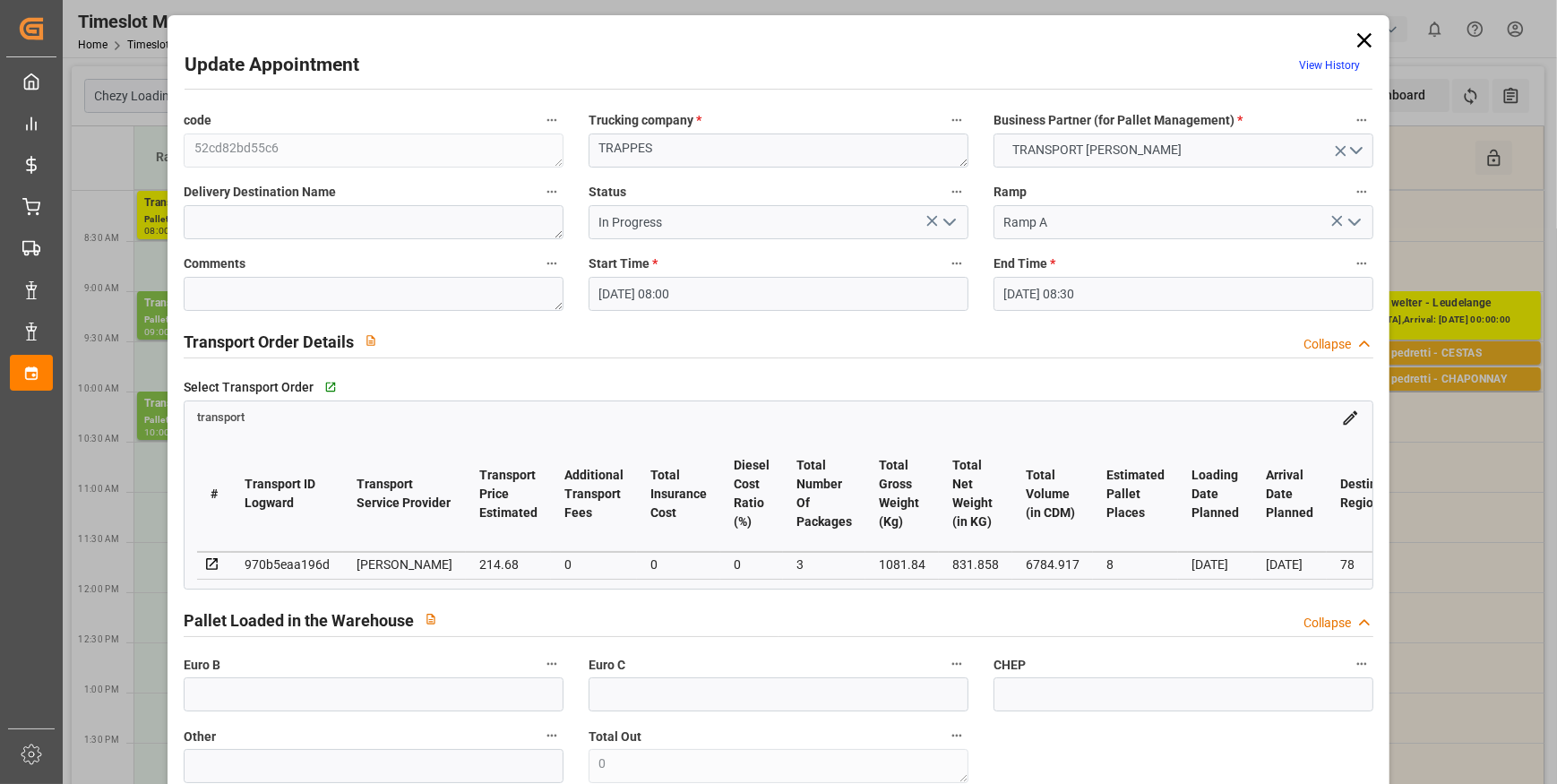
click at [945, 221] on icon "open menu" at bounding box center [950, 222] width 22 height 22
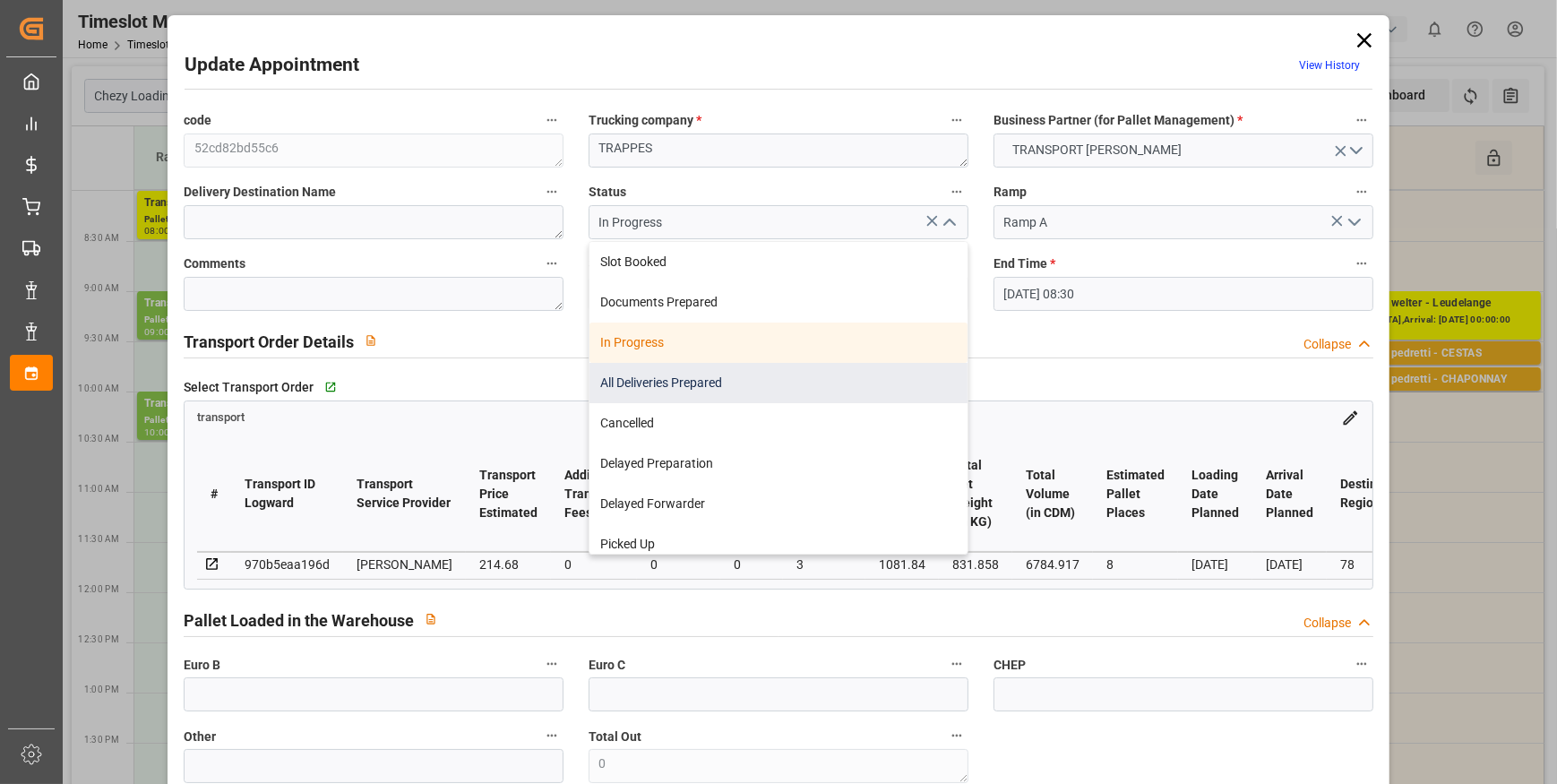
click at [651, 373] on div "All Deliveries Prepared" at bounding box center [778, 383] width 378 height 41
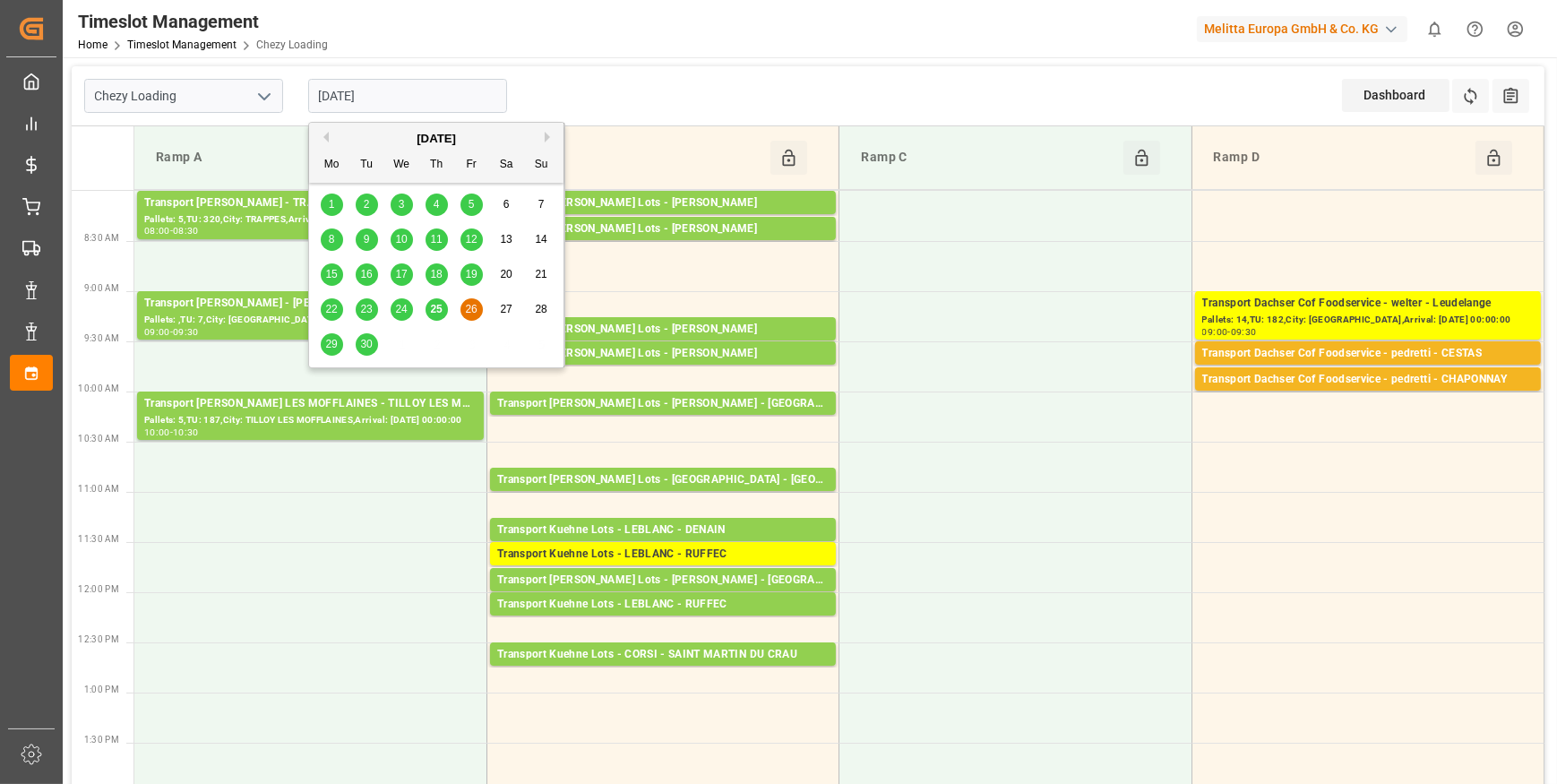
click at [389, 98] on input "[DATE]" at bounding box center [408, 96] width 199 height 34
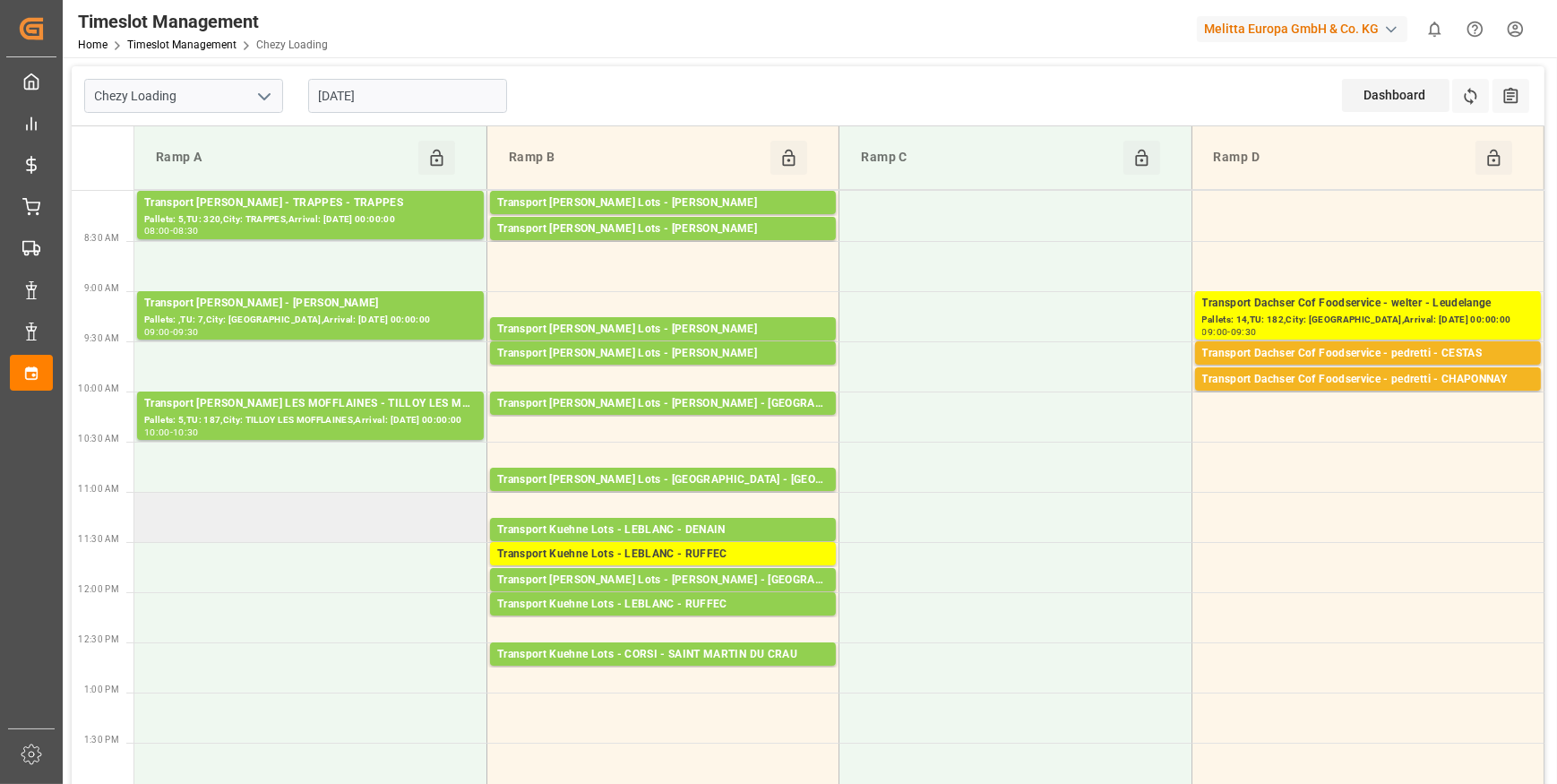
click at [406, 495] on td at bounding box center [311, 517] width 352 height 51
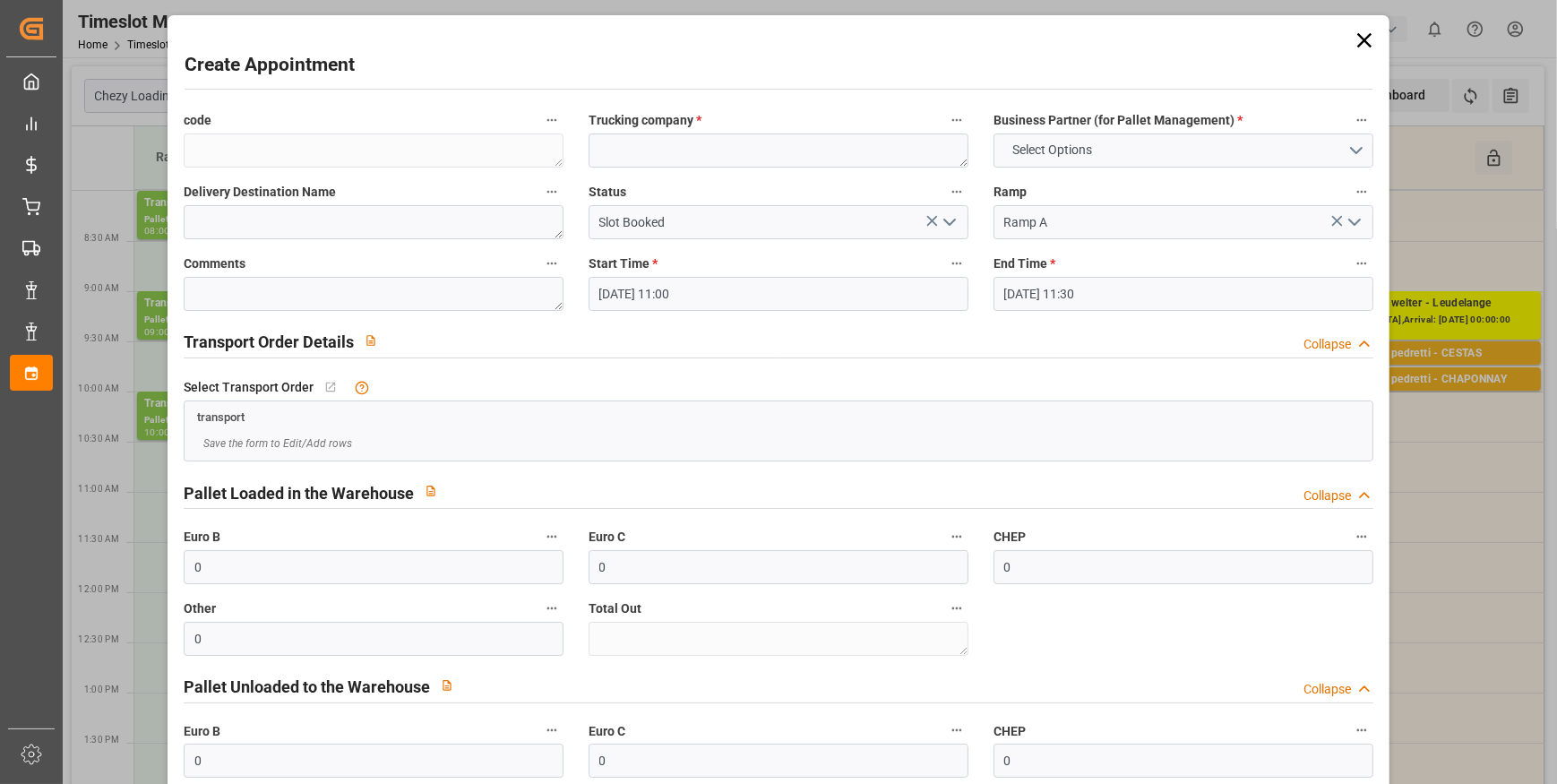
click at [1367, 35] on icon at bounding box center [1365, 41] width 25 height 25
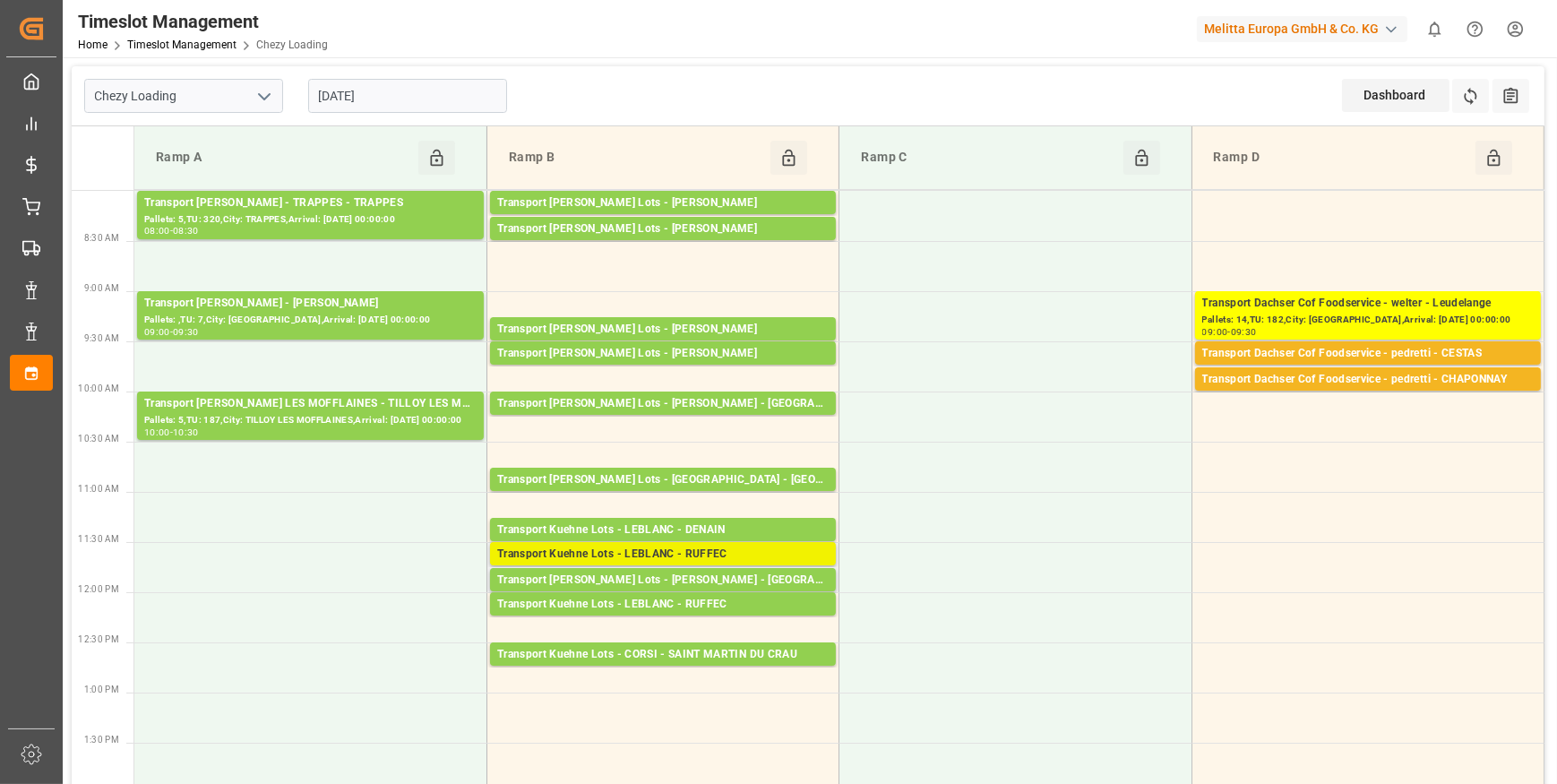
click at [684, 554] on div "Transport Kuehne Lots - LEBLANC - RUFFEC" at bounding box center [662, 555] width 332 height 18
click at [670, 554] on div "Transport Kuehne Lots - LEBLANC - RUFFEC" at bounding box center [662, 555] width 332 height 18
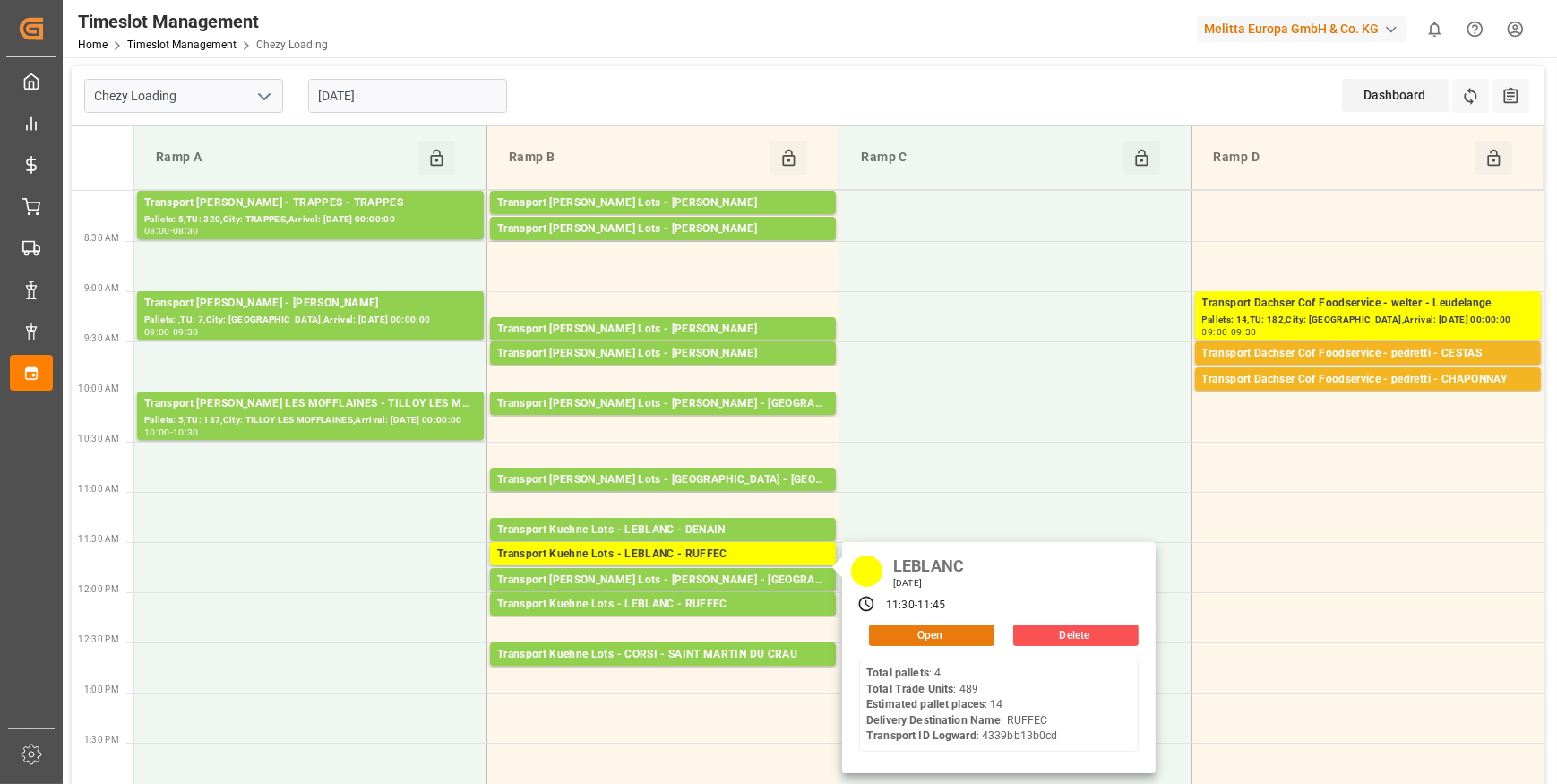
click at [931, 629] on button "Open" at bounding box center [932, 635] width 126 height 22
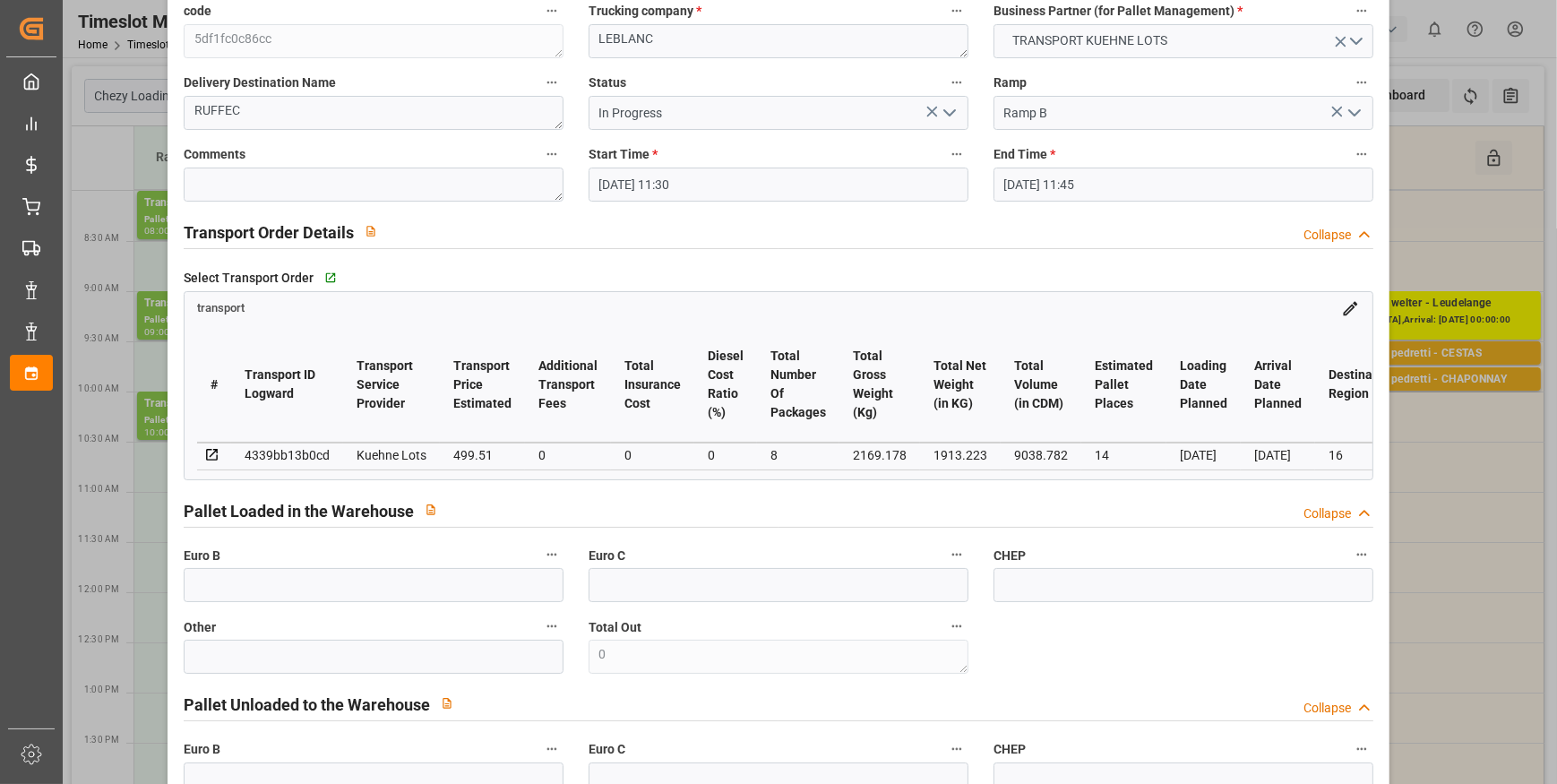
scroll to position [0, 0]
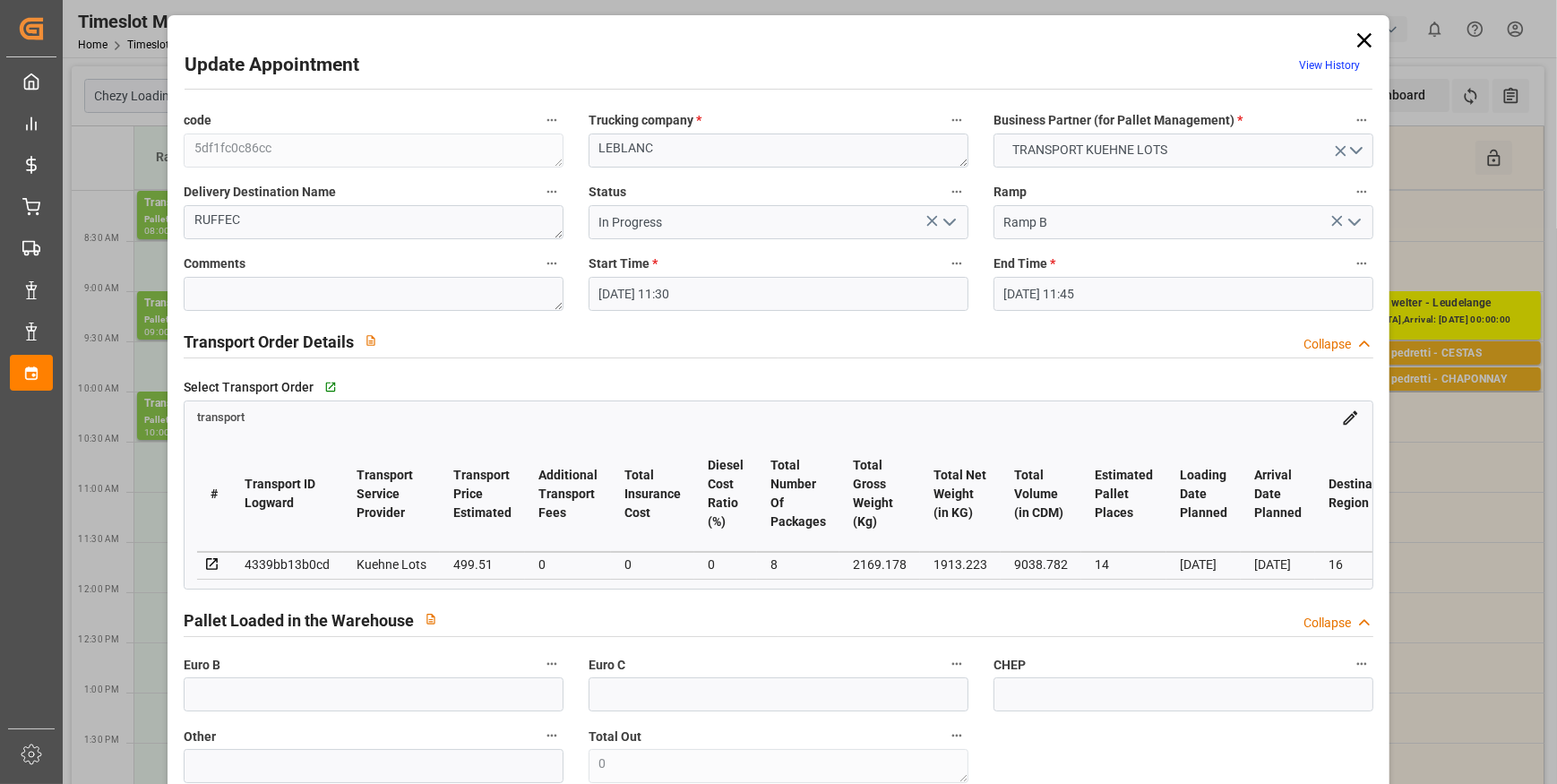
click at [941, 226] on icon "open menu" at bounding box center [950, 222] width 22 height 22
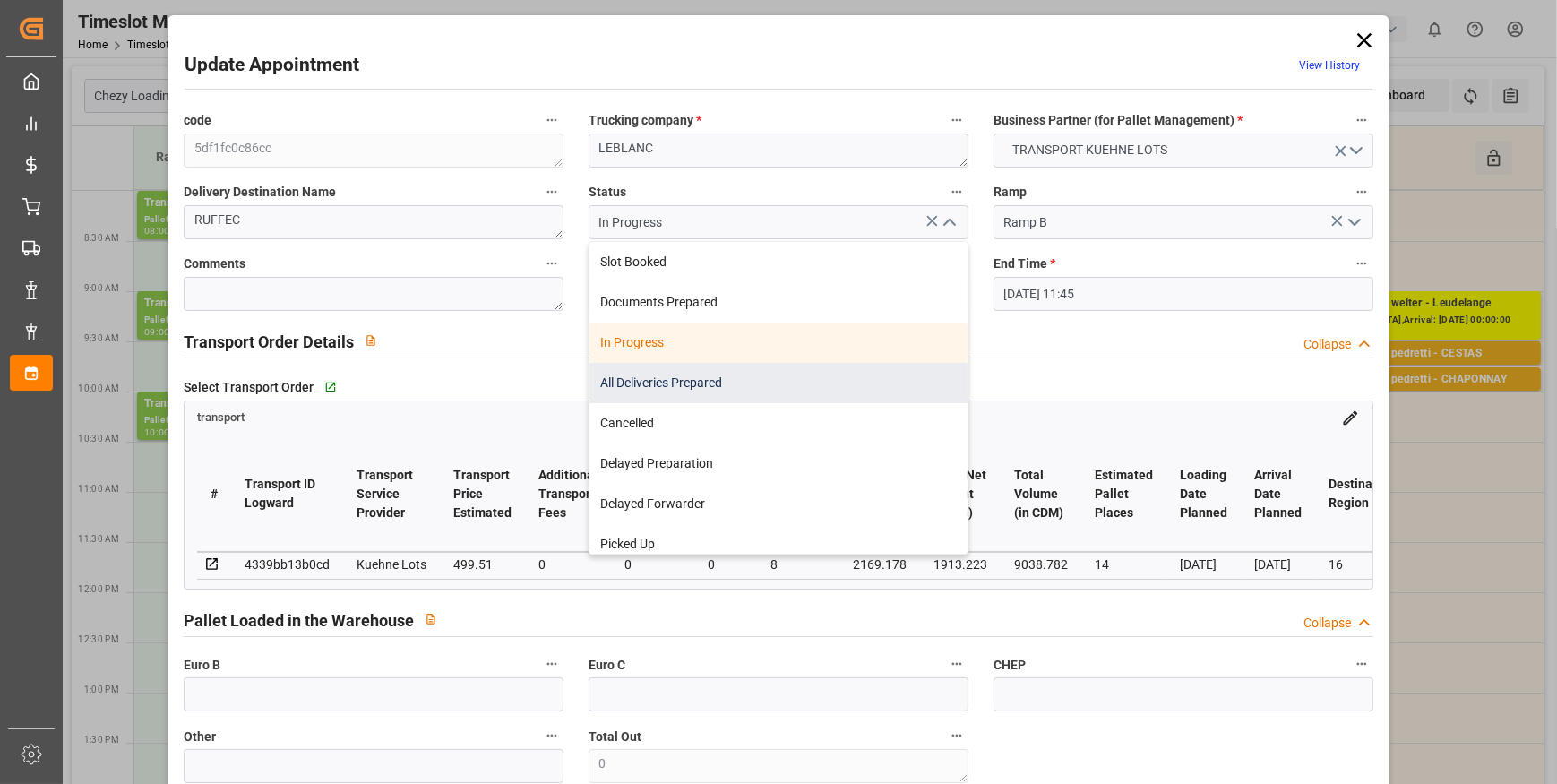
click at [674, 384] on div "All Deliveries Prepared" at bounding box center [778, 383] width 378 height 41
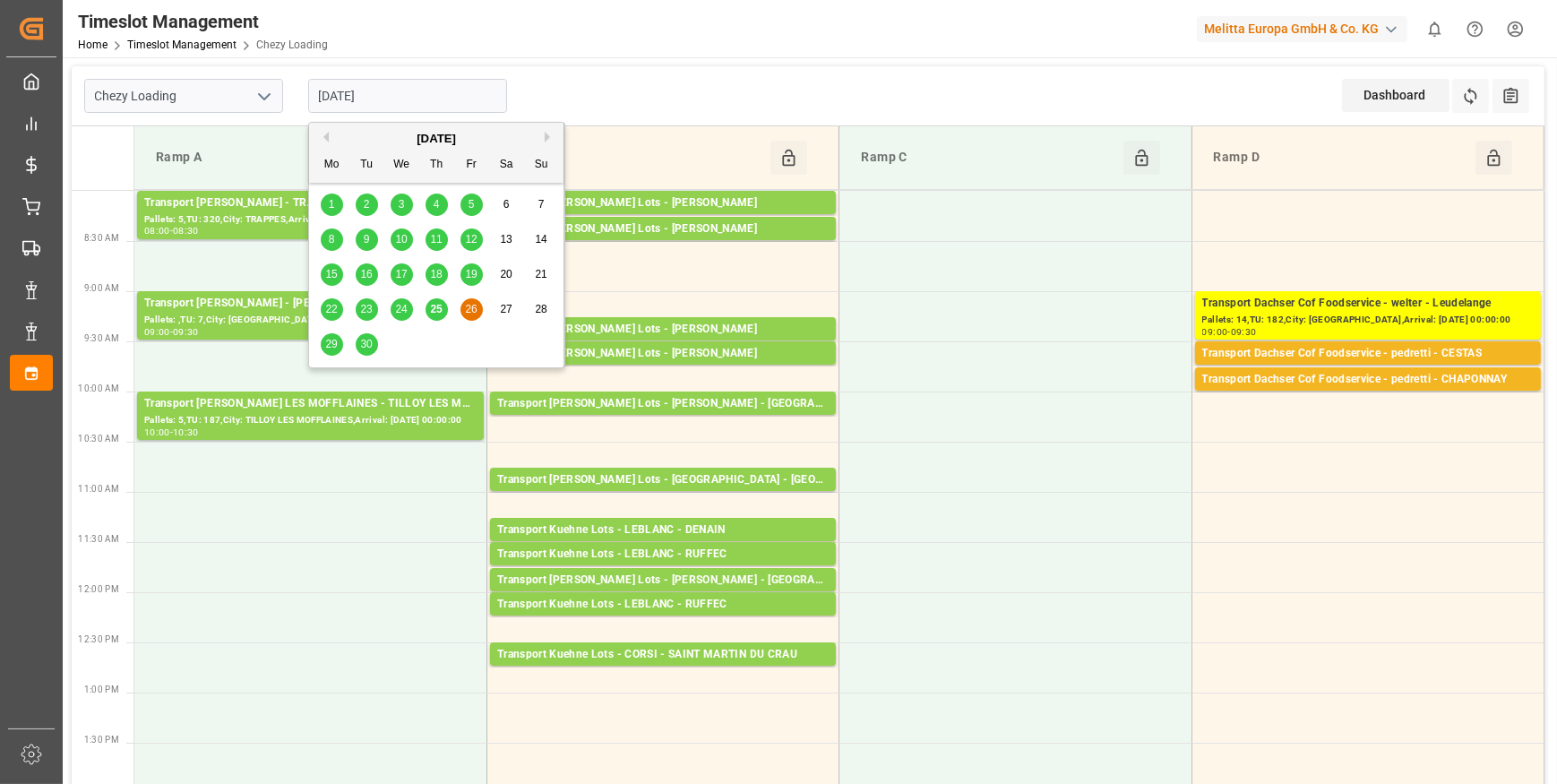
click at [408, 85] on input "[DATE]" at bounding box center [408, 96] width 199 height 34
click at [328, 343] on span "29" at bounding box center [331, 344] width 12 height 13
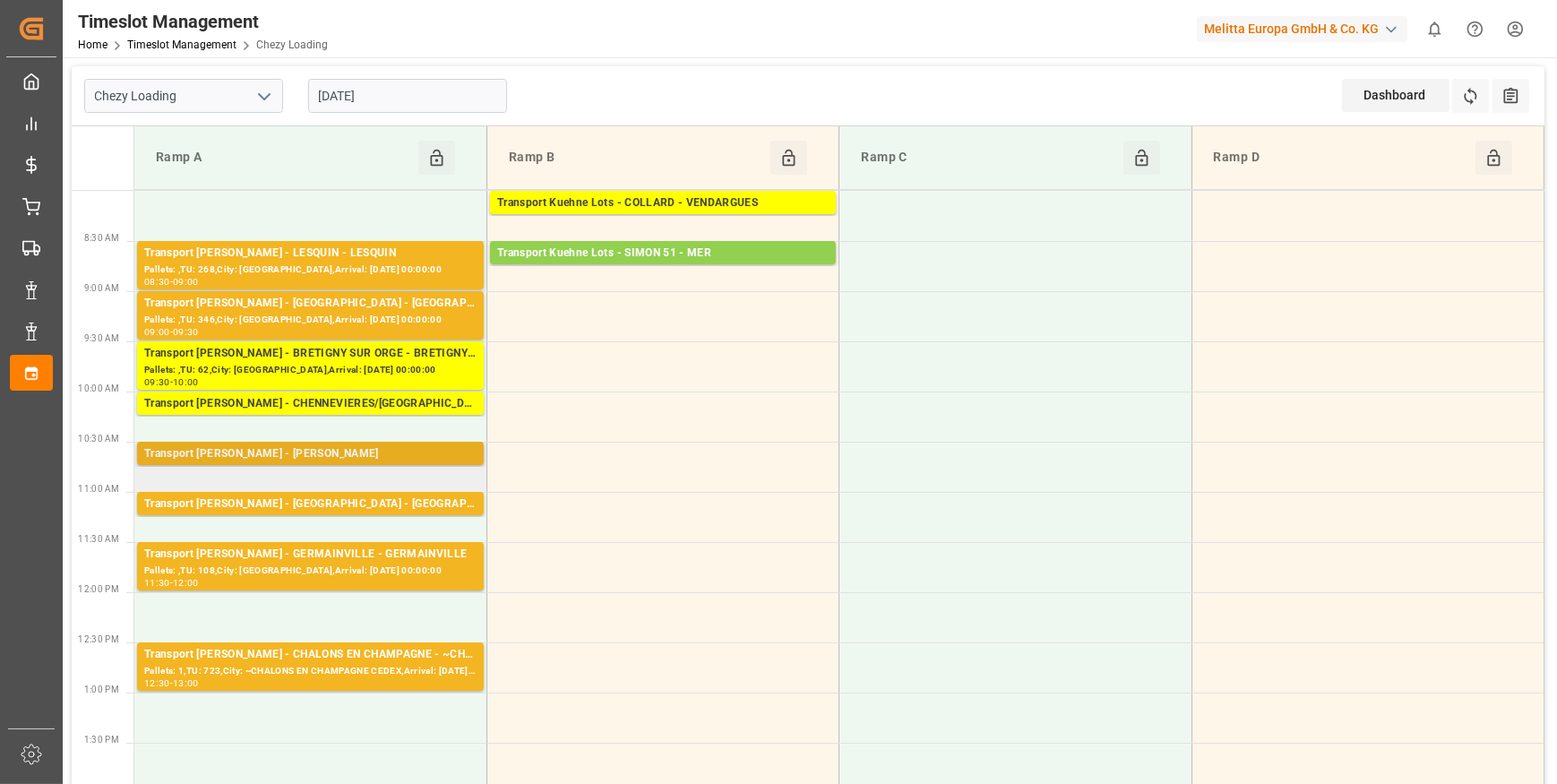
click at [323, 448] on div "Transport Delisle - REAU - REAU" at bounding box center [311, 454] width 333 height 18
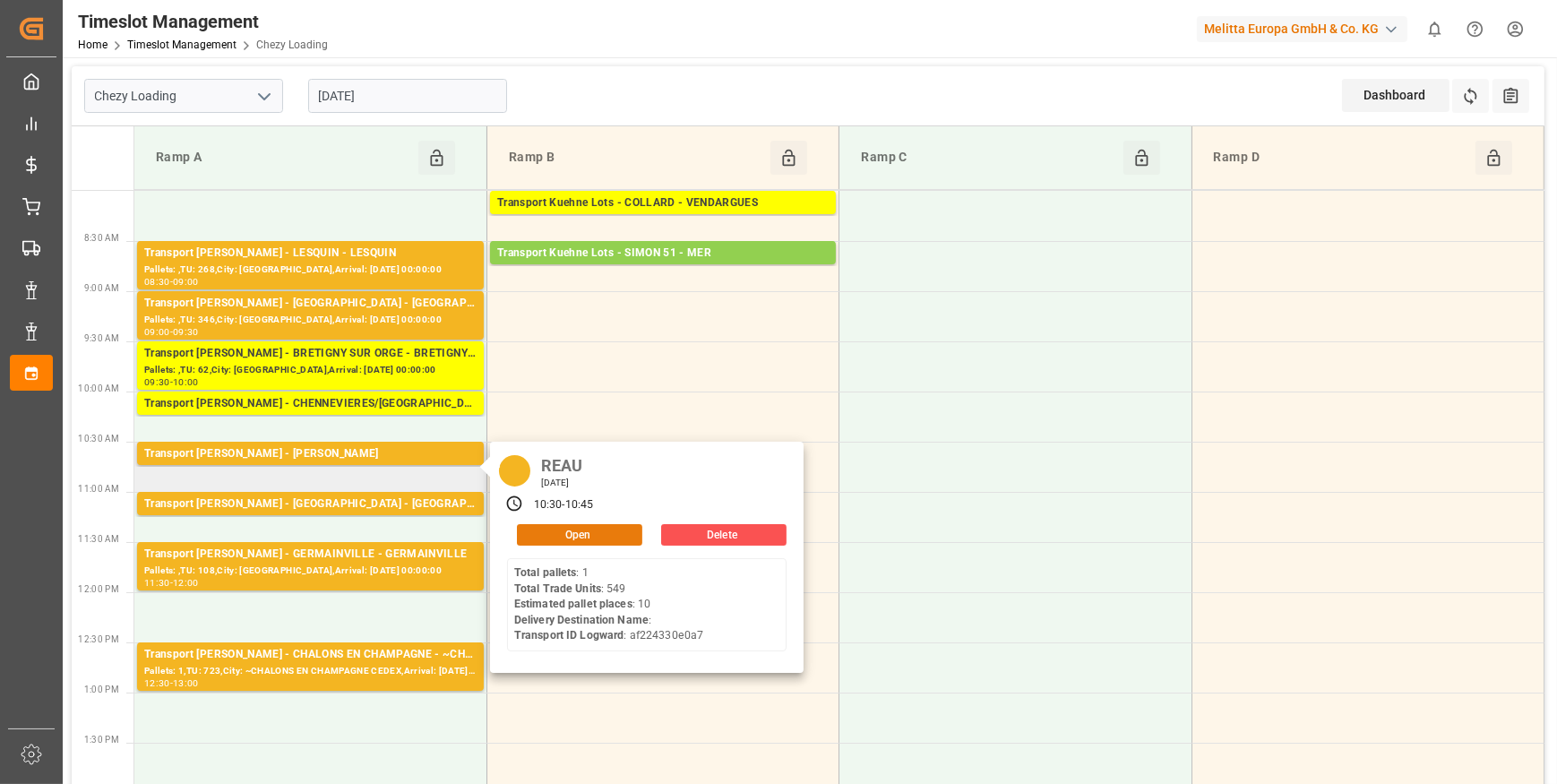
click at [538, 527] on button "Open" at bounding box center [579, 535] width 126 height 22
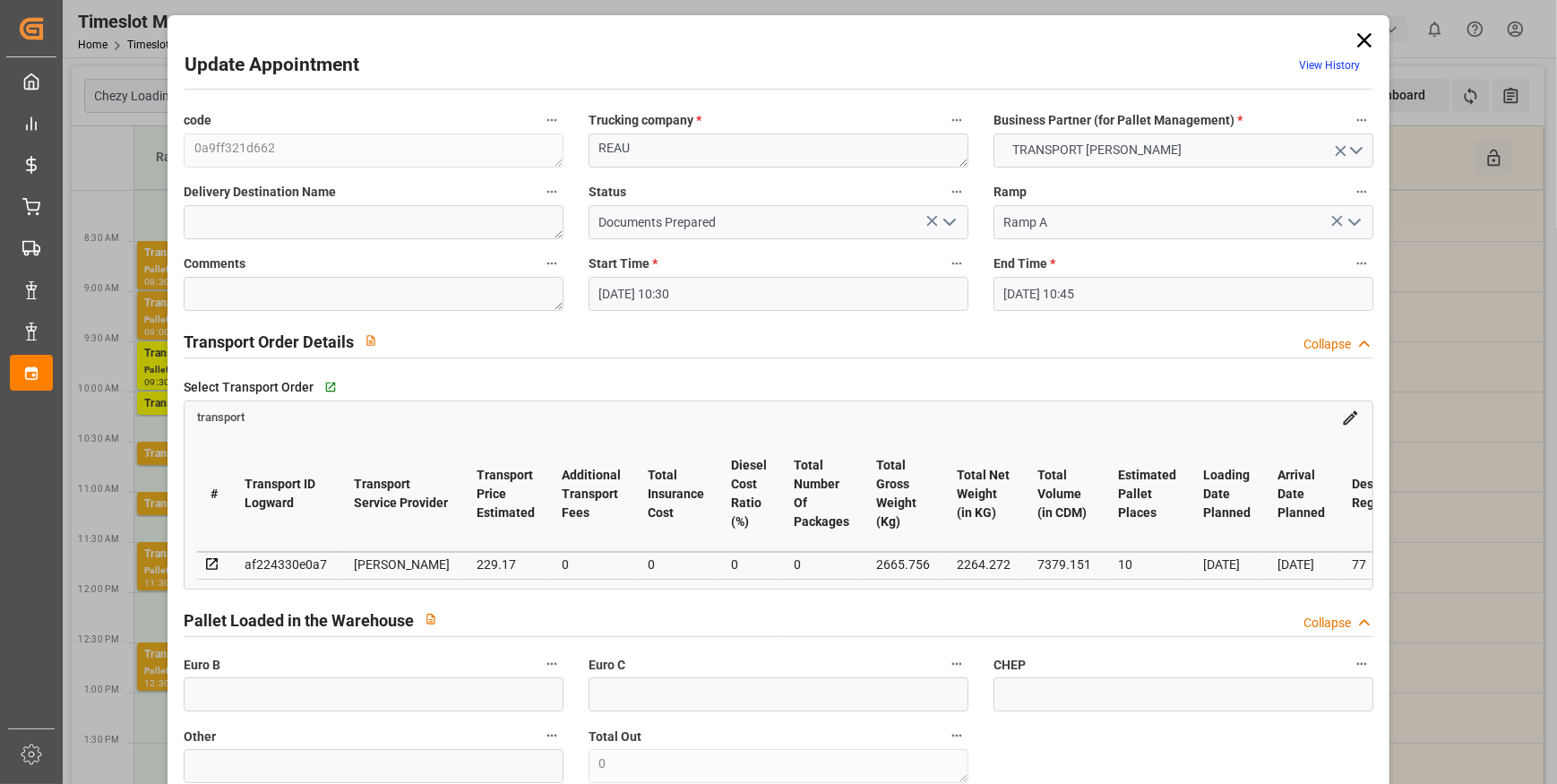
click at [950, 223] on icon "open menu" at bounding box center [950, 222] width 22 height 22
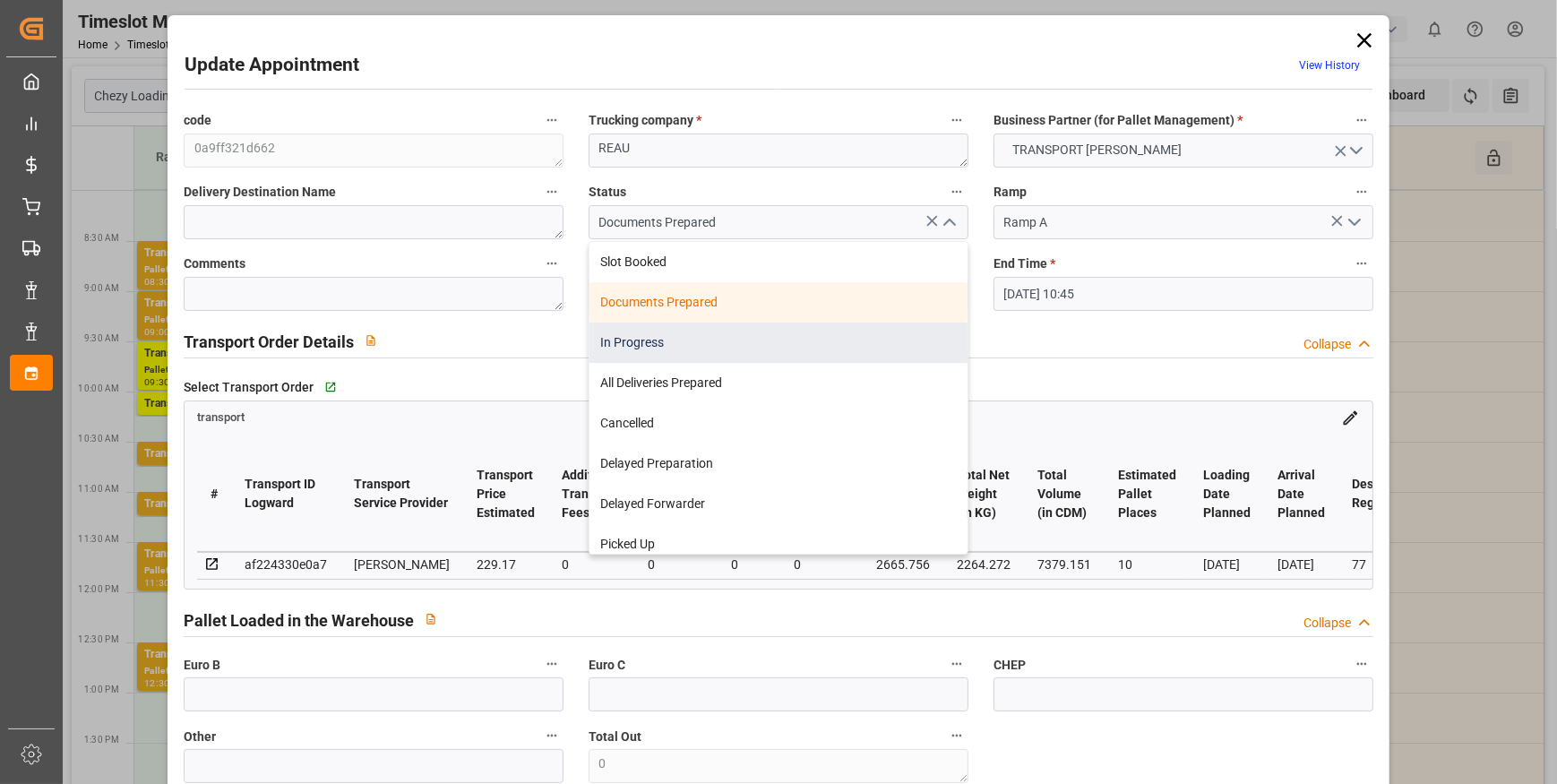
click at [605, 338] on div "In Progress" at bounding box center [778, 342] width 378 height 41
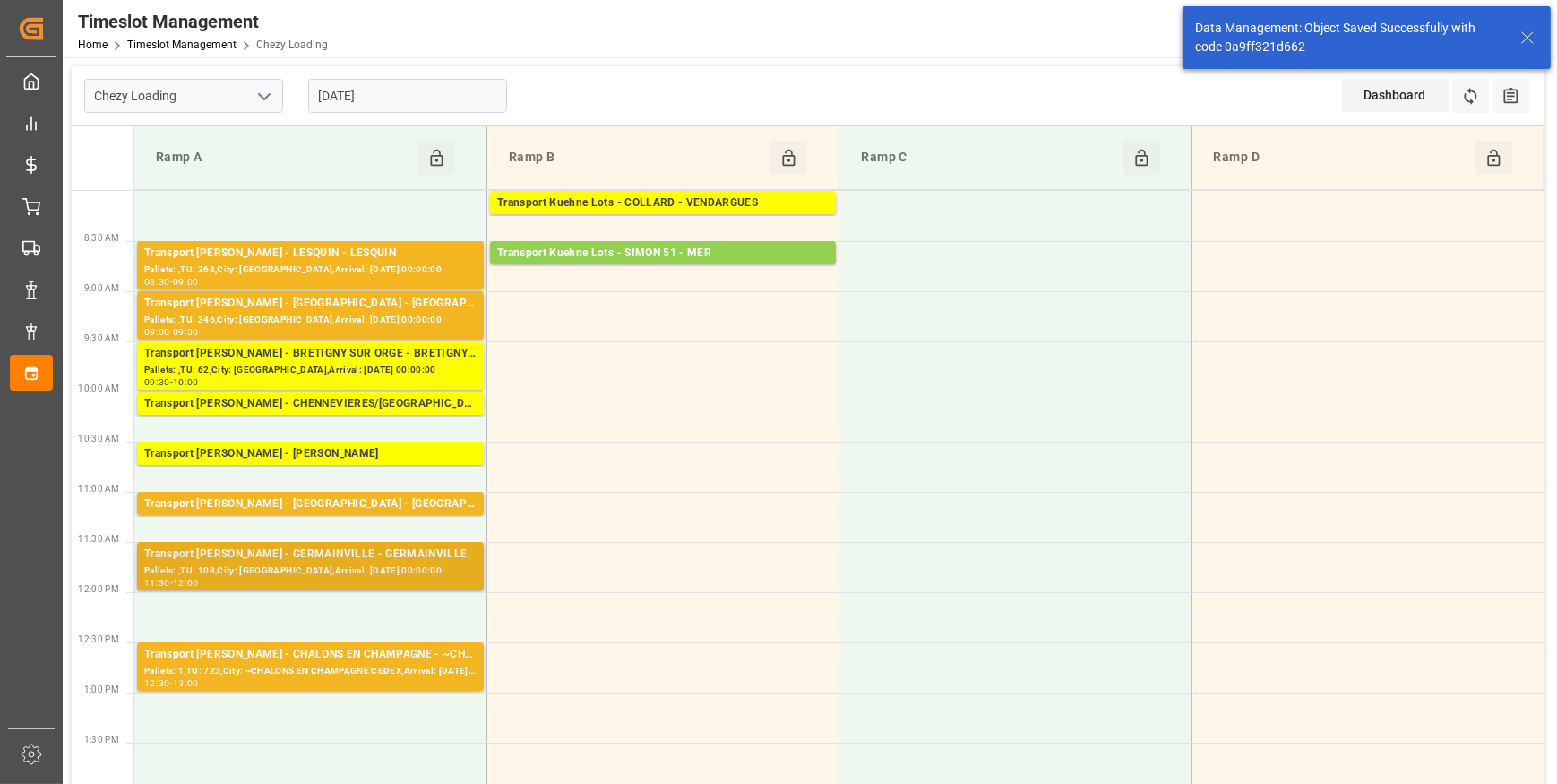
click at [380, 564] on div "Pallets: ,TU: 108,City: GERMAINVILLE,Arrival: 2025-09-30 00:00:00" at bounding box center [311, 571] width 333 height 15
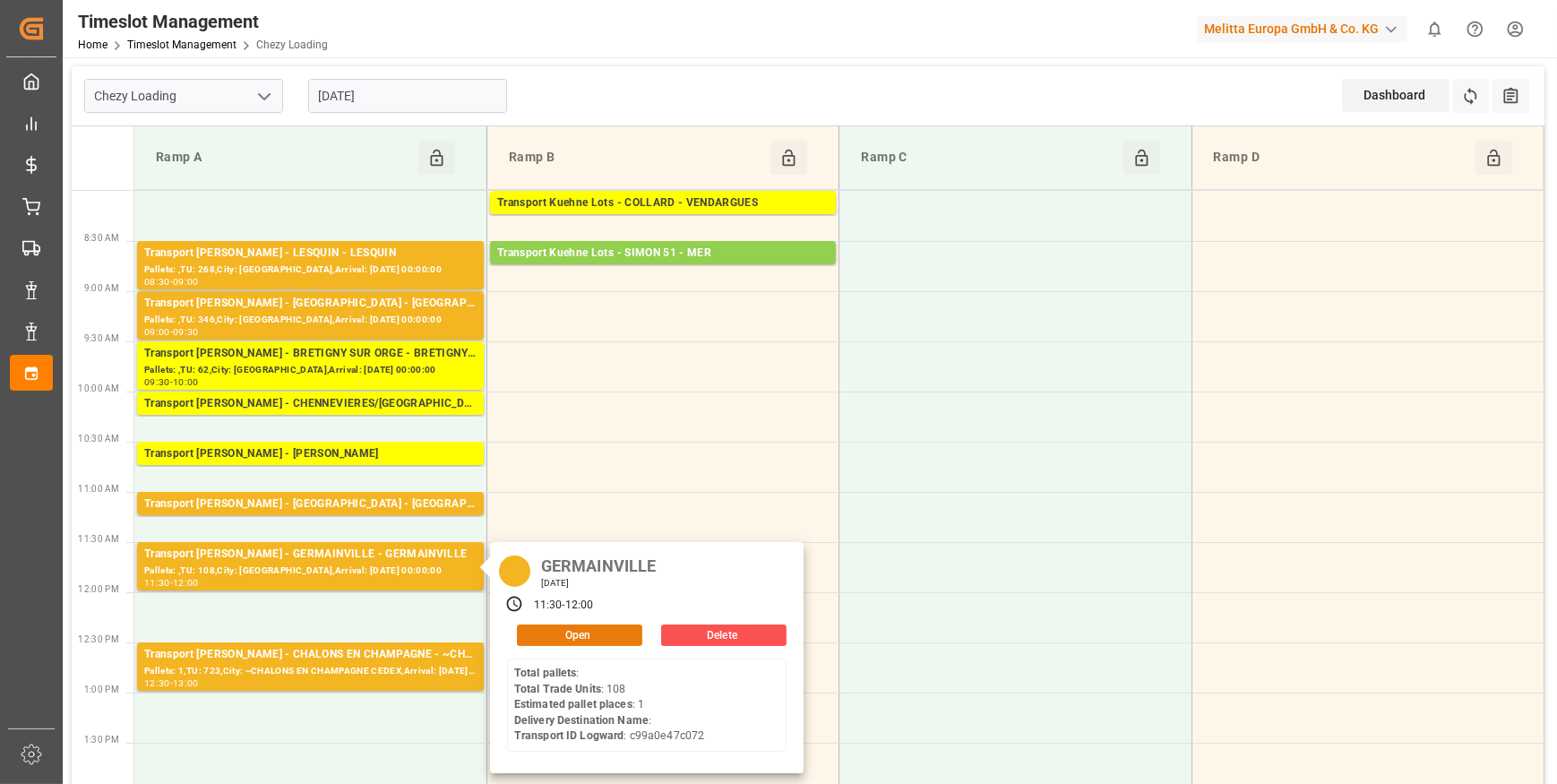
click at [548, 637] on button "Open" at bounding box center [579, 635] width 126 height 22
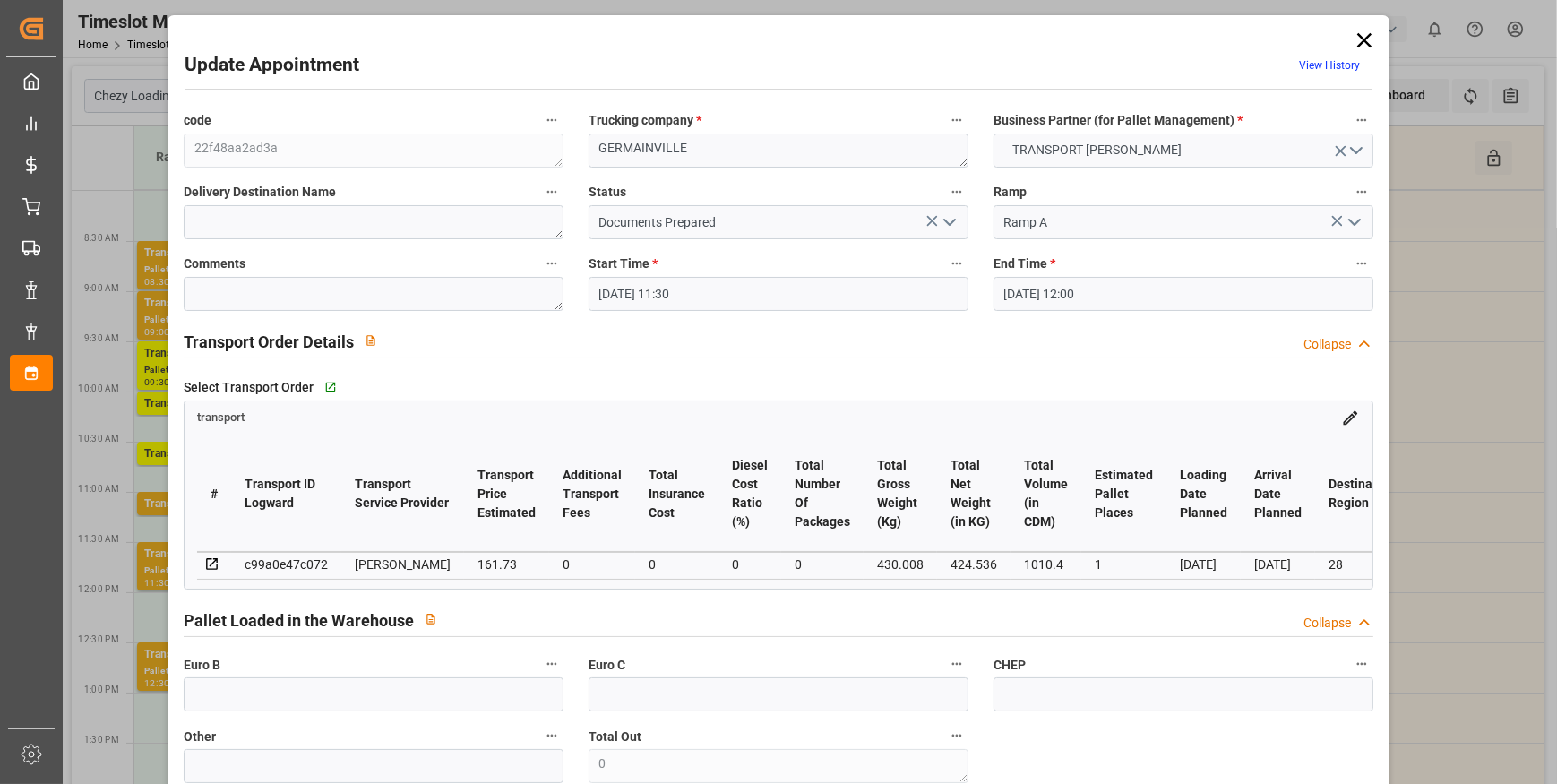
click at [944, 219] on polyline "open menu" at bounding box center [950, 222] width 11 height 5
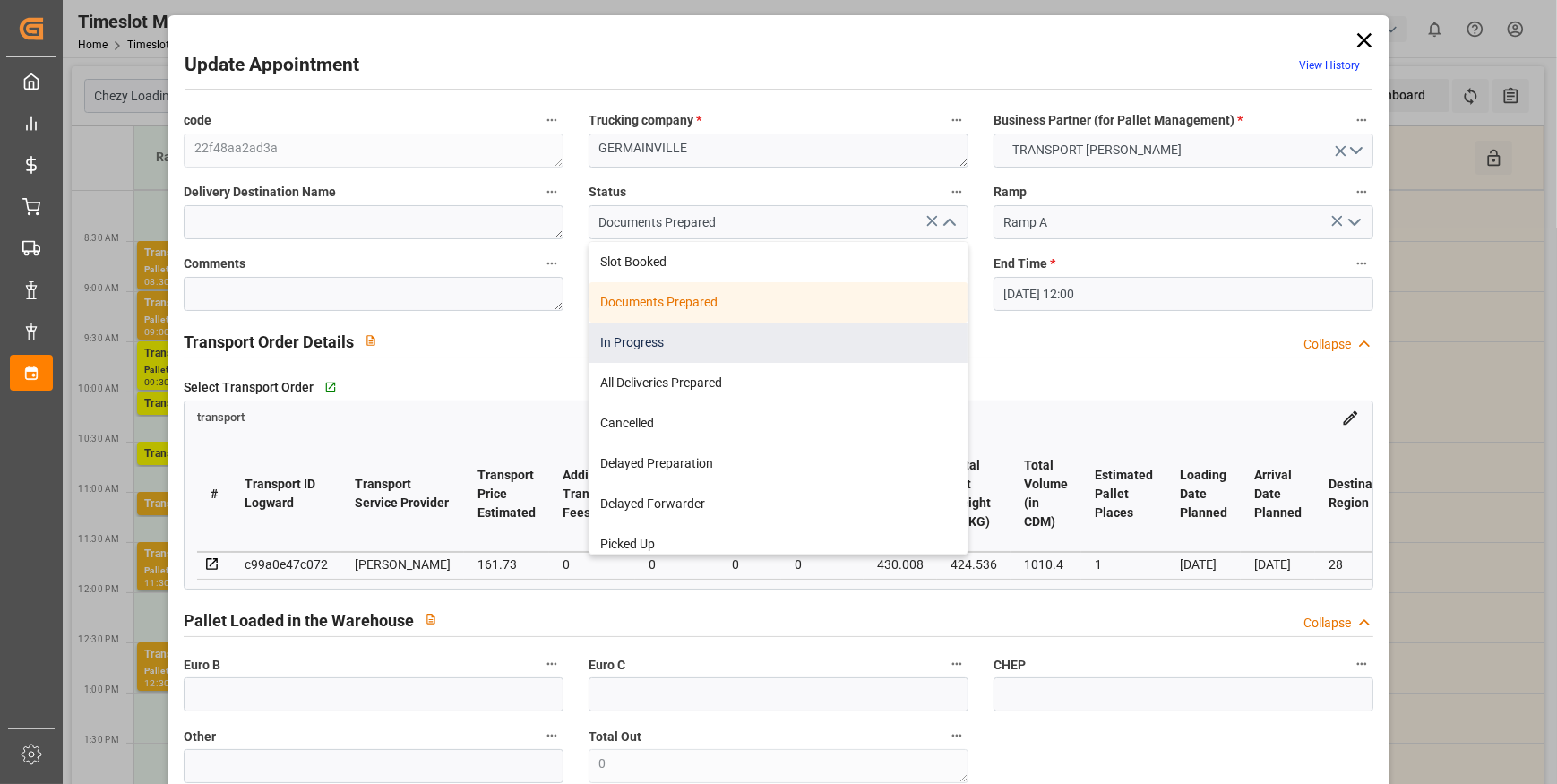
click at [630, 338] on div "In Progress" at bounding box center [778, 342] width 378 height 41
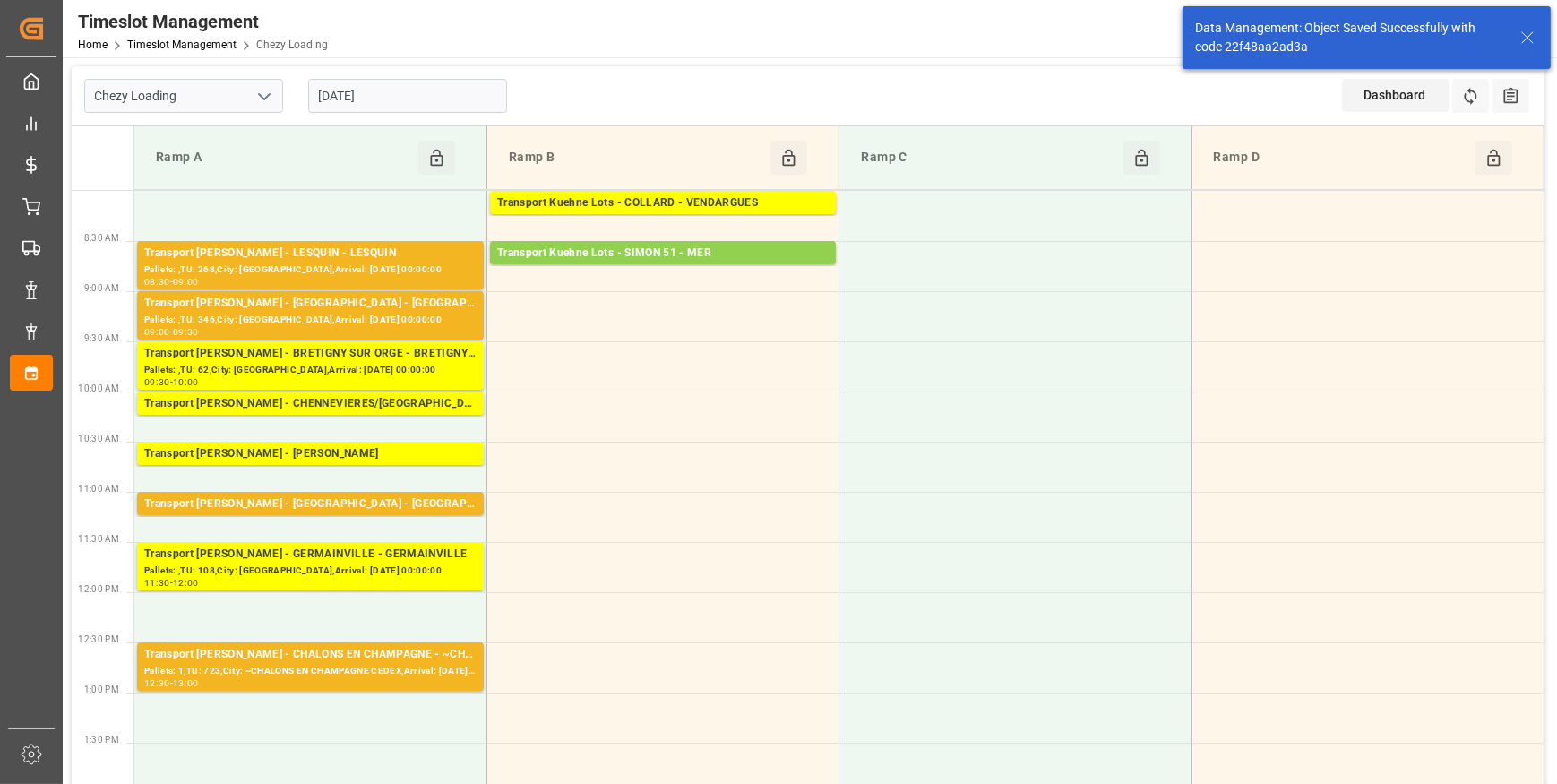
click at [426, 98] on input "29-09-2025" at bounding box center [408, 96] width 199 height 34
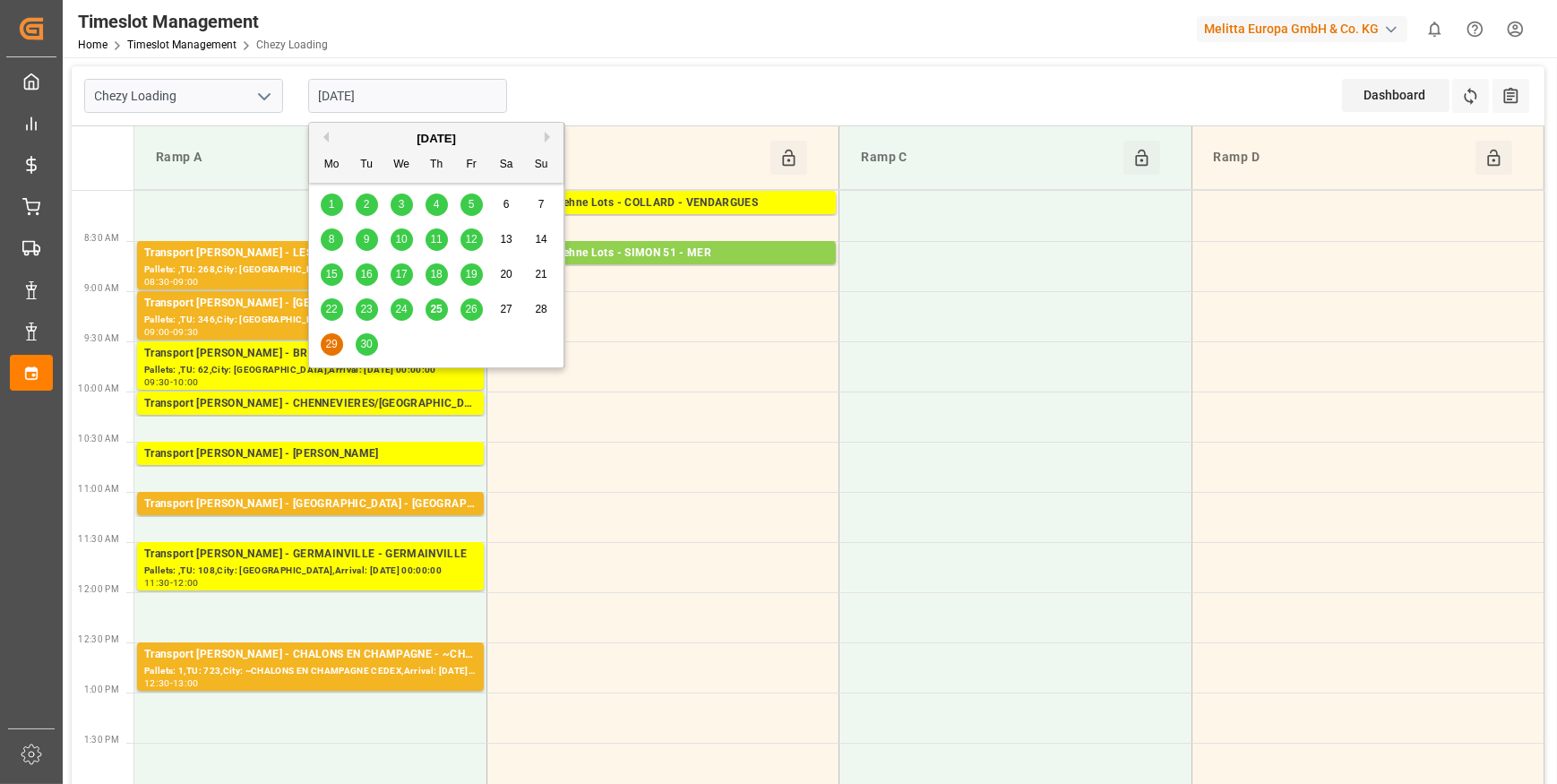
click at [436, 304] on span "25" at bounding box center [436, 309] width 12 height 13
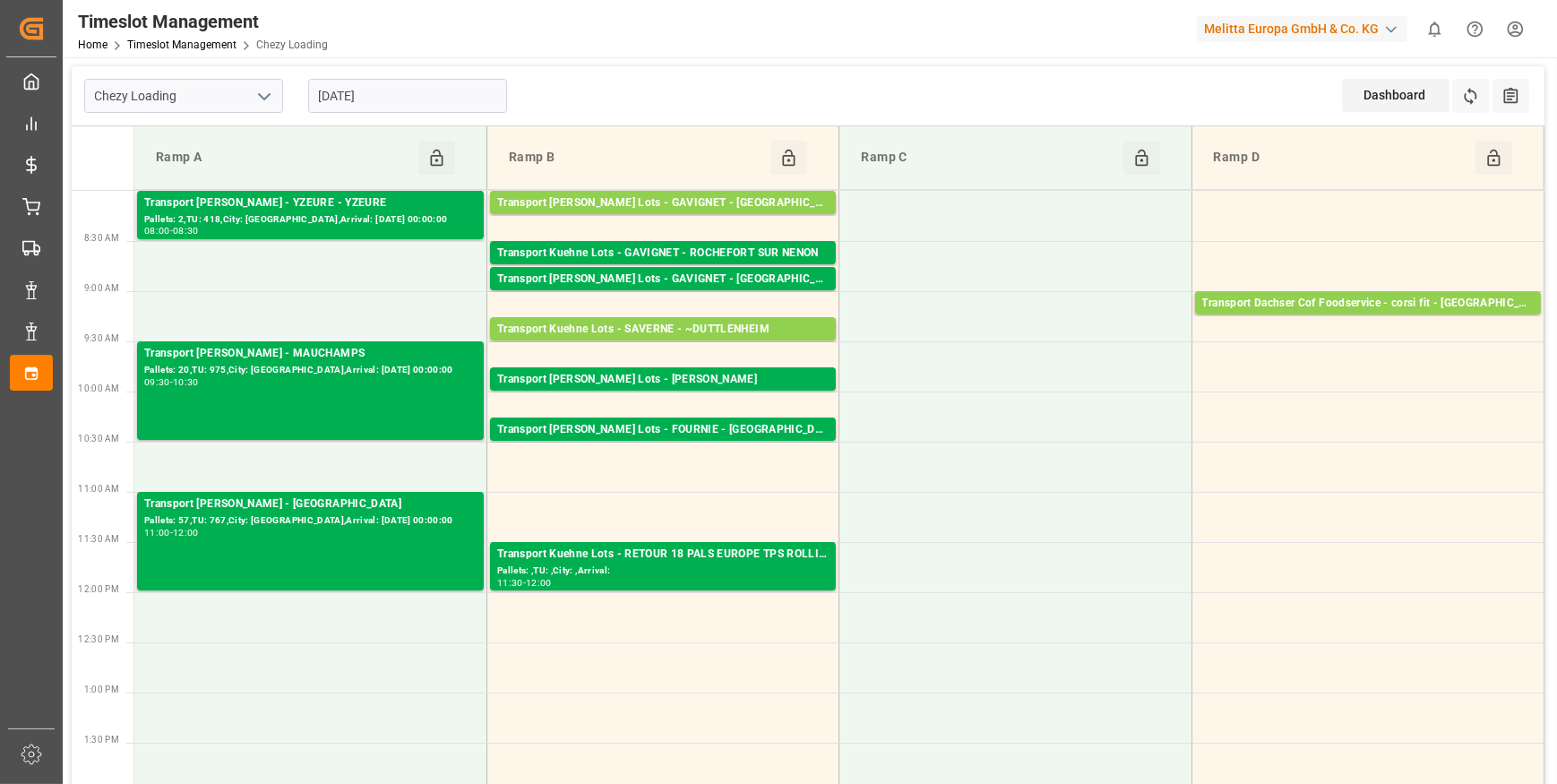
click at [370, 90] on input "[DATE]" at bounding box center [408, 96] width 199 height 34
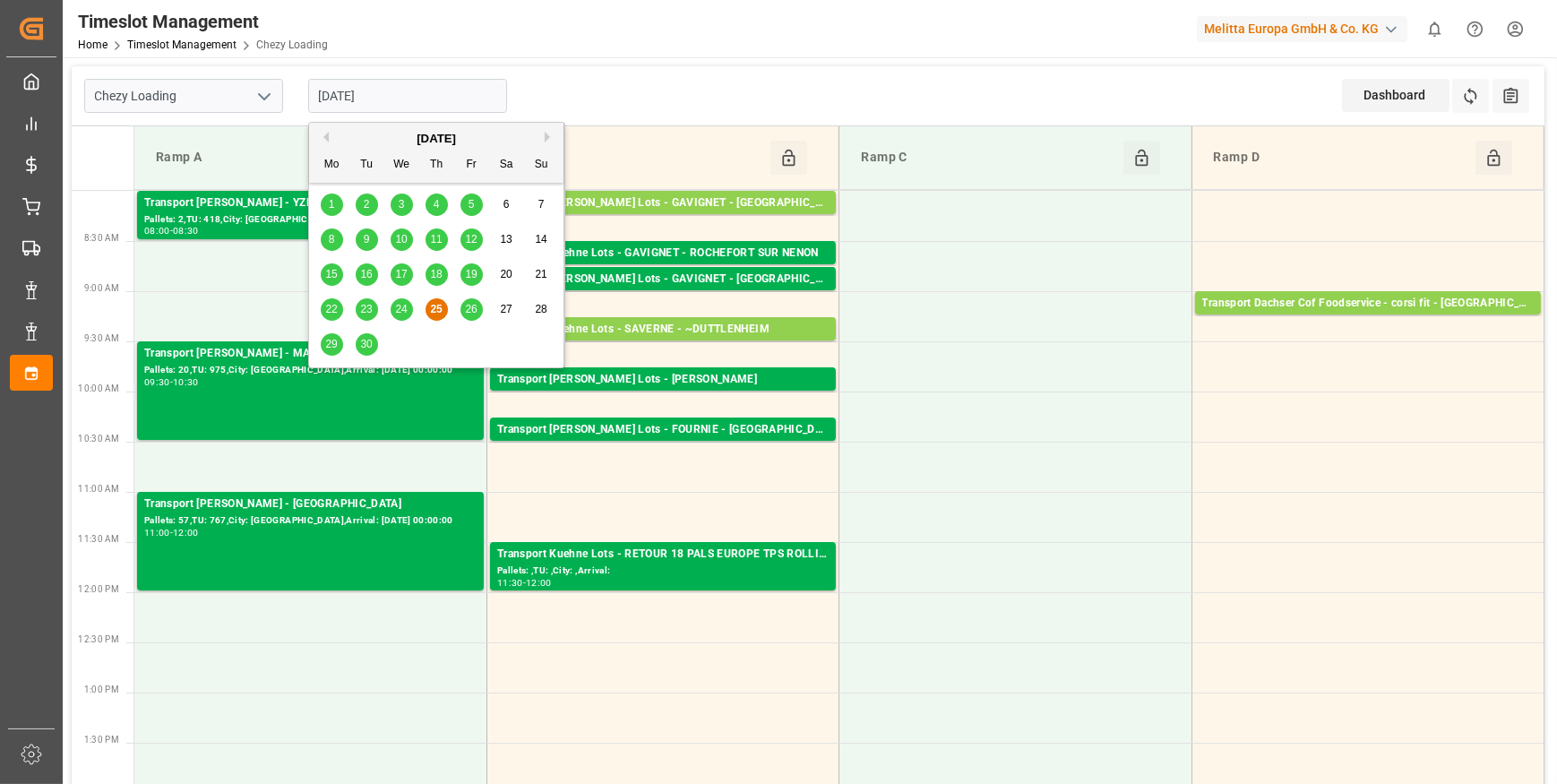
click at [473, 305] on span "26" at bounding box center [471, 309] width 12 height 13
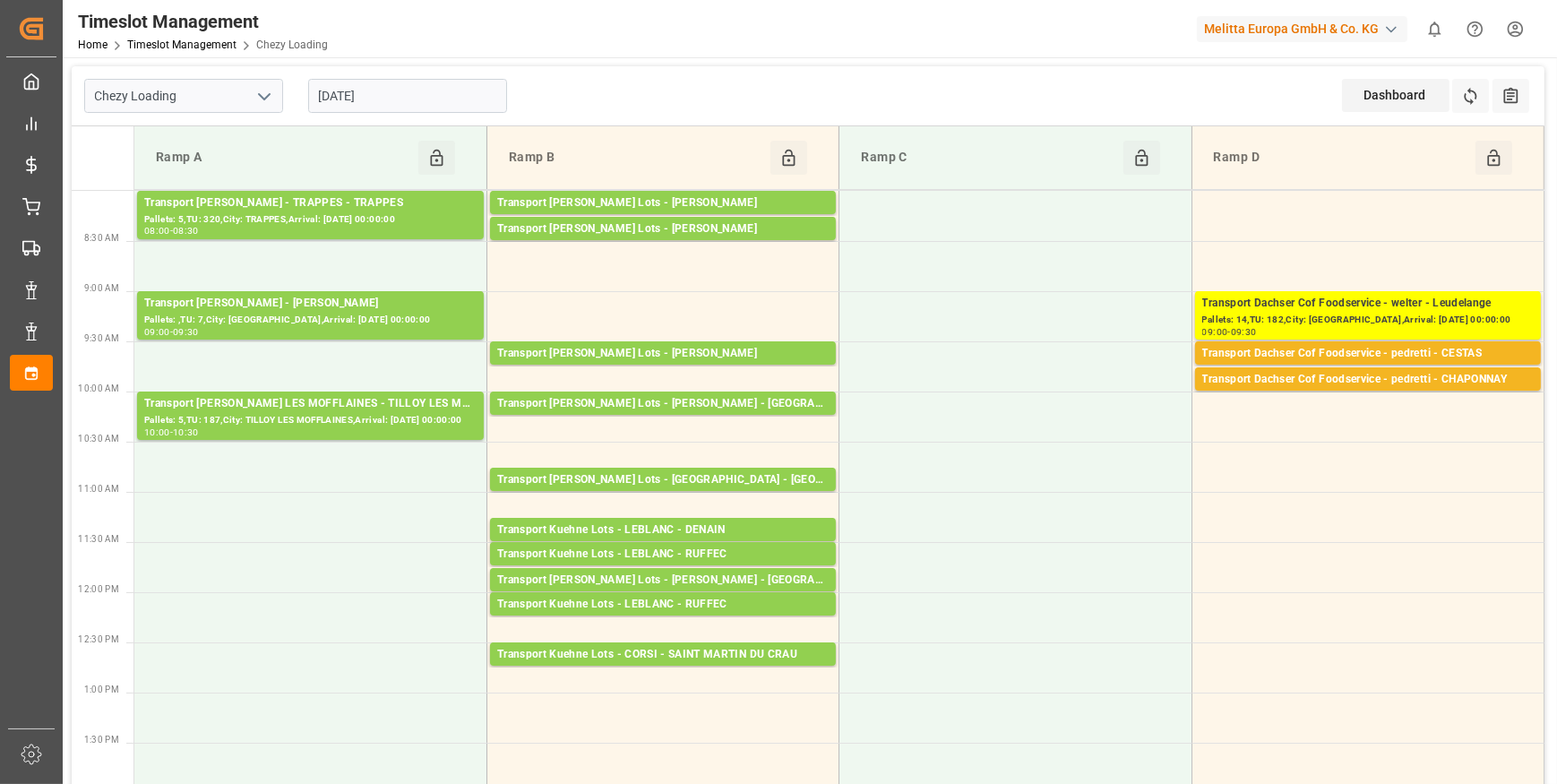
click at [420, 84] on input "[DATE]" at bounding box center [408, 96] width 199 height 34
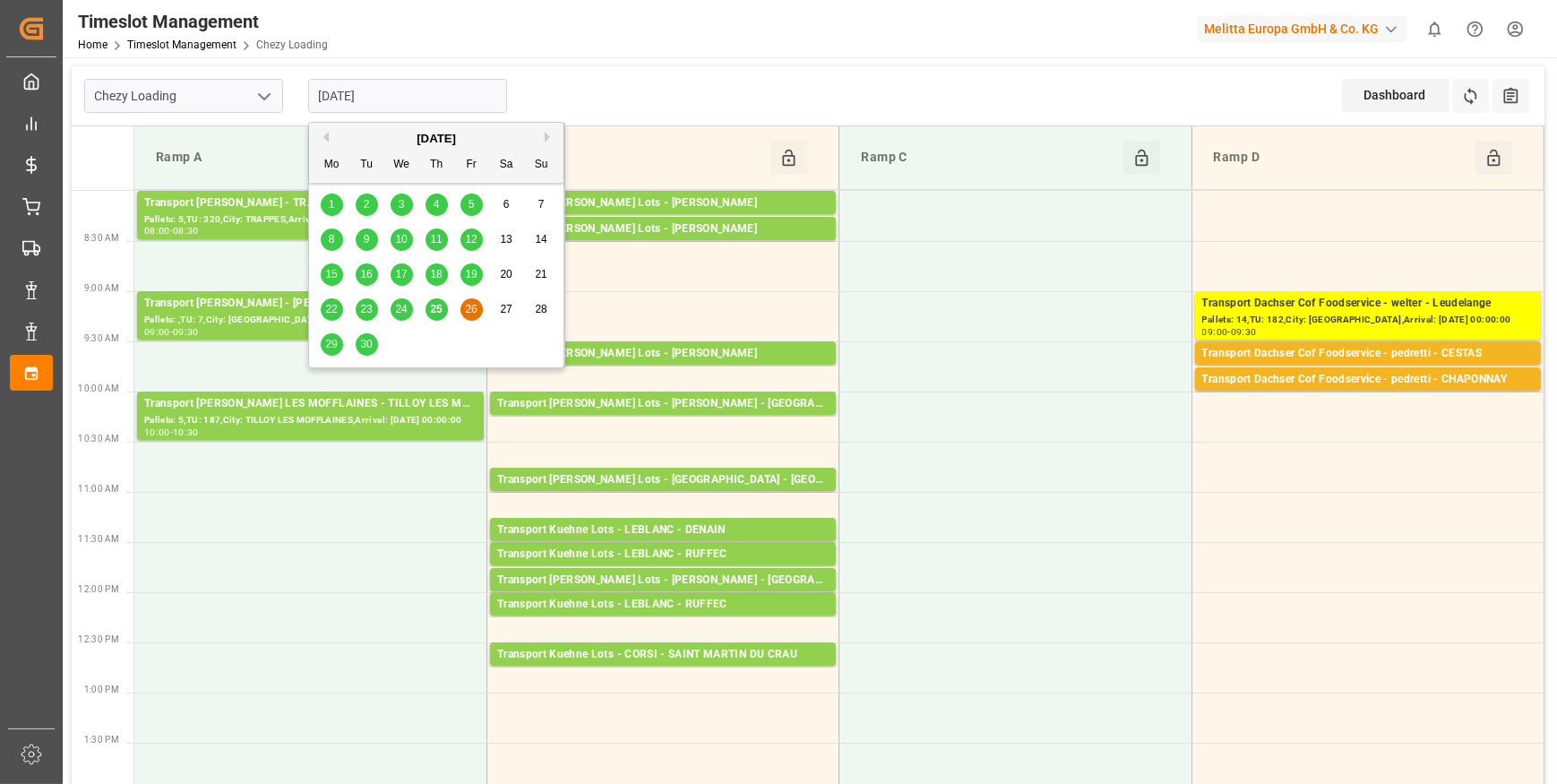
click at [327, 344] on span "29" at bounding box center [331, 344] width 12 height 13
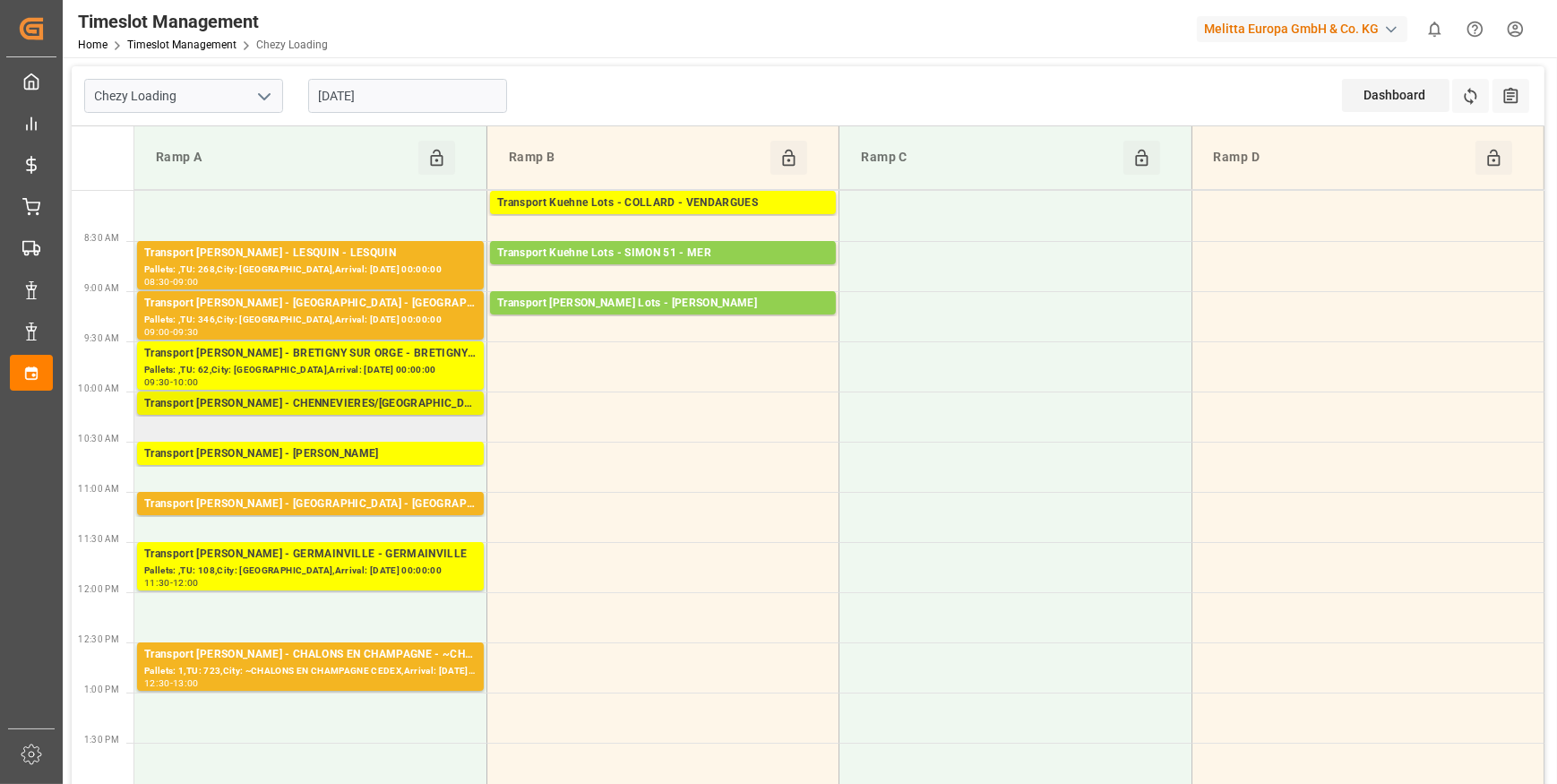
click at [339, 400] on div "Transport Delisle - CHENNEVIERES/MARNE - CHENNEVIERES/MARNE CEDEX" at bounding box center [311, 404] width 333 height 18
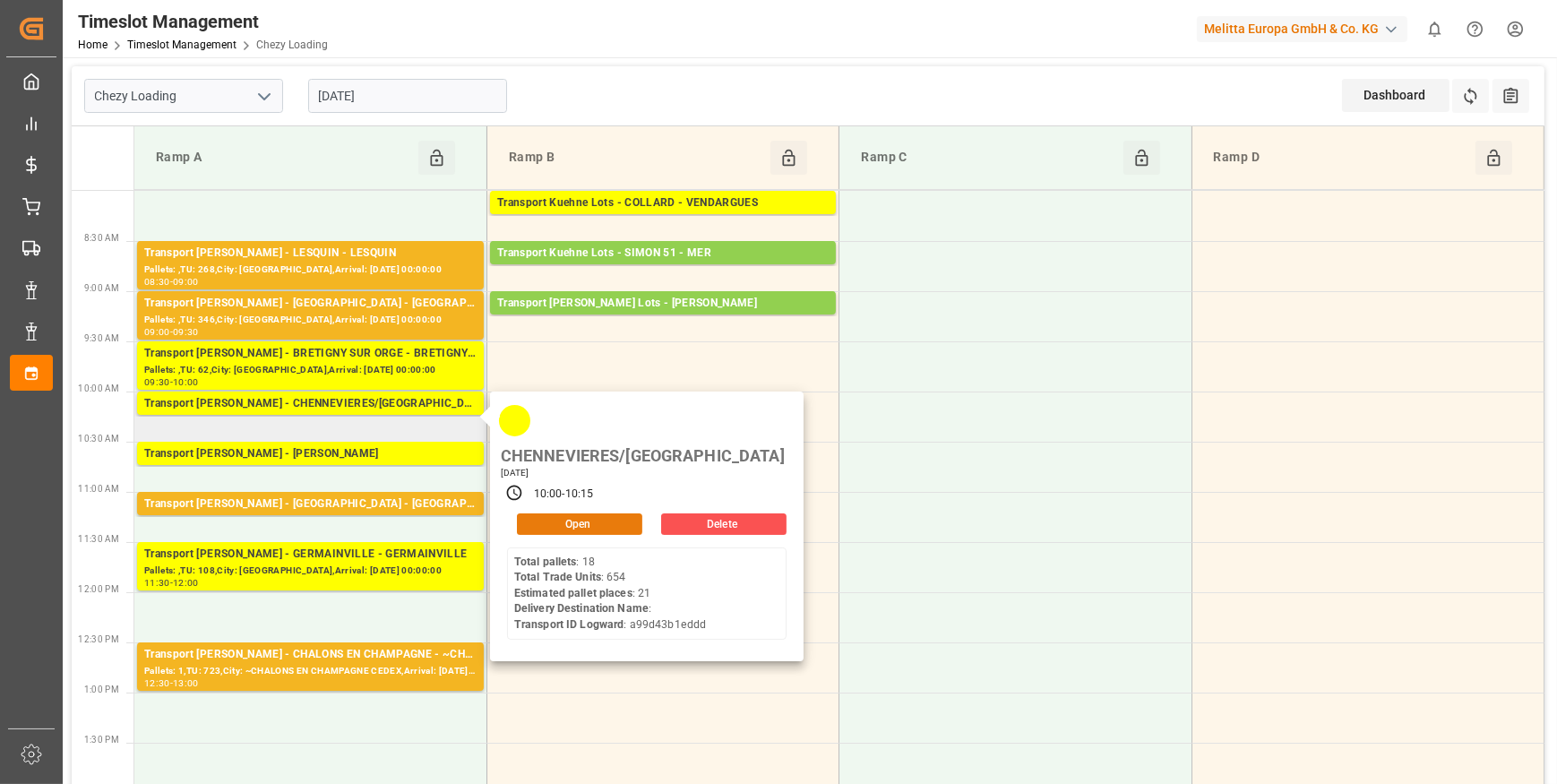
click at [538, 513] on button "Open" at bounding box center [579, 524] width 126 height 22
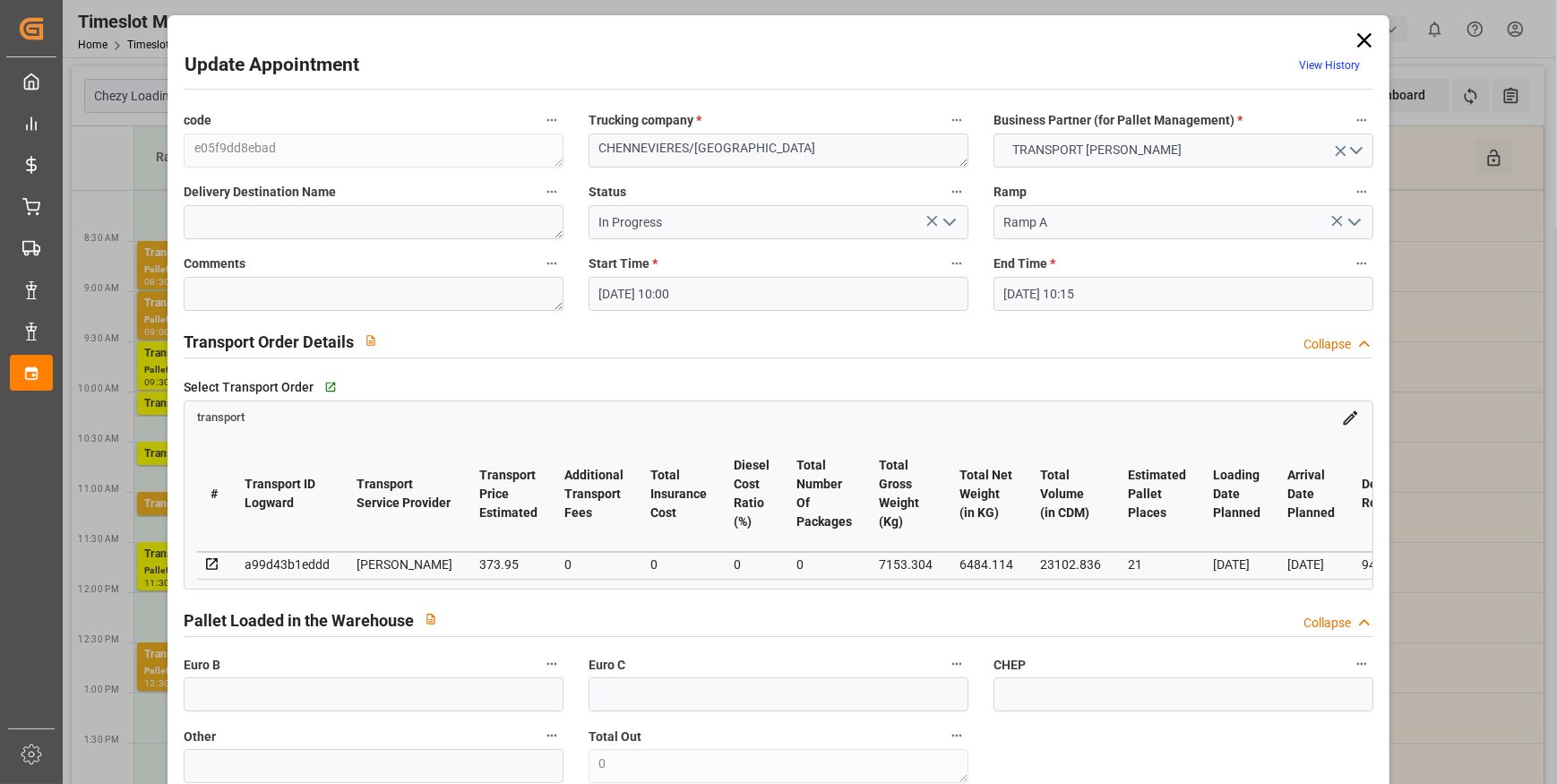
click at [950, 223] on icon "open menu" at bounding box center [950, 222] width 22 height 22
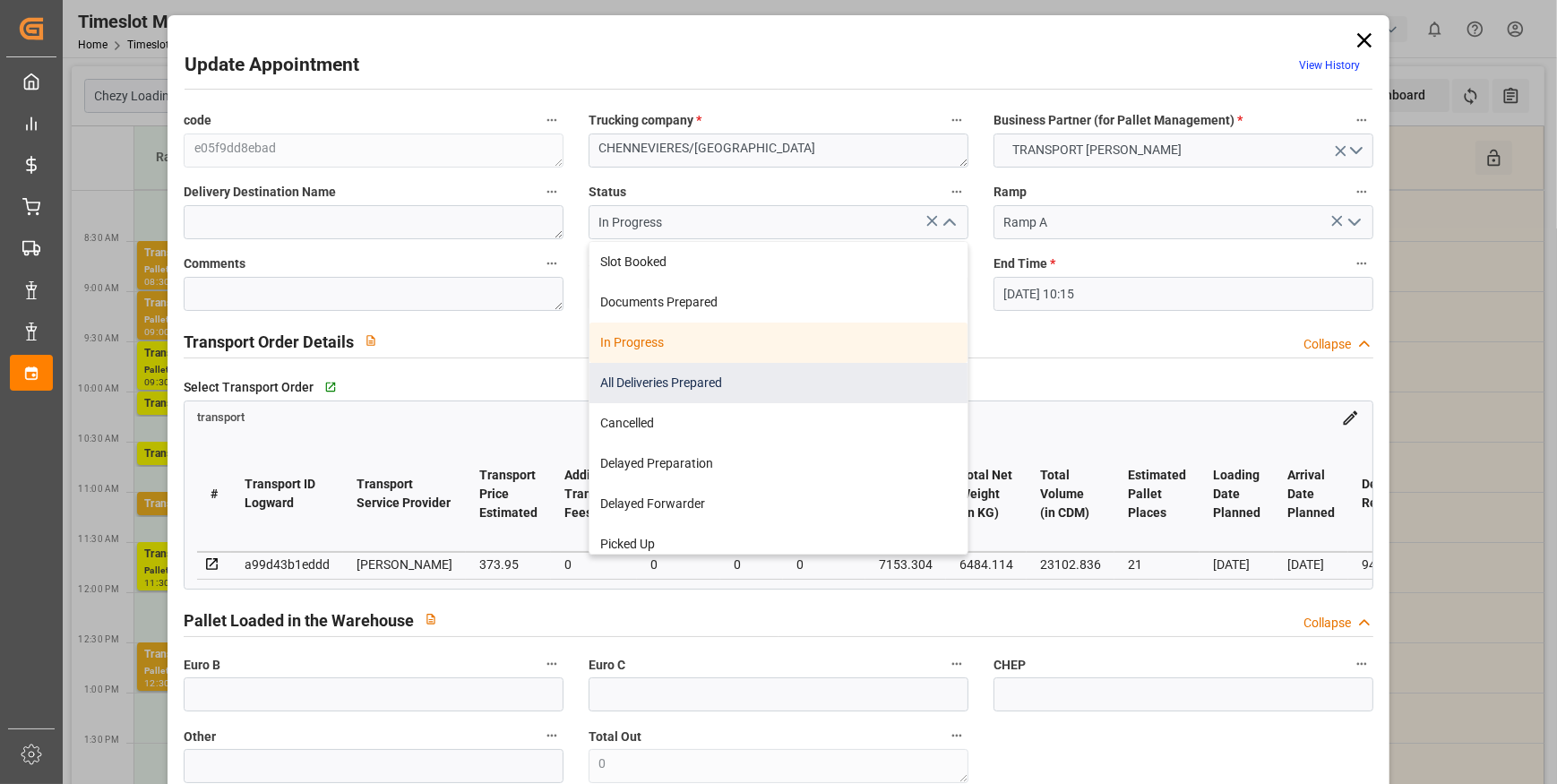
click at [663, 386] on div "All Deliveries Prepared" at bounding box center [778, 383] width 378 height 41
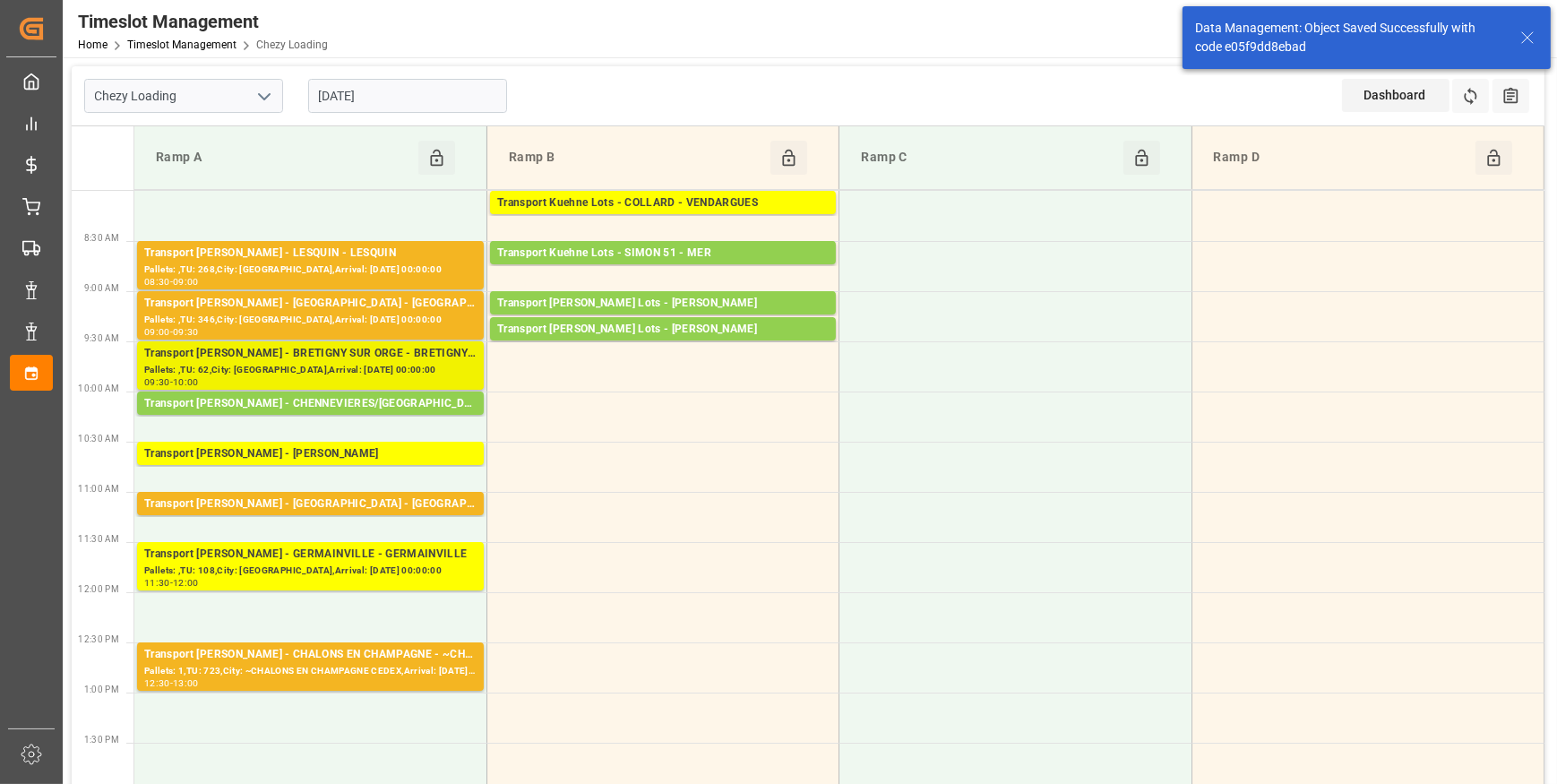
click at [415, 348] on div "Transport Delisle - BRETIGNY SUR ORGE - BRETIGNY SUR ORGE" at bounding box center [311, 354] width 333 height 18
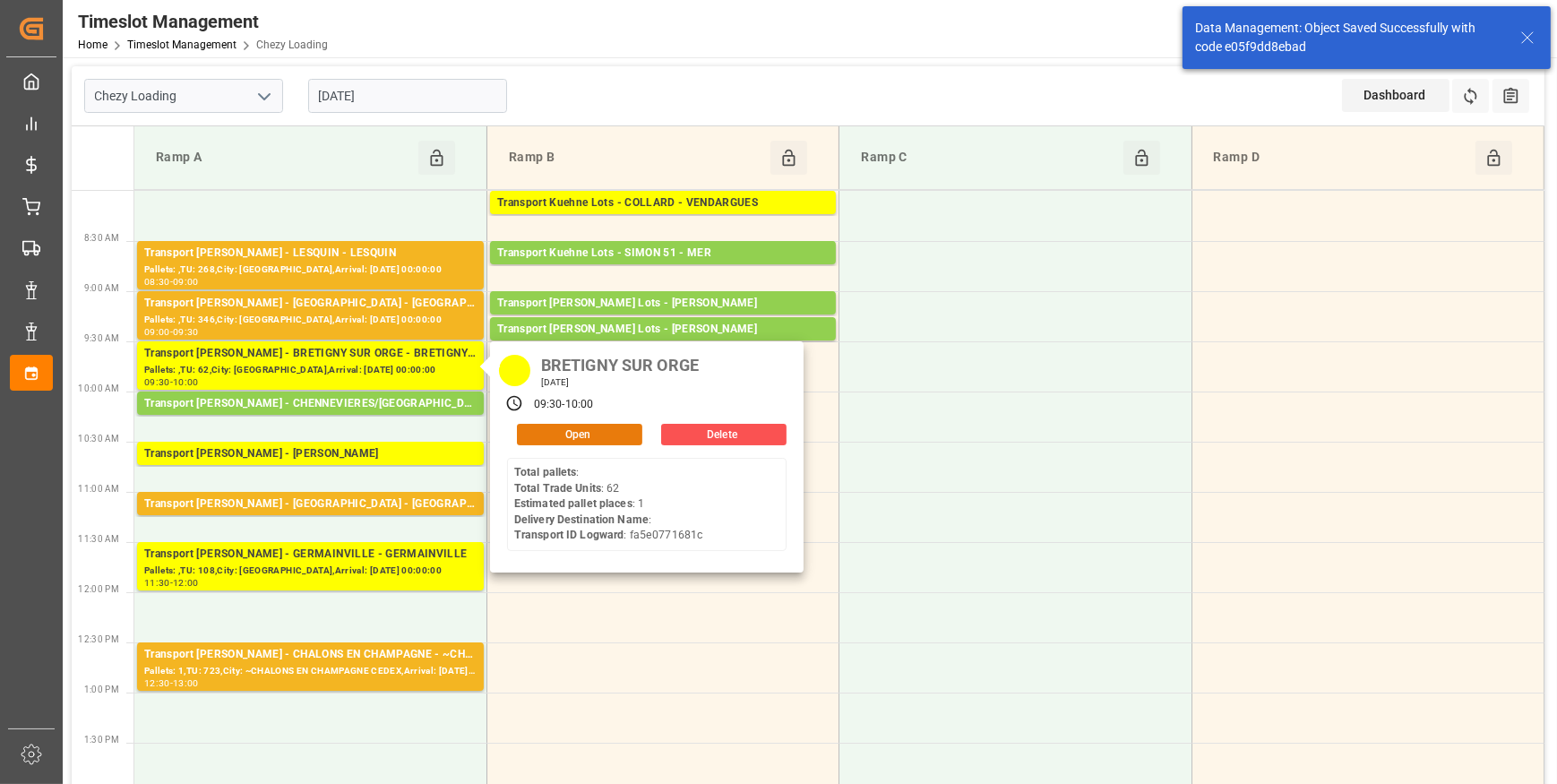
click at [561, 432] on button "Open" at bounding box center [579, 434] width 126 height 22
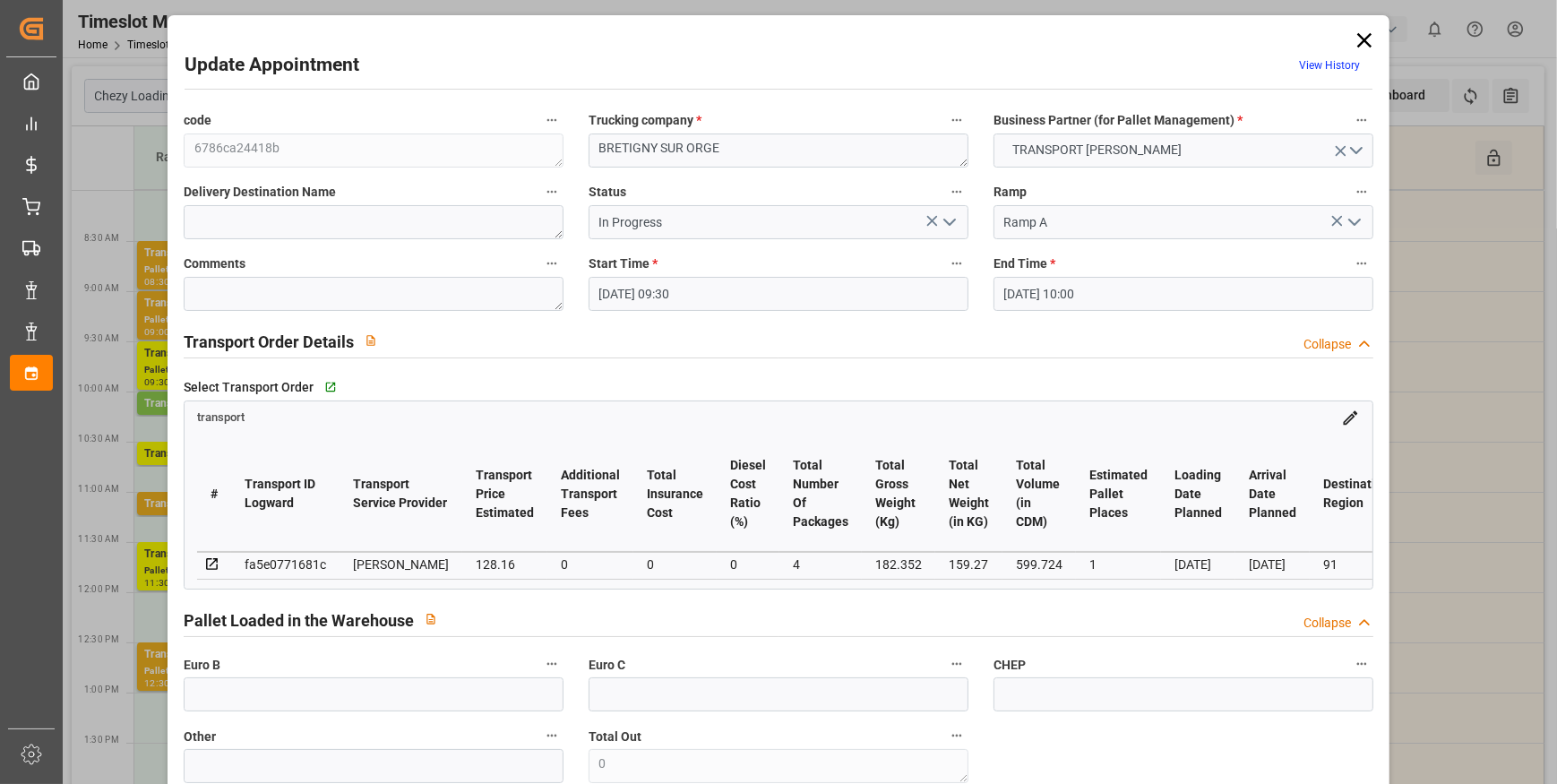
click at [952, 217] on icon "open menu" at bounding box center [950, 222] width 22 height 22
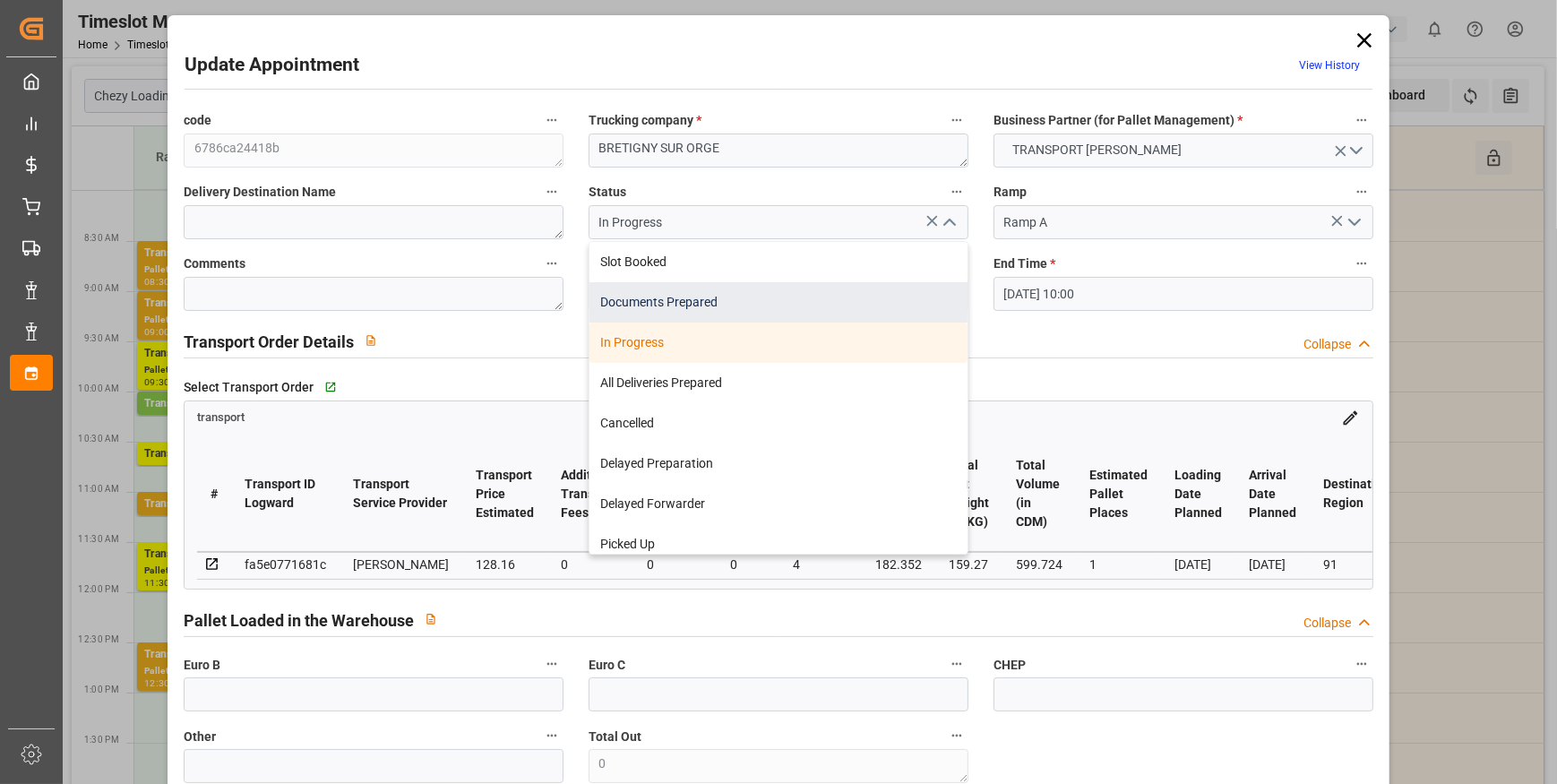
click at [639, 302] on div "Documents Prepared" at bounding box center [778, 302] width 378 height 41
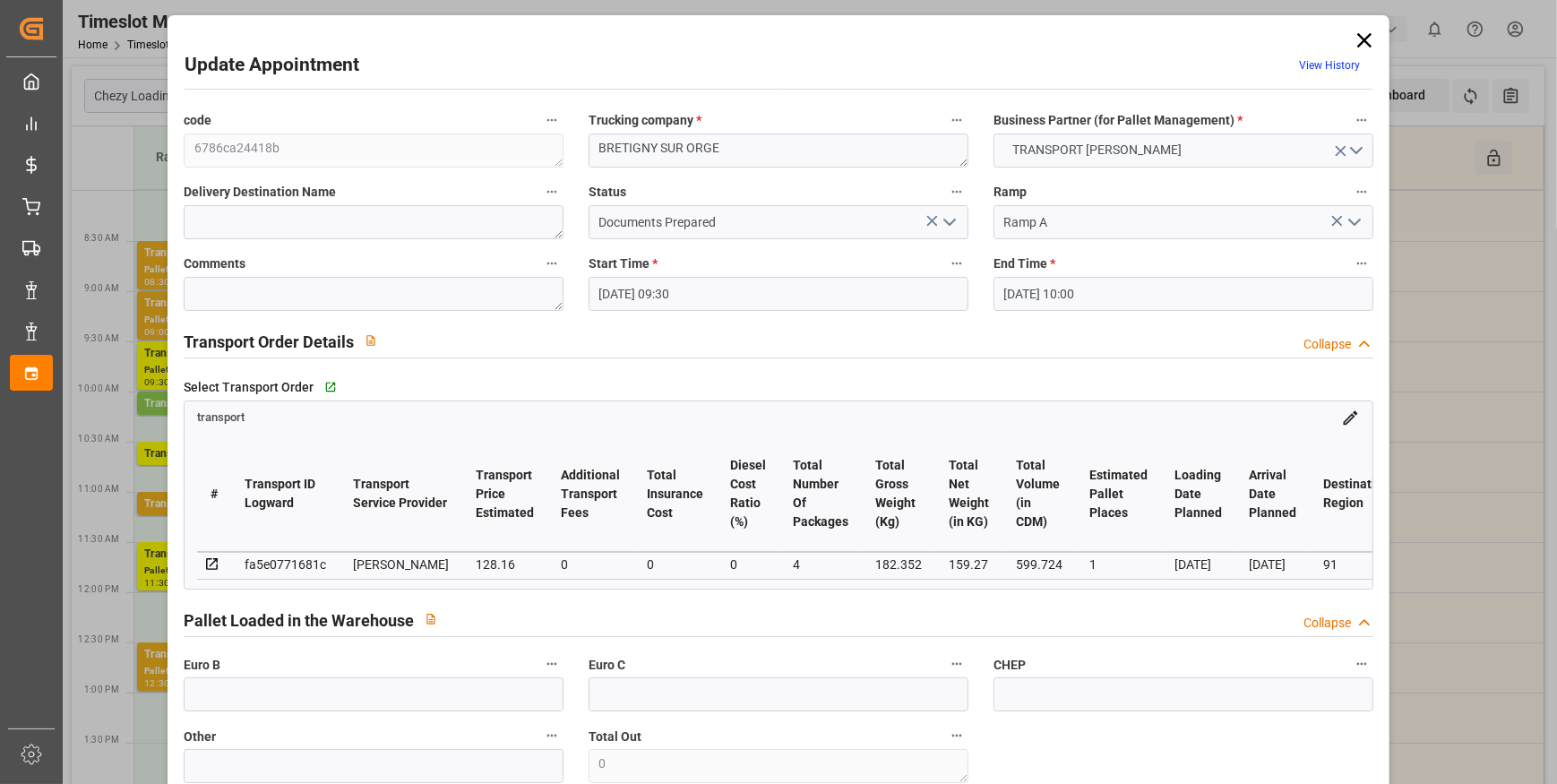
click at [949, 221] on polyline "open menu" at bounding box center [950, 222] width 11 height 5
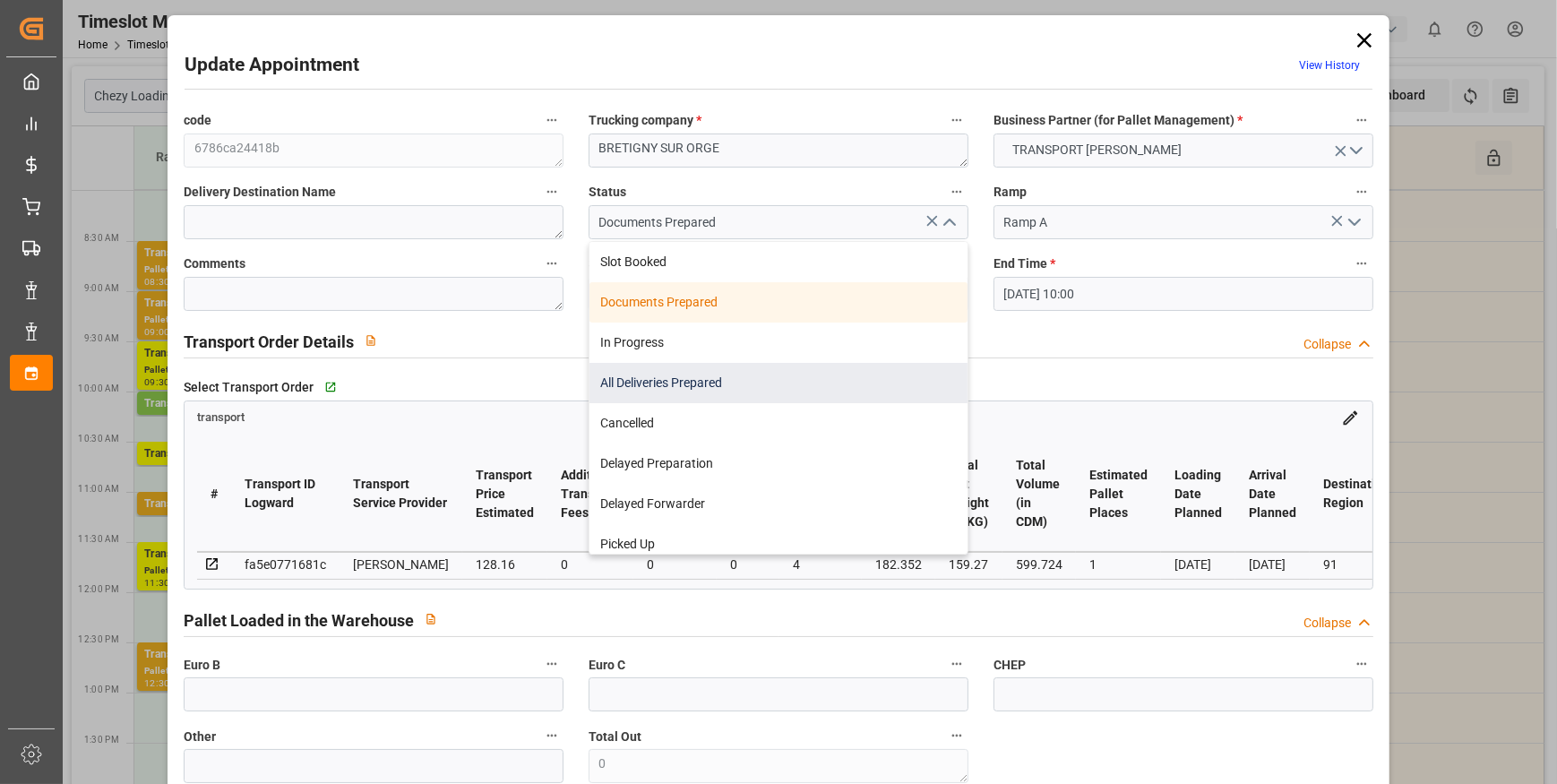
click at [675, 380] on div "All Deliveries Prepared" at bounding box center [778, 383] width 378 height 41
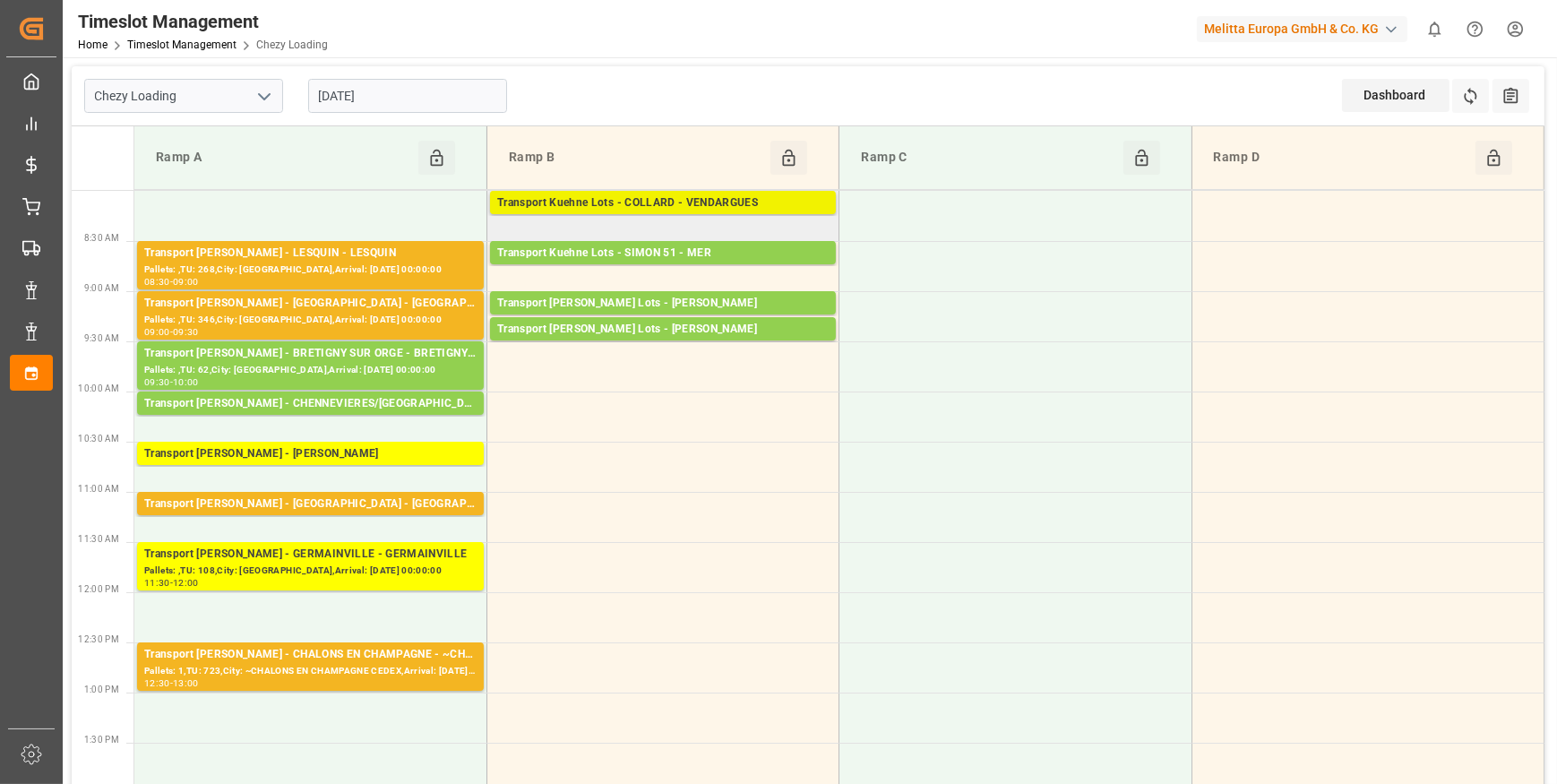
click at [668, 202] on div "Transport Kuehne Lots - COLLARD - VENDARGUES" at bounding box center [662, 203] width 332 height 18
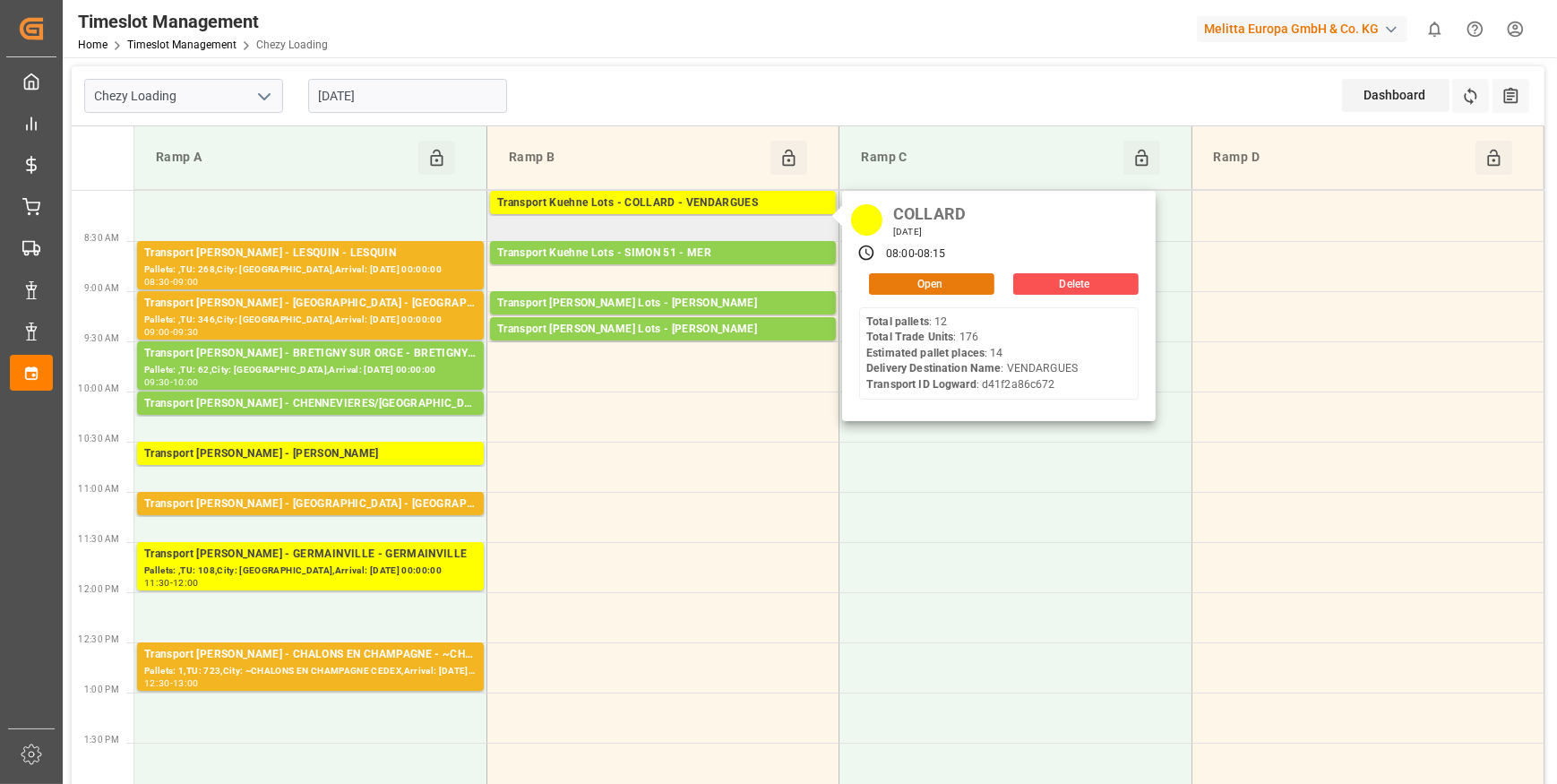
click at [942, 281] on button "Open" at bounding box center [932, 284] width 126 height 22
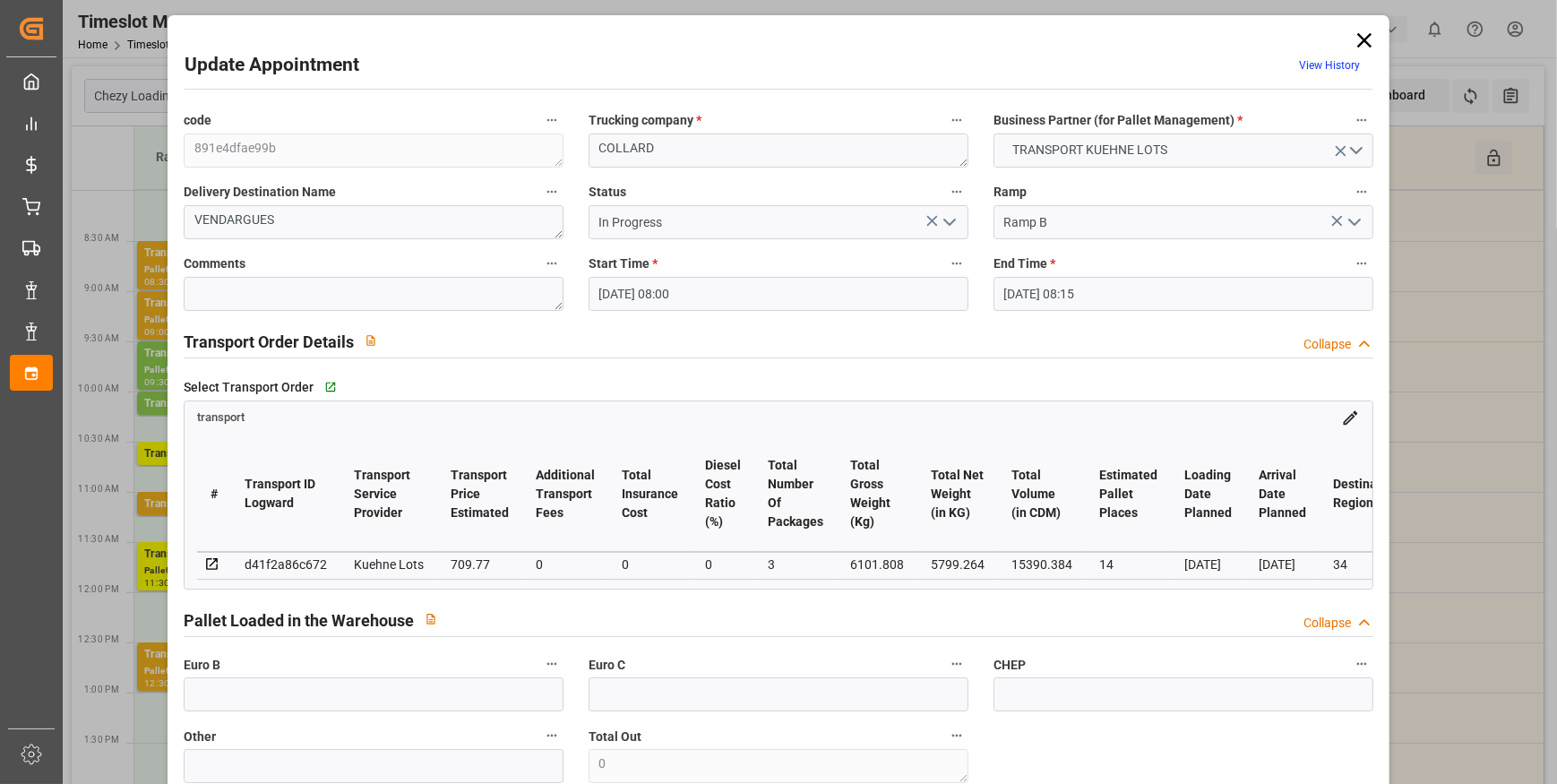
drag, startPoint x: 941, startPoint y: 214, endPoint x: 921, endPoint y: 238, distance: 31.2
click at [941, 215] on icon "open menu" at bounding box center [950, 222] width 22 height 22
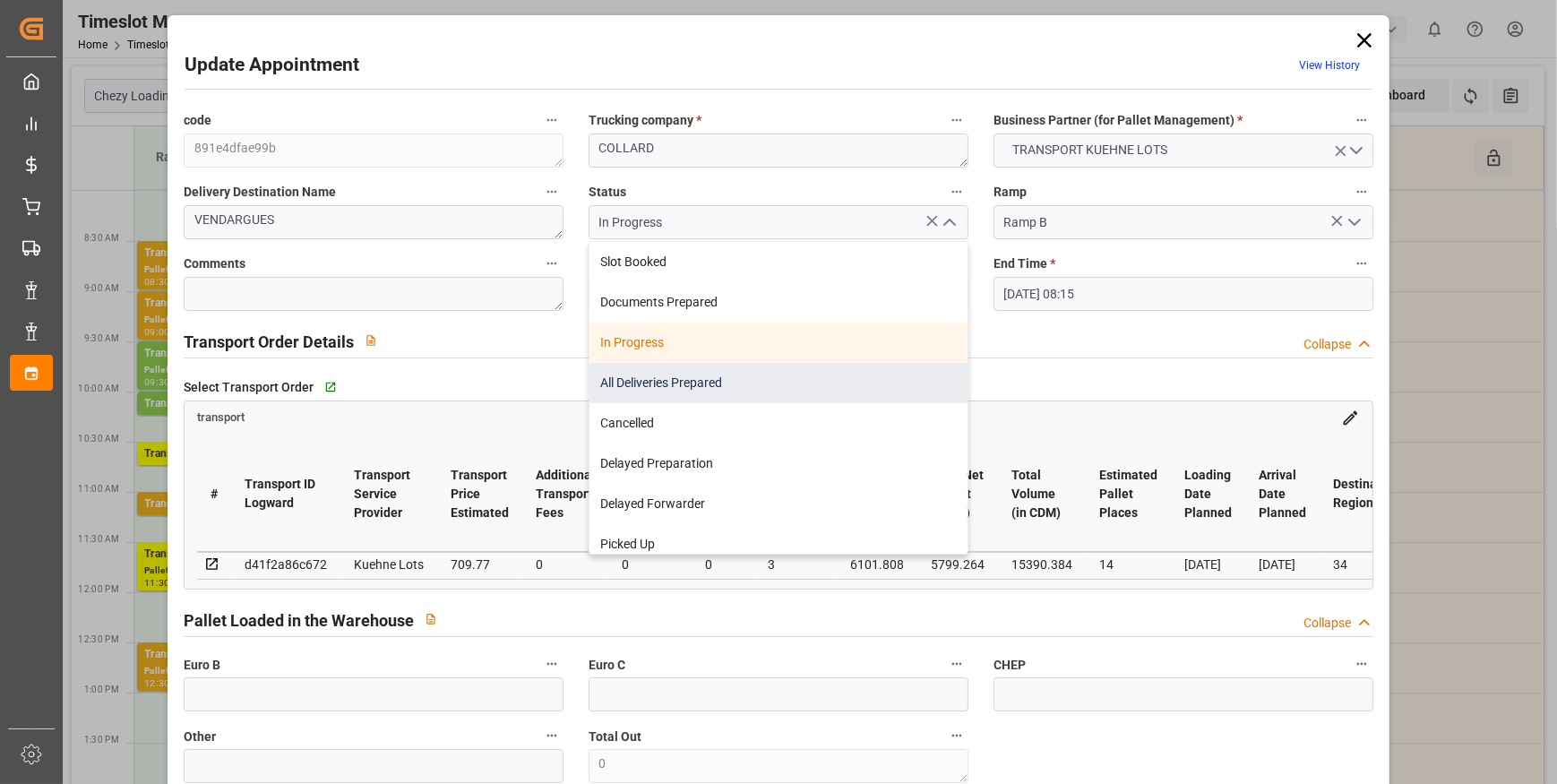
click at [657, 384] on div "All Deliveries Prepared" at bounding box center [778, 383] width 378 height 41
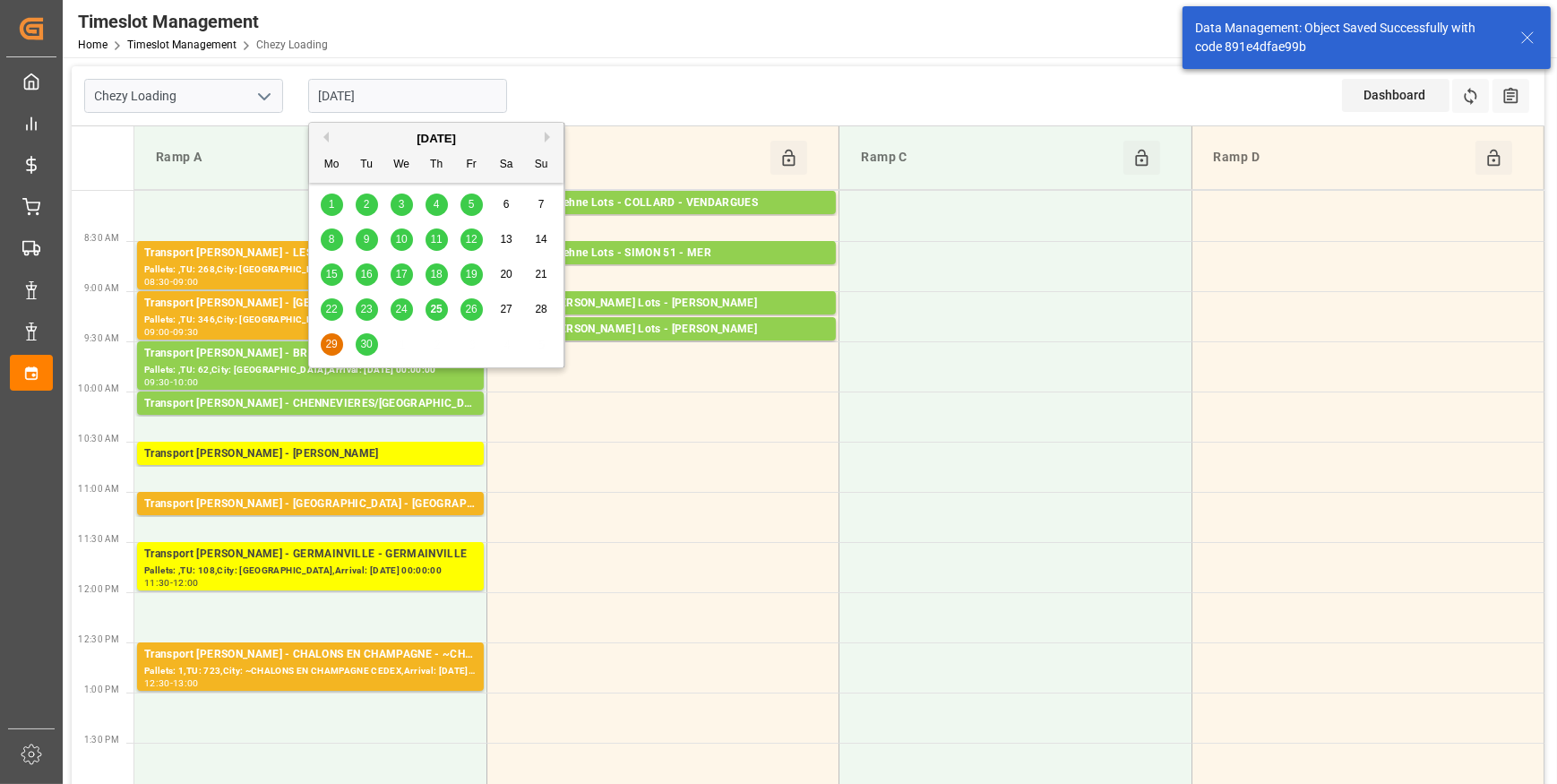
click at [416, 99] on input "29-09-2025" at bounding box center [408, 96] width 199 height 34
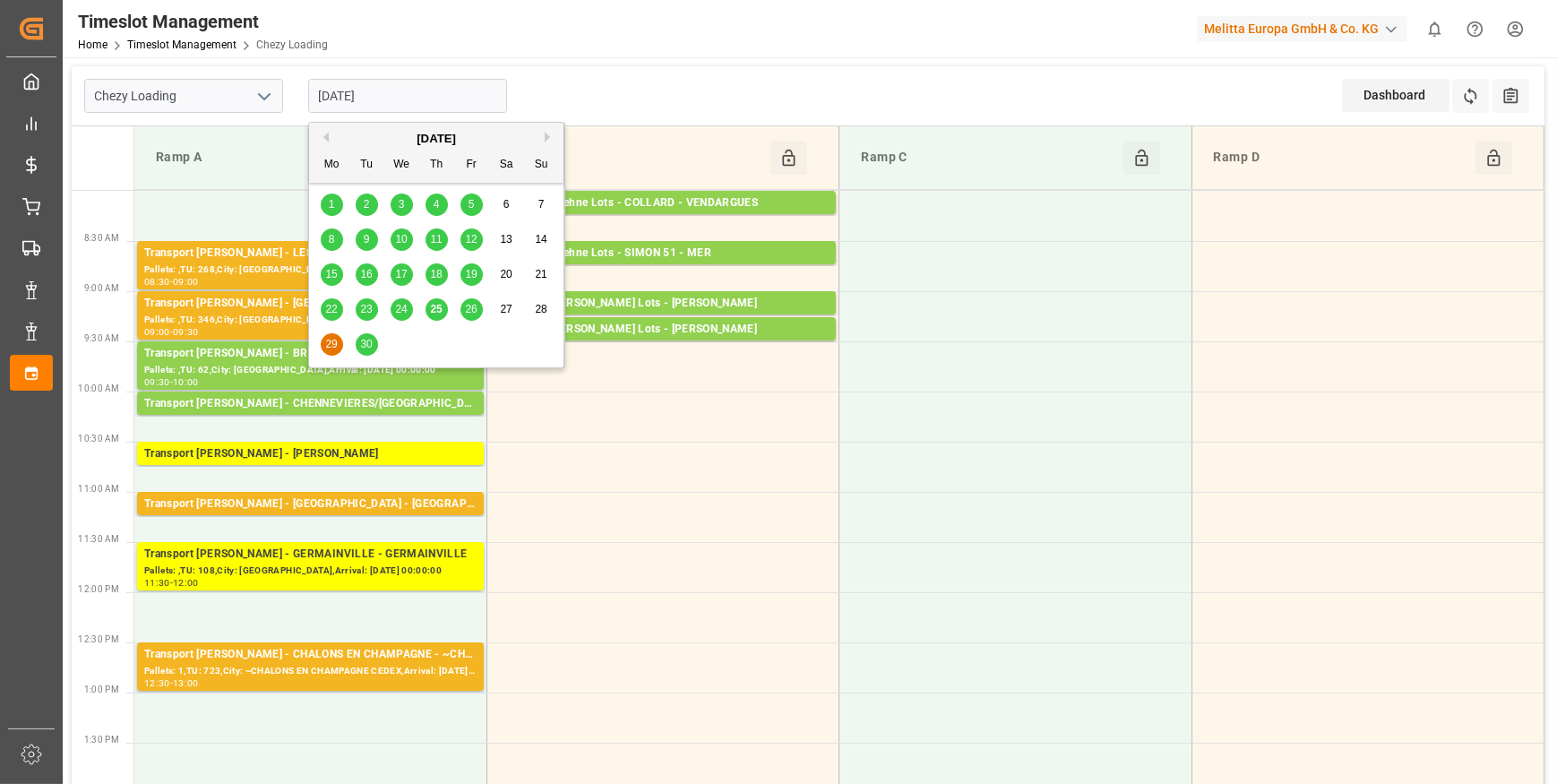
click at [472, 303] on span "26" at bounding box center [471, 309] width 12 height 13
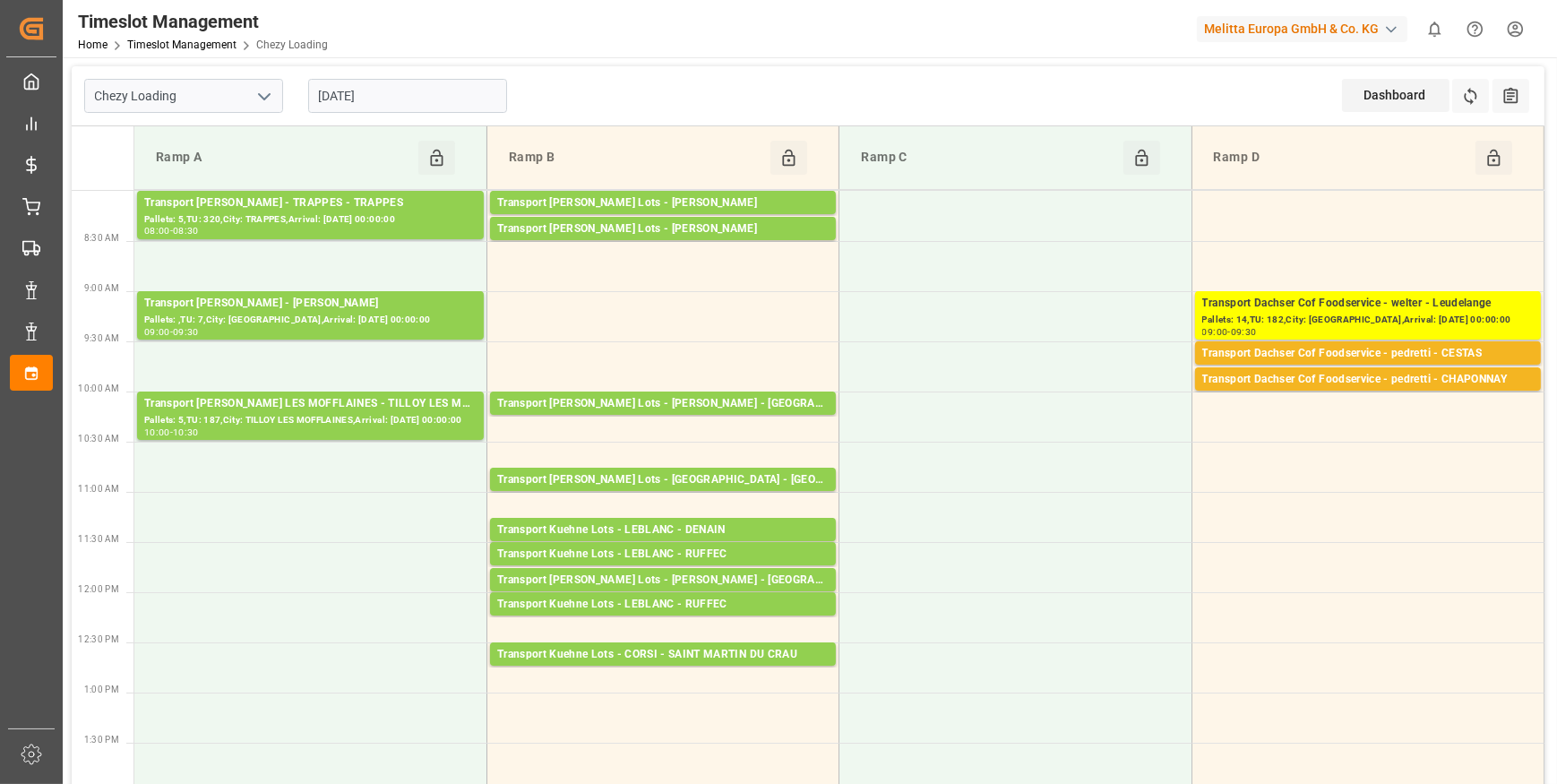
click at [401, 93] on input "[DATE]" at bounding box center [408, 96] width 199 height 34
click at [1410, 356] on div "Transport Dachser Cof Foodservice - pedretti - CESTAS" at bounding box center [1368, 354] width 332 height 18
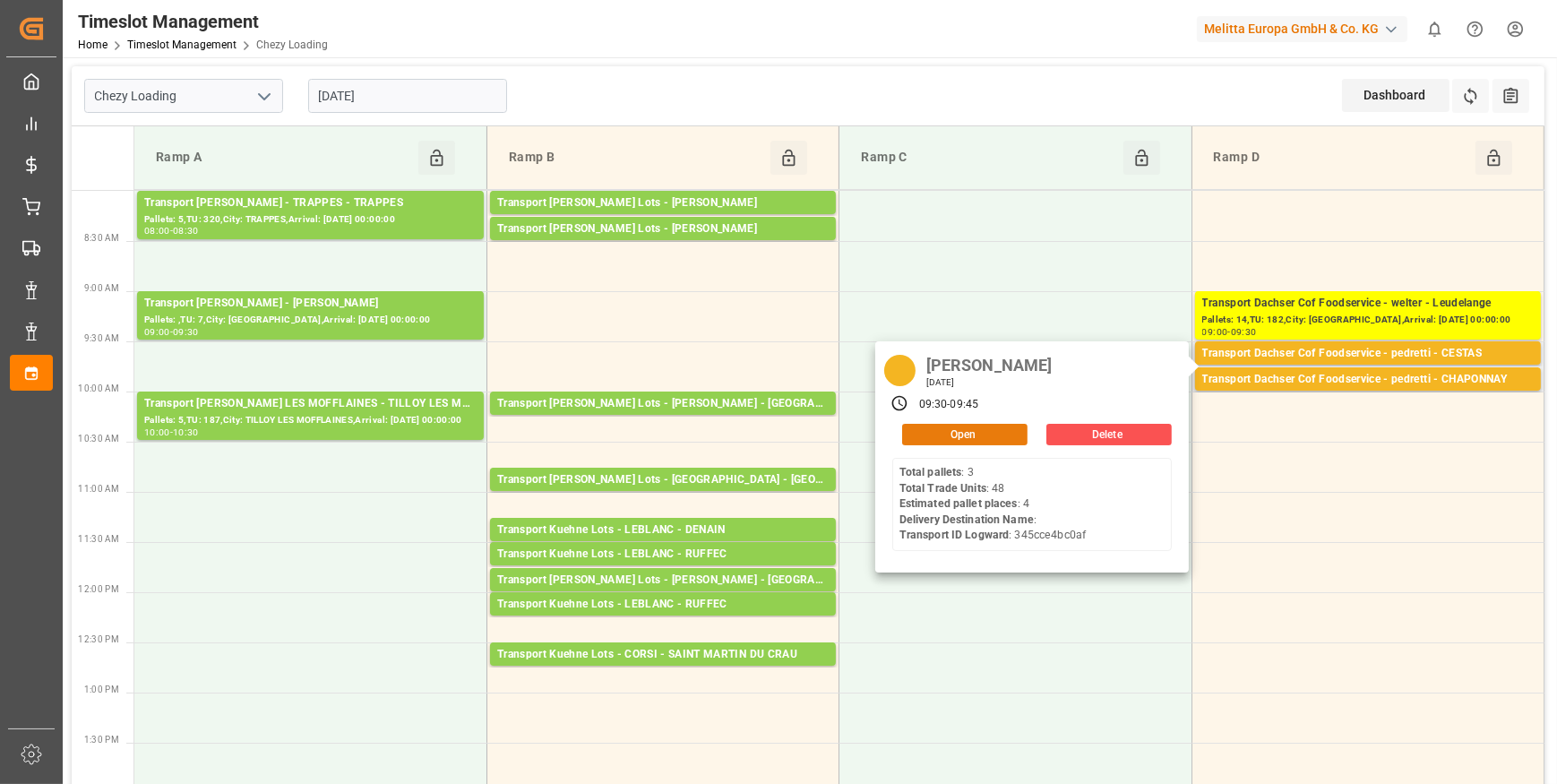
click at [1004, 432] on button "Open" at bounding box center [965, 434] width 126 height 22
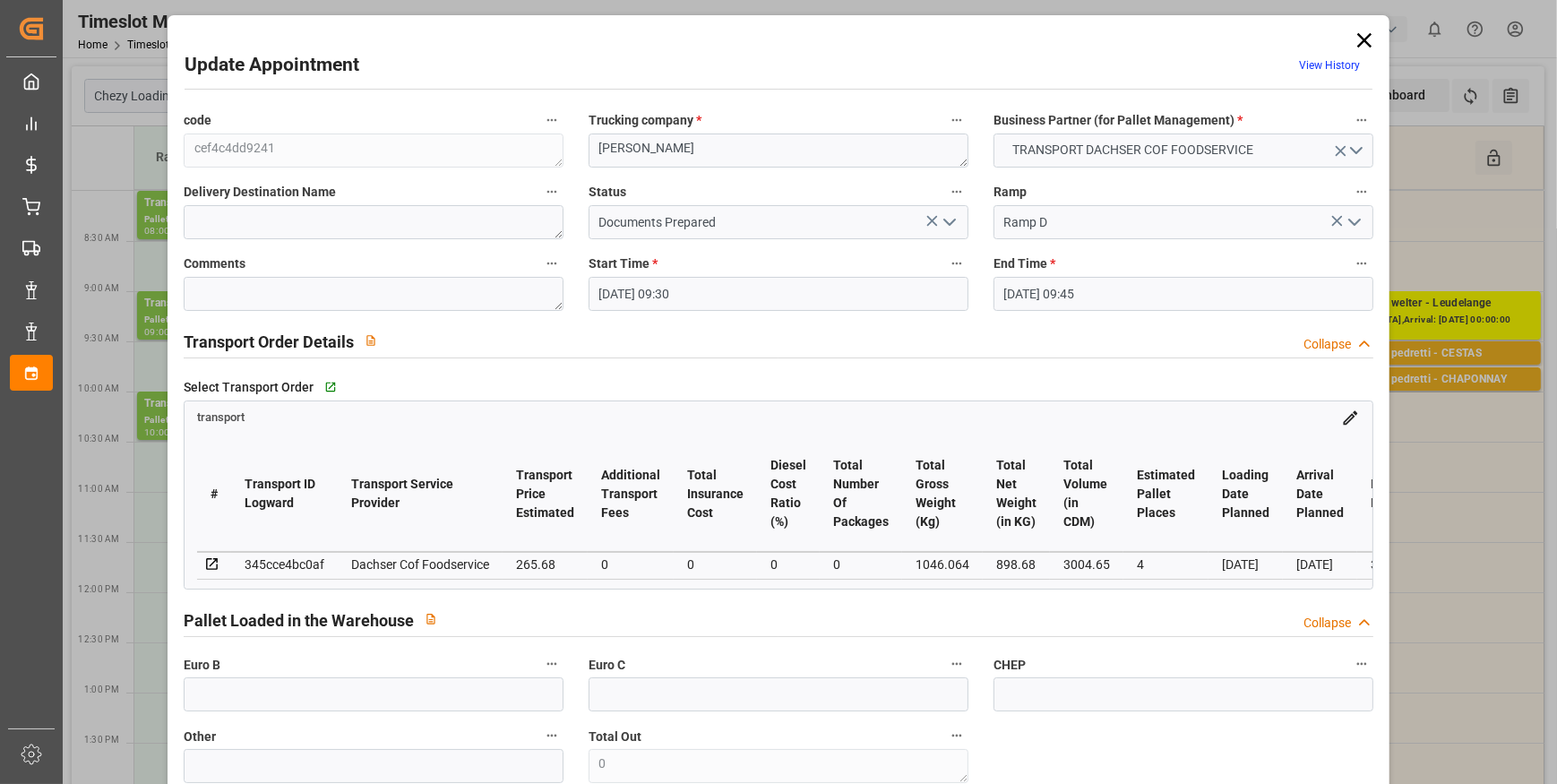
click at [951, 218] on icon "open menu" at bounding box center [950, 222] width 22 height 22
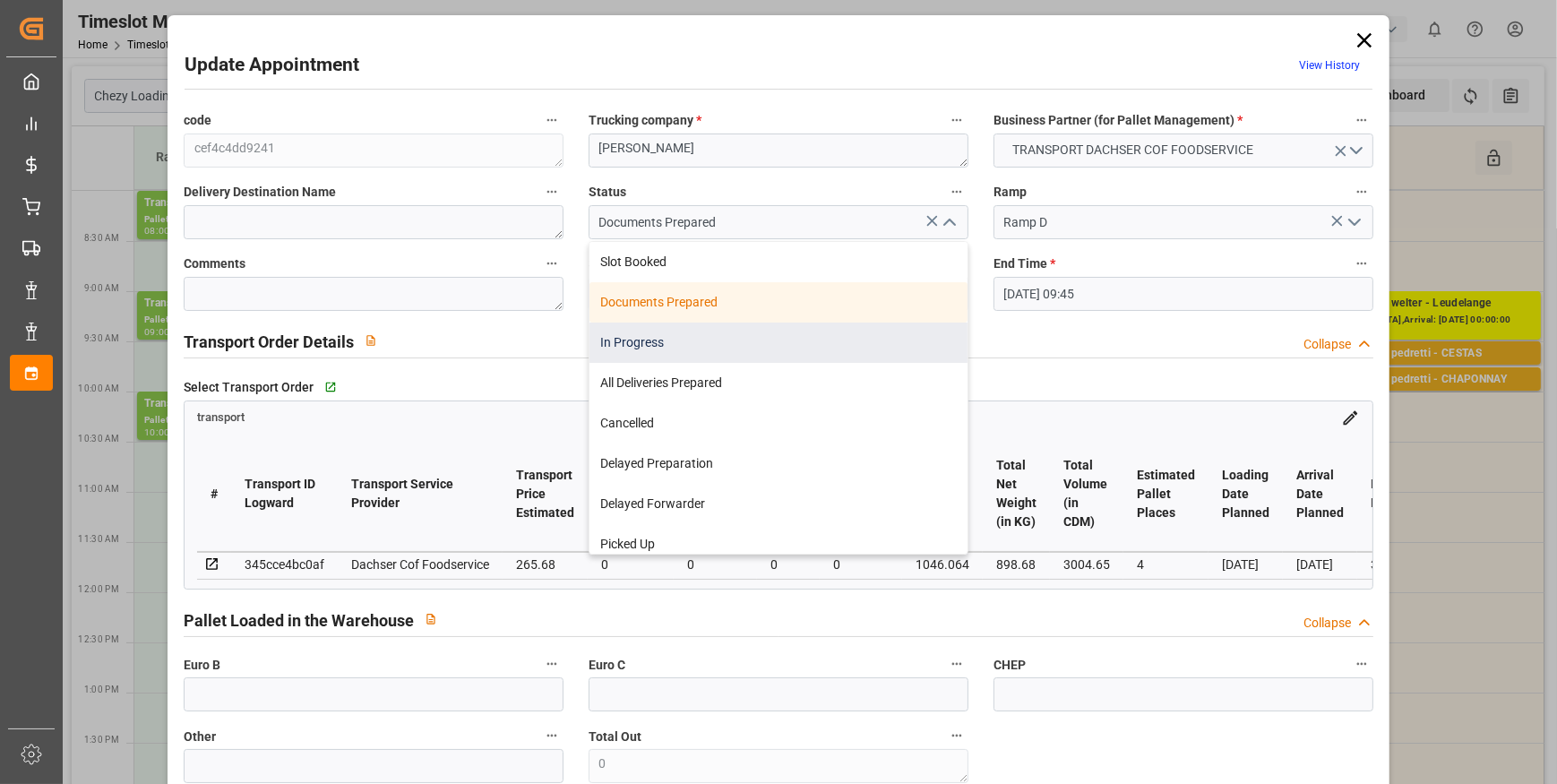
click at [655, 333] on div "In Progress" at bounding box center [778, 342] width 378 height 41
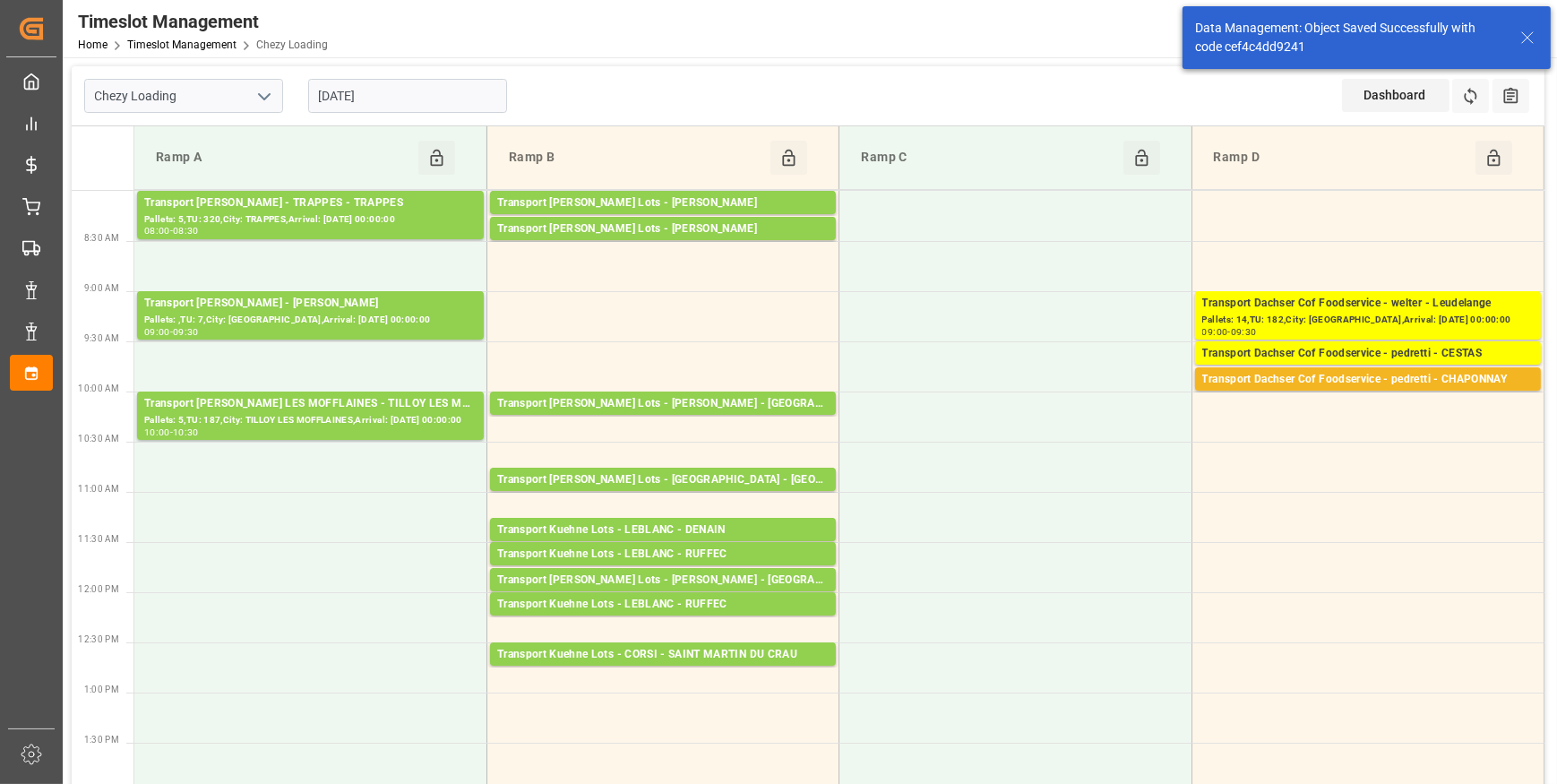
click at [1310, 378] on div "Transport Dachser Cof Foodservice - pedretti - CHAPONNAY" at bounding box center [1368, 380] width 332 height 18
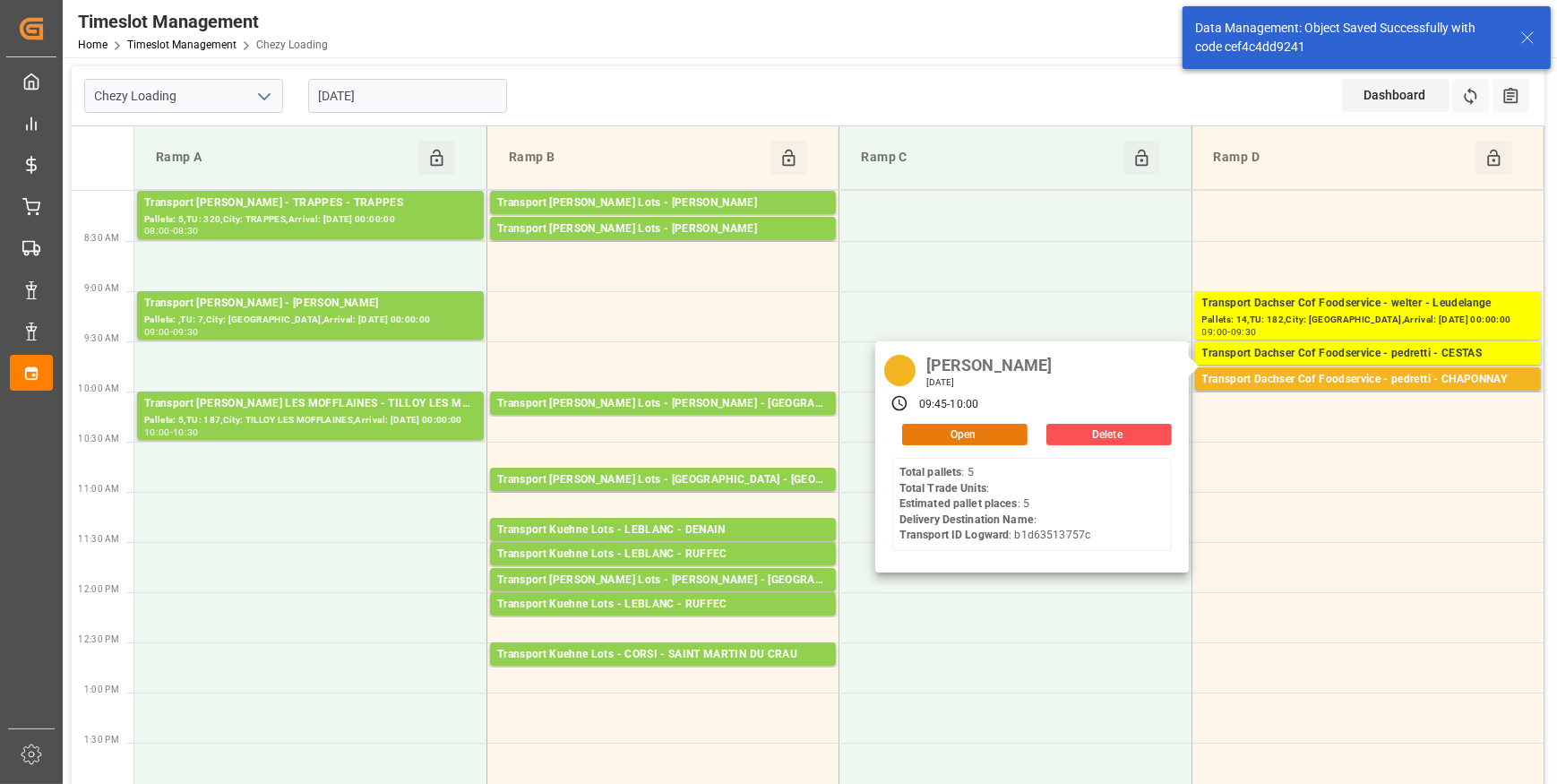
click at [989, 432] on button "Open" at bounding box center [965, 434] width 126 height 22
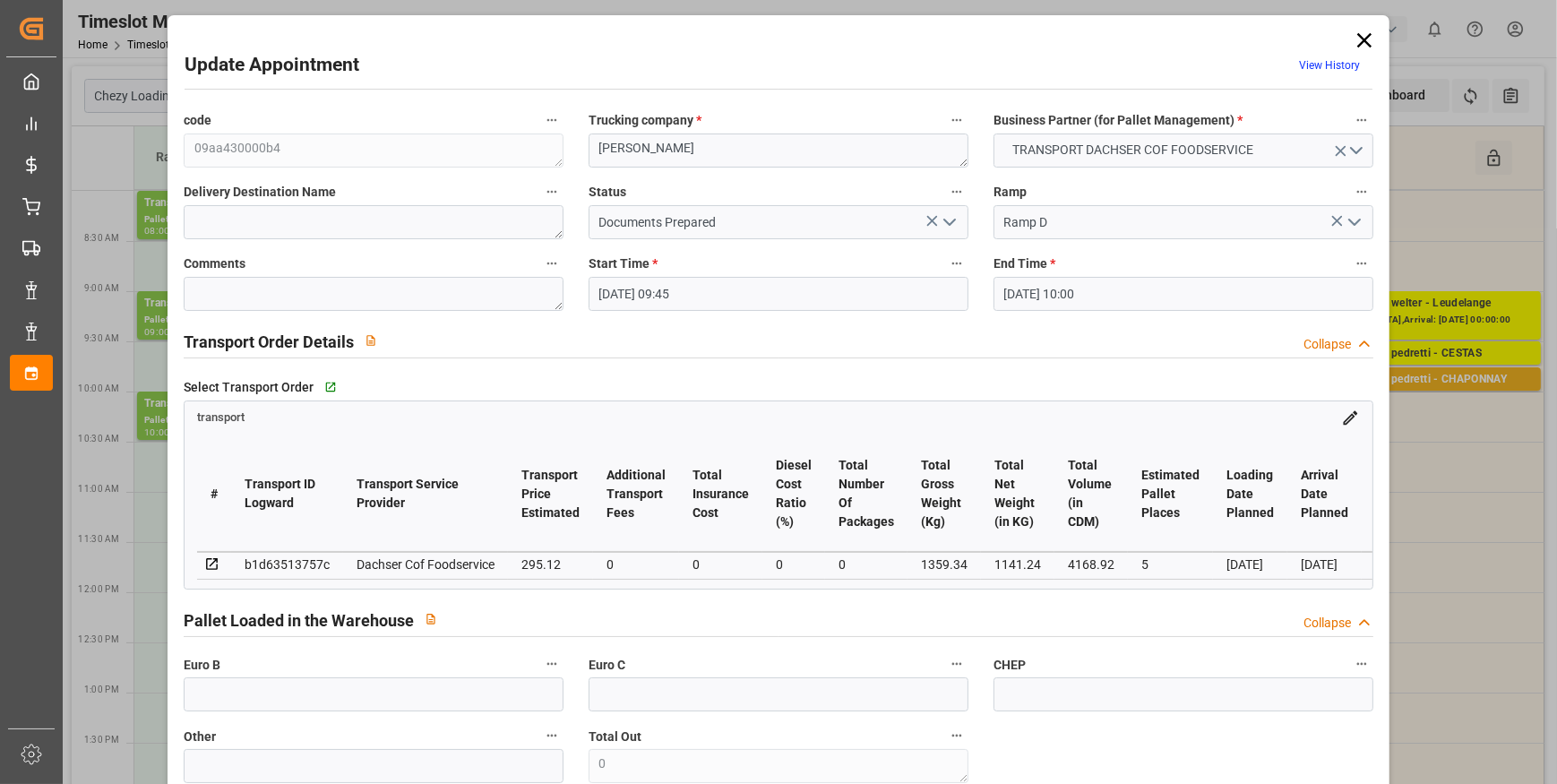
click at [950, 219] on icon "open menu" at bounding box center [950, 222] width 22 height 22
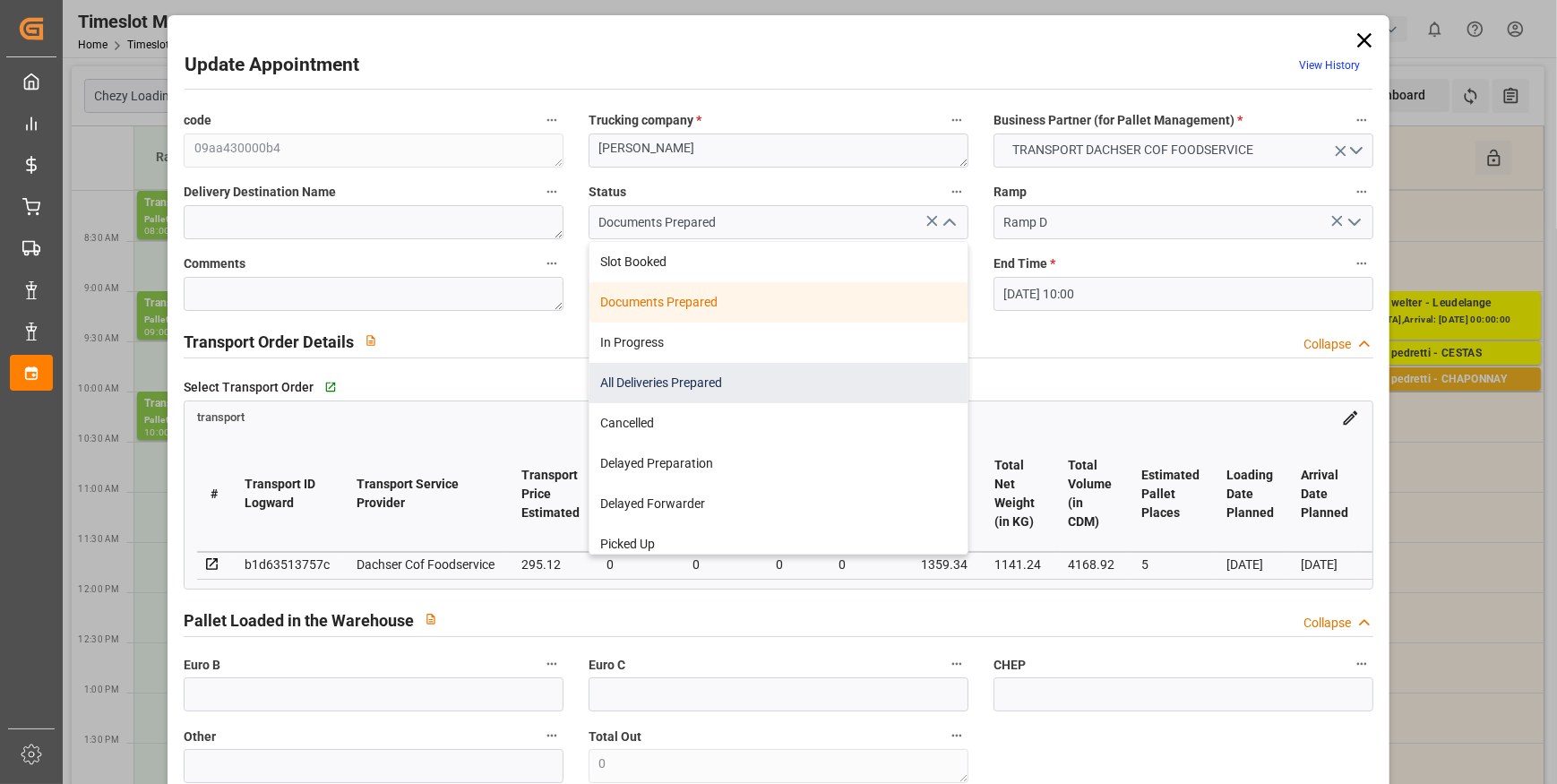
click at [643, 380] on div "All Deliveries Prepared" at bounding box center [778, 383] width 378 height 41
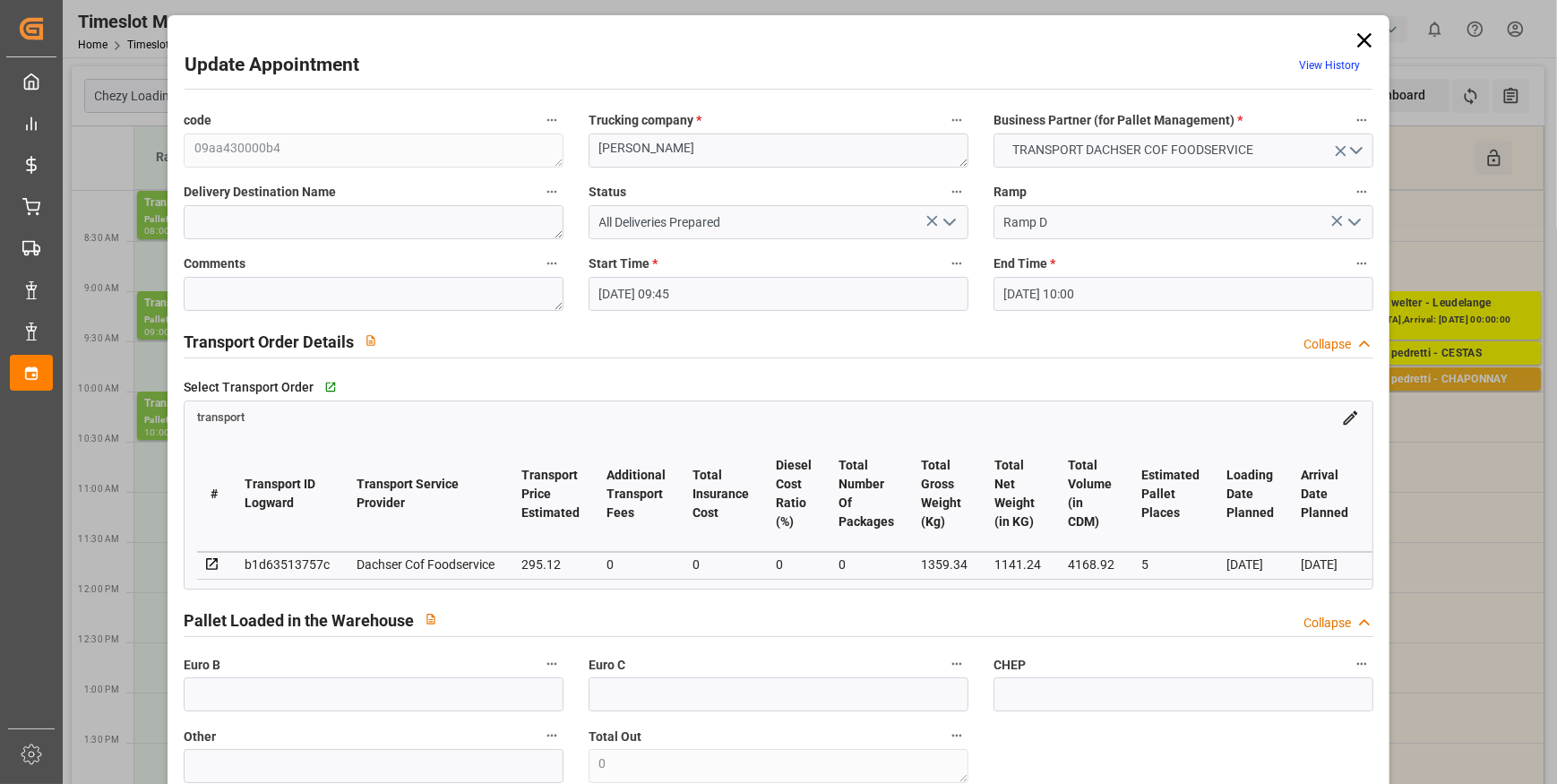
click at [944, 221] on polyline "open menu" at bounding box center [950, 222] width 11 height 5
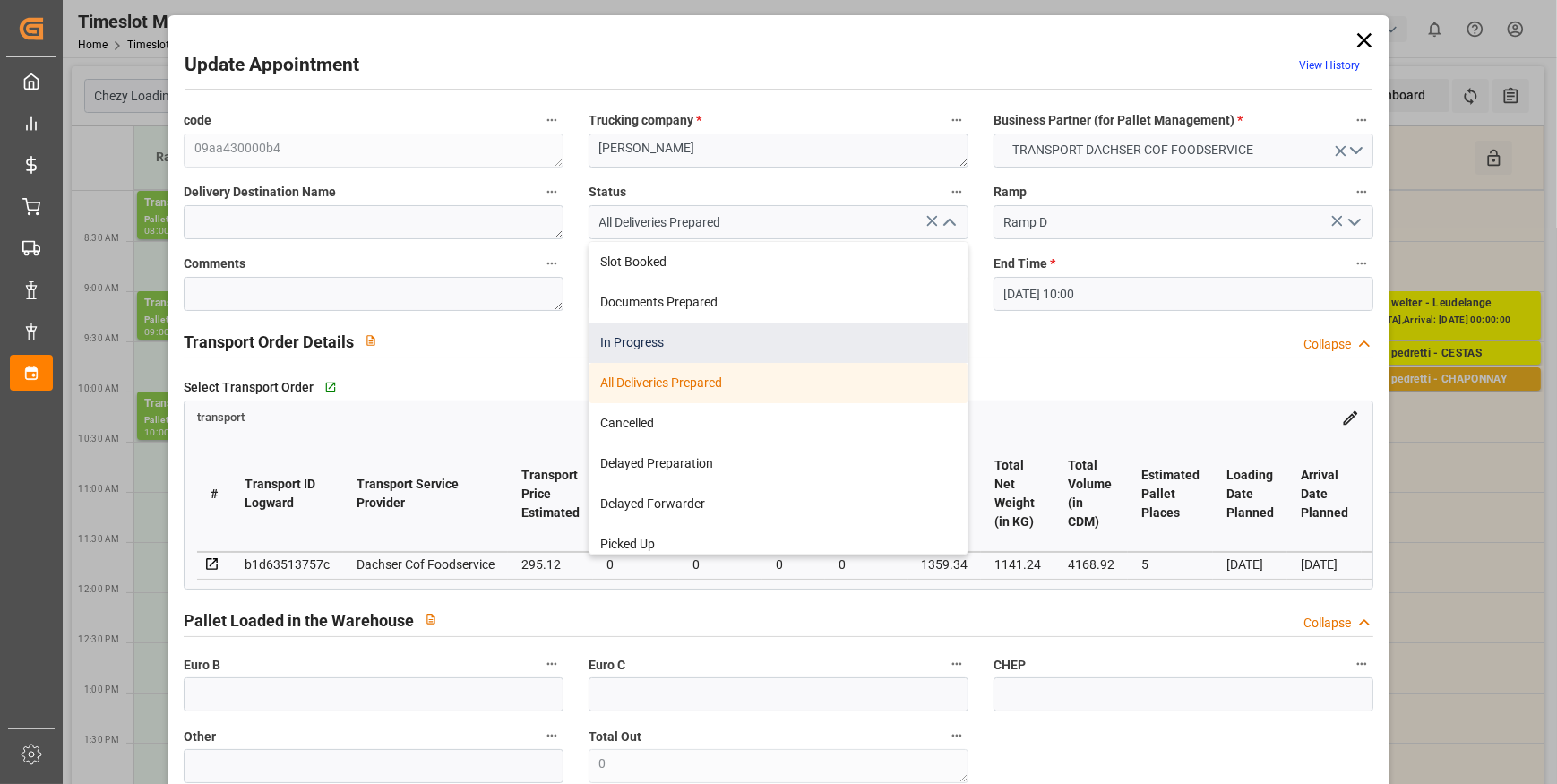
click at [644, 341] on div "In Progress" at bounding box center [778, 342] width 378 height 41
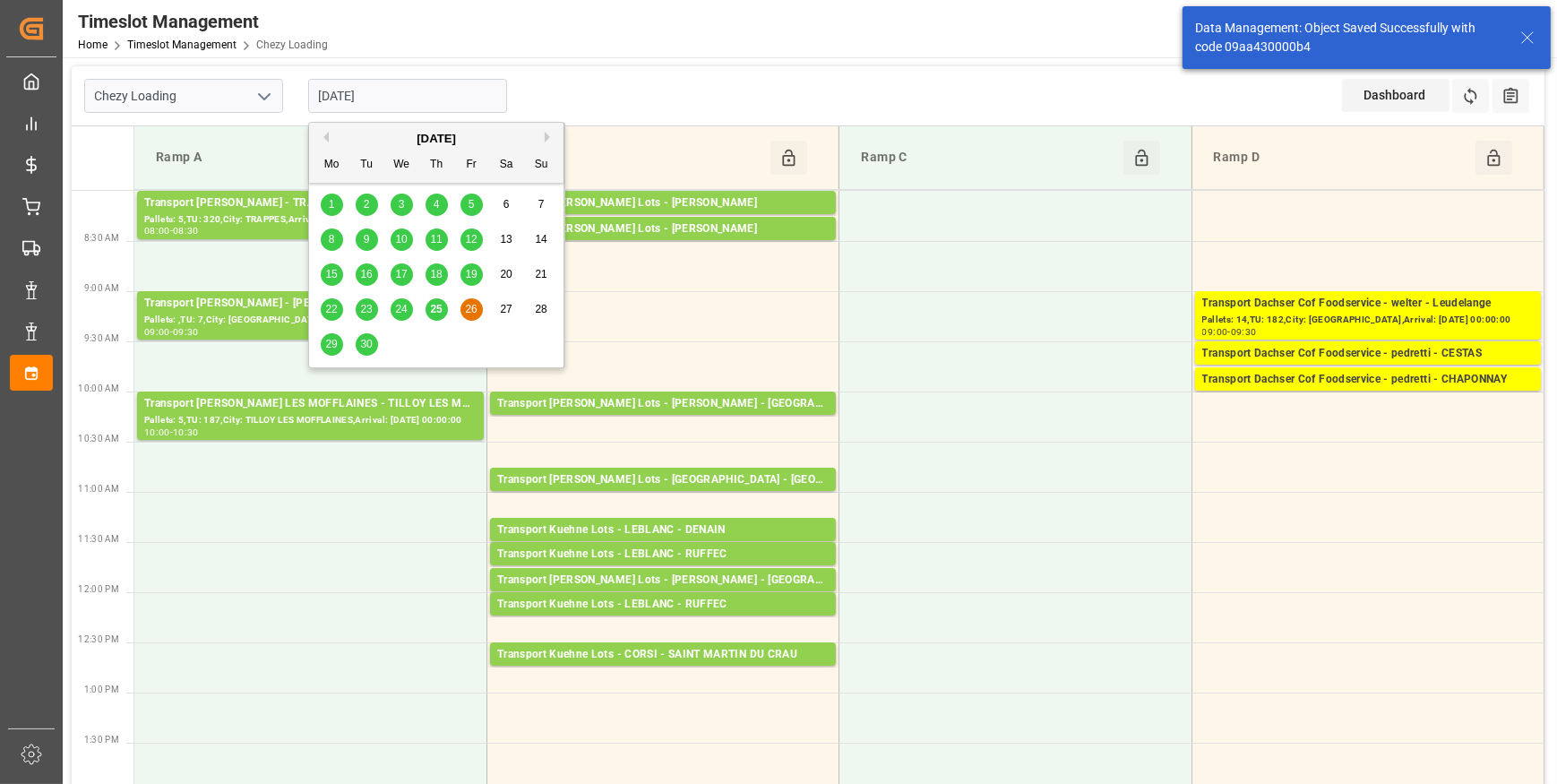
click at [384, 107] on input "[DATE]" at bounding box center [408, 96] width 199 height 34
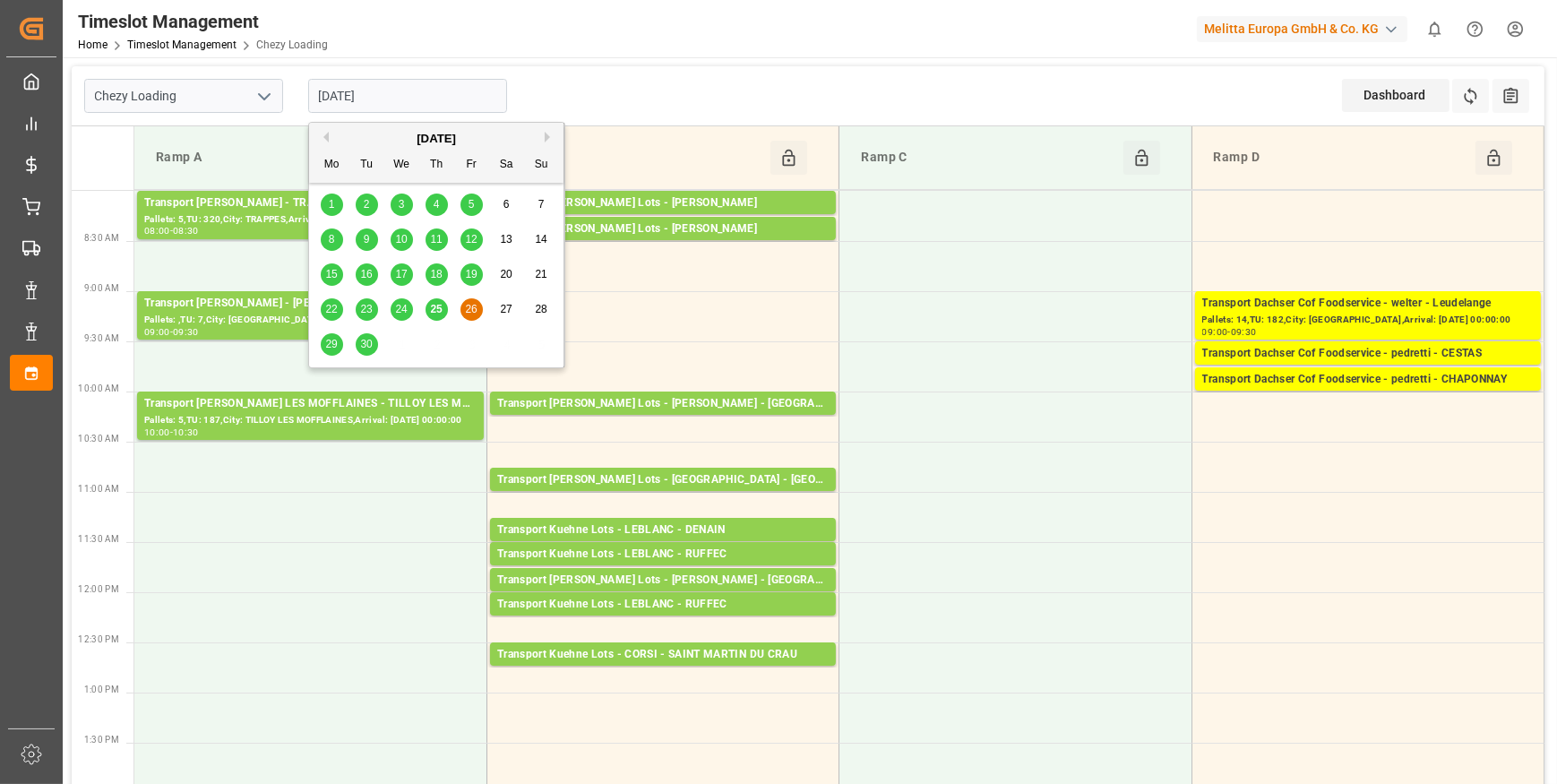
click at [444, 303] on div "25" at bounding box center [436, 310] width 23 height 22
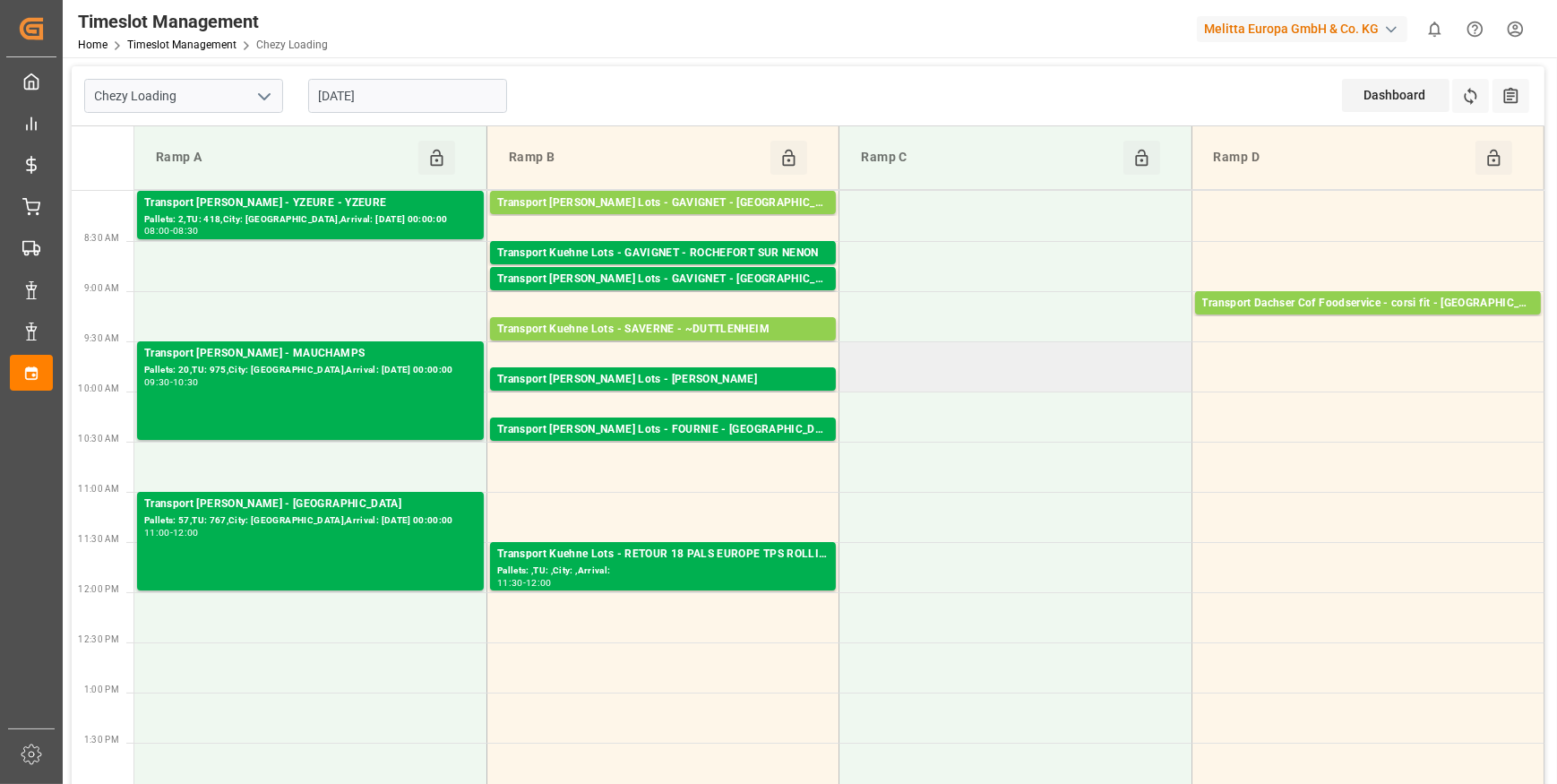
drag, startPoint x: 1004, startPoint y: 368, endPoint x: 990, endPoint y: 358, distance: 17.2
click at [1004, 368] on td at bounding box center [1016, 367] width 352 height 51
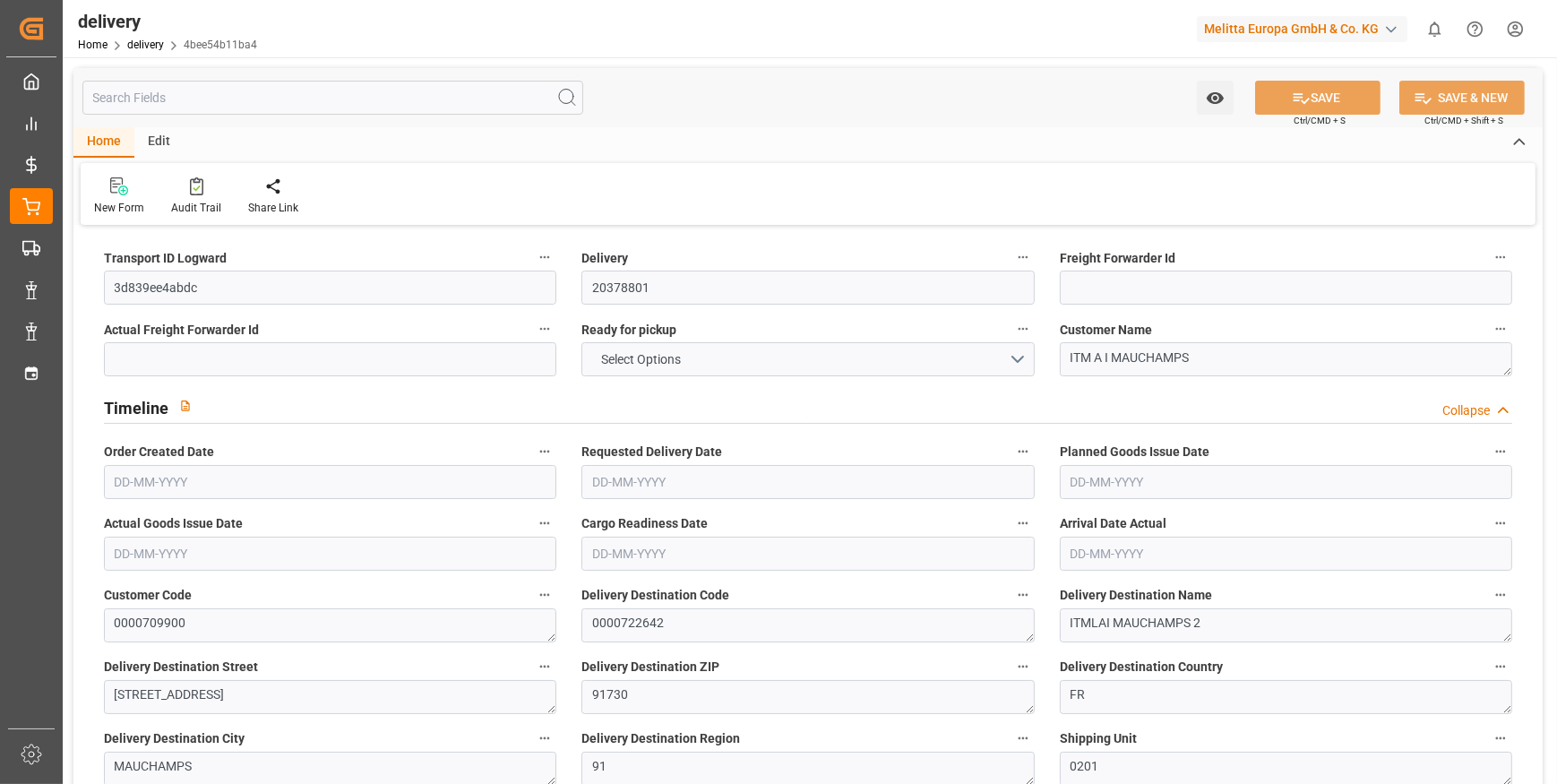
type input "34"
type input "3594.047"
type input "5219.956"
type input "21599.772"
type input "975"
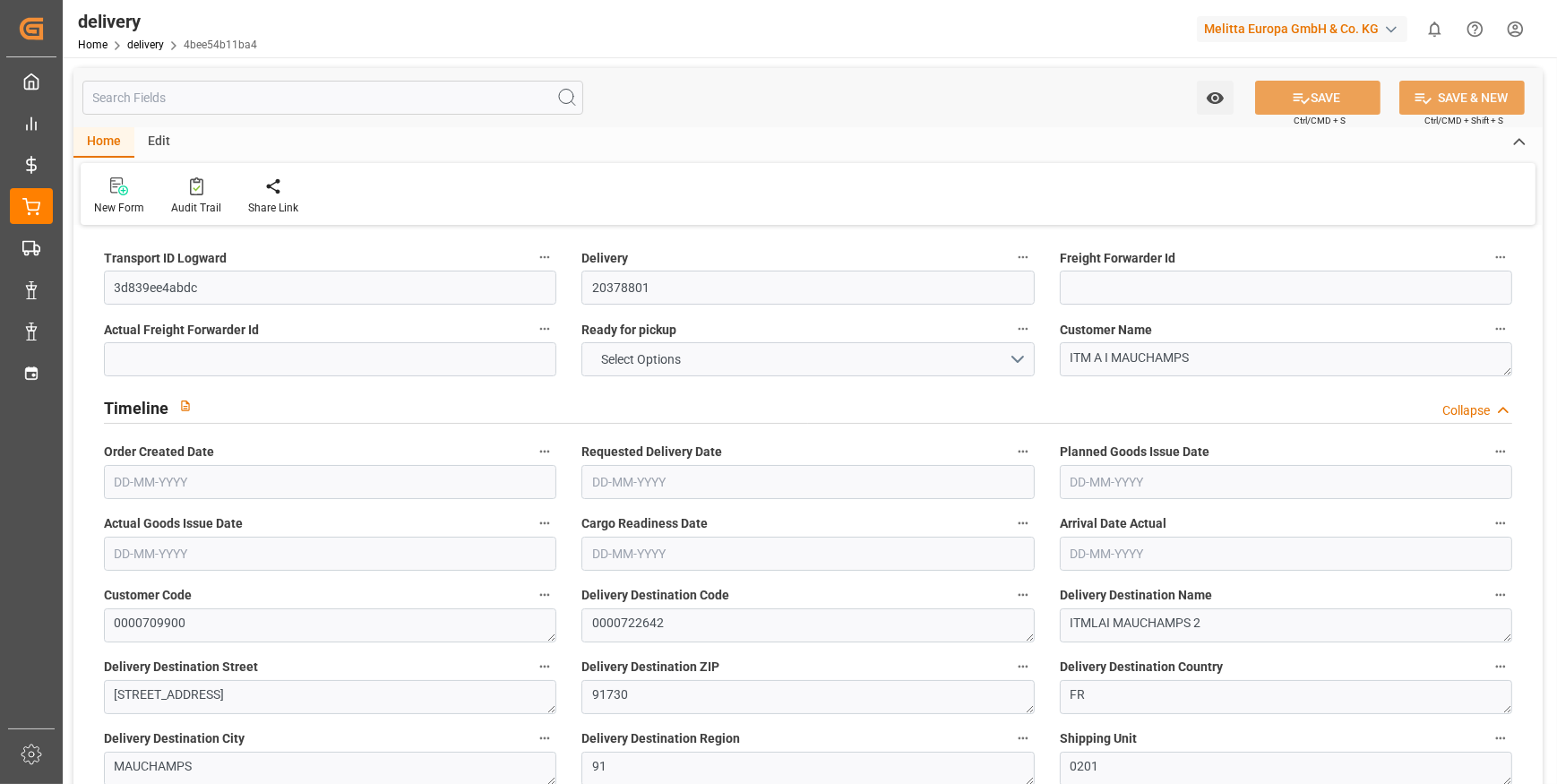
type input "31"
type input "20"
type input "18"
type input "0"
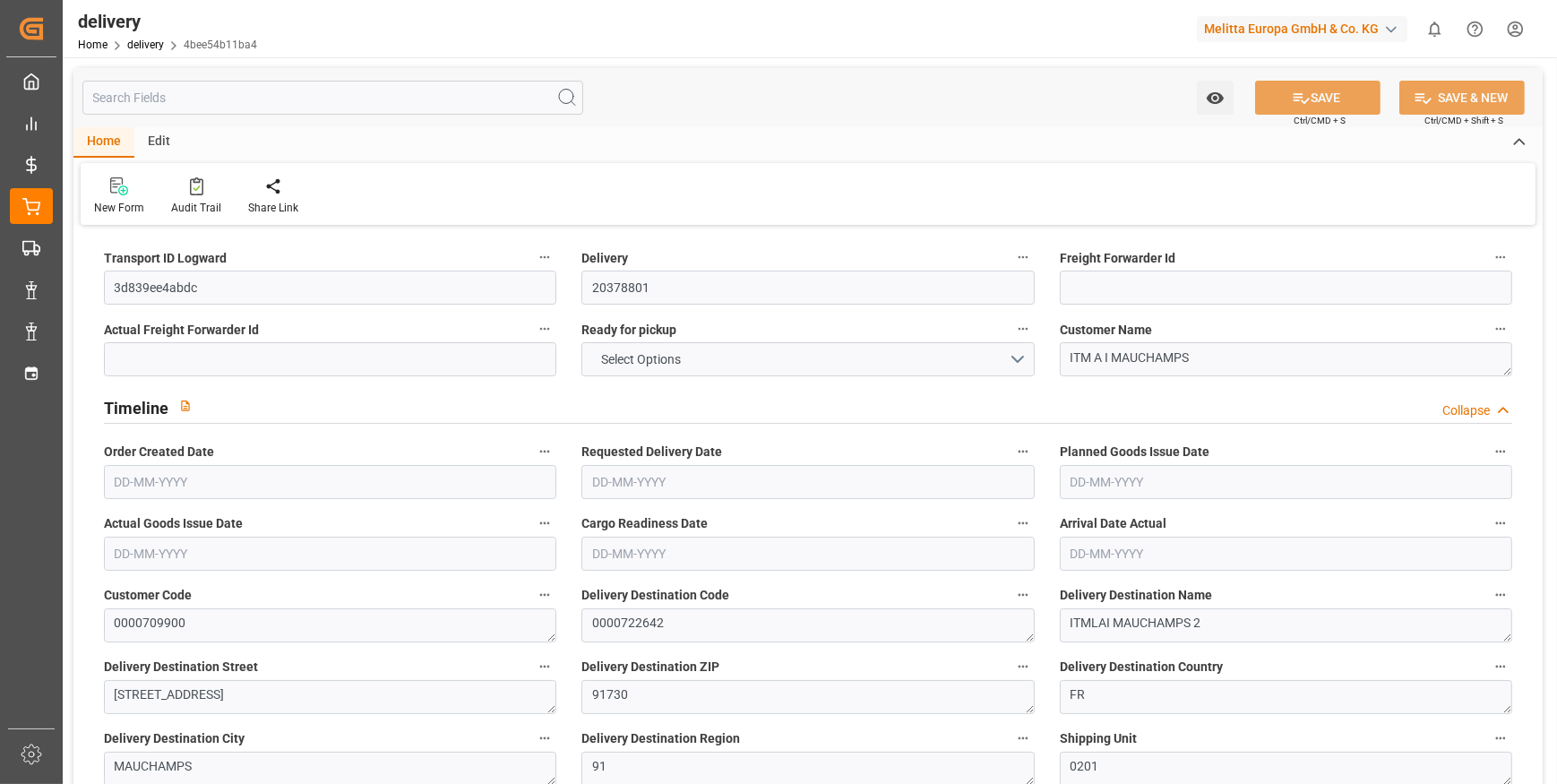
type input "-11.5687"
type input "342.27"
type input "330.7013"
type input "49"
type input "351"
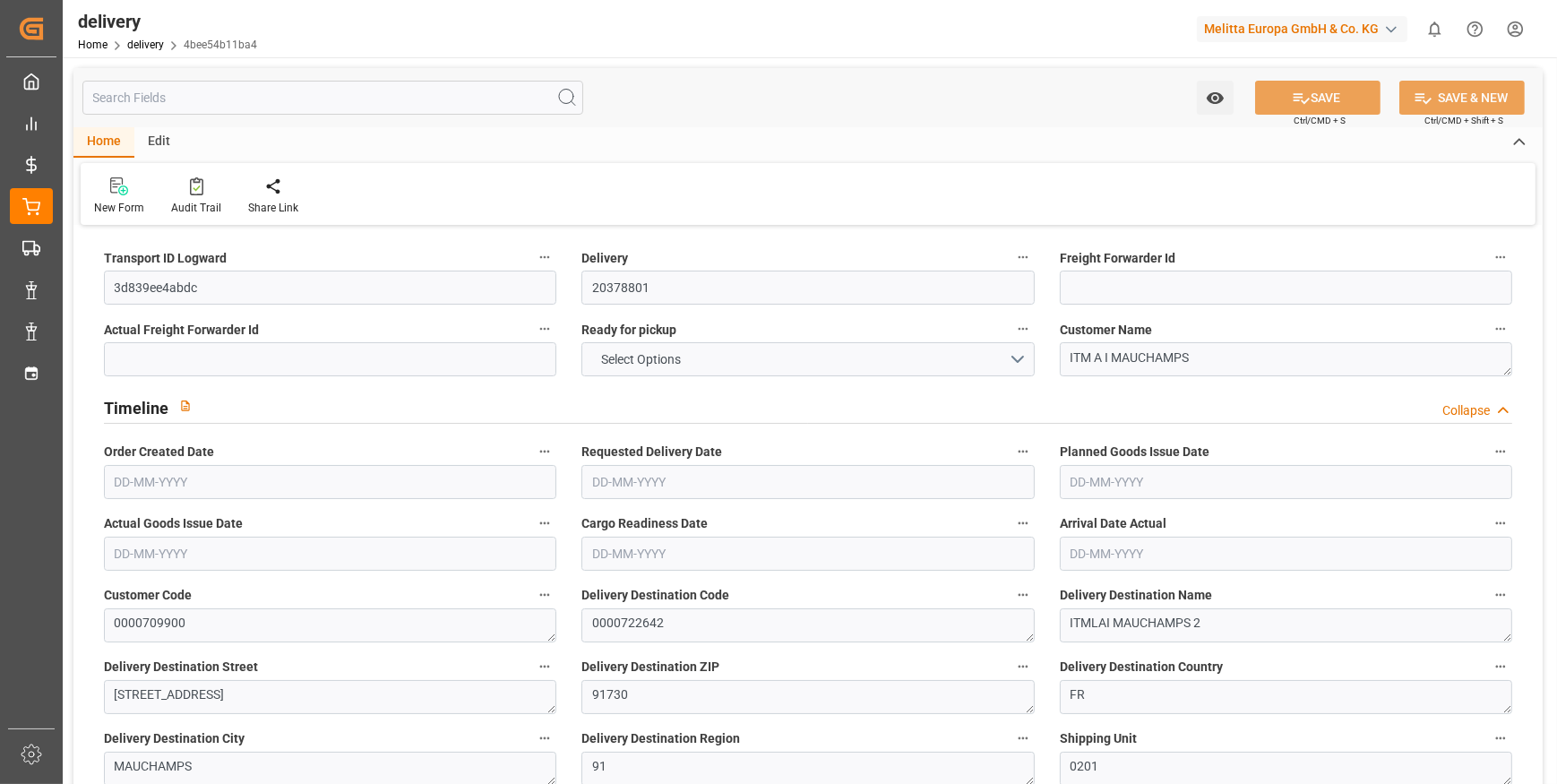
type input "1.5"
type input "1.3"
type input "0"
type input "46.5"
type input "4322.912"
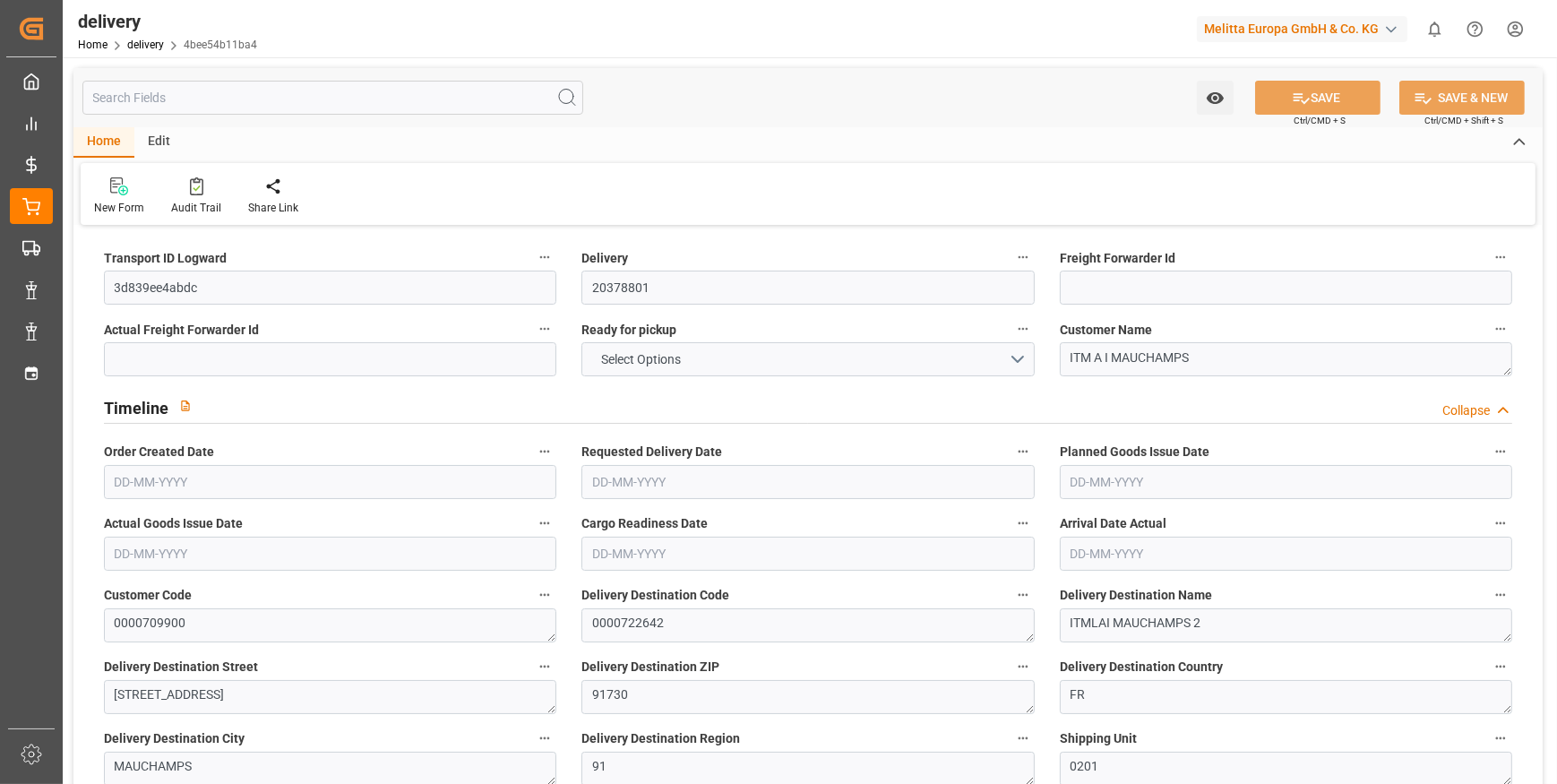
type input "101"
type input "4962.2491"
type input "0.3184"
type input "0"
type input "[DATE]"
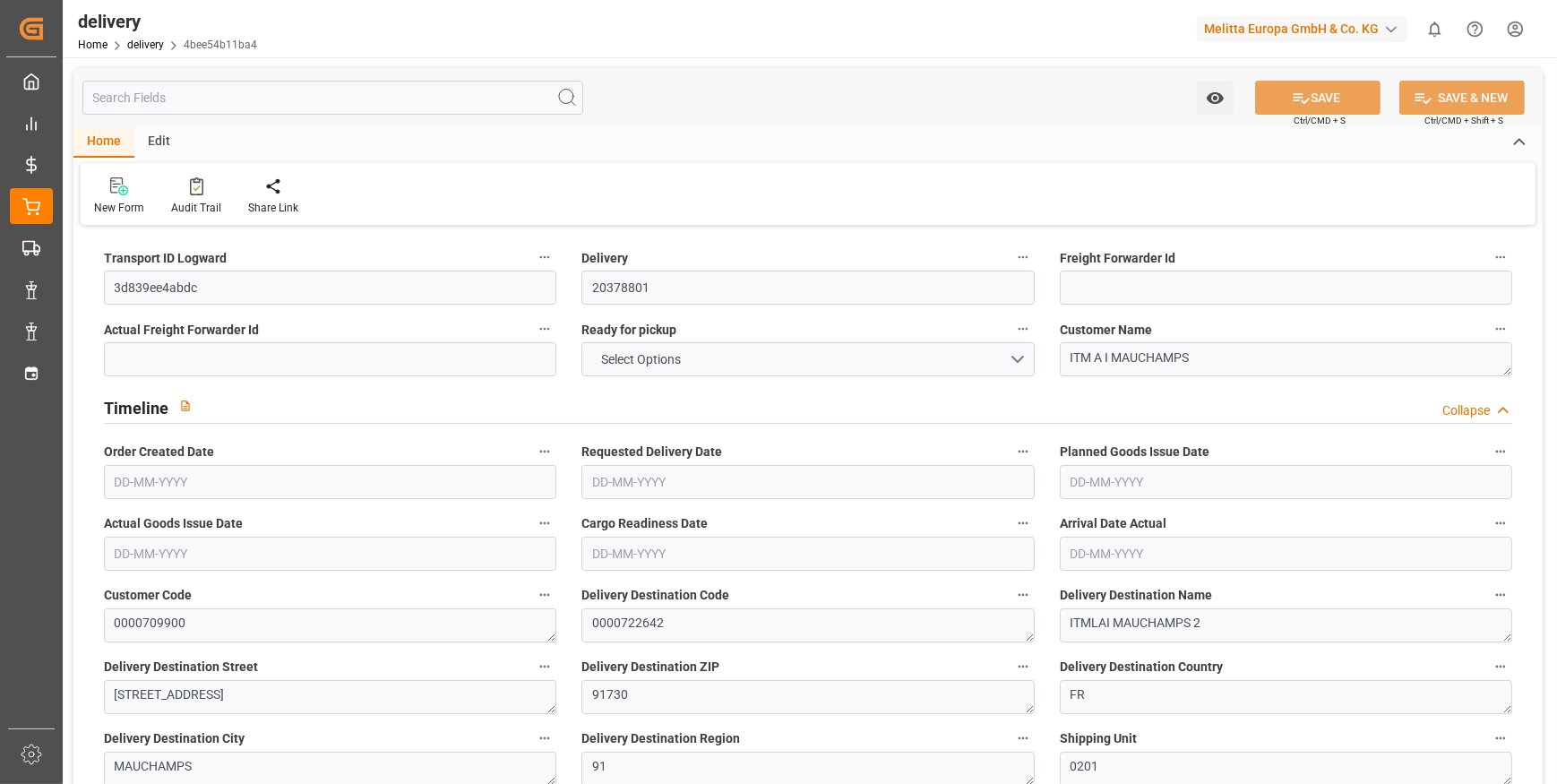
type input "[DATE]"
type input "[DATE] 11:01"
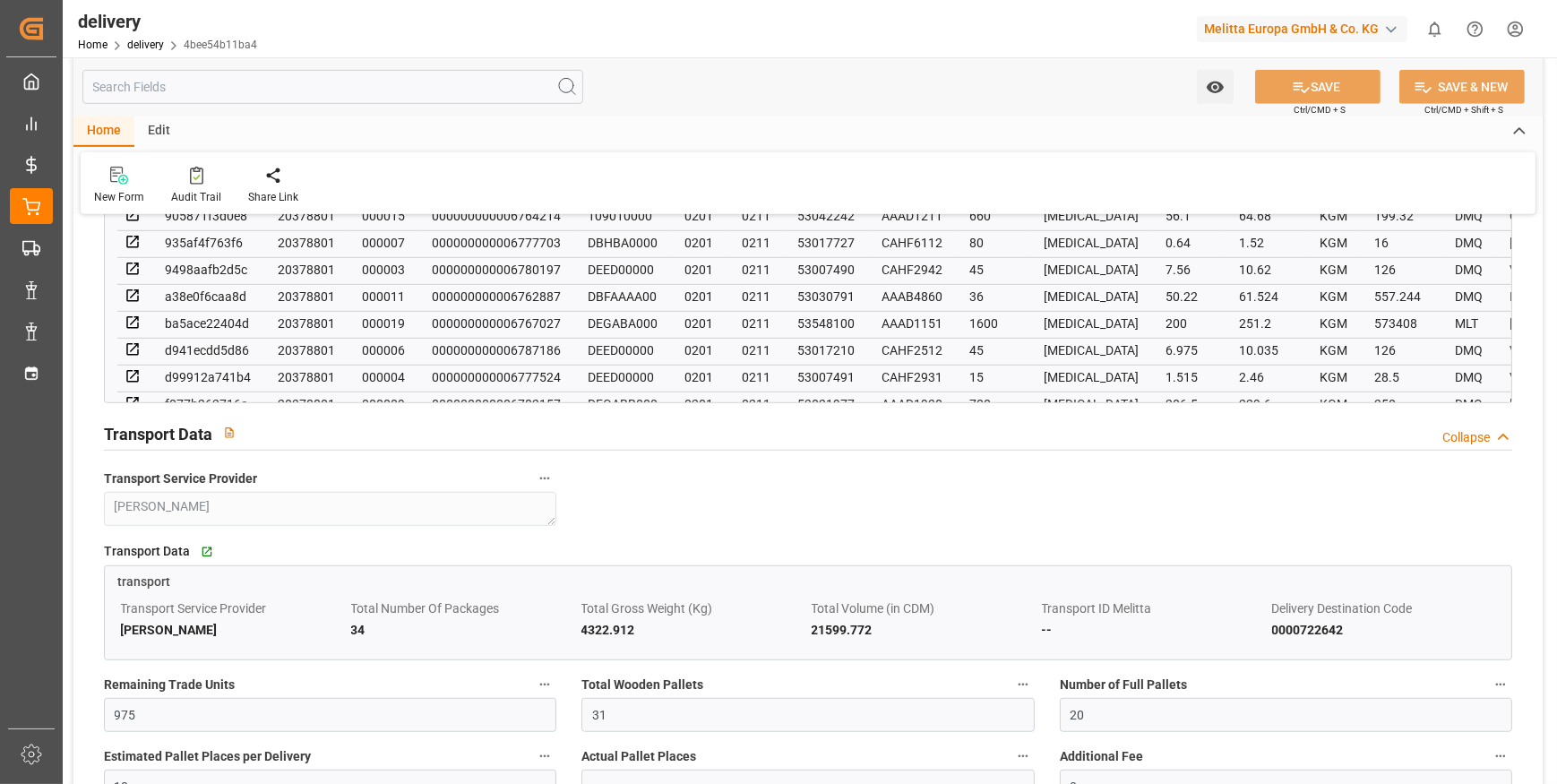
scroll to position [1465, 0]
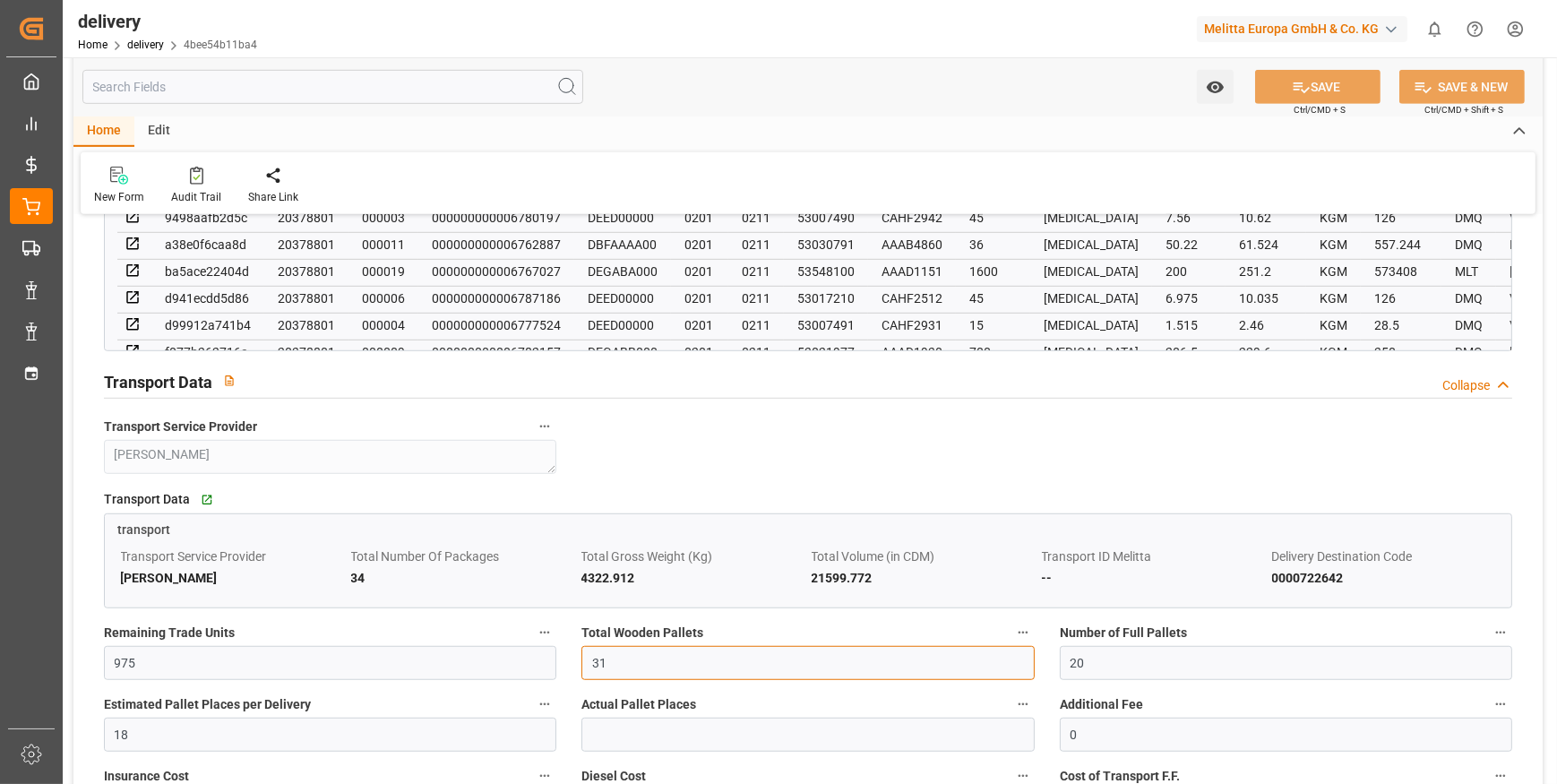
click at [632, 661] on input "31" at bounding box center [808, 663] width 453 height 34
type input "34"
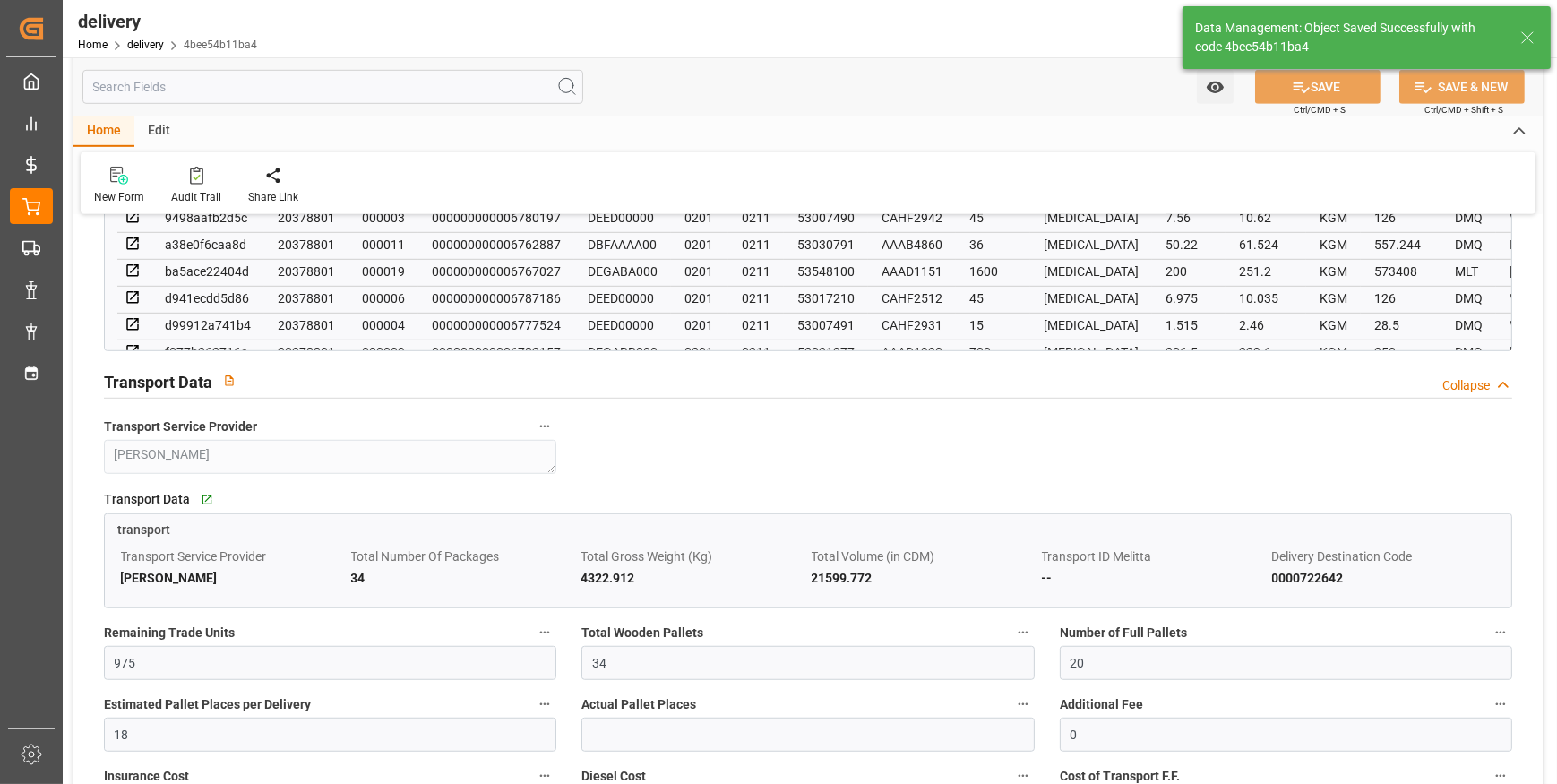
type input "51"
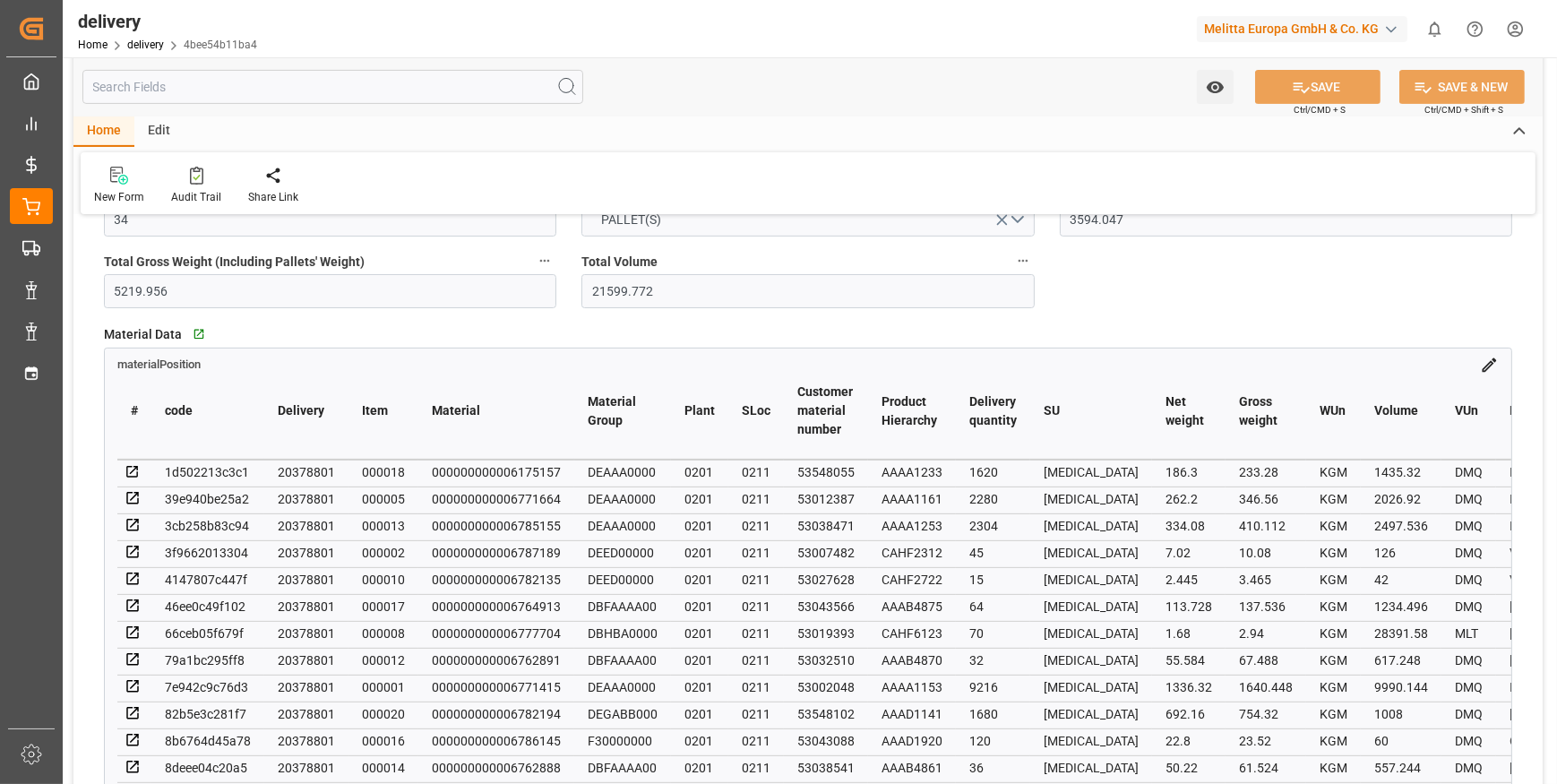
scroll to position [31, 0]
